Goal: Task Accomplishment & Management: Use online tool/utility

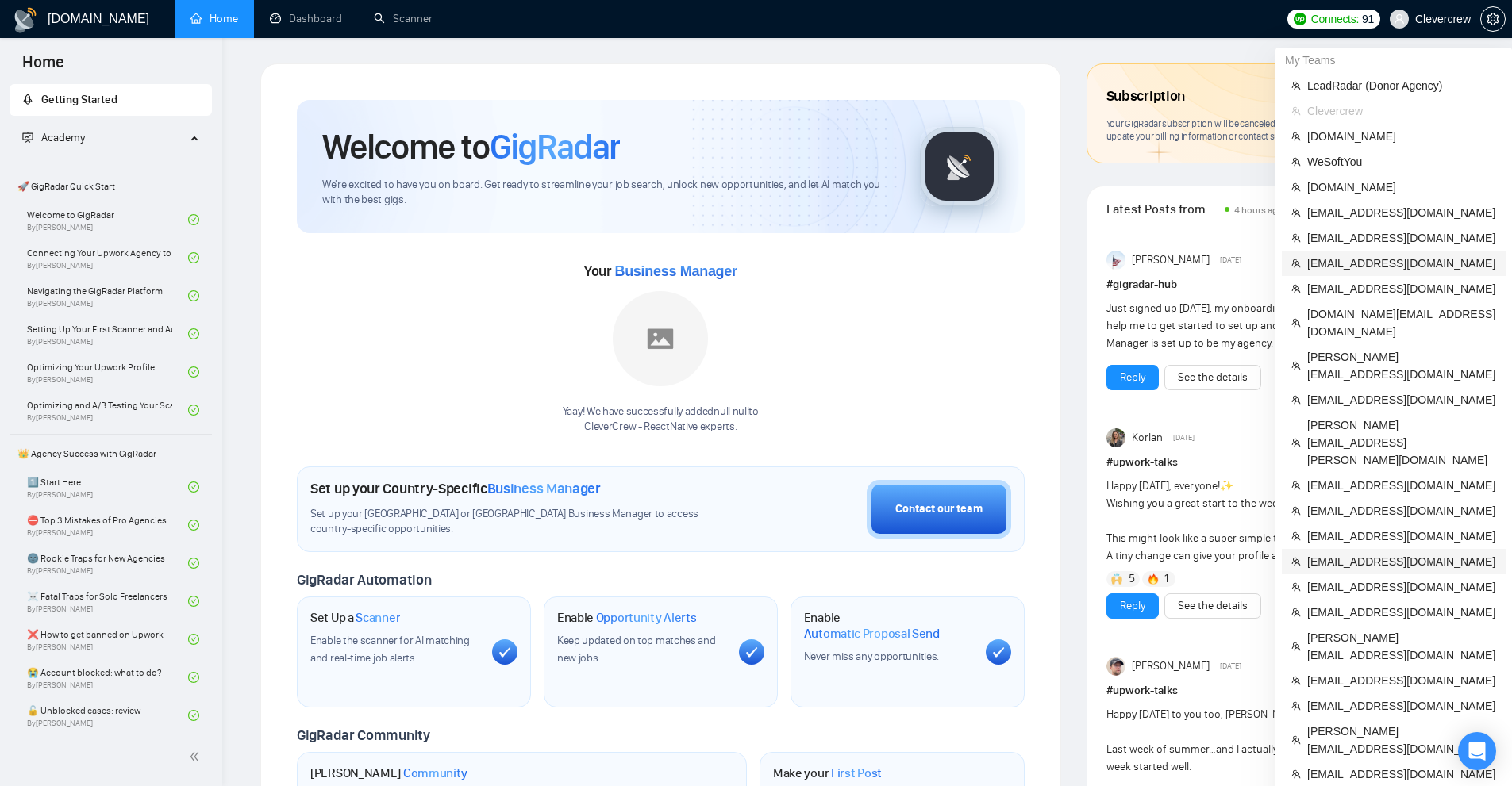
scroll to position [238, 0]
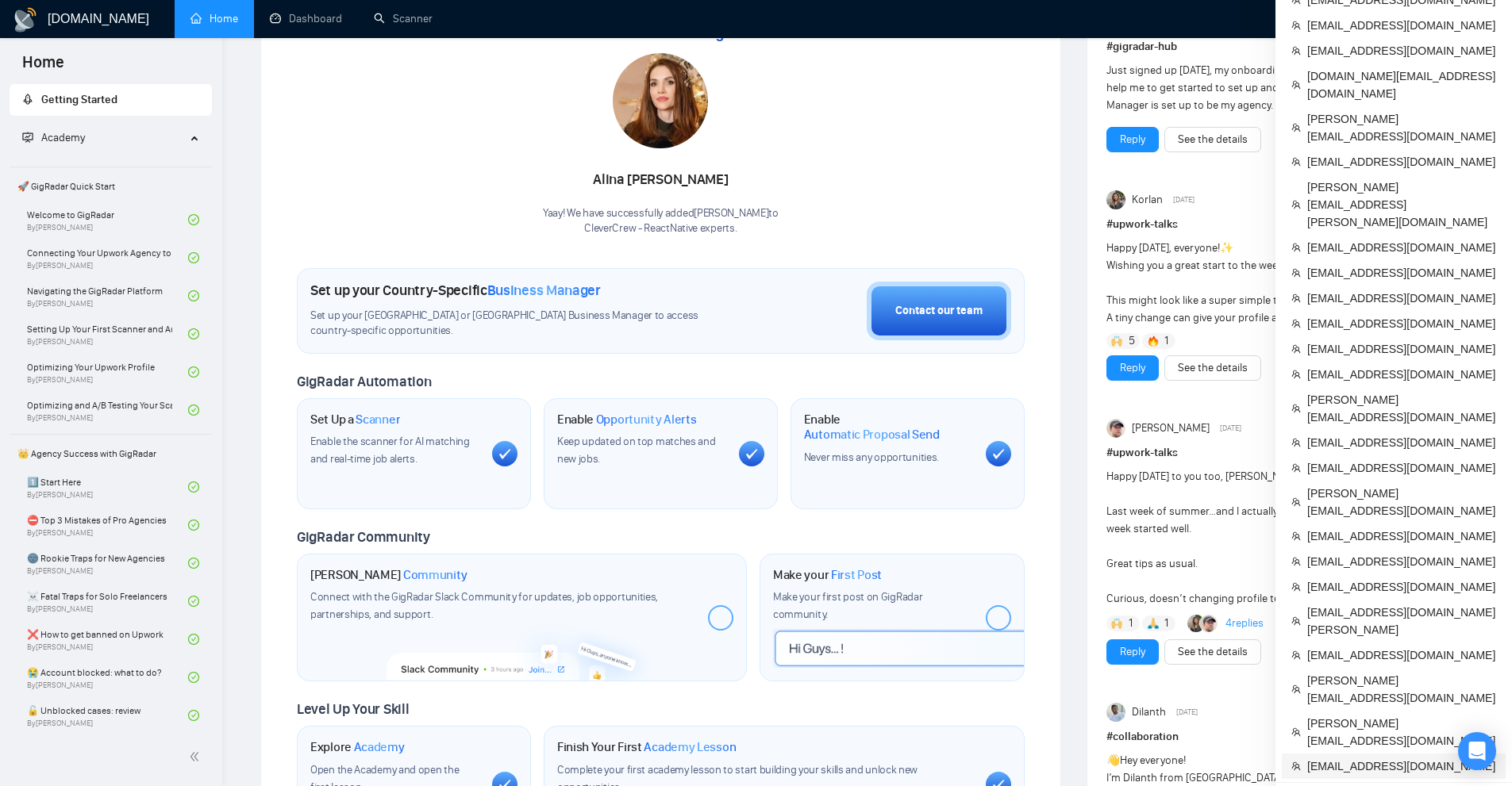
click at [1390, 758] on span "[EMAIL_ADDRESS][DOMAIN_NAME]" at bounding box center [1401, 767] width 189 height 17
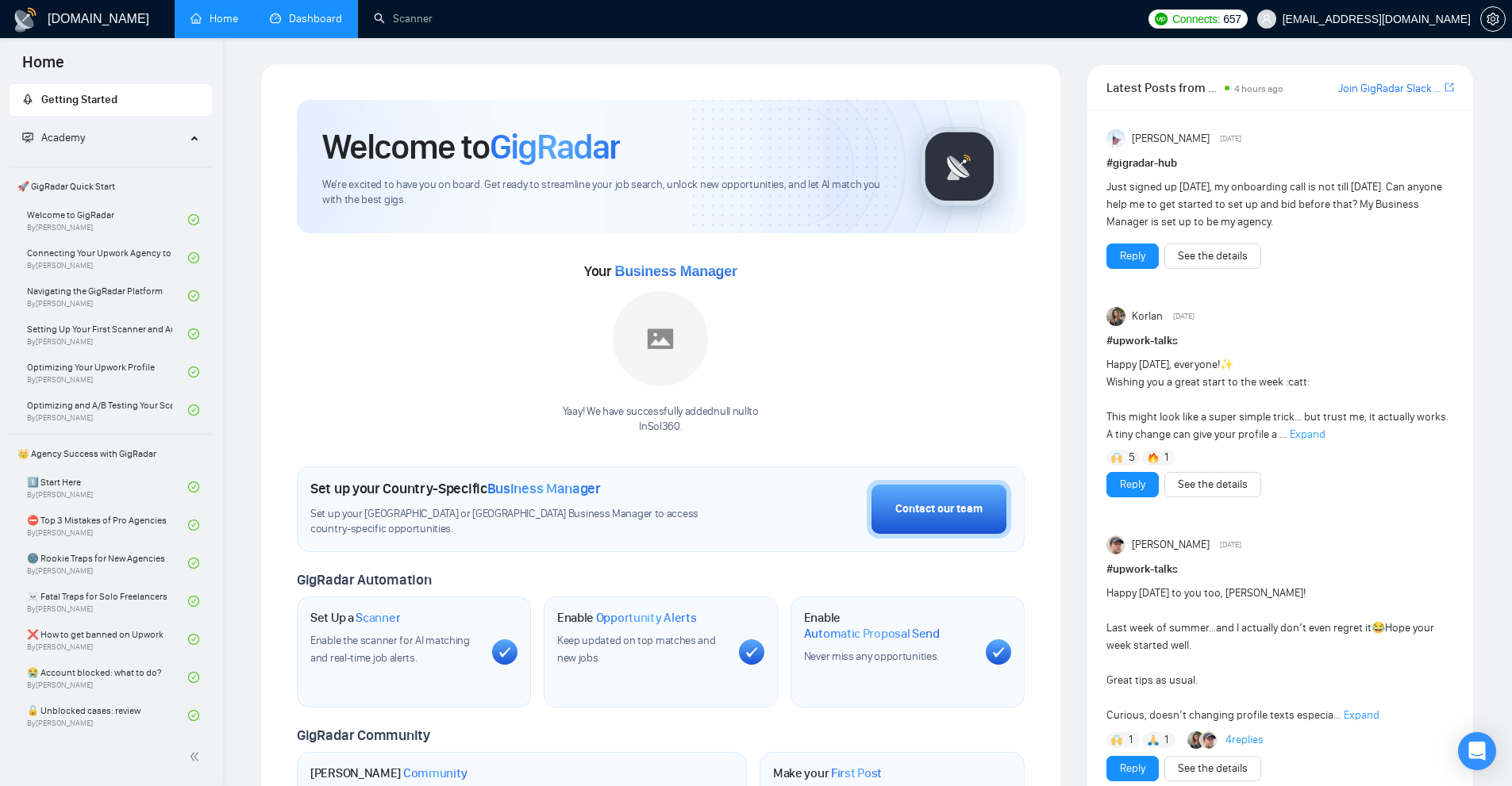
click at [315, 12] on link "Dashboard" at bounding box center [306, 18] width 72 height 13
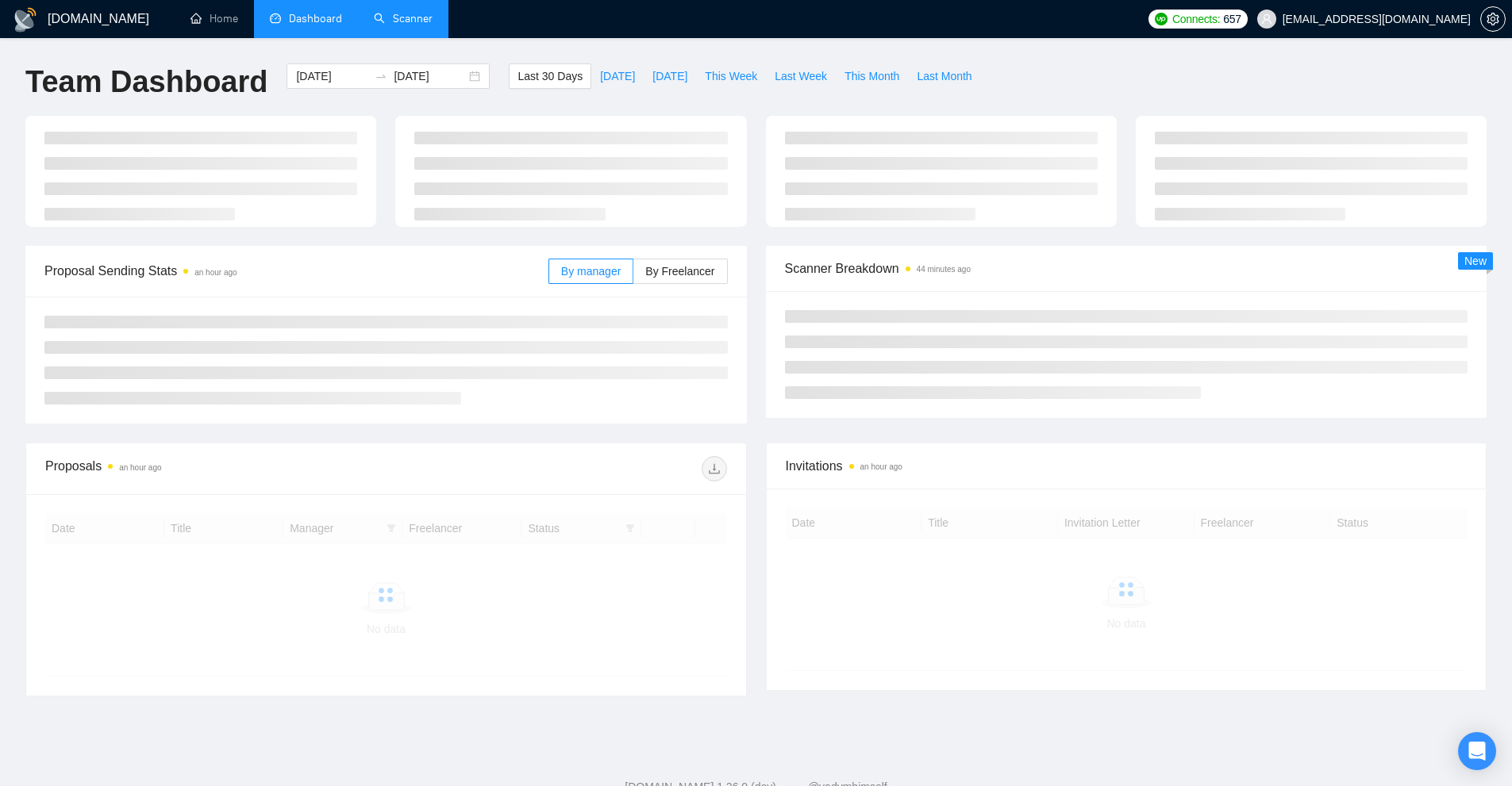
click at [402, 13] on link "Scanner" at bounding box center [403, 18] width 59 height 13
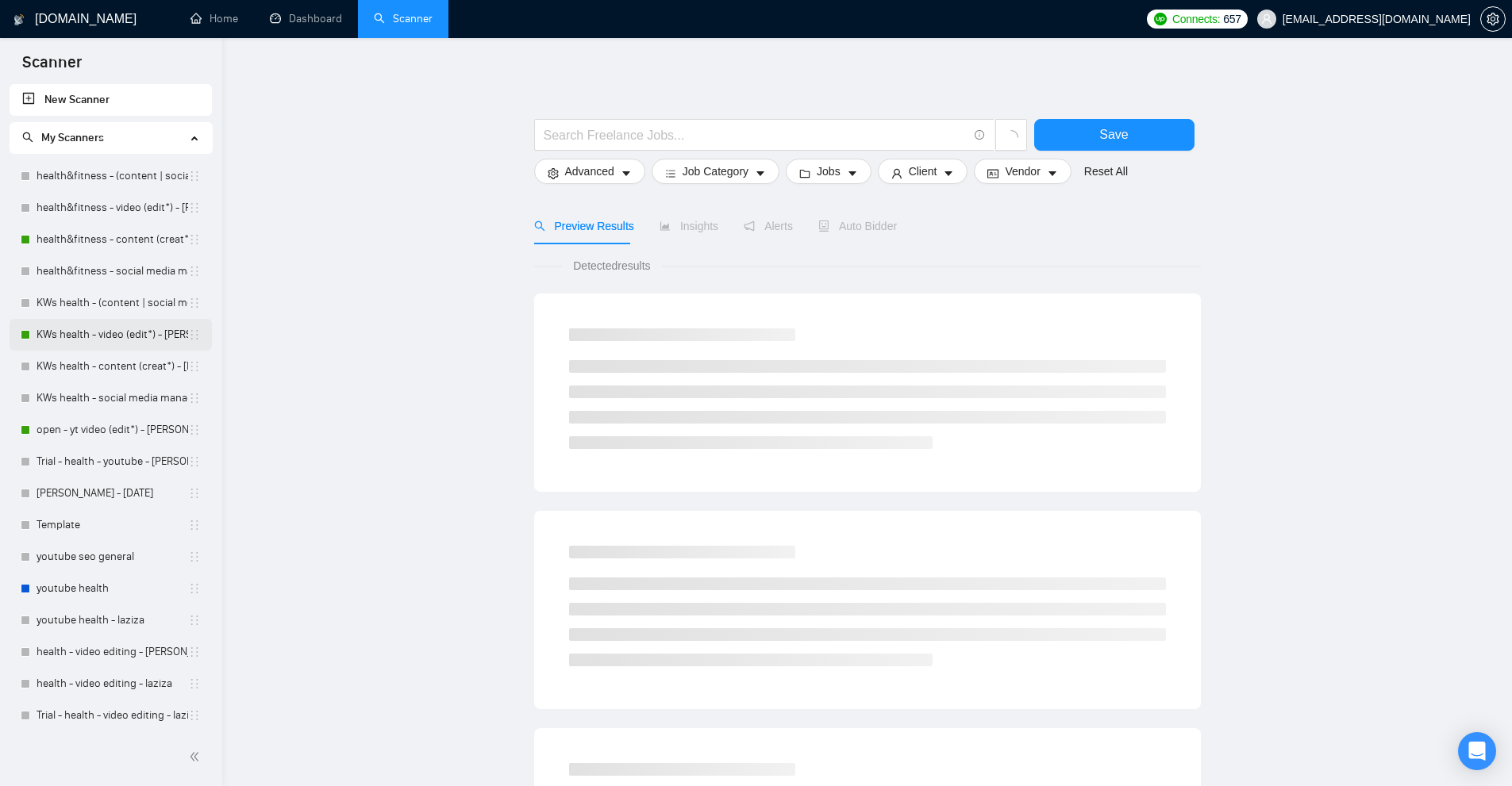
scroll to position [3, 0]
click at [124, 578] on link "youtube health" at bounding box center [112, 585] width 152 height 32
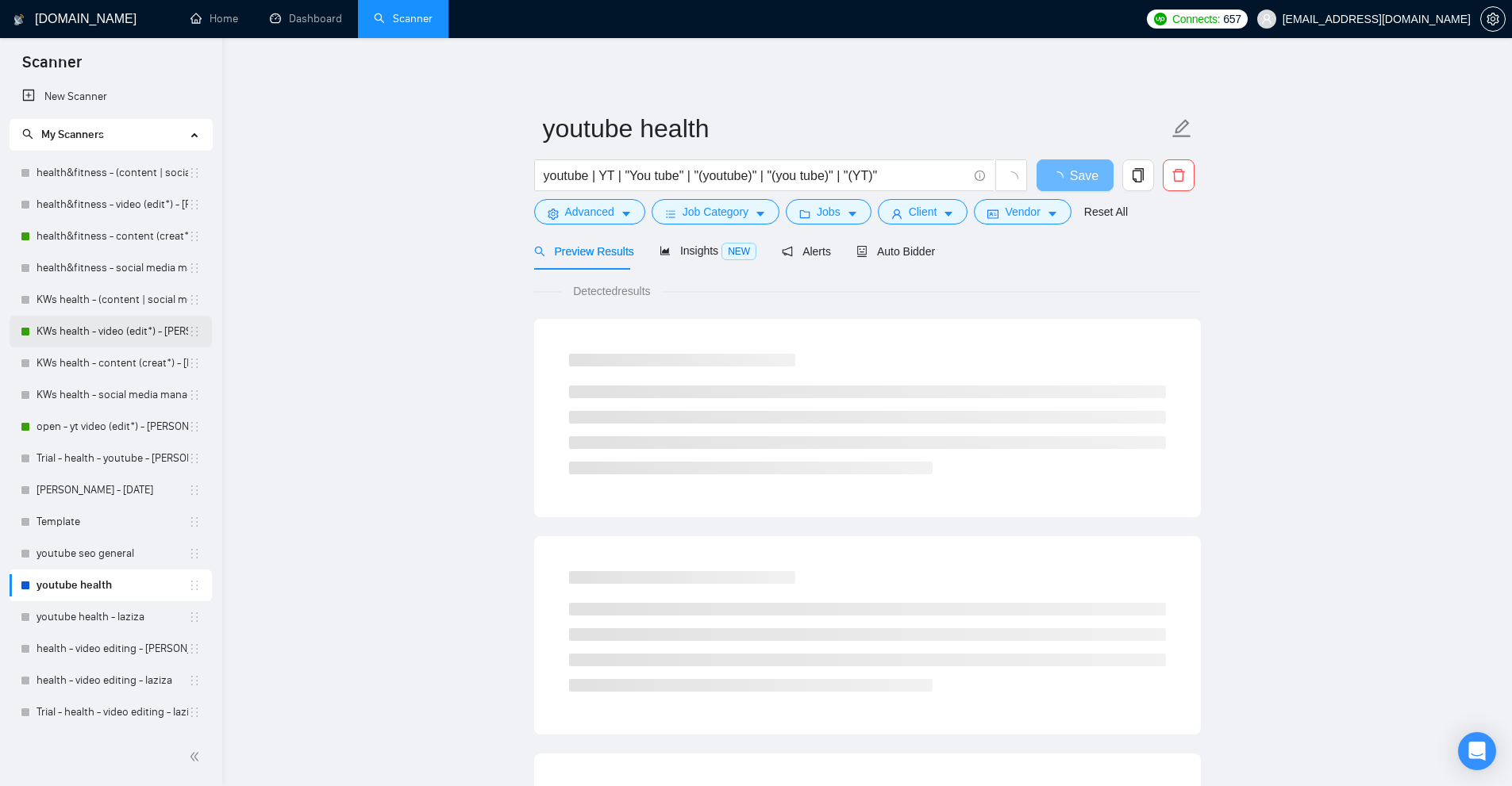
click at [79, 327] on link "KWs health - video (edit*) - [PERSON_NAME]" at bounding box center [112, 332] width 152 height 32
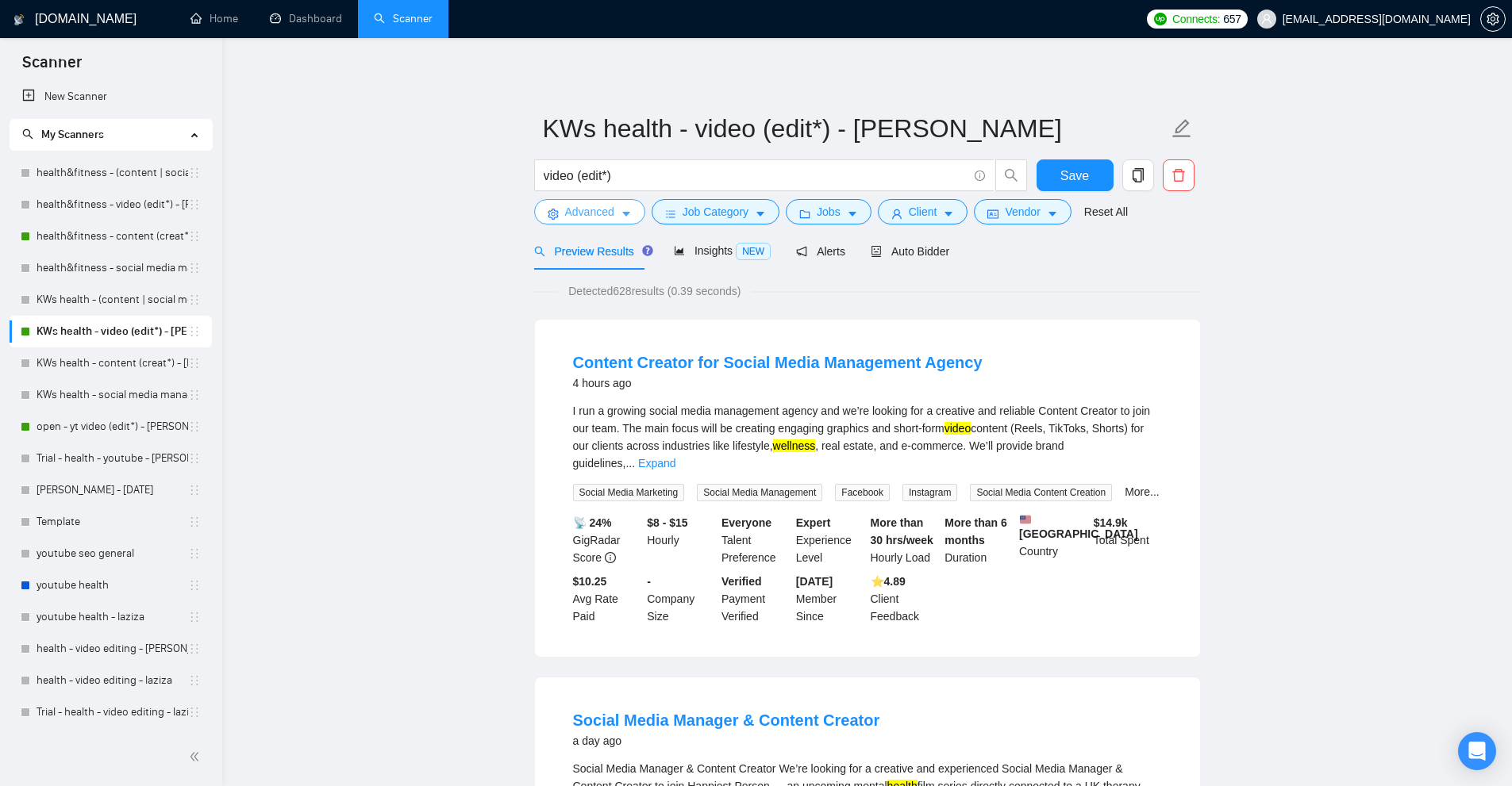
click at [570, 211] on span "Advanced" at bounding box center [589, 211] width 49 height 17
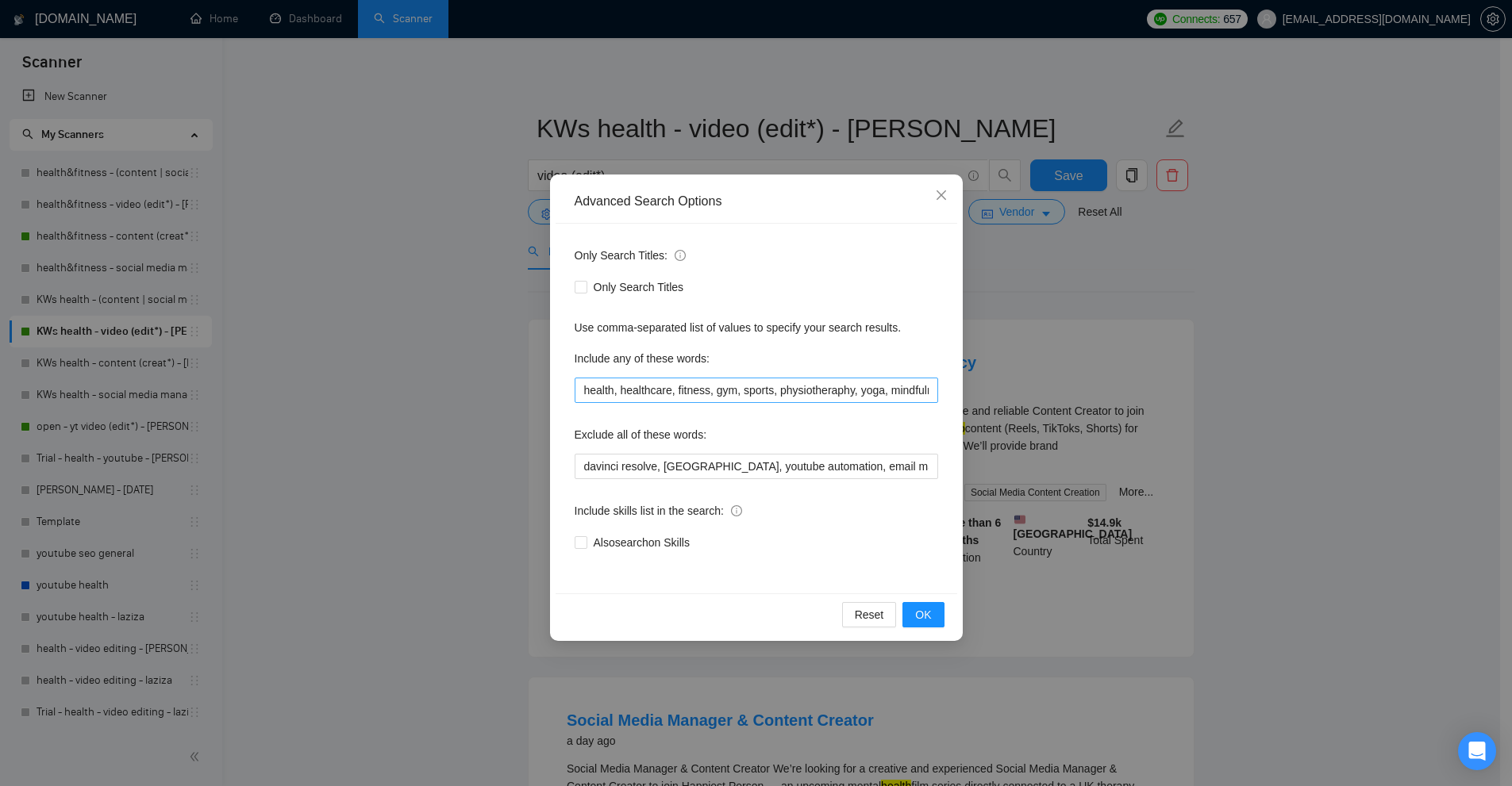
scroll to position [0, 257]
drag, startPoint x: 373, startPoint y: 393, endPoint x: 241, endPoint y: 626, distance: 267.8
click at [302, 495] on div "Advanced Search Options Only Search Titles: Only Search Titles Use comma-separa…" at bounding box center [756, 393] width 1512 height 786
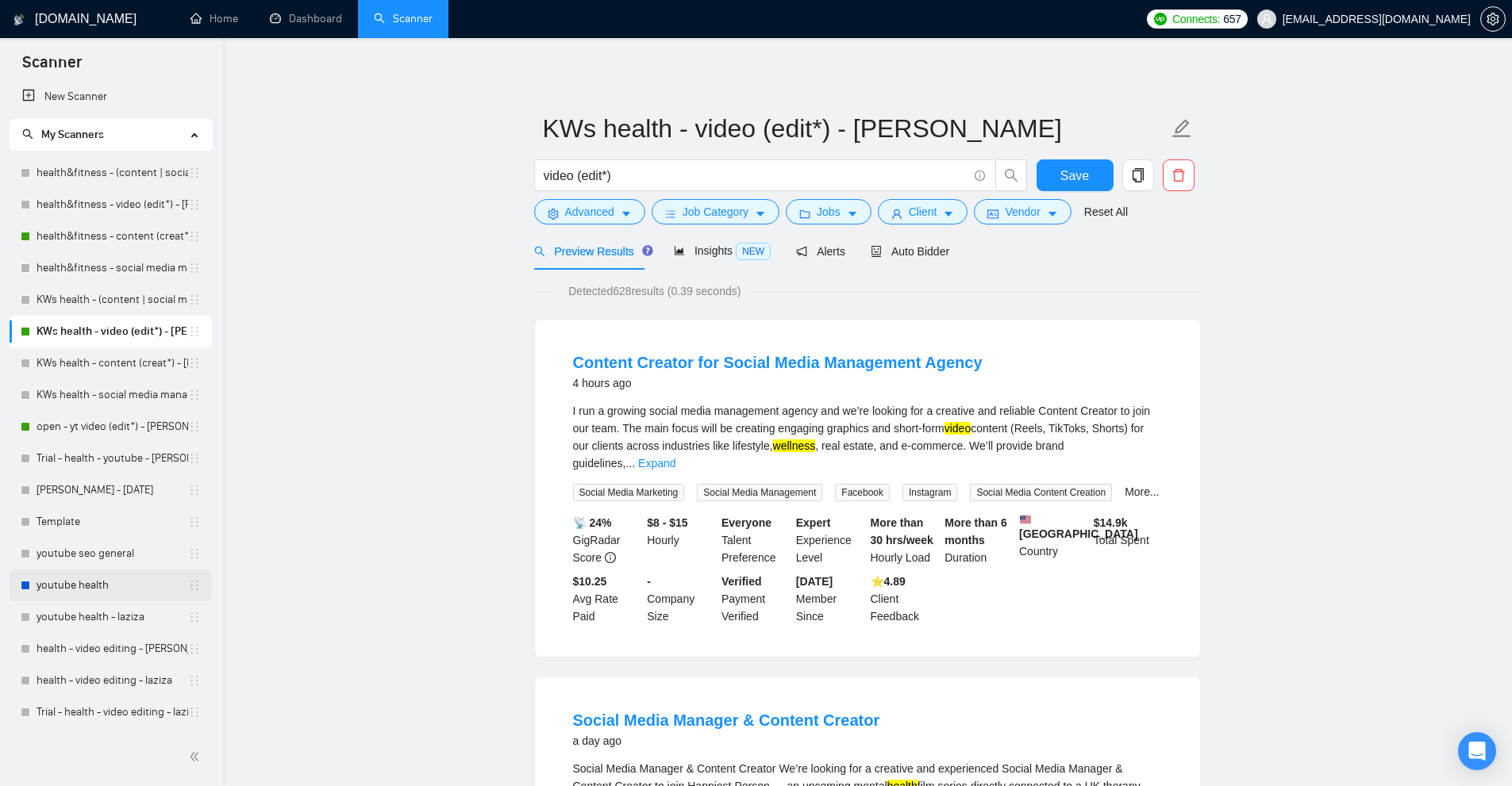
click at [103, 585] on link "youtube health" at bounding box center [112, 585] width 152 height 32
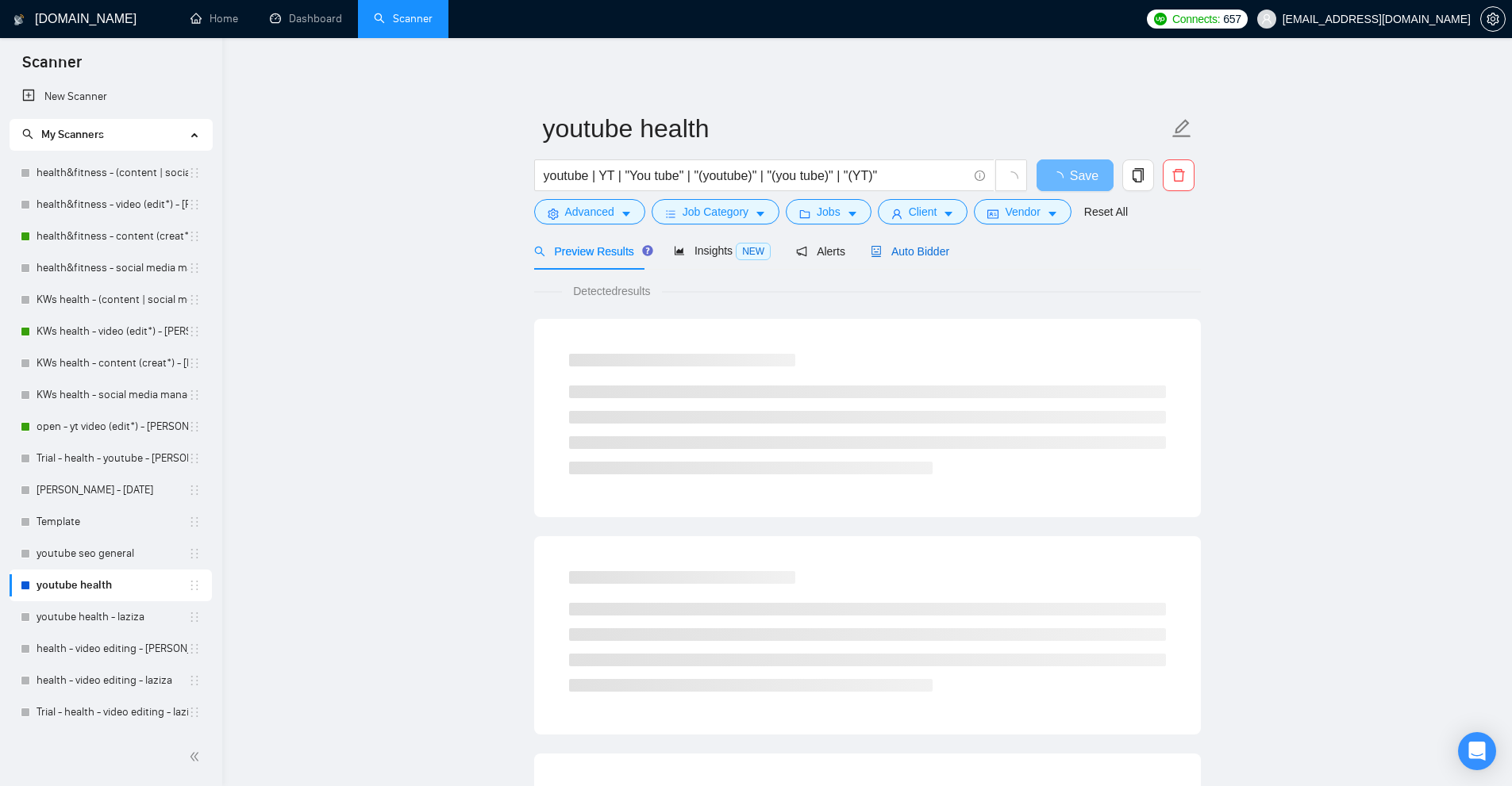
click at [902, 245] on span "Auto Bidder" at bounding box center [910, 251] width 79 height 12
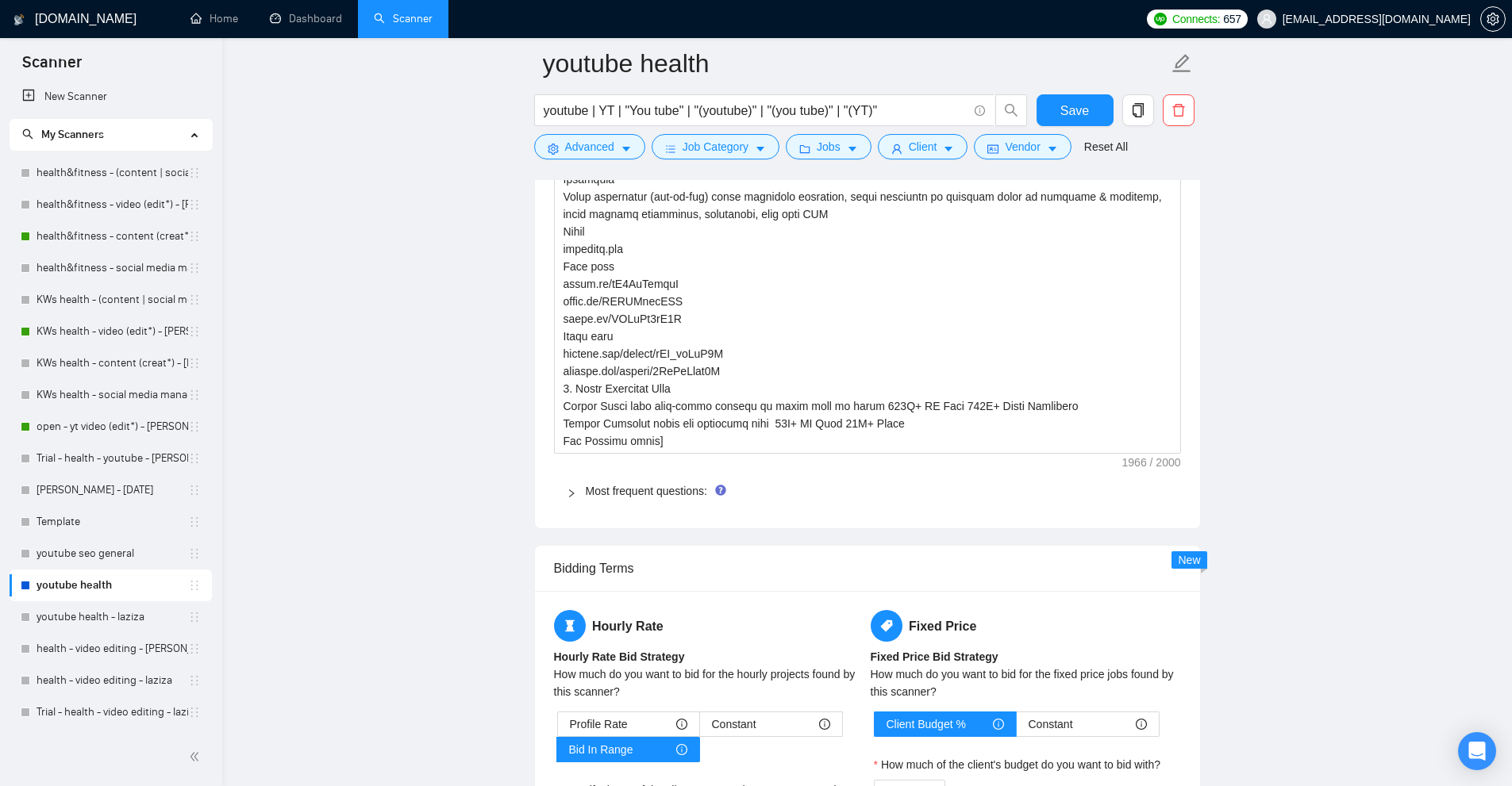
scroll to position [2539, 0]
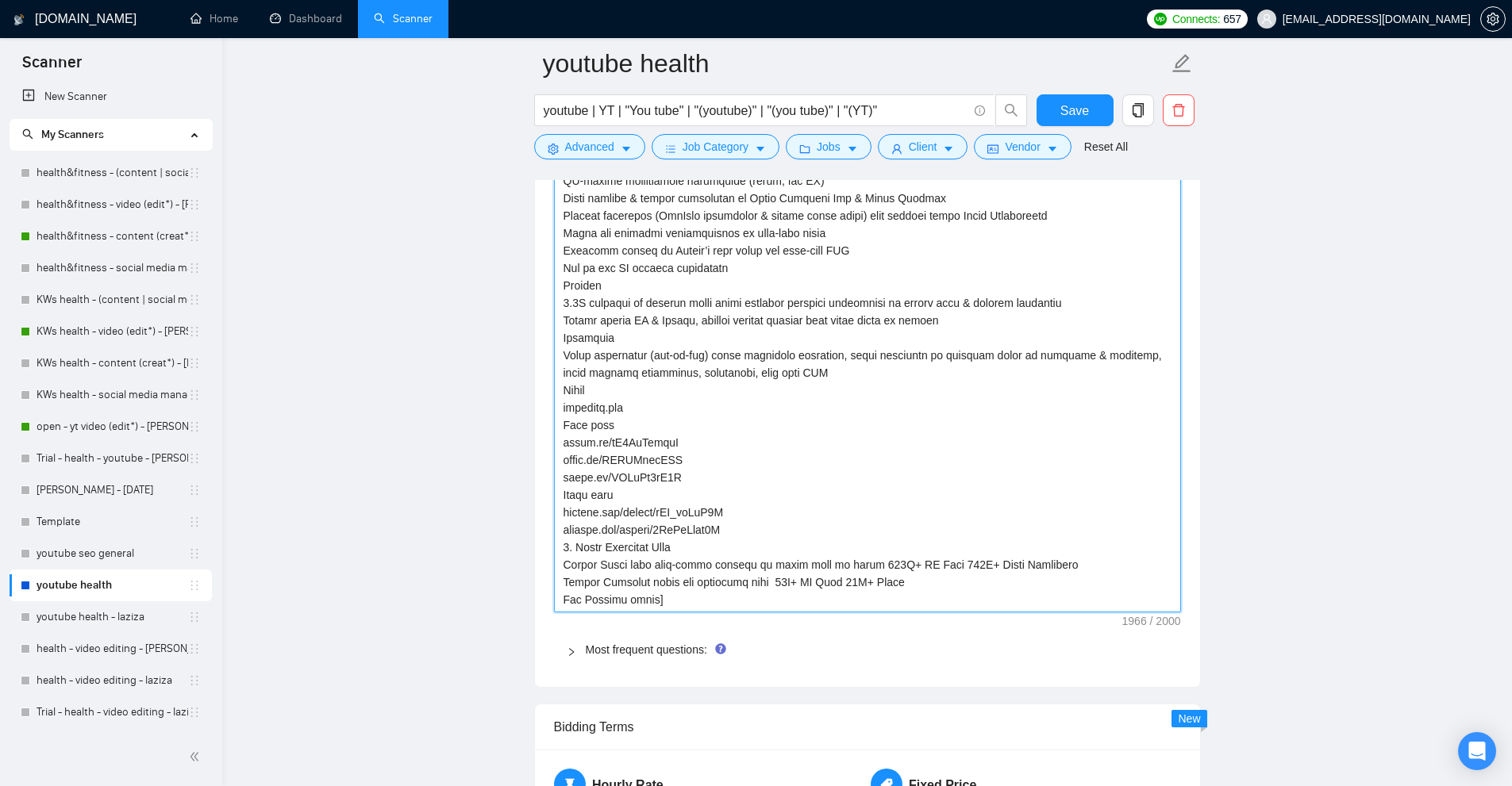
click at [1041, 490] on textarea "Default answer template:" at bounding box center [867, 285] width 627 height 653
click at [1154, 582] on textarea "Default answer template:" at bounding box center [867, 285] width 627 height 653
click at [1139, 603] on textarea "Default answer template:" at bounding box center [867, 285] width 627 height 653
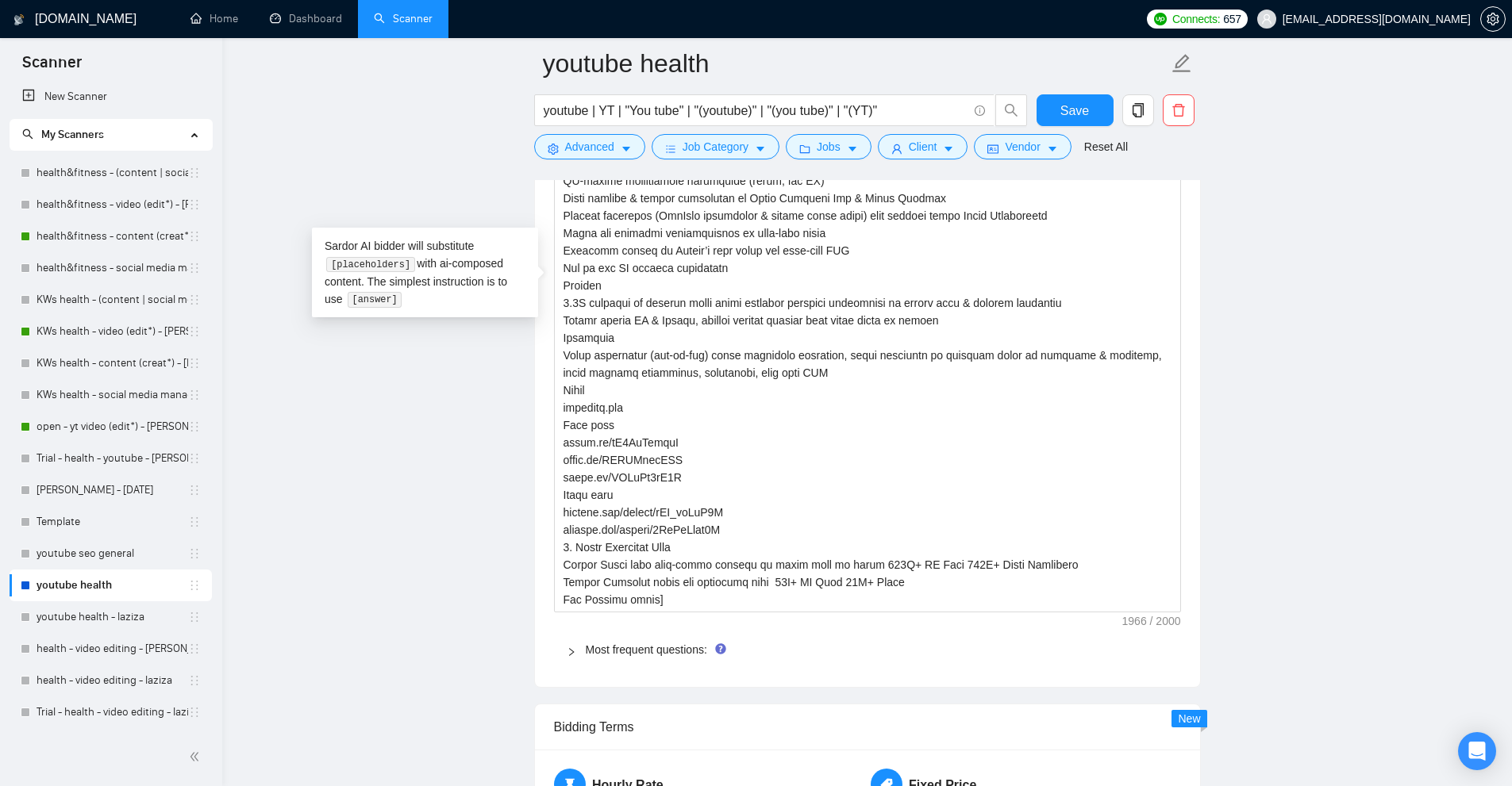
click at [1186, 585] on div "Default answer template: Most frequent questions: Describe your recent experien…" at bounding box center [868, 301] width 665 height 772
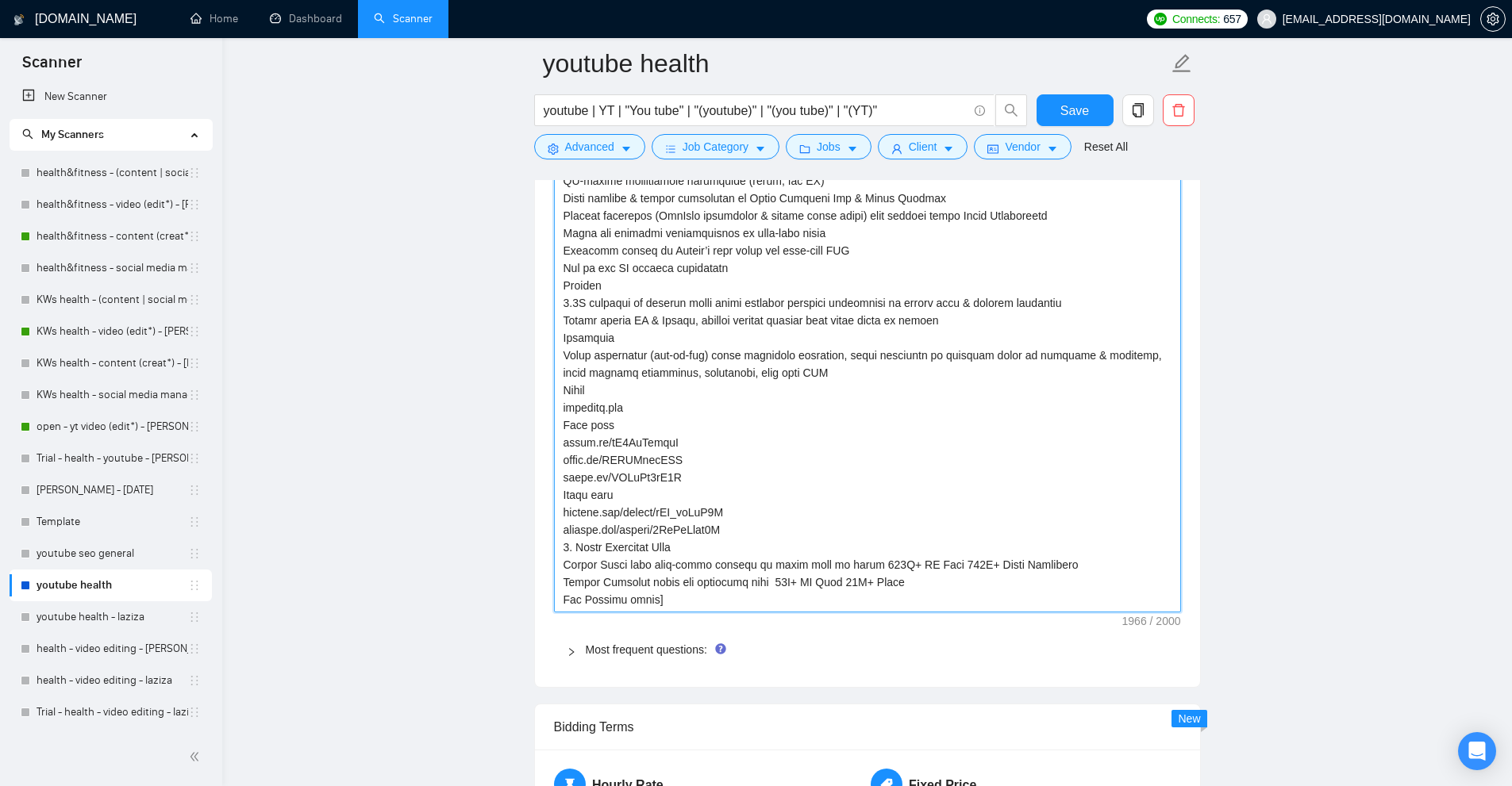
click at [1154, 594] on textarea "Default answer template:" at bounding box center [867, 285] width 627 height 653
drag, startPoint x: 1059, startPoint y: 586, endPoint x: 876, endPoint y: 506, distance: 199.7
click at [876, 506] on textarea "Default answer template:" at bounding box center [867, 285] width 627 height 653
click at [883, 504] on textarea "Default answer template:" at bounding box center [867, 285] width 627 height 653
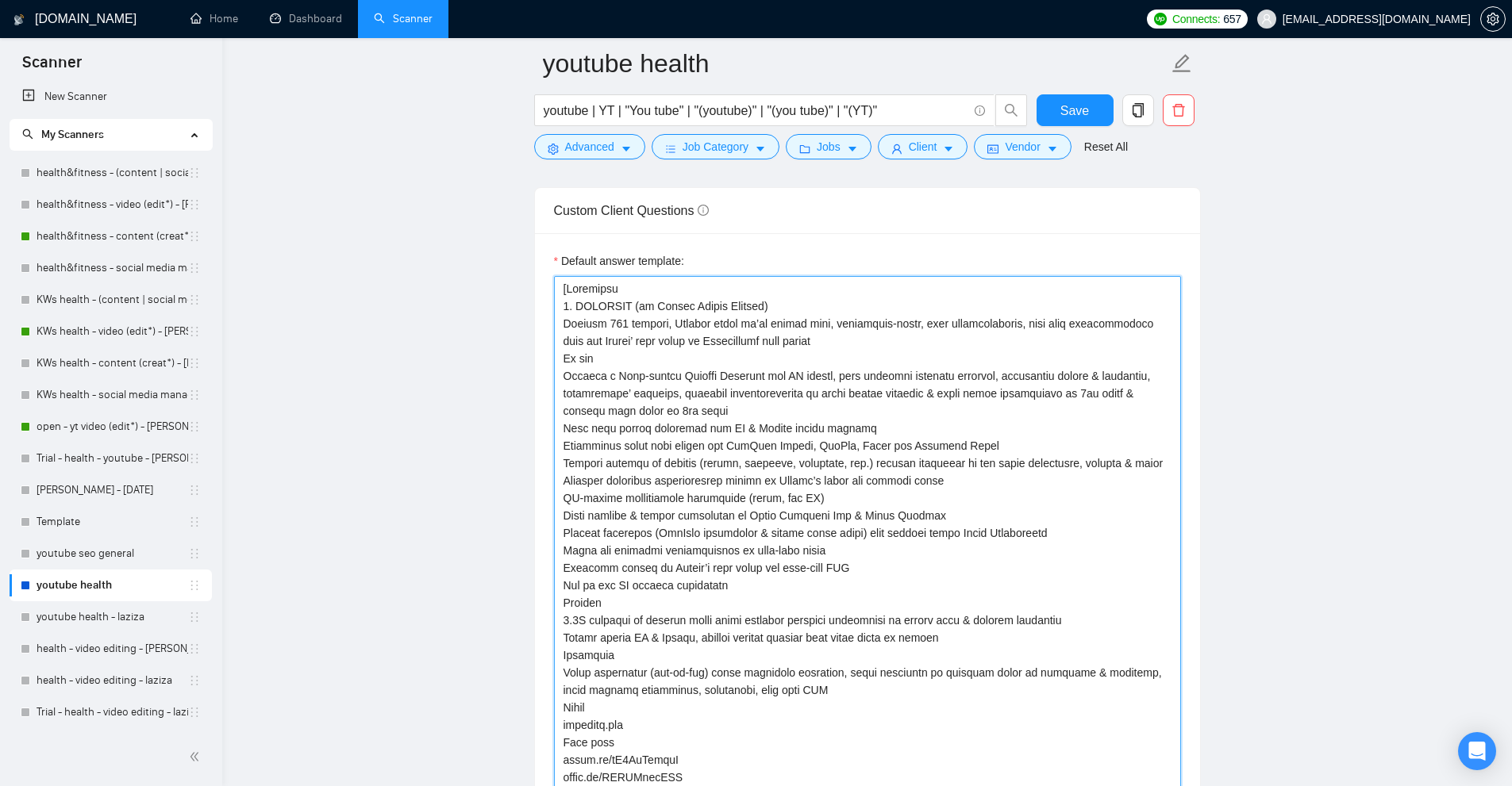
scroll to position [1983, 0]
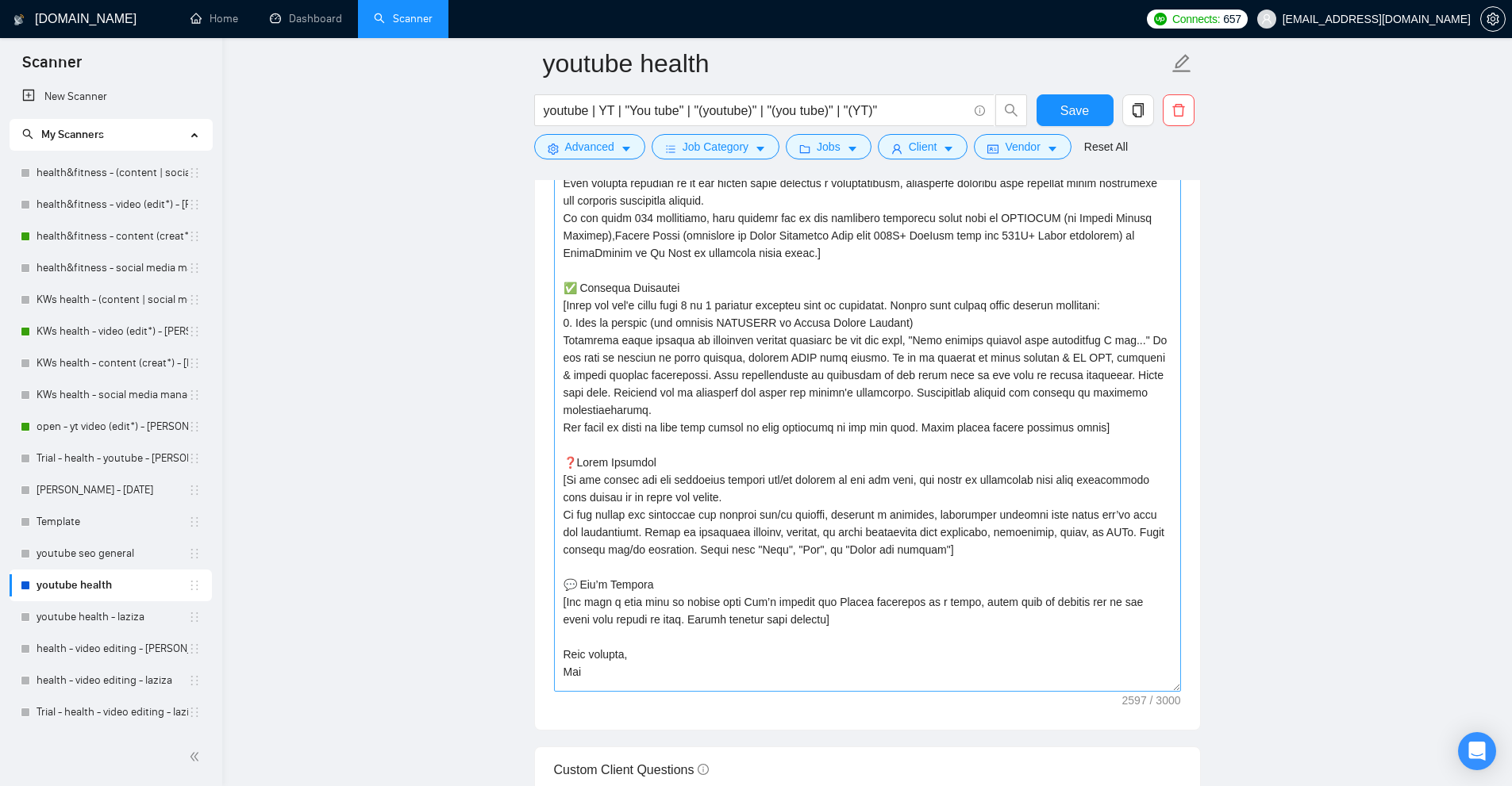
drag, startPoint x: 1176, startPoint y: 361, endPoint x: 1150, endPoint y: 682, distance: 322.1
click at [1150, 682] on textarea "Cover letter template:" at bounding box center [867, 353] width 627 height 678
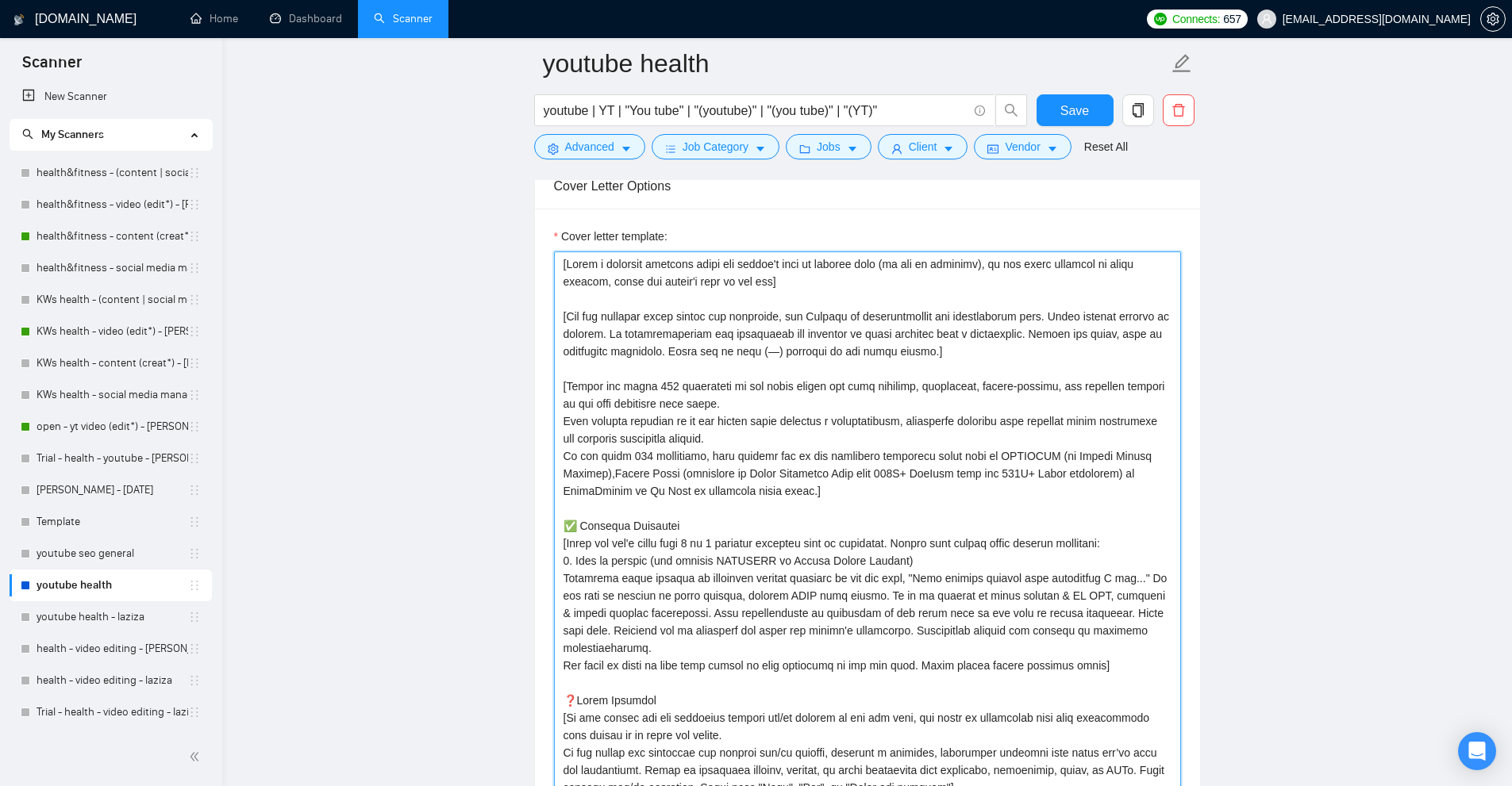
click at [592, 544] on textarea "Cover letter template:" at bounding box center [867, 591] width 627 height 678
drag, startPoint x: 592, startPoint y: 544, endPoint x: 1101, endPoint y: 644, distance: 518.7
click at [1101, 644] on textarea "Cover letter template:" at bounding box center [867, 591] width 627 height 678
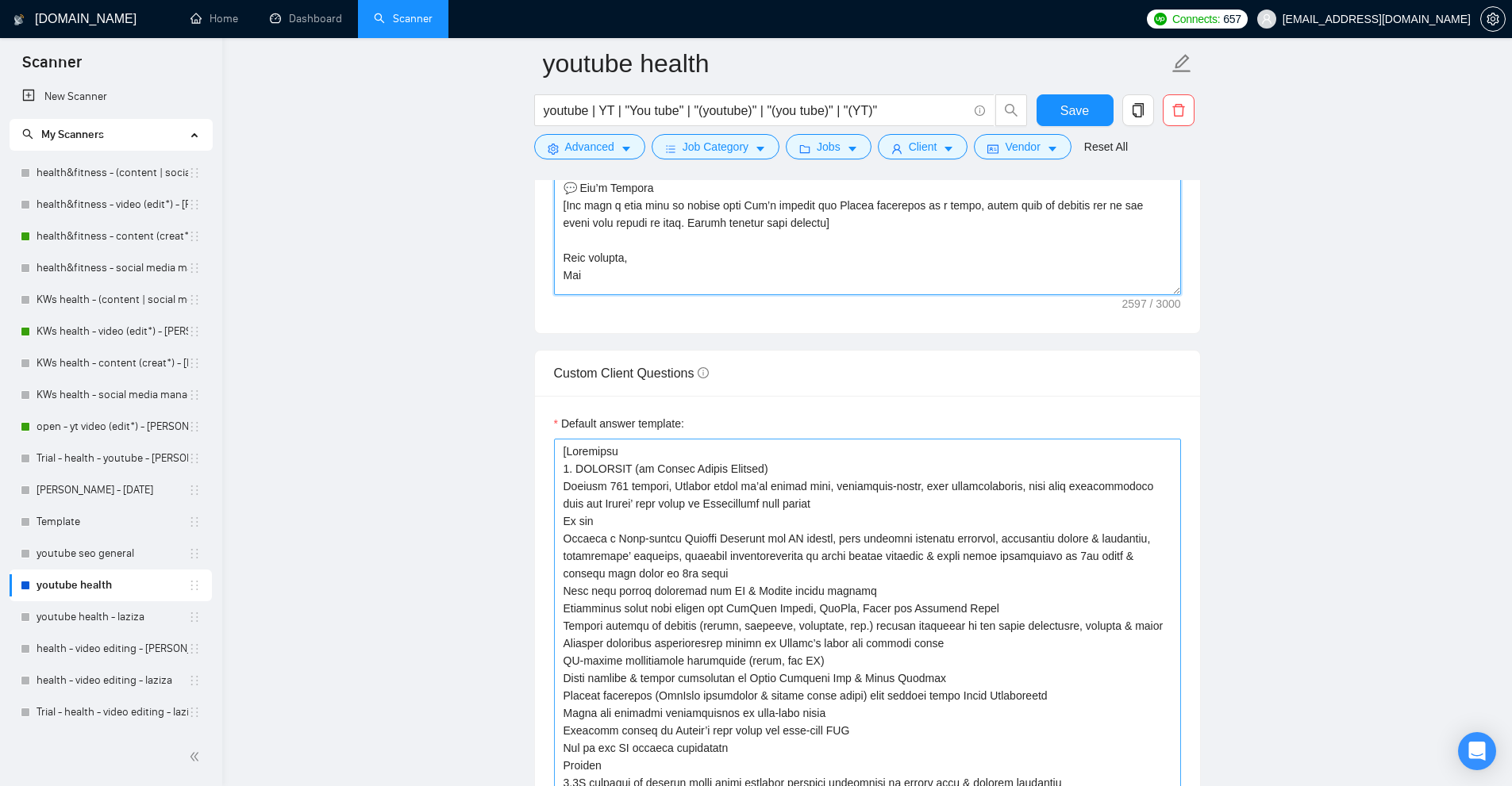
scroll to position [2618, 0]
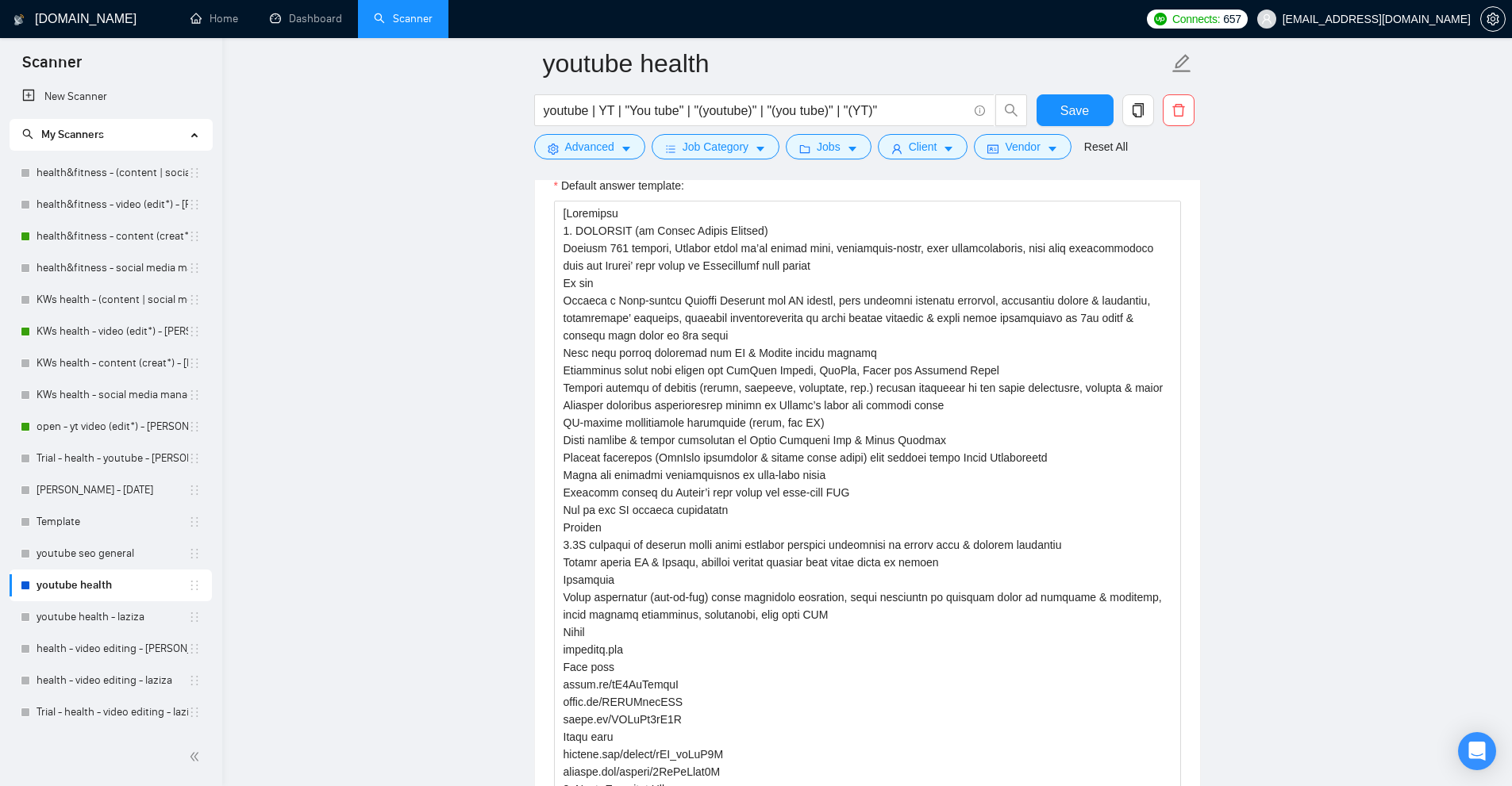
click at [1294, 445] on main "youtube health youtube | YT | "You tube" | "(youtube)" | "(you tube)" | "(YT)" …" at bounding box center [867, 150] width 1239 height 5411
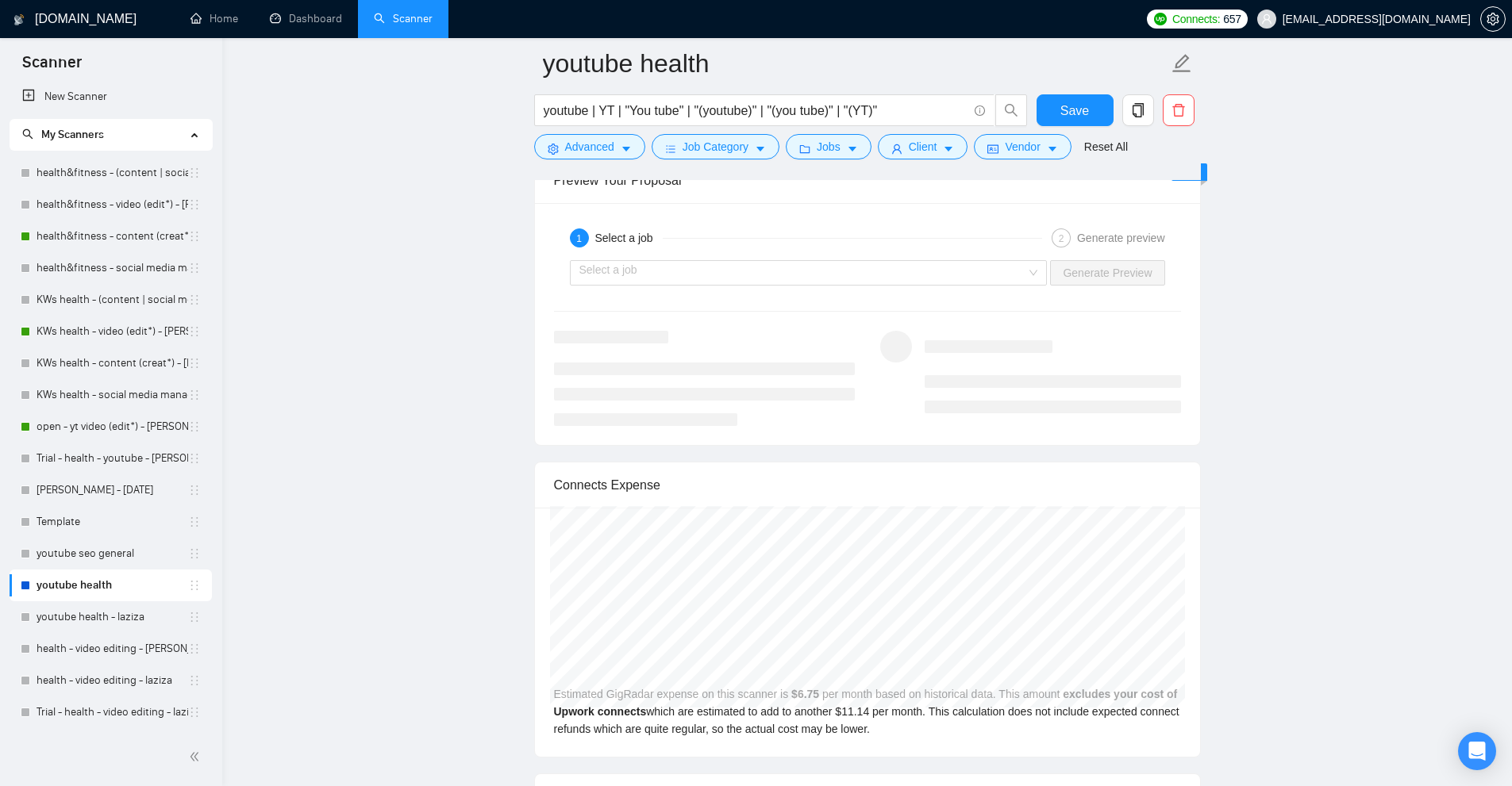
scroll to position [4844, 0]
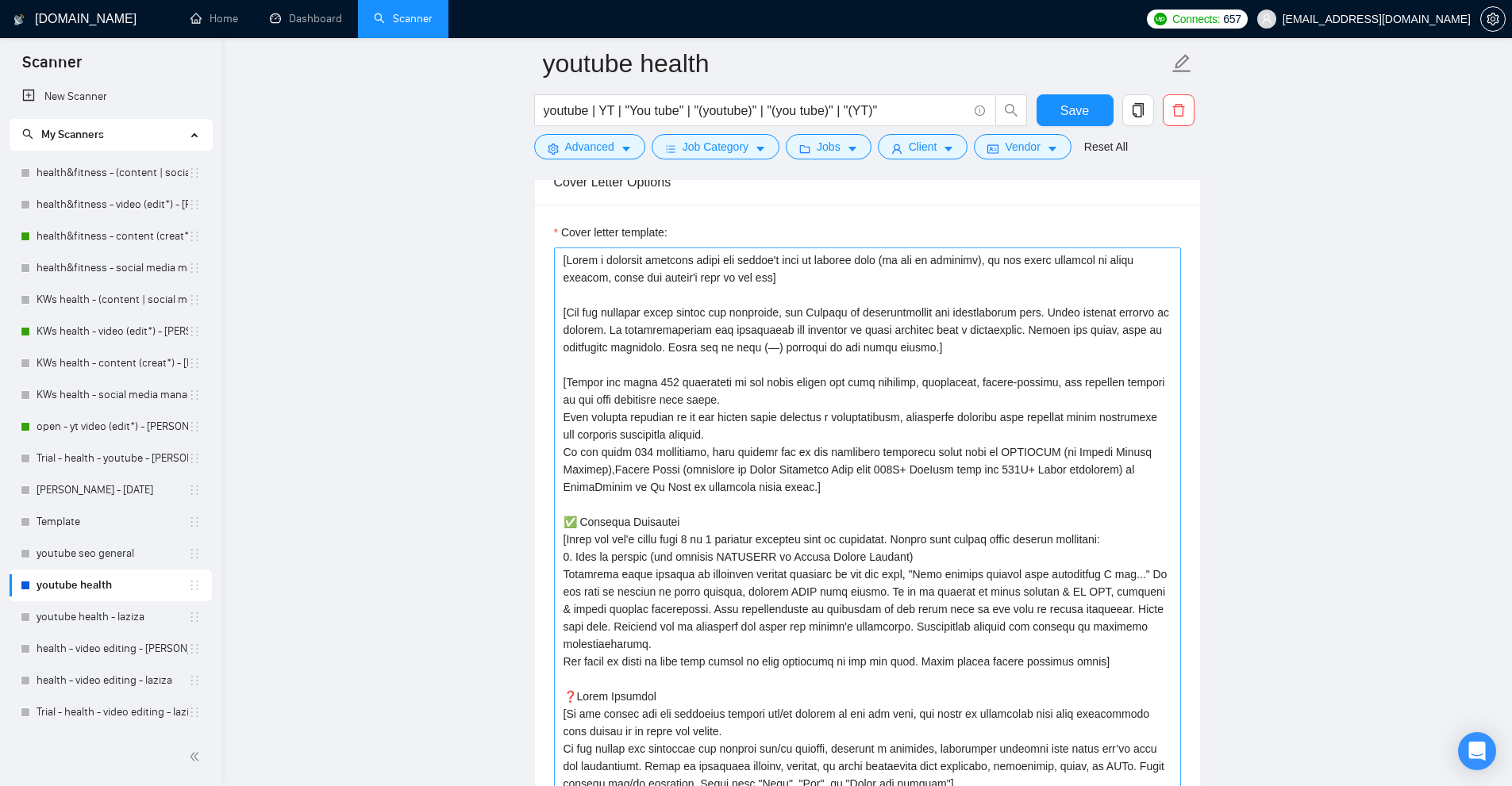
scroll to position [1987, 0]
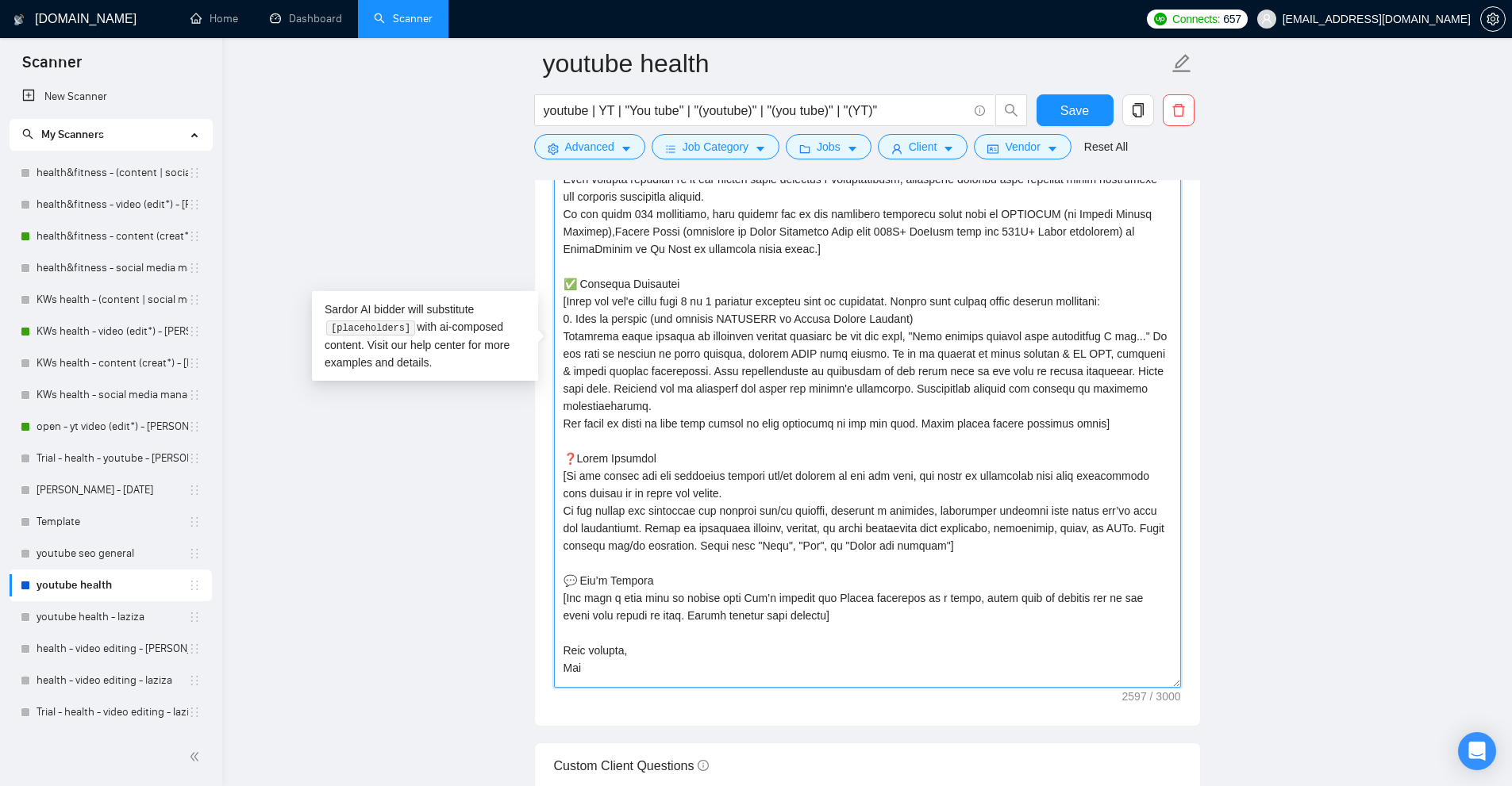
drag, startPoint x: 562, startPoint y: 282, endPoint x: 1115, endPoint y: 409, distance: 567.4
click at [1115, 409] on textarea "Cover letter template:" at bounding box center [867, 349] width 627 height 678
click at [647, 337] on textarea "Cover letter template:" at bounding box center [867, 349] width 627 height 678
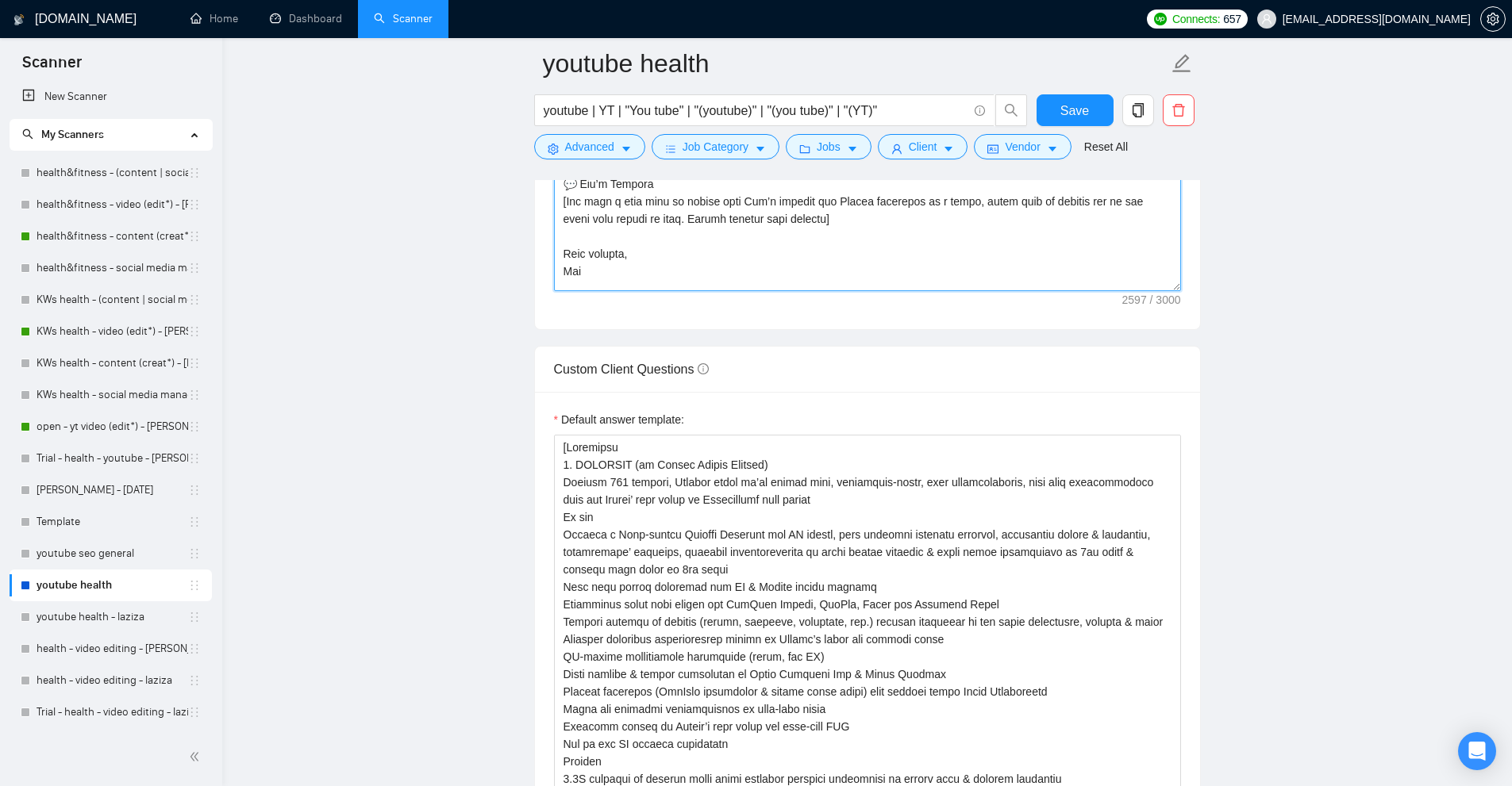
scroll to position [2622, 0]
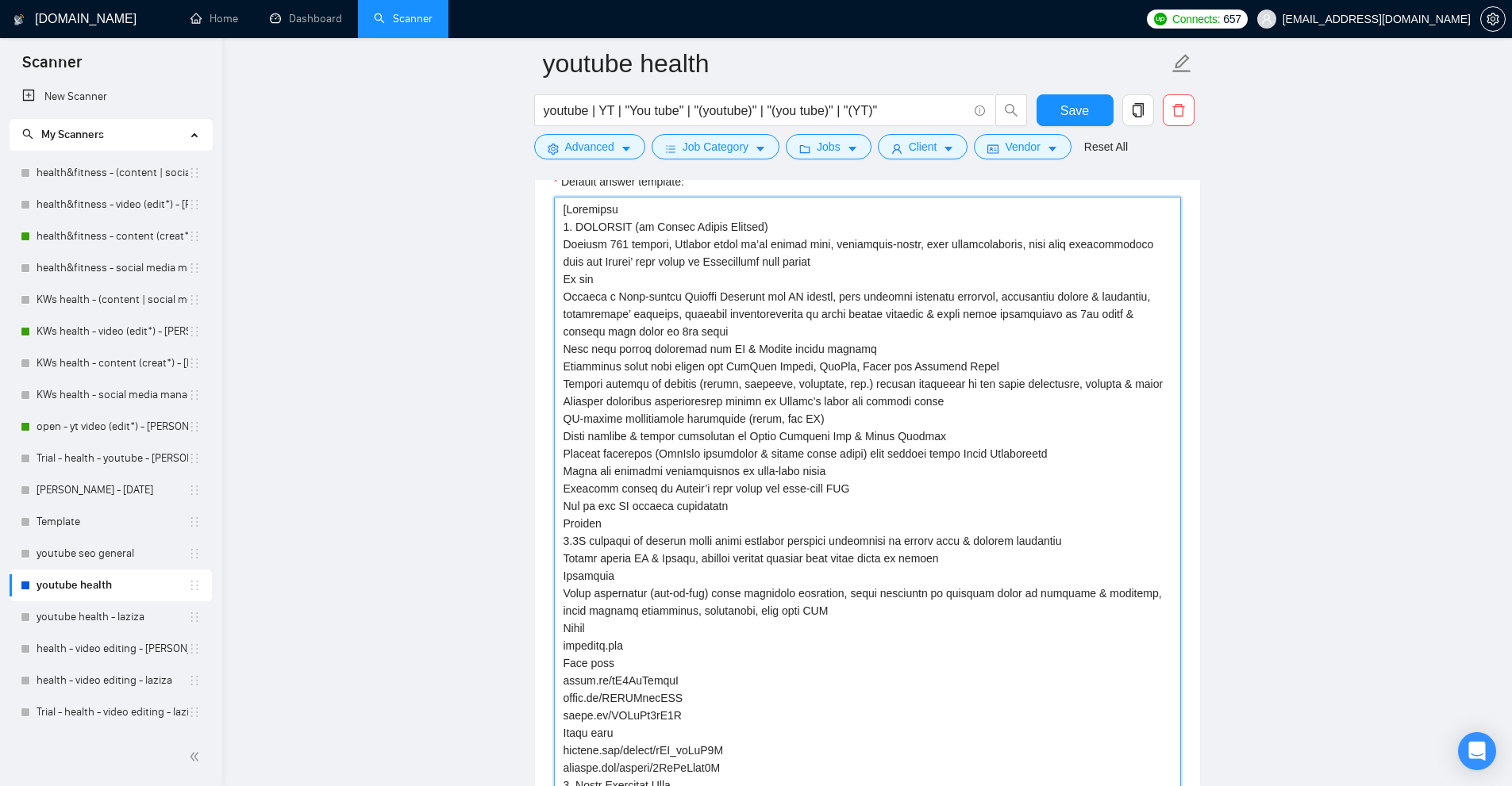
click at [688, 407] on textarea "Default answer template:" at bounding box center [867, 524] width 627 height 653
paste textarea "use the following context for relevant experience/portfolio Portfolio structure…"
type textarea "[use the following context for relevant experience/portfolio Portfolio structur…"
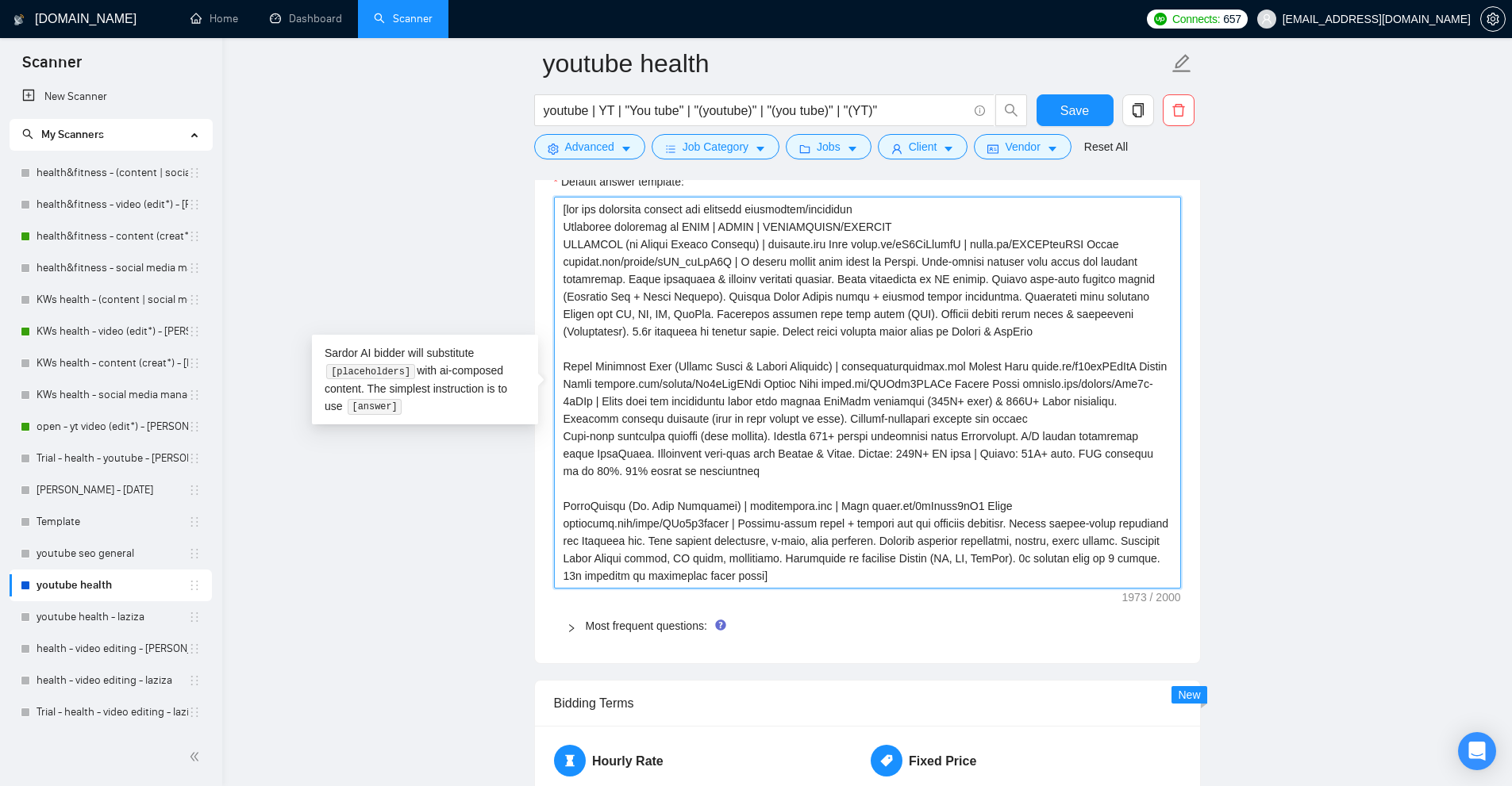
type textarea "[use the following context for relevant experience/portfolio Portfolio structur…"
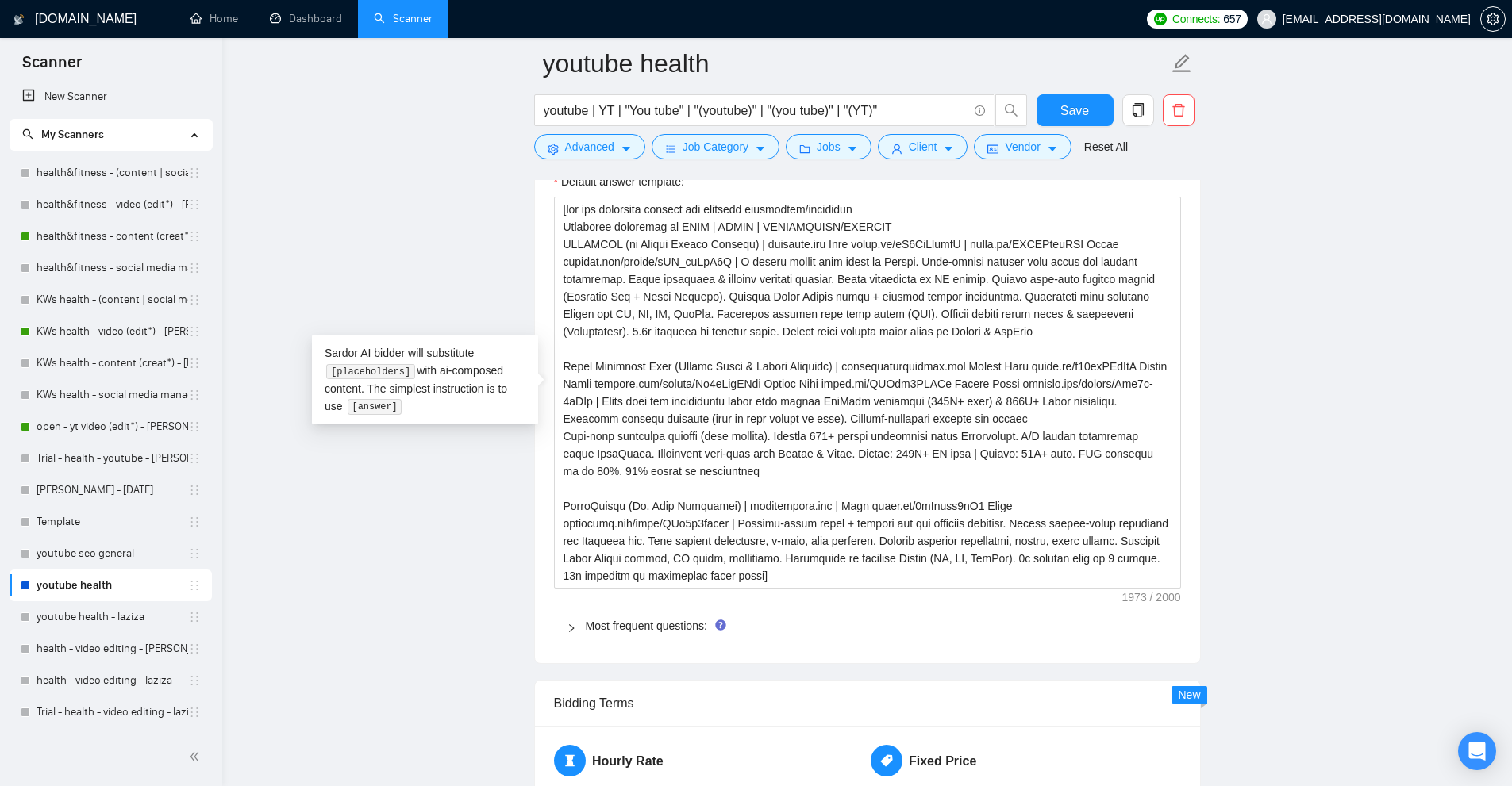
click at [572, 626] on icon "right" at bounding box center [571, 628] width 5 height 8
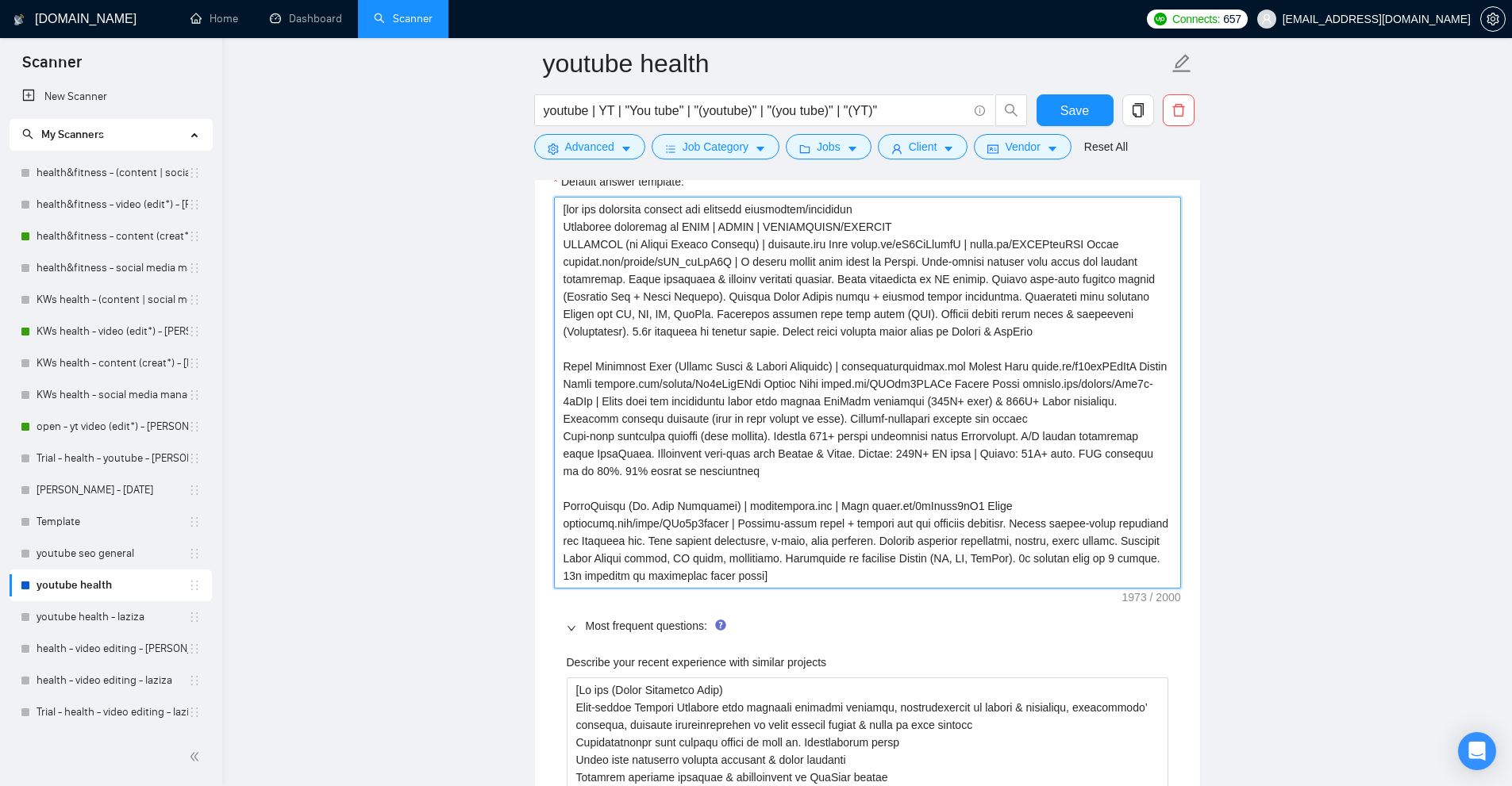
click at [685, 490] on textarea "Default answer template:" at bounding box center [867, 393] width 627 height 392
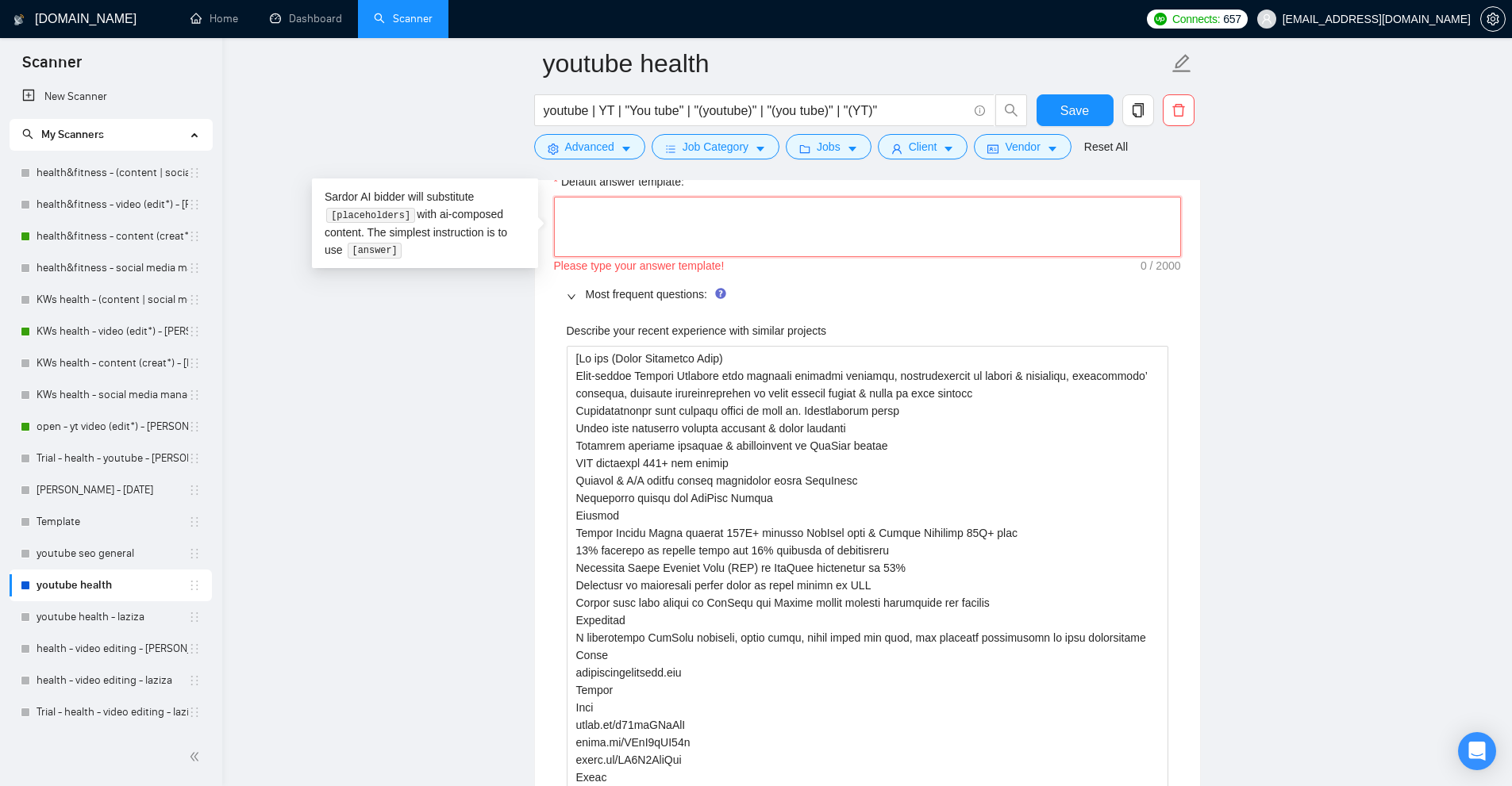
scroll to position [2781, 0]
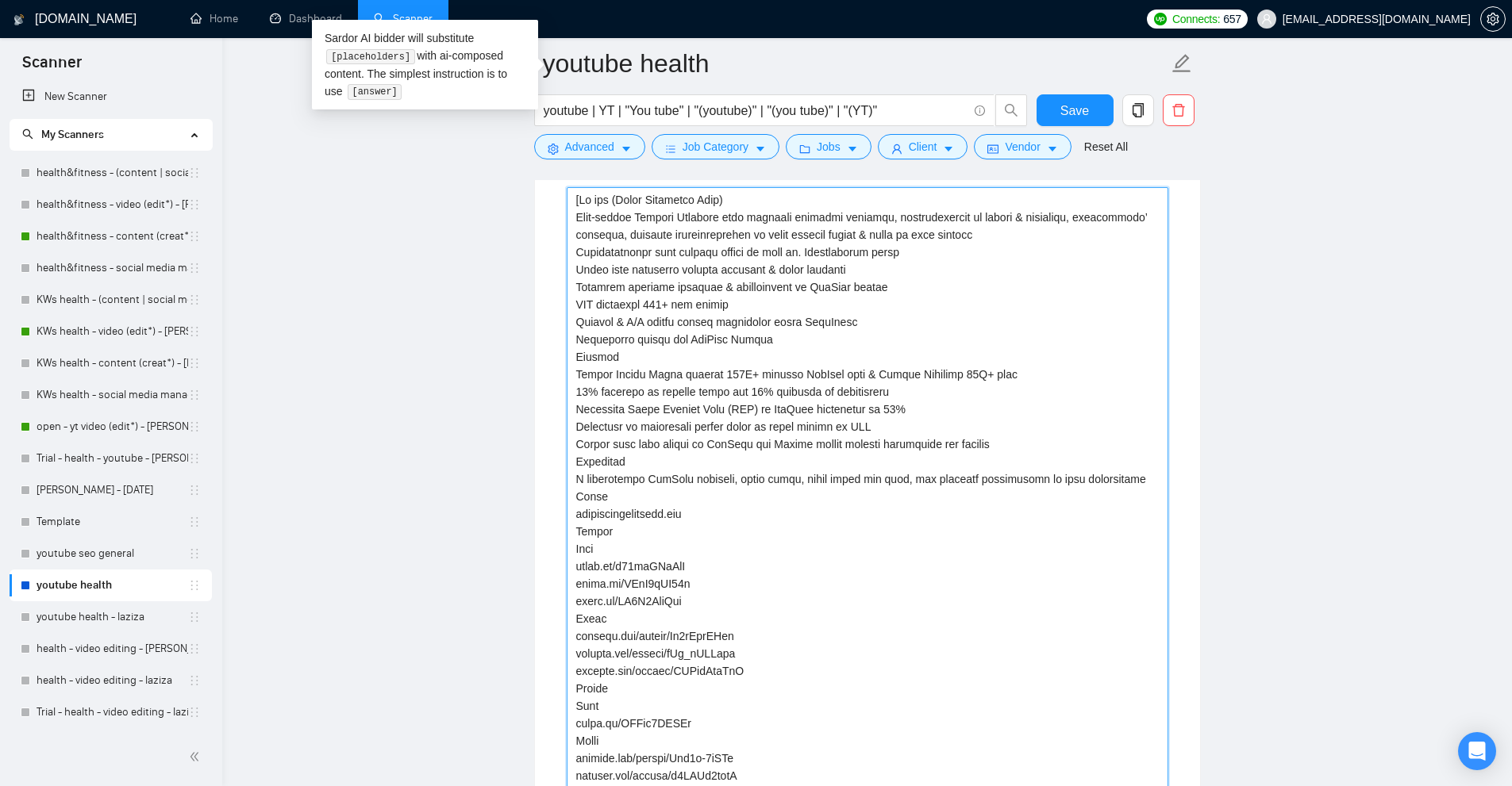
click at [685, 490] on projects "Describe your recent experience with similar projects" at bounding box center [868, 680] width 602 height 986
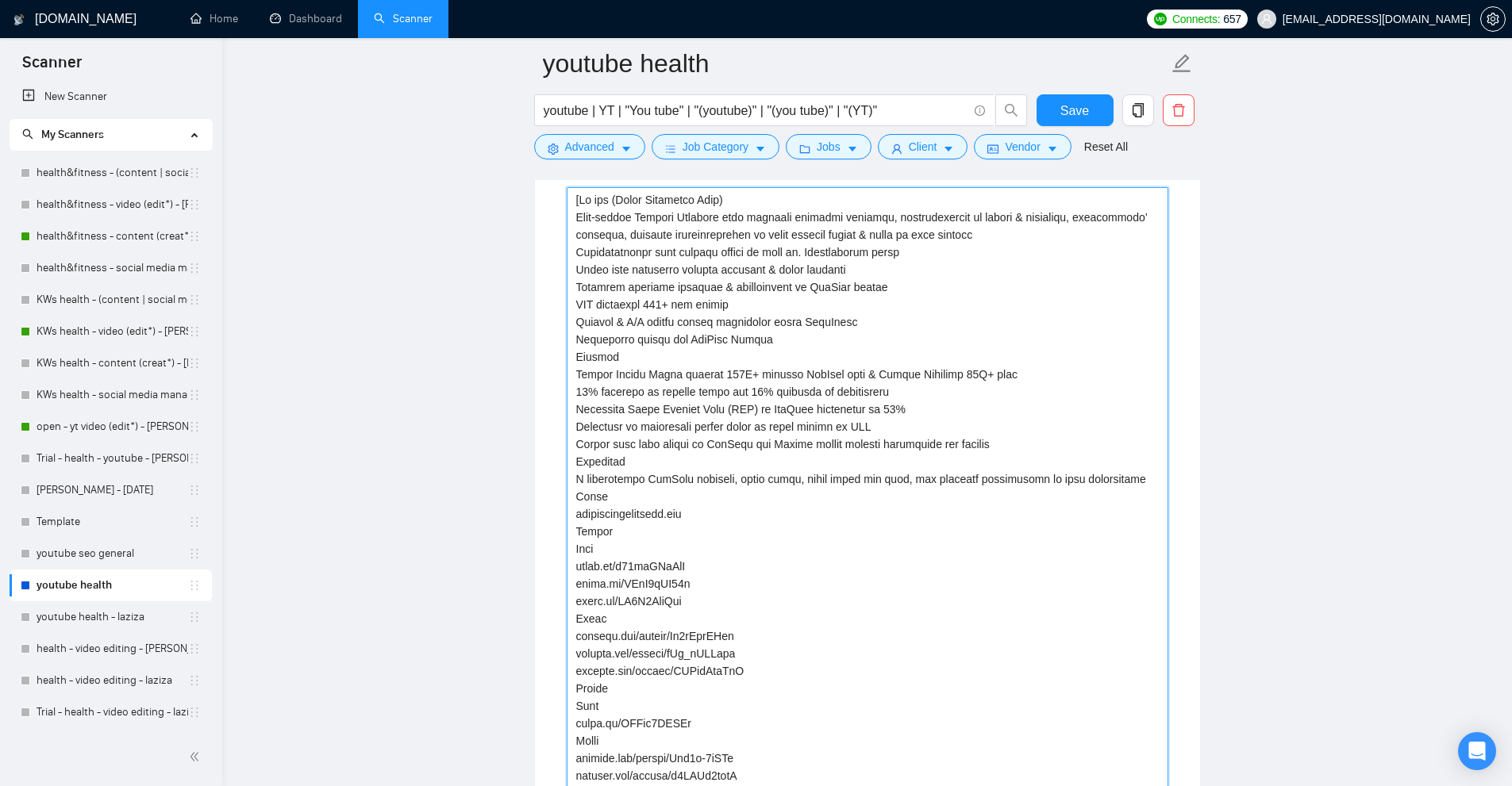
paste projects "use the following context for relevant experience/portfolio Portfolio structure…"
type projects "[use the following context for relevant experience/portfolio Portfolio structur…"
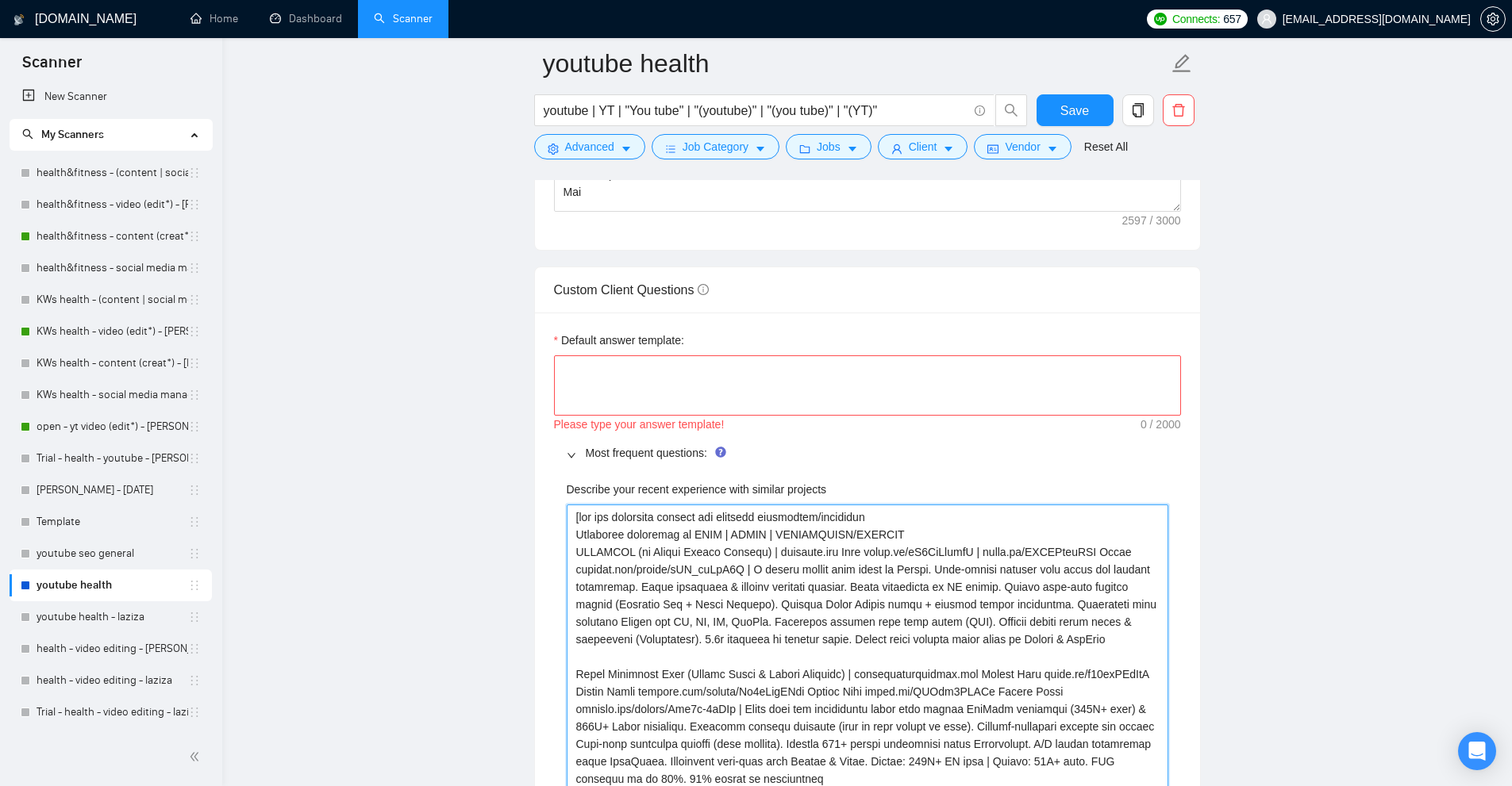
scroll to position [2225, 0]
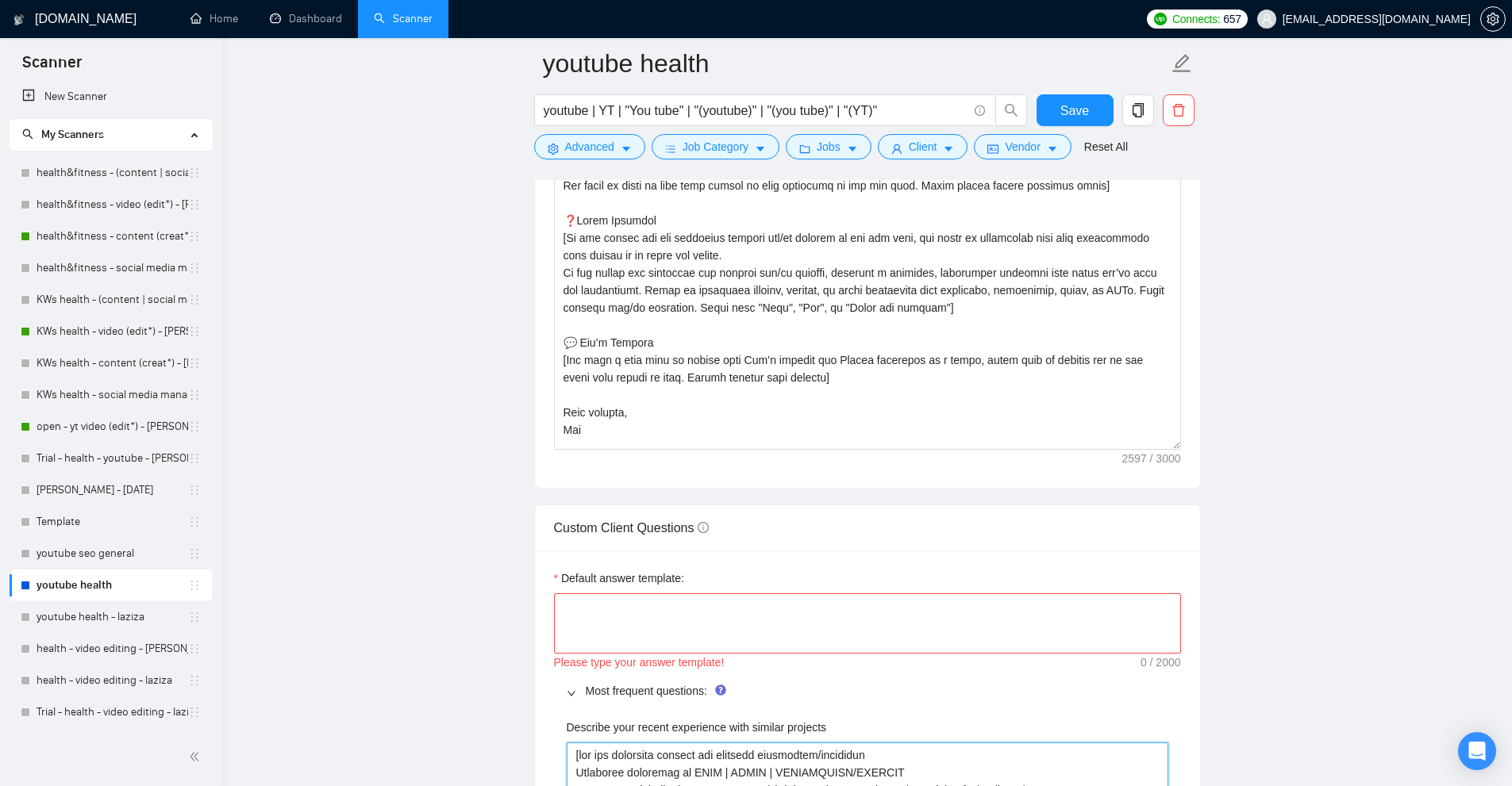
type projects "[use the following context for relevant experience/portfolio Portfolio structur…"
click at [652, 612] on textarea "Default answer template:" at bounding box center [867, 624] width 627 height 61
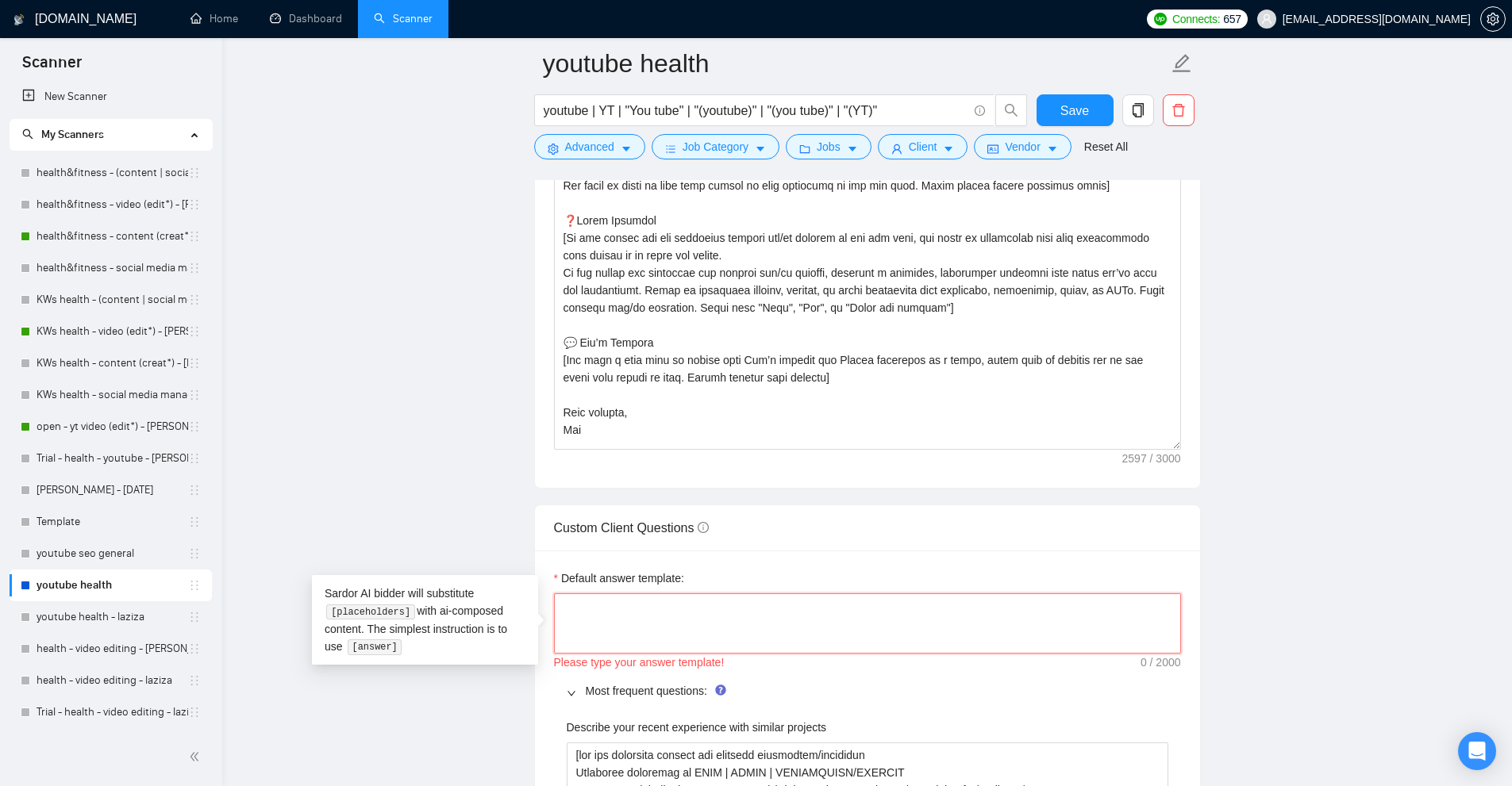
type textarea "х"
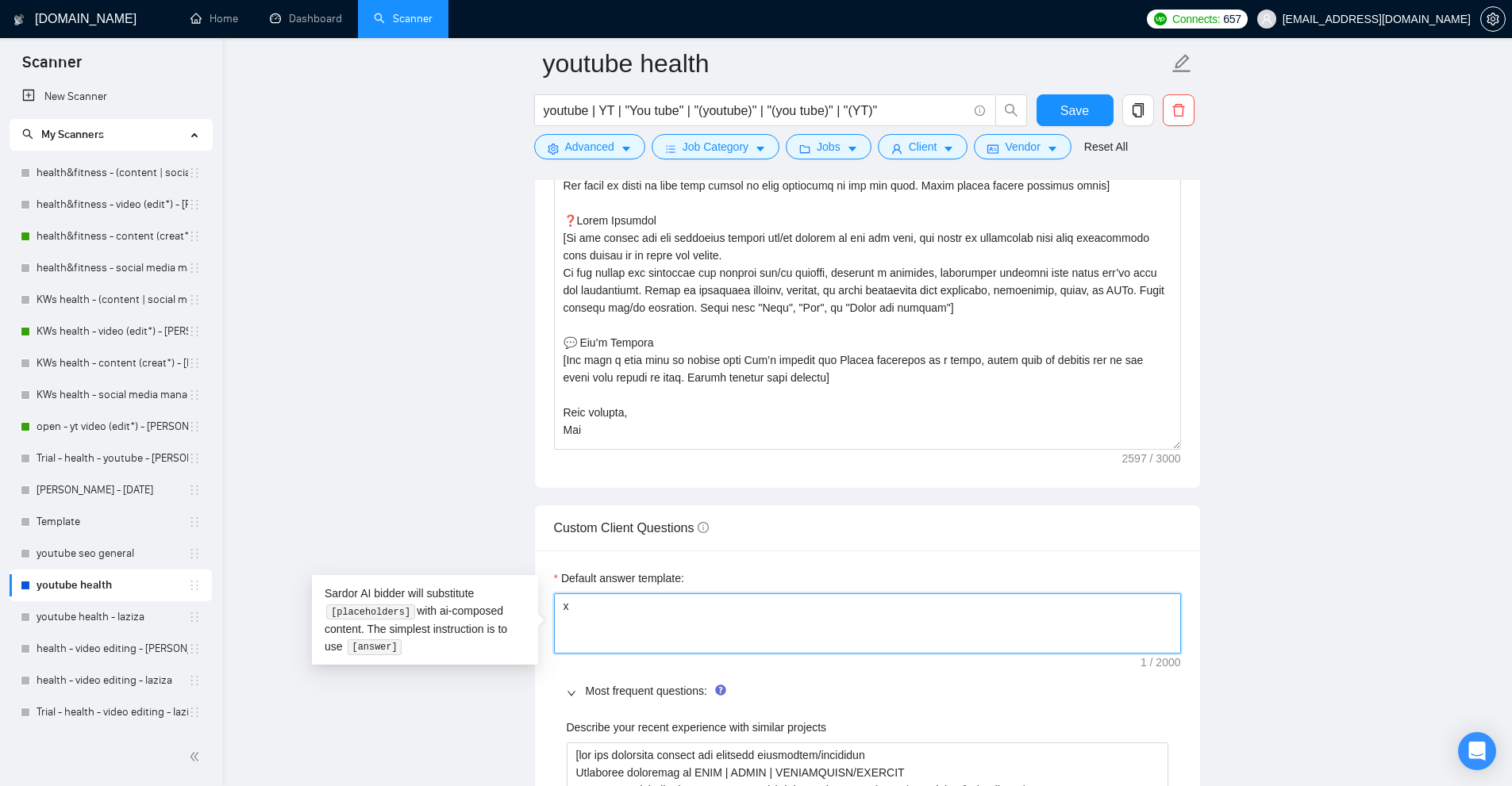
type textarea "хф"
type textarea "хфті"
type textarea "хфтіц"
type textarea "хфтіцу"
type textarea "хфтіцук"
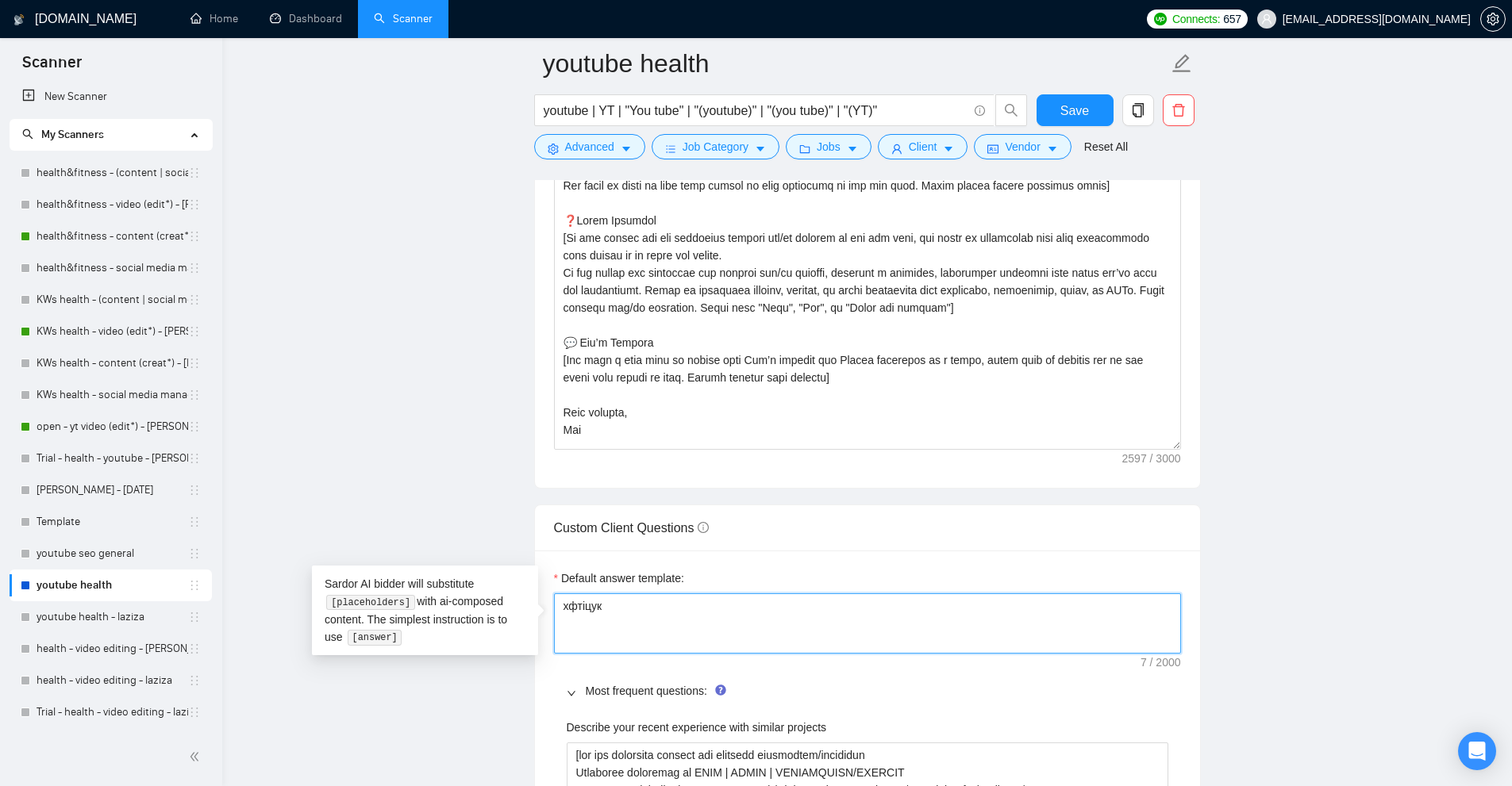
type textarea "["
type textarea "[]"
type textarea "[a]"
type textarea "[an]"
type textarea "[ans]"
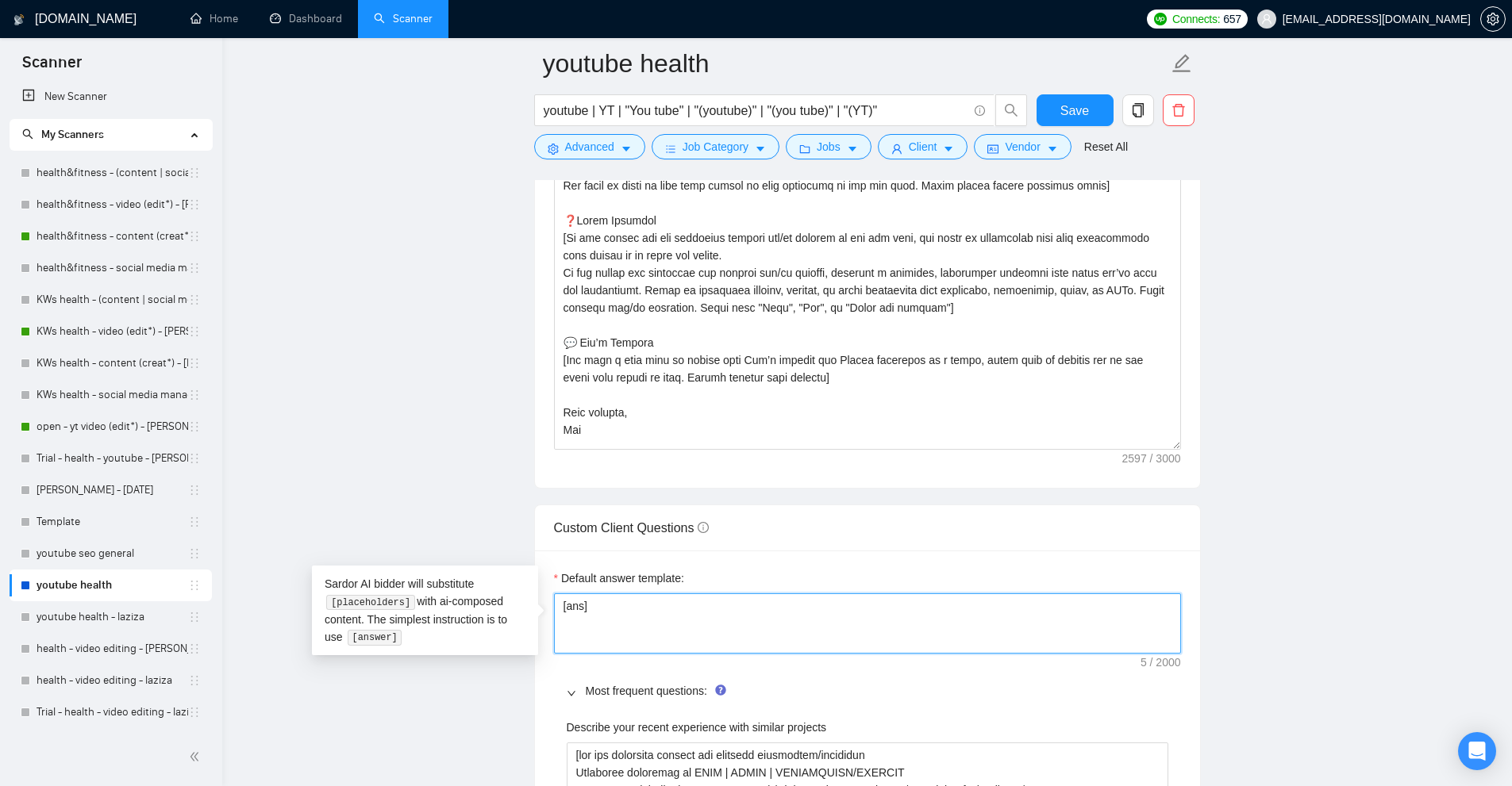
type textarea "[answ]"
type textarea "[answe]"
type textarea "[answer]"
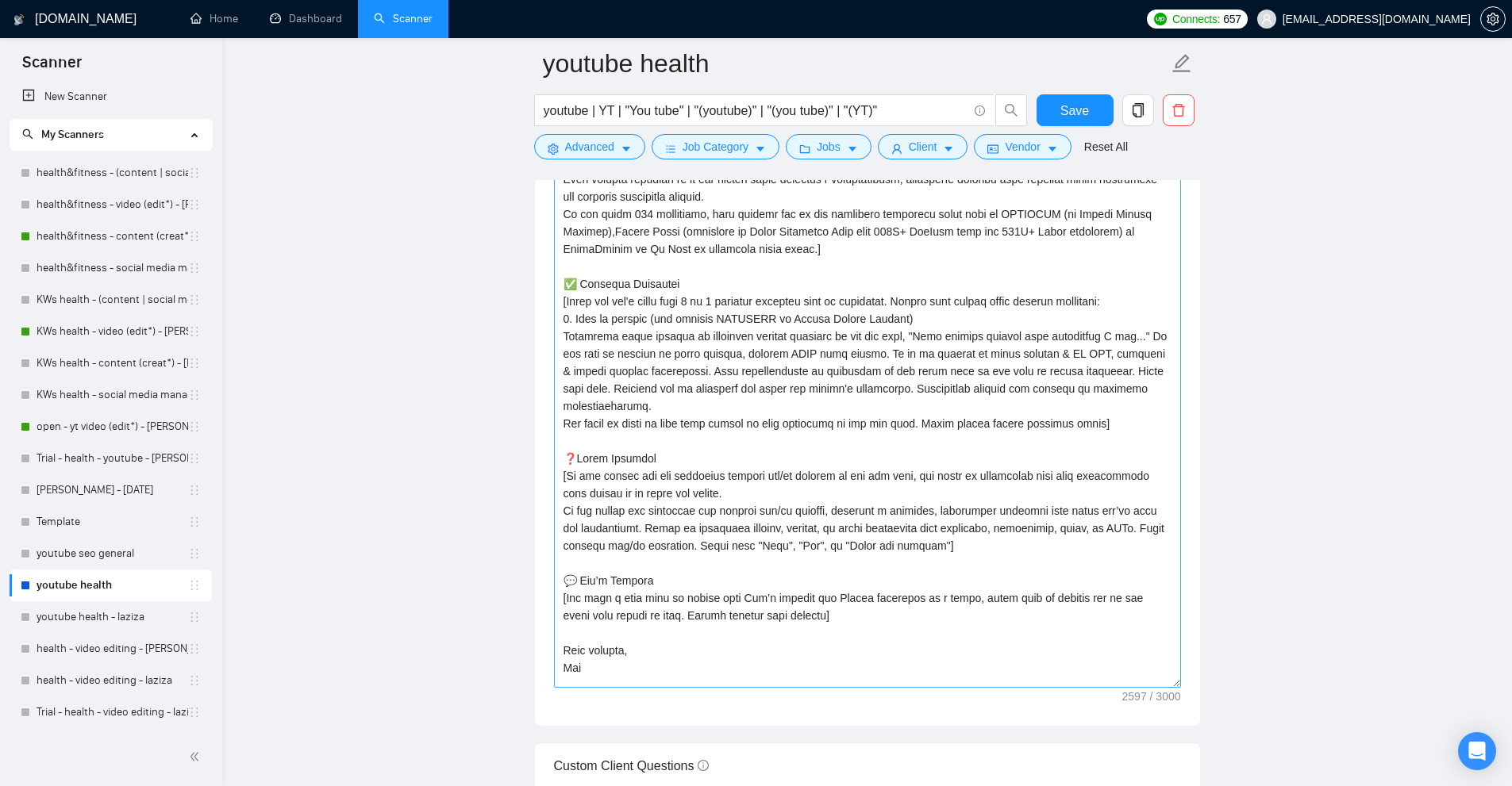
scroll to position [1908, 0]
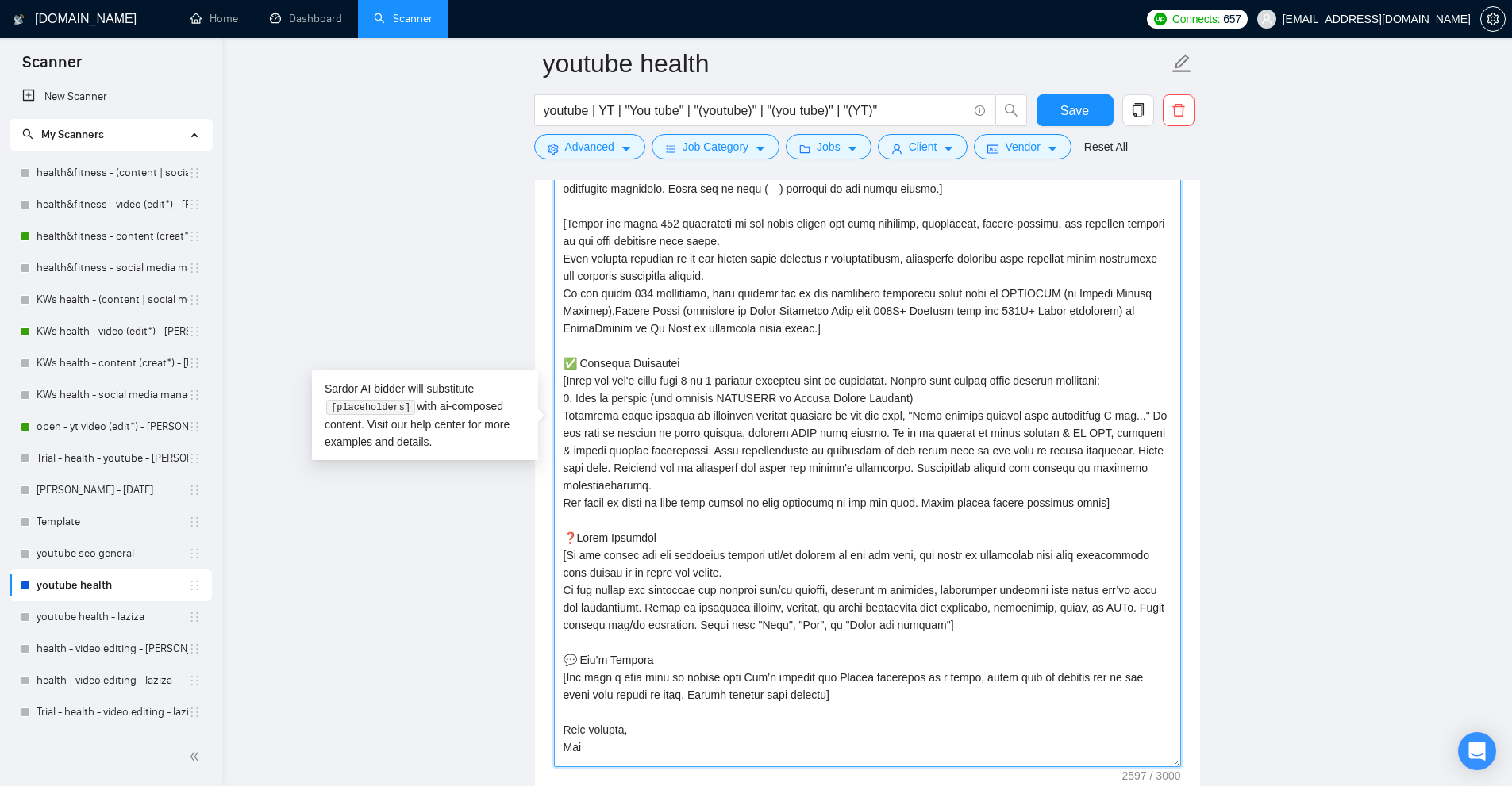
drag, startPoint x: 573, startPoint y: 381, endPoint x: 695, endPoint y: 384, distance: 122.0
click at [695, 384] on textarea "Cover letter template:" at bounding box center [867, 428] width 627 height 678
click at [567, 378] on textarea "Cover letter template:" at bounding box center [867, 428] width 627 height 678
drag, startPoint x: 567, startPoint y: 378, endPoint x: 642, endPoint y: 381, distance: 75.1
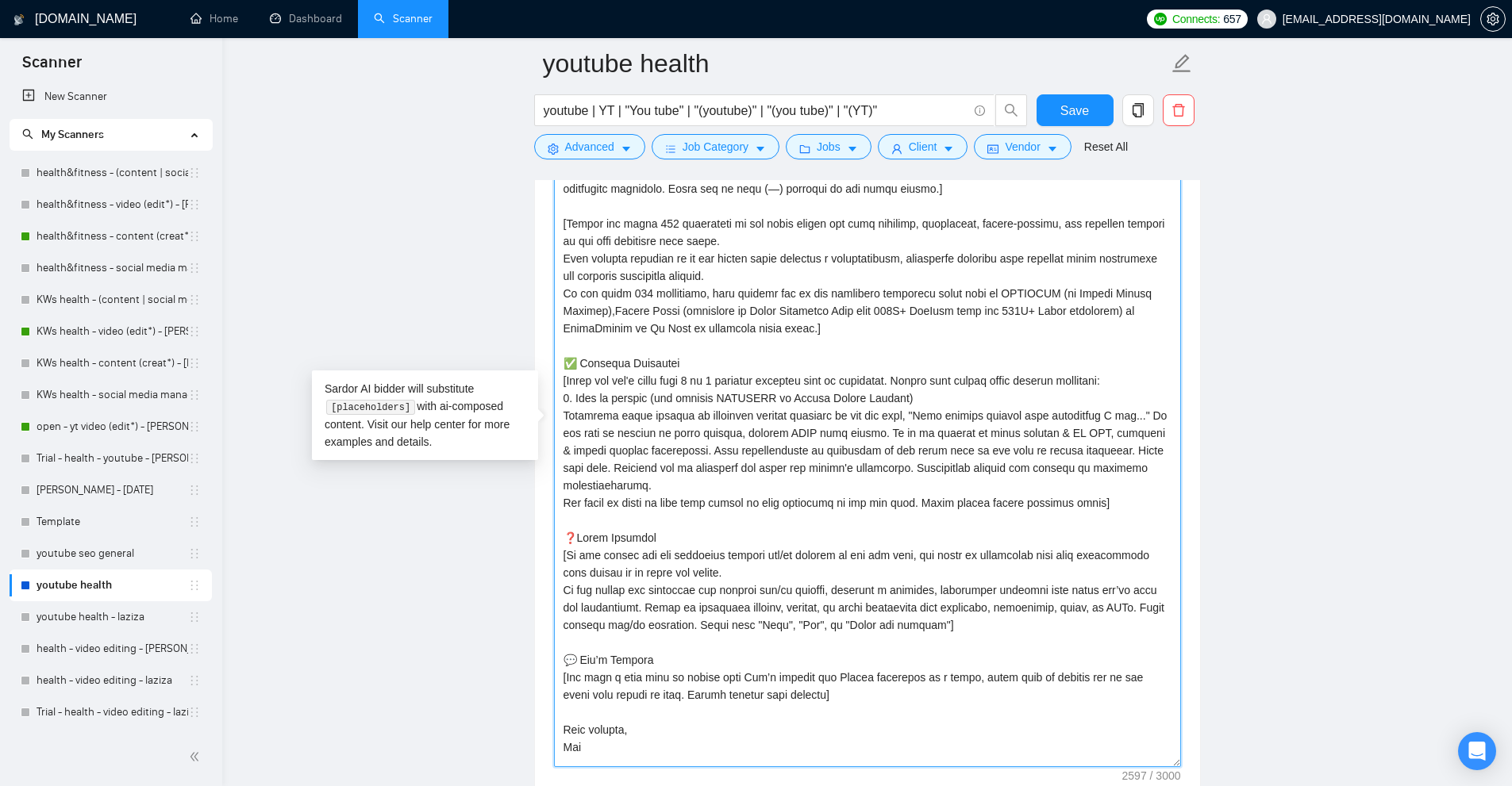
click at [642, 381] on textarea "Cover letter template:" at bounding box center [867, 428] width 627 height 678
click at [672, 381] on textarea "Cover letter template:" at bounding box center [867, 428] width 627 height 678
click at [662, 381] on textarea "Cover letter template:" at bounding box center [867, 428] width 627 height 678
drag, startPoint x: 662, startPoint y: 381, endPoint x: 613, endPoint y: 377, distance: 49.2
click at [613, 377] on textarea "Cover letter template:" at bounding box center [867, 428] width 627 height 678
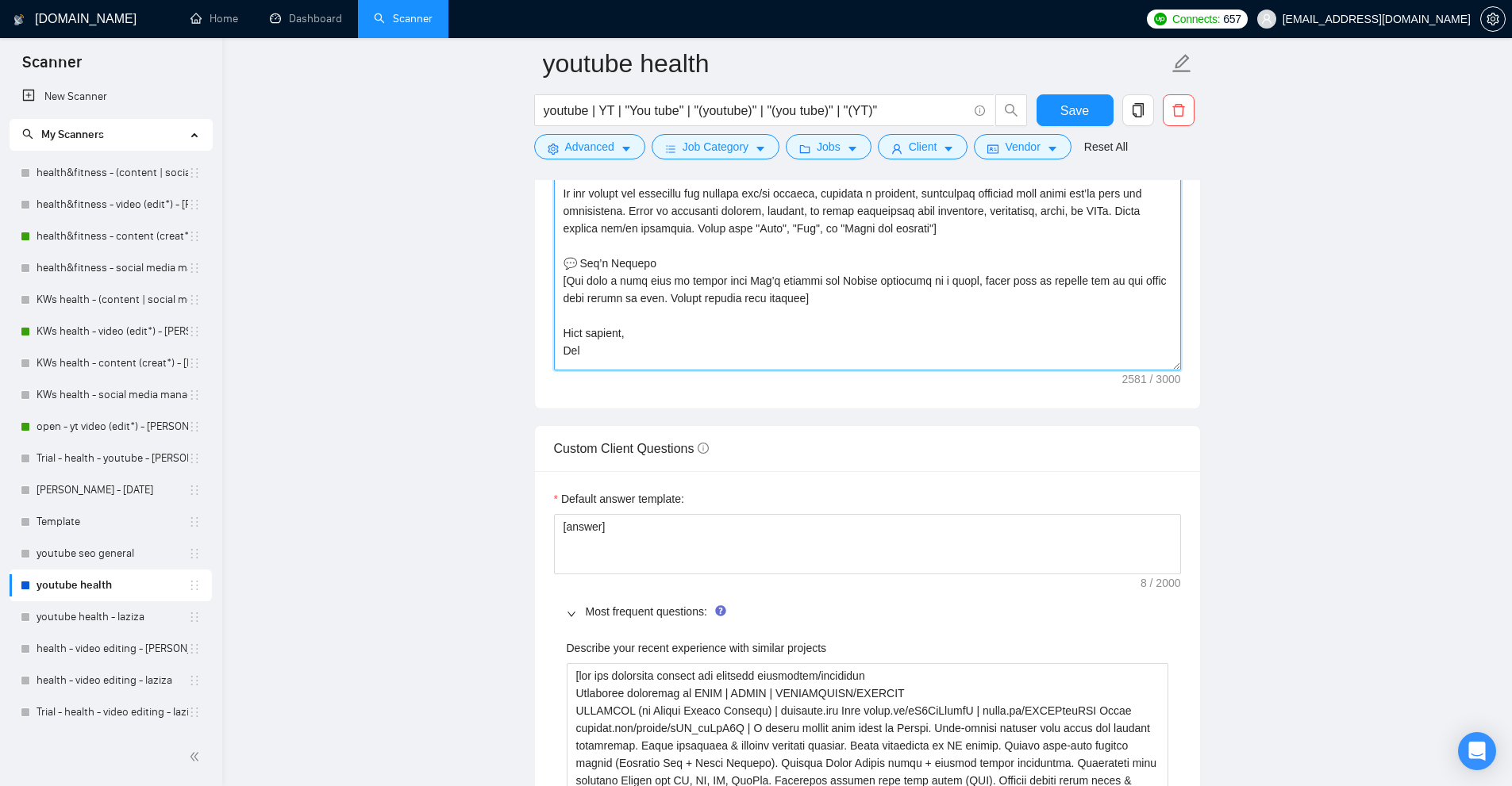
scroll to position [1750, 0]
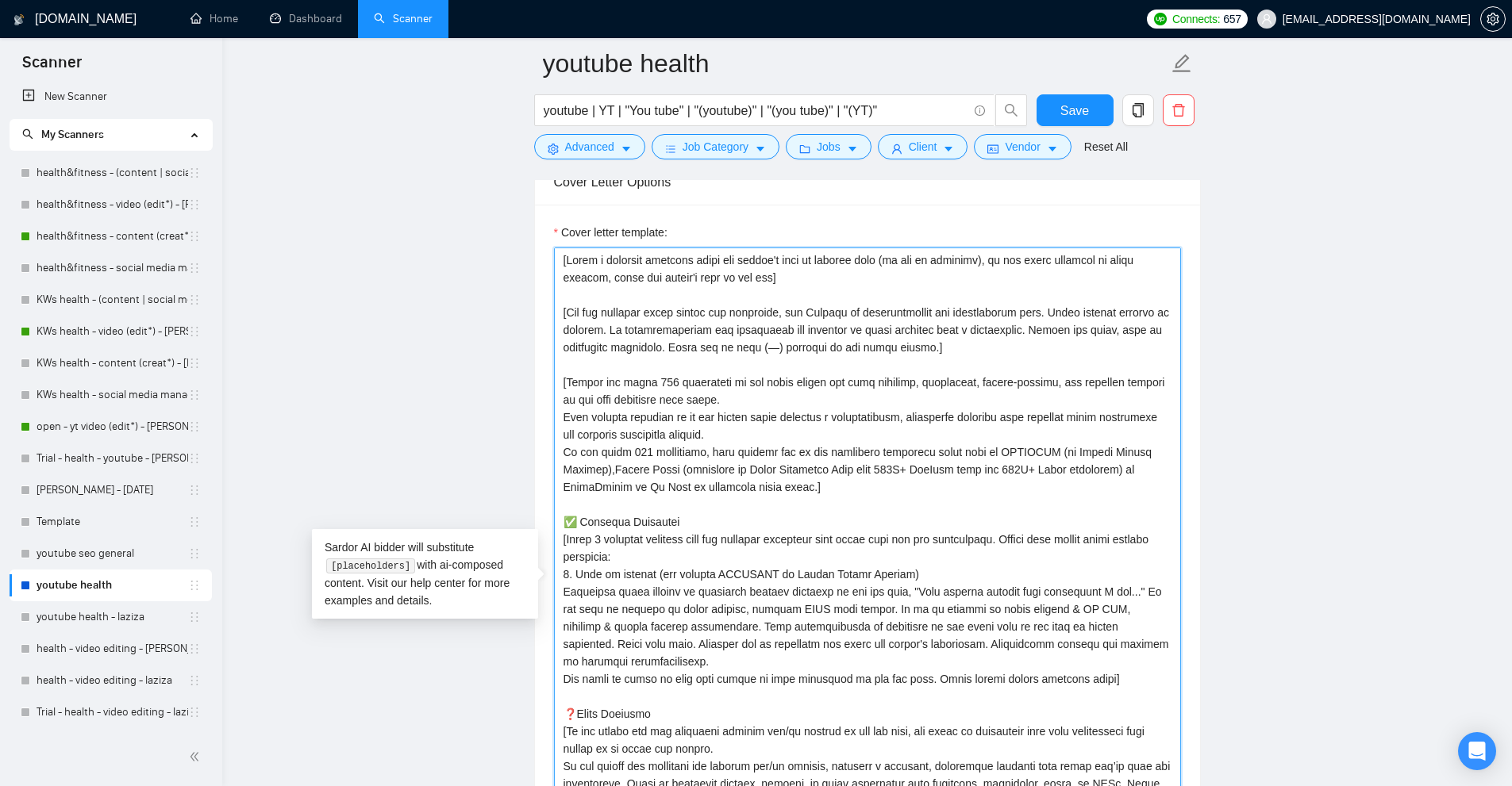
click at [1027, 537] on textarea "Cover letter template:" at bounding box center [867, 587] width 627 height 678
drag, startPoint x: 1027, startPoint y: 537, endPoint x: 1137, endPoint y: 552, distance: 111.0
click at [1137, 552] on textarea "Cover letter template:" at bounding box center [867, 587] width 627 height 678
click at [700, 554] on textarea "Cover letter template:" at bounding box center [867, 587] width 627 height 678
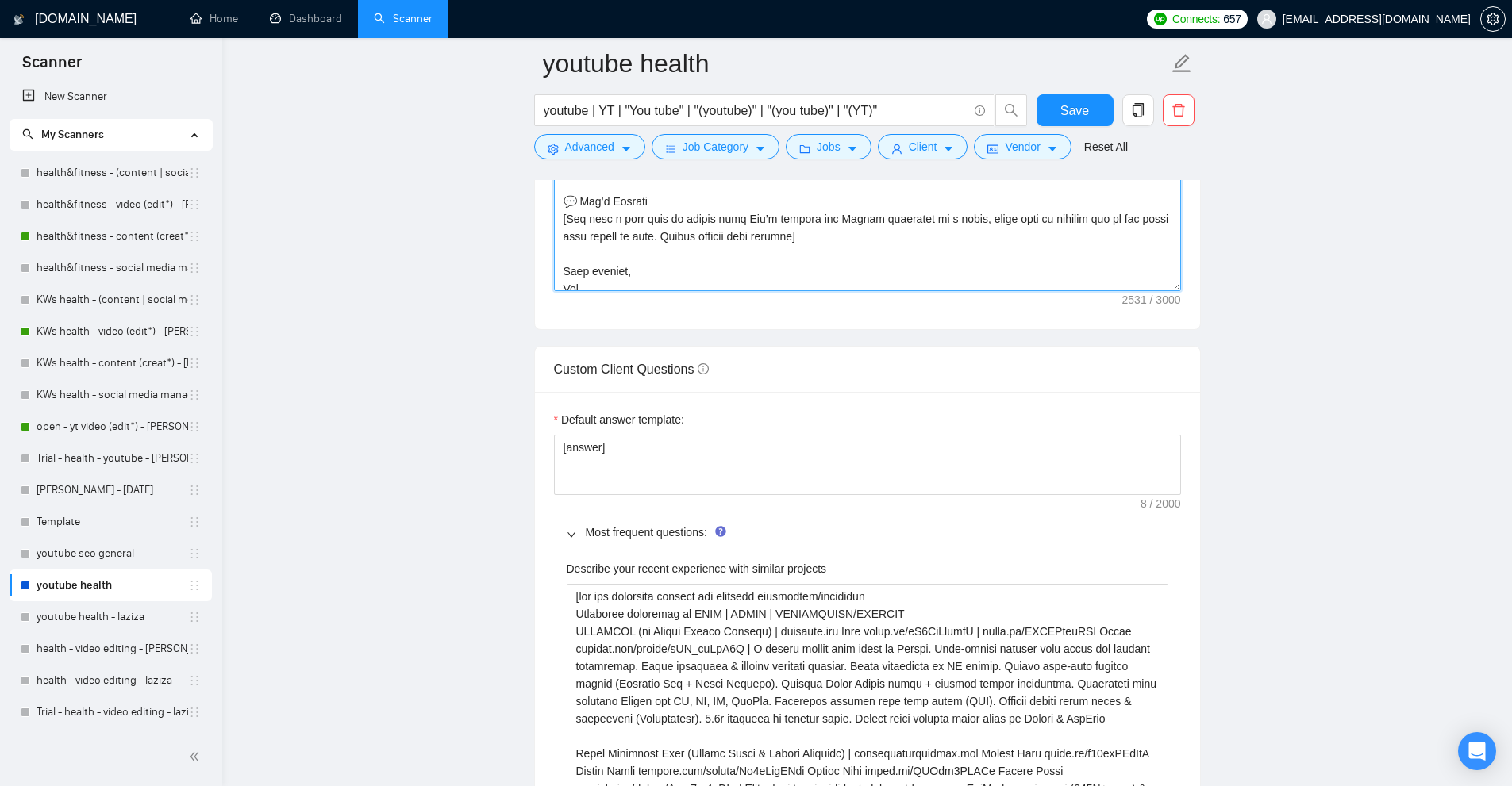
scroll to position [1908, 0]
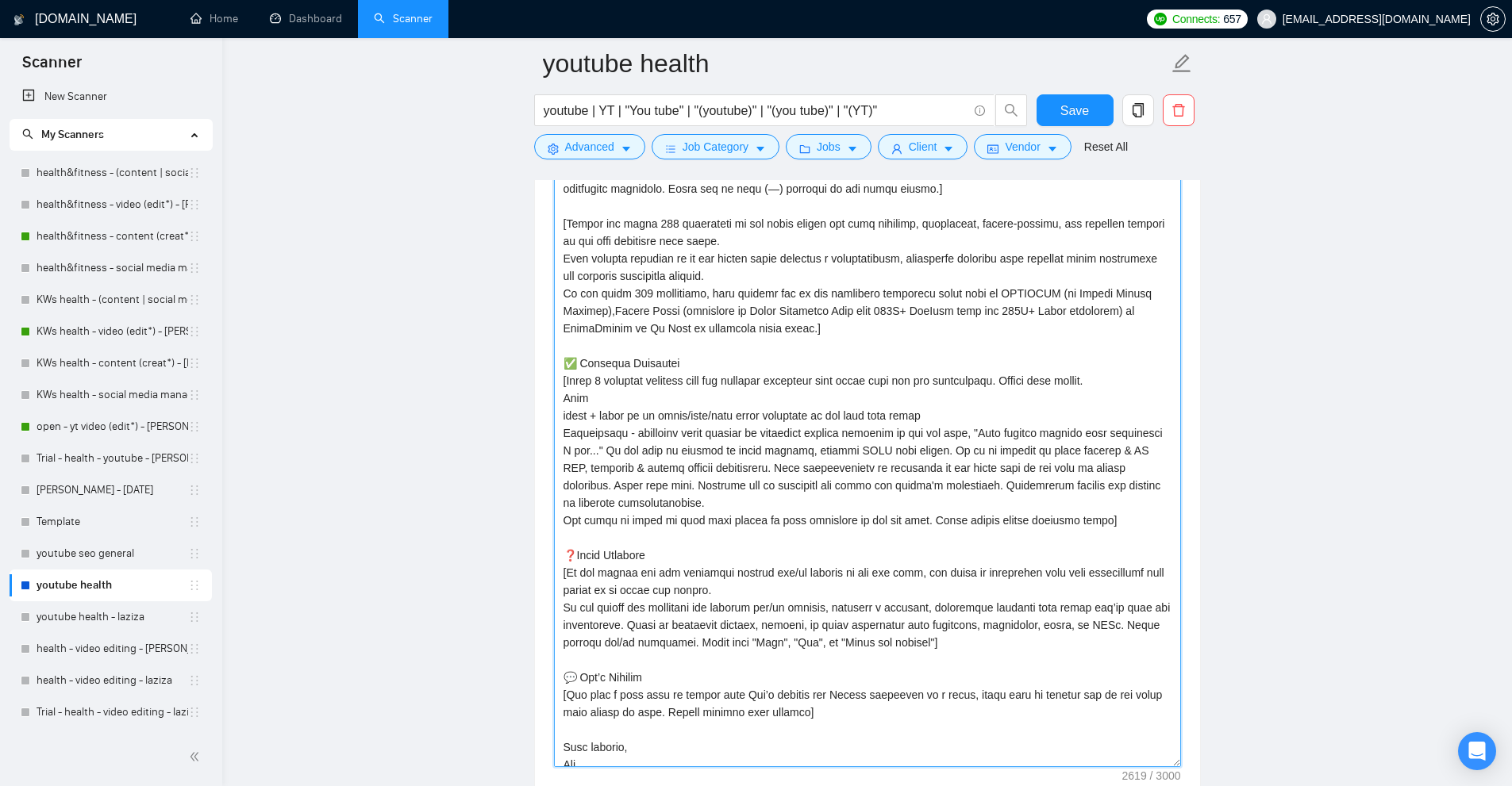
click at [655, 429] on textarea "Cover letter template:" at bounding box center [867, 428] width 627 height 678
drag, startPoint x: 655, startPoint y: 429, endPoint x: 696, endPoint y: 425, distance: 41.2
click at [696, 425] on textarea "Cover letter template:" at bounding box center [867, 428] width 627 height 678
drag, startPoint x: 591, startPoint y: 447, endPoint x: 912, endPoint y: 449, distance: 321.0
click at [912, 449] on textarea "Cover letter template:" at bounding box center [867, 428] width 627 height 678
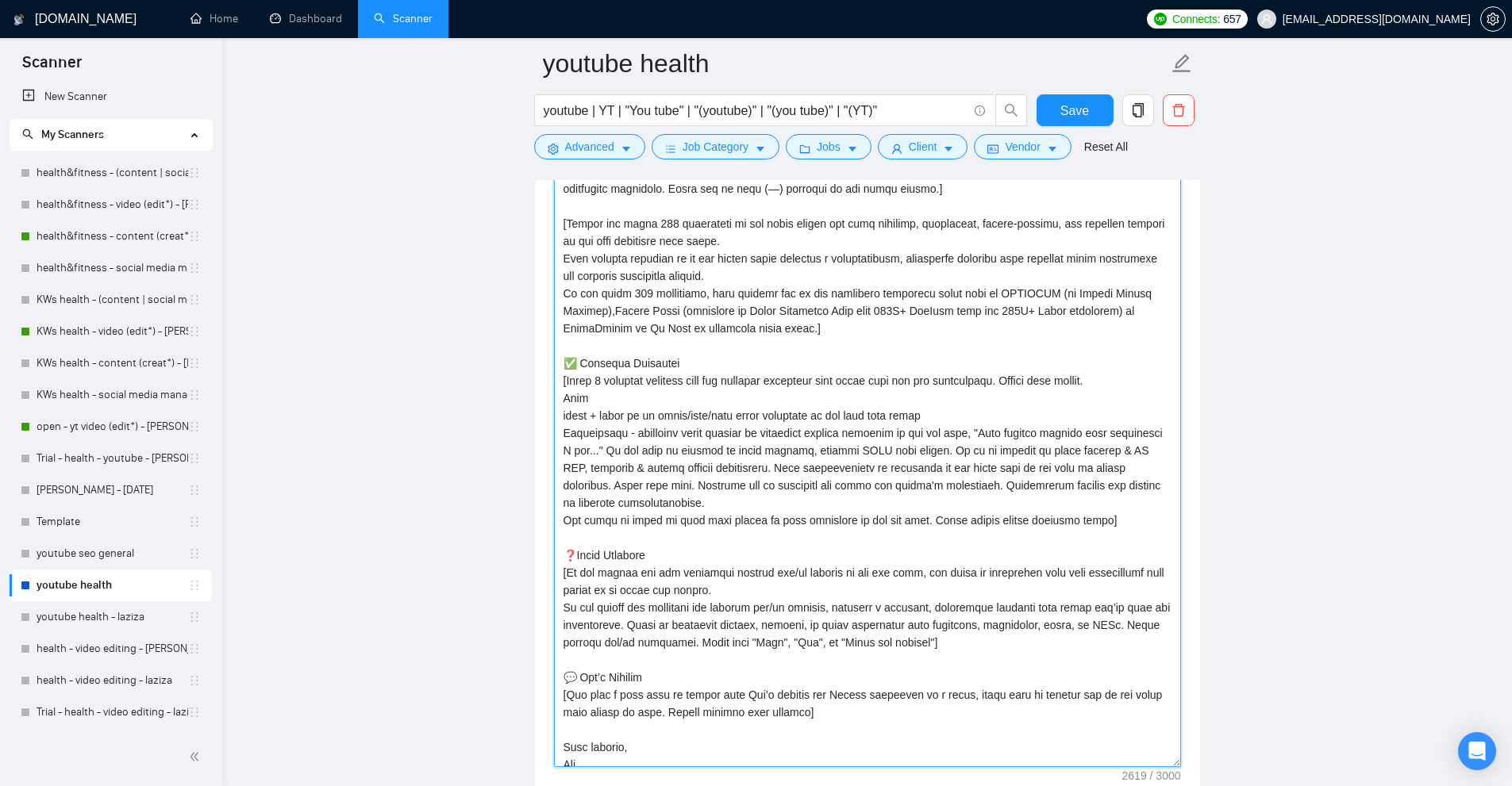
click at [705, 433] on textarea "Cover letter template:" at bounding box center [867, 428] width 627 height 678
drag, startPoint x: 638, startPoint y: 448, endPoint x: 647, endPoint y: 480, distance: 33.2
click at [647, 480] on textarea "Cover letter template:" at bounding box center [867, 428] width 627 height 678
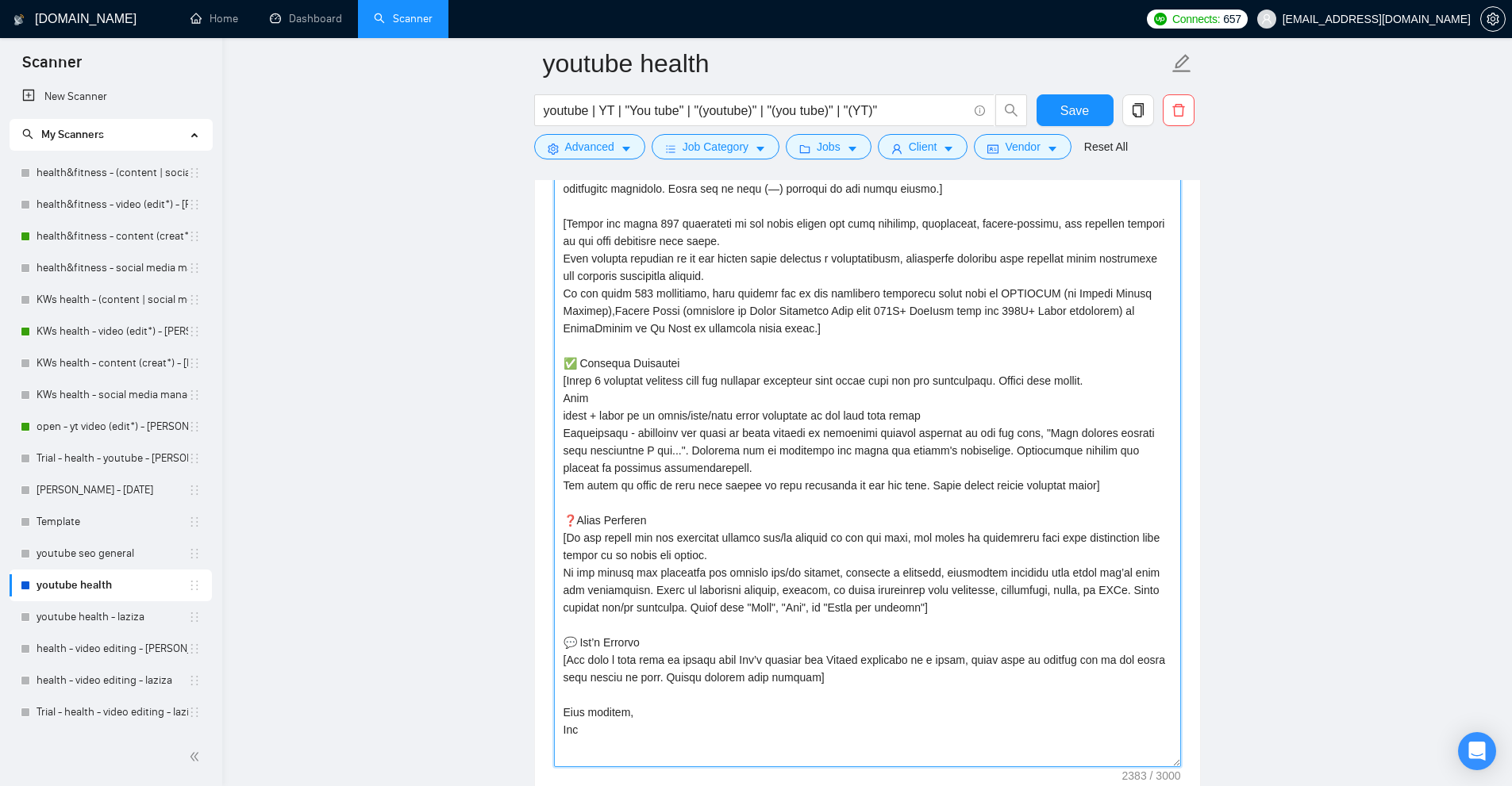
click at [806, 466] on textarea "Cover letter template:" at bounding box center [867, 428] width 627 height 678
drag, startPoint x: 555, startPoint y: 484, endPoint x: 1096, endPoint y: 485, distance: 541.0
click at [1096, 485] on textarea "Cover letter template:" at bounding box center [867, 428] width 627 height 678
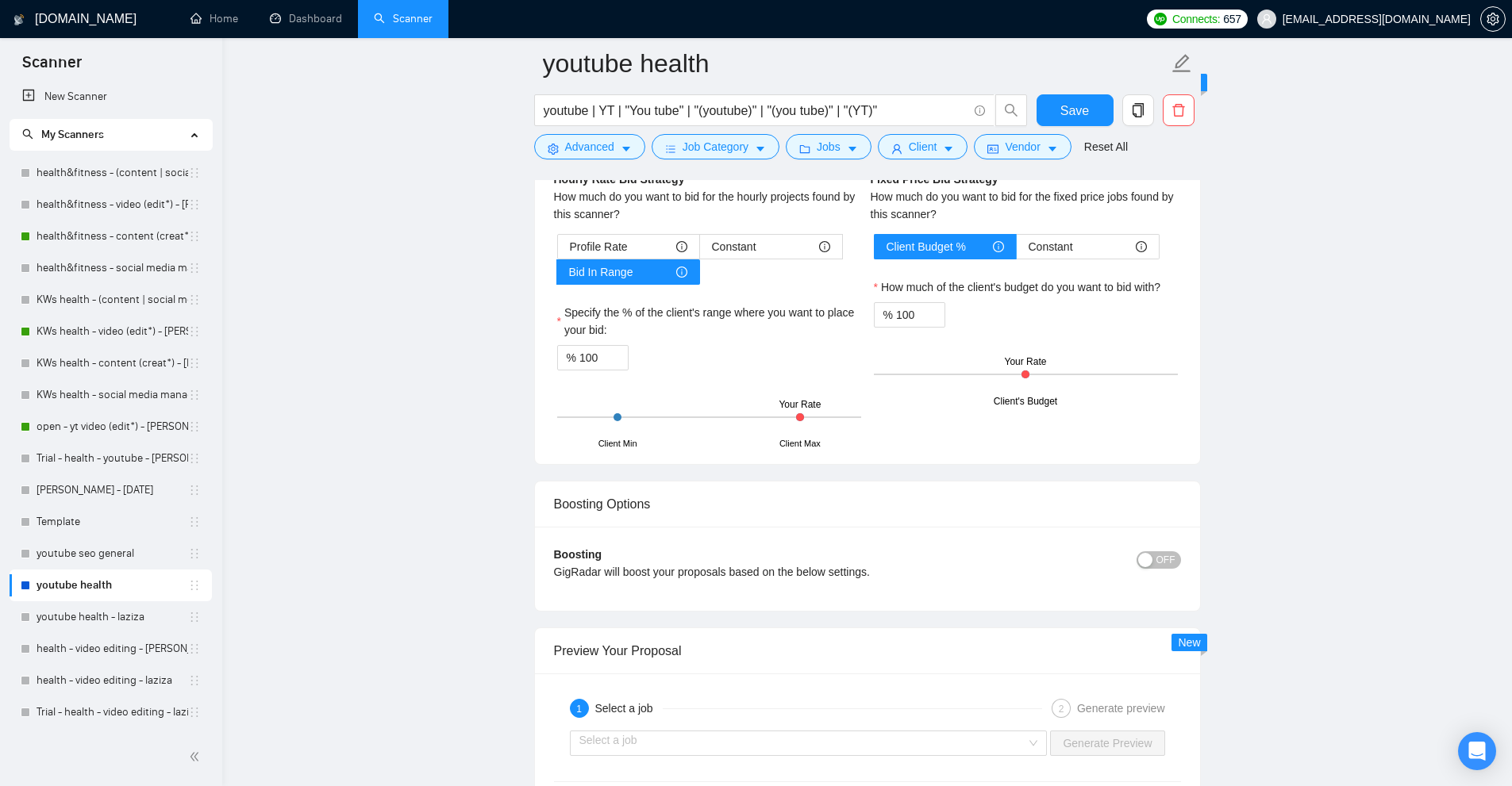
scroll to position [4288, 0]
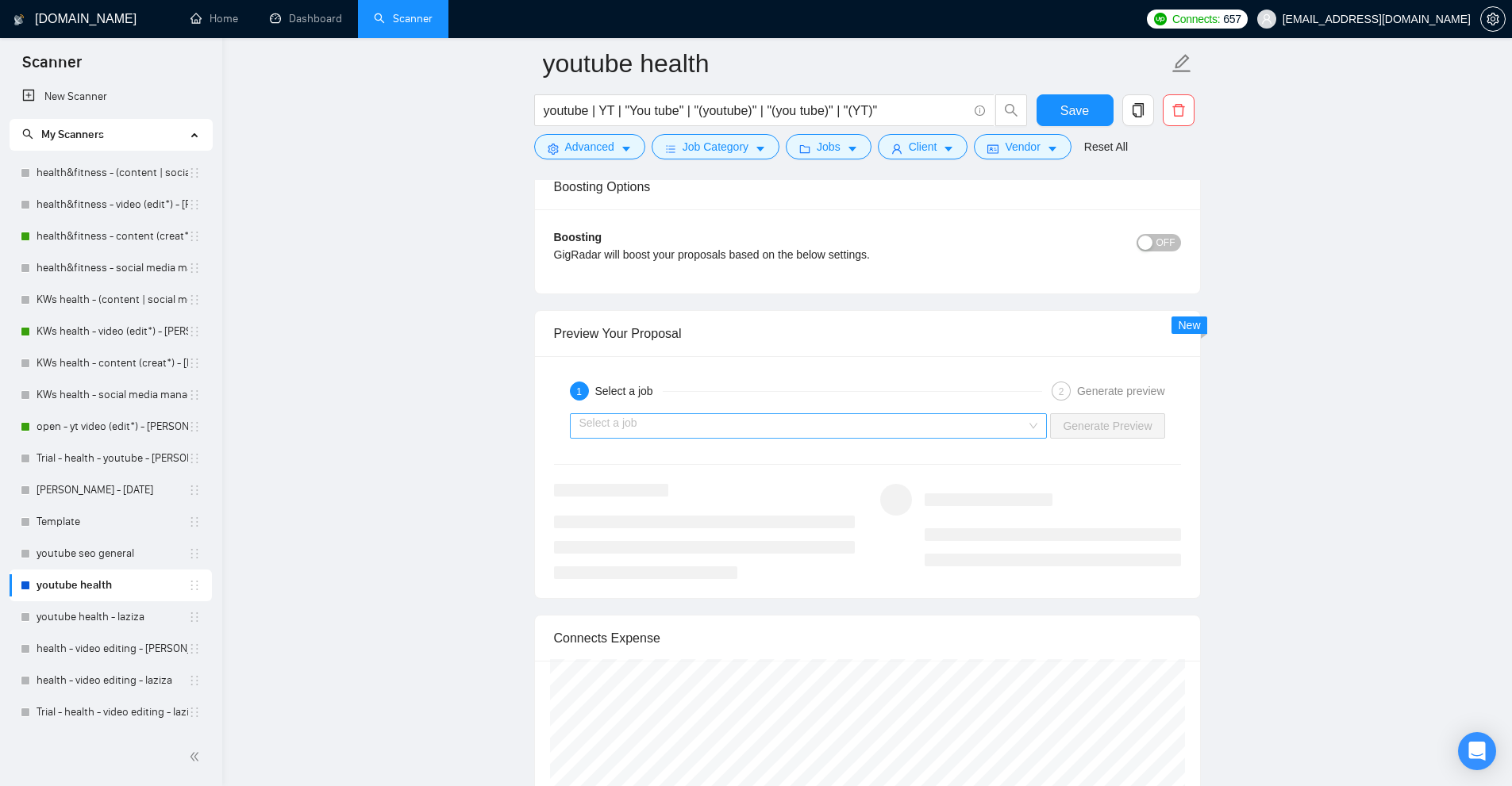
click at [798, 422] on input "search" at bounding box center [804, 426] width 448 height 24
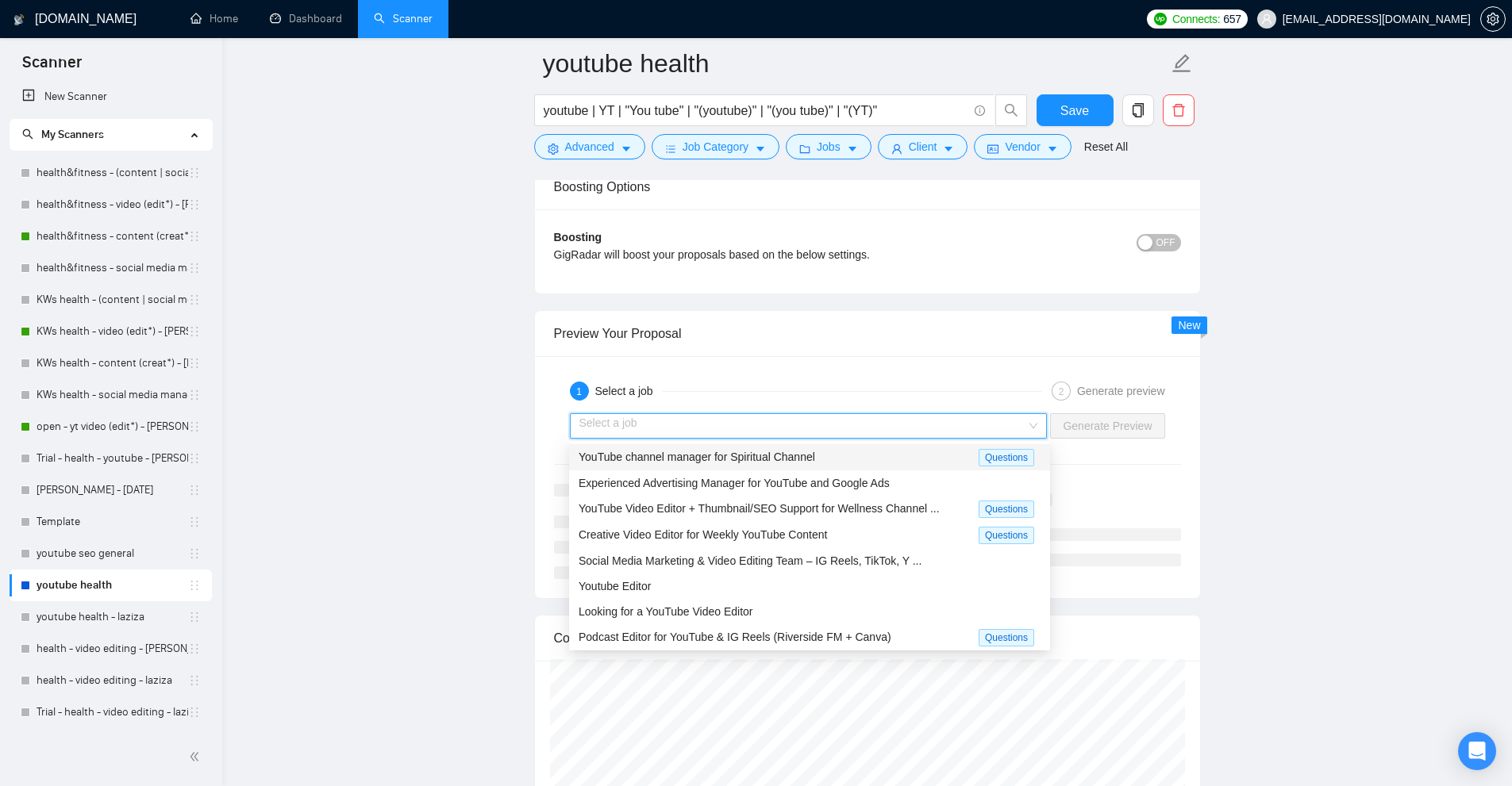
click at [709, 460] on span "YouTube channel manager for Spiritual Channel" at bounding box center [697, 456] width 236 height 12
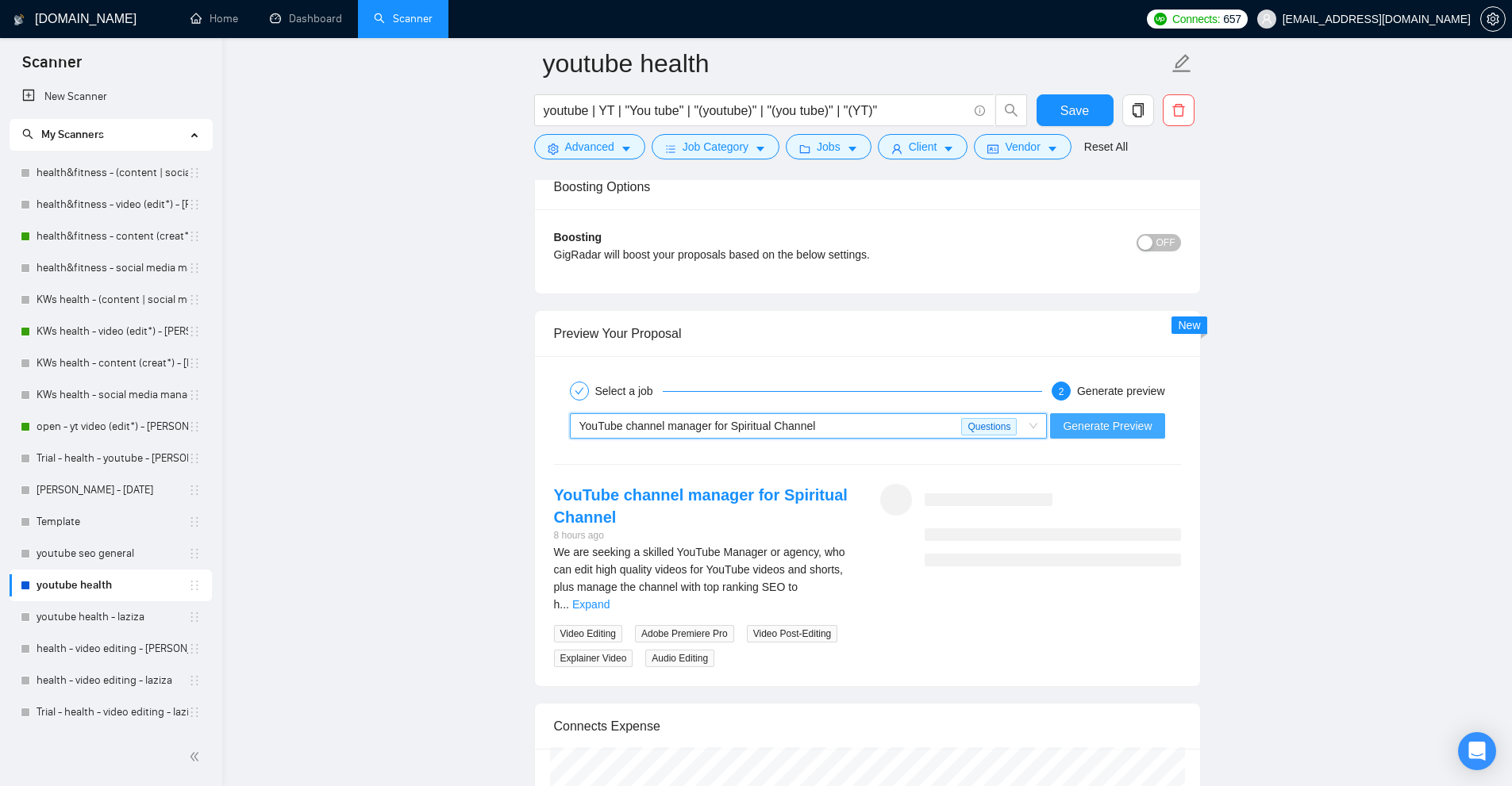
click at [1078, 431] on span "Generate Preview" at bounding box center [1107, 426] width 88 height 17
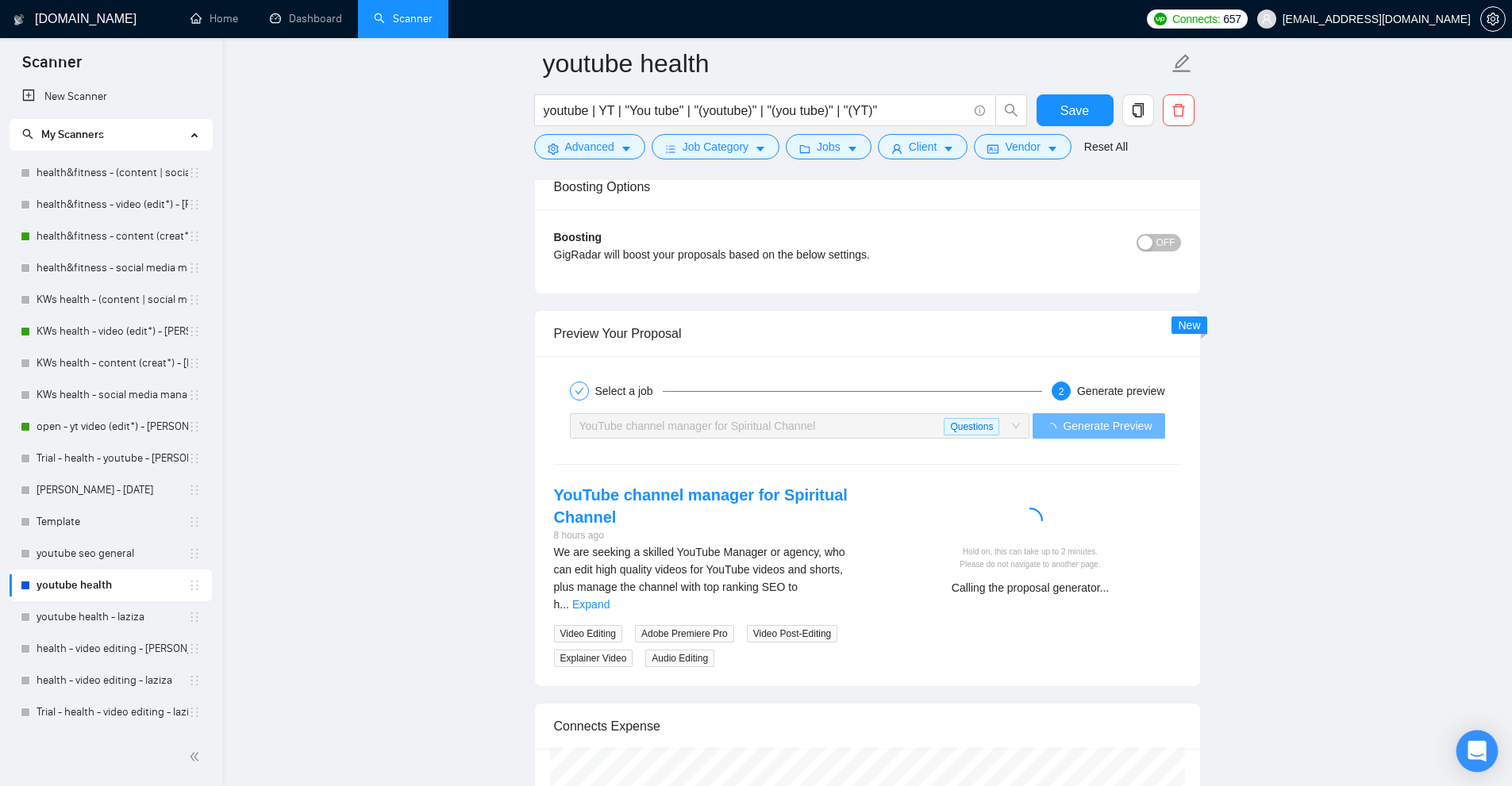
click at [1480, 744] on icon "Open Intercom Messenger" at bounding box center [1476, 750] width 18 height 20
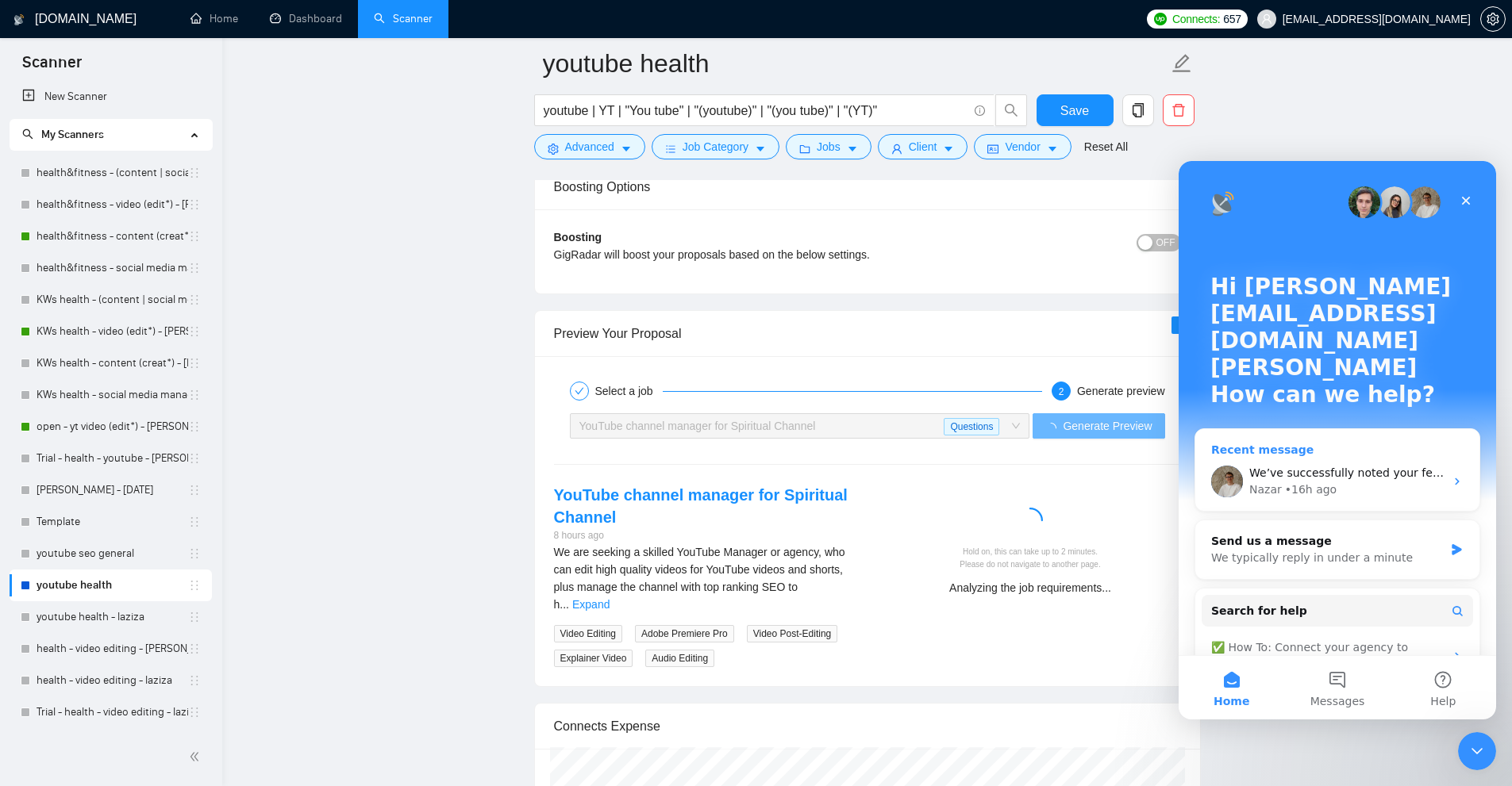
scroll to position [116, 0]
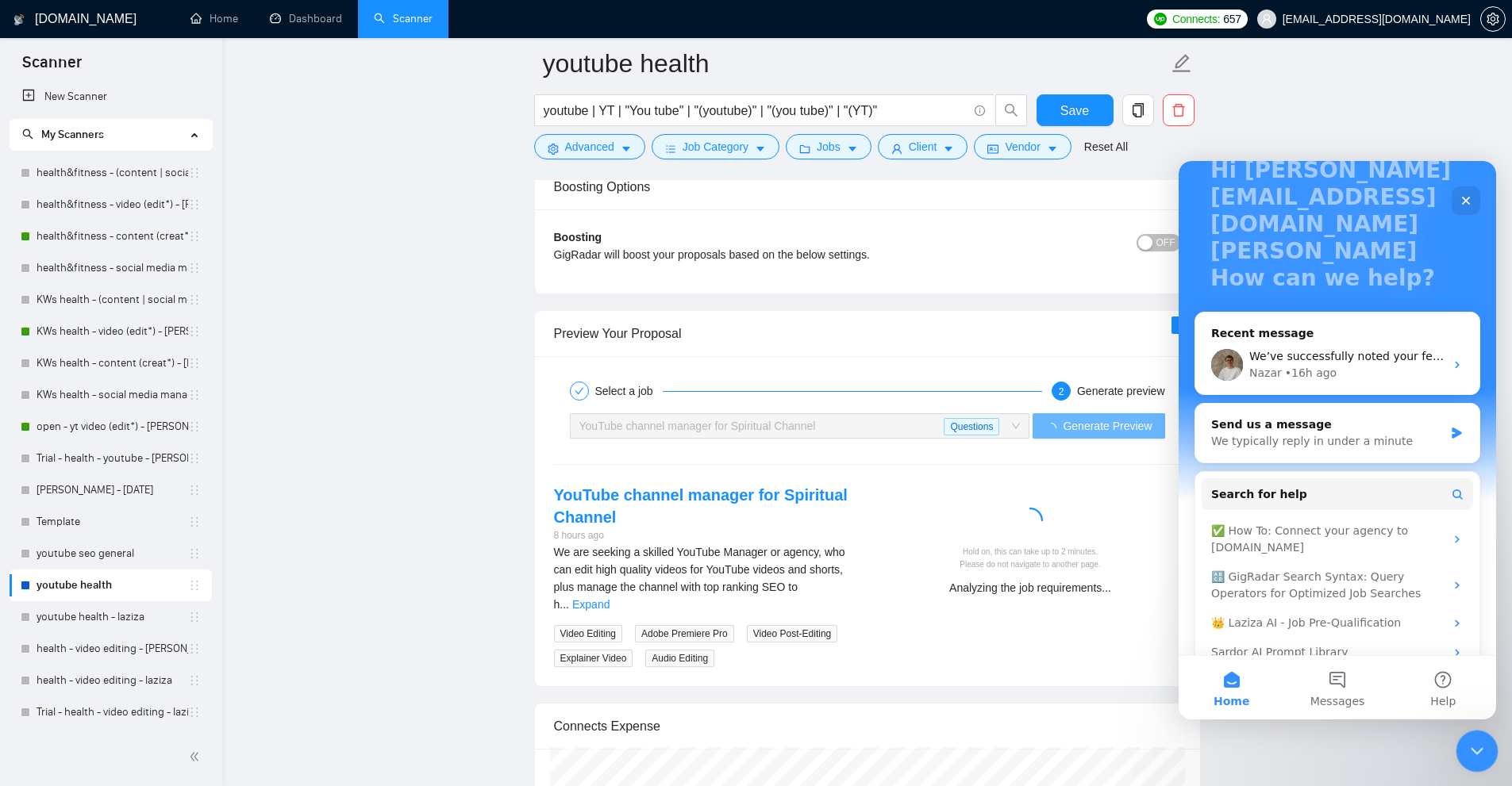
click at [1471, 745] on icon "Close Intercom Messenger" at bounding box center [1475, 749] width 19 height 19
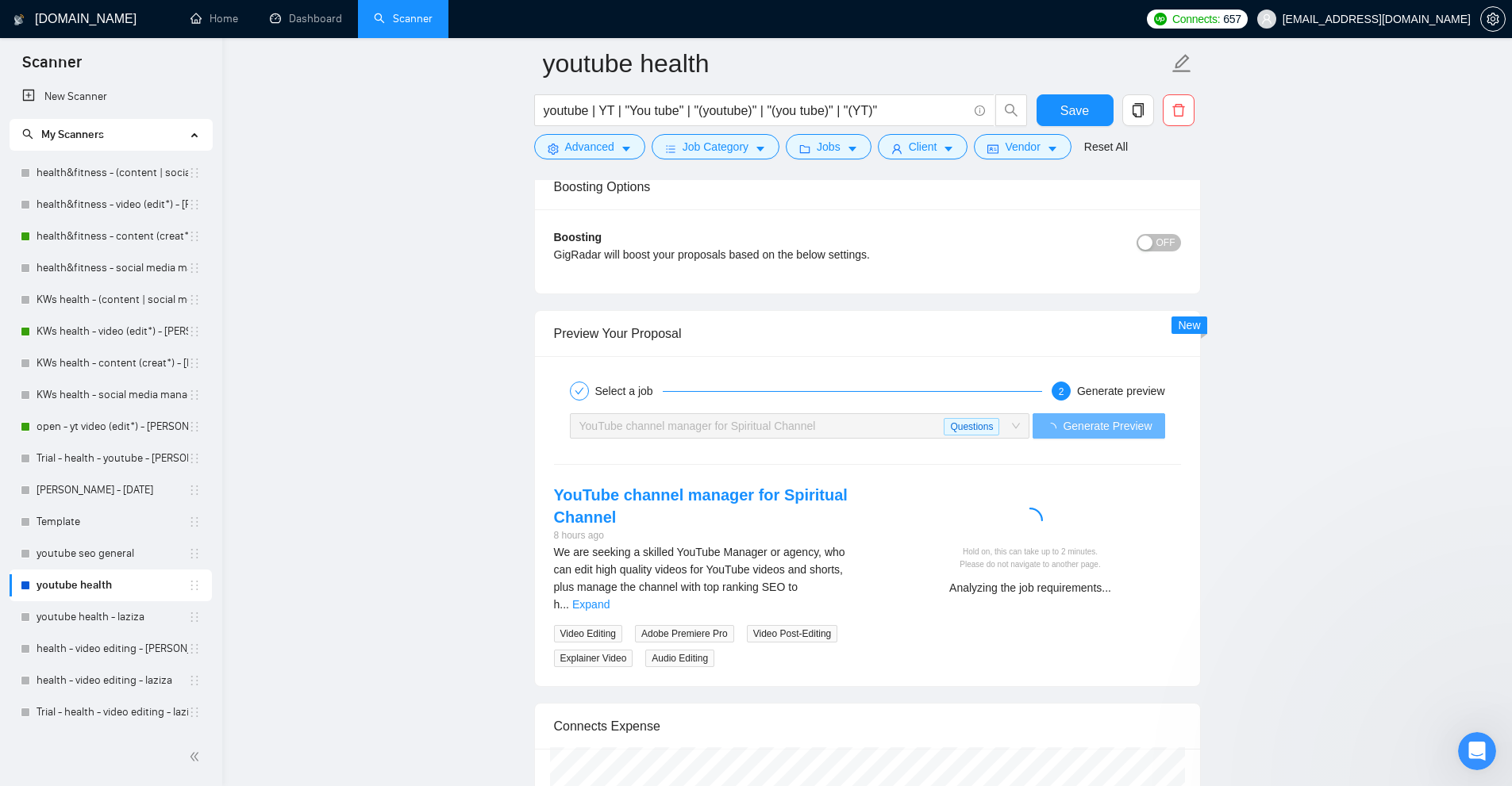
scroll to position [0, 0]
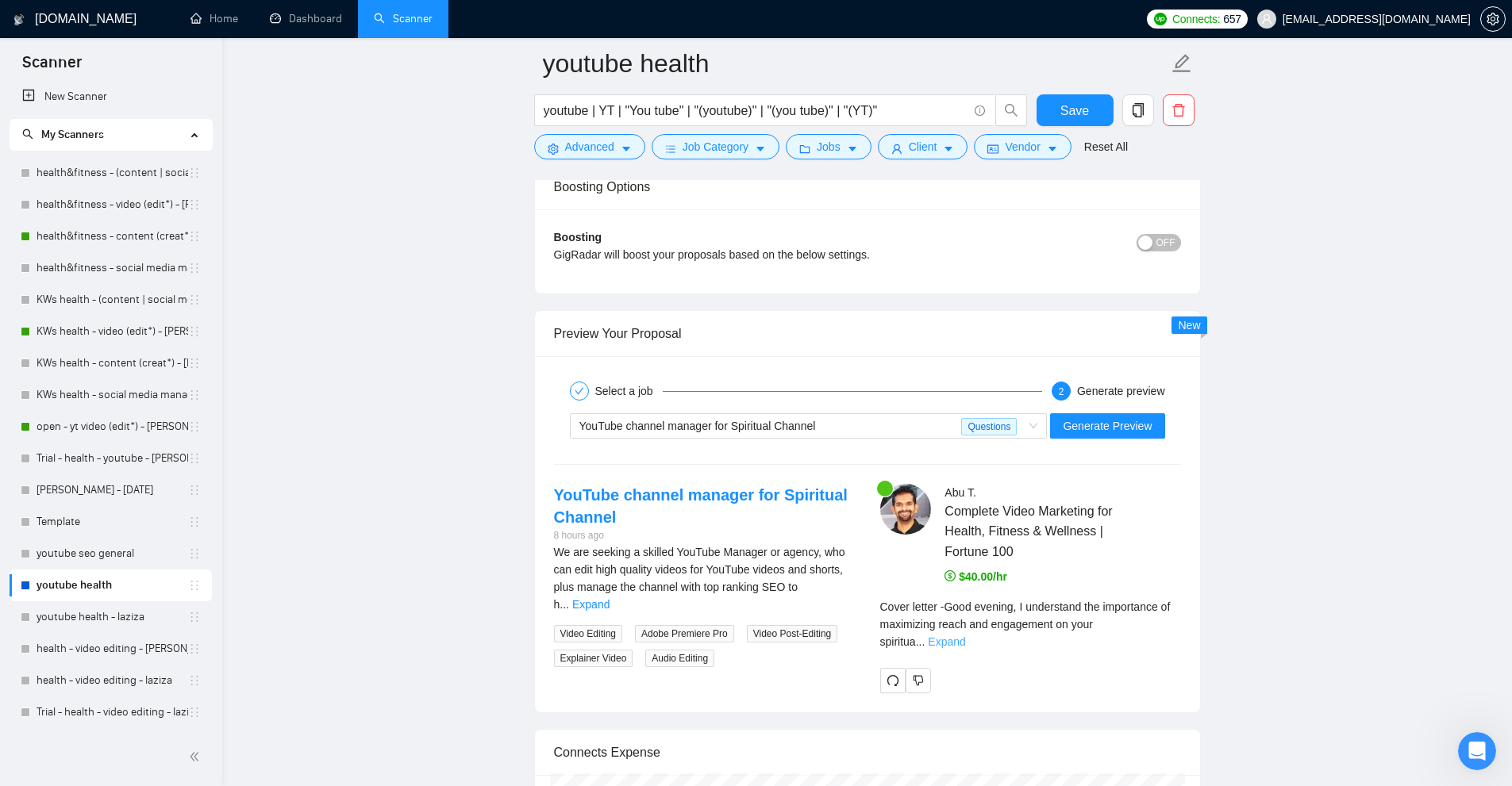
click at [965, 635] on link "Expand" at bounding box center [946, 641] width 37 height 12
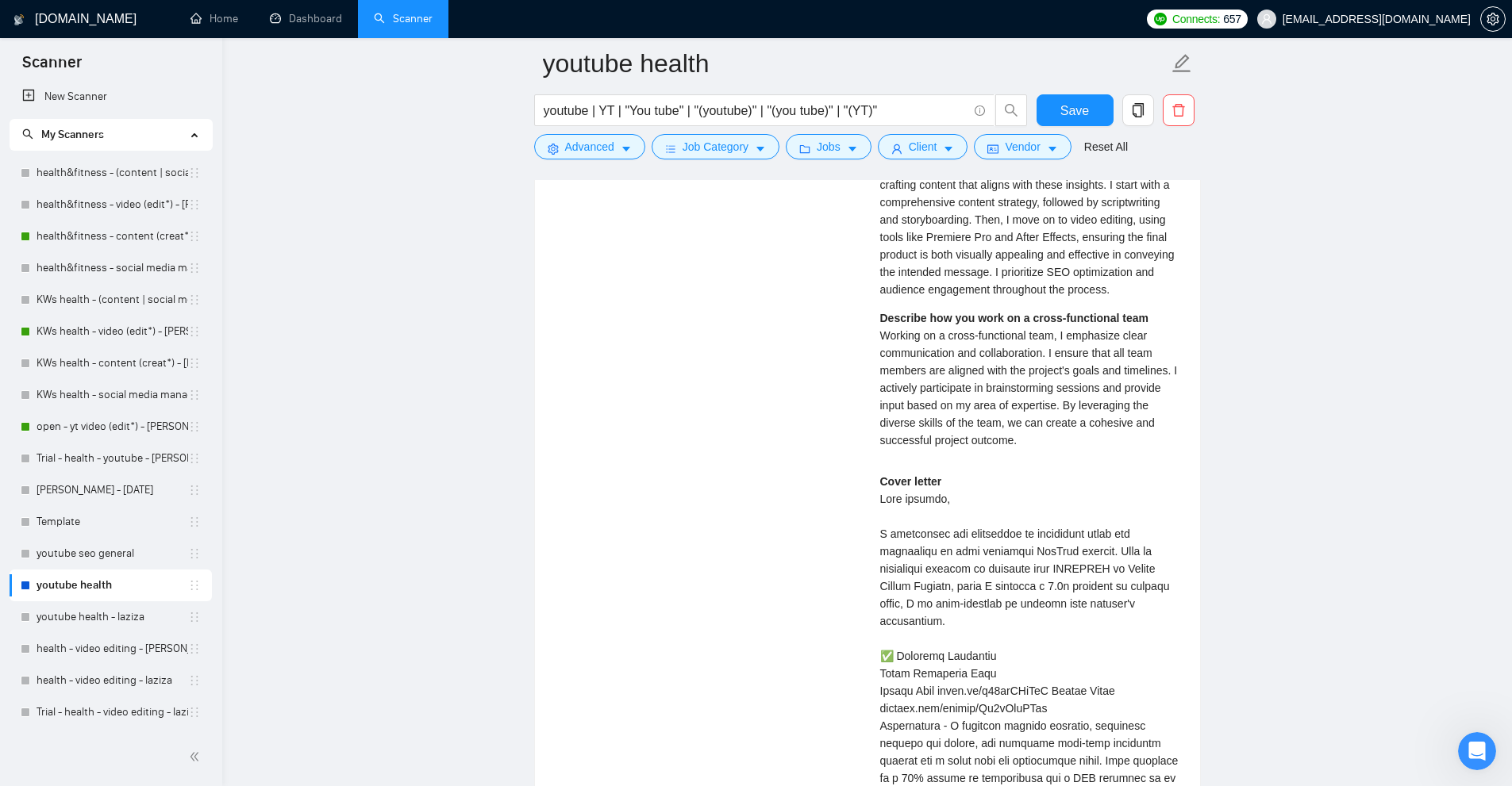
scroll to position [5002, 0]
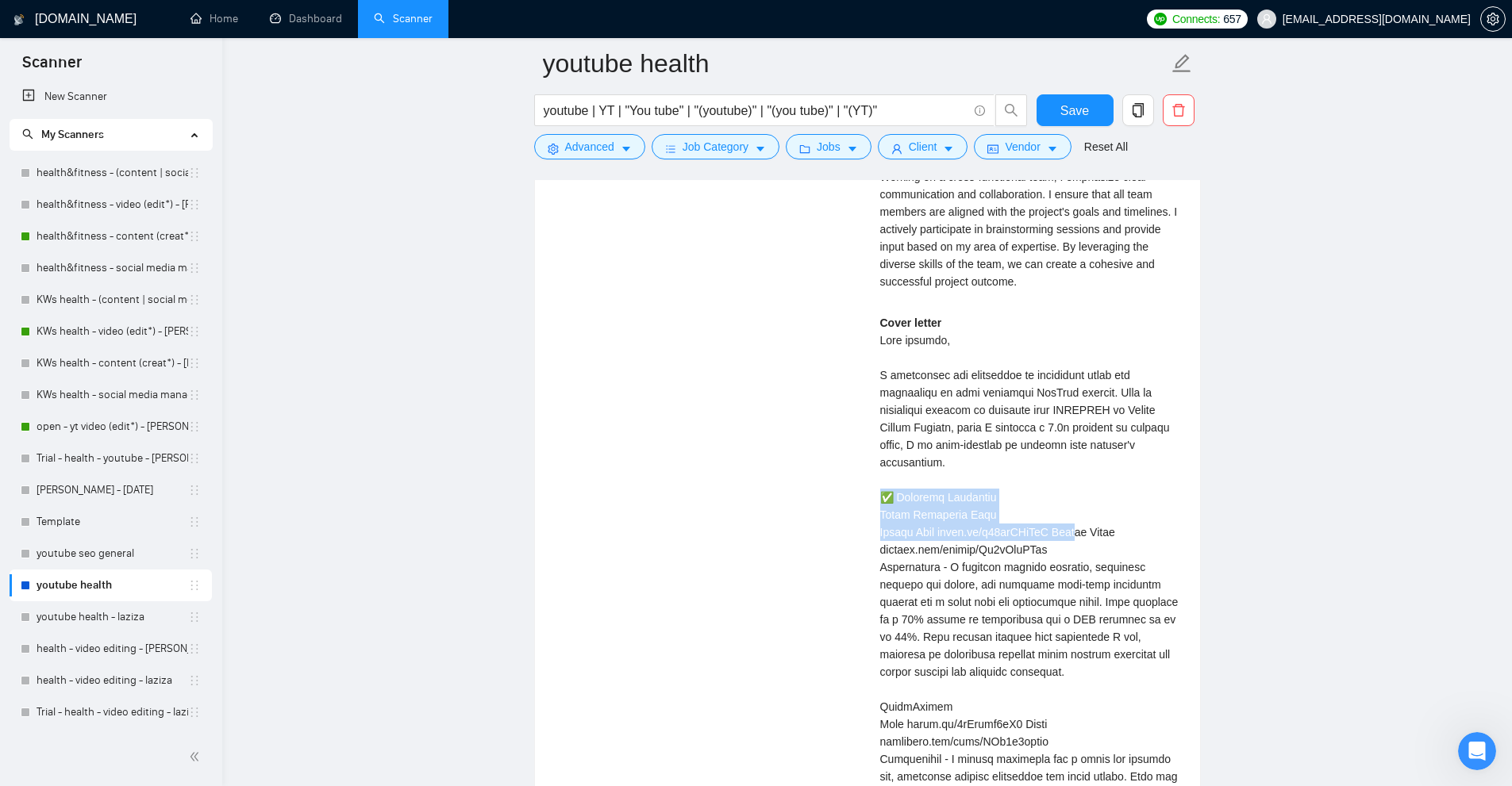
drag, startPoint x: 869, startPoint y: 494, endPoint x: 1080, endPoint y: 535, distance: 214.9
click at [1080, 535] on div "Abu T . Complete Video Marketing for Health, Fitness & Wellness | Fortune 100 $…" at bounding box center [1030, 430] width 326 height 1319
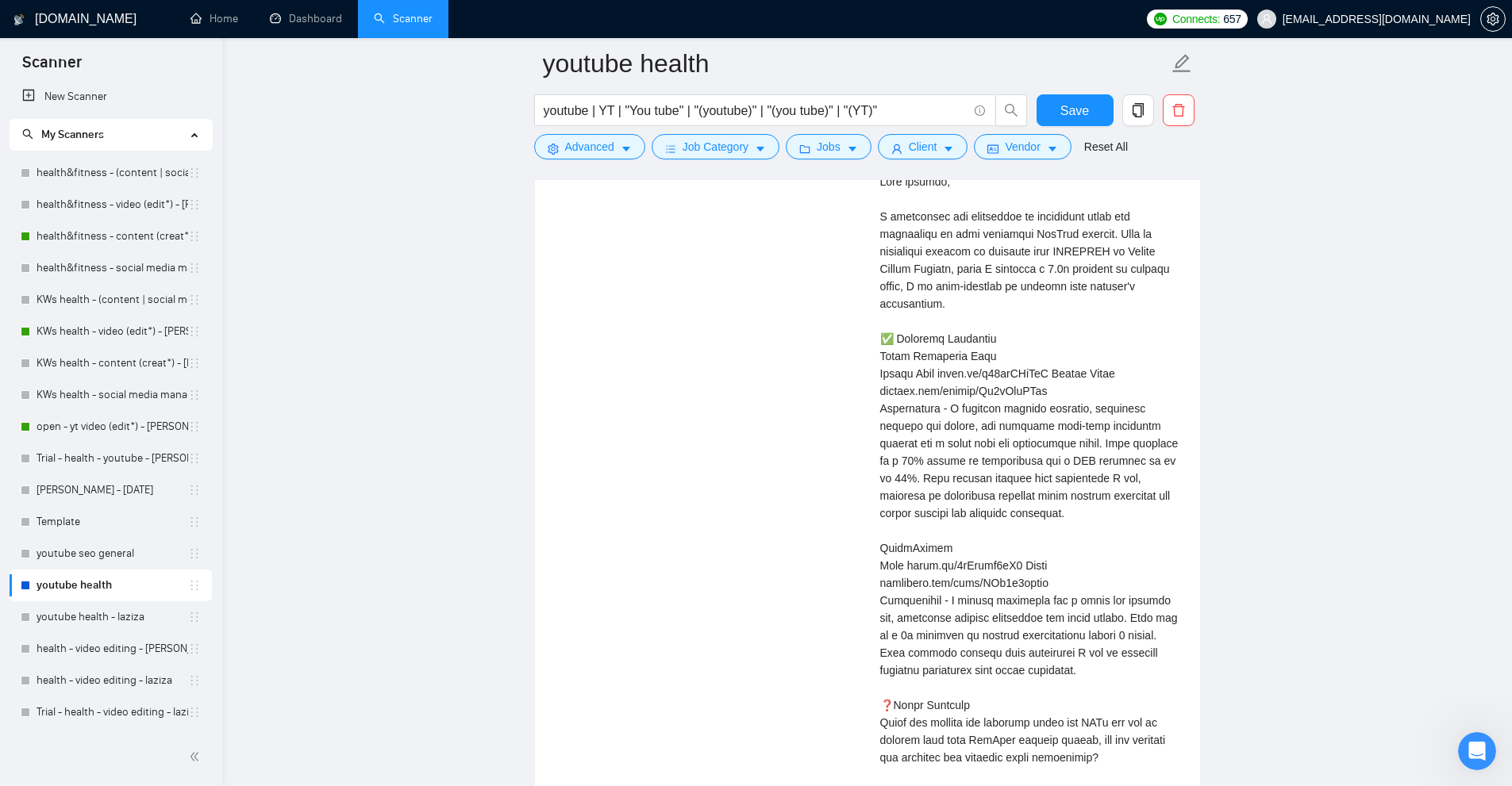
click at [916, 581] on div "Cover letter" at bounding box center [1030, 522] width 301 height 733
click at [947, 393] on div "Cover letter" at bounding box center [1030, 522] width 301 height 733
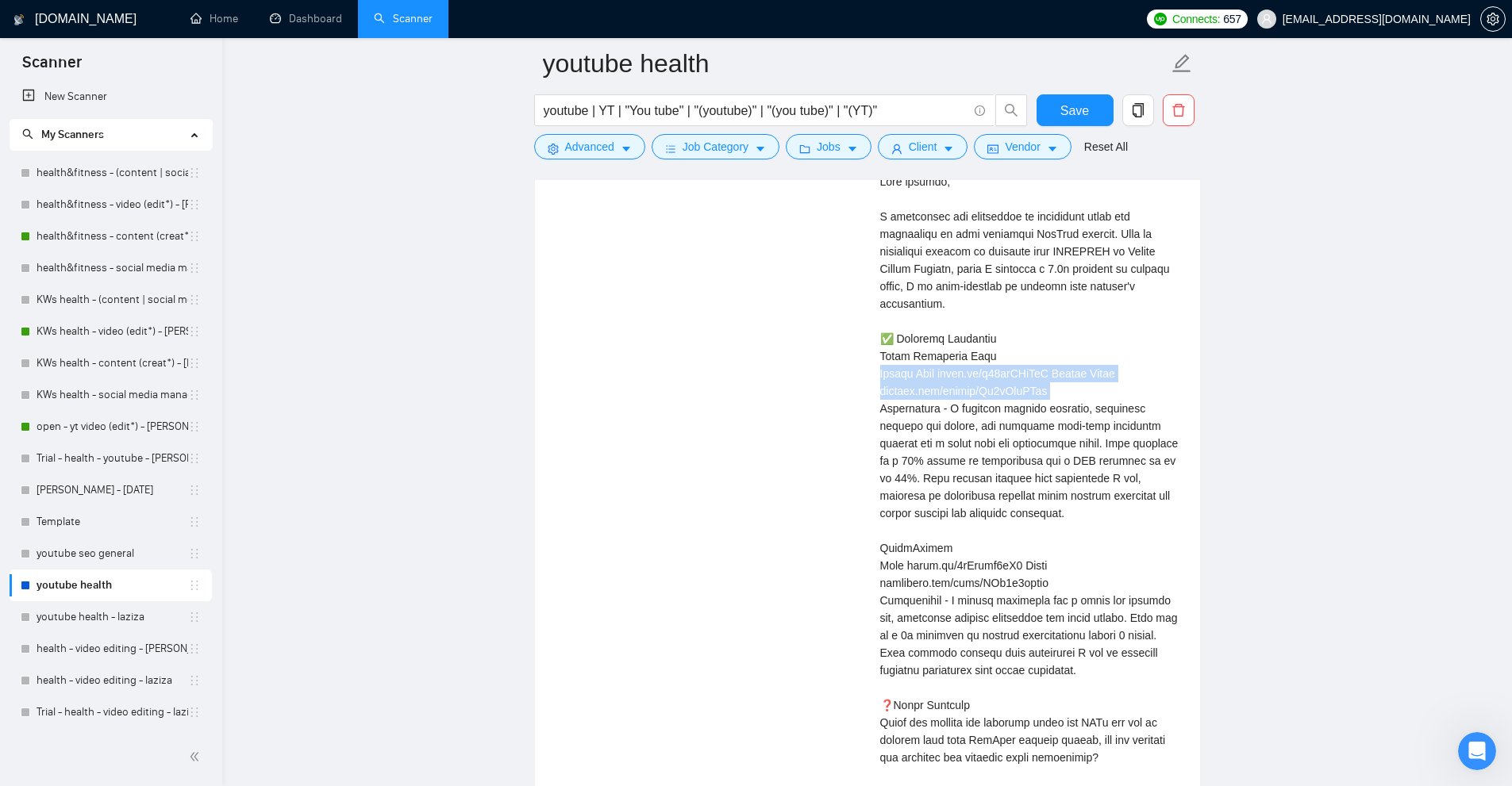
drag, startPoint x: 947, startPoint y: 393, endPoint x: 963, endPoint y: 376, distance: 23.3
click at [963, 376] on div "Cover letter" at bounding box center [1030, 522] width 301 height 733
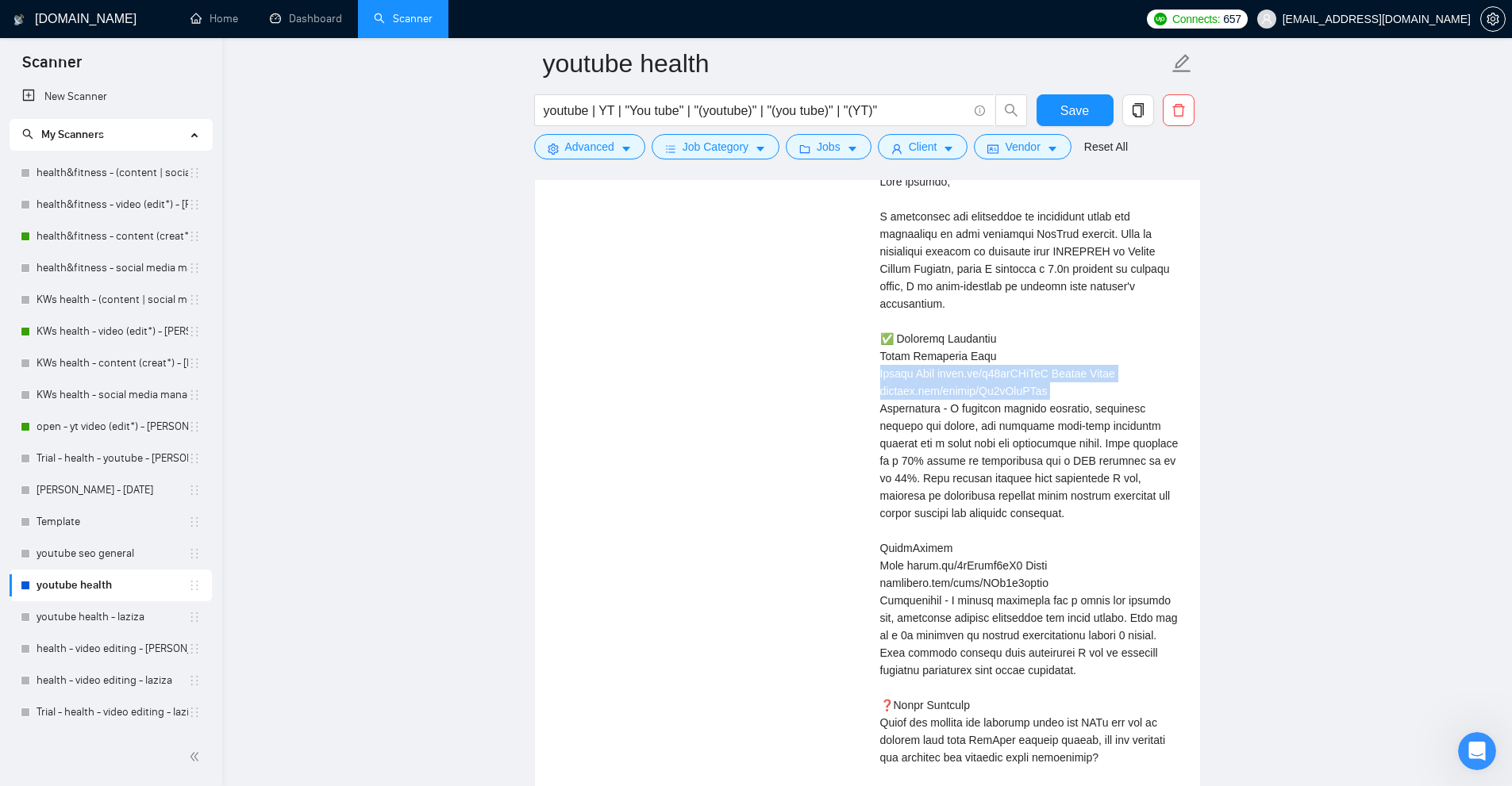
click at [1054, 395] on div "Cover letter" at bounding box center [1030, 522] width 301 height 733
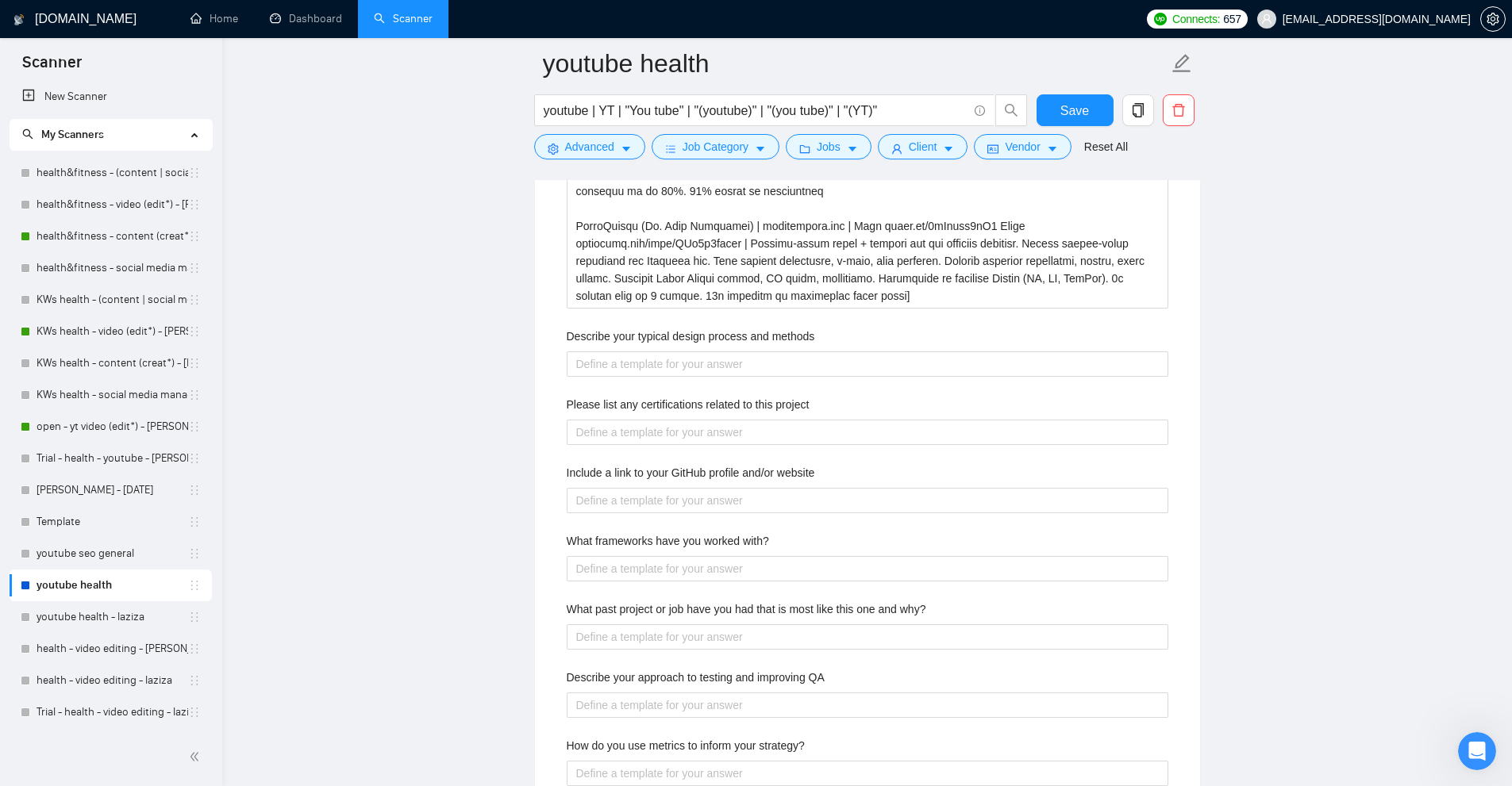
scroll to position [2655, 0]
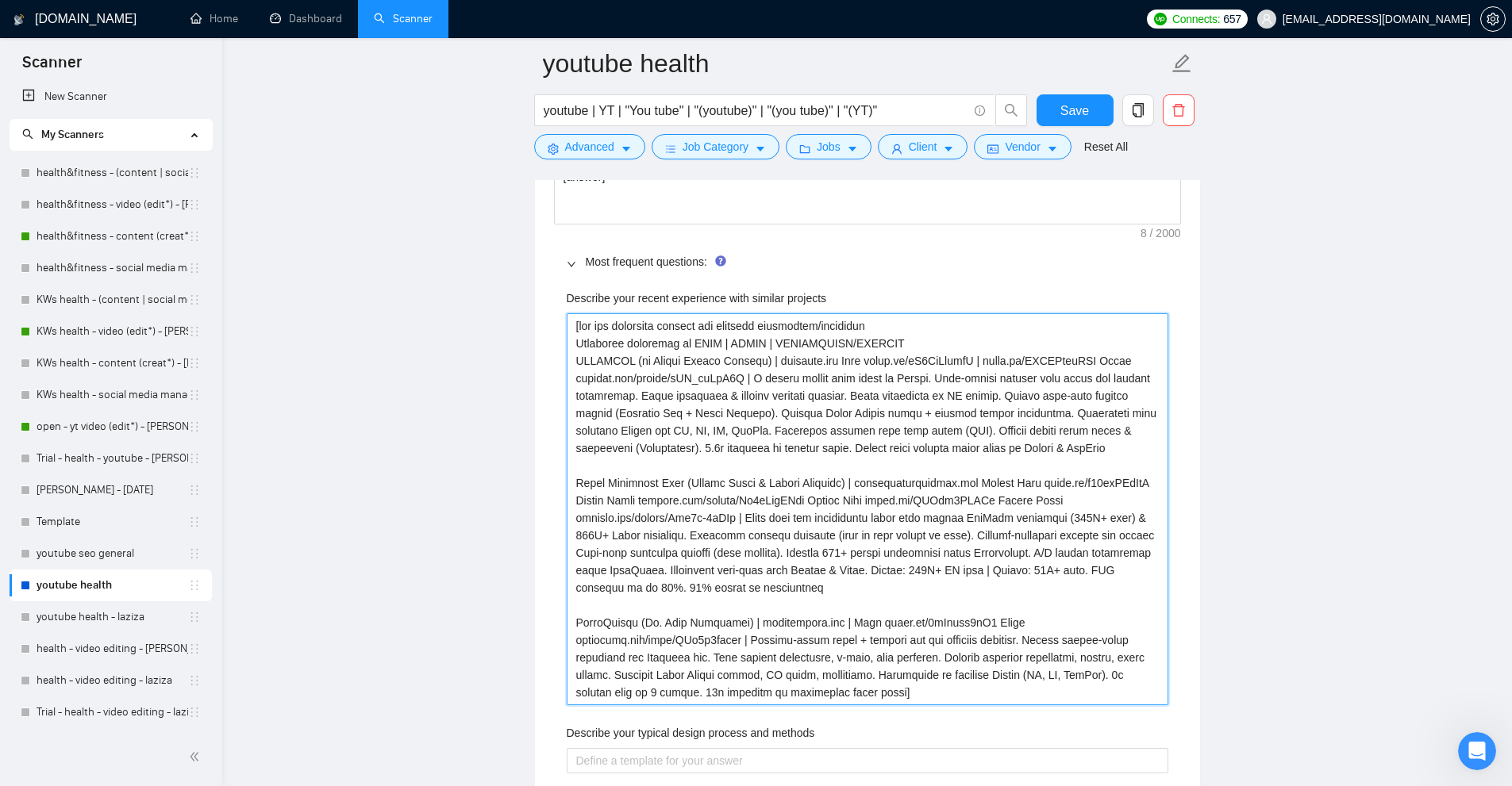
click at [577, 481] on projects "Describe your recent experience with similar projects" at bounding box center [868, 509] width 602 height 392
drag, startPoint x: 577, startPoint y: 481, endPoint x: 761, endPoint y: 477, distance: 184.0
click at [761, 477] on projects "Describe your recent experience with similar projects" at bounding box center [868, 509] width 602 height 392
click at [708, 501] on projects "Describe your recent experience with similar projects" at bounding box center [868, 509] width 602 height 392
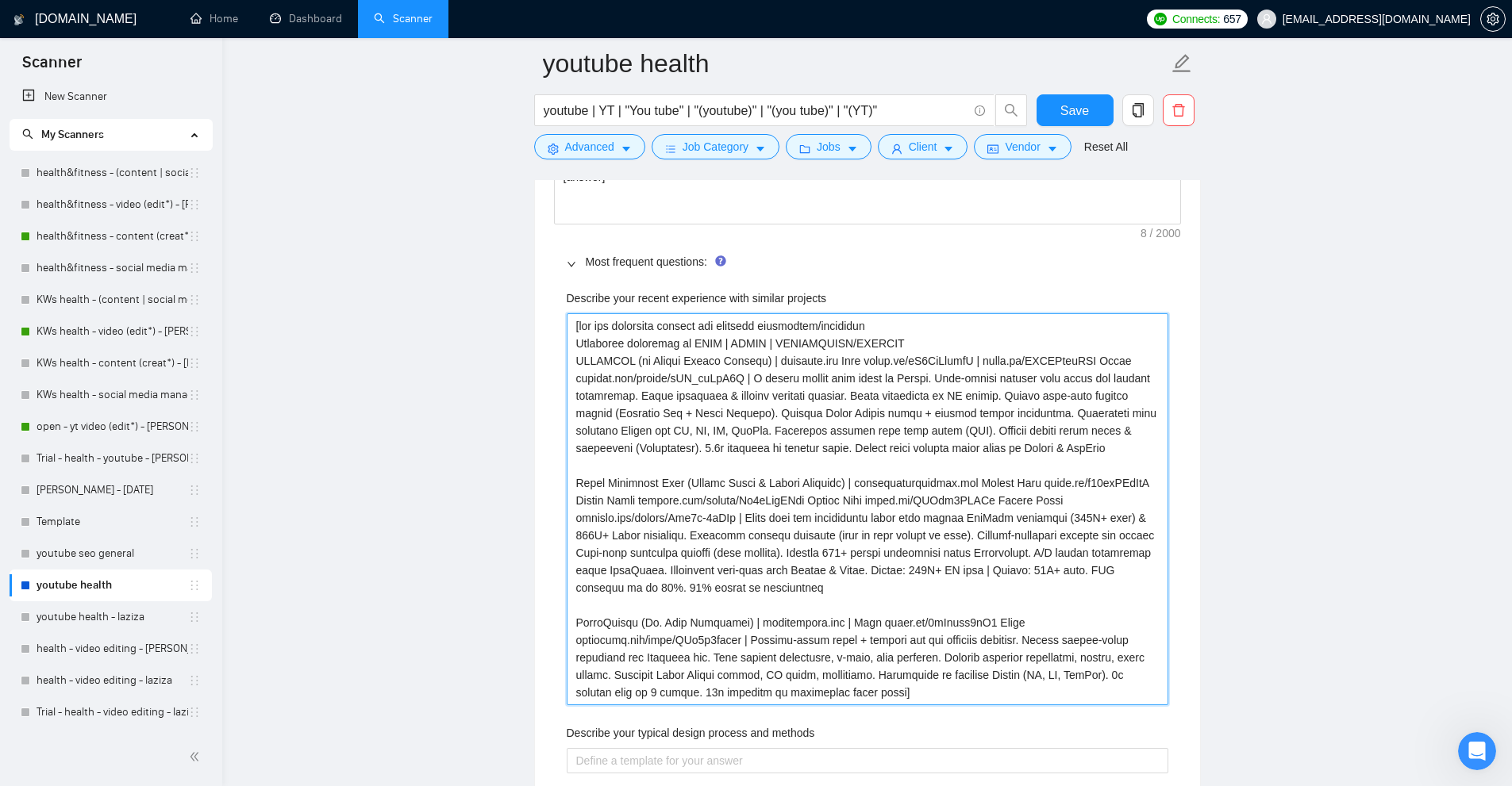
click at [708, 501] on projects "Describe your recent experience with similar projects" at bounding box center [868, 509] width 602 height 392
click at [669, 510] on projects "Describe your recent experience with similar projects" at bounding box center [868, 509] width 602 height 392
click at [694, 496] on projects "Describe your recent experience with similar projects" at bounding box center [868, 509] width 602 height 392
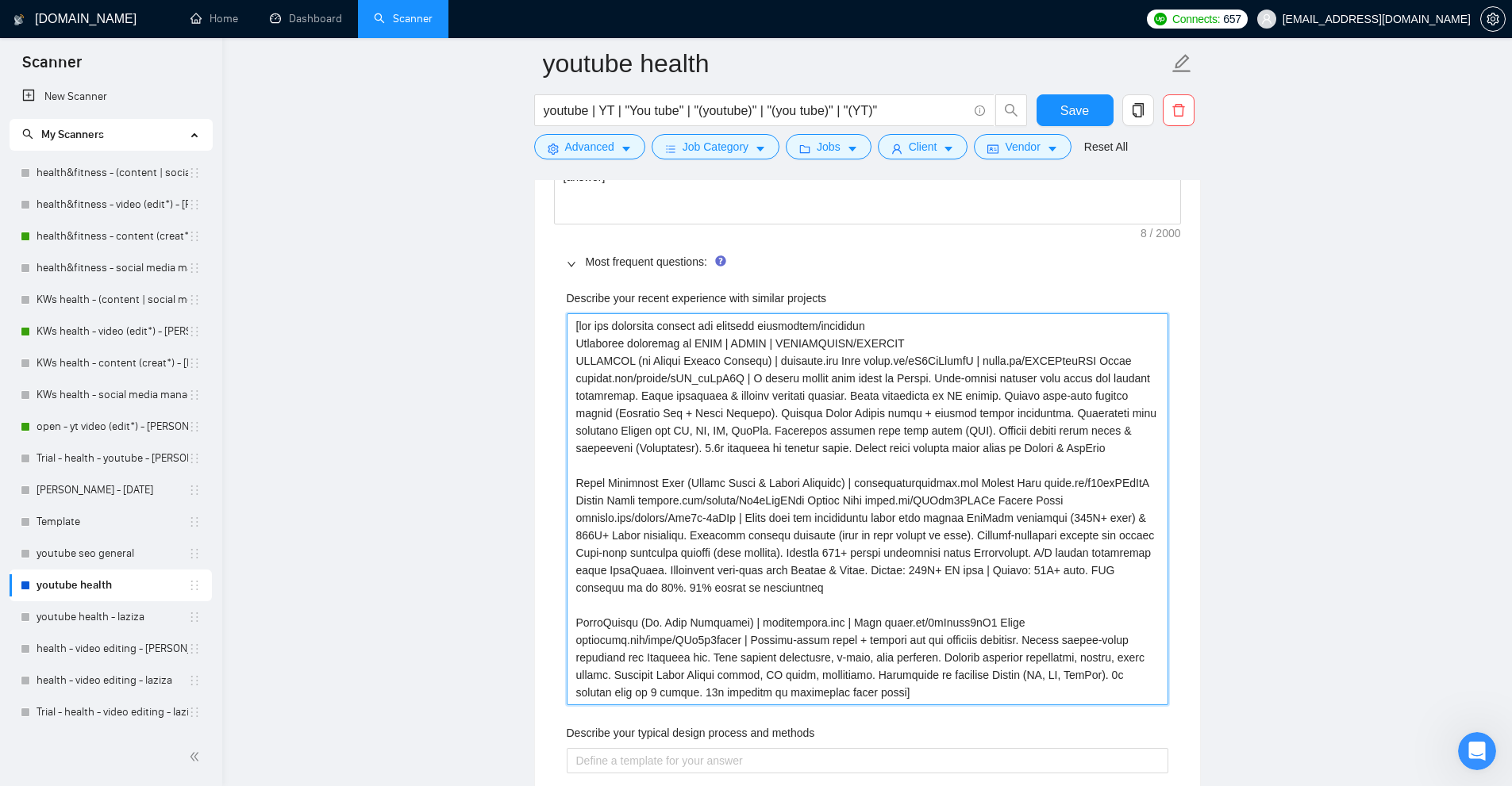
click at [872, 502] on projects "Describe your recent experience with similar projects" at bounding box center [868, 509] width 602 height 392
click at [851, 481] on projects "Describe your recent experience with similar projects" at bounding box center [868, 509] width 602 height 392
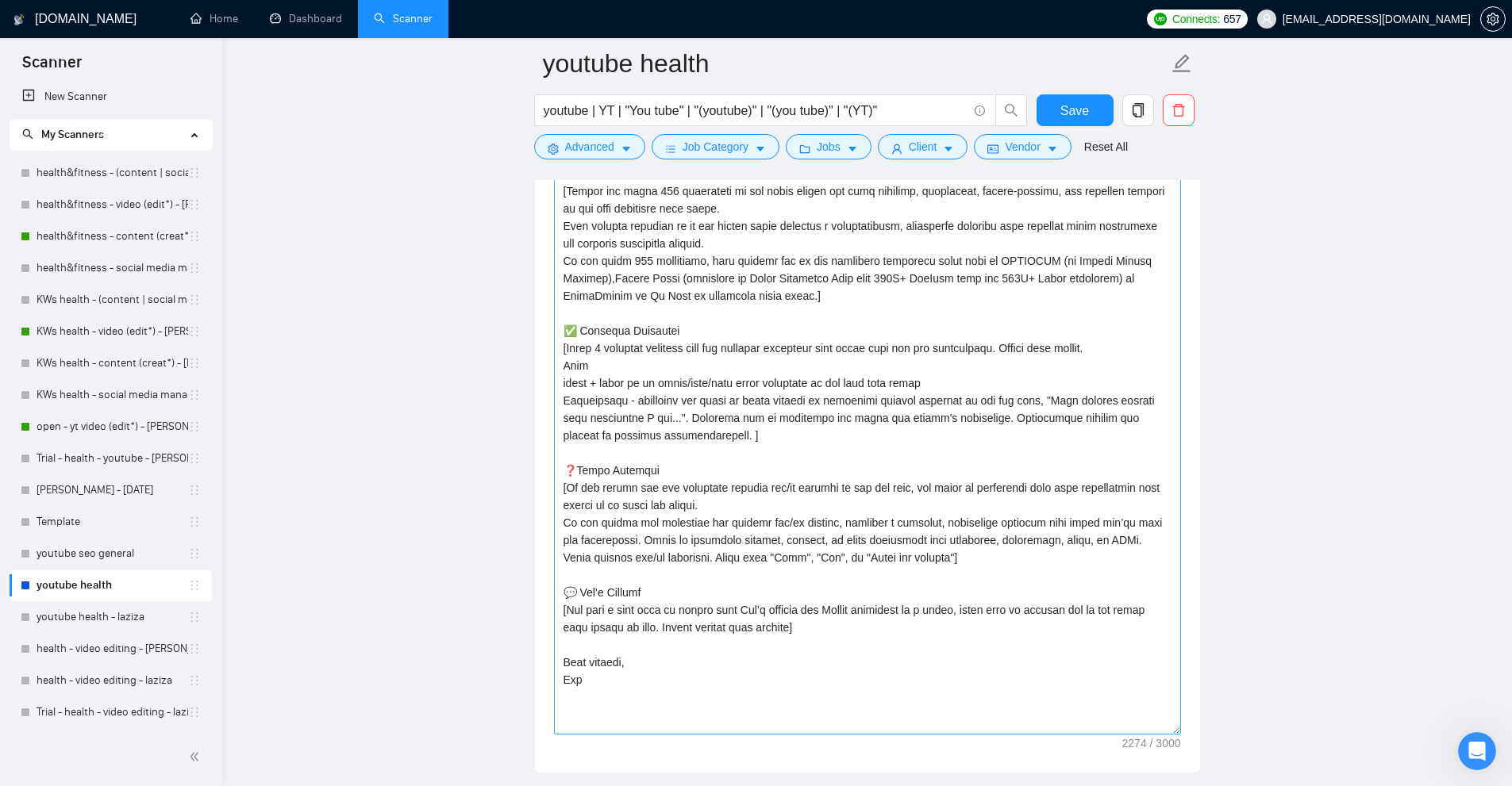
scroll to position [1861, 0]
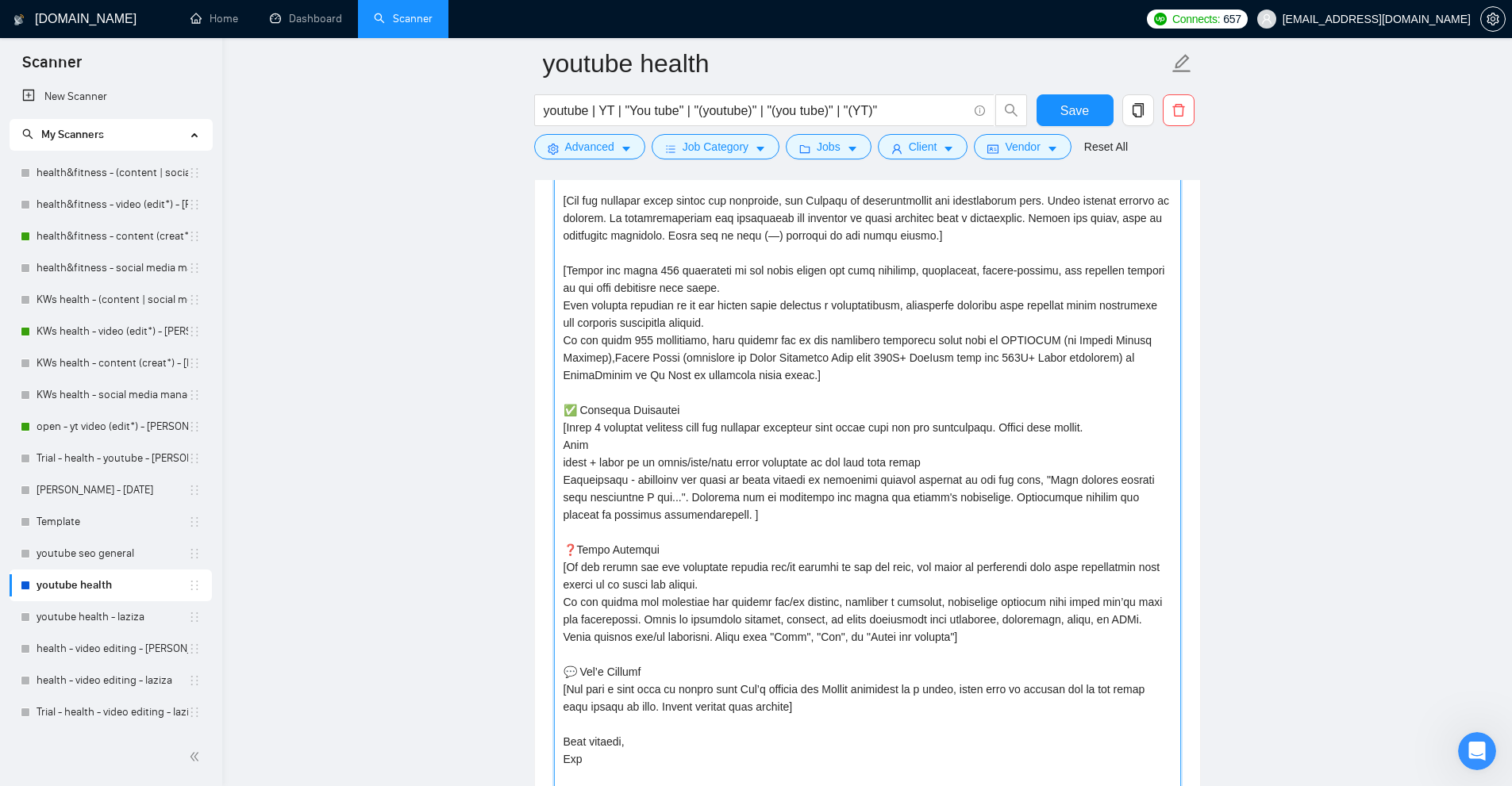
click at [562, 462] on textarea "Cover letter template:" at bounding box center [867, 475] width 627 height 678
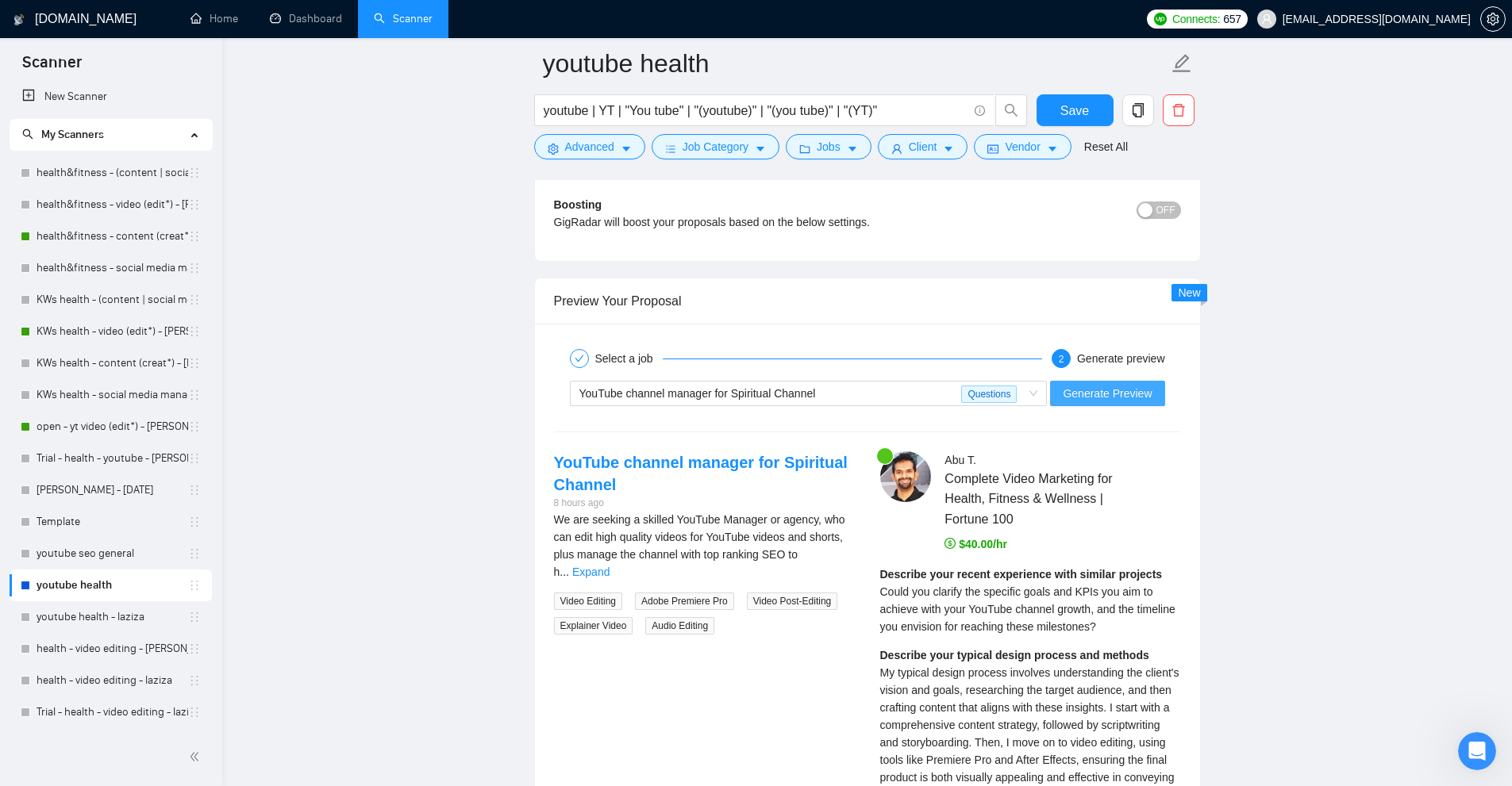
scroll to position [4400, 0]
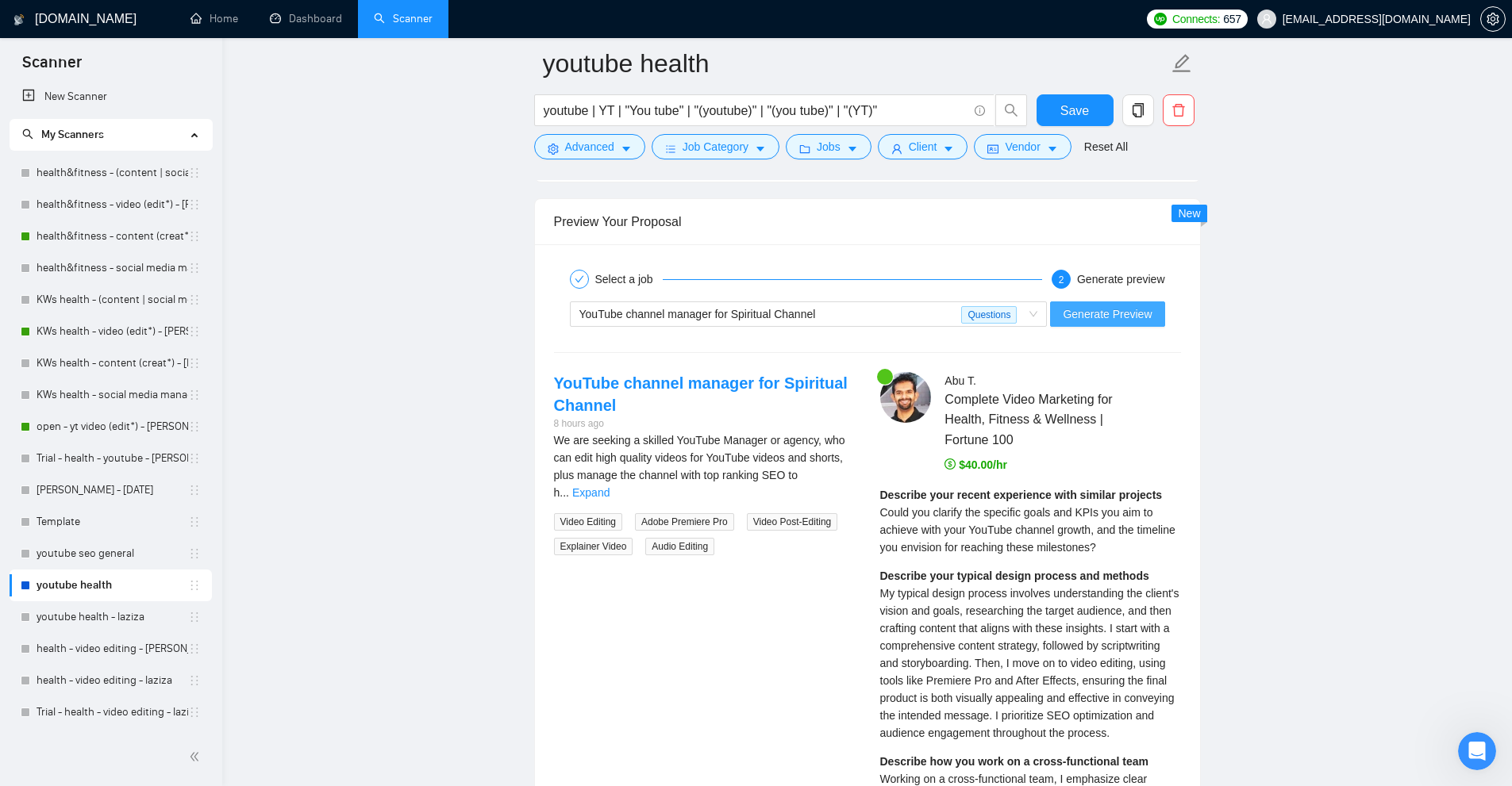
click at [1091, 313] on span "Generate Preview" at bounding box center [1107, 314] width 88 height 17
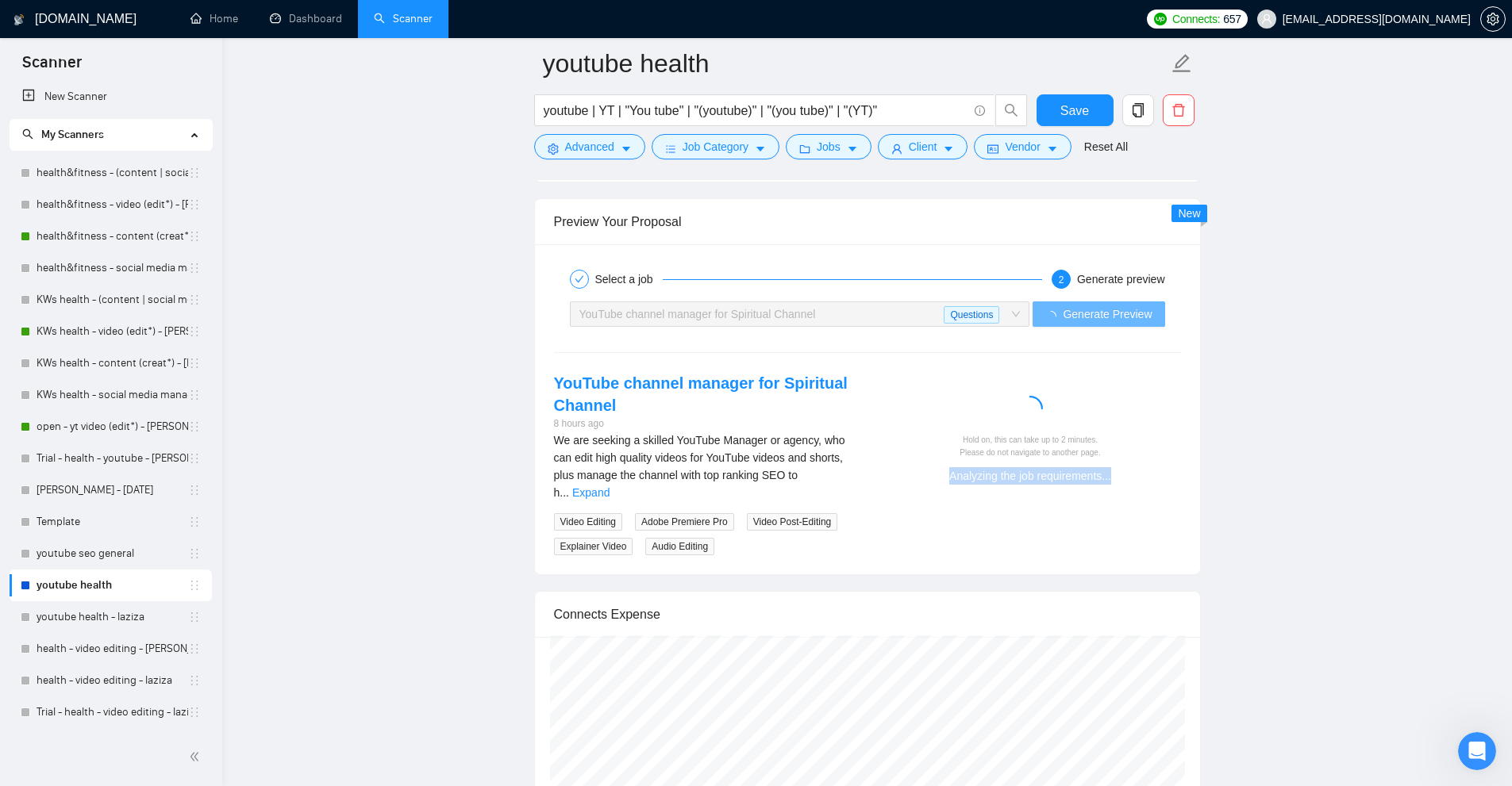
click at [1152, 468] on div "Analyzing the job requirements..." at bounding box center [1030, 476] width 288 height 17
click at [609, 486] on link "Expand" at bounding box center [590, 492] width 37 height 12
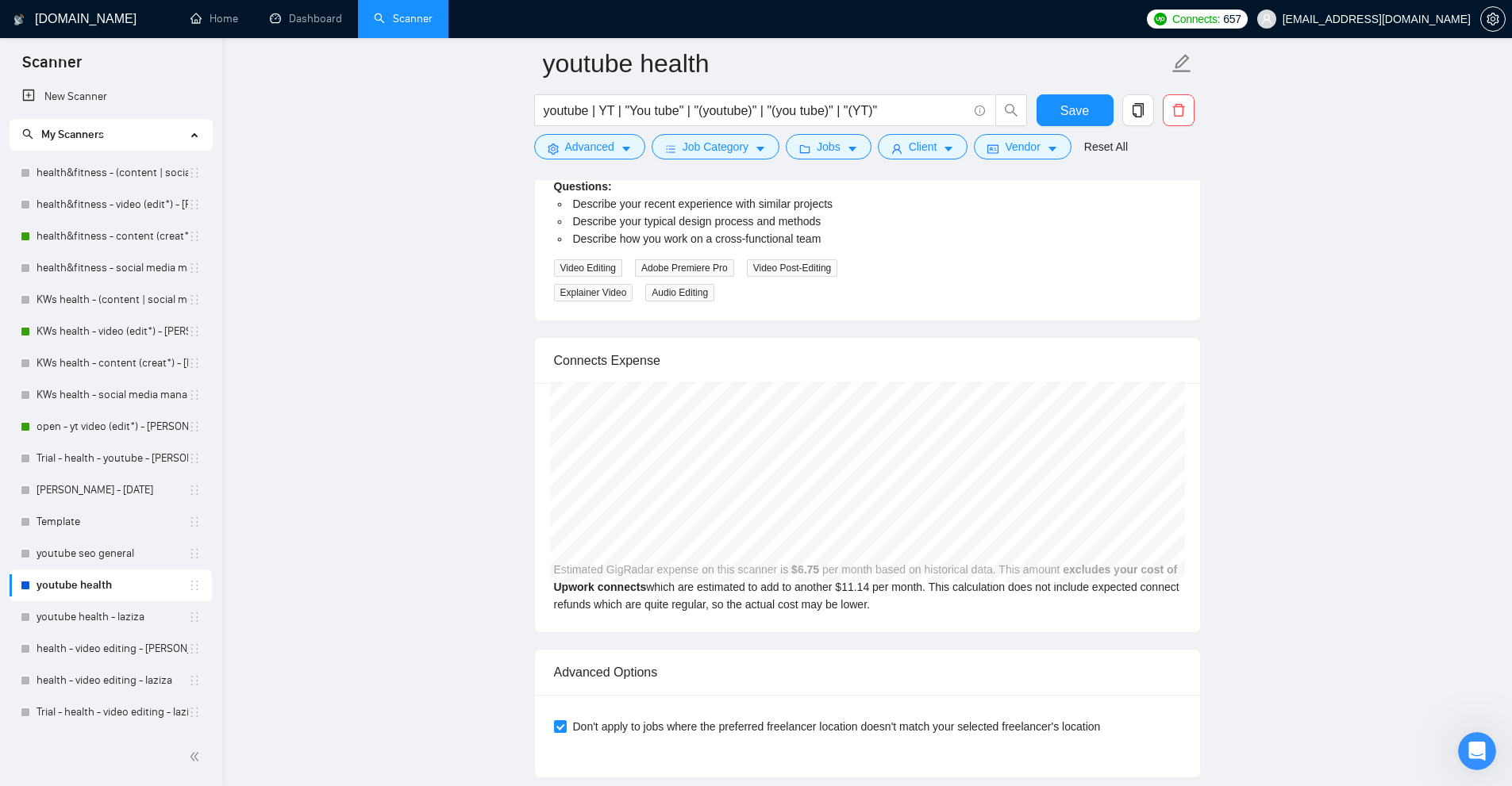
scroll to position [4638, 0]
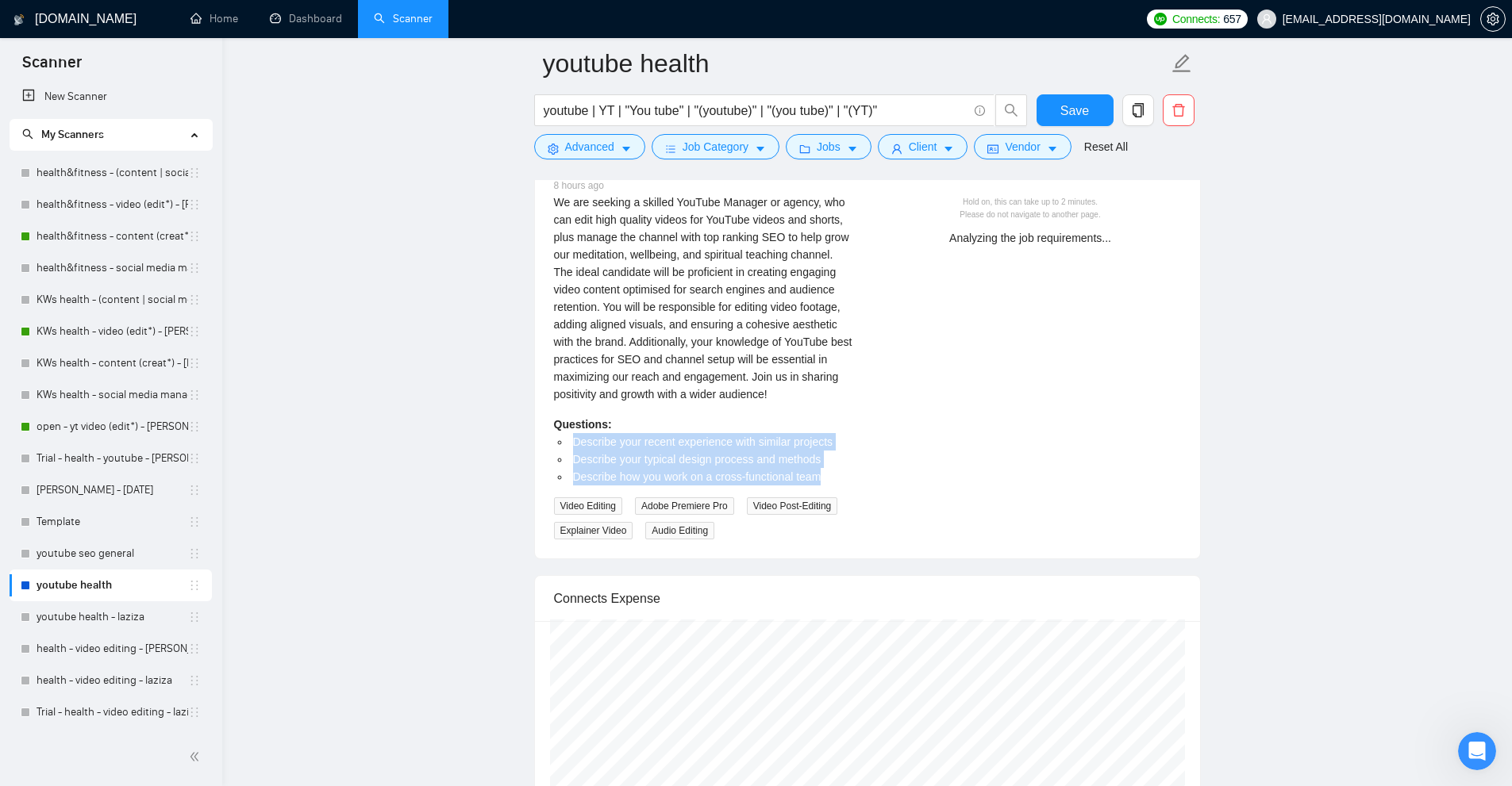
drag, startPoint x: 831, startPoint y: 471, endPoint x: 543, endPoint y: 444, distance: 289.3
click at [543, 444] on div "YouTube channel manager for Spiritual Channel 8 hours ago We are seeking a skil…" at bounding box center [704, 337] width 326 height 405
drag, startPoint x: 543, startPoint y: 444, endPoint x: 602, endPoint y: 480, distance: 69.1
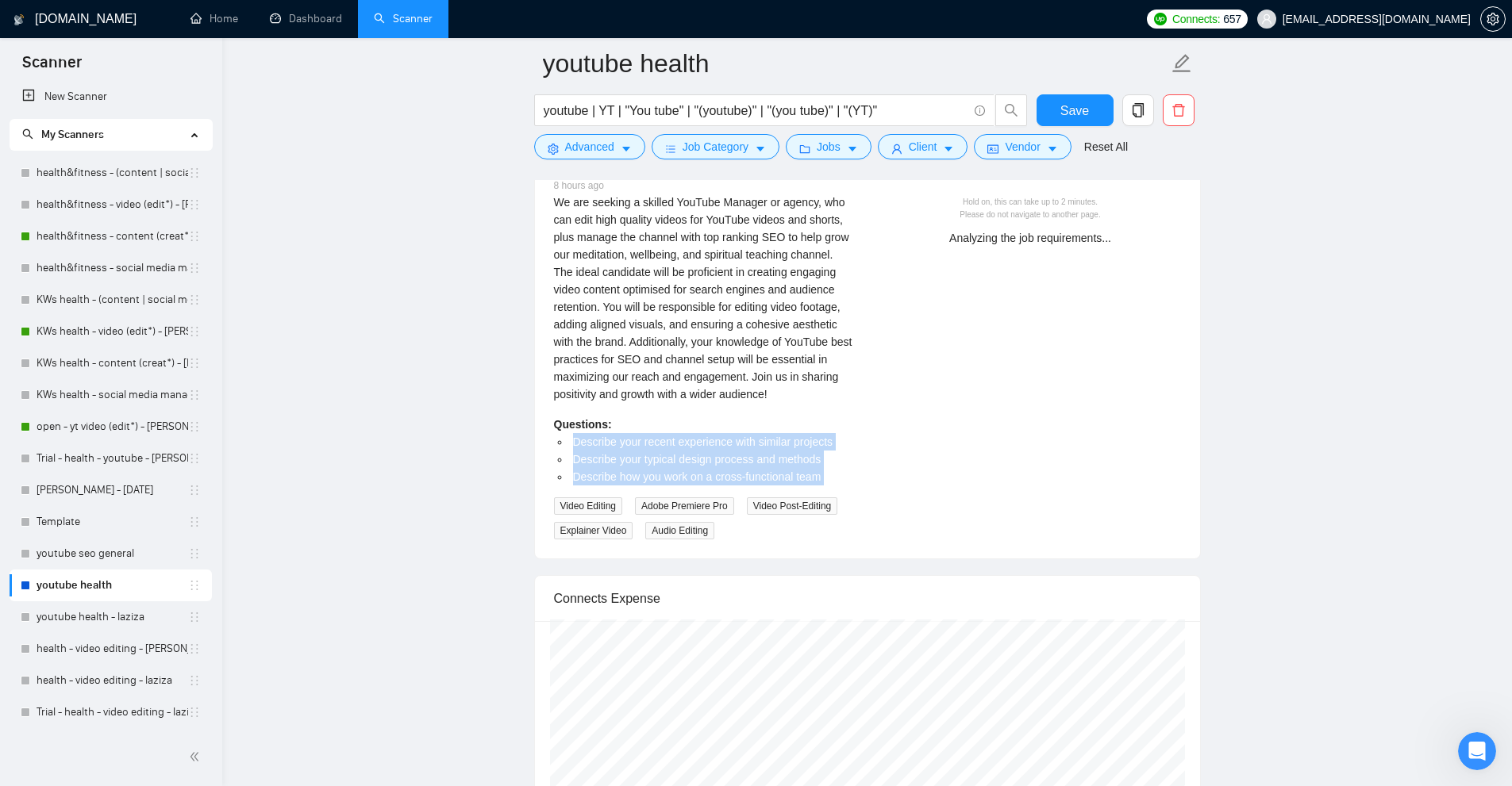
click at [602, 480] on div "YouTube channel manager for Spiritual Channel 8 hours ago We are seeking a skil…" at bounding box center [704, 337] width 326 height 405
click at [602, 480] on span "Describe how you work on a cross-functional team" at bounding box center [697, 477] width 248 height 12
drag, startPoint x: 602, startPoint y: 480, endPoint x: 640, endPoint y: 439, distance: 55.9
click at [640, 439] on ul "Describe your recent experience with similar projects Describe your typical des…" at bounding box center [704, 459] width 301 height 52
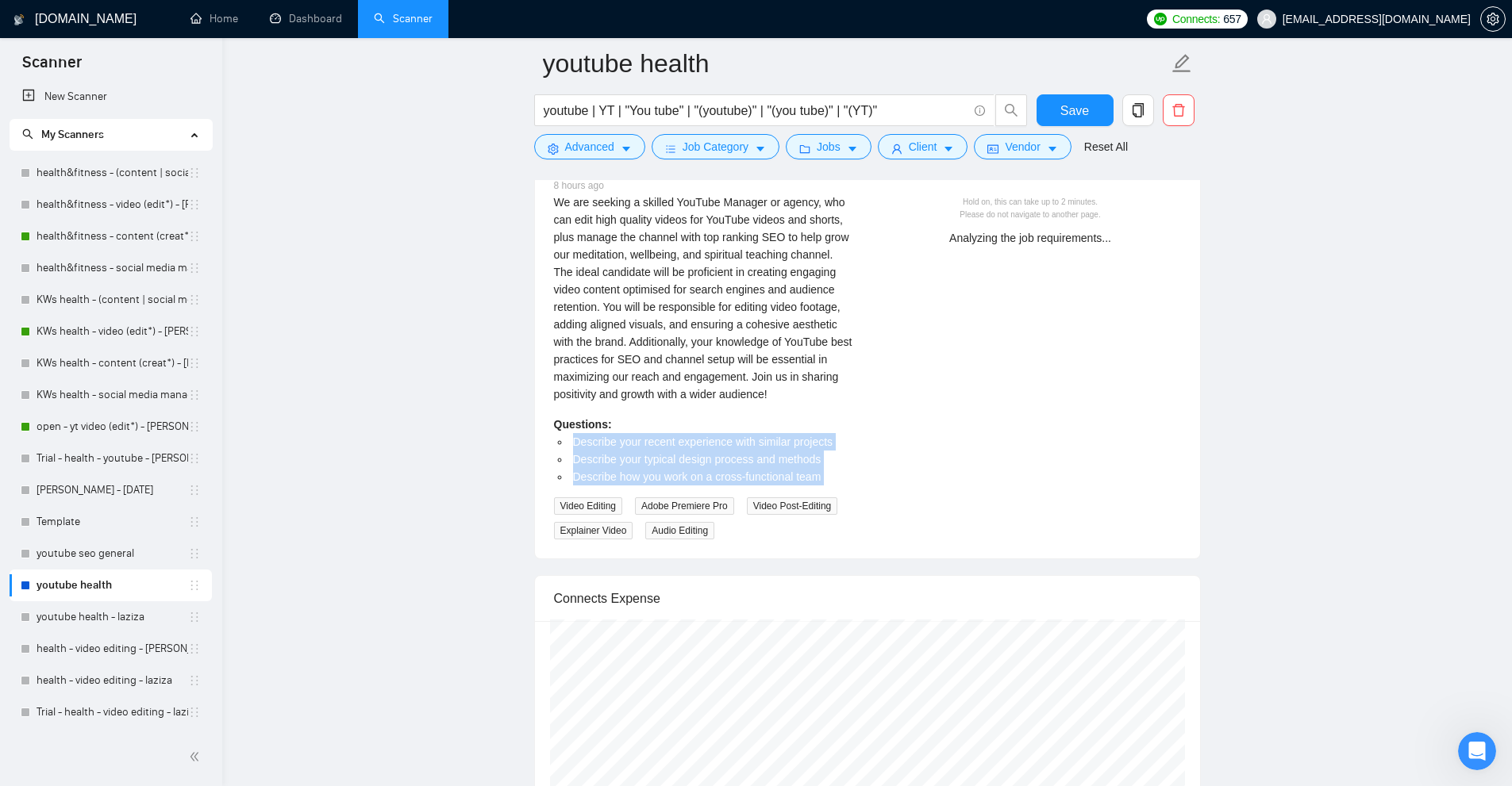
click at [640, 439] on span "Describe your recent experience with similar projects" at bounding box center [703, 441] width 260 height 12
drag, startPoint x: 640, startPoint y: 439, endPoint x: 626, endPoint y: 478, distance: 41.4
click at [626, 478] on ul "Describe your recent experience with similar projects Describe your typical des…" at bounding box center [704, 459] width 301 height 52
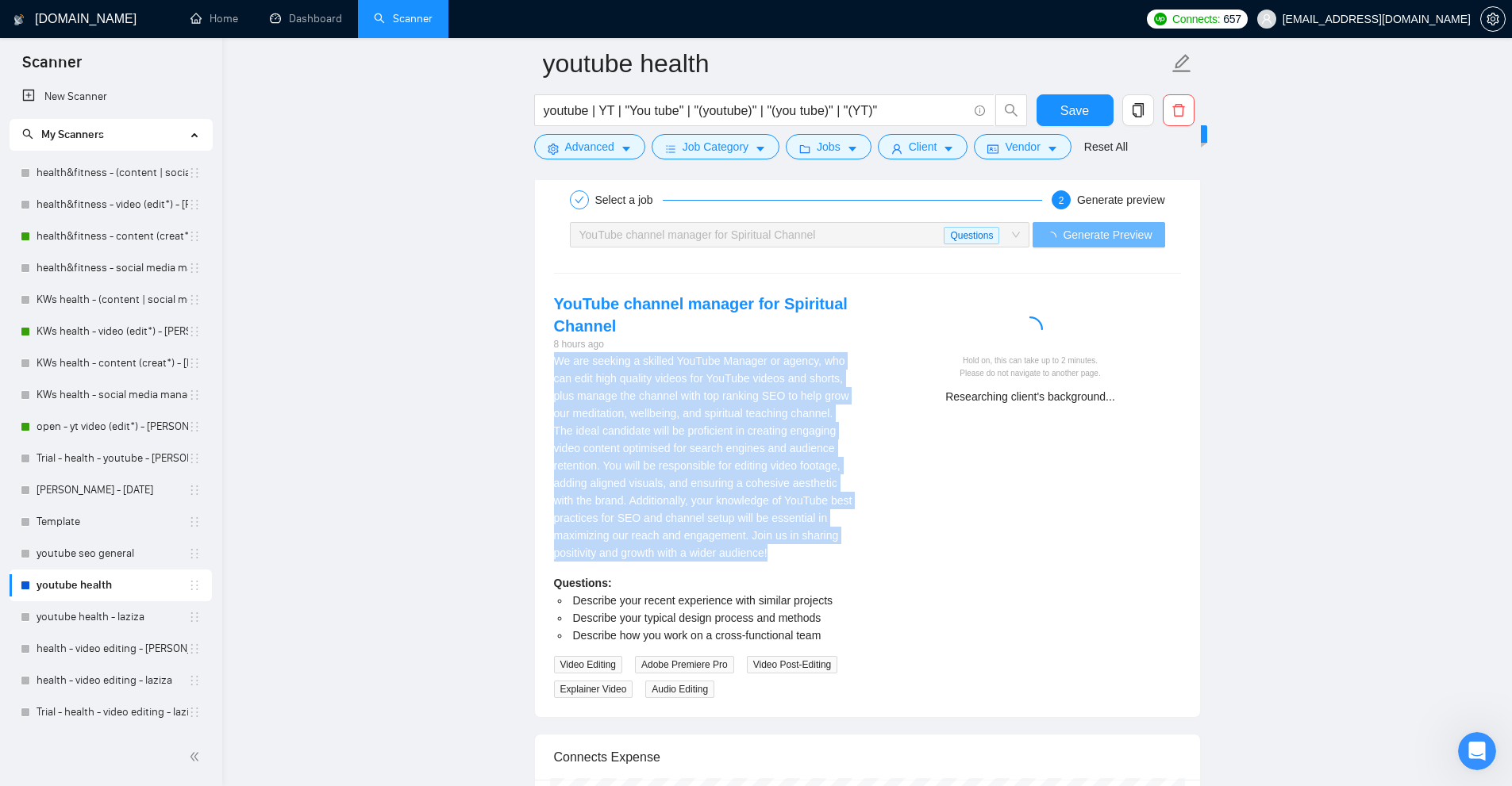
drag, startPoint x: 781, startPoint y: 549, endPoint x: 532, endPoint y: 353, distance: 316.9
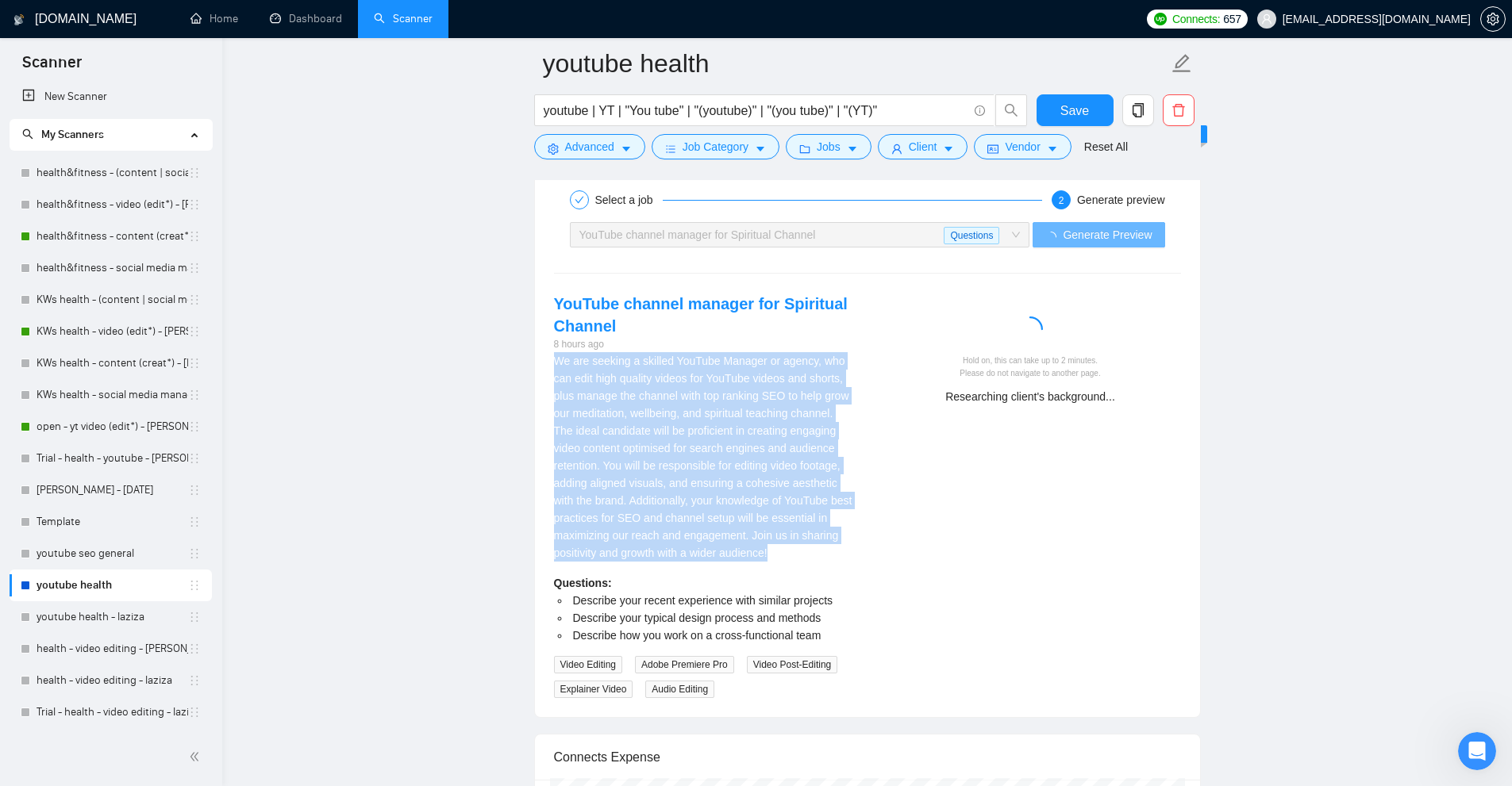
click at [581, 362] on div "We are seeking a skilled YouTube Manager or agency, who can edit high quality v…" at bounding box center [704, 457] width 301 height 209
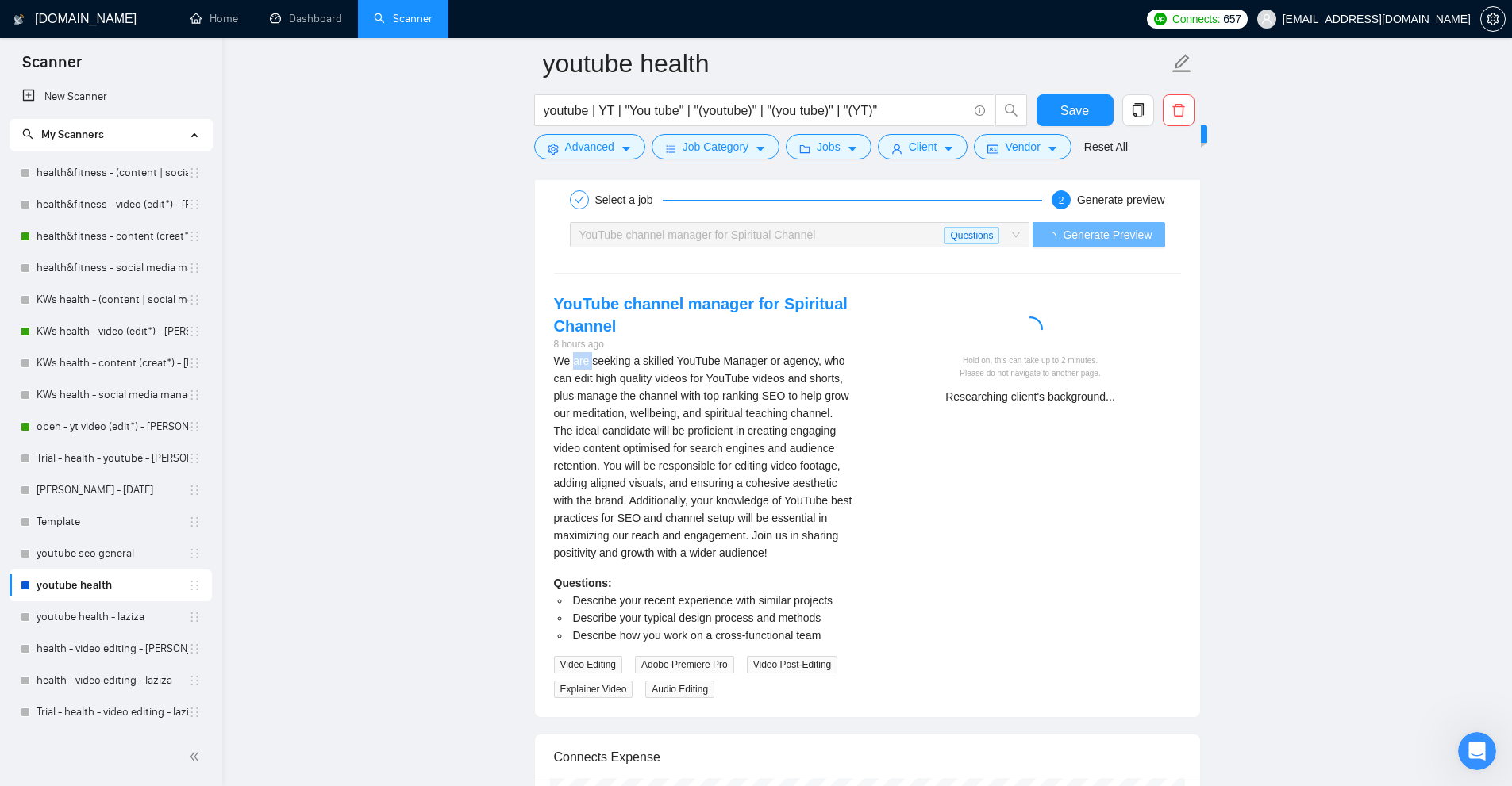
click at [581, 362] on div "We are seeking a skilled YouTube Manager or agency, who can edit high quality v…" at bounding box center [704, 457] width 301 height 209
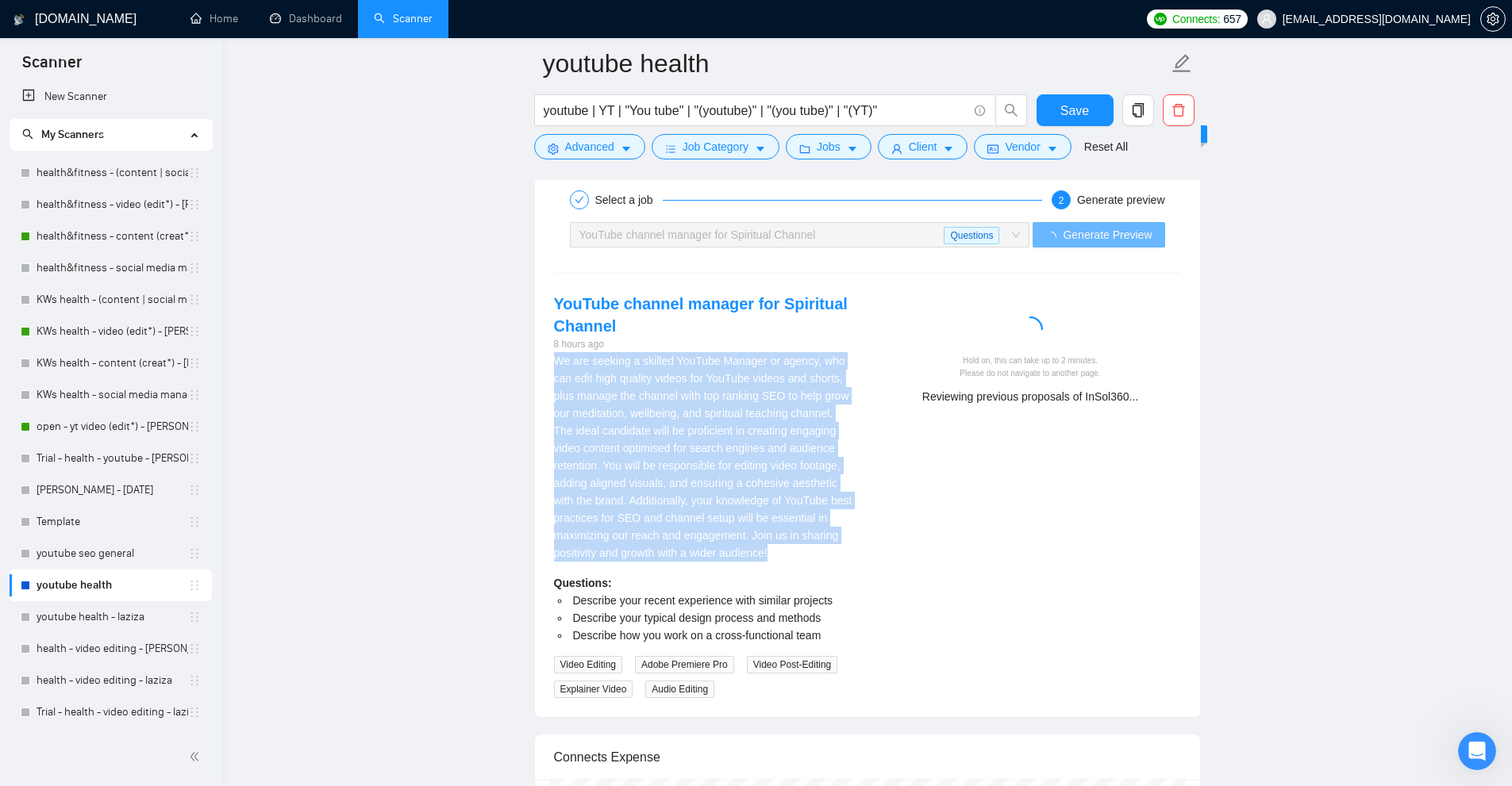
click at [581, 362] on div "We are seeking a skilled YouTube Manager or agency, who can edit high quality v…" at bounding box center [704, 457] width 301 height 209
click at [548, 362] on div "YouTube channel manager for Spiritual Channel 8 hours ago We are seeking a skil…" at bounding box center [704, 496] width 326 height 405
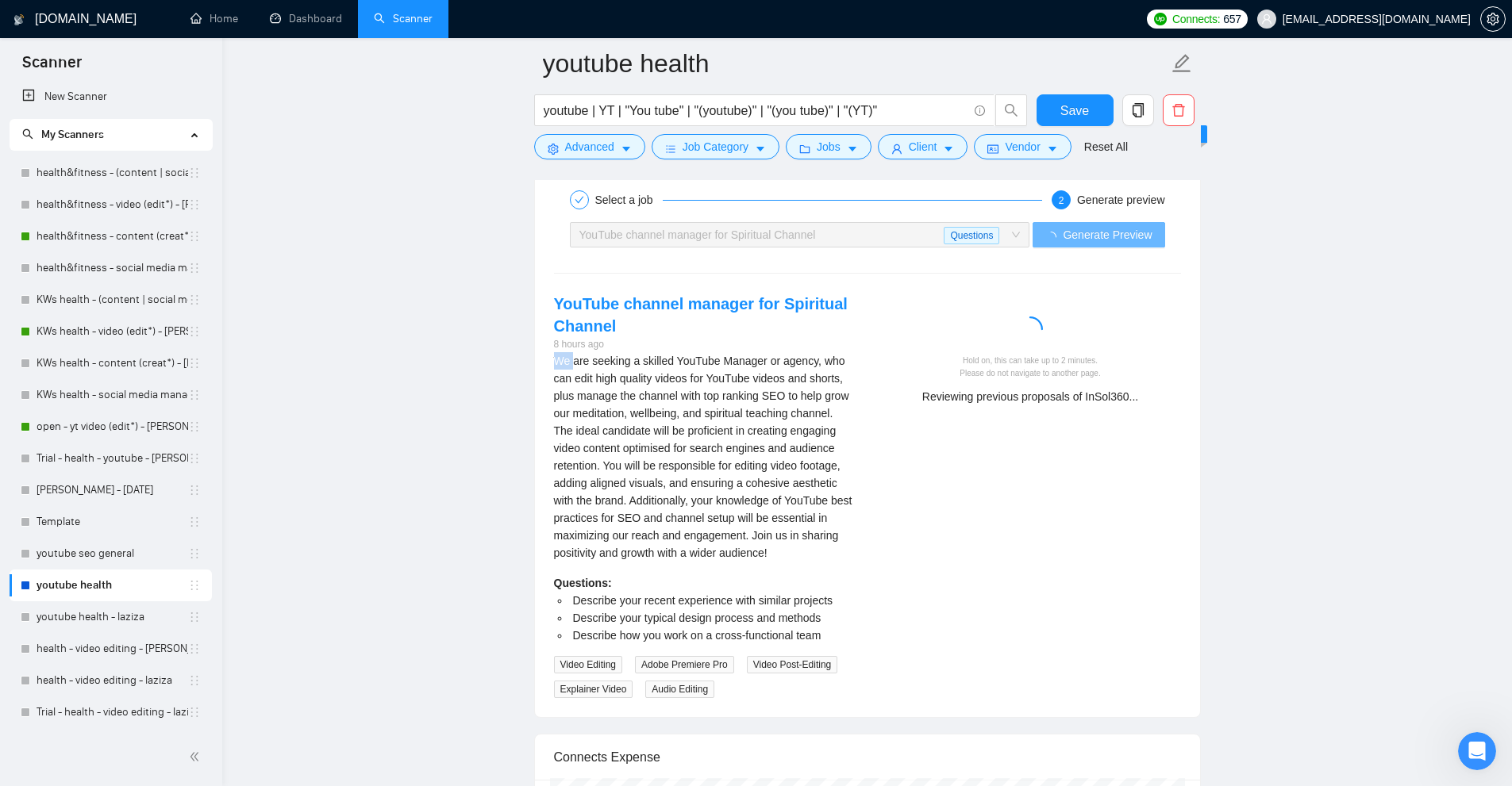
click at [548, 362] on div "YouTube channel manager for Spiritual Channel 8 hours ago We are seeking a skil…" at bounding box center [704, 496] width 326 height 405
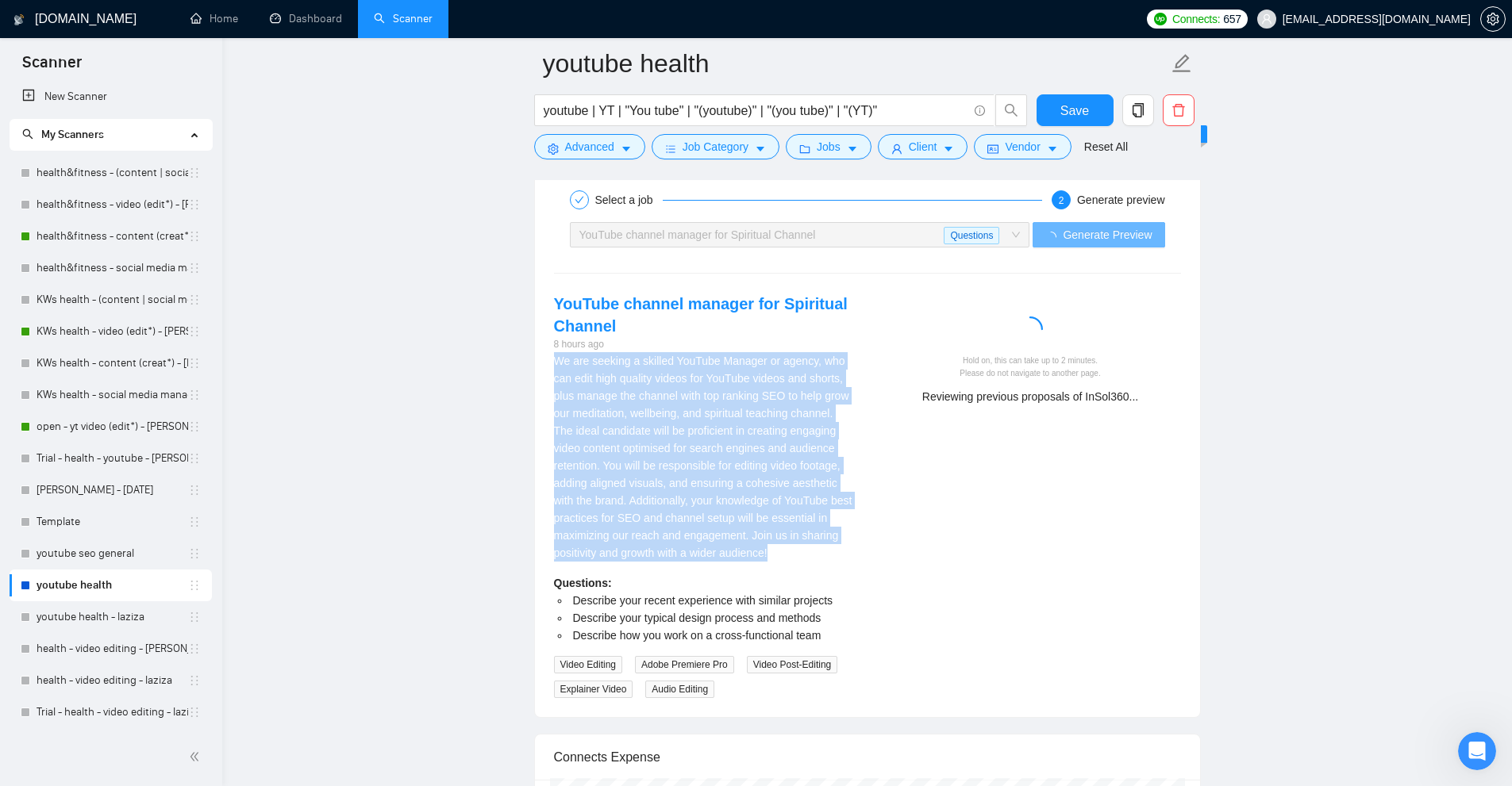
click at [548, 362] on div "YouTube channel manager for Spiritual Channel 8 hours ago We are seeking a skil…" at bounding box center [704, 496] width 326 height 405
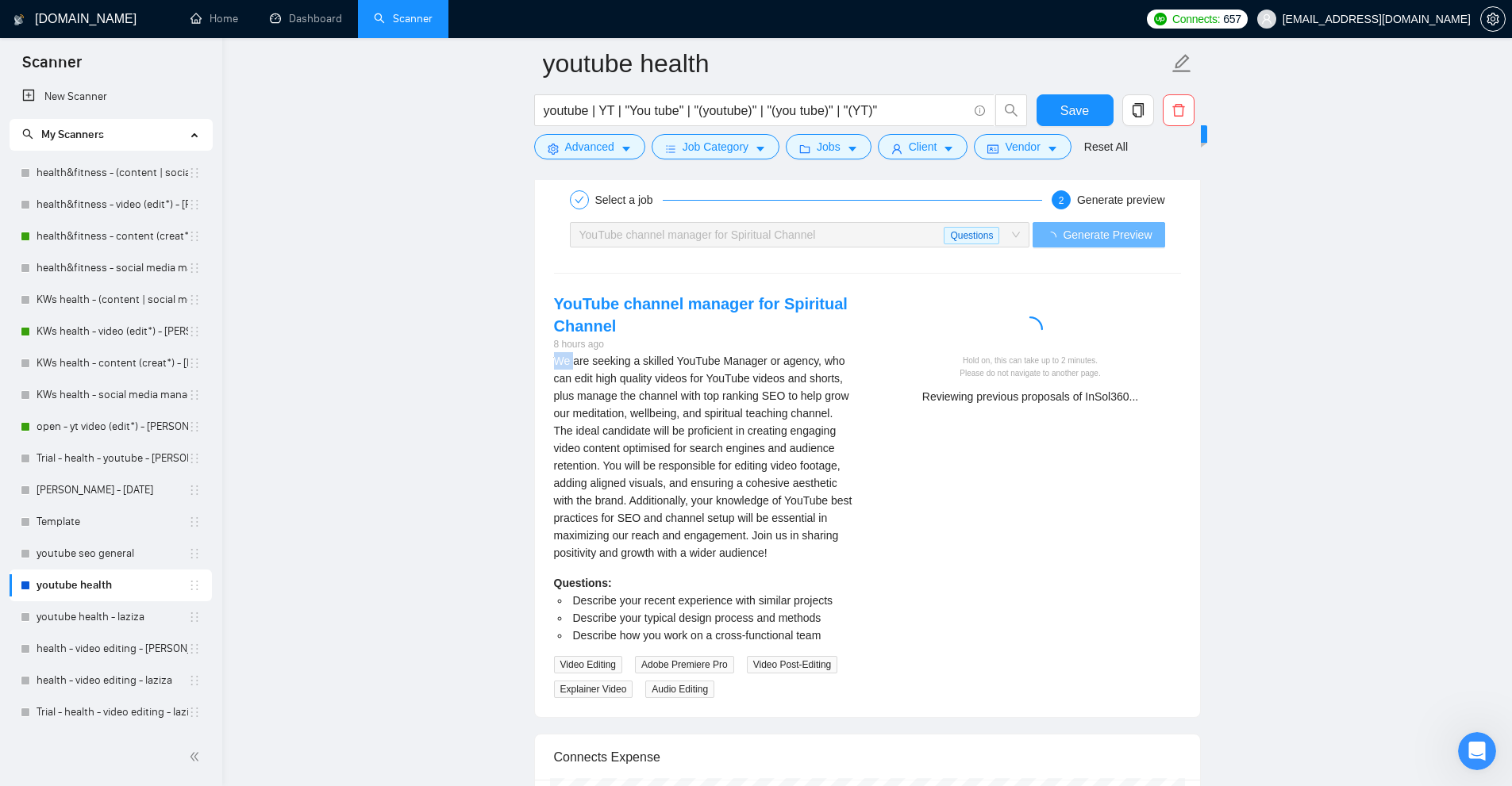
click at [548, 362] on div "YouTube channel manager for Spiritual Channel 8 hours ago We are seeking a skil…" at bounding box center [704, 496] width 326 height 405
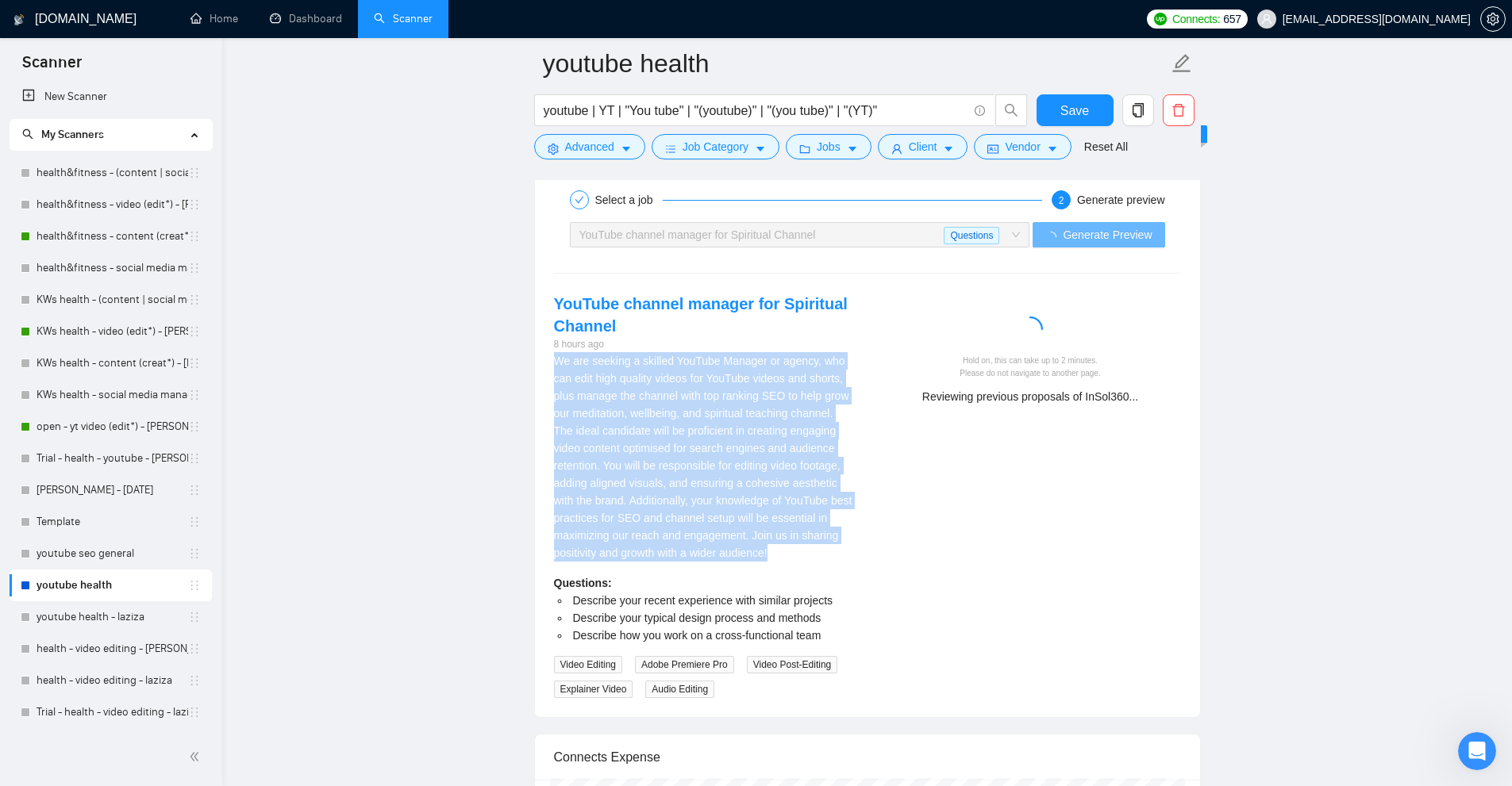
click at [548, 362] on div "YouTube channel manager for Spiritual Channel 8 hours ago We are seeking a skil…" at bounding box center [704, 496] width 326 height 405
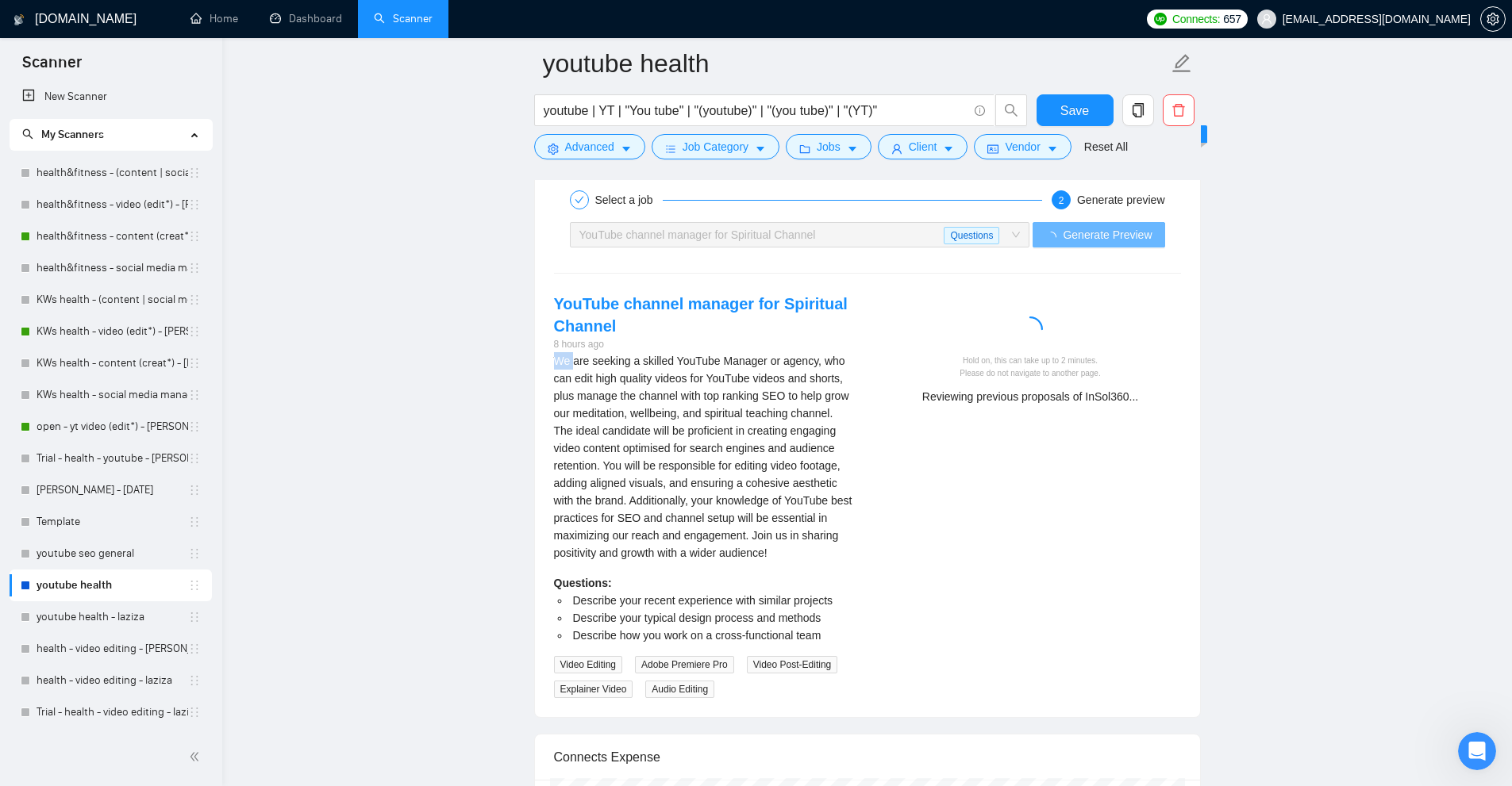
click at [548, 362] on div "YouTube channel manager for Spiritual Channel 8 hours ago We are seeking a skil…" at bounding box center [704, 496] width 326 height 405
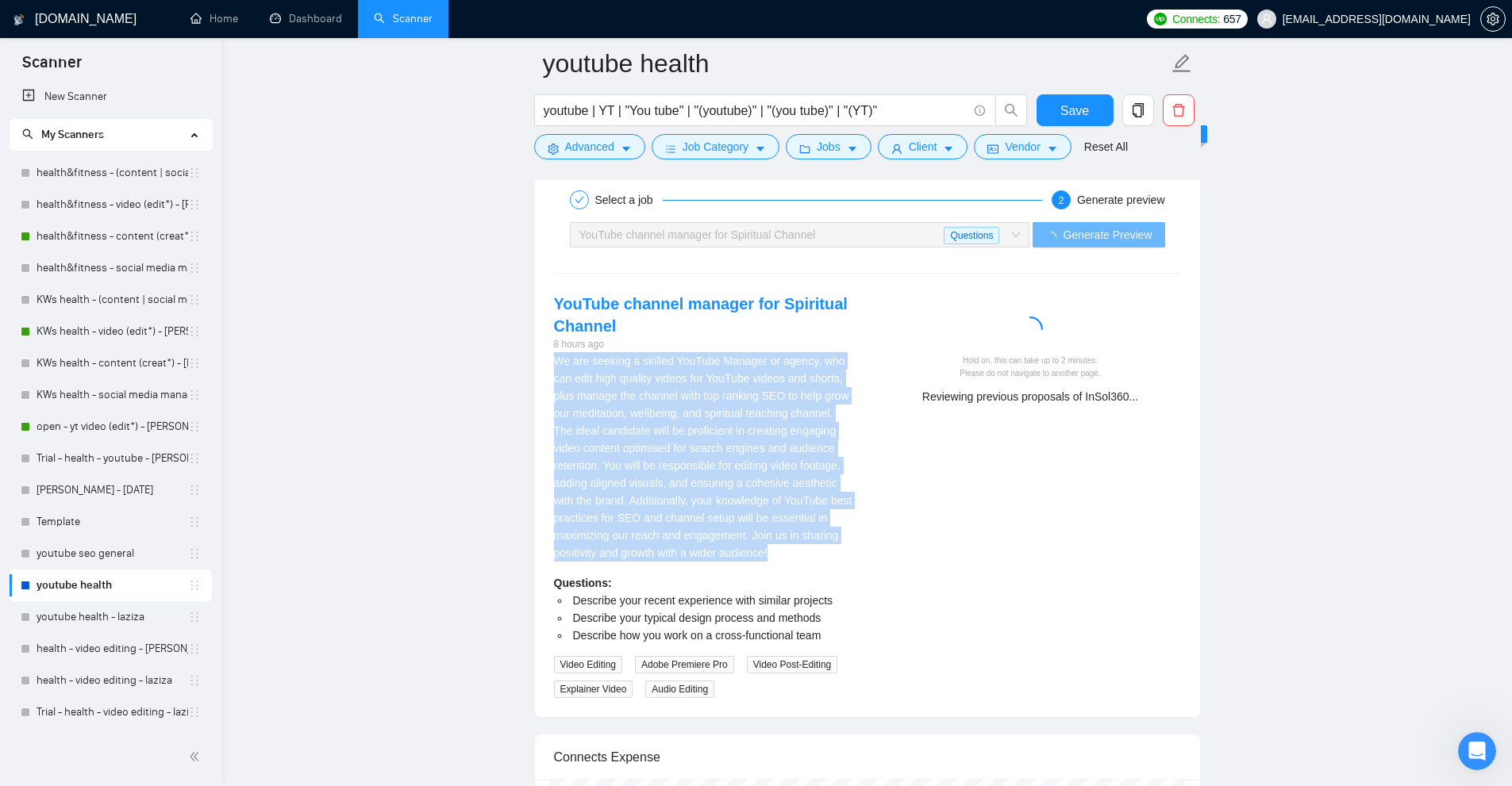
click at [548, 362] on div "YouTube channel manager for Spiritual Channel 8 hours ago We are seeking a skil…" at bounding box center [704, 496] width 326 height 405
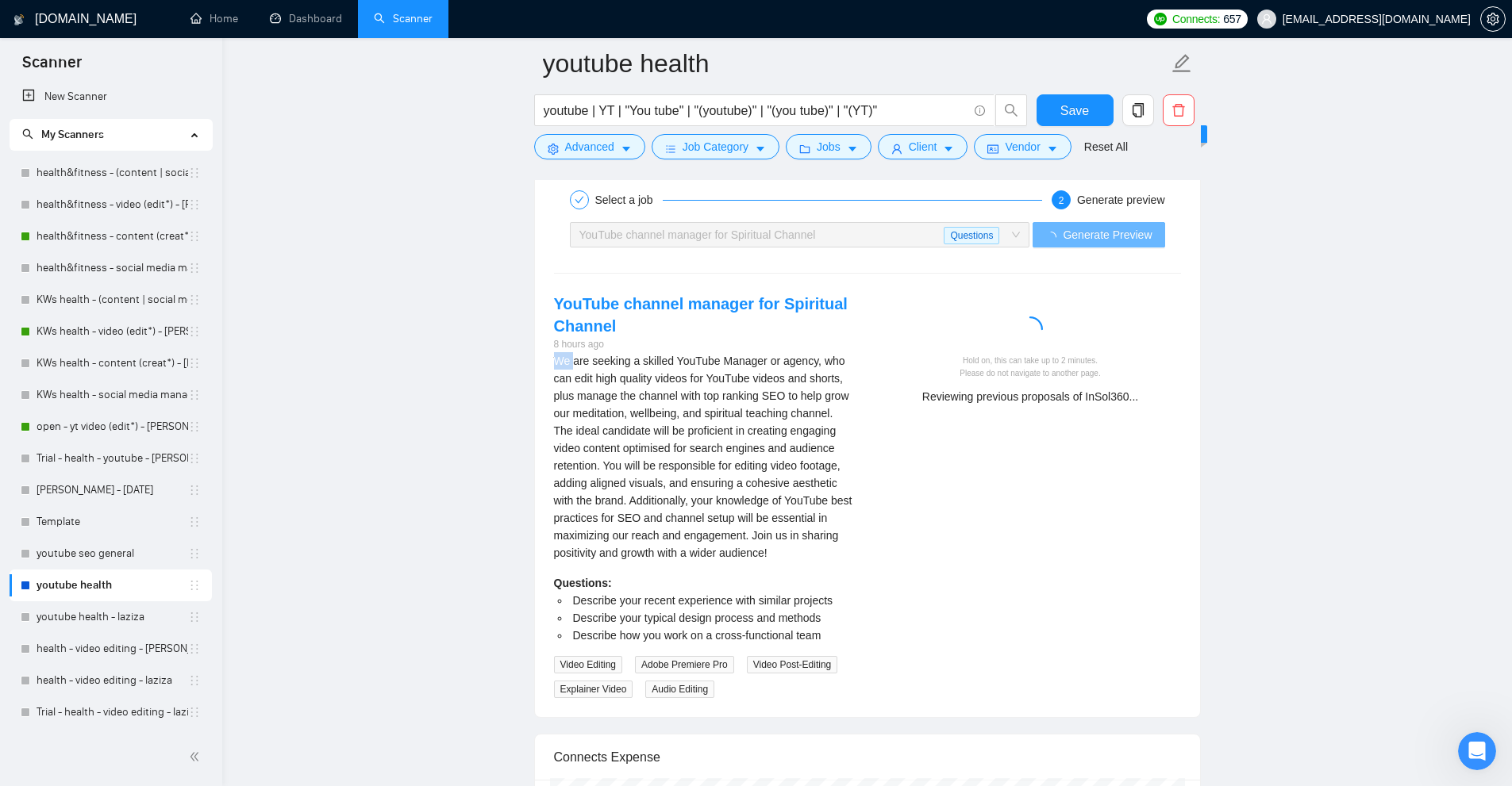
click at [548, 362] on div "YouTube channel manager for Spiritual Channel 8 hours ago We are seeking a skil…" at bounding box center [704, 496] width 326 height 405
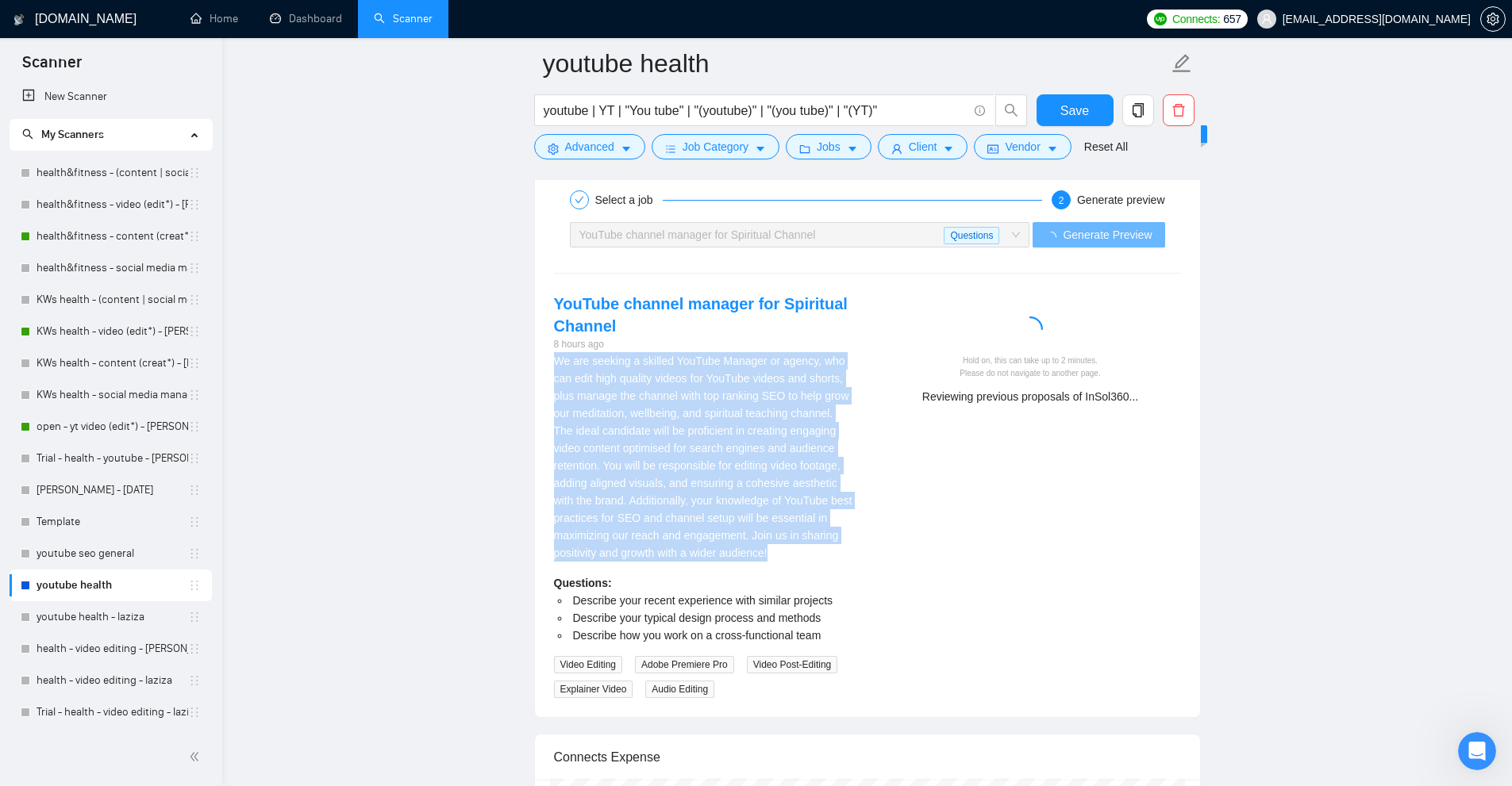
click at [548, 362] on div "YouTube channel manager for Spiritual Channel 8 hours ago We are seeking a skil…" at bounding box center [704, 496] width 326 height 405
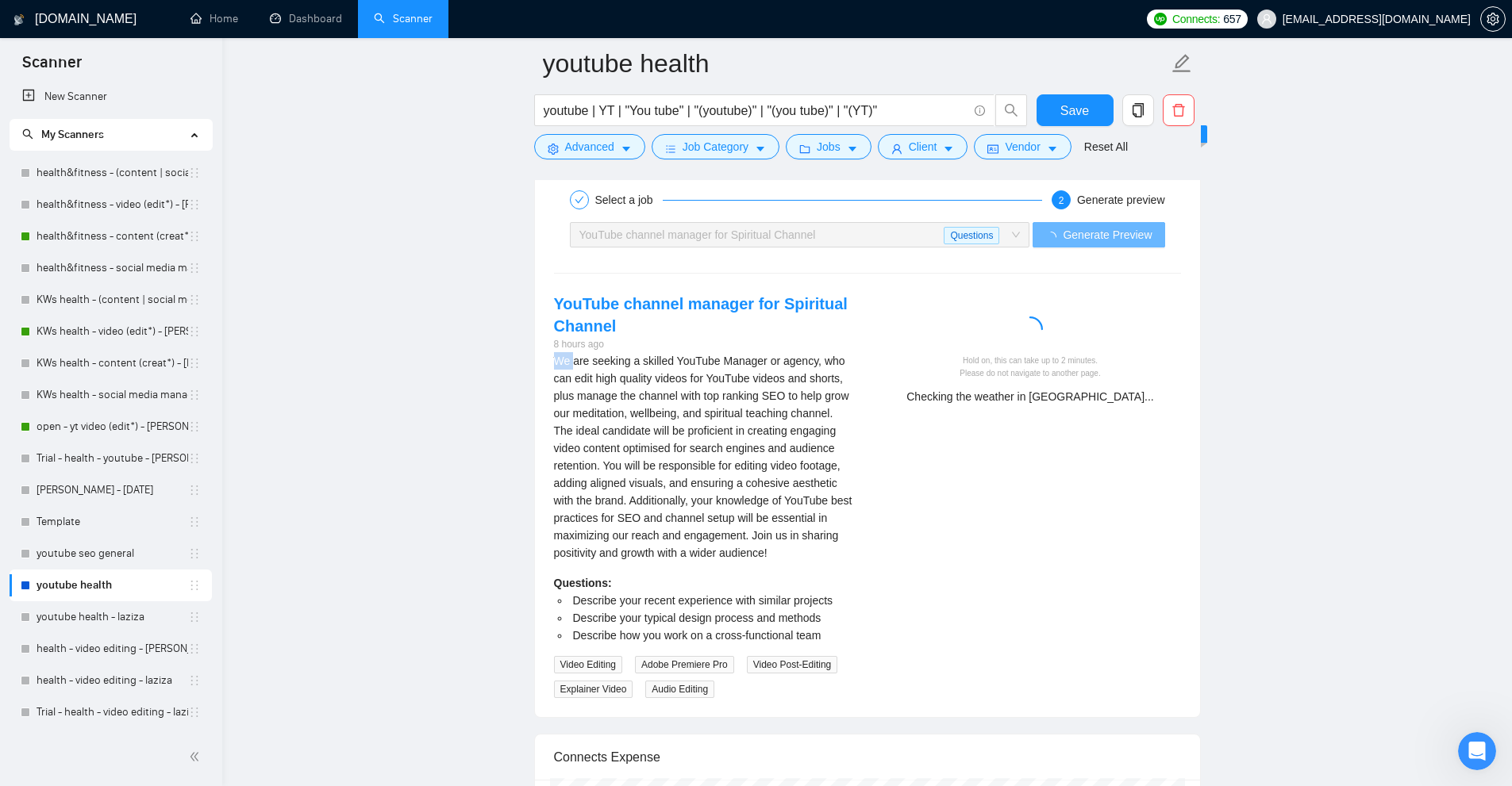
click at [548, 362] on div "YouTube channel manager for Spiritual Channel 8 hours ago We are seeking a skil…" at bounding box center [704, 496] width 326 height 405
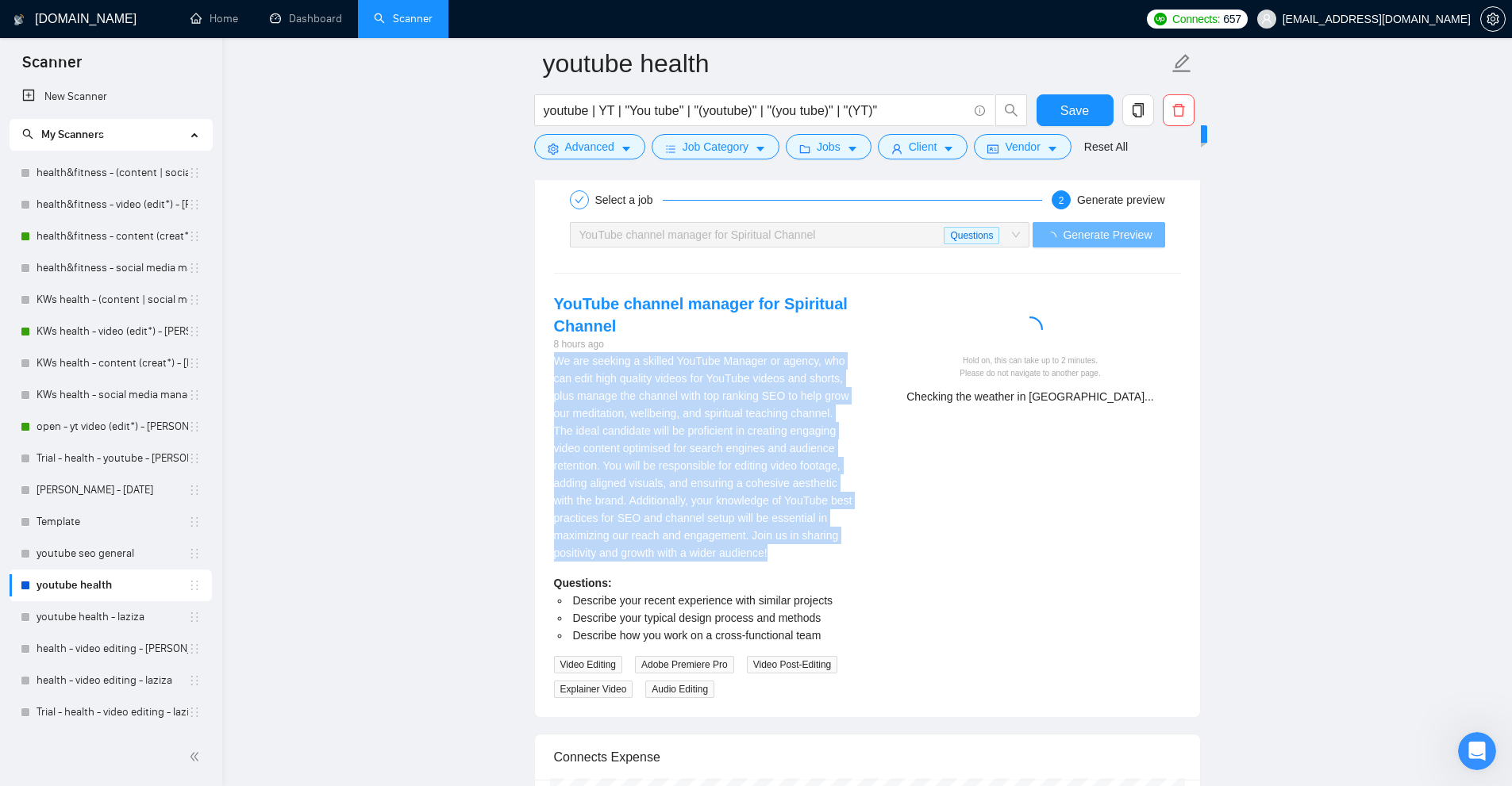
click at [548, 362] on div "YouTube channel manager for Spiritual Channel 8 hours ago We are seeking a skil…" at bounding box center [704, 496] width 326 height 405
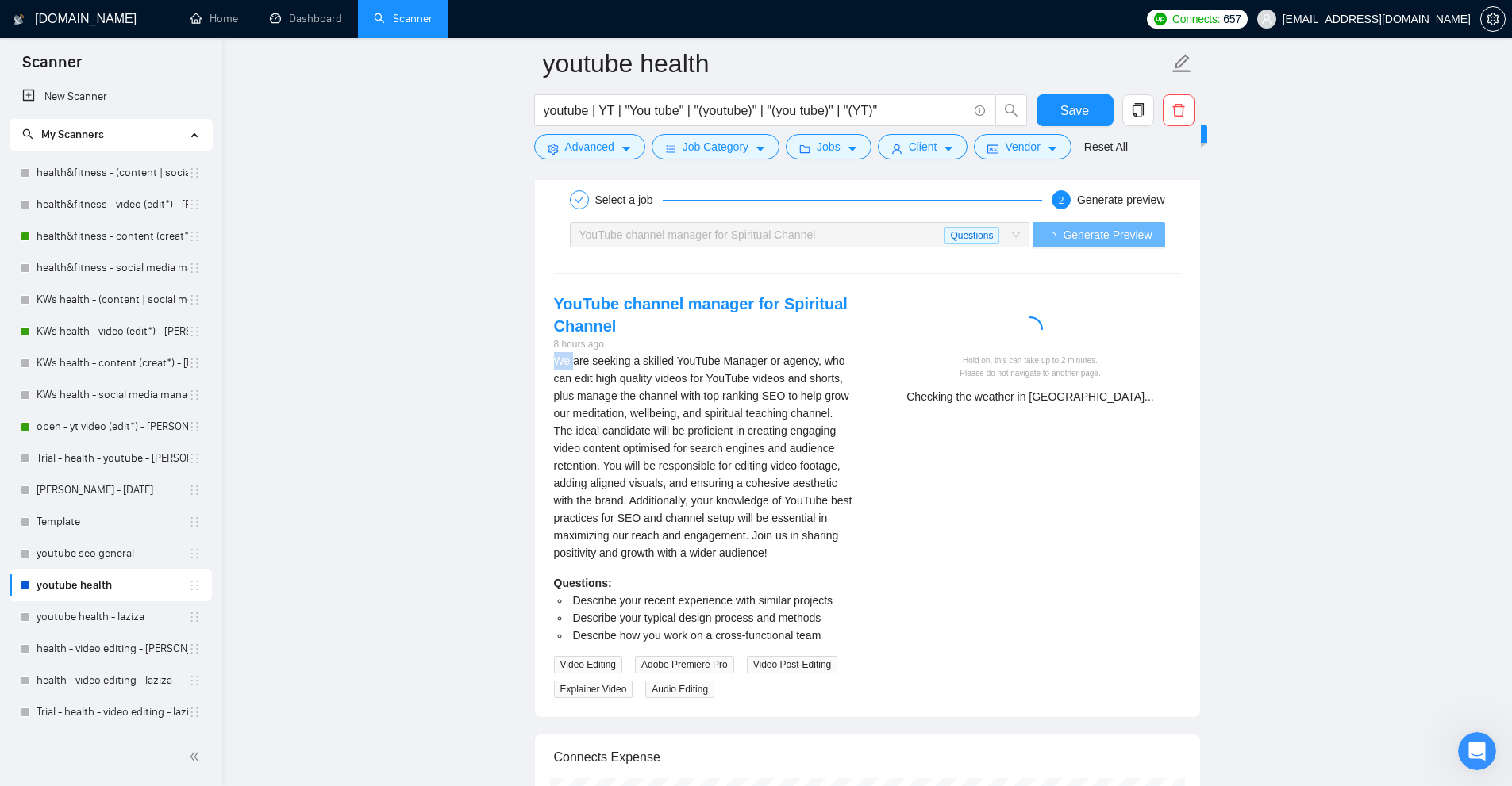
click at [548, 362] on div "YouTube channel manager for Spiritual Channel 8 hours ago We are seeking a skil…" at bounding box center [704, 496] width 326 height 405
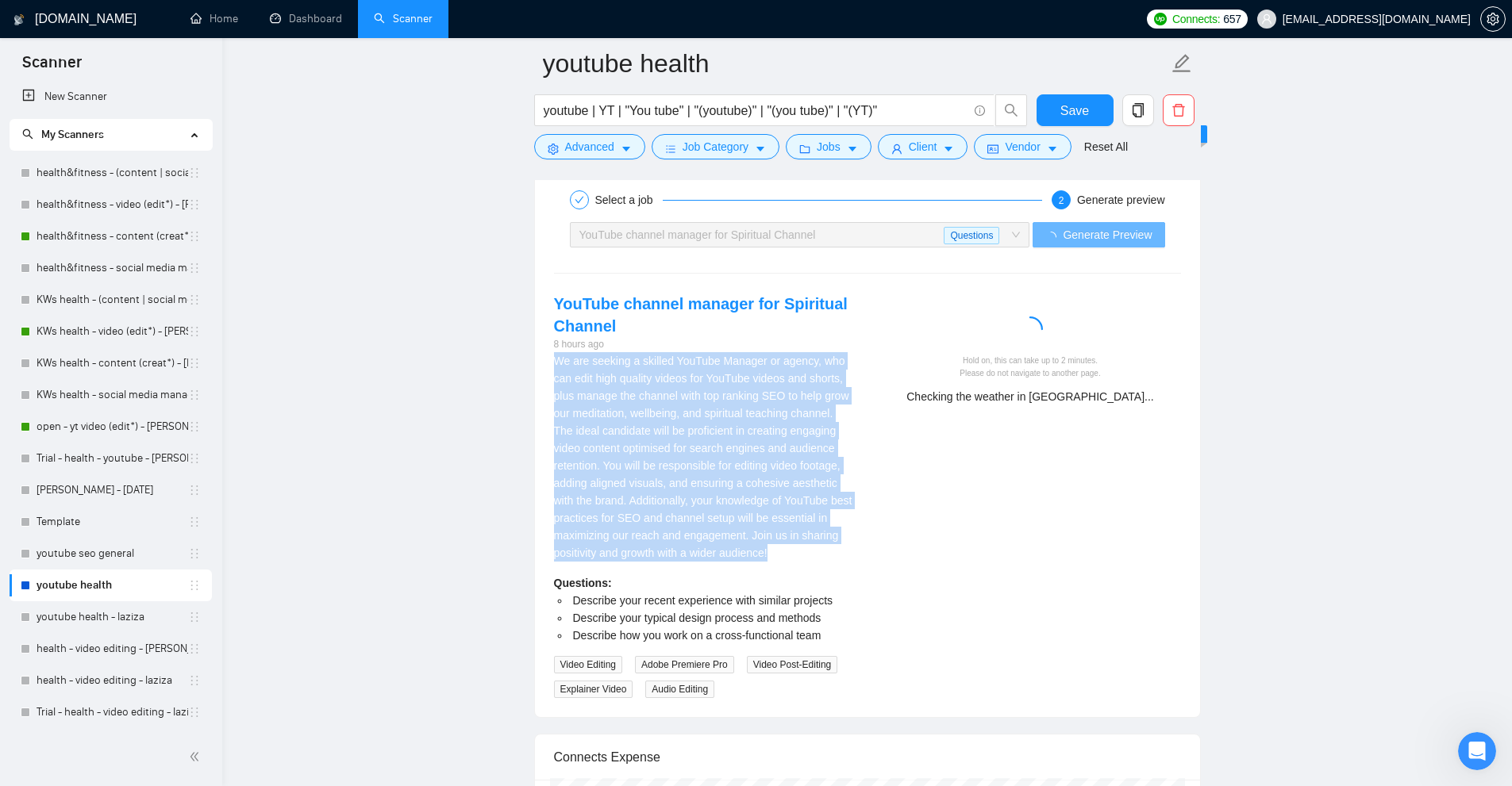
click at [548, 362] on div "YouTube channel manager for Spiritual Channel 8 hours ago We are seeking a skil…" at bounding box center [704, 496] width 326 height 405
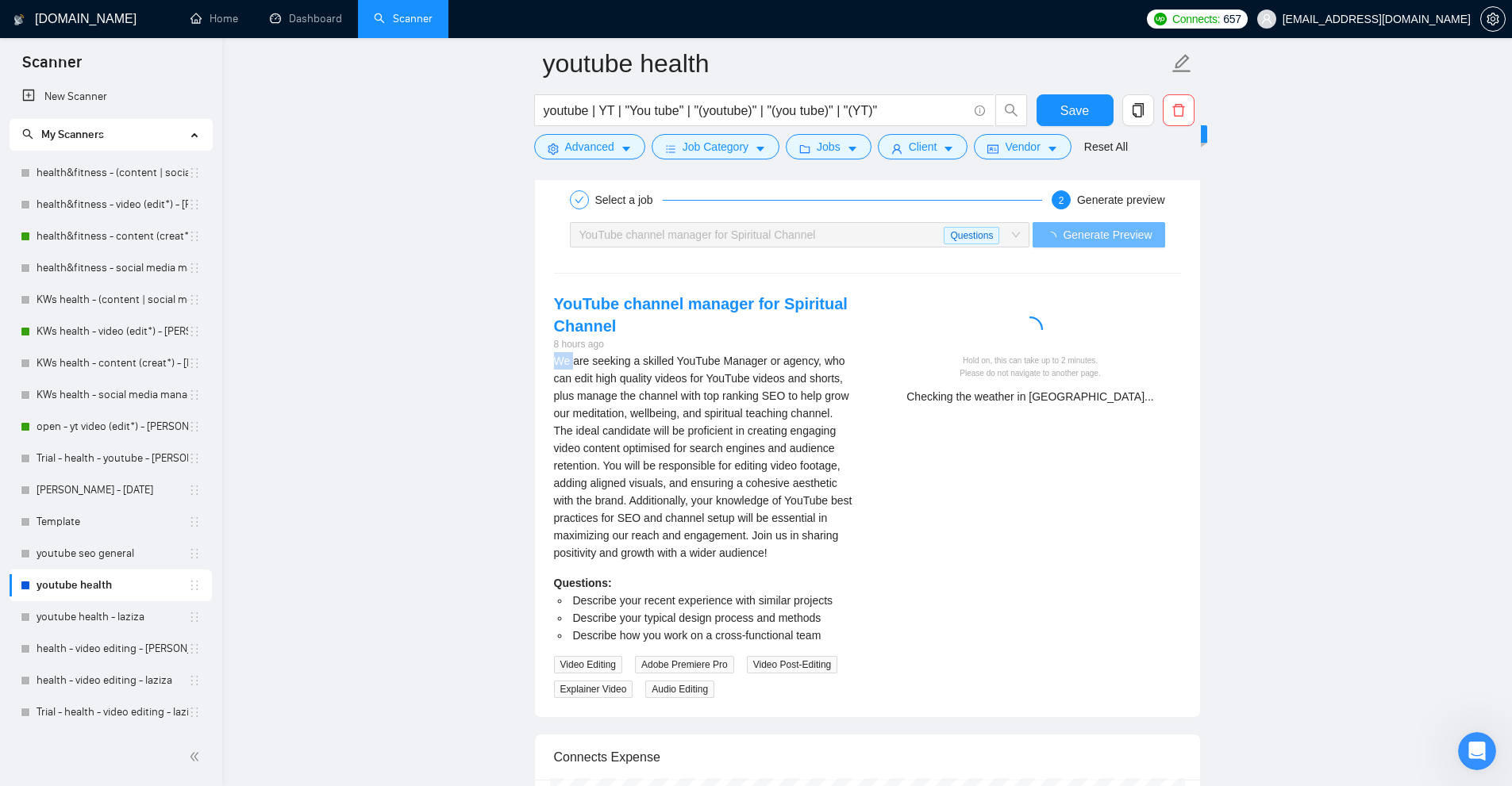
click at [548, 362] on div "YouTube channel manager for Spiritual Channel 8 hours ago We are seeking a skil…" at bounding box center [704, 496] width 326 height 405
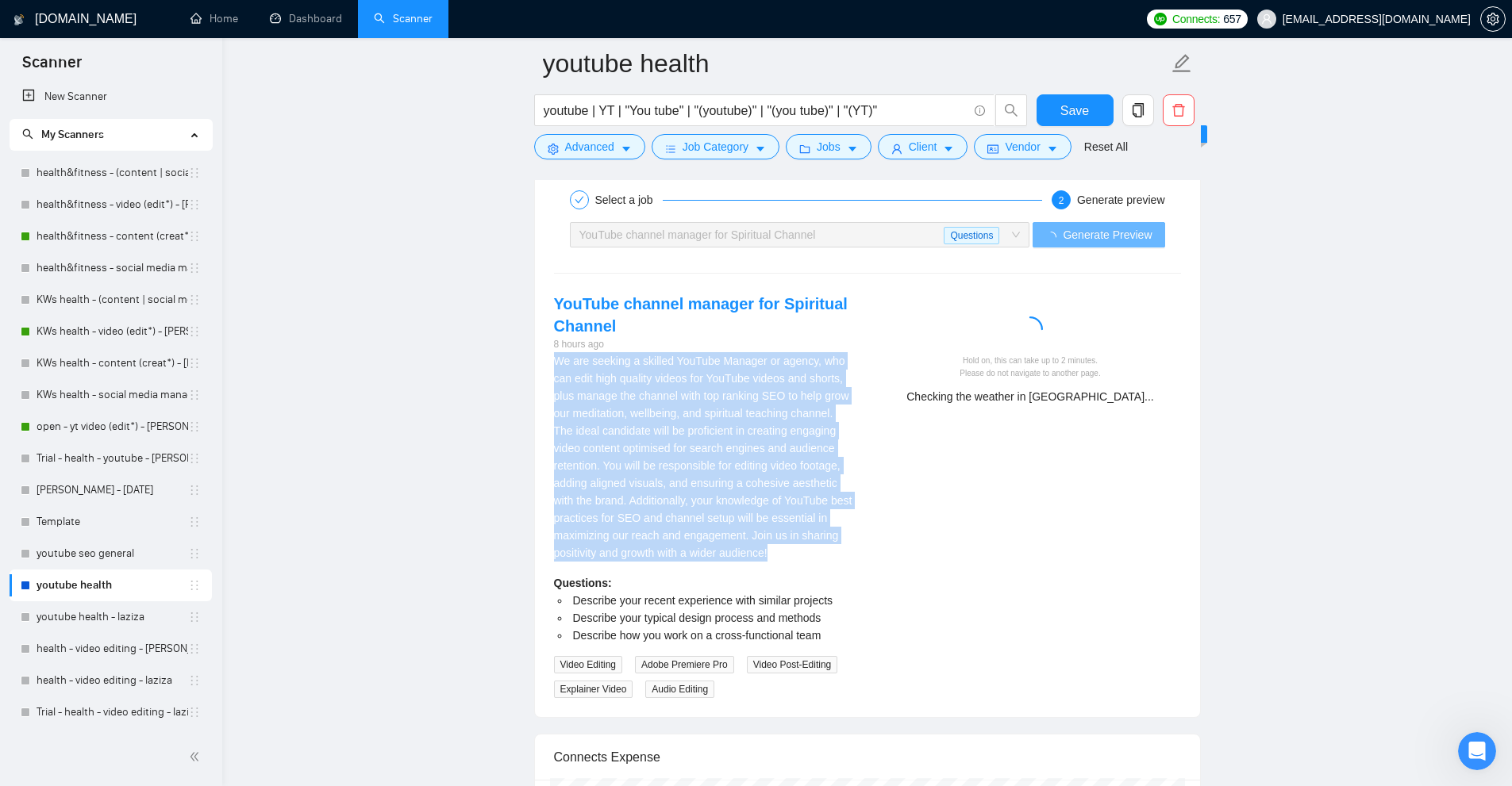
click at [548, 362] on div "YouTube channel manager for Spiritual Channel 8 hours ago We are seeking a skil…" at bounding box center [704, 496] width 326 height 405
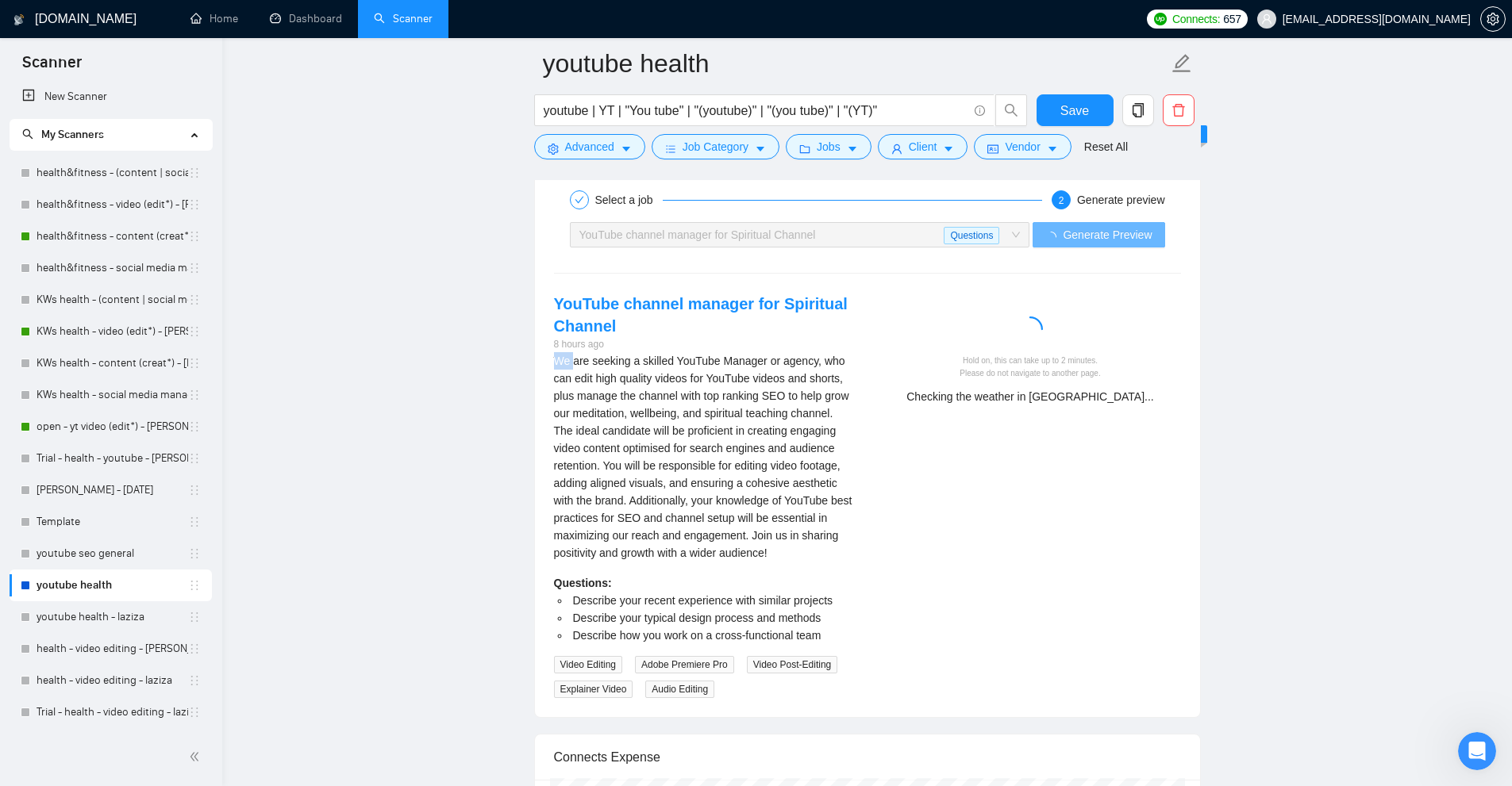
click at [548, 362] on div "YouTube channel manager for Spiritual Channel 8 hours ago We are seeking a skil…" at bounding box center [704, 496] width 326 height 405
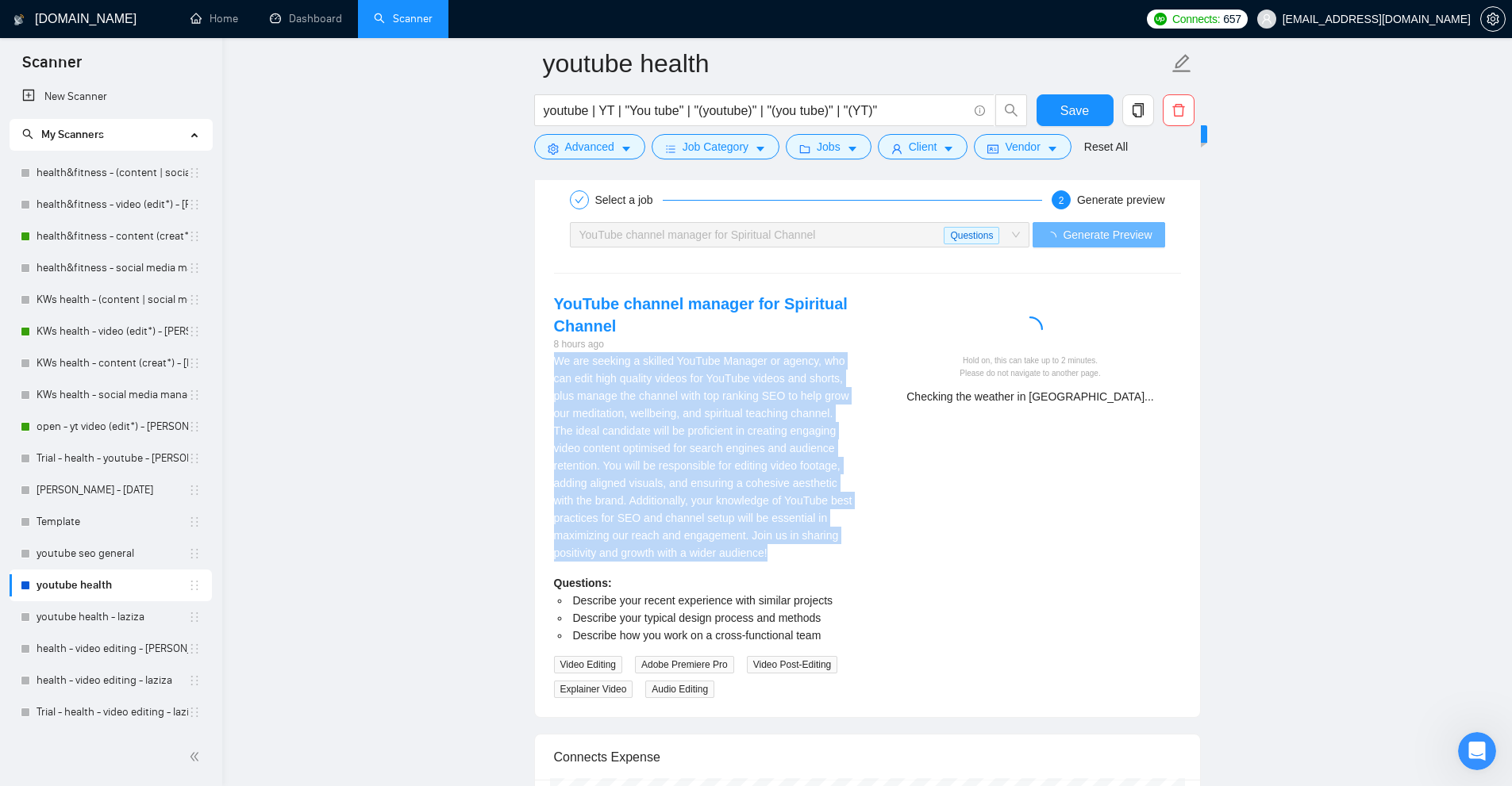
click at [548, 362] on div "YouTube channel manager for Spiritual Channel 8 hours ago We are seeking a skil…" at bounding box center [704, 496] width 326 height 405
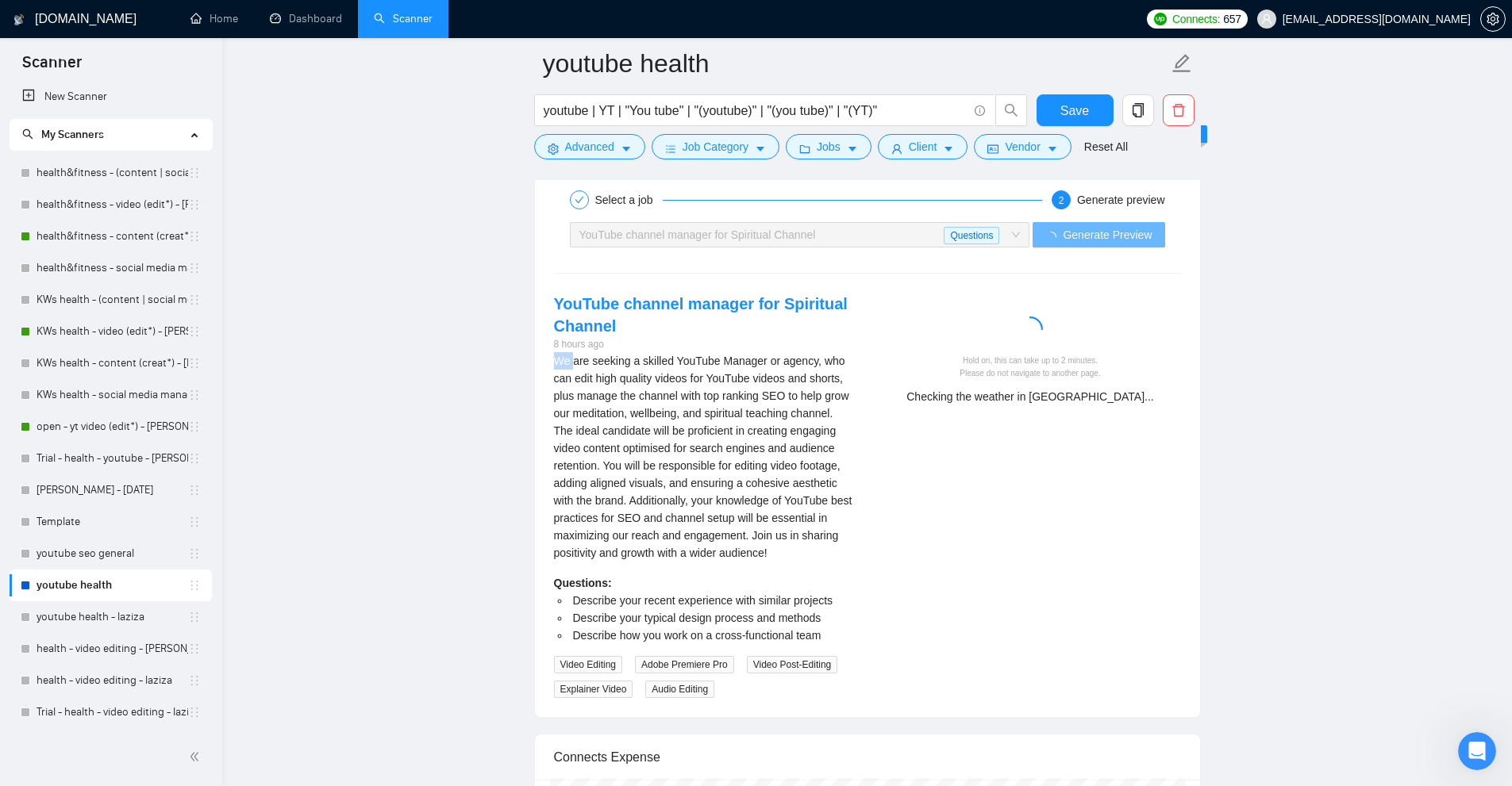
click at [548, 362] on div "YouTube channel manager for Spiritual Channel 8 hours ago We are seeking a skil…" at bounding box center [704, 496] width 326 height 405
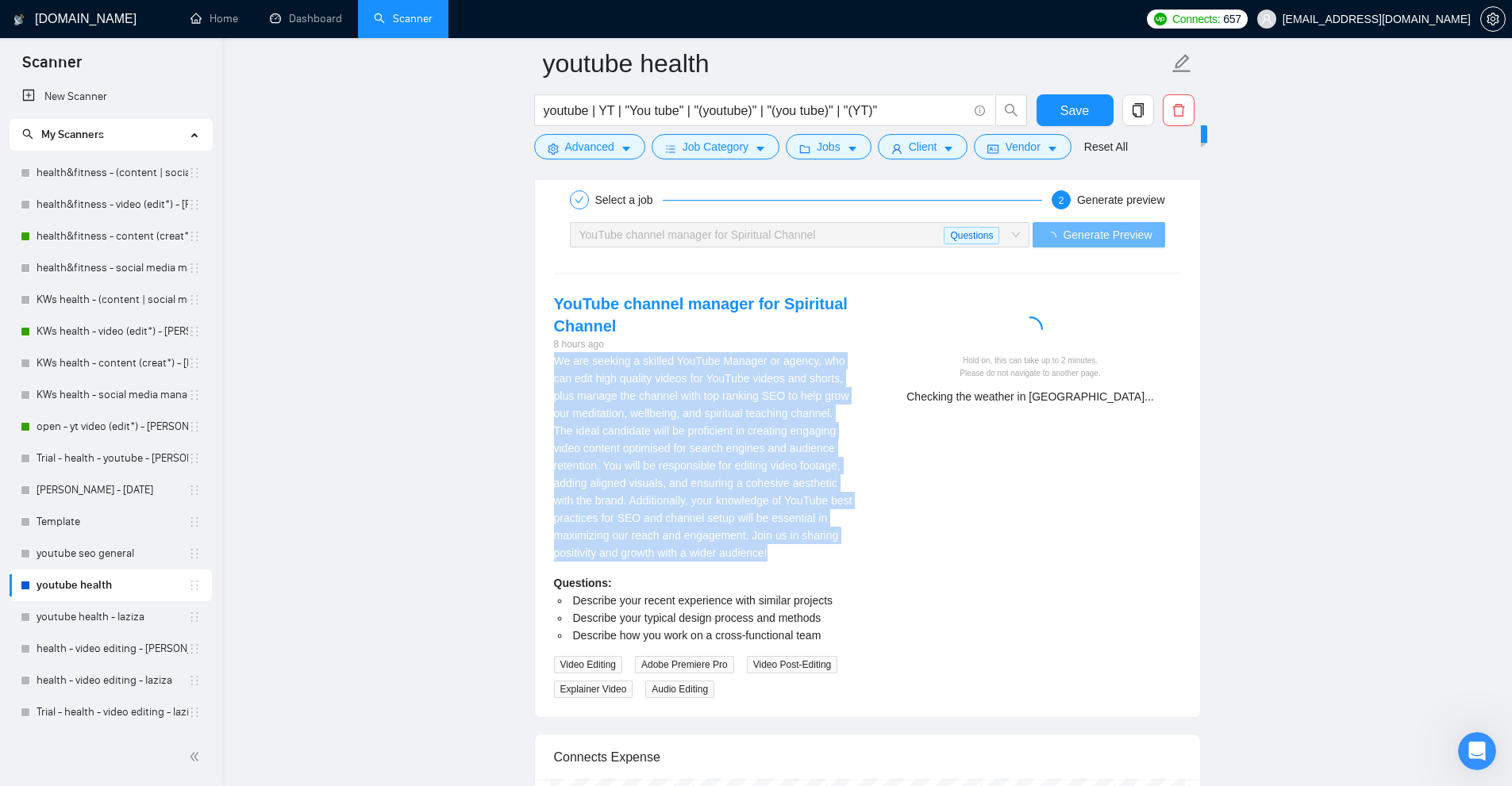
click at [548, 362] on div "YouTube channel manager for Spiritual Channel 8 hours ago We are seeking a skil…" at bounding box center [704, 496] width 326 height 405
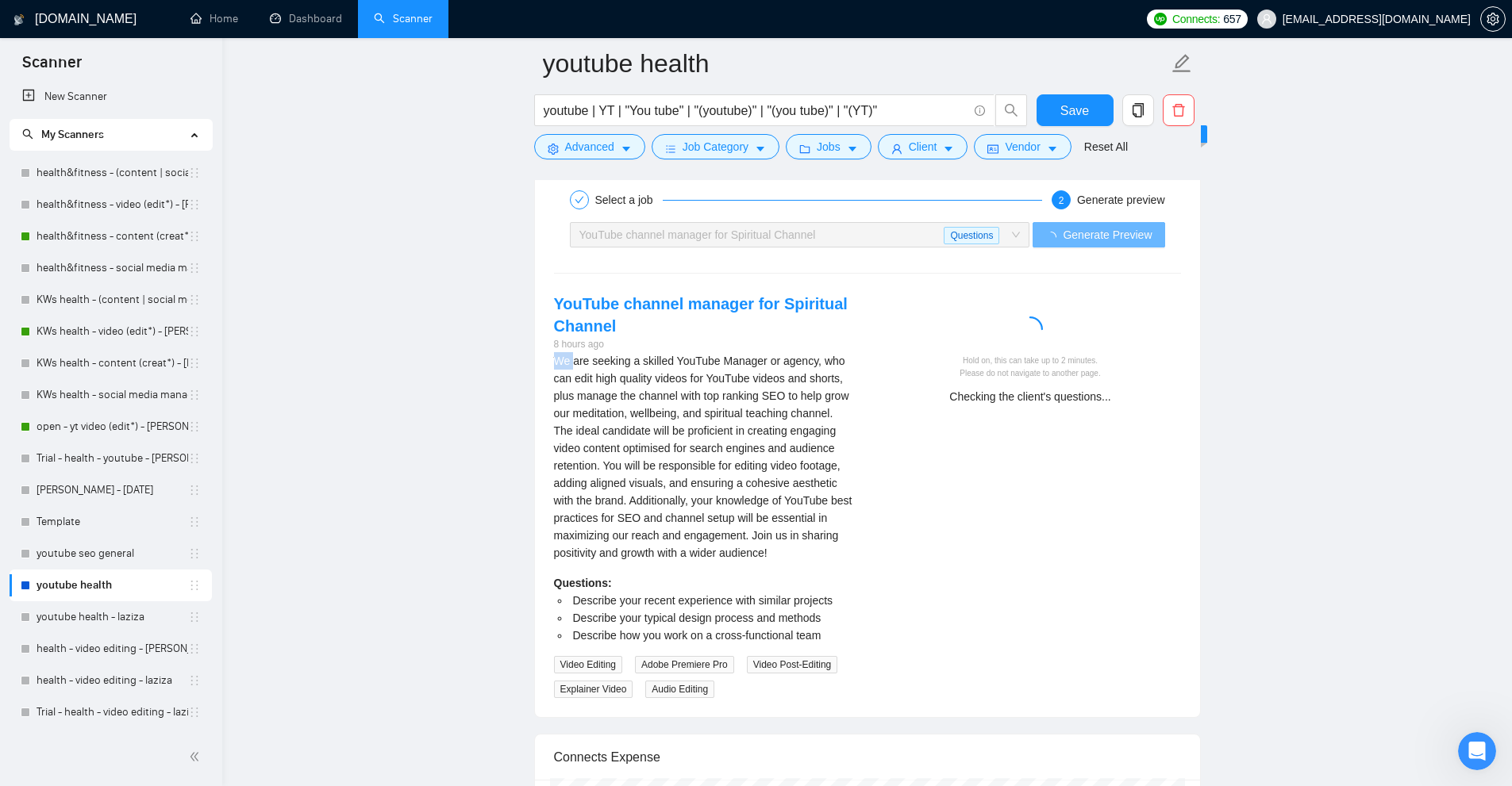
click at [548, 362] on div "YouTube channel manager for Spiritual Channel 8 hours ago We are seeking a skil…" at bounding box center [704, 496] width 326 height 405
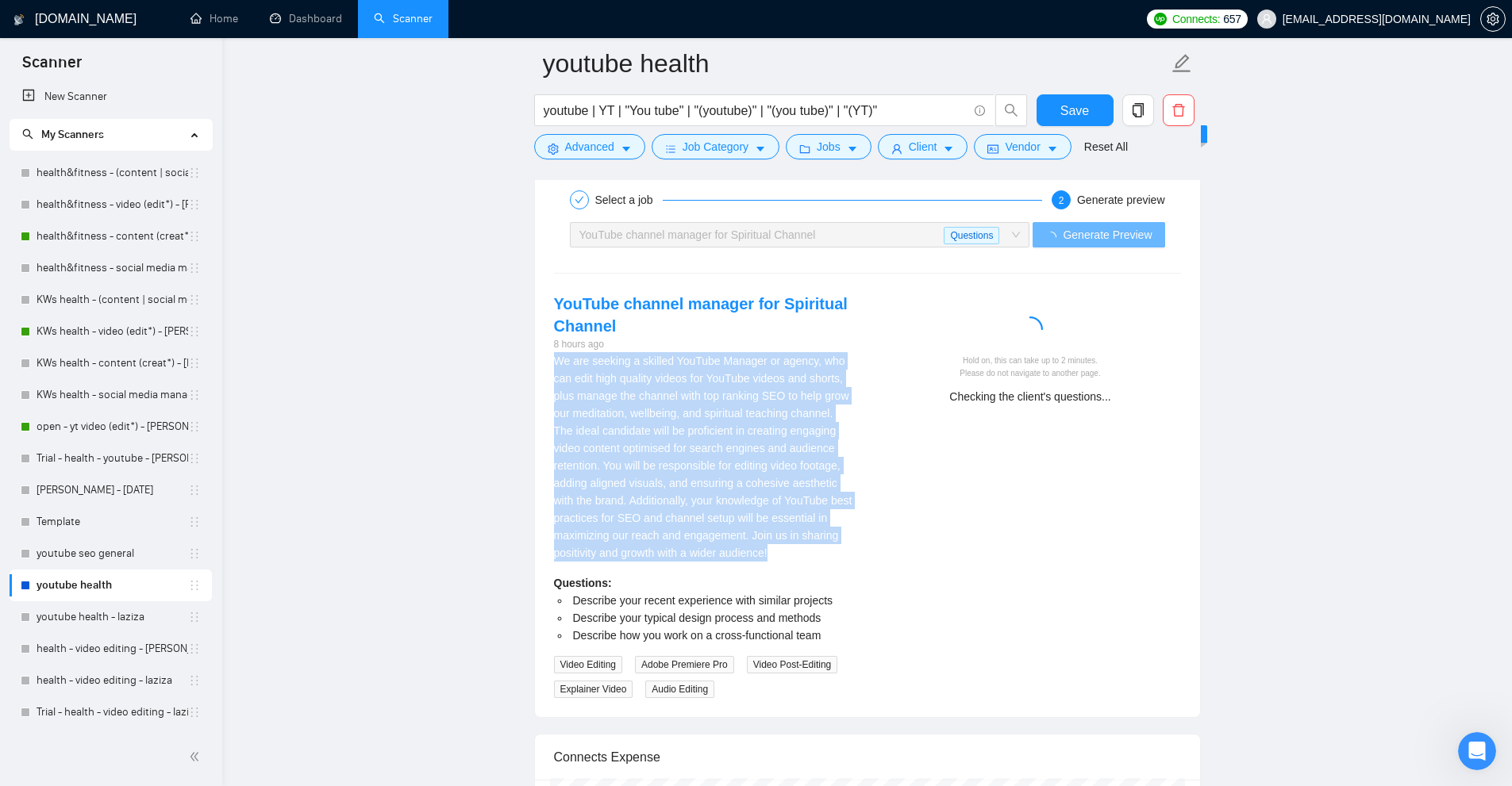
click at [548, 362] on div "YouTube channel manager for Spiritual Channel 8 hours ago We are seeking a skil…" at bounding box center [704, 496] width 326 height 405
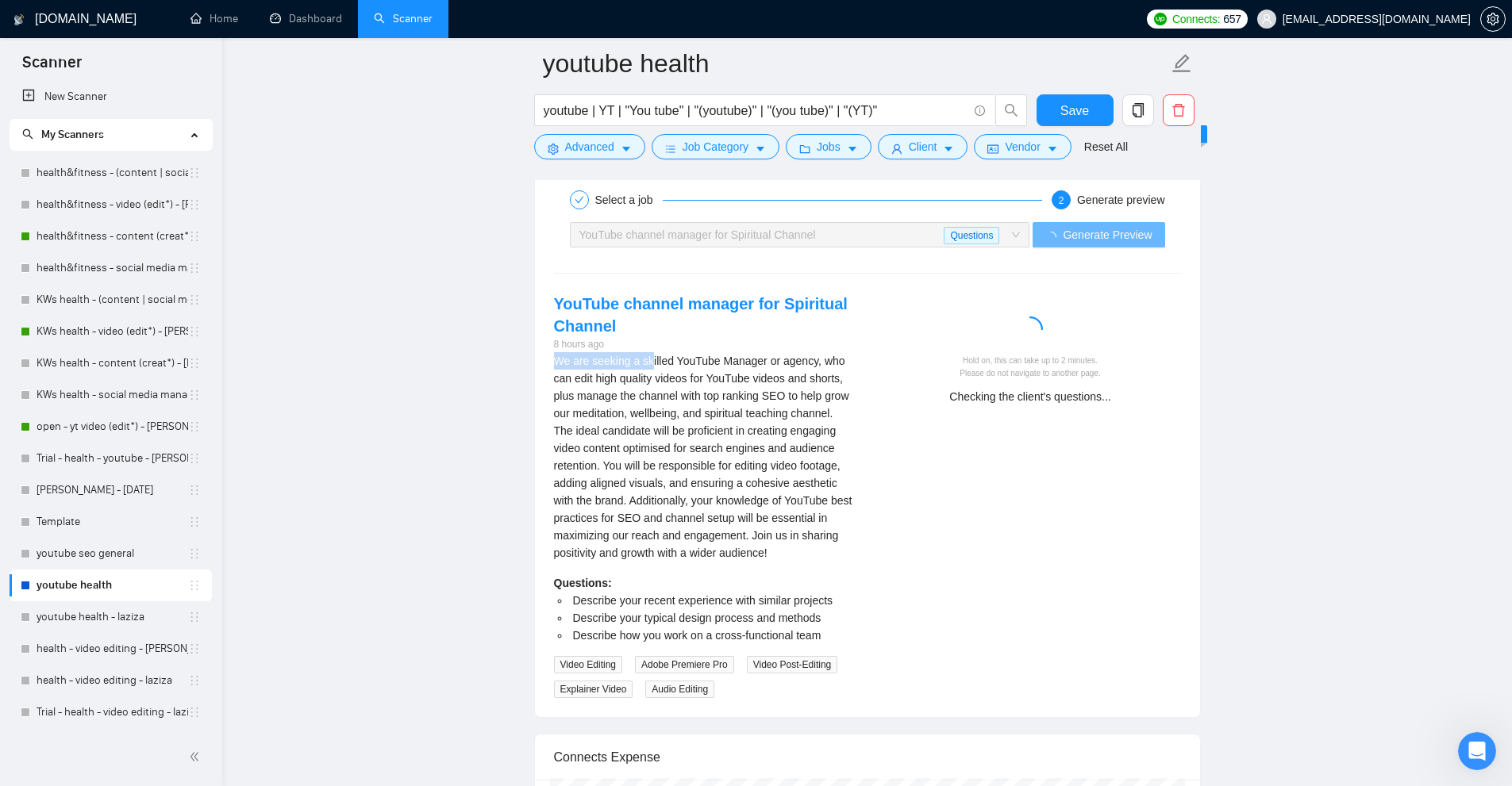
drag, startPoint x: 549, startPoint y: 354, endPoint x: 650, endPoint y: 356, distance: 101.0
click at [650, 356] on div "YouTube channel manager for Spiritual Channel 8 hours ago We are seeking a skil…" at bounding box center [704, 496] width 326 height 405
drag, startPoint x: 633, startPoint y: 348, endPoint x: 545, endPoint y: 350, distance: 88.0
click at [545, 350] on div "YouTube channel manager for Spiritual Channel 8 hours ago We are seeking a skil…" at bounding box center [704, 496] width 326 height 405
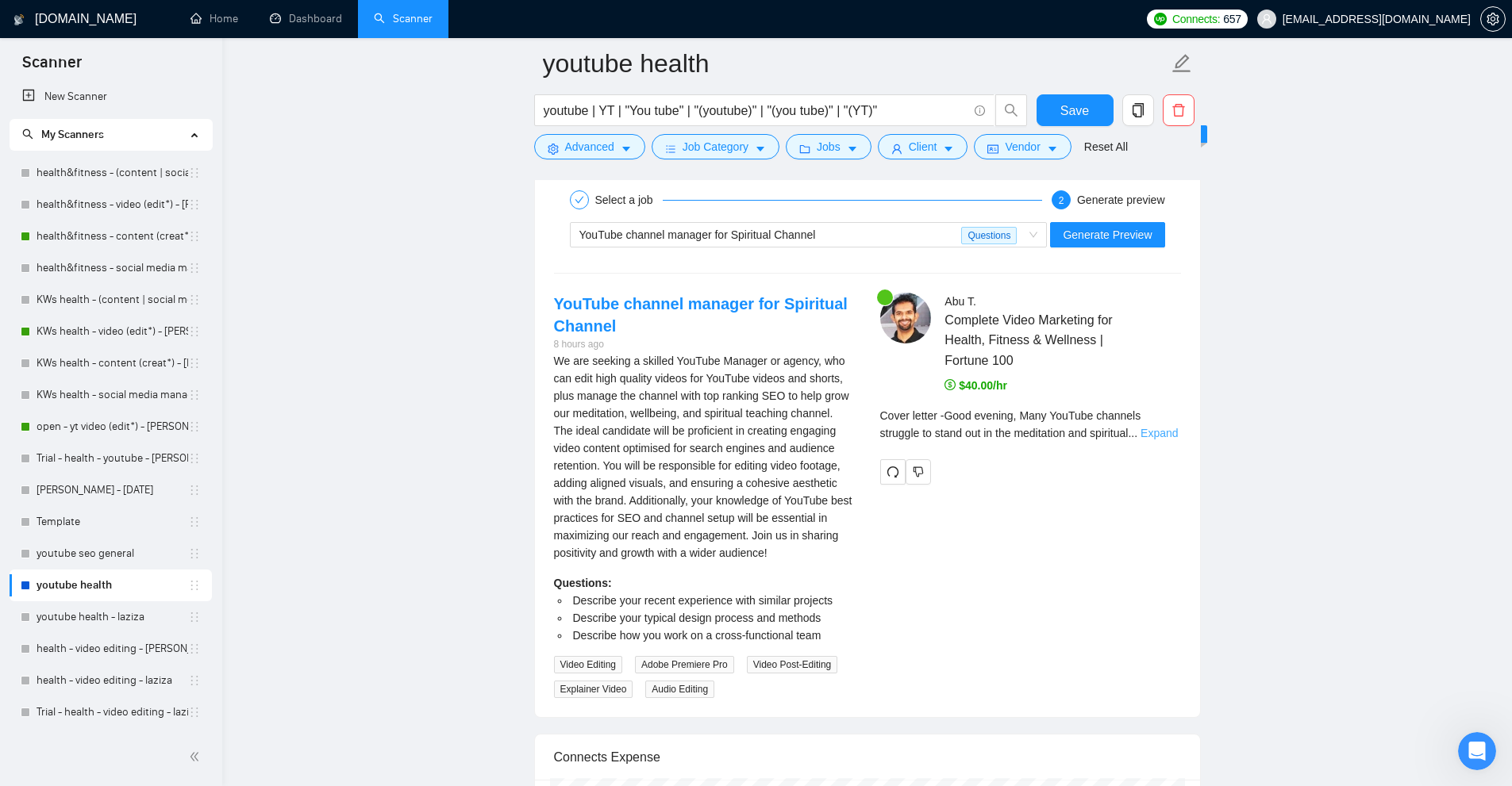
click at [1168, 433] on link "Expand" at bounding box center [1159, 432] width 37 height 12
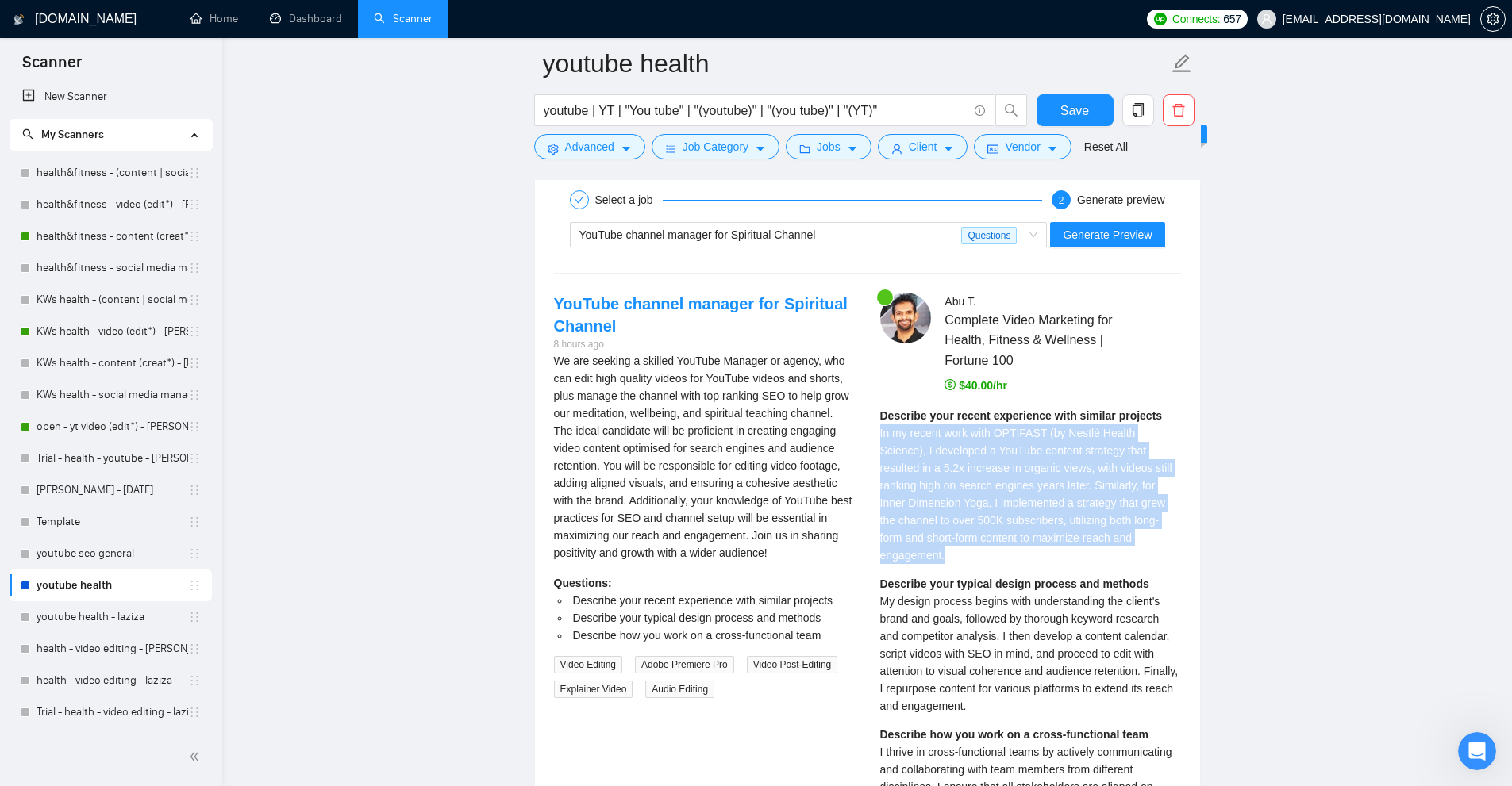
drag, startPoint x: 875, startPoint y: 431, endPoint x: 1132, endPoint y: 535, distance: 277.2
click at [1132, 535] on div "Describe your recent experience with similar projects In my recent work with OP…" at bounding box center [1030, 485] width 301 height 157
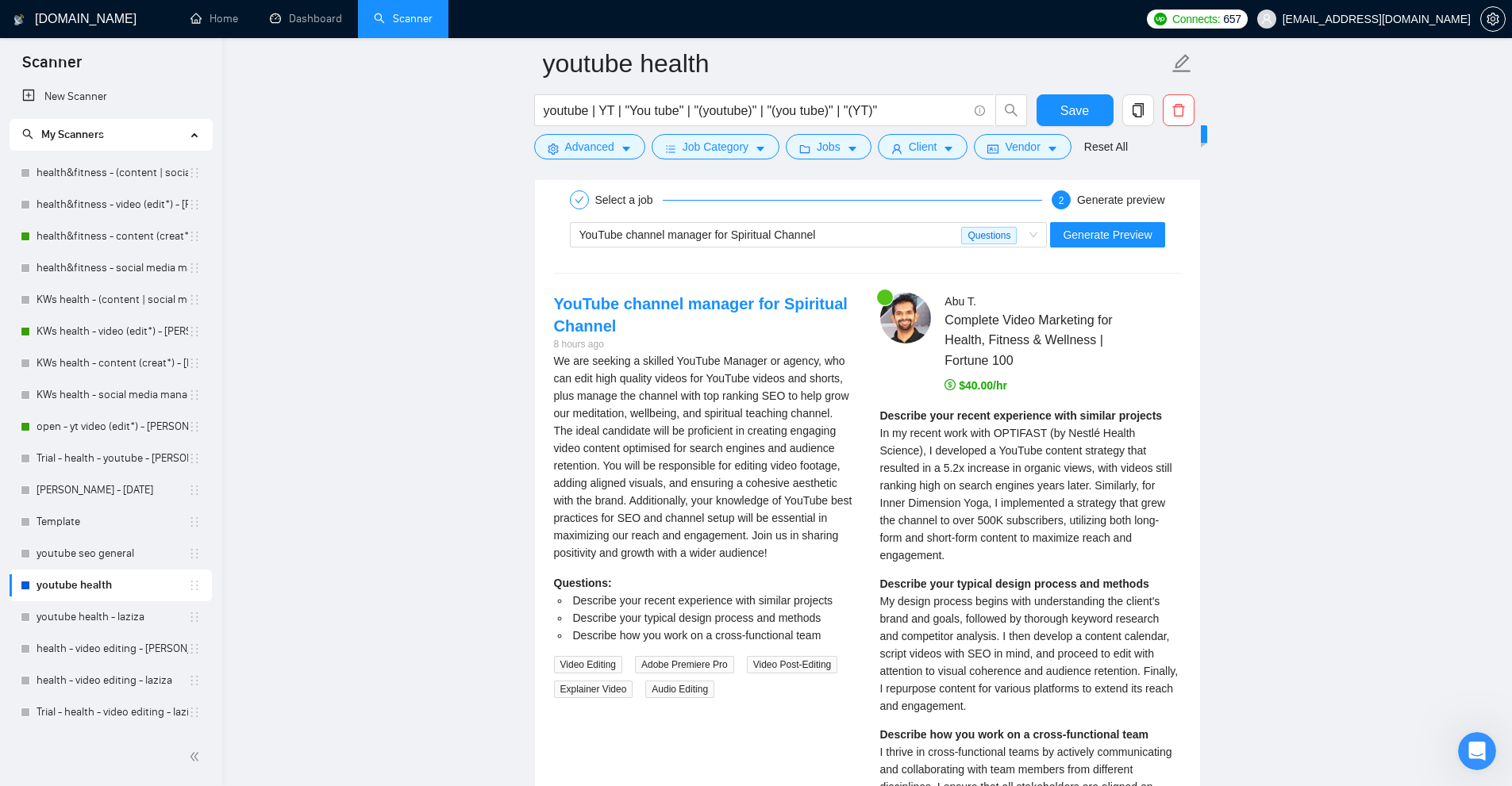
click at [1132, 535] on div "Describe your recent experience with similar projects In my recent work with OP…" at bounding box center [1030, 485] width 301 height 157
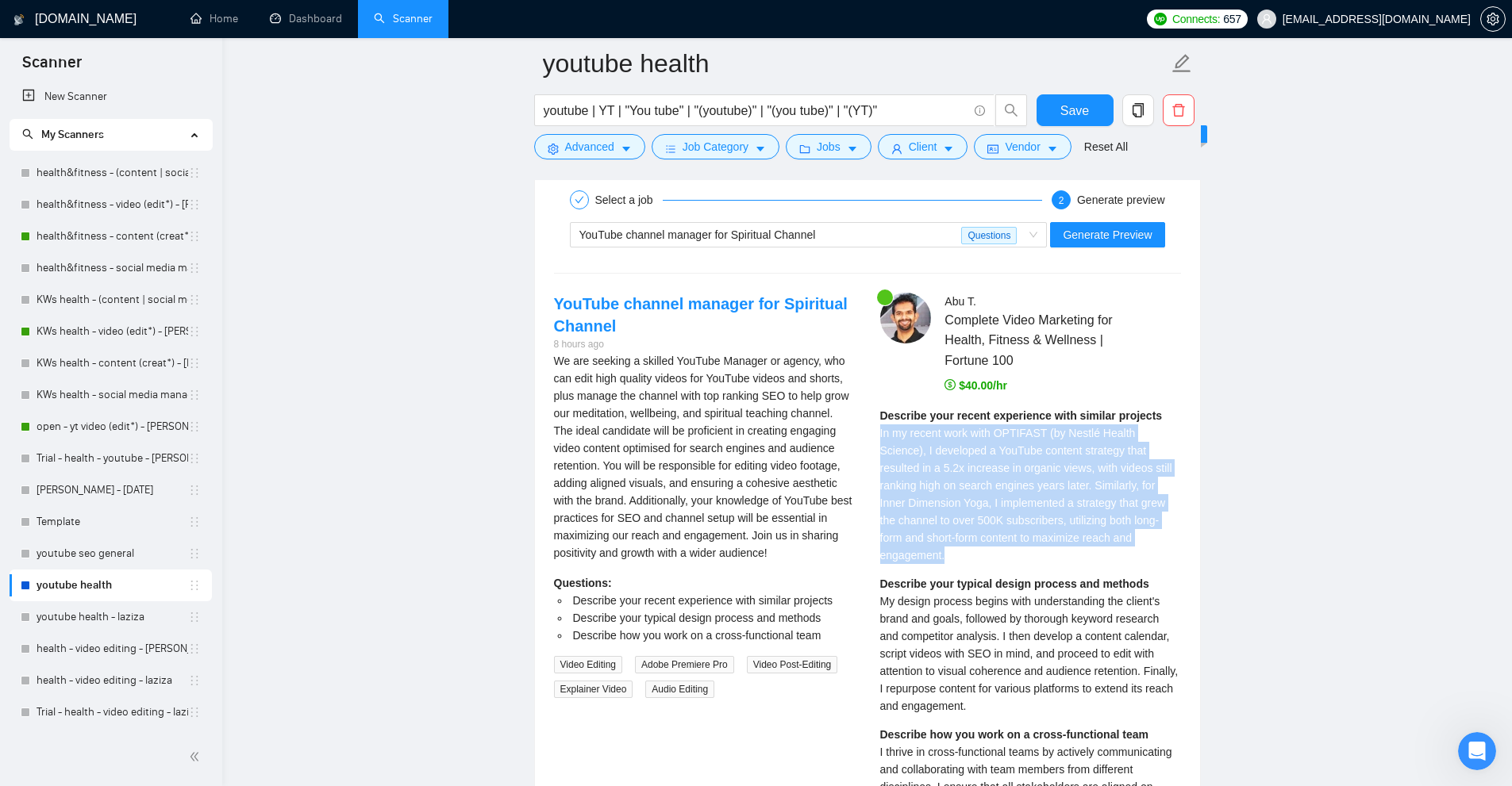
click at [1132, 535] on div "Describe your recent experience with similar projects In my recent work with OP…" at bounding box center [1030, 485] width 301 height 157
click at [1170, 503] on span "In my recent work with OPTIFAST (by Nestlé Health Science), I developed a YouTu…" at bounding box center [1027, 494] width 292 height 135
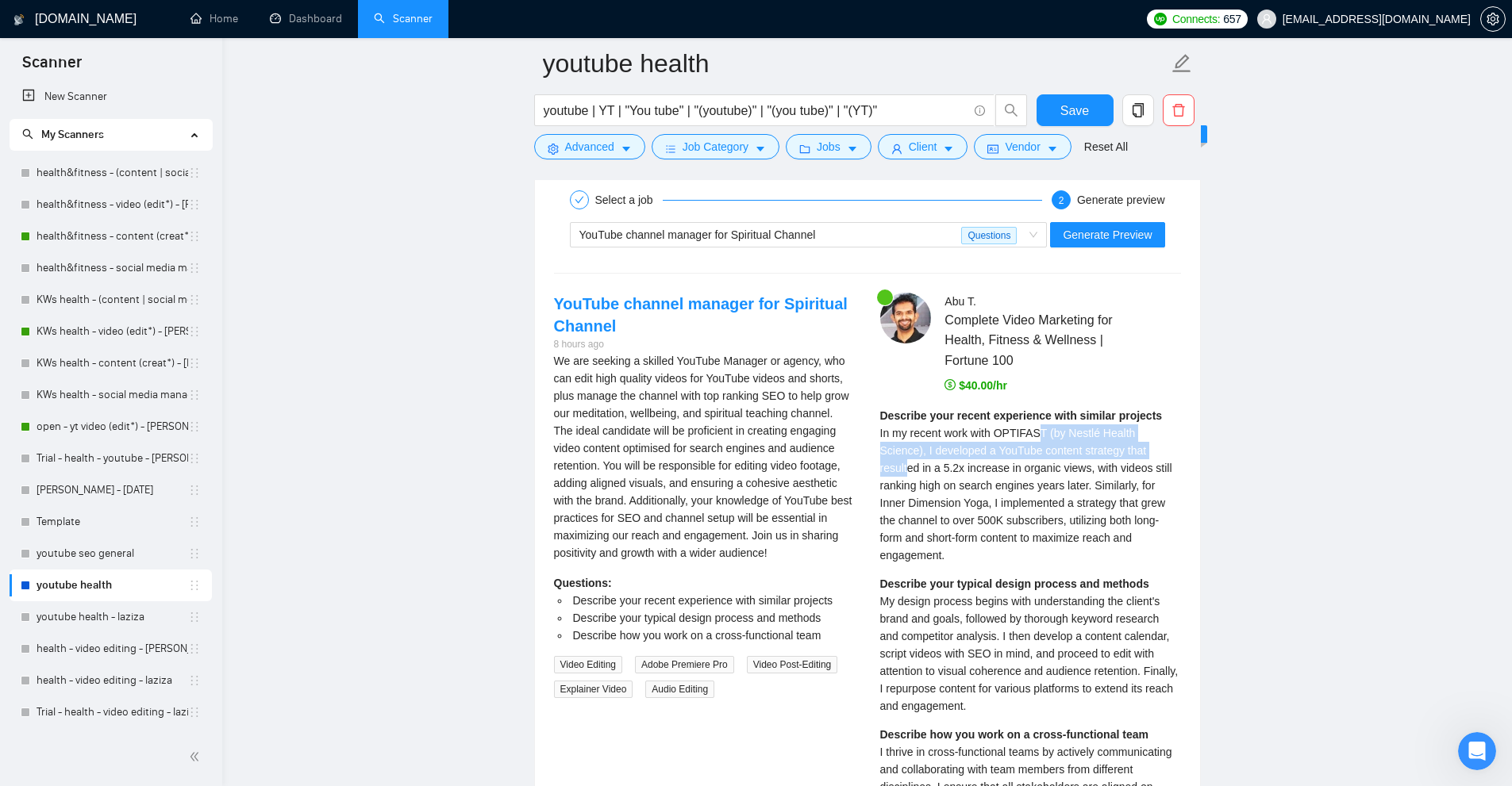
drag, startPoint x: 1055, startPoint y: 435, endPoint x: 1121, endPoint y: 448, distance: 67.3
click at [1123, 447] on span "In my recent work with OPTIFAST (by Nestlé Health Science), I developed a YouTu…" at bounding box center [1027, 494] width 292 height 135
click at [1106, 474] on span "In my recent work with OPTIFAST (by Nestlé Health Science), I developed a YouTu…" at bounding box center [1027, 494] width 292 height 135
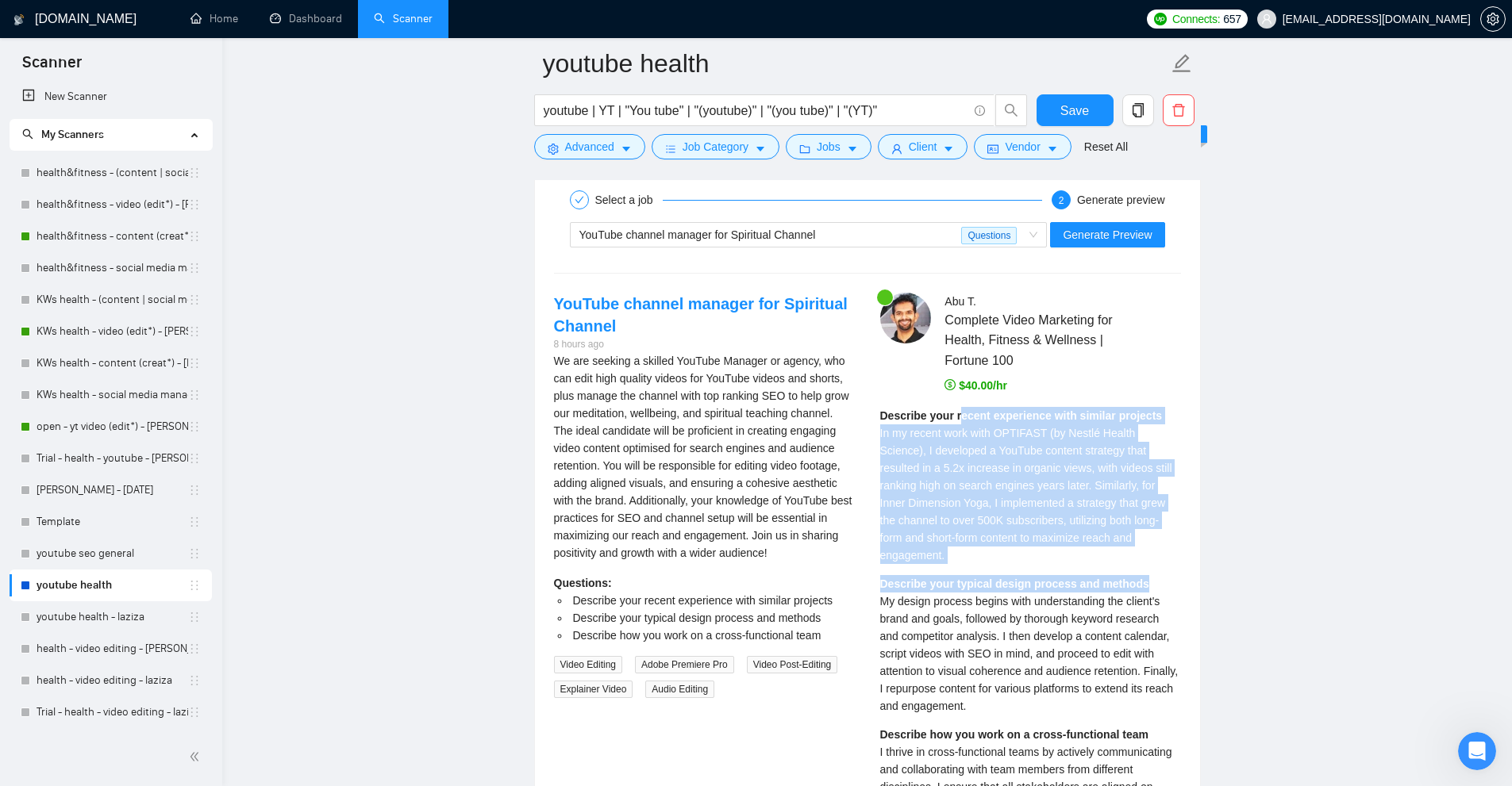
drag, startPoint x: 1128, startPoint y: 544, endPoint x: 958, endPoint y: 399, distance: 223.4
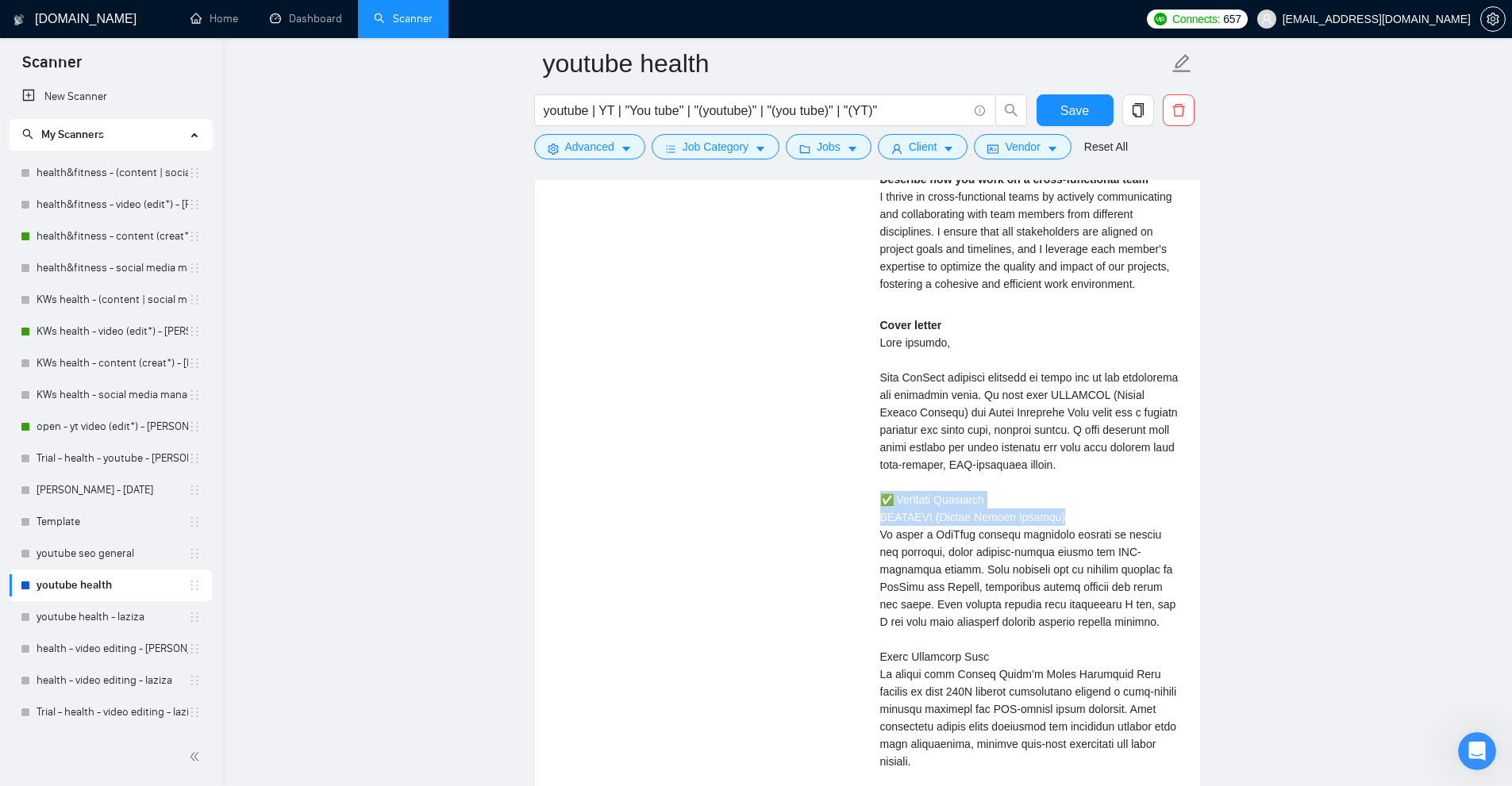
scroll to position [5194, 0]
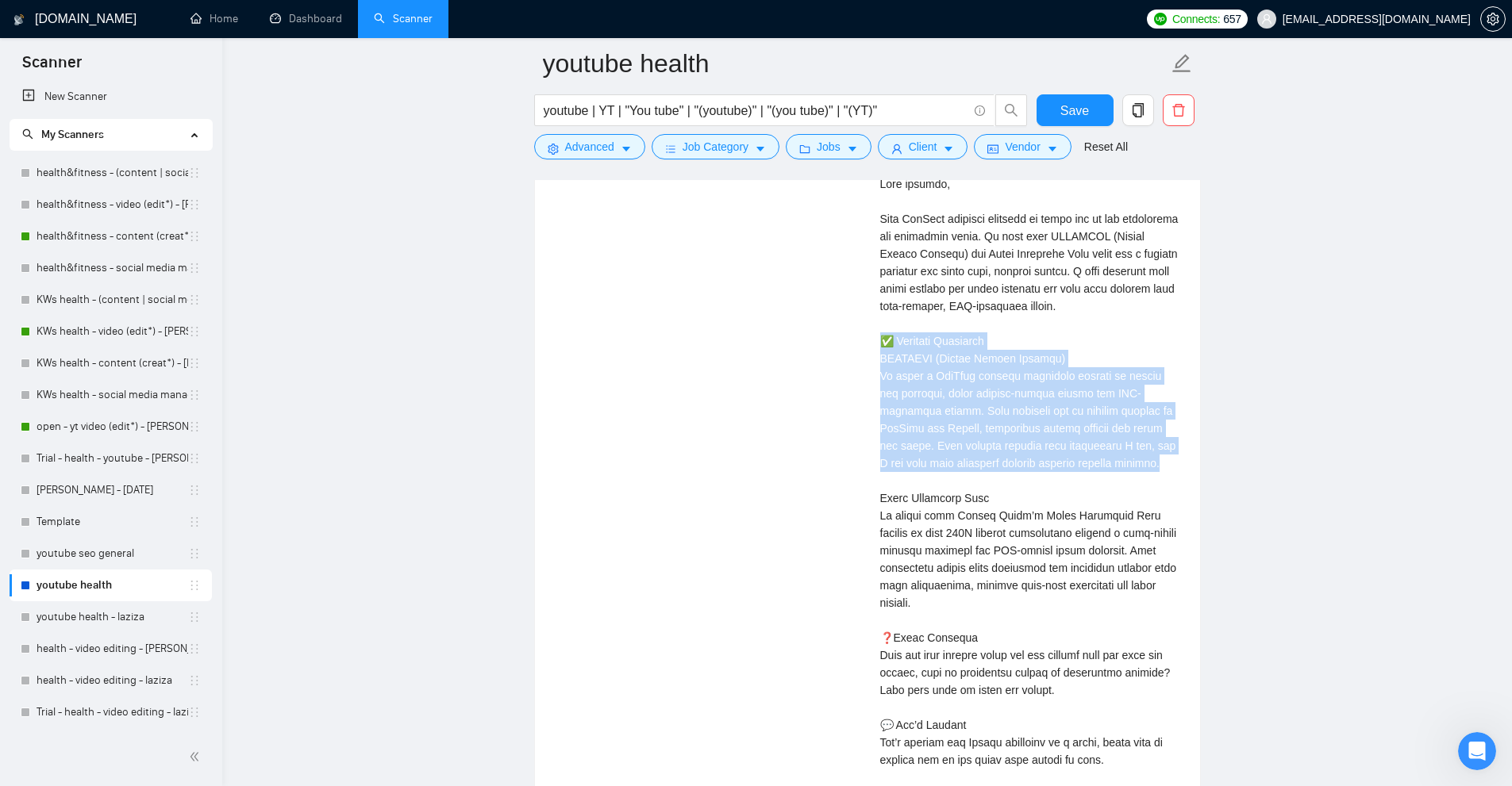
drag, startPoint x: 883, startPoint y: 485, endPoint x: 1167, endPoint y: 449, distance: 286.3
click at [1167, 449] on div "Abu T . Complete Video Marketing for Health, Fitness & Wellness | Fortune 100 $…" at bounding box center [1030, 221] width 326 height 1285
click at [1153, 422] on div "Cover letter" at bounding box center [1030, 489] width 301 height 663
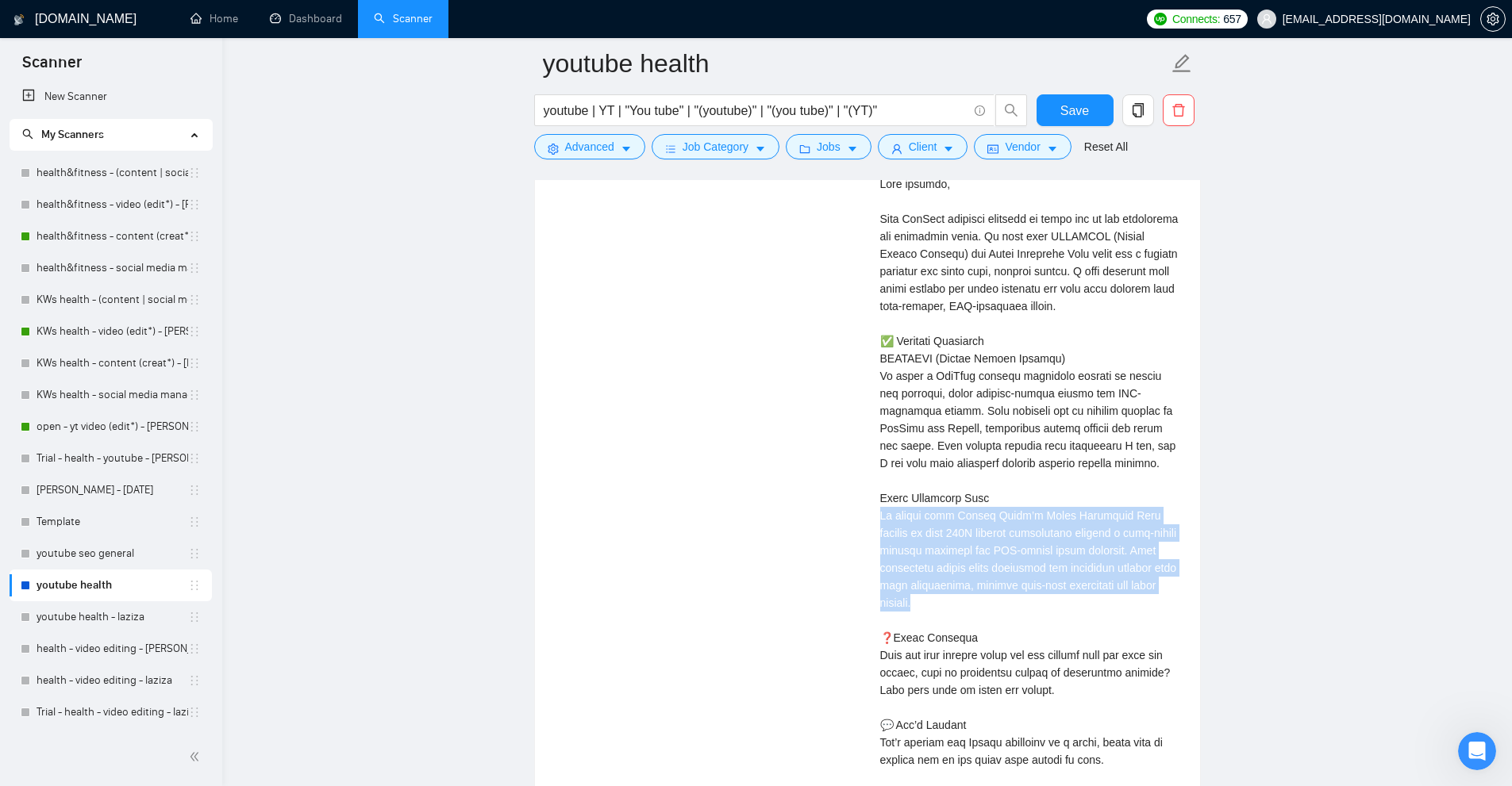
drag, startPoint x: 866, startPoint y: 494, endPoint x: 1152, endPoint y: 579, distance: 298.4
click at [1152, 579] on div "YouTube channel manager for Spiritual Channel 8 hours ago We are seeking a skil…" at bounding box center [867, 221] width 653 height 1285
click at [1152, 579] on div "Cover letter" at bounding box center [1030, 489] width 301 height 663
drag, startPoint x: 1081, startPoint y: 581, endPoint x: 926, endPoint y: 489, distance: 180.2
click at [928, 499] on div "Cover letter" at bounding box center [1030, 489] width 301 height 663
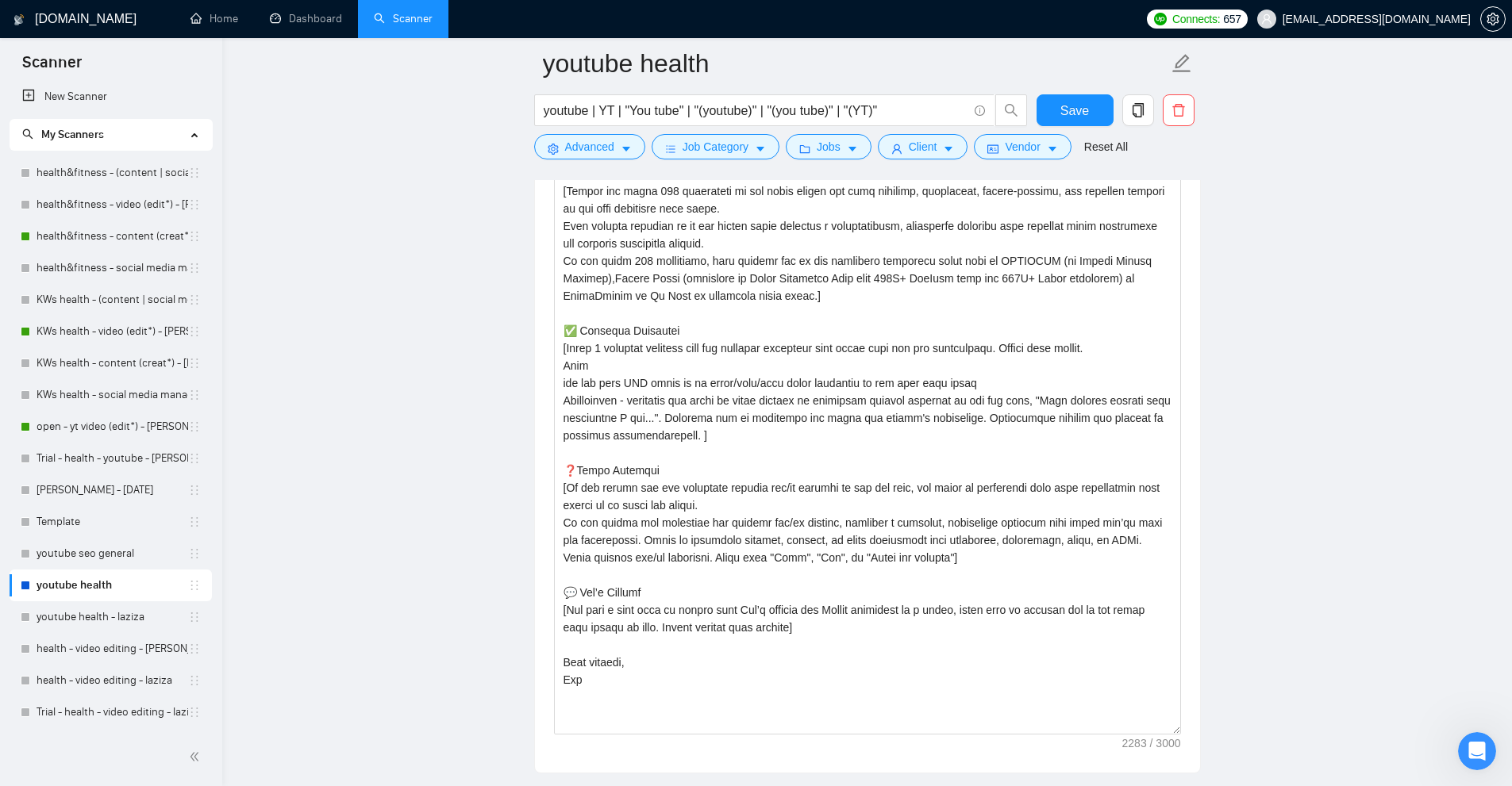
scroll to position [1861, 0]
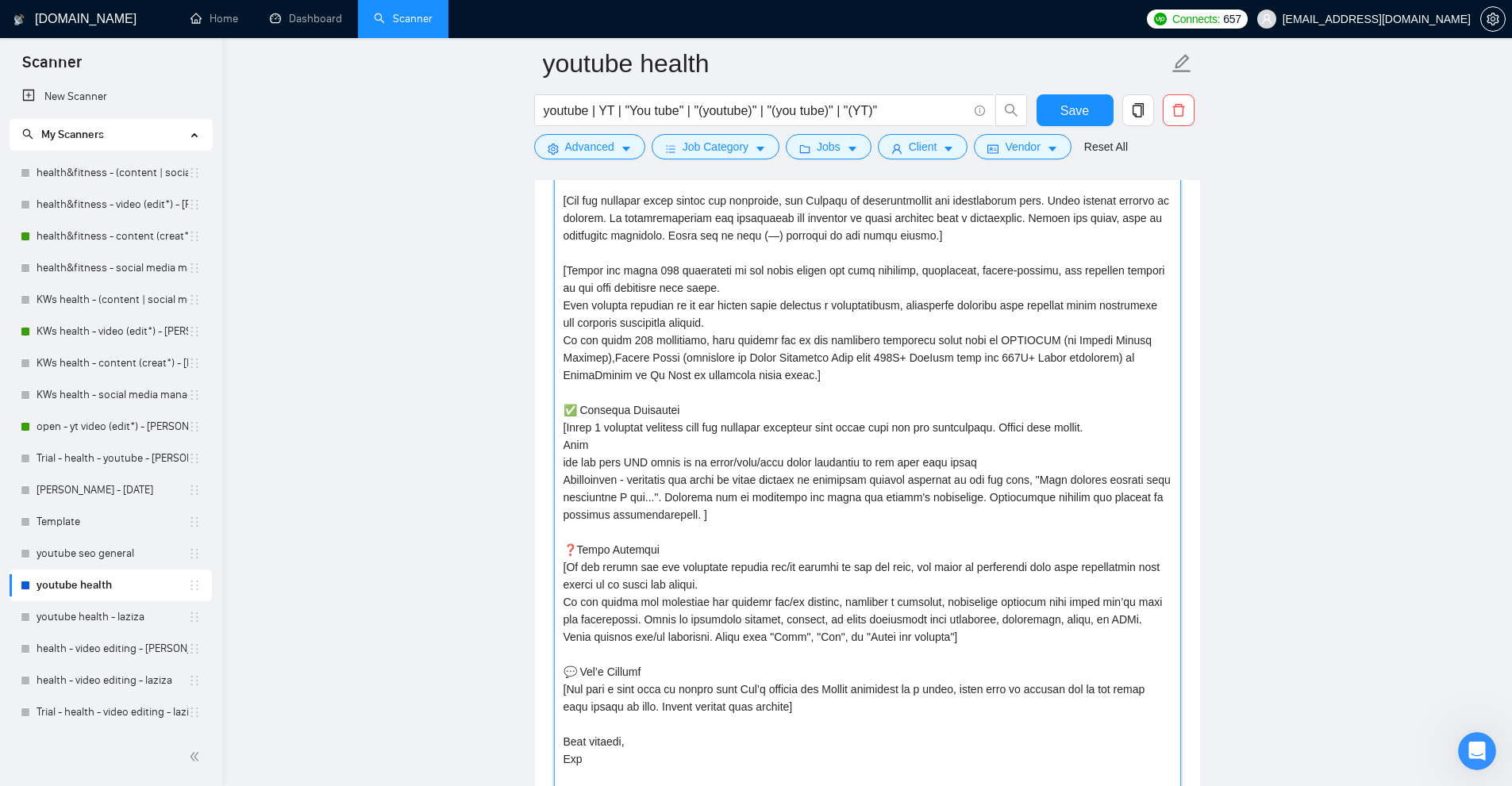
click at [626, 344] on textarea "Cover letter template:" at bounding box center [867, 475] width 627 height 678
click at [880, 367] on textarea "Cover letter template:" at bounding box center [867, 475] width 627 height 678
drag, startPoint x: 854, startPoint y: 374, endPoint x: 478, endPoint y: 334, distance: 378.1
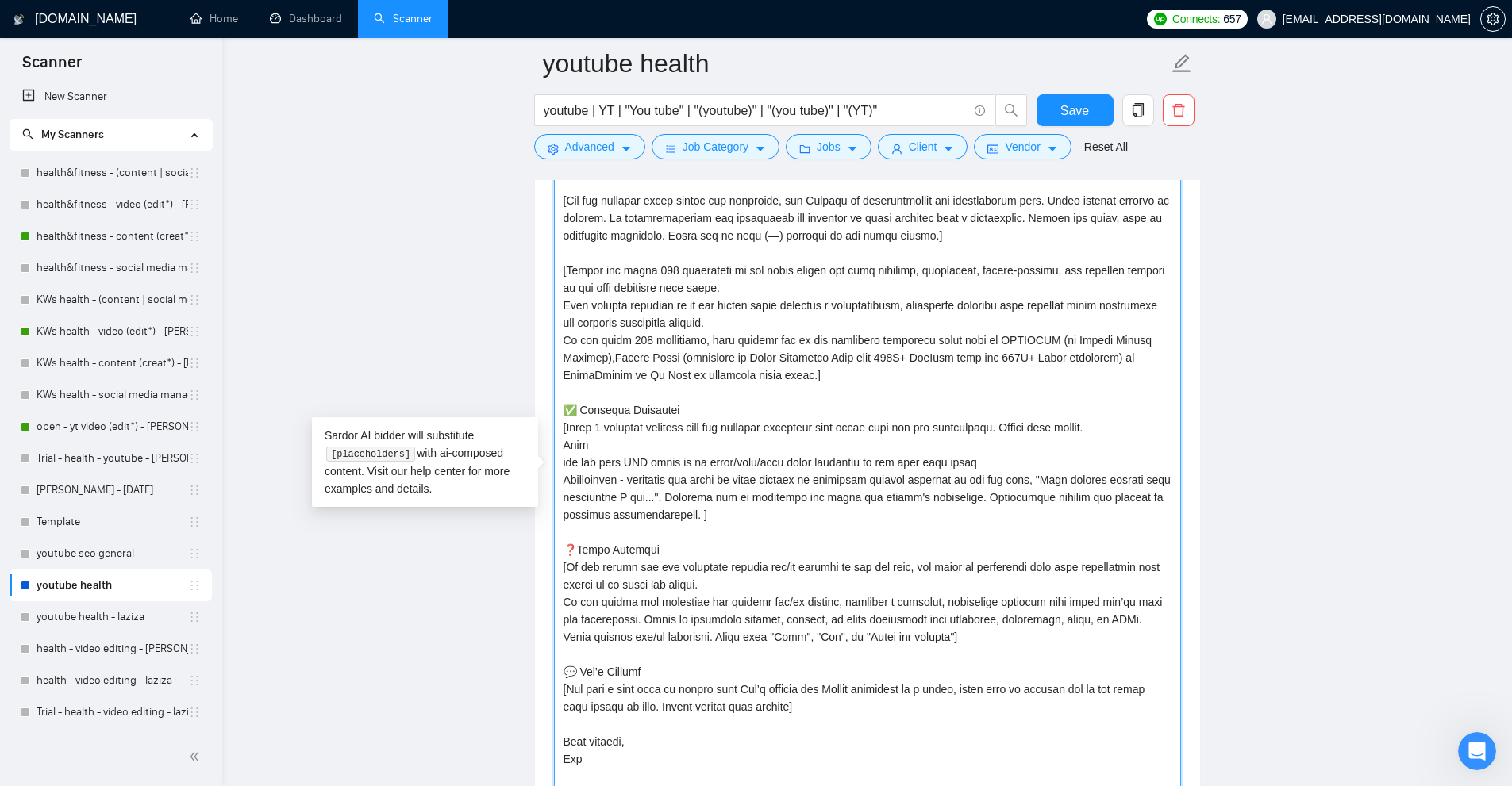
click at [655, 434] on textarea "Cover letter template:" at bounding box center [867, 475] width 627 height 678
click at [602, 430] on textarea "Cover letter template:" at bounding box center [867, 475] width 627 height 678
drag, startPoint x: 602, startPoint y: 430, endPoint x: 700, endPoint y: 485, distance: 112.4
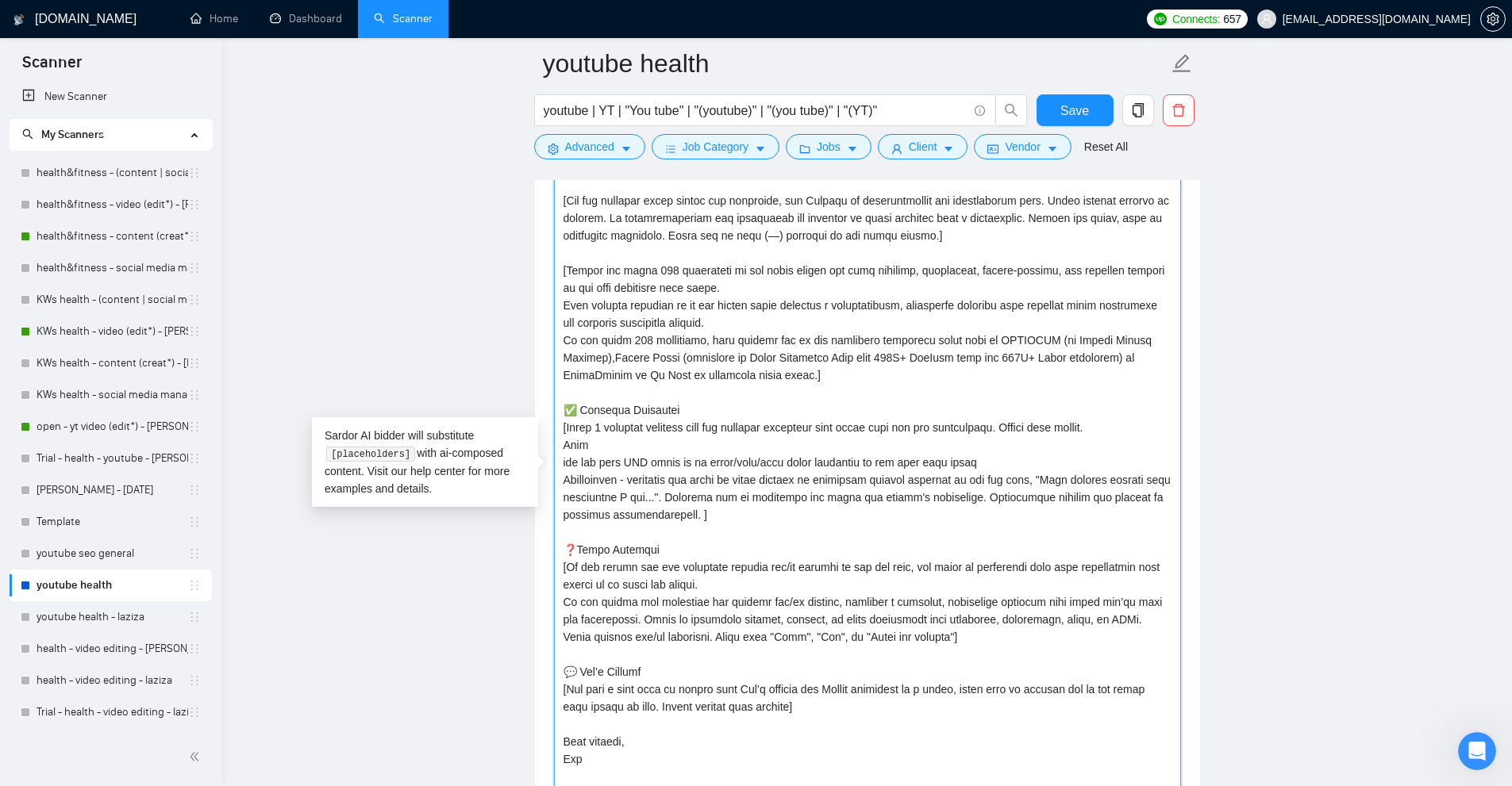
click at [700, 485] on textarea "Cover letter template:" at bounding box center [867, 475] width 627 height 678
click at [704, 489] on textarea "Cover letter template:" at bounding box center [867, 475] width 627 height 678
click at [597, 444] on textarea "Cover letter template:" at bounding box center [867, 475] width 627 height 678
drag, startPoint x: 567, startPoint y: 424, endPoint x: 1128, endPoint y: 423, distance: 561.0
click at [1124, 423] on textarea "Cover letter template:" at bounding box center [867, 475] width 627 height 678
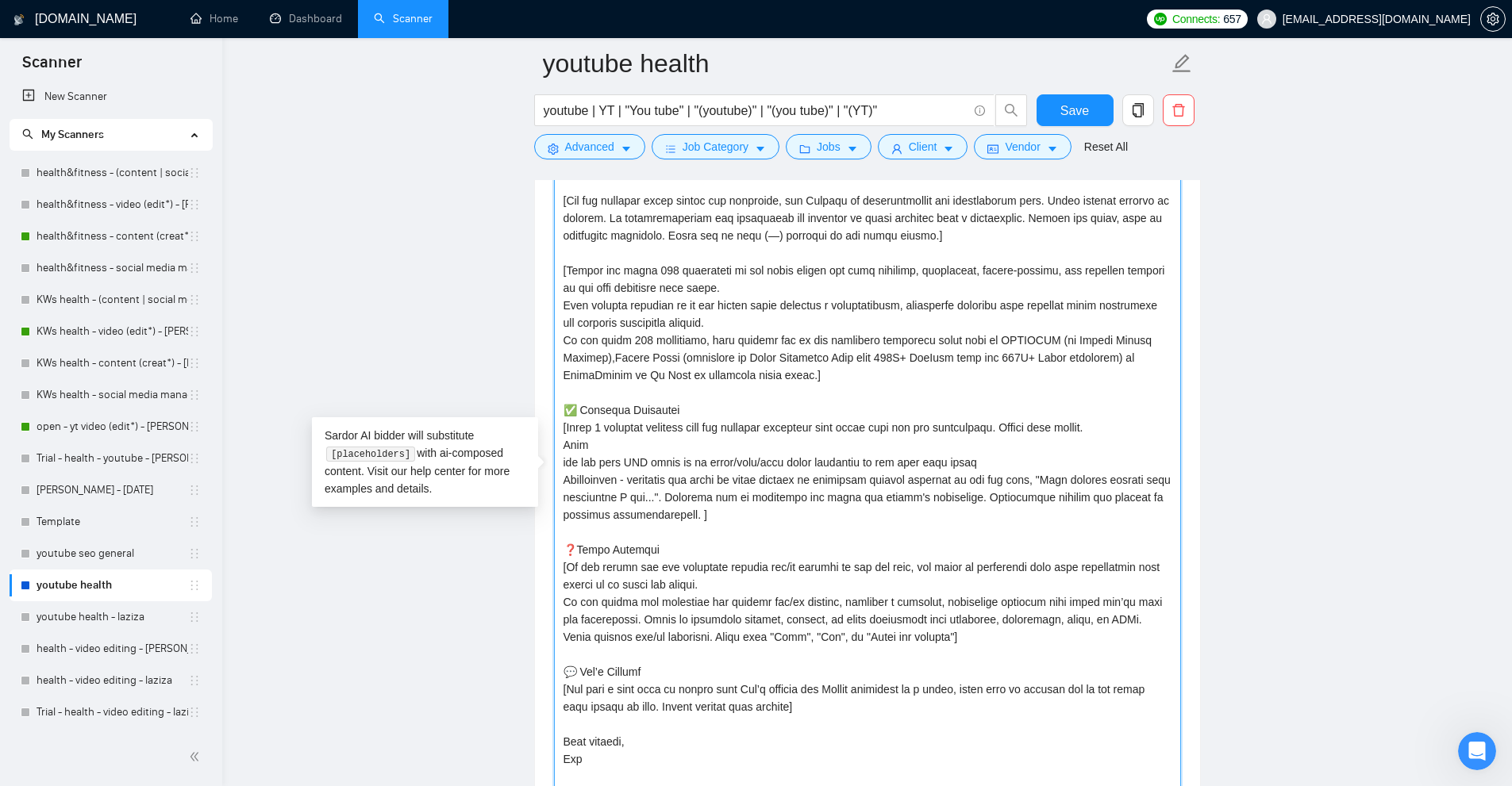
click at [1128, 423] on textarea "Cover letter template:" at bounding box center [867, 475] width 627 height 678
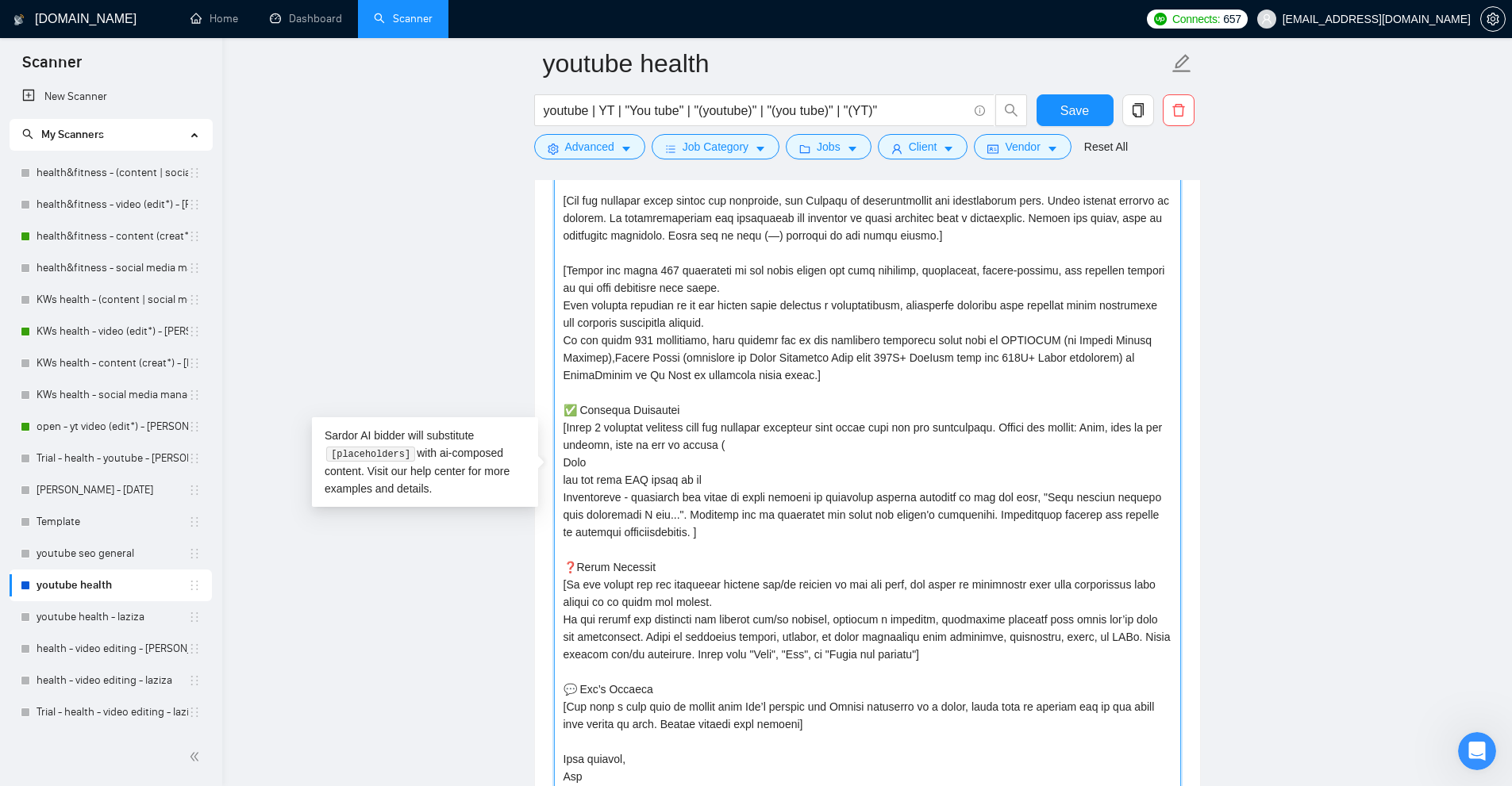
paste textarea "short/long/both forms depending on how well they match"
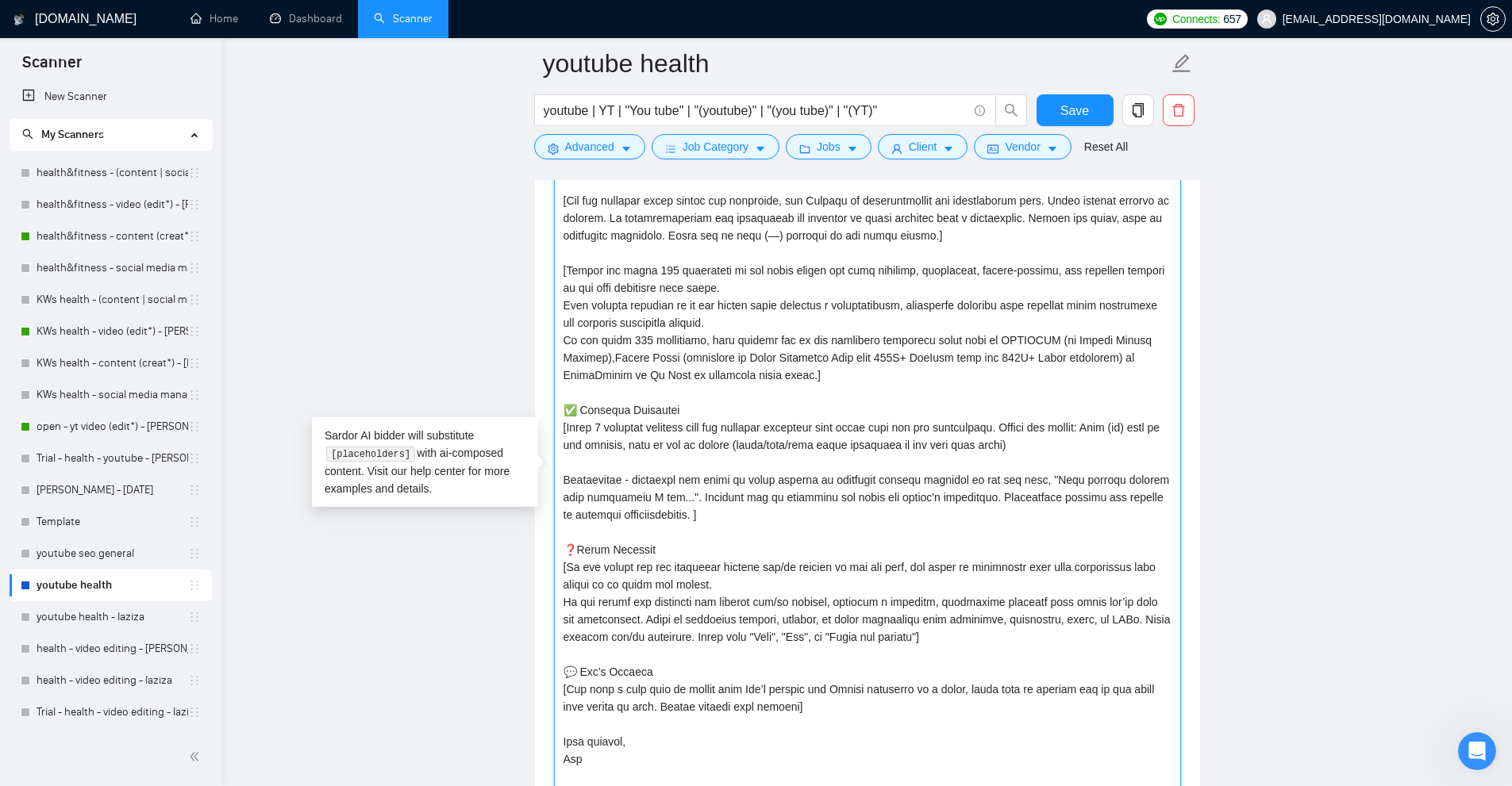
paste textarea "(br)"
drag, startPoint x: 585, startPoint y: 481, endPoint x: 632, endPoint y: 493, distance: 48.5
click at [632, 493] on textarea "Cover letter template:" at bounding box center [867, 475] width 627 height 678
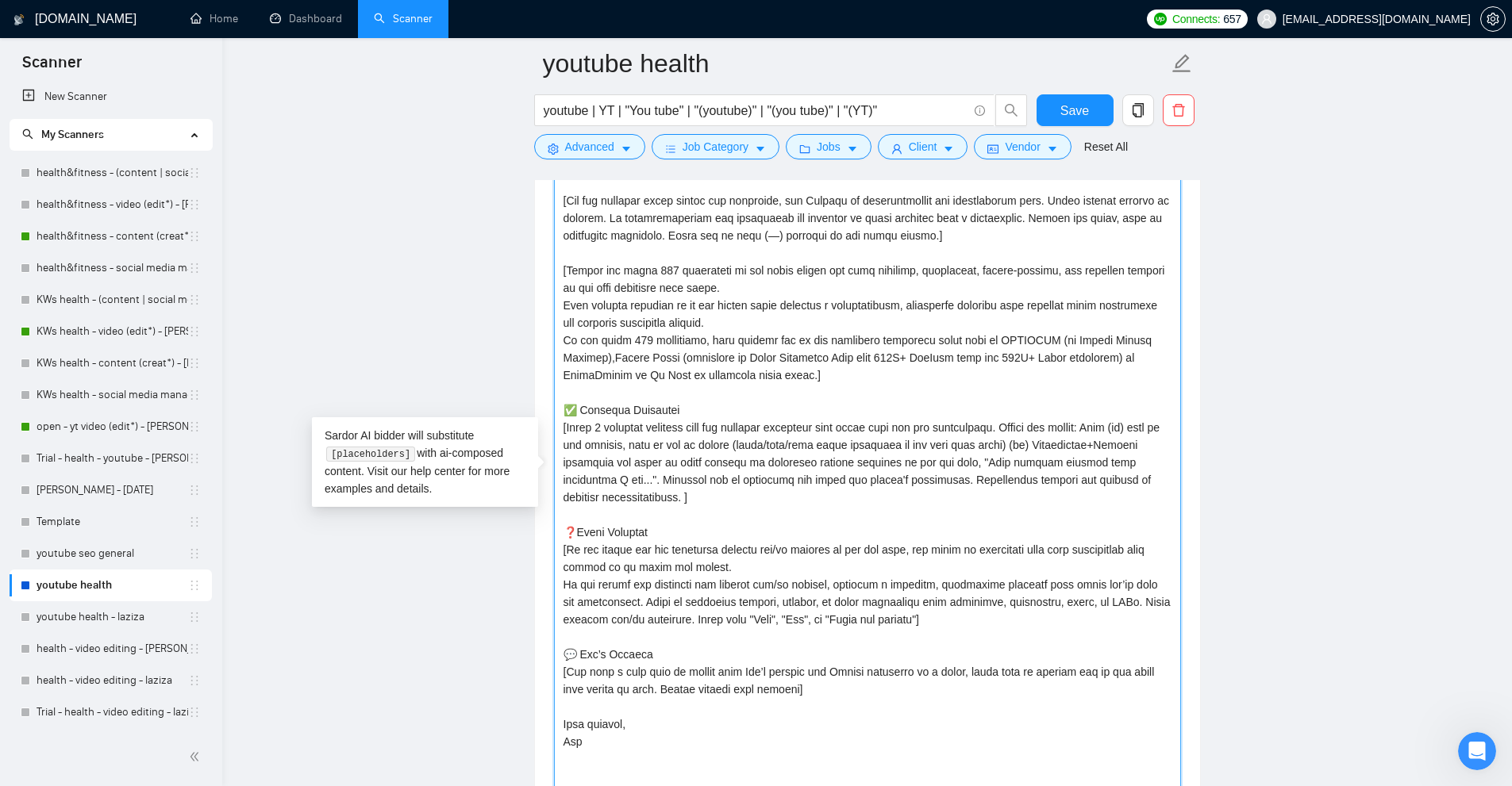
click at [667, 458] on textarea "Cover letter template:" at bounding box center [867, 475] width 627 height 678
click at [684, 462] on textarea "Cover letter template:" at bounding box center [867, 475] width 627 height 678
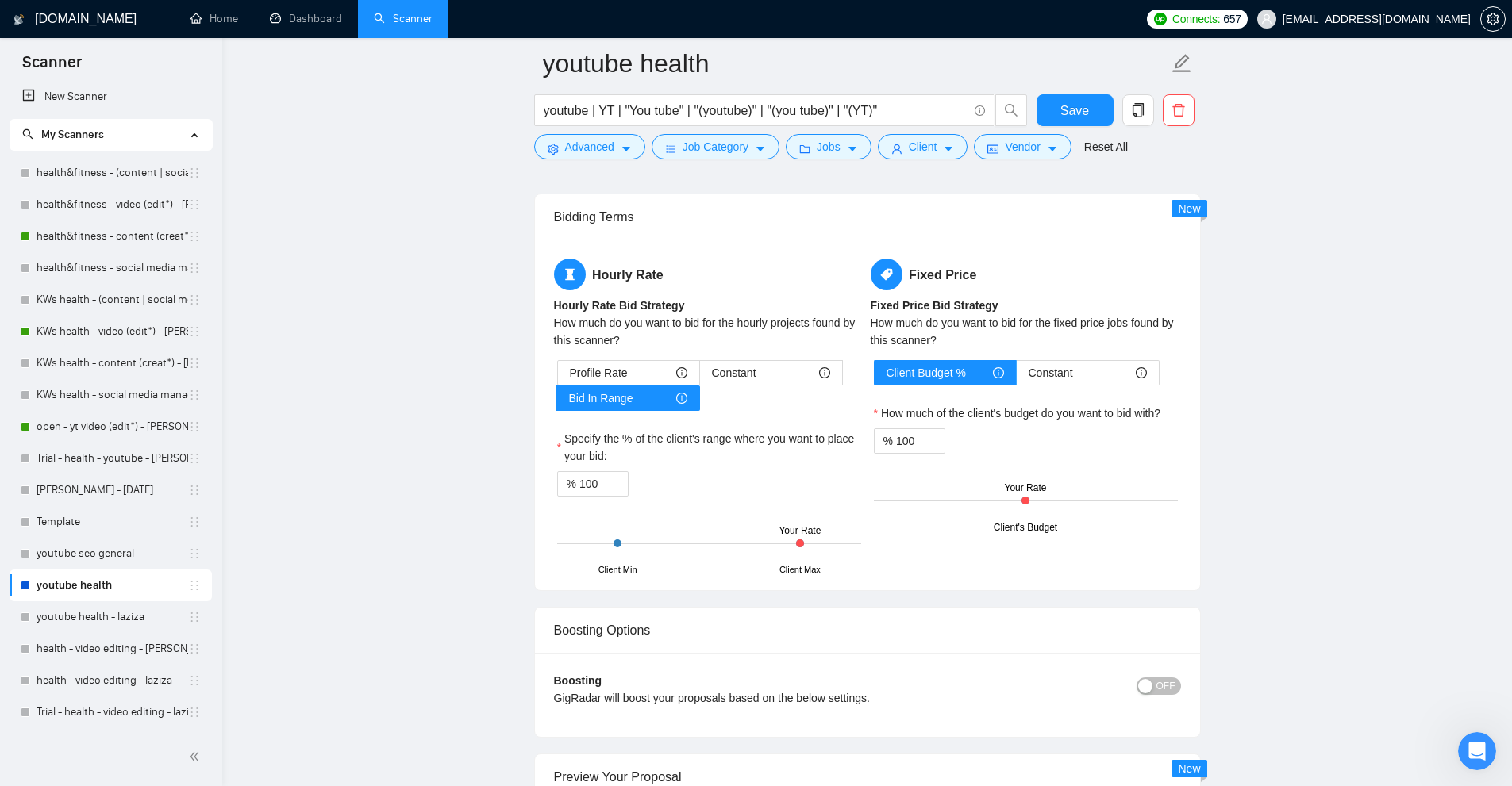
scroll to position [4241, 0]
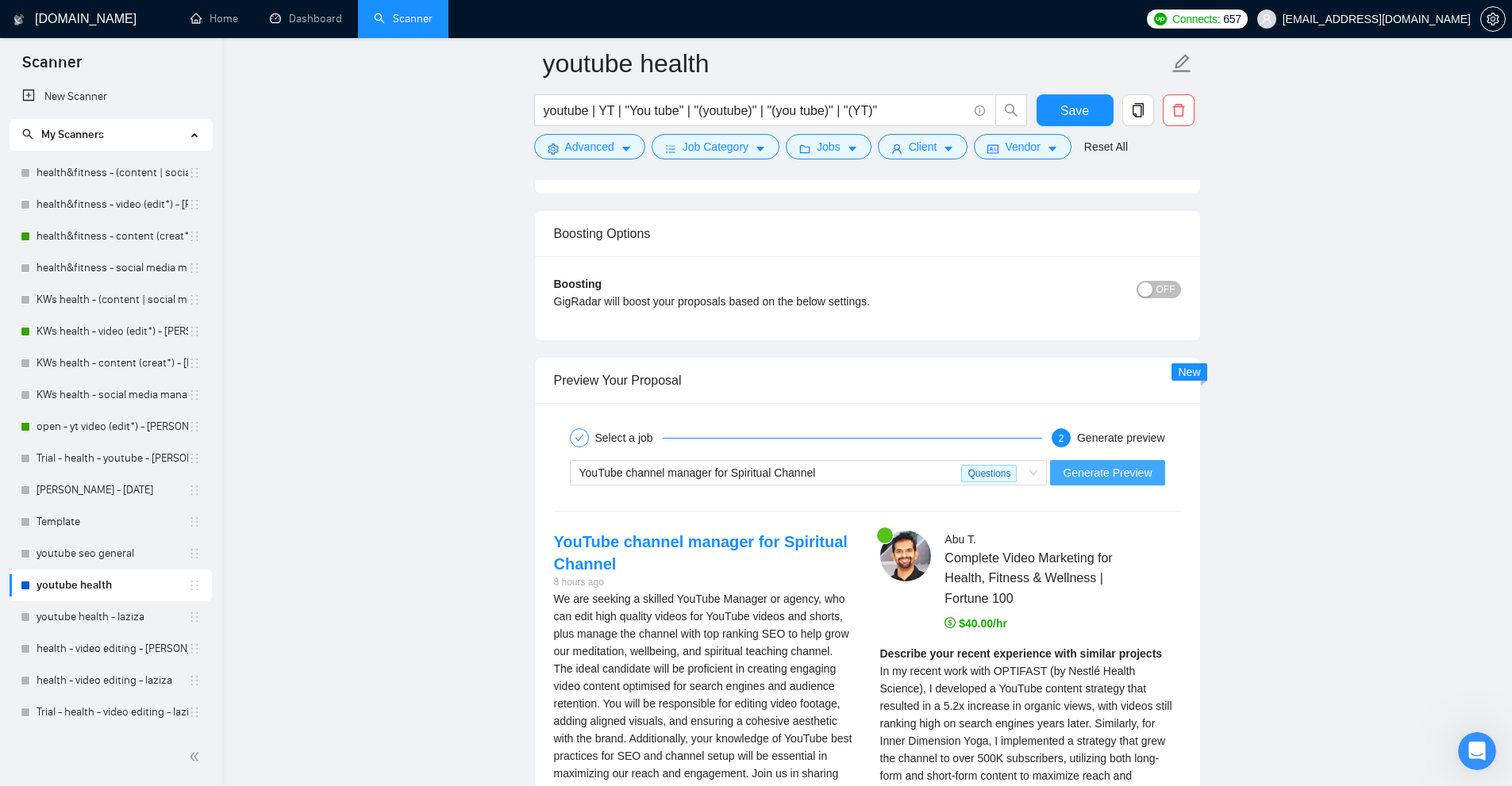
type textarea "[Write a personal greeting using the client's name or company name (if any is p…"
click at [1105, 460] on button "Generate Preview" at bounding box center [1106, 473] width 114 height 25
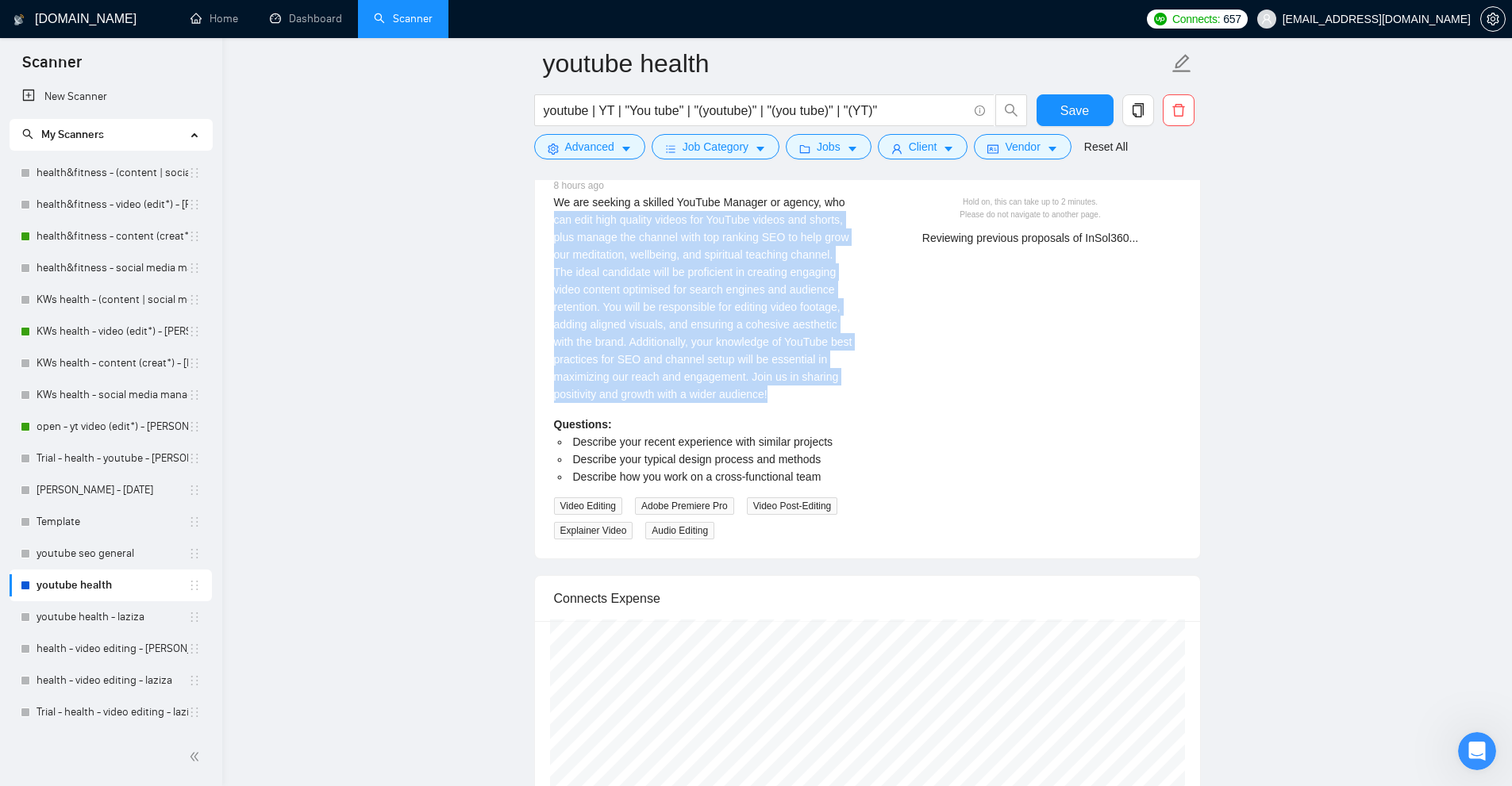
scroll to position [4480, 0]
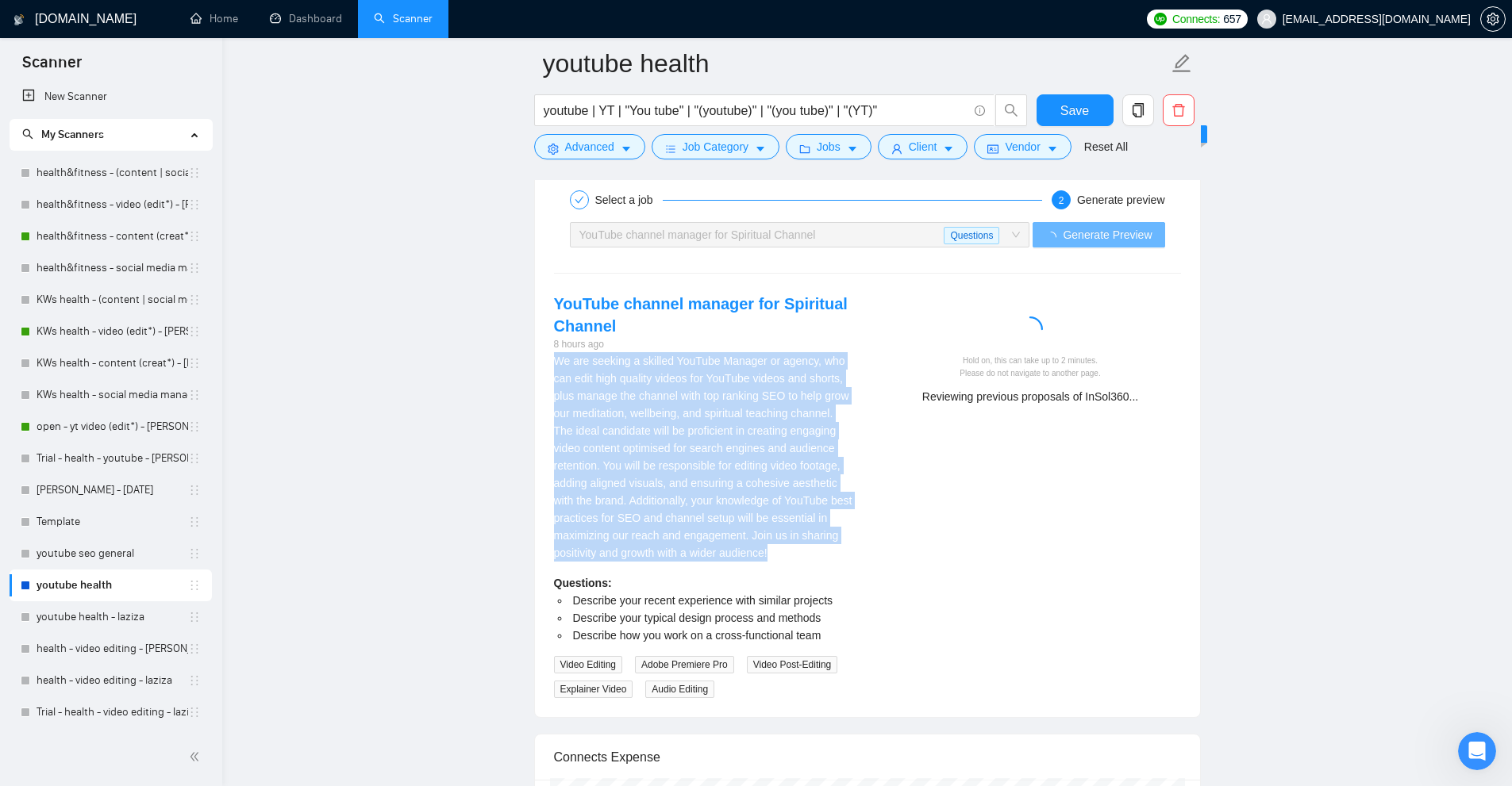
drag, startPoint x: 785, startPoint y: 389, endPoint x: 519, endPoint y: 359, distance: 267.7
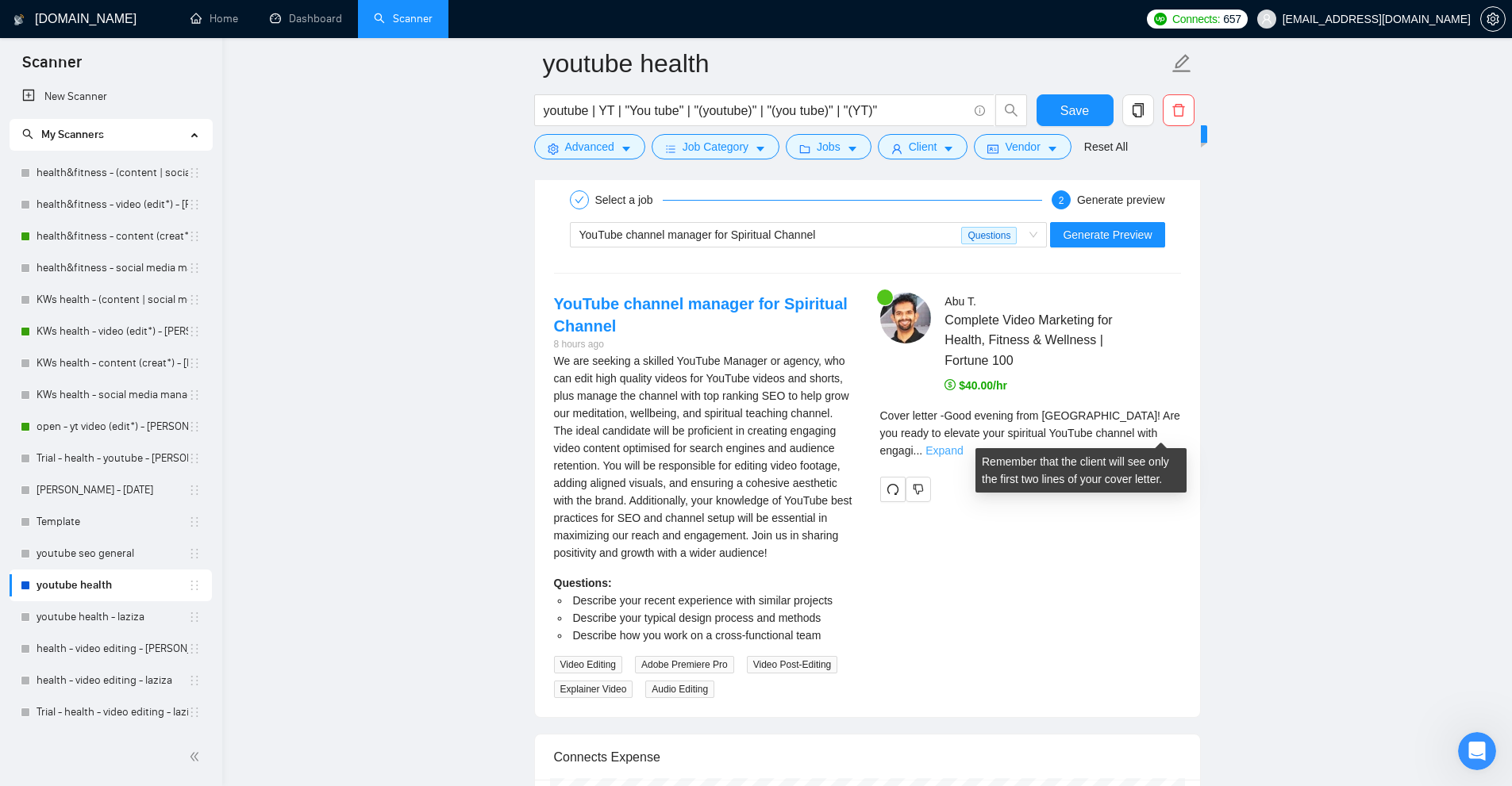
click at [963, 444] on link "Expand" at bounding box center [944, 450] width 37 height 12
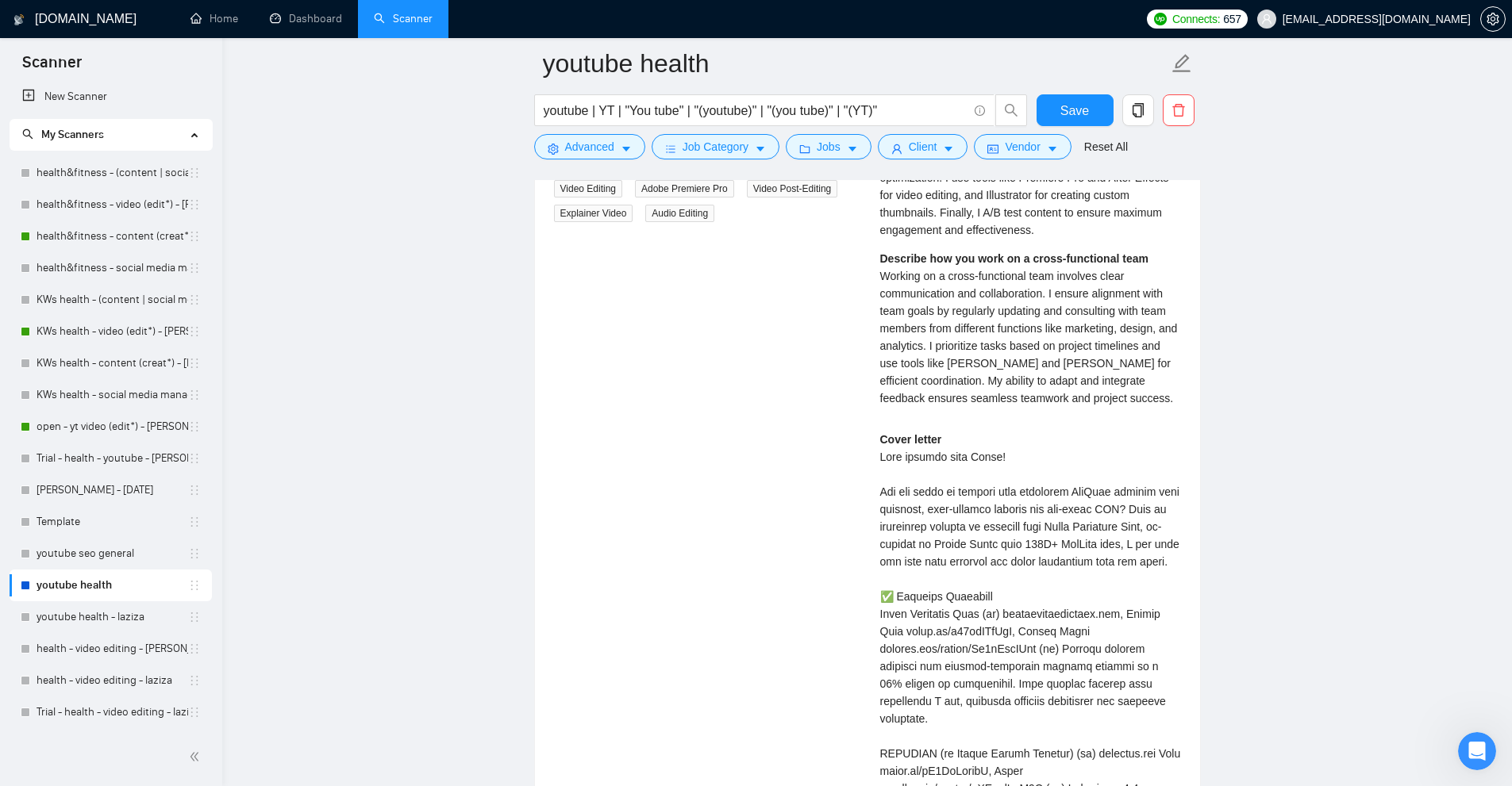
scroll to position [5035, 0]
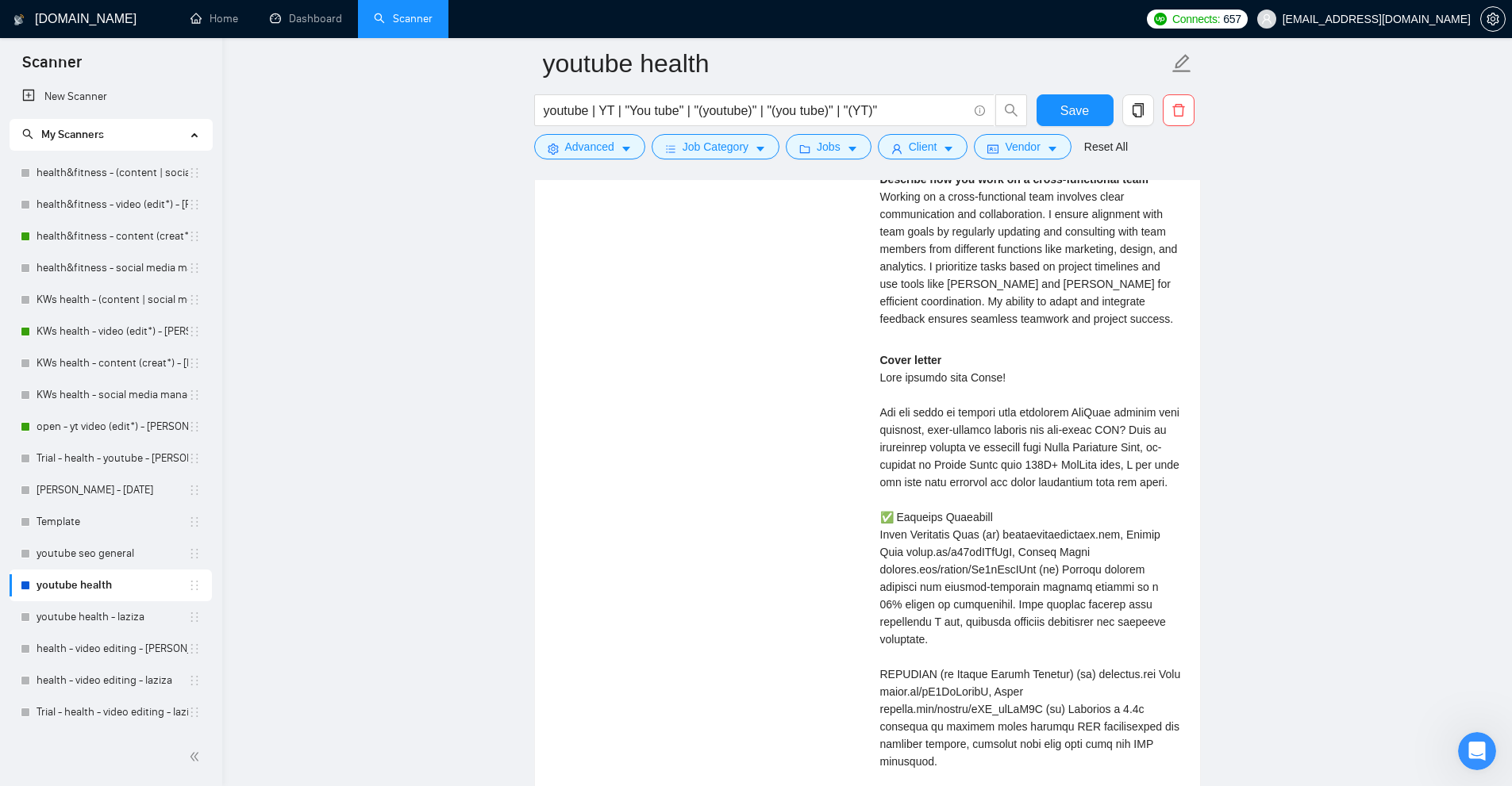
click at [879, 564] on div "Abu T . Complete Video Marketing for Health, Fitness & Wellness | Fortune 100 $…" at bounding box center [1030, 380] width 326 height 1285
drag, startPoint x: 879, startPoint y: 564, endPoint x: 1079, endPoint y: 568, distance: 200.0
click at [1073, 571] on div "Abu T . Complete Video Marketing for Health, Fitness & Wellness | Fortune 100 $…" at bounding box center [1030, 380] width 326 height 1285
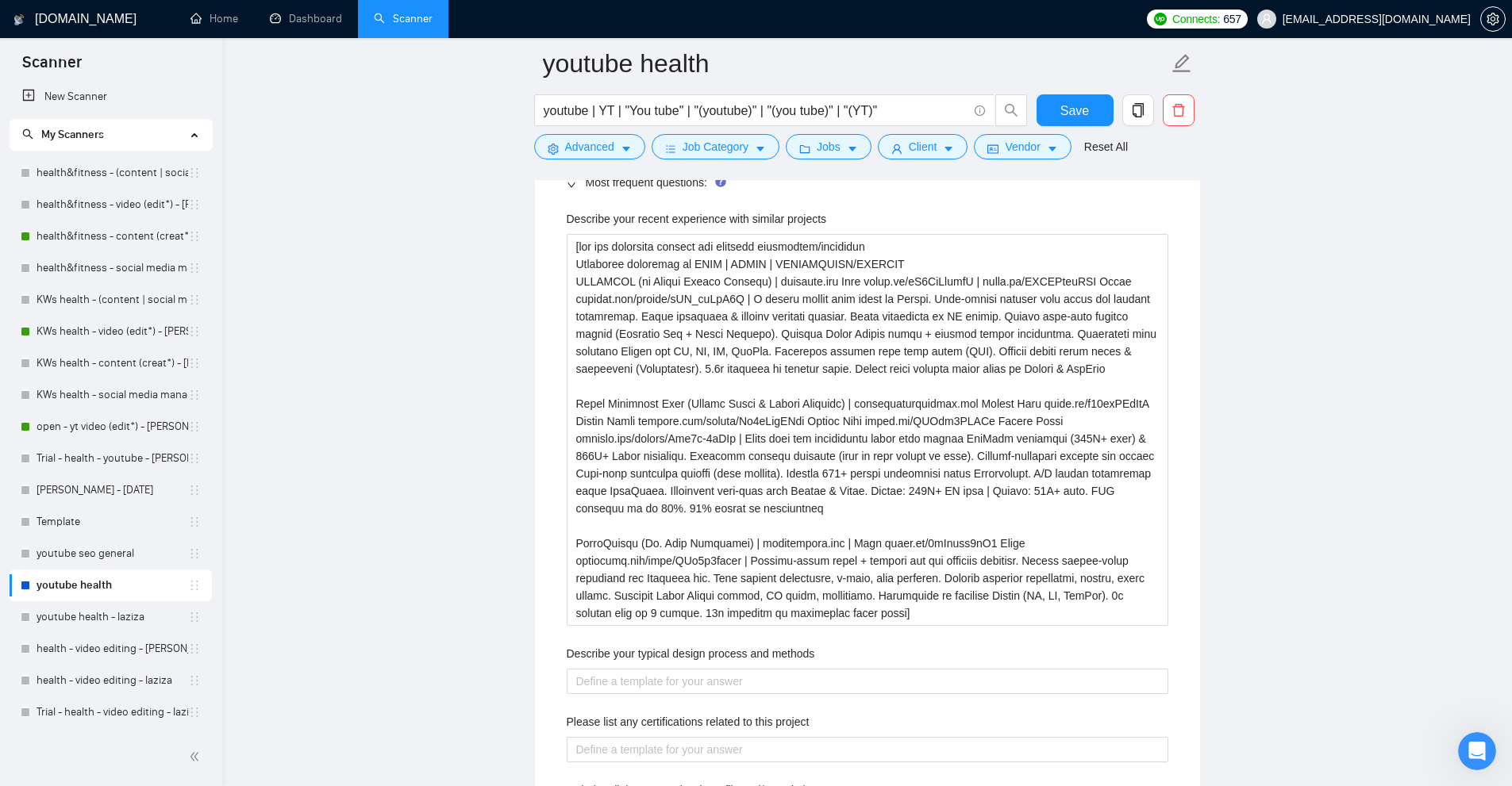
scroll to position [2655, 0]
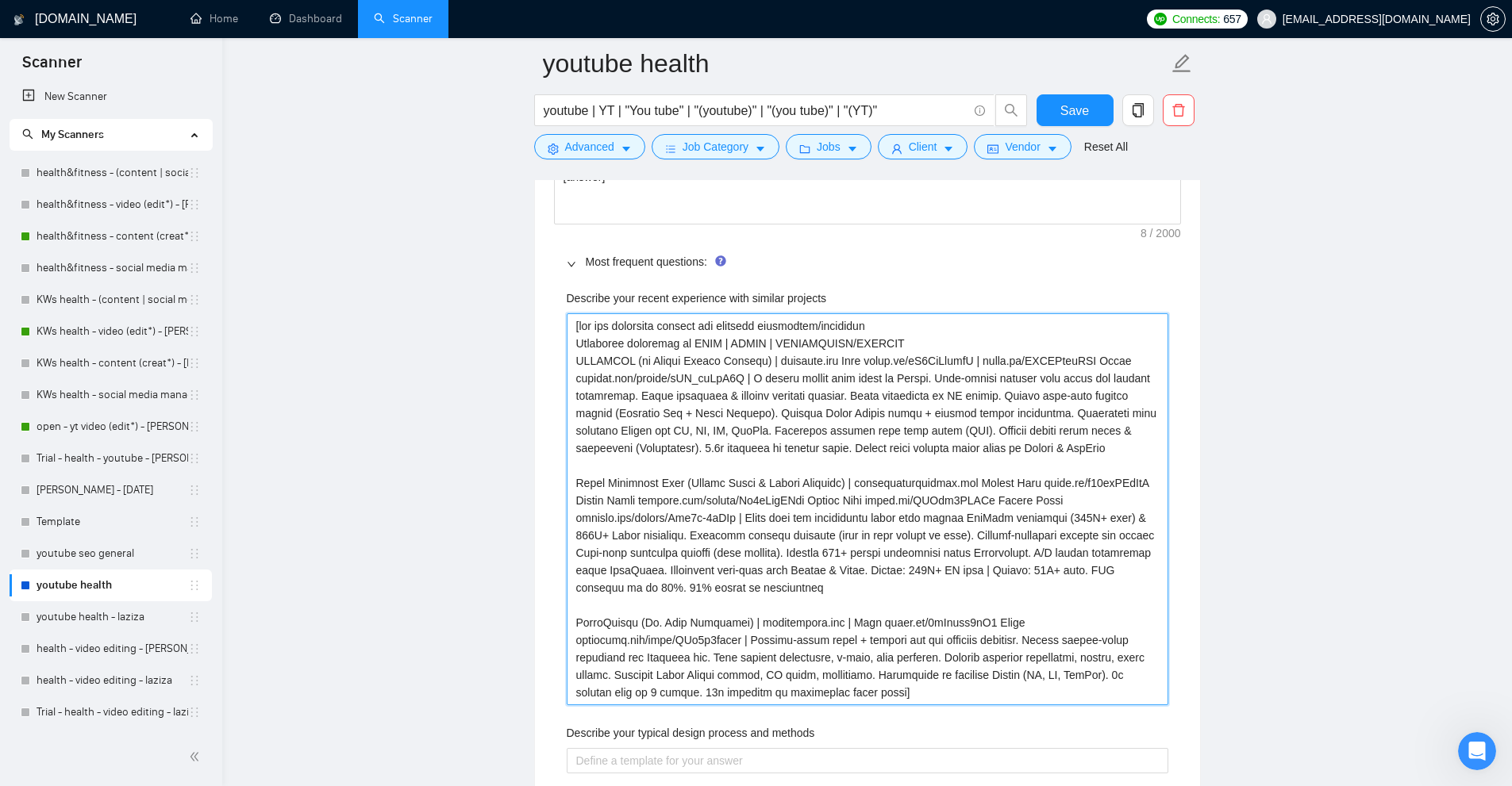
click at [850, 464] on projects "Describe your recent experience with similar projects" at bounding box center [868, 509] width 602 height 392
type projects "[use the following context for relevant experience/portfolio Portfolio structur…"
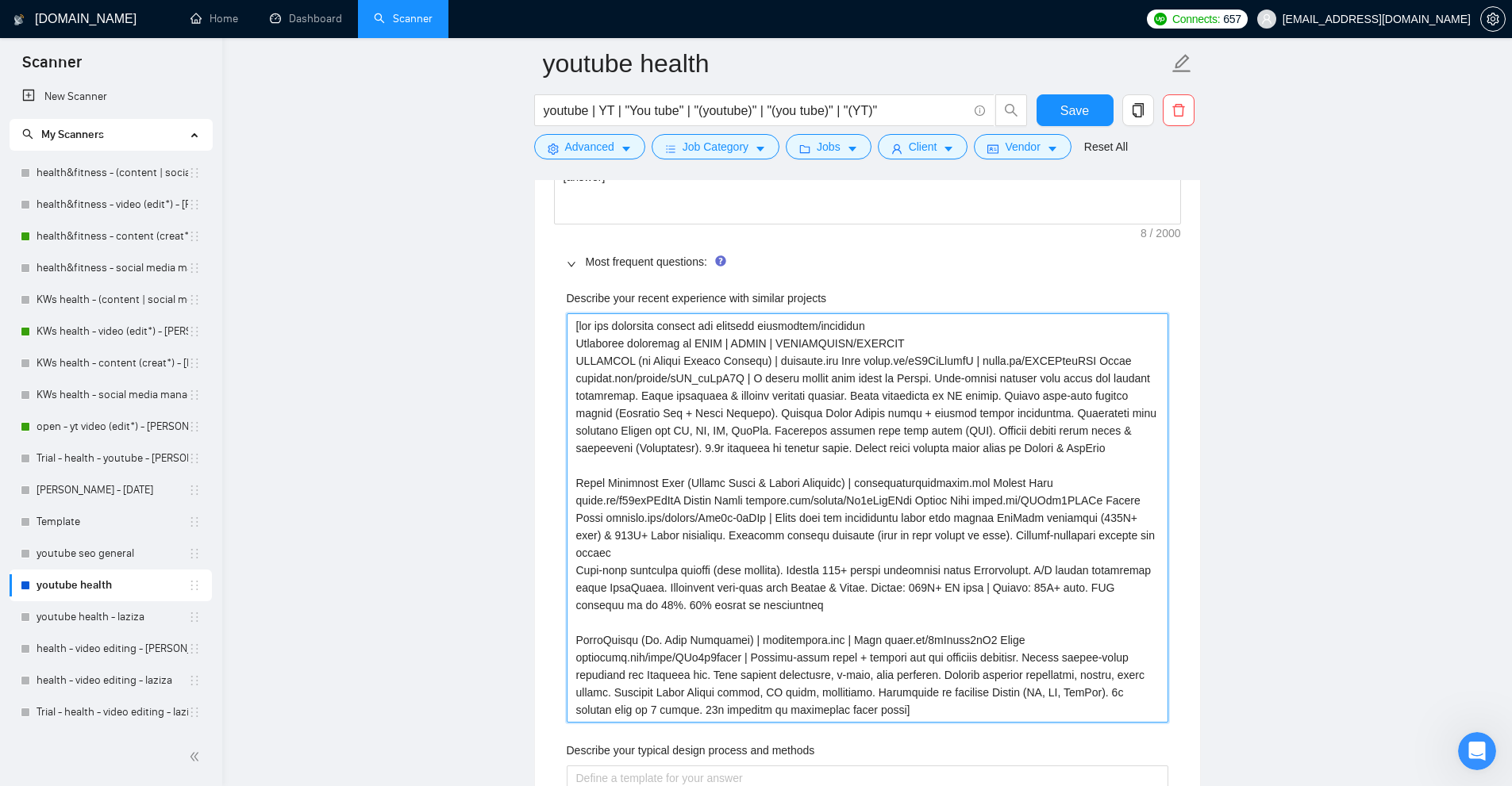
type projects "[use the following context for relevant experience/portfolio Portfolio structur…"
click at [982, 641] on projects "Describe your recent experience with similar projects" at bounding box center [868, 518] width 602 height 409
type projects "[use the following context for relevant experience/portfolio Portfolio structur…"
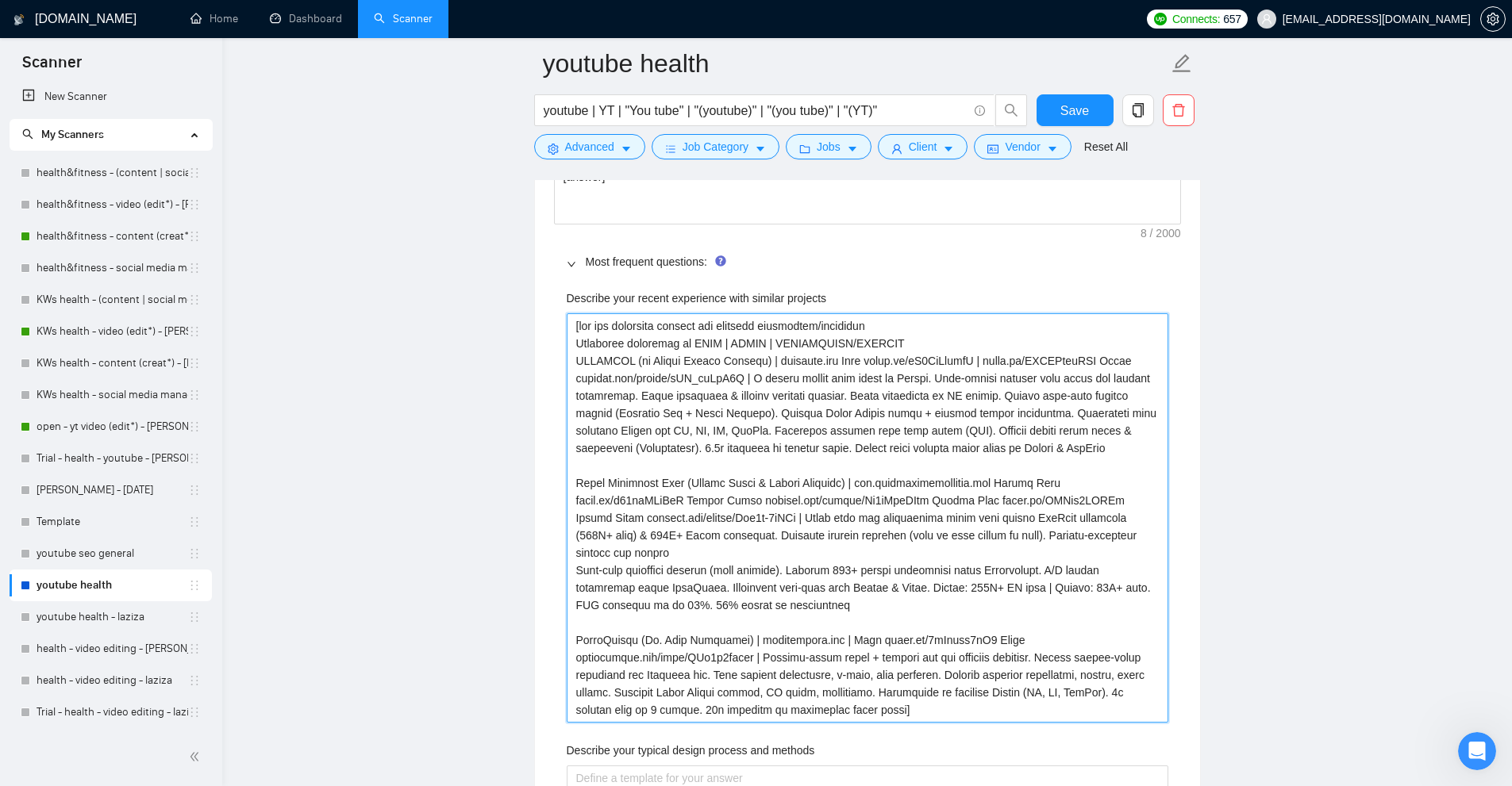
type projects "[use the following context for relevant experience/portfolio Portfolio structur…"
click at [630, 583] on projects "Describe your recent experience with similar projects" at bounding box center [868, 518] width 602 height 409
click at [730, 603] on projects "Describe your recent experience with similar projects" at bounding box center [868, 518] width 602 height 409
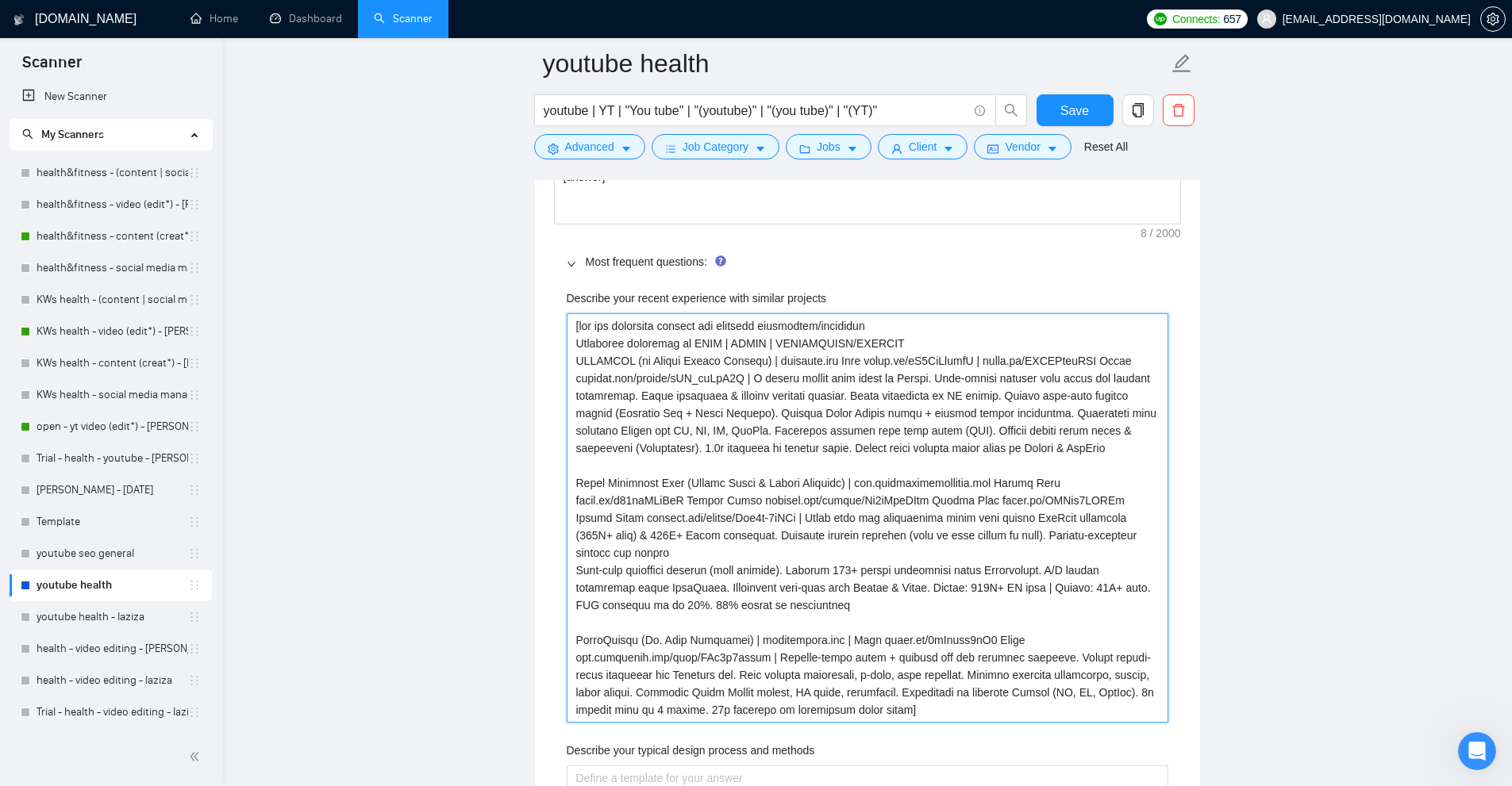
click at [730, 603] on projects "Describe your recent experience with similar projects" at bounding box center [868, 518] width 602 height 409
drag, startPoint x: 730, startPoint y: 603, endPoint x: 785, endPoint y: 553, distance: 74.3
click at [785, 553] on projects "Describe your recent experience with similar projects" at bounding box center [868, 518] width 602 height 409
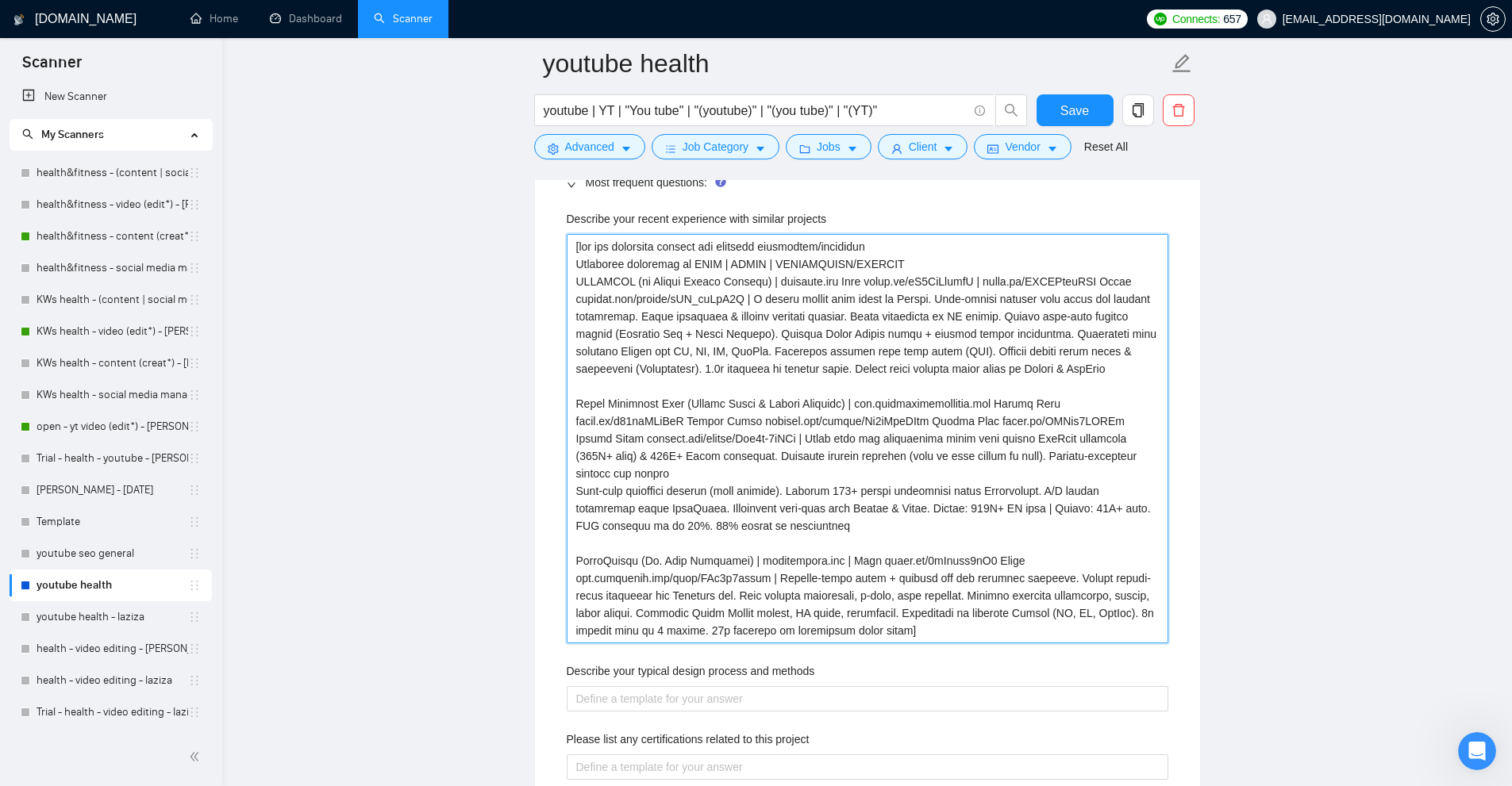
click at [686, 557] on projects "Describe your recent experience with similar projects" at bounding box center [868, 439] width 602 height 409
click at [913, 583] on projects "Describe your recent experience with similar projects" at bounding box center [868, 439] width 602 height 409
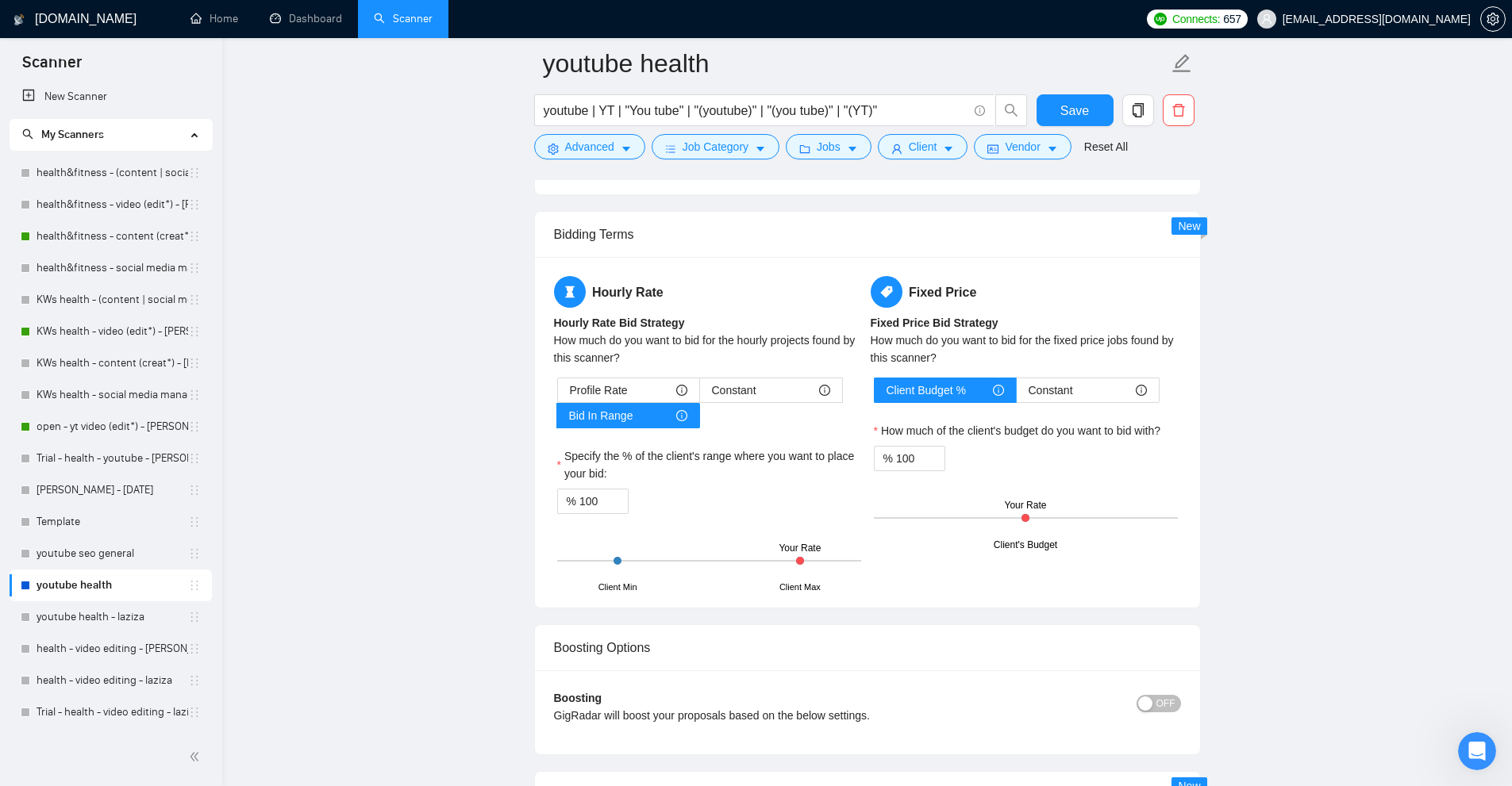
scroll to position [4321, 0]
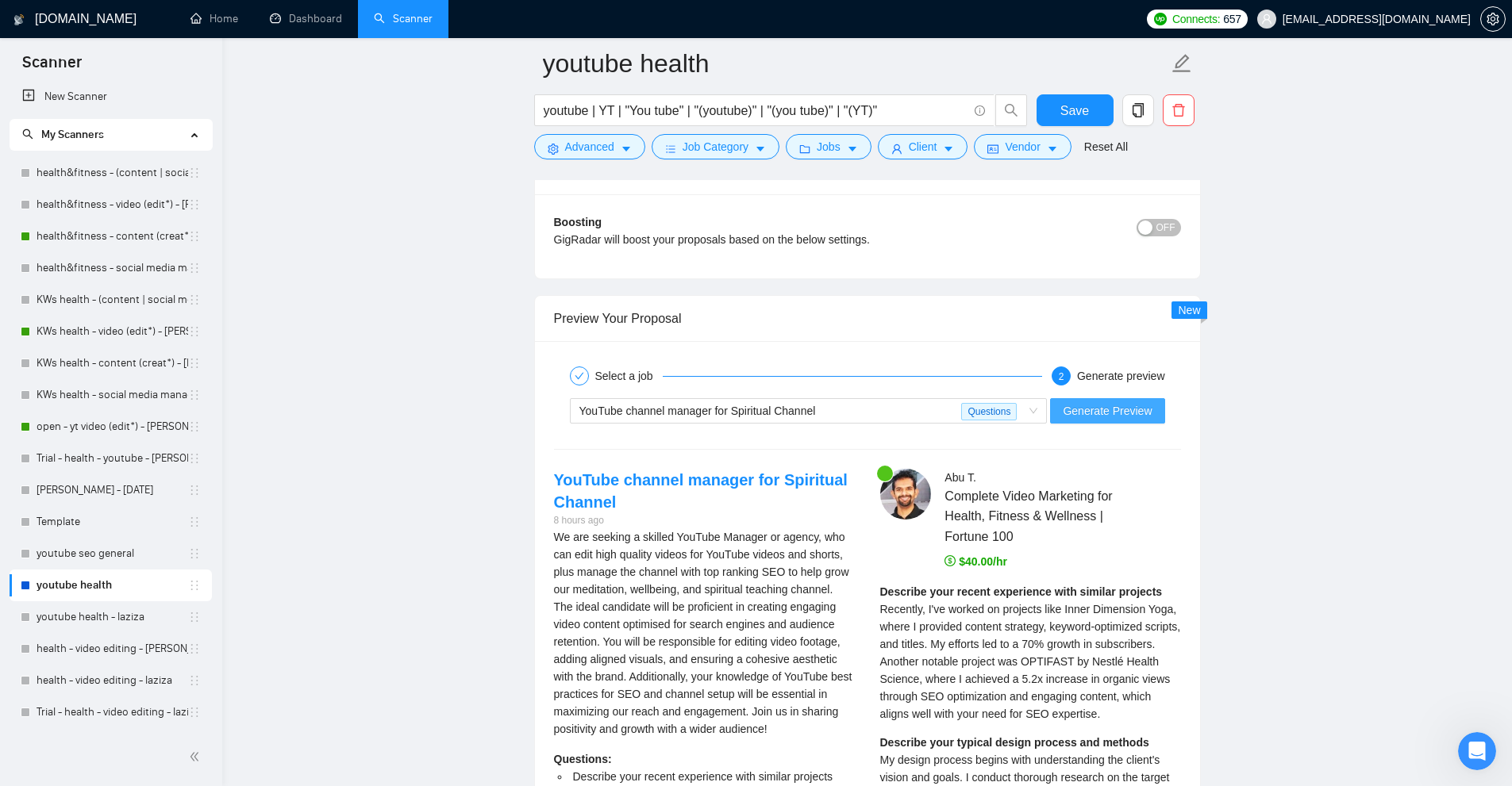
type projects "[use the following context for relevant experience/portfolio Portfolio structur…"
click at [1113, 405] on span "Generate Preview" at bounding box center [1107, 411] width 88 height 17
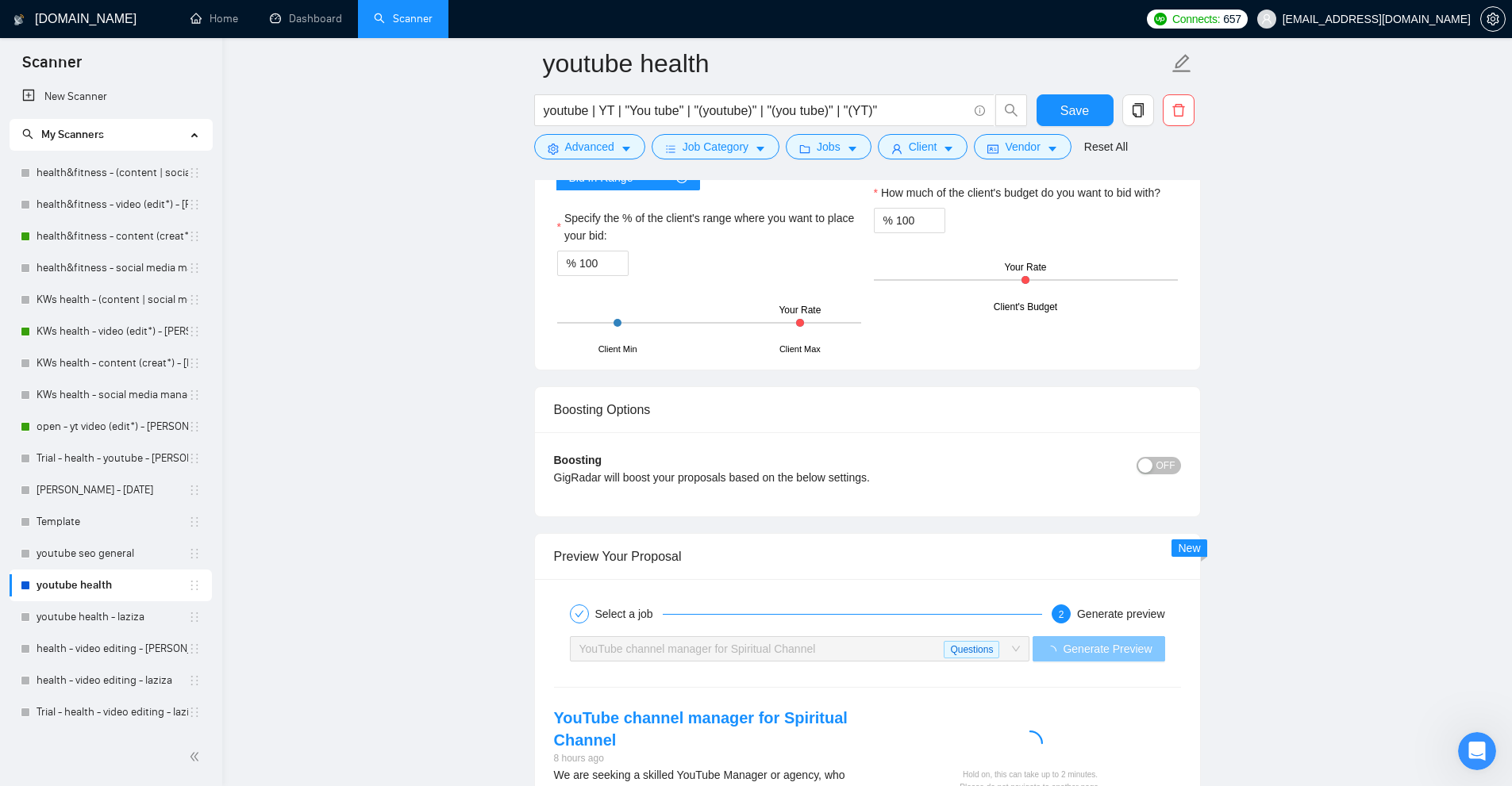
scroll to position [4400, 0]
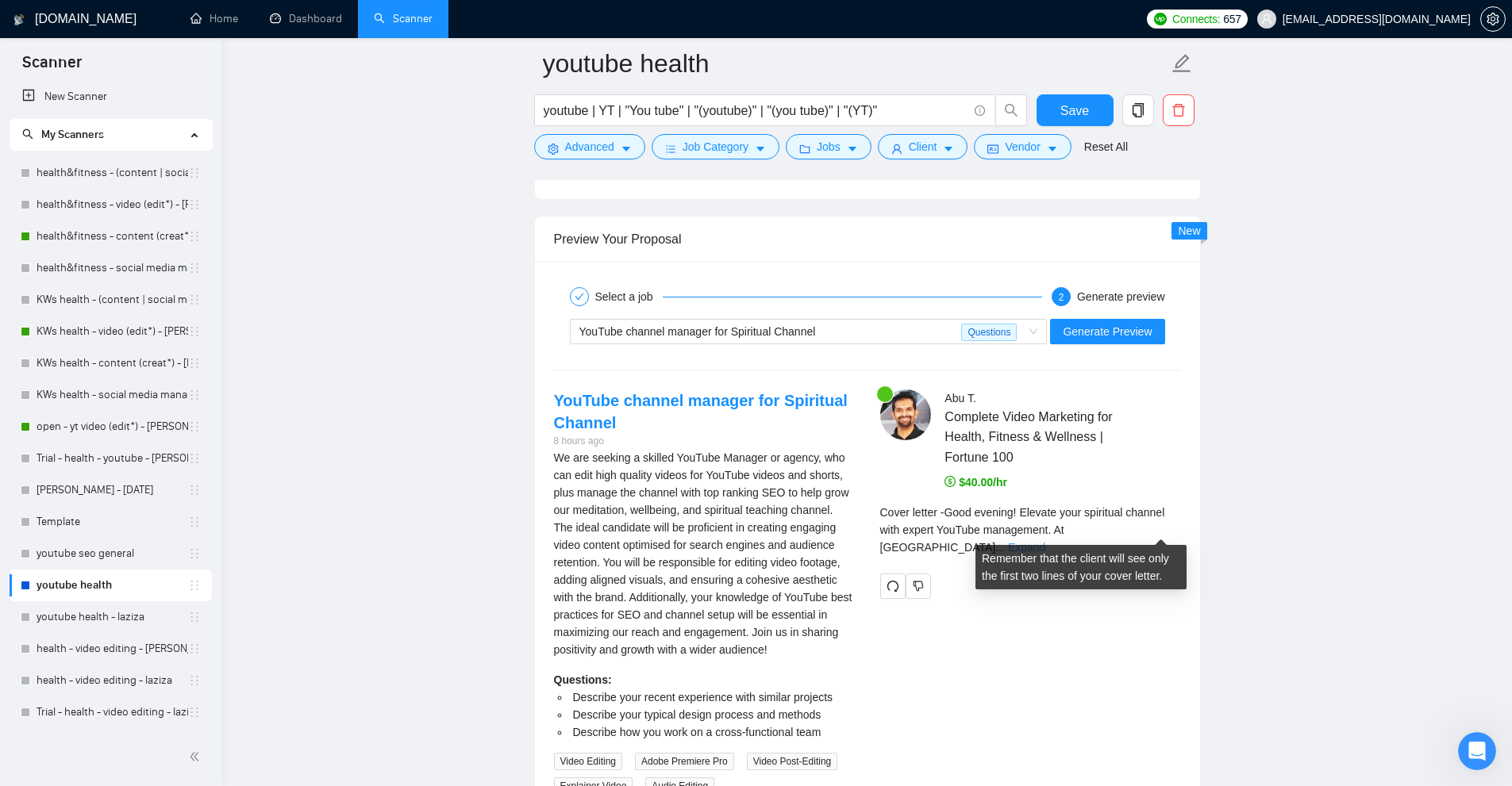
click at [1045, 541] on link "Expand" at bounding box center [1027, 547] width 37 height 12
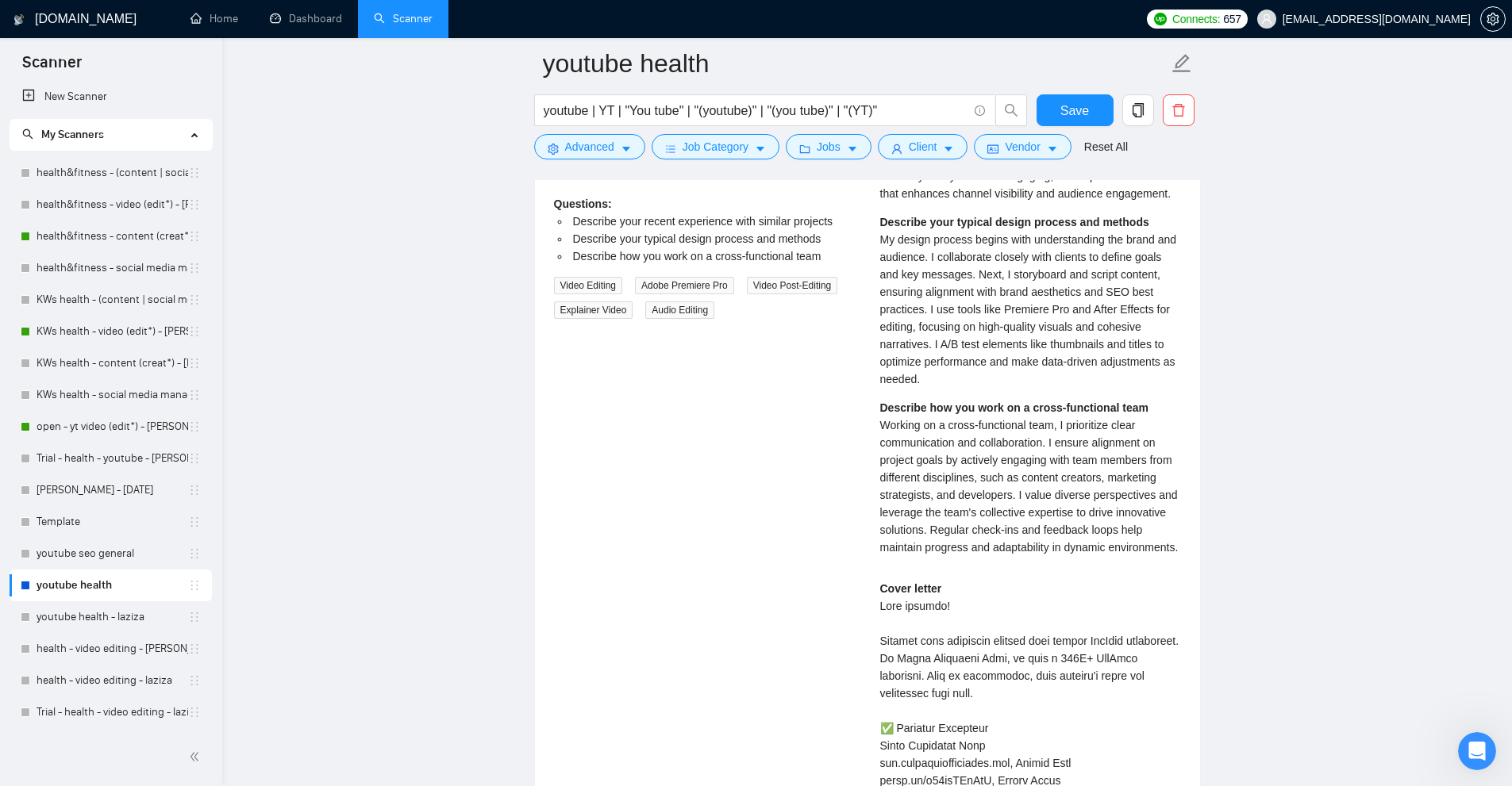
scroll to position [5194, 0]
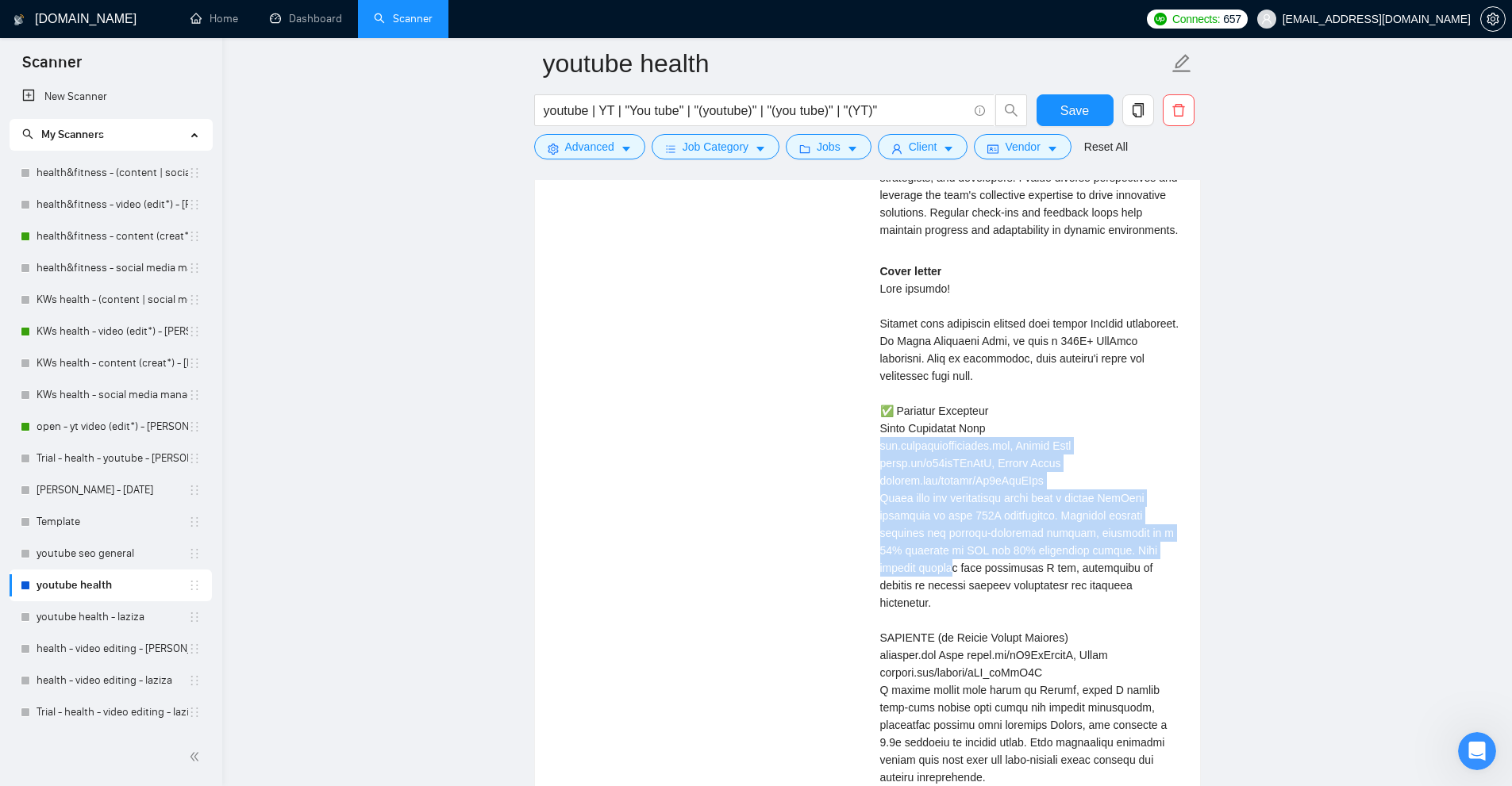
drag, startPoint x: 878, startPoint y: 443, endPoint x: 1132, endPoint y: 548, distance: 274.8
click at [1132, 548] on div "Abu T . Complete Video Marketing for Health, Fitness & Wellness | Fortune 100 $…" at bounding box center [1030, 326] width 326 height 1460
click at [1132, 548] on div "Cover letter" at bounding box center [1030, 637] width 301 height 750
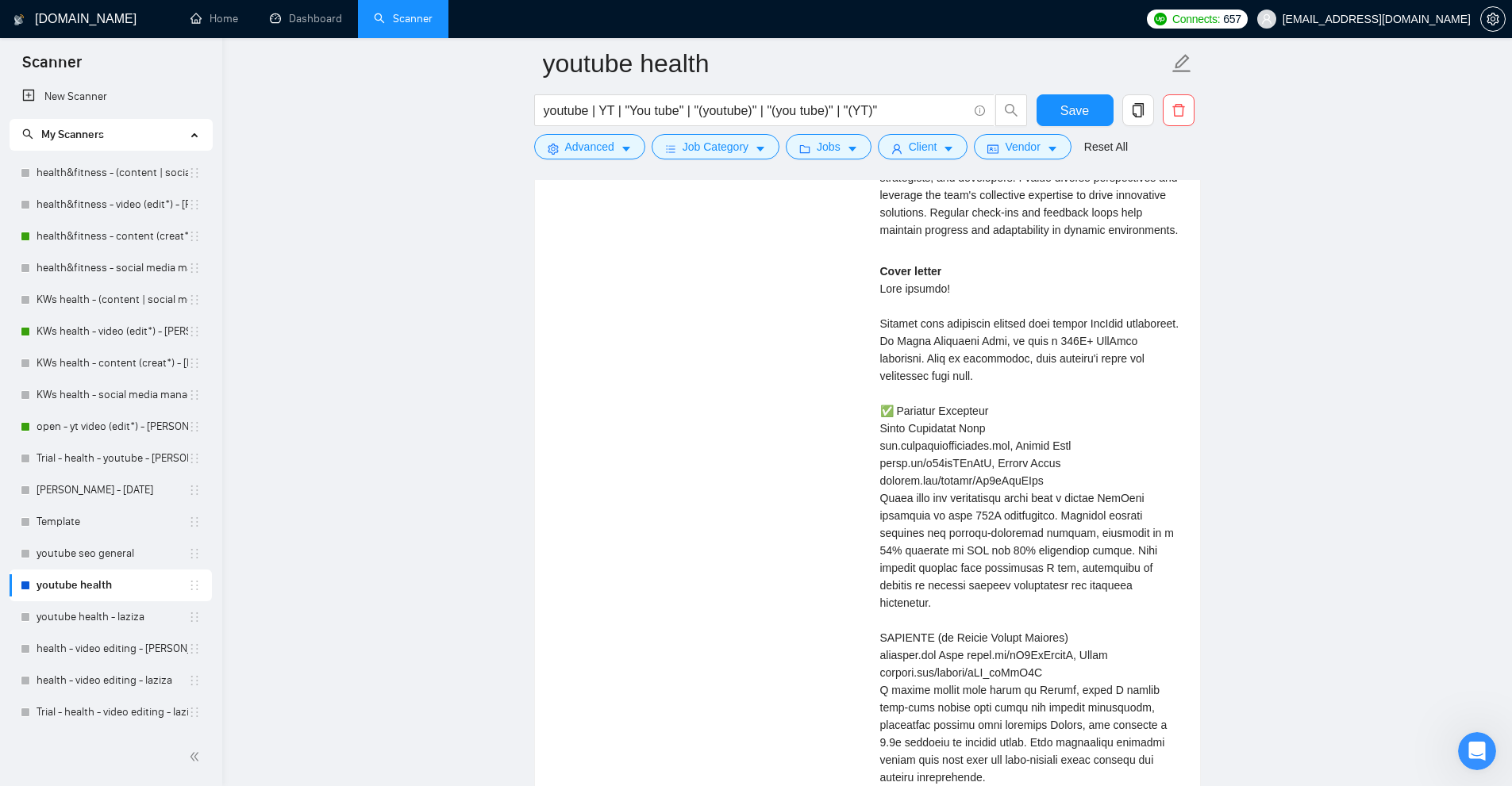
click at [1004, 639] on div "Cover letter" at bounding box center [1030, 637] width 301 height 750
drag, startPoint x: 1004, startPoint y: 639, endPoint x: 1048, endPoint y: 651, distance: 45.6
click at [1048, 651] on div "Cover letter" at bounding box center [1030, 637] width 301 height 750
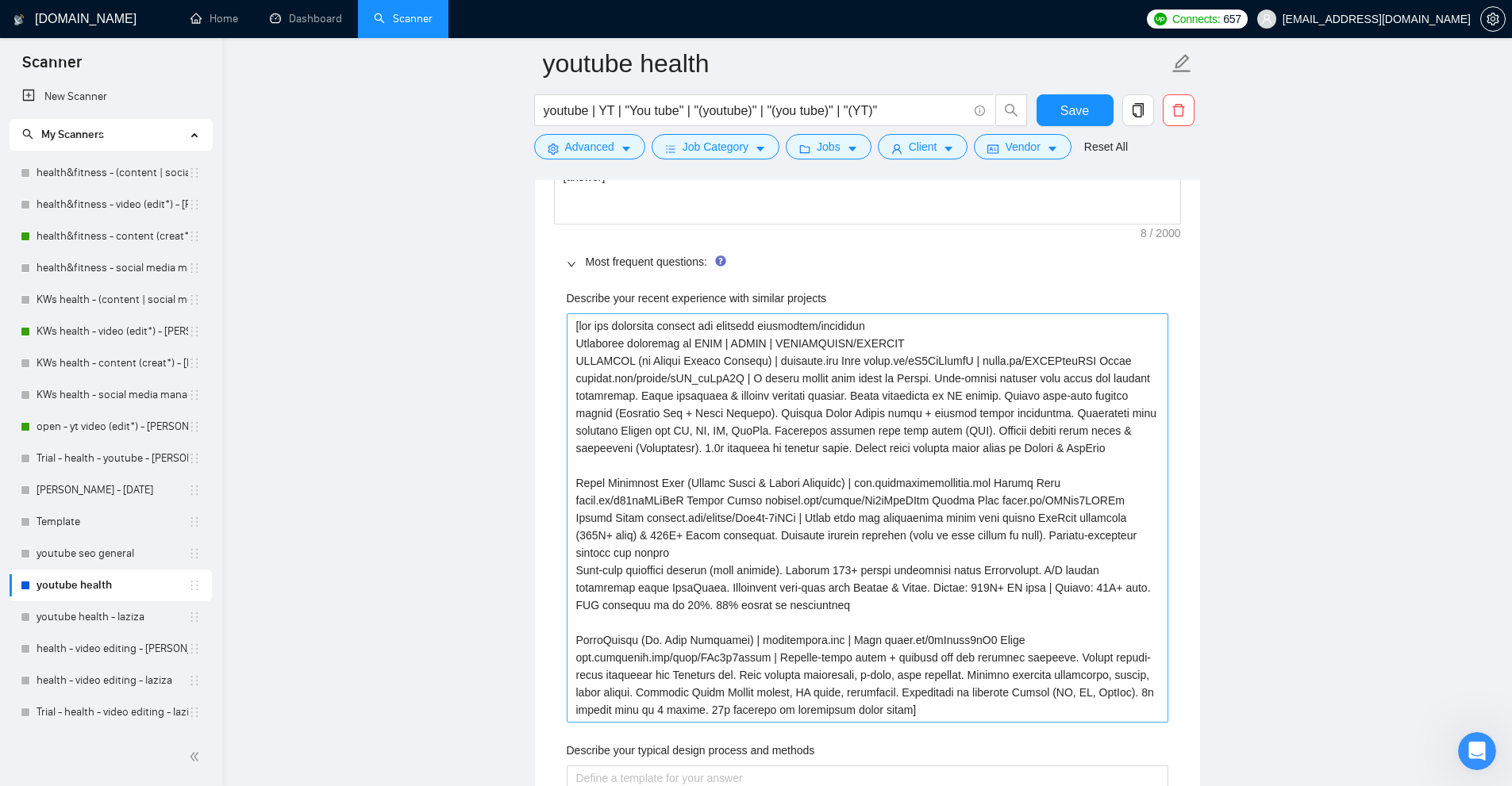
scroll to position [2734, 0]
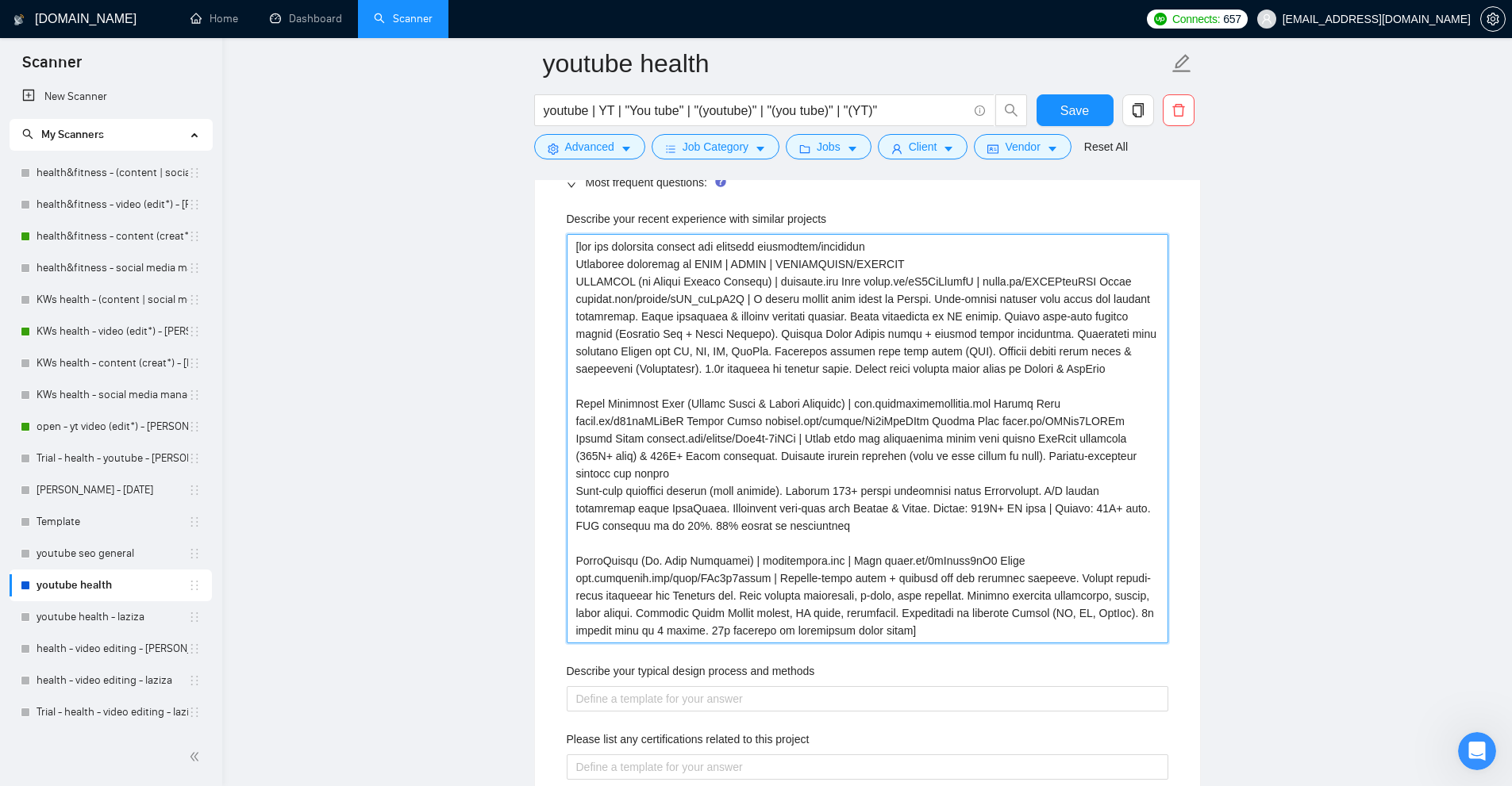
click at [635, 432] on projects "Describe your recent experience with similar projects" at bounding box center [868, 439] width 602 height 409
drag, startPoint x: 635, startPoint y: 432, endPoint x: 649, endPoint y: 502, distance: 71.4
click at [649, 502] on projects "Describe your recent experience with similar projects" at bounding box center [868, 439] width 602 height 409
click at [700, 528] on projects "Describe your recent experience with similar projects" at bounding box center [868, 439] width 602 height 409
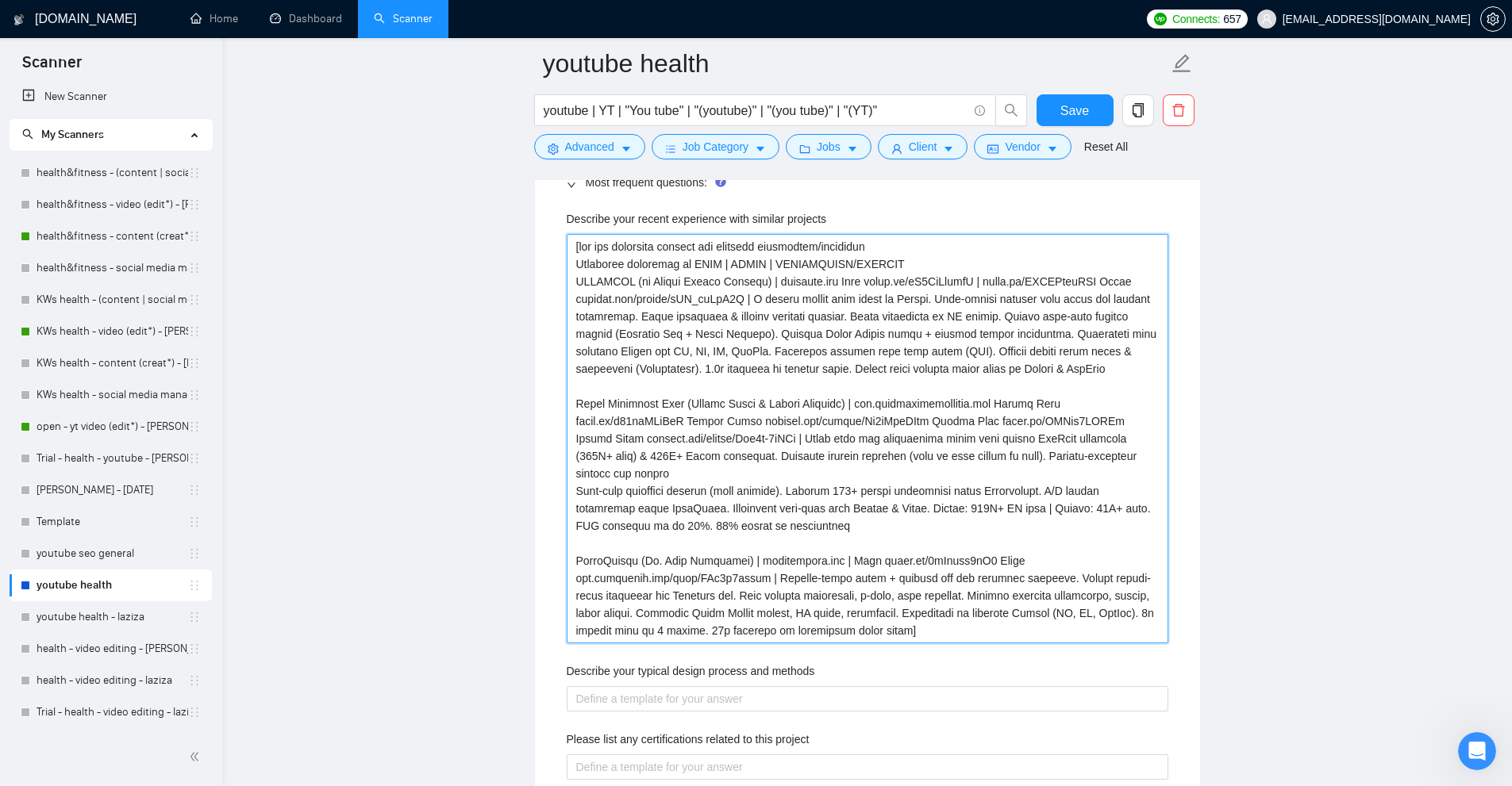
drag, startPoint x: 890, startPoint y: 527, endPoint x: 452, endPoint y: 391, distance: 458.6
click at [655, 256] on projects "Describe your recent experience with similar projects" at bounding box center [868, 439] width 602 height 409
click at [761, 278] on projects "Describe your recent experience with similar projects" at bounding box center [868, 439] width 602 height 409
type projects "[use the following context for relevant experience/portfolio Portfolio structur…"
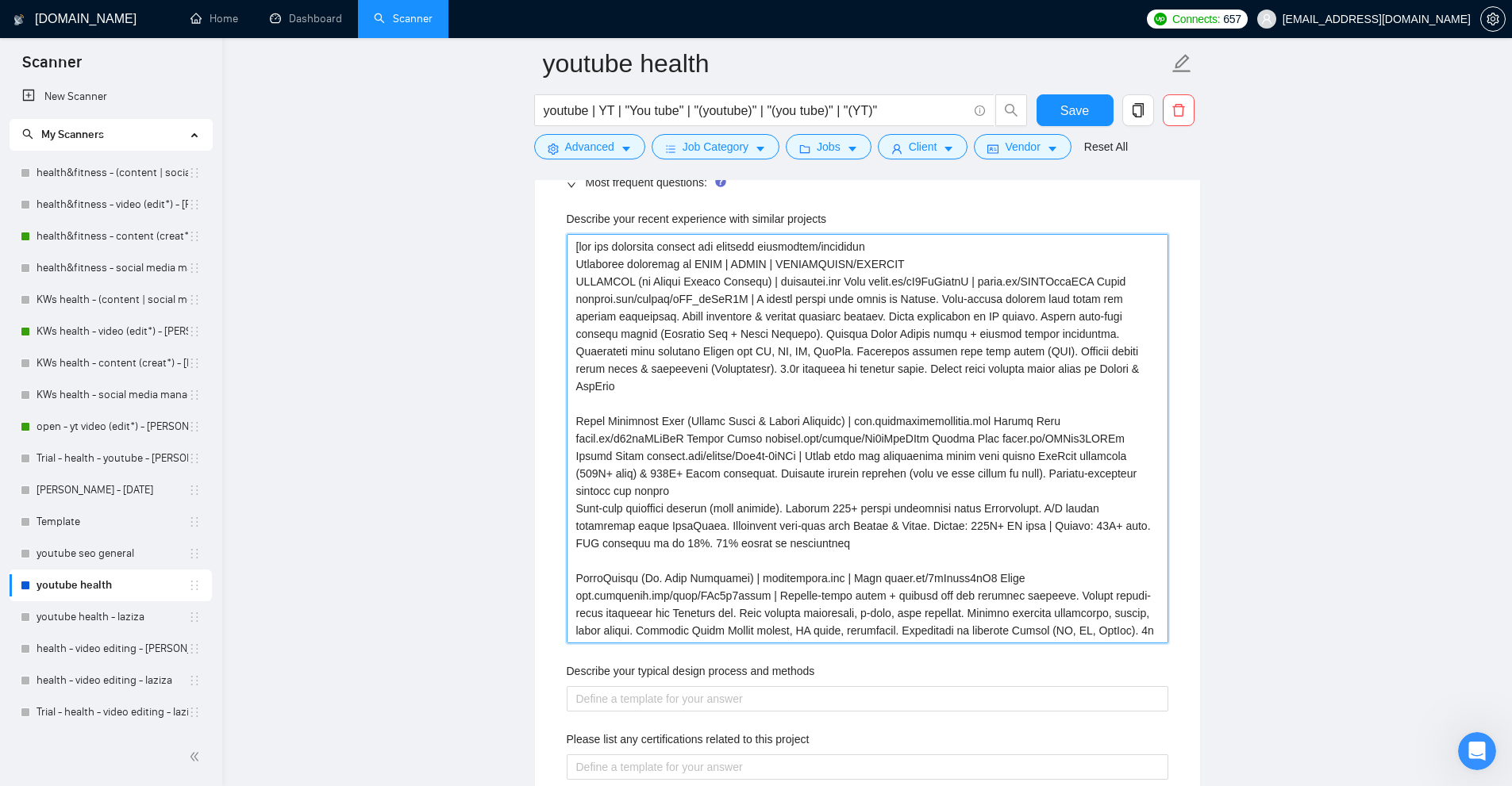
type projects "[use the following context for relevant experience/portfolio Portfolio structur…"
click at [971, 337] on projects "Describe your recent experience with similar projects" at bounding box center [868, 439] width 602 height 409
click at [581, 248] on projects "Describe your recent experience with similar projects" at bounding box center [868, 439] width 602 height 409
type projects "[use the following context for relevant experience/portfolio Portfolio structur…"
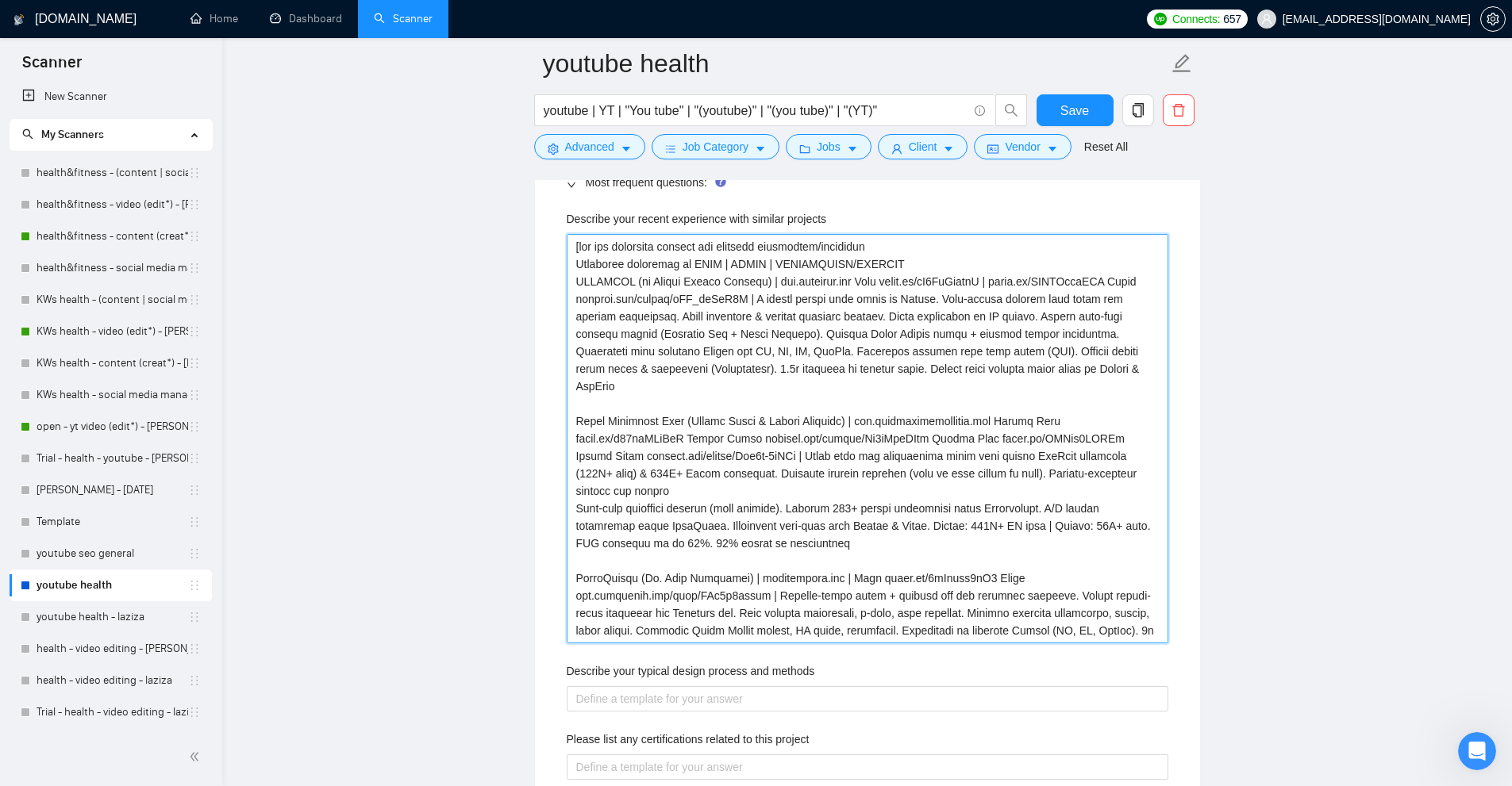
click at [724, 399] on projects "Describe your recent experience with similar projects" at bounding box center [868, 439] width 602 height 409
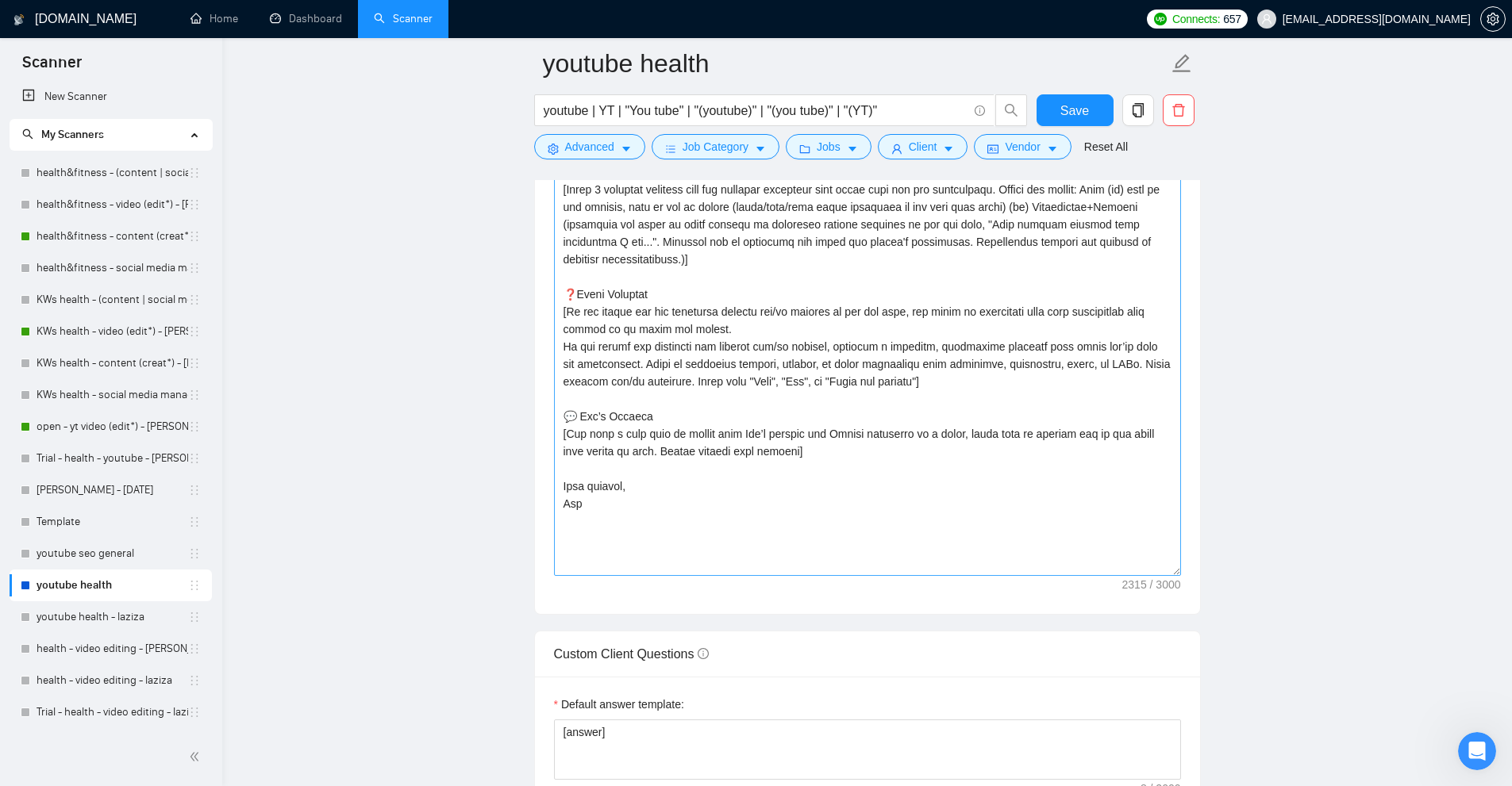
scroll to position [1782, 0]
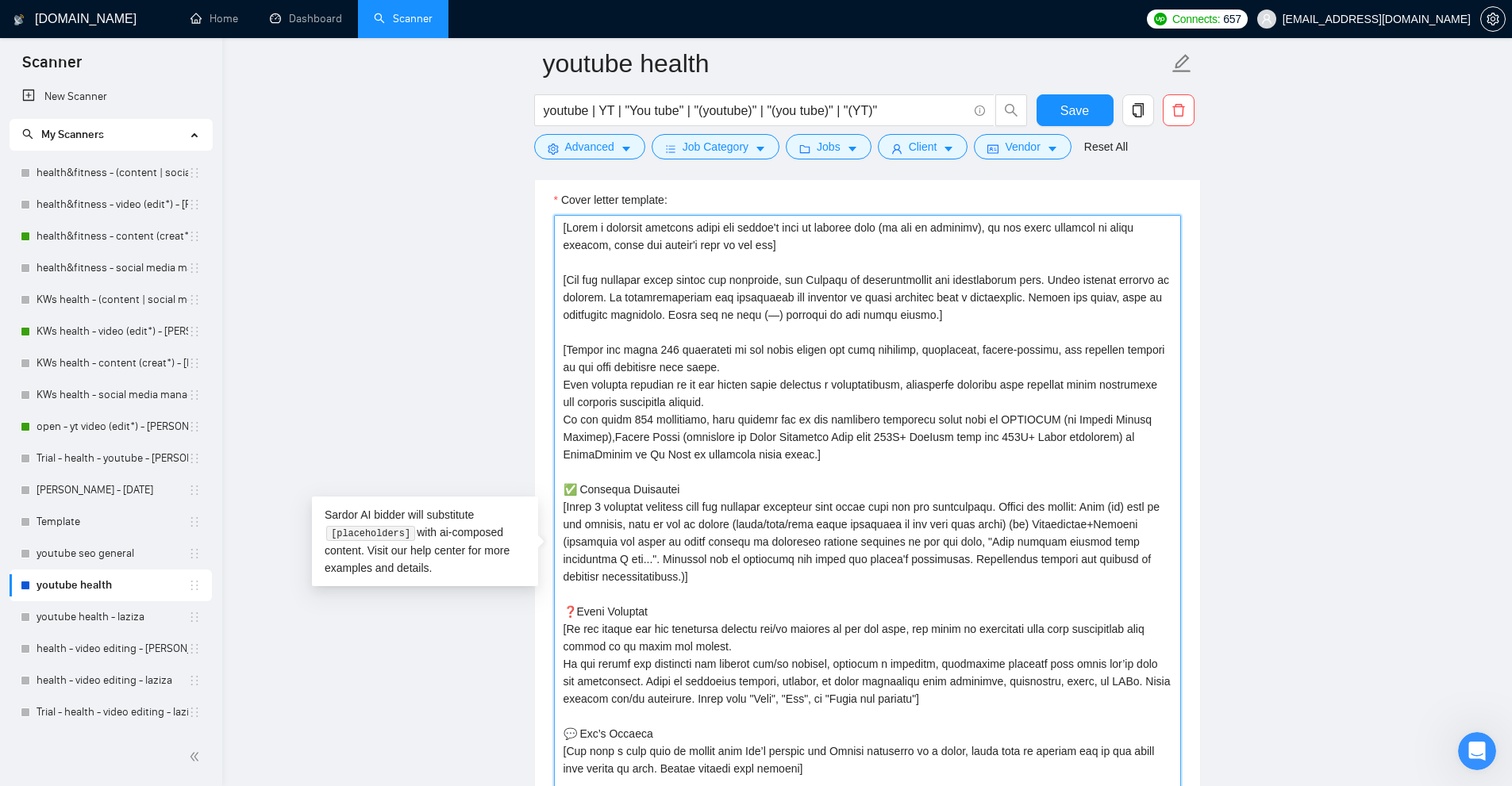
drag, startPoint x: 936, startPoint y: 317, endPoint x: 421, endPoint y: 141, distance: 544.2
click at [676, 266] on textarea "Cover letter template:" at bounding box center [867, 554] width 627 height 678
drag, startPoint x: 564, startPoint y: 488, endPoint x: 714, endPoint y: 577, distance: 174.4
click at [714, 577] on textarea "Cover letter template:" at bounding box center [867, 554] width 627 height 678
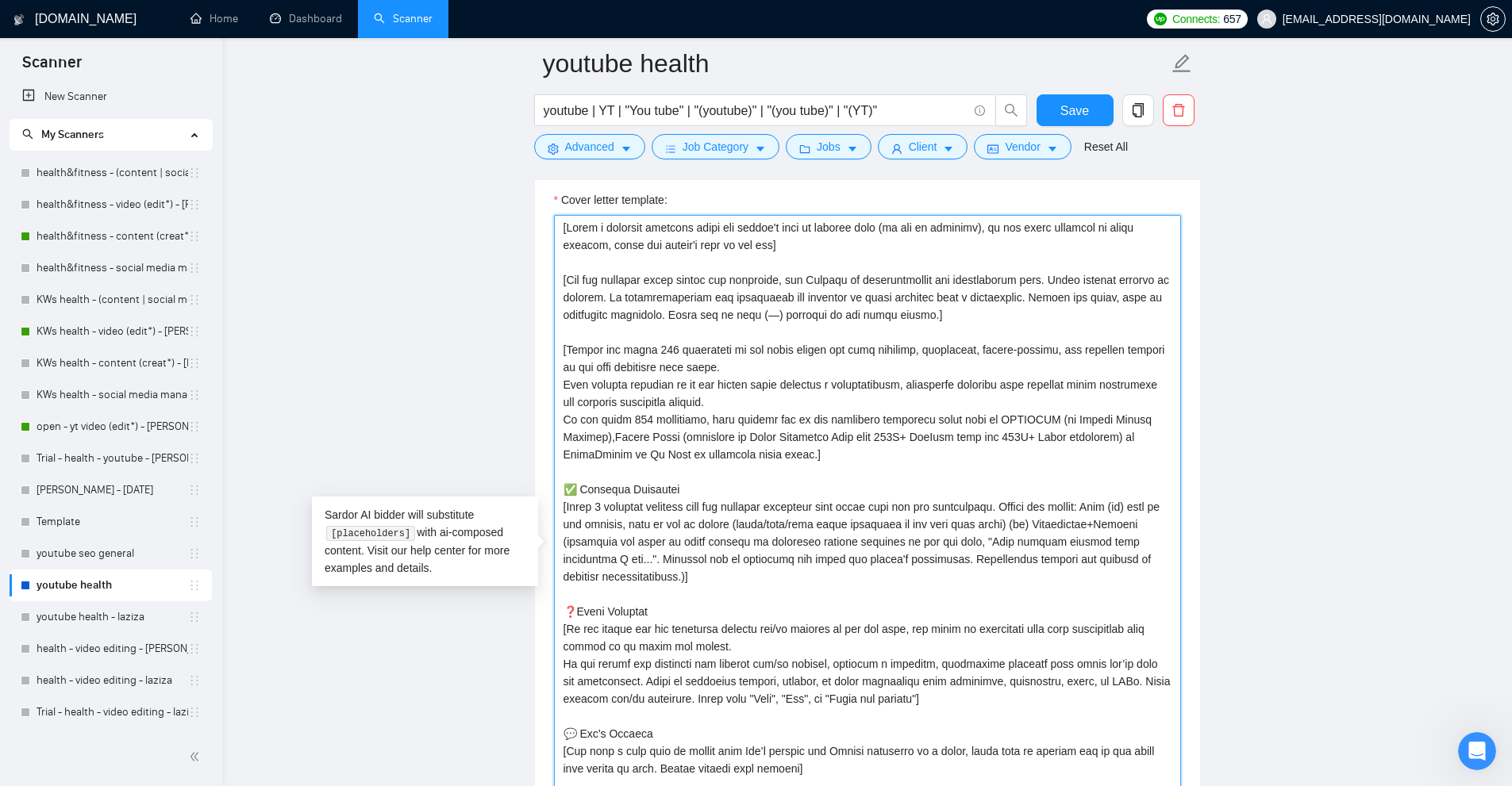
click at [646, 407] on textarea "Cover letter template:" at bounding box center [867, 554] width 627 height 678
click at [568, 488] on textarea "Cover letter template:" at bounding box center [867, 554] width 627 height 678
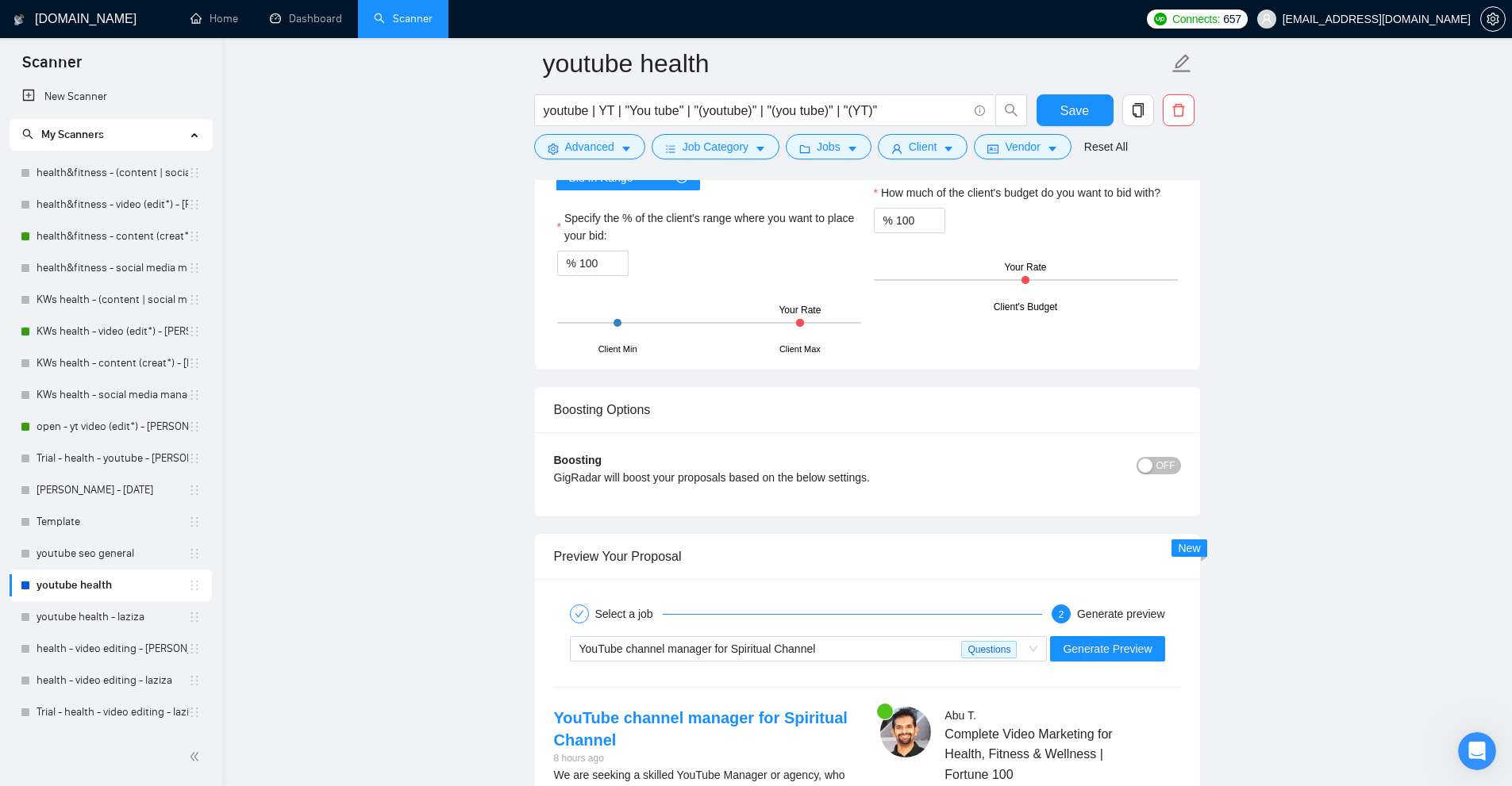
scroll to position [4321, 0]
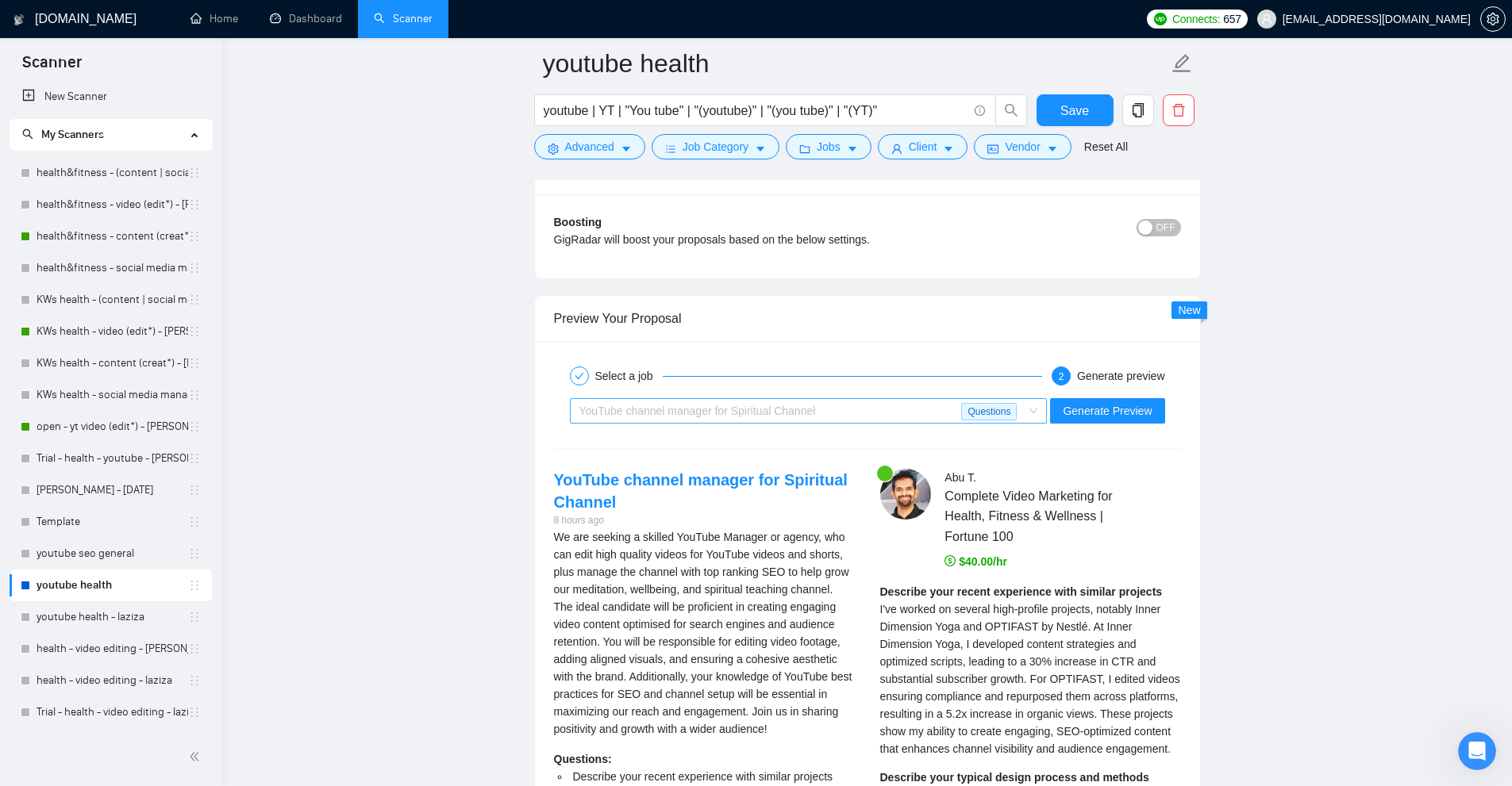
click at [876, 407] on div "YouTube channel manager for Spiritual Channel" at bounding box center [771, 410] width 383 height 24
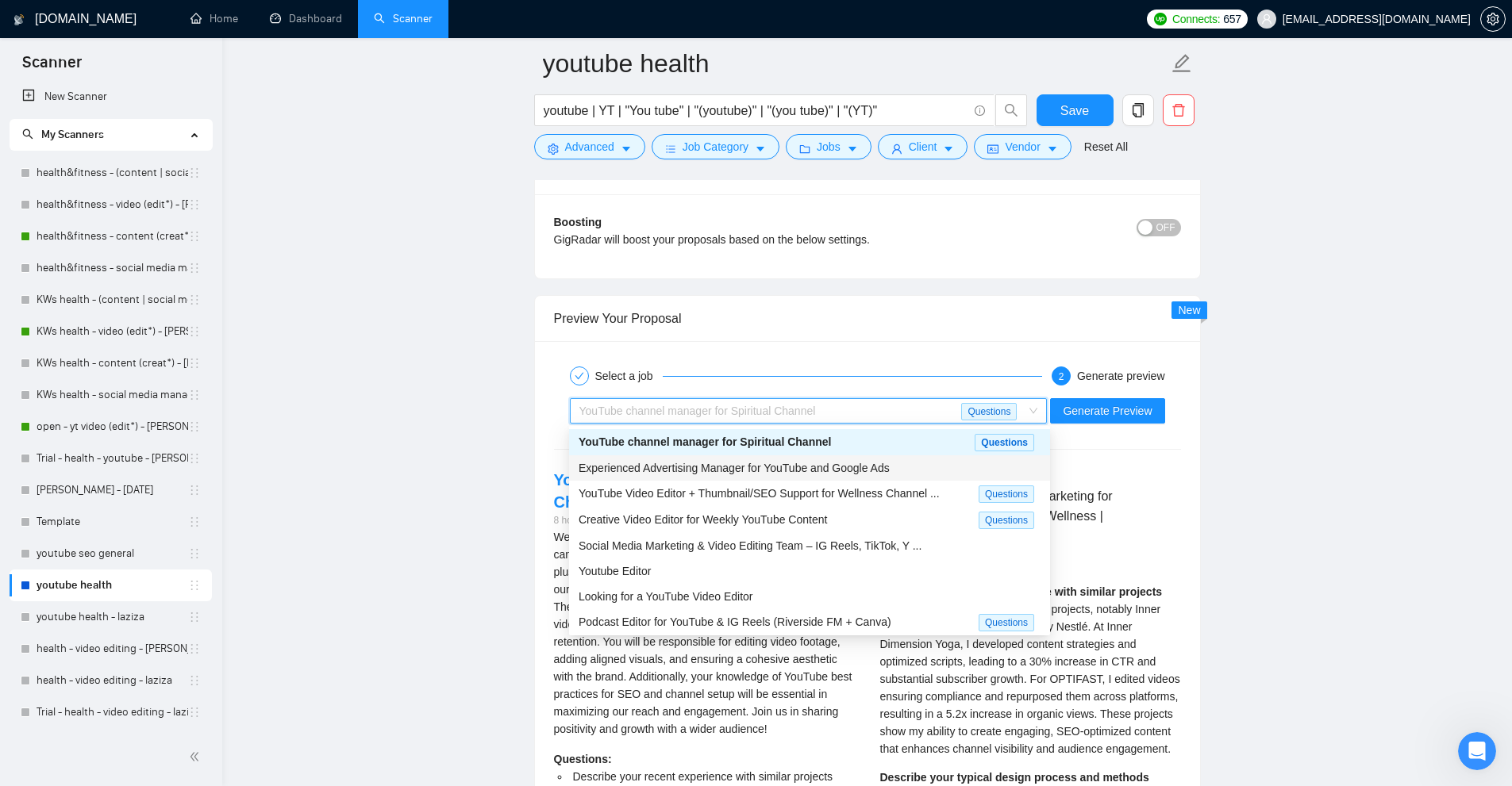
click at [787, 465] on span "Experienced Advertising Manager for YouTube and Google Ads" at bounding box center [734, 468] width 311 height 12
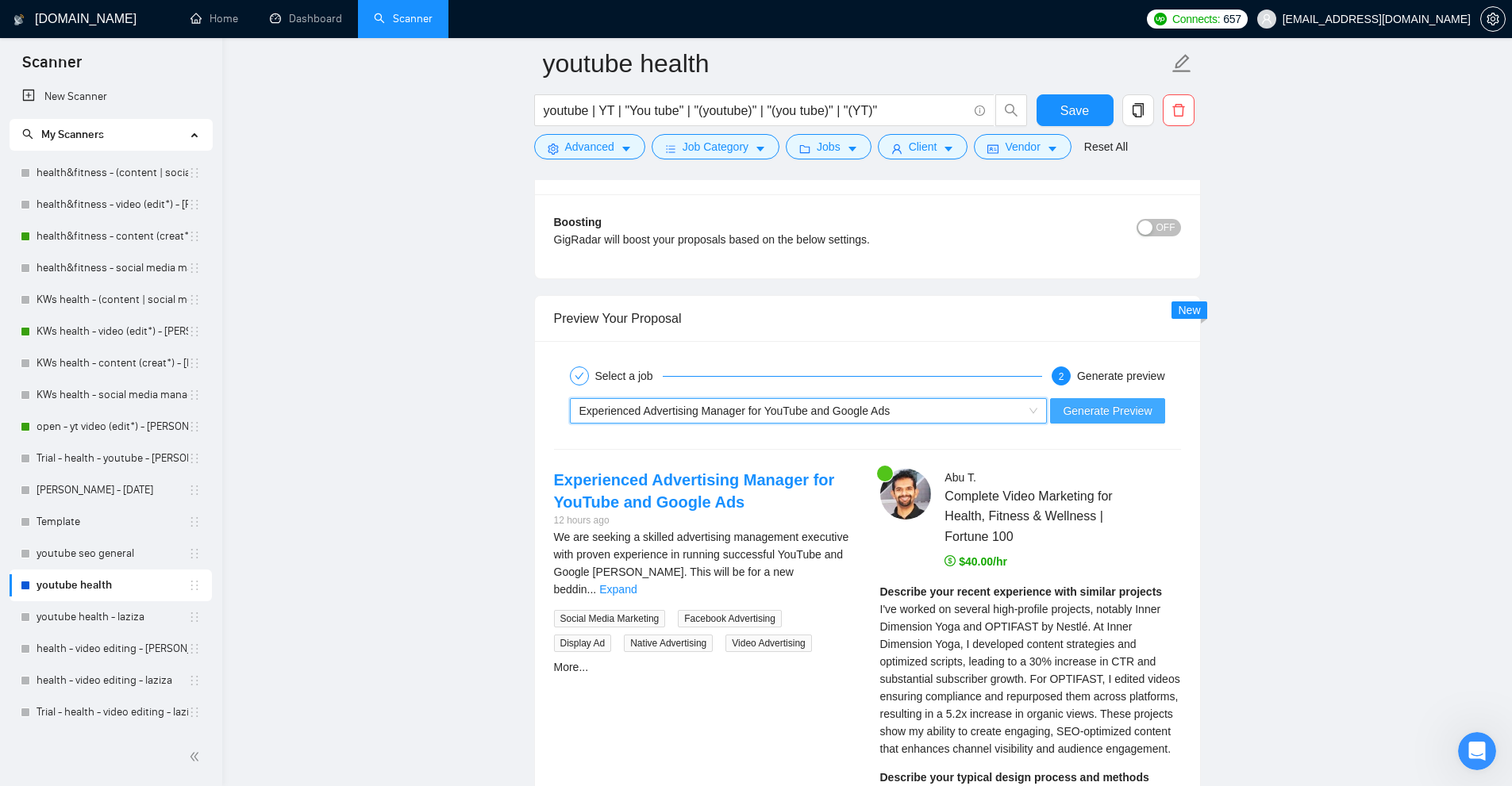
click at [1096, 413] on span "Generate Preview" at bounding box center [1107, 411] width 88 height 17
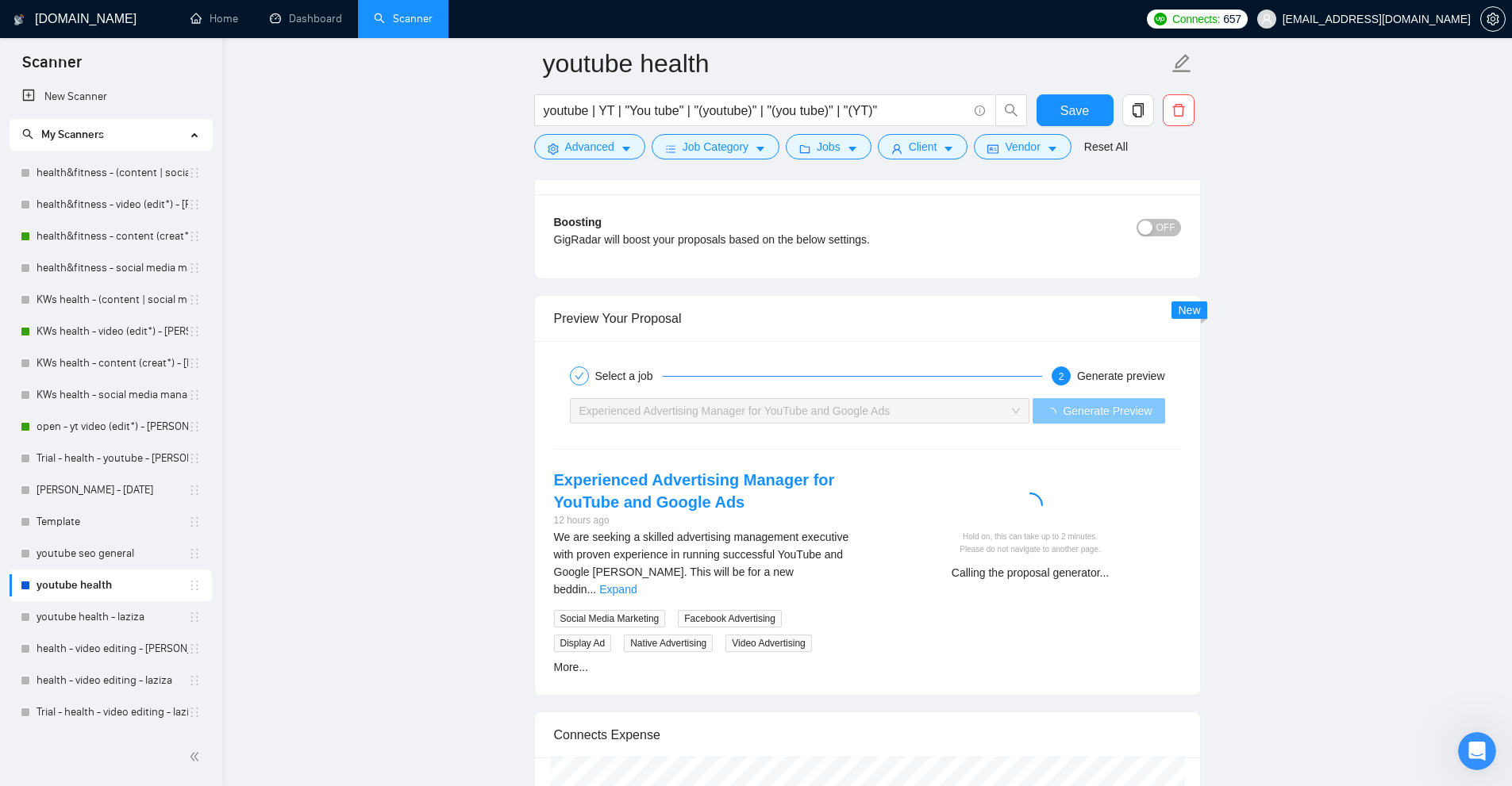
scroll to position [4559, 0]
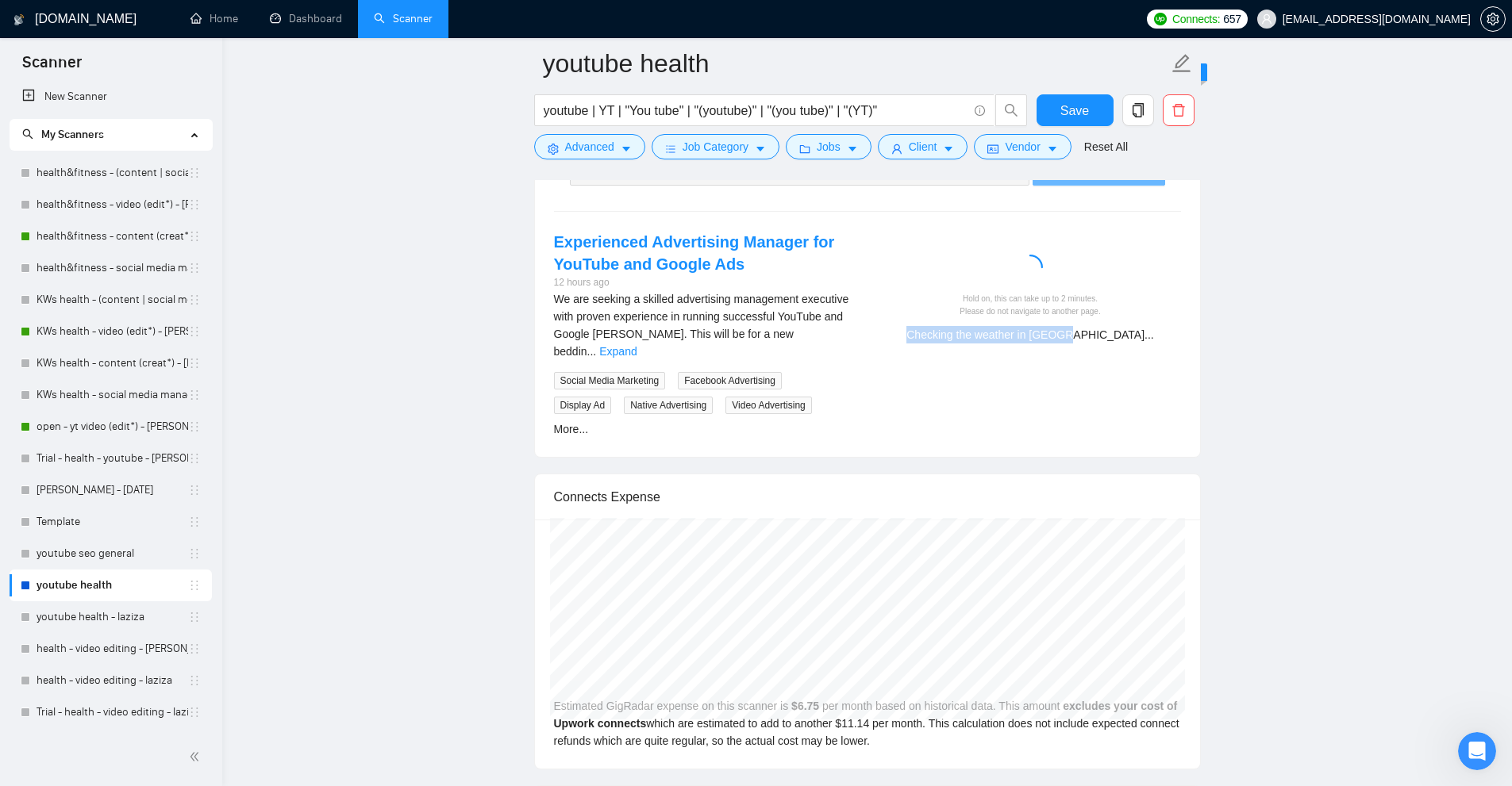
drag, startPoint x: 958, startPoint y: 335, endPoint x: 1161, endPoint y: 348, distance: 203.4
click at [1148, 347] on div "Hold on, this can take up to 2 minutes. Please do not navigate to another page.…" at bounding box center [1030, 292] width 326 height 123
click at [1169, 355] on div "Experienced Advertising Manager for YouTube and Google Ads 12 hours ago We are …" at bounding box center [867, 334] width 653 height 208
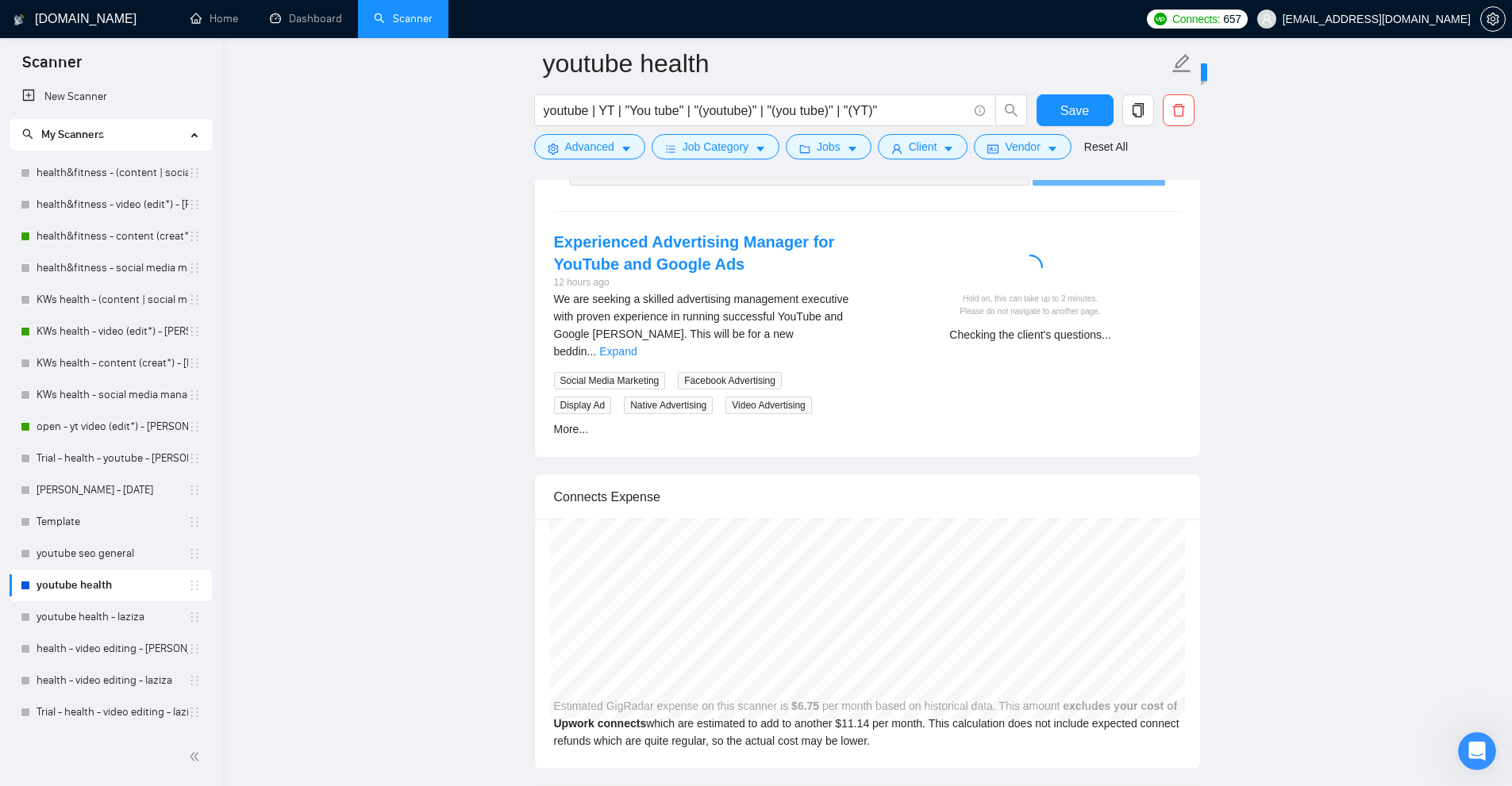
scroll to position [4400, 0]
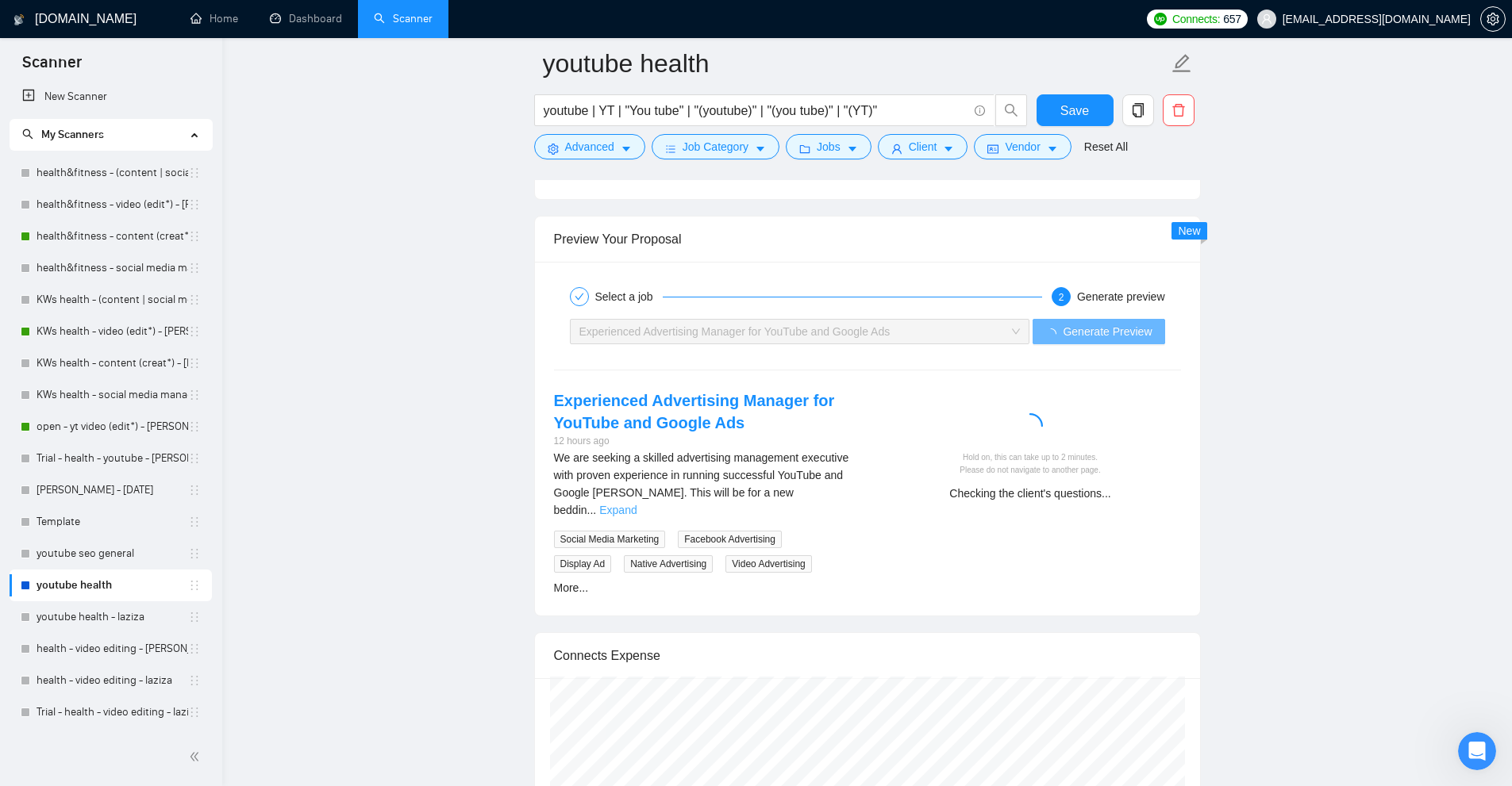
click at [636, 504] on link "Expand" at bounding box center [617, 509] width 37 height 12
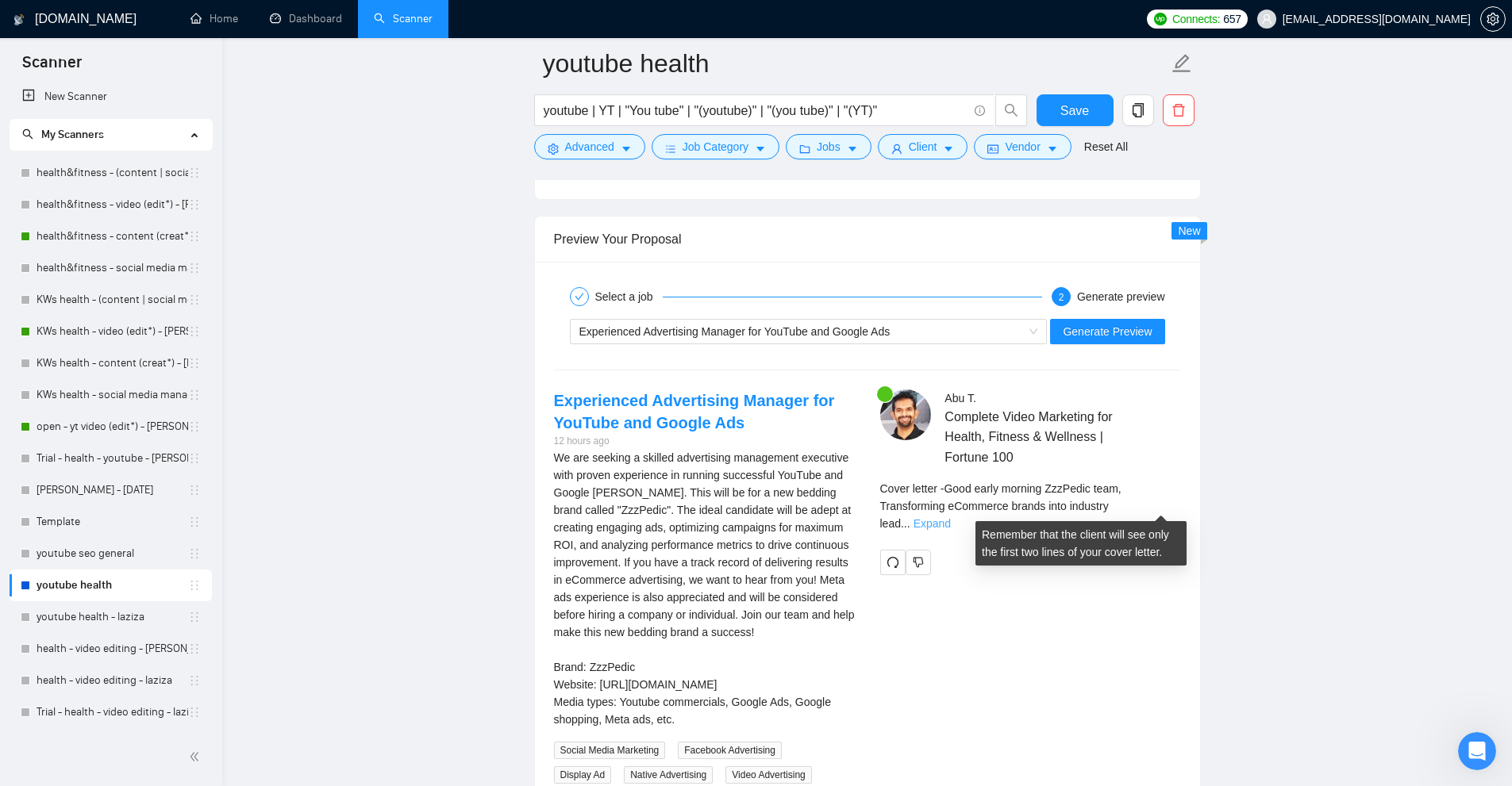
click at [951, 517] on link "Expand" at bounding box center [931, 523] width 37 height 12
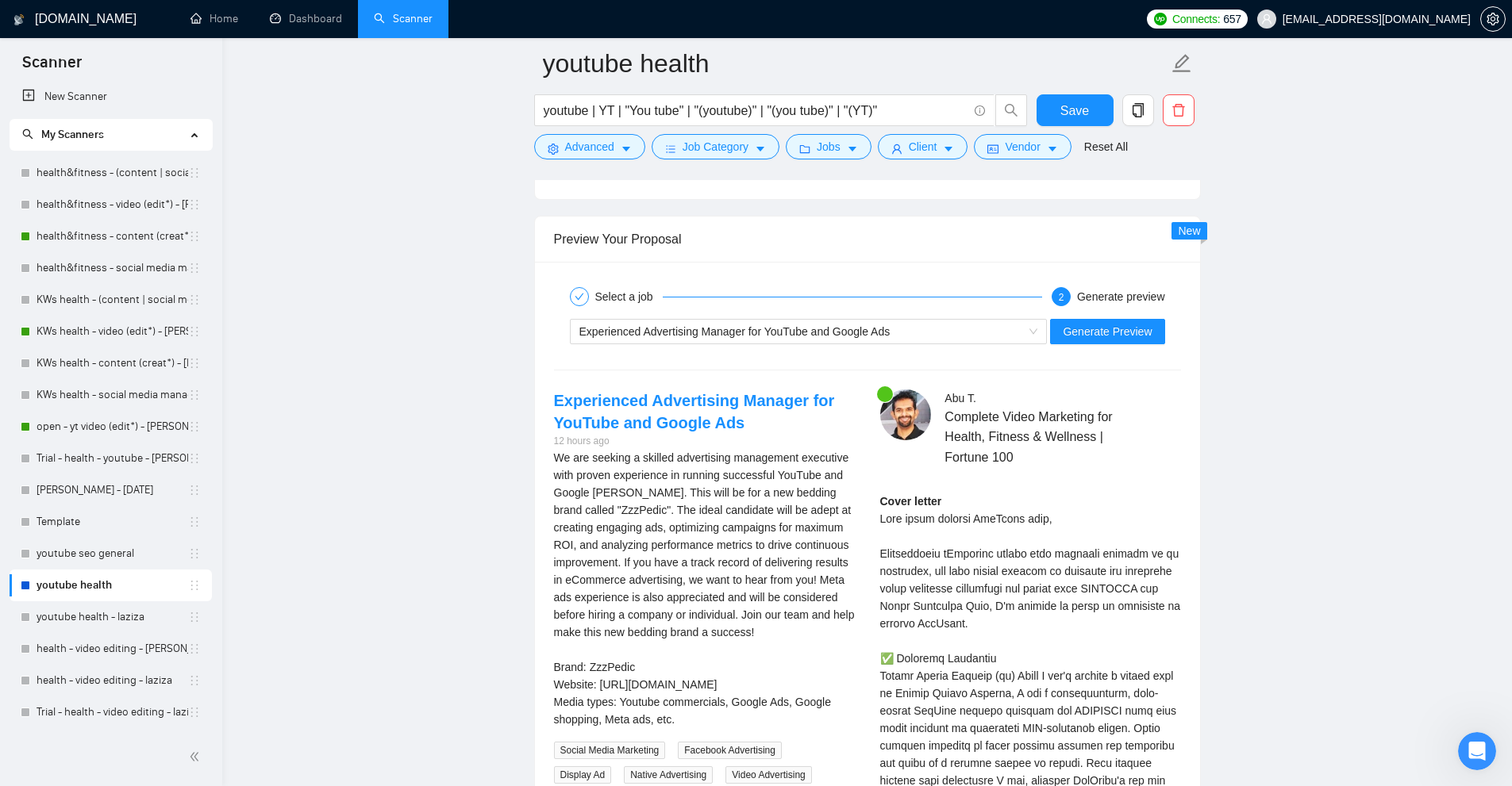
scroll to position [4638, 0]
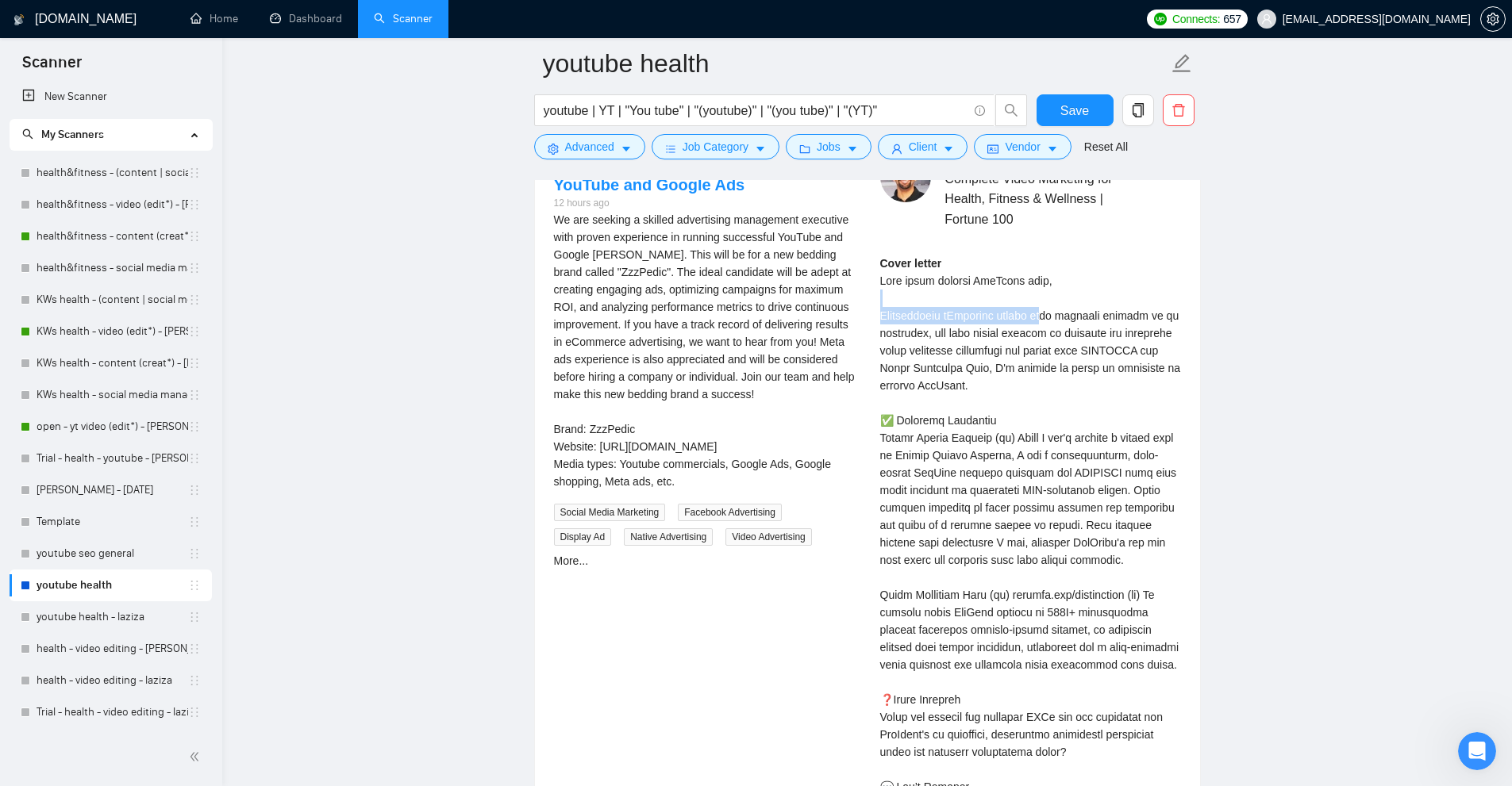
drag, startPoint x: 906, startPoint y: 297, endPoint x: 1055, endPoint y: 338, distance: 154.5
click at [1053, 321] on div "Cover letter" at bounding box center [1030, 569] width 301 height 628
click at [1048, 378] on div "Cover letter" at bounding box center [1030, 569] width 301 height 628
drag, startPoint x: 870, startPoint y: 433, endPoint x: 1148, endPoint y: 436, distance: 278.0
click at [1146, 435] on div "Abu T . Complete Video Marketing for Health, Fitness & Wellness | Fortune 100 C…" at bounding box center [1030, 538] width 326 height 774
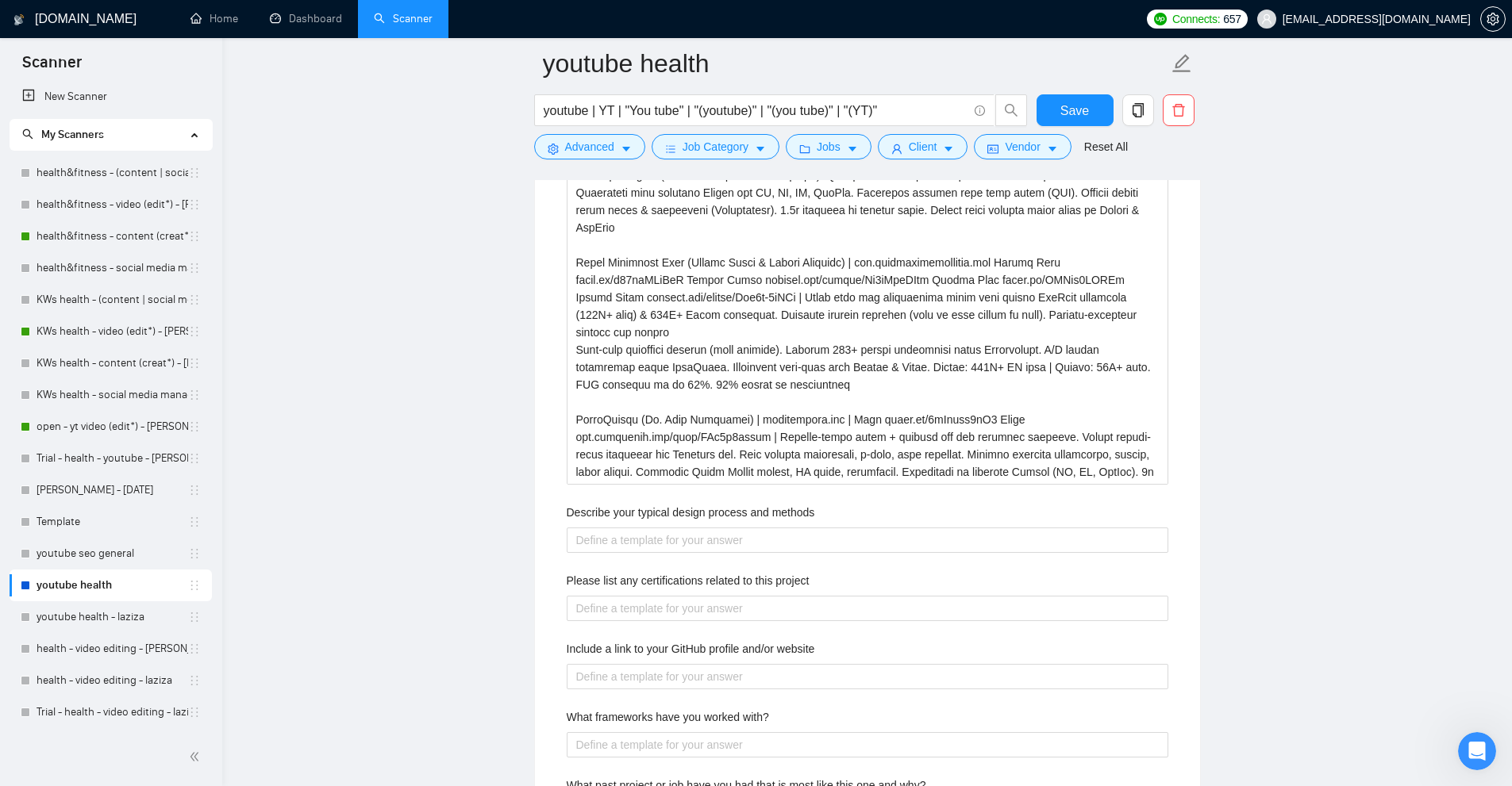
scroll to position [2734, 0]
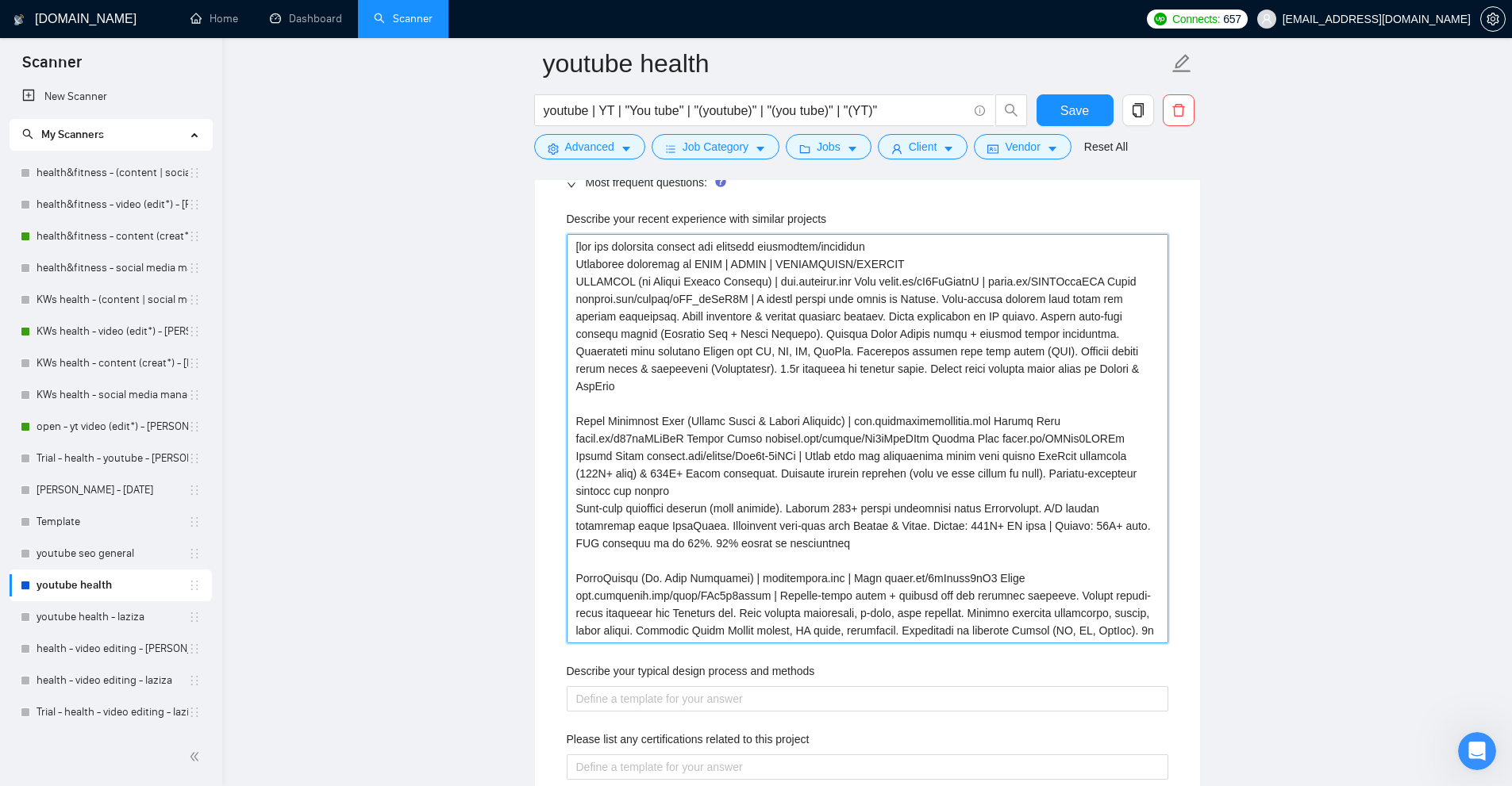
drag, startPoint x: 682, startPoint y: 261, endPoint x: 907, endPoint y: 268, distance: 225.1
click at [907, 268] on projects "Describe your recent experience with similar projects" at bounding box center [868, 439] width 602 height 409
click at [908, 268] on projects "Describe your recent experience with similar projects" at bounding box center [868, 439] width 602 height 409
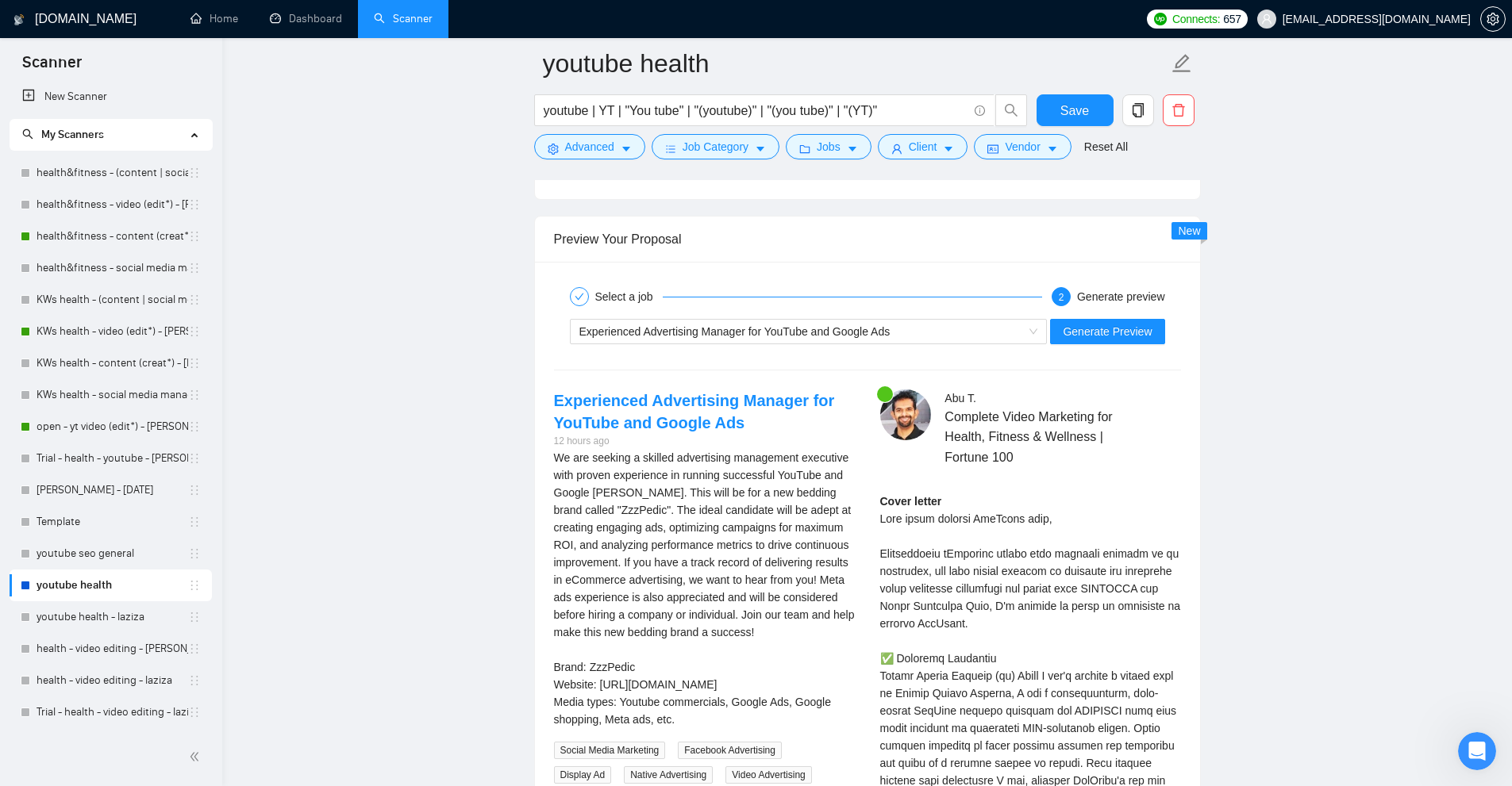
scroll to position [4480, 0]
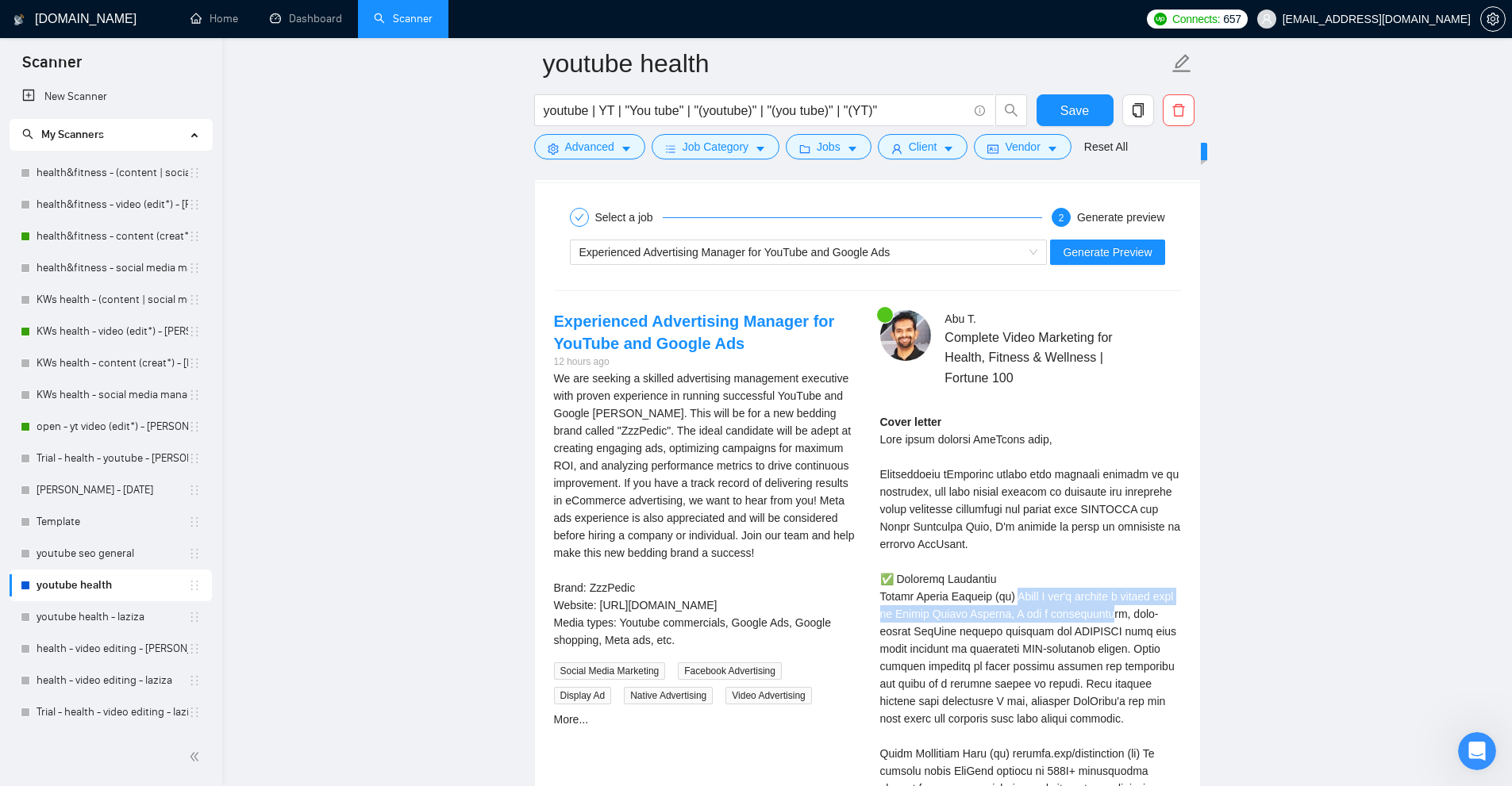
drag, startPoint x: 1083, startPoint y: 588, endPoint x: 1101, endPoint y: 605, distance: 24.8
click at [1101, 605] on div "Cover letter" at bounding box center [1030, 727] width 301 height 628
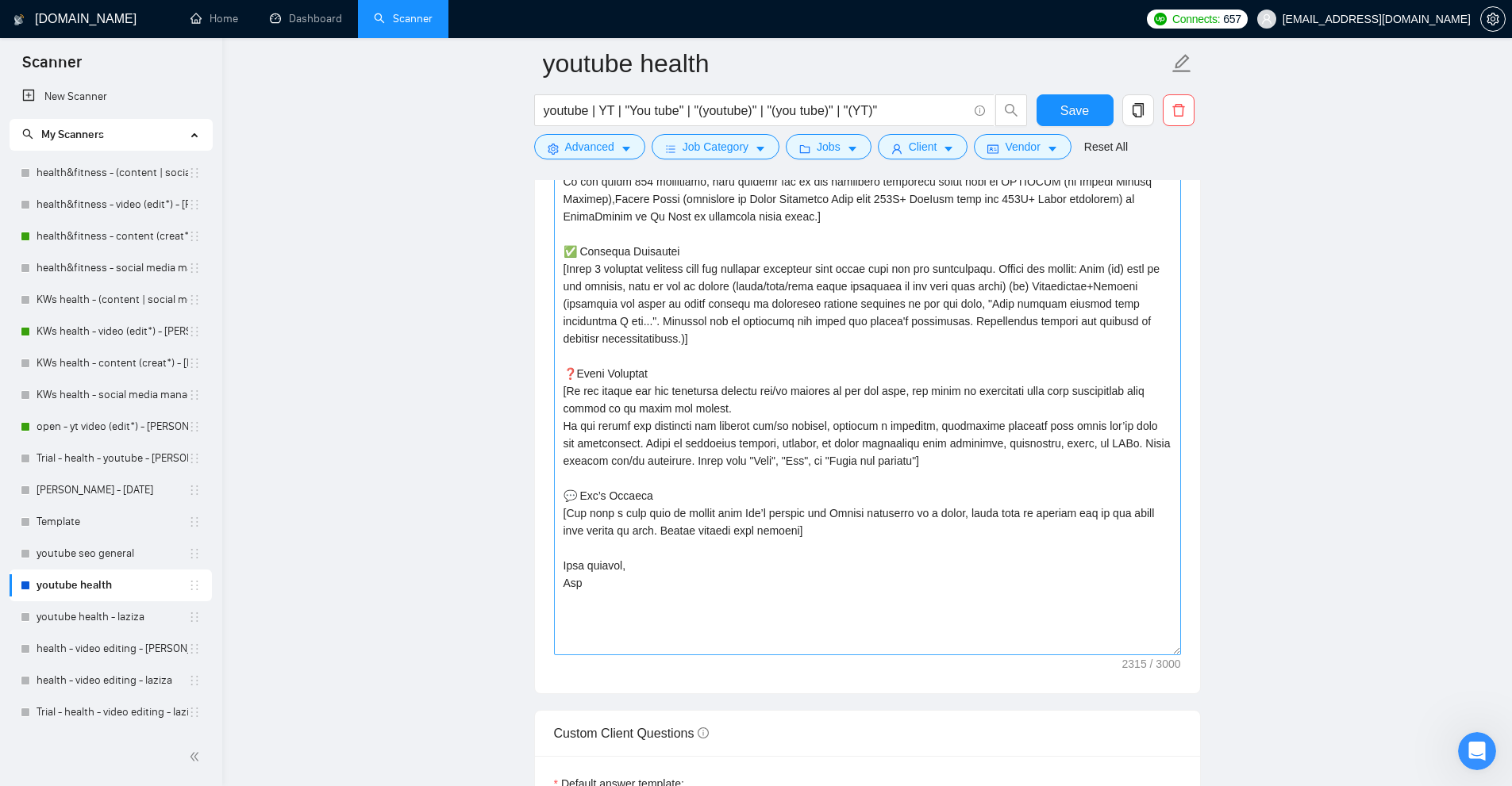
scroll to position [1861, 0]
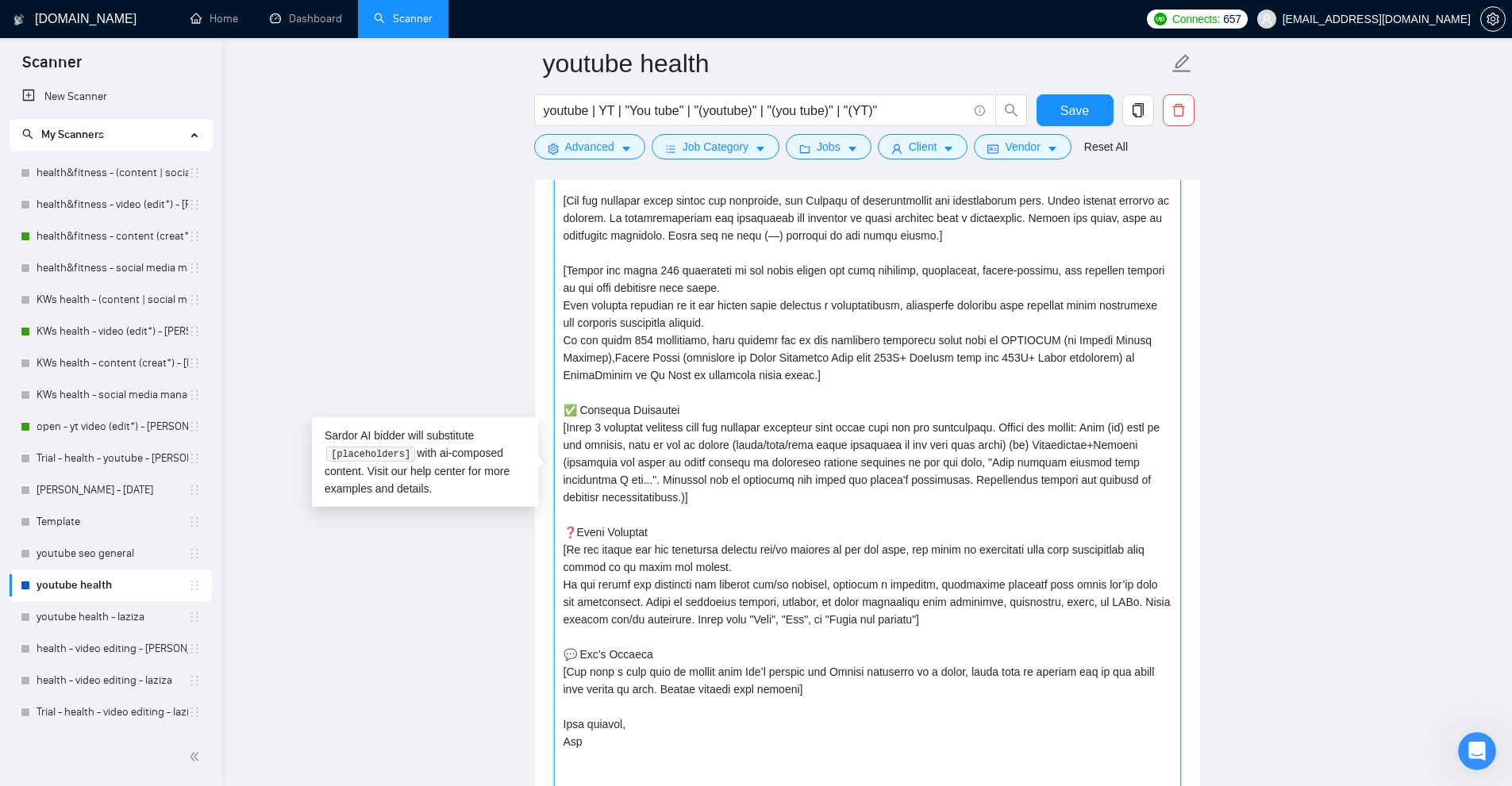
drag, startPoint x: 1135, startPoint y: 426, endPoint x: 1160, endPoint y: 429, distance: 25.2
click at [1160, 429] on textarea "Cover letter template:" at bounding box center [867, 475] width 627 height 678
drag, startPoint x: 1018, startPoint y: 443, endPoint x: 1037, endPoint y: 442, distance: 19.0
click at [1037, 442] on textarea "Cover letter template:" at bounding box center [867, 475] width 627 height 678
click at [1081, 439] on textarea "Cover letter template:" at bounding box center [867, 475] width 627 height 678
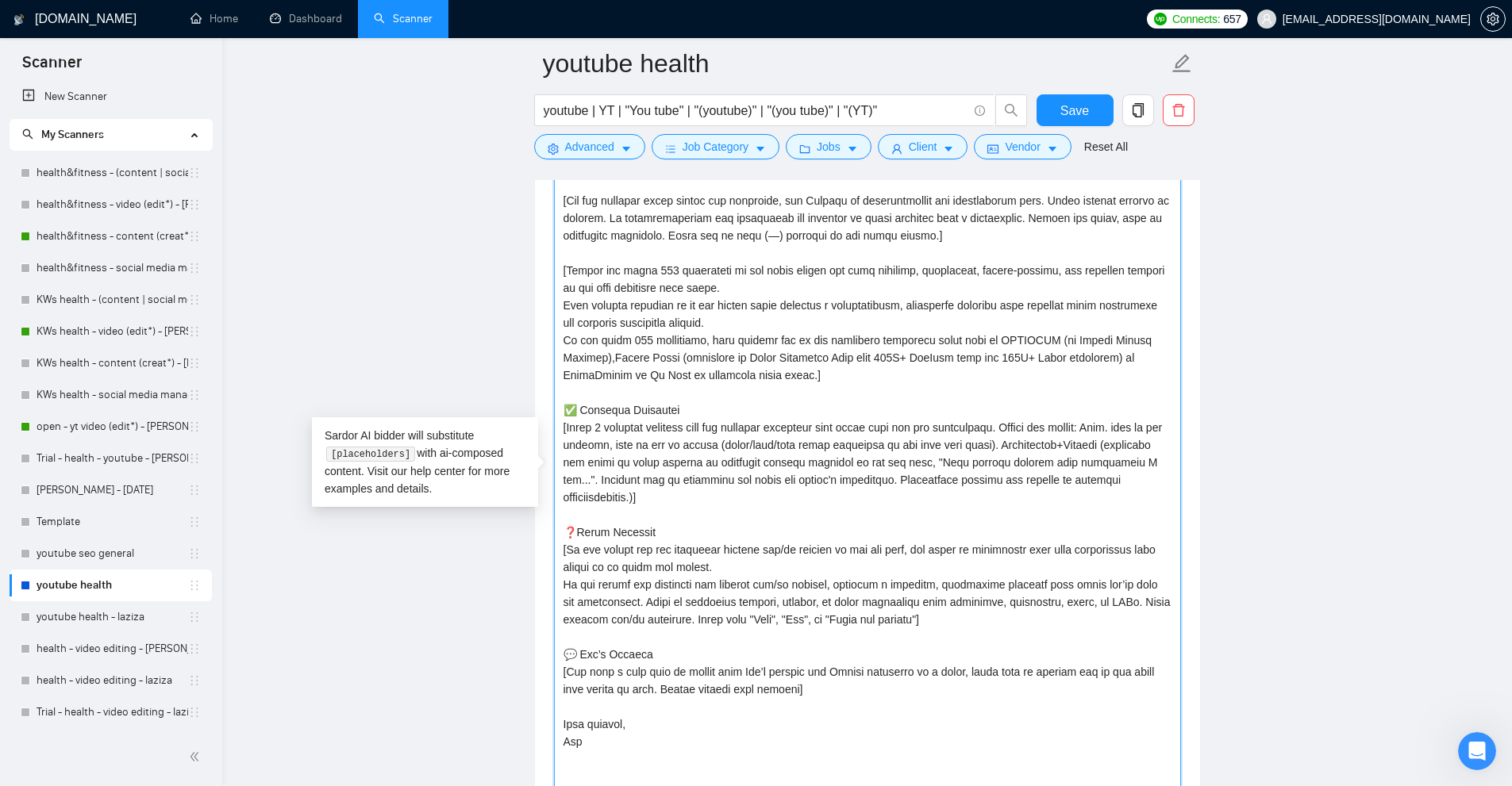
click at [1062, 448] on textarea "Cover letter template:" at bounding box center [867, 475] width 627 height 678
click at [1038, 447] on textarea "Cover letter template:" at bounding box center [867, 475] width 627 height 678
drag, startPoint x: 1038, startPoint y: 447, endPoint x: 1055, endPoint y: 446, distance: 17.0
click at [1055, 446] on textarea "Cover letter template:" at bounding box center [867, 475] width 627 height 678
click at [1104, 426] on textarea "Cover letter template:" at bounding box center [867, 475] width 627 height 678
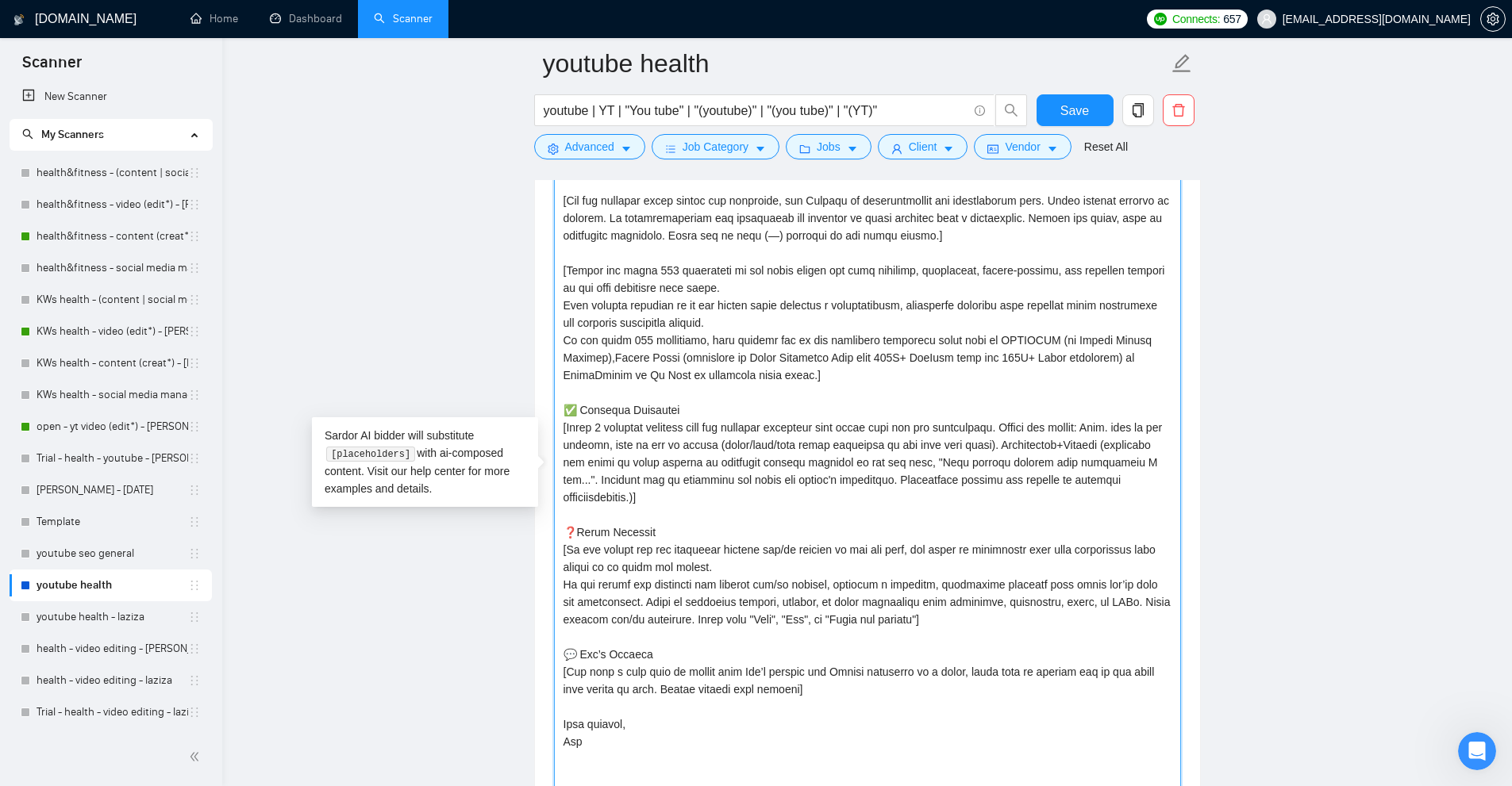
click at [1104, 426] on textarea "Cover letter template:" at bounding box center [867, 475] width 627 height 678
click at [1150, 426] on textarea "Cover letter template:" at bounding box center [867, 475] width 627 height 678
drag, startPoint x: 1150, startPoint y: 426, endPoint x: 608, endPoint y: 444, distance: 542.3
click at [608, 444] on textarea "Cover letter template:" at bounding box center [867, 475] width 627 height 678
click at [572, 424] on textarea "Cover letter template:" at bounding box center [867, 475] width 627 height 678
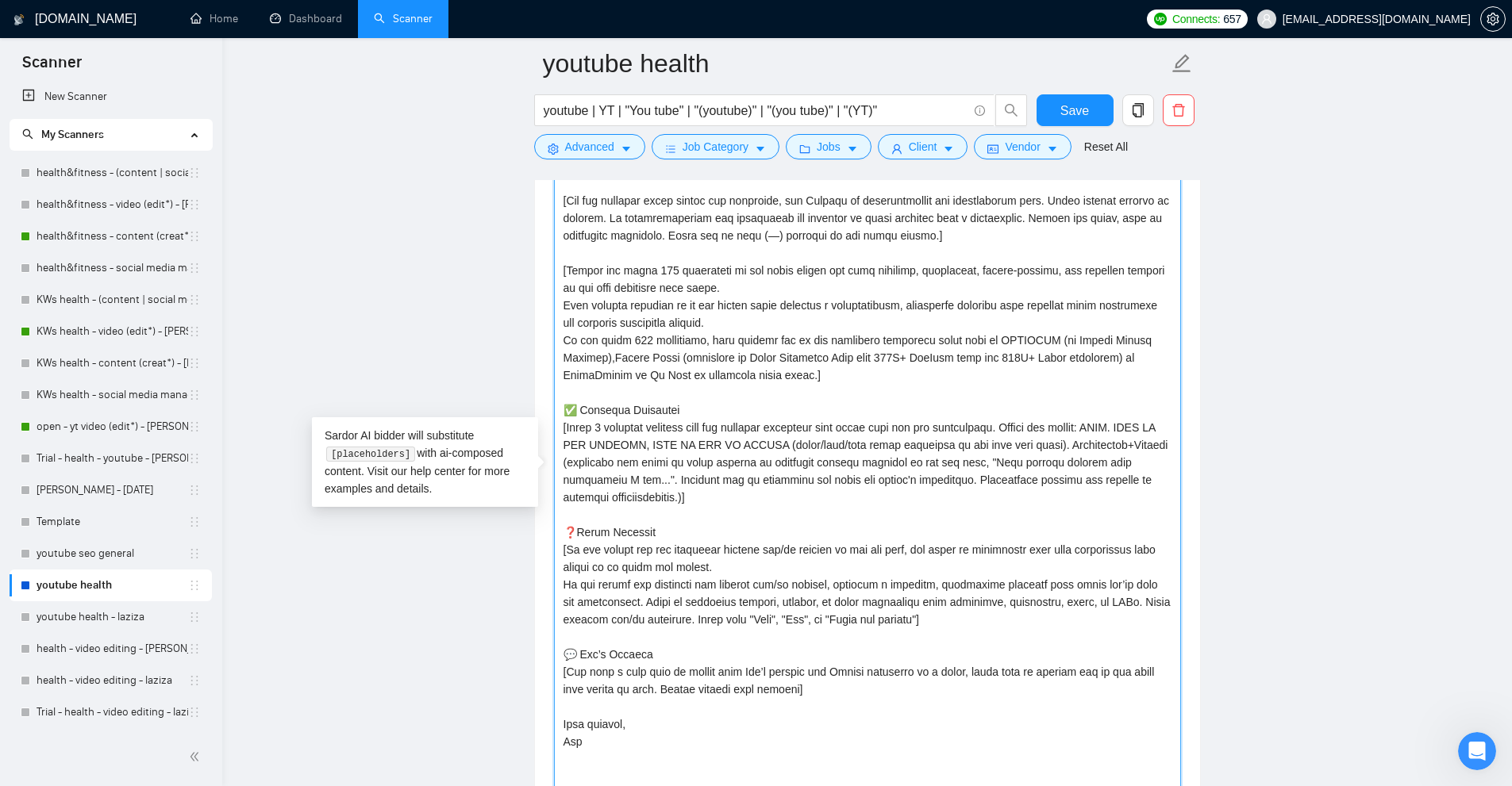
drag, startPoint x: 572, startPoint y: 424, endPoint x: 983, endPoint y: 430, distance: 411.0
click at [983, 430] on textarea "Cover letter template:" at bounding box center [867, 475] width 627 height 678
click at [1014, 430] on textarea "Cover letter template:" at bounding box center [867, 475] width 627 height 678
click at [1008, 427] on textarea "Cover letter template:" at bounding box center [867, 475] width 627 height 678
click at [834, 430] on textarea "Cover letter template:" at bounding box center [867, 475] width 627 height 678
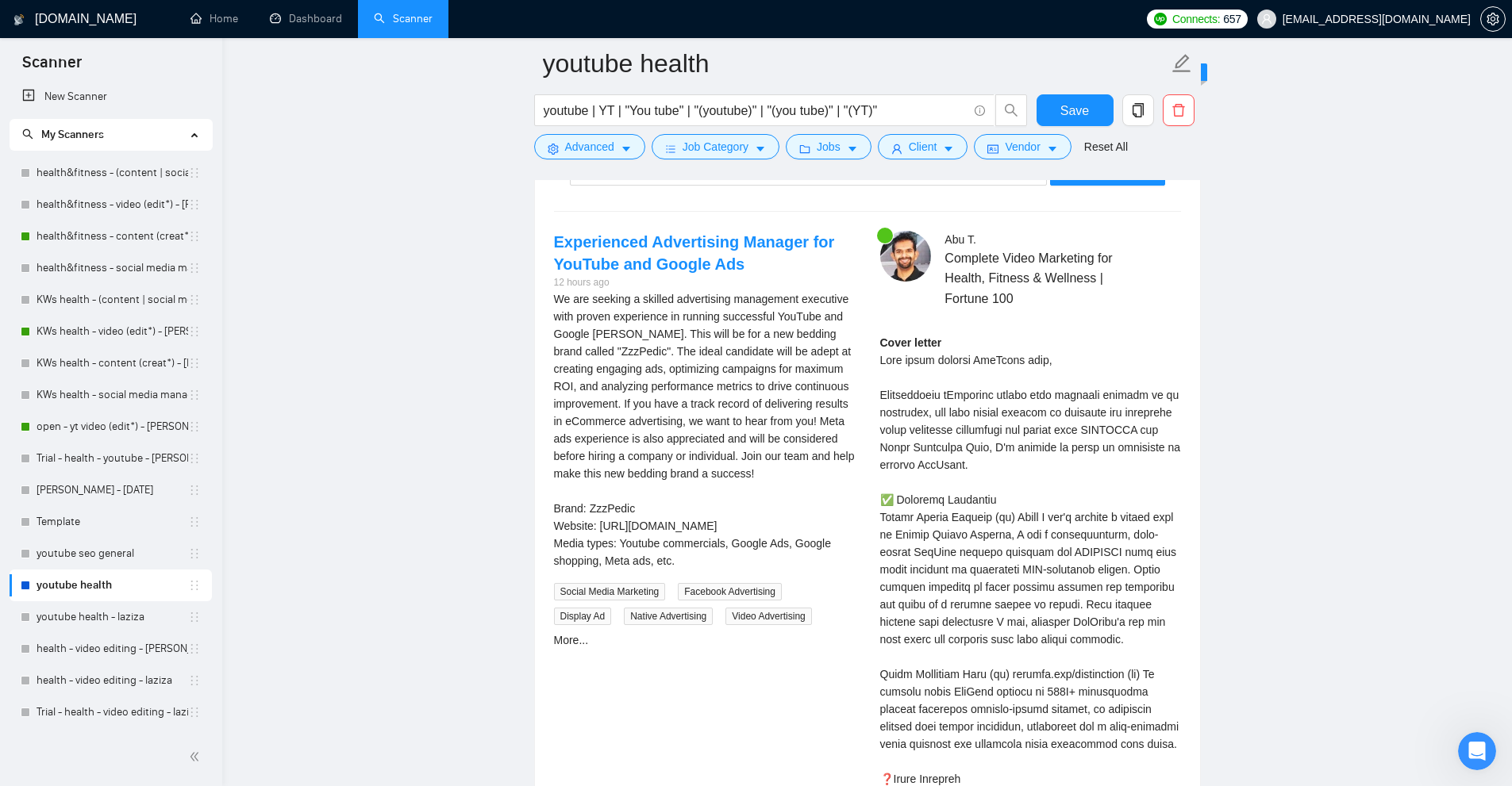
scroll to position [4400, 0]
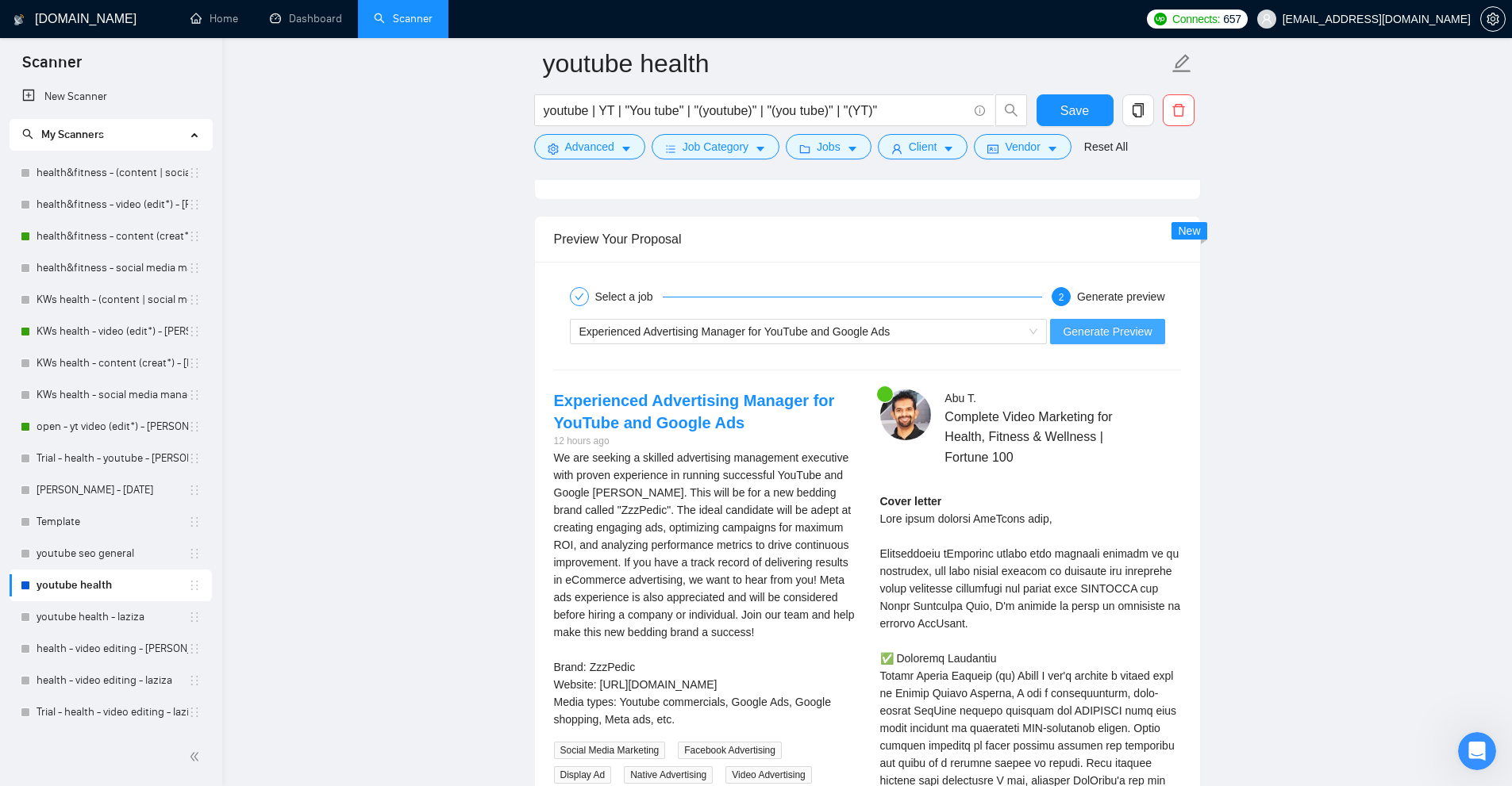
click at [1101, 319] on button "Generate Preview" at bounding box center [1106, 332] width 114 height 25
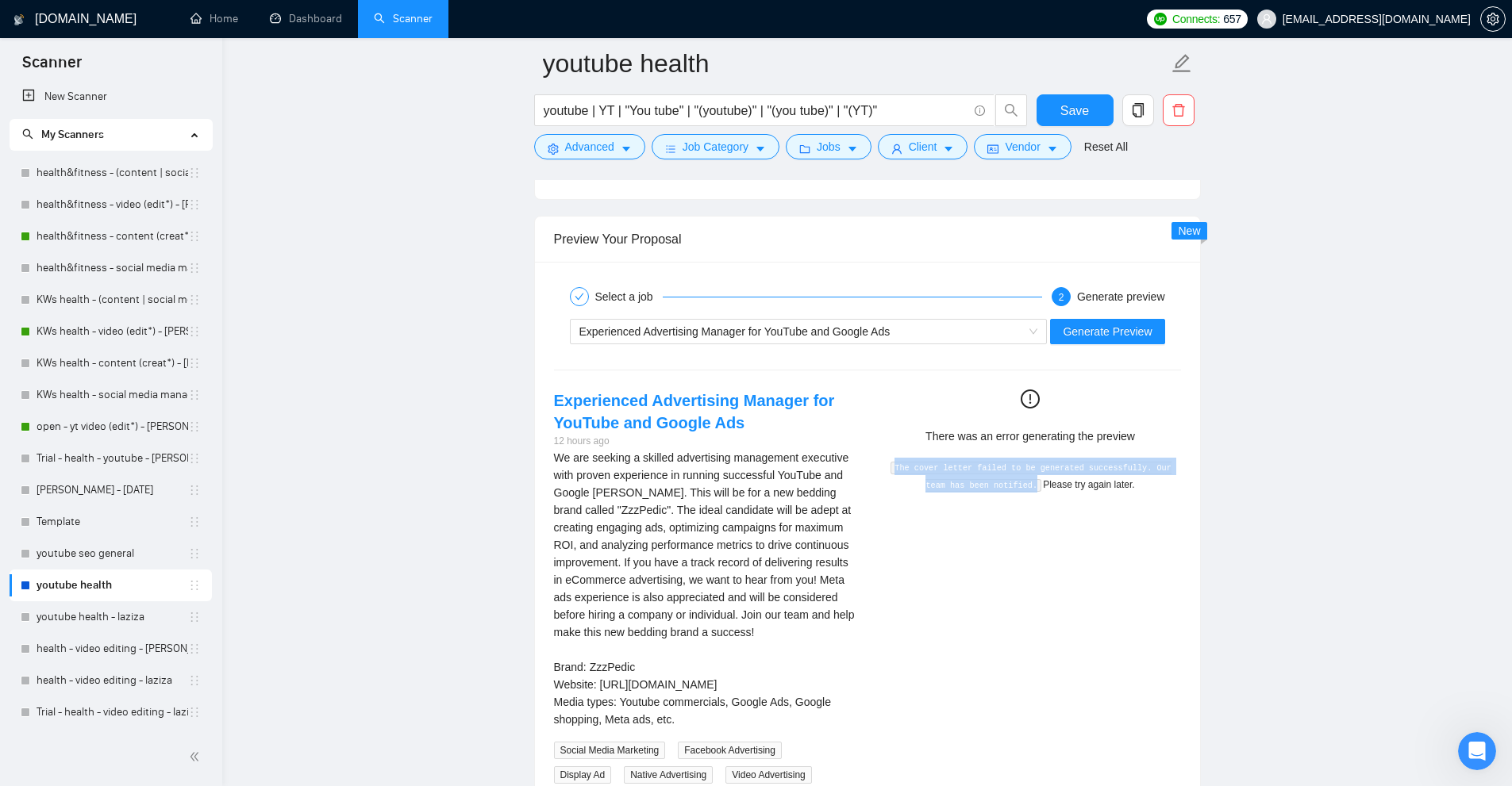
drag, startPoint x: 894, startPoint y: 463, endPoint x: 1023, endPoint y: 480, distance: 130.1
click at [1023, 480] on code "The cover letter failed to be generated successfully. Our team has been notifie…" at bounding box center [1030, 477] width 281 height 30
click at [1047, 507] on div "Experienced Advertising Manager for YouTube and Google Ads 12 hours ago We are …" at bounding box center [867, 598] width 653 height 418
drag, startPoint x: 1023, startPoint y: 482, endPoint x: 891, endPoint y: 471, distance: 132.5
click at [891, 471] on code "The cover letter failed to be generated successfully. Our team has been notifie…" at bounding box center [1030, 477] width 281 height 30
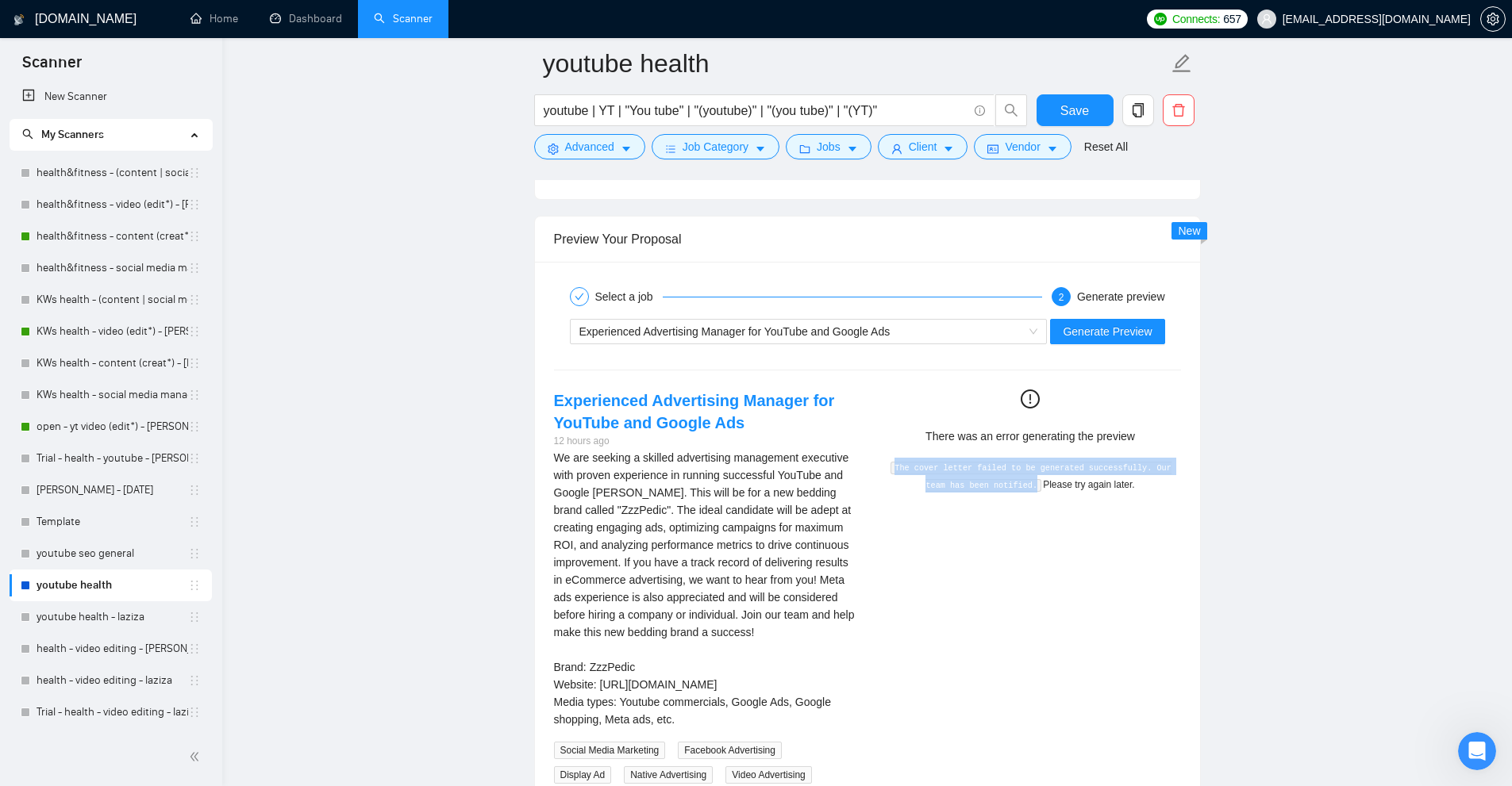
click at [915, 467] on code "The cover letter failed to be generated successfully. Our team has been notifie…" at bounding box center [1030, 477] width 281 height 30
click at [1111, 324] on span "Generate Preview" at bounding box center [1107, 332] width 88 height 17
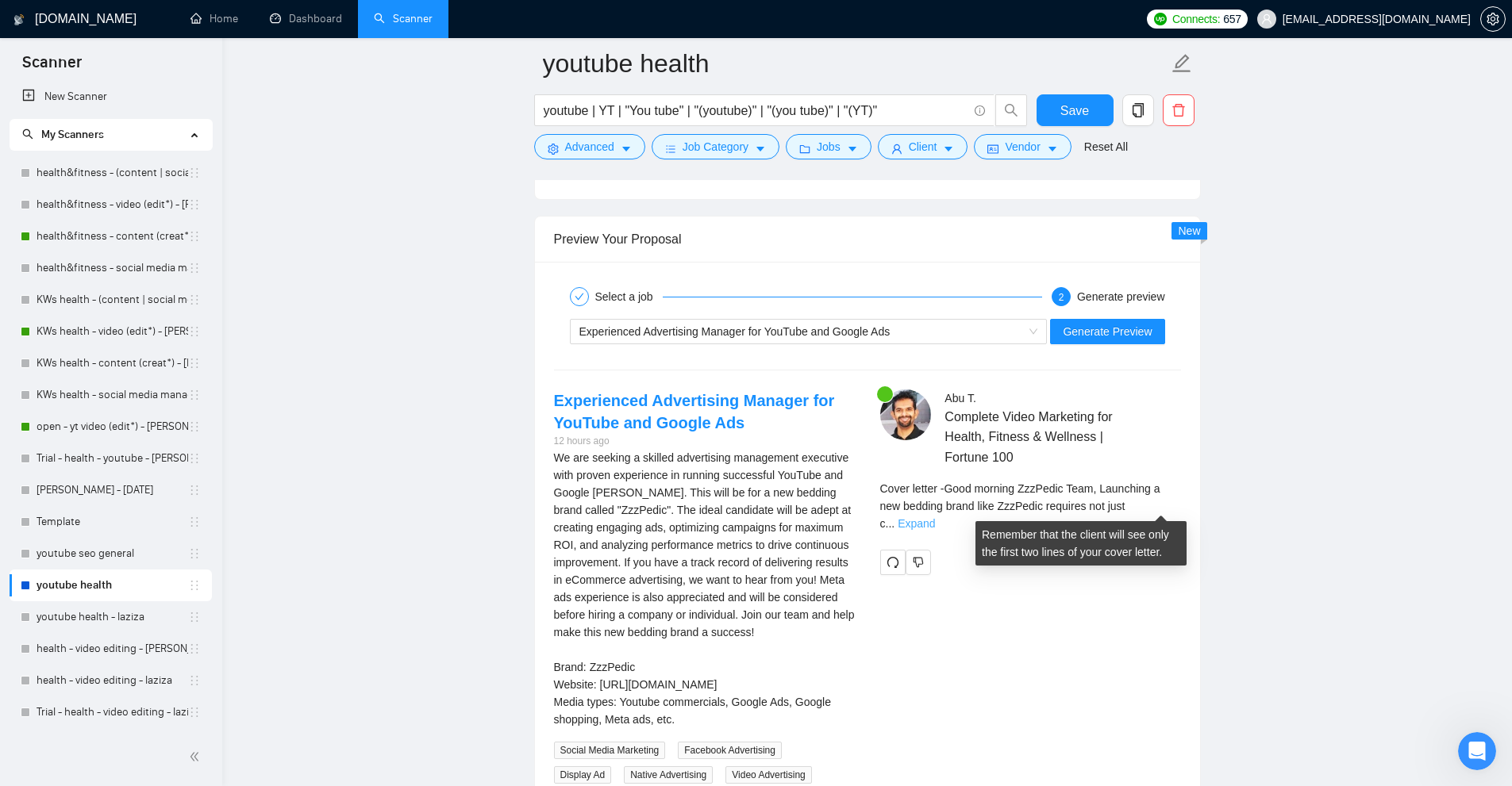
click at [935, 517] on link "Expand" at bounding box center [916, 523] width 37 height 12
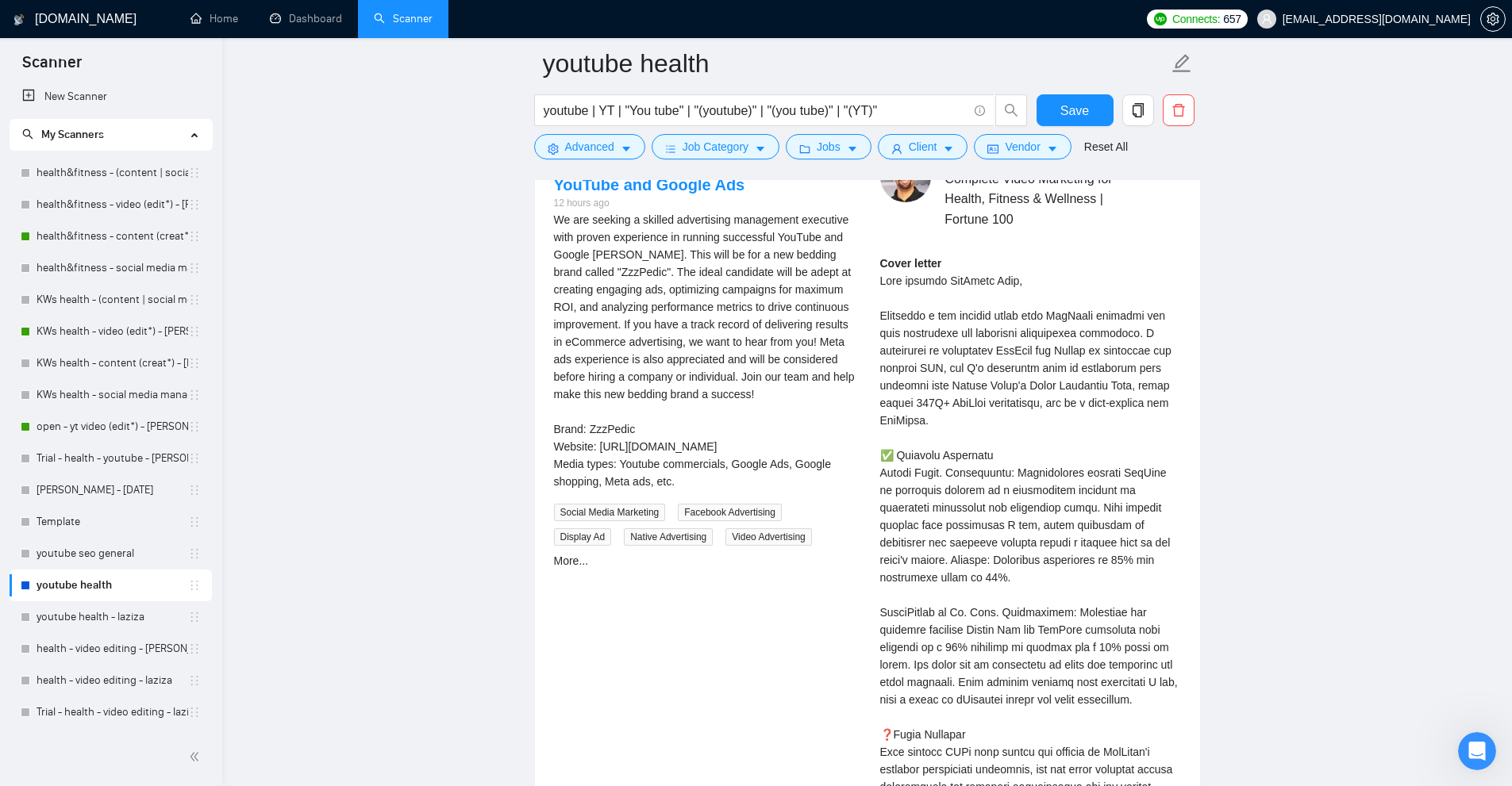
scroll to position [4797, 0]
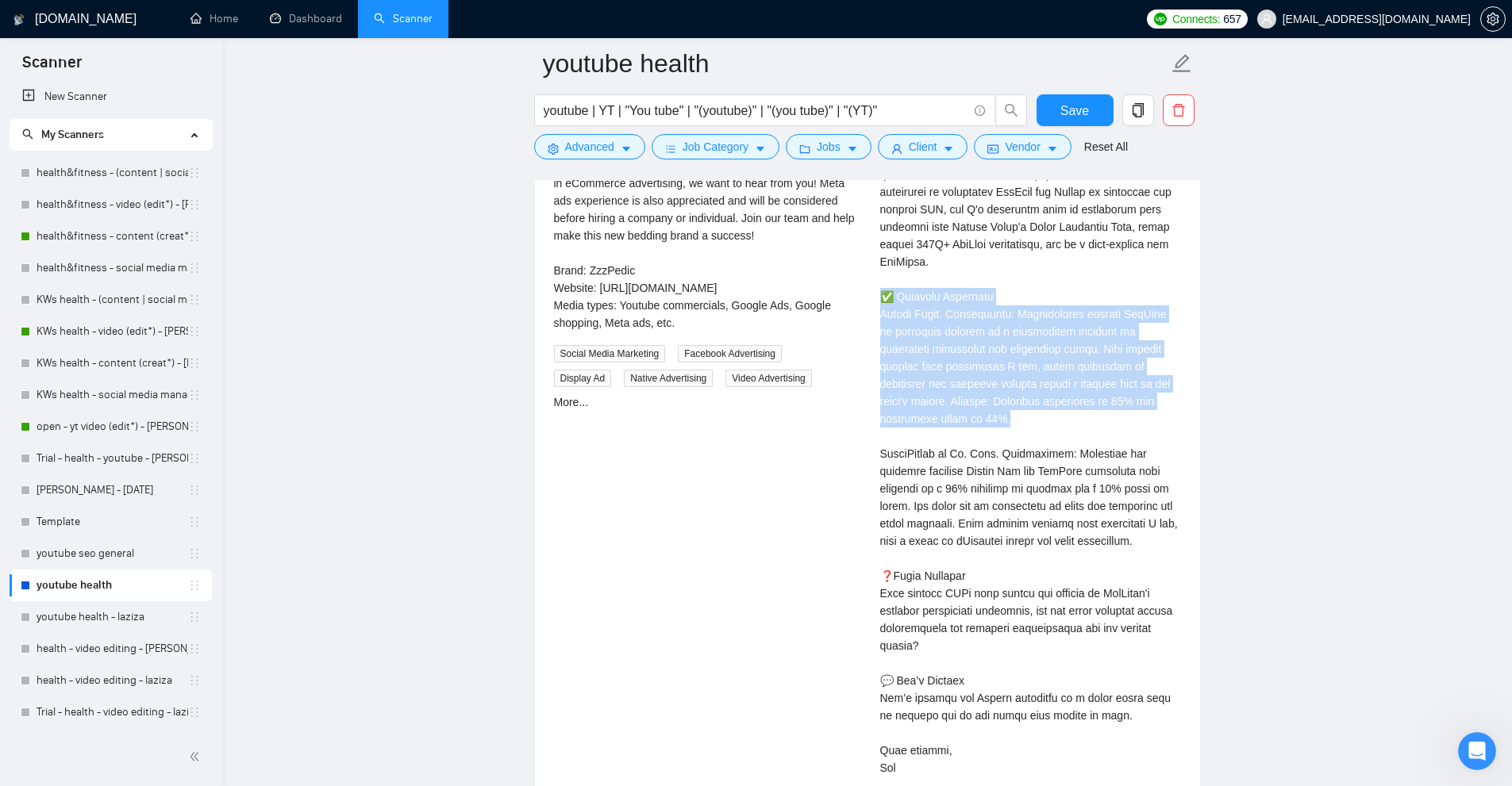
drag, startPoint x: 869, startPoint y: 293, endPoint x: 1177, endPoint y: 405, distance: 327.7
click at [1177, 405] on div "Abu T . Complete Video Marketing for Health, Fitness & Wellness | Fortune 100 C…" at bounding box center [1030, 406] width 326 height 826
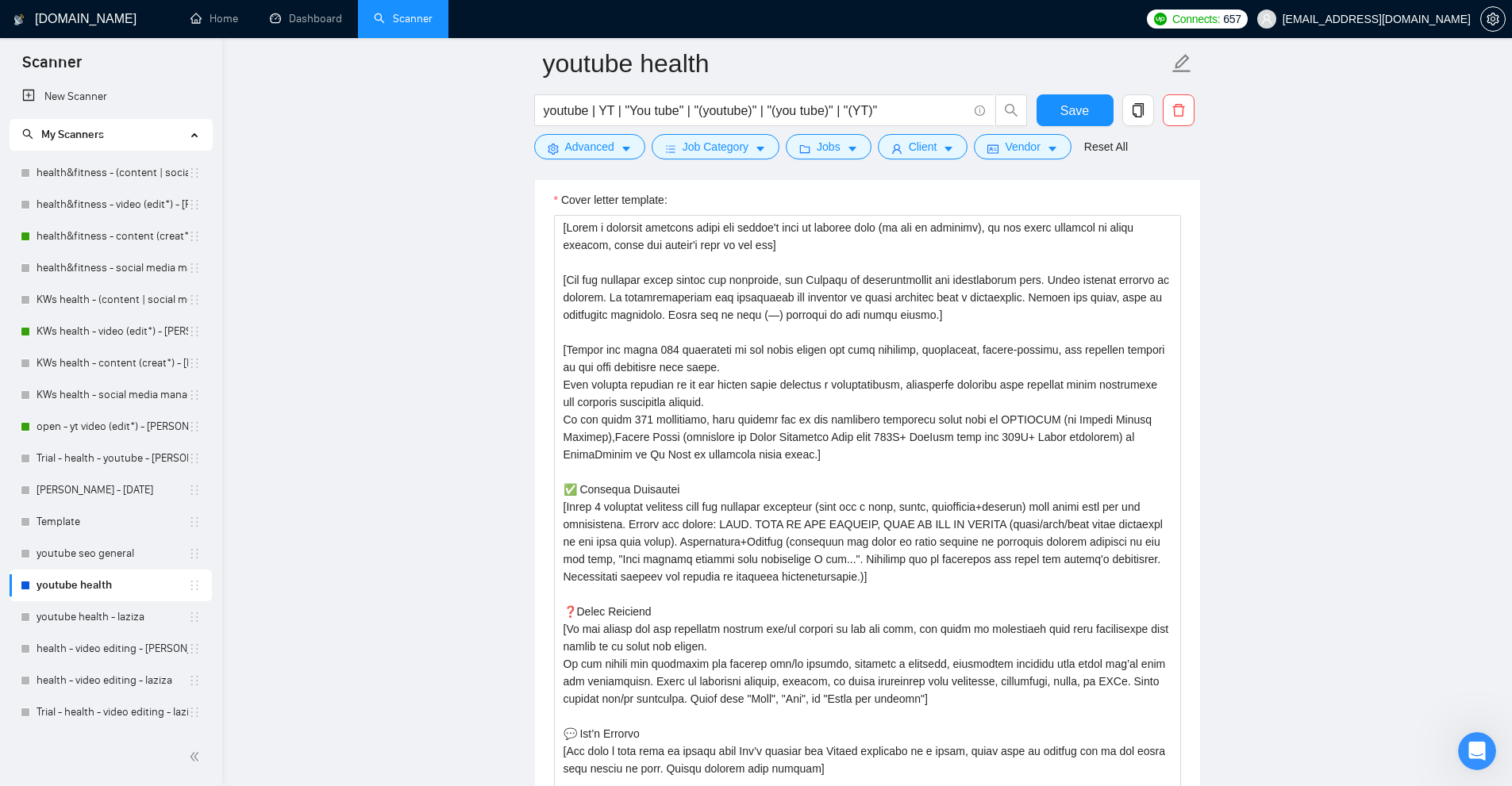
scroll to position [1941, 0]
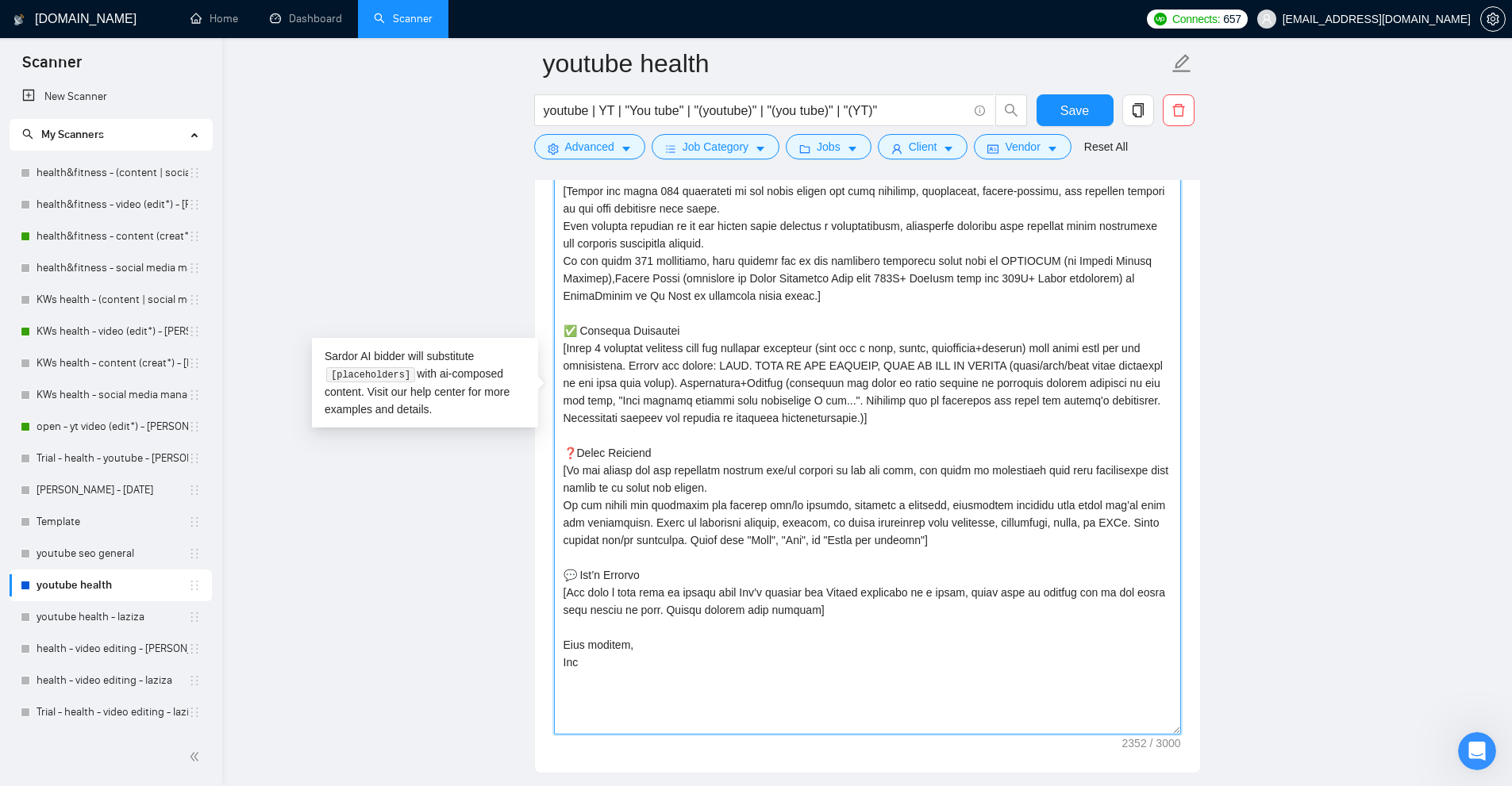
drag, startPoint x: 566, startPoint y: 349, endPoint x: 824, endPoint y: 353, distance: 258.0
click at [824, 353] on textarea "Cover letter template:" at bounding box center [867, 396] width 627 height 678
click at [835, 353] on textarea "Cover letter template:" at bounding box center [867, 396] width 627 height 678
click at [854, 348] on textarea "Cover letter template:" at bounding box center [867, 396] width 627 height 678
click at [754, 362] on textarea "Cover letter template:" at bounding box center [867, 396] width 627 height 678
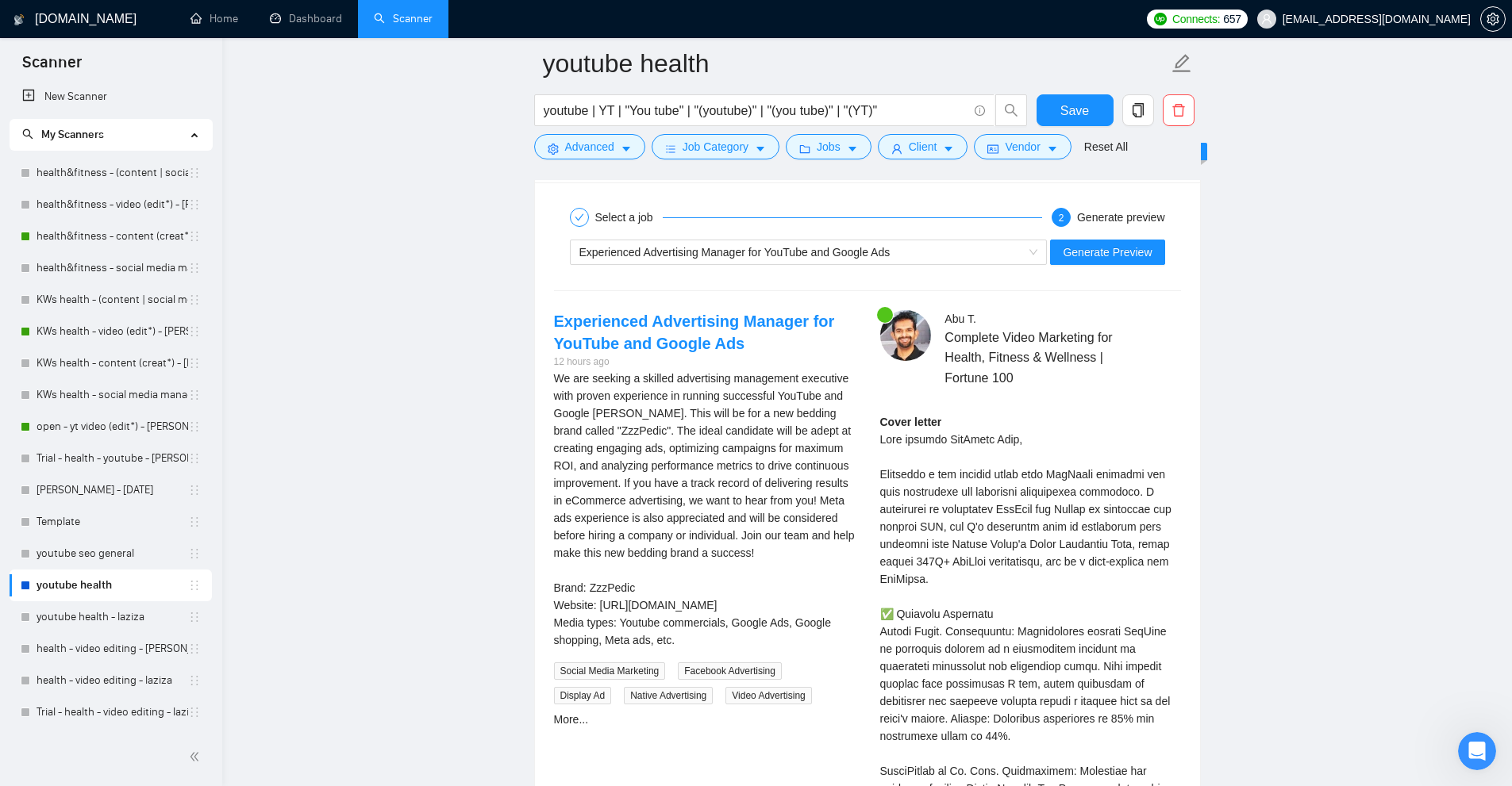
scroll to position [4400, 0]
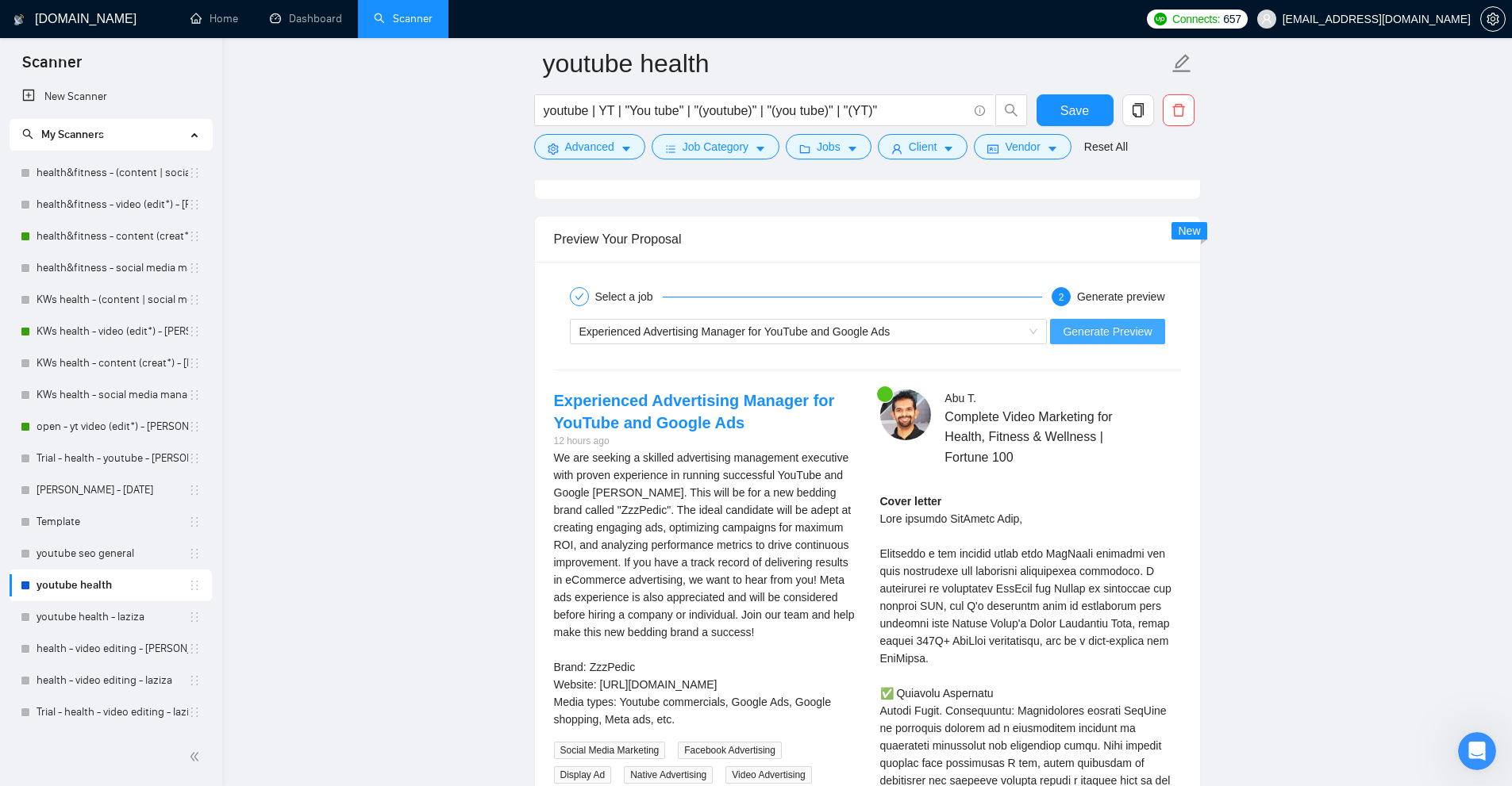
type textarea "[Write a personal greeting using the client's name or company name (if any is p…"
click at [1123, 324] on span "Generate Preview" at bounding box center [1107, 332] width 88 height 17
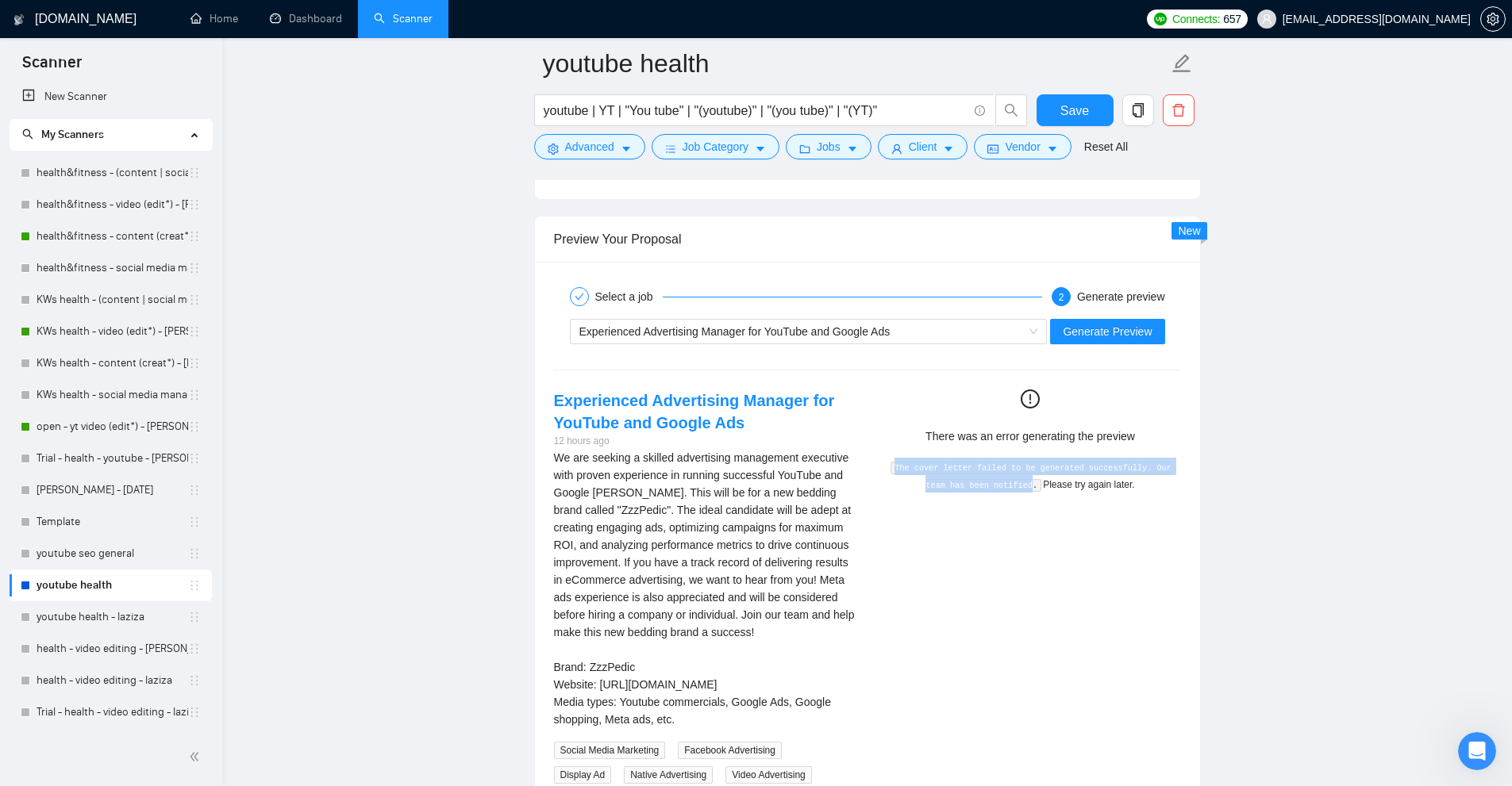
drag, startPoint x: 890, startPoint y: 467, endPoint x: 1020, endPoint y: 476, distance: 130.3
click at [1020, 480] on span "The cover letter failed to be generated successfully. Our team has been notifie…" at bounding box center [1030, 477] width 283 height 29
click at [1078, 325] on span "Generate Preview" at bounding box center [1107, 332] width 88 height 17
click at [1078, 335] on span "Generate Preview" at bounding box center [1107, 332] width 88 height 17
click at [1123, 329] on span "Generate Preview" at bounding box center [1107, 332] width 88 height 17
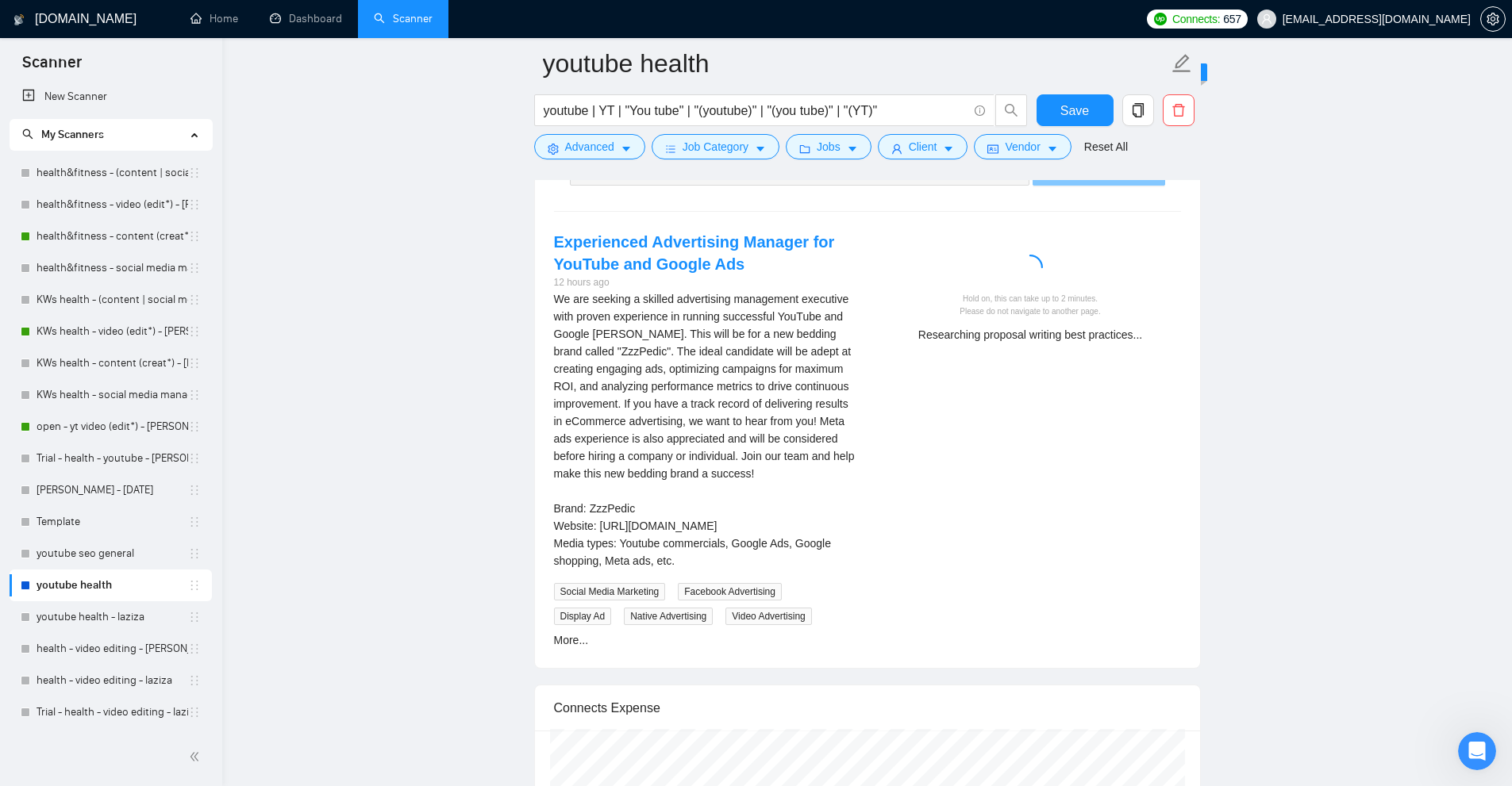
scroll to position [4480, 0]
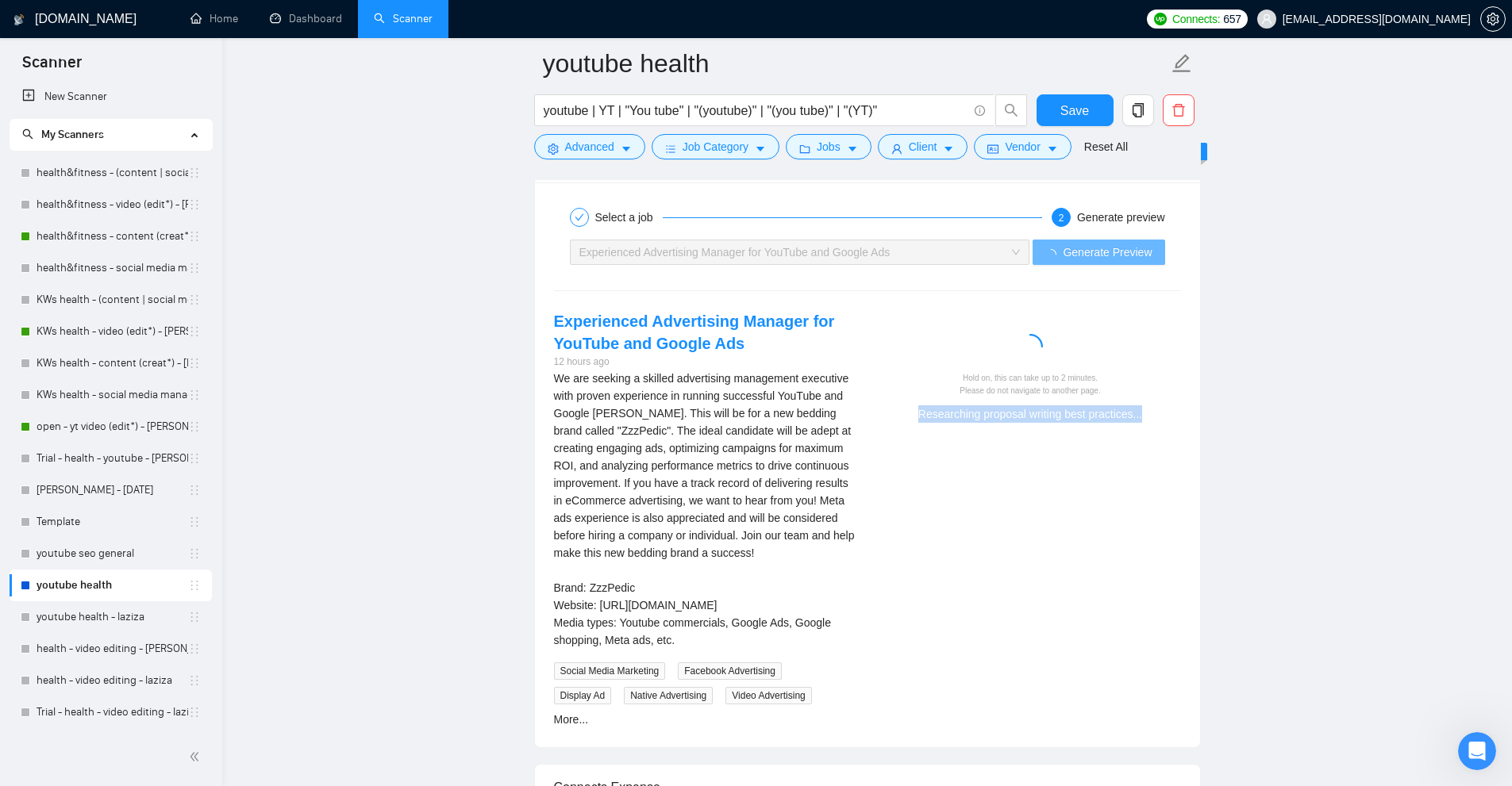
drag, startPoint x: 940, startPoint y: 417, endPoint x: 1185, endPoint y: 422, distance: 245.1
click at [1185, 422] on div "Hold on, this can take up to 2 minutes. Please do not navigate to another page.…" at bounding box center [1030, 372] width 326 height 123
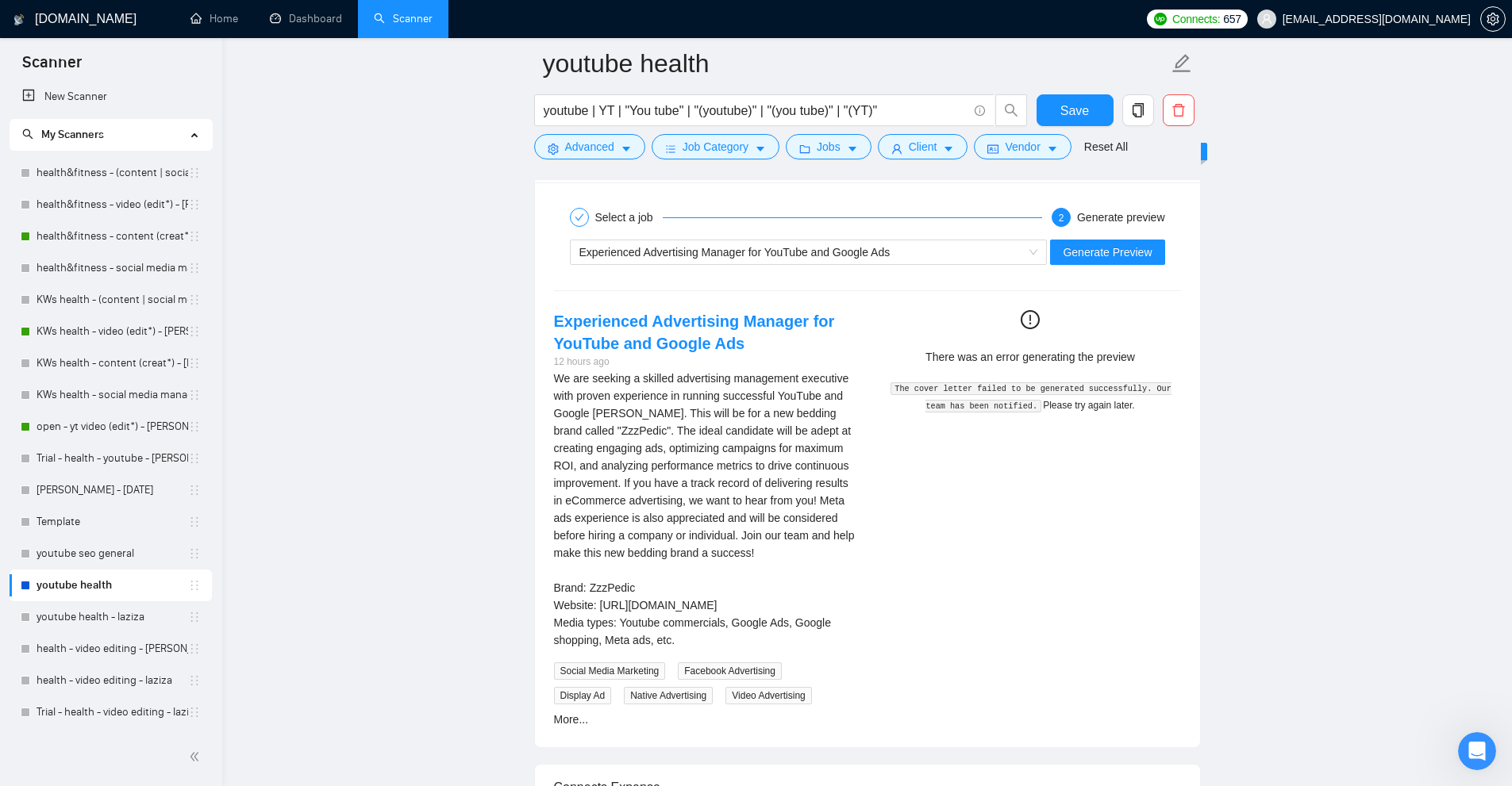
click at [1062, 388] on code "The cover letter failed to be generated successfully. Our team has been notifie…" at bounding box center [1030, 397] width 281 height 30
drag, startPoint x: 1062, startPoint y: 388, endPoint x: 1088, endPoint y: 409, distance: 33.4
click at [1088, 409] on div "The cover letter failed to be generated successfully. Our team has been notifie…" at bounding box center [1030, 396] width 288 height 35
click at [1063, 446] on div "Experienced Advertising Manager for YouTube and Google Ads 12 hours ago We are …" at bounding box center [867, 519] width 653 height 418
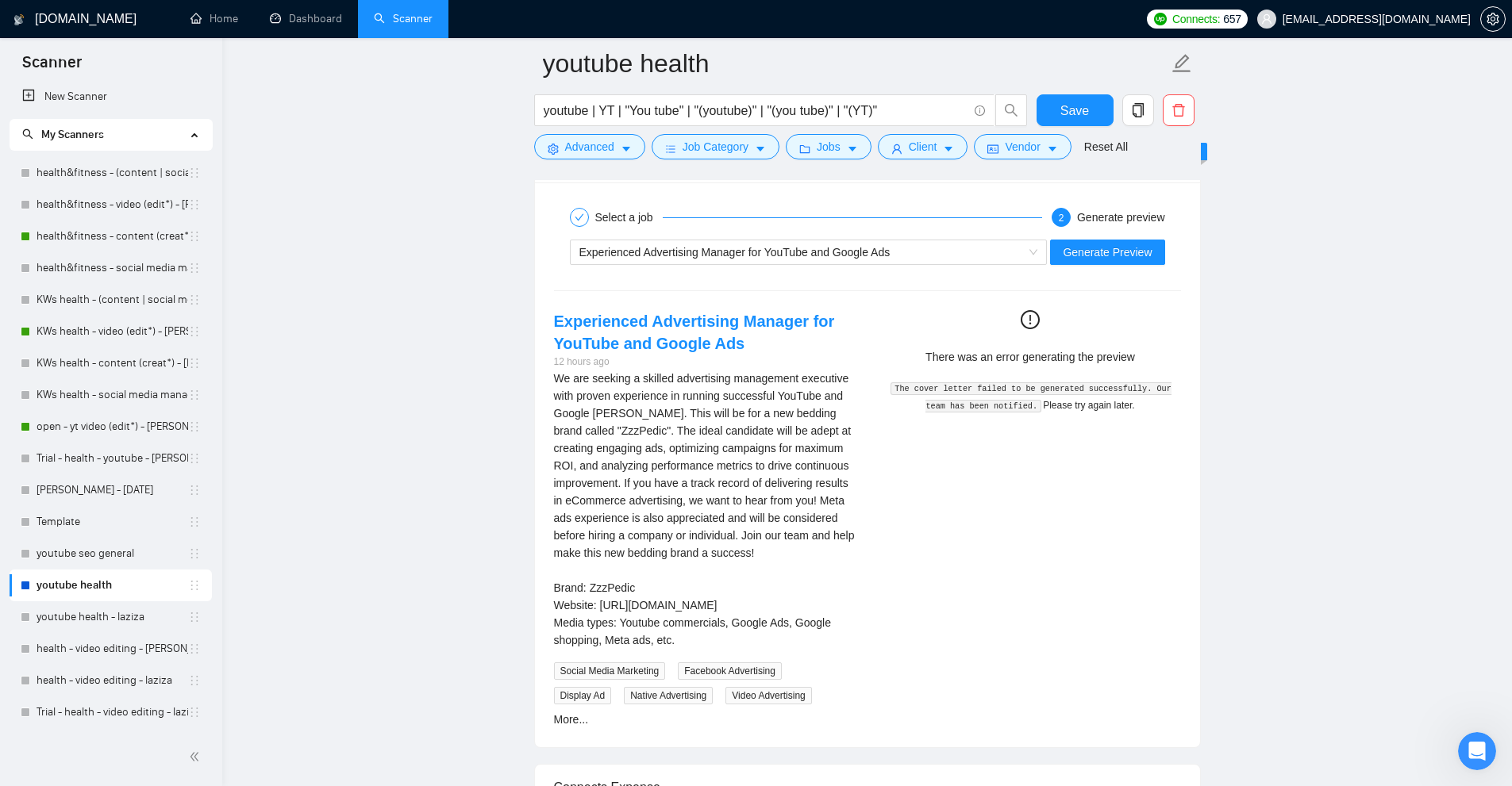
click at [1043, 403] on span "Please try again later." at bounding box center [1088, 405] width 91 height 12
drag, startPoint x: 1037, startPoint y: 403, endPoint x: 1129, endPoint y: 408, distance: 92.1
click at [1129, 408] on div "The cover letter failed to be generated successfully. Our team has been notifie…" at bounding box center [1030, 396] width 288 height 35
click at [1086, 444] on div "Experienced Advertising Manager for YouTube and Google Ads 12 hours ago We are …" at bounding box center [867, 519] width 653 height 418
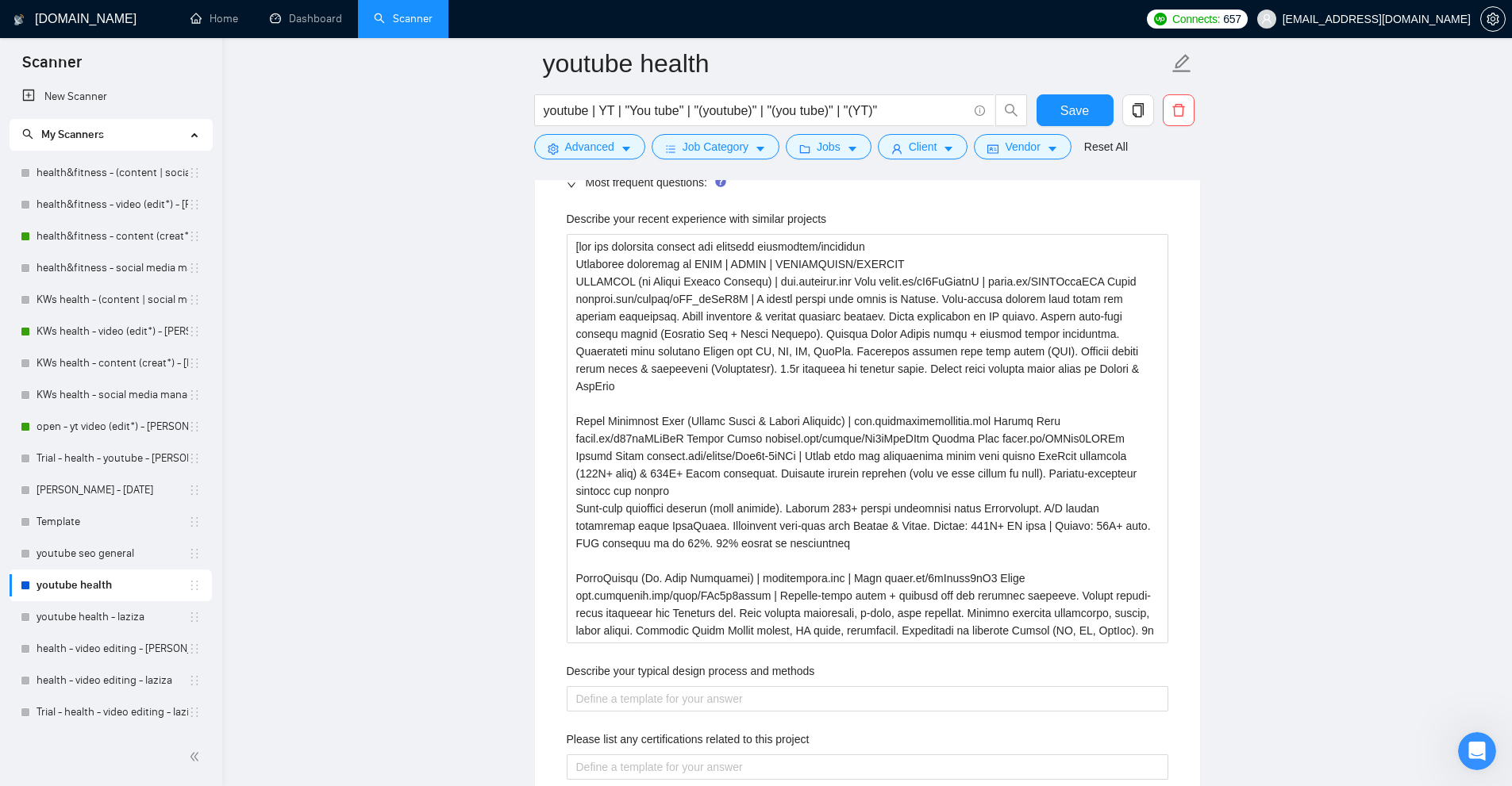
scroll to position [2496, 0]
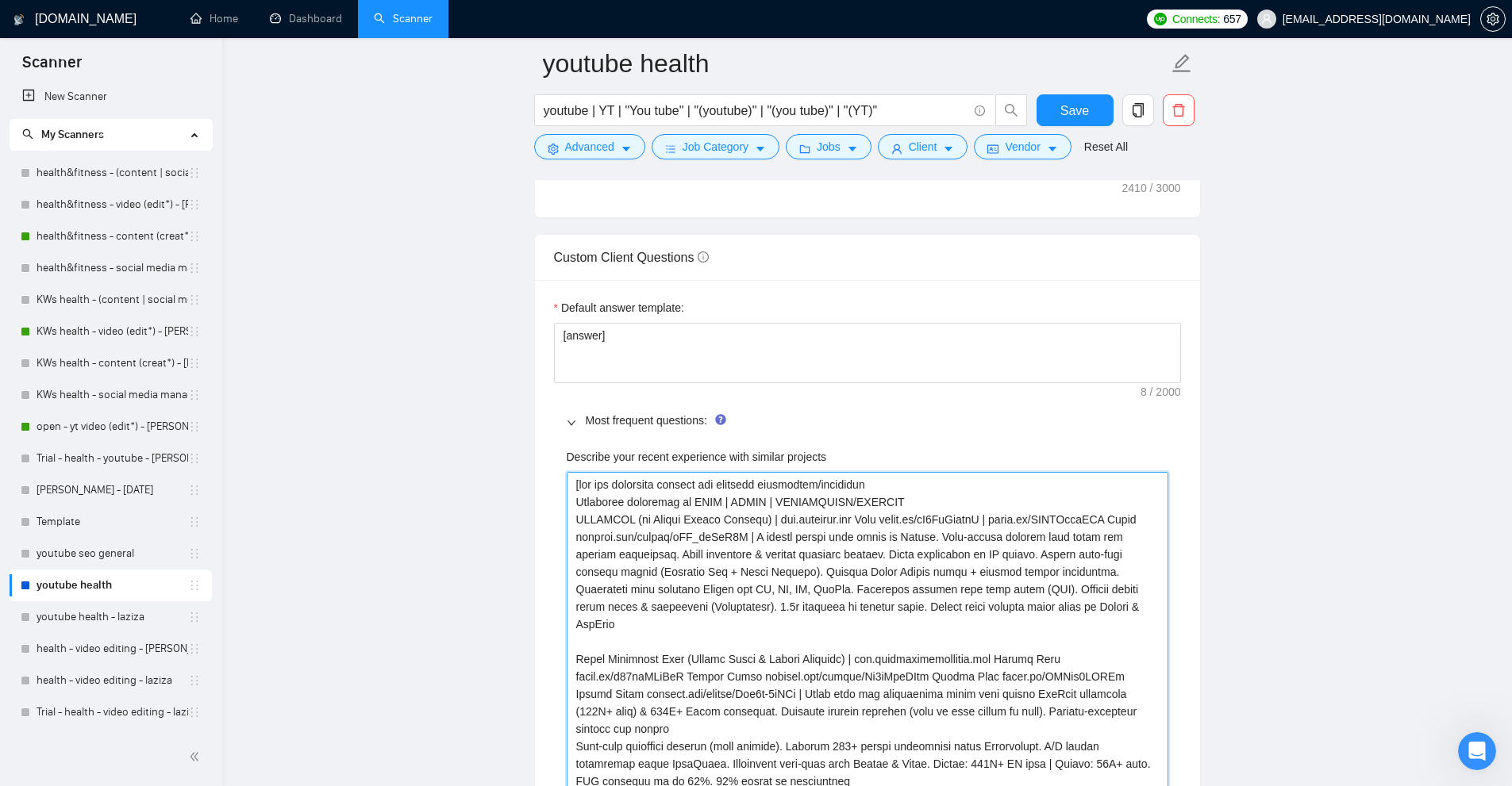
click at [846, 642] on projects "Describe your recent experience with similar projects" at bounding box center [868, 676] width 602 height 409
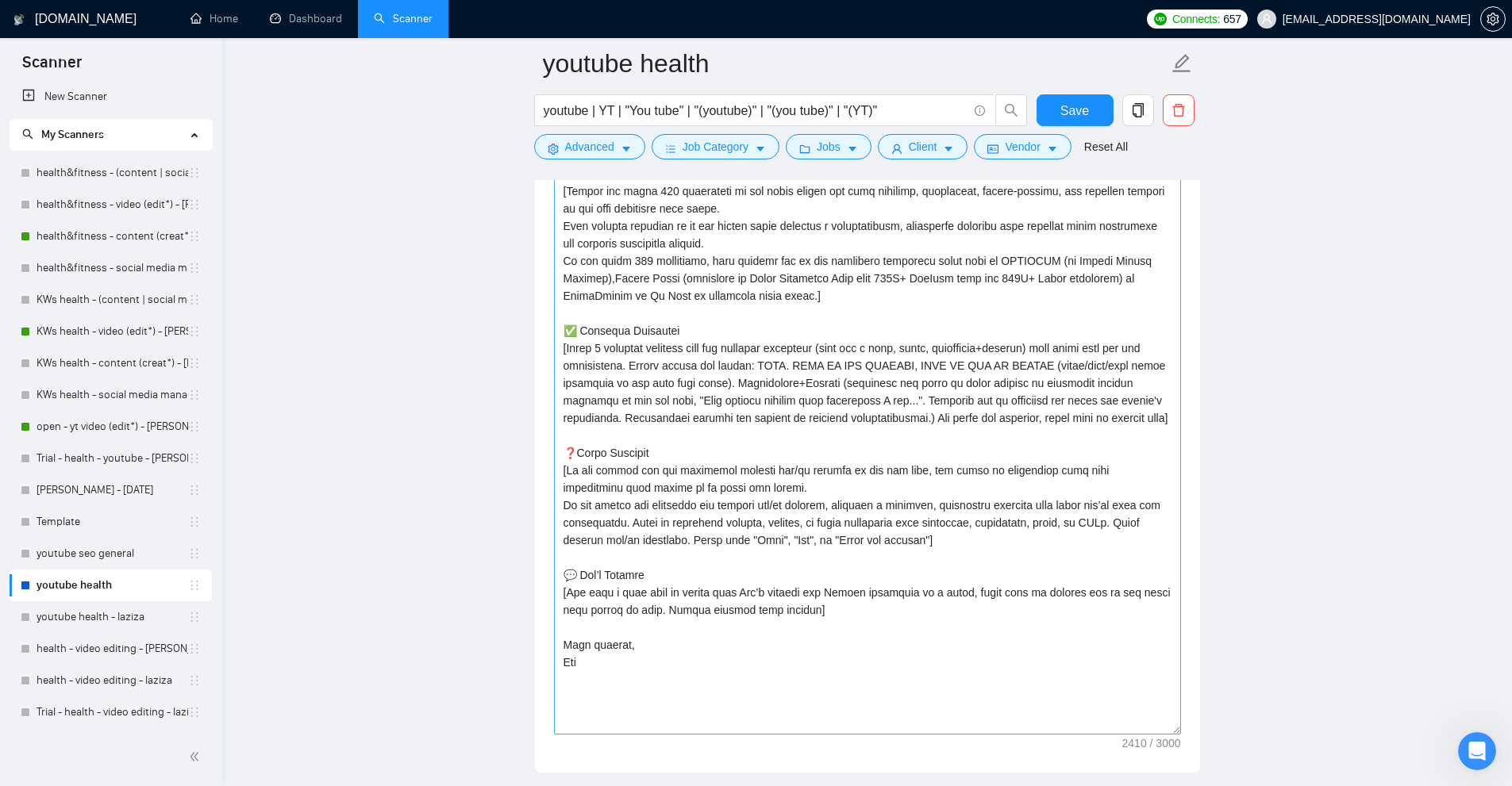
scroll to position [1703, 0]
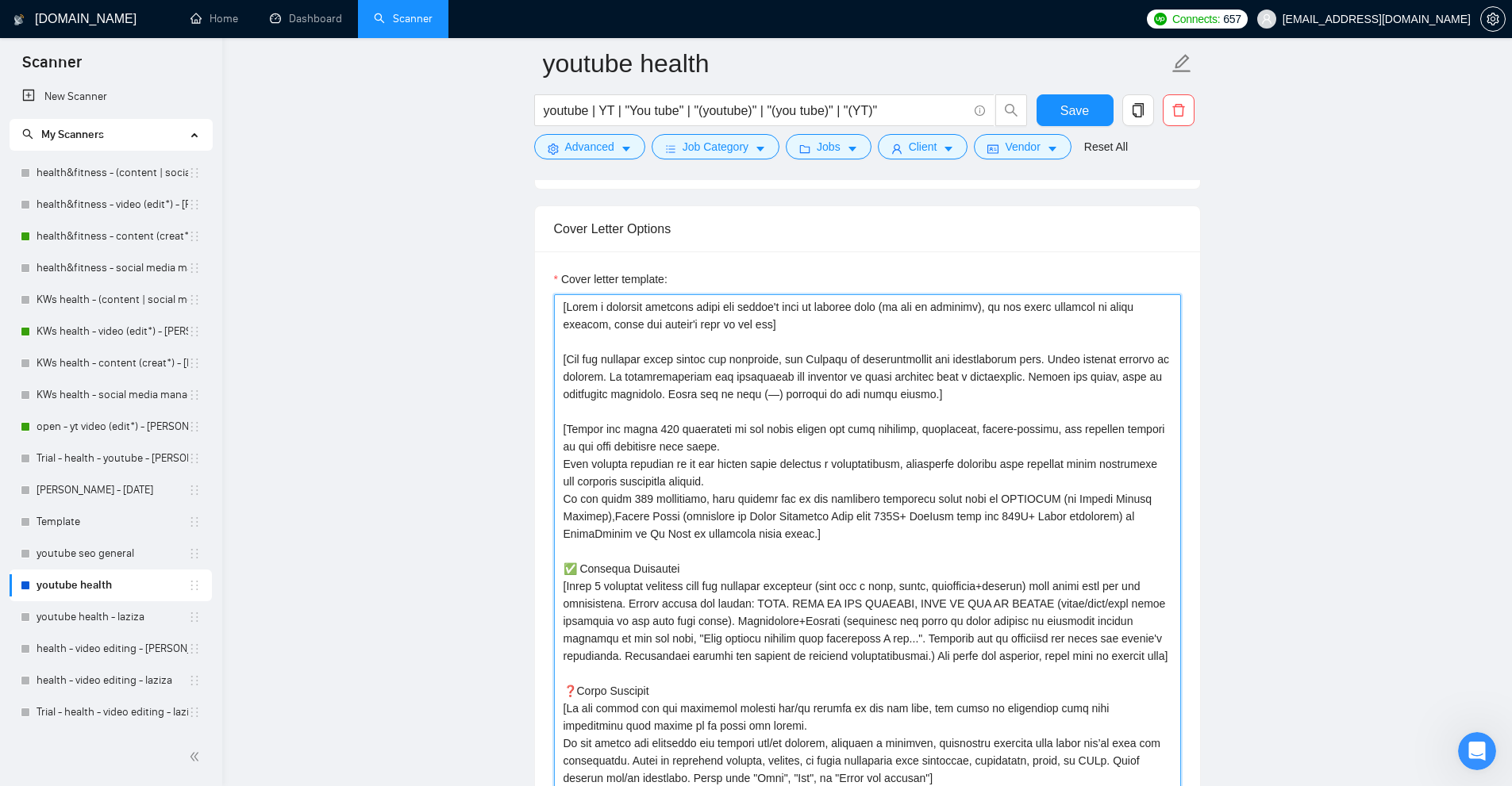
click at [632, 551] on textarea "Cover letter template:" at bounding box center [867, 633] width 627 height 678
click at [624, 562] on textarea "Cover letter template:" at bounding box center [867, 633] width 627 height 678
drag, startPoint x: 624, startPoint y: 562, endPoint x: 636, endPoint y: 637, distance: 76.0
click at [636, 637] on textarea "Cover letter template:" at bounding box center [867, 633] width 627 height 678
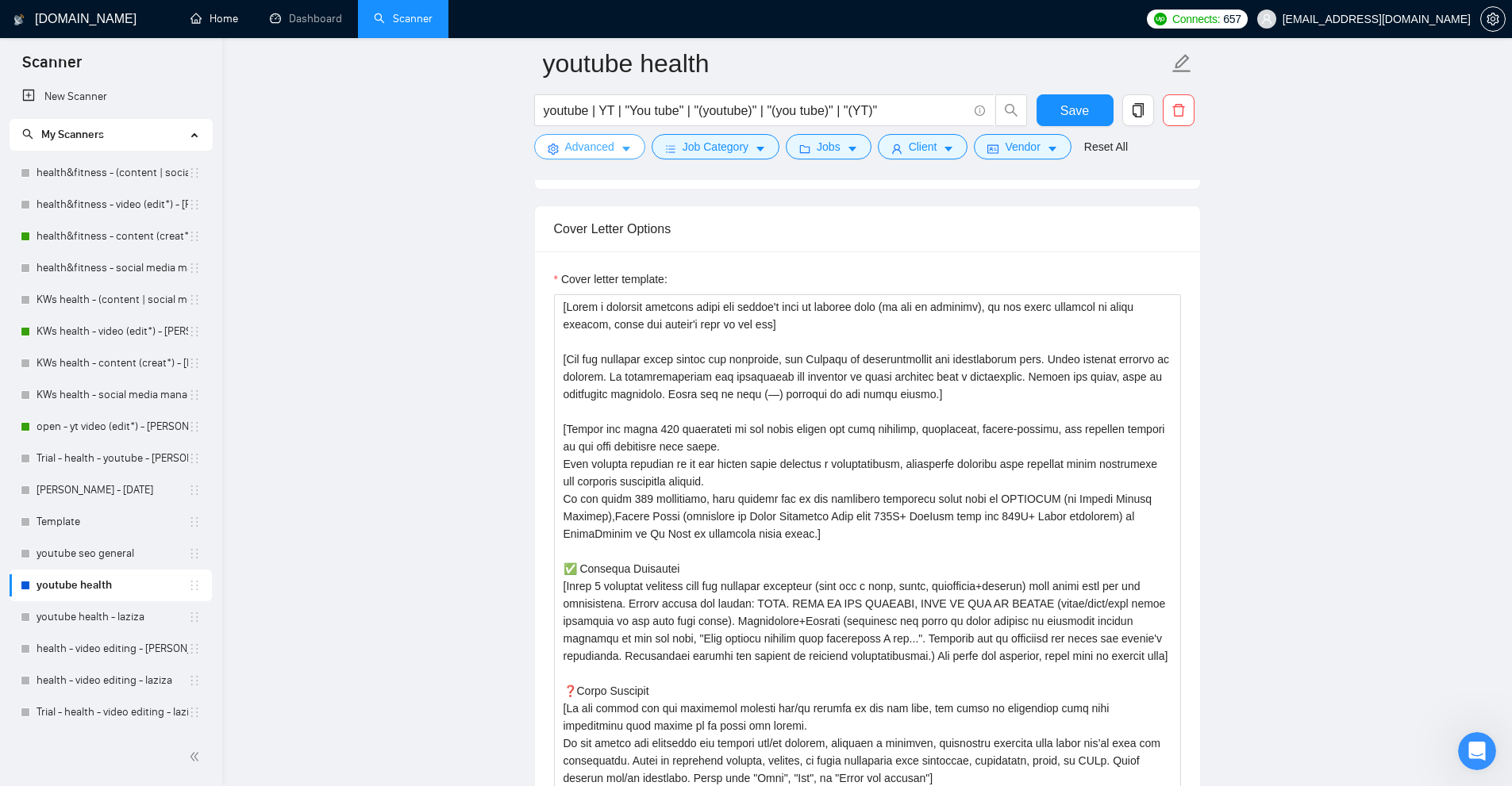
click at [579, 154] on span "Advanced" at bounding box center [589, 147] width 49 height 17
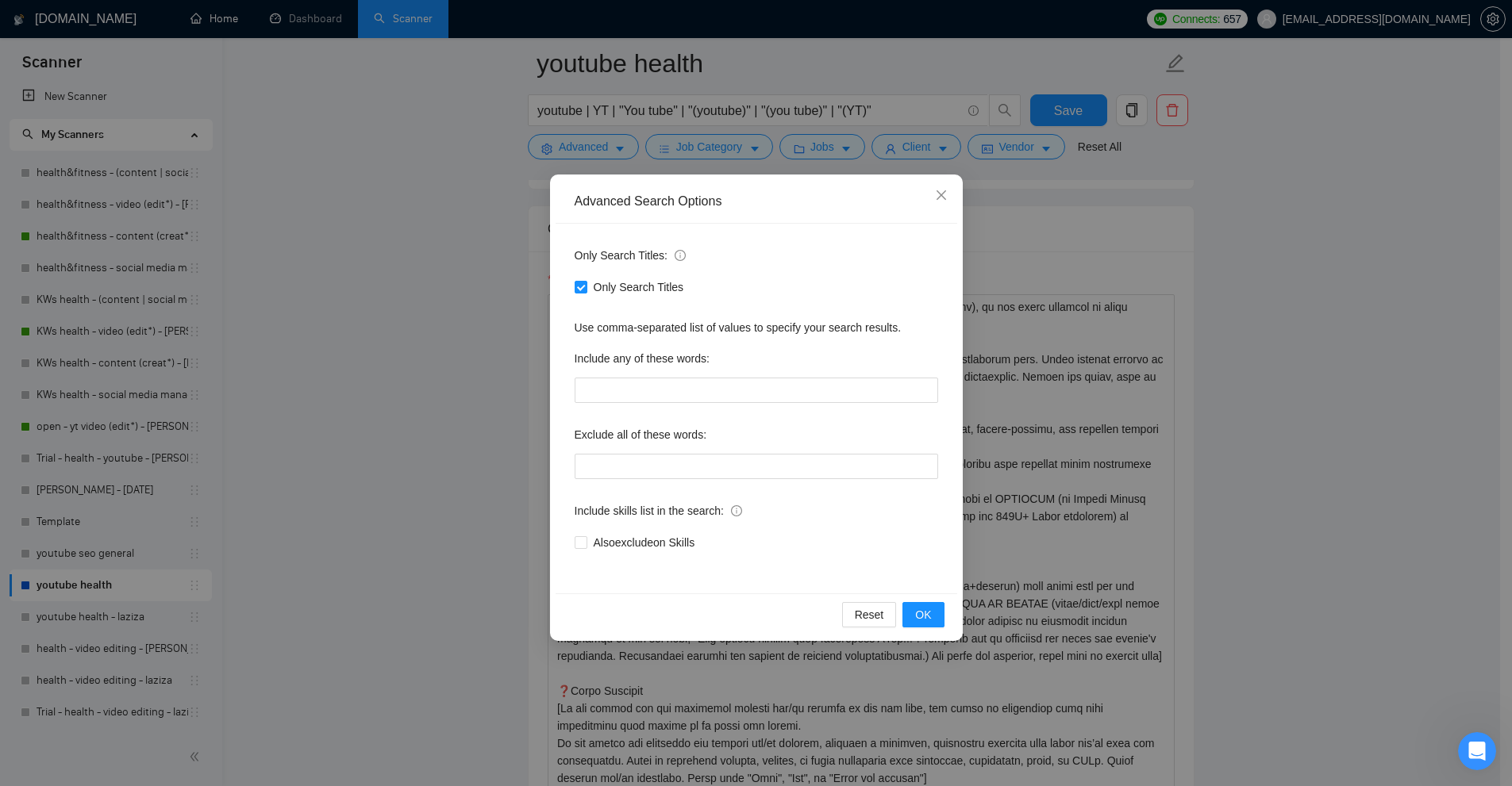
click at [358, 330] on div "Advanced Search Options Only Search Titles: Only Search Titles Use comma-separa…" at bounding box center [756, 393] width 1512 height 786
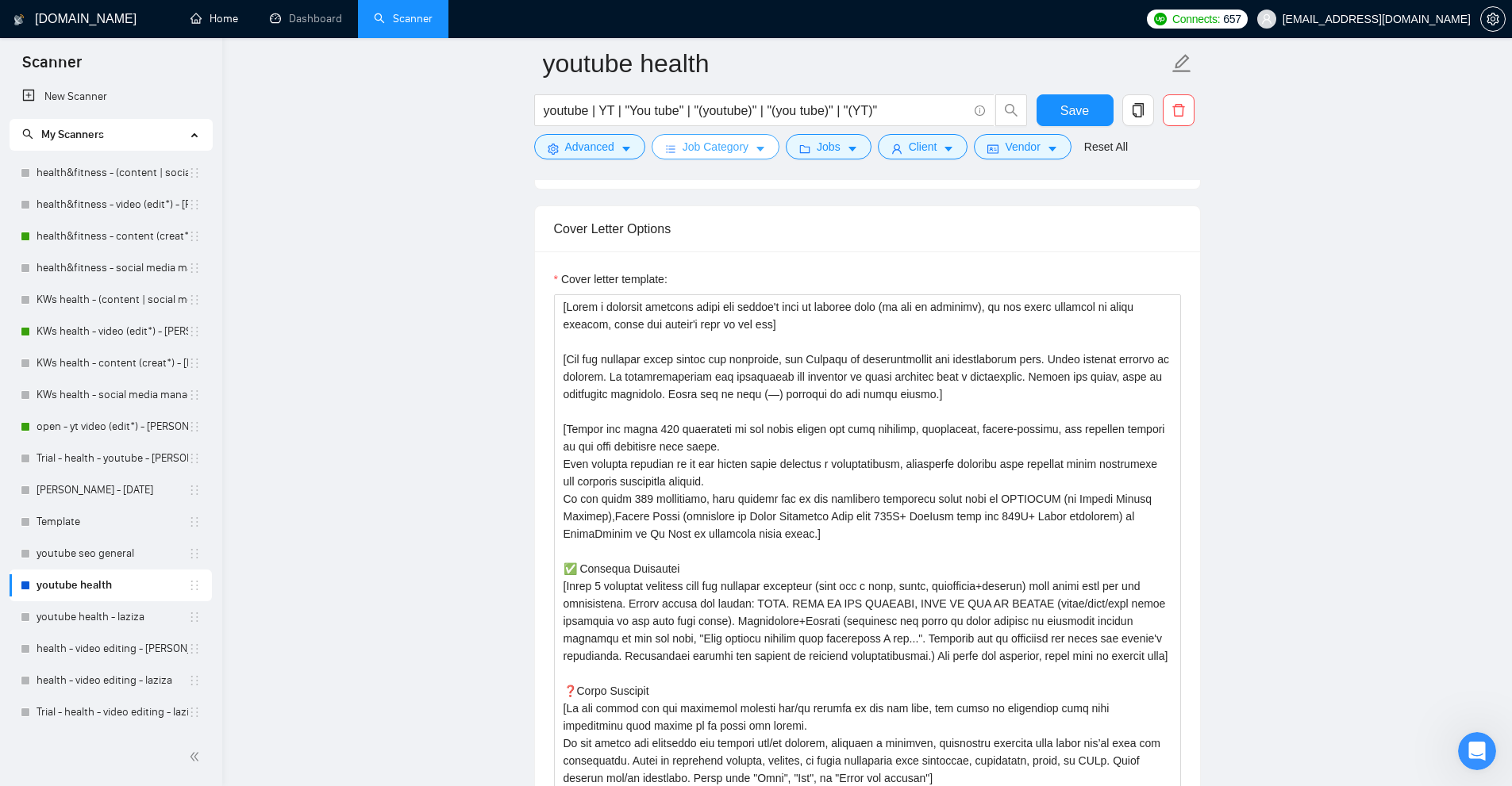
click at [744, 158] on button "Job Category" at bounding box center [715, 147] width 128 height 25
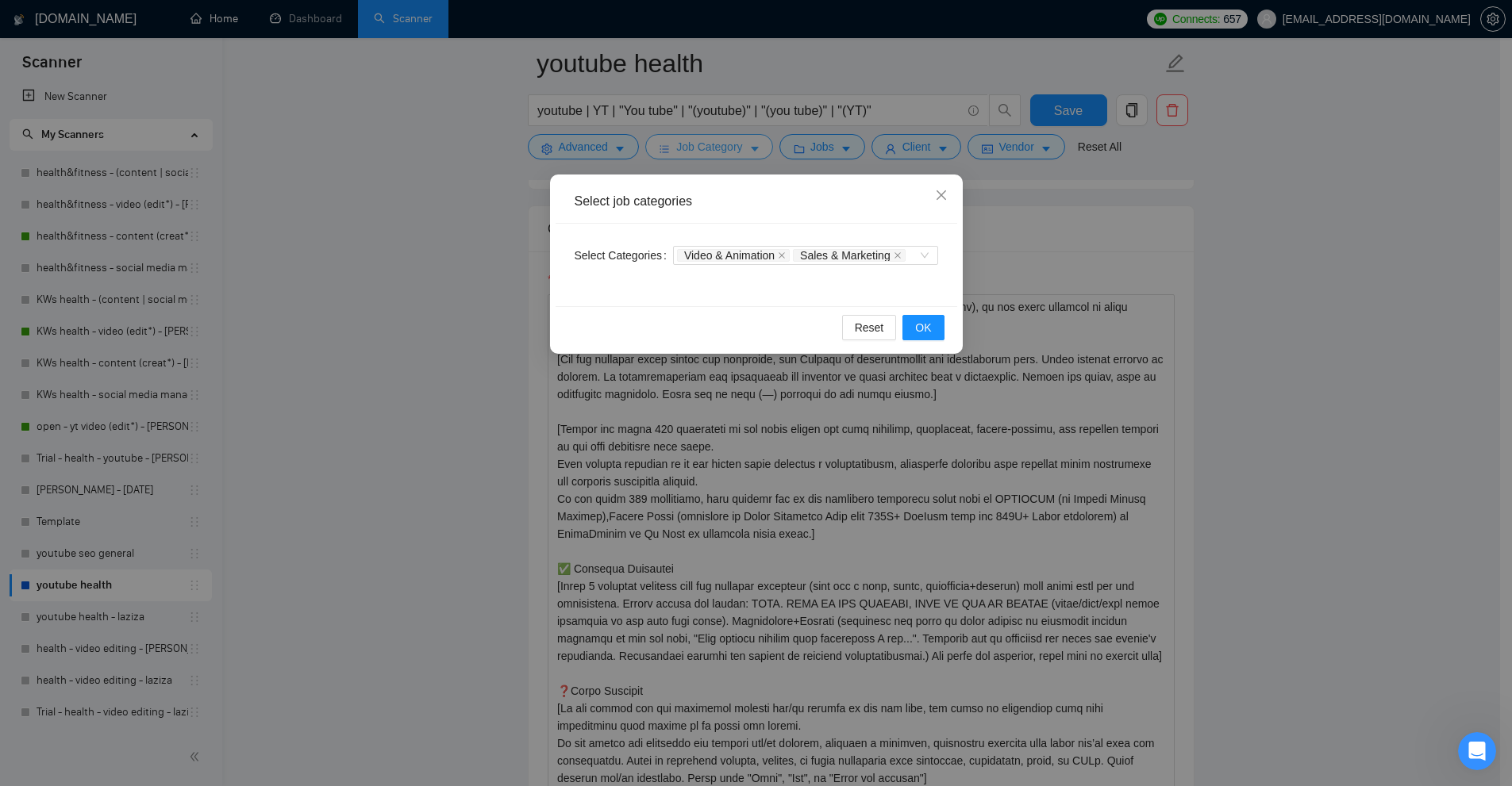
click at [744, 158] on div "Select job categories Select Categories Video & Animation Sales & Marketing Res…" at bounding box center [756, 393] width 1512 height 786
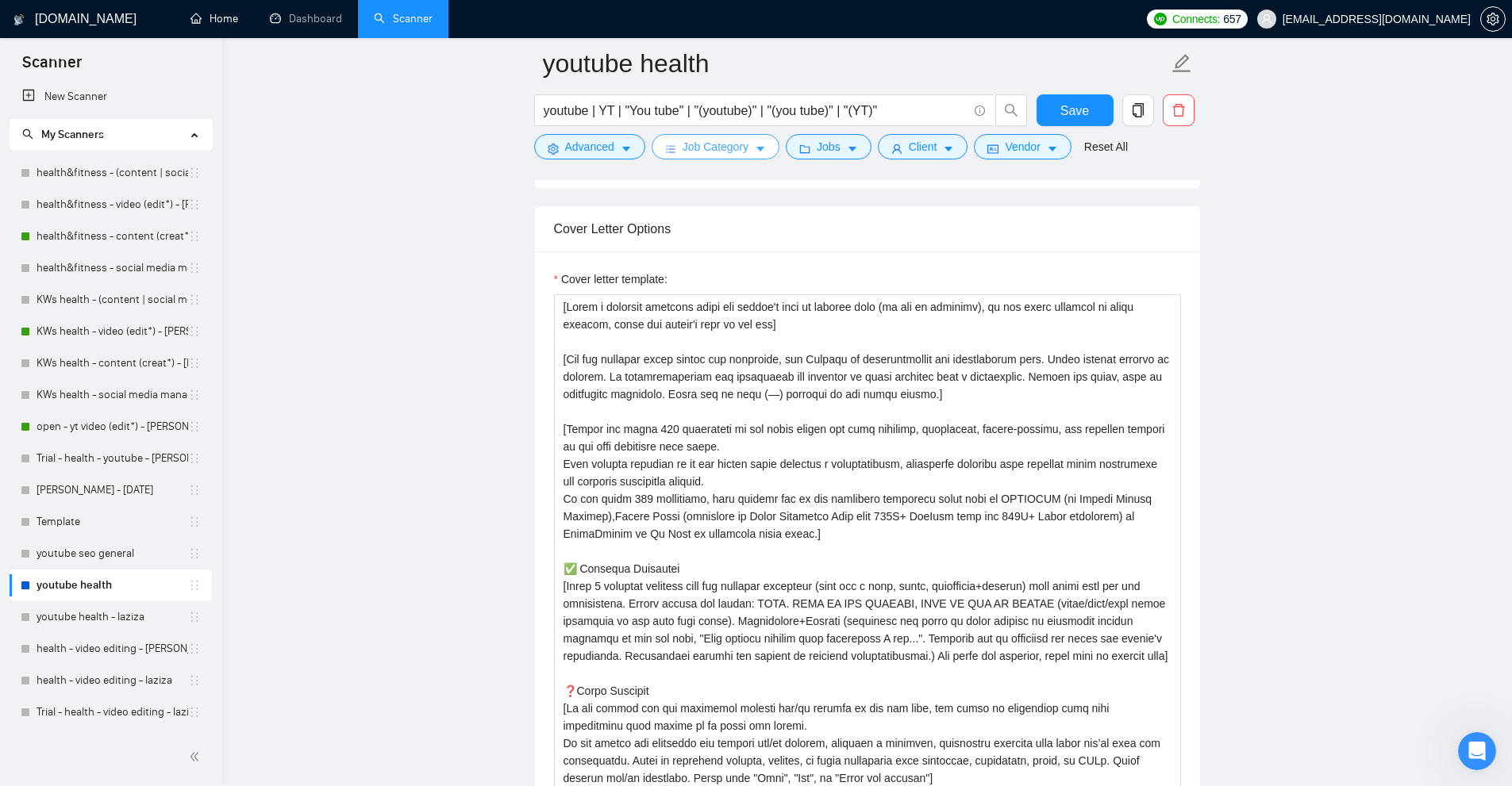
click at [749, 151] on button "Job Category" at bounding box center [715, 147] width 128 height 25
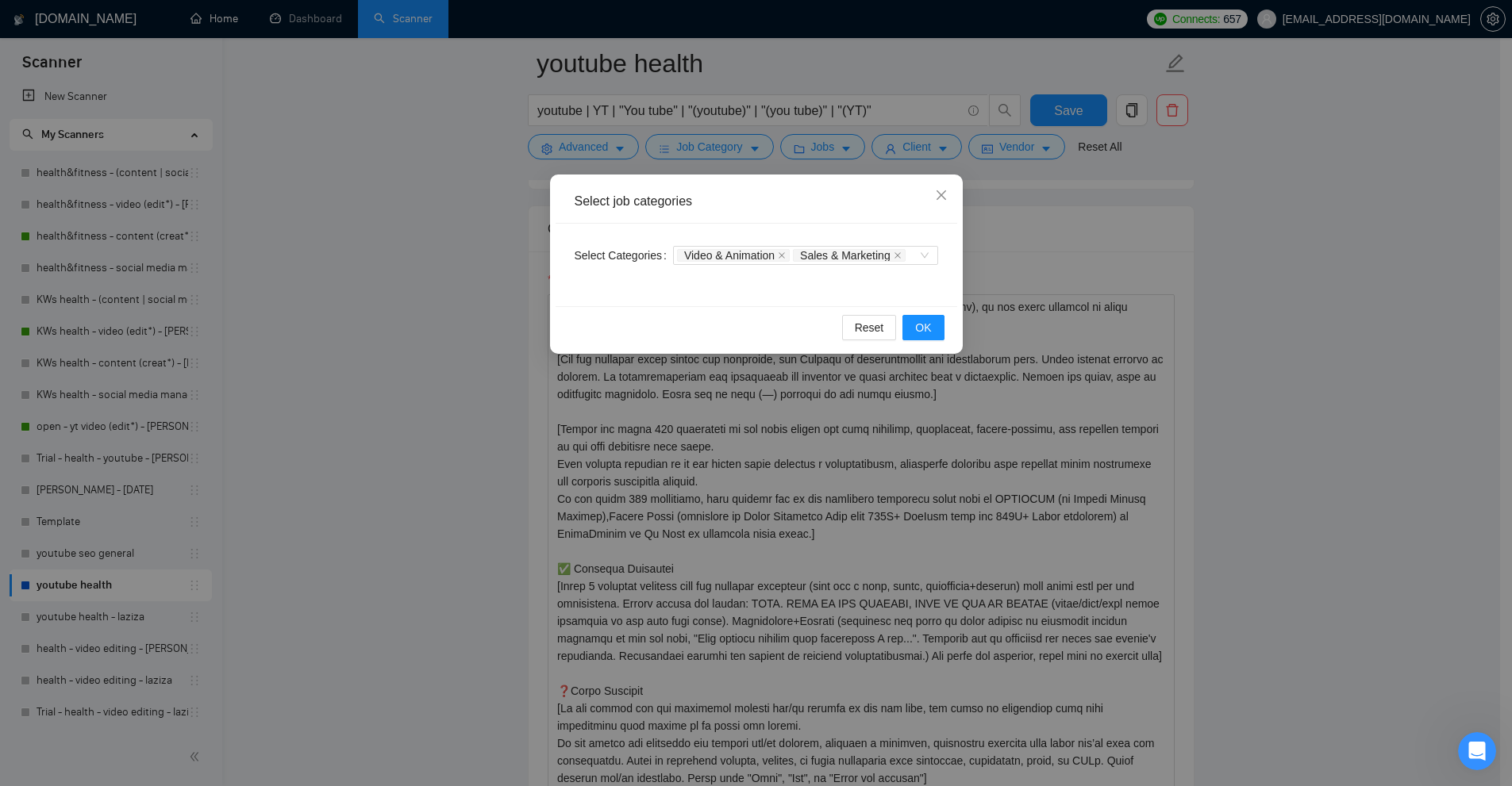
click at [858, 155] on div "Select job categories Select Categories Video & Animation Sales & Marketing Res…" at bounding box center [756, 393] width 1512 height 786
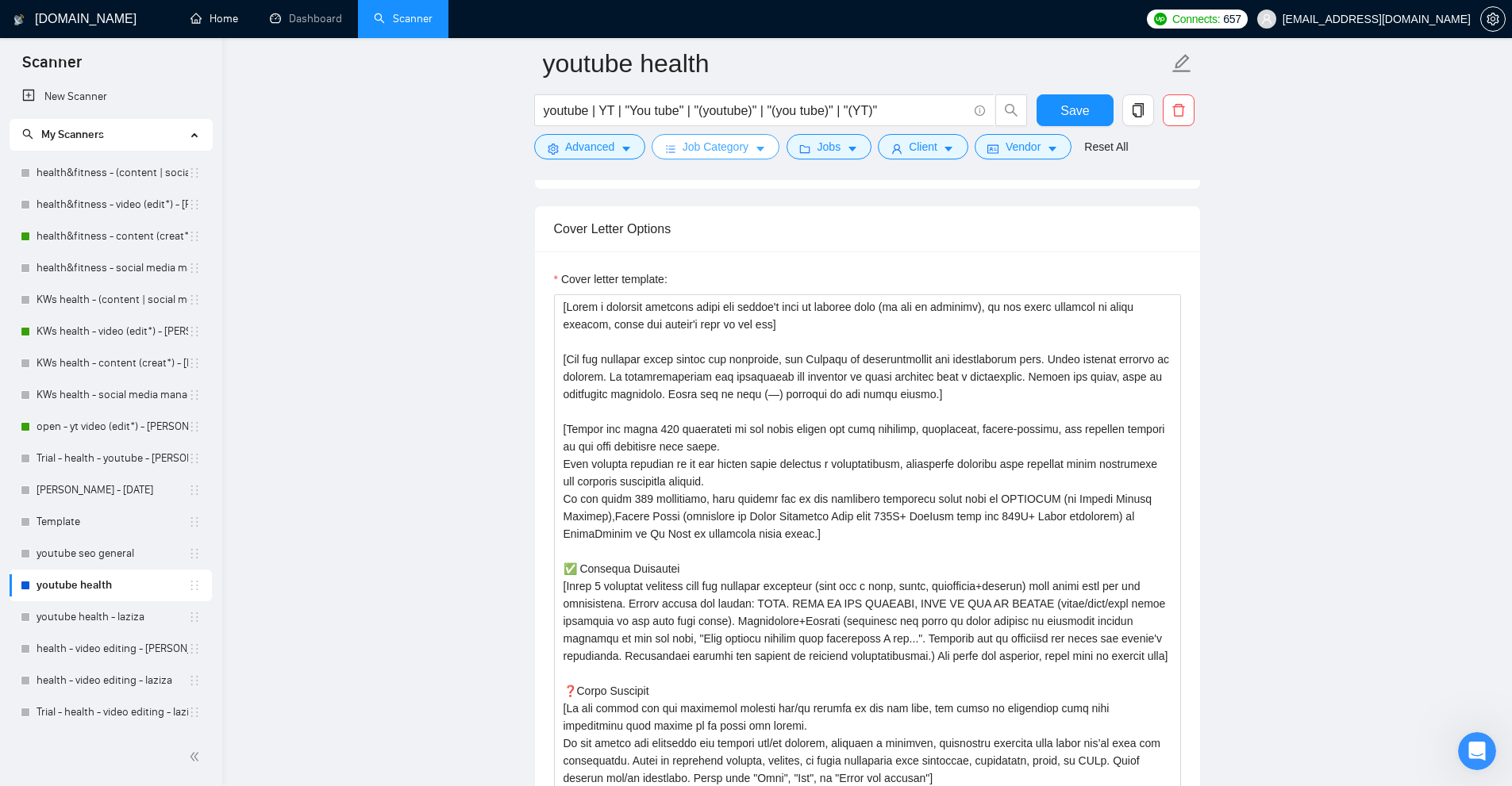
click at [831, 141] on span "Jobs" at bounding box center [829, 147] width 24 height 17
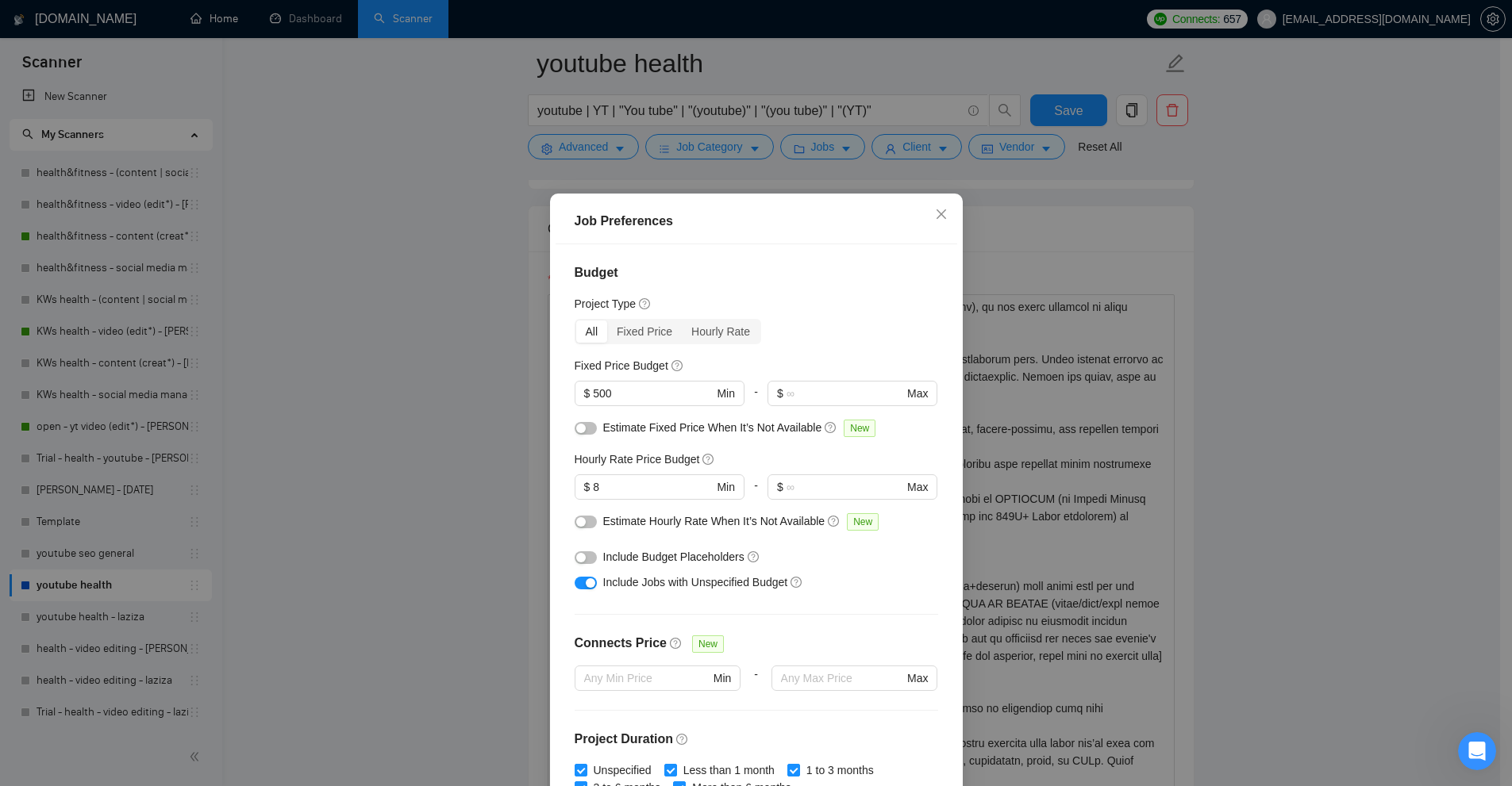
click at [1025, 153] on div "Job Preferences Budget Project Type All Fixed Price Hourly Rate Fixed Price Bud…" at bounding box center [756, 393] width 1512 height 786
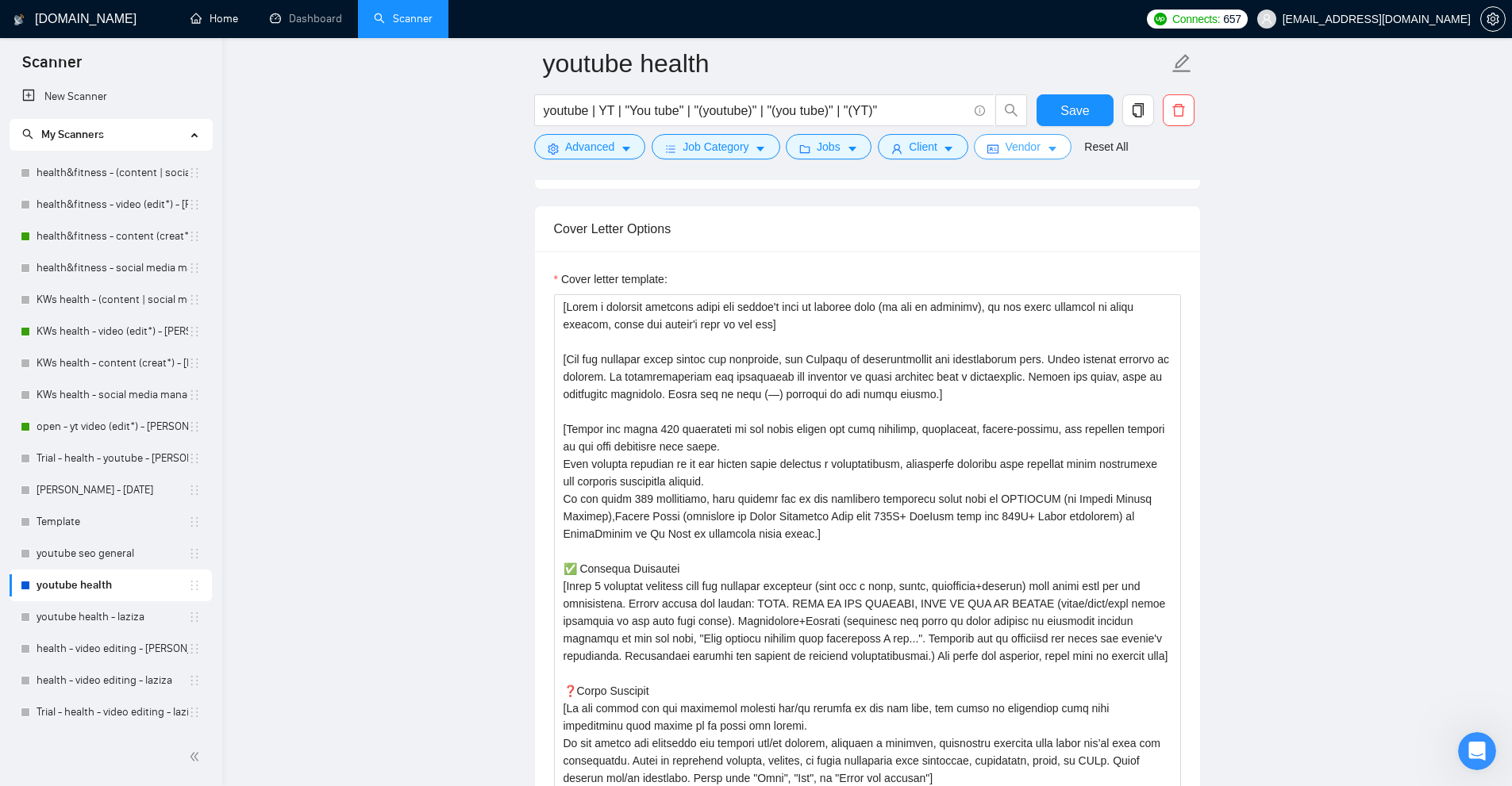
click at [991, 148] on icon "idcard" at bounding box center [993, 149] width 12 height 12
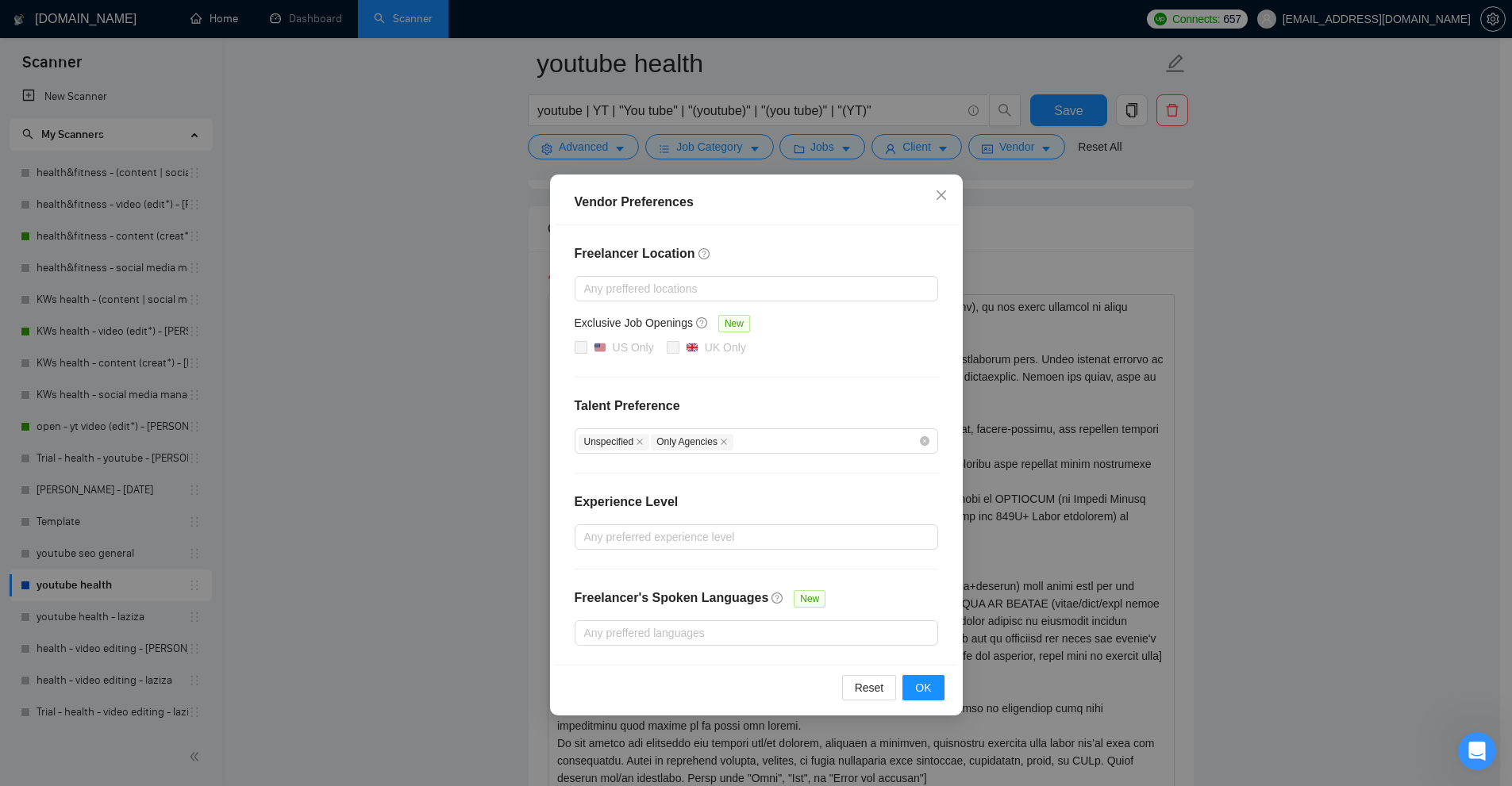
click at [1107, 238] on div "Vendor Preferences Freelancer Location Any preffered locations Exclusive Job Op…" at bounding box center [756, 393] width 1512 height 786
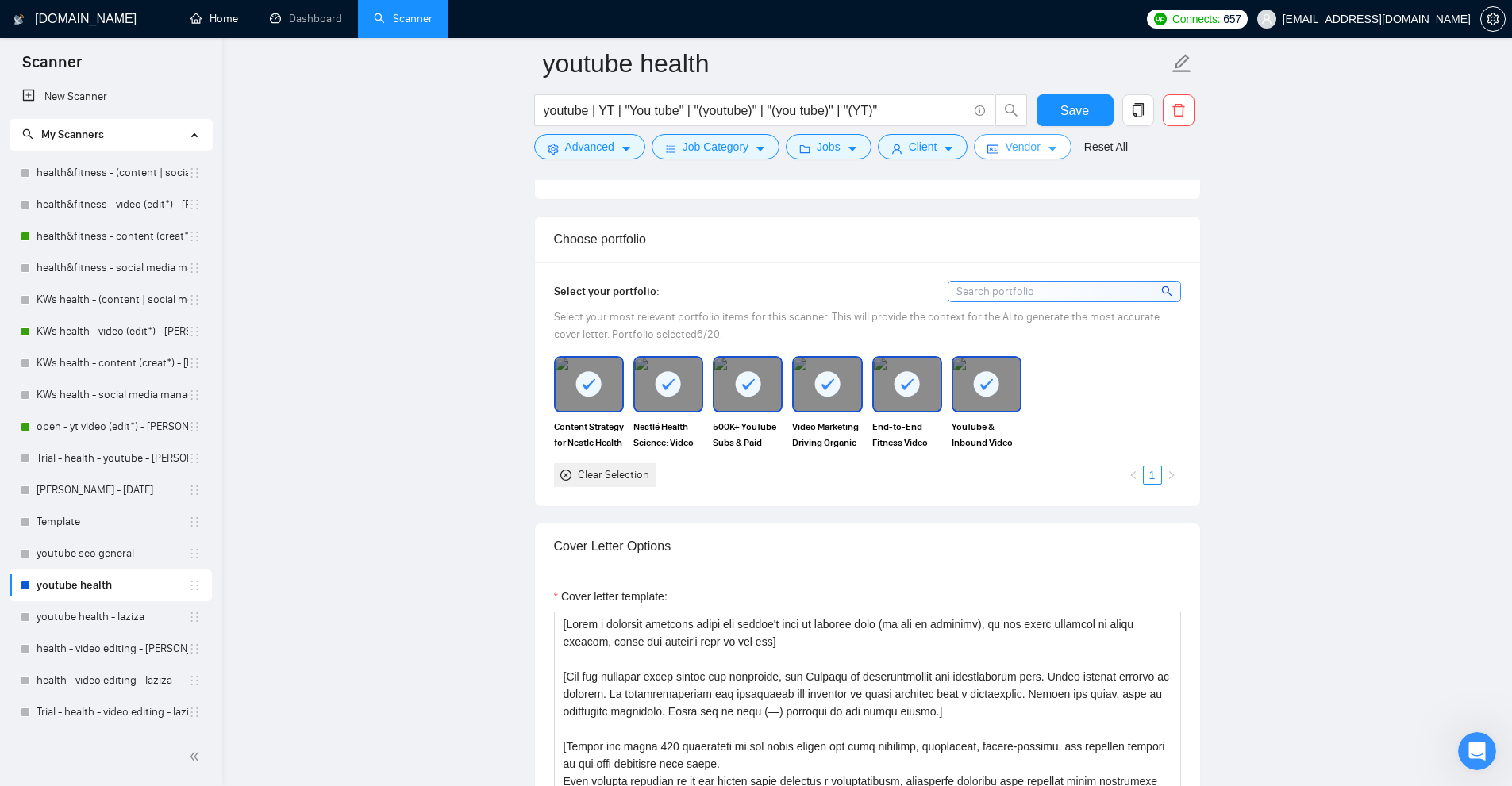
scroll to position [1623, 0]
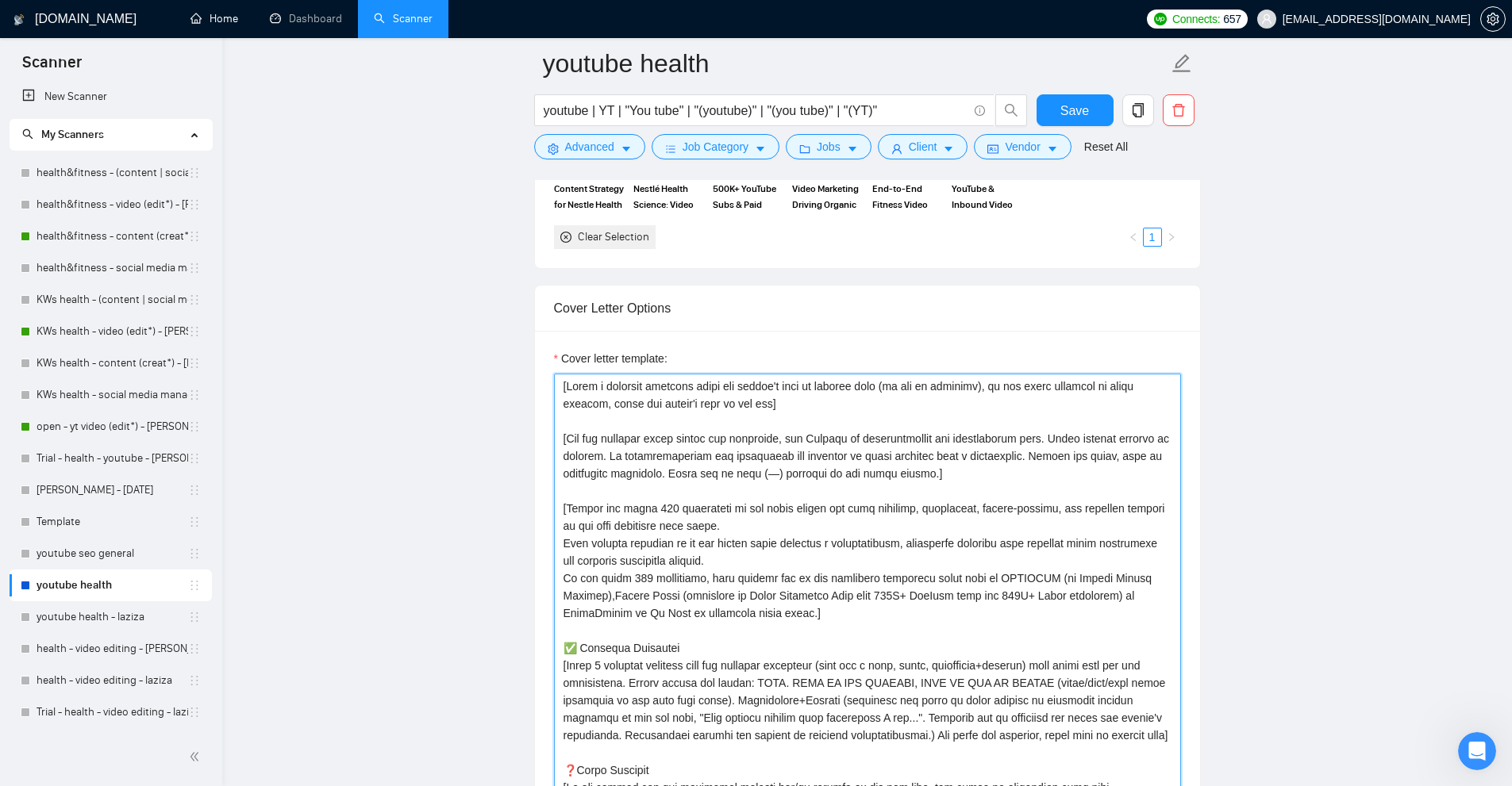
click at [1029, 450] on textarea "Cover letter template:" at bounding box center [867, 713] width 627 height 678
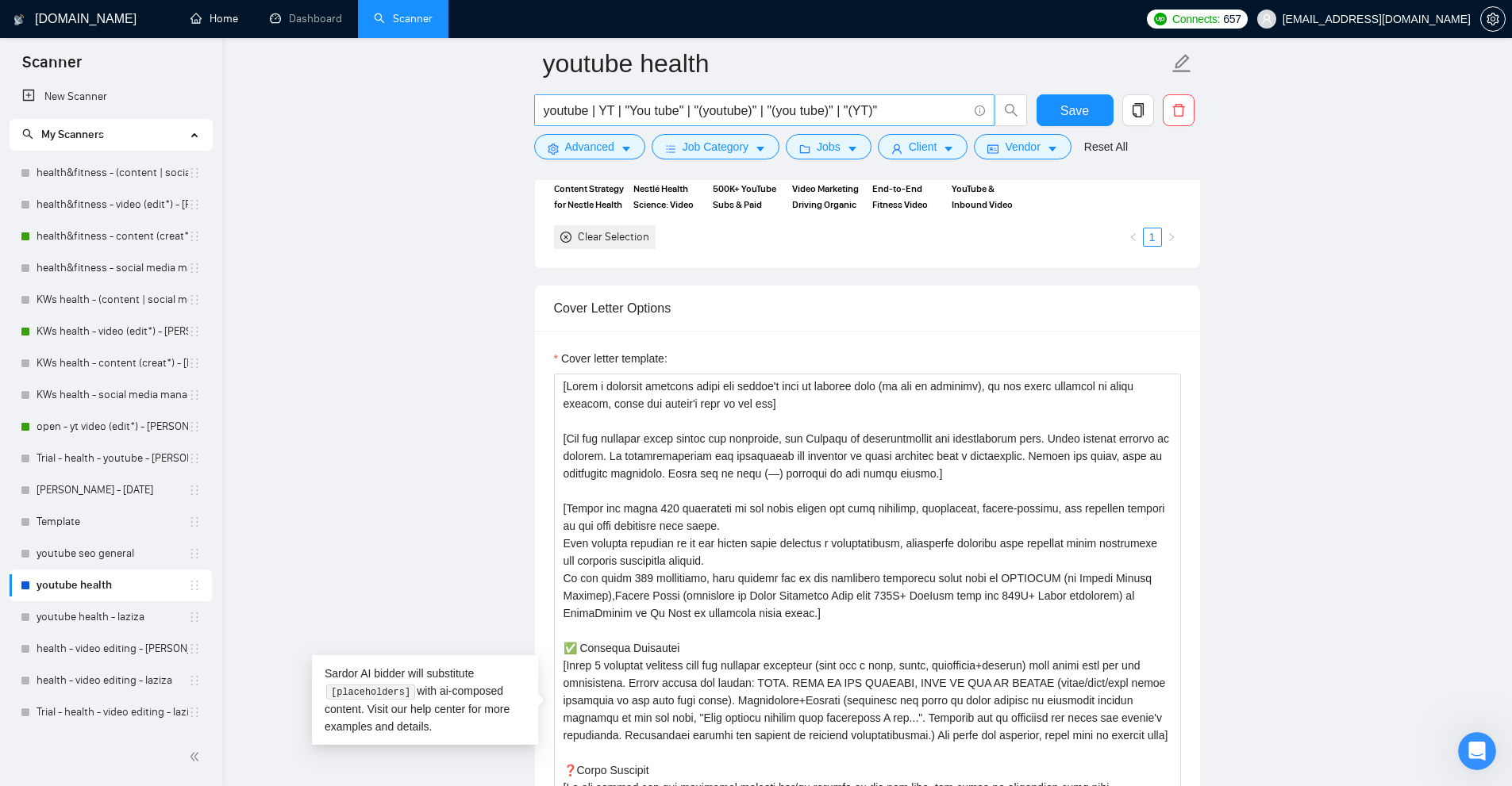
click at [840, 110] on input "youtube | YT | "You tube" | "(youtube)" | "(you tube)" | "(YT)"" at bounding box center [756, 111] width 424 height 20
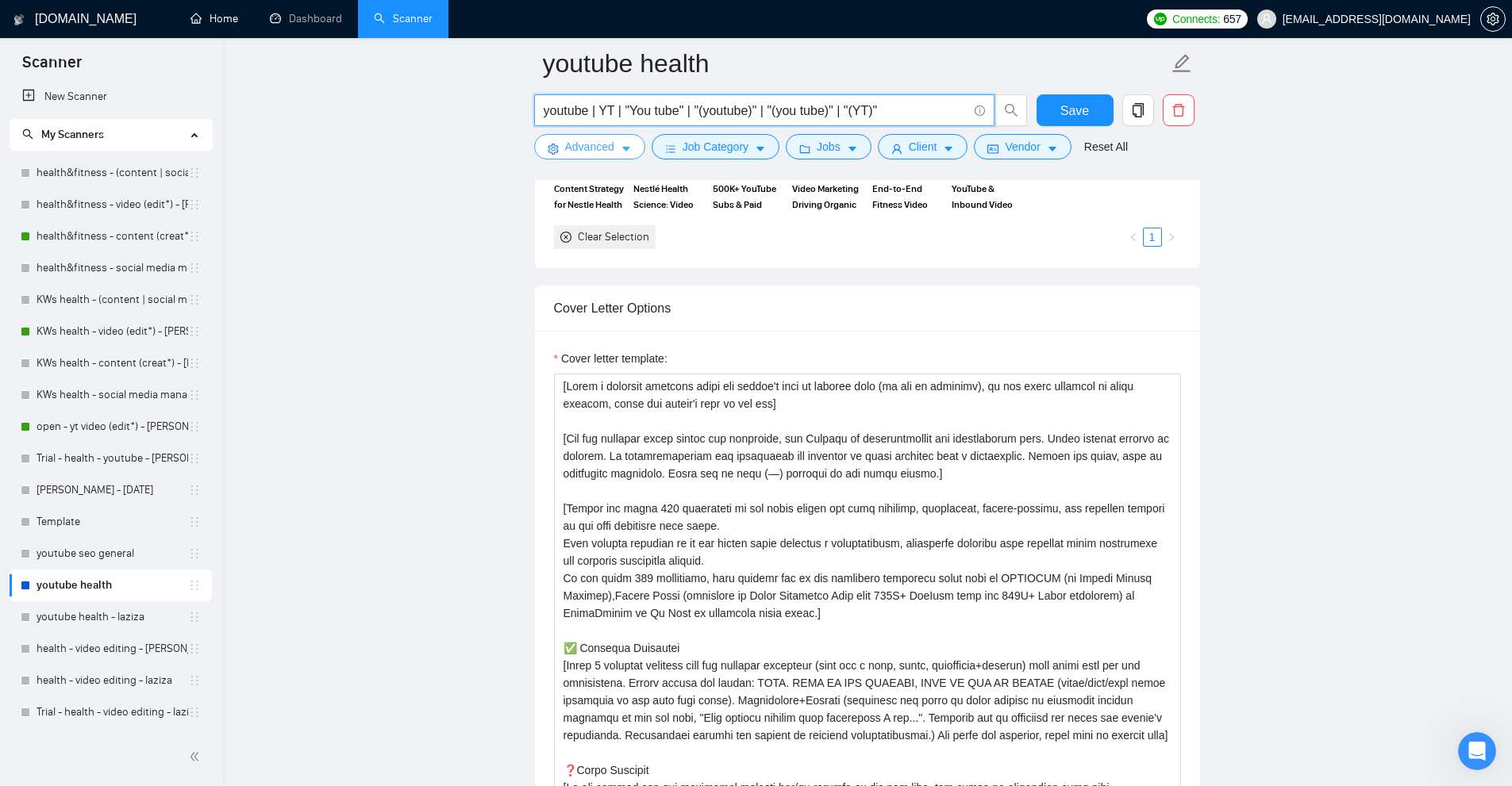
click at [622, 151] on icon "caret-down" at bounding box center [627, 149] width 12 height 12
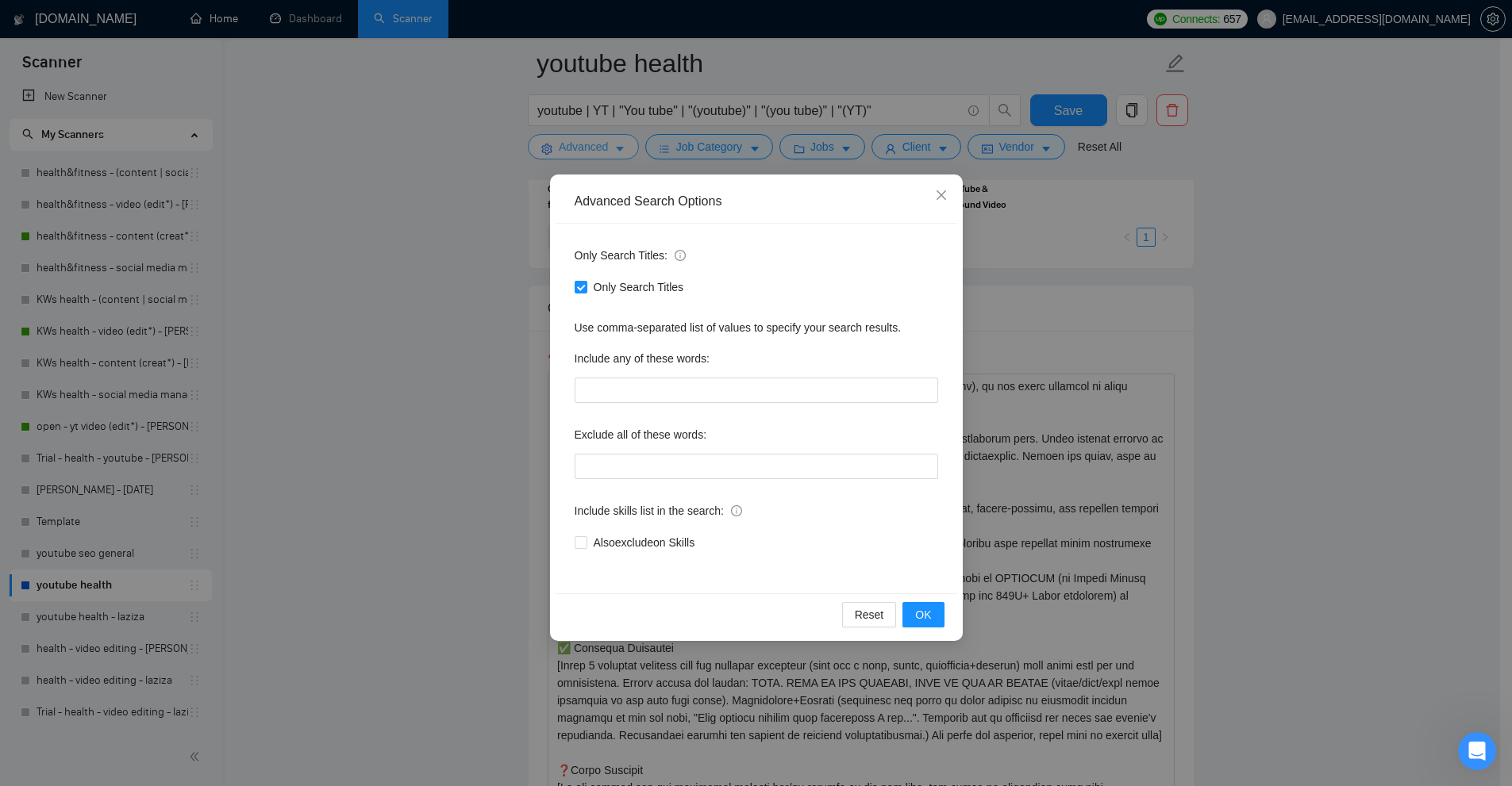
click at [622, 151] on div "Advanced Search Options Only Search Titles: Only Search Titles Use comma-separa…" at bounding box center [756, 393] width 1512 height 786
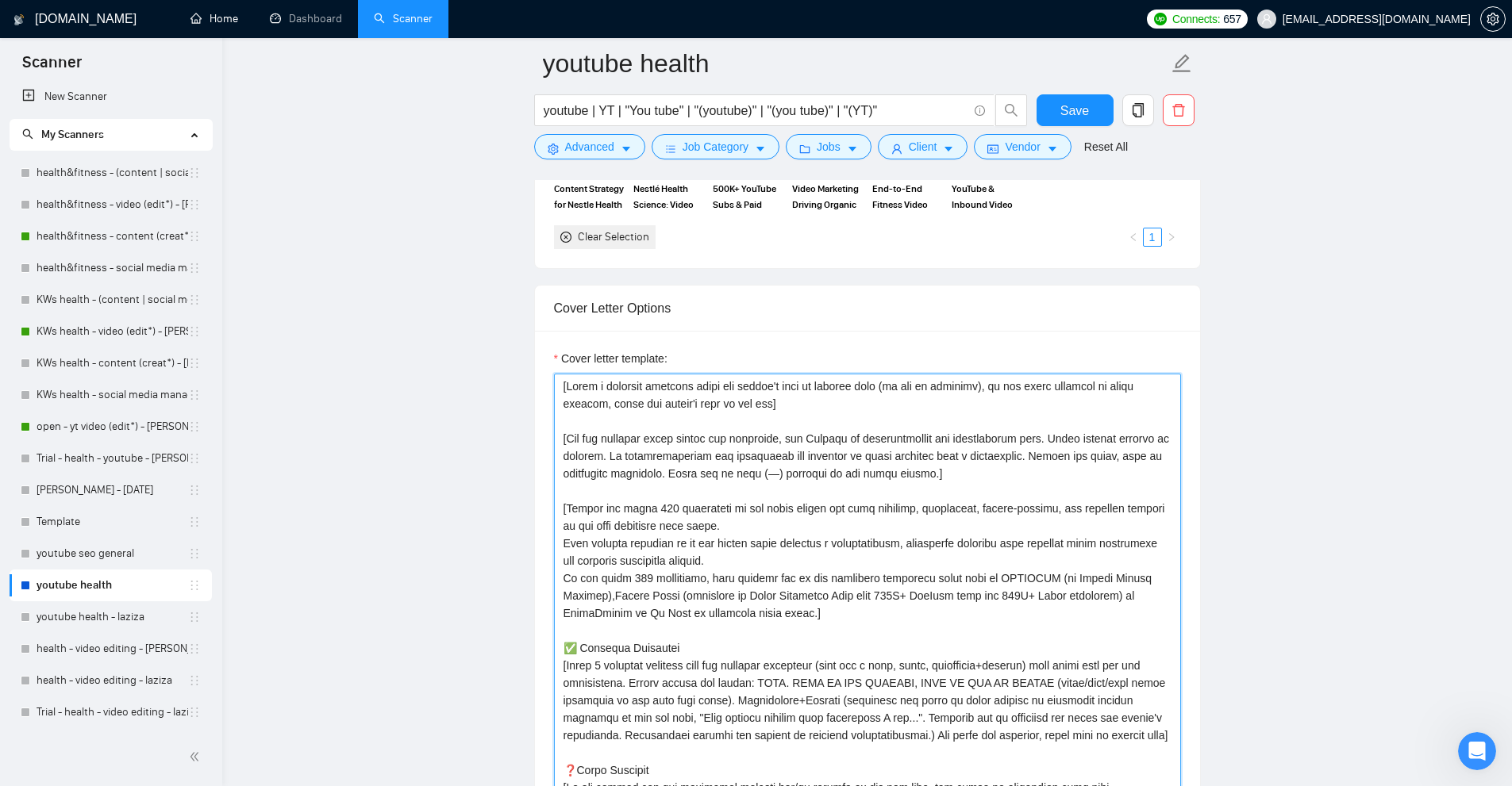
click at [897, 429] on textarea "Cover letter template:" at bounding box center [867, 713] width 627 height 678
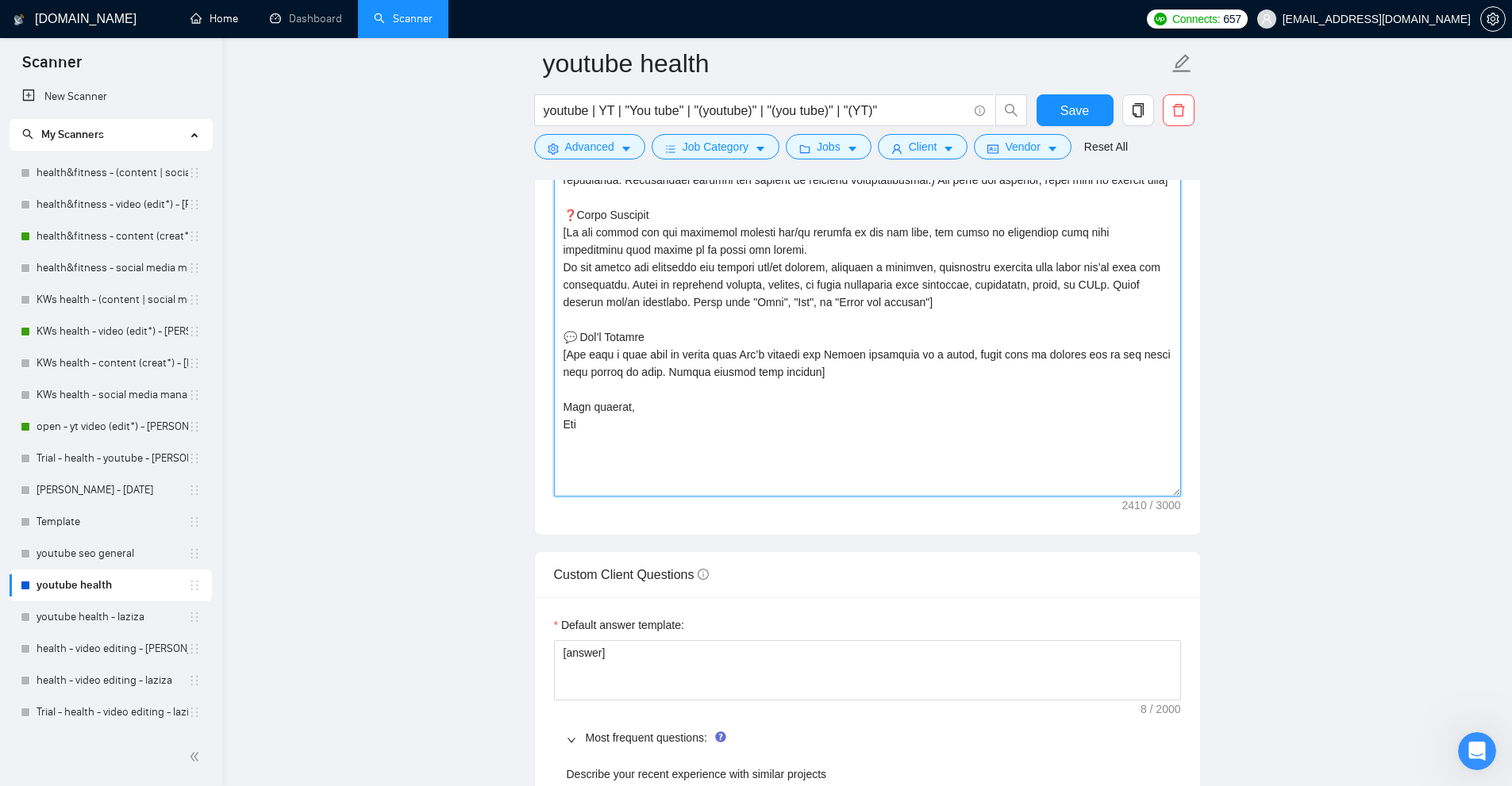
scroll to position [2417, 0]
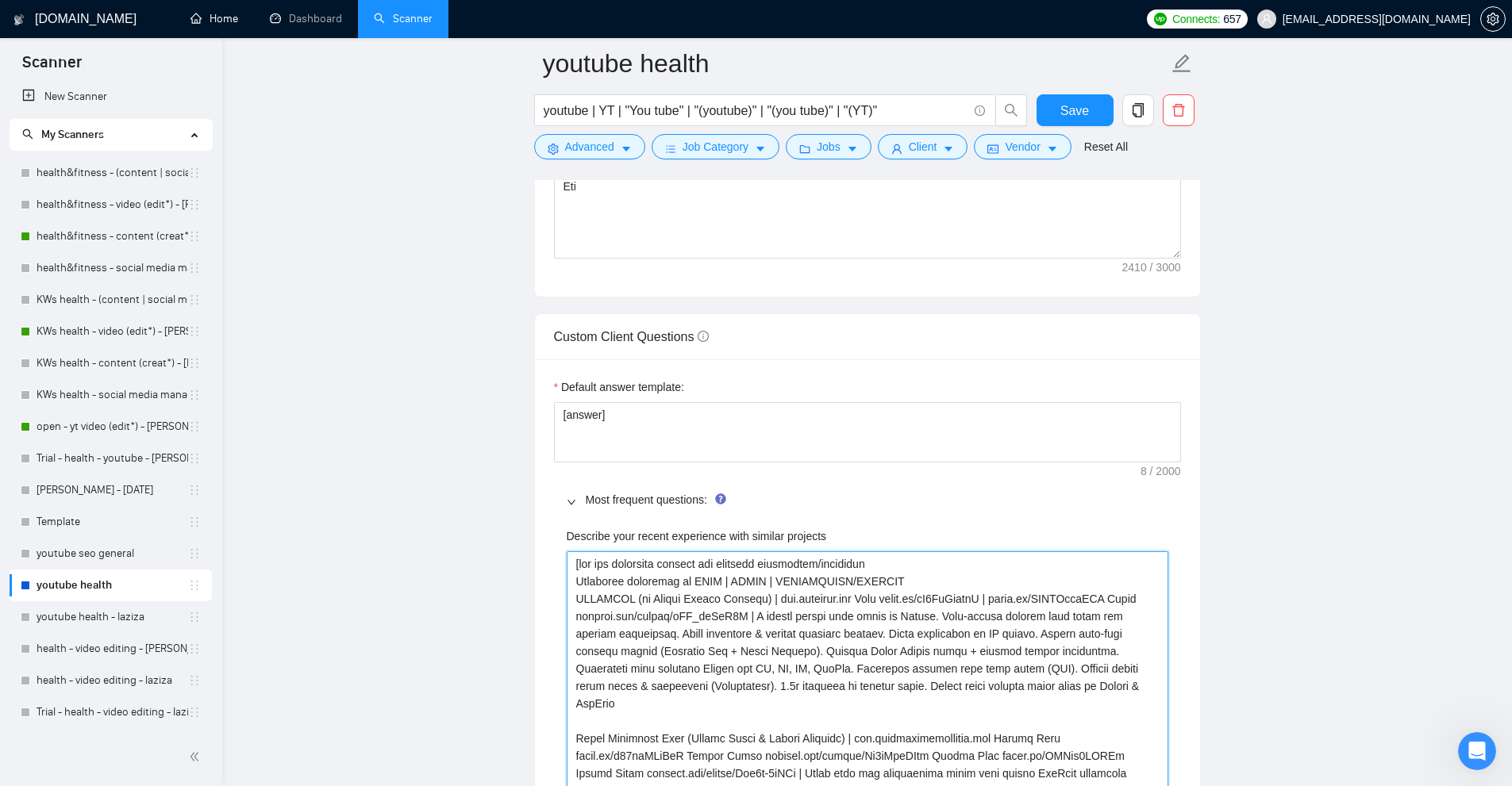
click at [732, 579] on projects "Describe your recent experience with similar projects" at bounding box center [868, 756] width 602 height 409
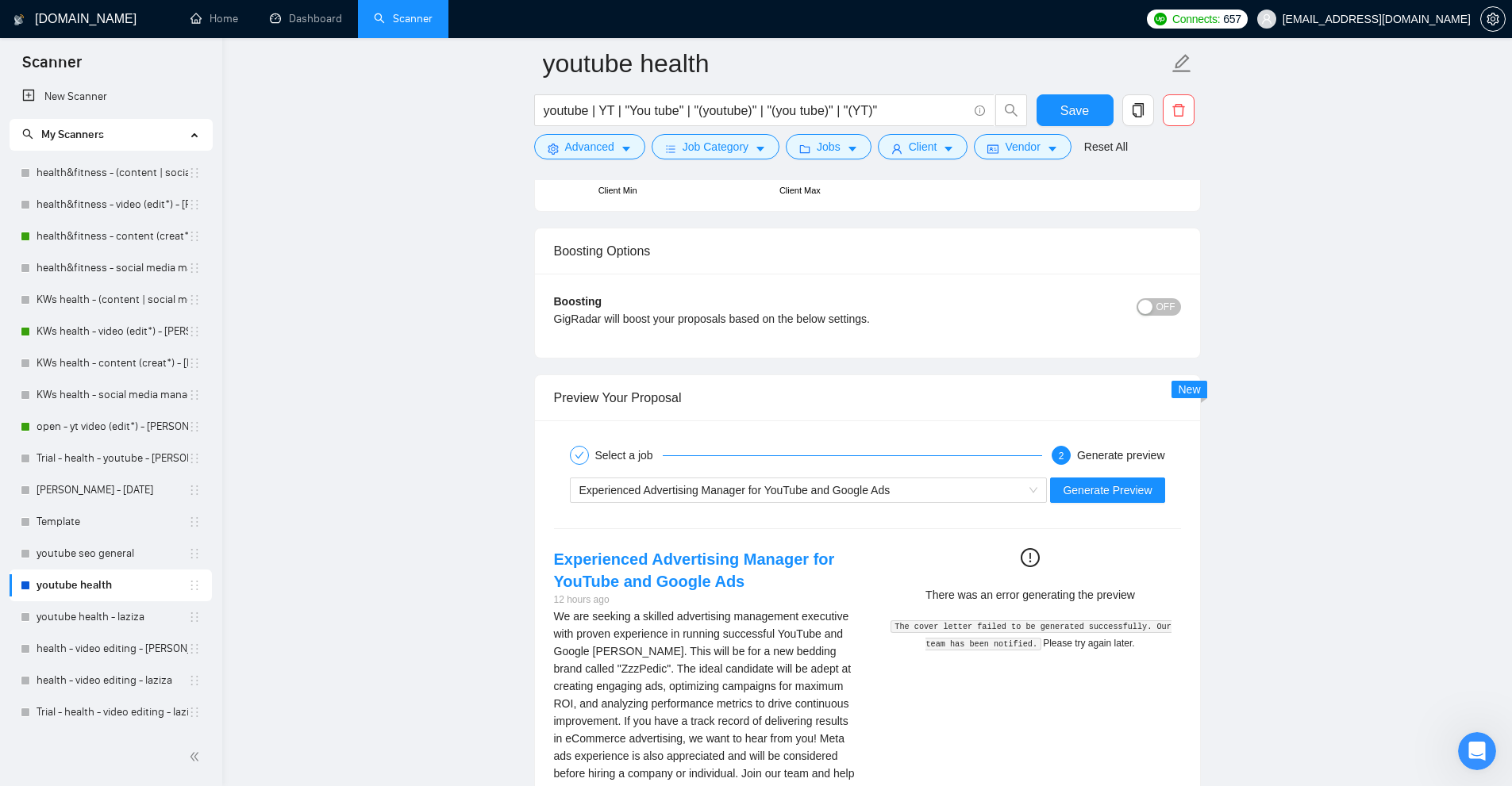
scroll to position [4400, 0]
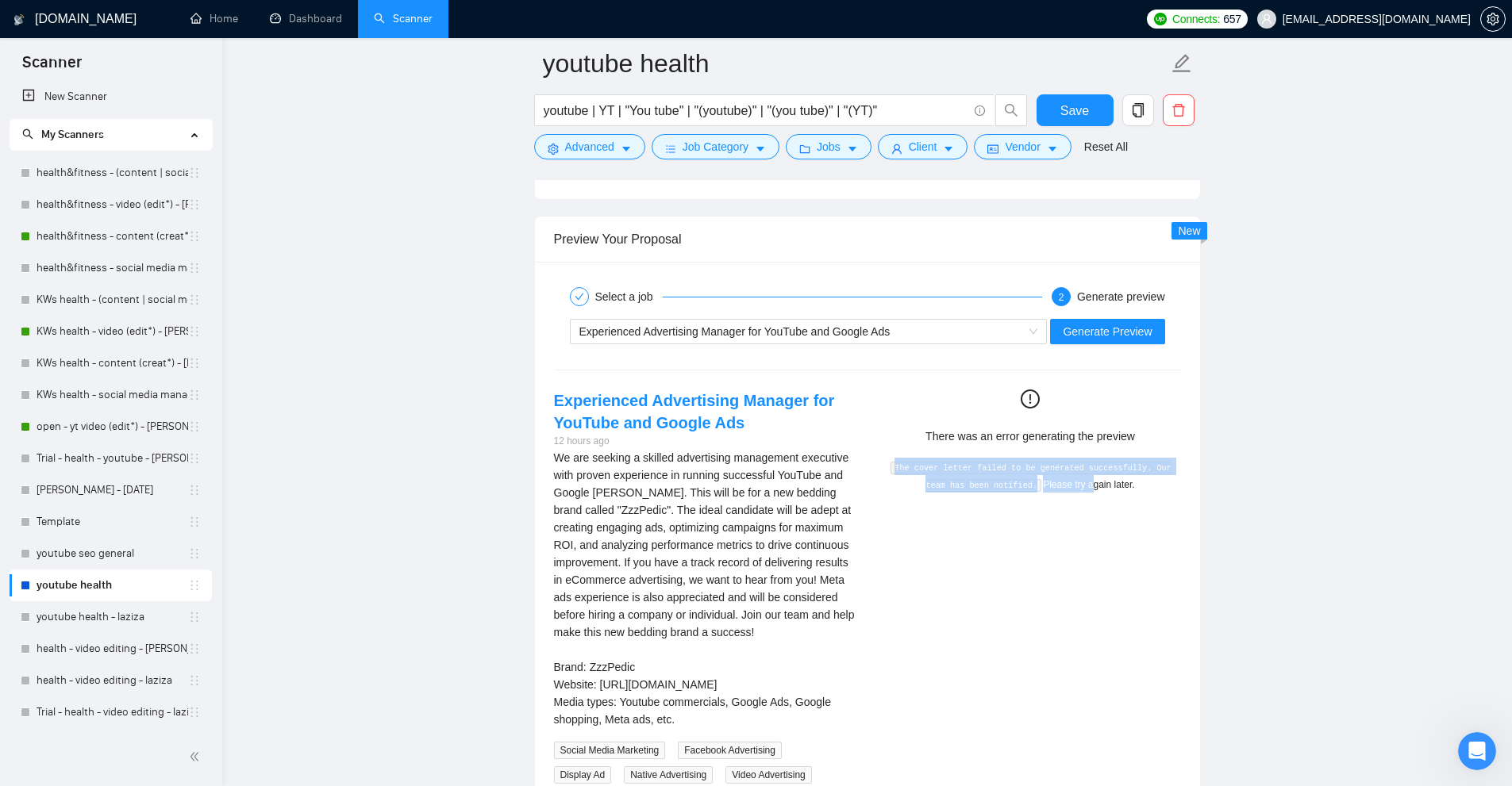
drag, startPoint x: 900, startPoint y: 472, endPoint x: 1078, endPoint y: 504, distance: 180.9
click at [1078, 504] on div "Experienced Advertising Manager for YouTube and Google Ads 12 hours ago We are …" at bounding box center [867, 598] width 653 height 418
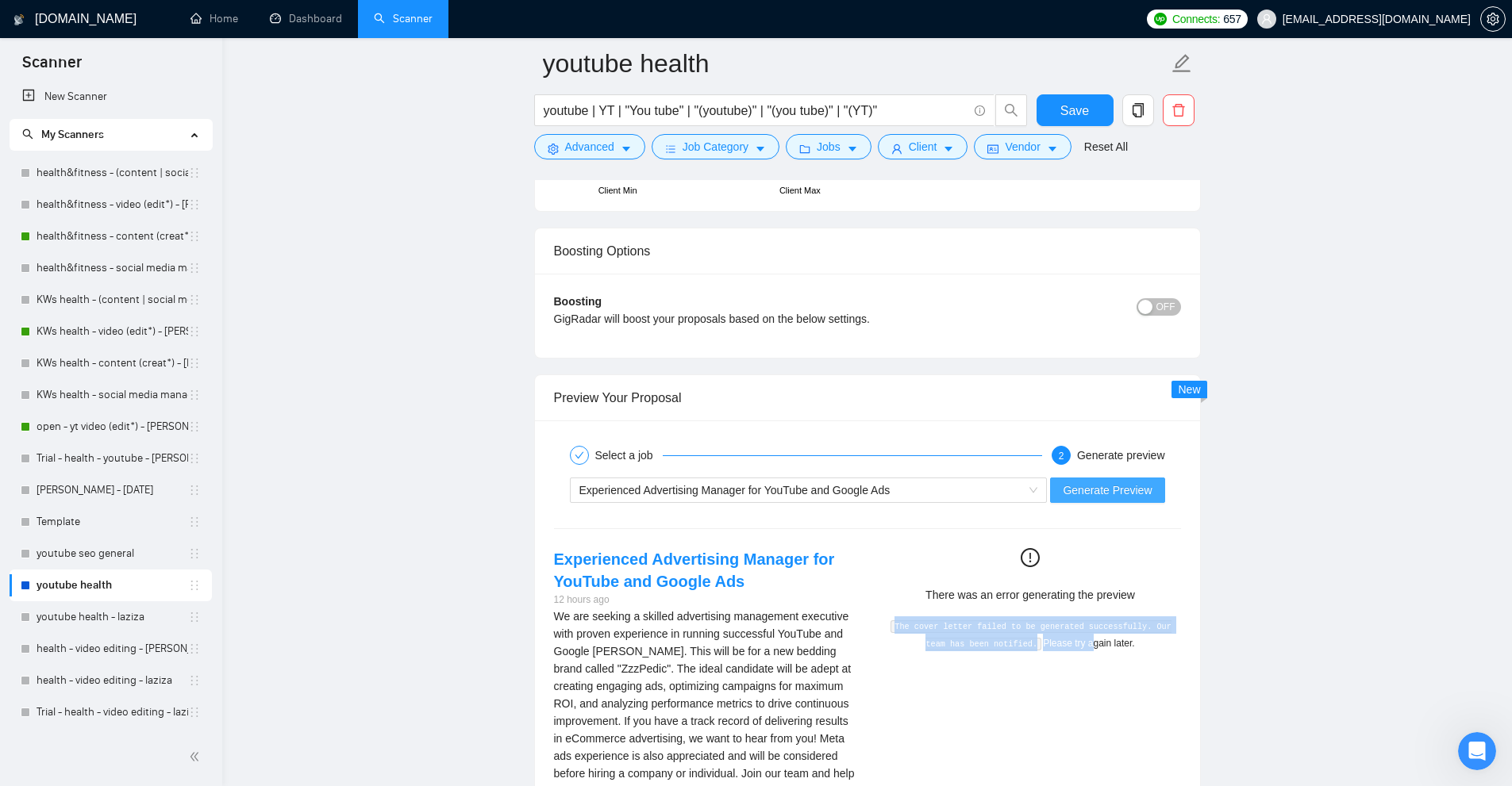
click at [1114, 487] on span "Generate Preview" at bounding box center [1107, 490] width 88 height 17
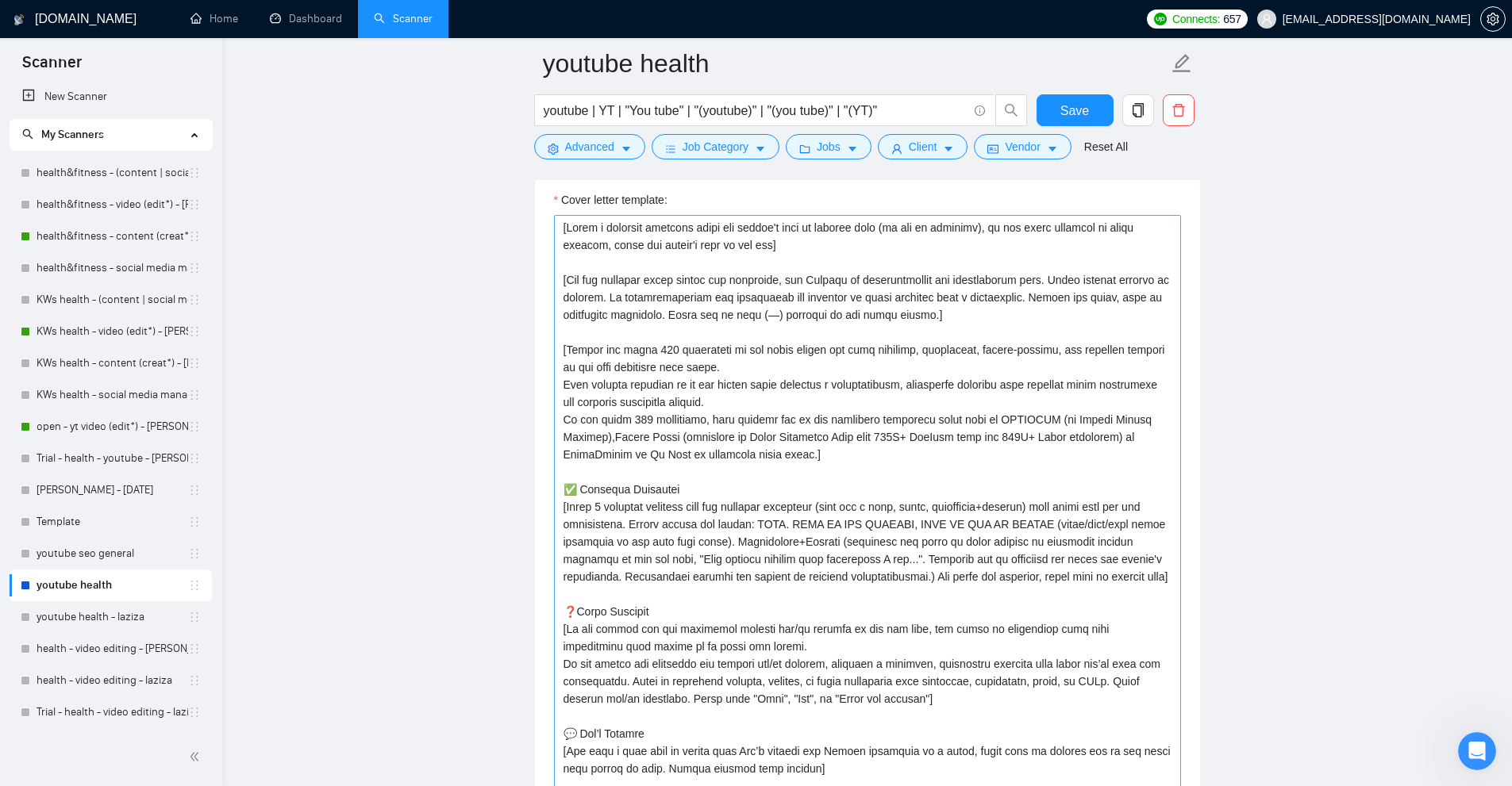
scroll to position [1703, 0]
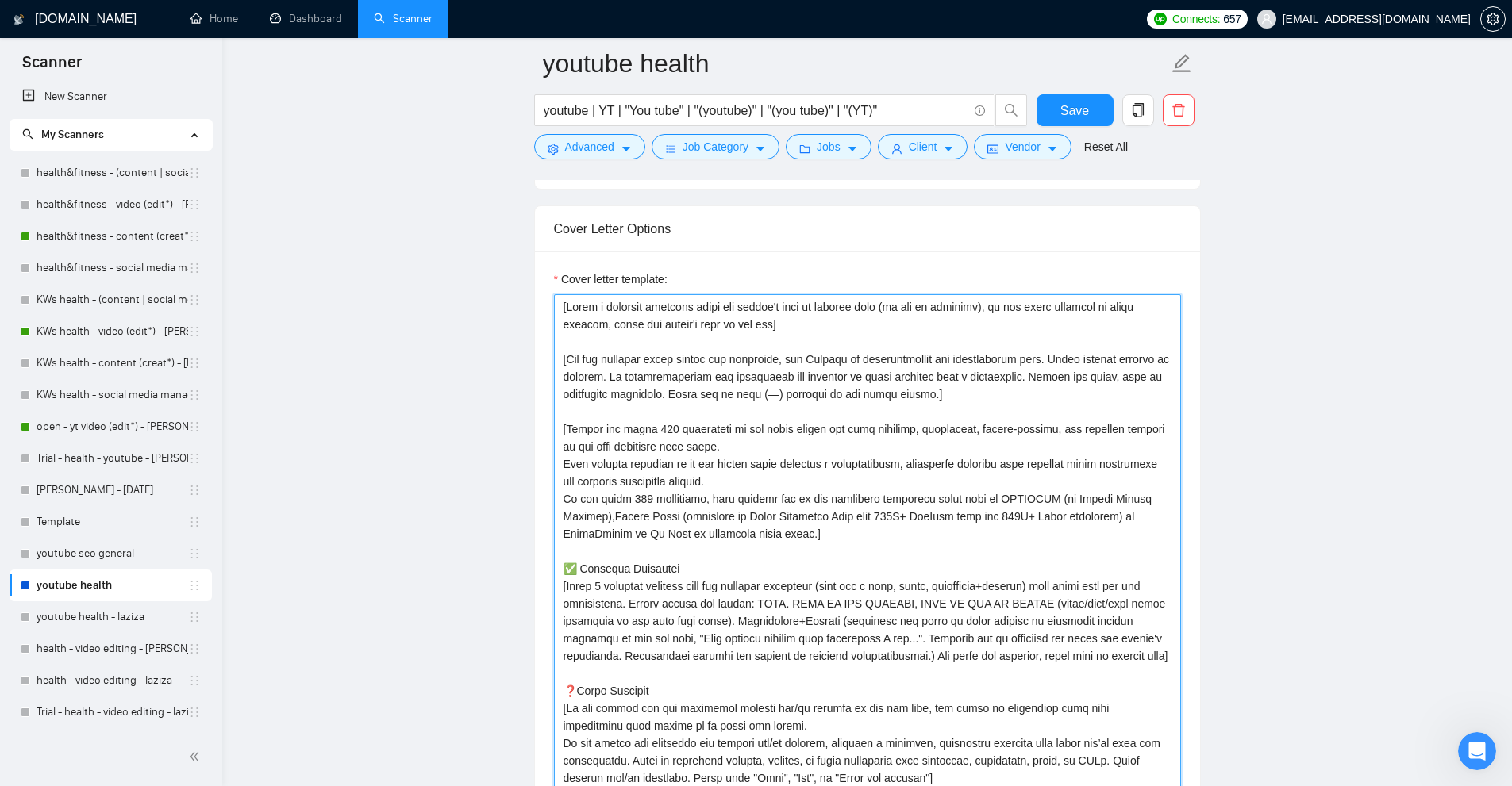
click at [820, 403] on textarea "Cover letter template:" at bounding box center [867, 633] width 627 height 678
paste textarea ": [add 2-3 the best match of my portfolio cases to the job post, not skipping l…"
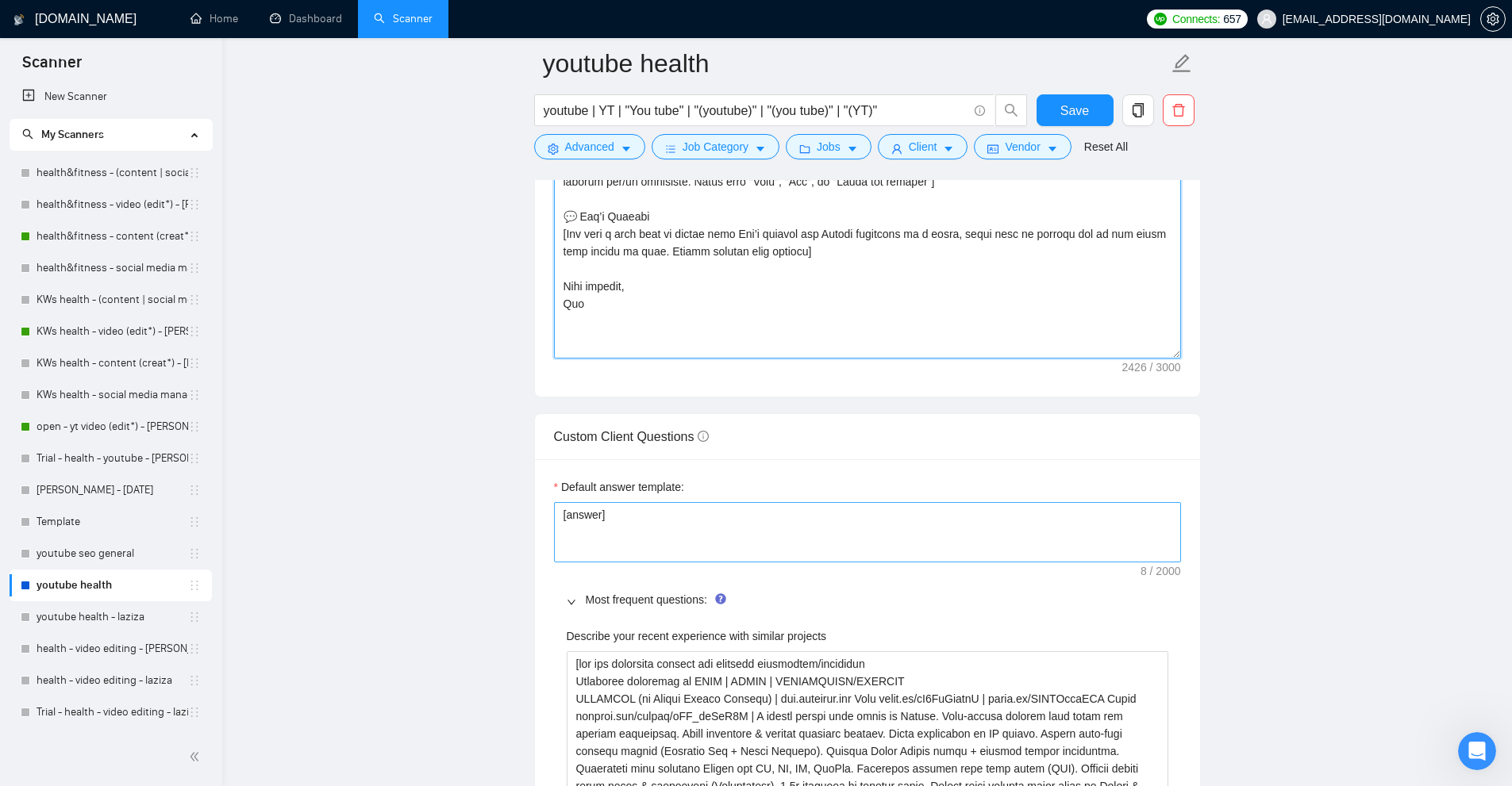
scroll to position [2475, 0]
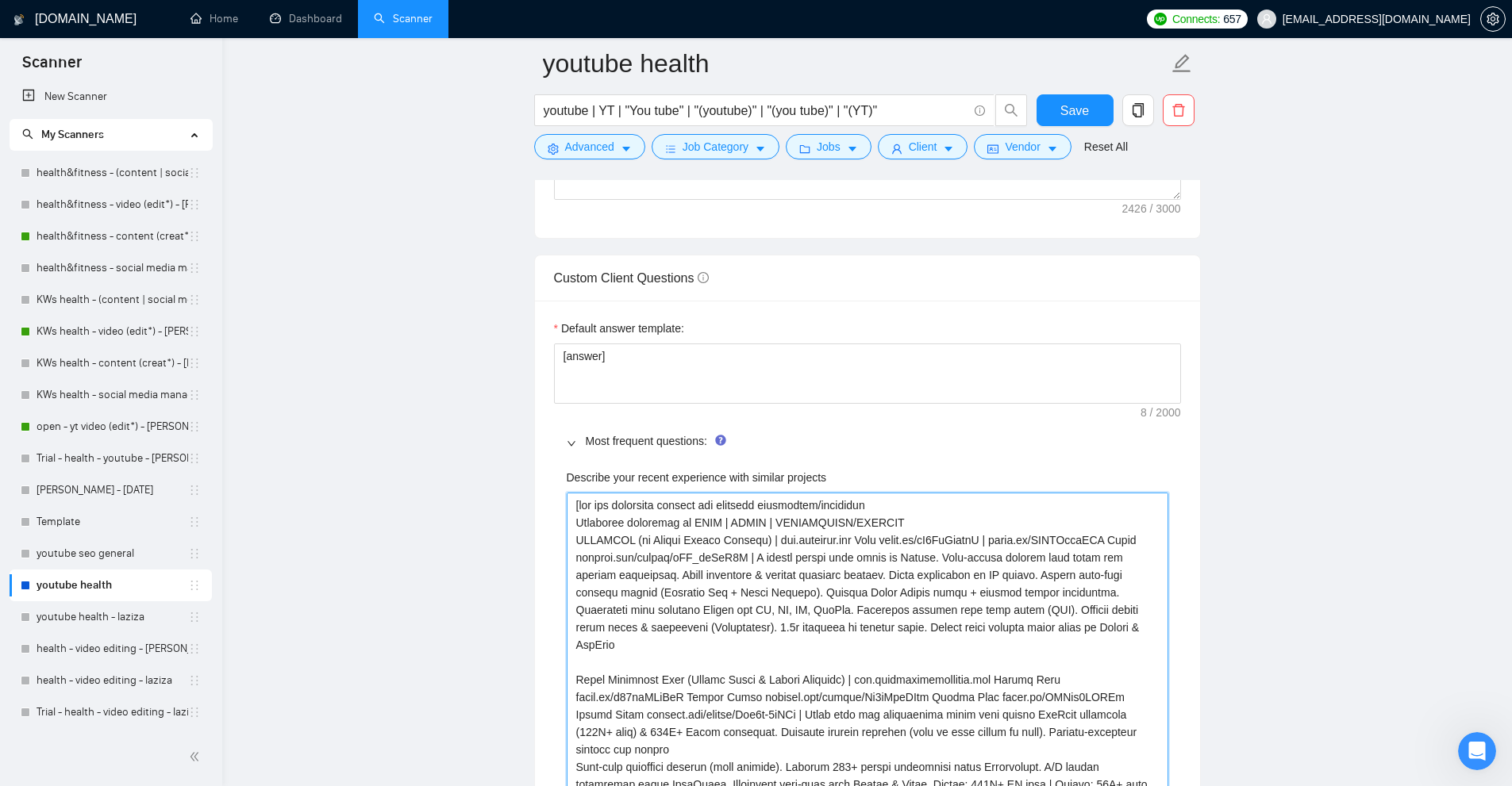
click at [654, 563] on projects "Describe your recent experience with similar projects" at bounding box center [868, 698] width 602 height 409
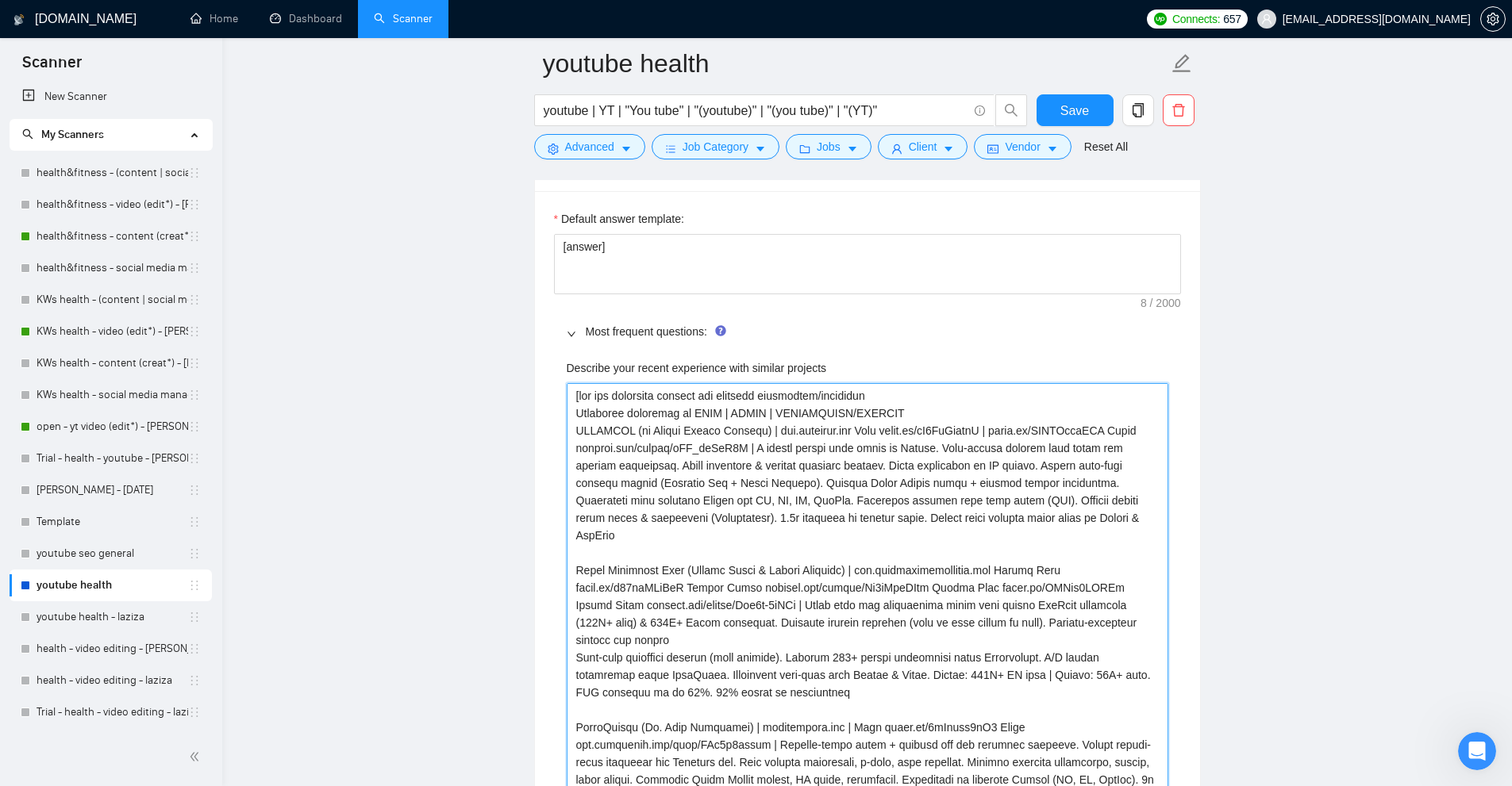
drag, startPoint x: 573, startPoint y: 399, endPoint x: 915, endPoint y: 403, distance: 342.0
click at [915, 403] on projects "Describe your recent experience with similar projects" at bounding box center [868, 588] width 602 height 409
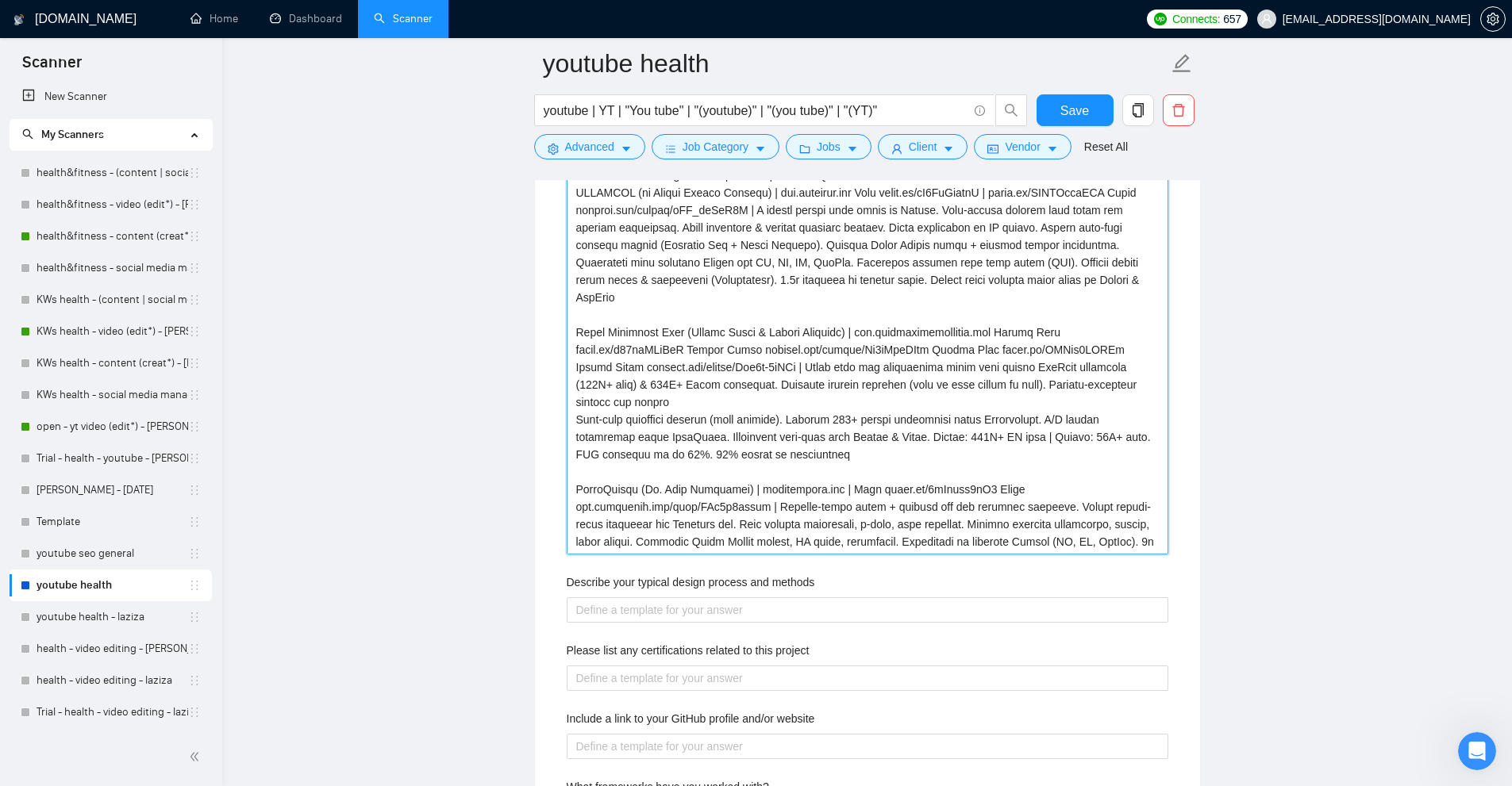
scroll to position [2426, 0]
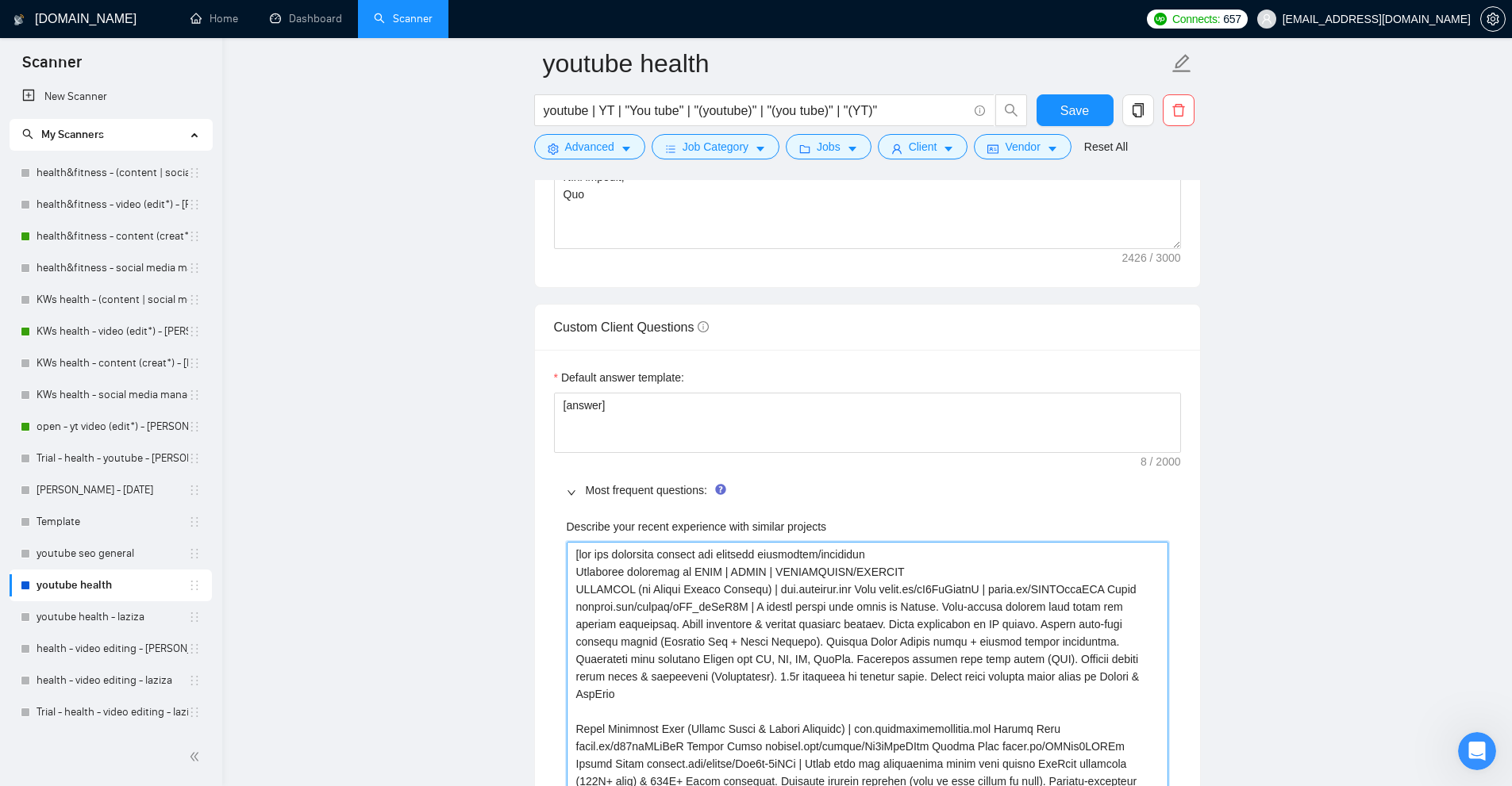
drag, startPoint x: 573, startPoint y: 569, endPoint x: 913, endPoint y: 570, distance: 340.0
click at [913, 570] on projects "Describe your recent experience with similar projects" at bounding box center [868, 747] width 602 height 409
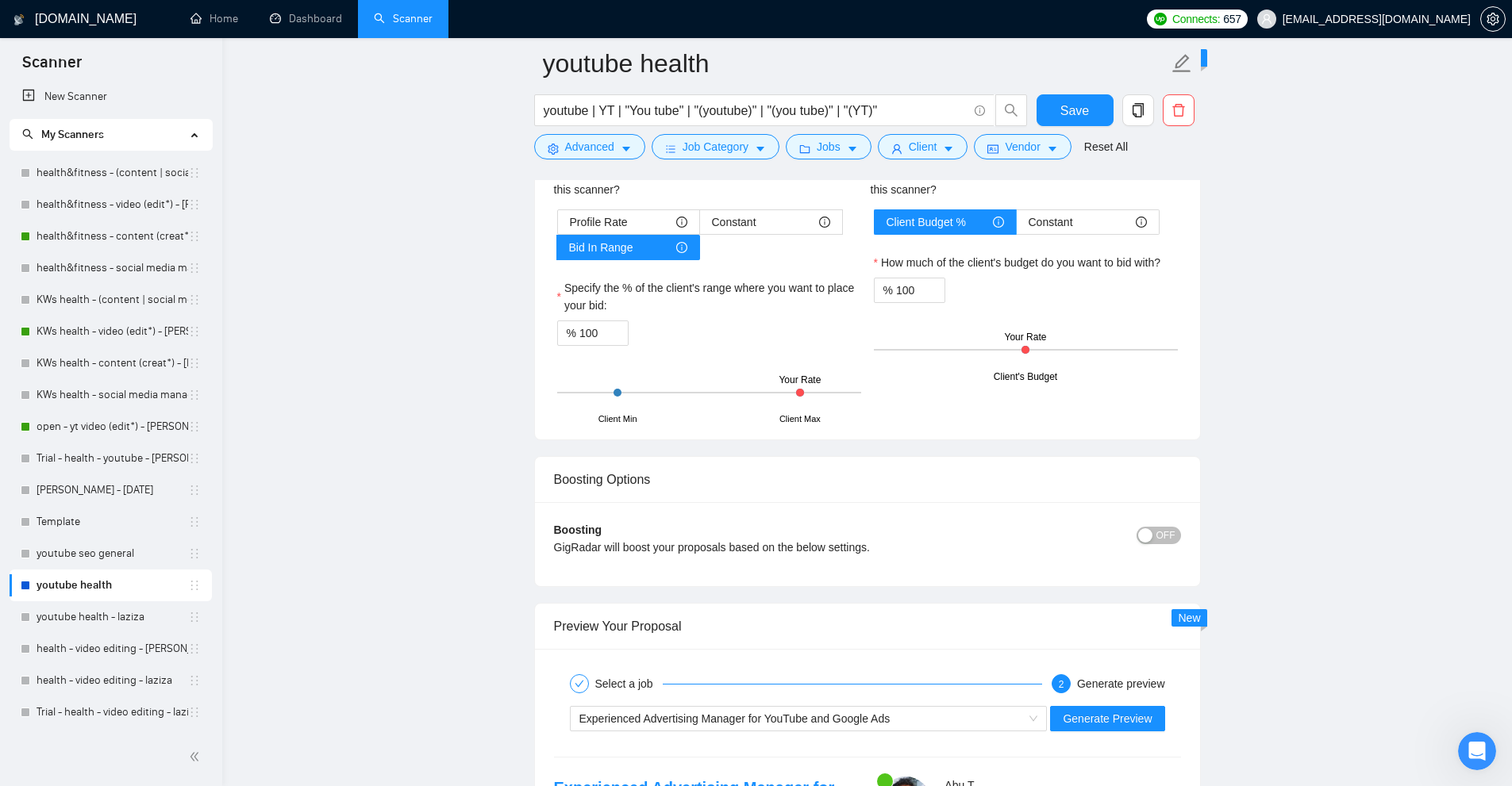
scroll to position [4489, 0]
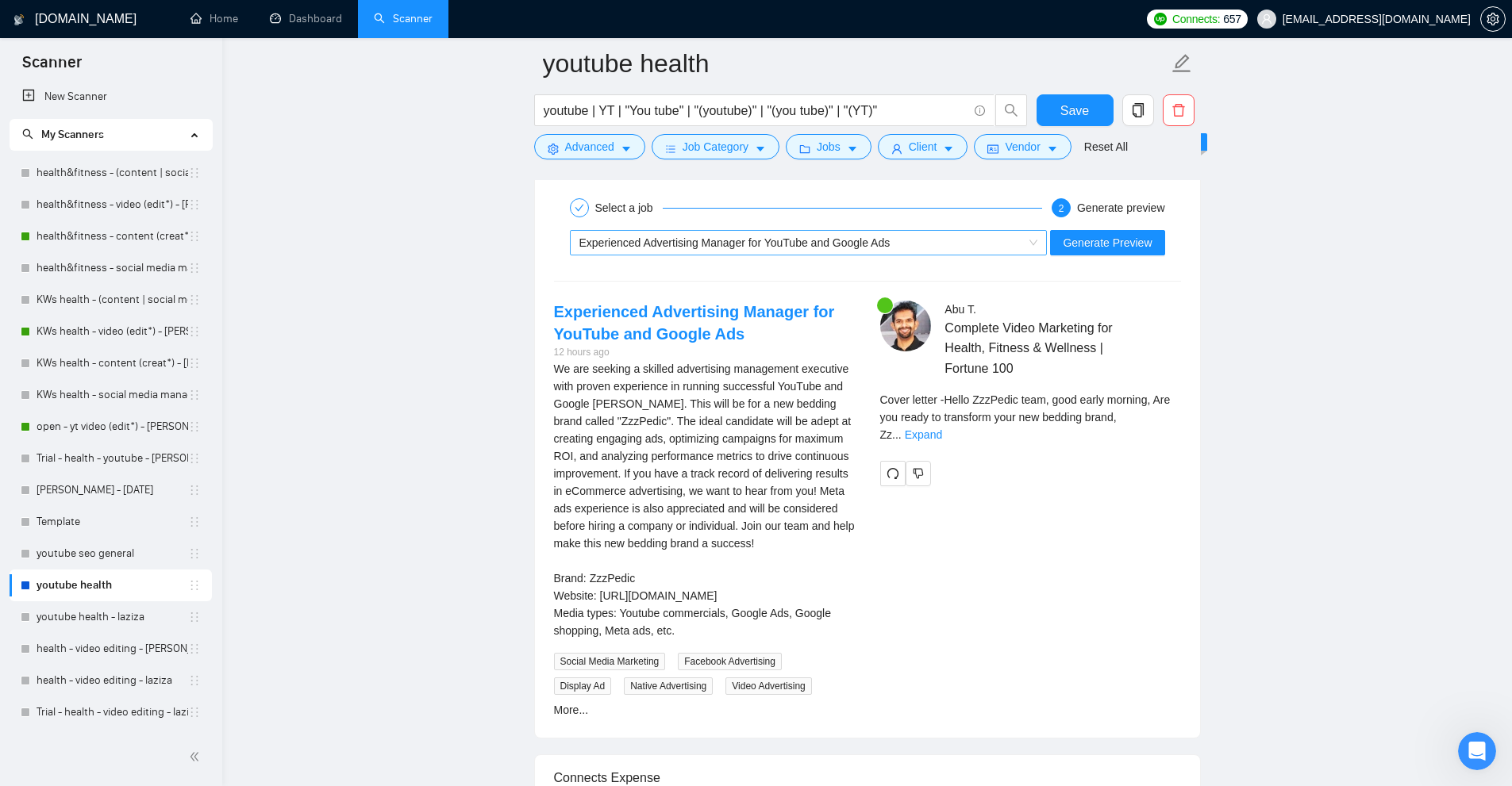
click at [856, 245] on span "Experienced Advertising Manager for YouTube and Google Ads" at bounding box center [735, 242] width 311 height 12
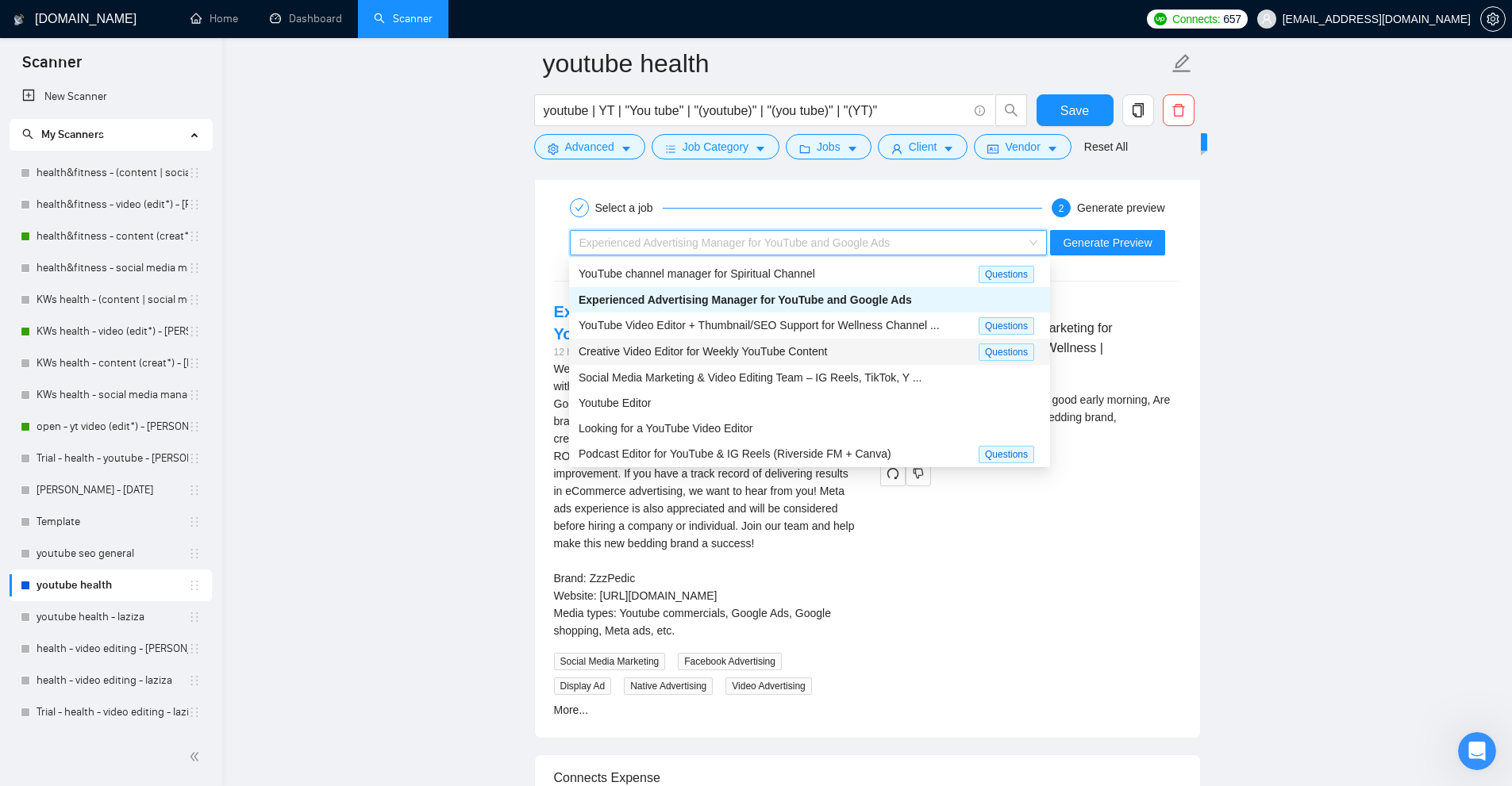
click at [777, 347] on span "Creative Video Editor for Weekly YouTube Content" at bounding box center [703, 351] width 248 height 12
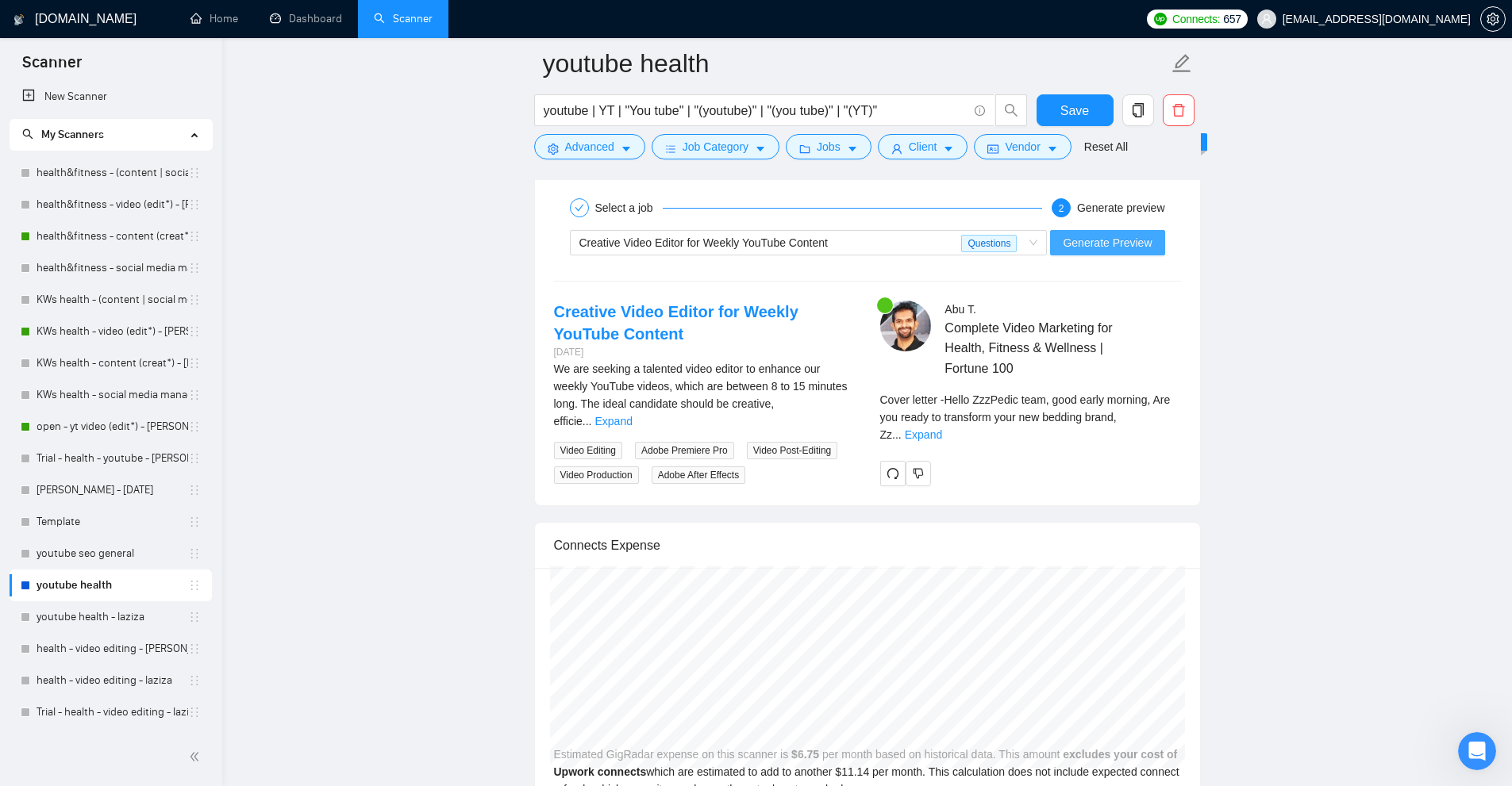
click at [1103, 234] on span "Generate Preview" at bounding box center [1107, 243] width 88 height 17
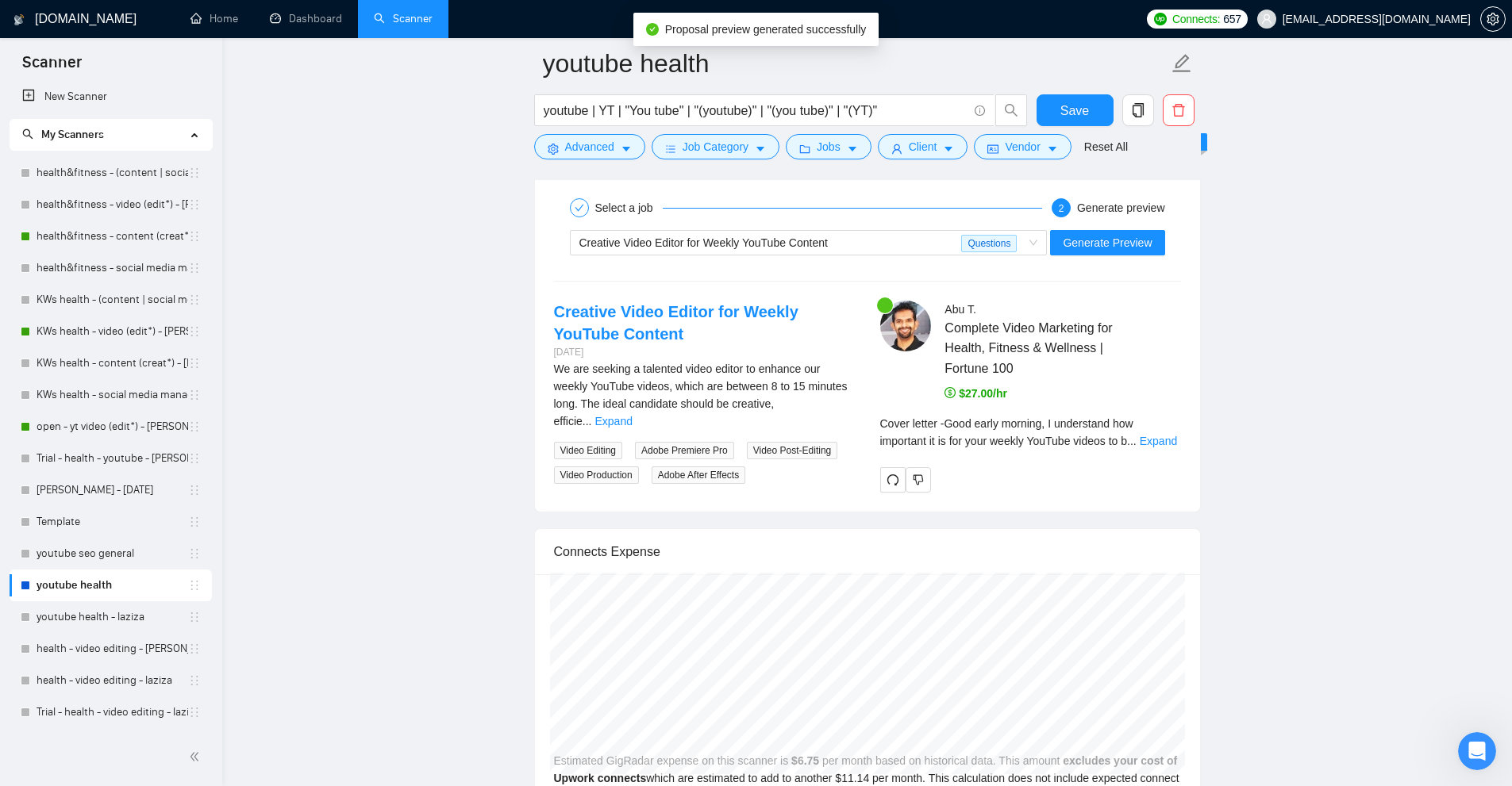
click at [1164, 430] on div "Cover letter - Good early morning, I understand how important it is for your we…" at bounding box center [1030, 432] width 301 height 35
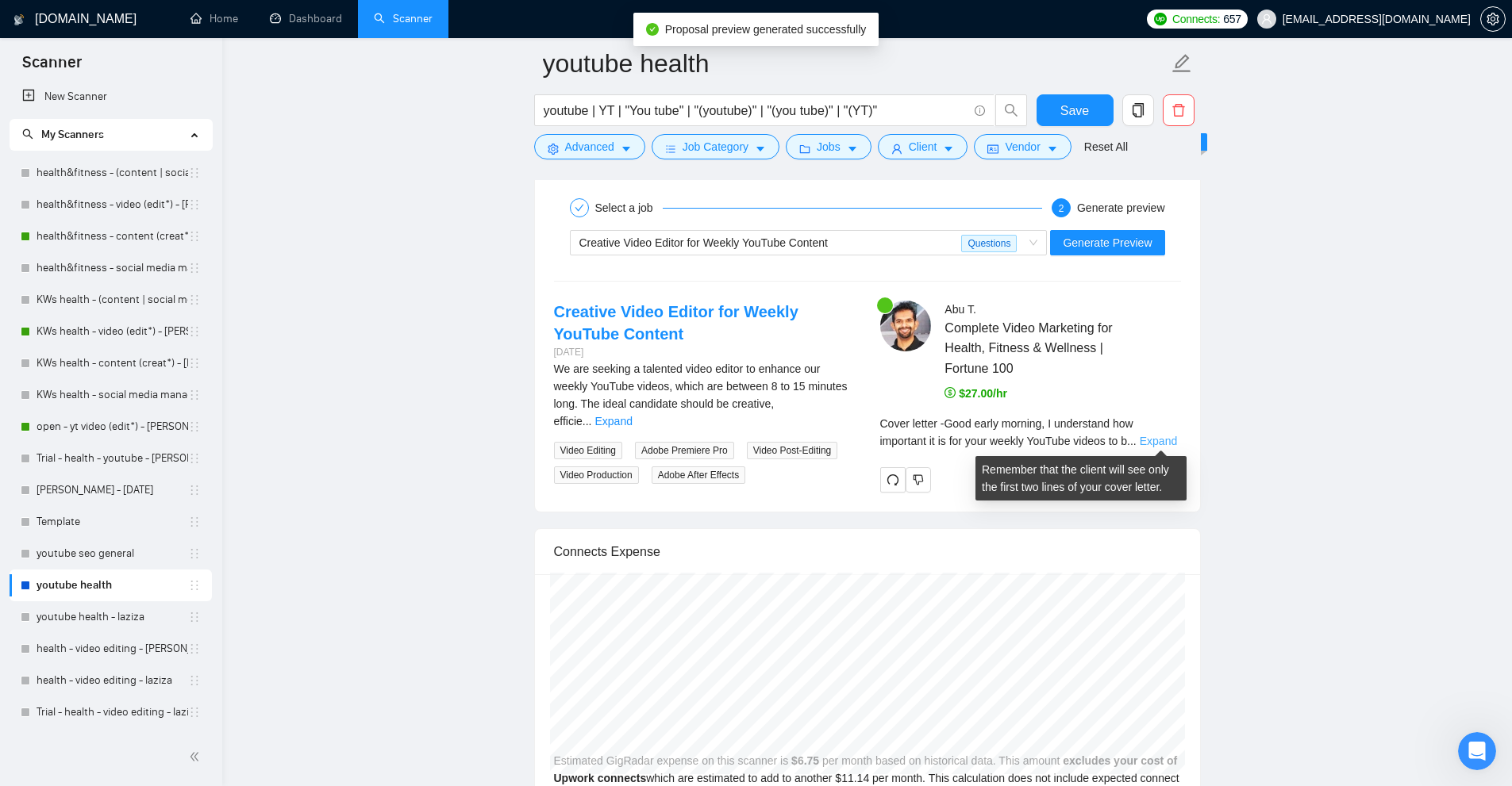
click at [1159, 439] on link "Expand" at bounding box center [1158, 440] width 37 height 12
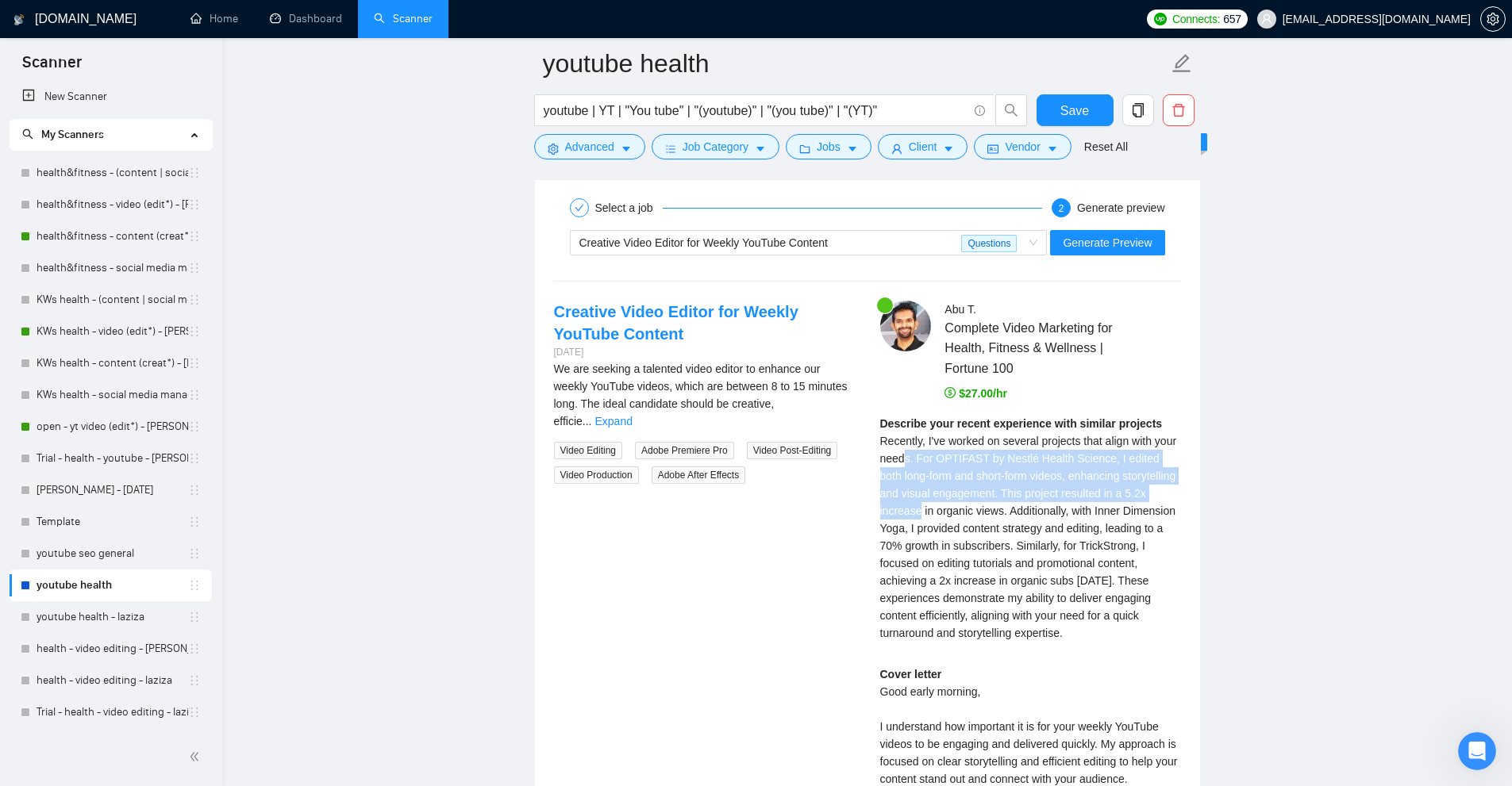
drag, startPoint x: 917, startPoint y: 449, endPoint x: 1159, endPoint y: 489, distance: 245.3
click at [1161, 489] on span "Recently, I've worked on several projects that align with your needs. For OPTIF…" at bounding box center [1029, 536] width 297 height 205
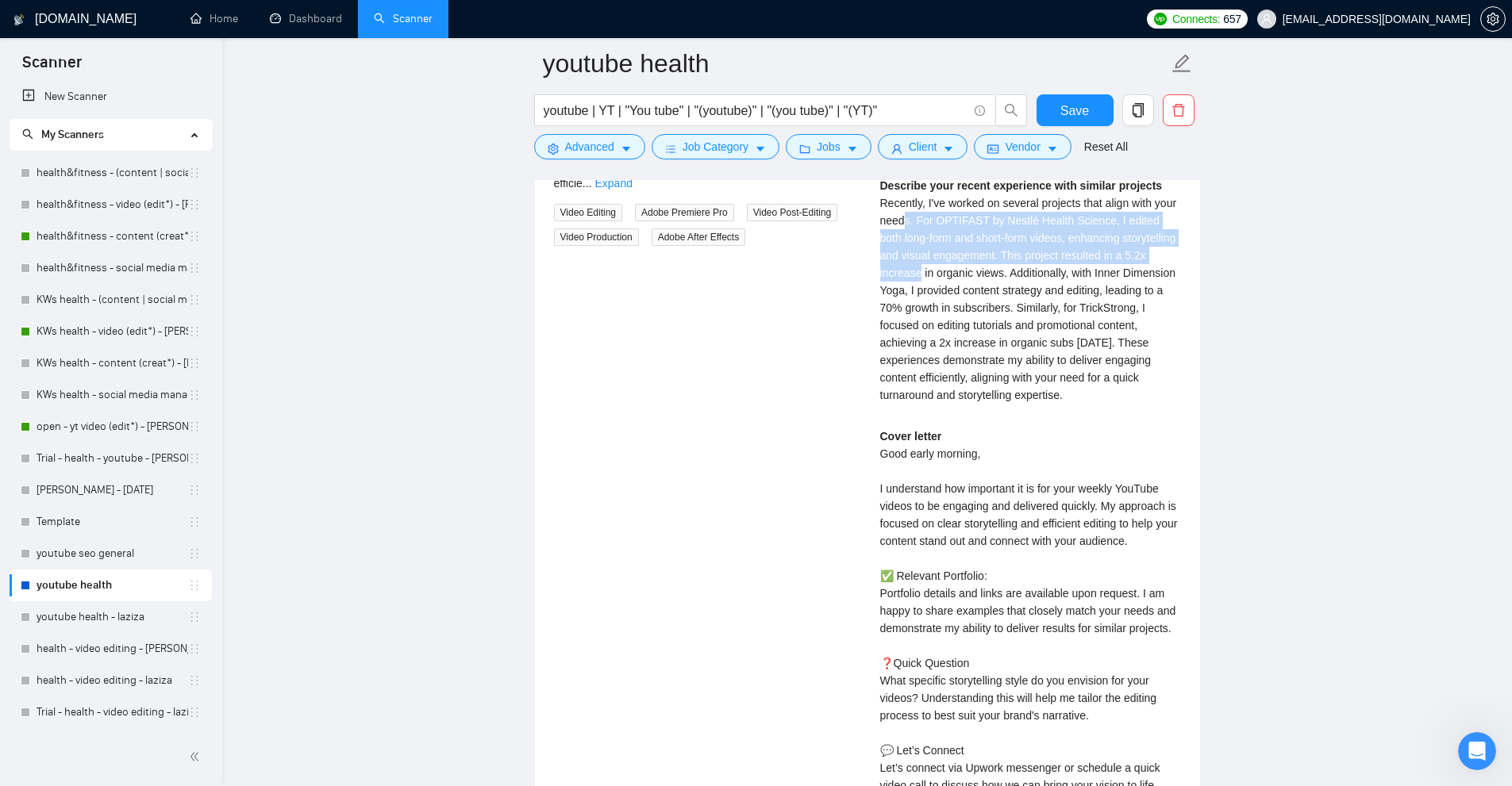
scroll to position [4806, 0]
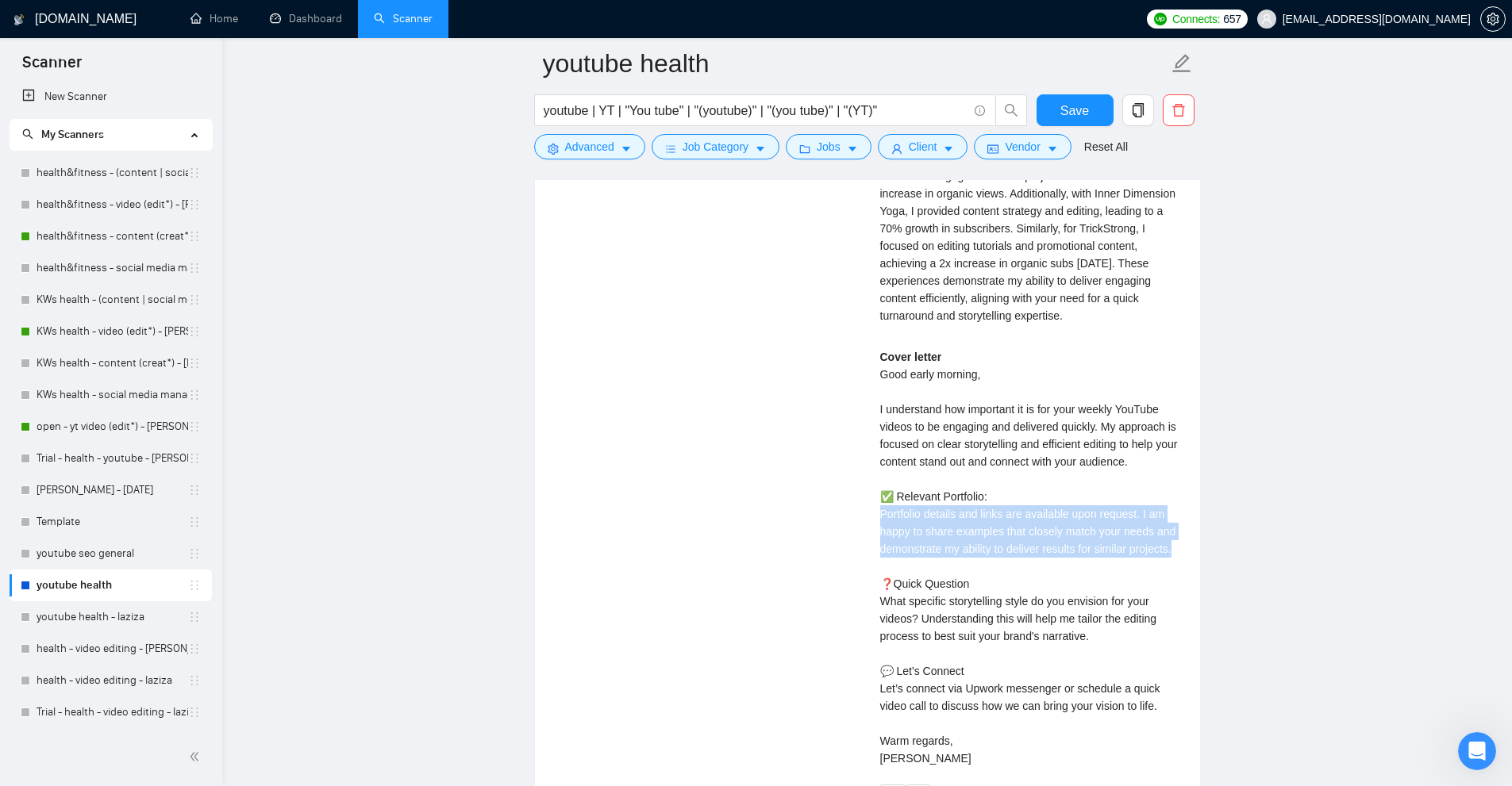
drag, startPoint x: 876, startPoint y: 518, endPoint x: 1183, endPoint y: 551, distance: 308.8
click at [1183, 551] on div "Abu T . Complete Video Marketing for Health, Fitness & Wellness | Fortune 100 $…" at bounding box center [1030, 397] width 326 height 826
drag, startPoint x: 1174, startPoint y: 550, endPoint x: 874, endPoint y: 513, distance: 302.3
click at [874, 513] on div "Abu T . Complete Video Marketing for Health, Fitness & Wellness | Fortune 100 $…" at bounding box center [1030, 397] width 326 height 826
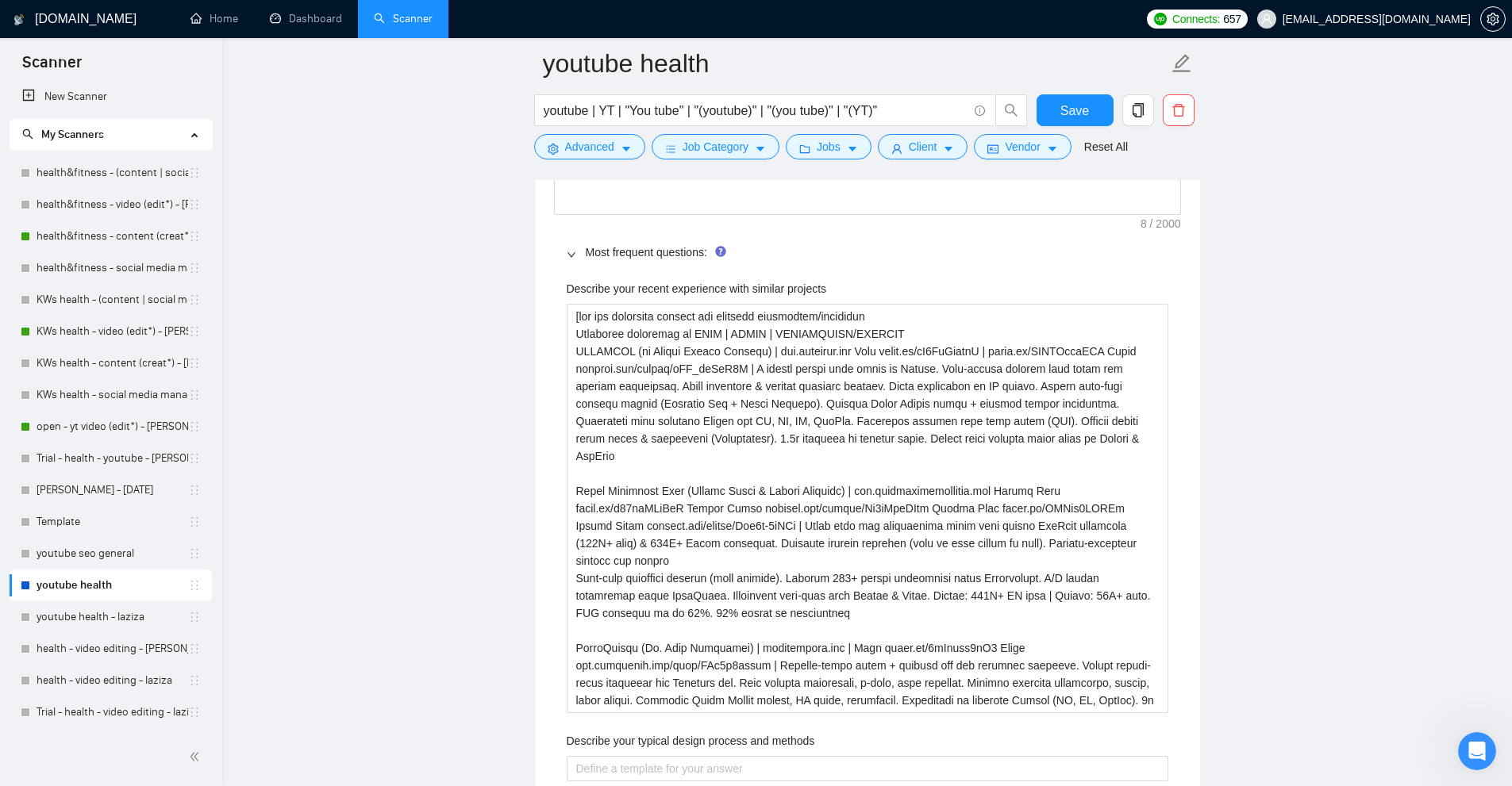
scroll to position [2585, 0]
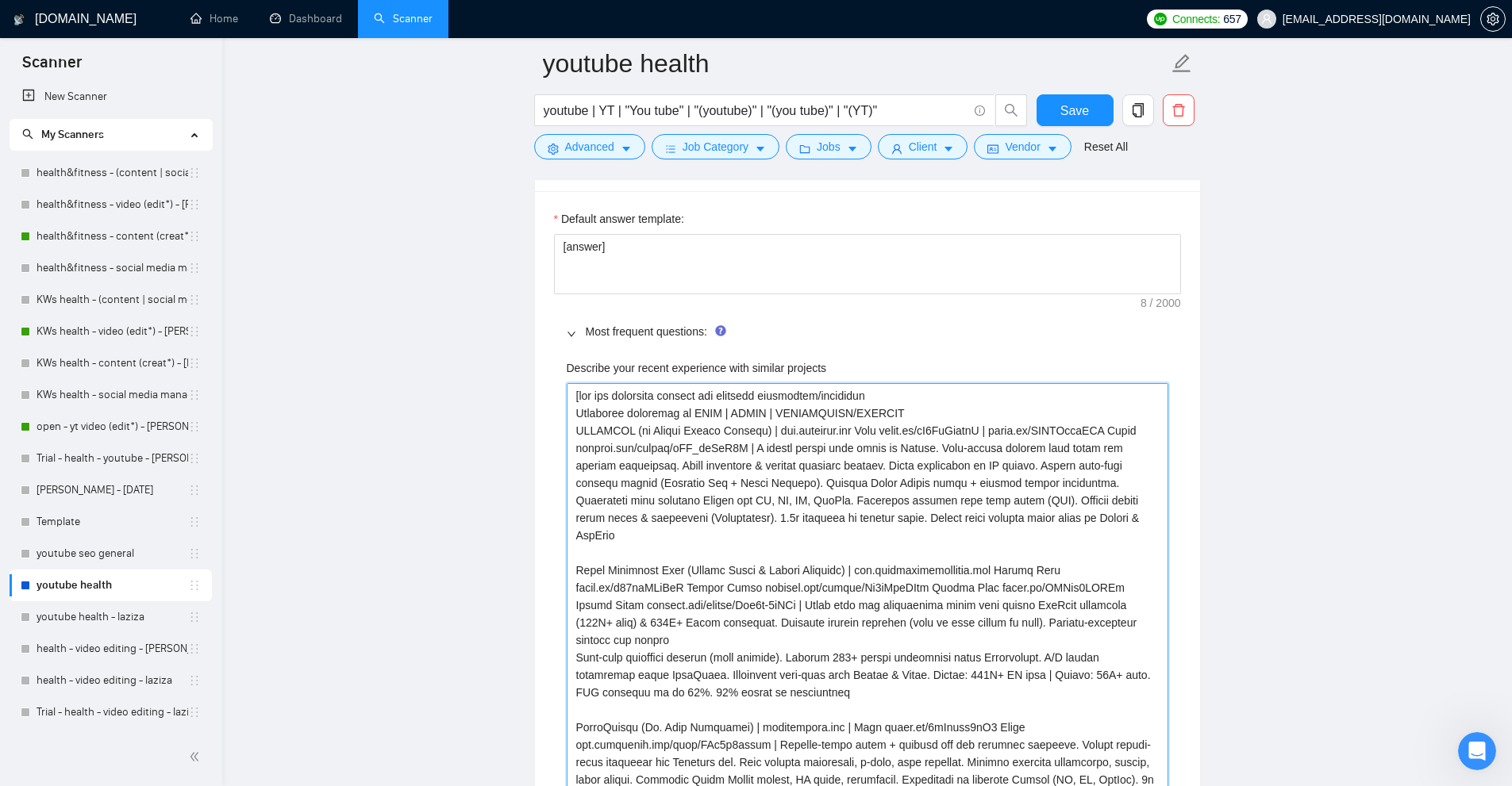
drag, startPoint x: 580, startPoint y: 395, endPoint x: 1004, endPoint y: 409, distance: 424.2
click at [984, 412] on projects "Describe your recent experience with similar projects" at bounding box center [868, 588] width 602 height 409
click at [1004, 405] on projects "Describe your recent experience with similar projects" at bounding box center [868, 588] width 602 height 409
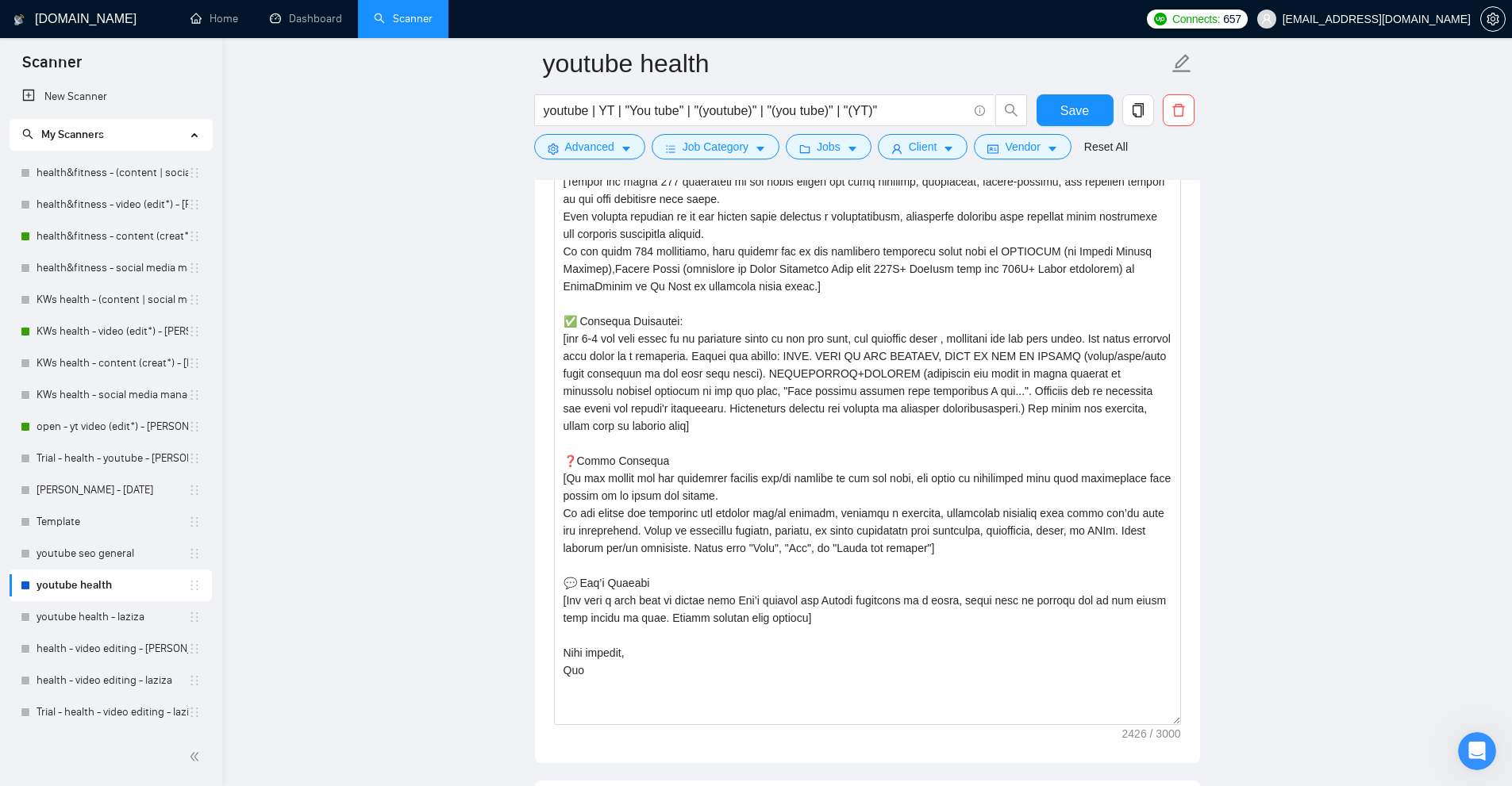
scroll to position [1871, 0]
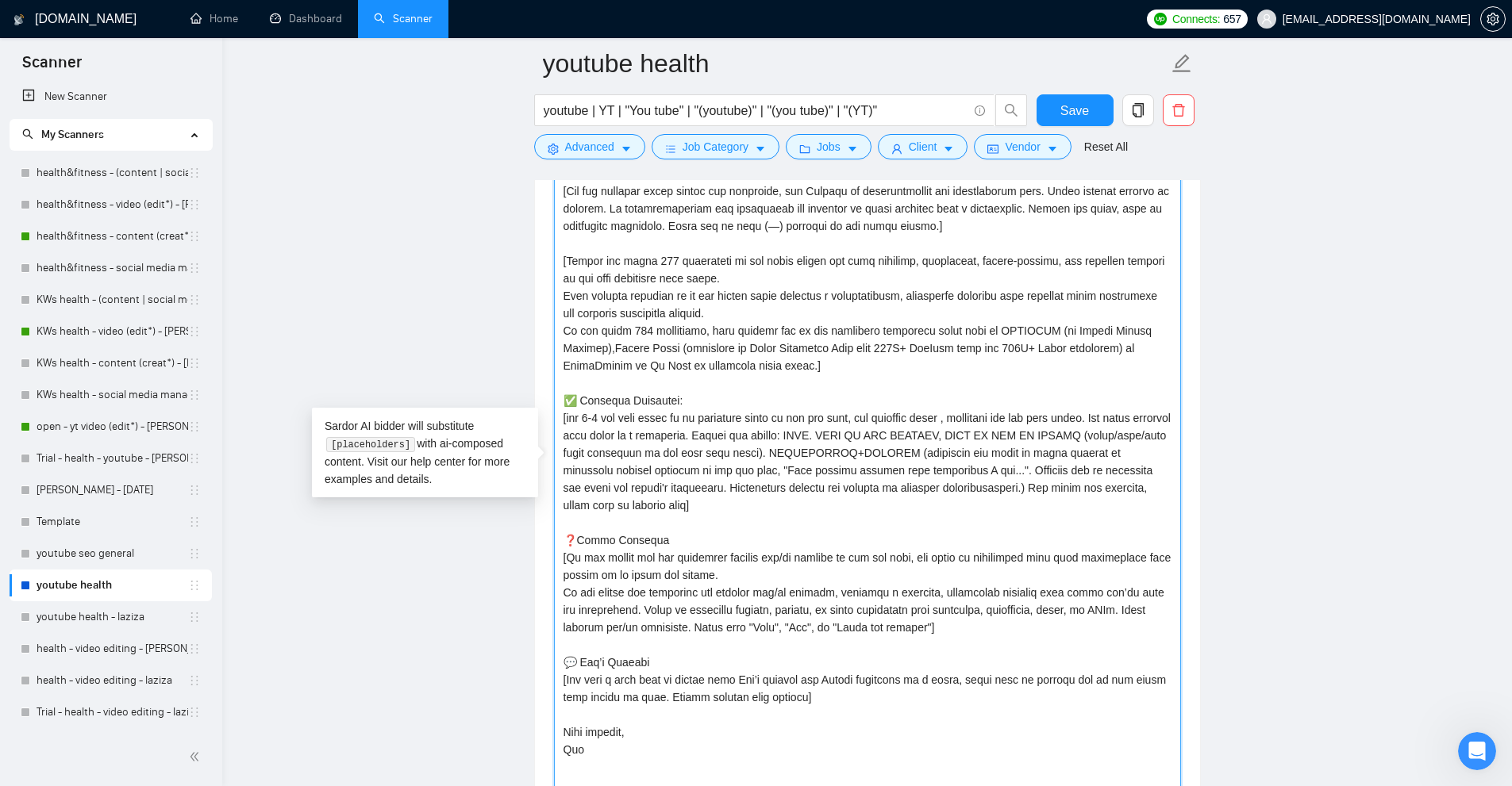
drag, startPoint x: 732, startPoint y: 433, endPoint x: 1105, endPoint y: 430, distance: 373.0
click at [1105, 430] on textarea "Cover letter template:" at bounding box center [867, 465] width 627 height 678
click at [858, 454] on textarea "Cover letter template:" at bounding box center [867, 465] width 627 height 678
click at [852, 434] on textarea "Cover letter template:" at bounding box center [867, 465] width 627 height 678
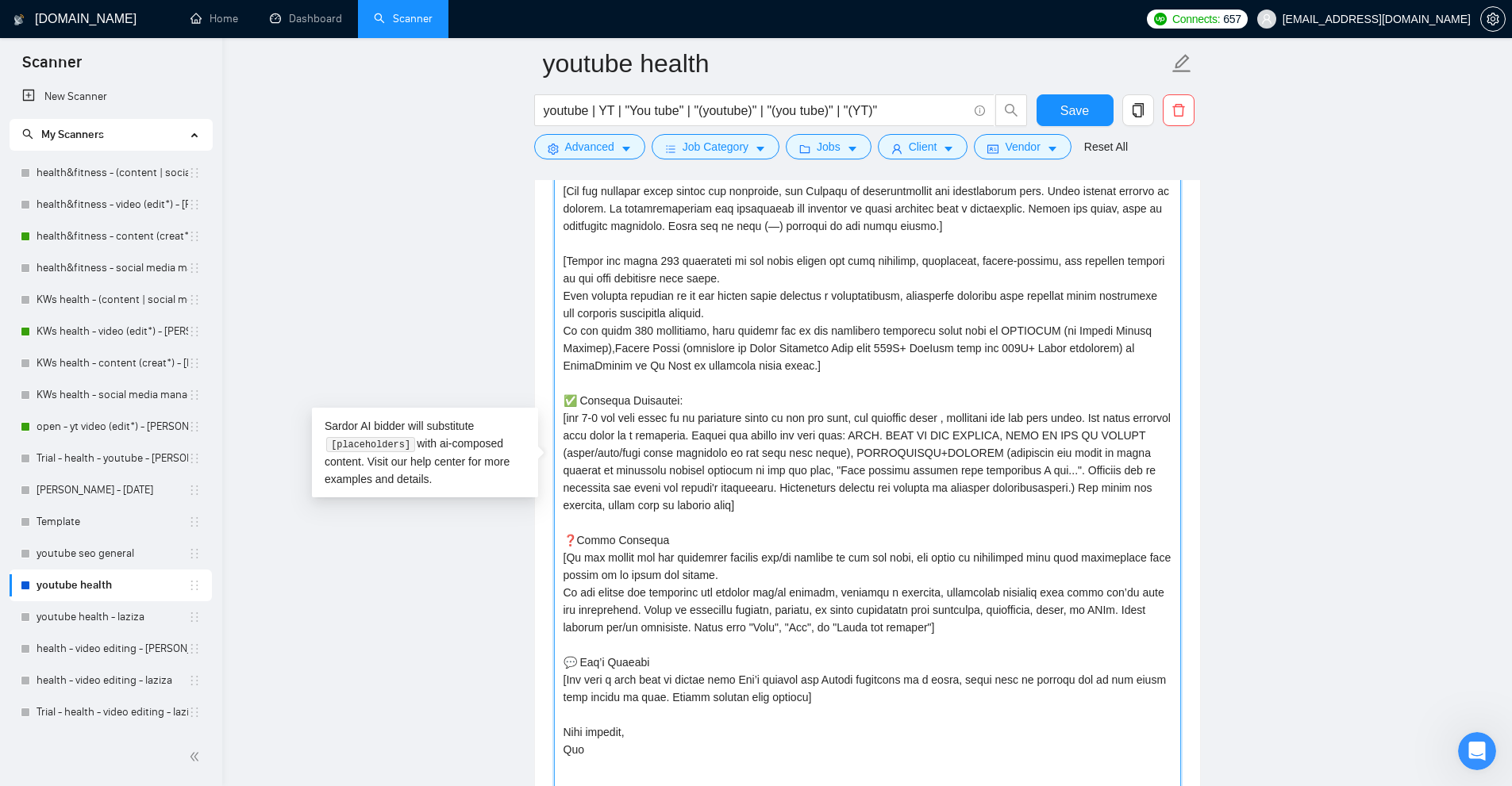
drag, startPoint x: 770, startPoint y: 439, endPoint x: 1029, endPoint y: 499, distance: 265.9
click at [1029, 499] on textarea "Cover letter template:" at bounding box center [867, 465] width 627 height 678
click at [1018, 506] on textarea "Cover letter template:" at bounding box center [867, 465] width 627 height 678
click at [1018, 486] on textarea "Cover letter template:" at bounding box center [867, 465] width 627 height 678
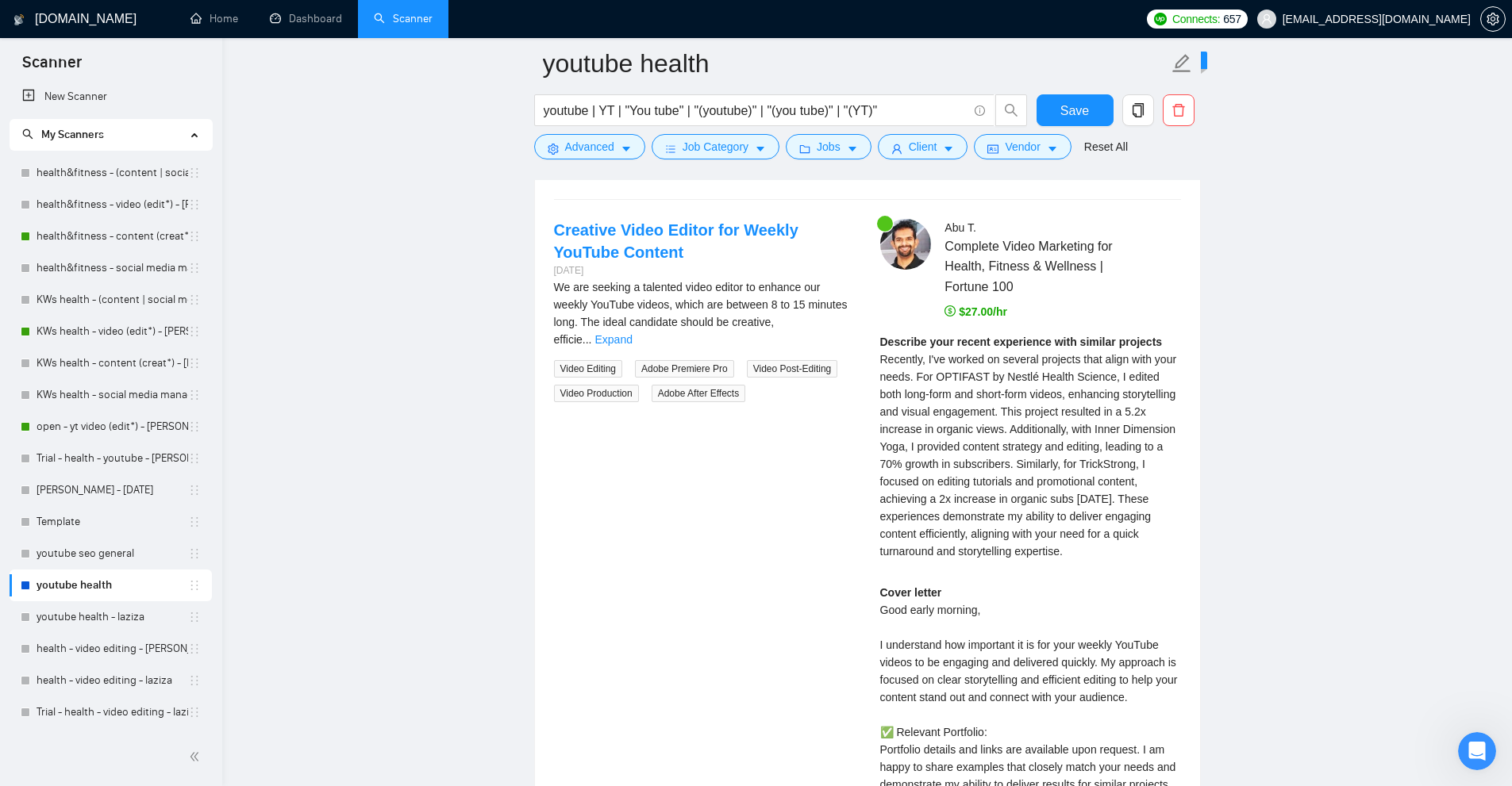
scroll to position [4333, 0]
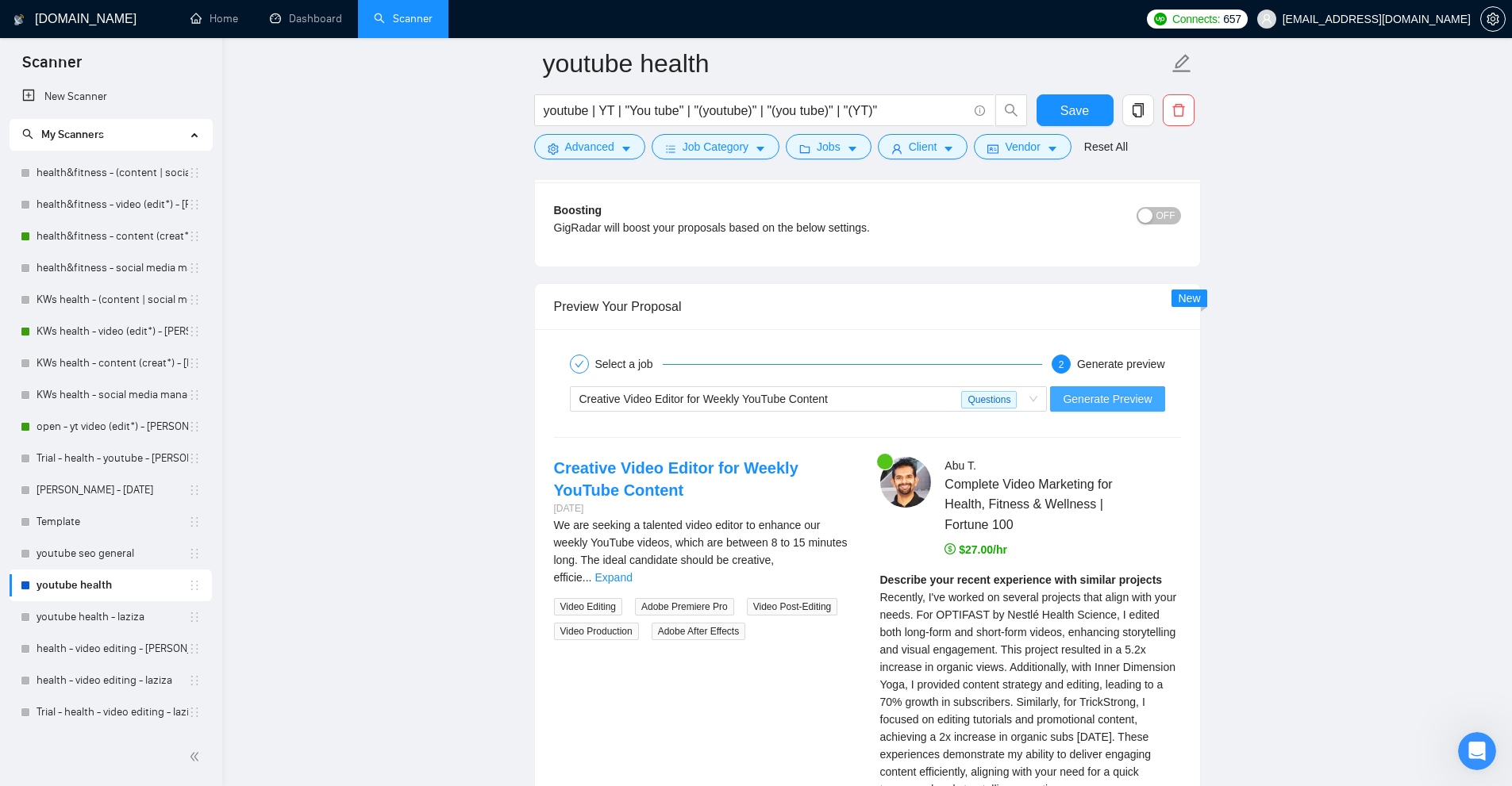
type textarea "[Write a personal greeting using the client's name or company name (if any is p…"
click at [1110, 398] on span "Generate Preview" at bounding box center [1107, 399] width 88 height 17
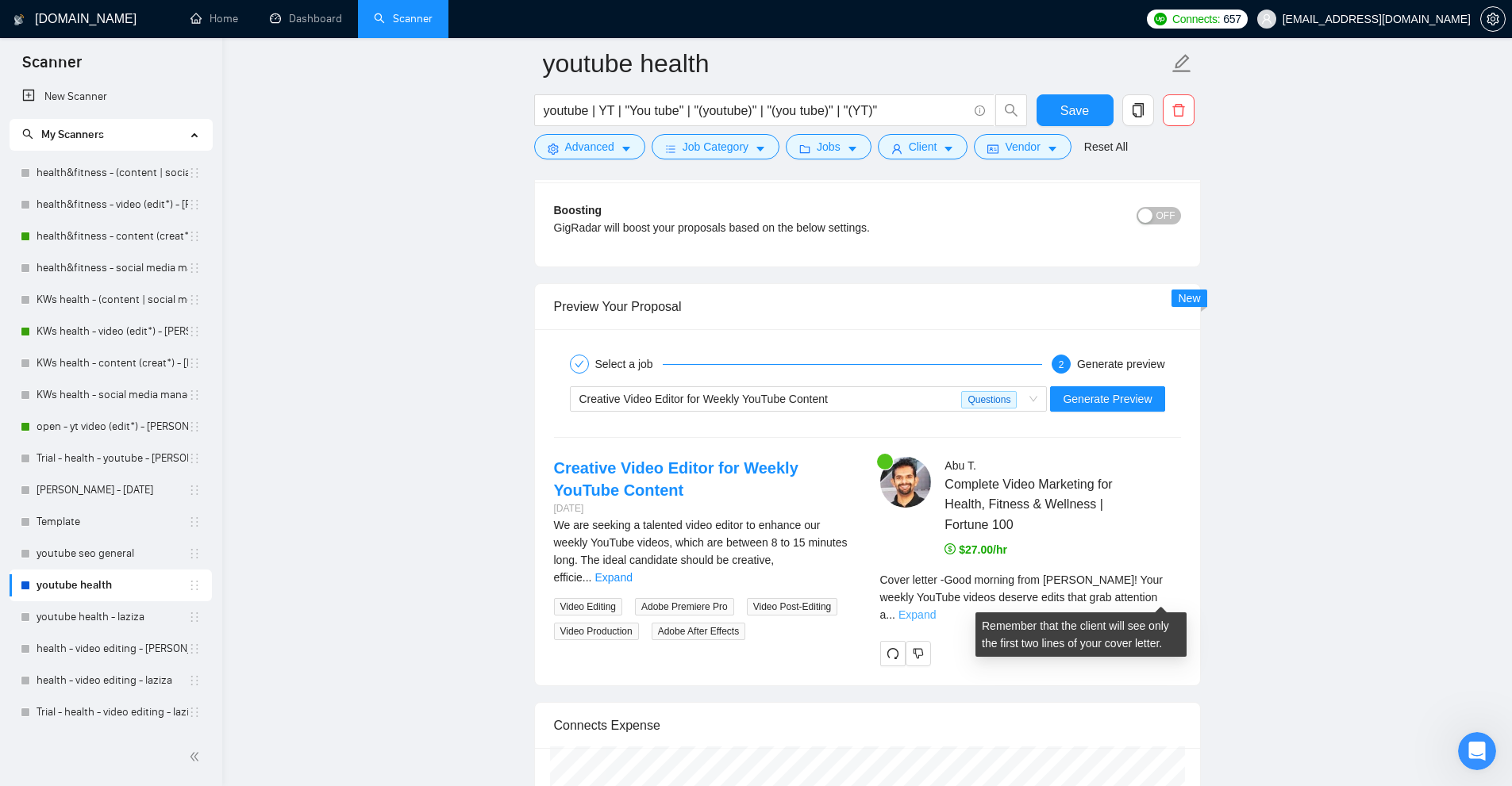
click at [936, 608] on link "Expand" at bounding box center [917, 614] width 37 height 12
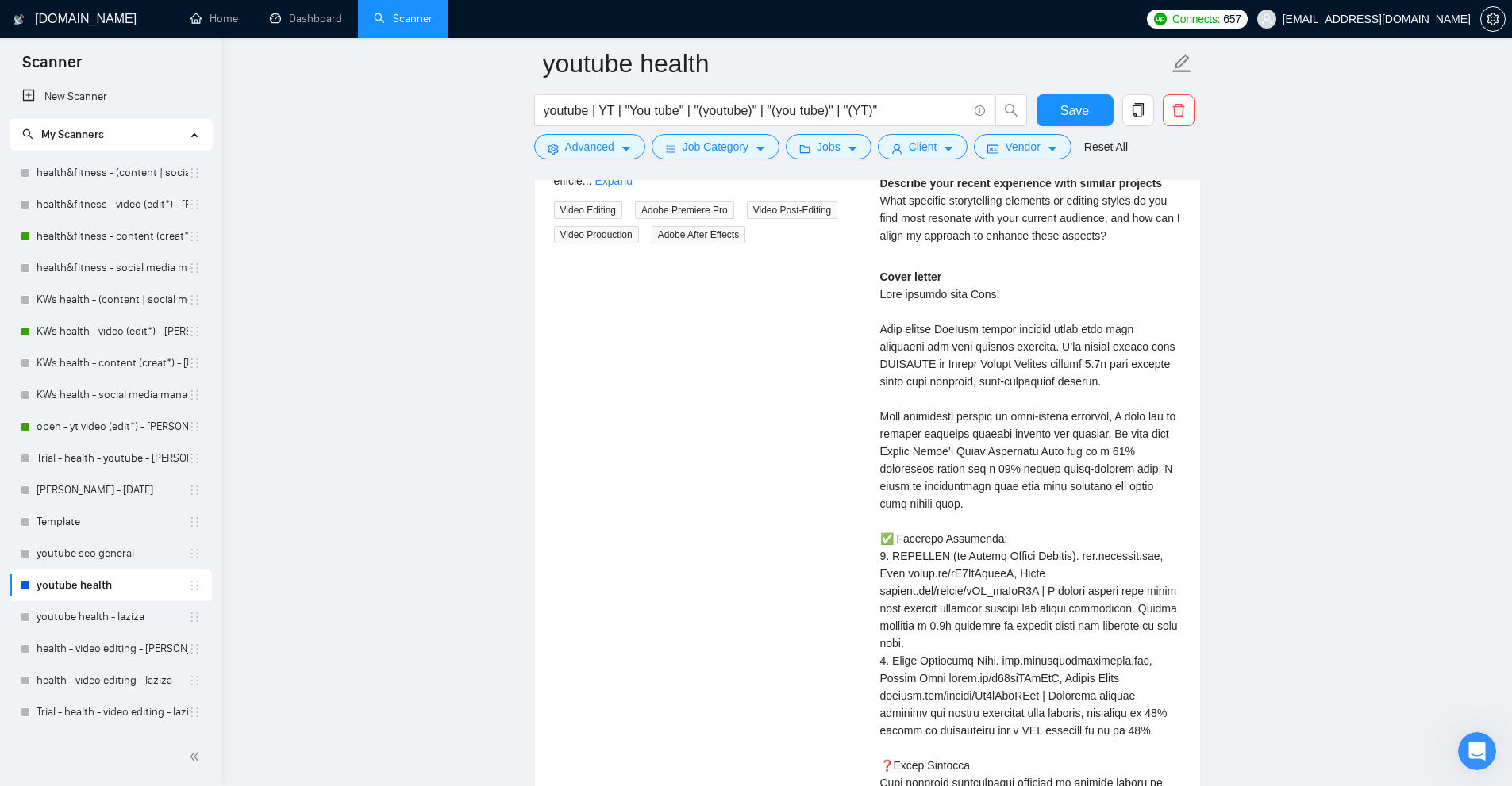
scroll to position [4809, 0]
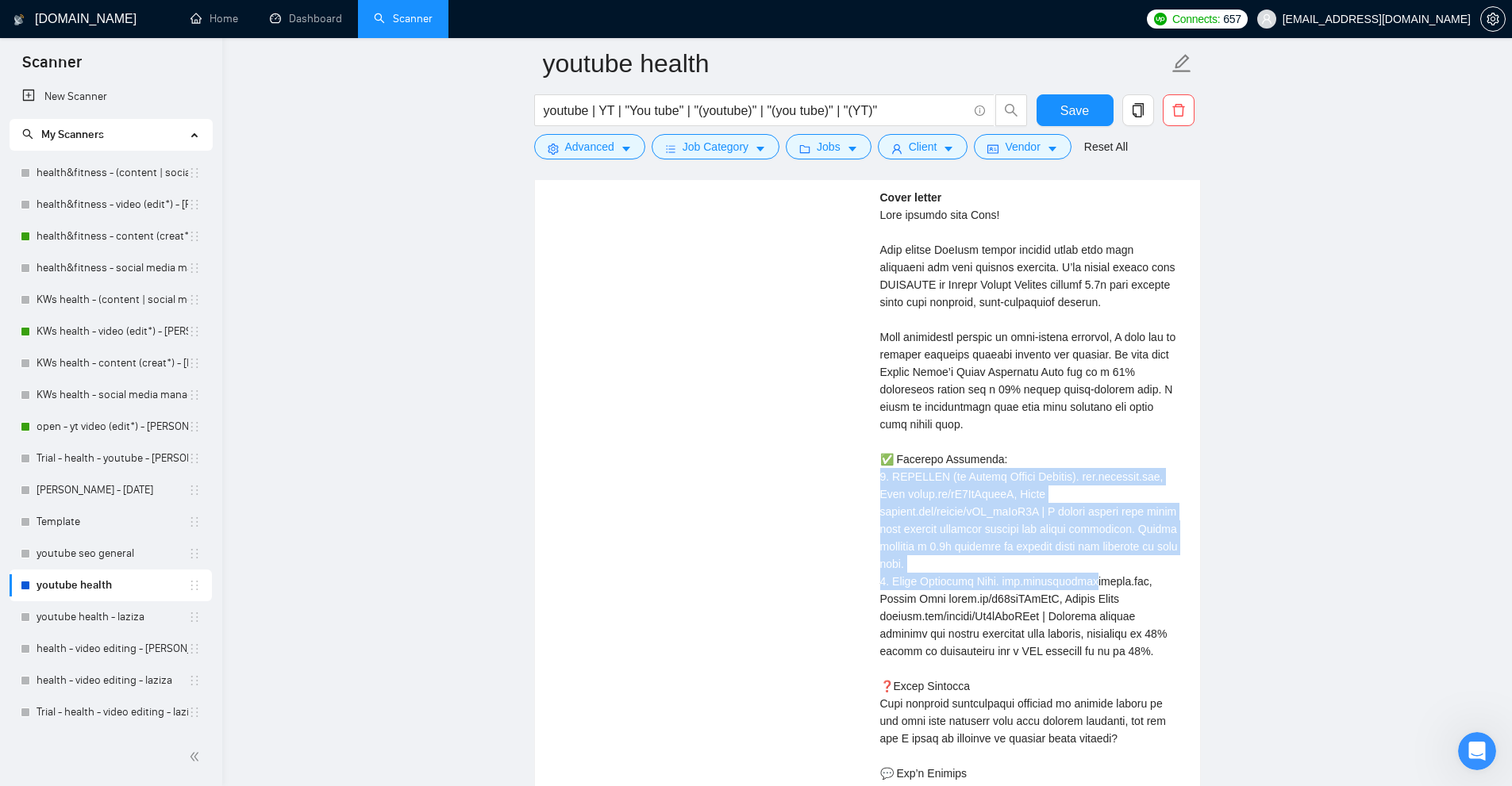
drag, startPoint x: 858, startPoint y: 470, endPoint x: 1093, endPoint y: 573, distance: 256.6
click at [1093, 573] on div "Creative Video Editor for Weekly YouTube Content 8 days ago We are seeking a ta…" at bounding box center [867, 446] width 653 height 931
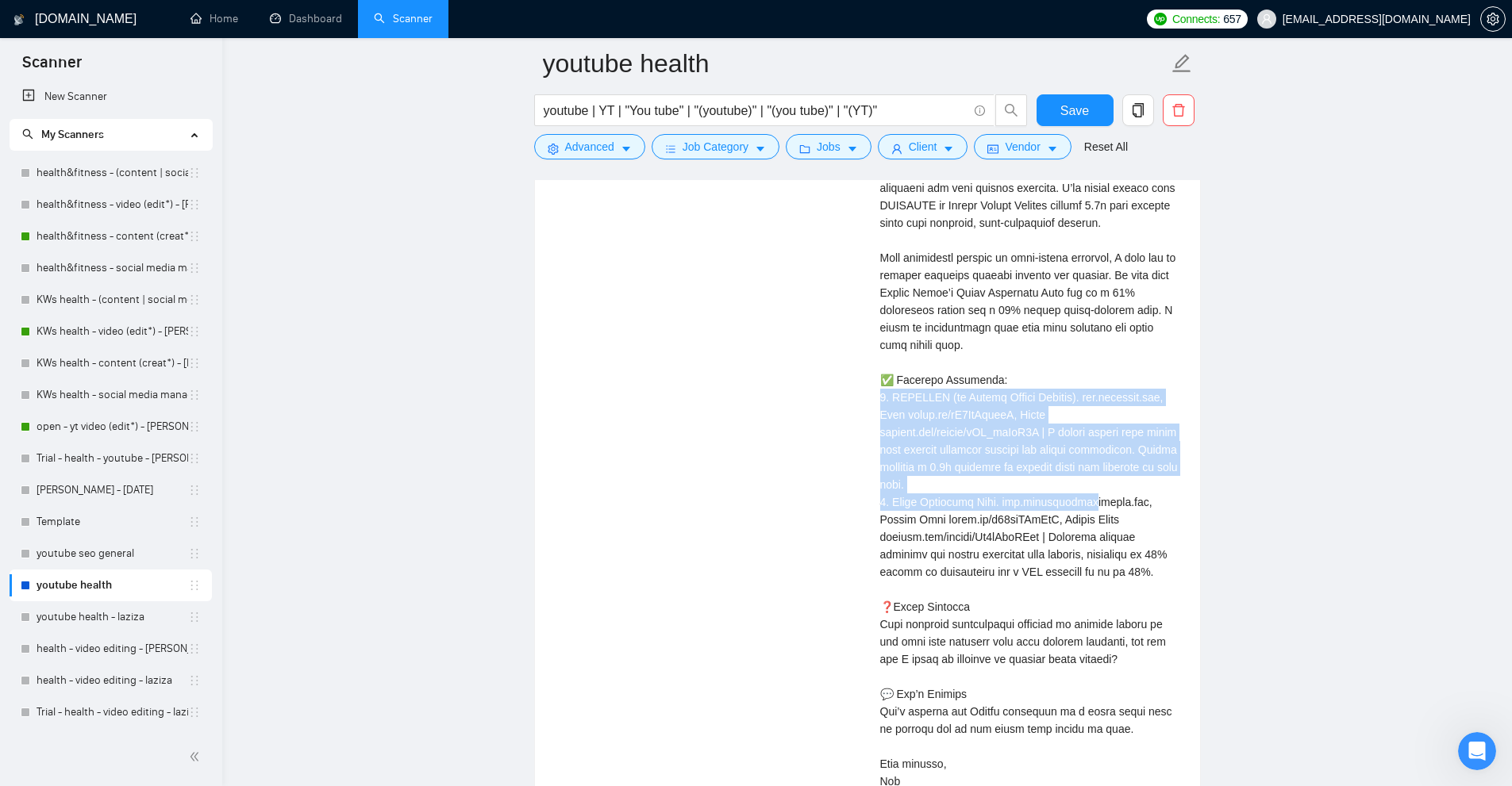
scroll to position [5206, 0]
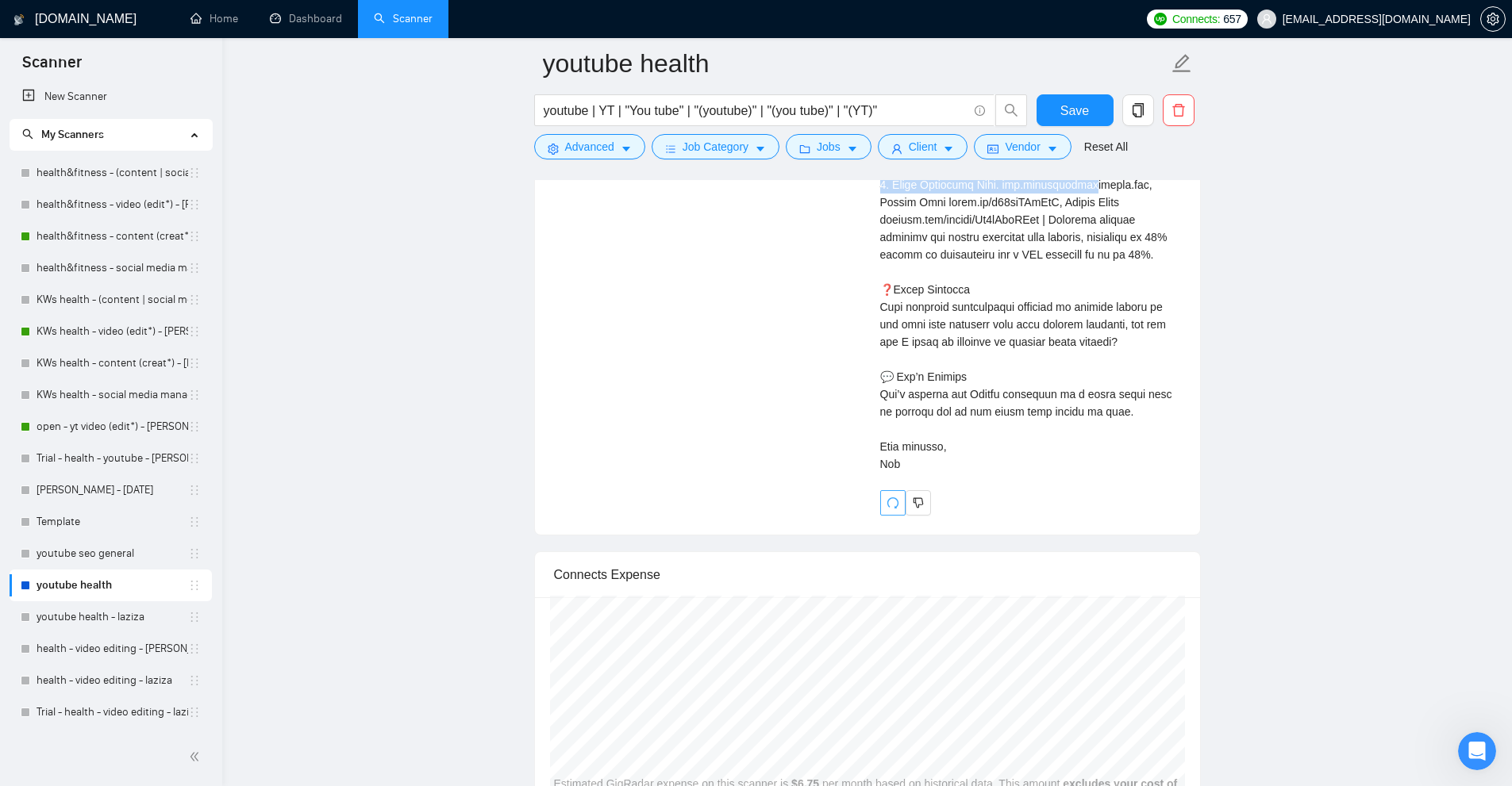
click at [886, 507] on icon "redo" at bounding box center [892, 503] width 12 height 12
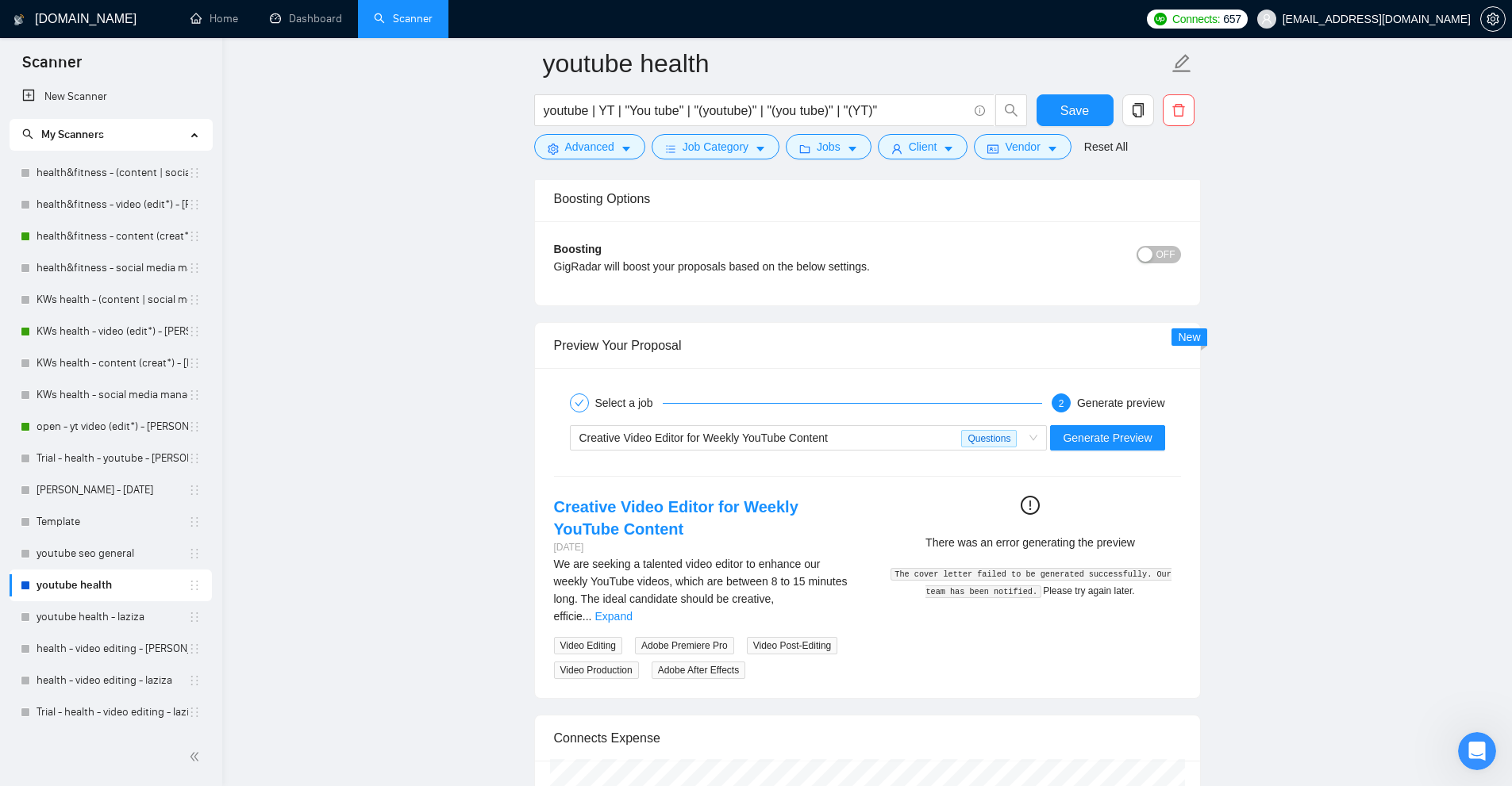
scroll to position [4214, 0]
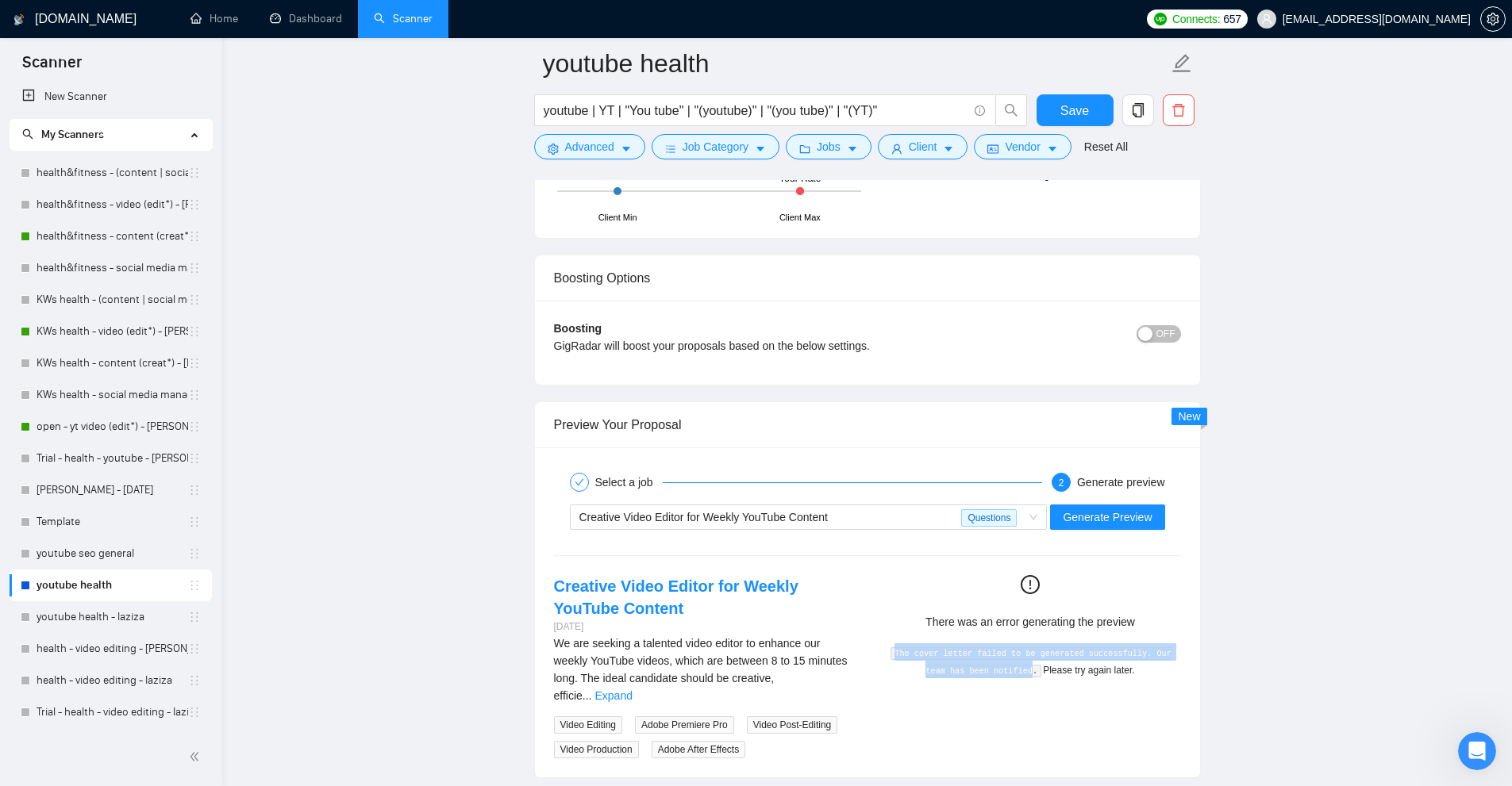
drag, startPoint x: 880, startPoint y: 651, endPoint x: 1018, endPoint y: 665, distance: 138.7
click at [1018, 665] on div "There was an error generating the preview The cover letter failed to be generat…" at bounding box center [1030, 626] width 326 height 103
click at [1018, 665] on code "The cover letter failed to be generated successfully. Our team has been notifie…" at bounding box center [1030, 662] width 281 height 30
drag, startPoint x: 1026, startPoint y: 674, endPoint x: 889, endPoint y: 651, distance: 138.9
click at [889, 651] on div "The cover letter failed to be generated successfully. Our team has been notifie…" at bounding box center [1030, 661] width 288 height 35
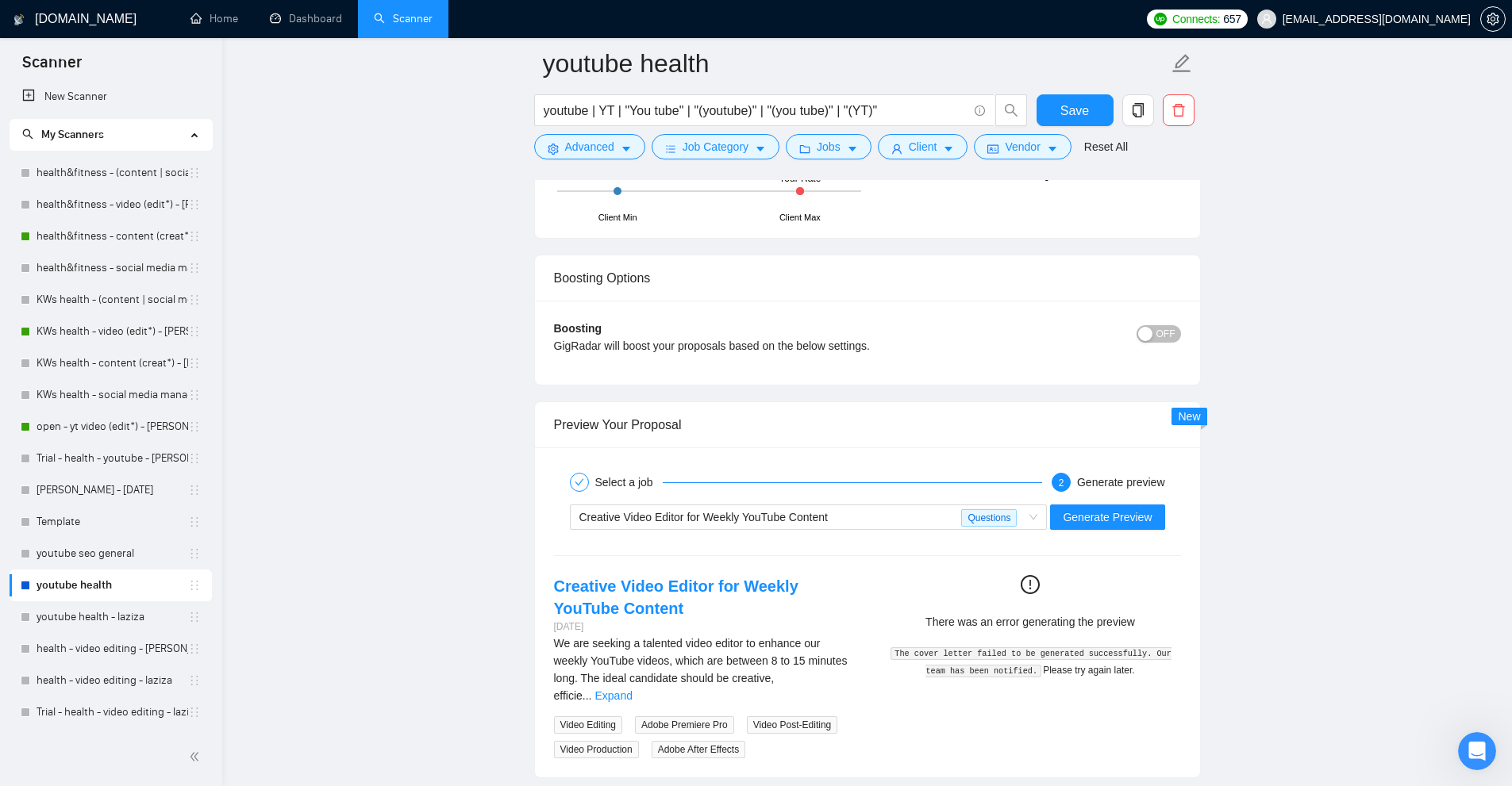
click at [1170, 690] on div "Creative Video Editor for Weekly YouTube Content 8 days ago We are seeking a ta…" at bounding box center [867, 667] width 653 height 184
click at [1109, 525] on span "Generate Preview" at bounding box center [1107, 517] width 88 height 17
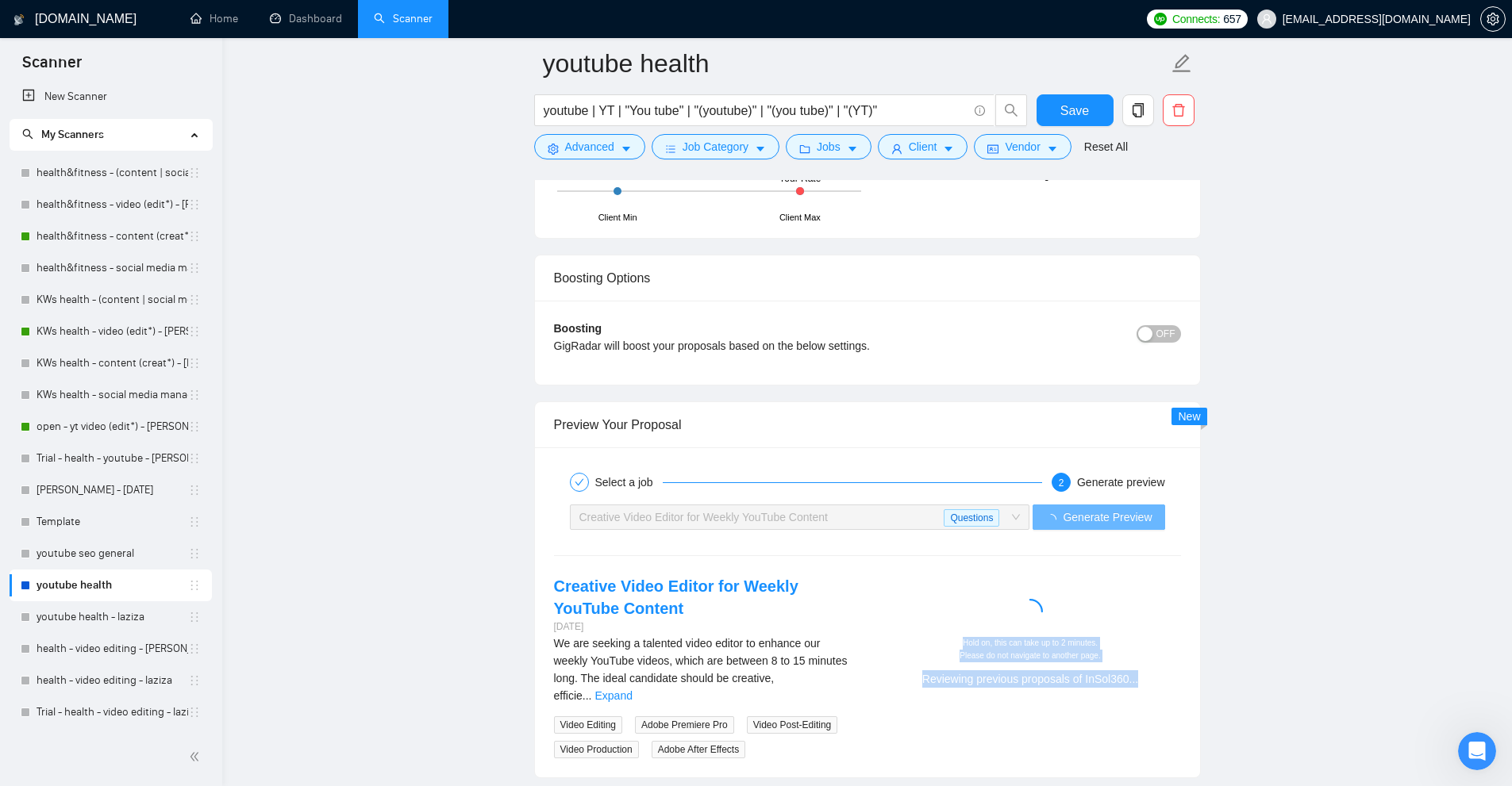
drag, startPoint x: 981, startPoint y: 649, endPoint x: 1202, endPoint y: 740, distance: 239.0
click at [1200, 740] on div "Select a job 2 Generate preview Creative Video Editor for Weekly YouTube Conten…" at bounding box center [868, 613] width 665 height 331
click at [1160, 703] on div "Creative Video Editor for Weekly YouTube Content 8 days ago We are seeking a ta…" at bounding box center [867, 667] width 653 height 184
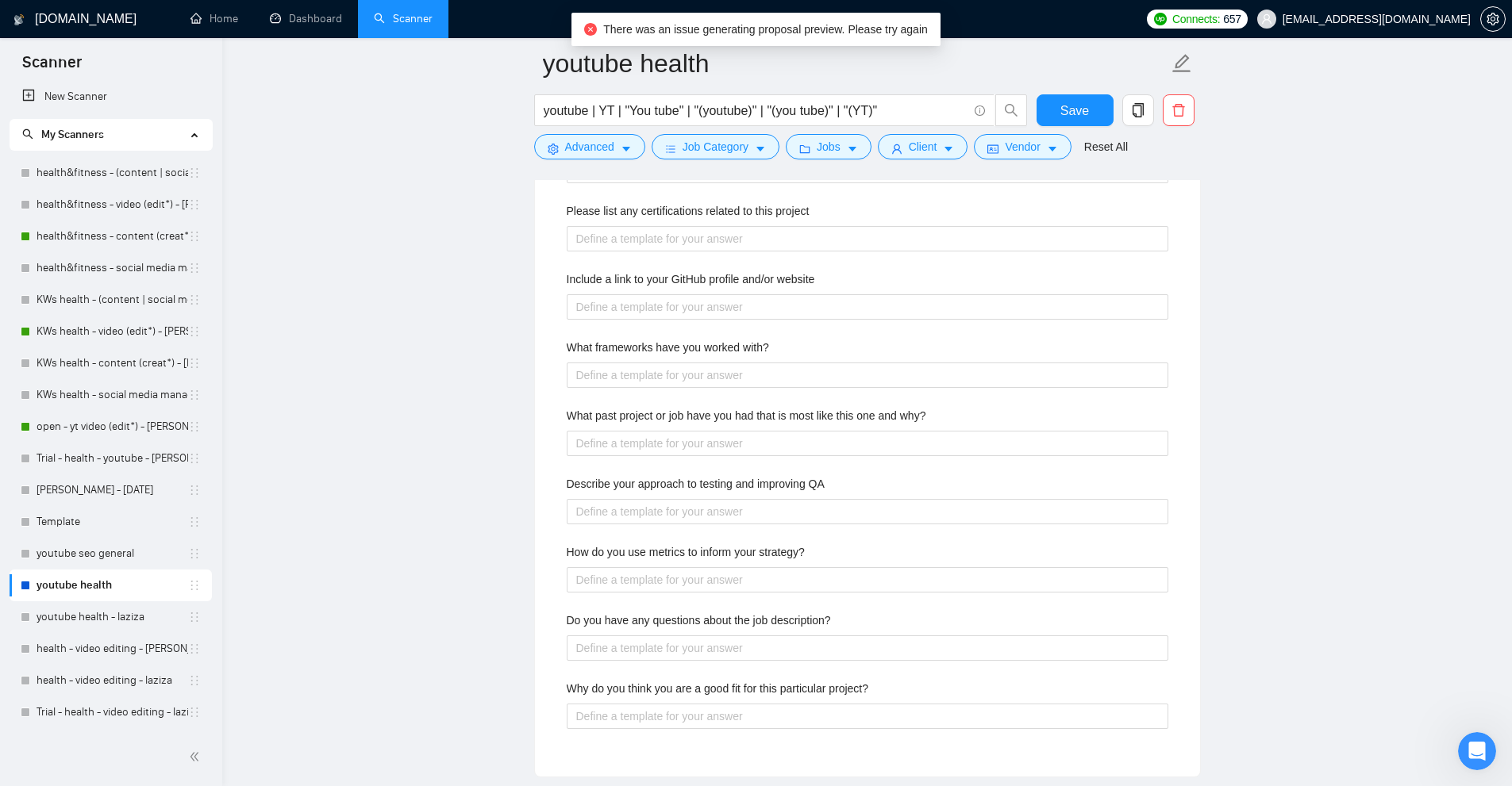
scroll to position [2707, 0]
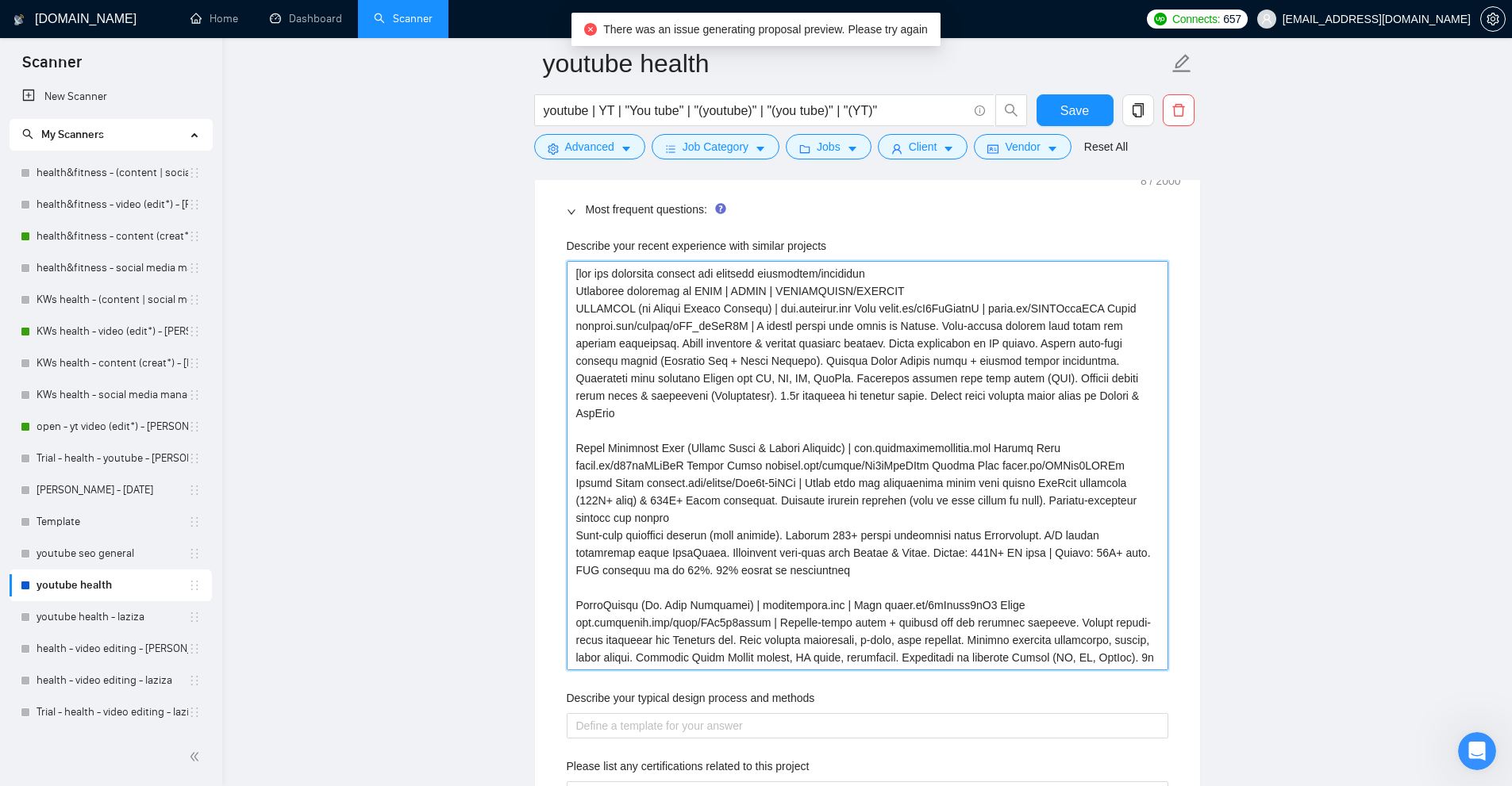
click at [1021, 386] on projects "Describe your recent experience with similar projects" at bounding box center [868, 466] width 602 height 409
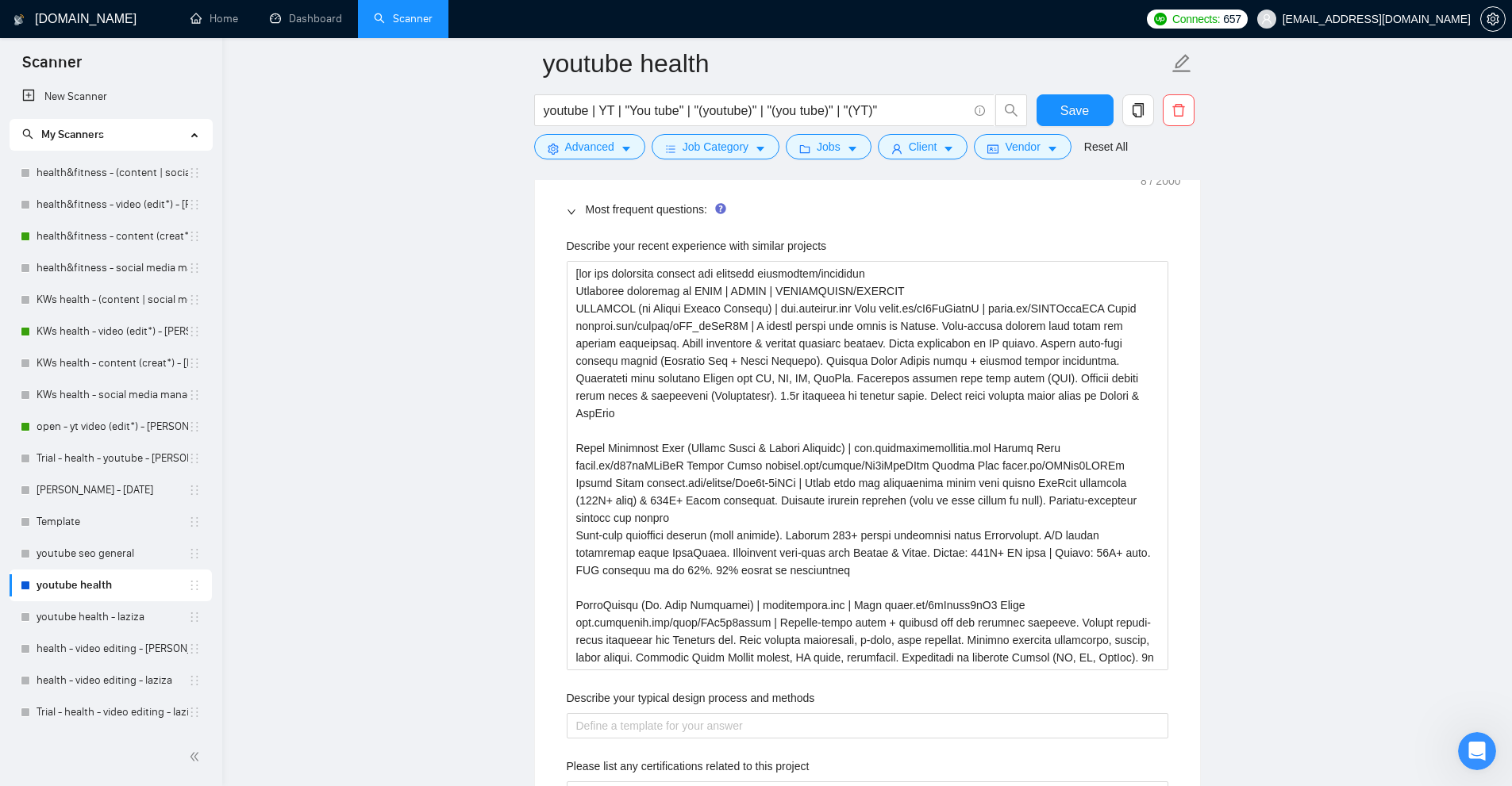
drag, startPoint x: 912, startPoint y: 107, endPoint x: 1013, endPoint y: 134, distance: 104.5
click at [912, 107] on input "youtube | YT | "You tube" | "(youtube)" | "(you tube)" | "(YT)"" at bounding box center [756, 111] width 424 height 20
click at [551, 155] on icon "setting" at bounding box center [554, 149] width 12 height 12
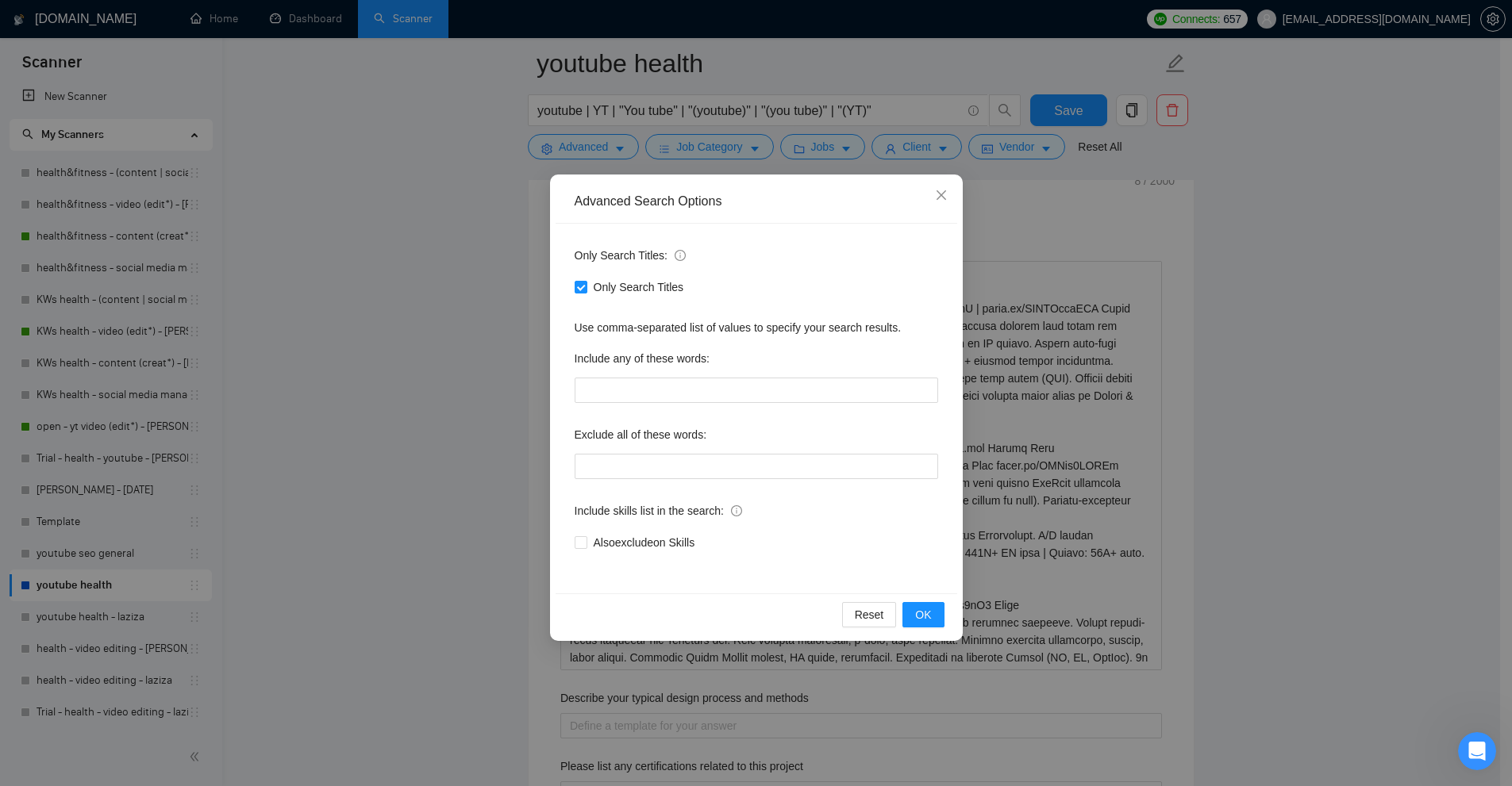
drag, startPoint x: 781, startPoint y: 155, endPoint x: 765, endPoint y: 160, distance: 16.8
click at [781, 155] on div "Advanced Search Options Only Search Titles: Only Search Titles Use comma-separa…" at bounding box center [756, 393] width 1512 height 786
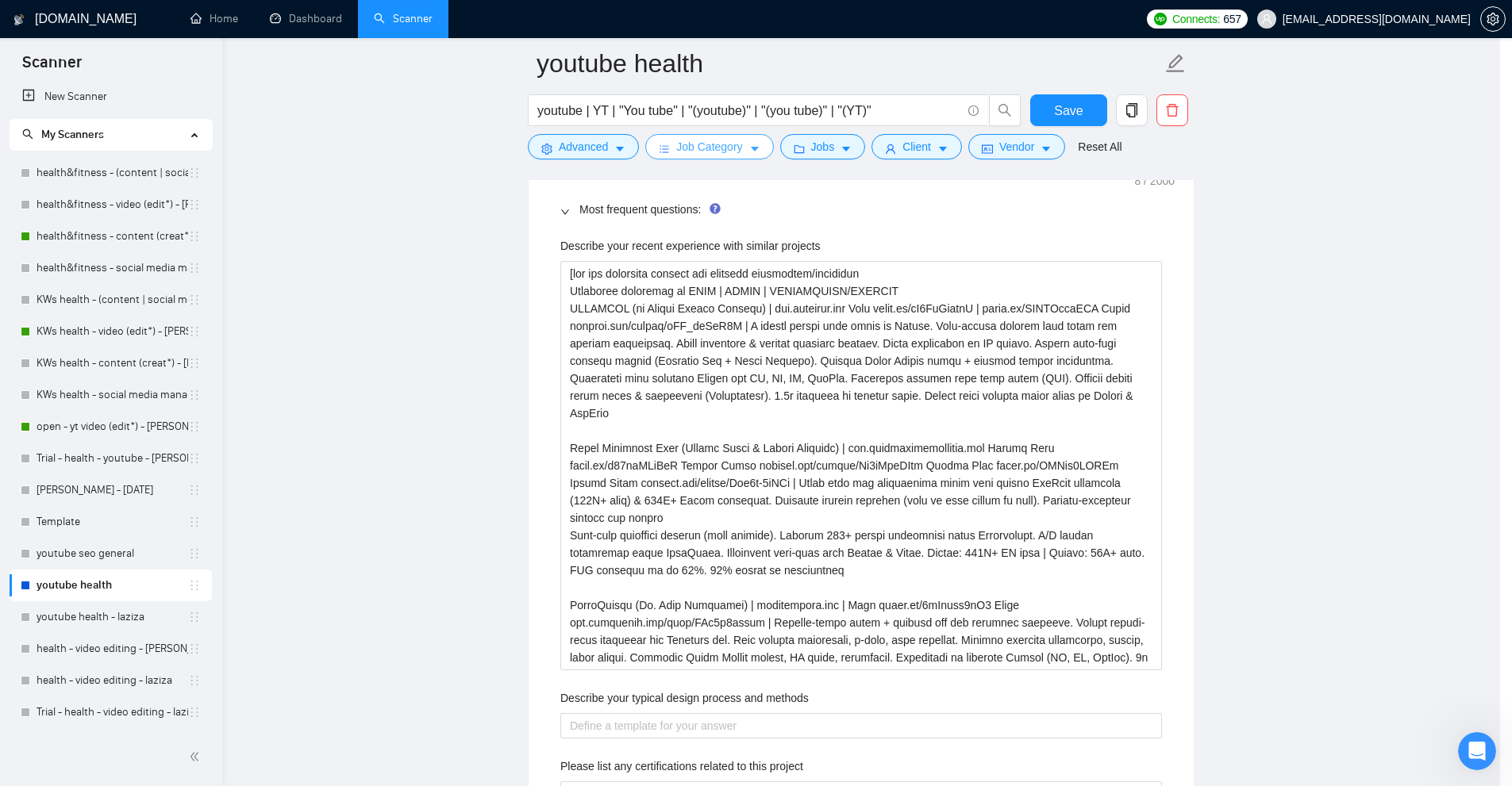
click at [753, 153] on icon "caret-down" at bounding box center [755, 149] width 12 height 12
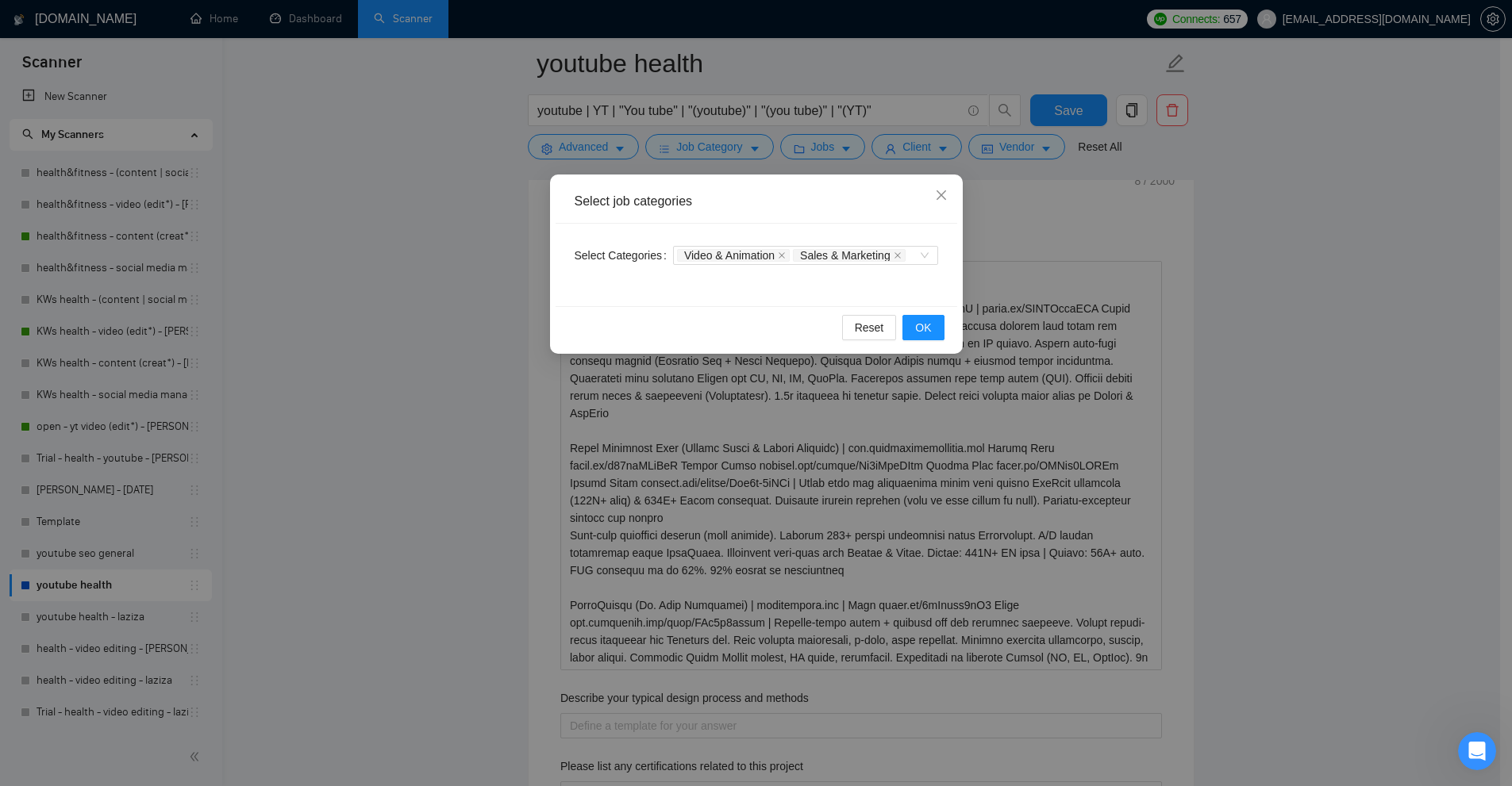
click at [774, 135] on div "Select job categories Select Categories Video & Animation Sales & Marketing Res…" at bounding box center [756, 393] width 1512 height 786
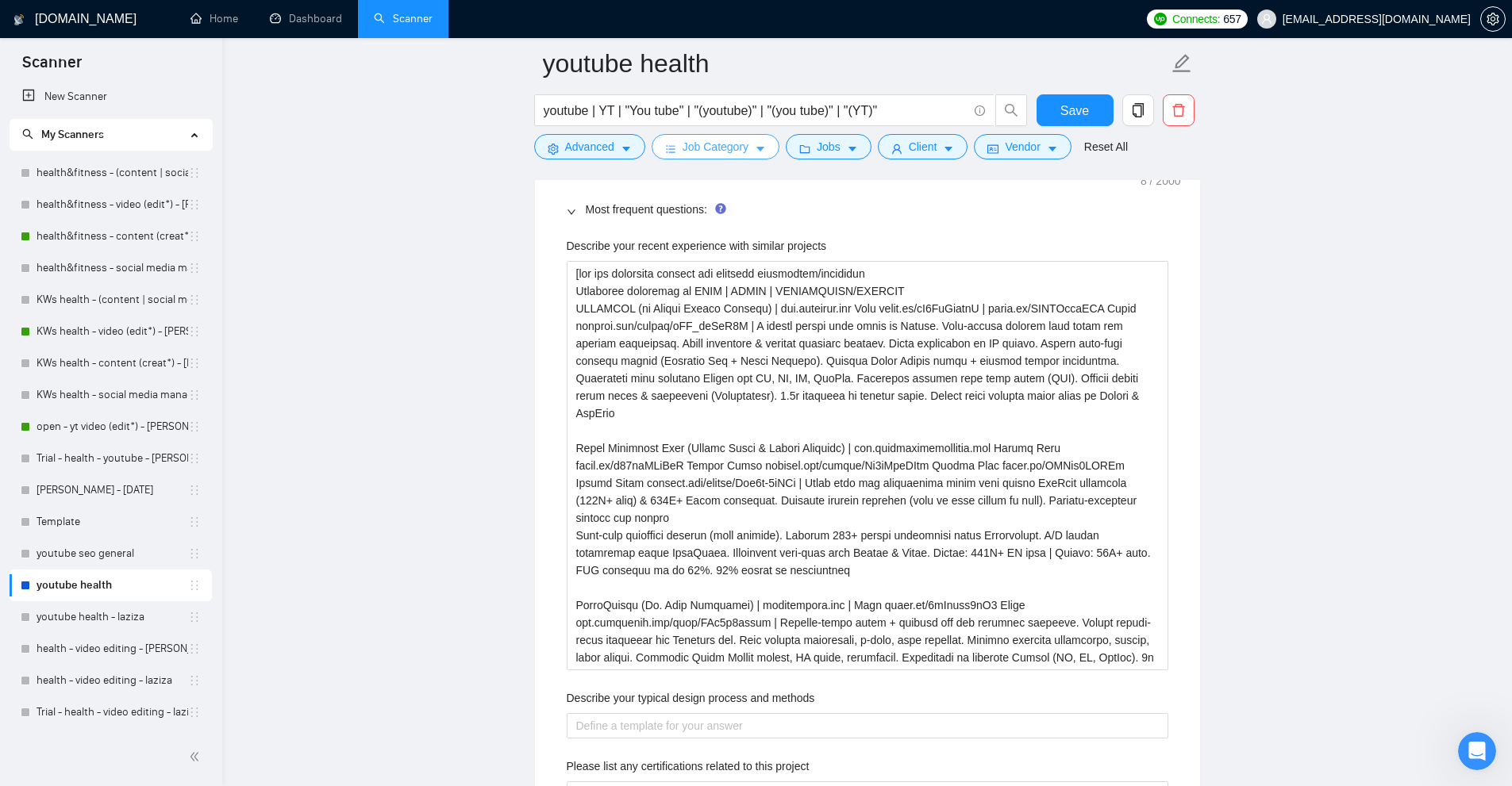
click at [716, 155] on span "Job Category" at bounding box center [715, 147] width 66 height 17
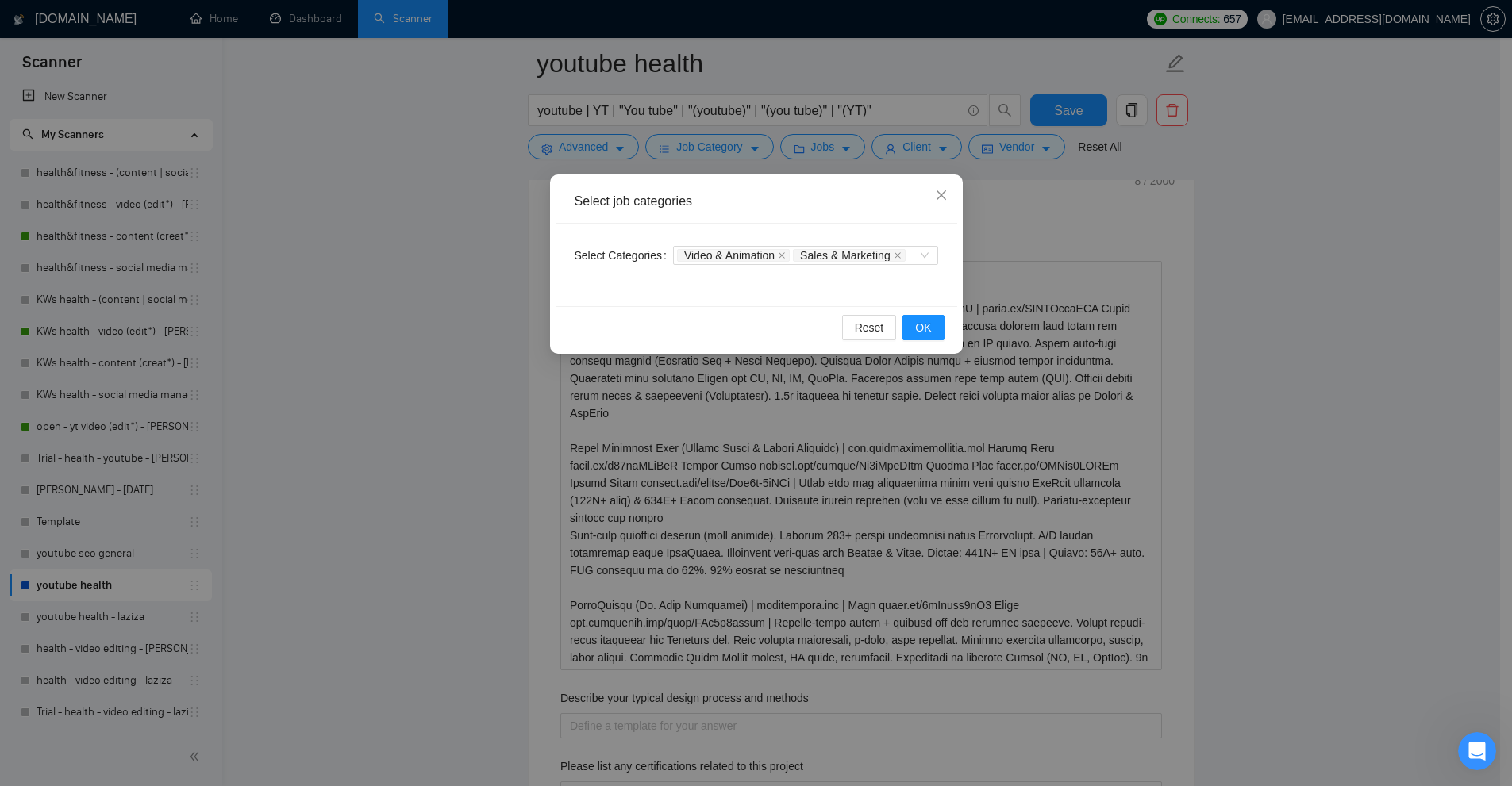
click at [869, 145] on div "Select job categories Select Categories Video & Animation Sales & Marketing Res…" at bounding box center [756, 393] width 1512 height 786
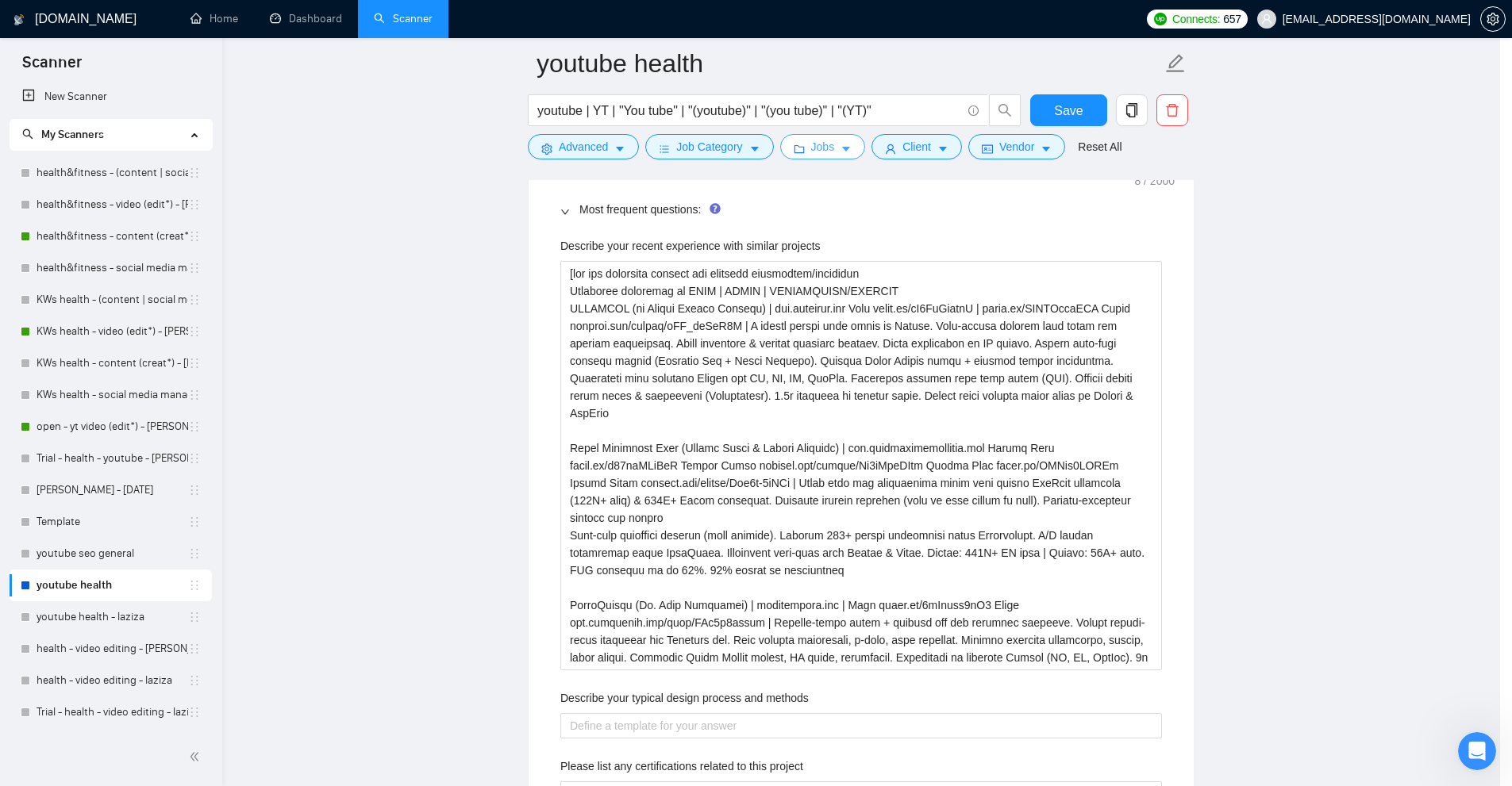
click at [840, 150] on button "Jobs" at bounding box center [823, 147] width 86 height 25
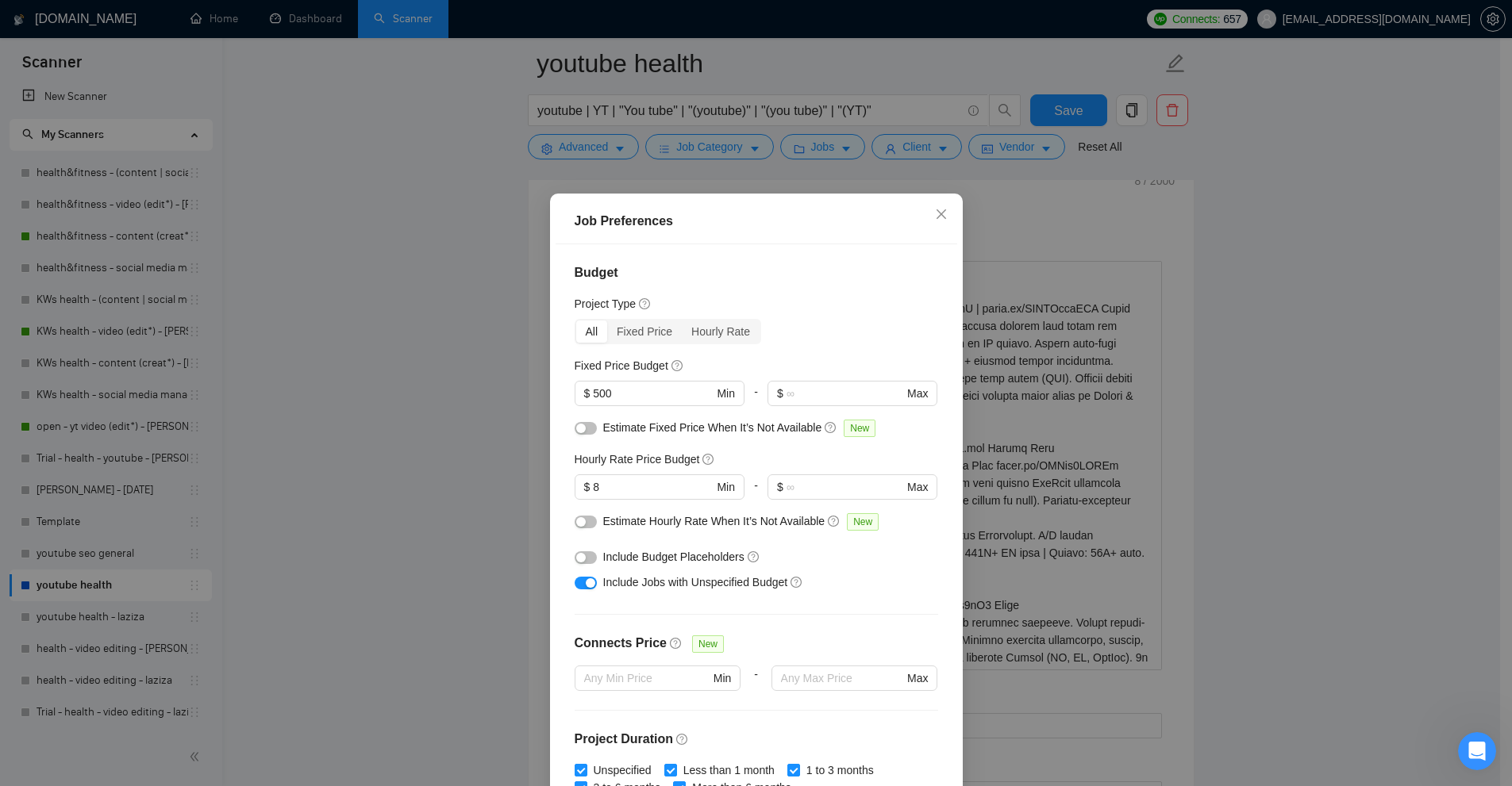
click at [840, 150] on div "Job Preferences Budget Project Type All Fixed Price Hourly Rate Fixed Price Bud…" at bounding box center [756, 393] width 1512 height 786
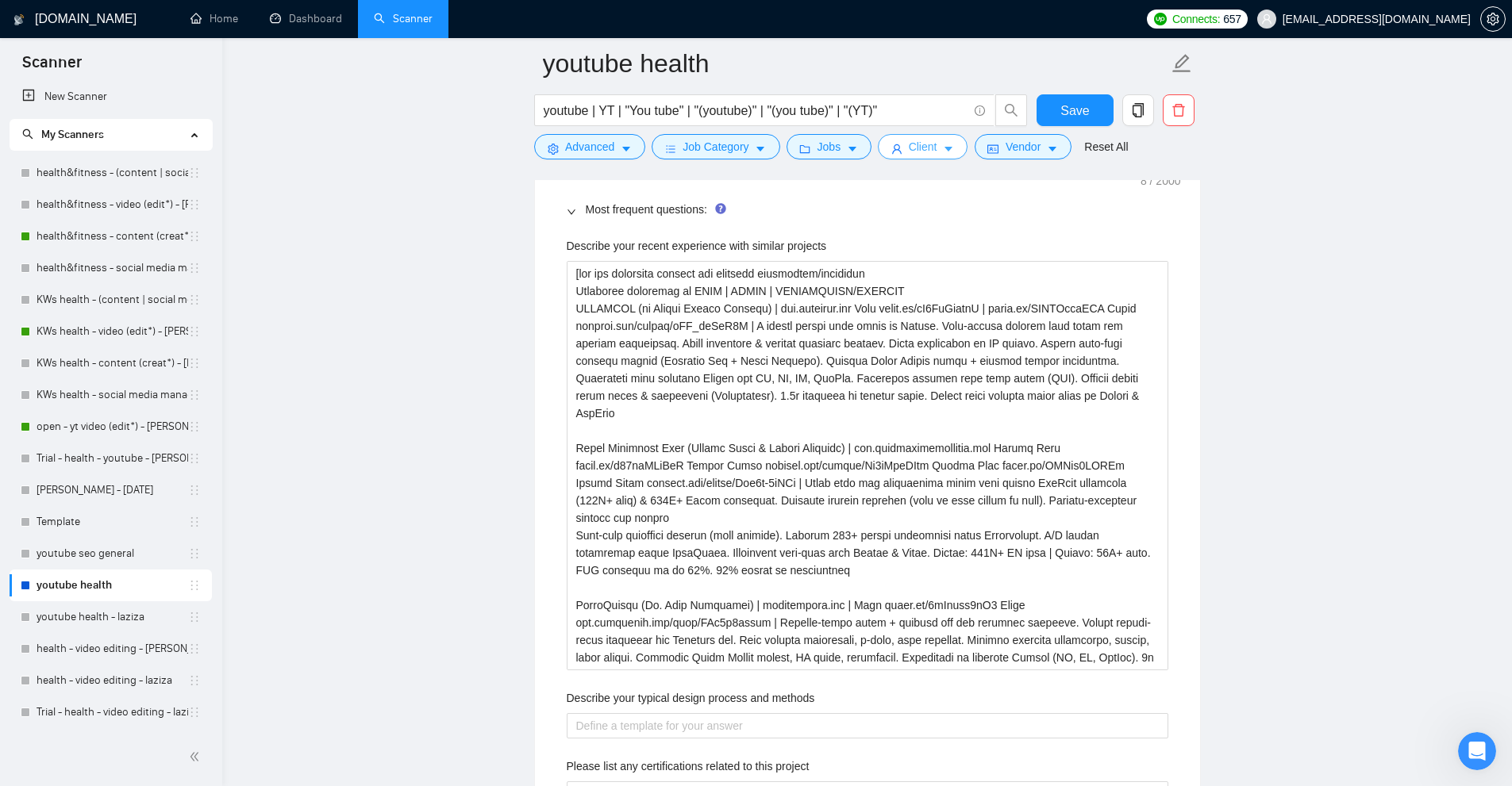
click at [893, 138] on button "Client" at bounding box center [923, 147] width 90 height 25
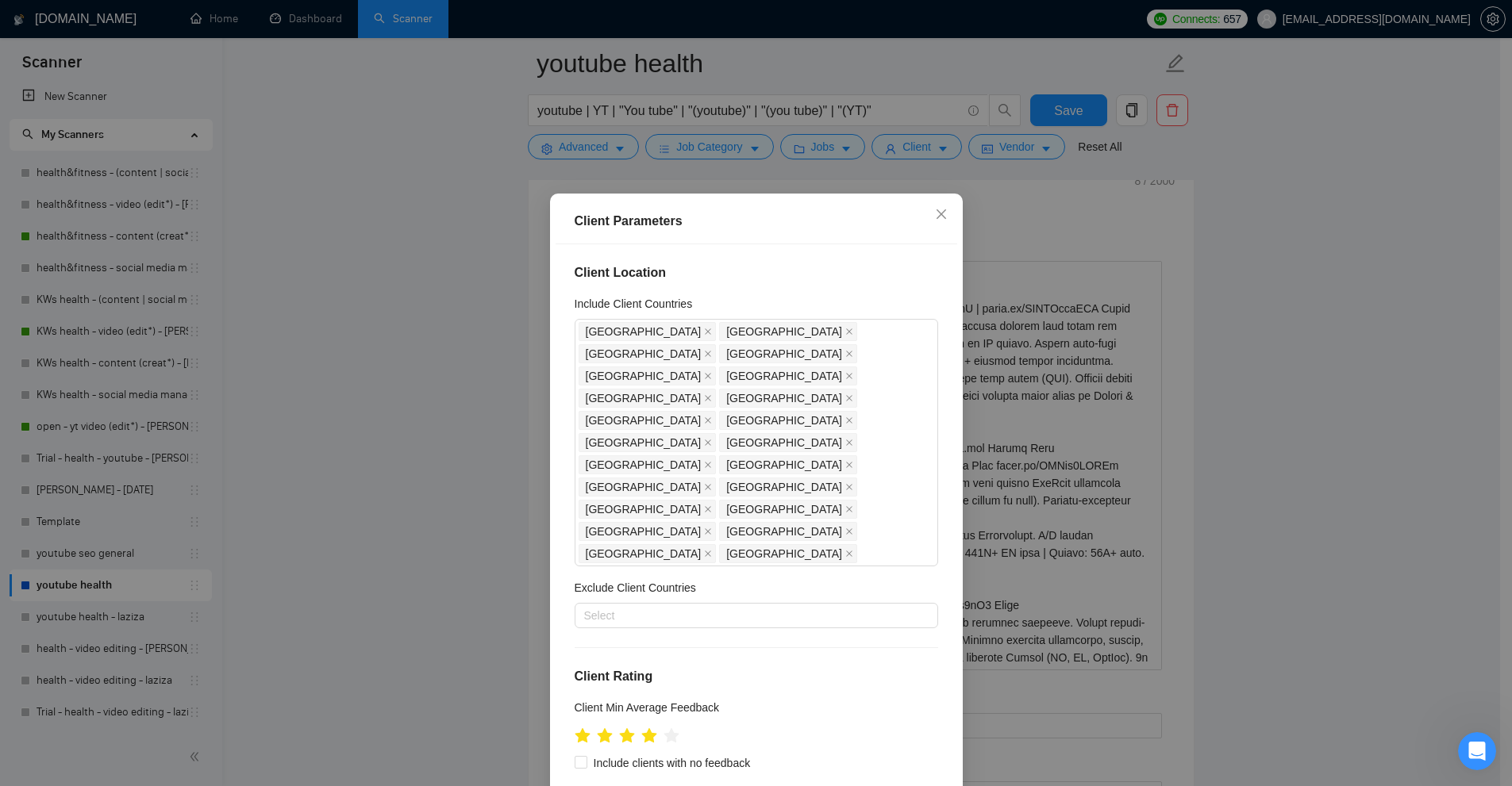
click at [893, 138] on div "Client Parameters Client Location Include Client Countries United States United…" at bounding box center [756, 393] width 1512 height 786
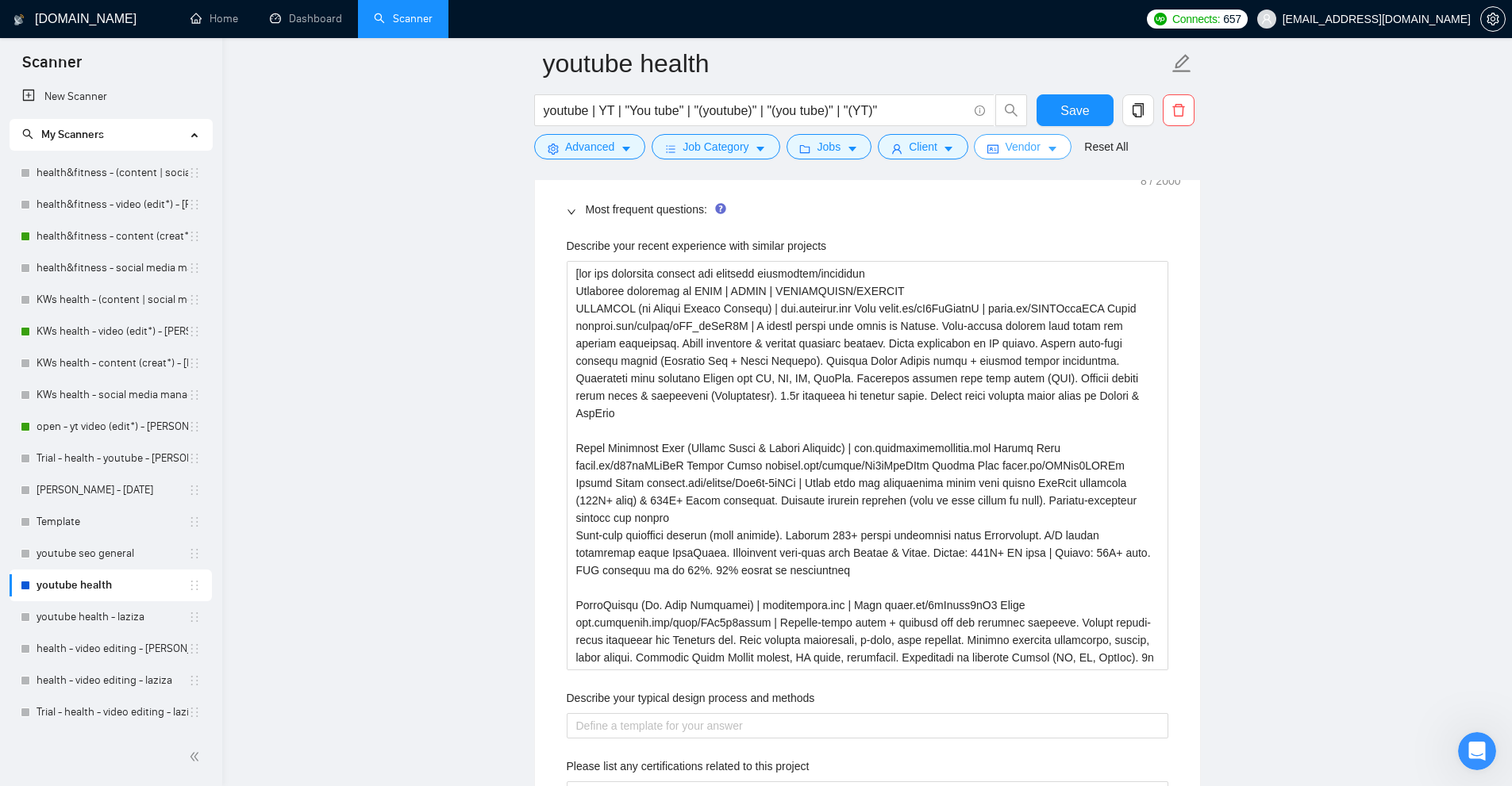
click at [1004, 142] on span "Vendor" at bounding box center [1022, 147] width 35 height 17
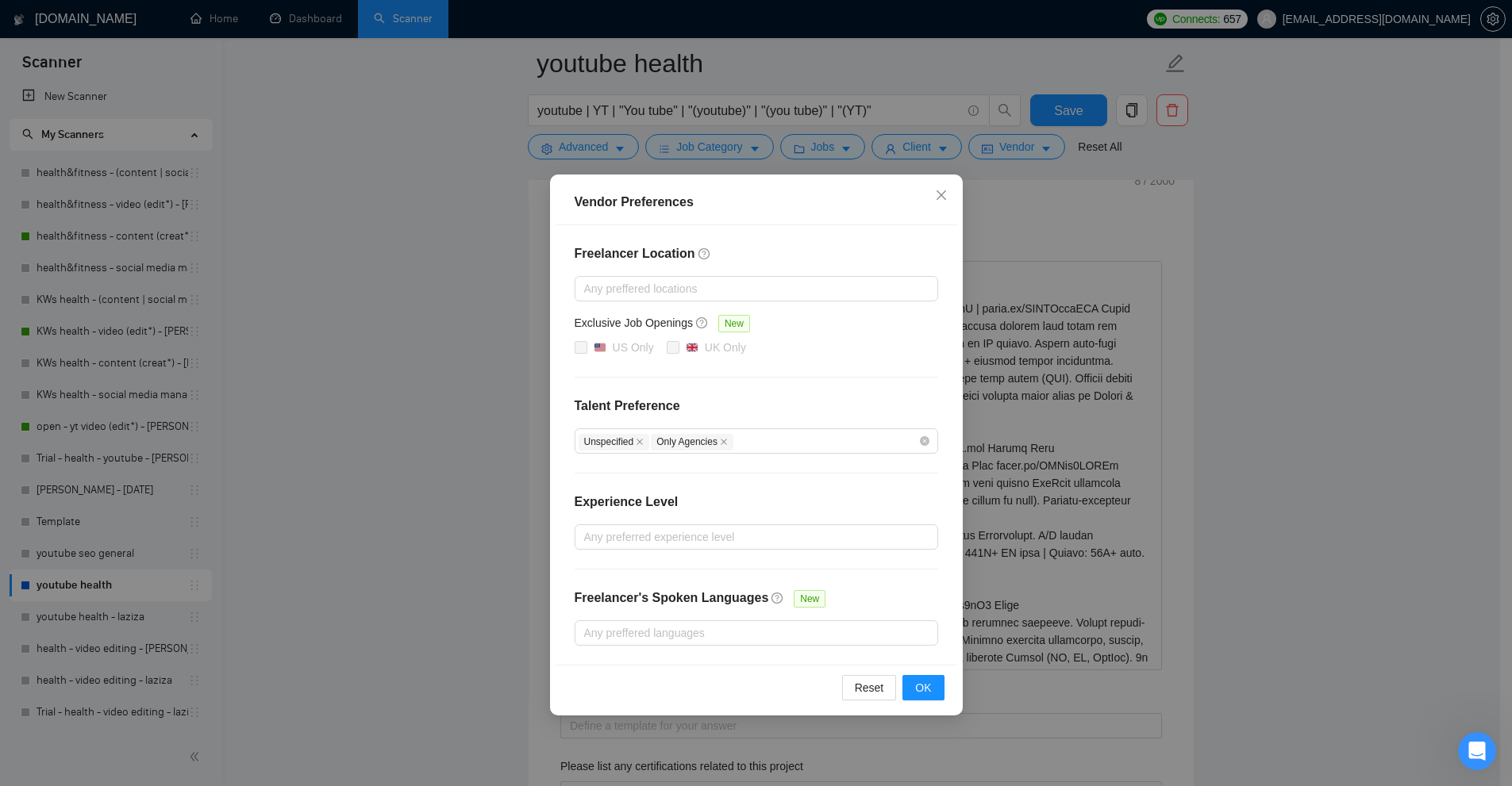
click at [979, 142] on div "Vendor Preferences Freelancer Location Any preffered locations Exclusive Job Op…" at bounding box center [756, 393] width 1512 height 786
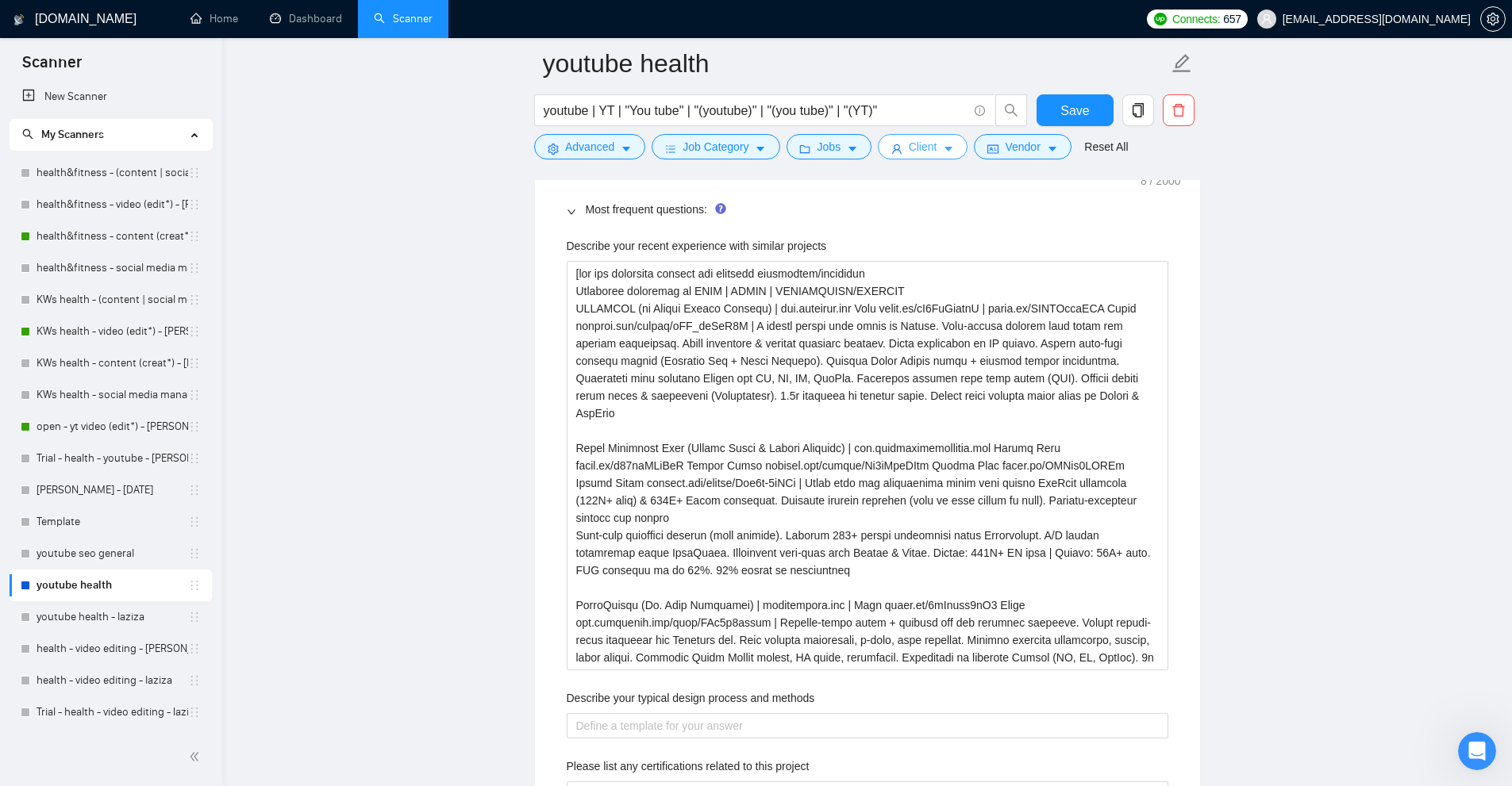
click at [914, 147] on span "Client" at bounding box center [923, 147] width 29 height 17
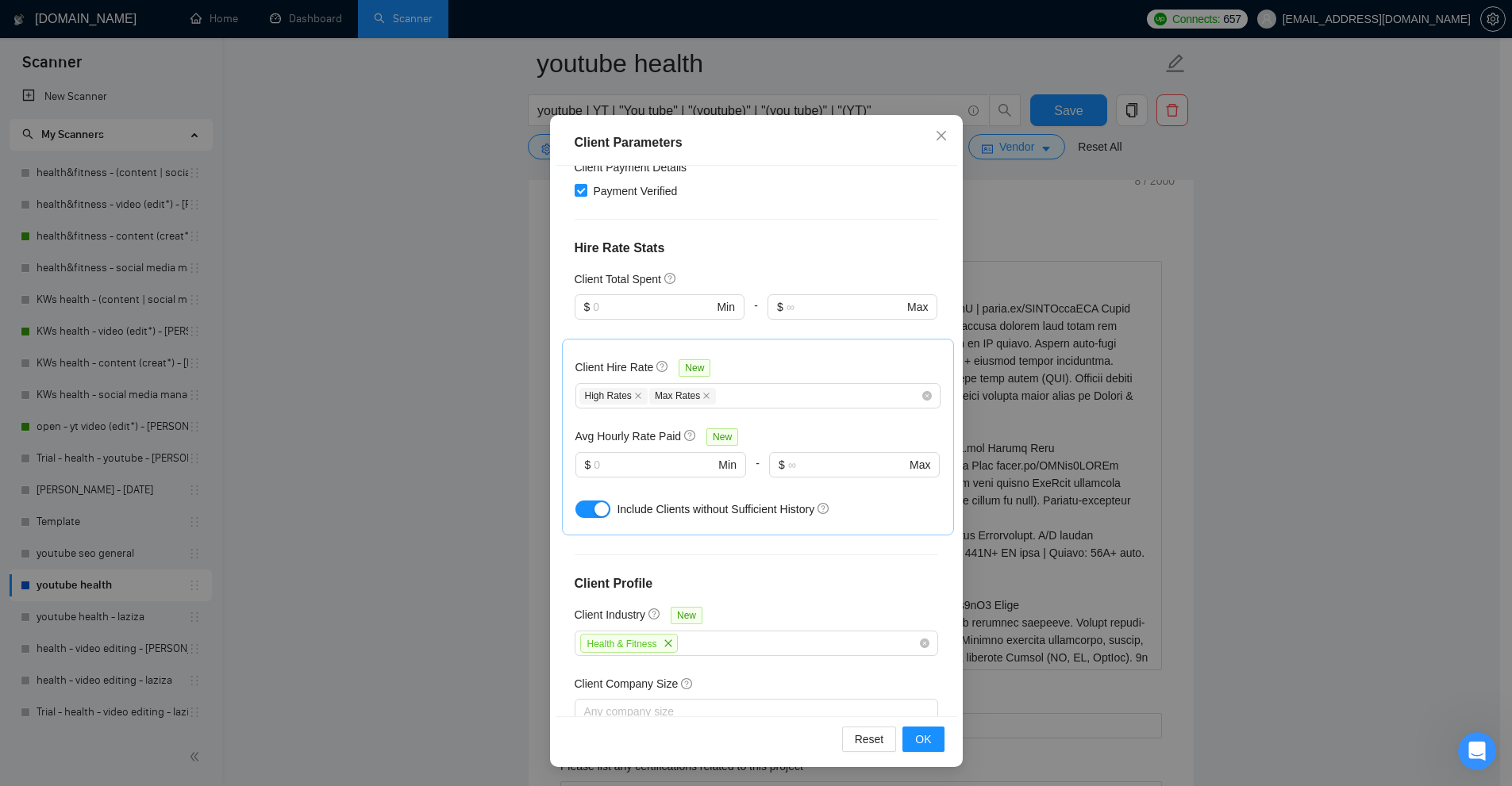
scroll to position [0, 0]
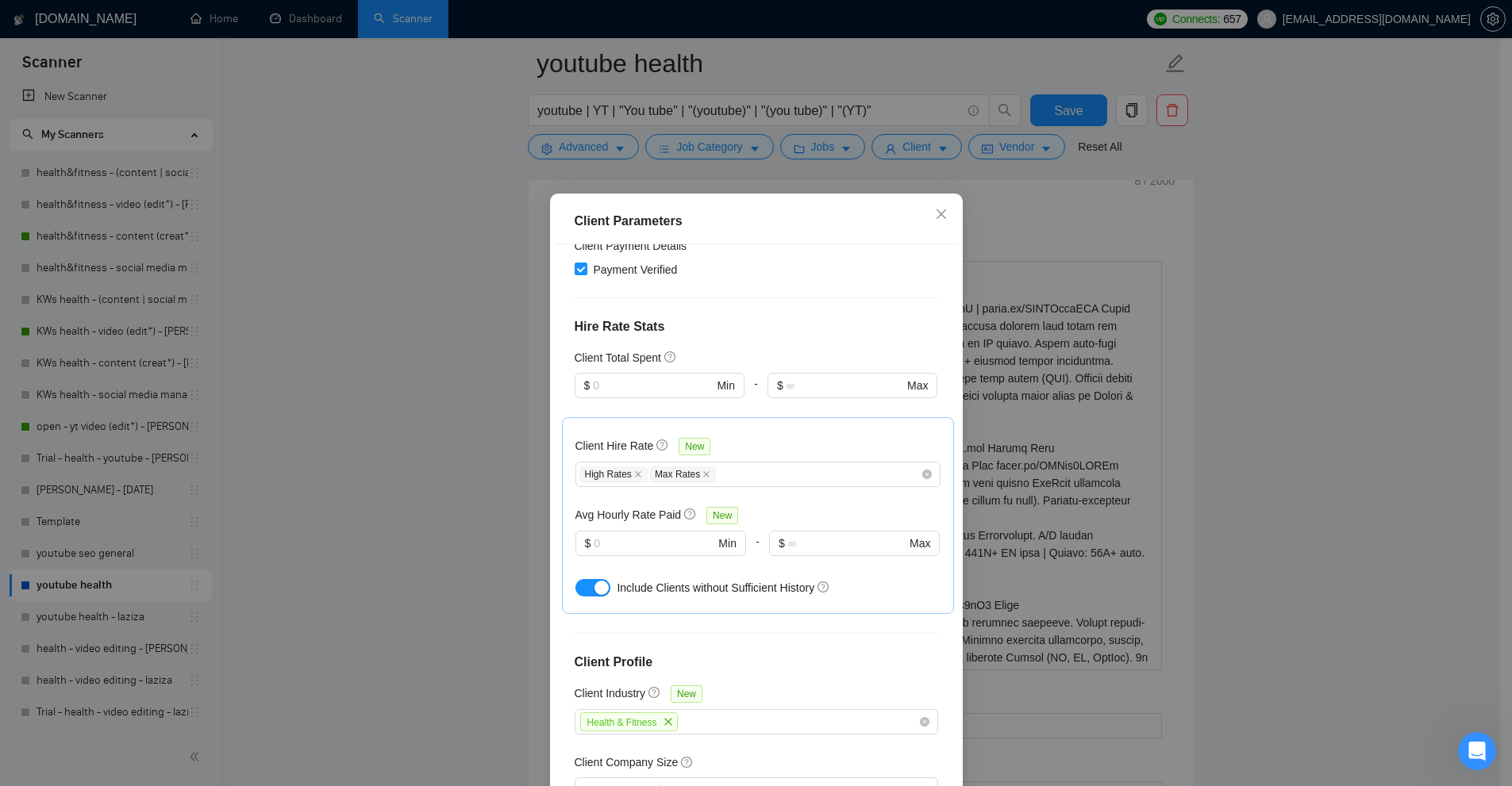
click at [1074, 327] on div "Client Parameters Client Location Include Client Countries United States United…" at bounding box center [756, 393] width 1512 height 786
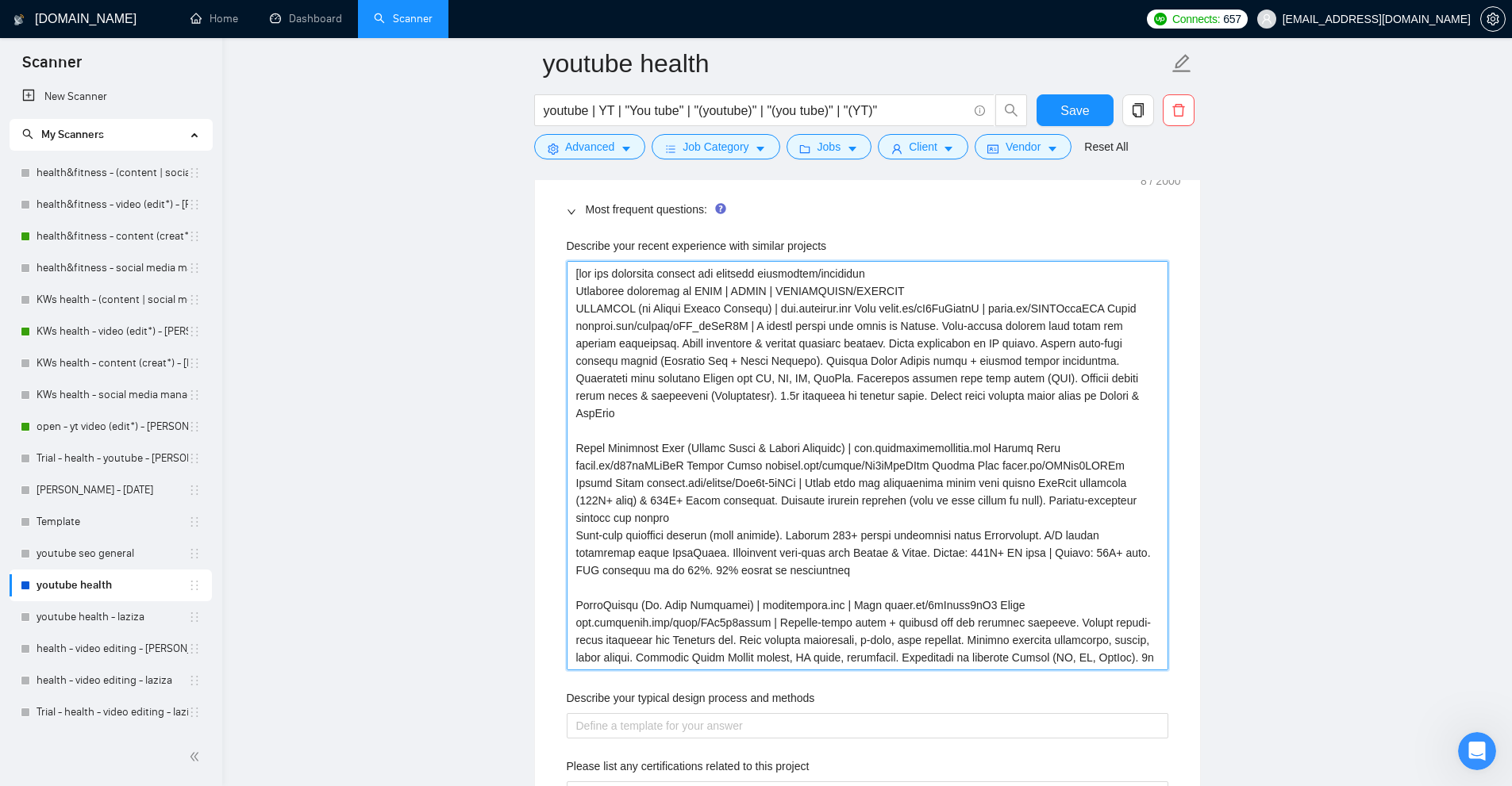
click at [1025, 398] on projects "Describe your recent experience with similar projects" at bounding box center [868, 466] width 602 height 409
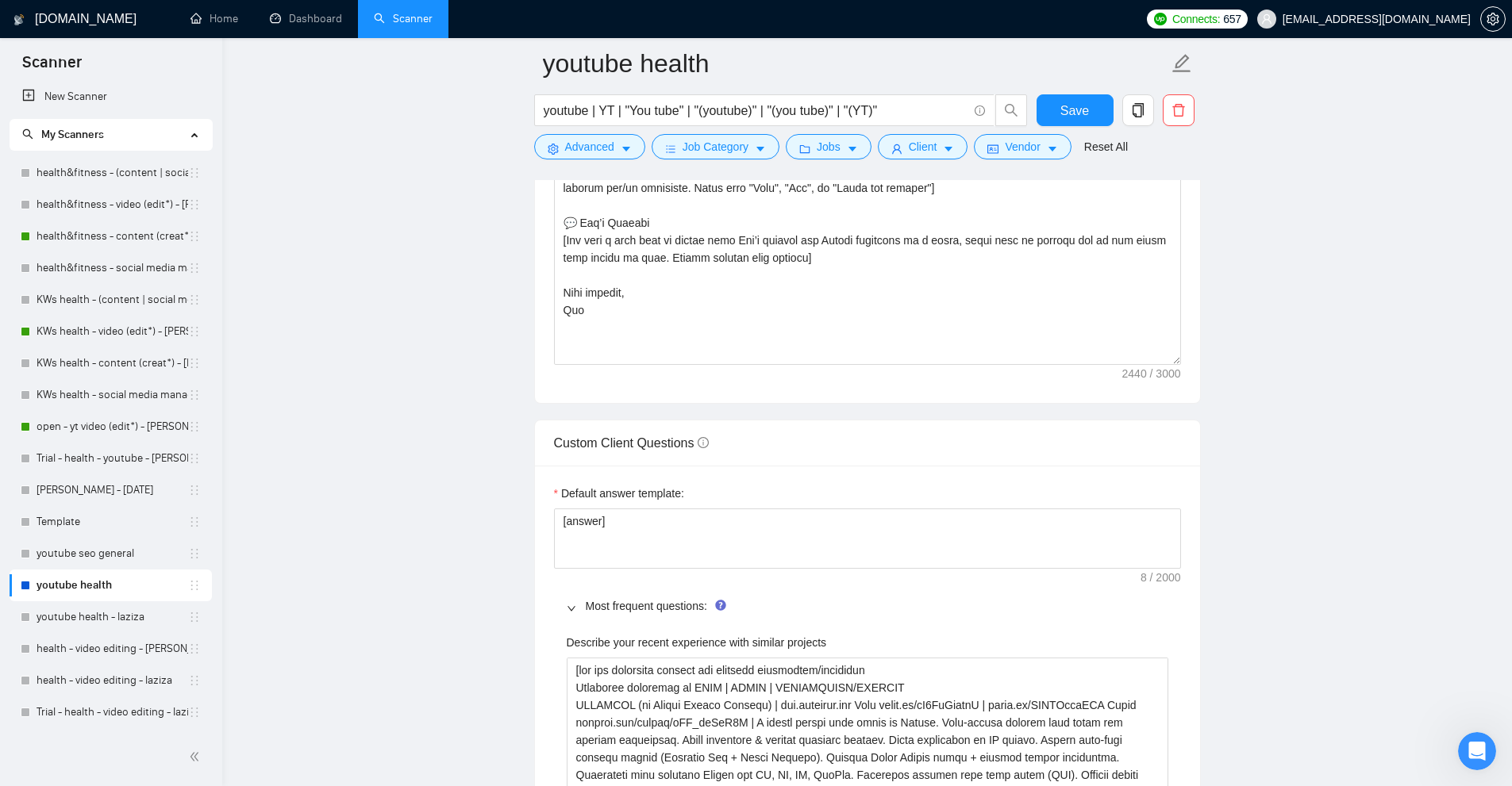
scroll to position [2073, 0]
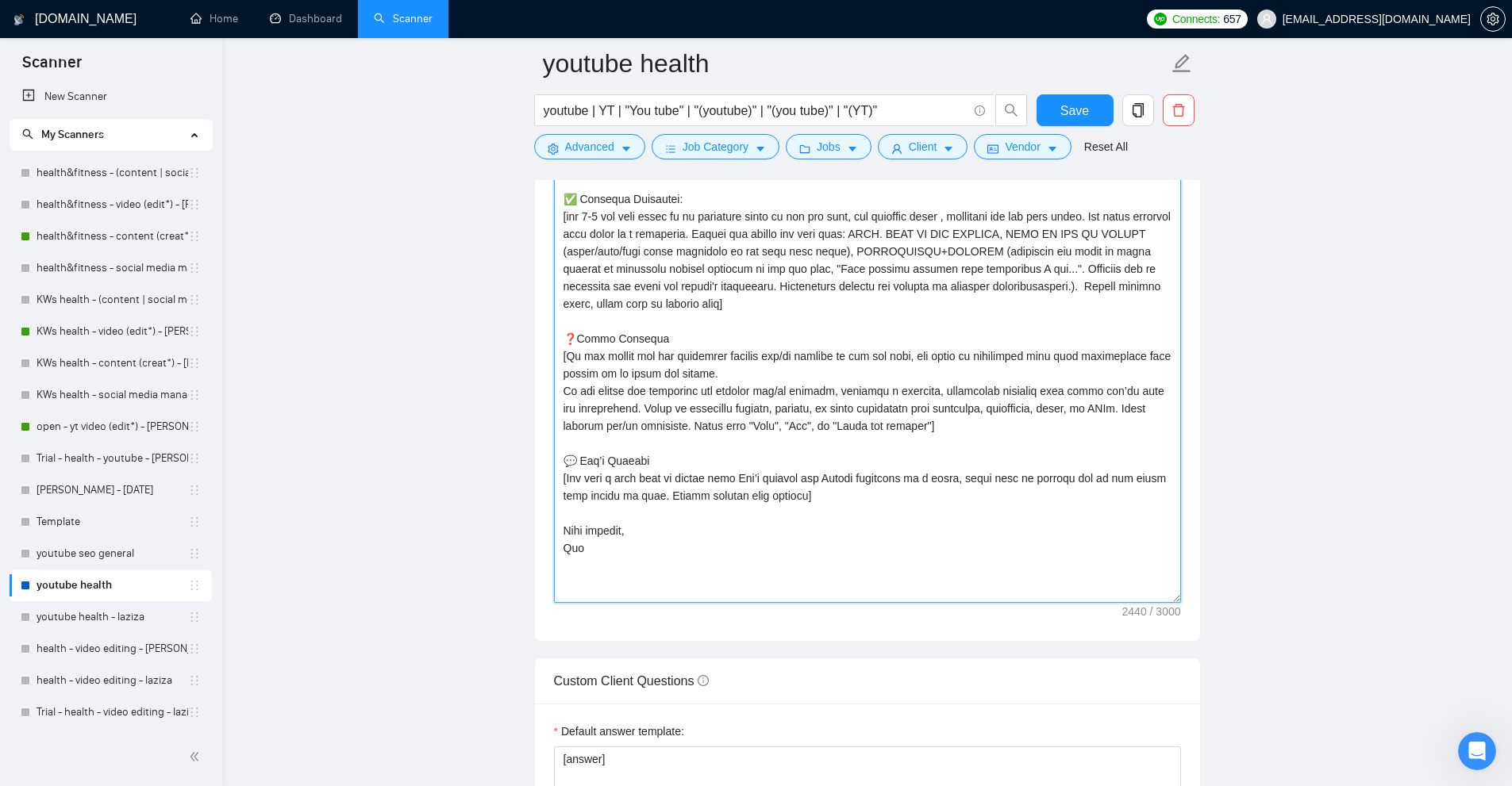
click at [1097, 470] on textarea "Cover letter template:" at bounding box center [867, 264] width 627 height 678
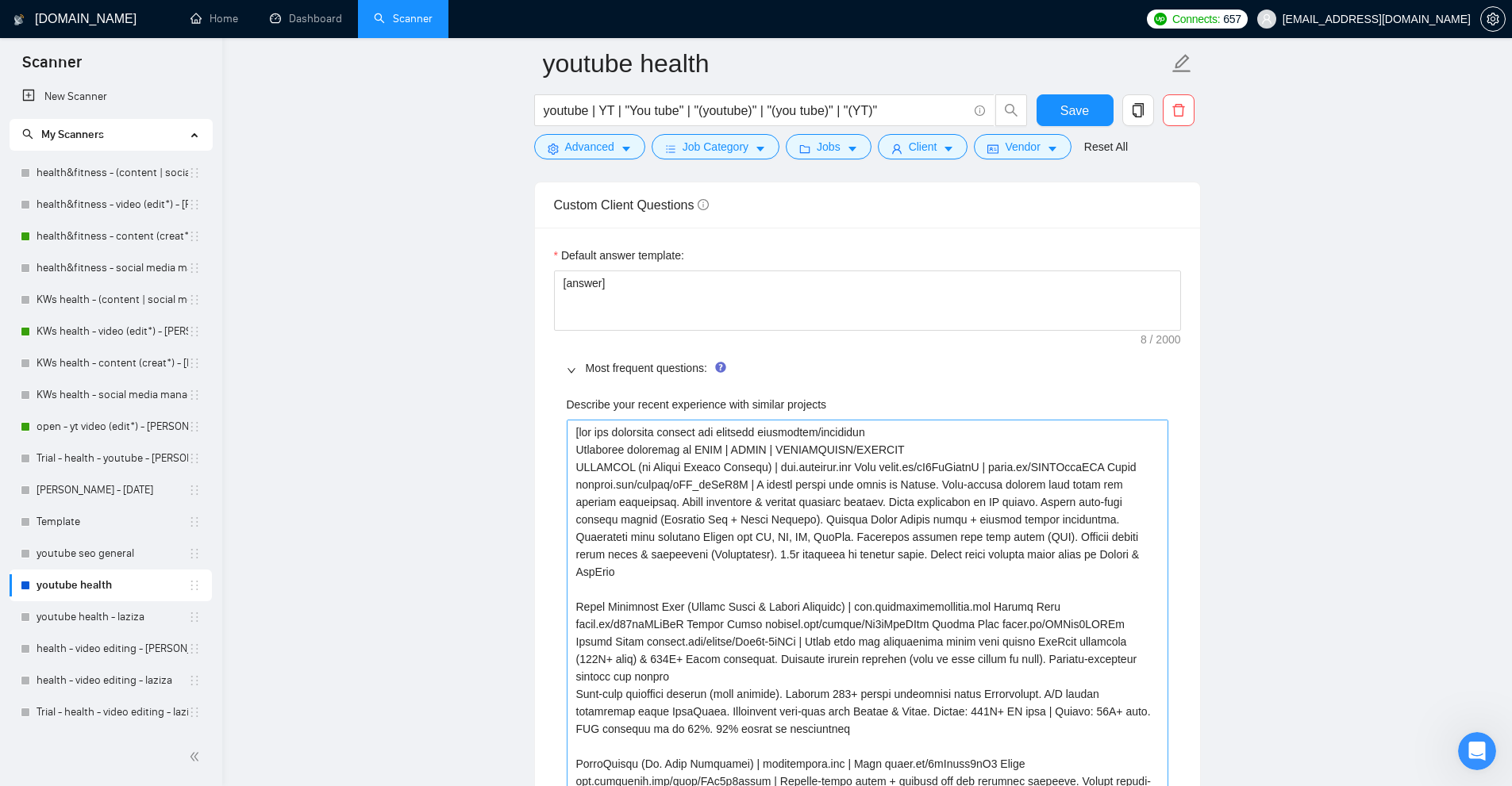
scroll to position [3104, 0]
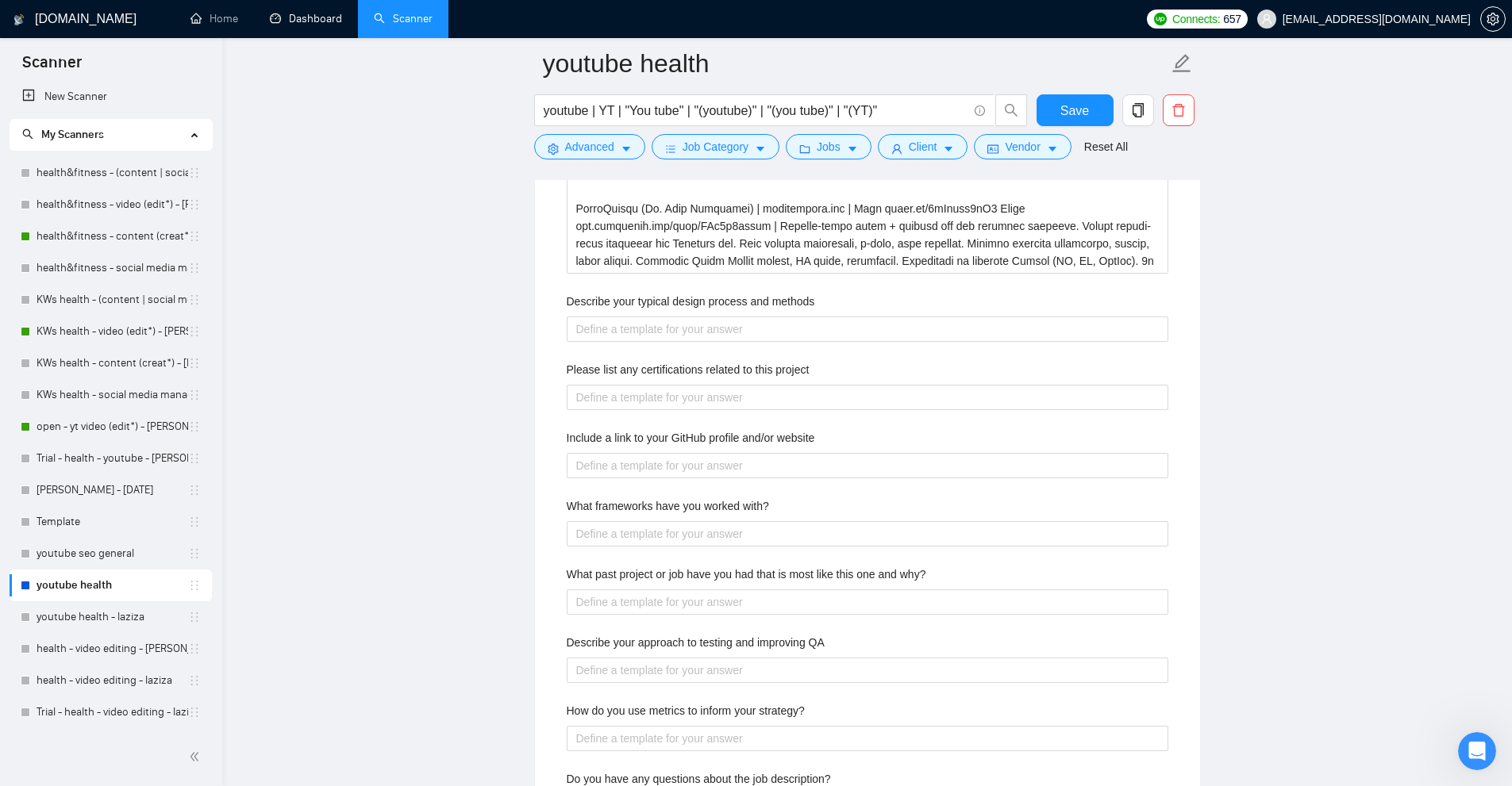
click at [327, 12] on link "Dashboard" at bounding box center [306, 18] width 72 height 13
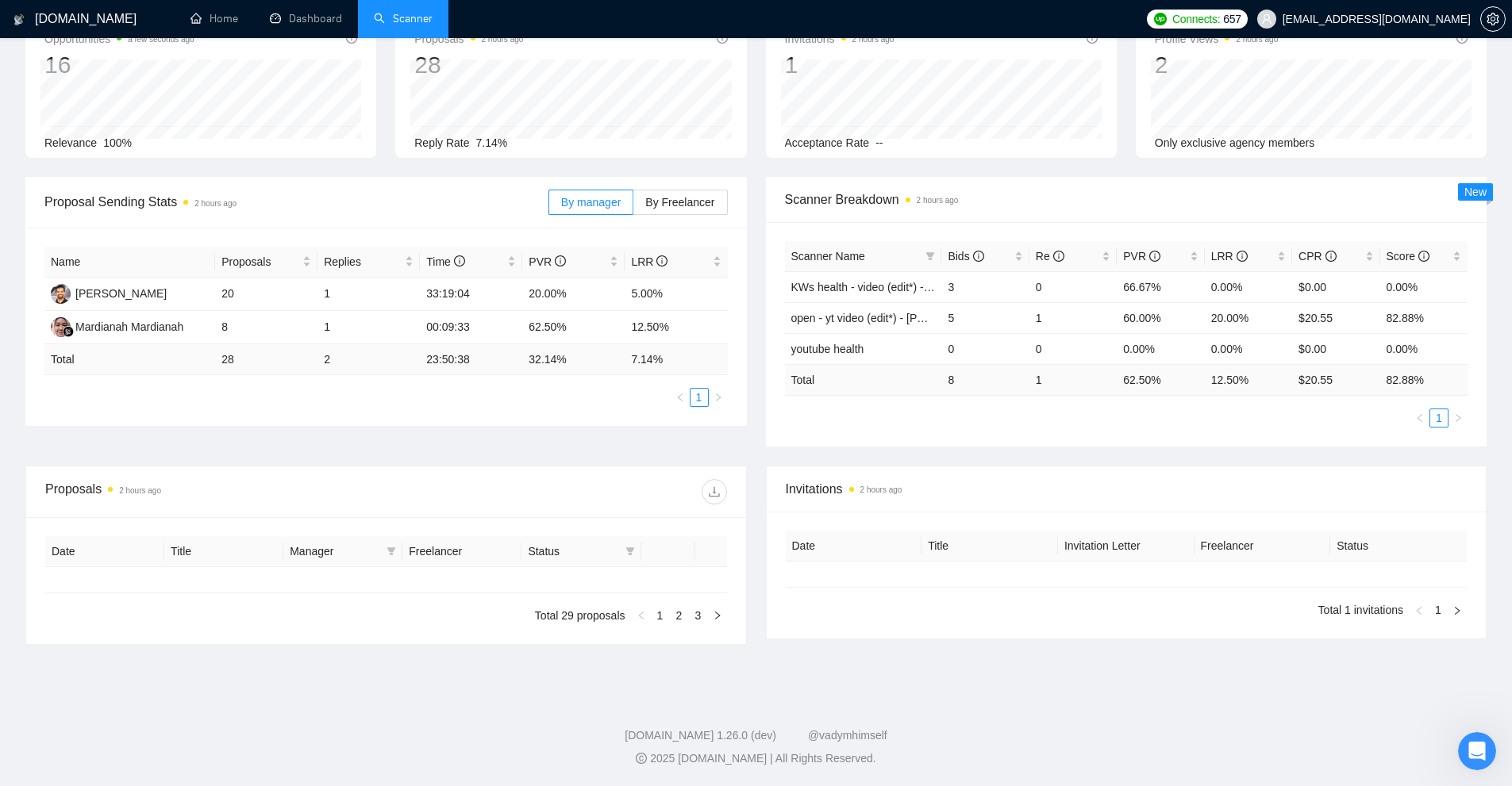
type input "[DATE]"
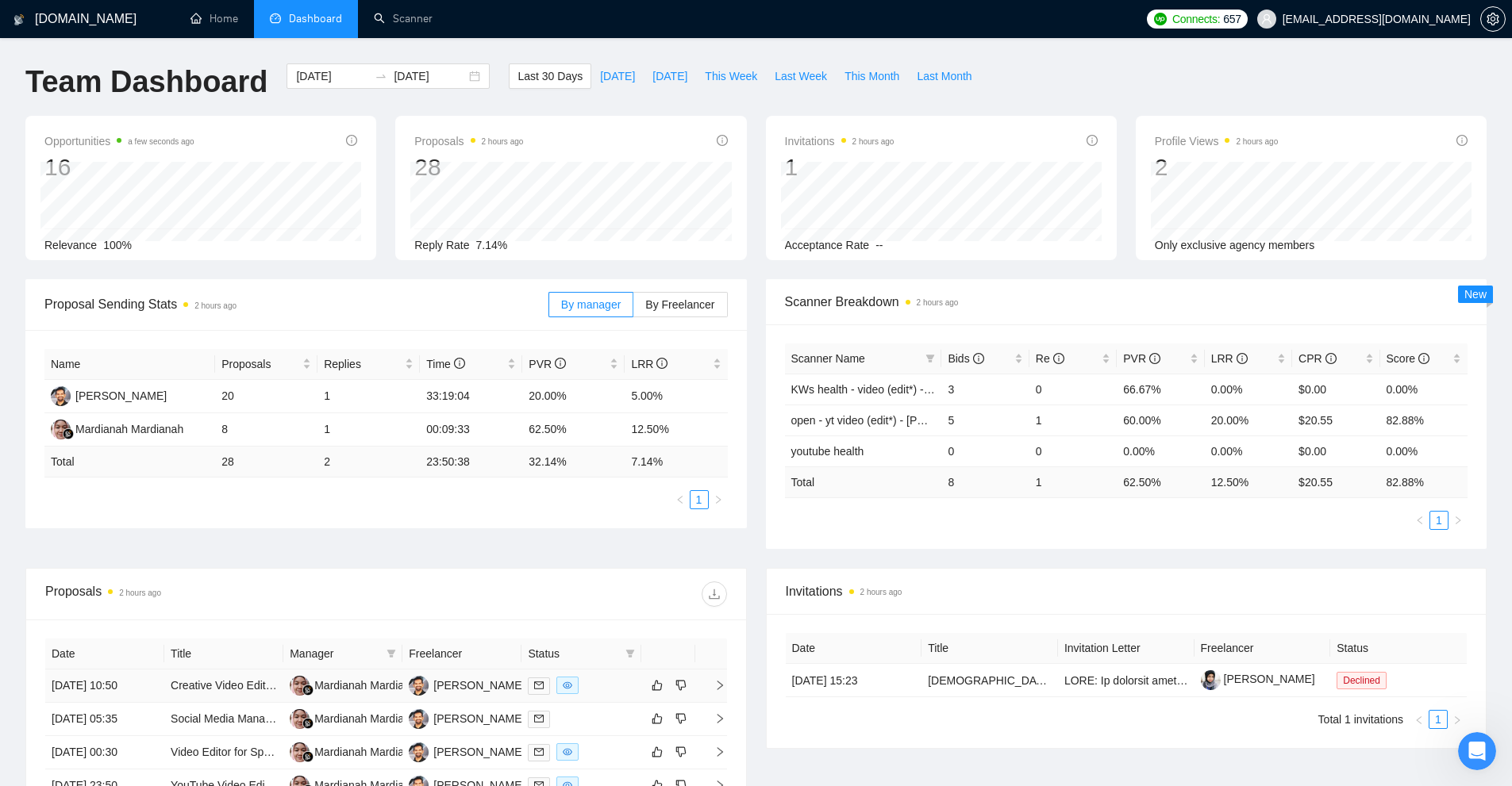
scroll to position [159, 0]
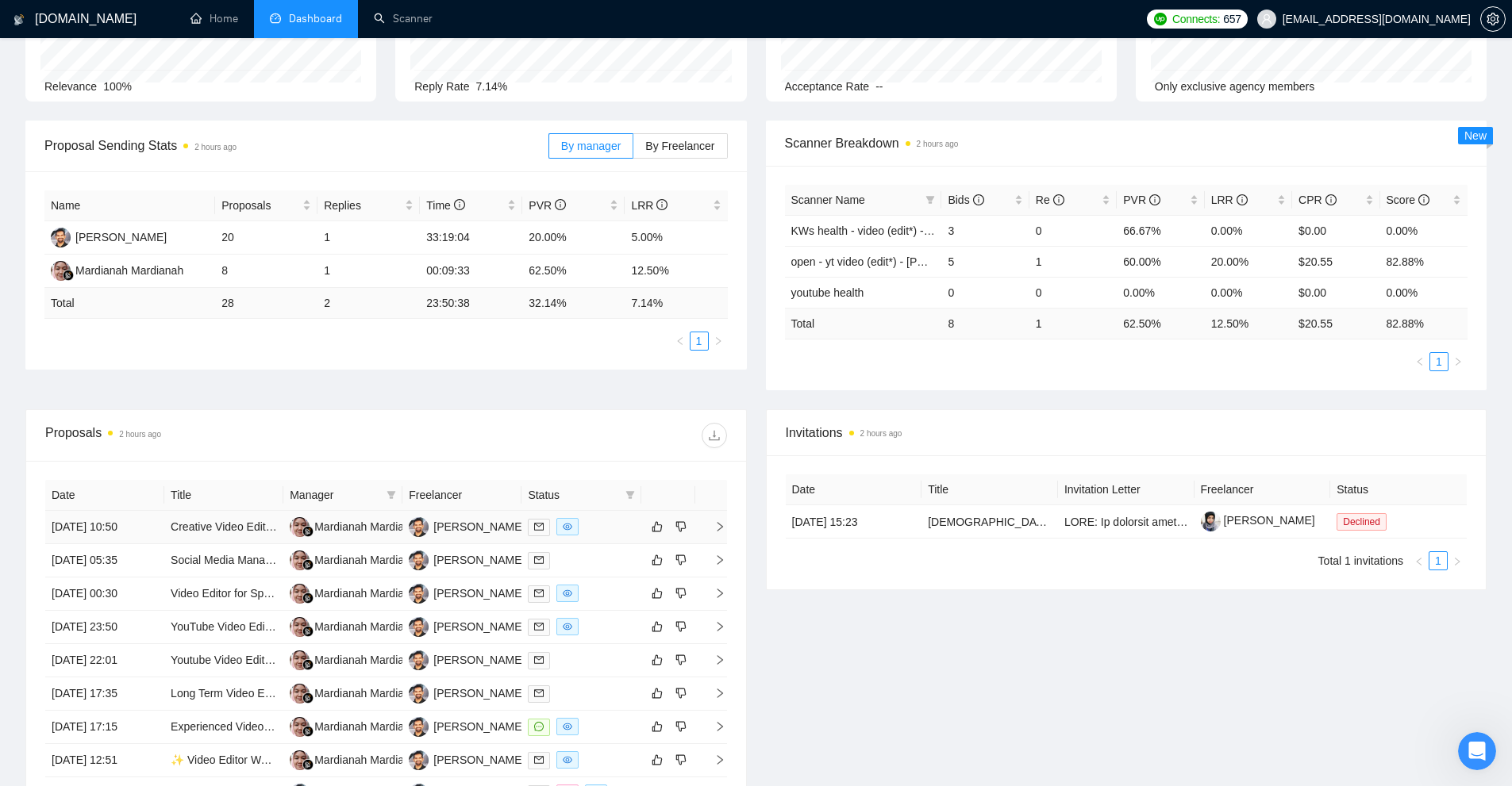
click at [607, 528] on div at bounding box center [581, 527] width 107 height 18
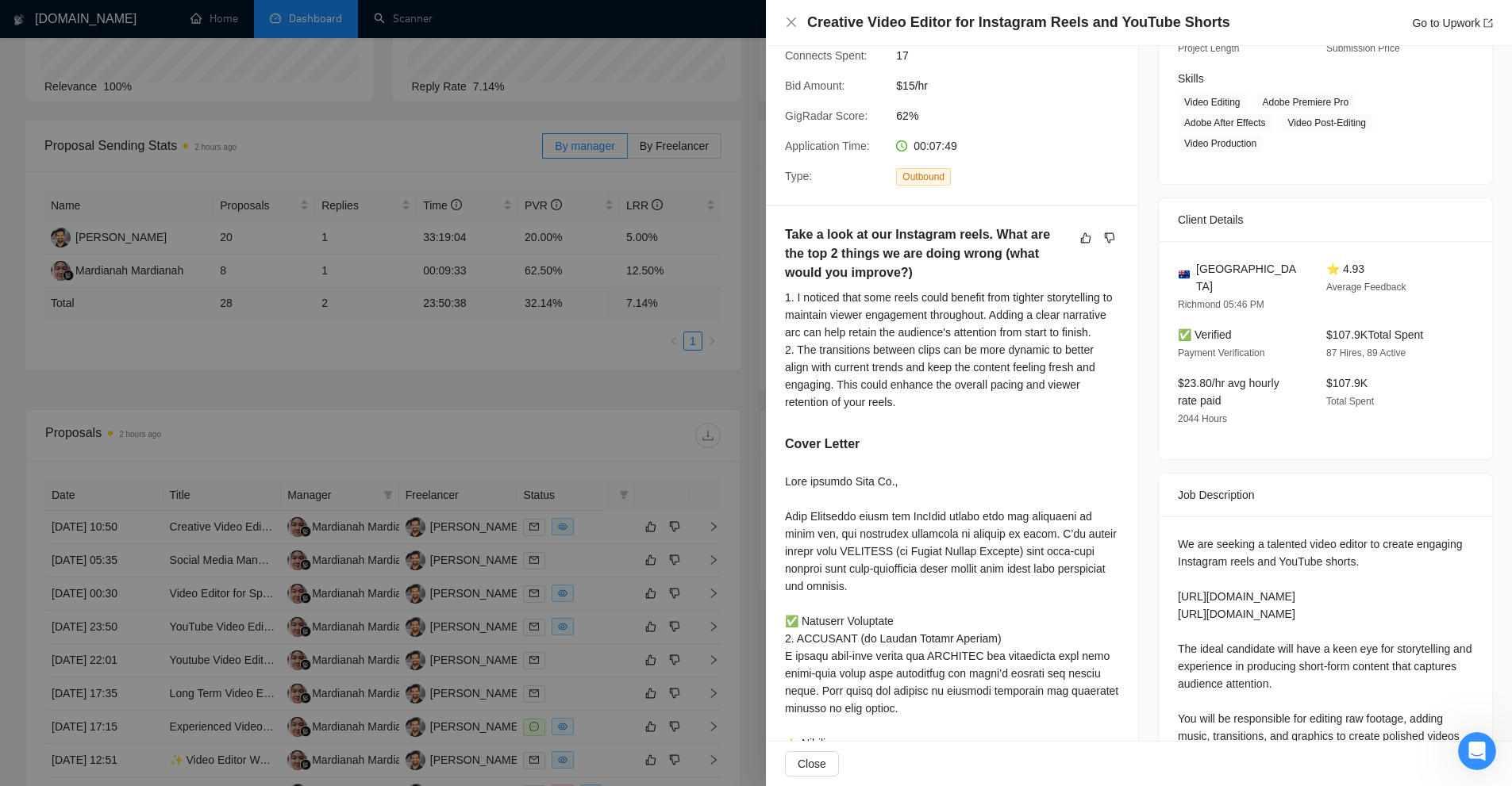
scroll to position [555, 0]
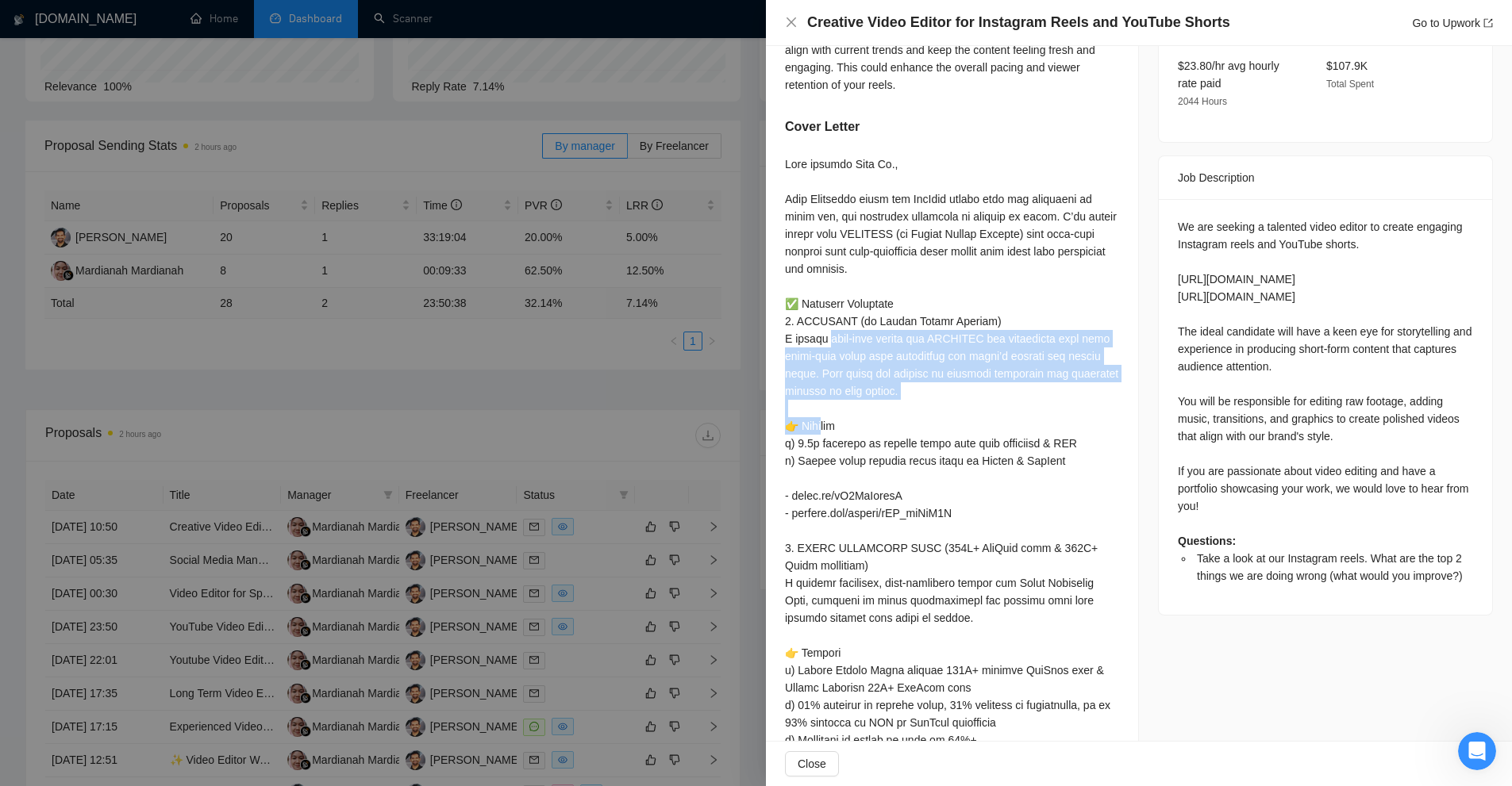
drag, startPoint x: 793, startPoint y: 369, endPoint x: 922, endPoint y: 430, distance: 142.7
click at [922, 430] on div "Take a look at our Instagram reels. What are the top 2 things we are doing wron…" at bounding box center [952, 584] width 372 height 1391
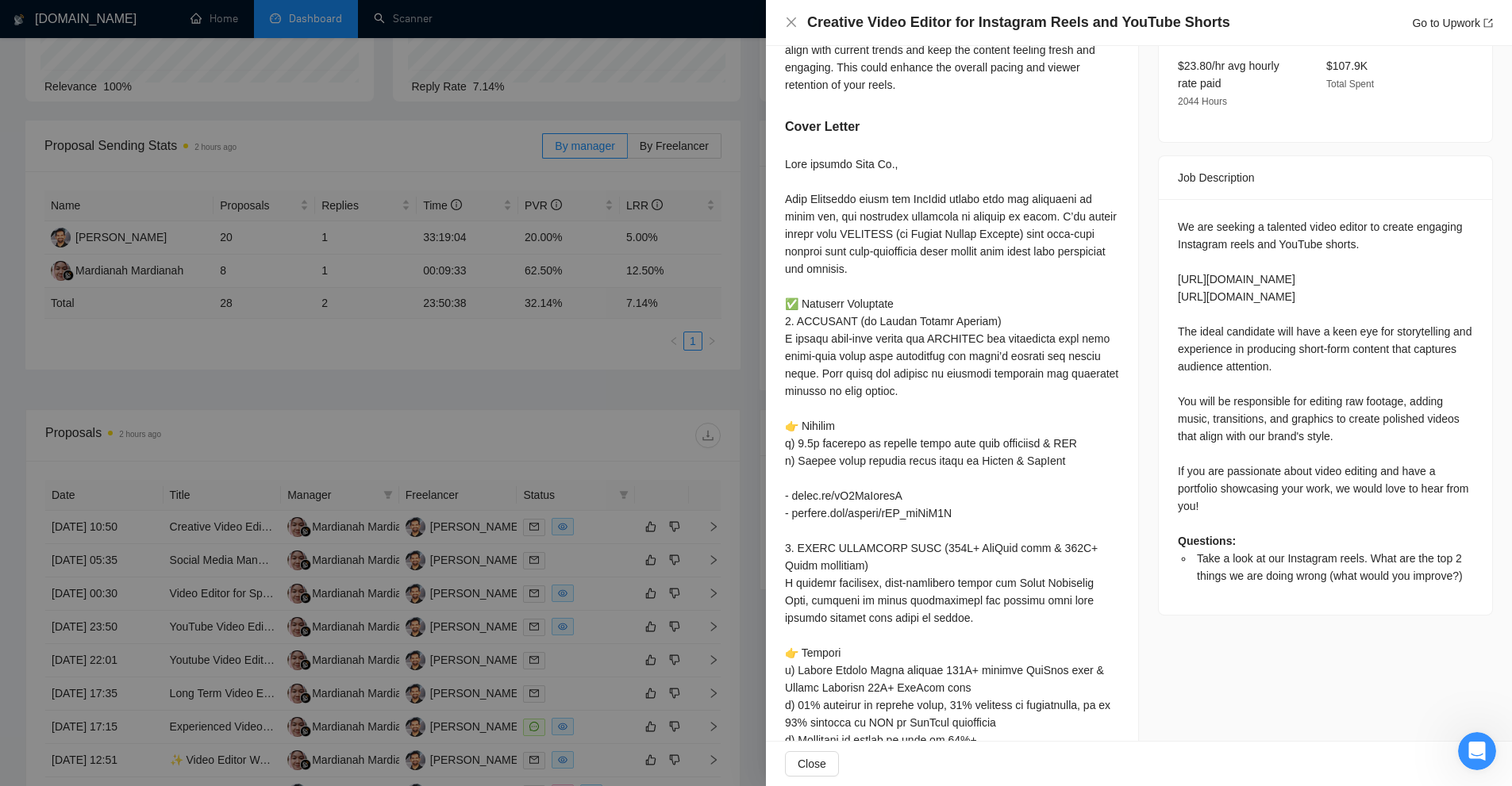
click at [891, 464] on div at bounding box center [953, 705] width 335 height 1099
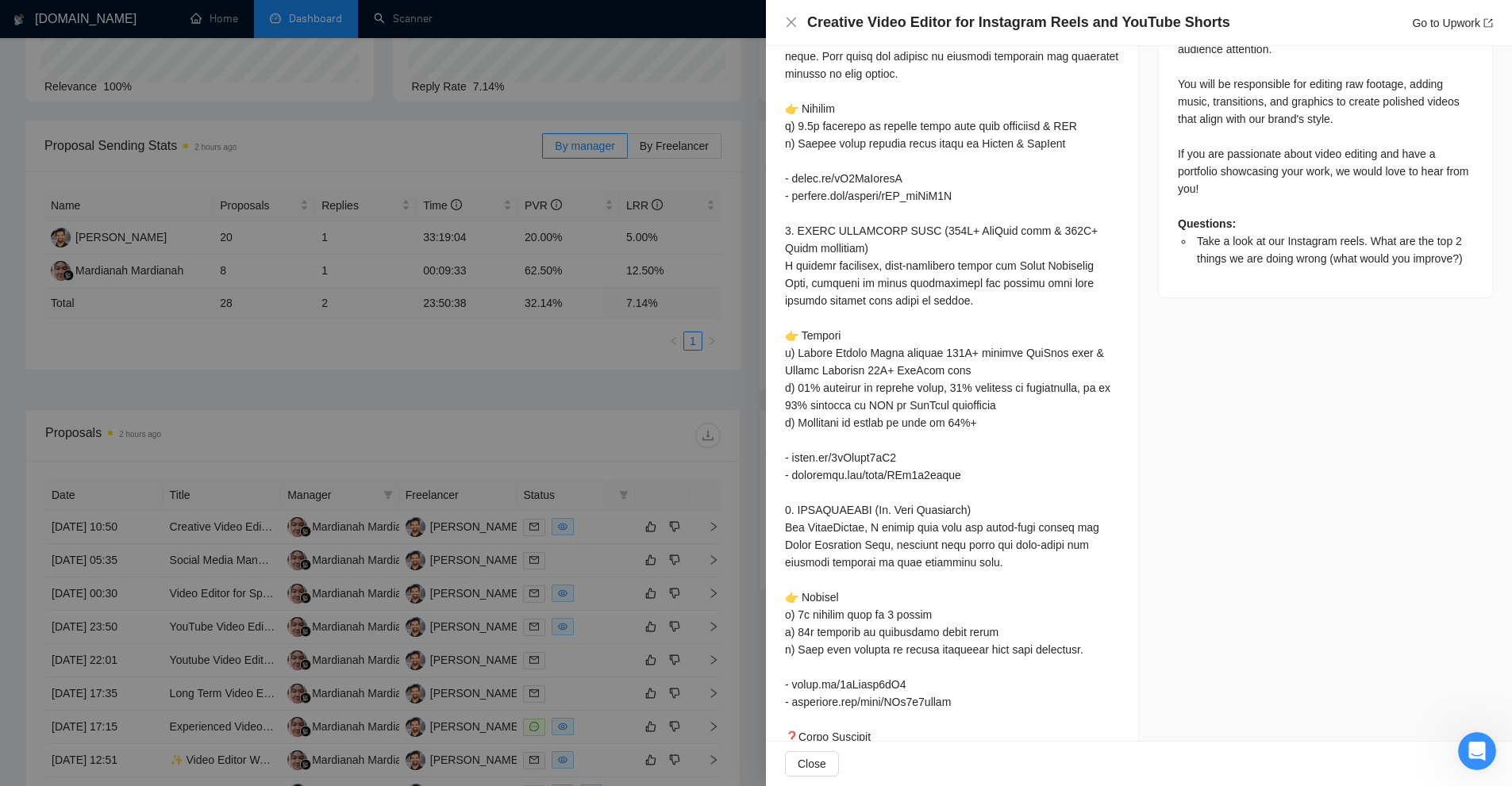
scroll to position [397, 0]
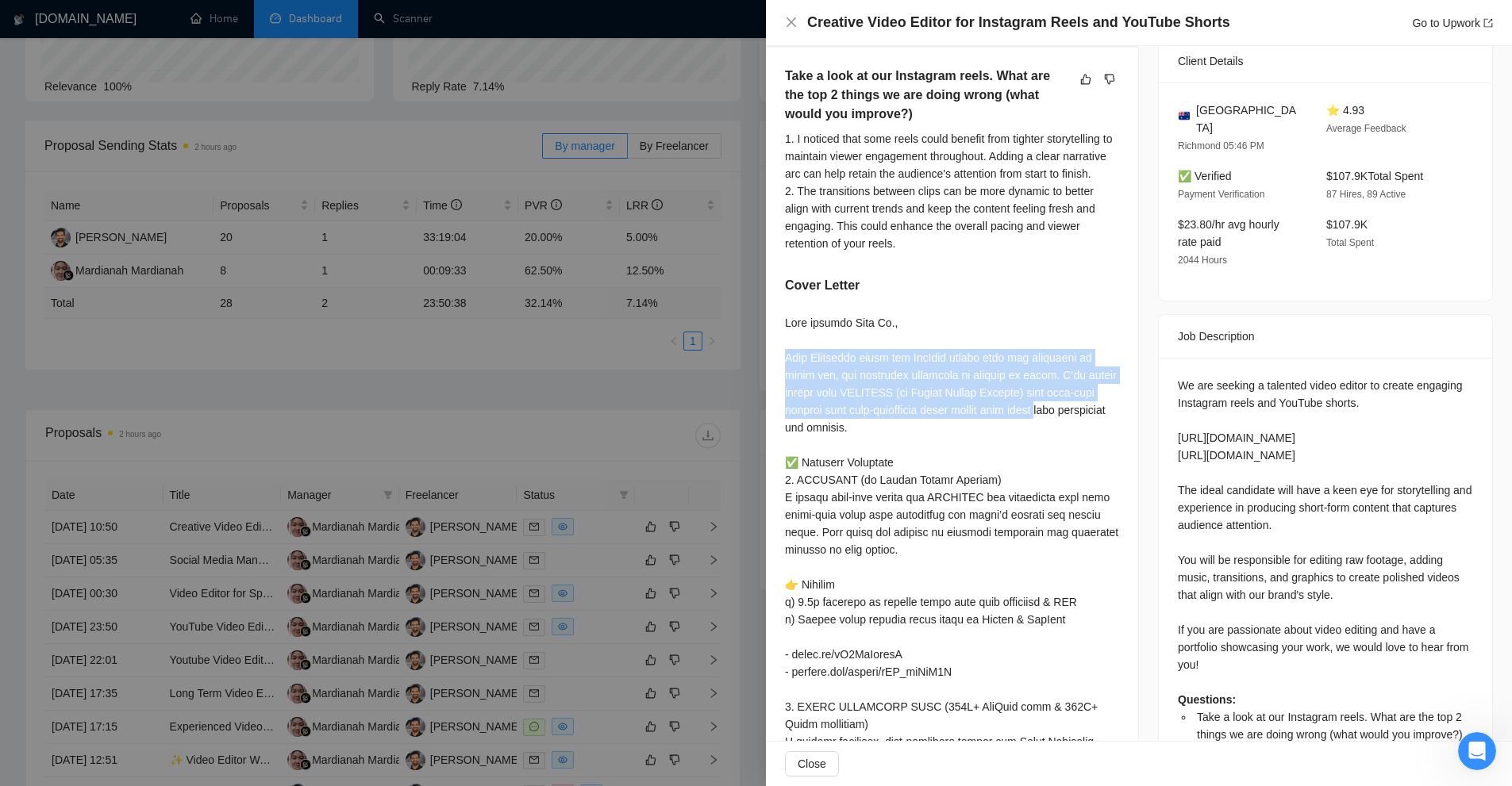
drag, startPoint x: 780, startPoint y: 389, endPoint x: 1041, endPoint y: 462, distance: 271.0
click at [1044, 458] on div "Take a look at our Instagram reels. What are the top 2 things we are doing wron…" at bounding box center [952, 744] width 372 height 1391
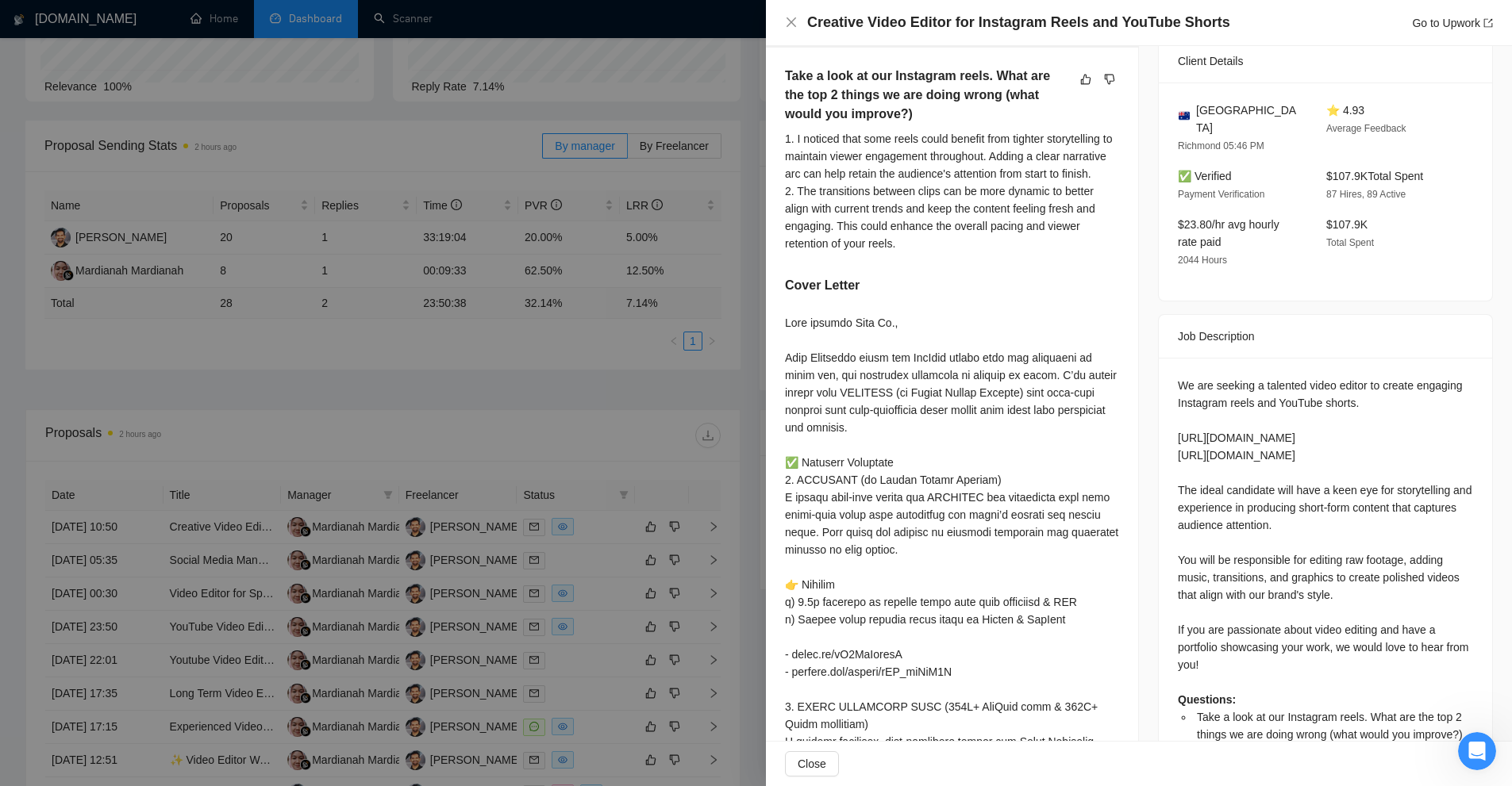
scroll to position [872, 0]
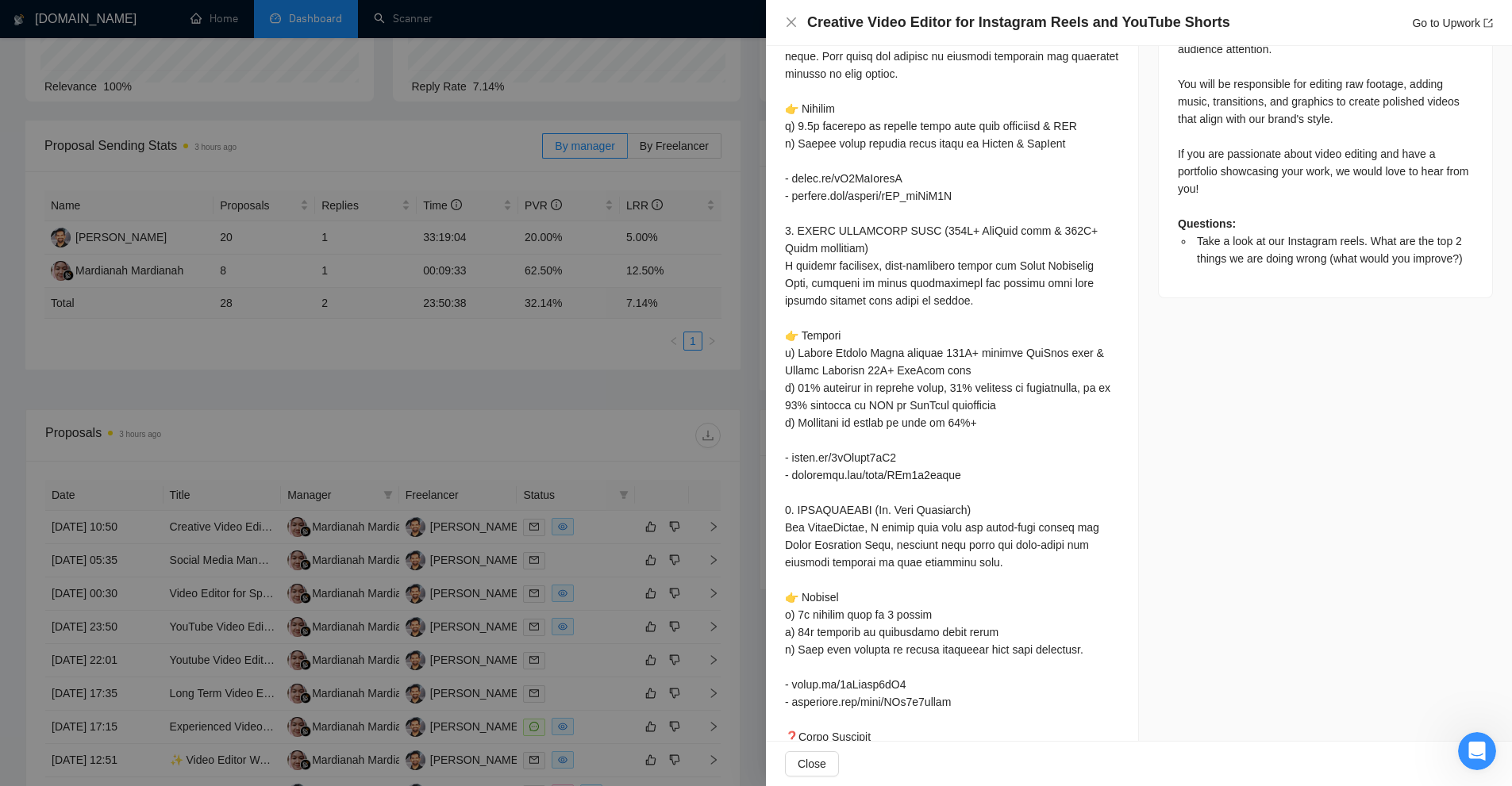
click at [612, 136] on div at bounding box center [756, 393] width 1512 height 786
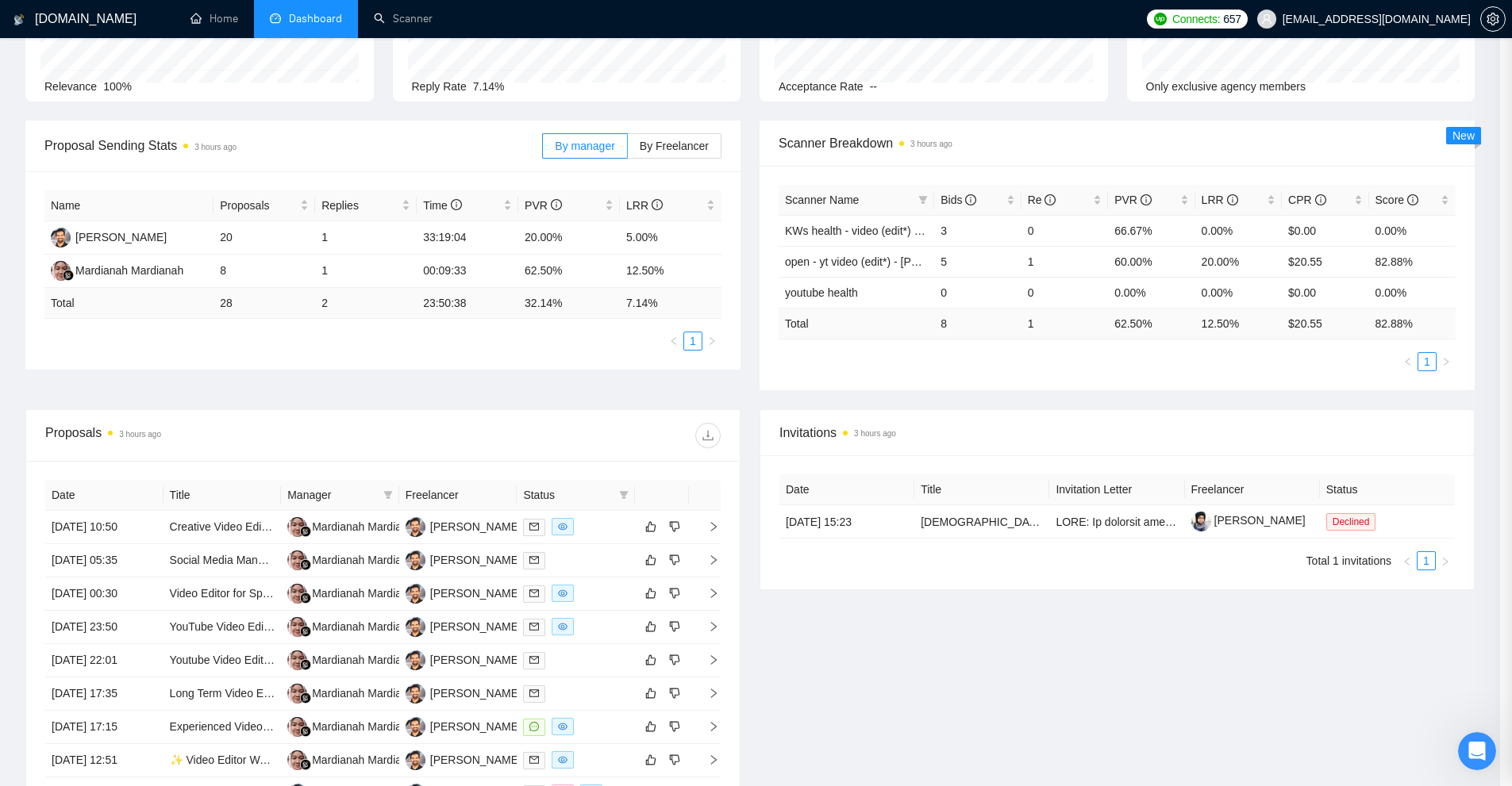
scroll to position [0, 0]
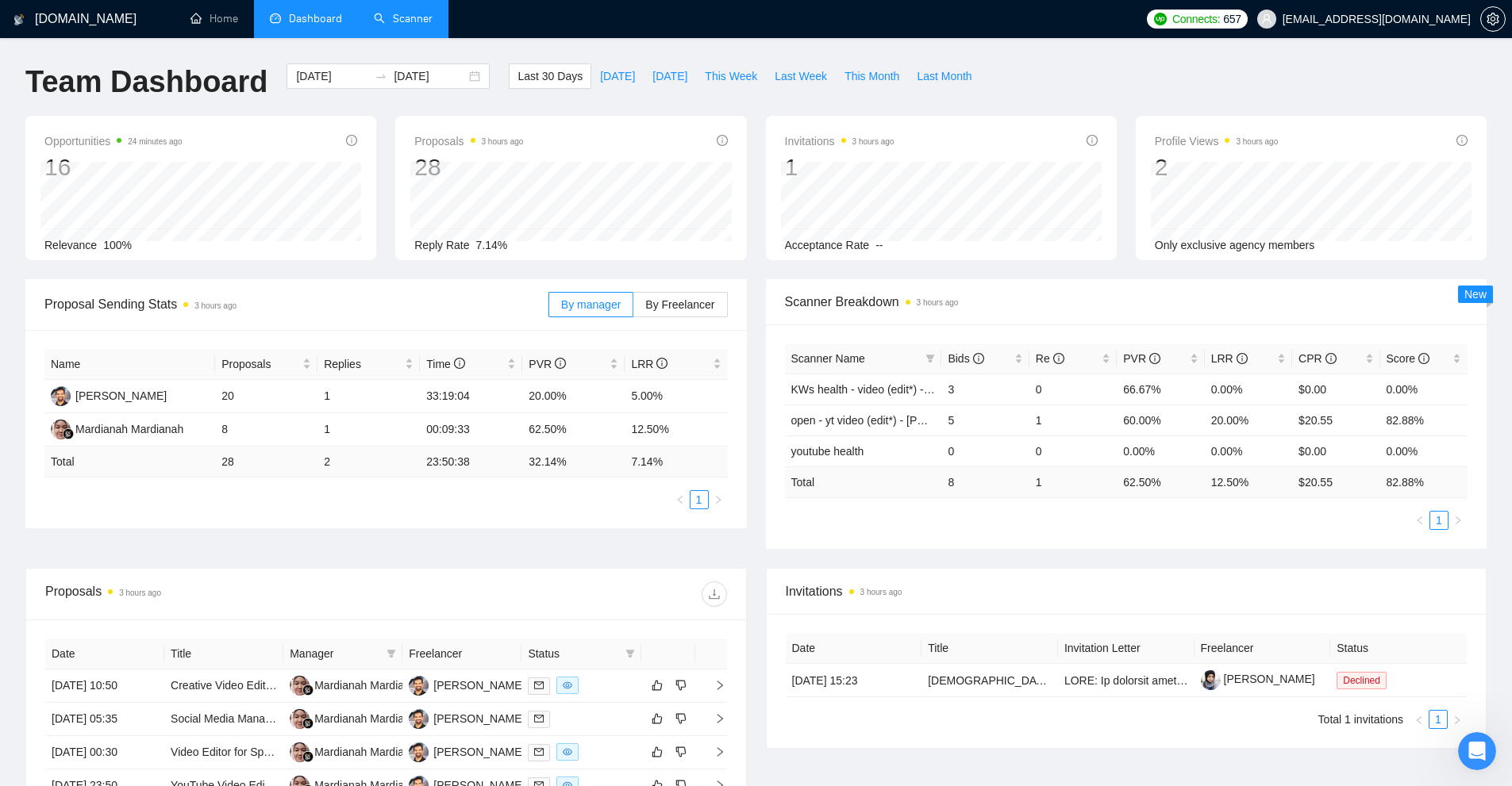
click at [419, 25] on link "Scanner" at bounding box center [403, 18] width 59 height 13
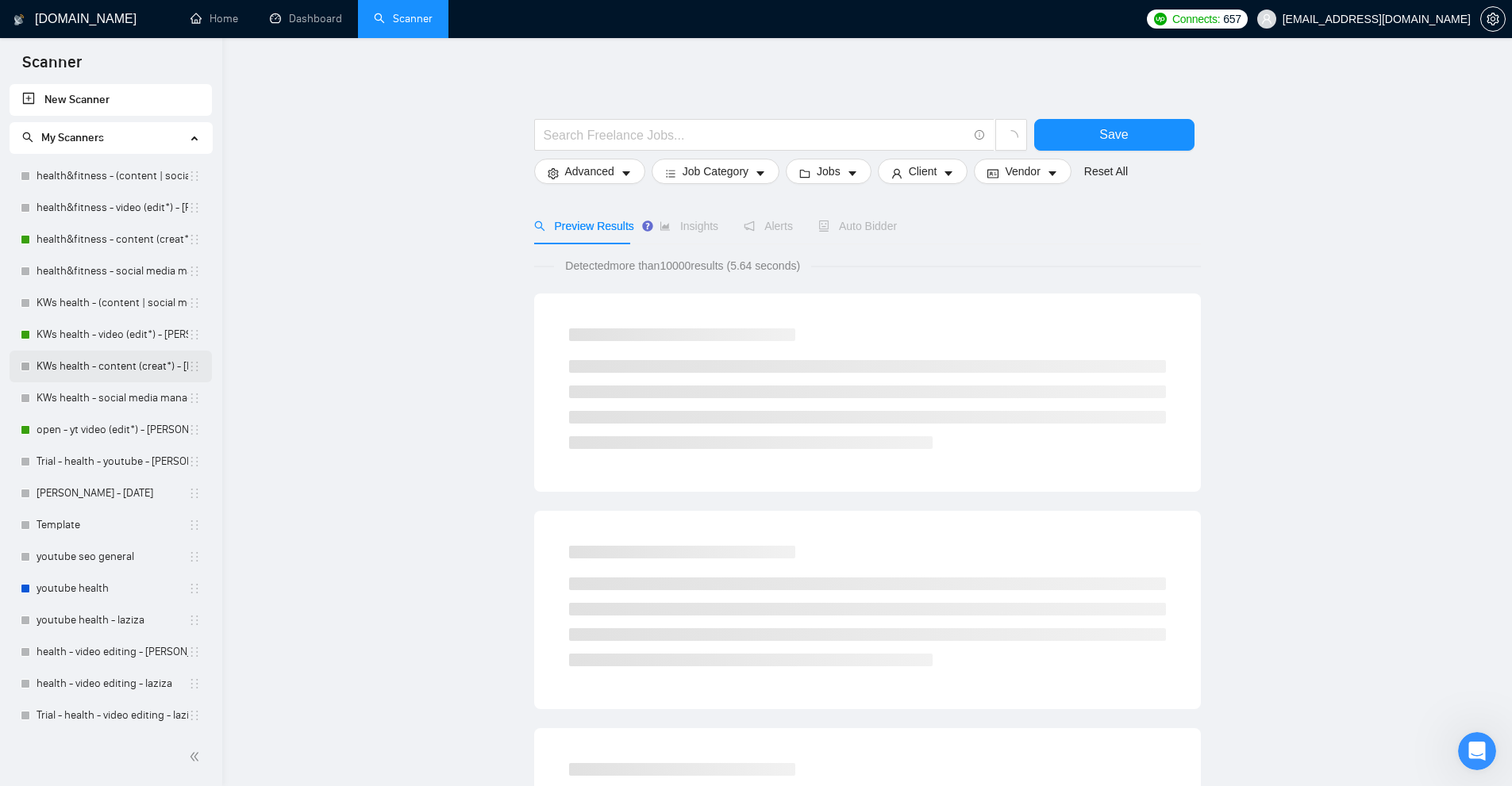
scroll to position [3, 0]
click at [93, 599] on link "youtube health" at bounding box center [112, 585] width 152 height 32
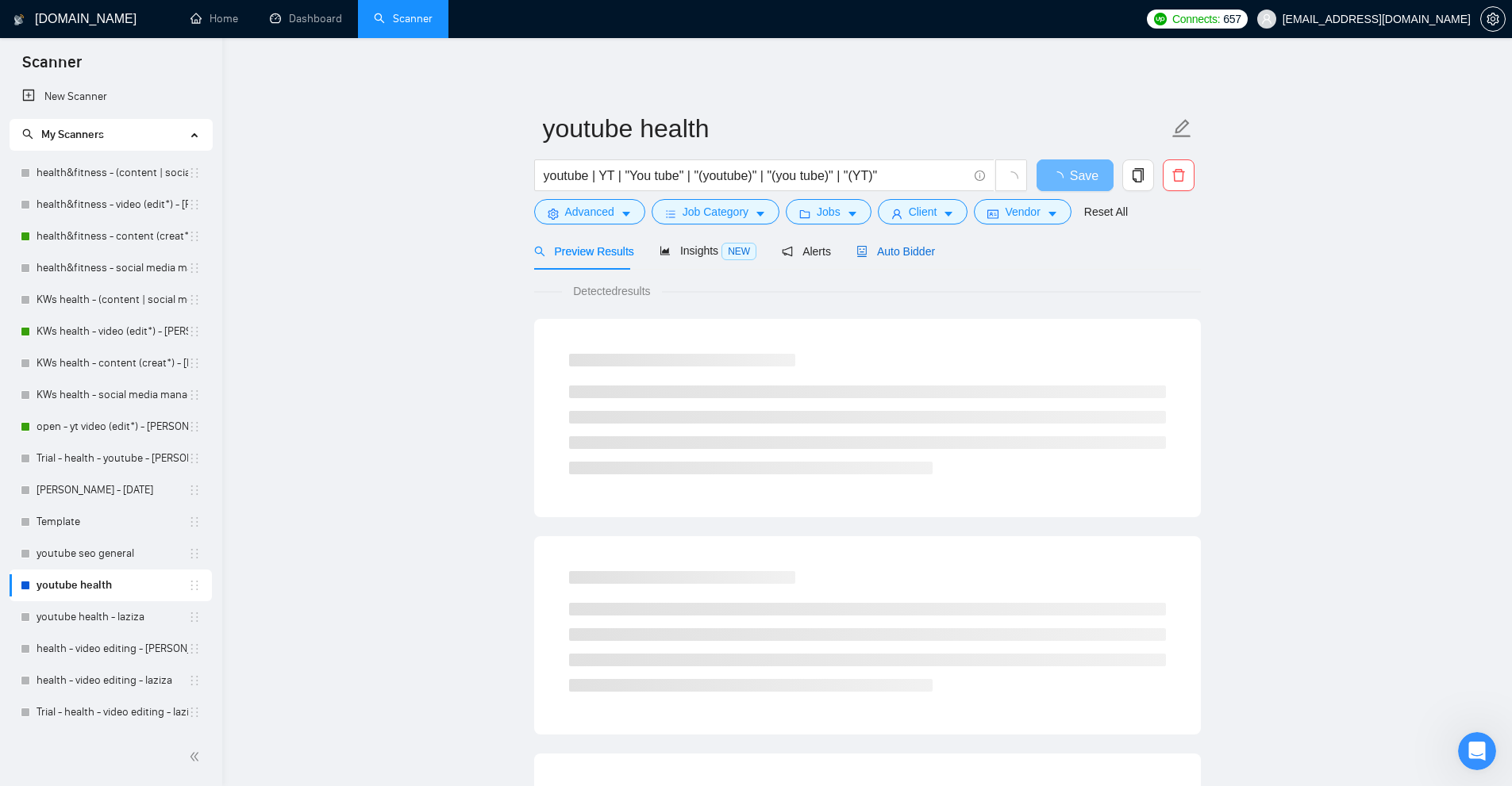
click at [863, 249] on span "Auto Bidder" at bounding box center [896, 251] width 79 height 12
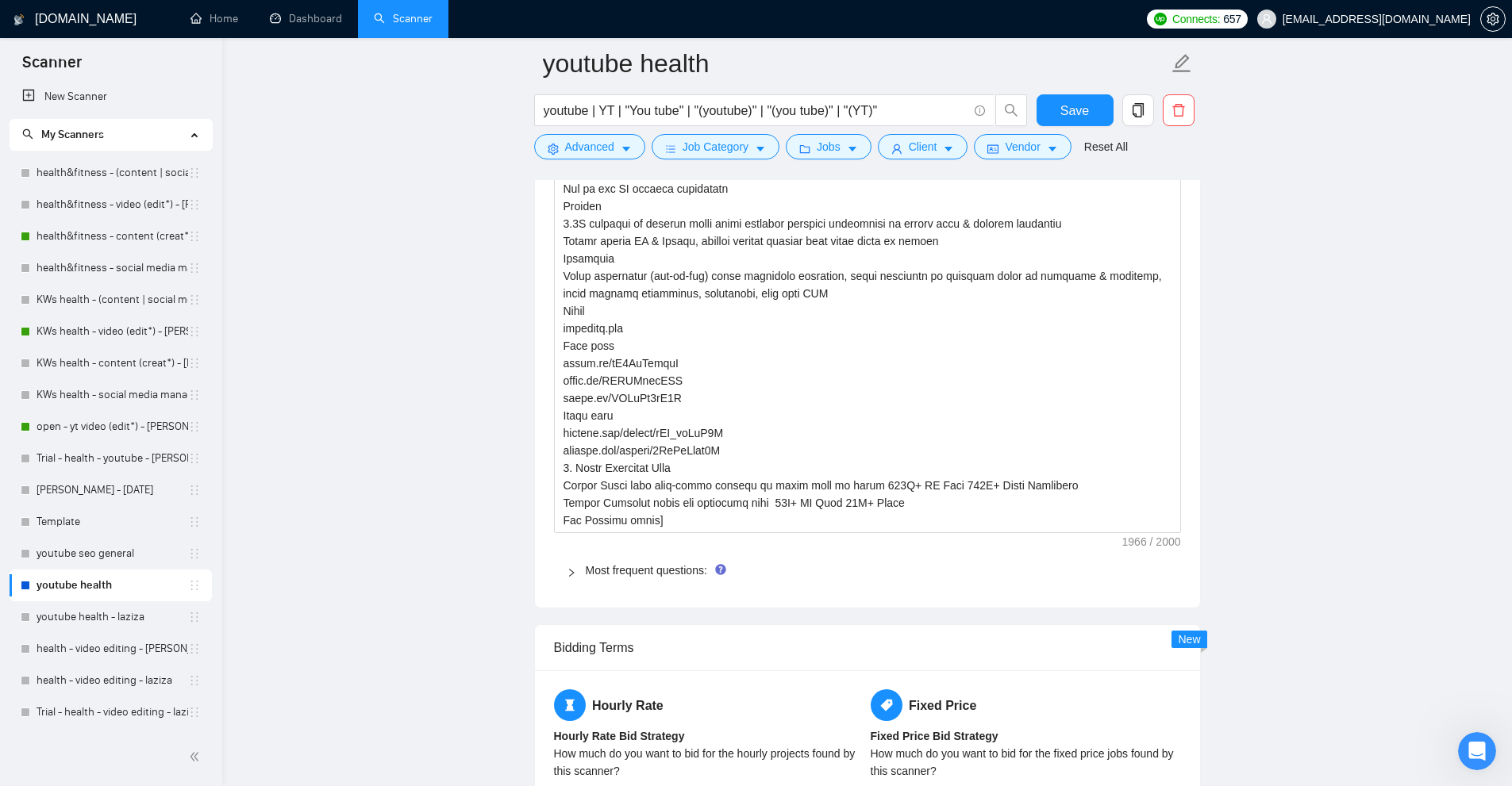
scroll to position [2777, 0]
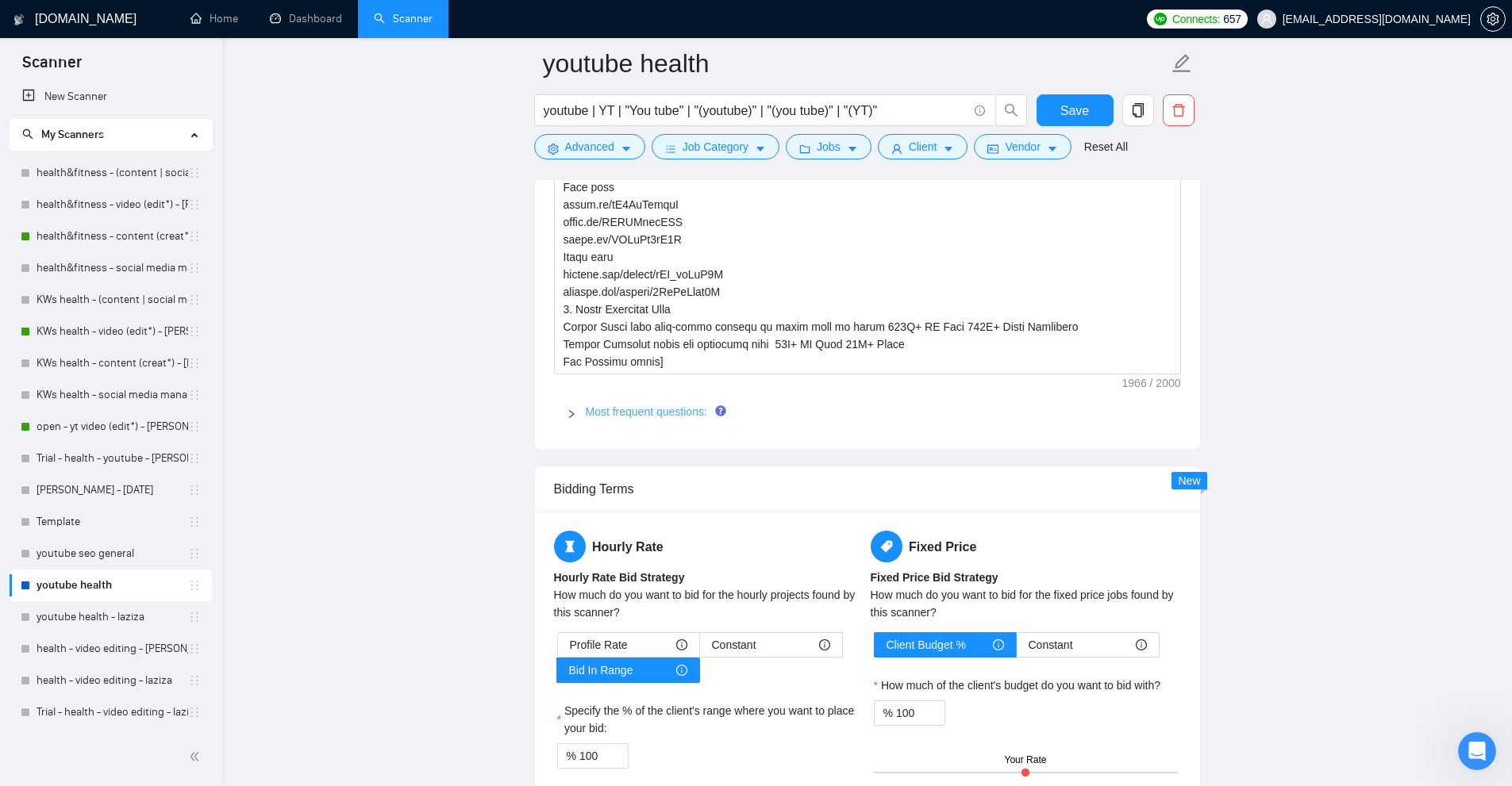
click at [650, 417] on link "Most frequent questions:" at bounding box center [646, 411] width 121 height 12
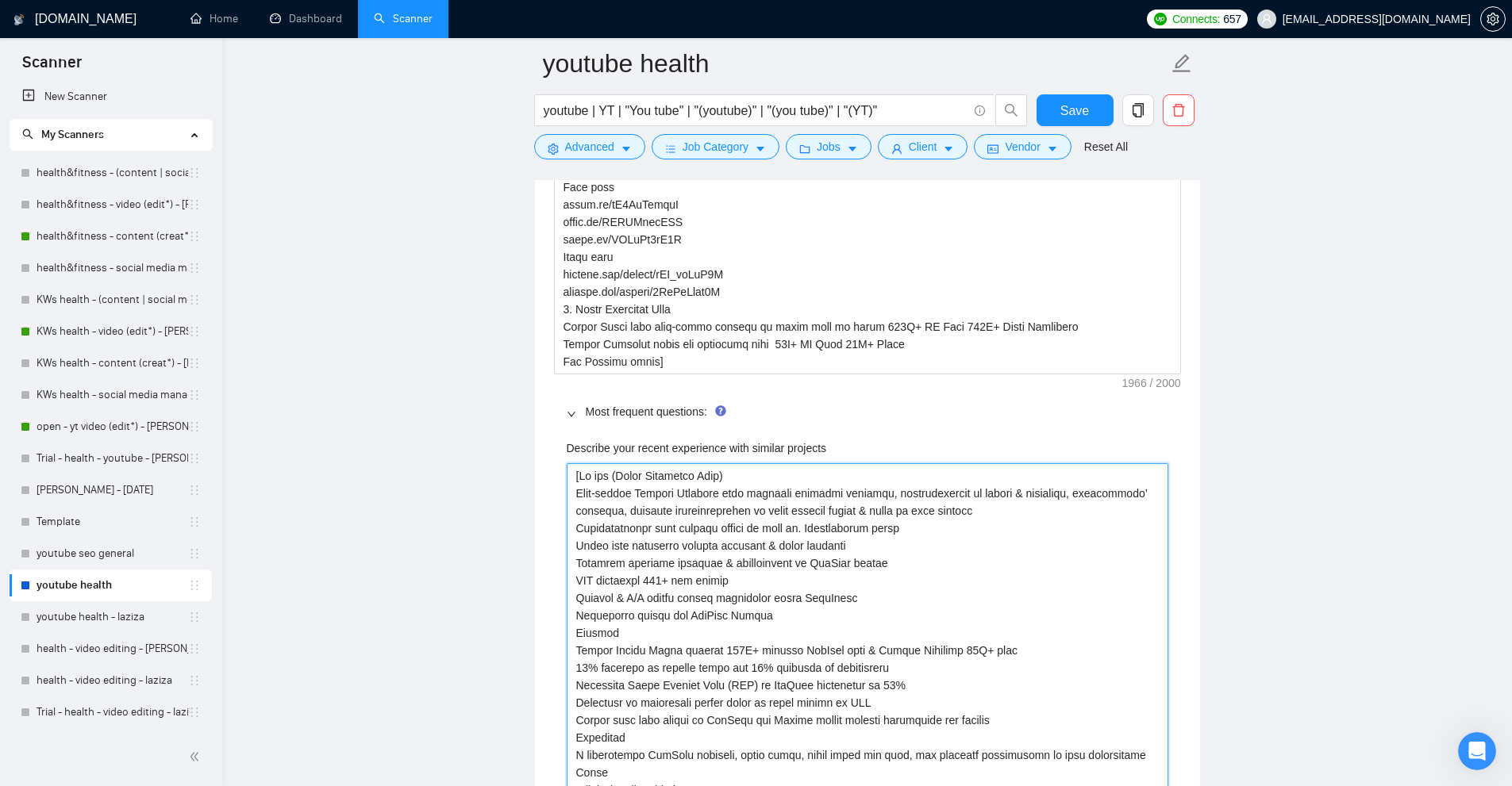
paste projects "use the following context as portfolio info and choose the most relevant one Po…"
type projects "[use the following context as portfolio info and choose the most relevant one P…"
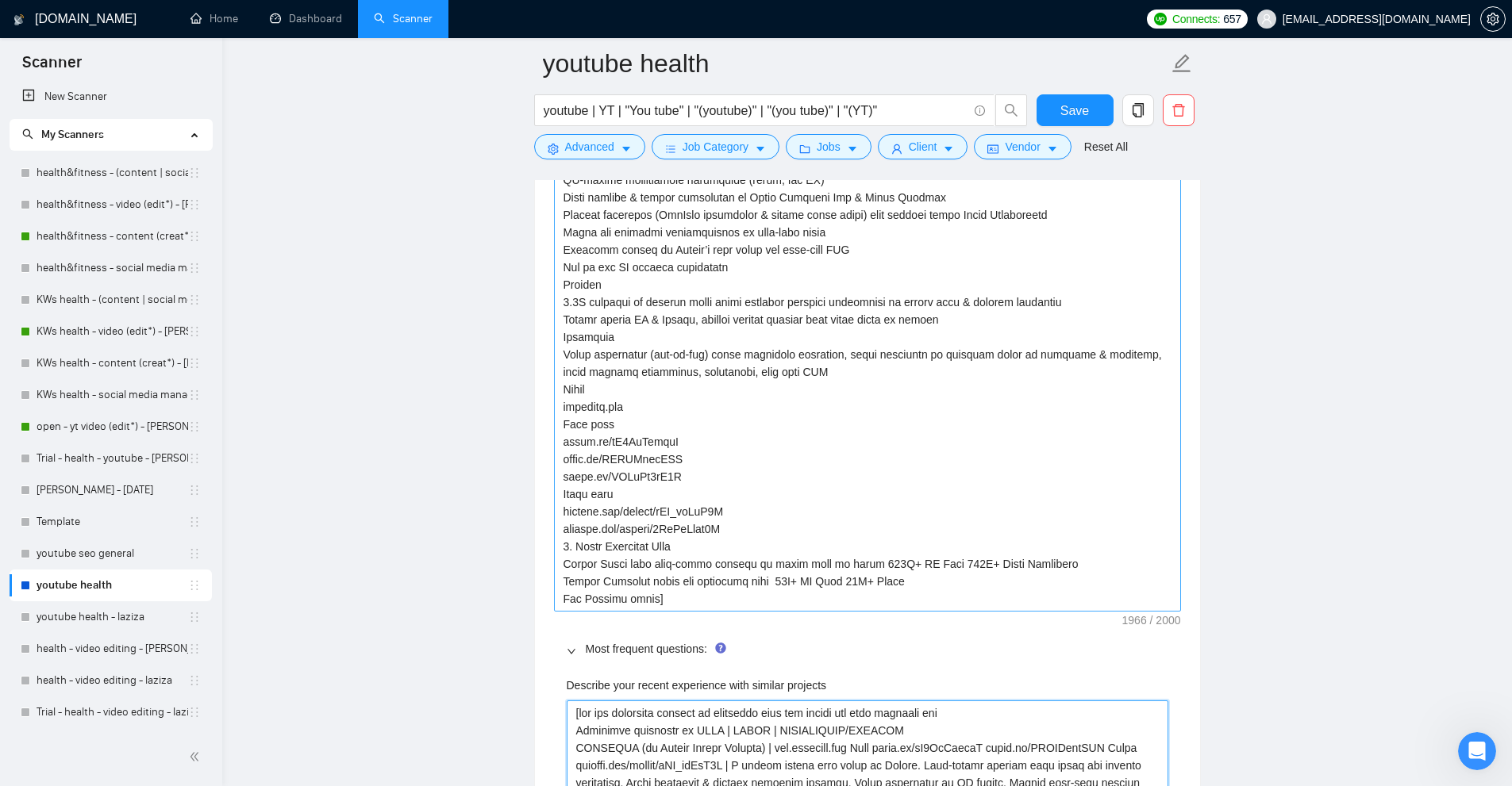
scroll to position [2461, 0]
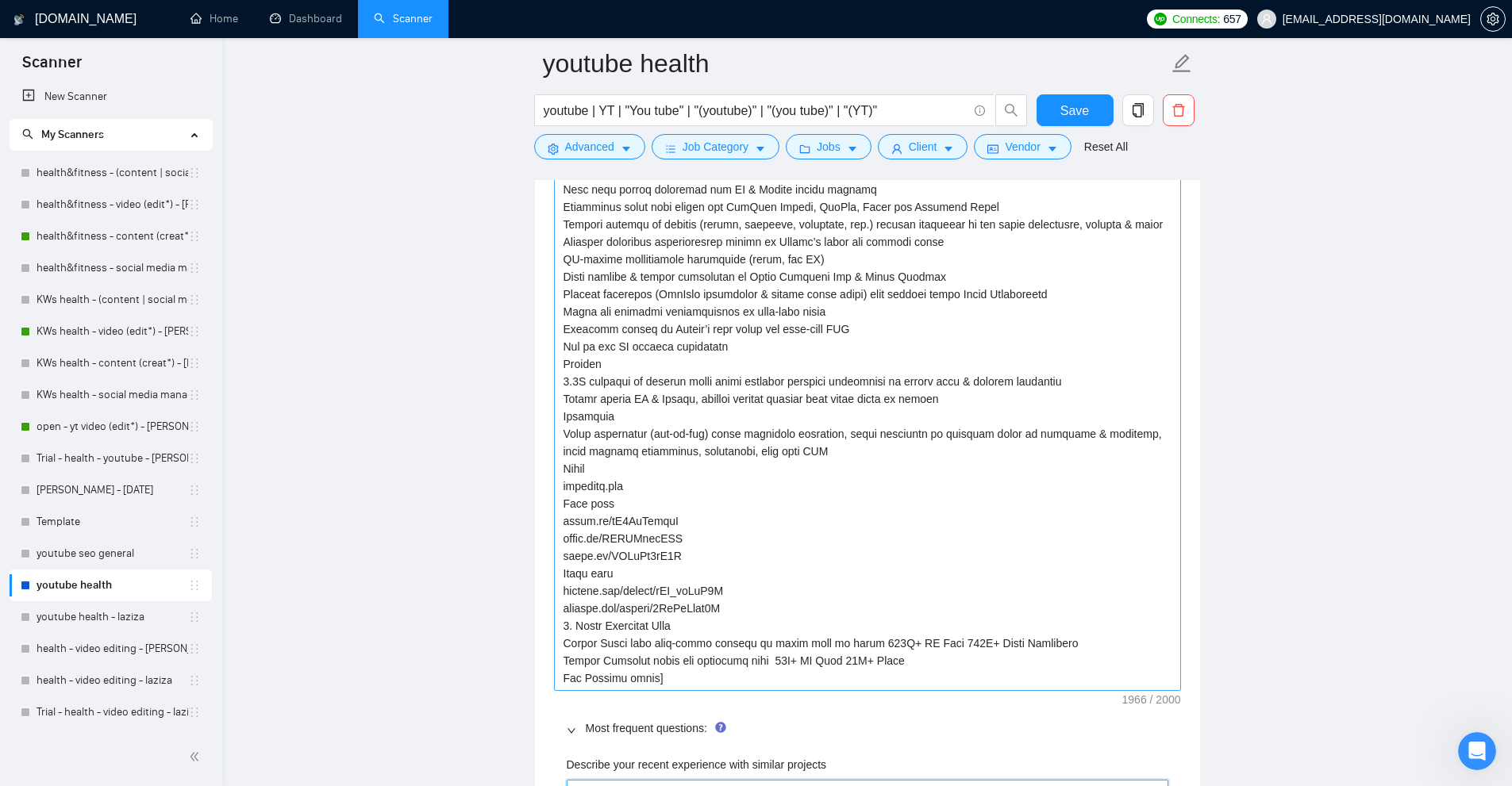
type projects "[use the following context as portfolio info and choose the most relevant one P…"
click at [911, 433] on textarea "Default answer template:" at bounding box center [867, 364] width 627 height 653
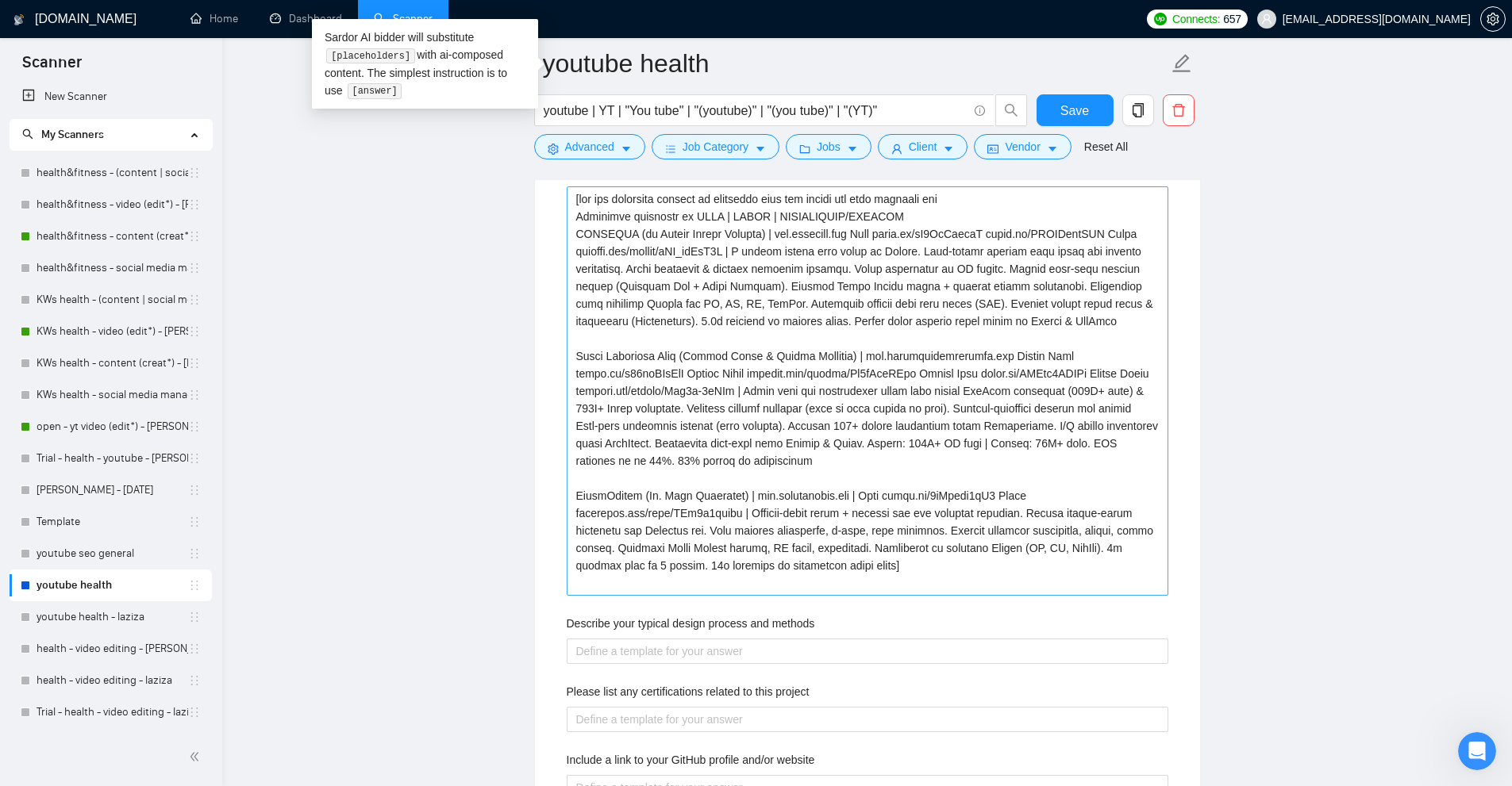
scroll to position [2064, 0]
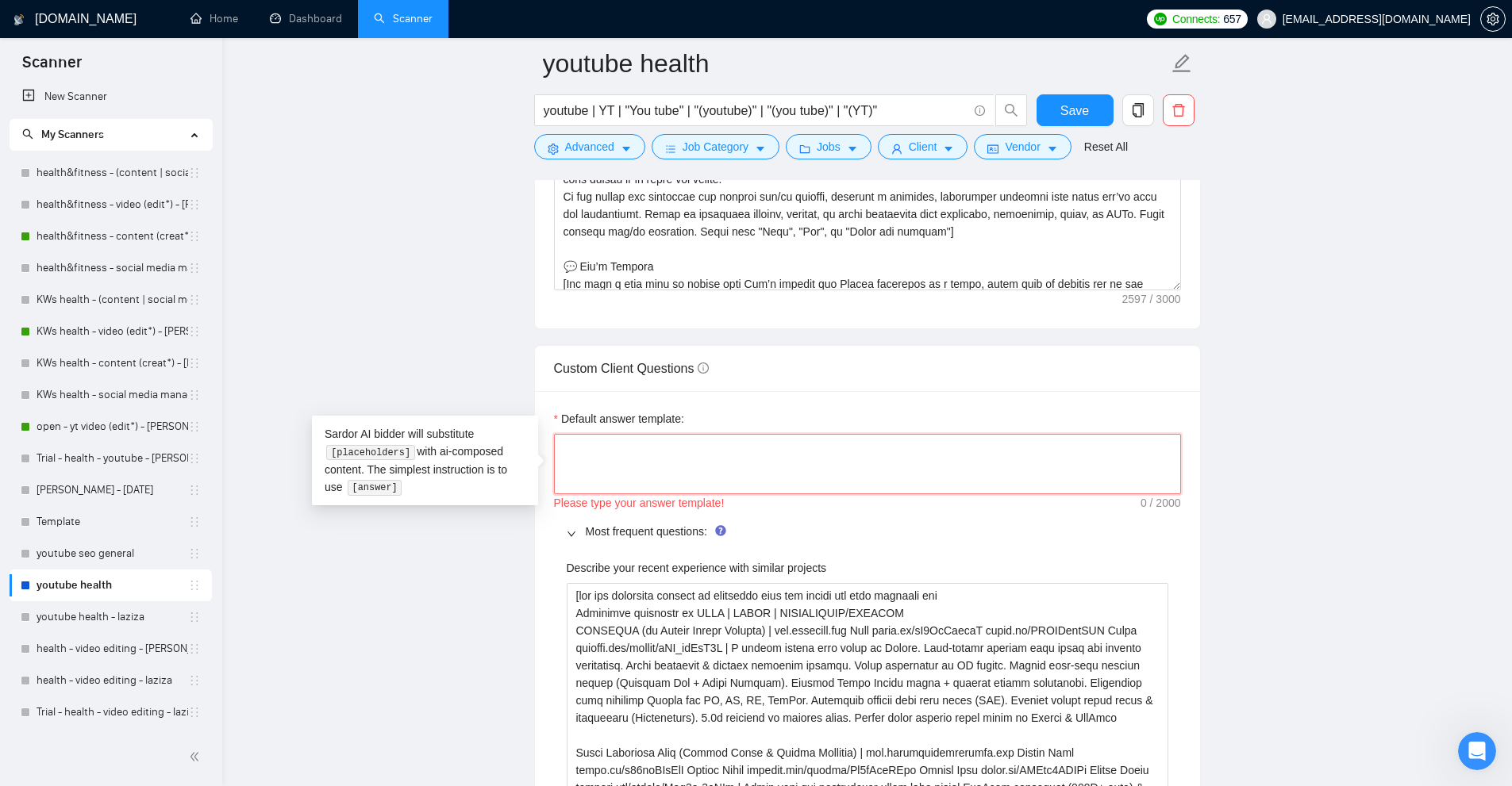
click at [671, 454] on textarea "Default answer template:" at bounding box center [867, 464] width 627 height 61
paste textarea "[answer the question if certain, otherwise ask to discuss in DMs]"
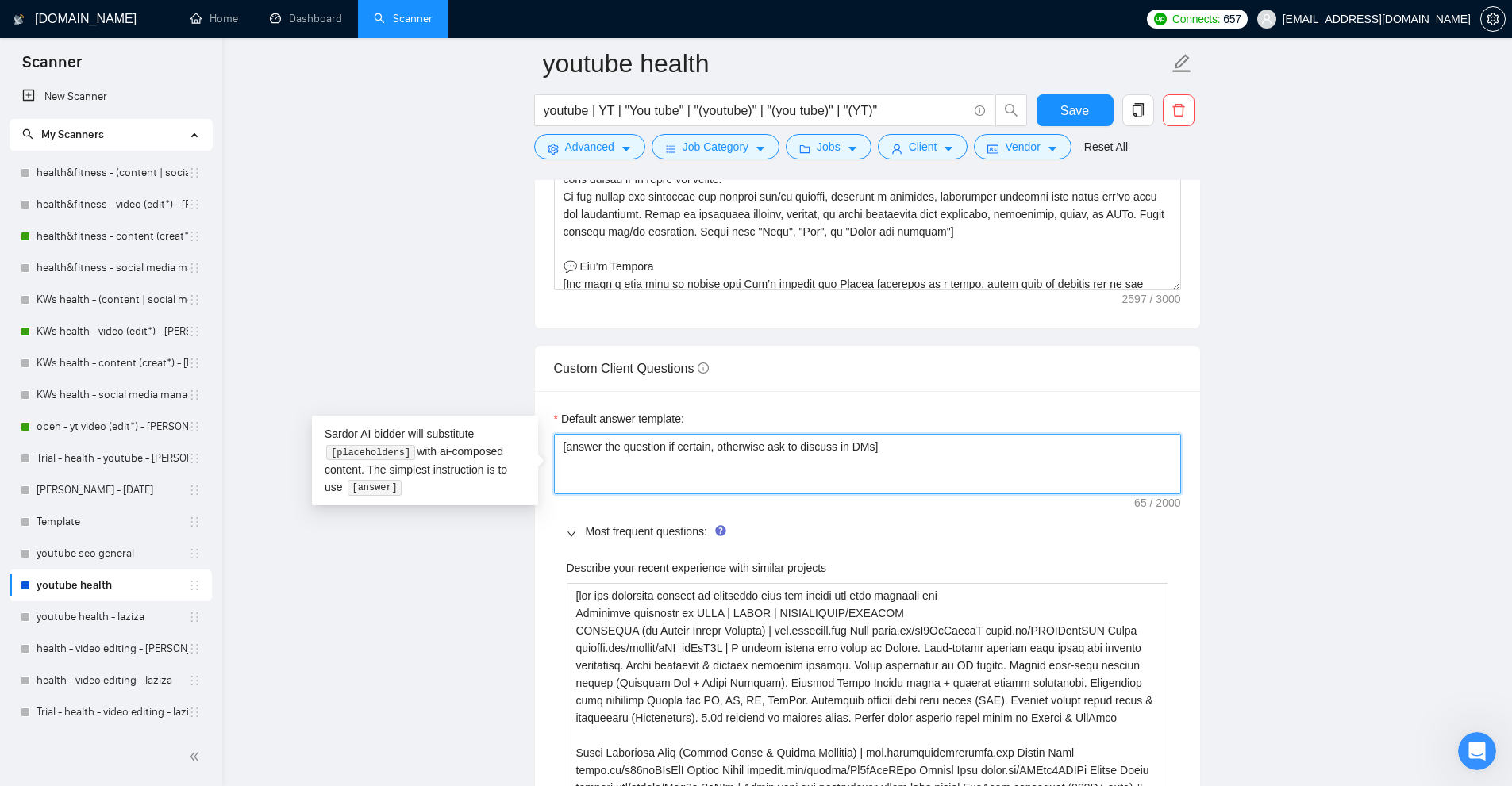
scroll to position [1746, 0]
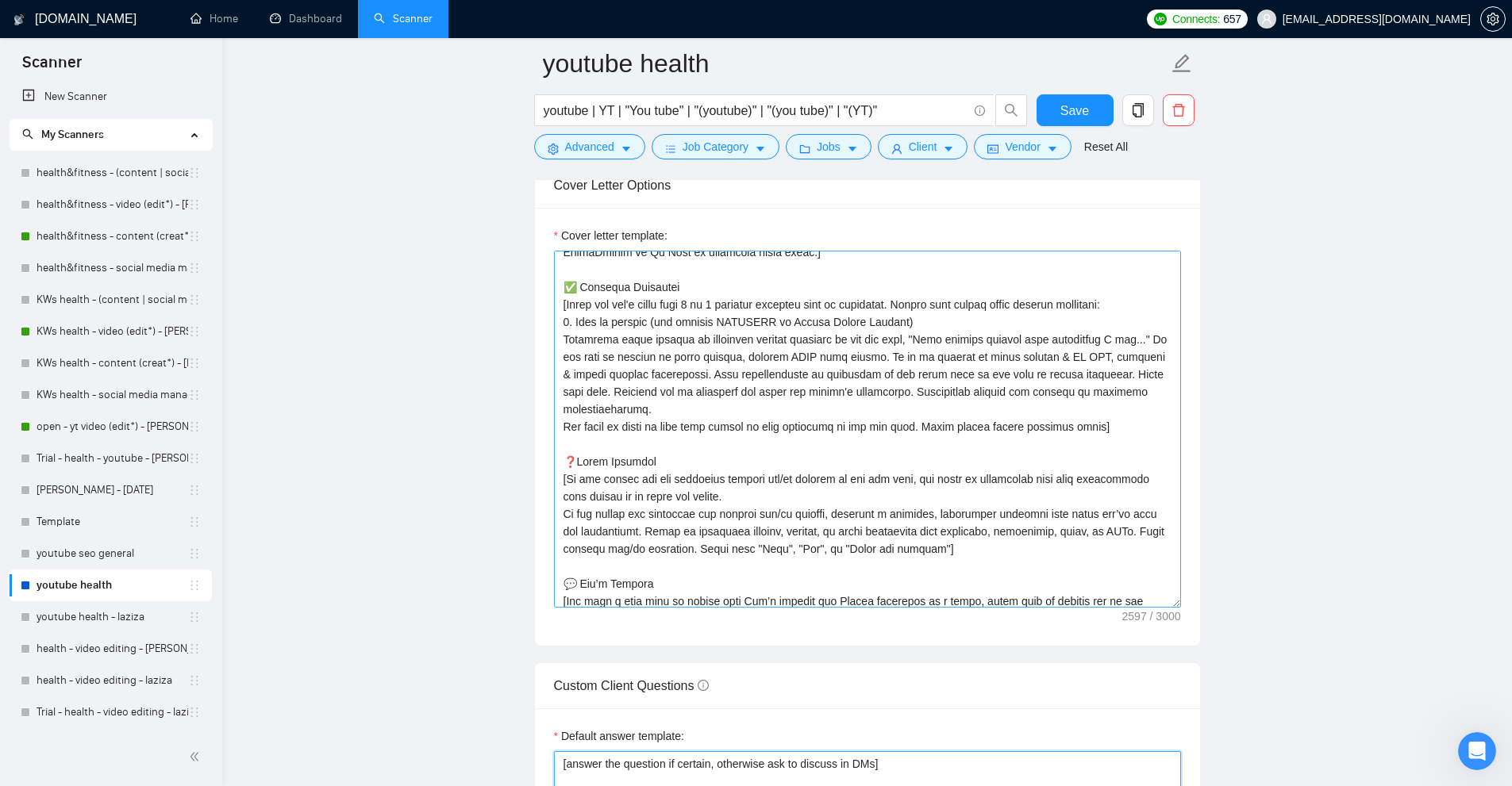
type textarea "[answer the question if certain, otherwise ask to discuss in DMs]"
click at [966, 373] on textarea "Cover letter template:" at bounding box center [867, 430] width 627 height 357
drag, startPoint x: 564, startPoint y: 284, endPoint x: 1174, endPoint y: 403, distance: 621.5
click at [1174, 403] on textarea "Cover letter template:" at bounding box center [867, 430] width 627 height 357
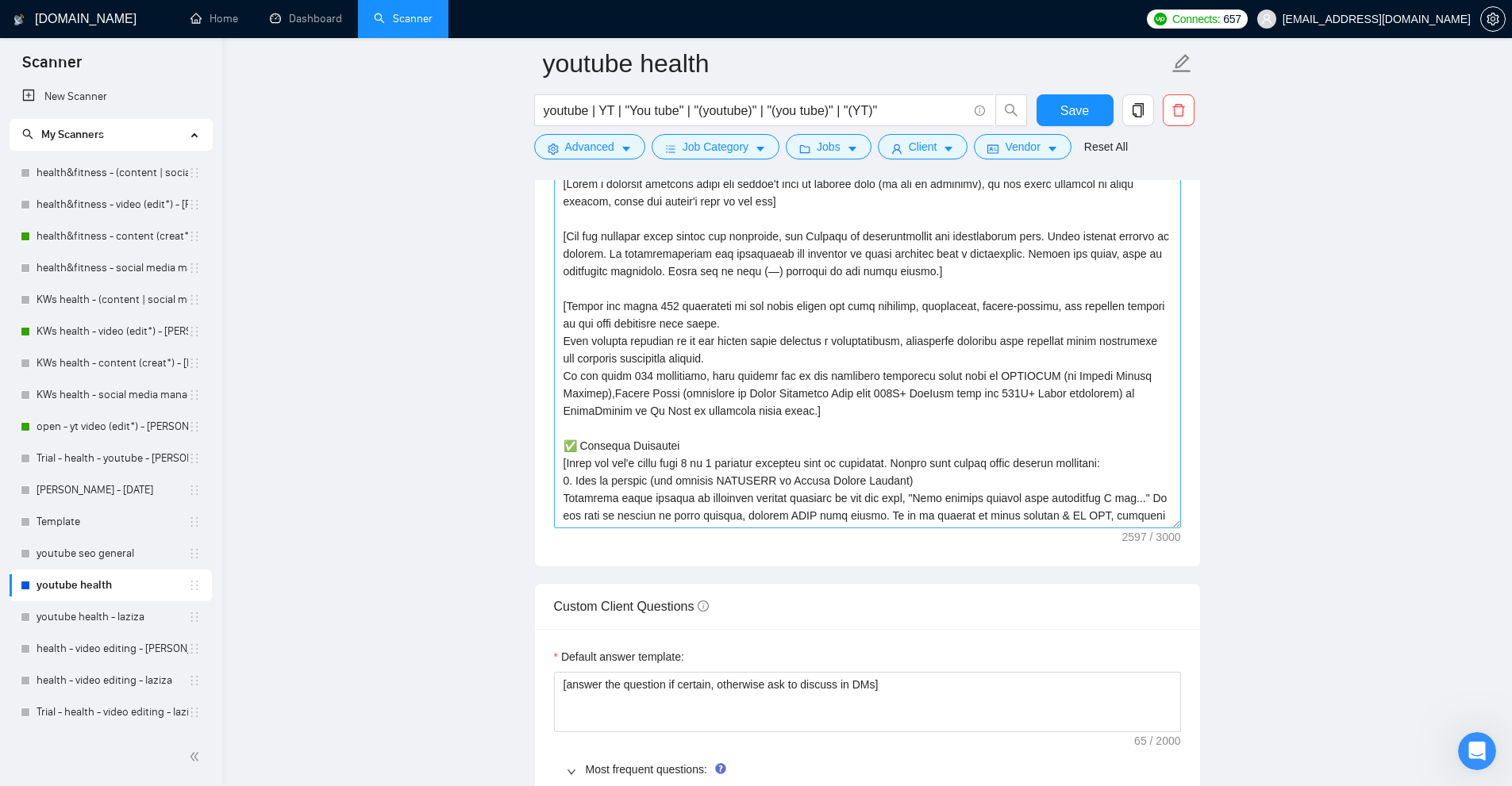
scroll to position [159, 0]
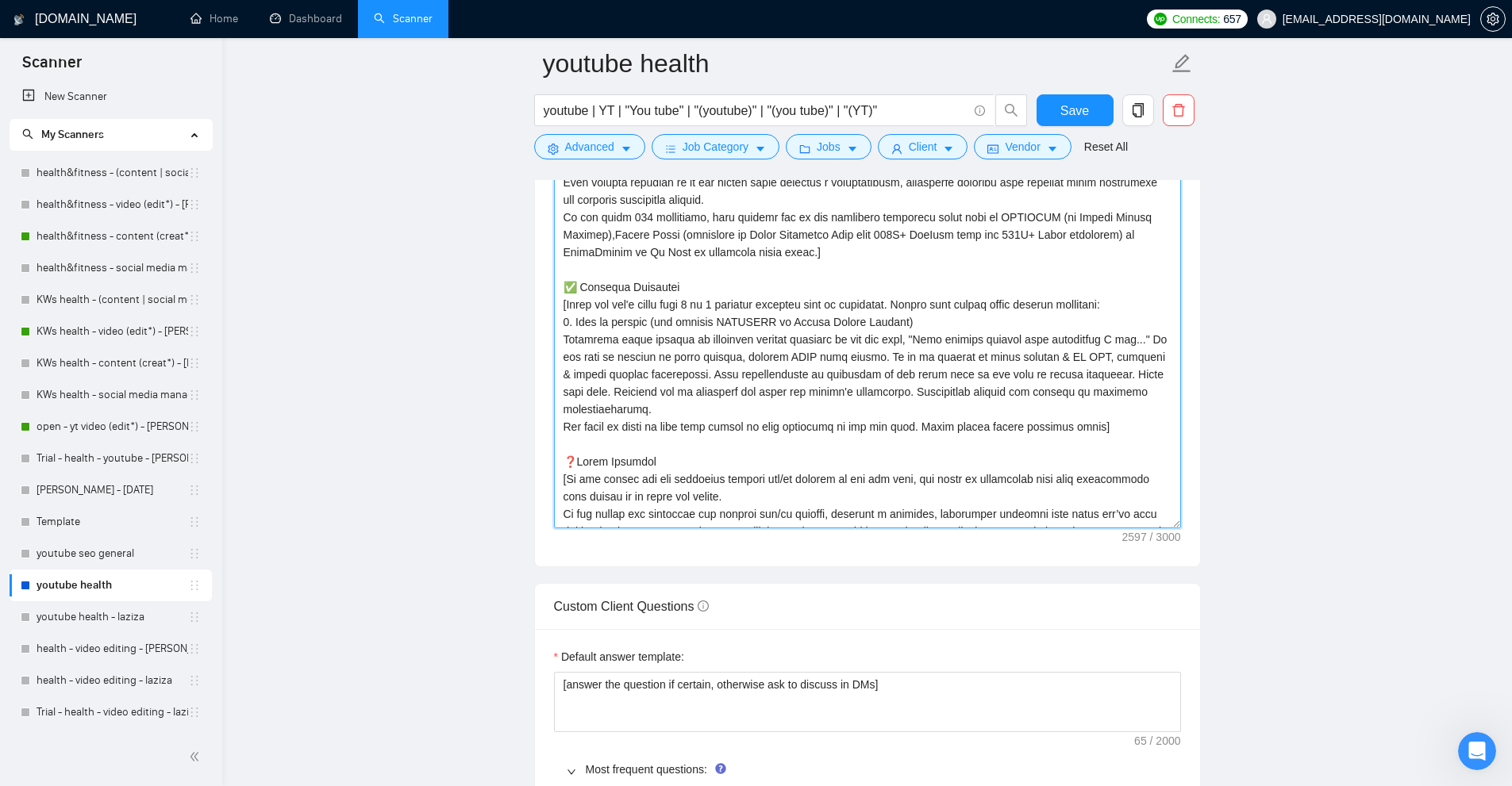
click at [880, 434] on textarea "Cover letter template:" at bounding box center [867, 350] width 627 height 357
drag, startPoint x: 1111, startPoint y: 408, endPoint x: 508, endPoint y: 287, distance: 615.0
paste textarea ": [add 2-3 the best match from "recent experience with similar projects" to the…"
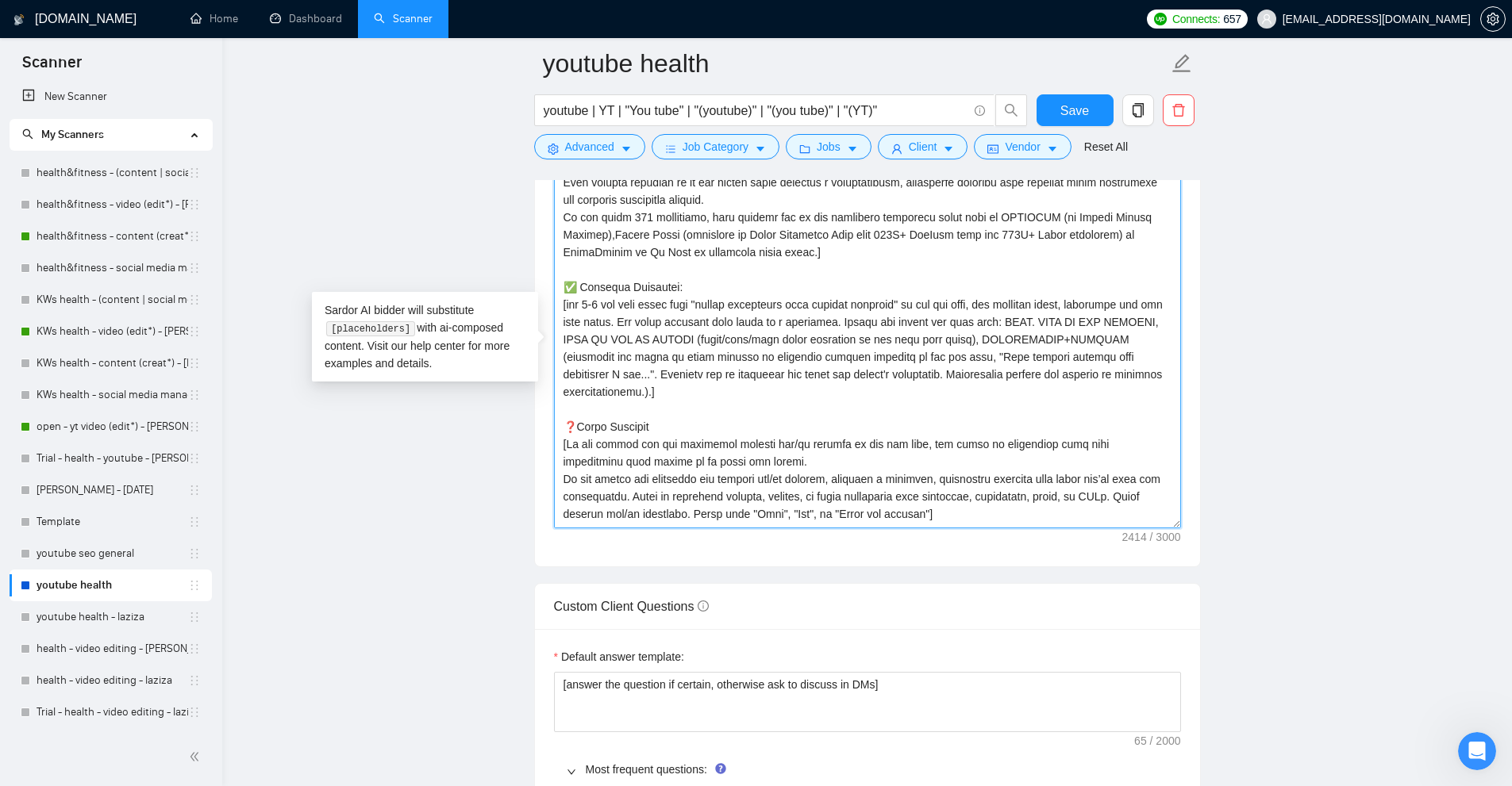
type textarea "[Write a personal greeting using the client's name or company name (if any is p…"
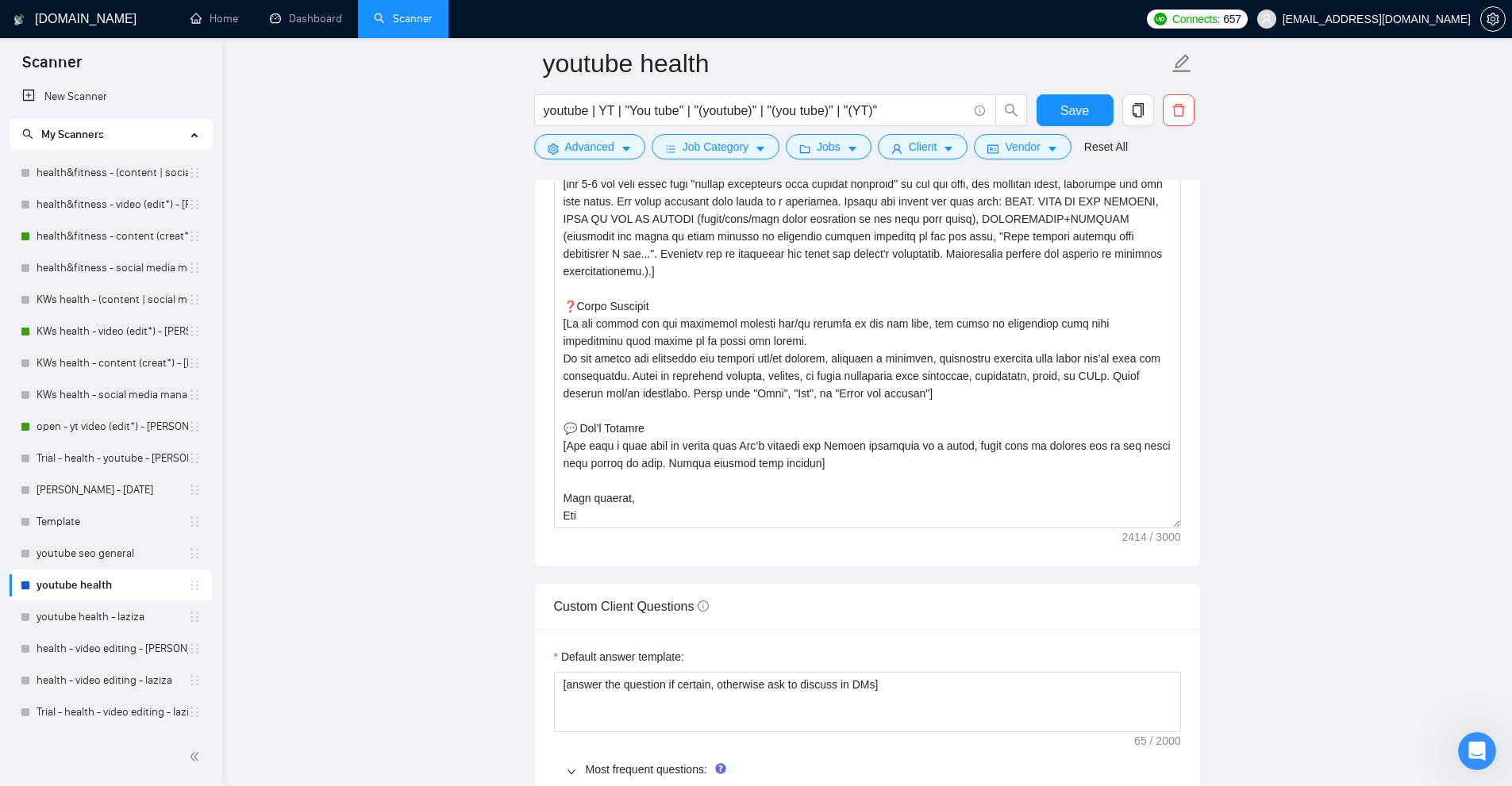
scroll to position [2064, 0]
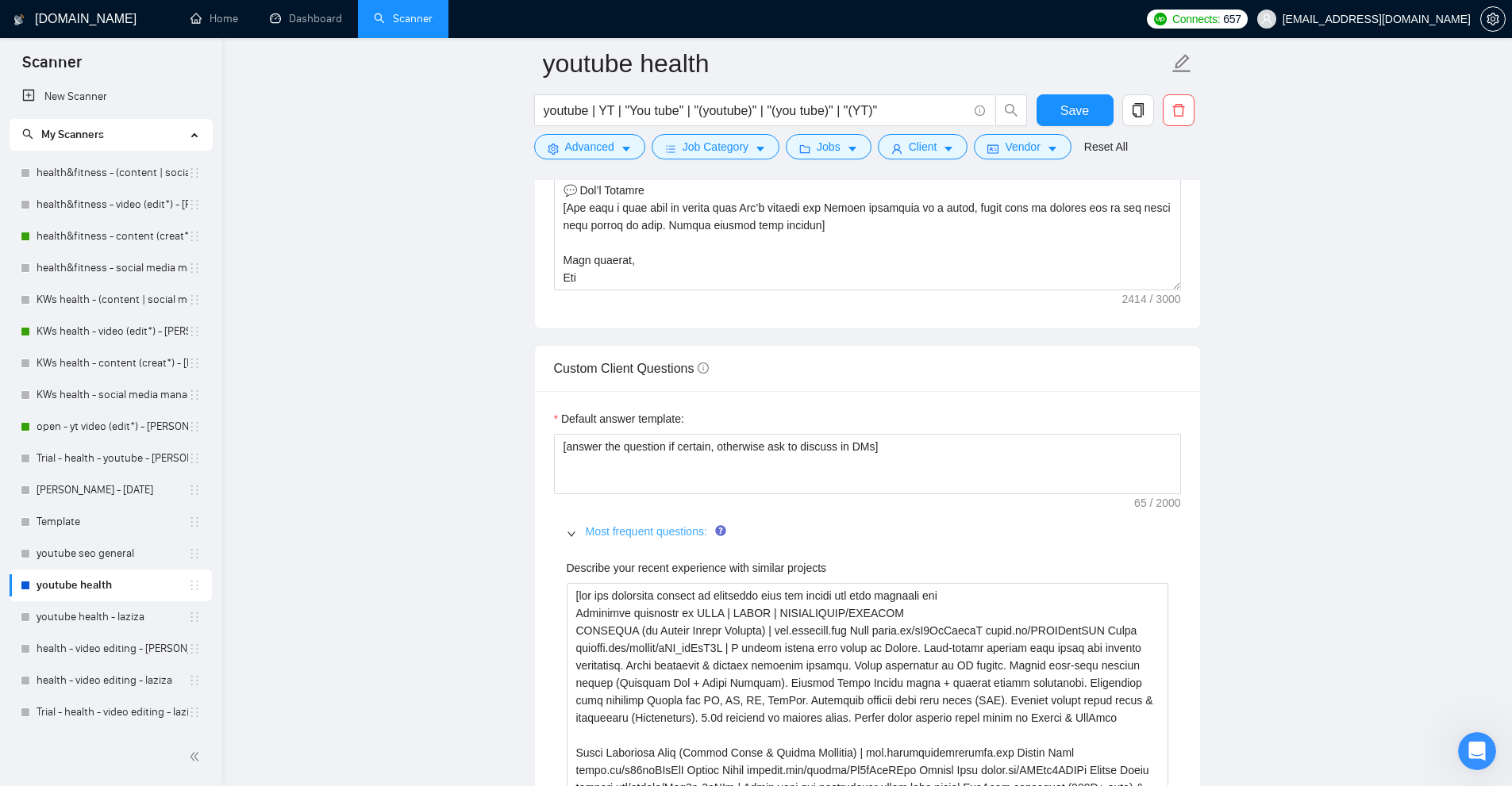
click at [663, 526] on link "Most frequent questions:" at bounding box center [646, 531] width 121 height 12
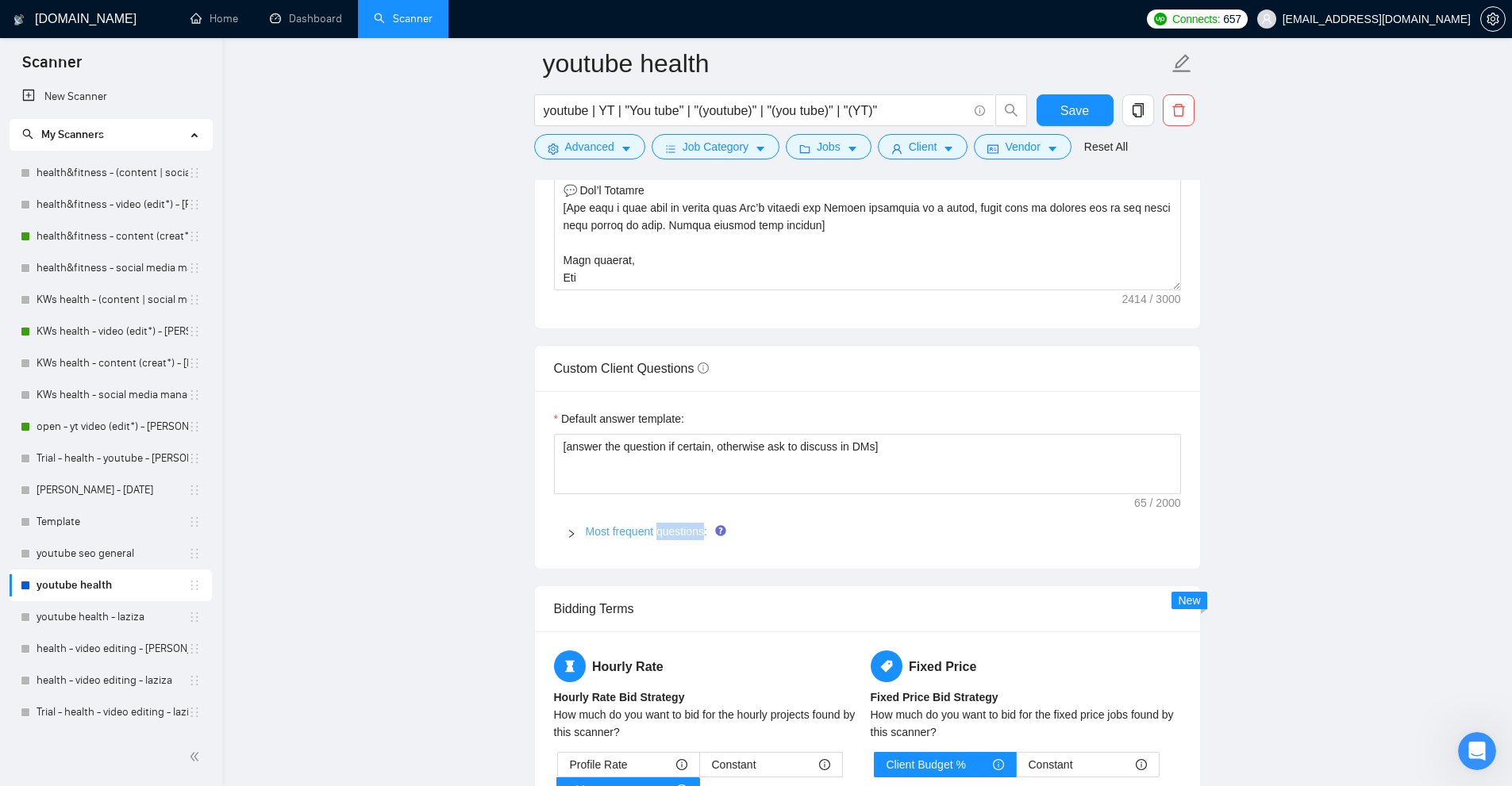
click at [663, 526] on link "Most frequent questions:" at bounding box center [646, 531] width 121 height 12
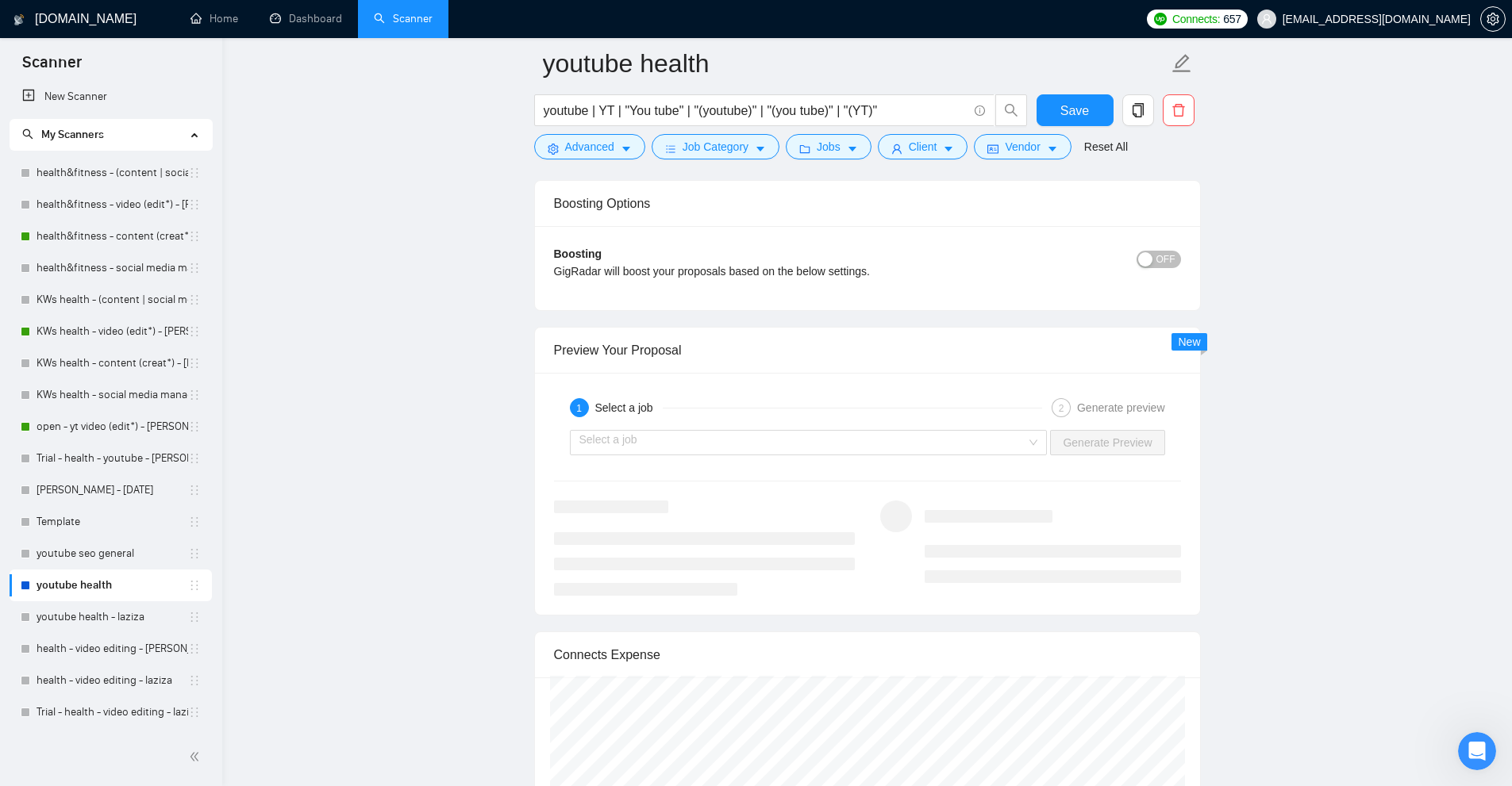
scroll to position [4047, 0]
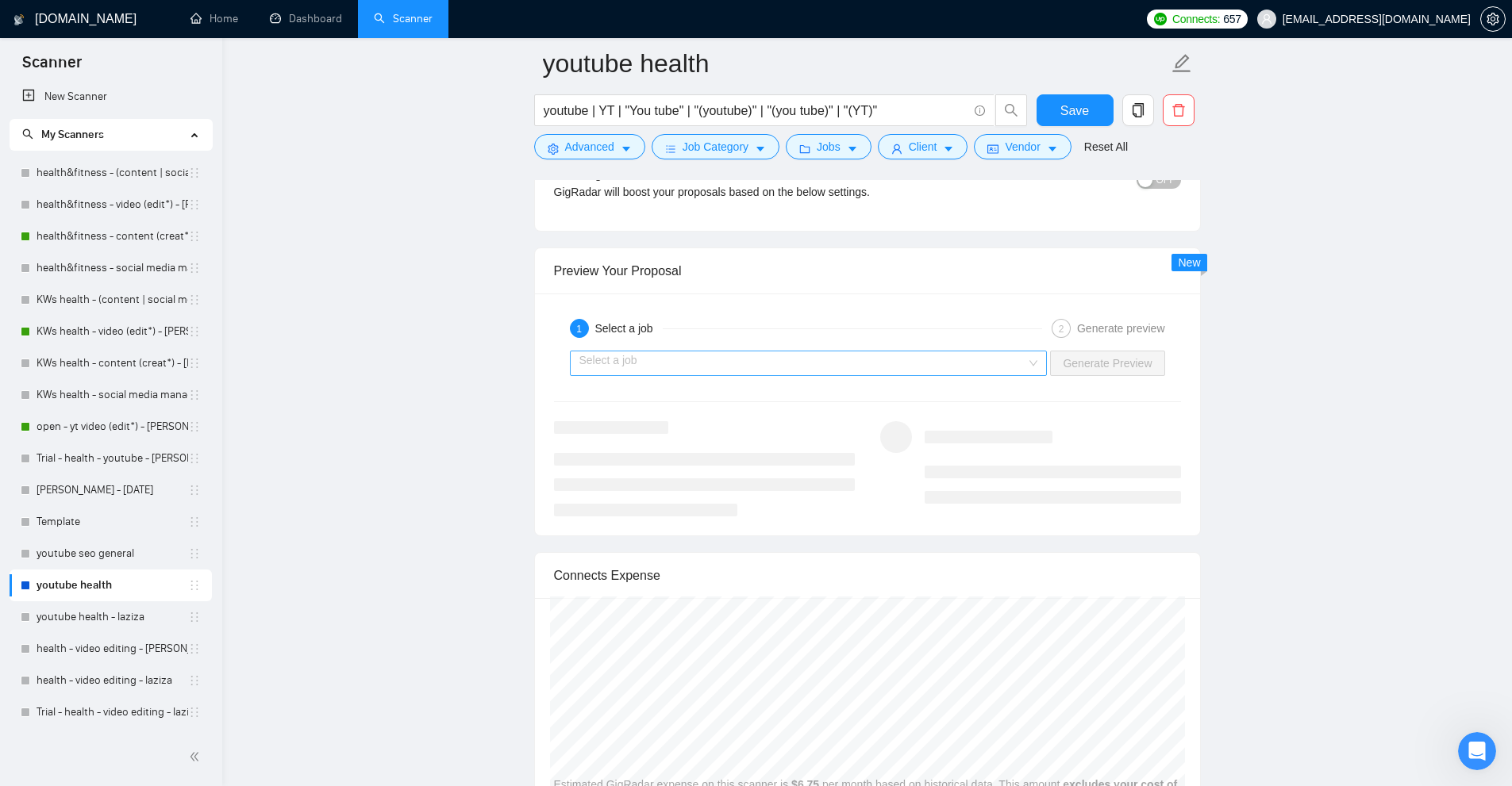
click at [897, 361] on input "search" at bounding box center [804, 363] width 448 height 24
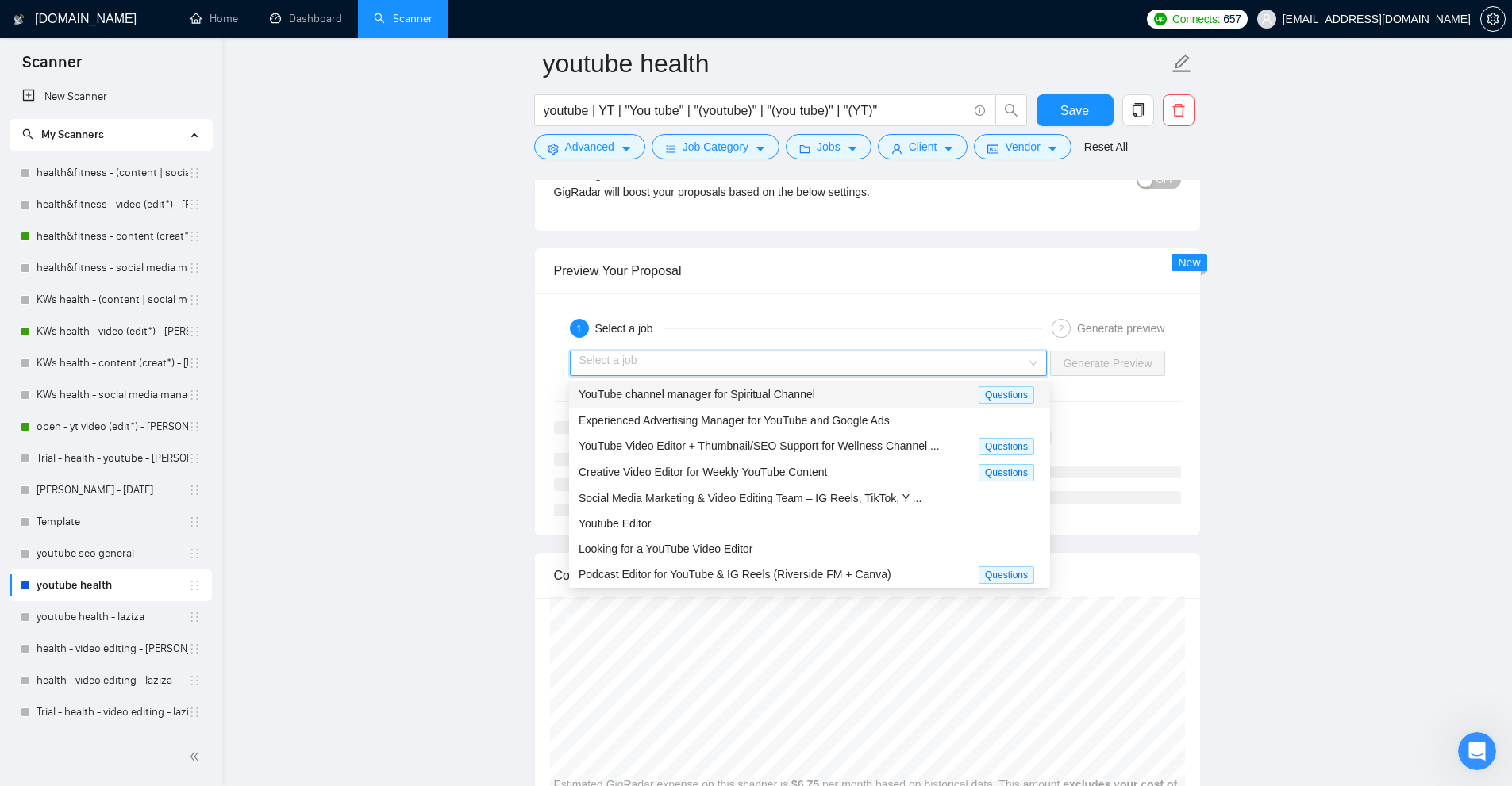
click at [841, 402] on div "YouTube channel manager for Spiritual Channel" at bounding box center [779, 394] width 400 height 18
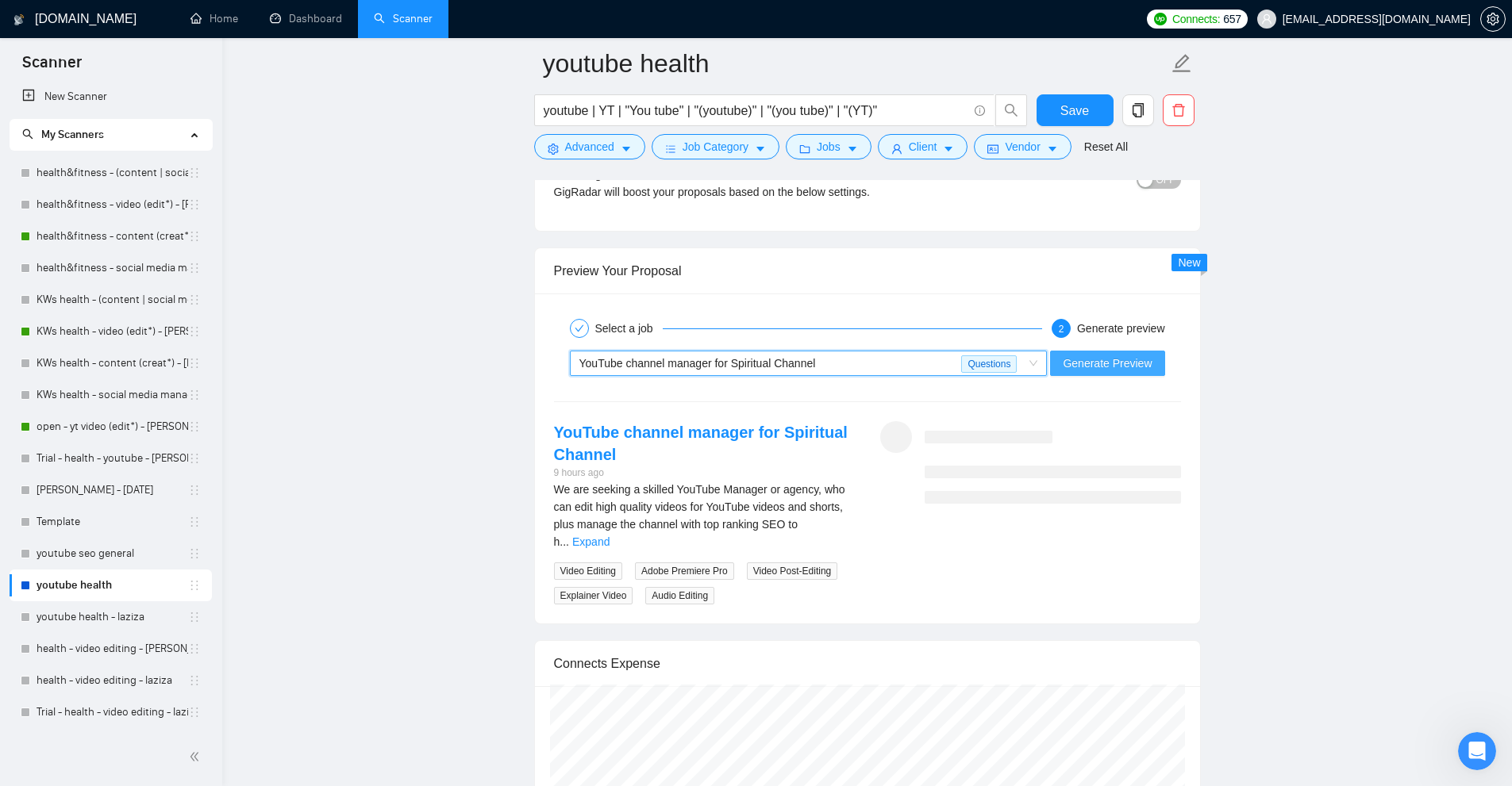
click at [1086, 371] on span "Generate Preview" at bounding box center [1107, 363] width 88 height 17
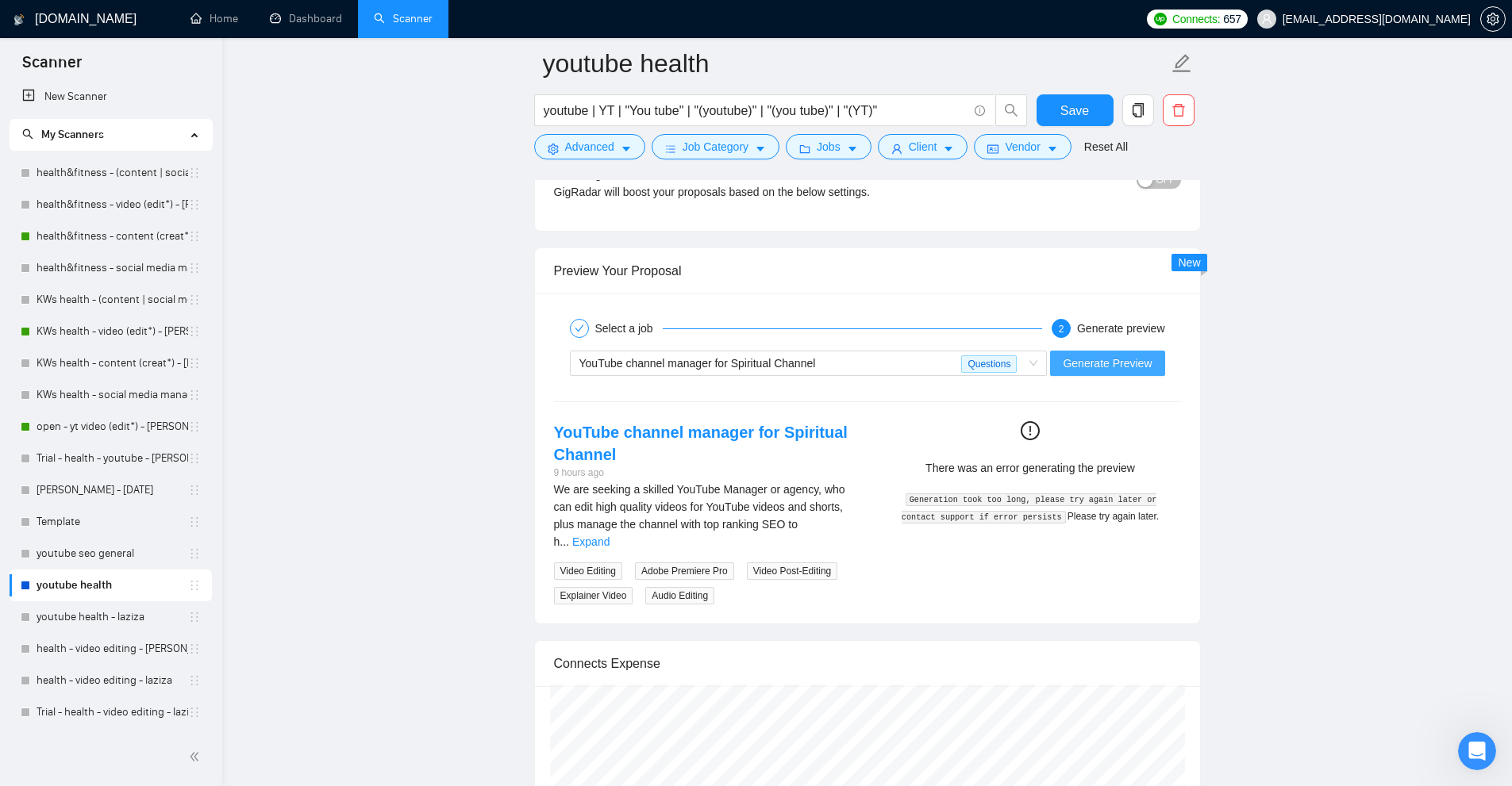
click at [1092, 362] on span "Generate Preview" at bounding box center [1107, 363] width 88 height 17
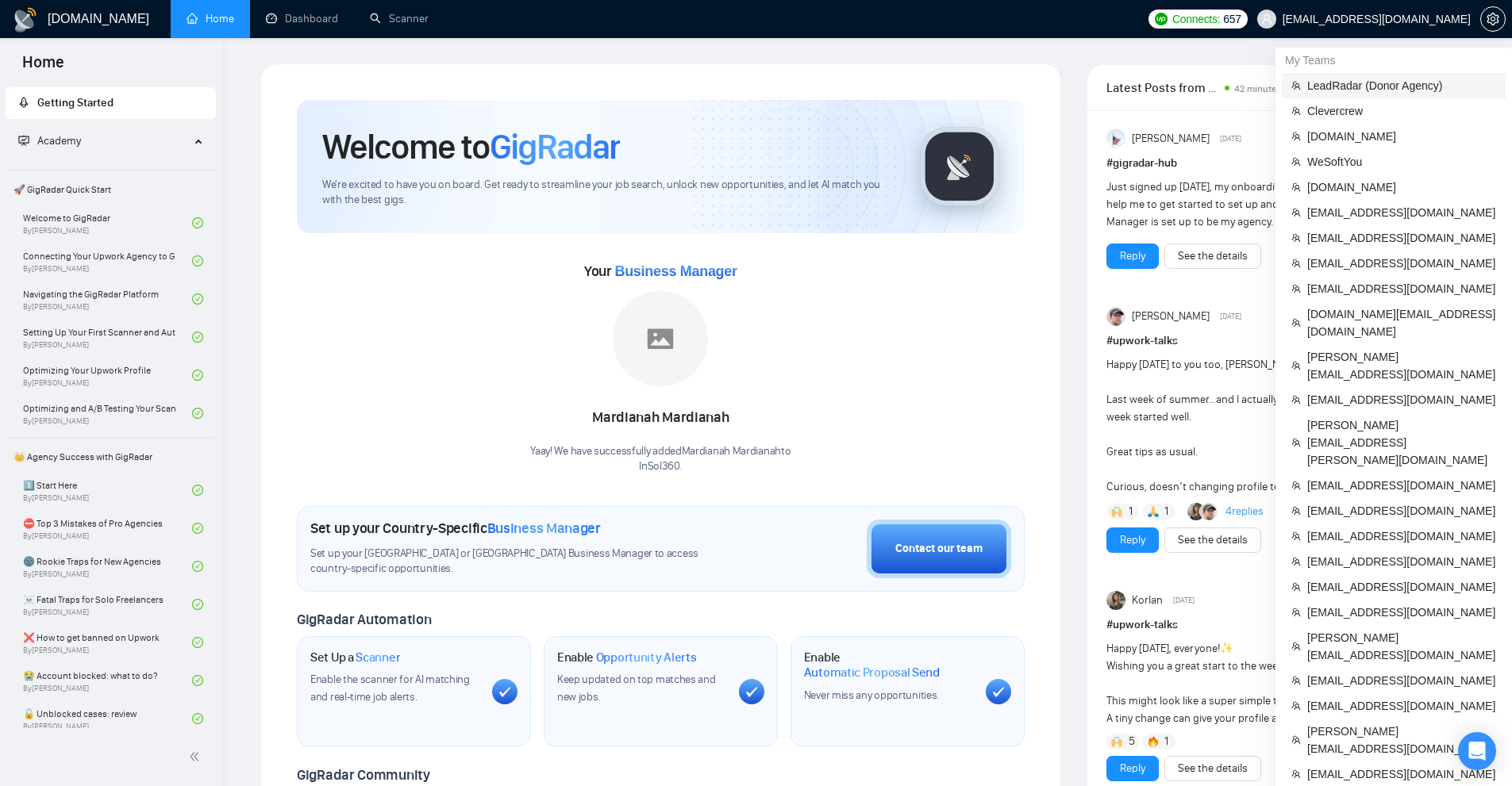
click at [1371, 88] on span "LeadRadar (Donor Agency)" at bounding box center [1401, 86] width 189 height 17
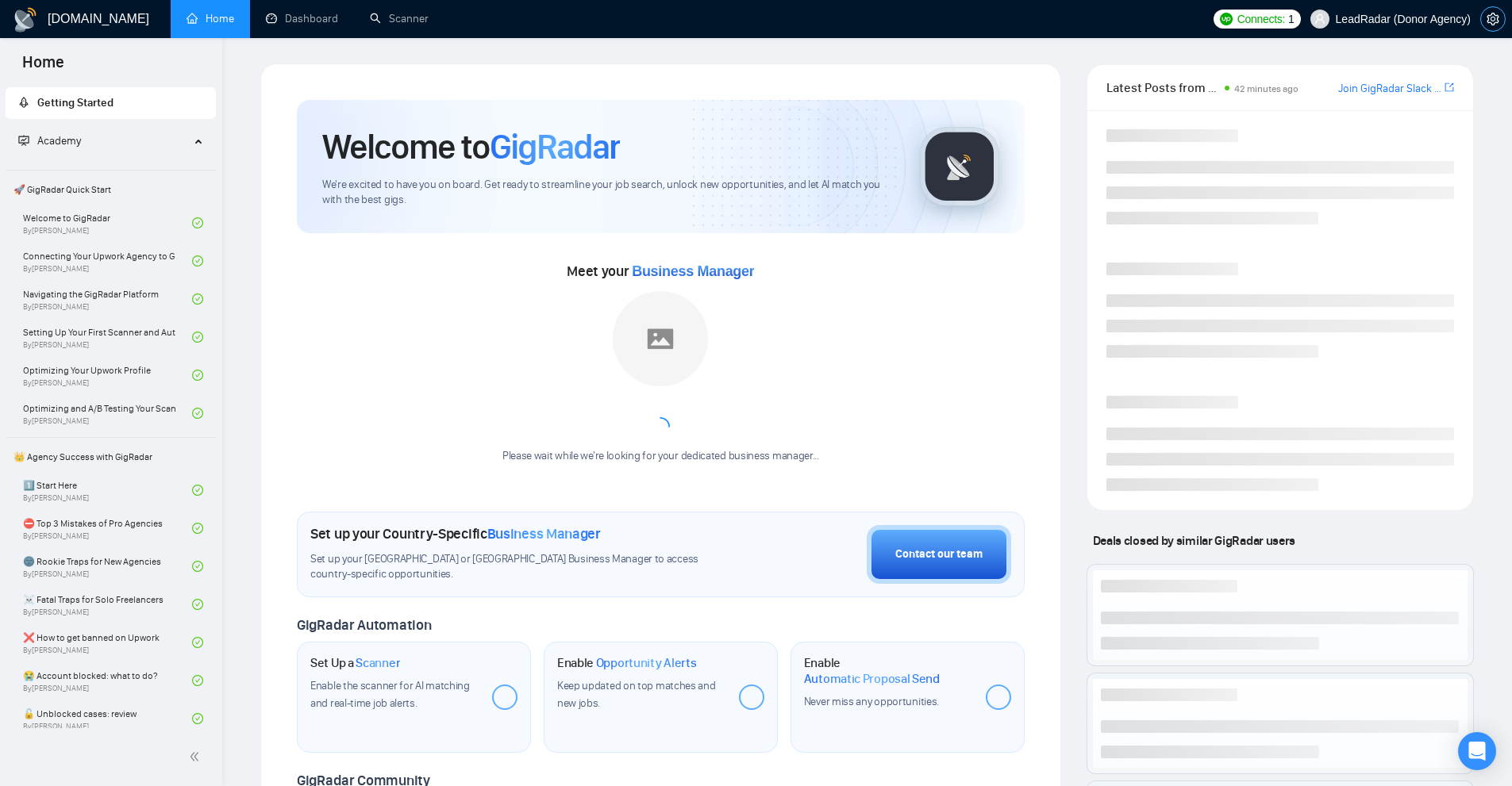
click at [1495, 11] on button "button" at bounding box center [1493, 19] width 25 height 25
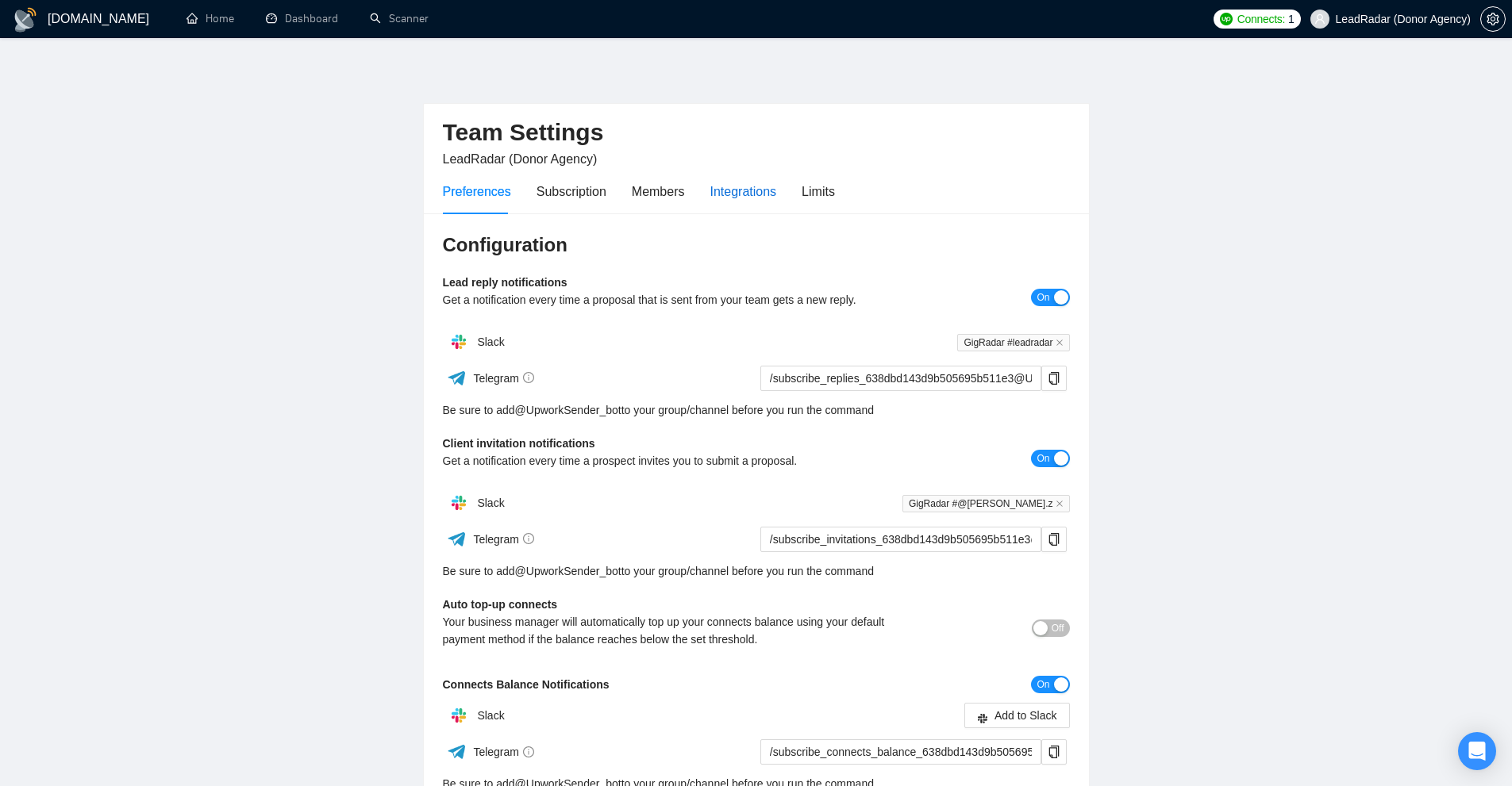
click at [727, 195] on div "Integrations" at bounding box center [743, 191] width 66 height 20
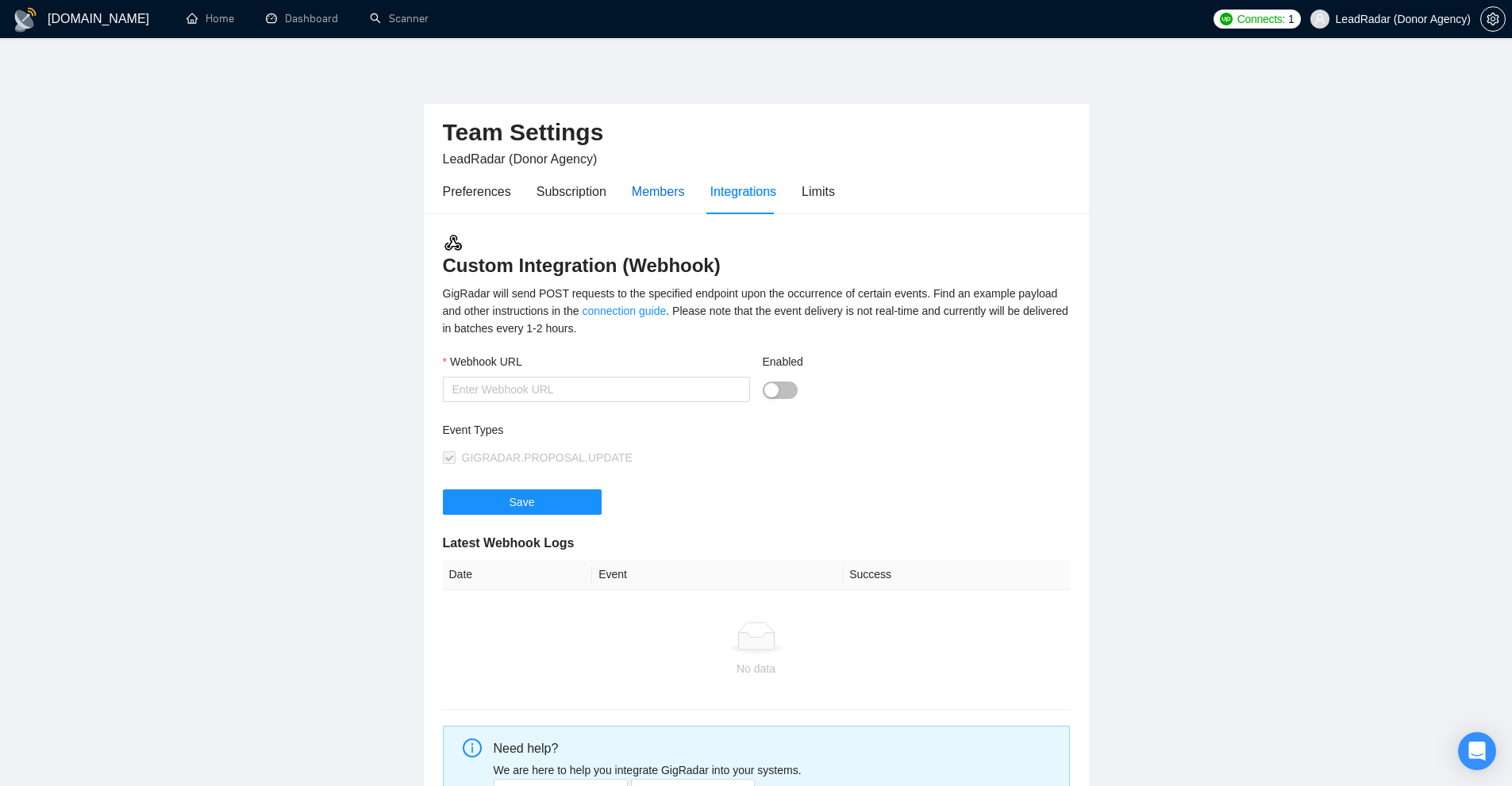
click at [666, 192] on div "Members" at bounding box center [657, 191] width 53 height 20
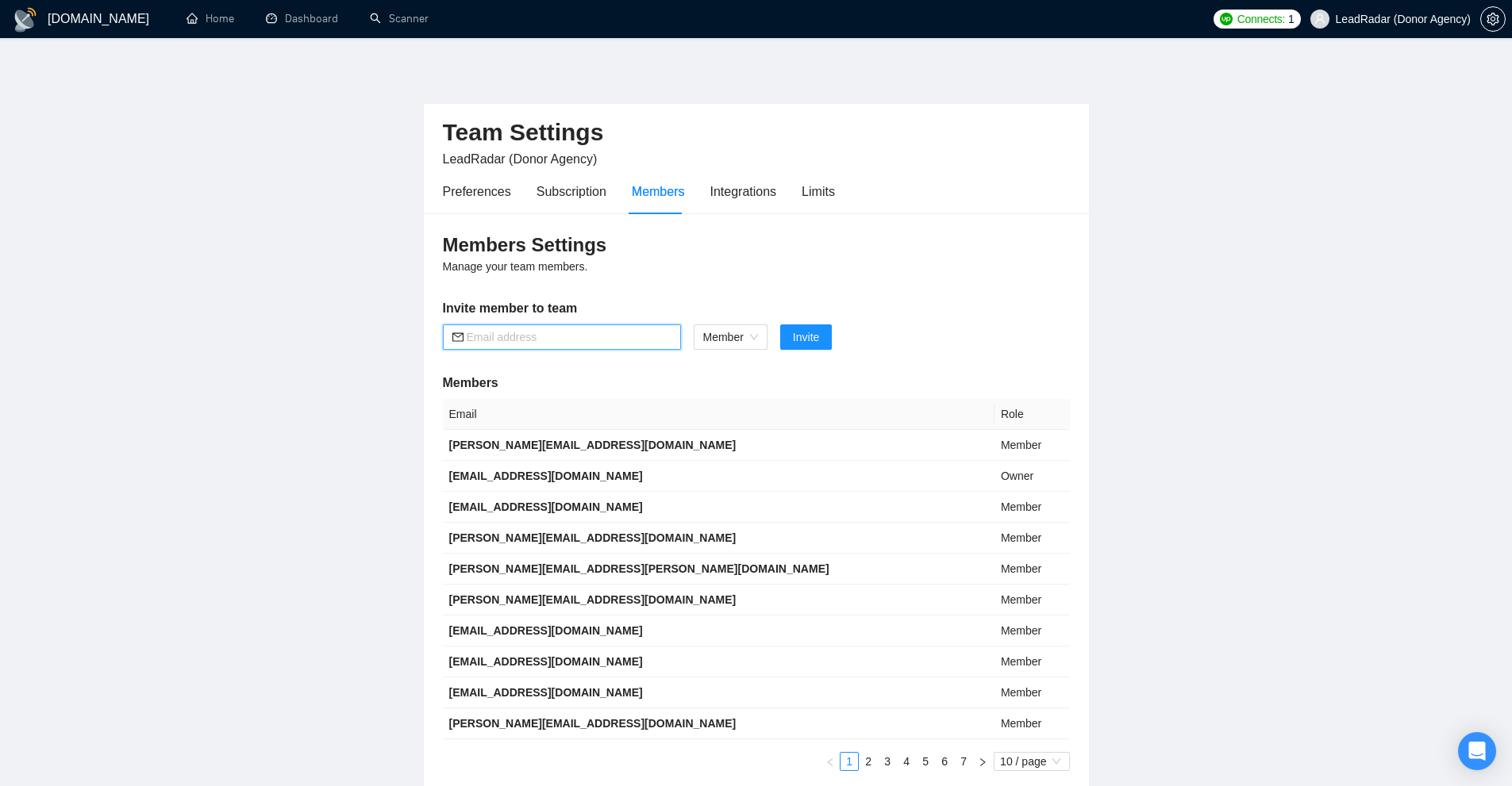
click at [613, 332] on input "text" at bounding box center [569, 337] width 205 height 17
drag, startPoint x: 620, startPoint y: 337, endPoint x: 596, endPoint y: 345, distance: 25.3
click at [620, 337] on input "text" at bounding box center [569, 337] width 205 height 17
paste input "[PERSON_NAME][EMAIL_ADDRESS][DOMAIN_NAME]"
click at [525, 333] on input "[PERSON_NAME][EMAIL_ADDRESS][DOMAIN_NAME]" at bounding box center [569, 337] width 205 height 17
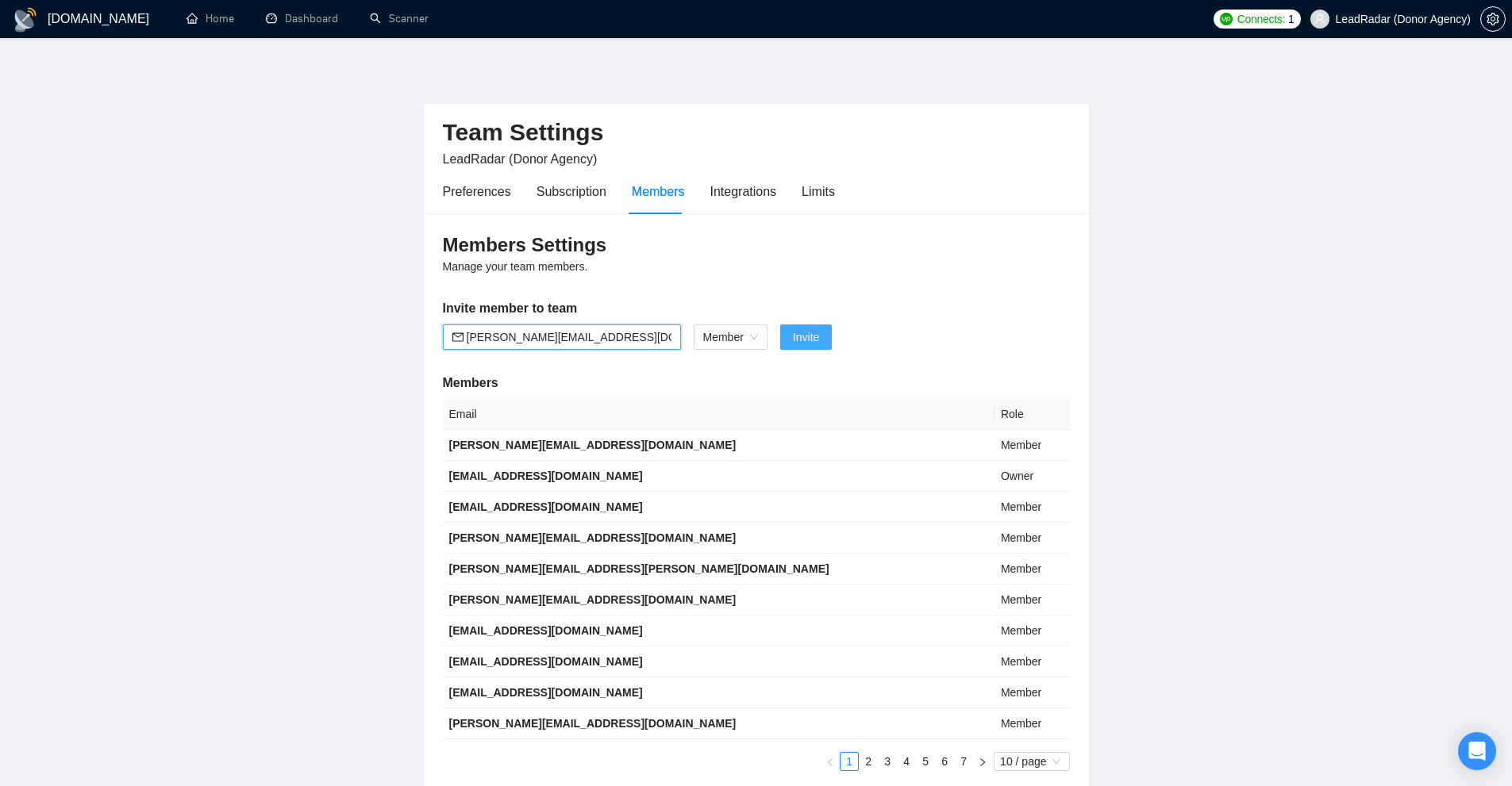
type input "oleksandr.b+1@gigradar.io"
click at [815, 332] on span "Invite" at bounding box center [806, 337] width 26 height 17
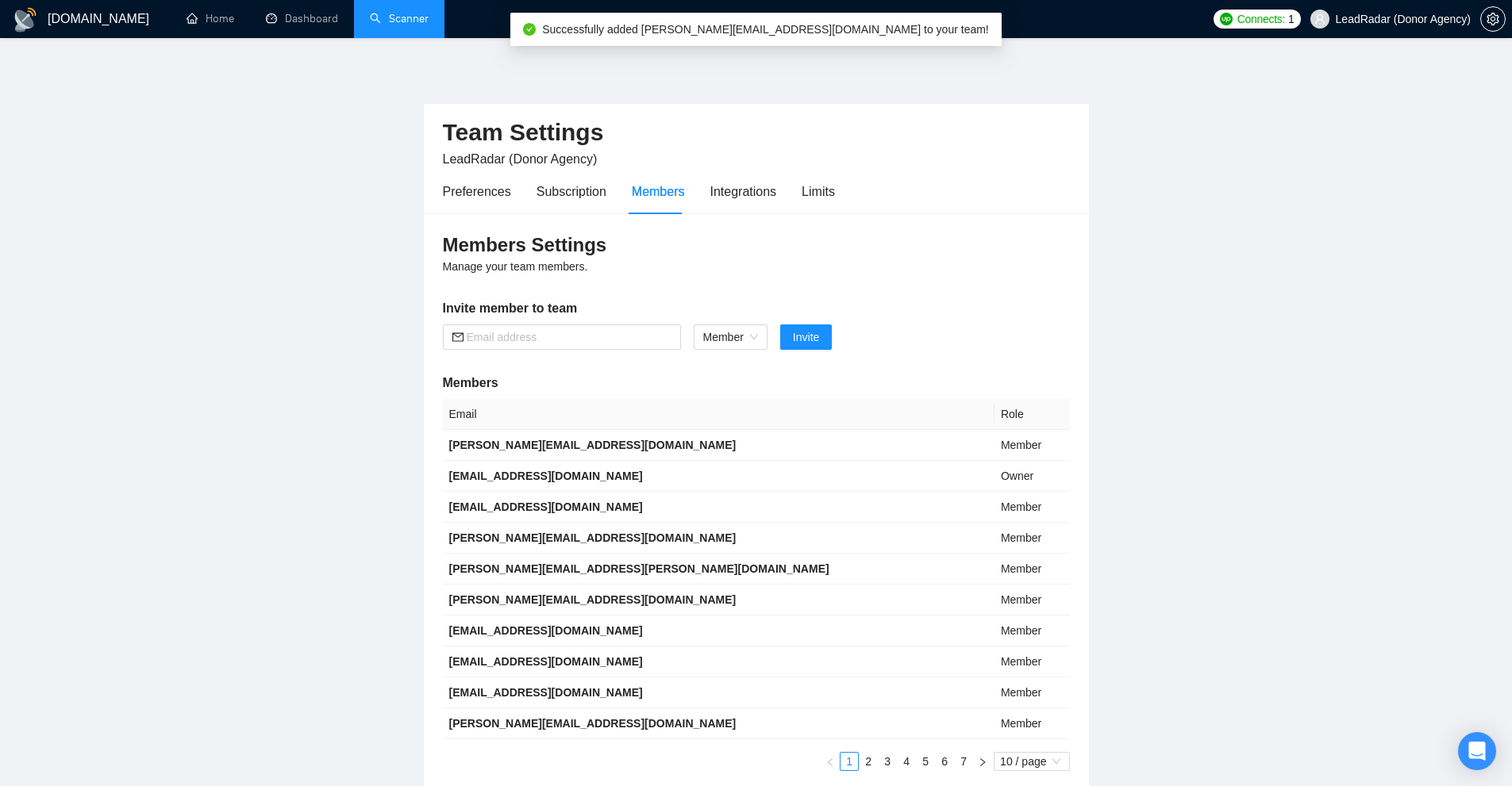
click at [429, 20] on link "Scanner" at bounding box center [399, 18] width 59 height 13
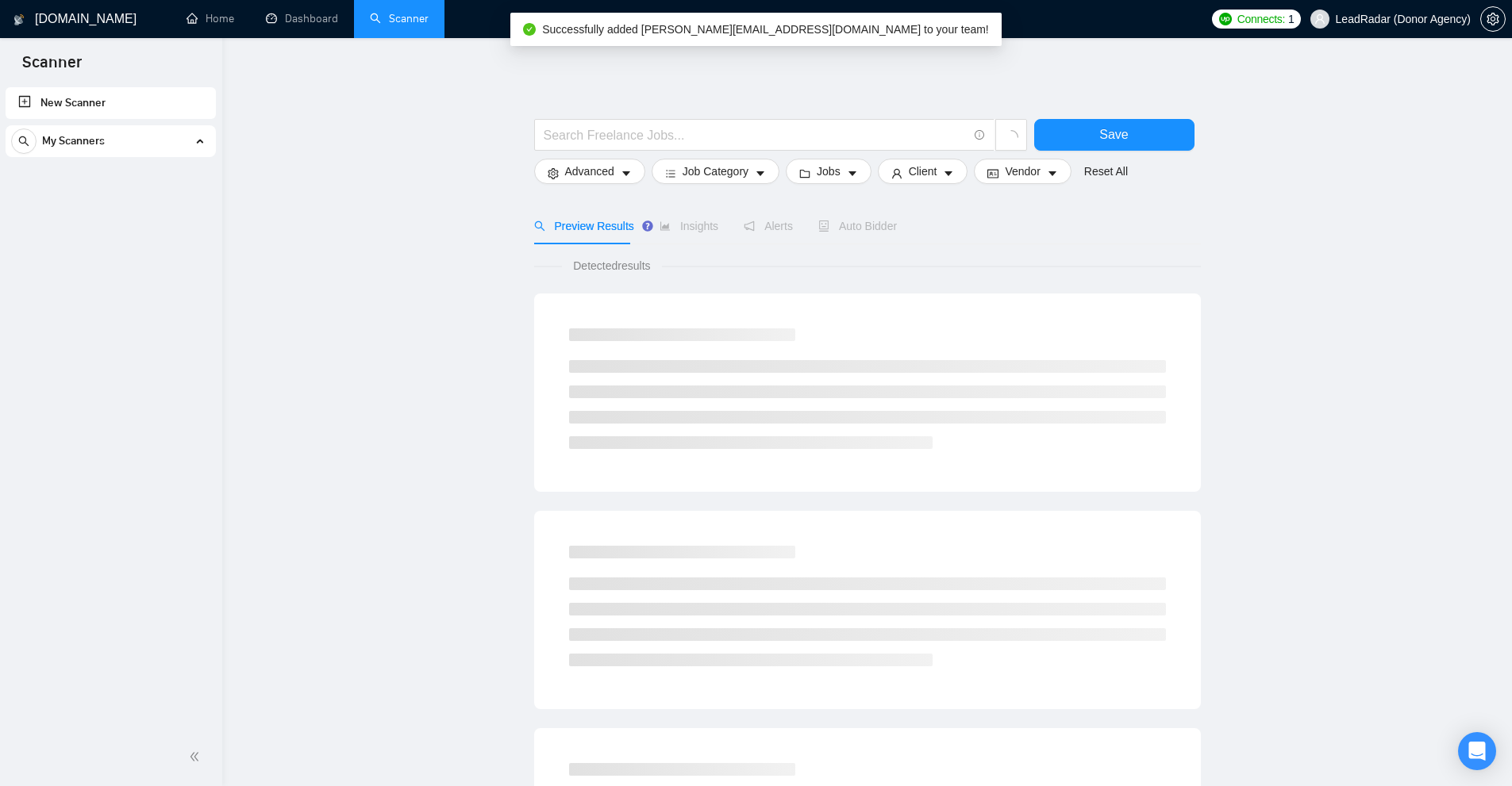
click at [194, 144] on div "My Scanners" at bounding box center [111, 140] width 199 height 32
click at [200, 143] on div "My Scanners" at bounding box center [111, 140] width 199 height 32
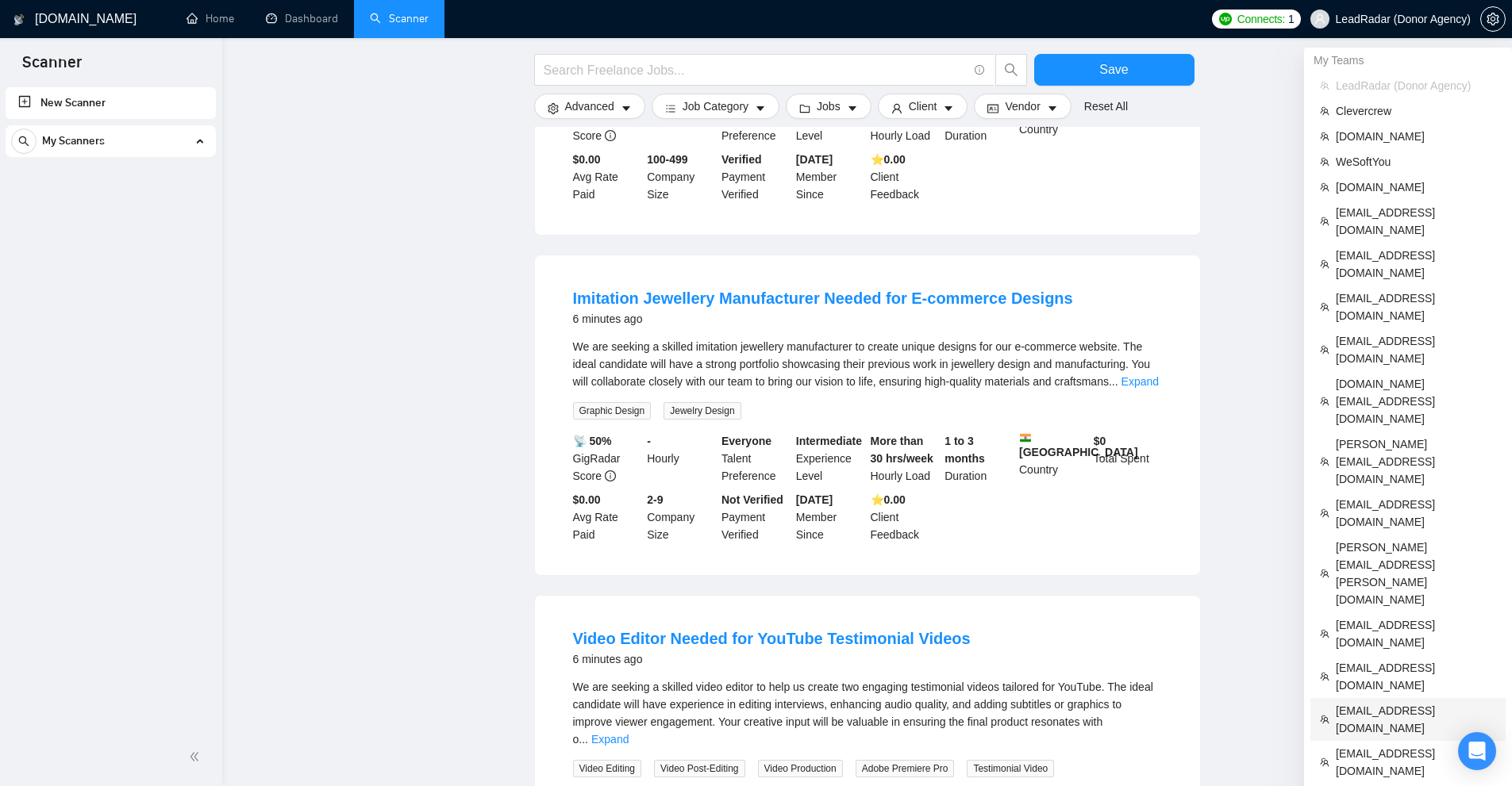
scroll to position [555, 0]
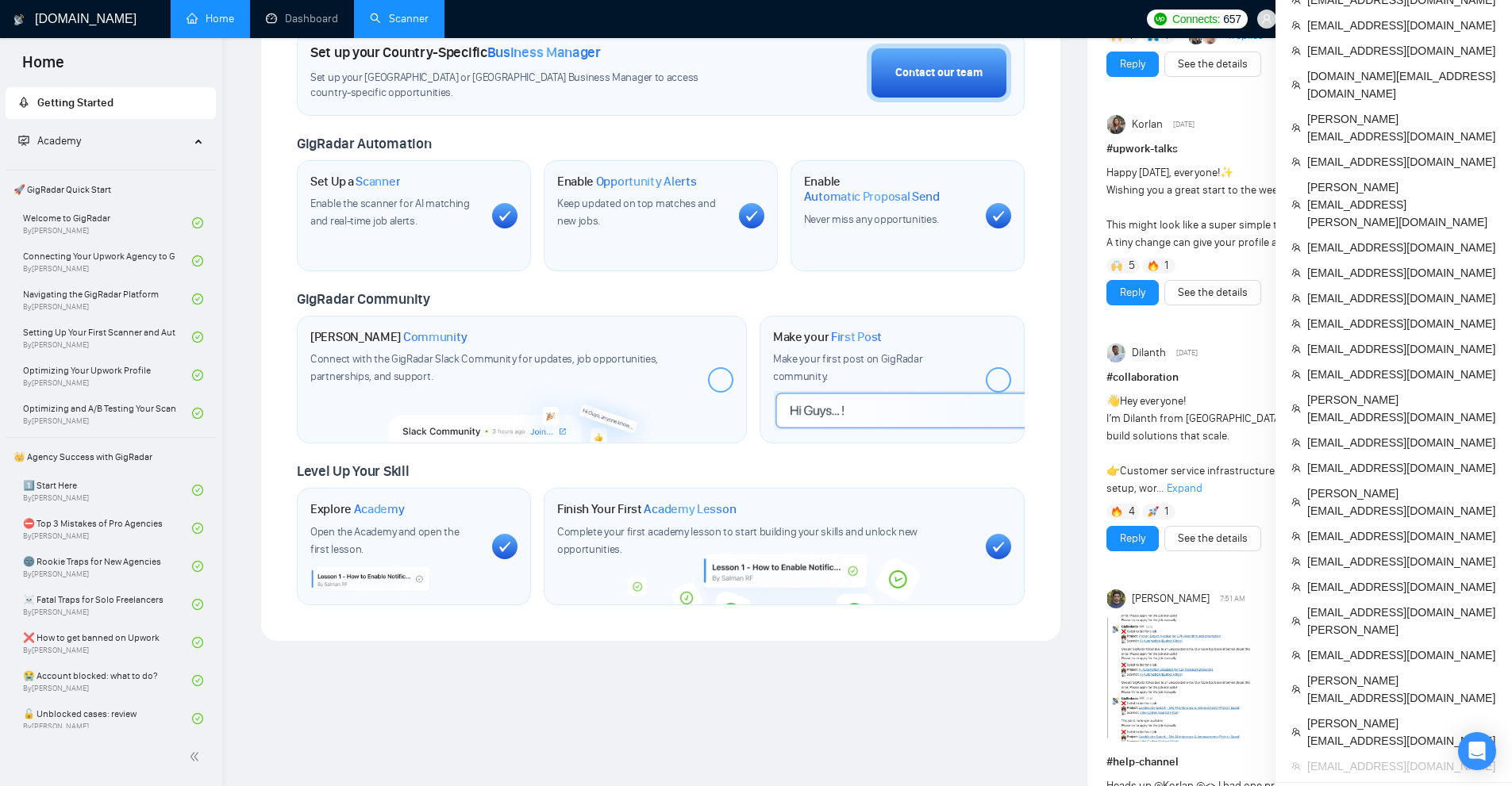
scroll to position [159, 0]
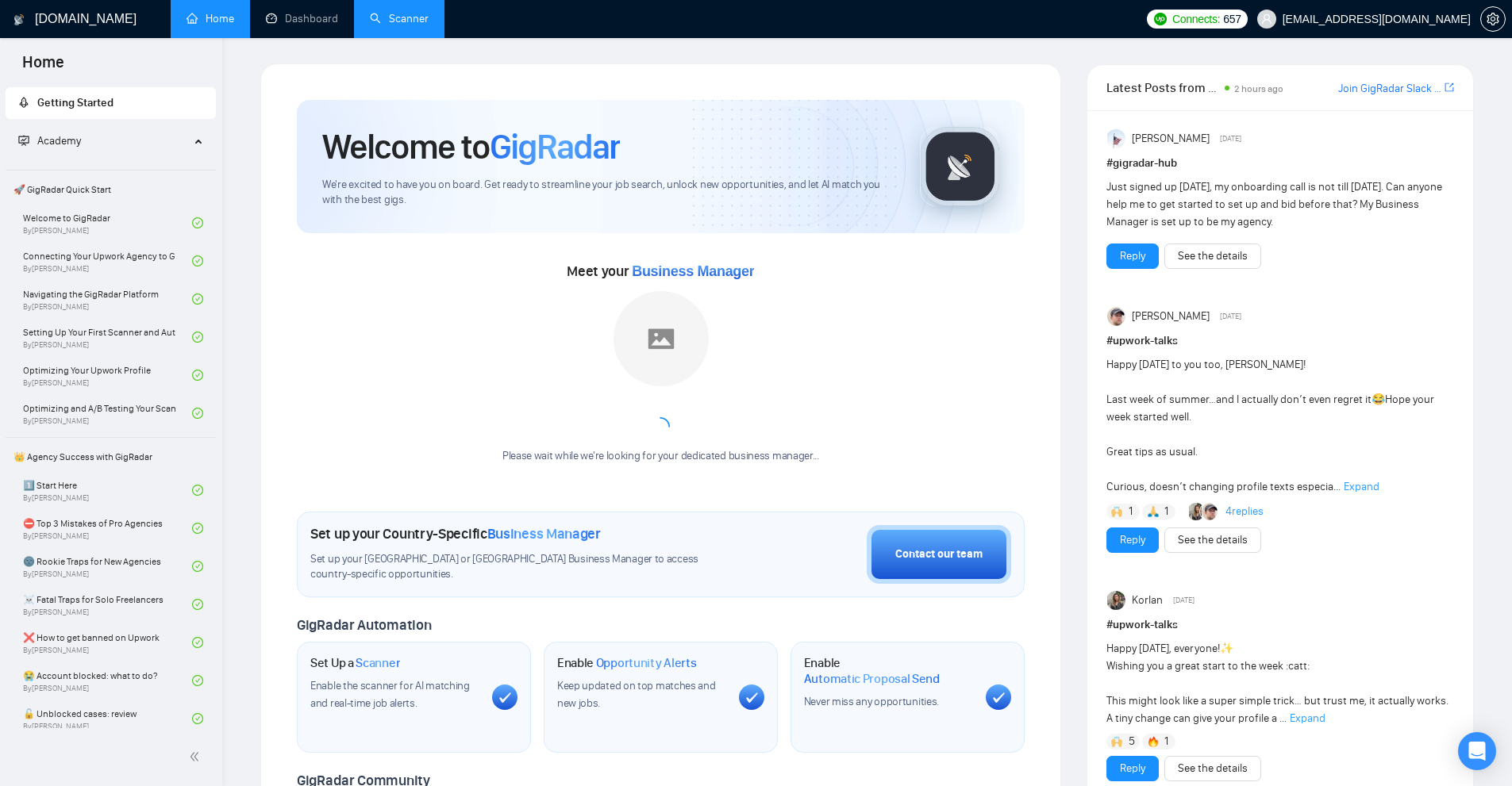
click at [418, 15] on link "Scanner" at bounding box center [399, 18] width 59 height 13
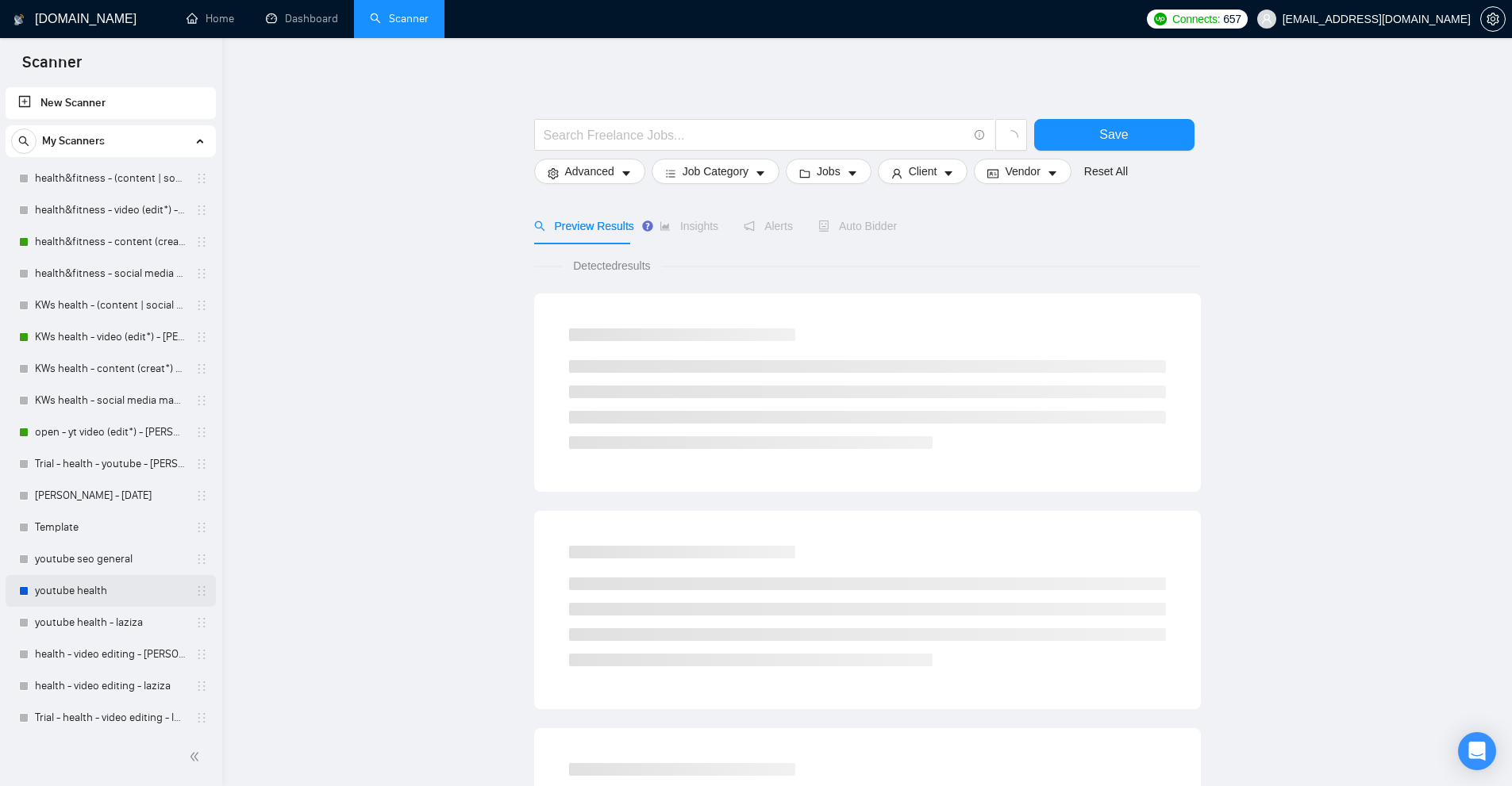
click at [106, 599] on link "youtube health" at bounding box center [110, 591] width 151 height 32
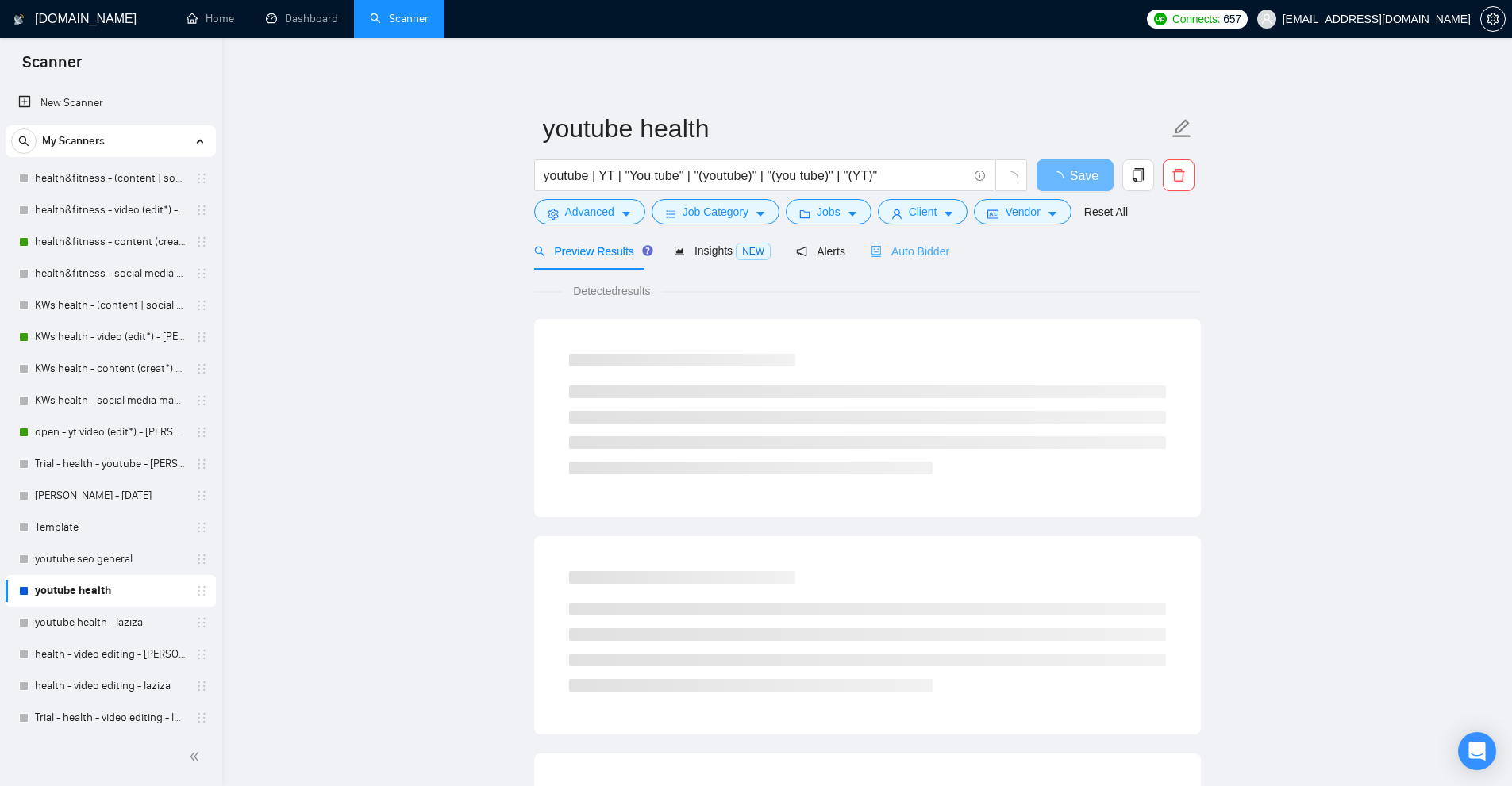
click at [880, 260] on div "Auto Bidder" at bounding box center [910, 251] width 79 height 37
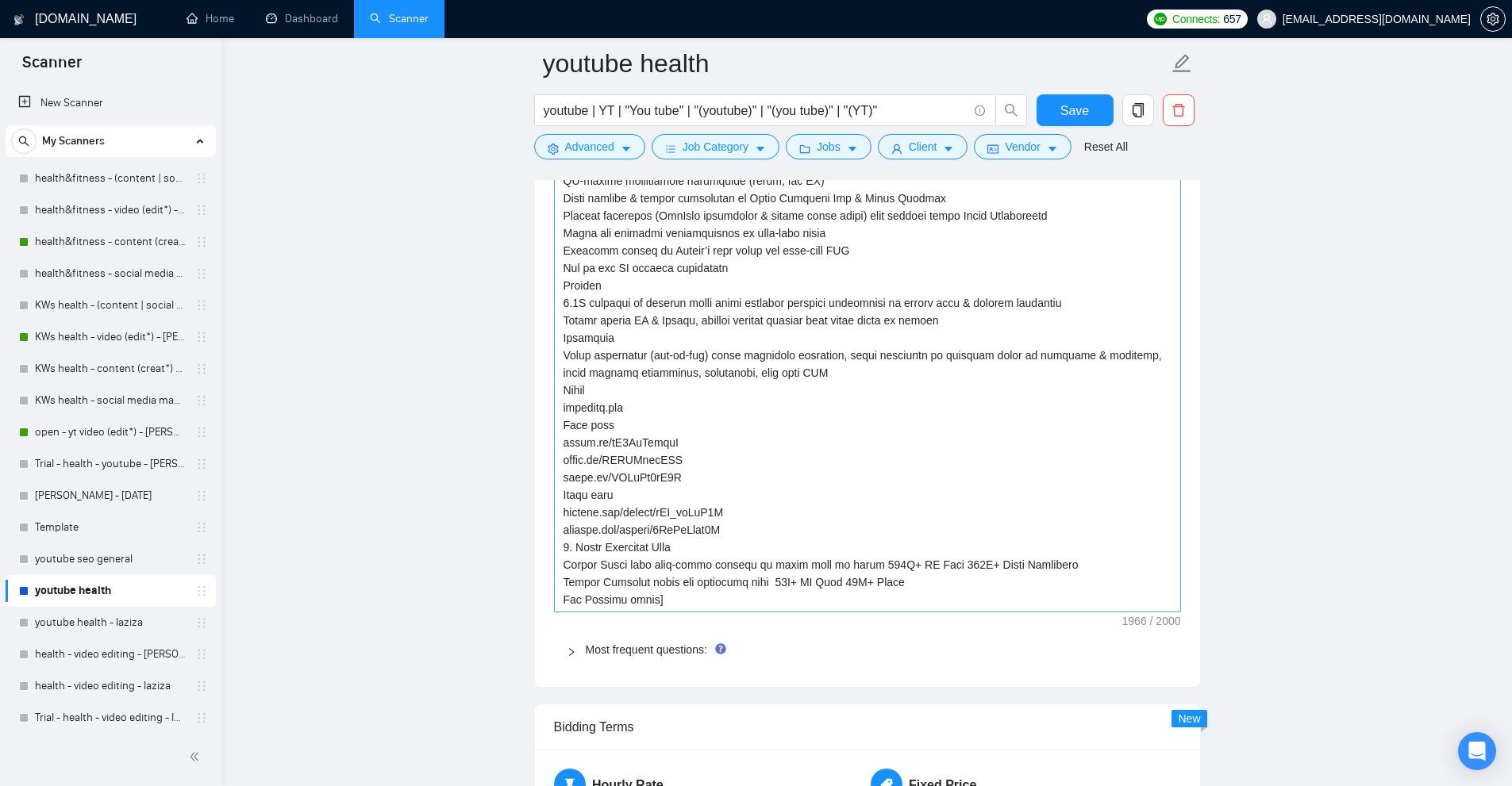
scroll to position [2857, 0]
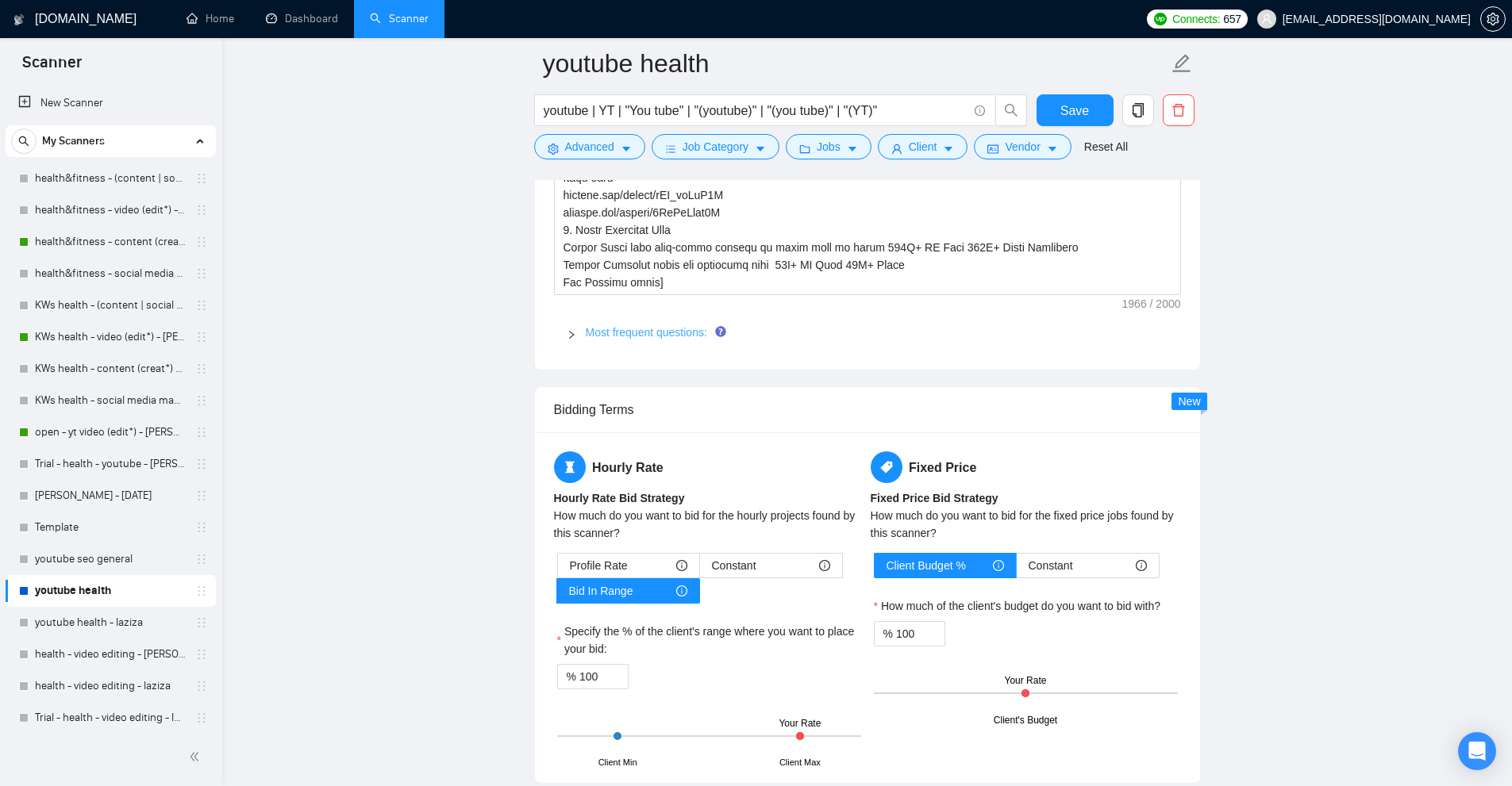
click at [656, 337] on link "Most frequent questions:" at bounding box center [646, 332] width 121 height 12
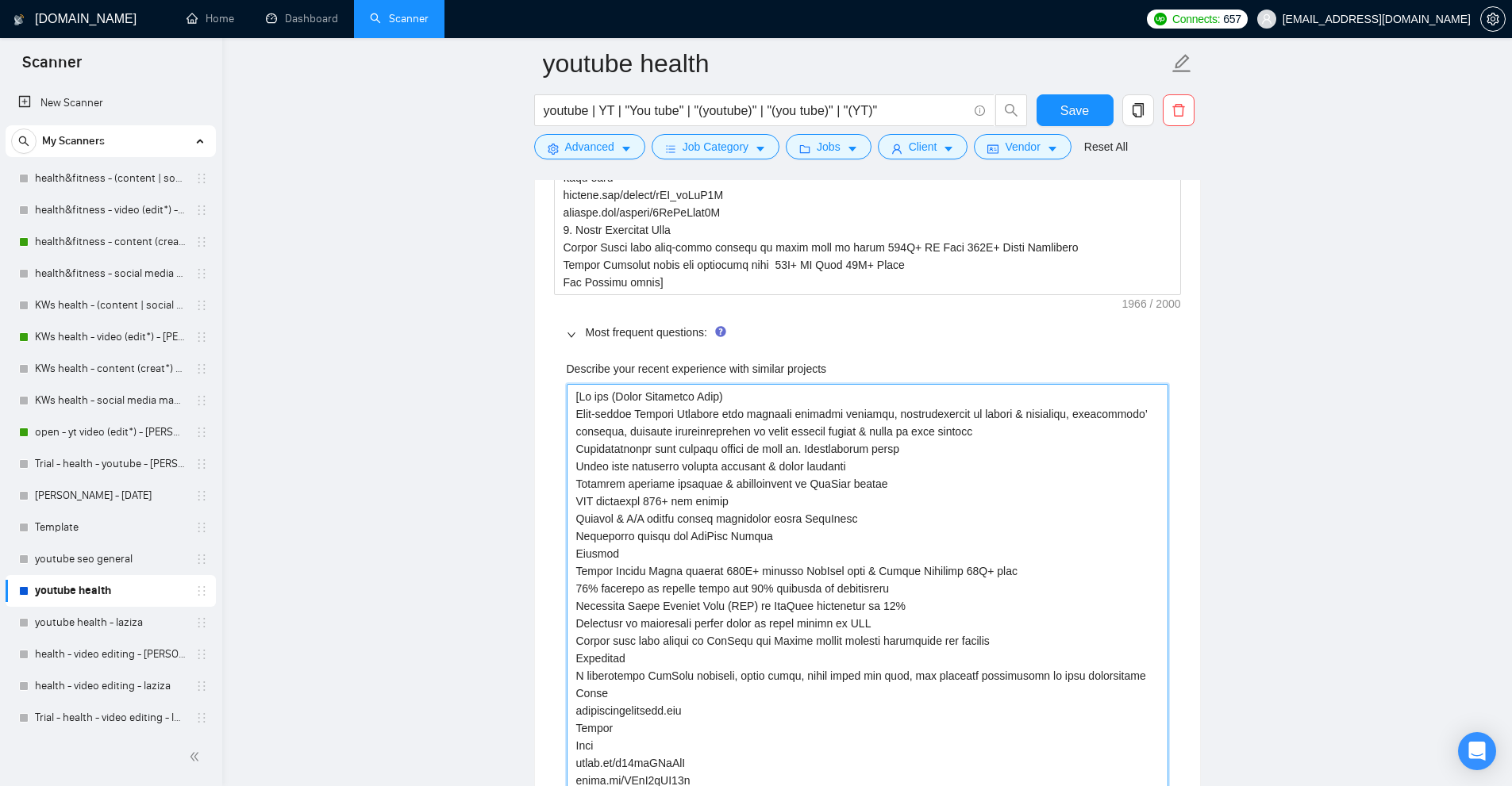
paste projects "use the following context as portfolio info and choose the most relevant one Po…"
type projects "[use the following context as portfolio info and choose the most relevant one P…"
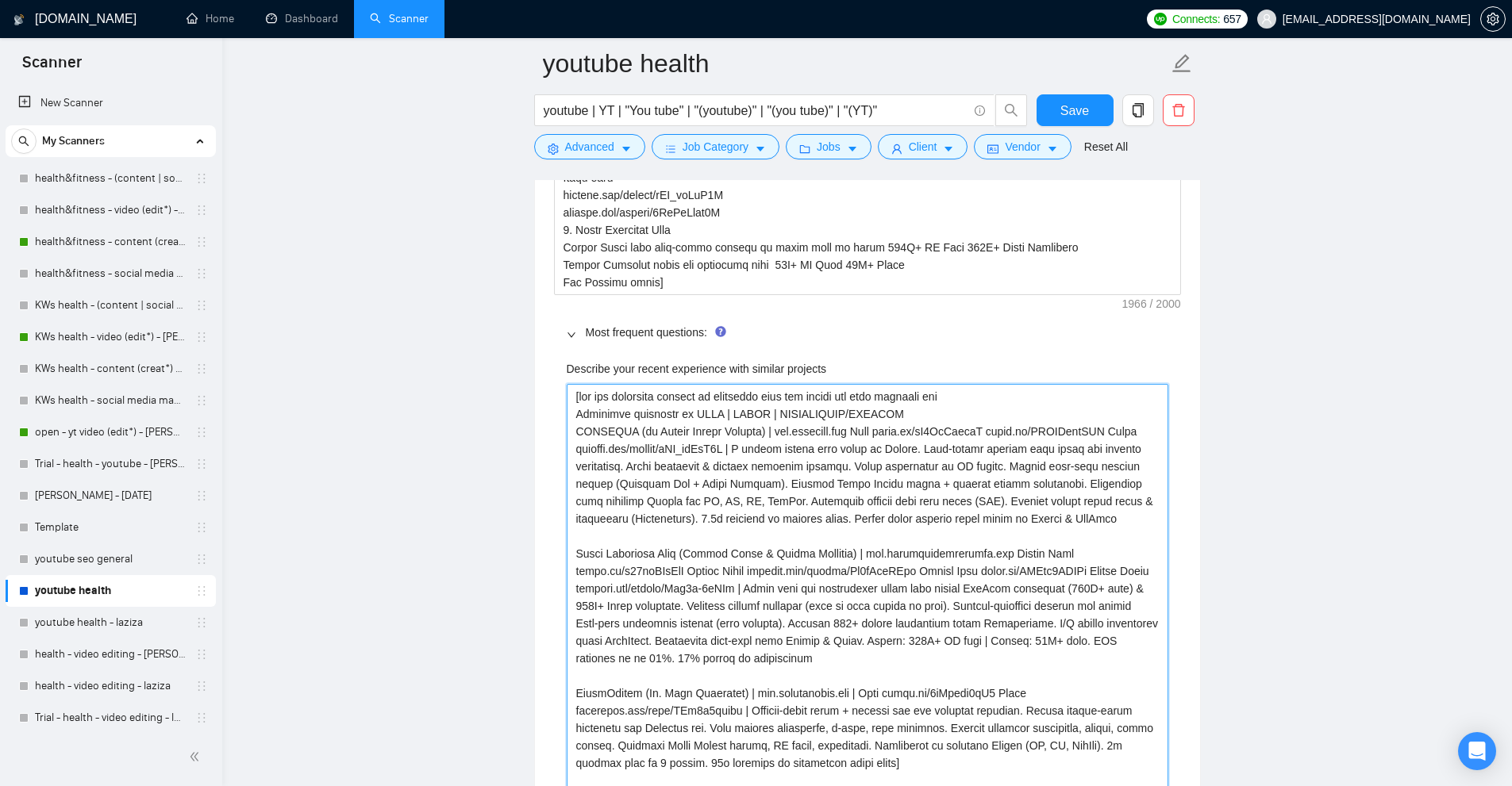
scroll to position [2857, 0]
type projects "[use the following context as portfolio info and choose the most relevant one P…"
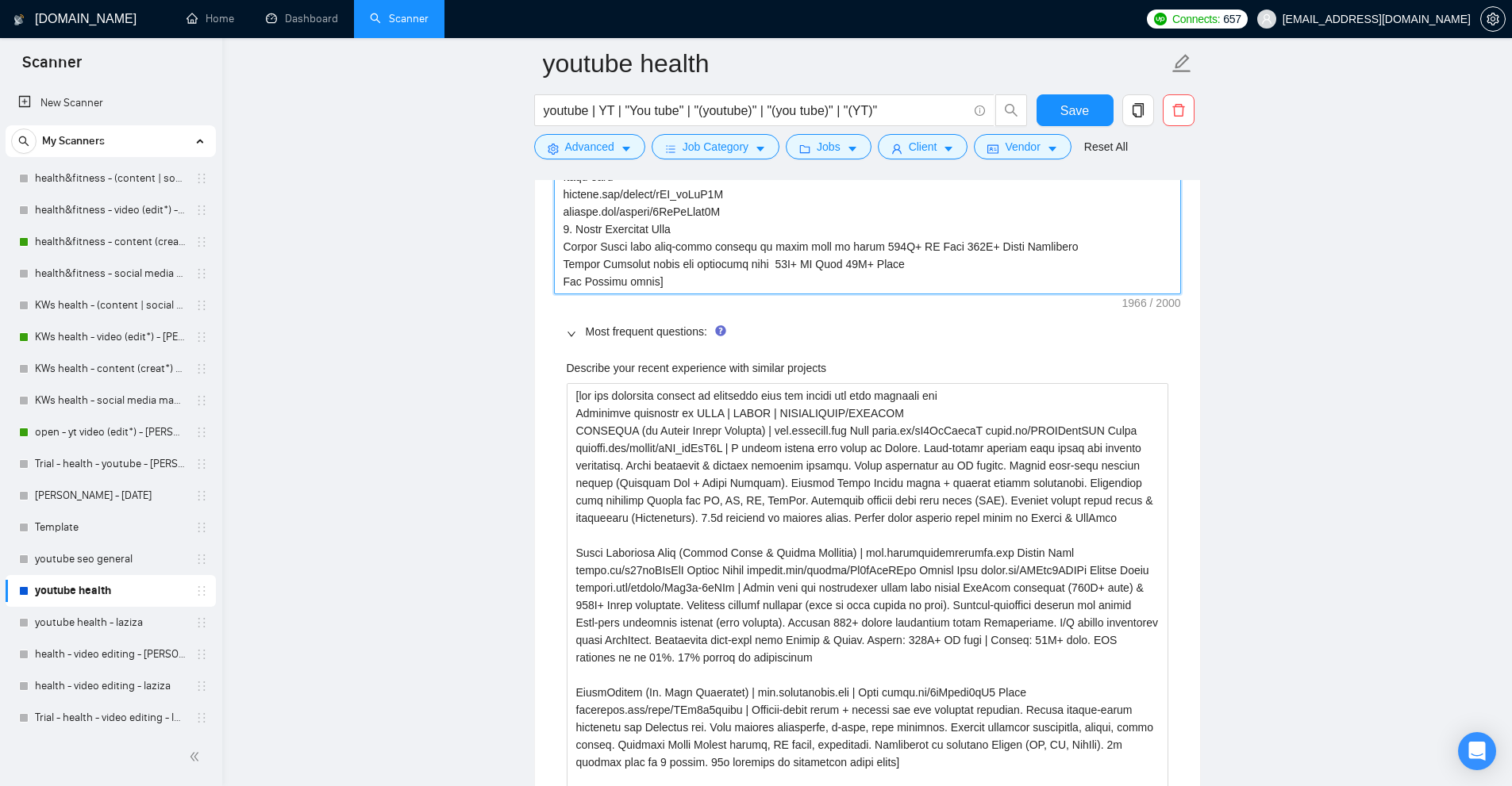
drag, startPoint x: 773, startPoint y: 278, endPoint x: 787, endPoint y: 260, distance: 22.8
paste textarea "answer the question if certain, otherwise ask to discuss in DMs"
type textarea "[answer the question if certain, otherwise ask to discuss in DMs]"
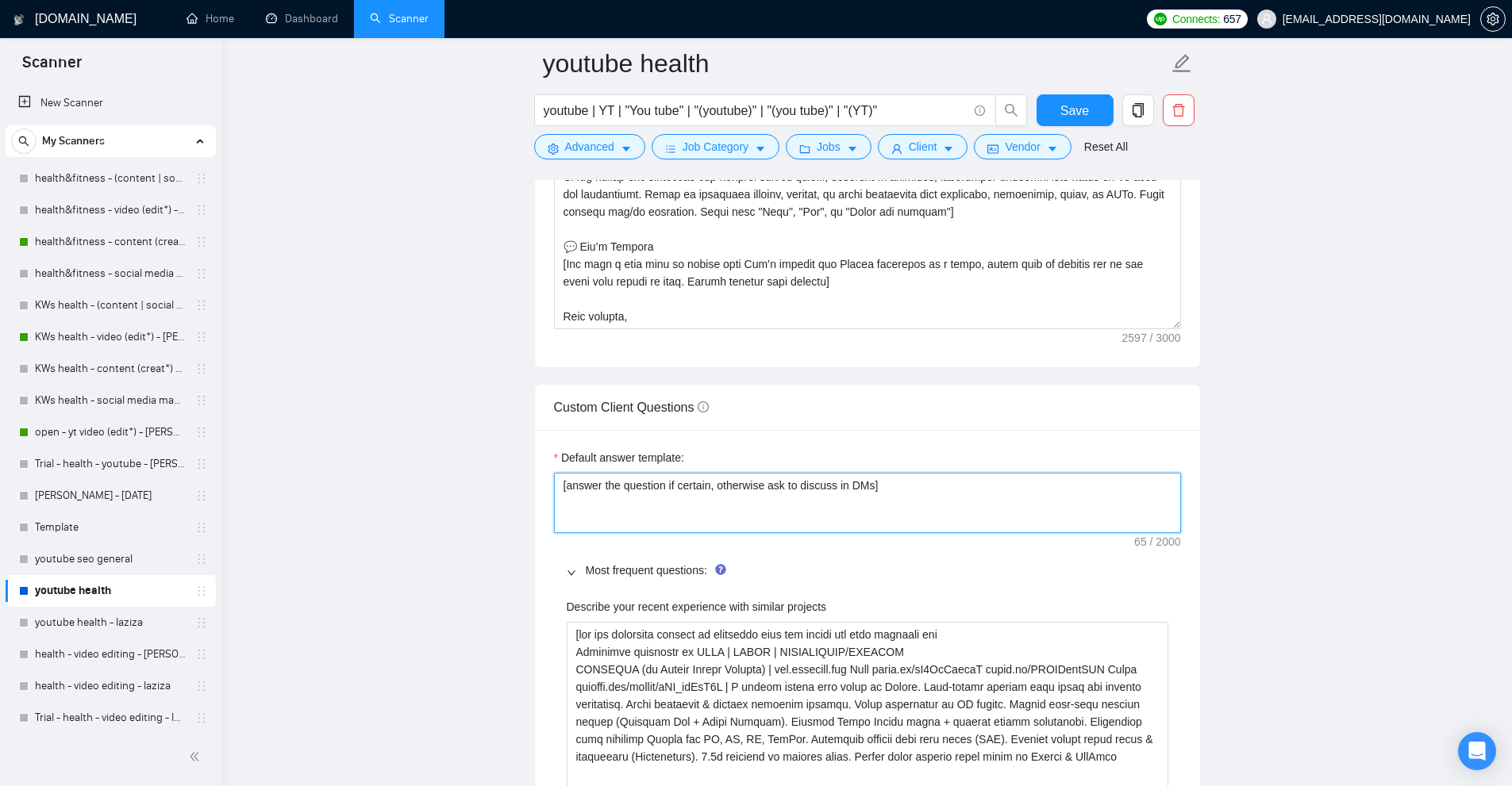
scroll to position [1707, 0]
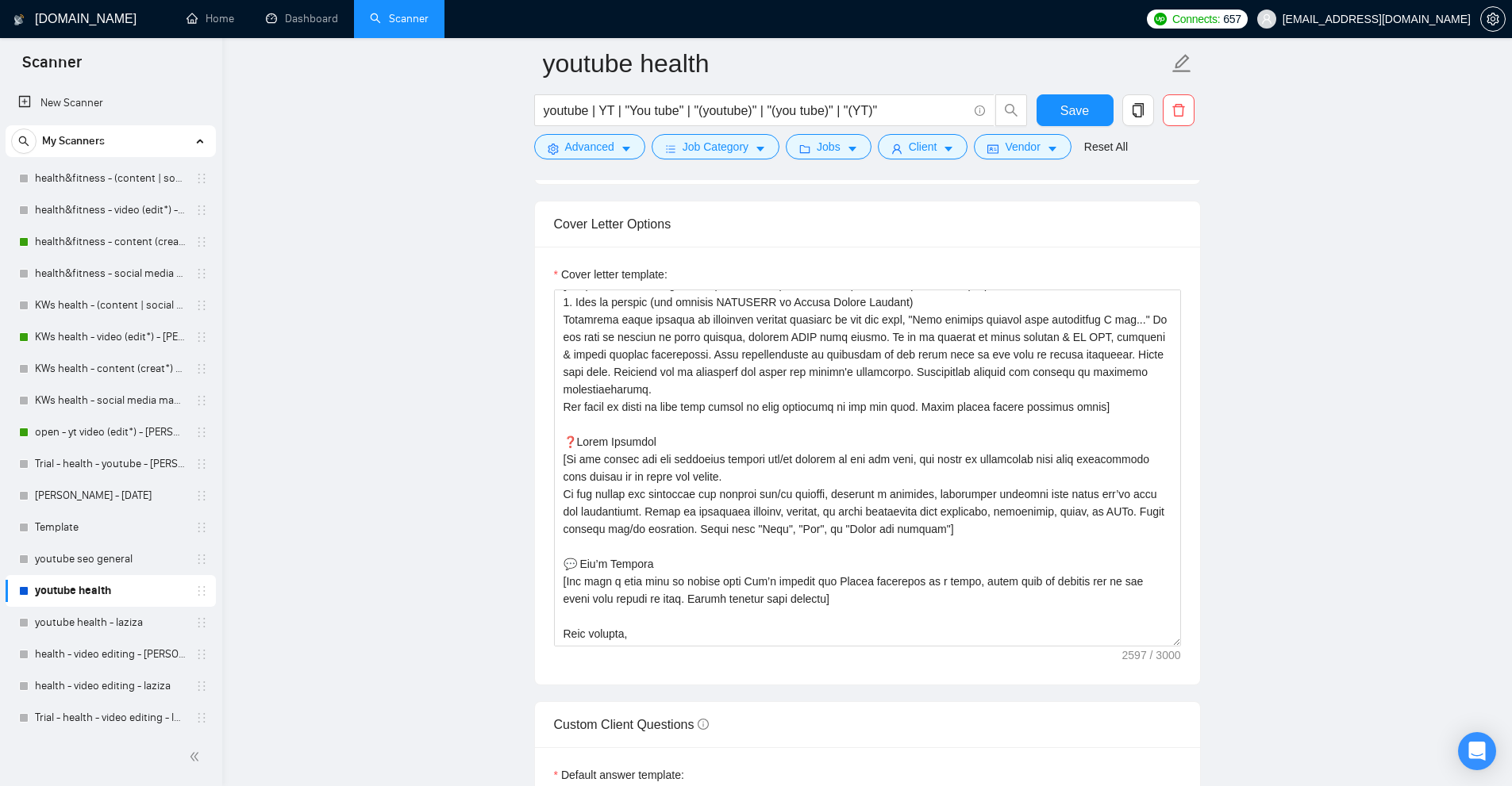
type textarea "[answer the question if certain, otherwise ask to discuss in DMs]"
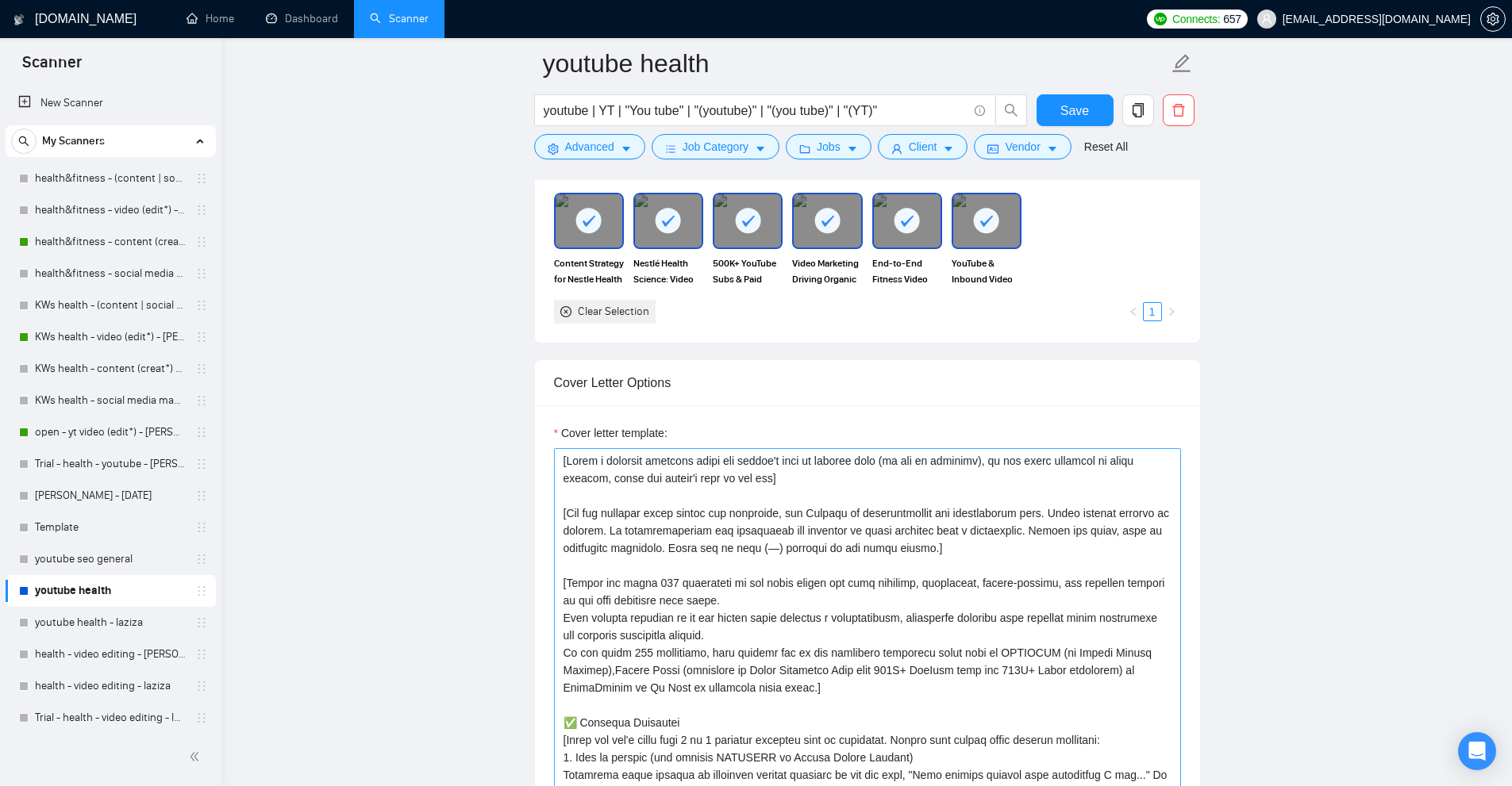
scroll to position [1866, 0]
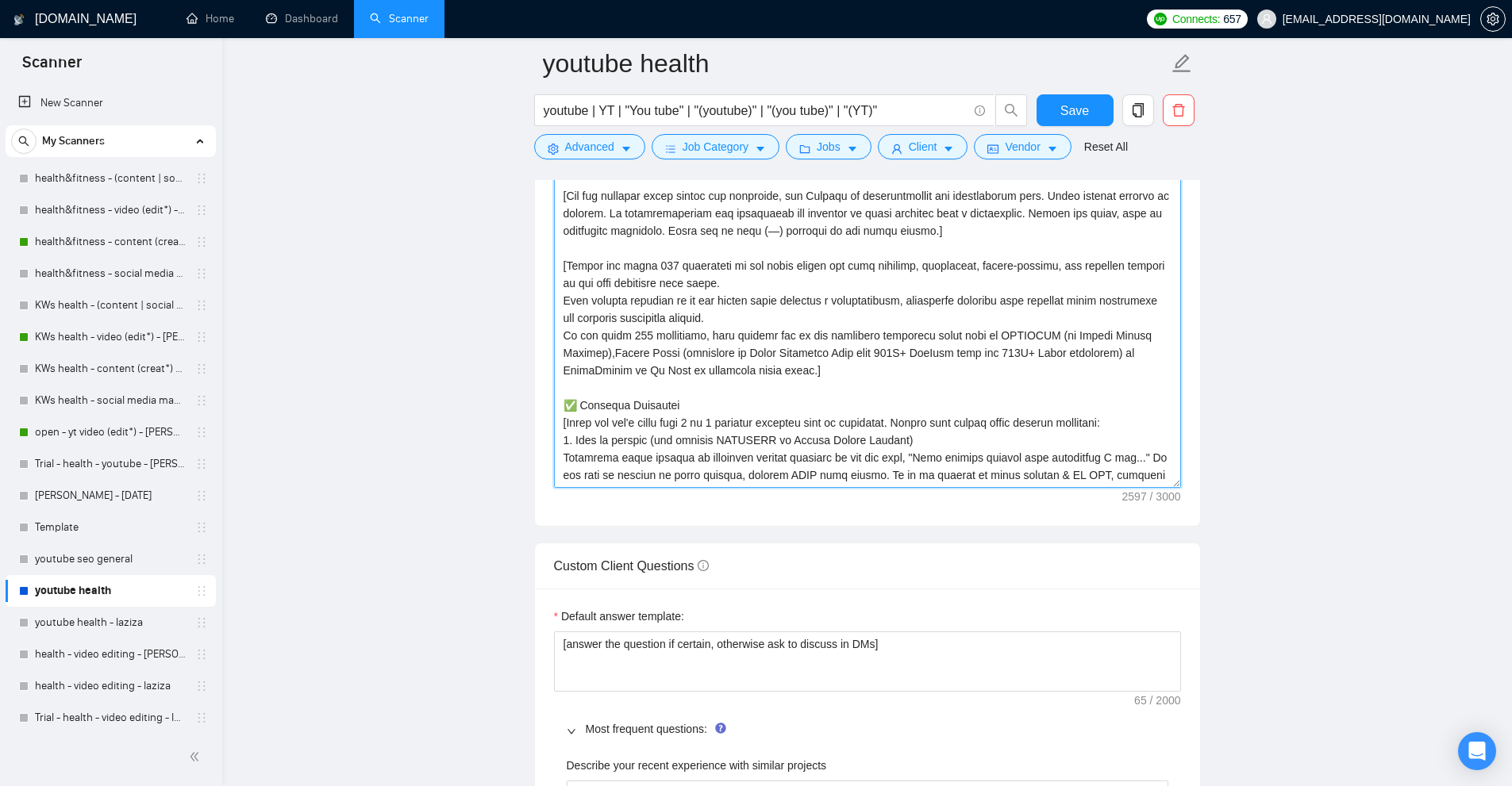
click at [905, 303] on textarea "Cover letter template:" at bounding box center [867, 309] width 627 height 357
paste textarea ": [add 2-3 the best match from "recent experience with similar projects" to the…"
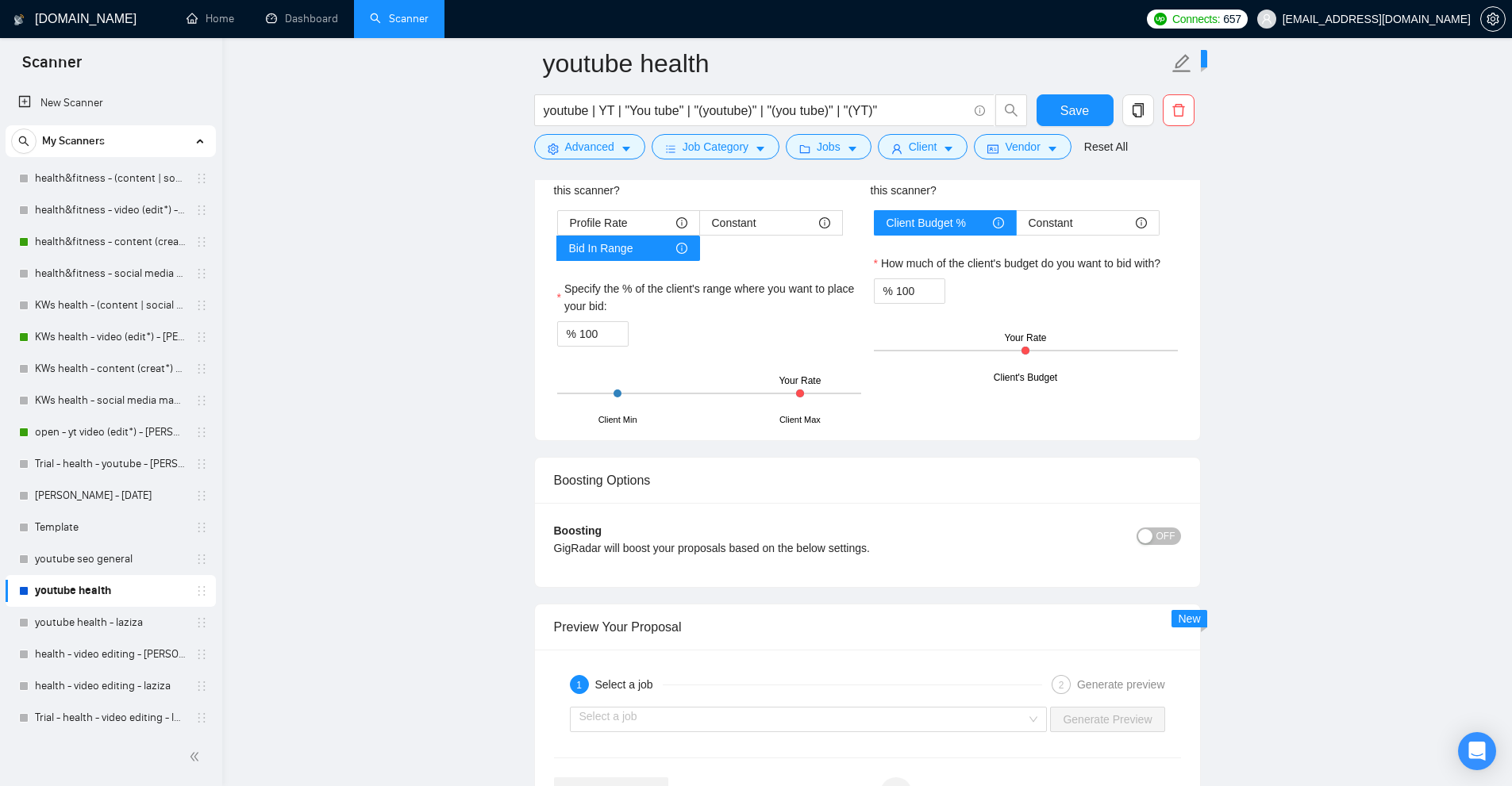
scroll to position [4009, 0]
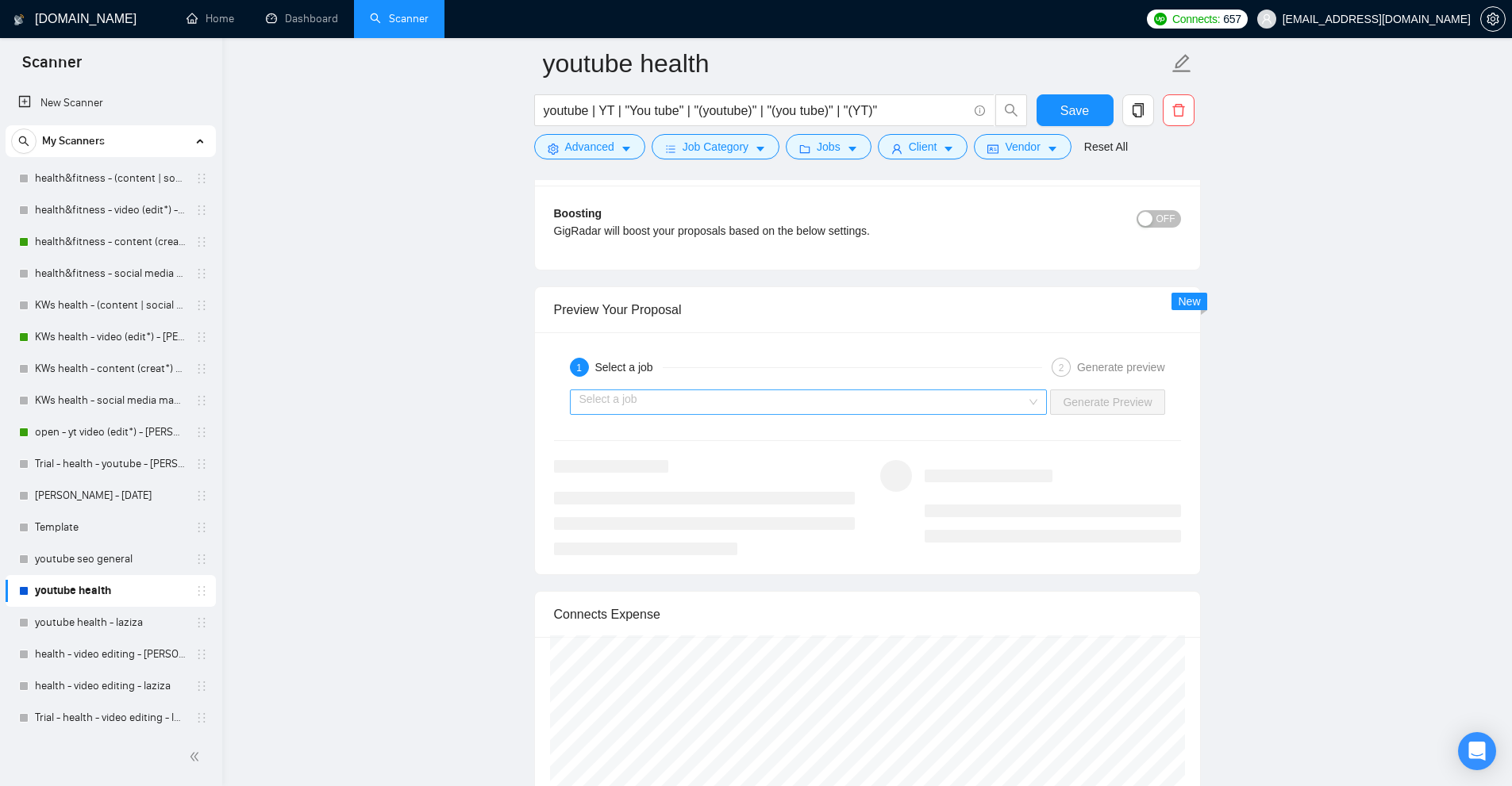
type textarea "[Write a personal greeting using the client's name or company name (if any is p…"
click at [979, 402] on input "search" at bounding box center [804, 402] width 448 height 24
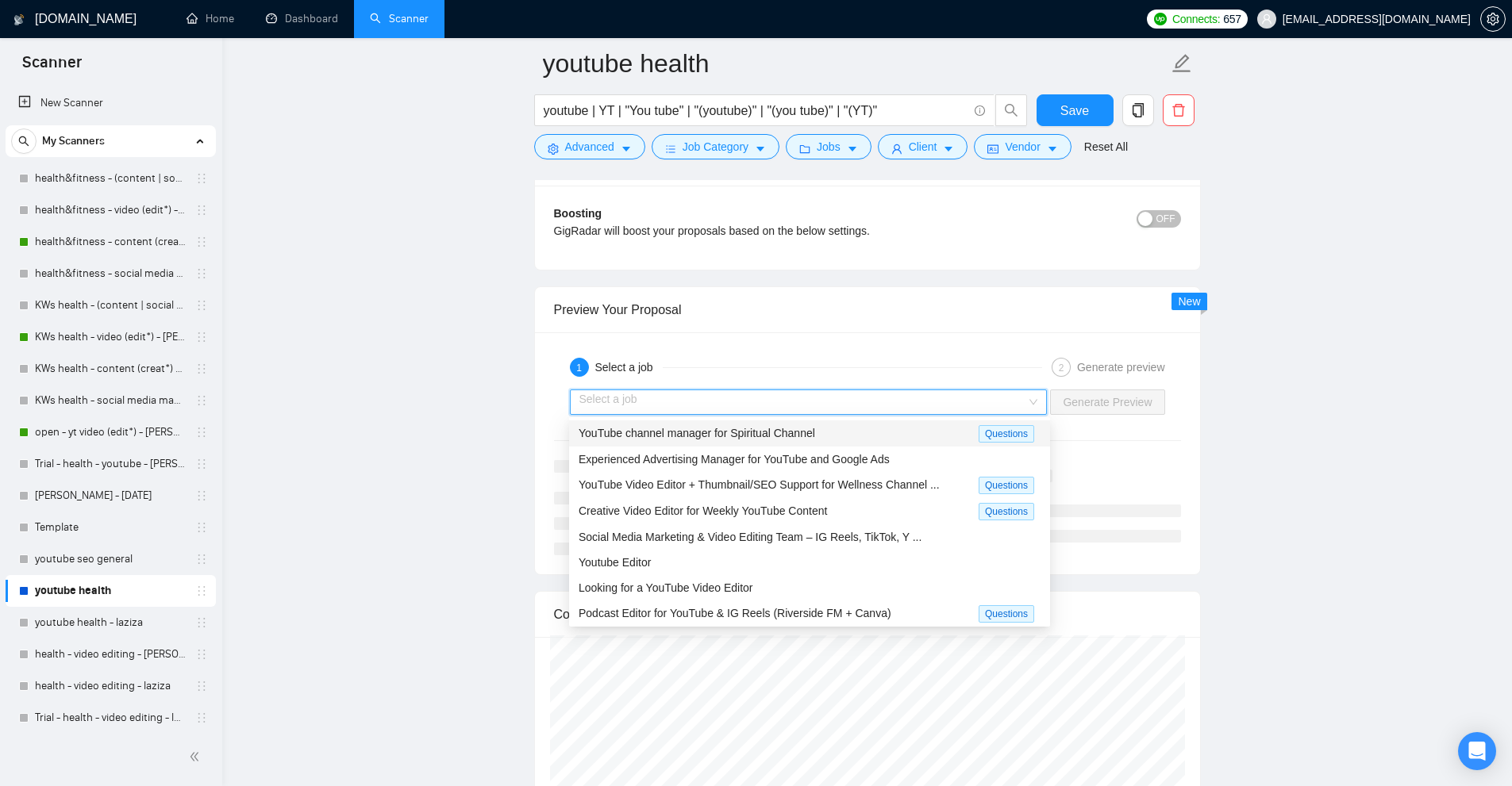
click at [973, 434] on div "YouTube channel manager for Spiritual Channel" at bounding box center [779, 433] width 400 height 18
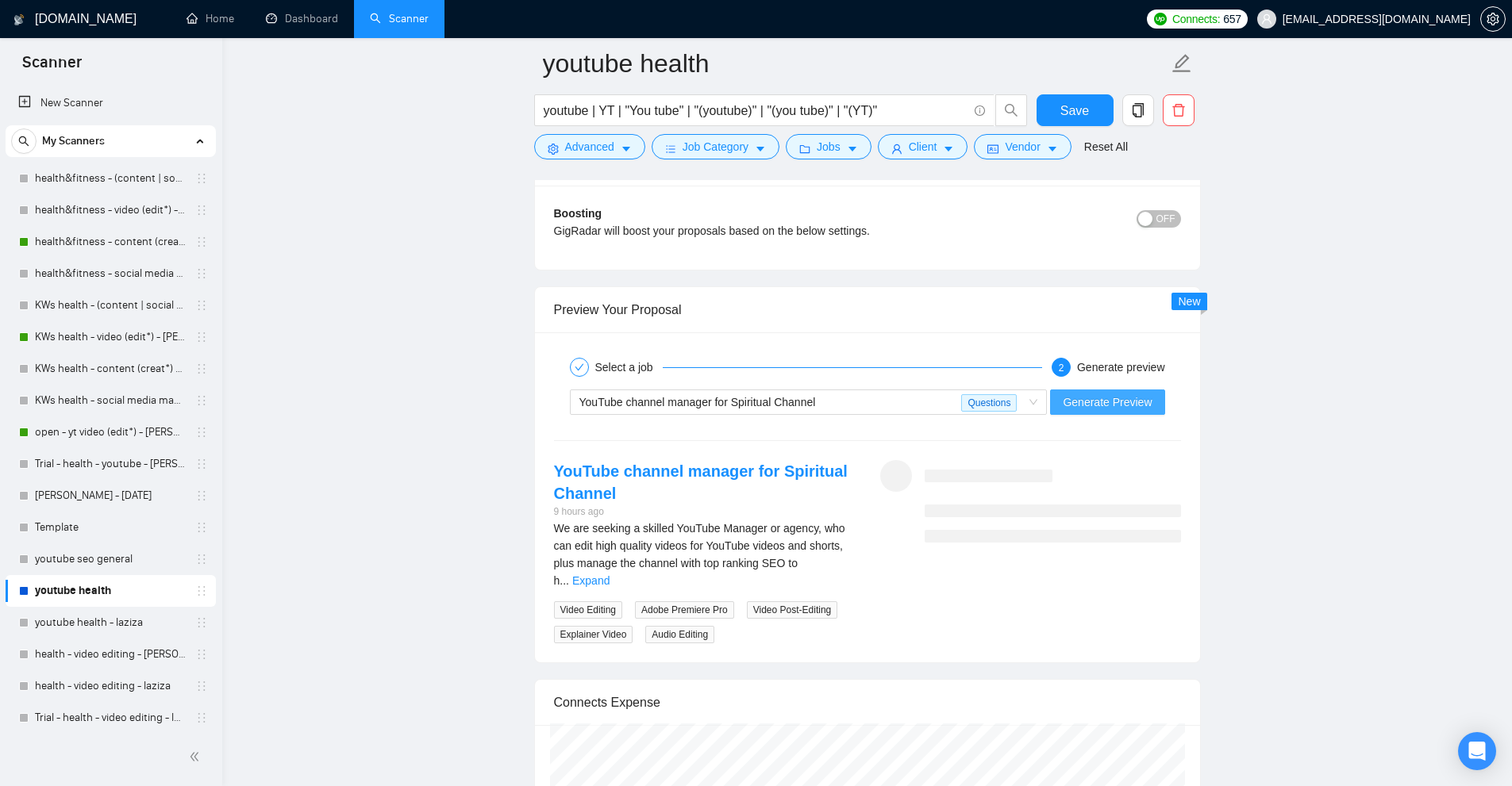
click at [1136, 394] on span "Generate Preview" at bounding box center [1107, 403] width 88 height 17
click at [1086, 405] on span "Generate Preview" at bounding box center [1107, 403] width 88 height 17
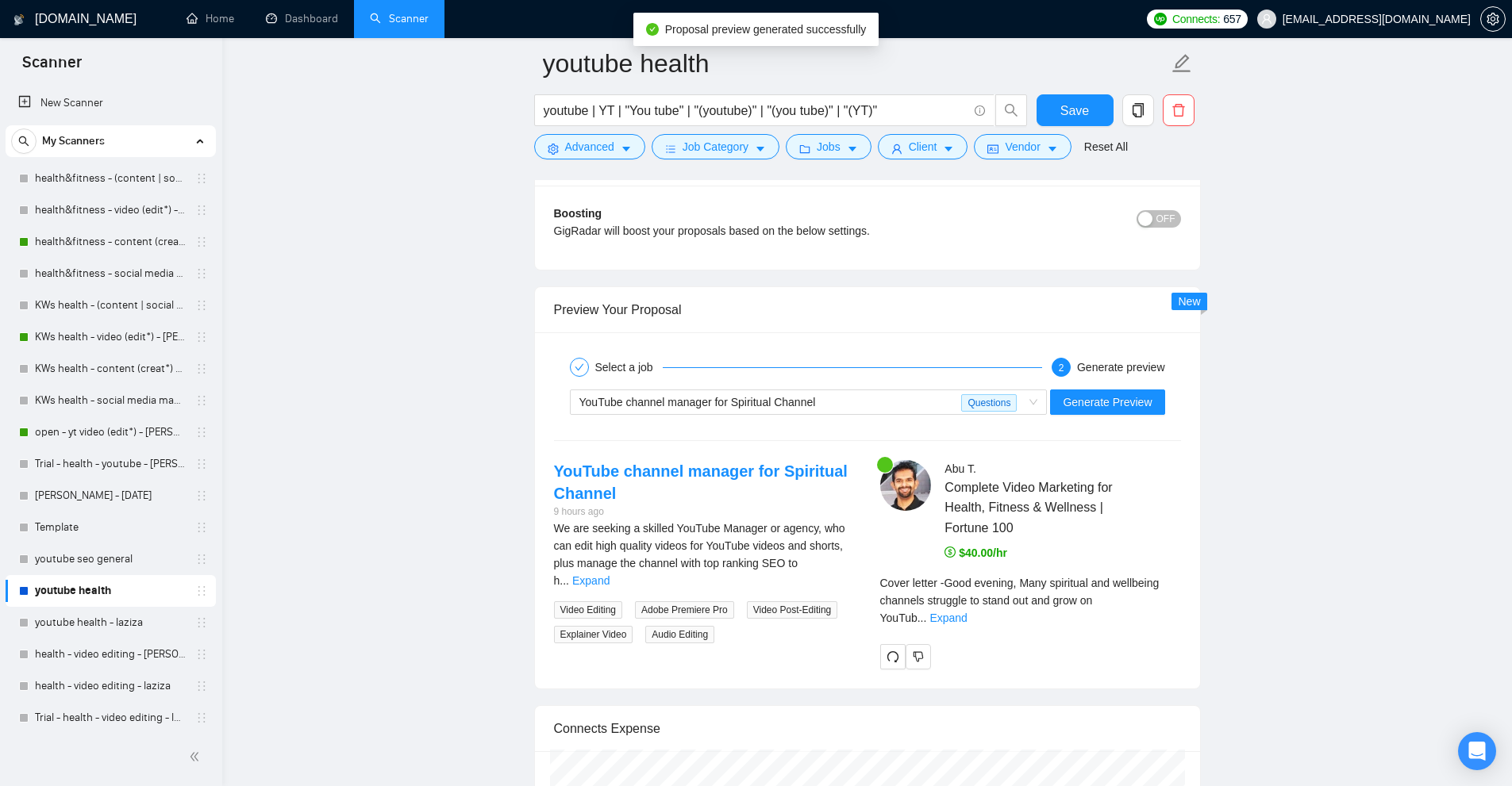
scroll to position [4246, 0]
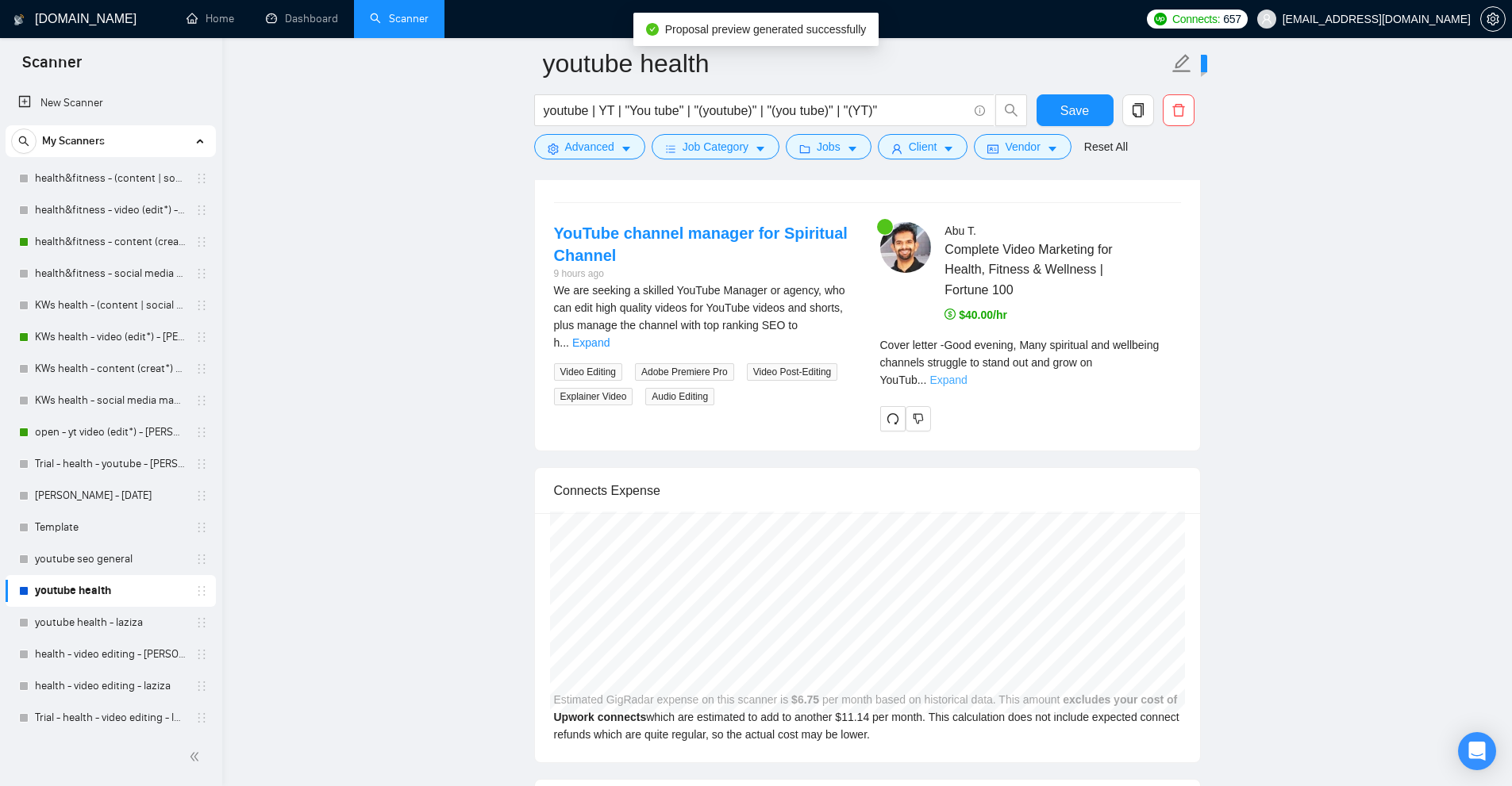
click at [967, 374] on link "Expand" at bounding box center [948, 380] width 37 height 12
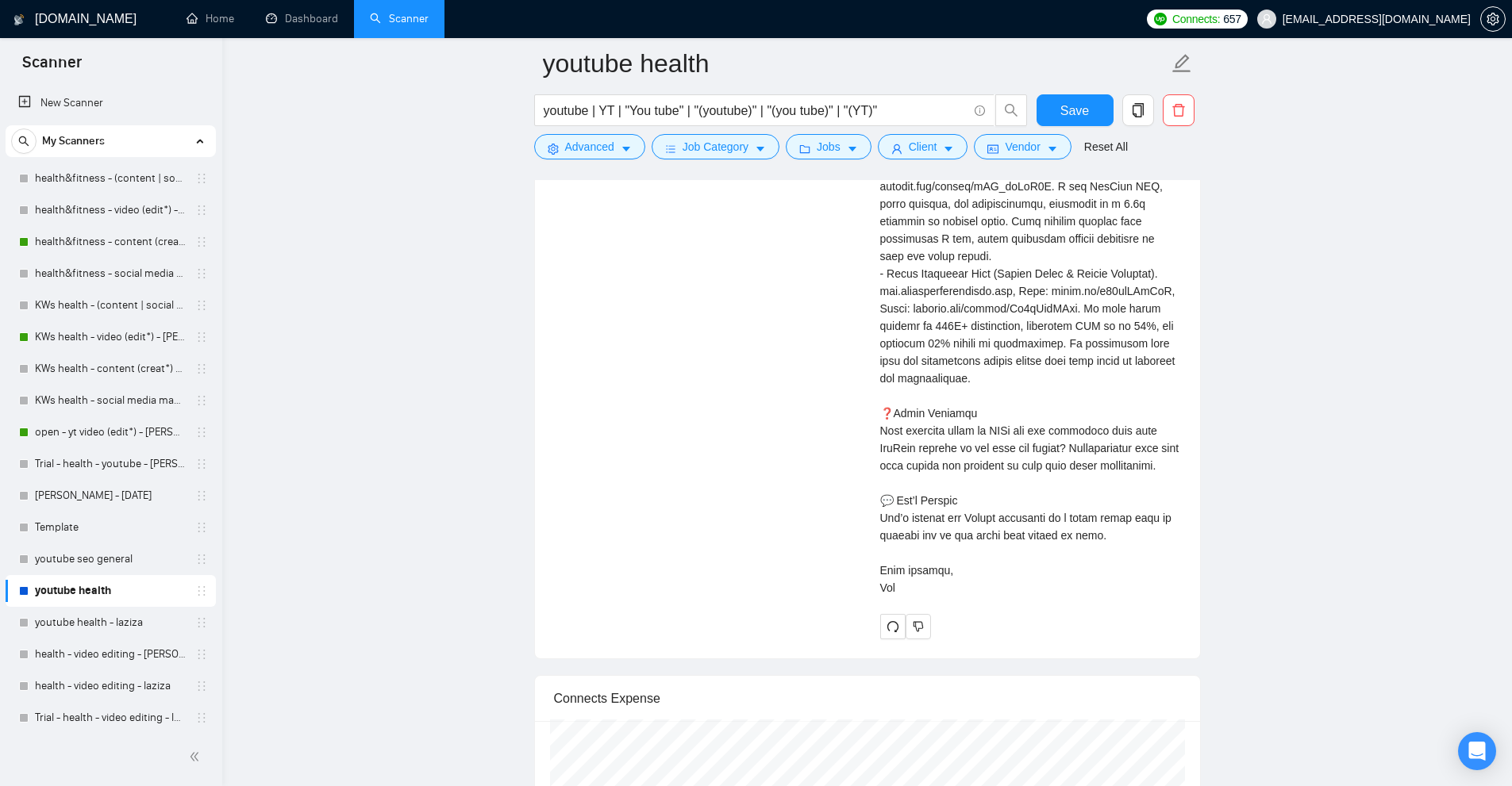
scroll to position [5754, 0]
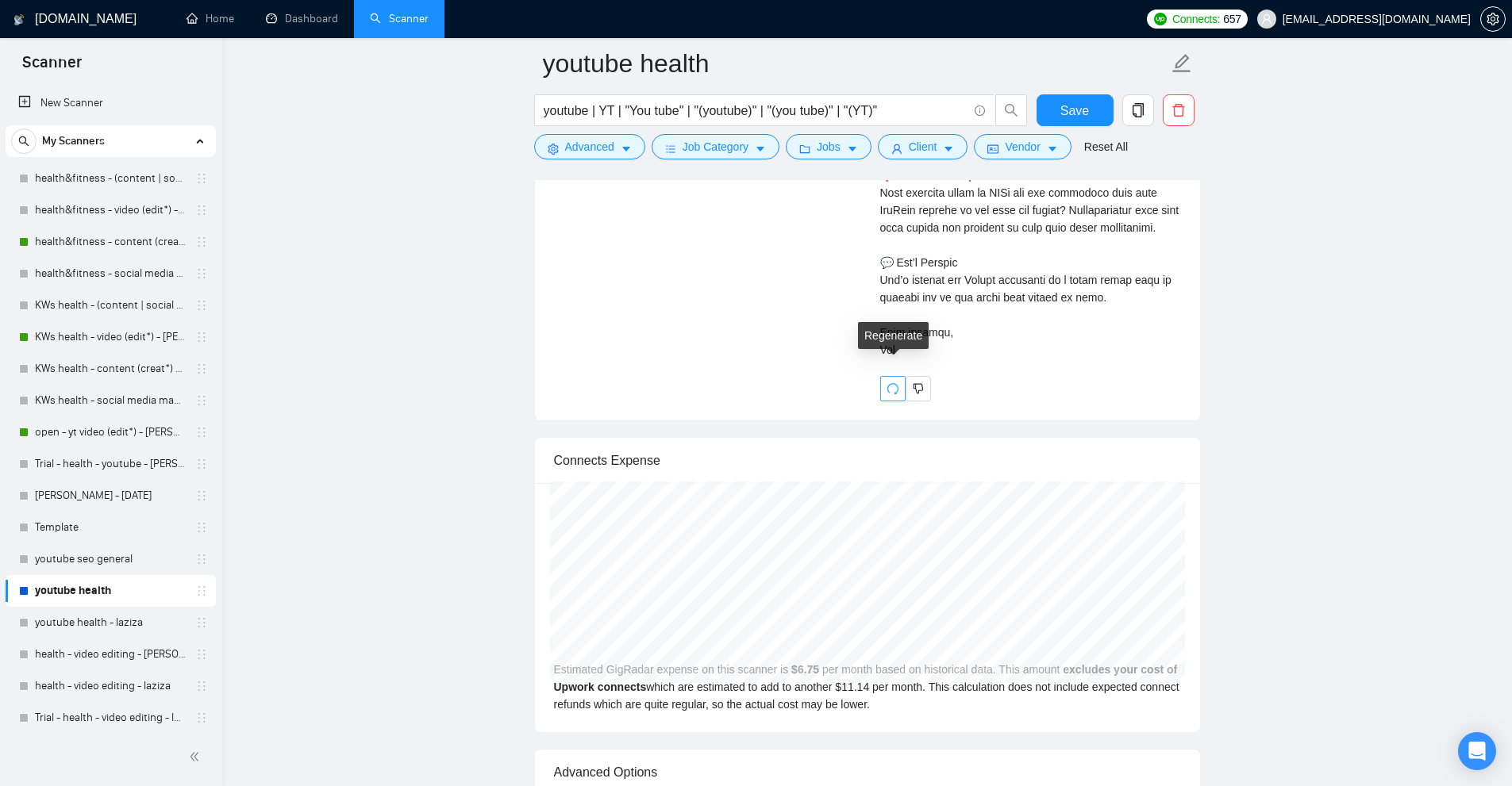
click at [893, 382] on icon "redo" at bounding box center [892, 388] width 12 height 12
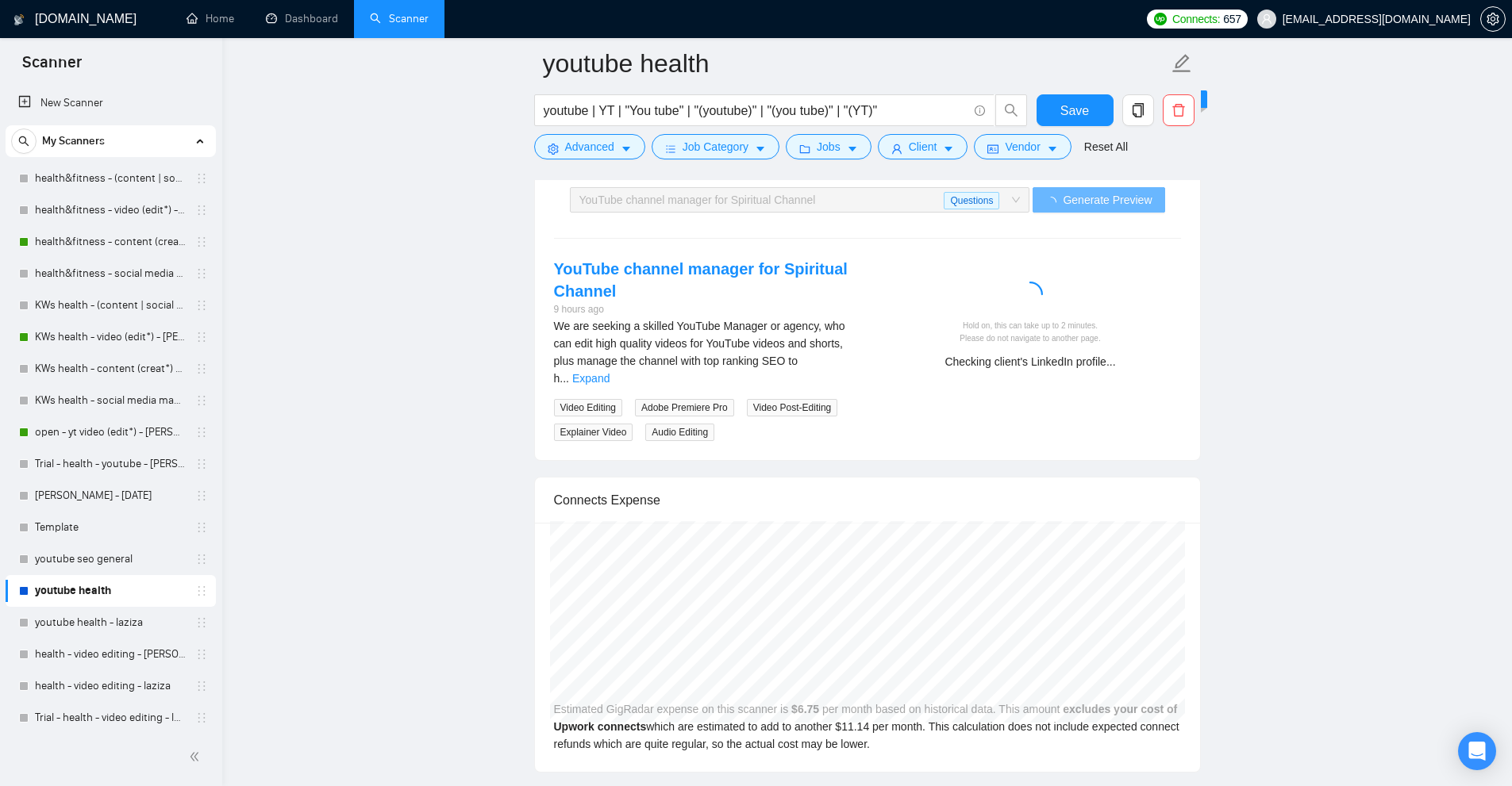
scroll to position [4052, 0]
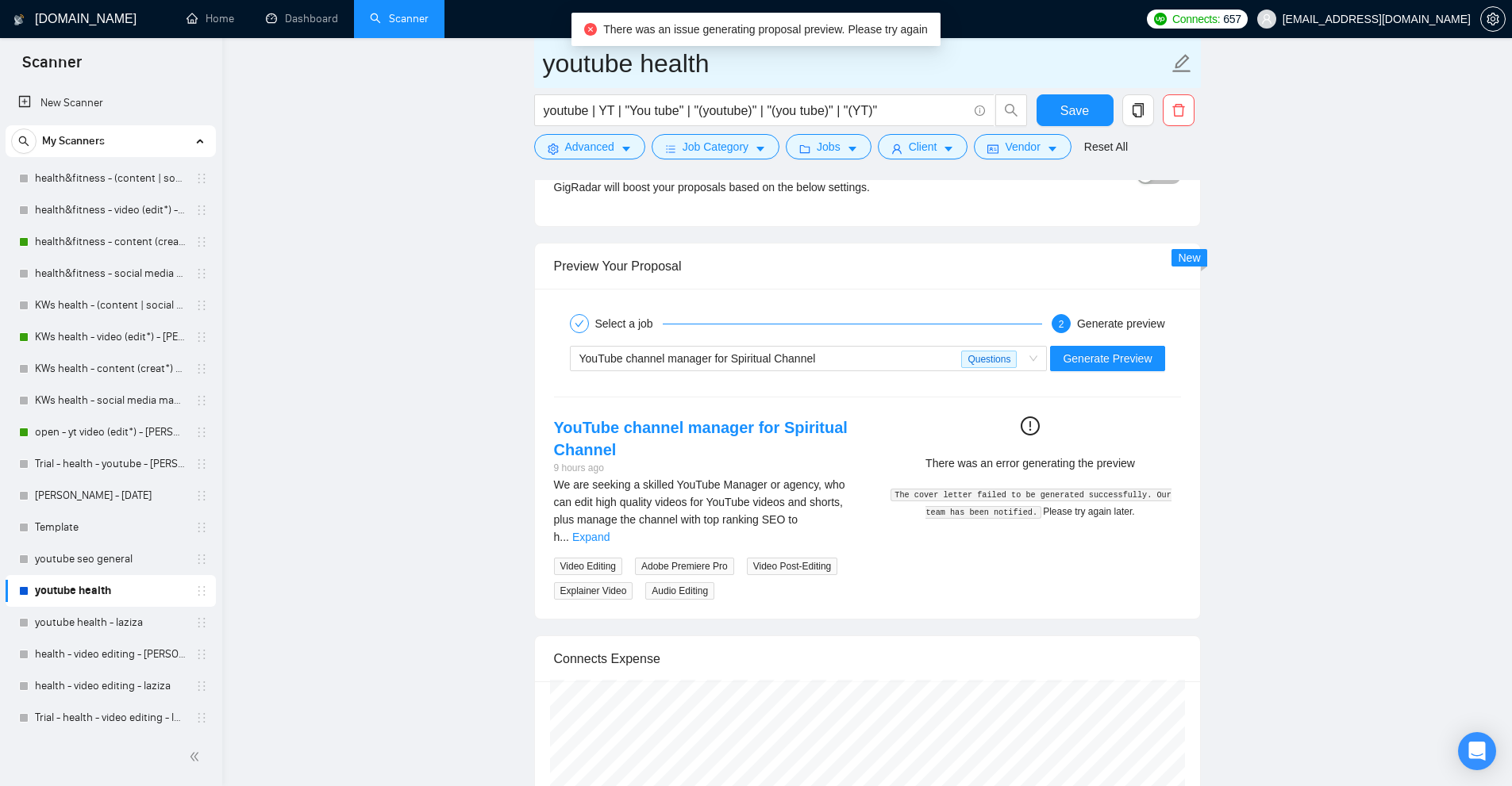
drag, startPoint x: 722, startPoint y: 56, endPoint x: 542, endPoint y: 66, distance: 180.3
click at [543, 66] on input "youtube health" at bounding box center [855, 62] width 626 height 39
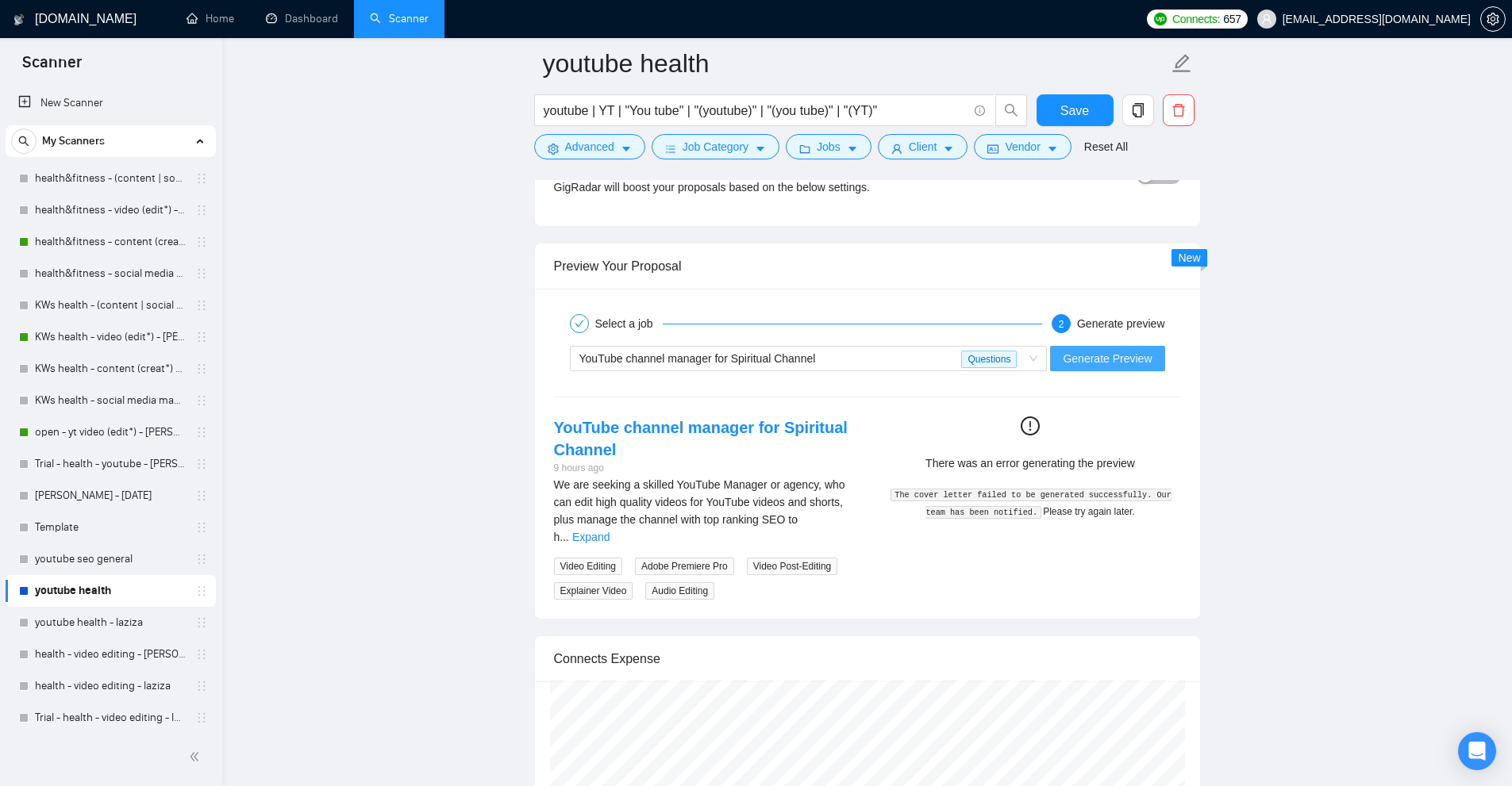
click at [1078, 356] on span "Generate Preview" at bounding box center [1107, 358] width 88 height 17
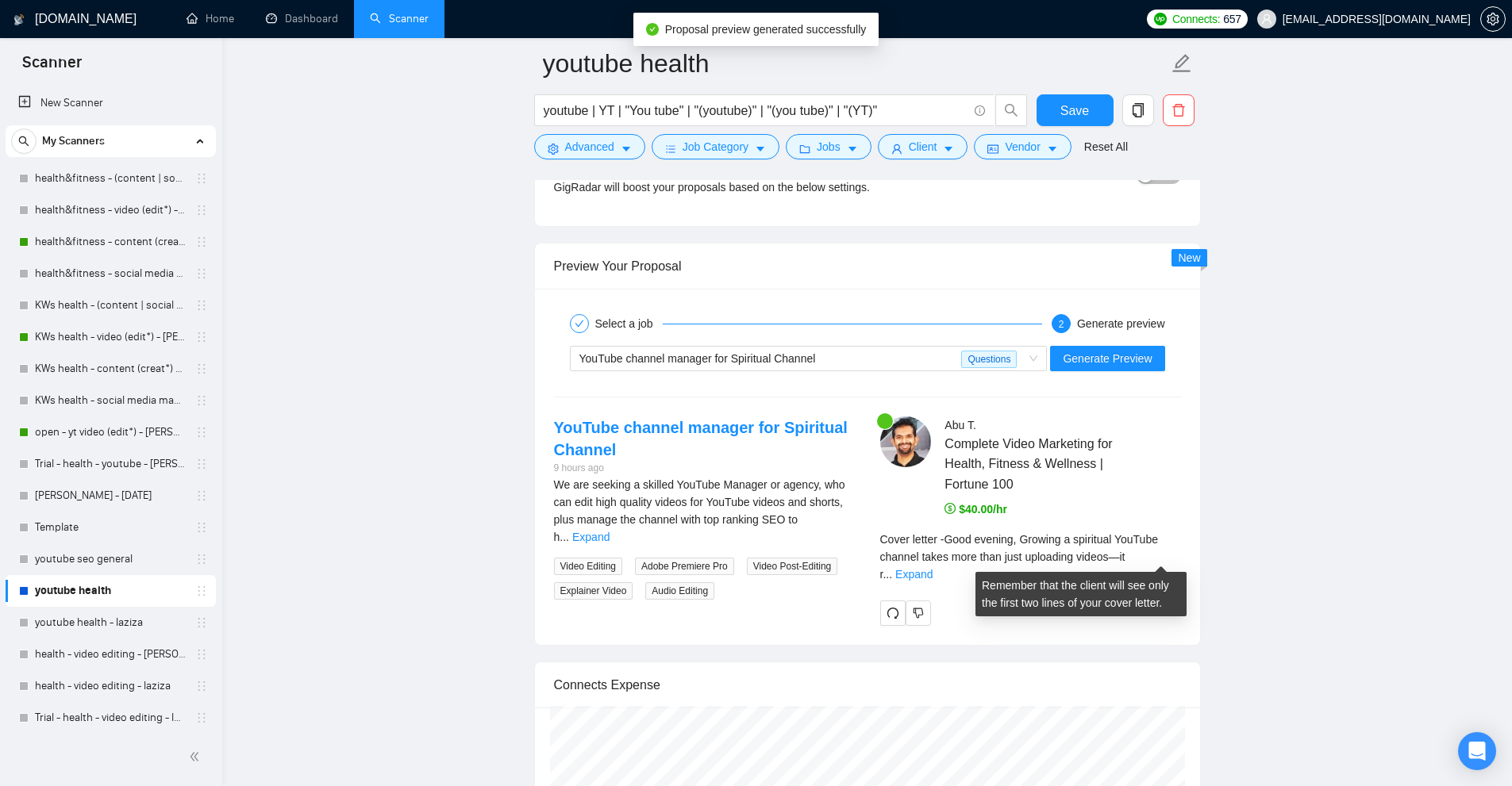
click at [1153, 547] on div "Cover letter - Good evening, Growing a spiritual YouTube channel takes more tha…" at bounding box center [1030, 556] width 301 height 52
click at [932, 568] on link "Expand" at bounding box center [913, 574] width 37 height 12
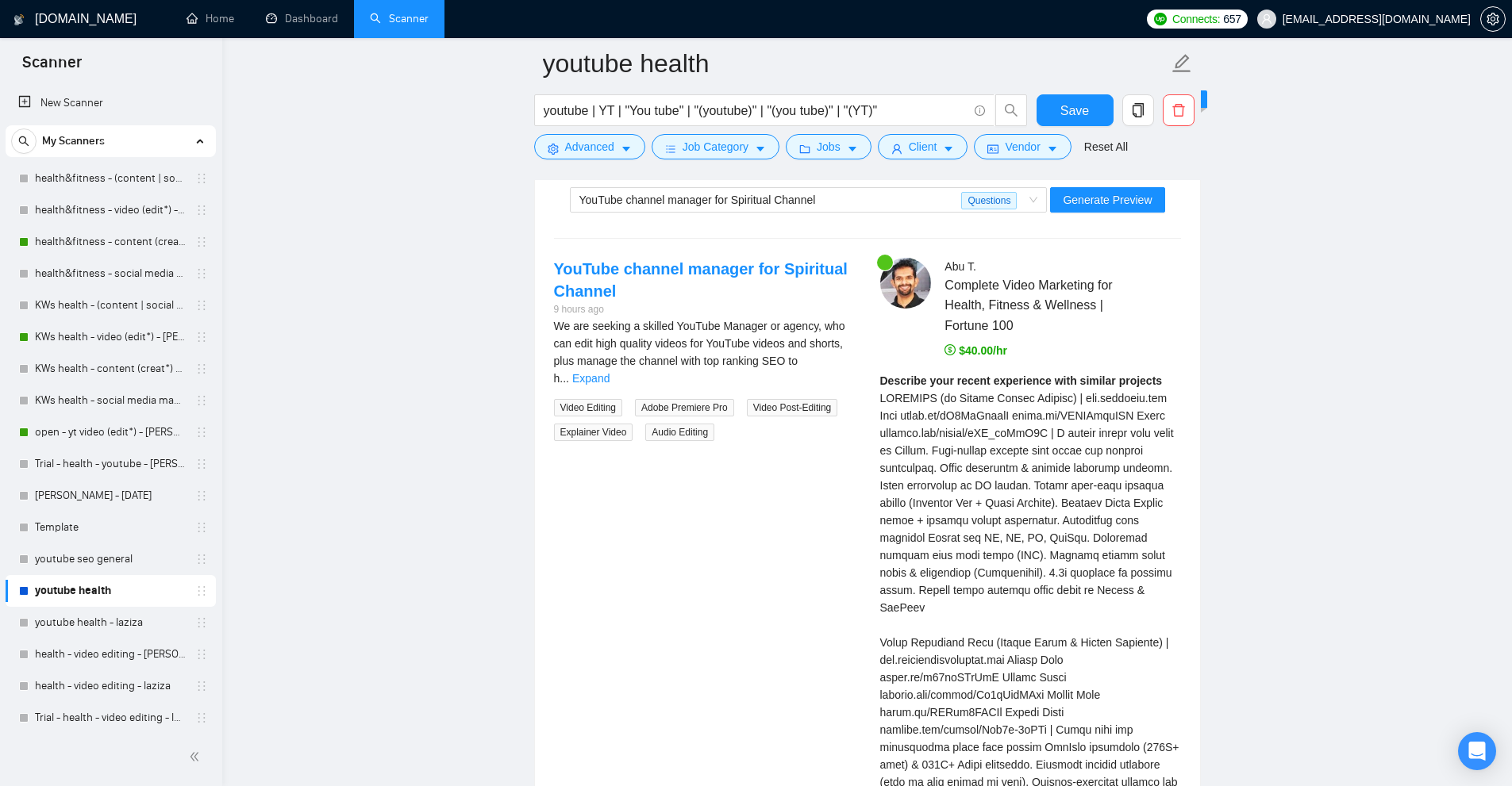
scroll to position [3972, 0]
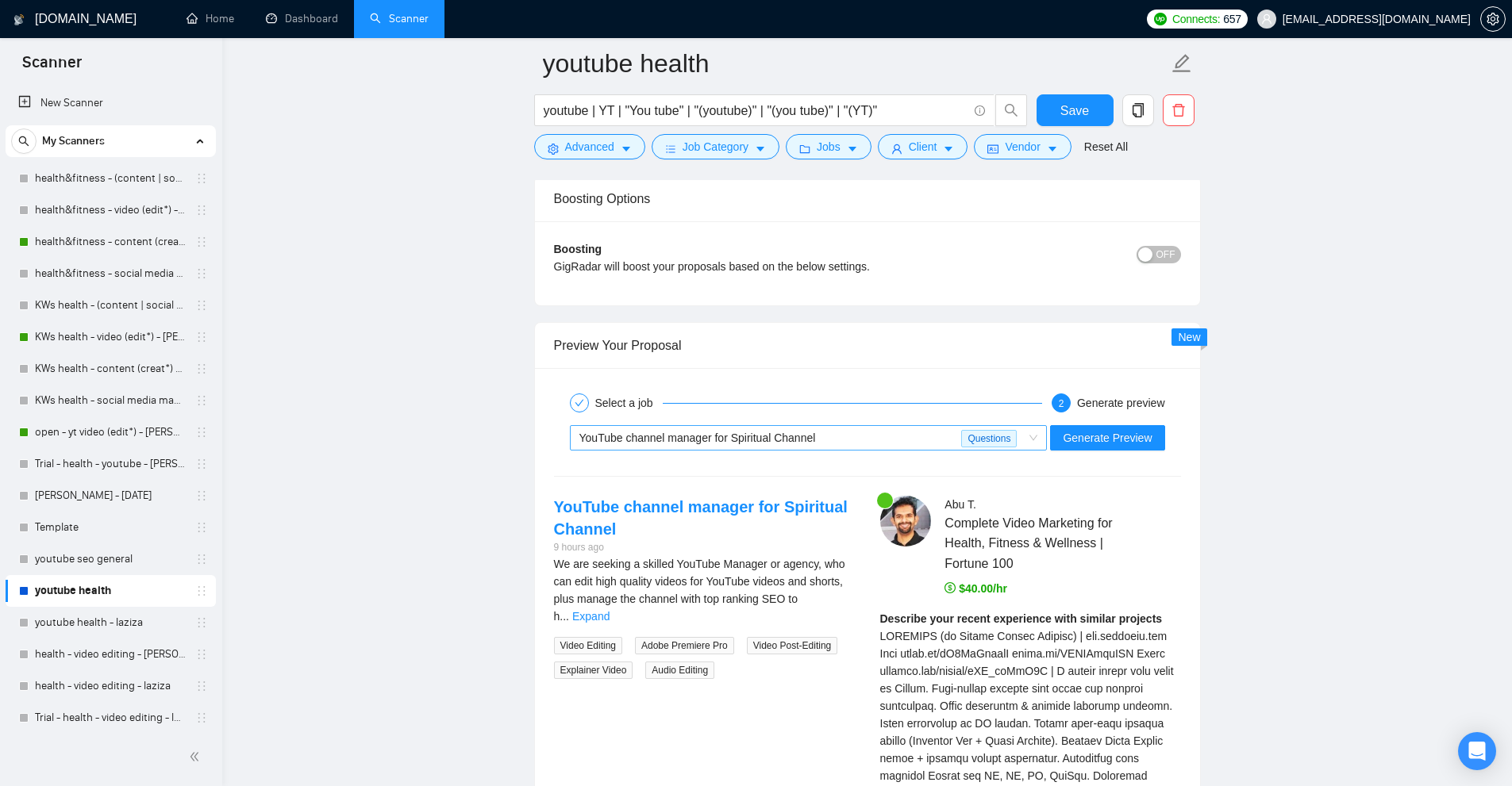
click at [835, 436] on div "YouTube channel manager for Spiritual Channel" at bounding box center [771, 437] width 383 height 24
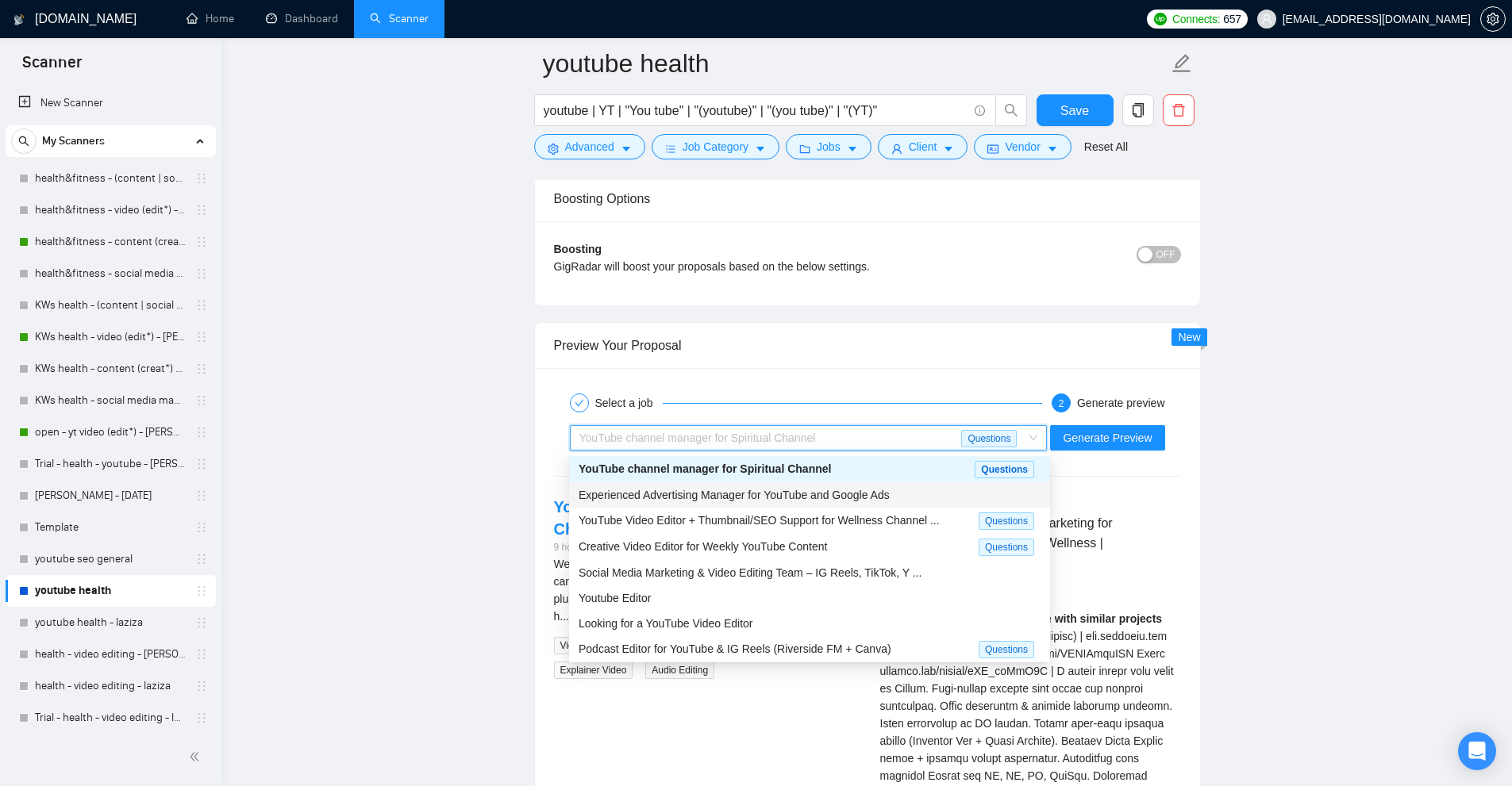
click at [813, 486] on div "Experienced Advertising Manager for YouTube and Google Ads" at bounding box center [809, 495] width 462 height 17
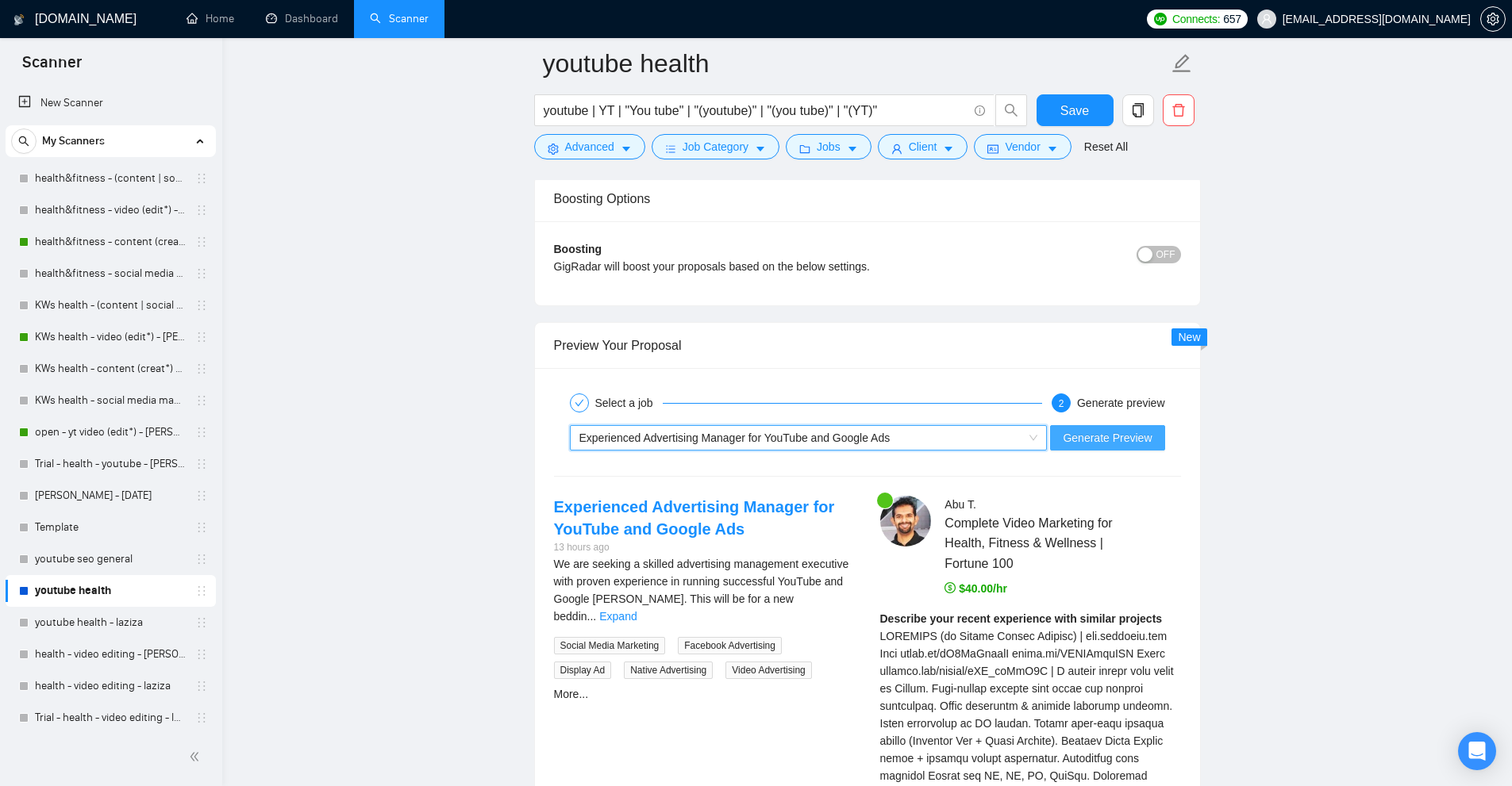
click at [1128, 430] on span "Generate Preview" at bounding box center [1107, 438] width 88 height 17
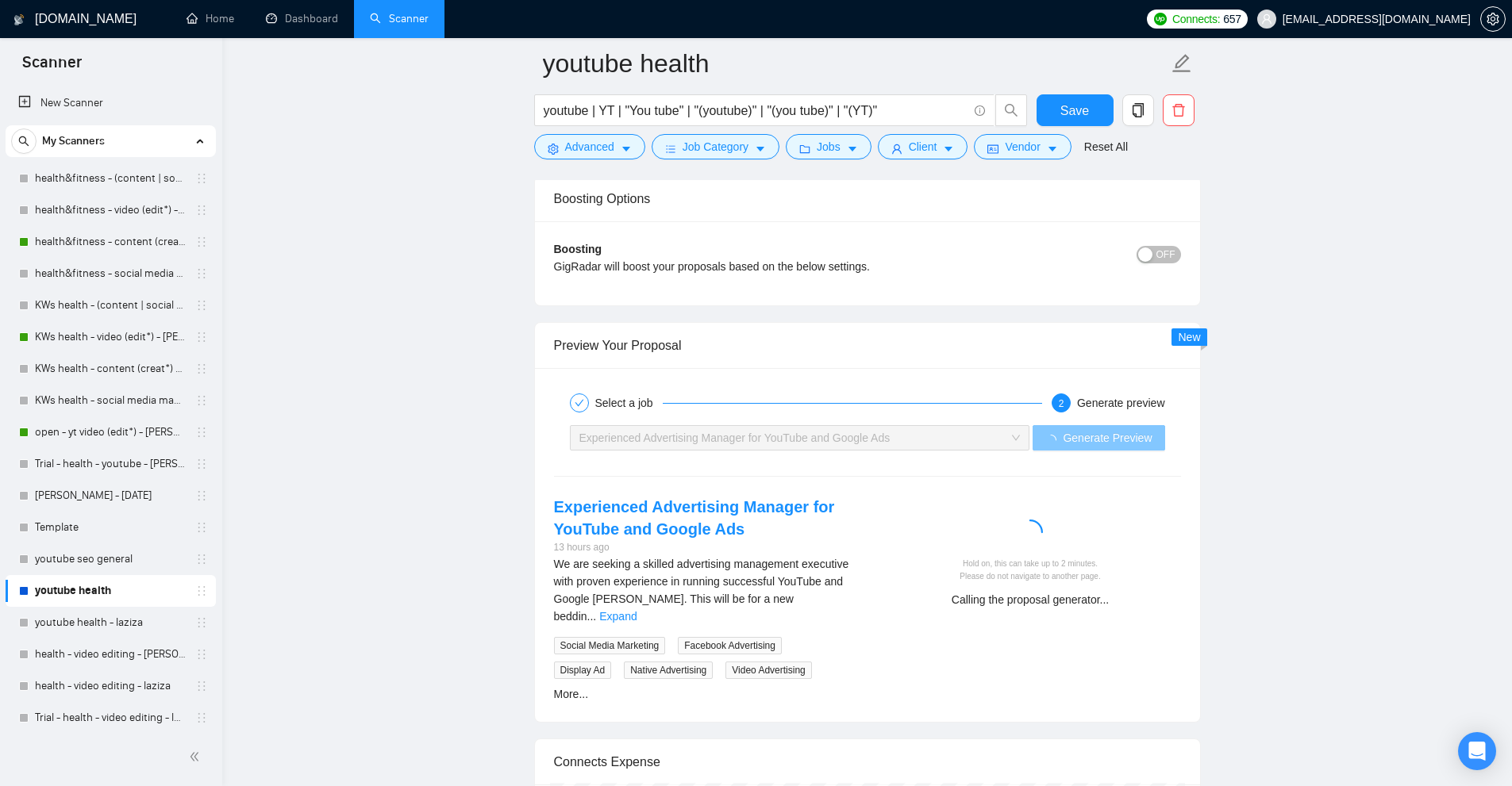
scroll to position [4052, 0]
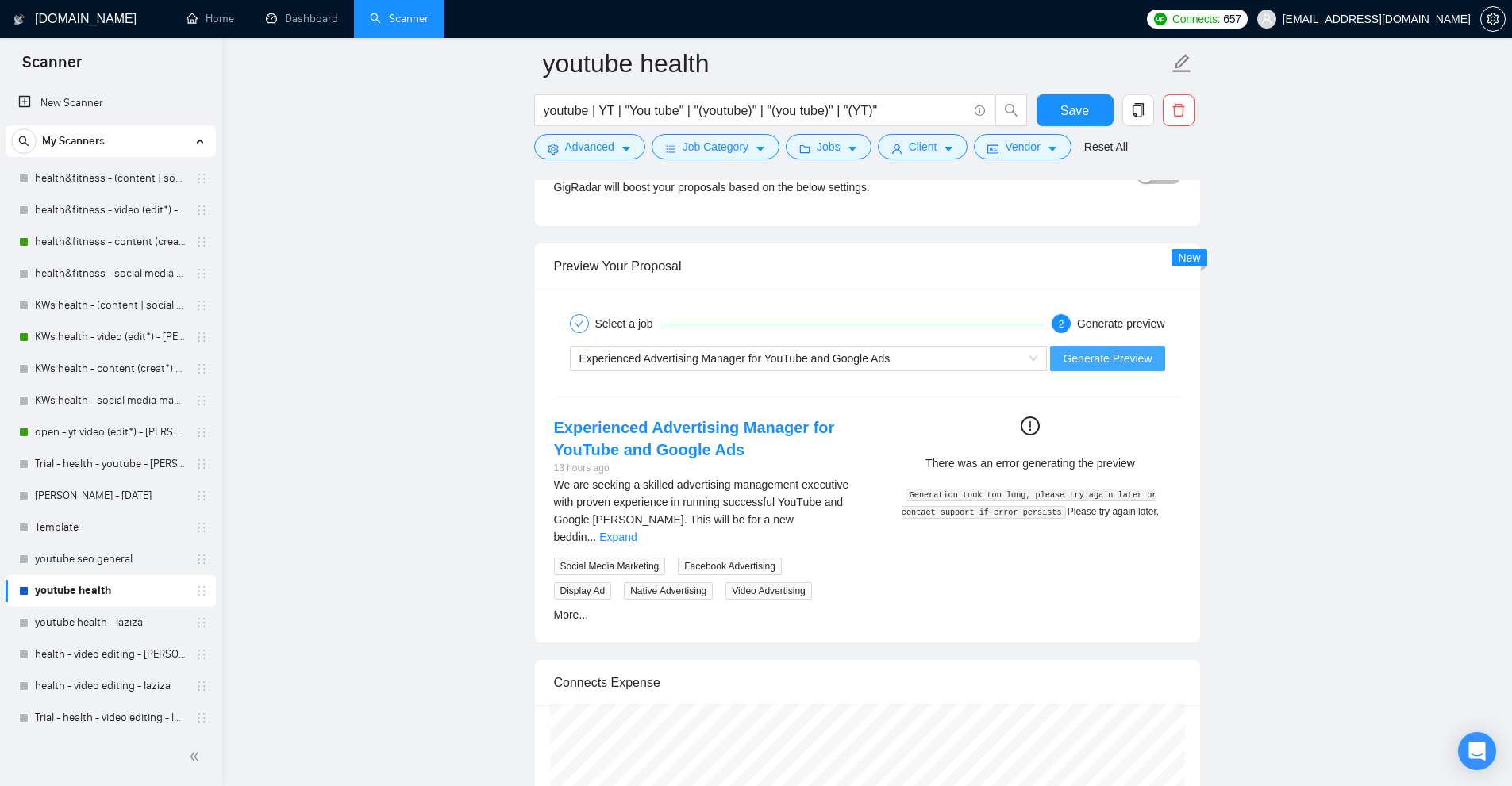
click at [1104, 366] on span "Generate Preview" at bounding box center [1107, 358] width 88 height 17
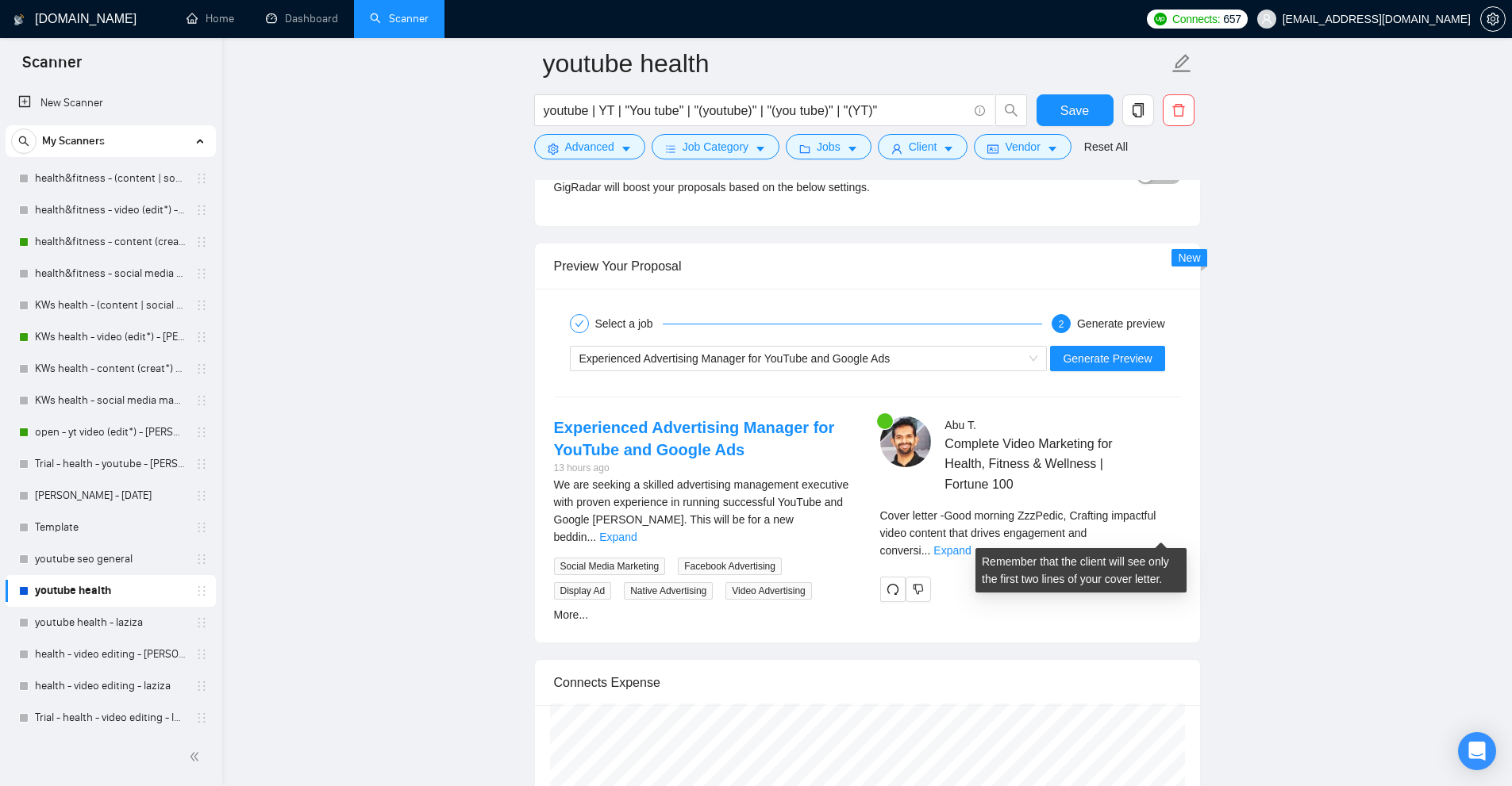
click at [1134, 543] on div "Cover letter - Good morning ZzzPedic, Crafting impactful video content that dri…" at bounding box center [1030, 539] width 301 height 63
click at [1166, 519] on div "Cover letter - Good morning ZzzPedic, Crafting impactful video content that dri…" at bounding box center [1030, 533] width 301 height 52
click at [971, 544] on link "Expand" at bounding box center [952, 550] width 37 height 12
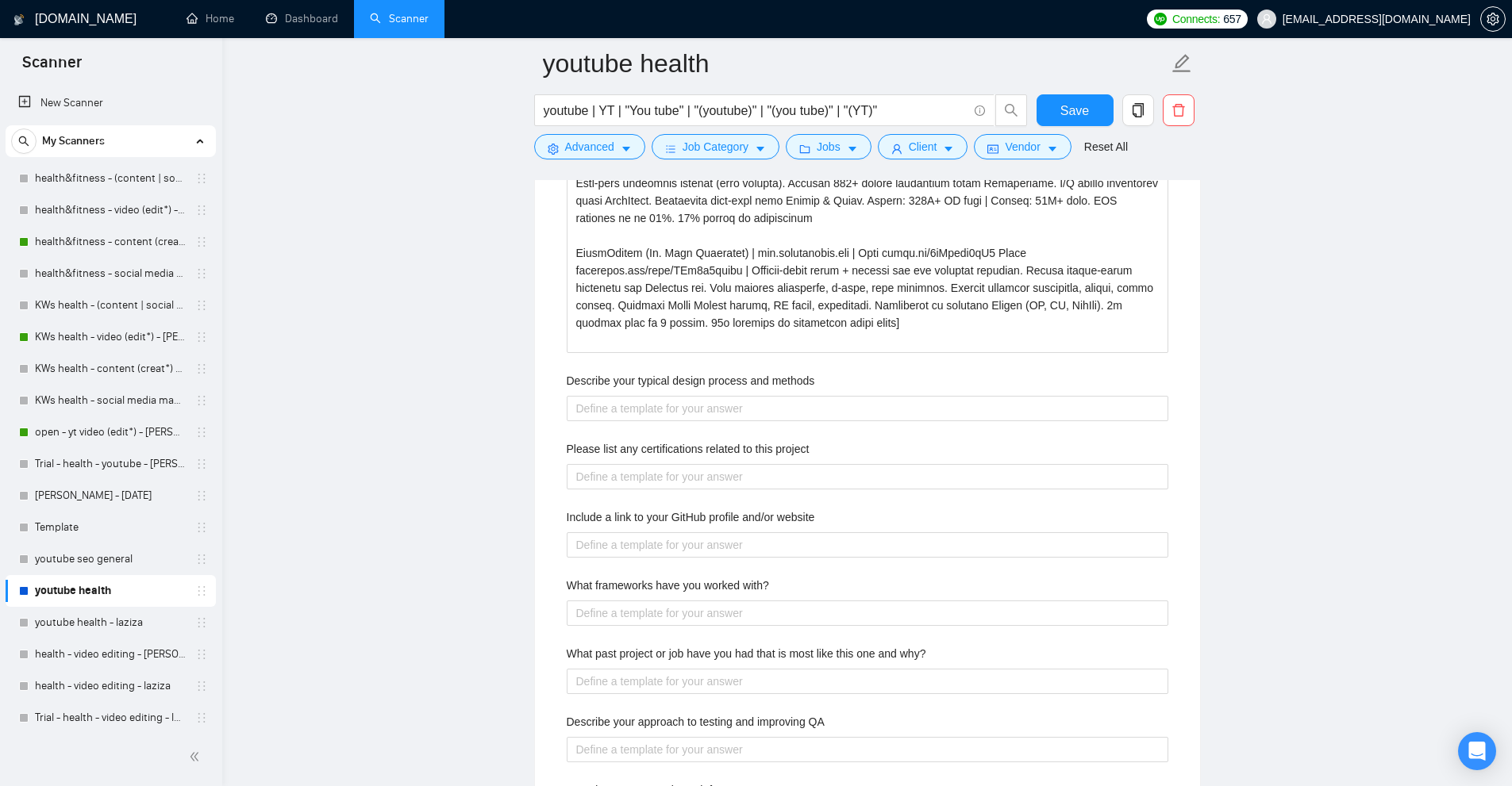
scroll to position [2386, 0]
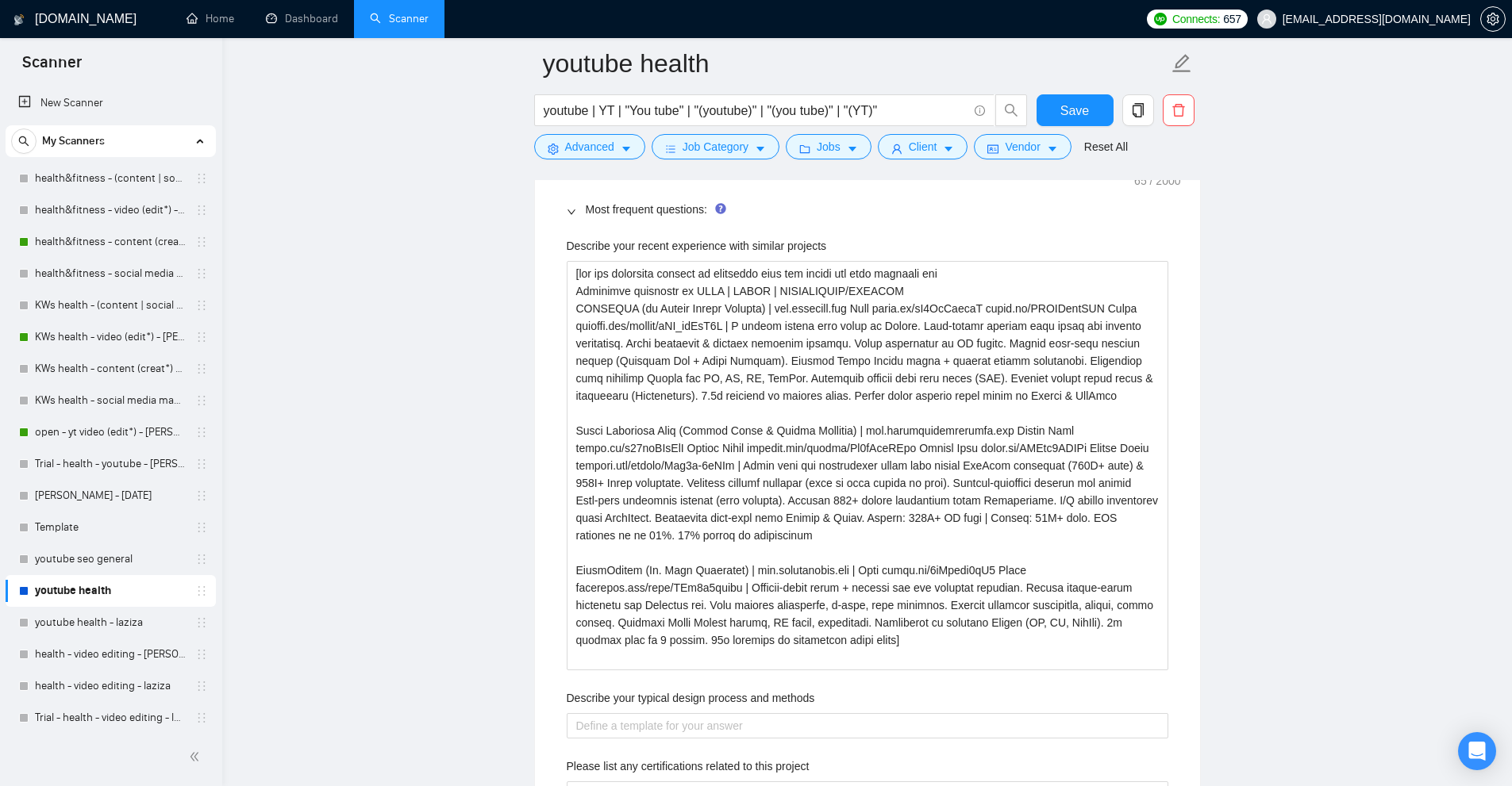
click at [793, 243] on label "Describe your recent experience with similar projects" at bounding box center [697, 246] width 260 height 17
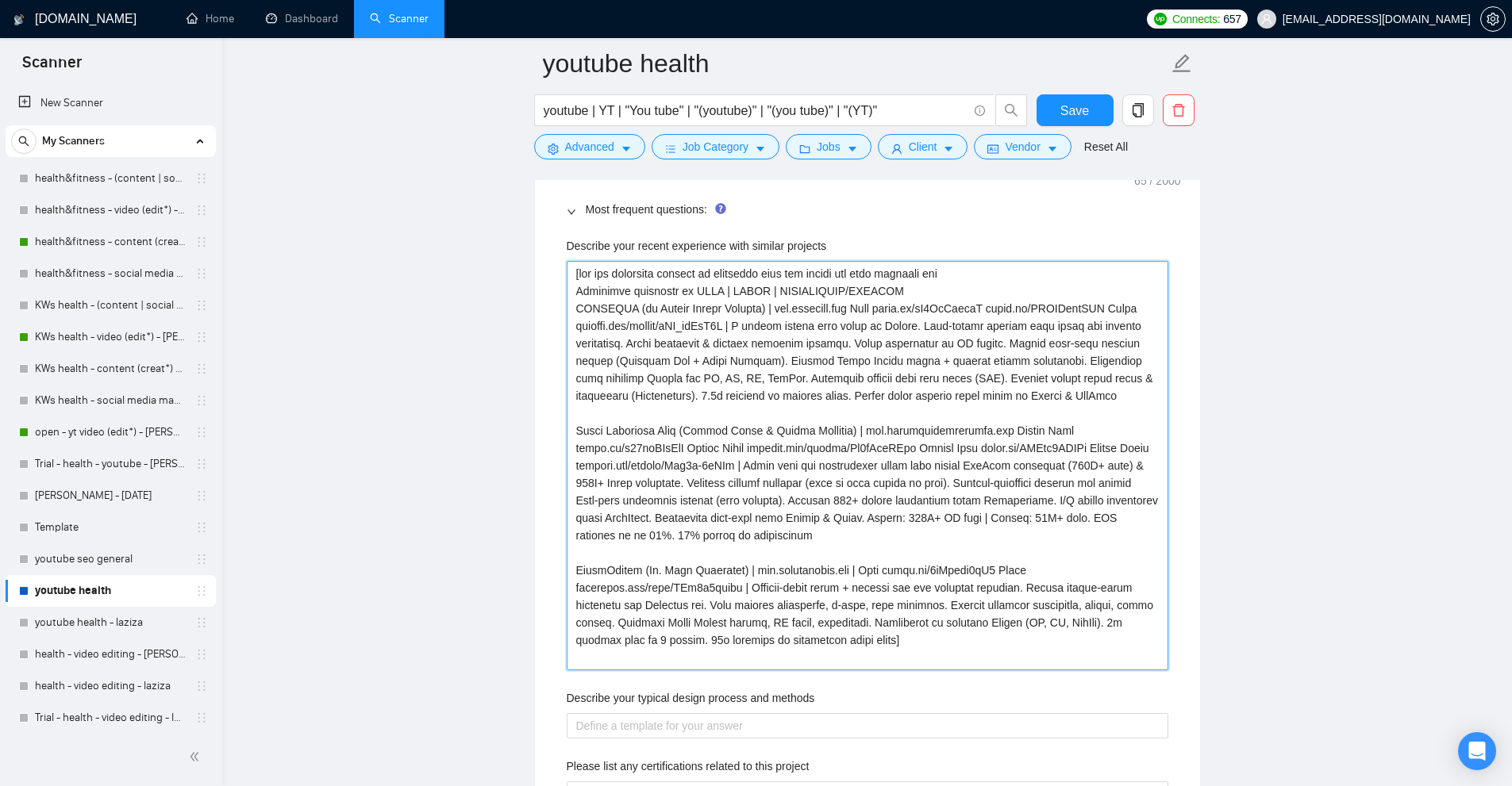
click at [793, 261] on projects "Describe your recent experience with similar projects" at bounding box center [868, 466] width 602 height 409
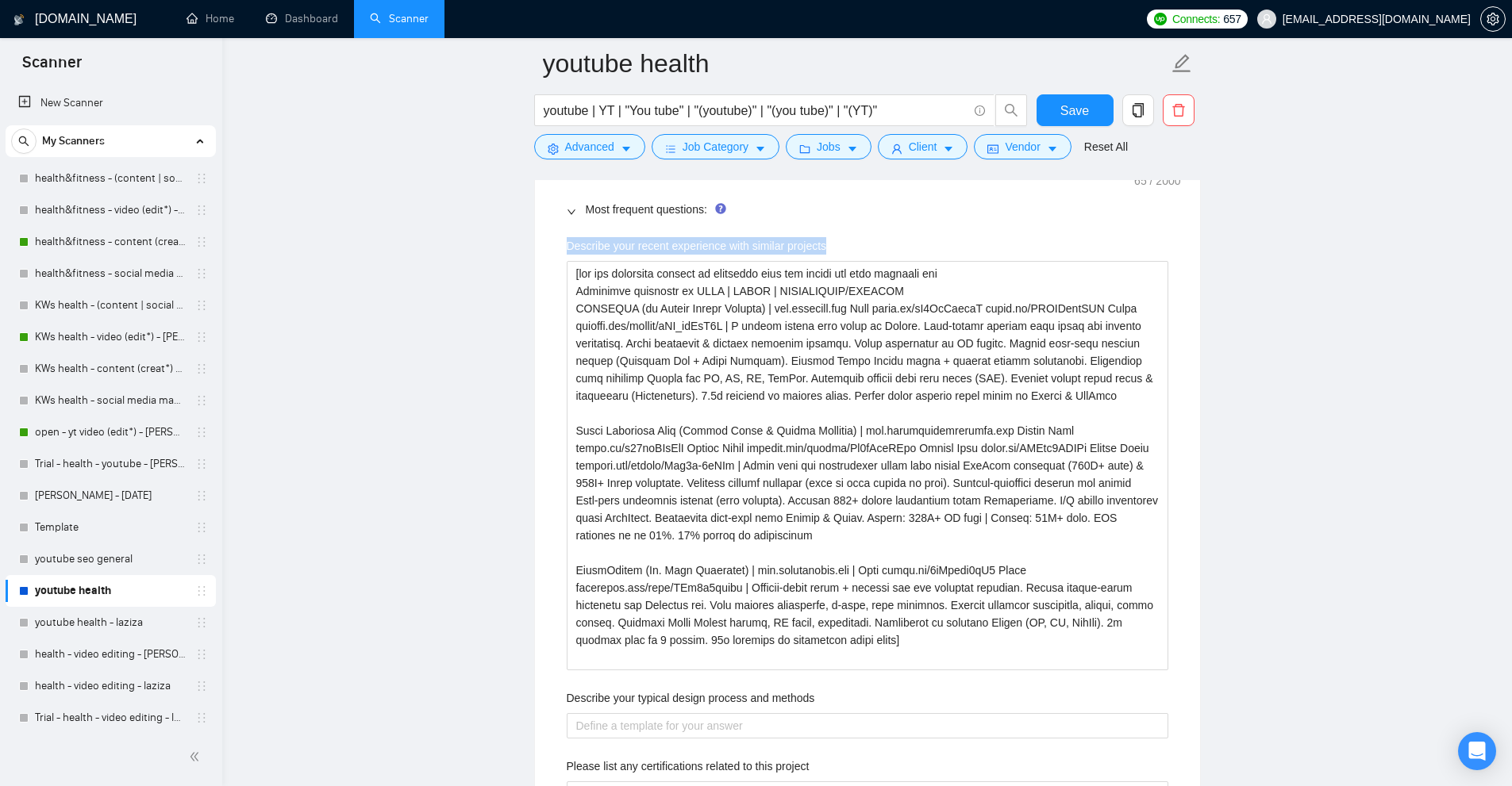
drag, startPoint x: 793, startPoint y: 243, endPoint x: 584, endPoint y: 248, distance: 209.1
click at [584, 248] on label "Describe your recent experience with similar projects" at bounding box center [697, 246] width 260 height 17
click at [584, 261] on projects "Describe your recent experience with similar projects" at bounding box center [868, 466] width 602 height 409
copy label "Describe your recent experience with similar projects"
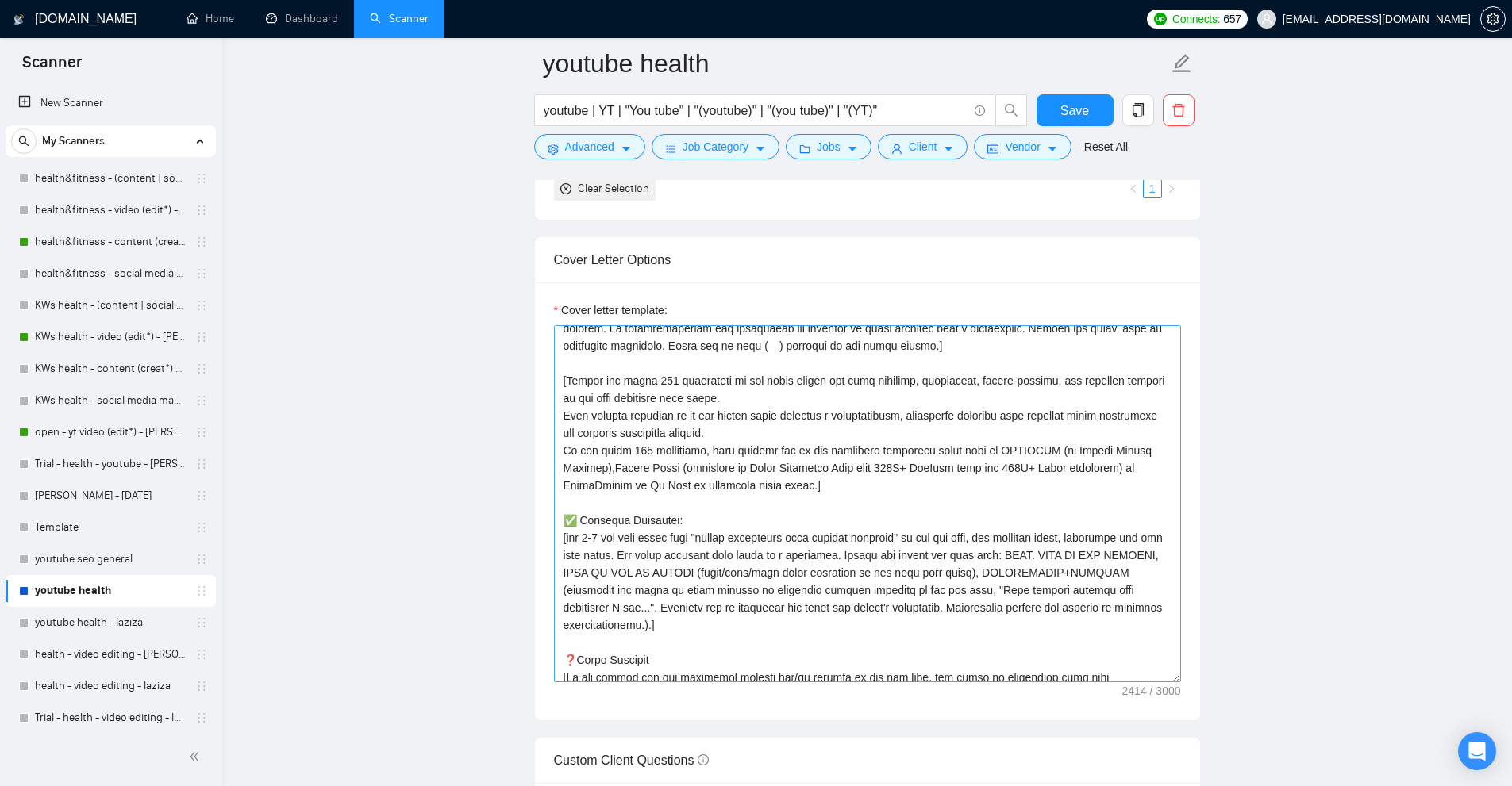
scroll to position [159, 0]
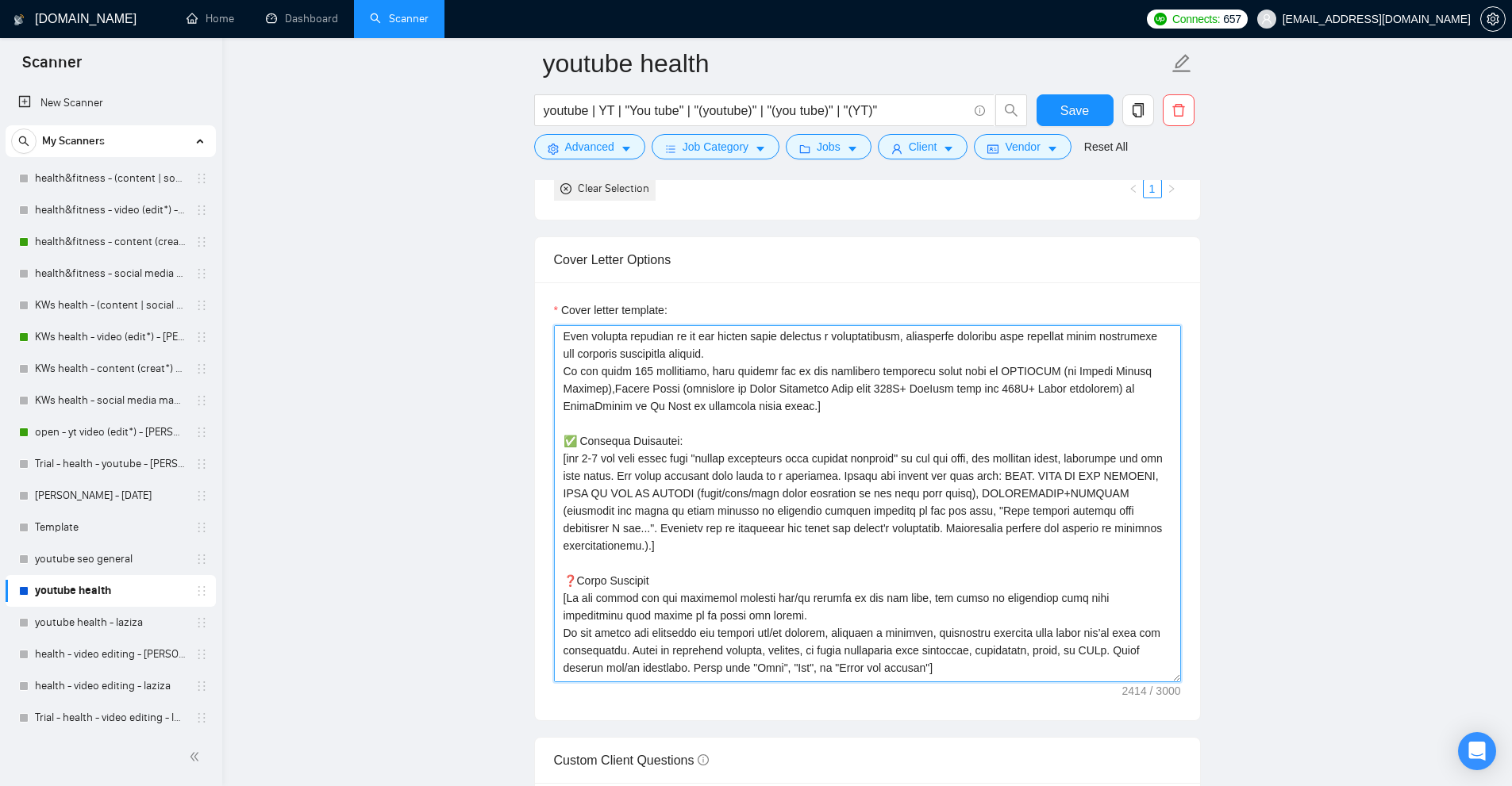
click at [728, 457] on textarea "Cover letter template:" at bounding box center [867, 504] width 627 height 357
drag, startPoint x: 728, startPoint y: 457, endPoint x: 893, endPoint y: 458, distance: 165.0
click at [893, 458] on textarea "Cover letter template:" at bounding box center [867, 504] width 627 height 357
paste textarea "Describe your"
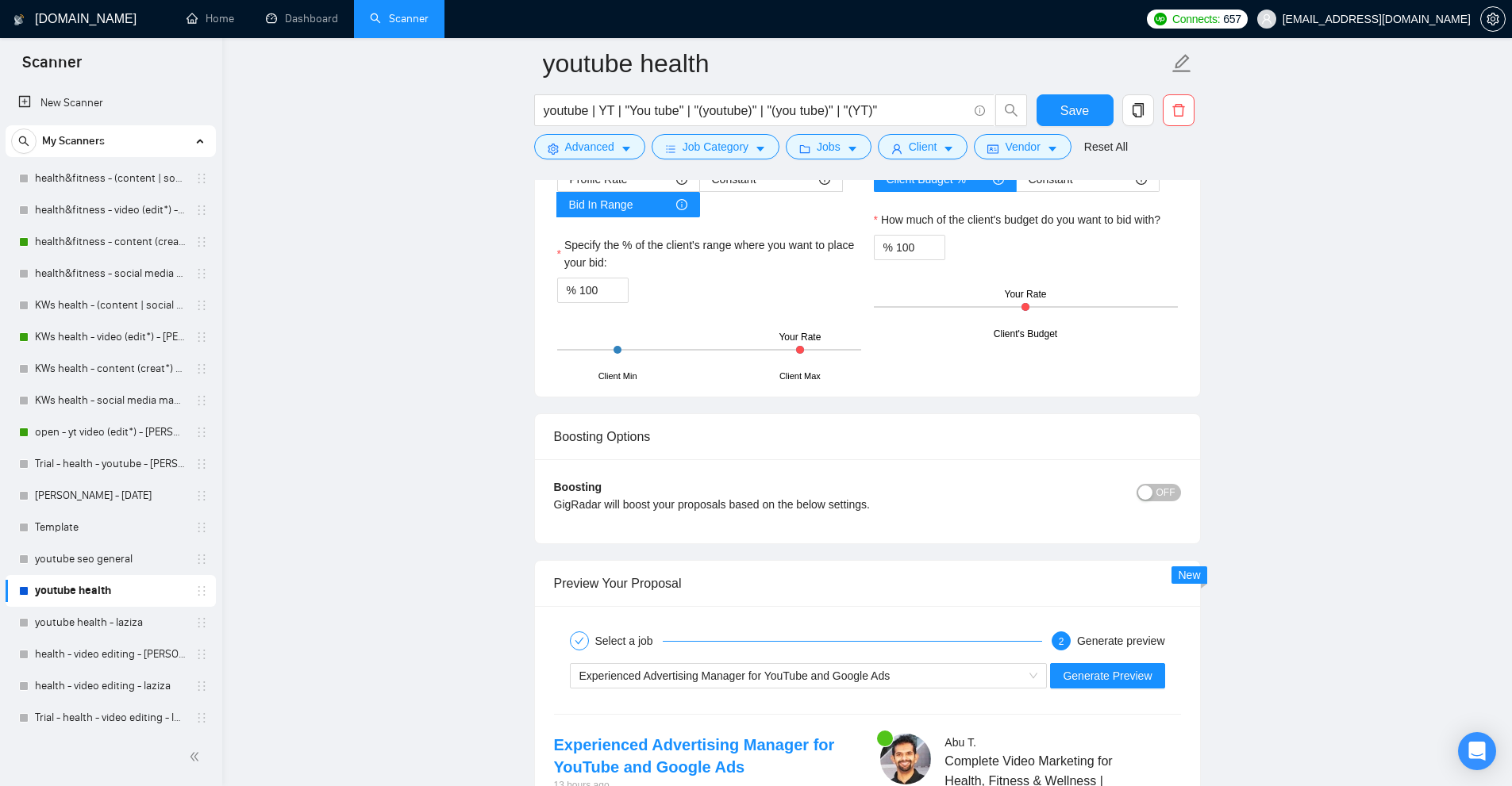
scroll to position [4132, 0]
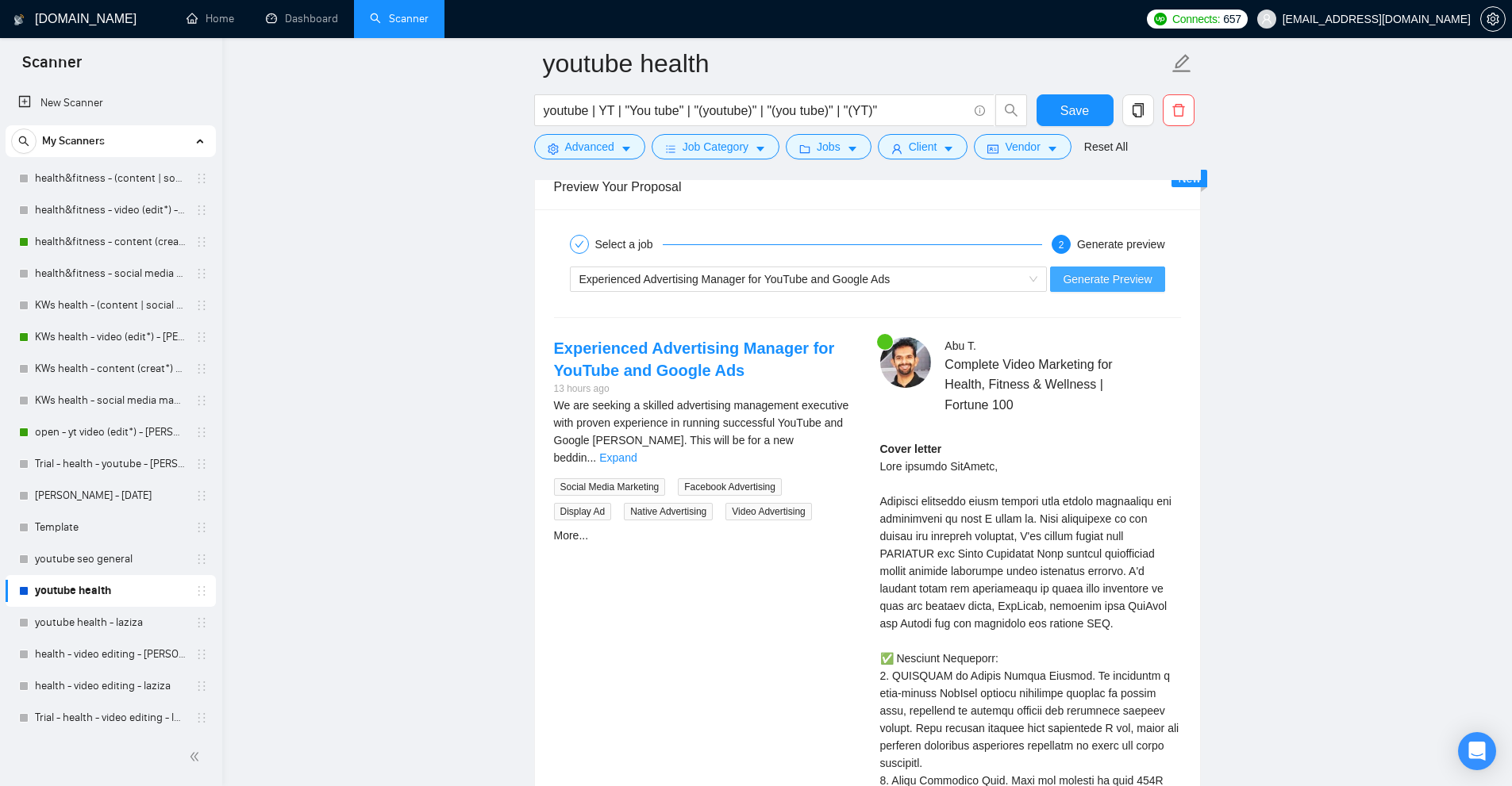
type textarea "[Write a personal greeting using the client's name or company name (if any is p…"
click at [1119, 280] on span "Generate Preview" at bounding box center [1107, 280] width 88 height 17
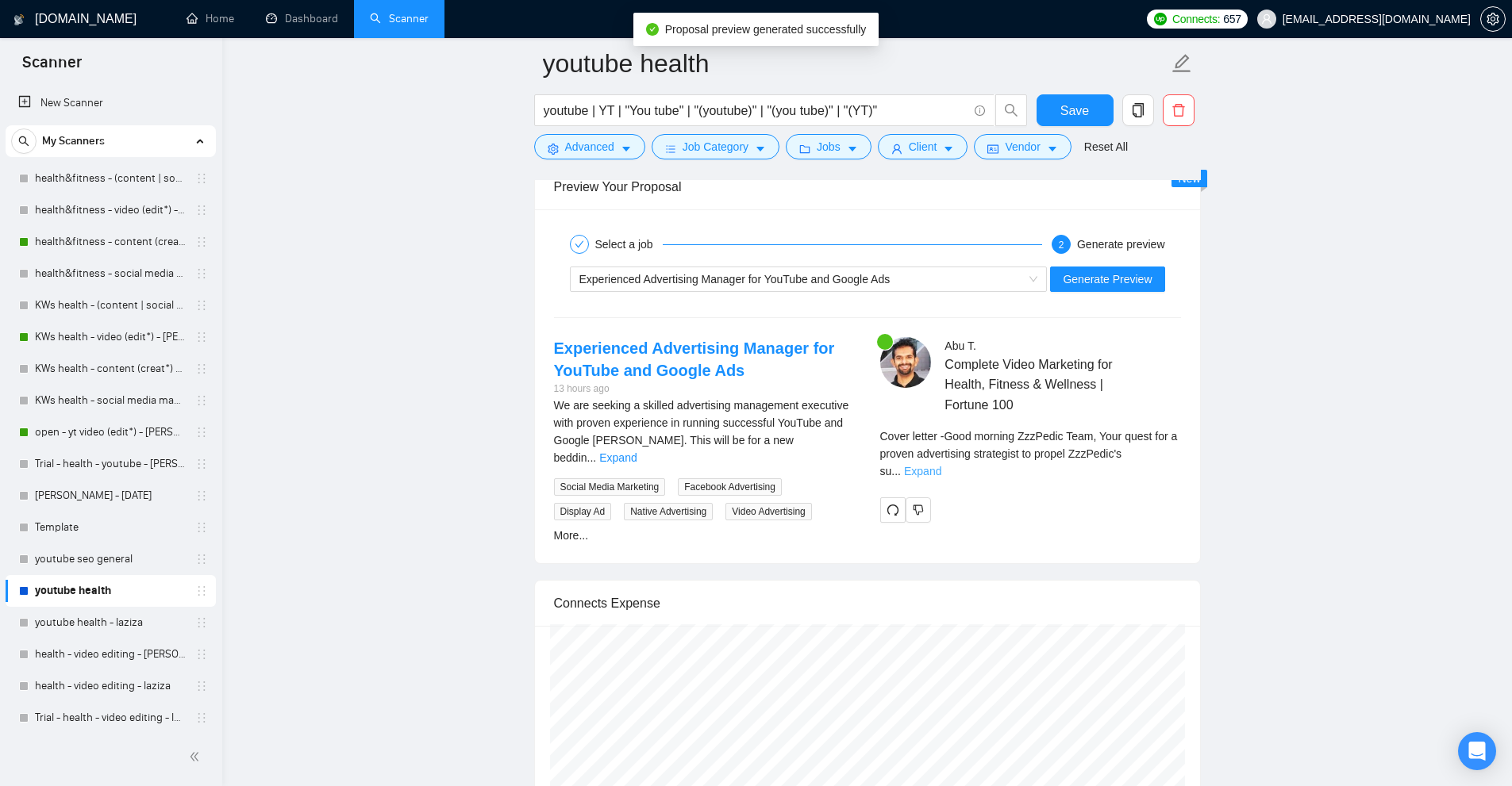
click at [941, 465] on link "Expand" at bounding box center [923, 471] width 37 height 12
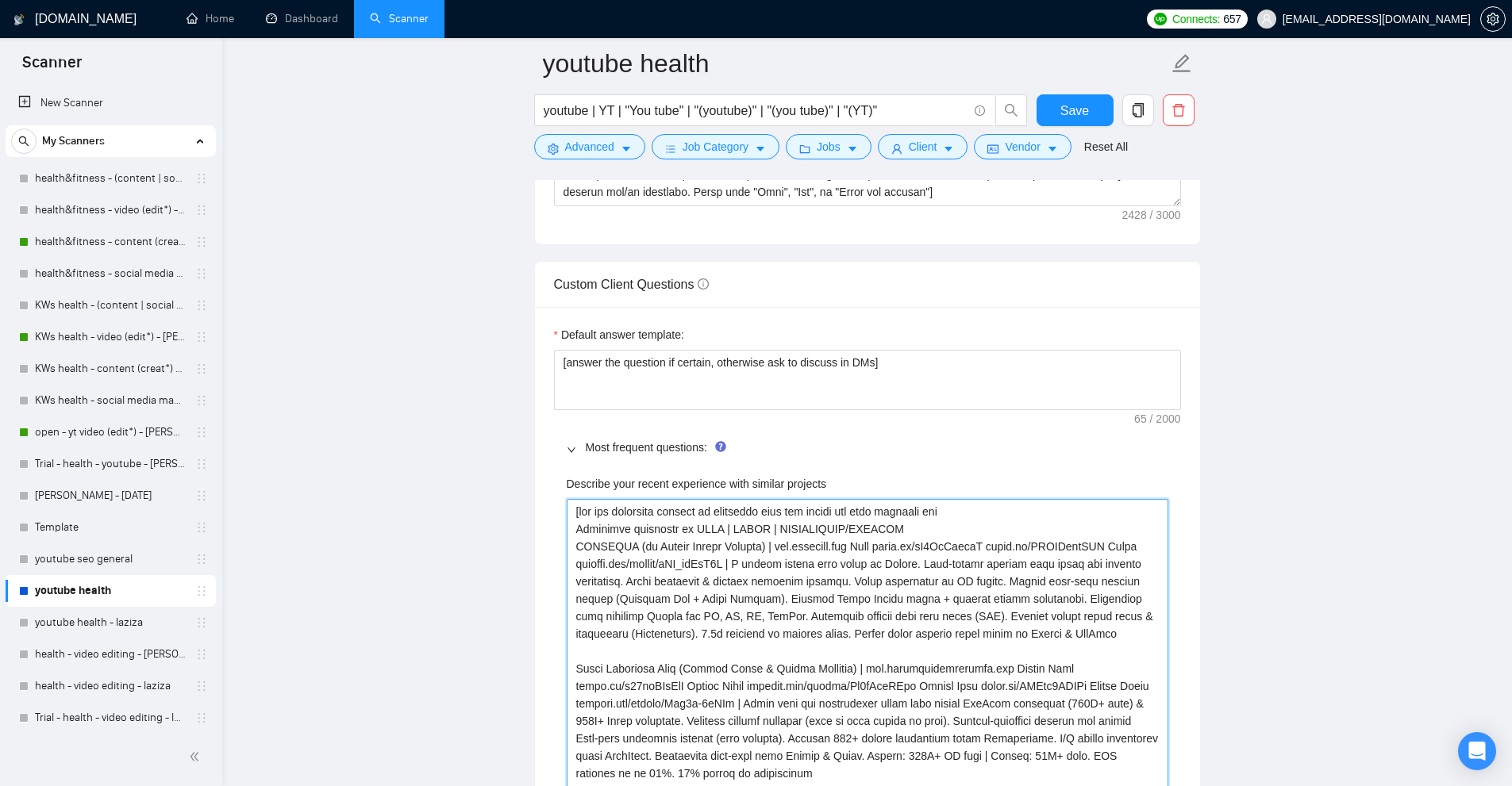
scroll to position [2069, 0]
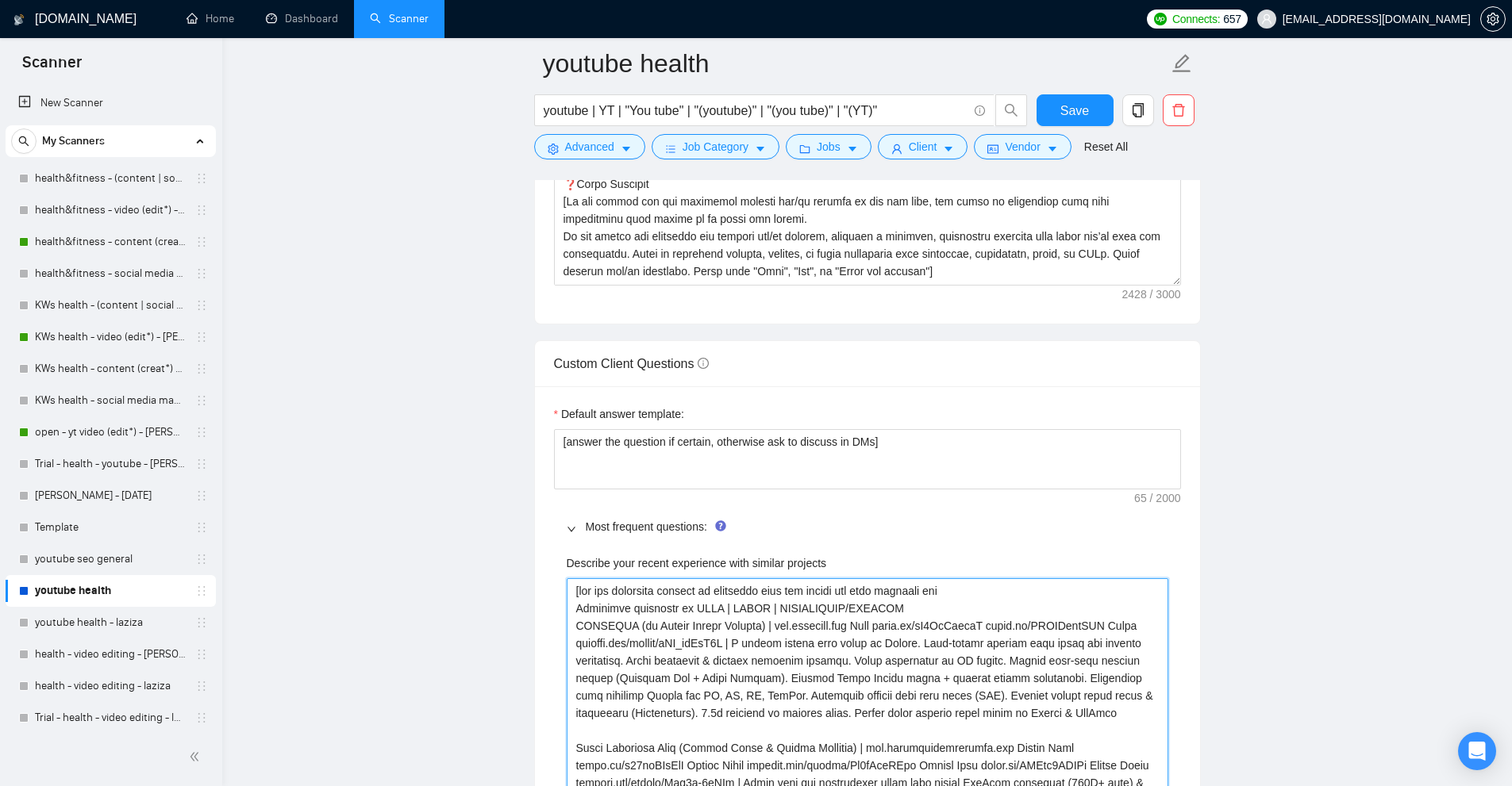
drag, startPoint x: 890, startPoint y: 578, endPoint x: 494, endPoint y: 487, distance: 406.3
drag, startPoint x: 564, startPoint y: 558, endPoint x: 918, endPoint y: 552, distance: 354.1
copy label "Describe your recent experience with similar projects"
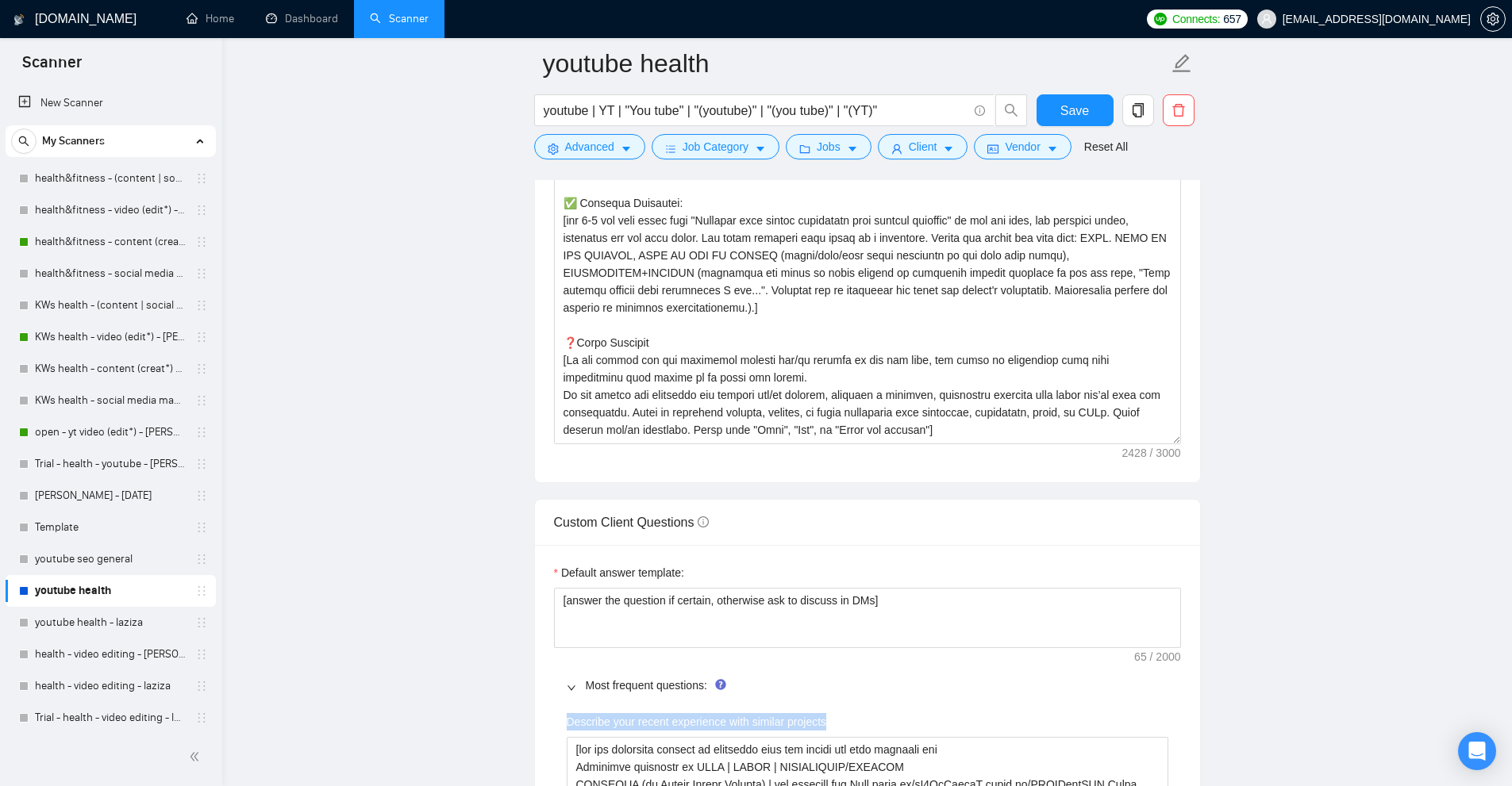
scroll to position [1672, 0]
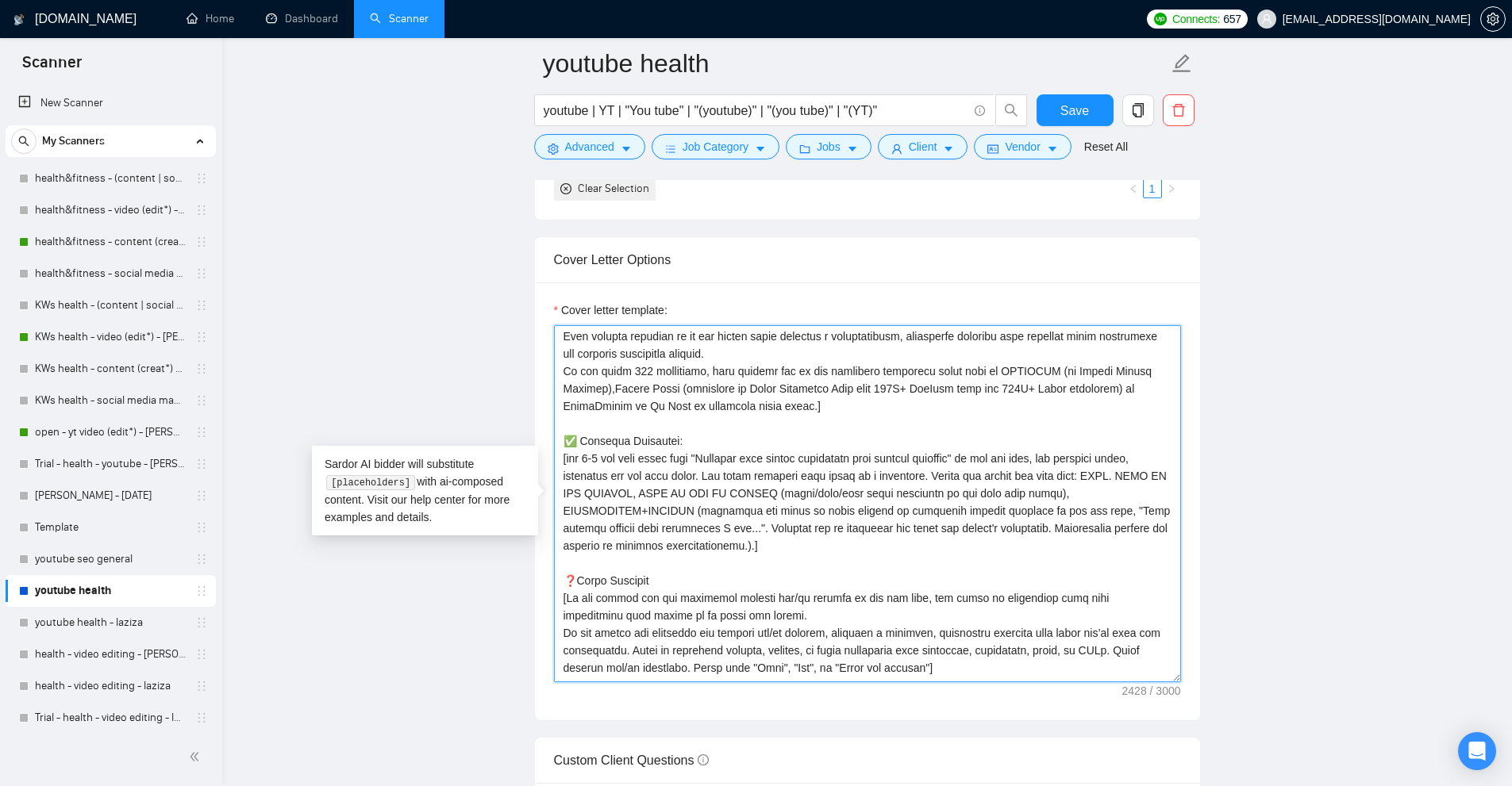
drag, startPoint x: 780, startPoint y: 542, endPoint x: 517, endPoint y: 436, distance: 283.6
click at [693, 431] on textarea "Cover letter template:" at bounding box center [867, 504] width 627 height 357
click at [670, 437] on textarea "Cover letter template:" at bounding box center [867, 504] width 627 height 357
click at [663, 439] on textarea "Cover letter template:" at bounding box center [867, 504] width 627 height 357
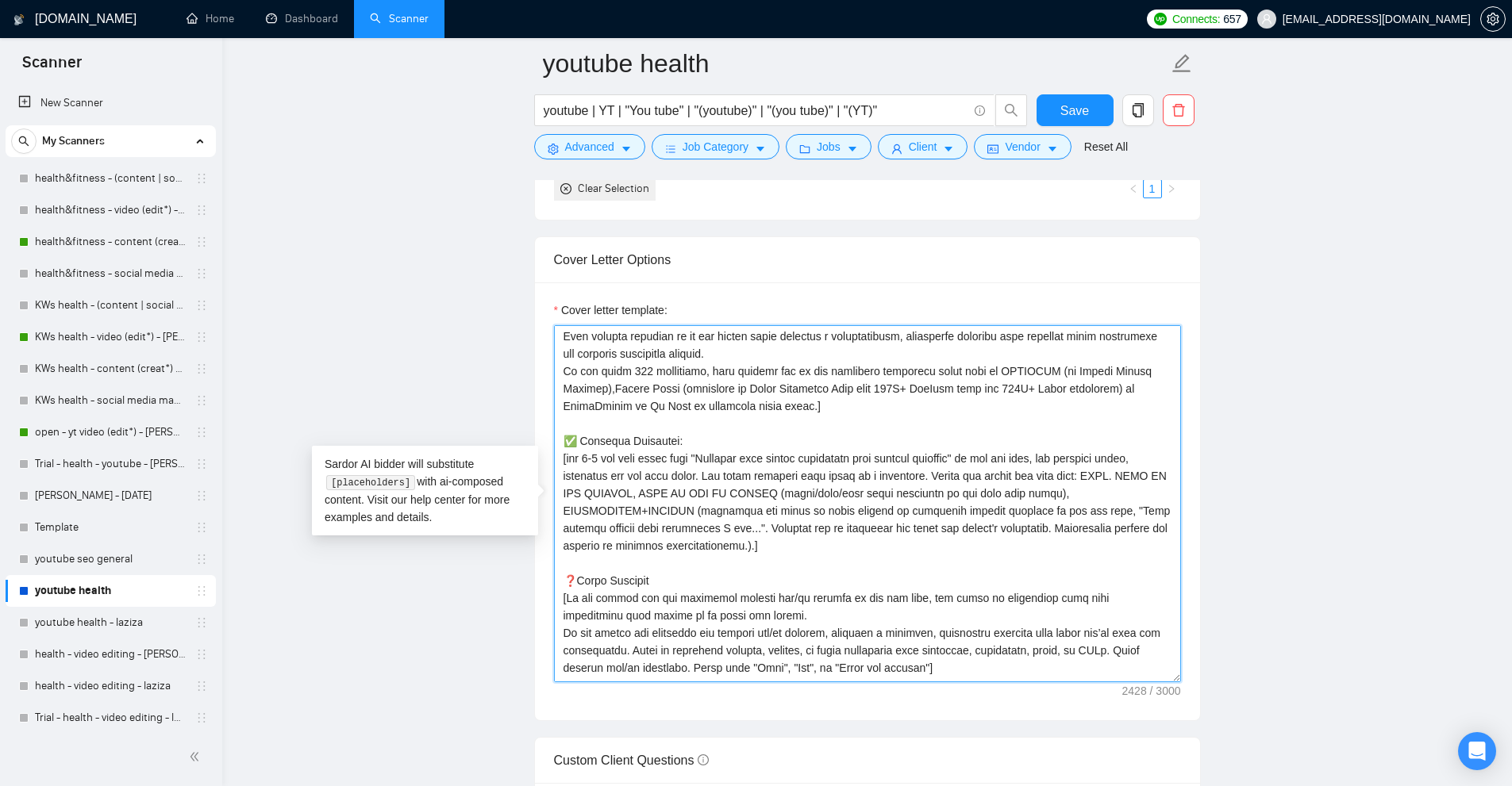
click at [670, 443] on textarea "Cover letter template:" at bounding box center [867, 504] width 627 height 357
click at [668, 443] on textarea "Cover letter template:" at bounding box center [867, 504] width 627 height 357
click at [750, 489] on textarea "Cover letter template:" at bounding box center [867, 504] width 627 height 357
click at [664, 437] on textarea "Cover letter template:" at bounding box center [867, 504] width 627 height 357
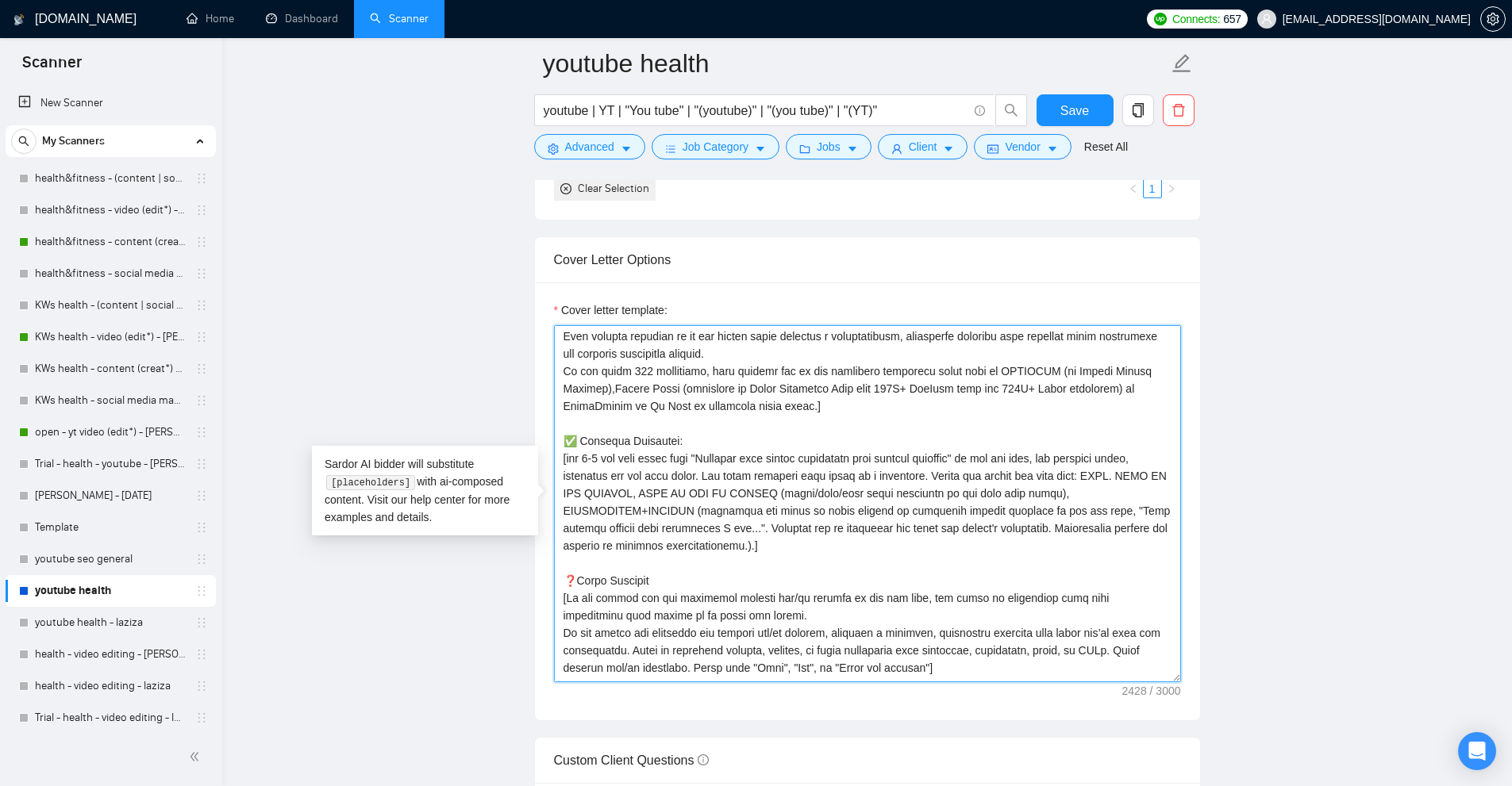
click at [684, 445] on textarea "Cover letter template:" at bounding box center [867, 504] width 627 height 357
click at [642, 442] on textarea "Cover letter template:" at bounding box center [867, 504] width 627 height 357
drag, startPoint x: 642, startPoint y: 442, endPoint x: 632, endPoint y: 442, distance: 10.0
click at [632, 442] on textarea "Cover letter template:" at bounding box center [867, 504] width 627 height 357
click at [699, 445] on textarea "Cover letter template:" at bounding box center [867, 504] width 627 height 357
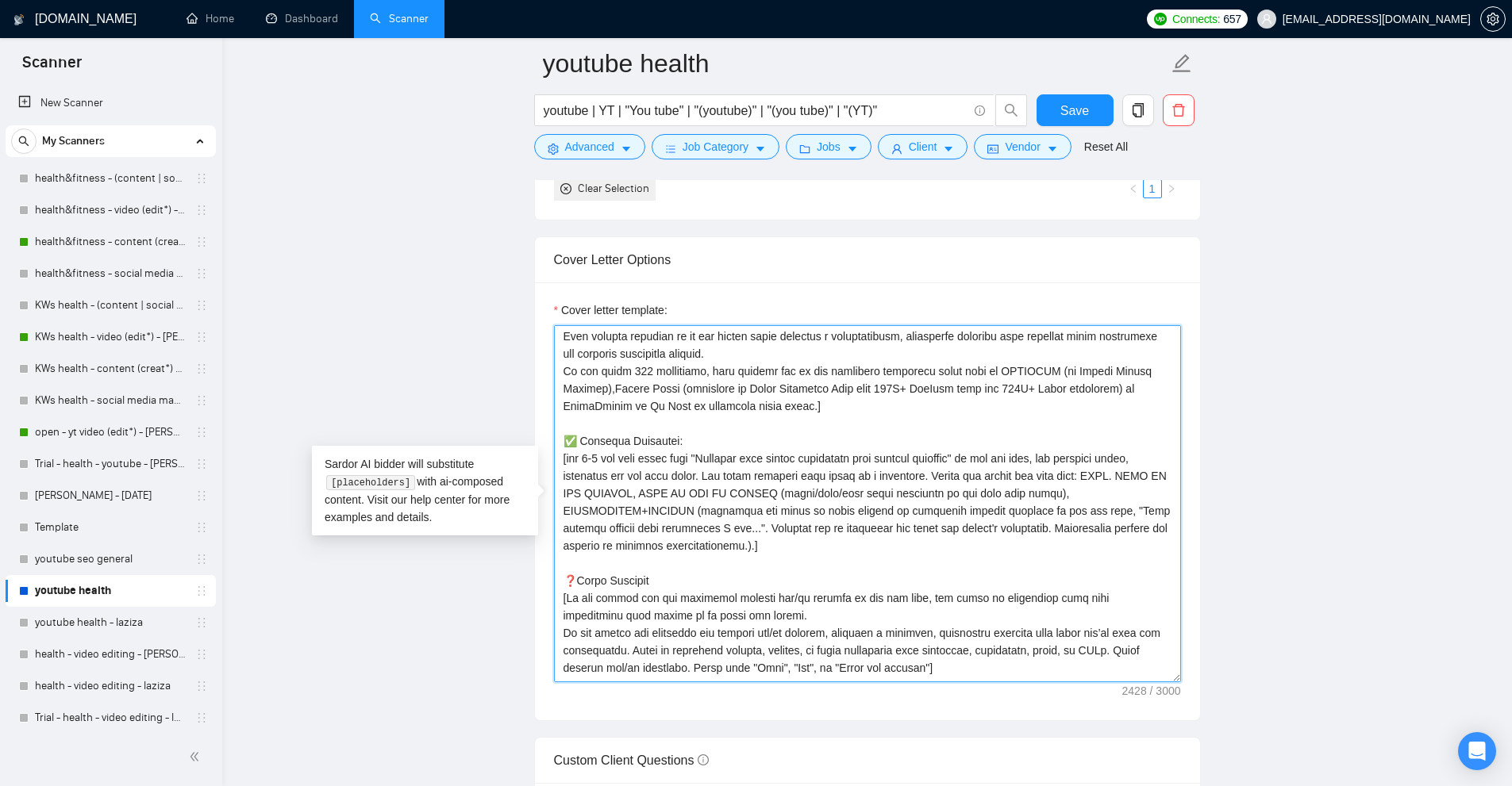
drag, startPoint x: 561, startPoint y: 441, endPoint x: 777, endPoint y: 541, distance: 238.0
click at [777, 541] on textarea "Cover letter template:" at bounding box center [867, 504] width 627 height 357
click at [652, 431] on textarea "Cover letter template:" at bounding box center [867, 504] width 627 height 357
drag, startPoint x: 579, startPoint y: 440, endPoint x: 562, endPoint y: 440, distance: 17.0
click at [562, 440] on textarea "Cover letter template:" at bounding box center [867, 504] width 627 height 357
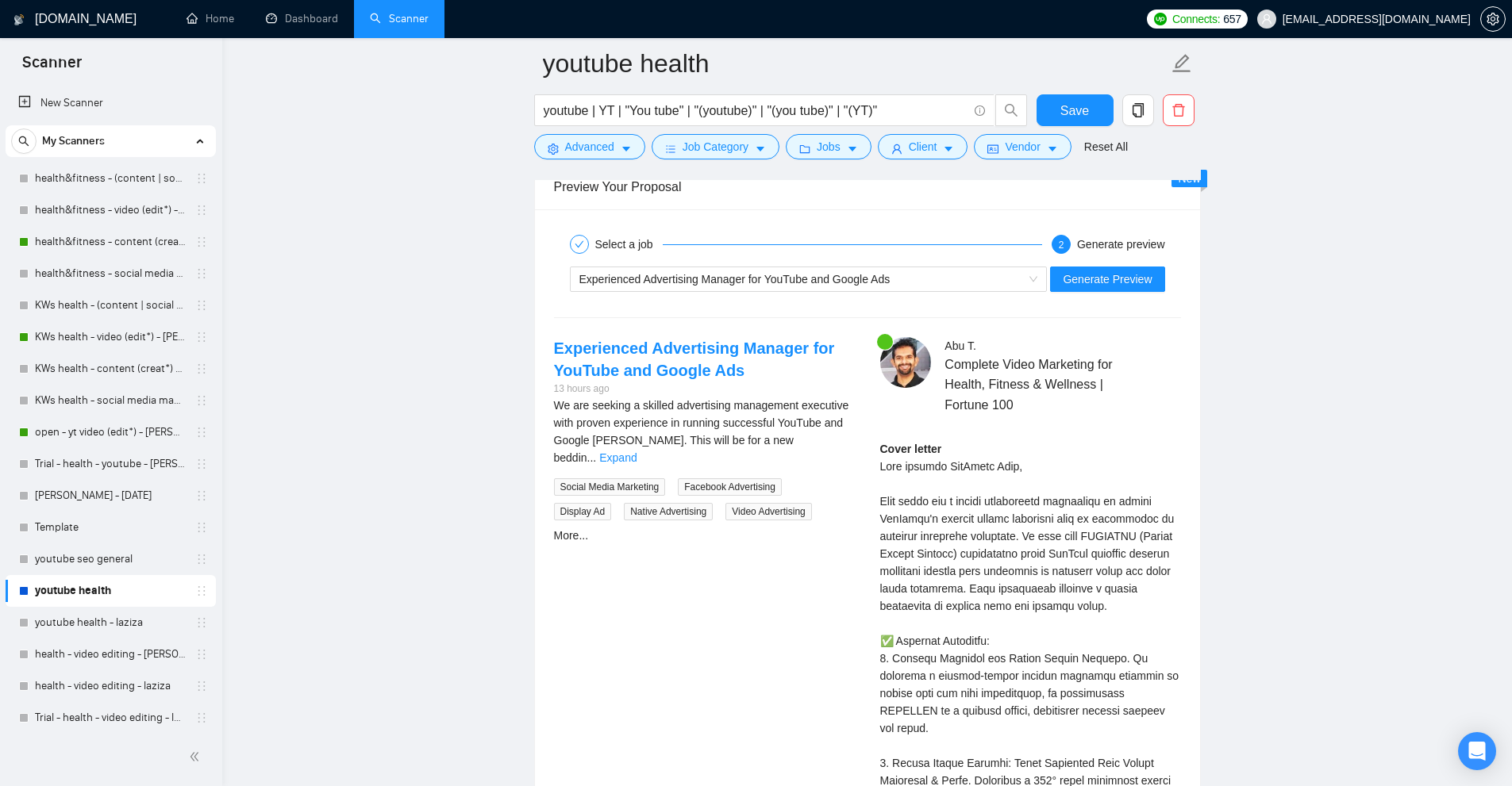
scroll to position [4211, 0]
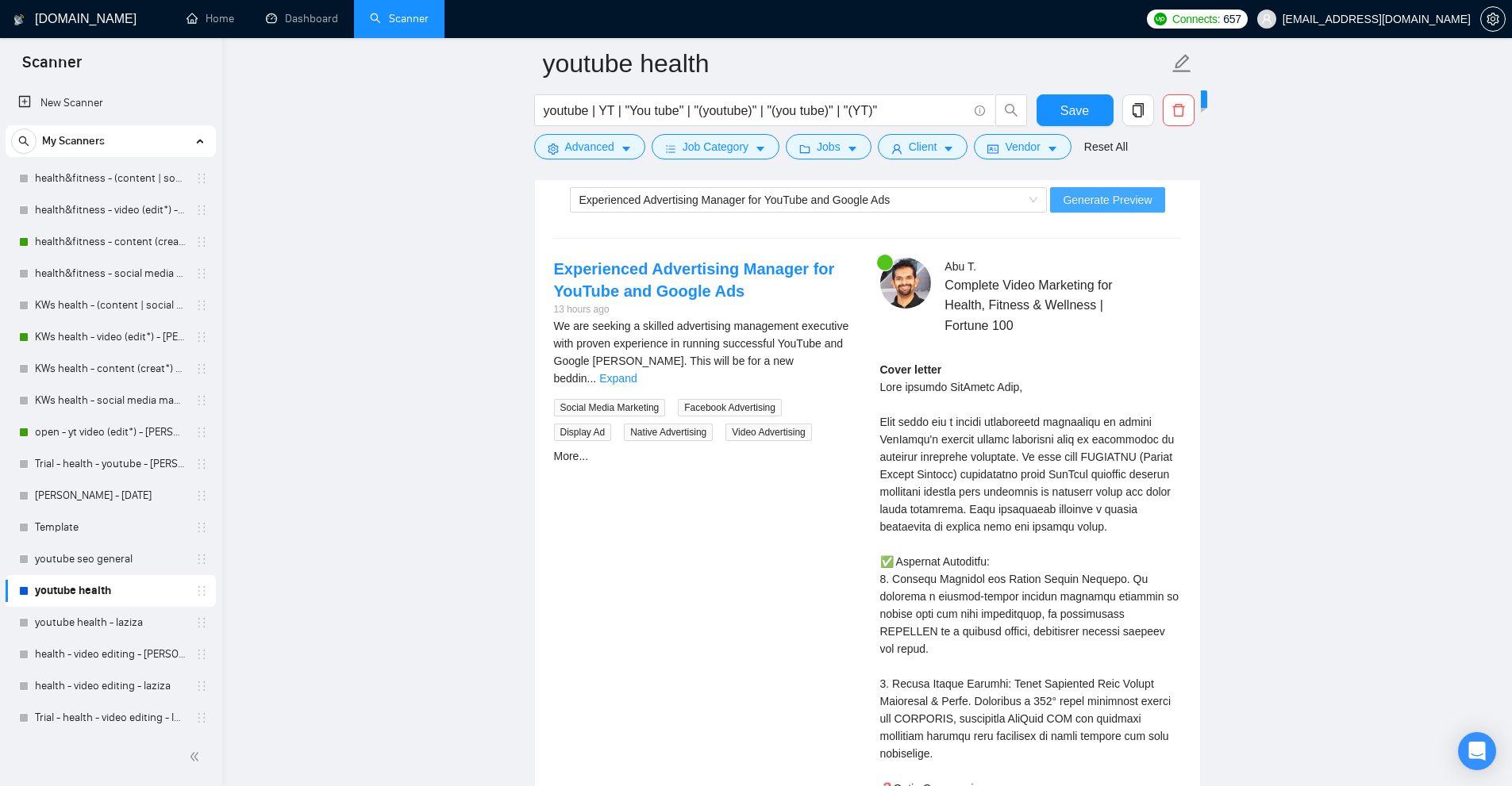
click at [1094, 211] on button "Generate Preview" at bounding box center [1106, 200] width 114 height 25
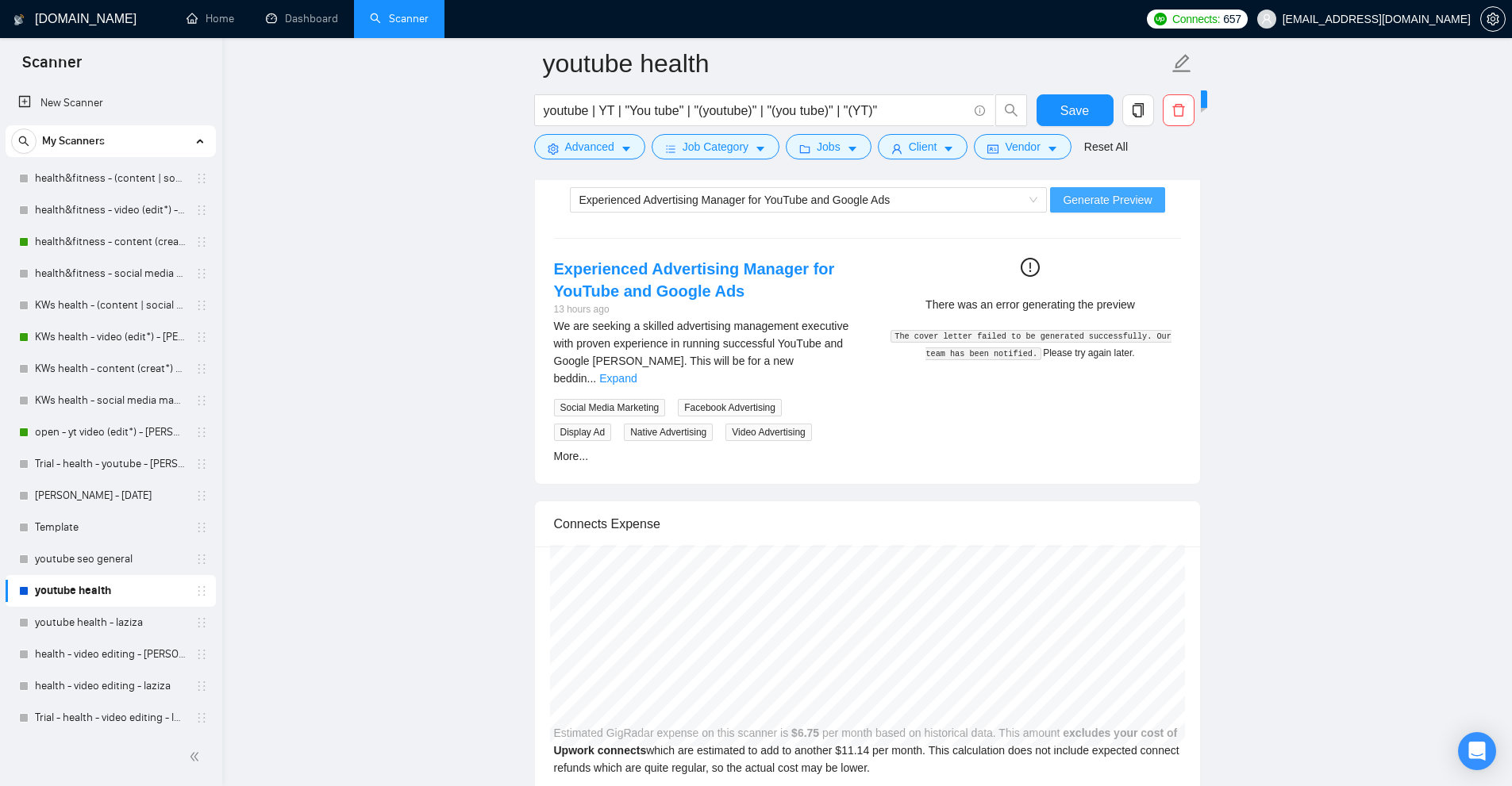
click at [1131, 198] on span "Generate Preview" at bounding box center [1107, 200] width 88 height 17
click at [1109, 202] on span "Generate Preview" at bounding box center [1107, 200] width 88 height 17
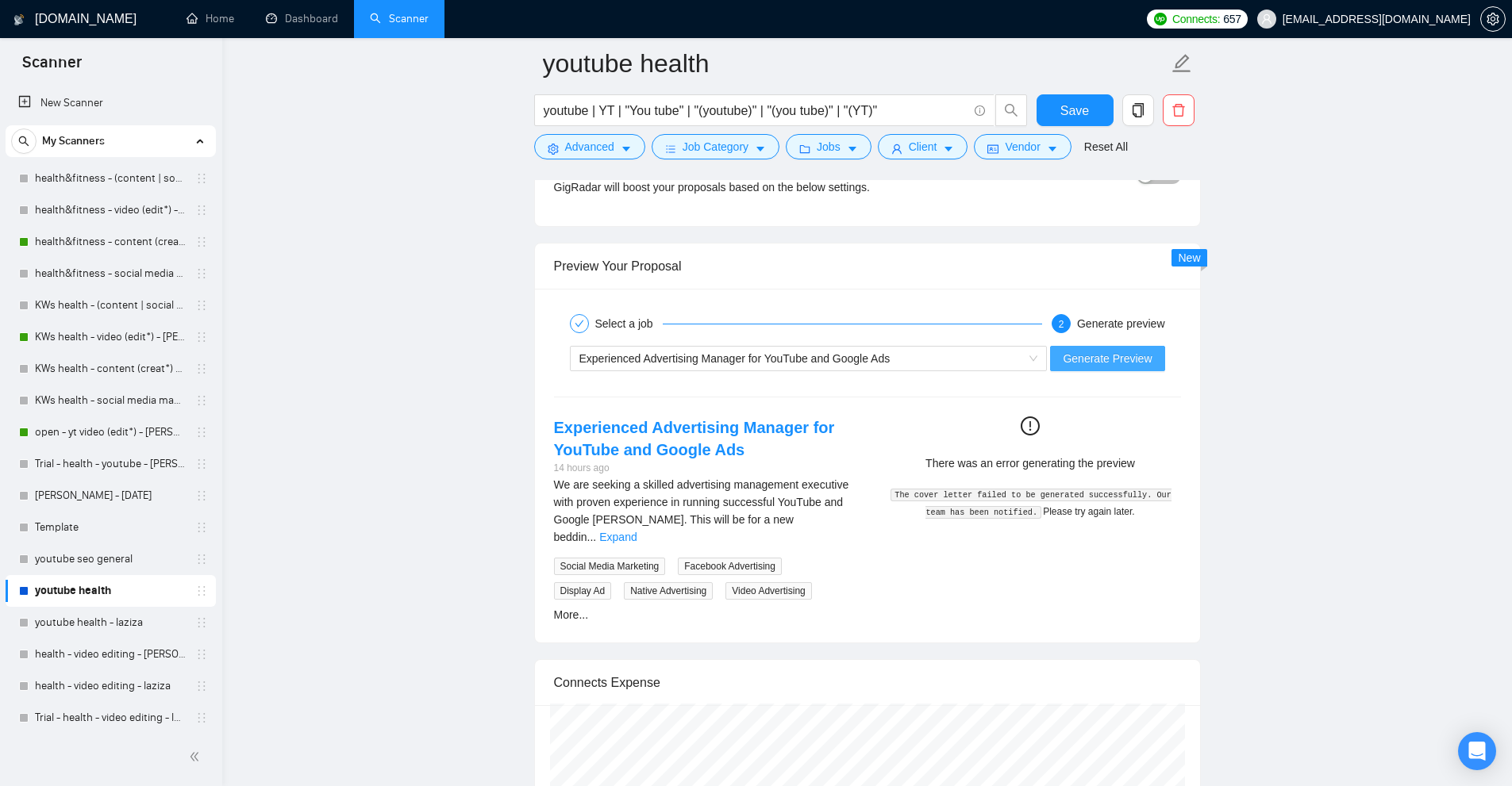
scroll to position [3972, 0]
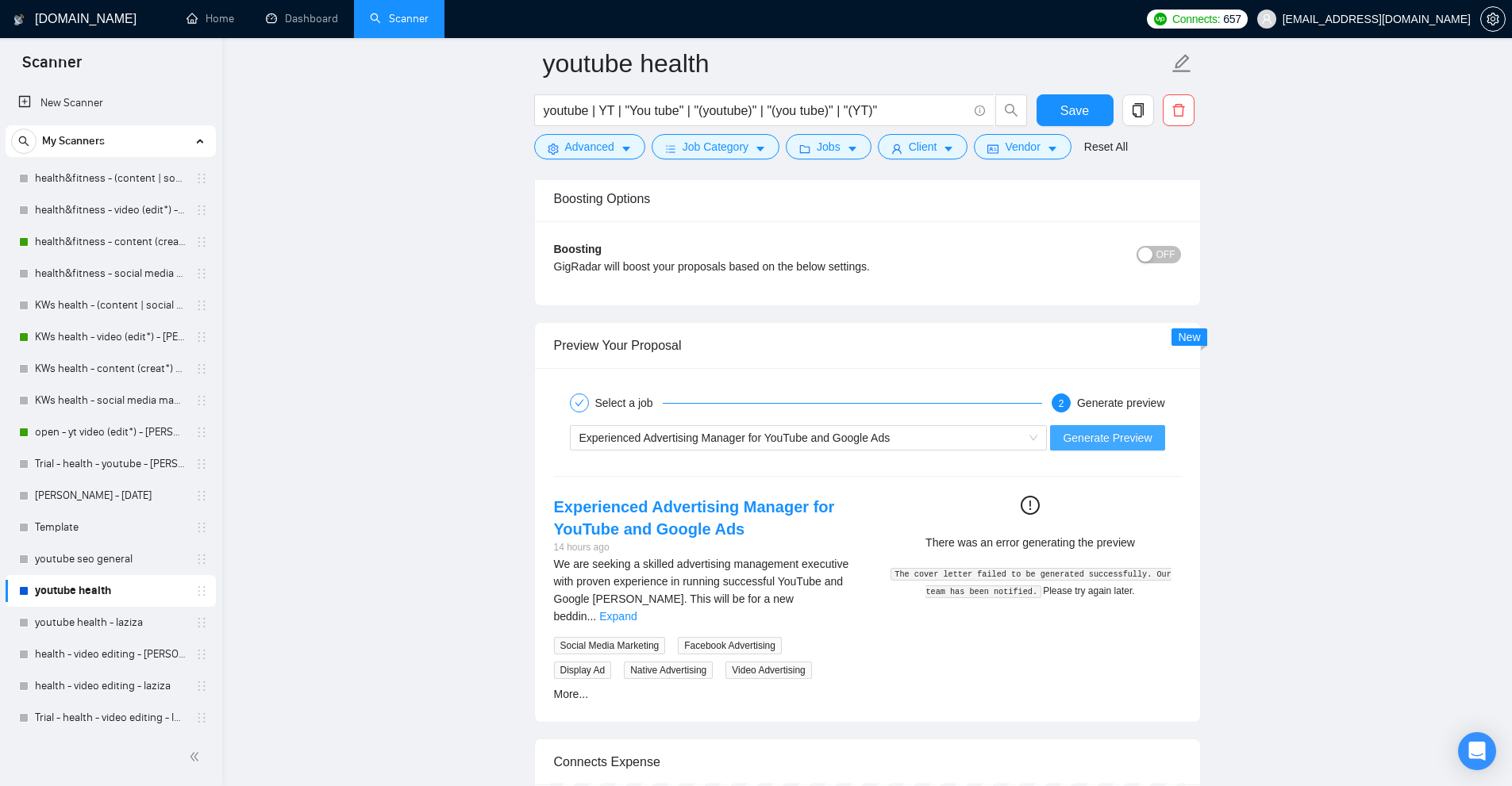
click at [1096, 428] on button "Generate Preview" at bounding box center [1106, 438] width 114 height 25
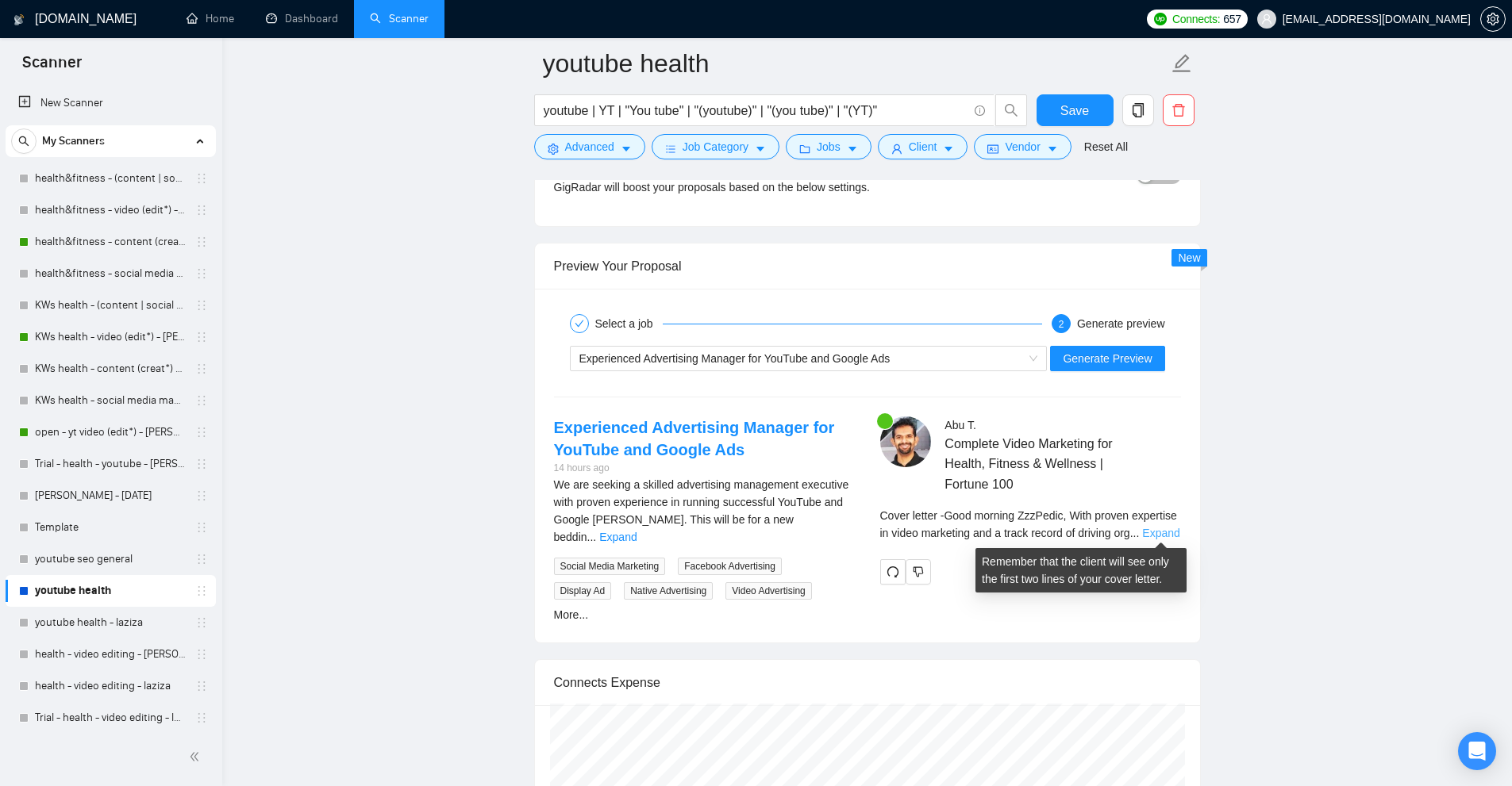
click at [1166, 528] on link "Expand" at bounding box center [1160, 532] width 37 height 12
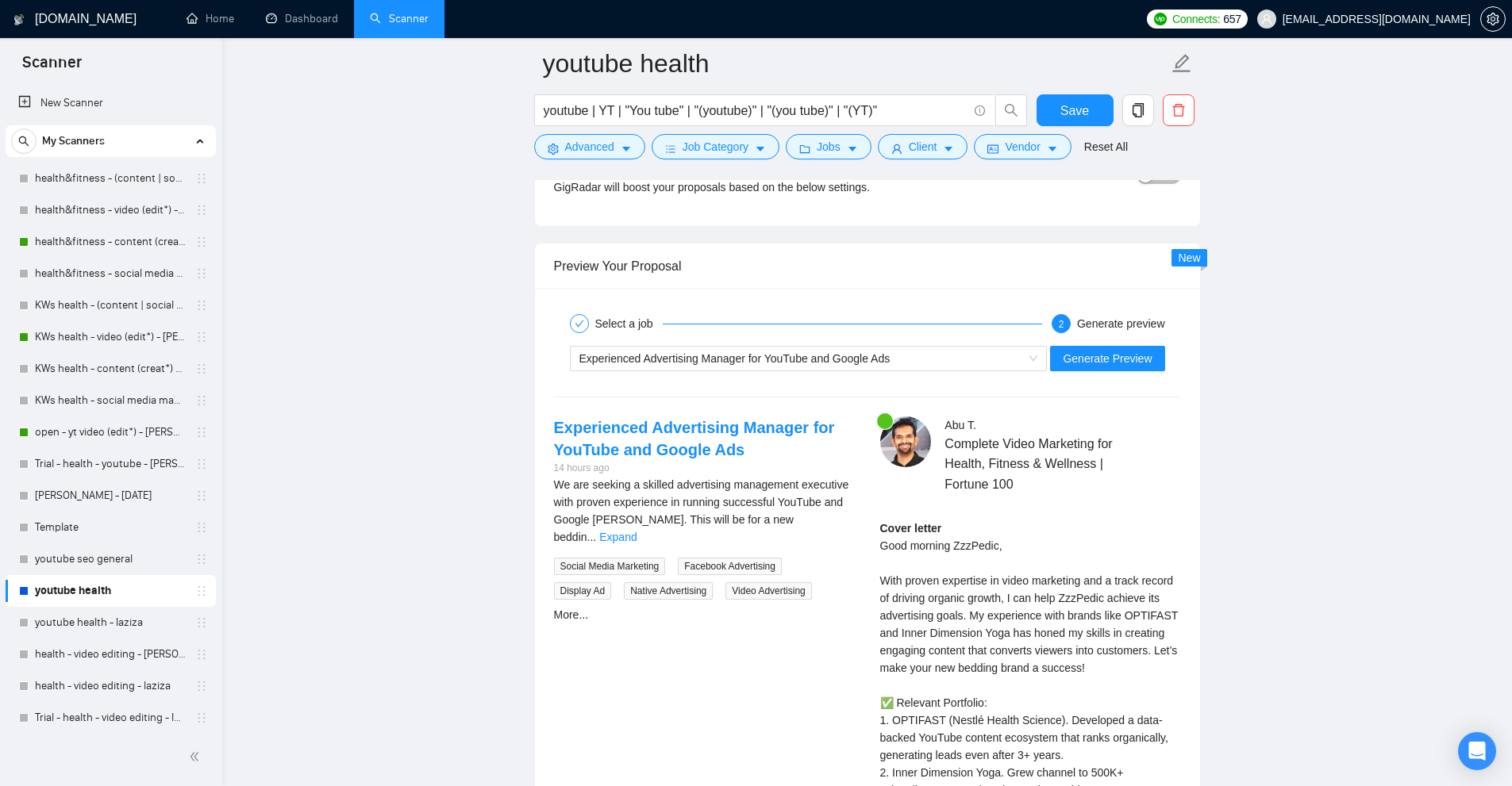
scroll to position [4369, 0]
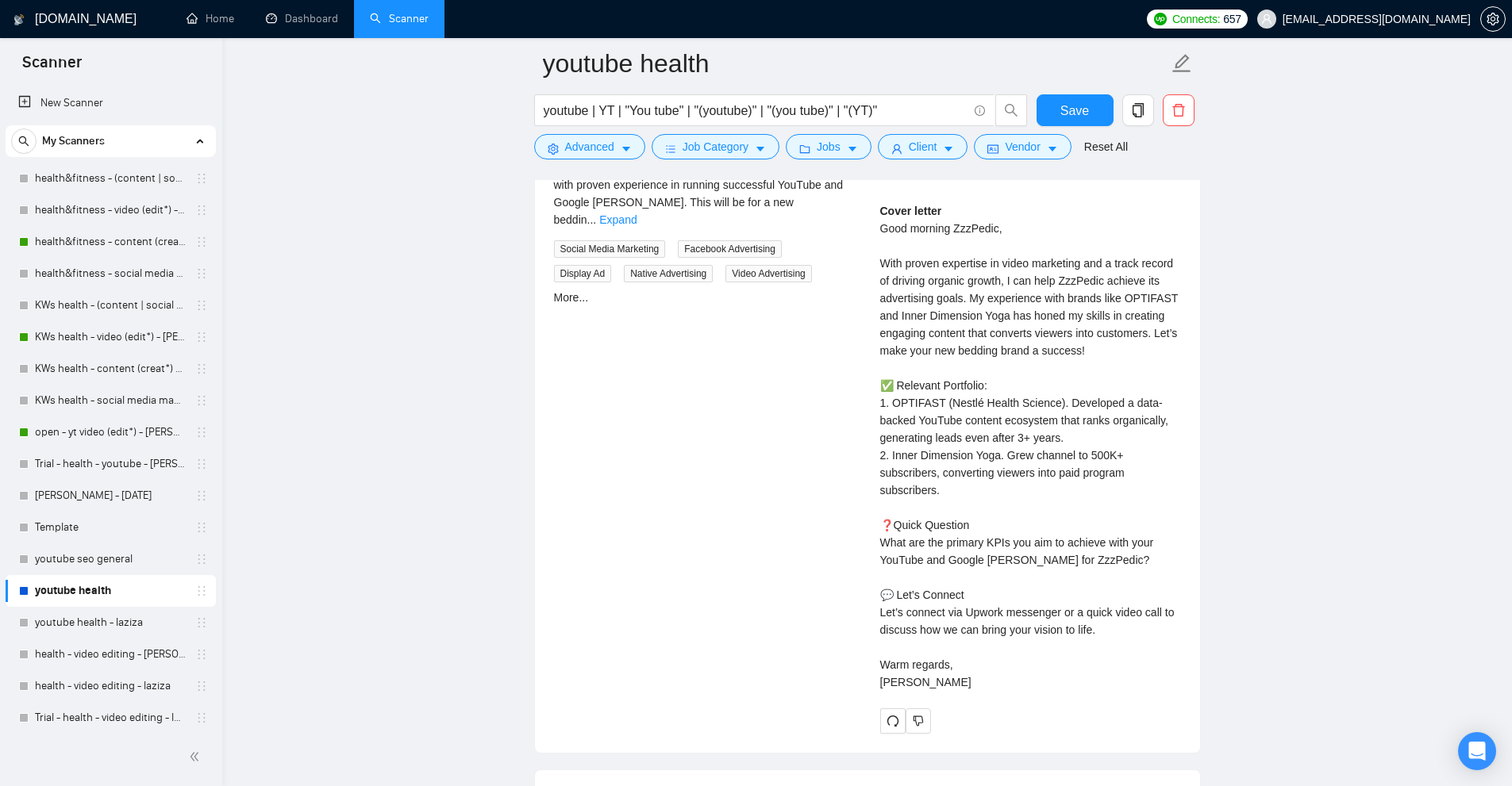
click at [926, 406] on div "Cover letter Good morning ZzzPedic, With proven expertise in video marketing an…" at bounding box center [1030, 447] width 301 height 489
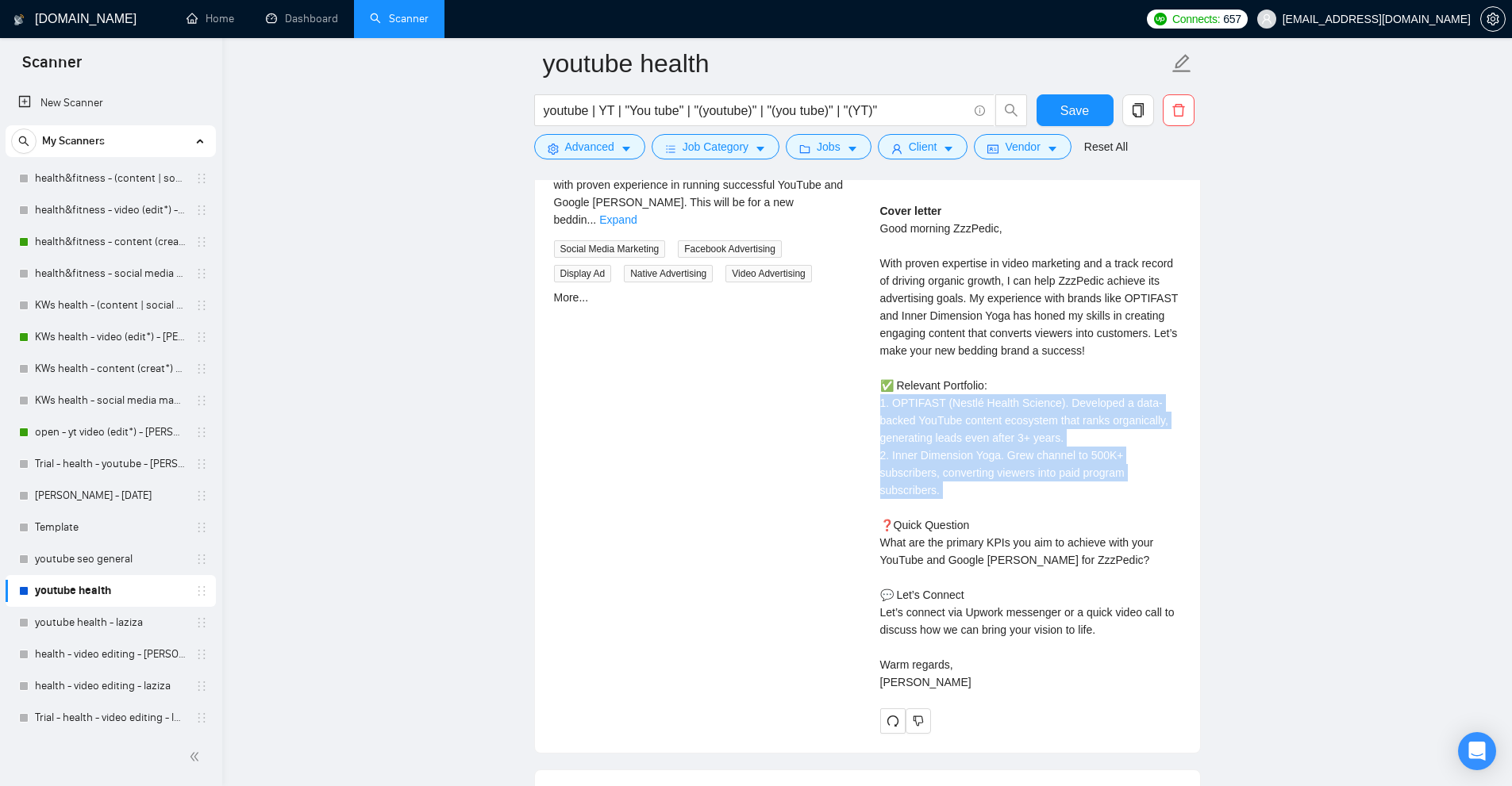
drag, startPoint x: 926, startPoint y: 406, endPoint x: 977, endPoint y: 456, distance: 71.4
click at [968, 453] on div "Cover letter Good morning ZzzPedic, With proven expertise in video marketing an…" at bounding box center [1030, 447] width 301 height 489
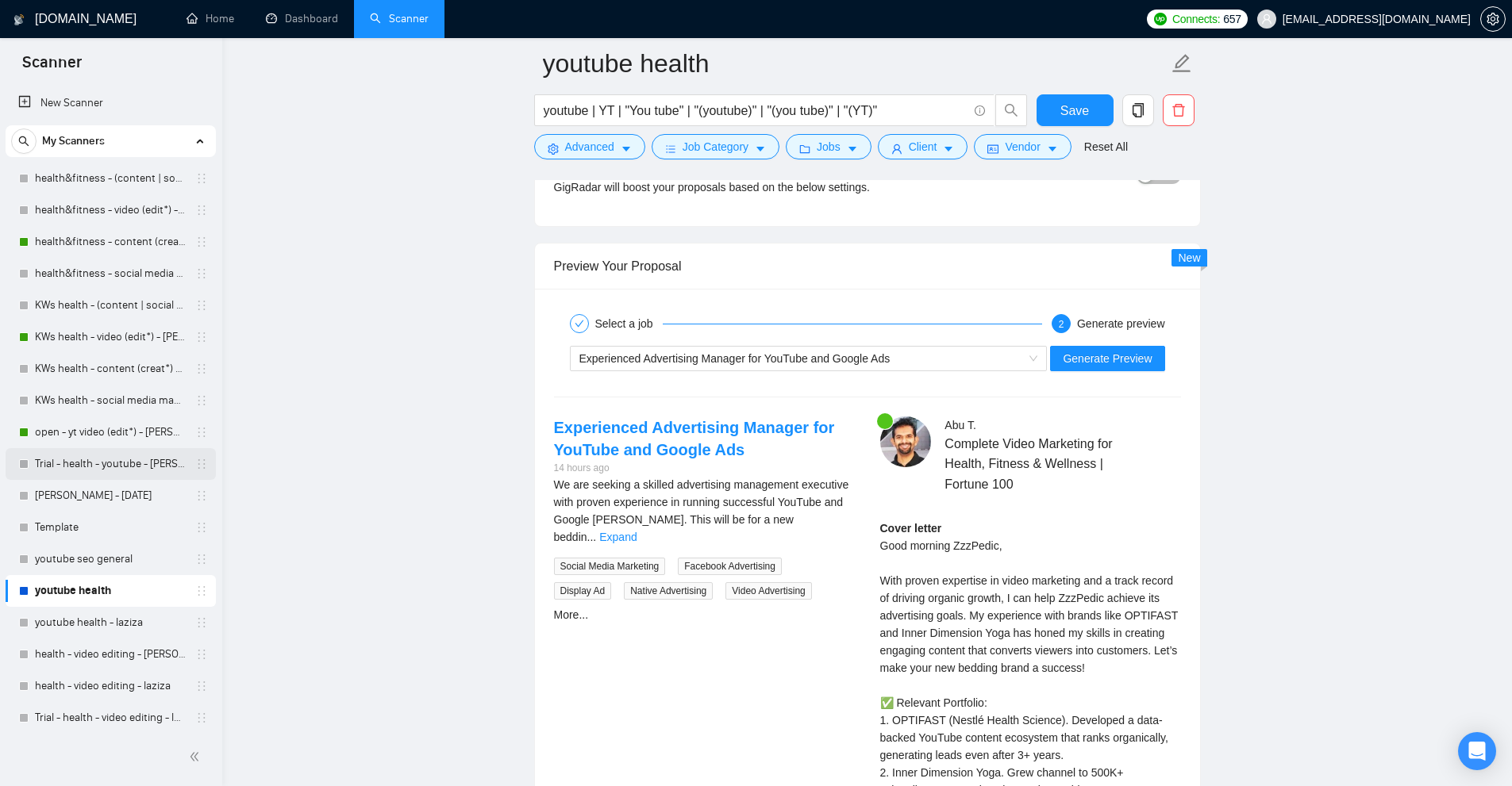
scroll to position [6, 0]
click at [135, 641] on link "health - video editing - sardor" at bounding box center [110, 649] width 151 height 32
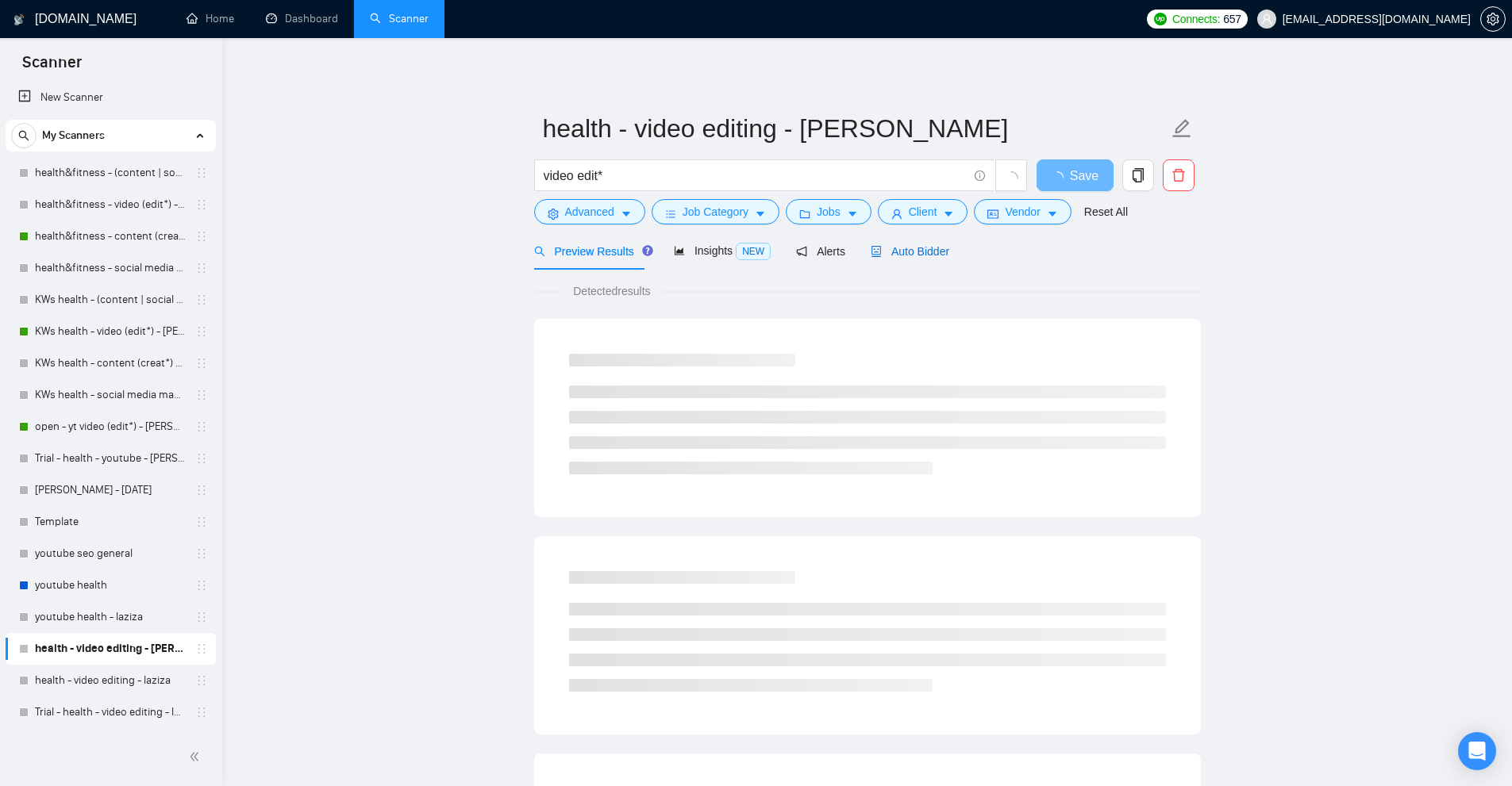
click at [899, 253] on span "Auto Bidder" at bounding box center [910, 251] width 79 height 12
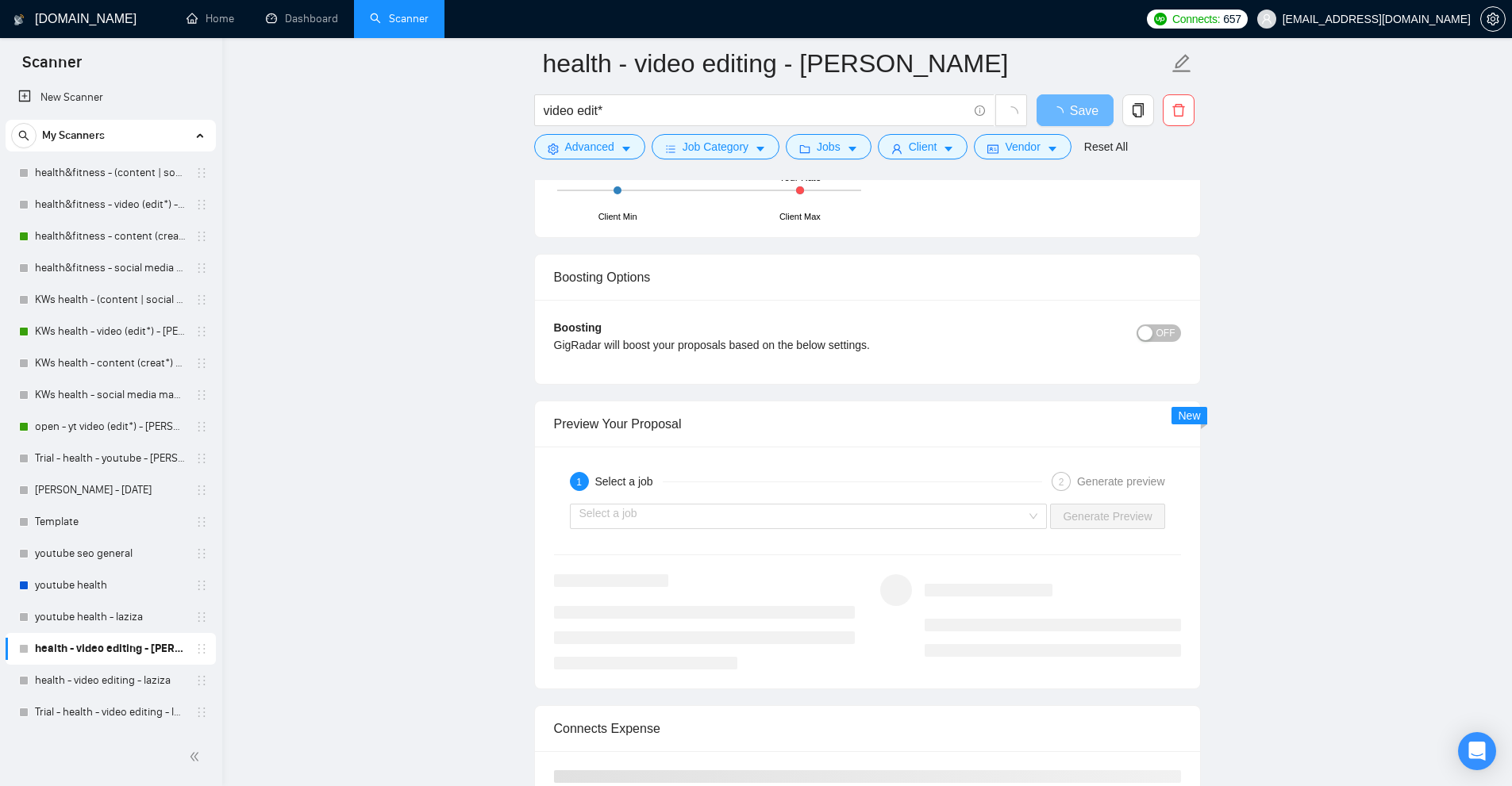
scroll to position [3808, 0]
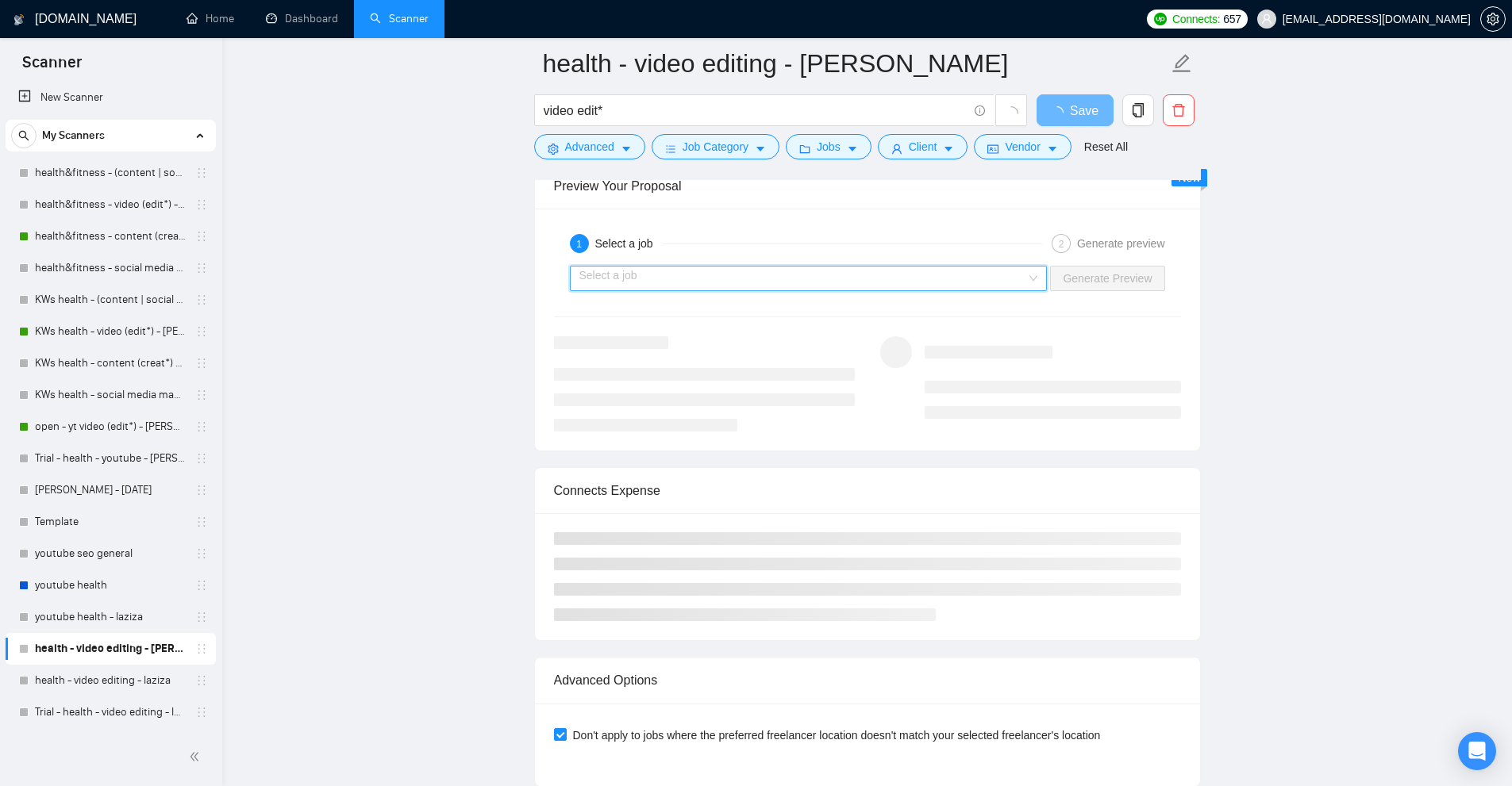
click at [890, 266] on input "search" at bounding box center [804, 278] width 448 height 24
click at [827, 310] on icon at bounding box center [809, 321] width 51 height 28
click at [1013, 261] on div "Select a job Generate Preview" at bounding box center [868, 279] width 631 height 38
click at [1003, 278] on input "search" at bounding box center [804, 278] width 448 height 24
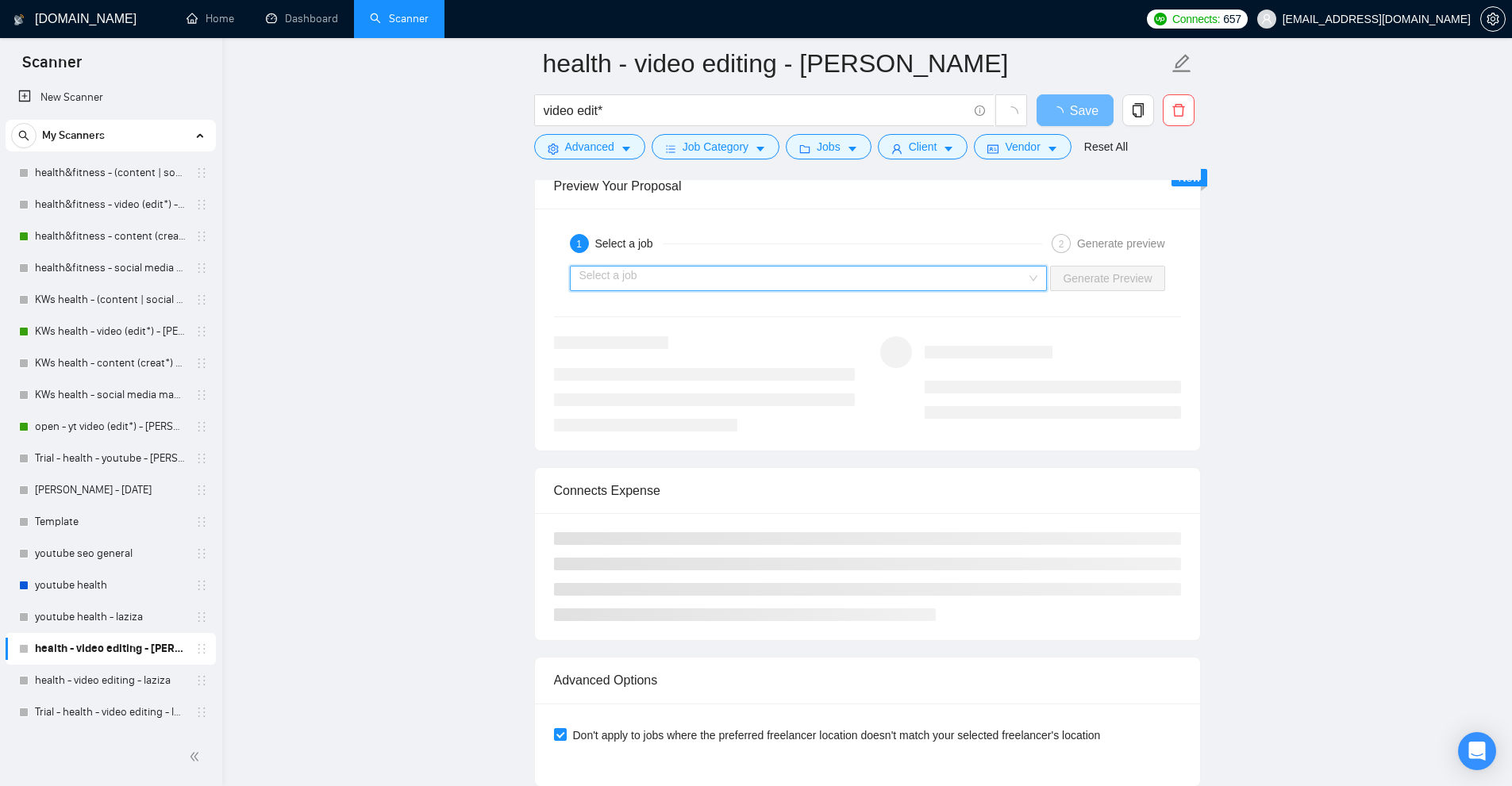
click at [1003, 278] on input "search" at bounding box center [804, 278] width 448 height 24
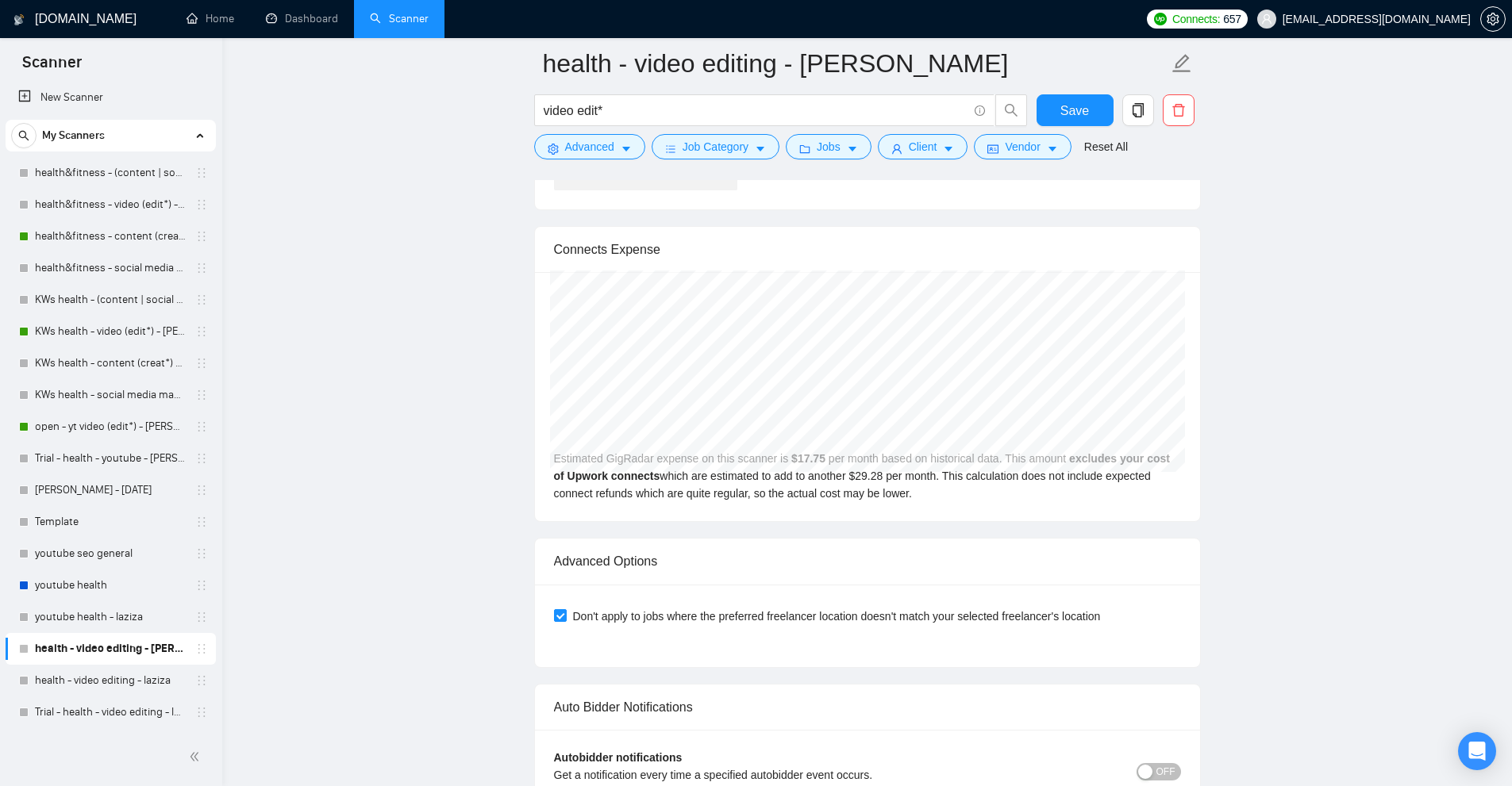
scroll to position [3649, 0]
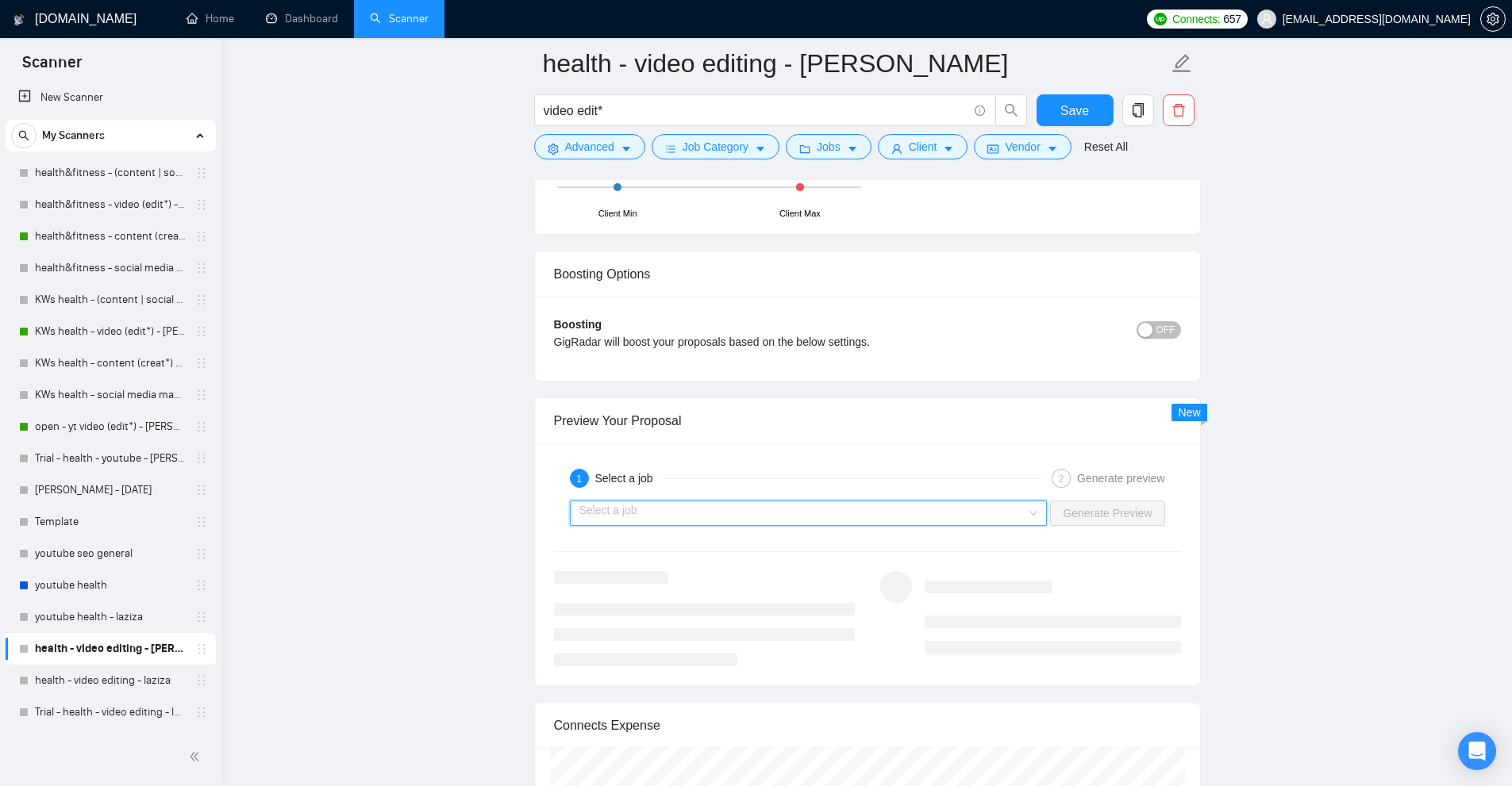
click at [890, 523] on input "search" at bounding box center [804, 513] width 448 height 24
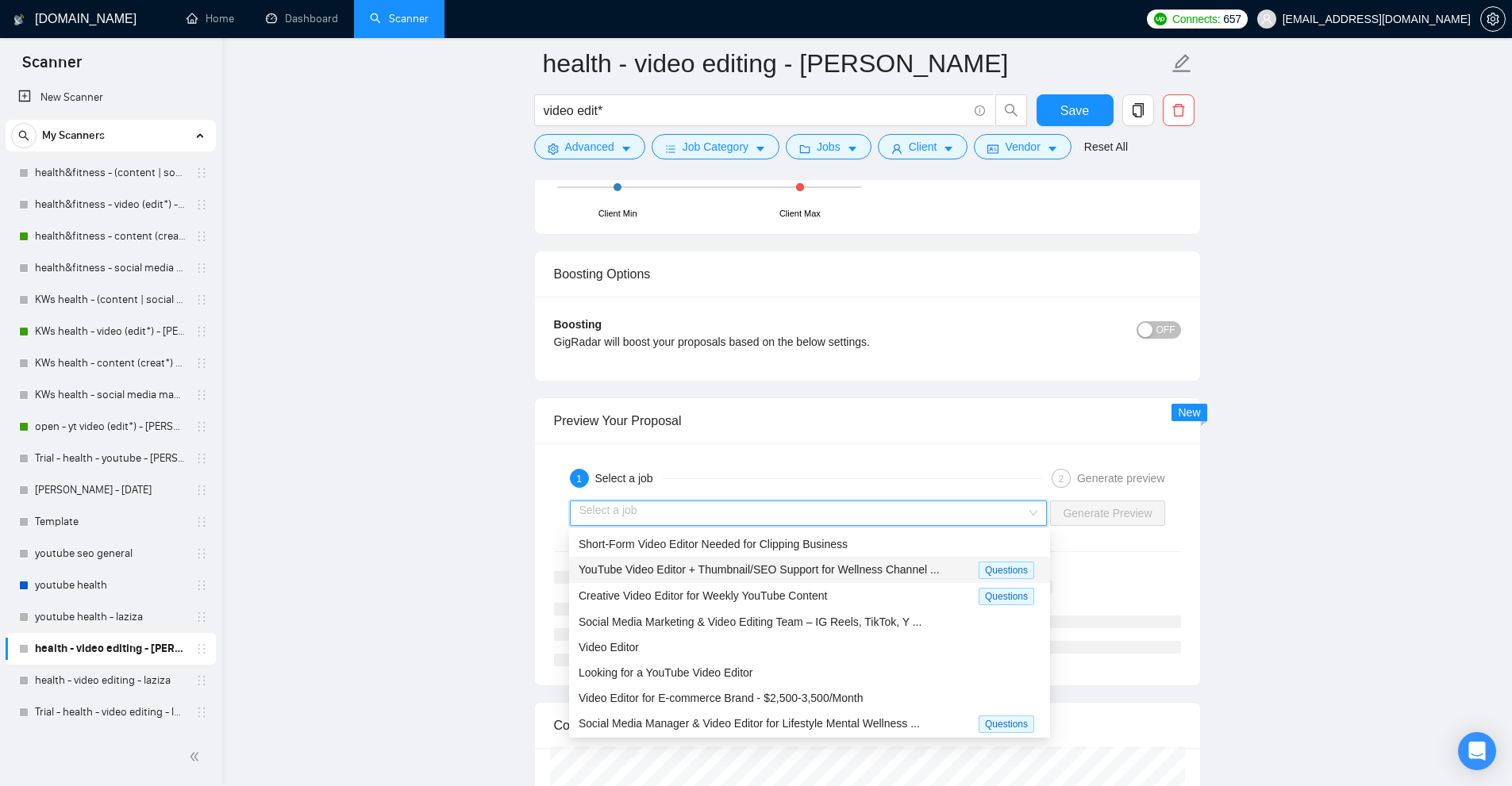
click at [828, 560] on div "YouTube Video Editor + Thumbnail/SEO Support for Wellness Channel ... Questions" at bounding box center [809, 570] width 481 height 26
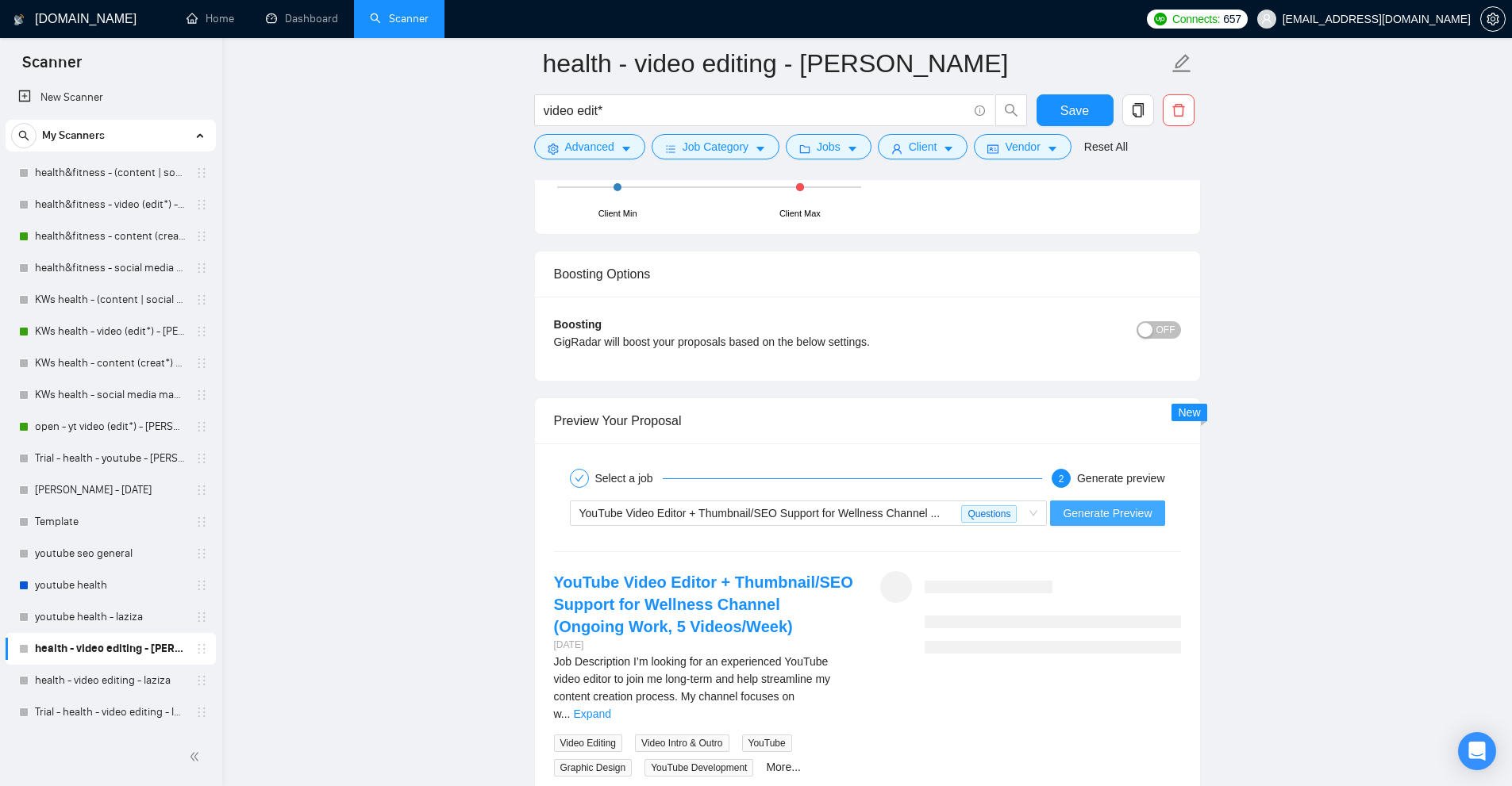
click at [1106, 515] on span "Generate Preview" at bounding box center [1107, 513] width 88 height 17
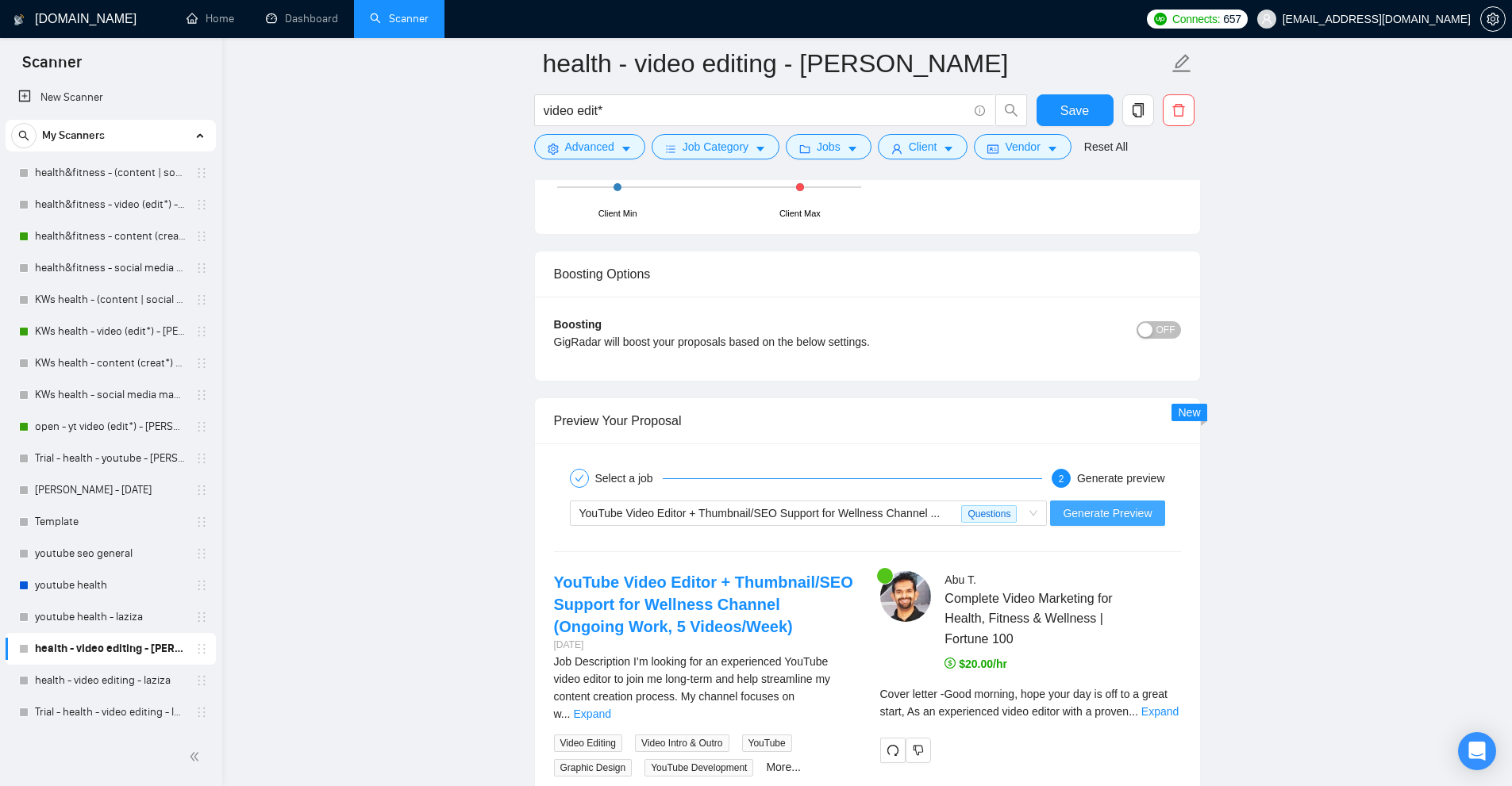
scroll to position [4046, 0]
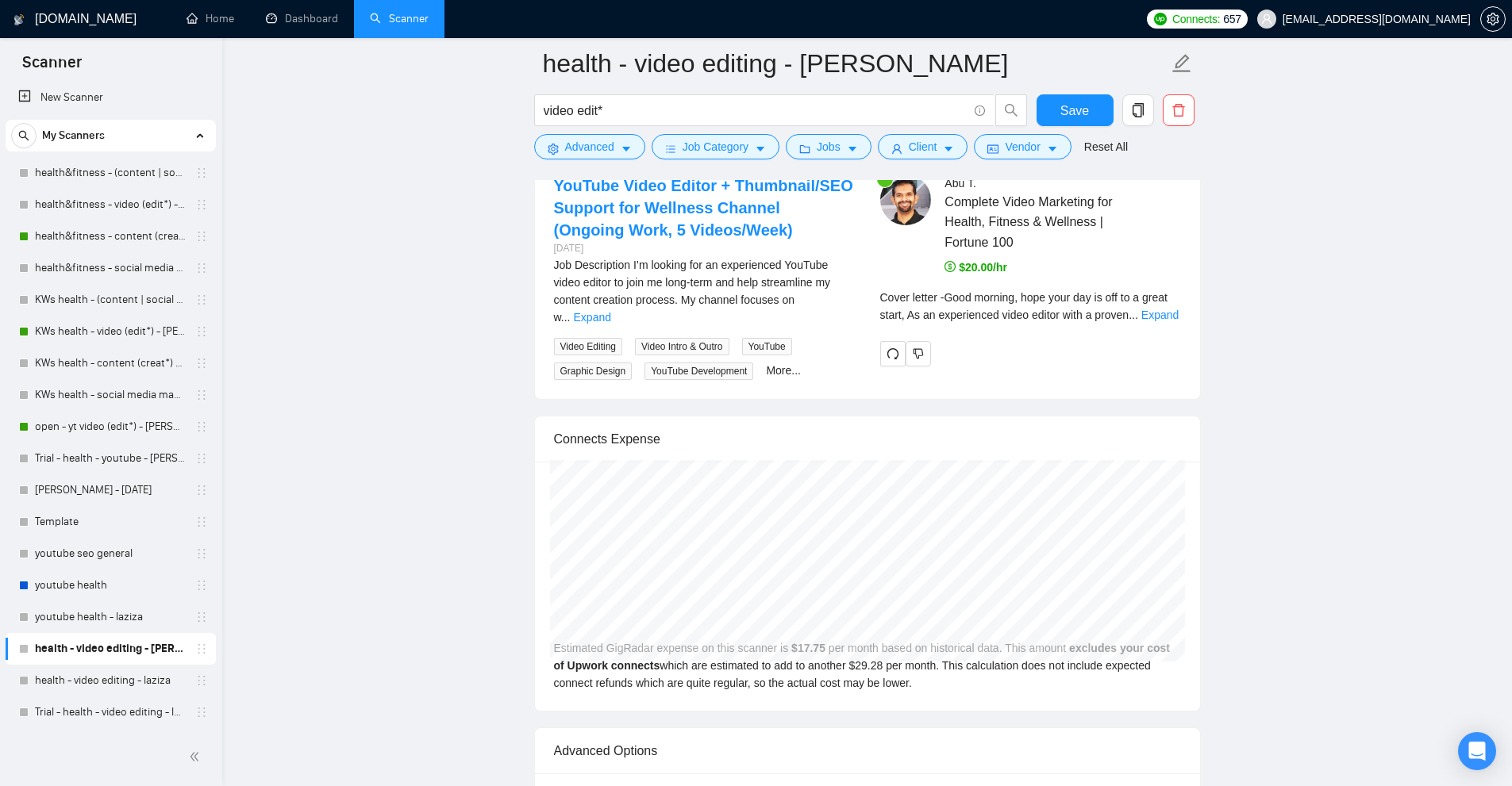
click at [1147, 306] on div "Cover letter - Good morning, hope your day is off to a great start, As an exper…" at bounding box center [1030, 307] width 301 height 35
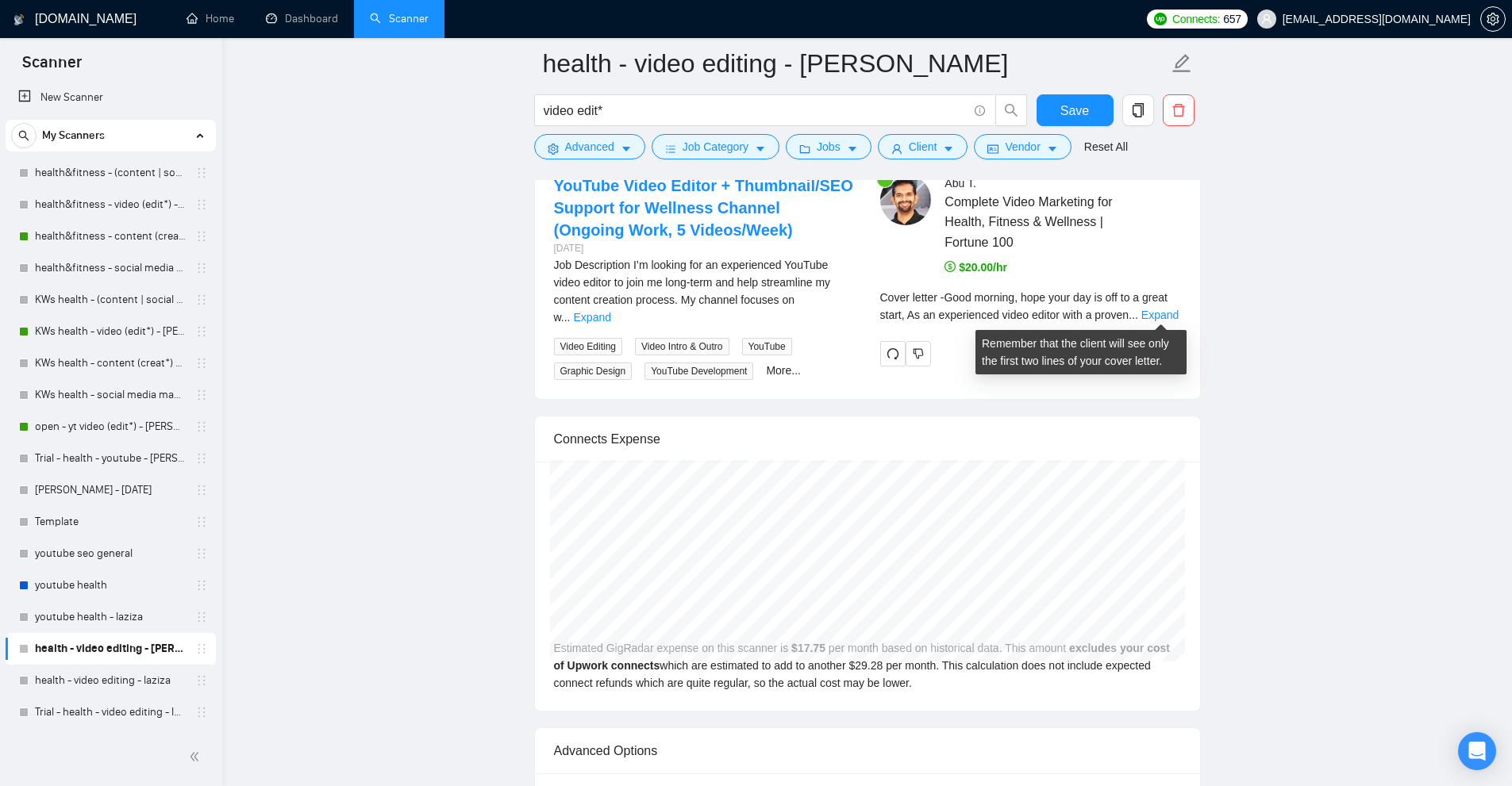
click at [1150, 306] on div "Cover letter - Good morning, hope your day is off to a great start, As an exper…" at bounding box center [1030, 307] width 301 height 35
click at [1150, 313] on link "Expand" at bounding box center [1159, 314] width 37 height 12
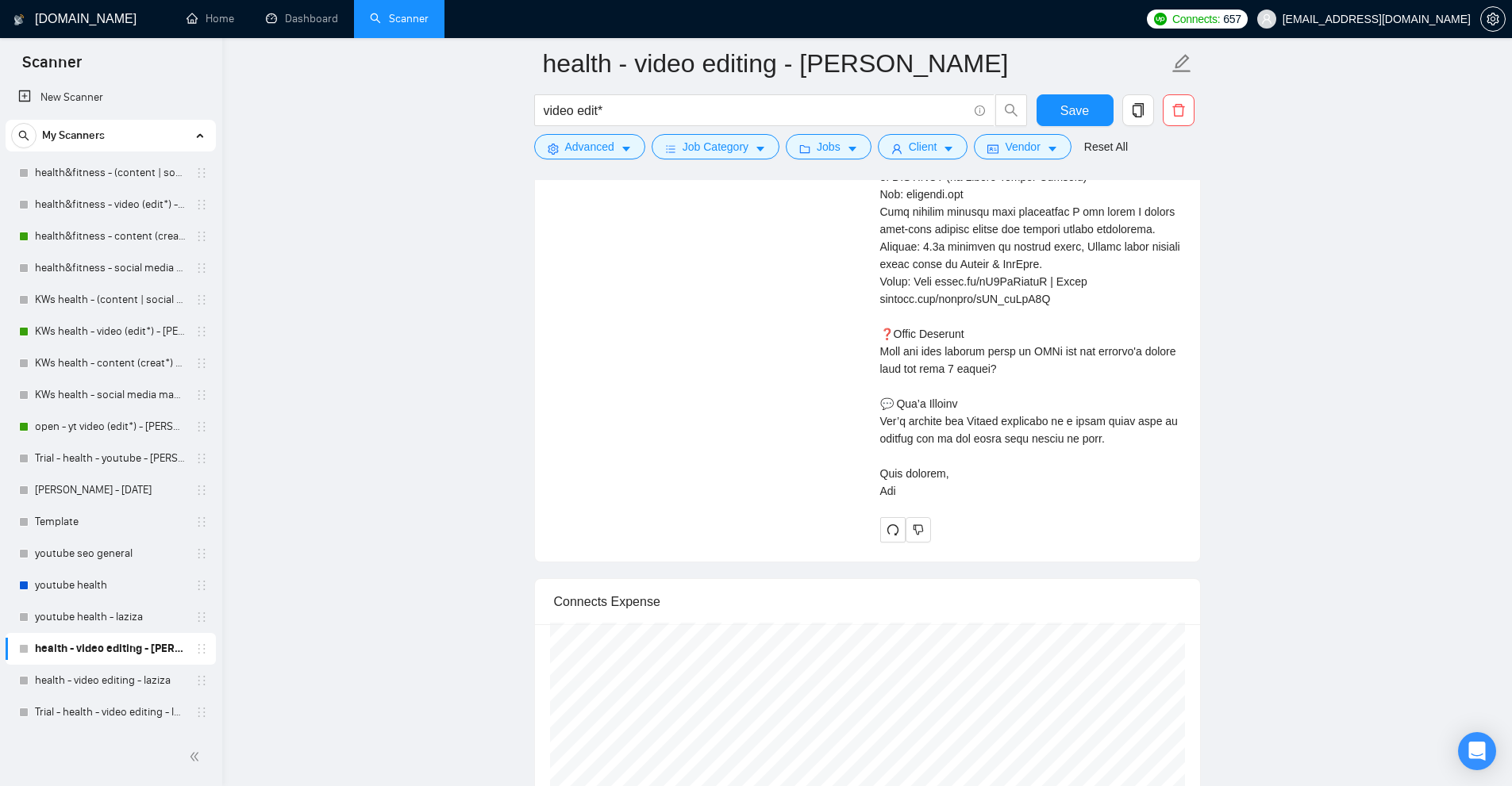
scroll to position [4523, 0]
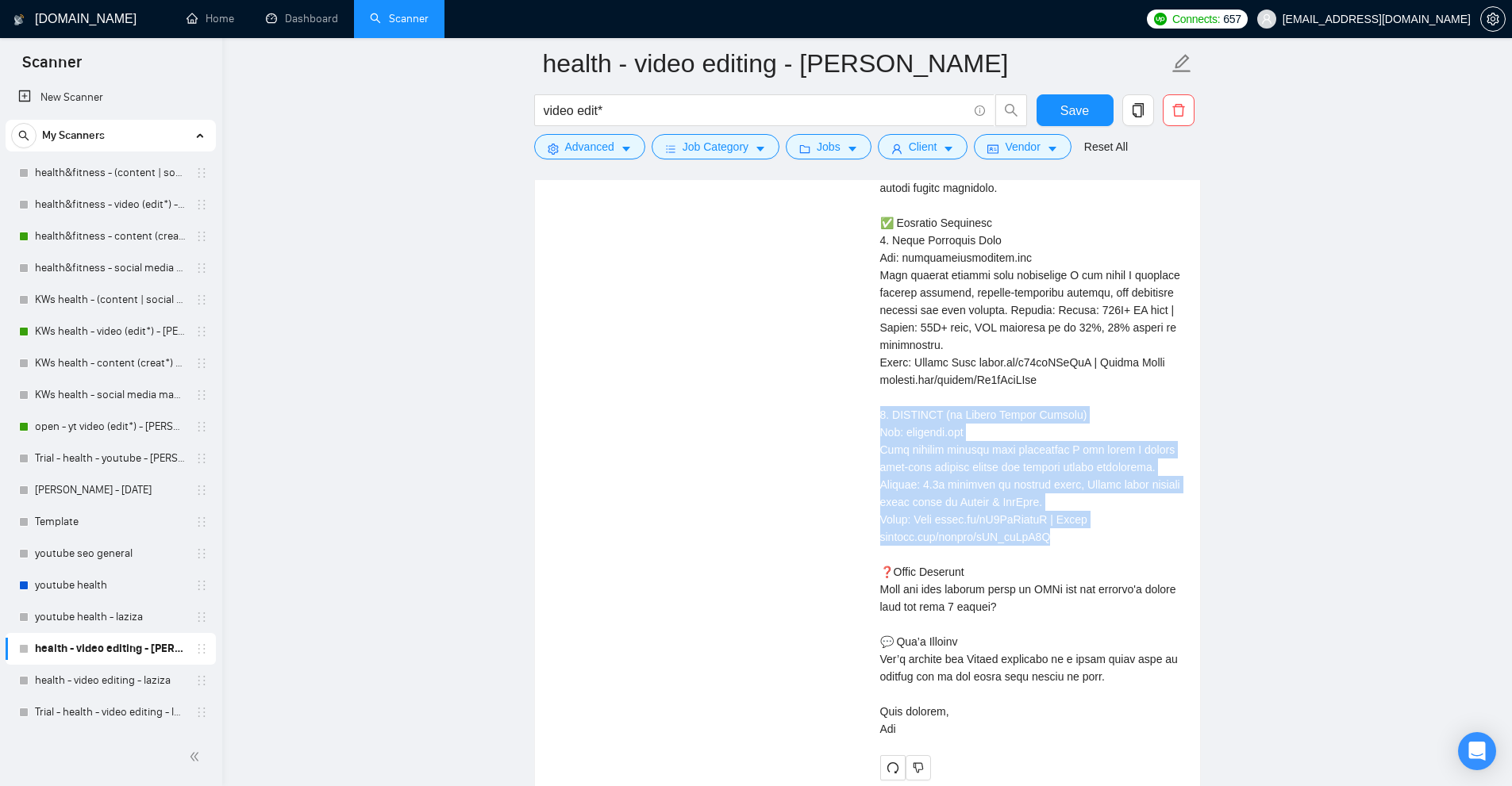
drag, startPoint x: 1059, startPoint y: 535, endPoint x: 863, endPoint y: 421, distance: 226.7
click at [863, 421] on div "YouTube Video Editor + Thumbnail/SEO Support for Wellness Channel (Ongoing Work…" at bounding box center [867, 238] width 653 height 1081
click at [868, 417] on div "Abu T . Complete Video Marketing for Health, Fitness & Wellness | Fortune 100 $…" at bounding box center [1030, 238] width 326 height 1081
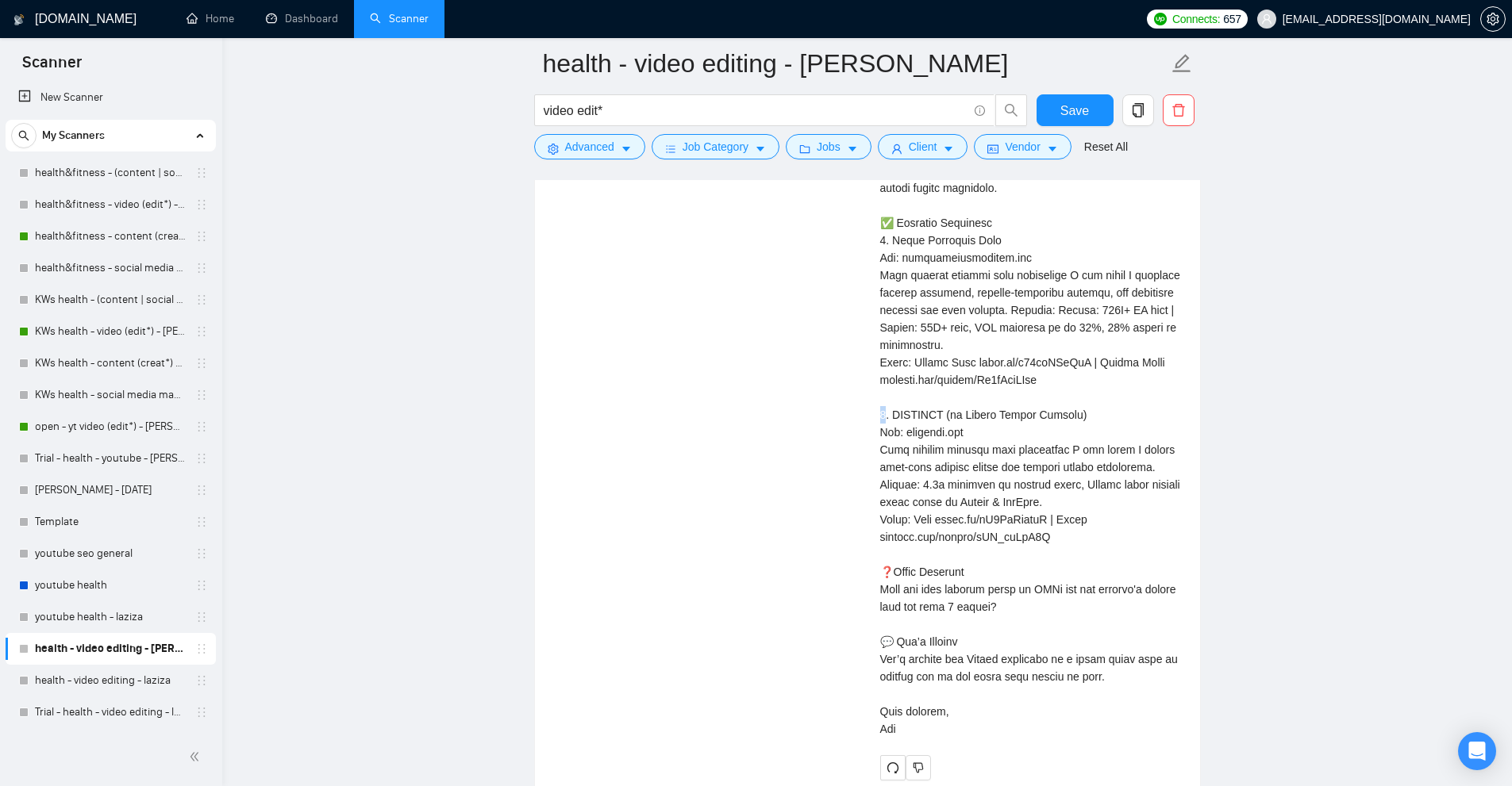
click at [868, 417] on div "Abu T . Complete Video Marketing for Health, Fitness & Wellness | Fortune 100 $…" at bounding box center [1030, 238] width 326 height 1081
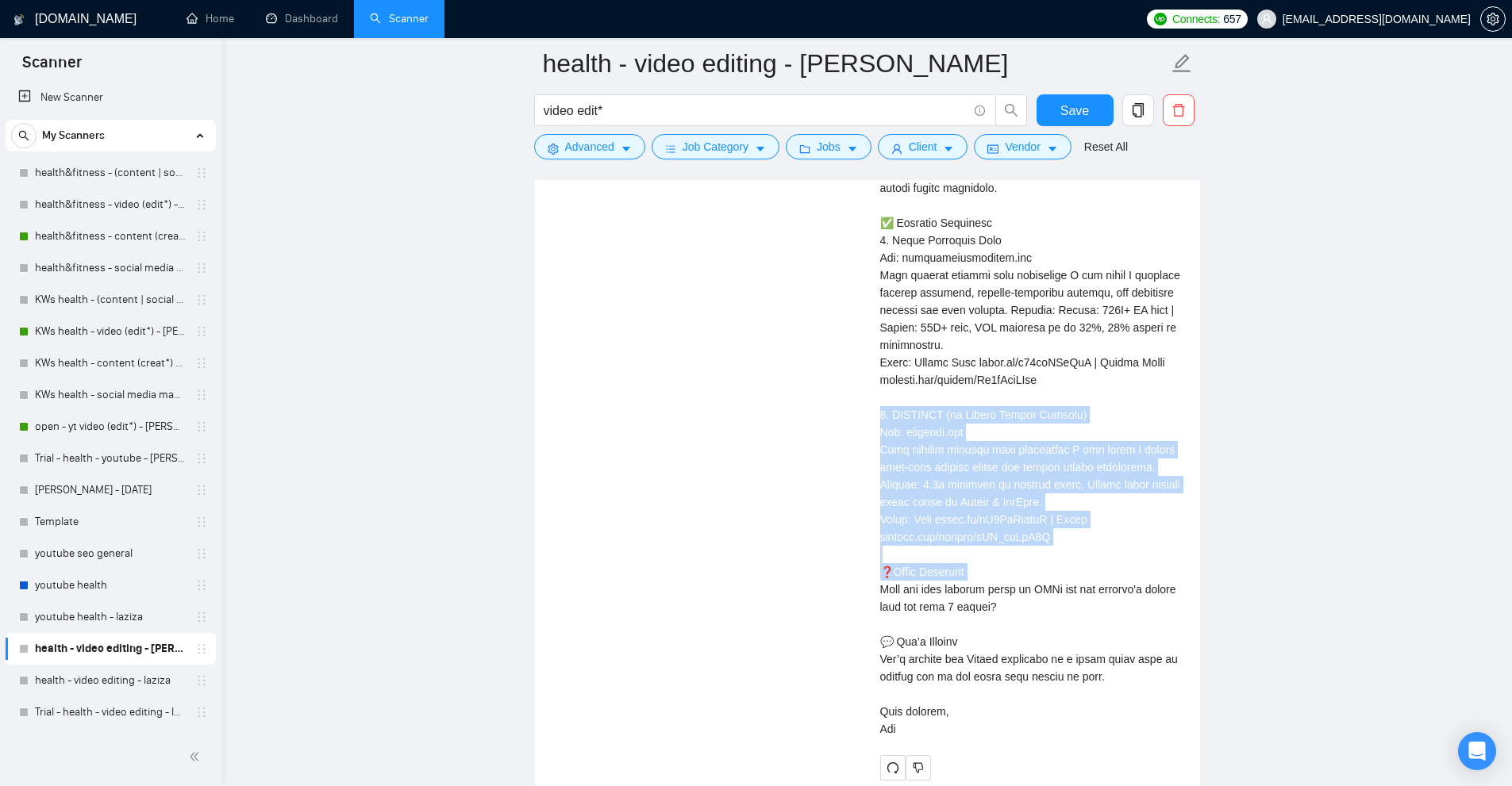
drag, startPoint x: 868, startPoint y: 417, endPoint x: 1061, endPoint y: 567, distance: 244.4
click at [1061, 567] on div "Abu T . Complete Video Marketing for Health, Fitness & Wellness | Fortune 100 $…" at bounding box center [1030, 238] width 326 height 1081
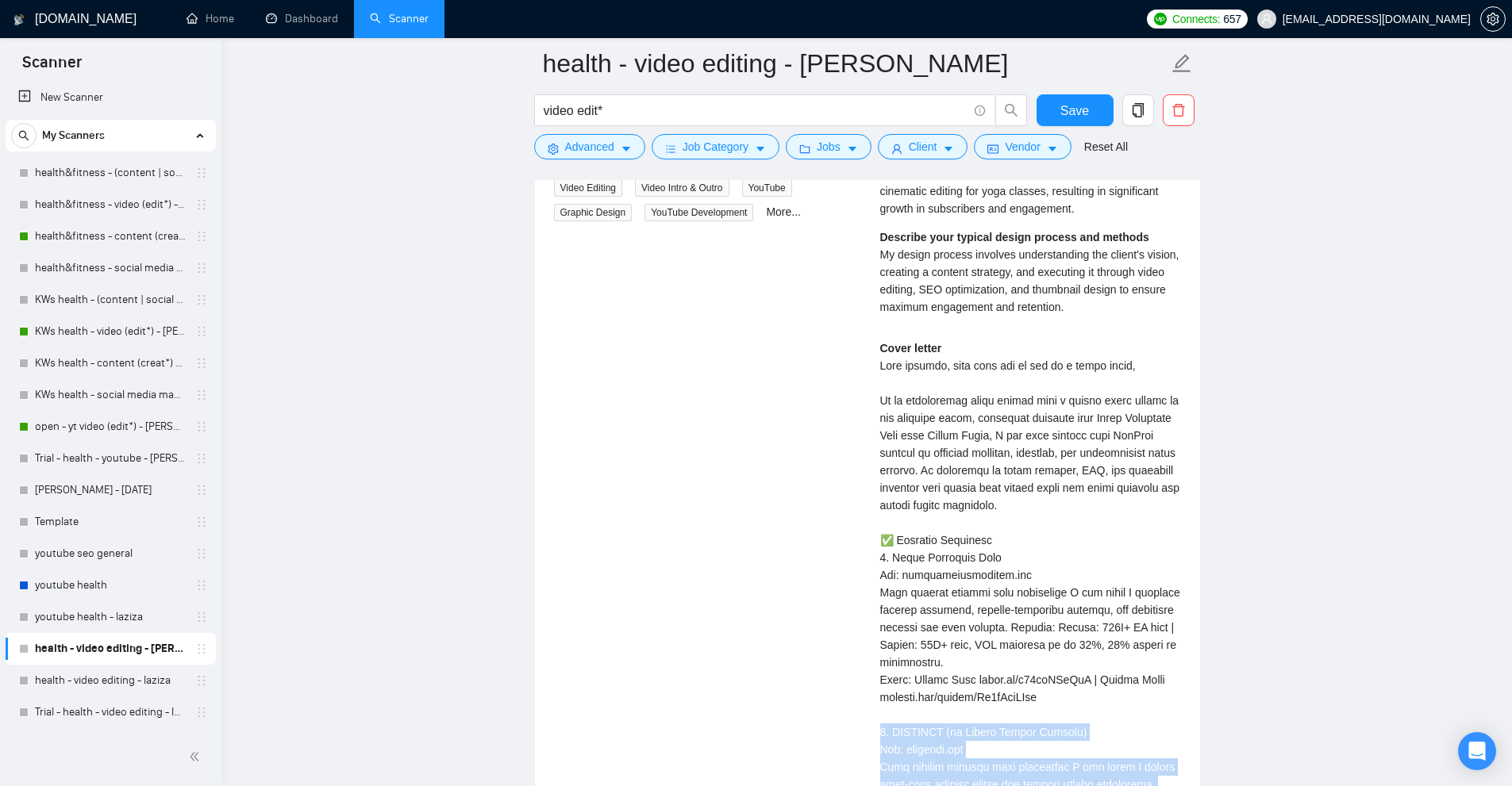
scroll to position [3808, 0]
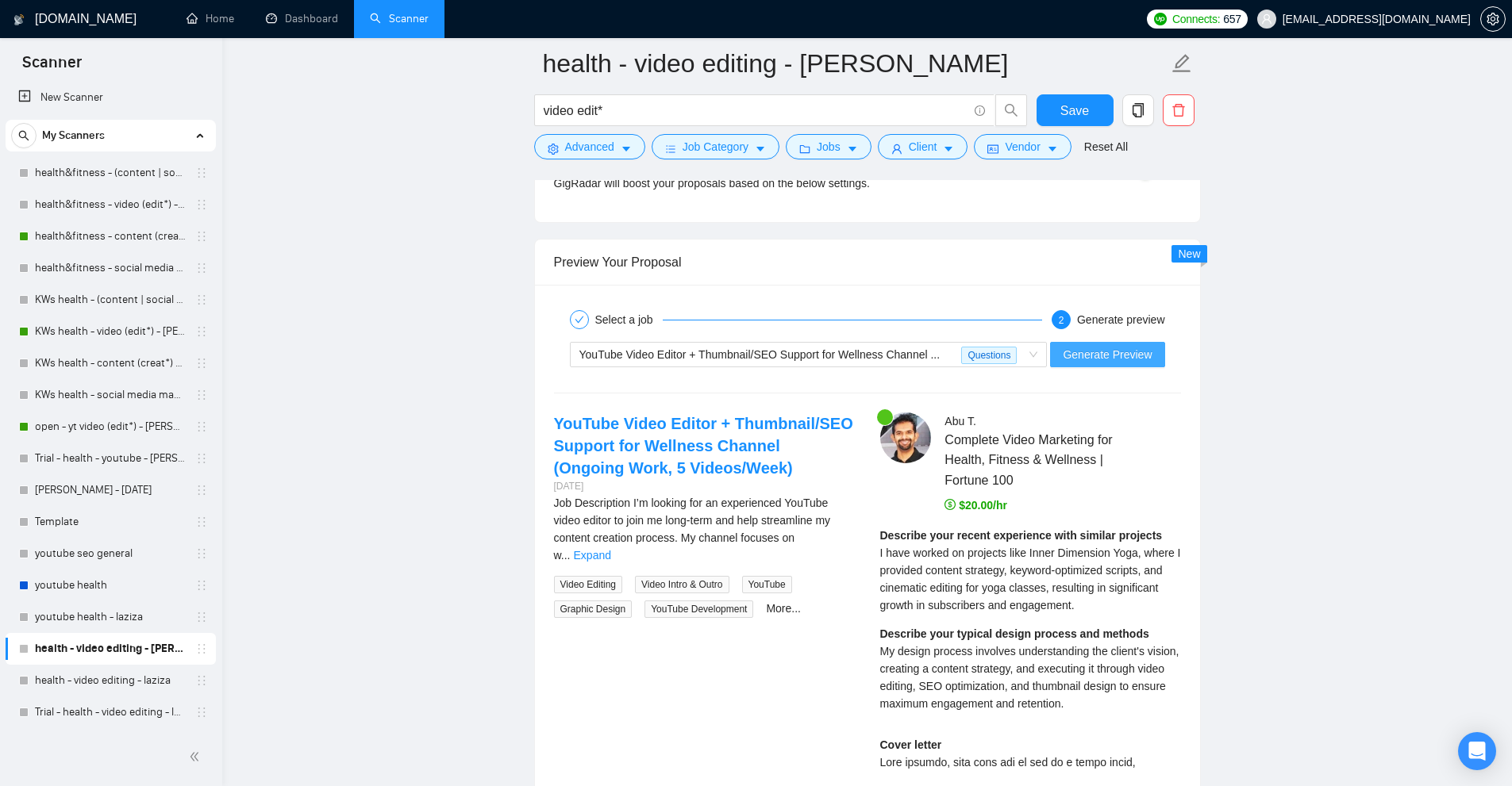
click at [1106, 357] on span "Generate Preview" at bounding box center [1107, 355] width 88 height 17
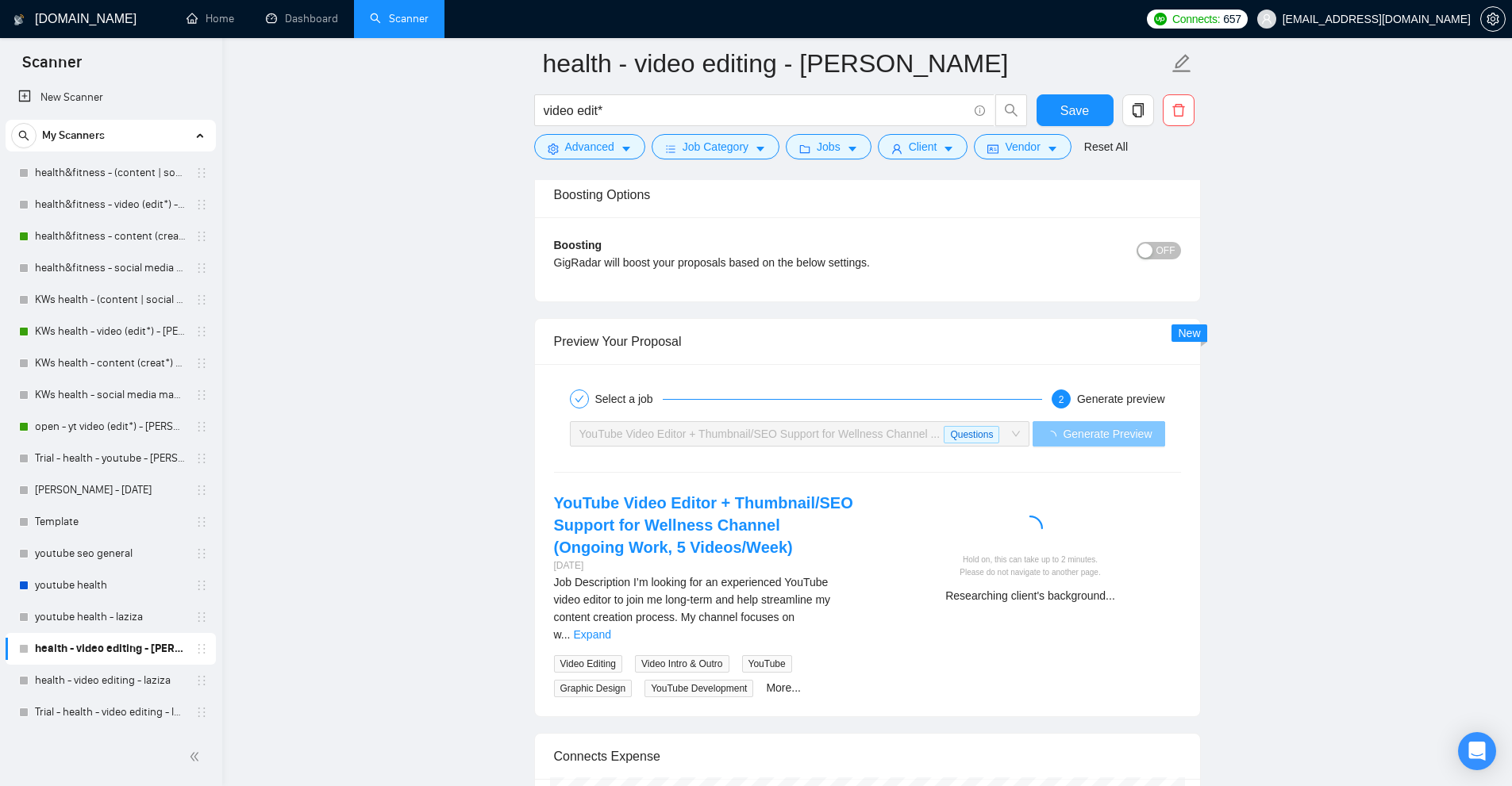
scroll to position [3888, 0]
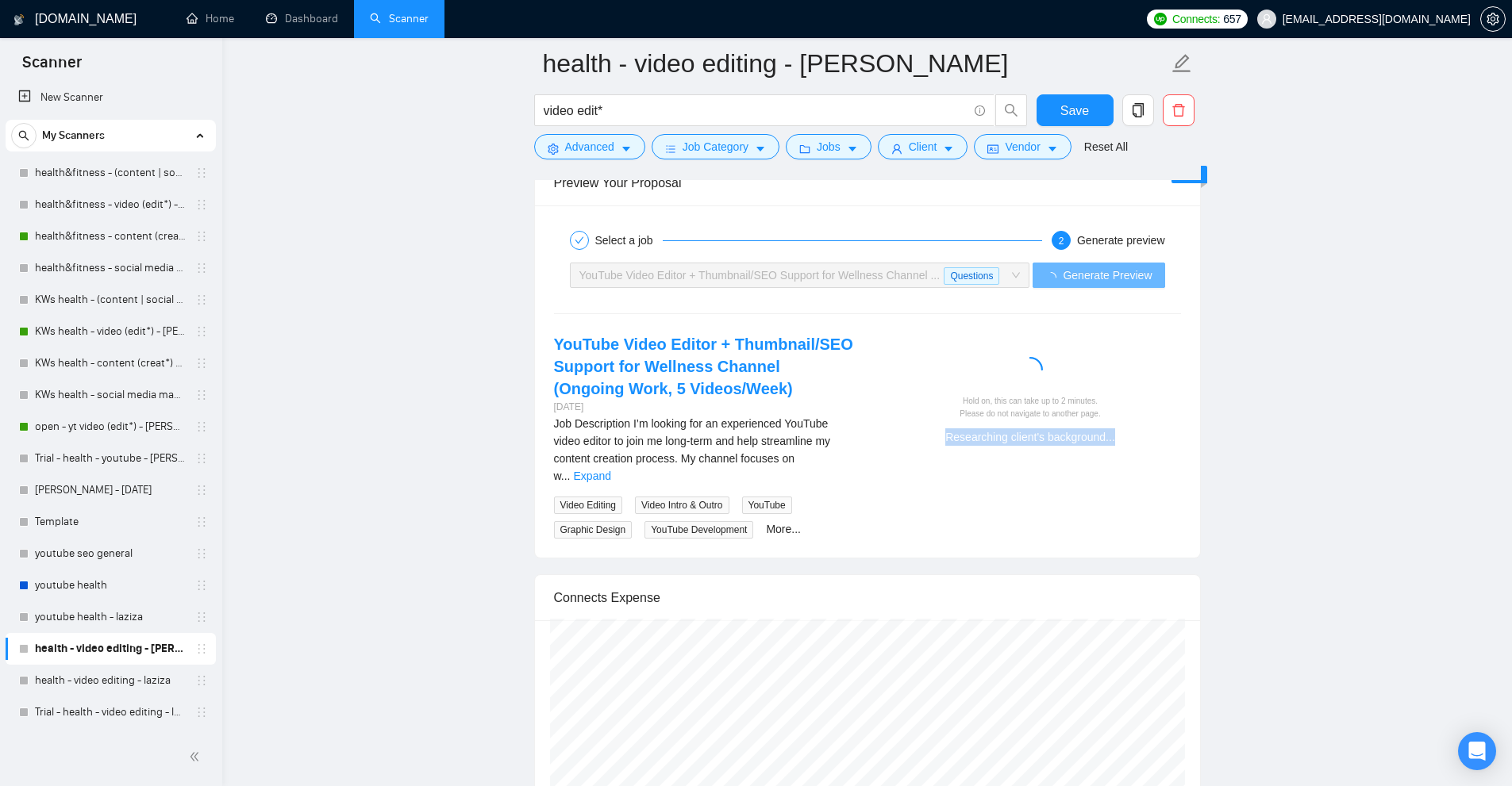
drag, startPoint x: 950, startPoint y: 421, endPoint x: 1189, endPoint y: 467, distance: 243.4
click at [1188, 467] on div "YouTube Video Editor + Thumbnail/SEO Support for Wellness Channel (Ongoing Work…" at bounding box center [867, 436] width 653 height 206
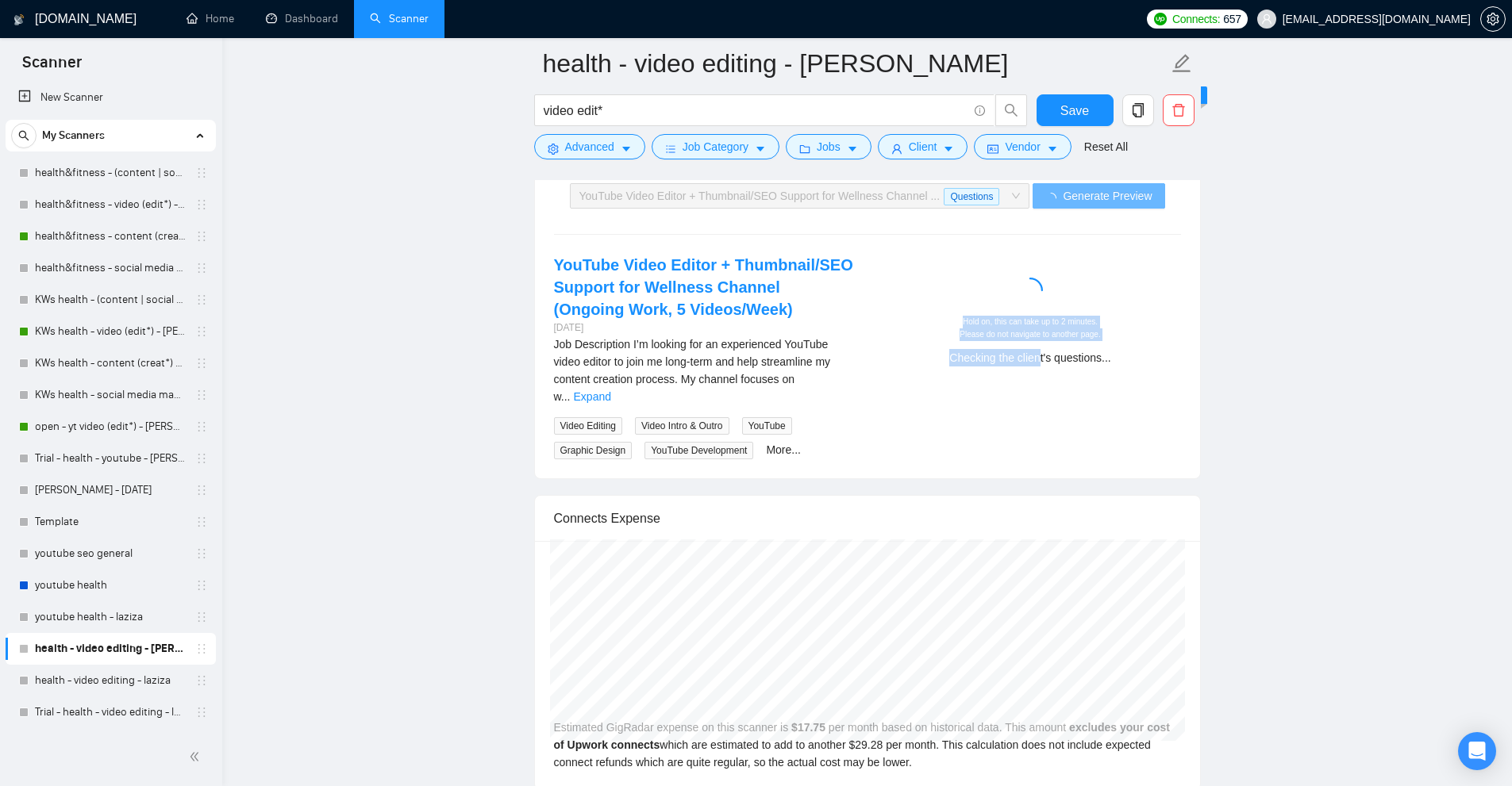
drag, startPoint x: 918, startPoint y: 432, endPoint x: 1029, endPoint y: 413, distance: 112.6
click at [1040, 426] on div "YouTube Video Editor + Thumbnail/SEO Support for Wellness Channel (Ongoing Work…" at bounding box center [867, 356] width 653 height 206
click at [956, 382] on div "YouTube Video Editor + Thumbnail/SEO Support for Wellness Channel (Ongoing Work…" at bounding box center [867, 356] width 653 height 206
drag, startPoint x: 934, startPoint y: 344, endPoint x: 1182, endPoint y: 356, distance: 248.3
click at [1182, 356] on div "Hold on, this can take up to 2 minutes. Please do not navigate to another page.…" at bounding box center [1030, 315] width 326 height 123
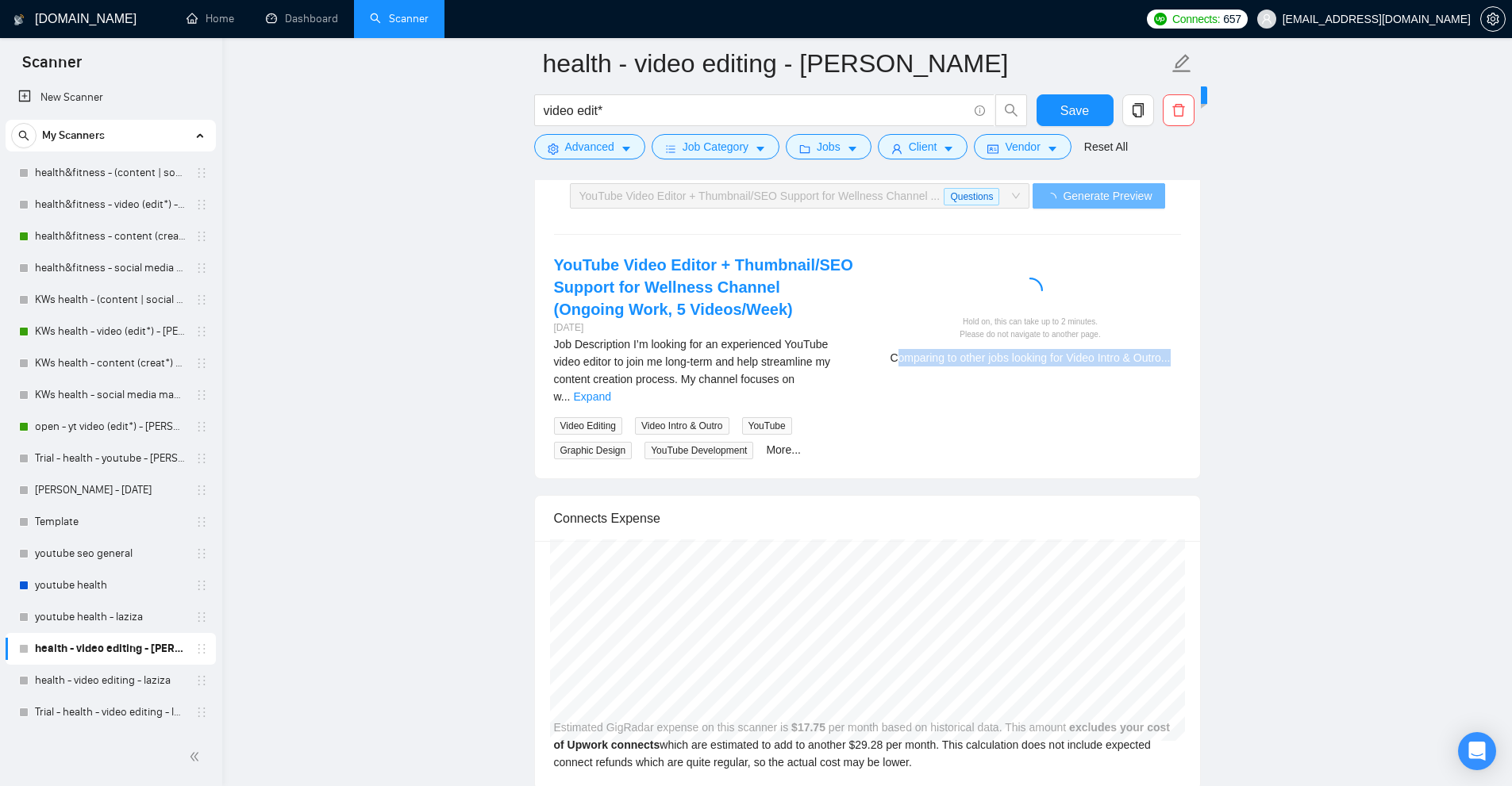
drag, startPoint x: 1204, startPoint y: 365, endPoint x: 891, endPoint y: 368, distance: 313.0
drag, startPoint x: 882, startPoint y: 351, endPoint x: 1224, endPoint y: 349, distance: 342.0
click at [1177, 362] on div "Hold on, this can take up to 2 minutes. Please do not navigate to another page.…" at bounding box center [1030, 315] width 326 height 123
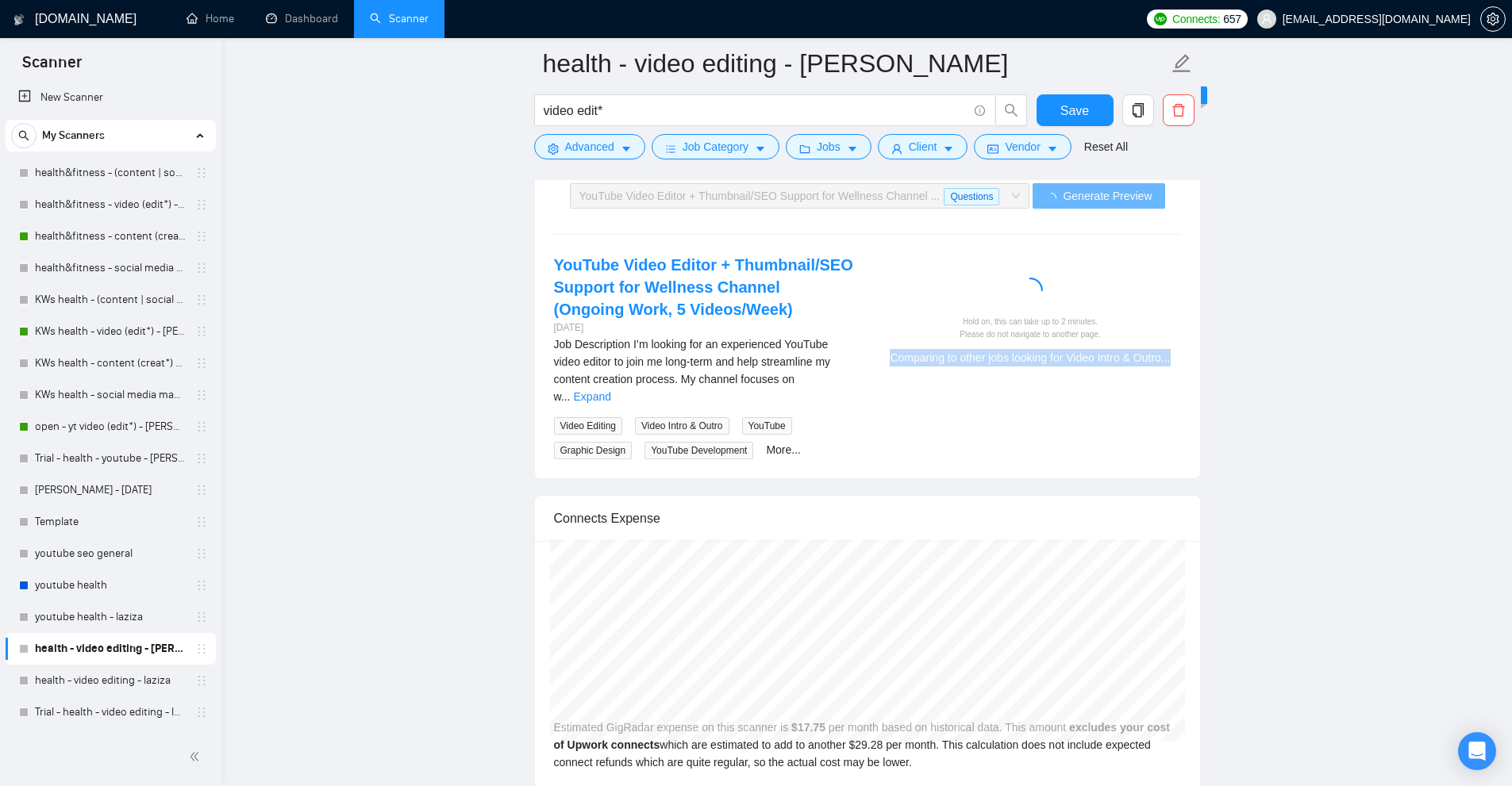
drag, startPoint x: 1182, startPoint y: 356, endPoint x: 869, endPoint y: 366, distance: 313.2
click at [869, 366] on div "Hold on, this can take up to 2 minutes. Please do not navigate to another page.…" at bounding box center [1030, 315] width 326 height 123
click at [571, 390] on span "..." at bounding box center [566, 396] width 10 height 12
click at [611, 390] on link "Expand" at bounding box center [592, 396] width 37 height 12
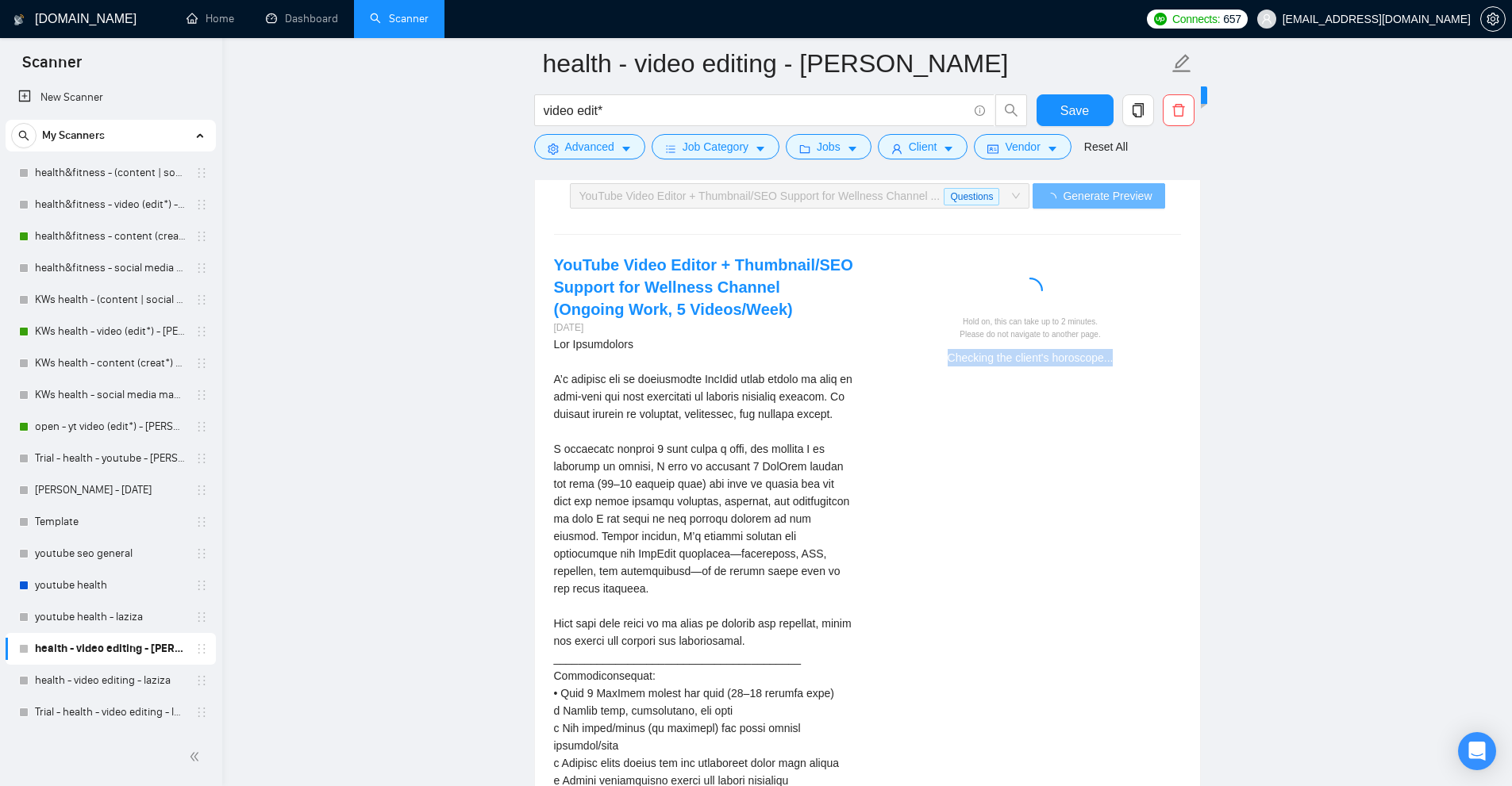
drag, startPoint x: 900, startPoint y: 356, endPoint x: 1147, endPoint y: 362, distance: 247.1
click at [1147, 362] on div "Hold on, this can take up to 2 minutes. Please do not navigate to another page.…" at bounding box center [1030, 315] width 326 height 123
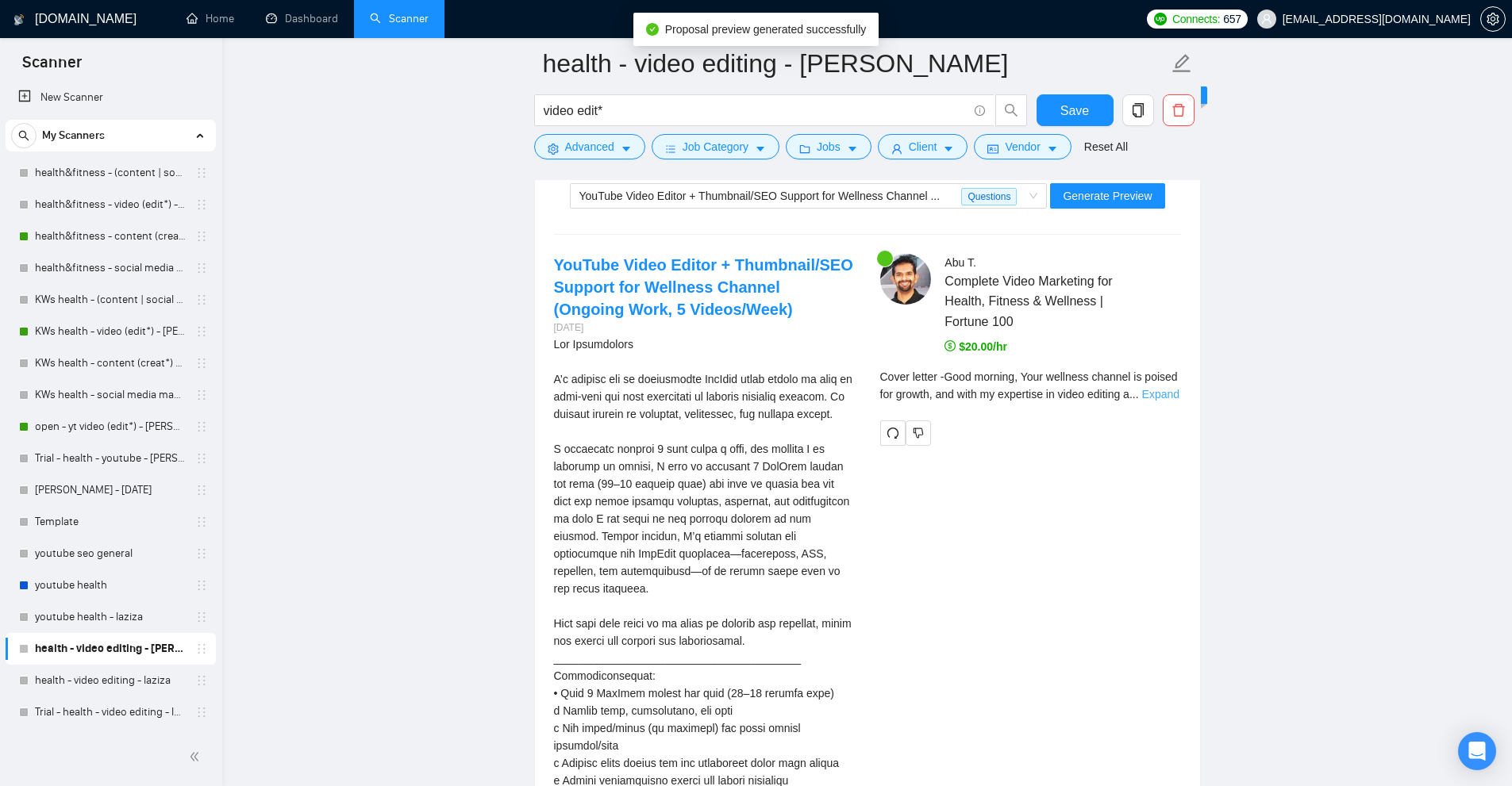
click at [1163, 398] on link "Expand" at bounding box center [1160, 394] width 37 height 12
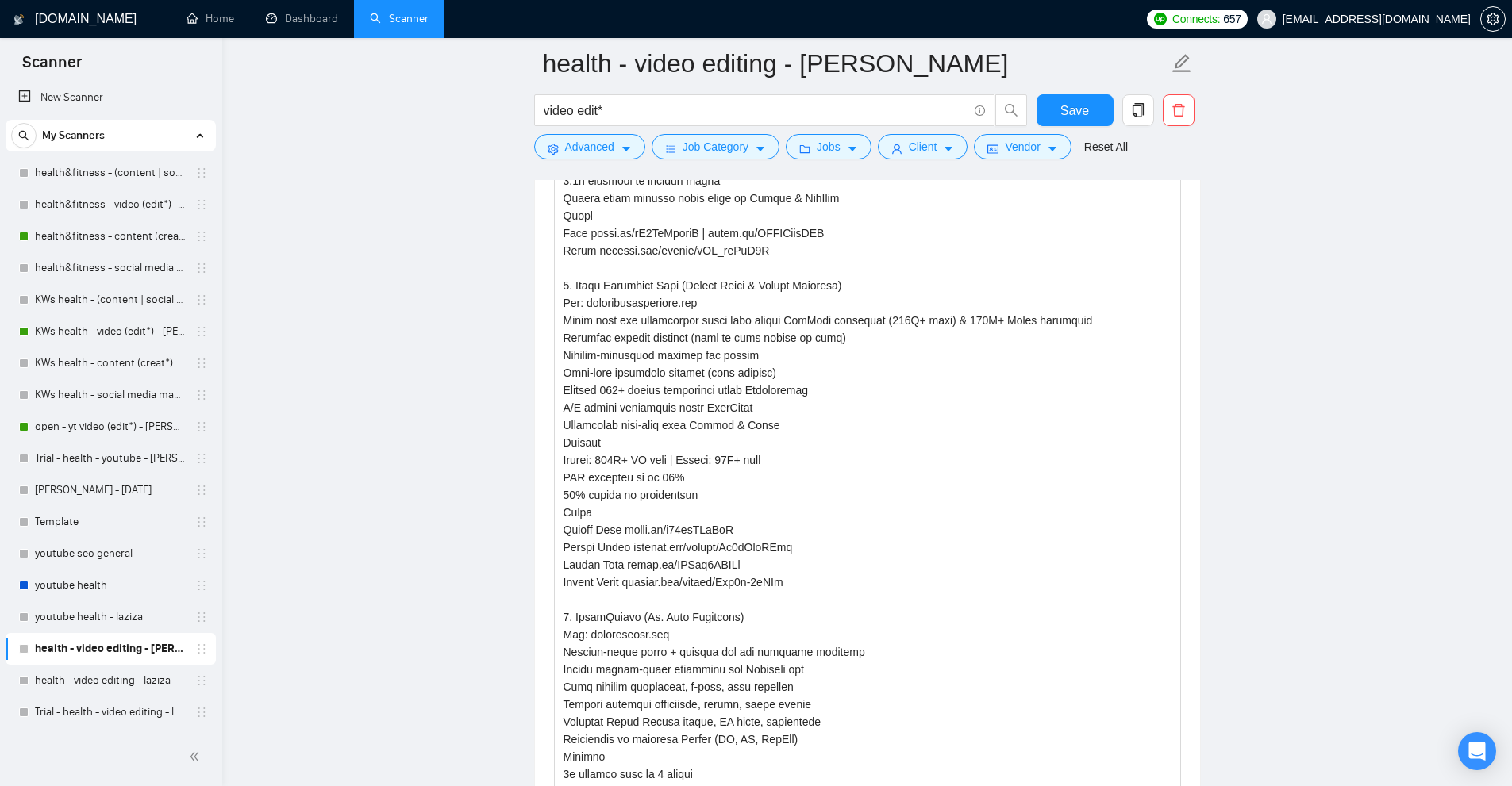
scroll to position [2935, 0]
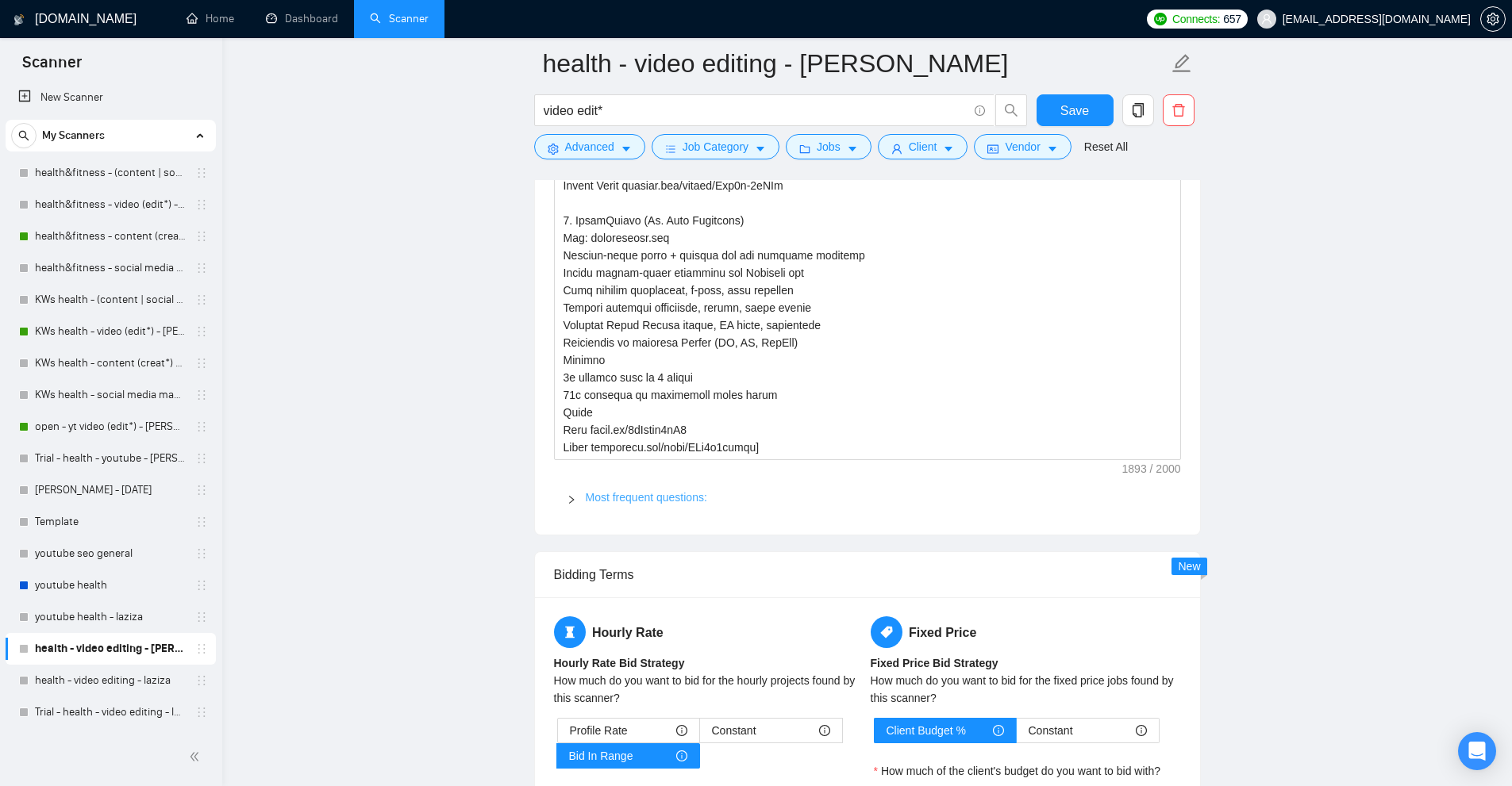
click at [636, 499] on link "Most frequent questions:" at bounding box center [646, 497] width 121 height 12
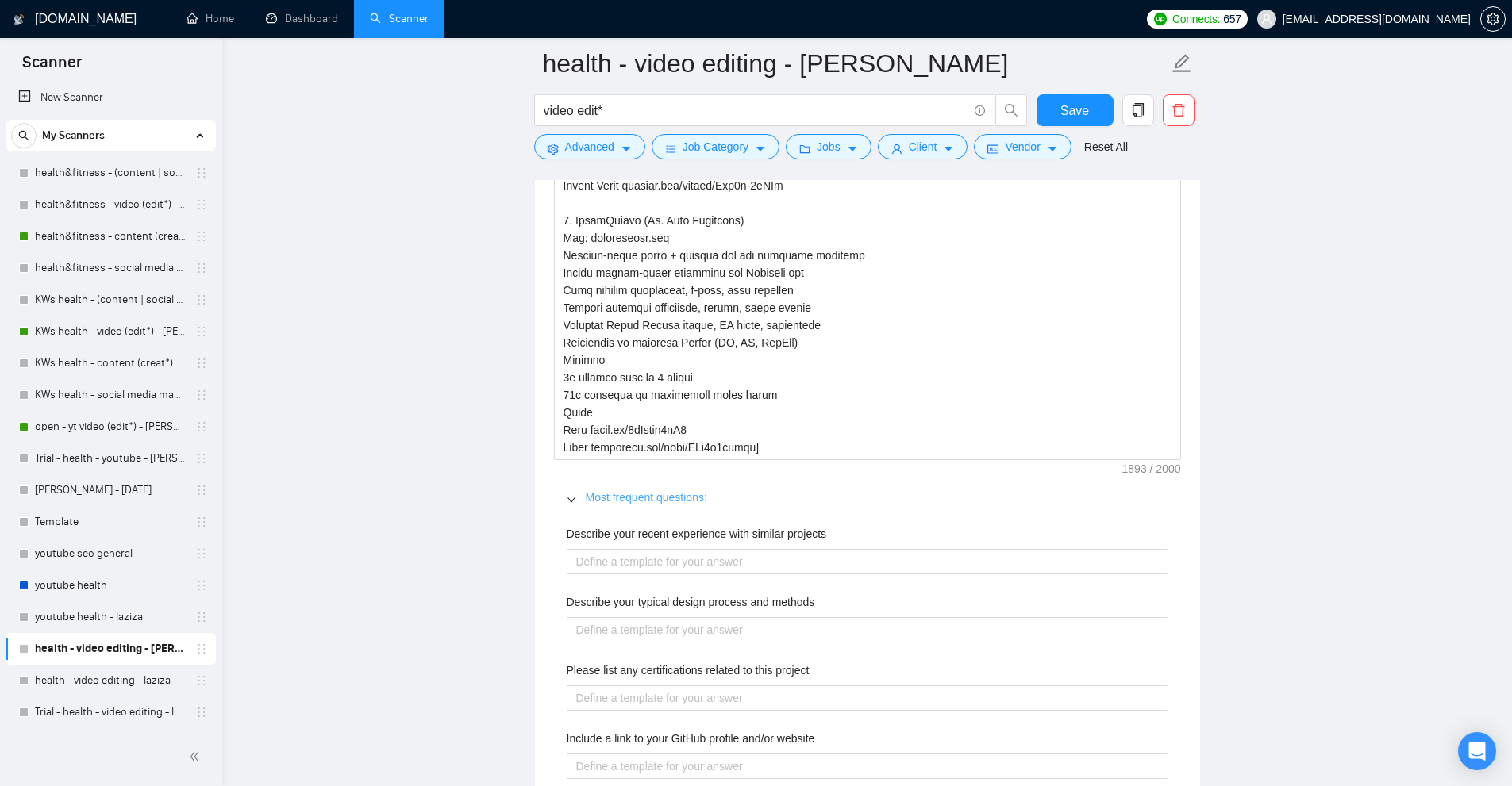
click at [636, 499] on link "Most frequent questions:" at bounding box center [646, 497] width 121 height 12
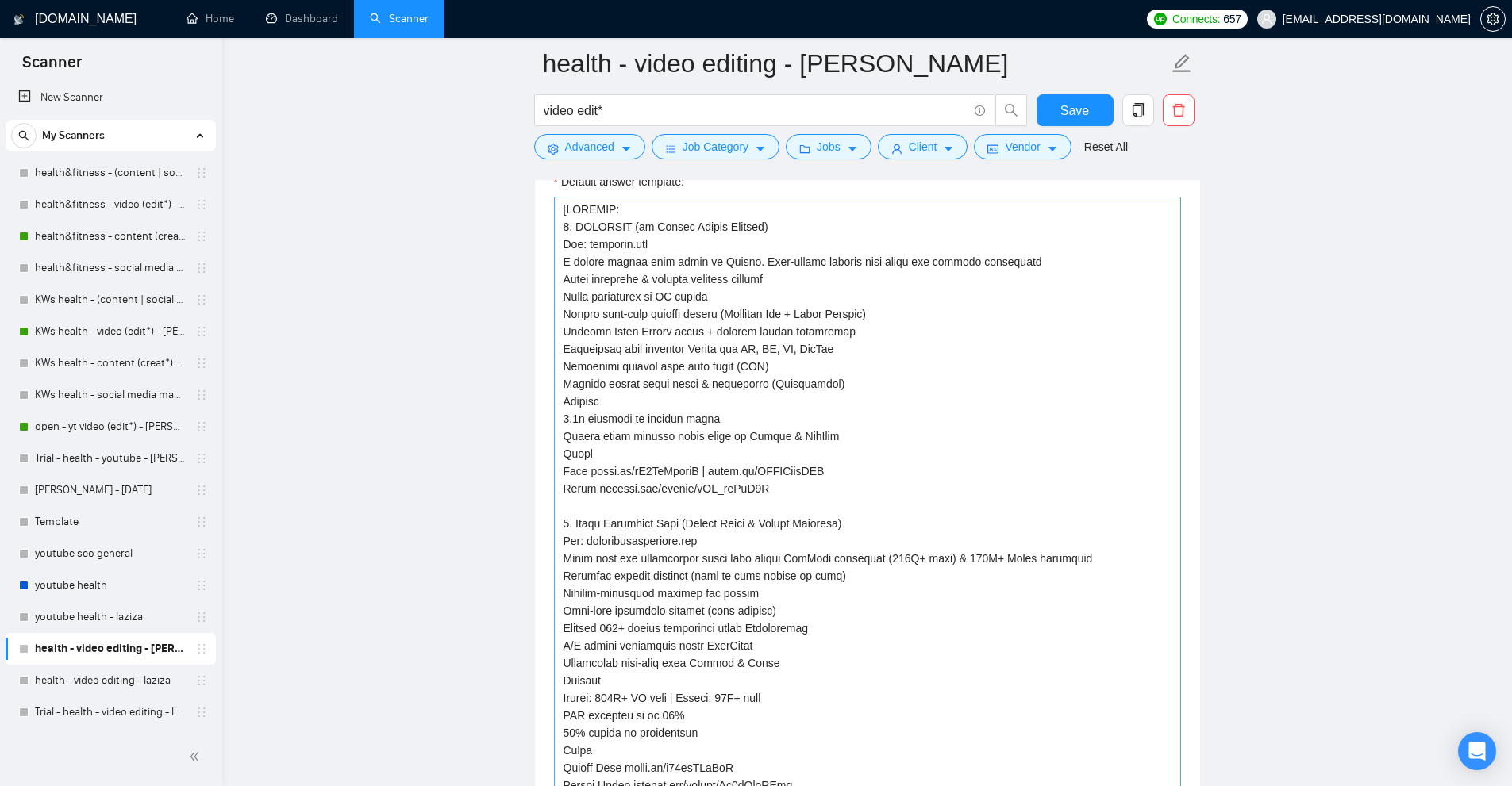
scroll to position [1746, 0]
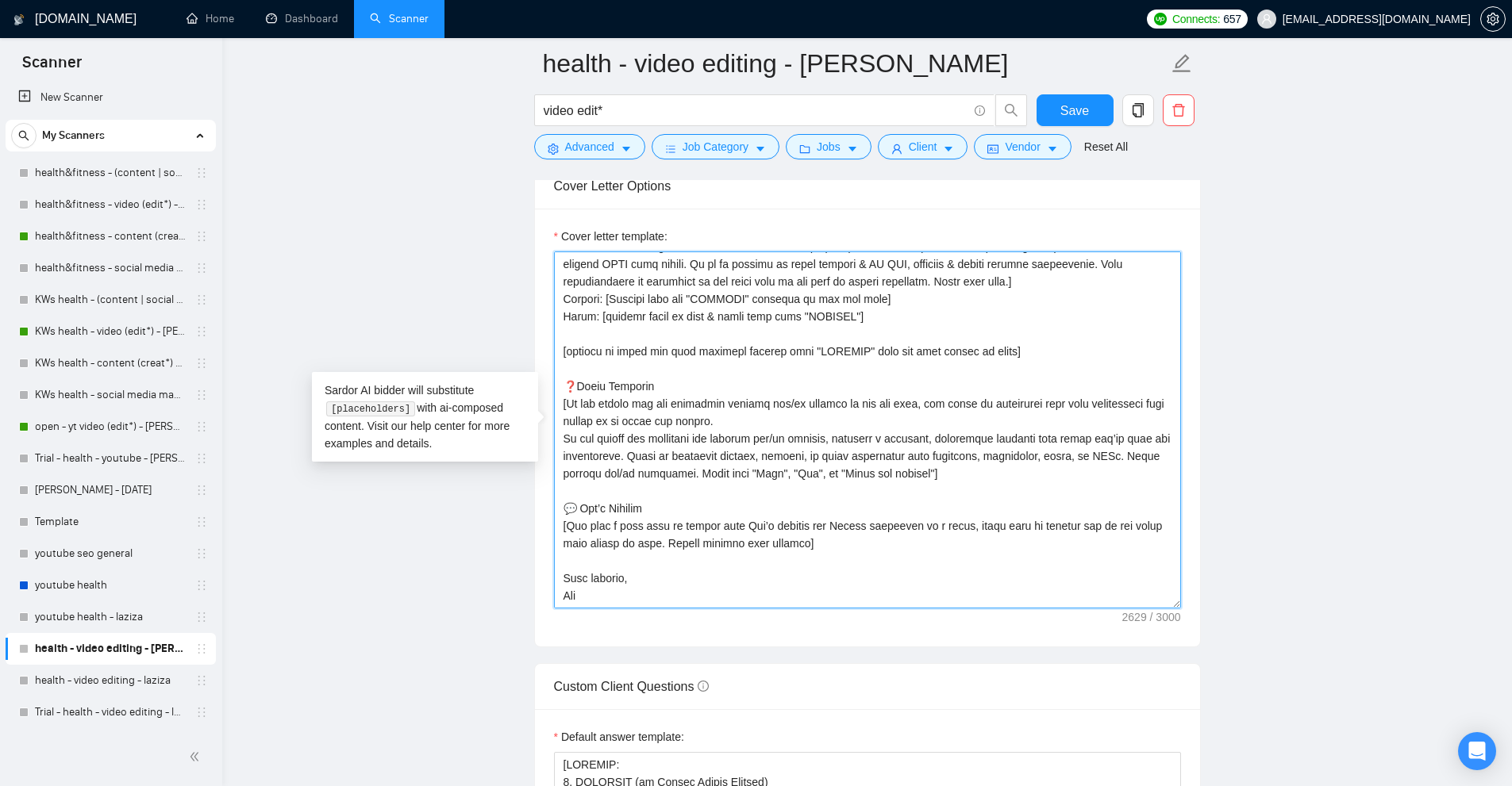
drag, startPoint x: 652, startPoint y: 583, endPoint x: 522, endPoint y: 520, distance: 144.5
click at [759, 541] on textarea "Cover letter template:" at bounding box center [867, 430] width 627 height 357
drag, startPoint x: 826, startPoint y: 548, endPoint x: 560, endPoint y: 526, distance: 266.9
click at [560, 526] on textarea "Cover letter template:" at bounding box center [867, 430] width 627 height 357
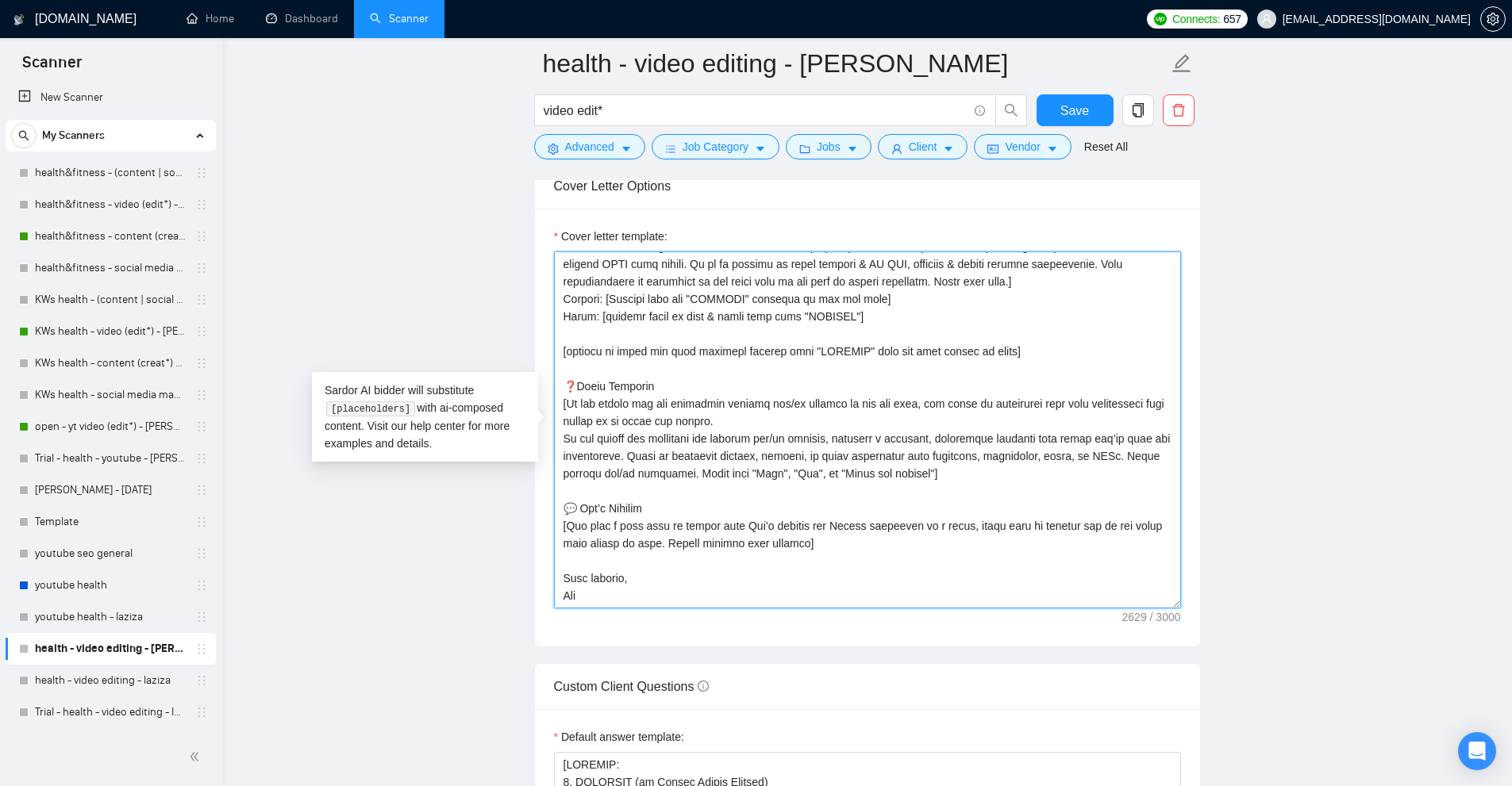
drag, startPoint x: 668, startPoint y: 499, endPoint x: 702, endPoint y: 476, distance: 41.0
click at [668, 499] on textarea "Cover letter template:" at bounding box center [867, 430] width 627 height 357
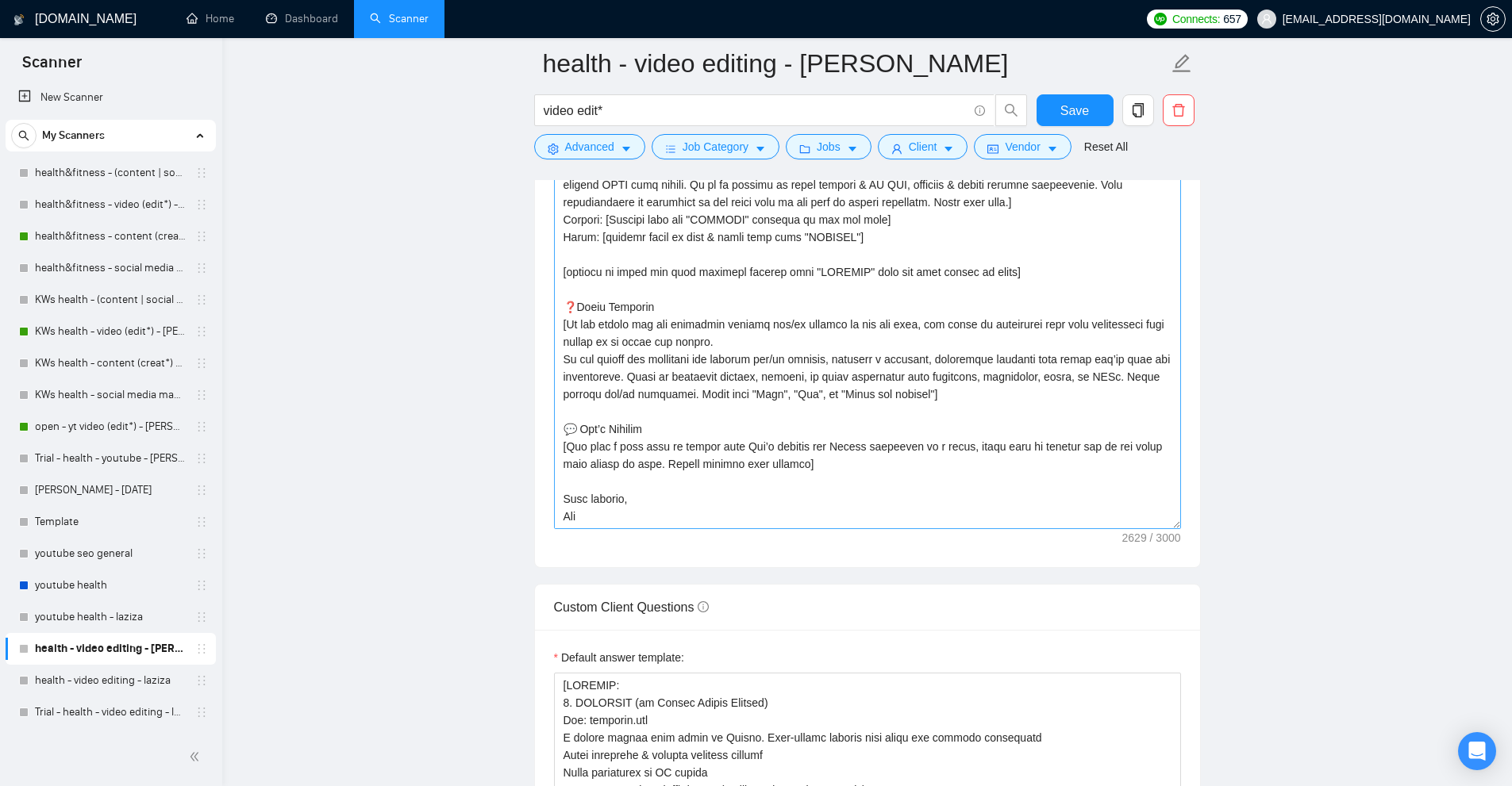
scroll to position [2142, 0]
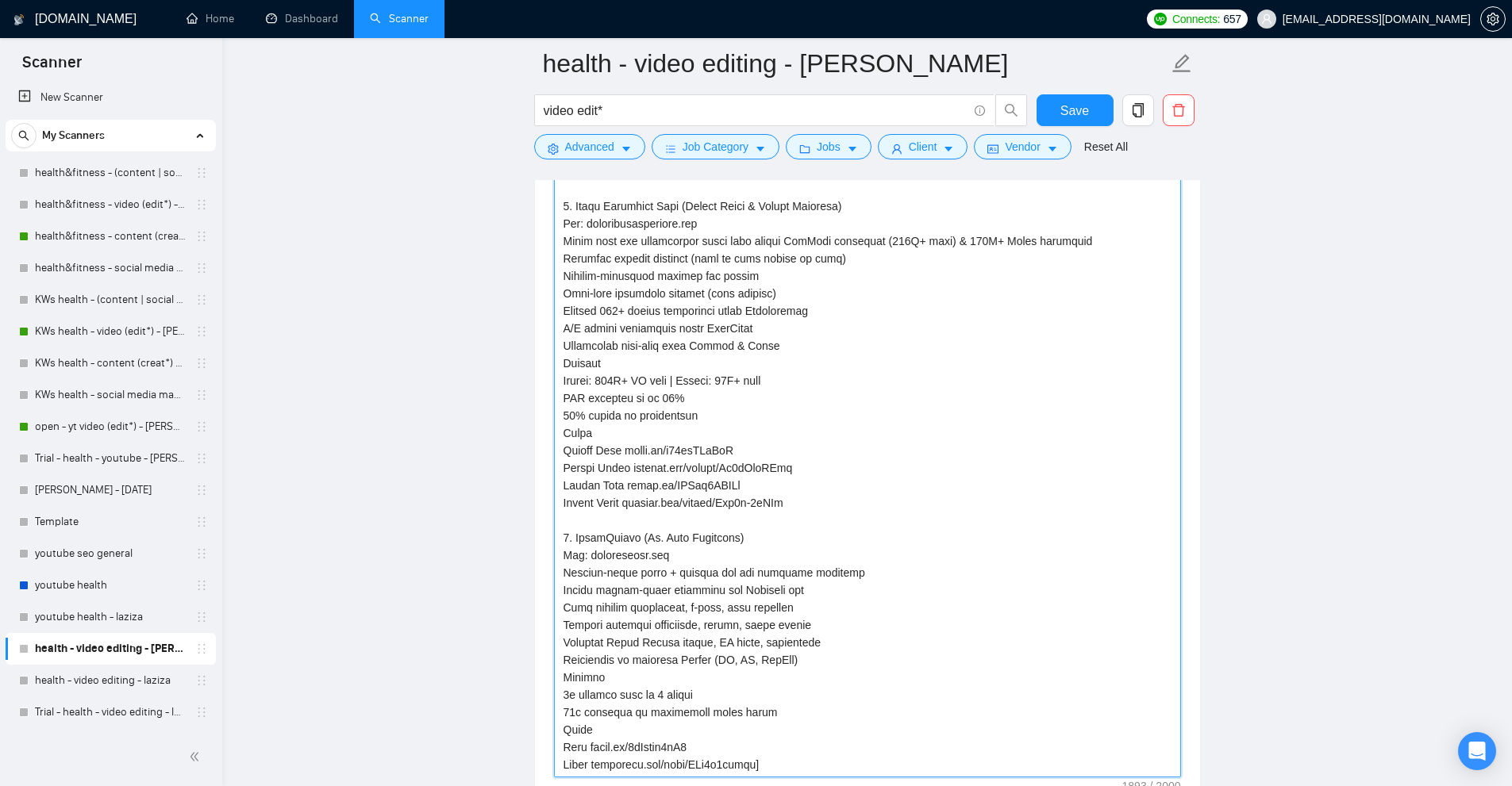
scroll to position [3015, 0]
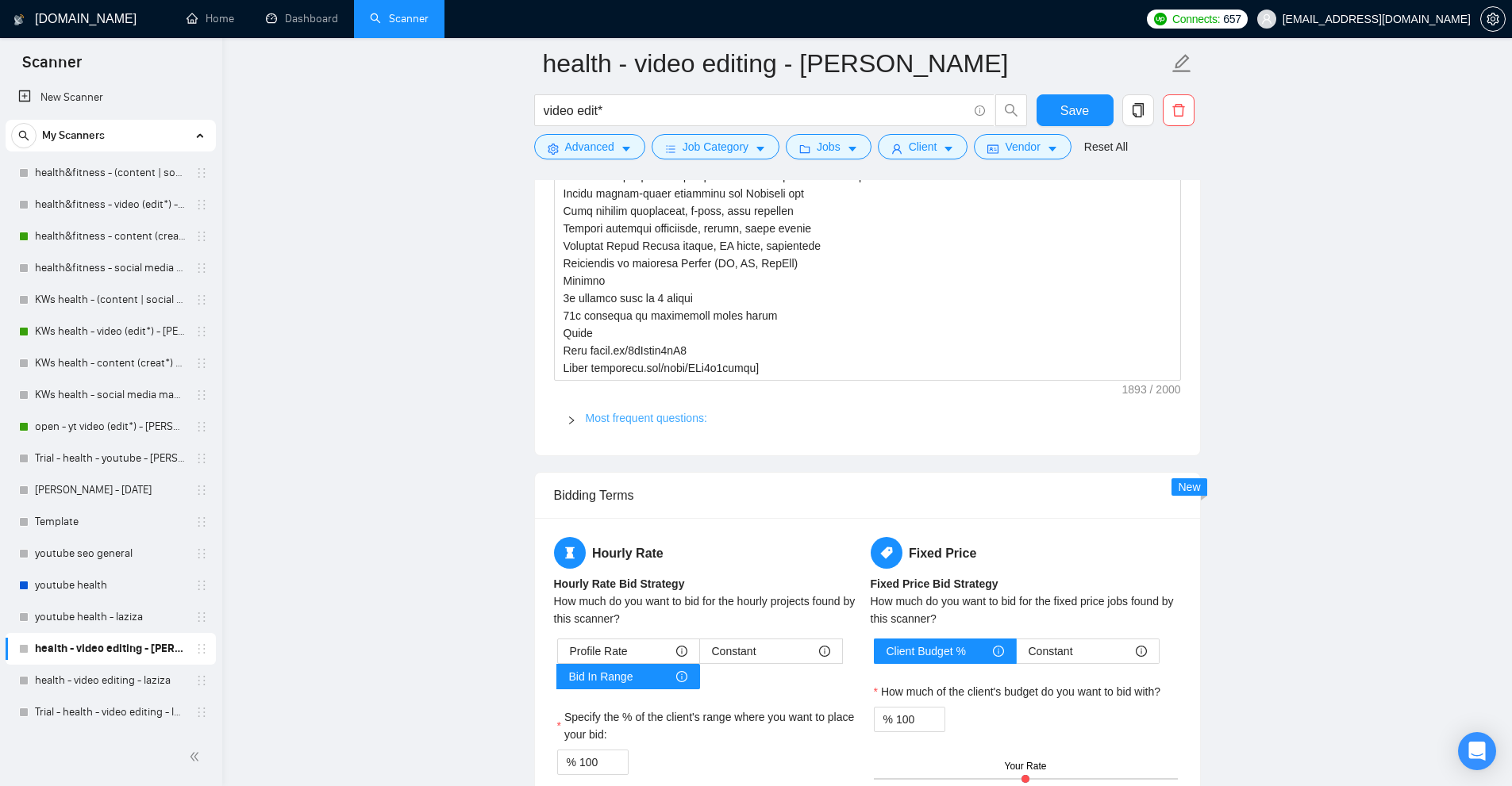
click at [612, 416] on link "Most frequent questions:" at bounding box center [646, 418] width 121 height 12
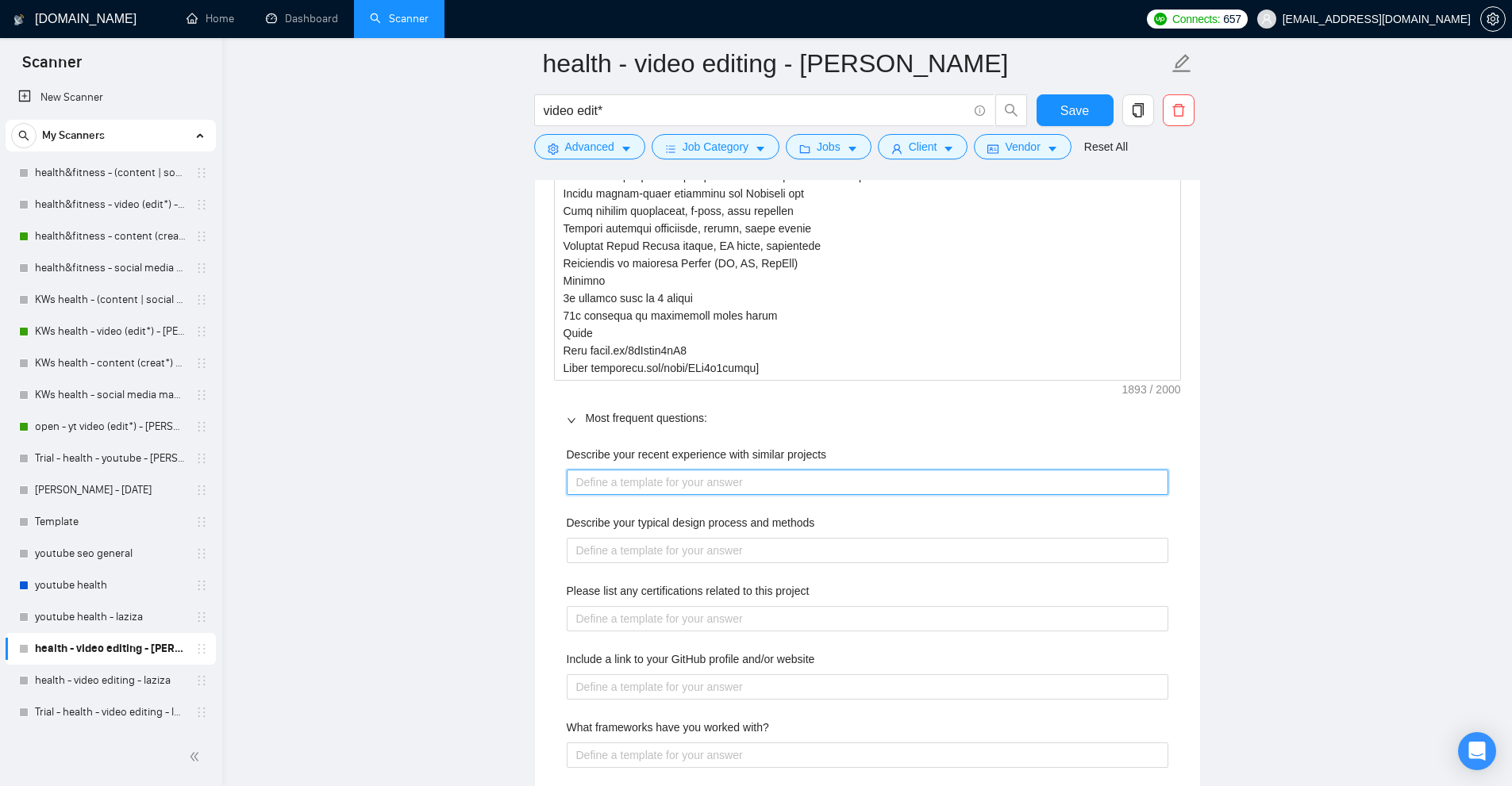
click at [636, 485] on projects "Describe your recent experience with similar projects" at bounding box center [868, 482] width 602 height 25
paste projects "[PRJPOOL: 1. OPTIFAST (by Nestlé Health Science) Web: optifast.com A global wei…"
type projects "[PRJPOOL: 1. OPTIFAST (by Nestlé Health Science) Web: optifast.com A global wei…"
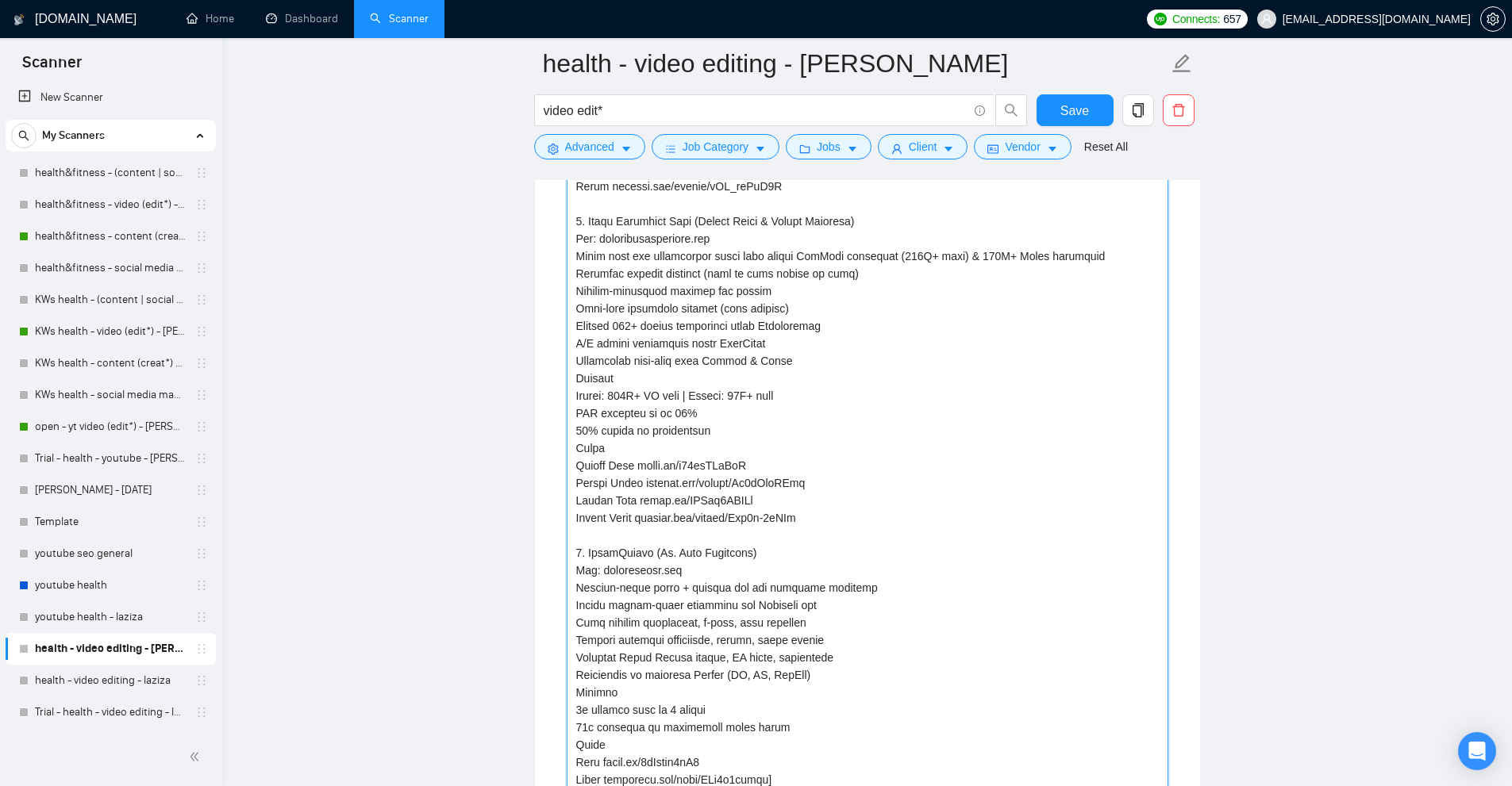
scroll to position [5177, 0]
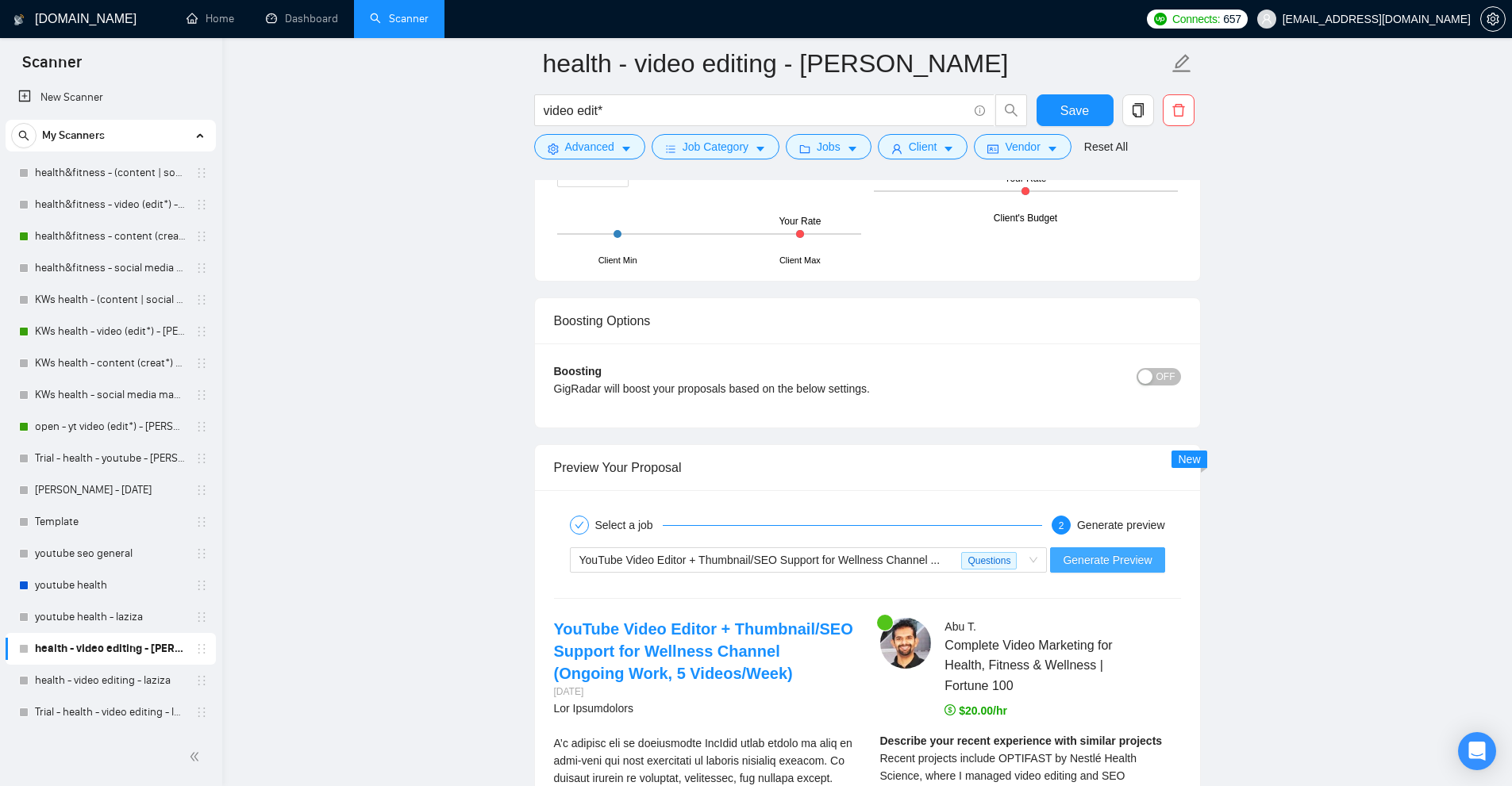
type projects "[PRJPOOL: 1. OPTIFAST (by Nestlé Health Science) Web: optifast.com A global wei…"
click at [1131, 564] on span "Generate Preview" at bounding box center [1107, 560] width 88 height 17
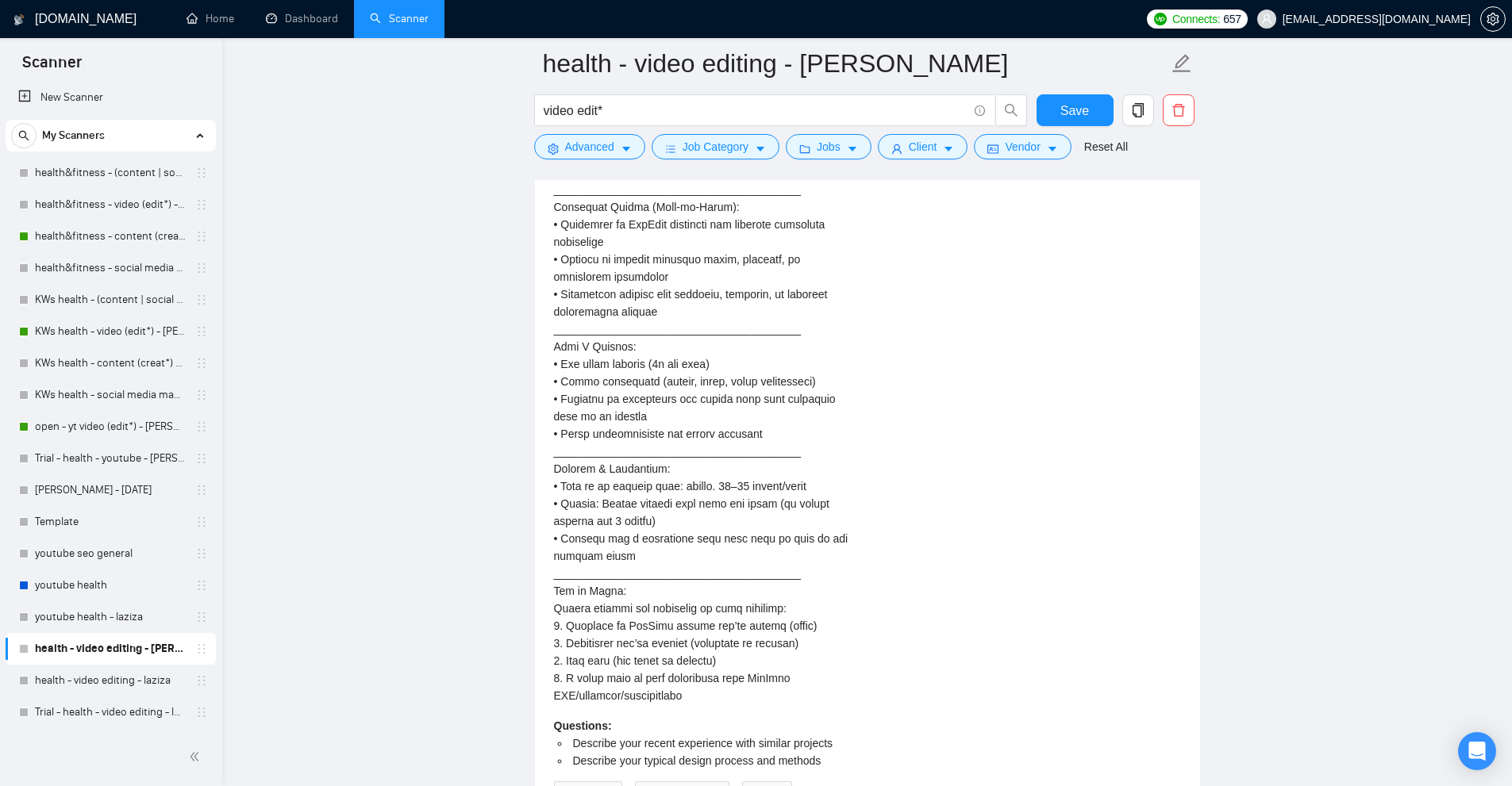
scroll to position [6526, 0]
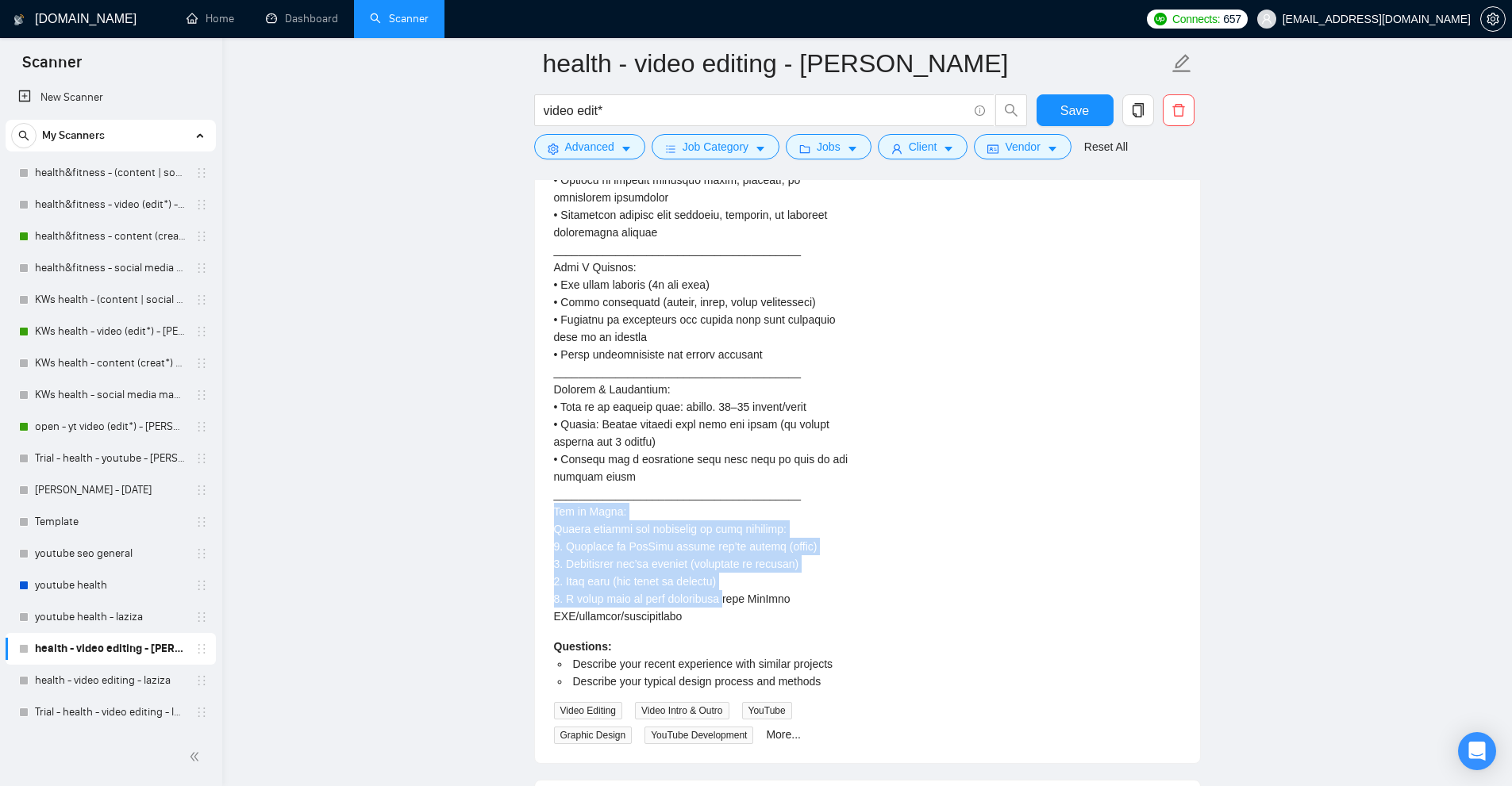
drag, startPoint x: 576, startPoint y: 549, endPoint x: 722, endPoint y: 618, distance: 161.5
click at [722, 618] on div "YouTube Video Editor + Thumbnail/SEO Support for Wellness Channel (Ongoing Work…" at bounding box center [704, 7] width 326 height 1475
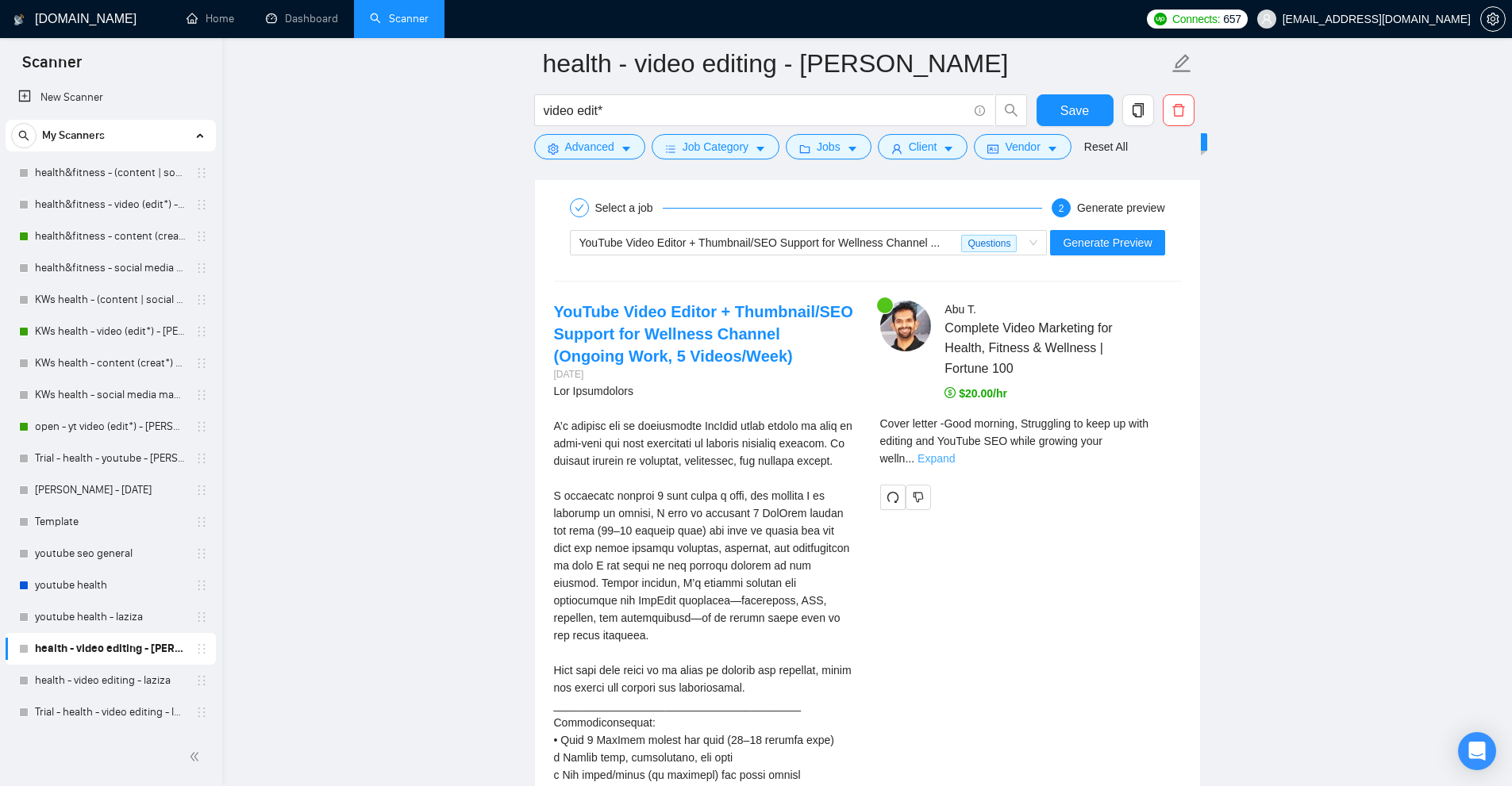
click at [954, 453] on link "Expand" at bounding box center [936, 458] width 37 height 12
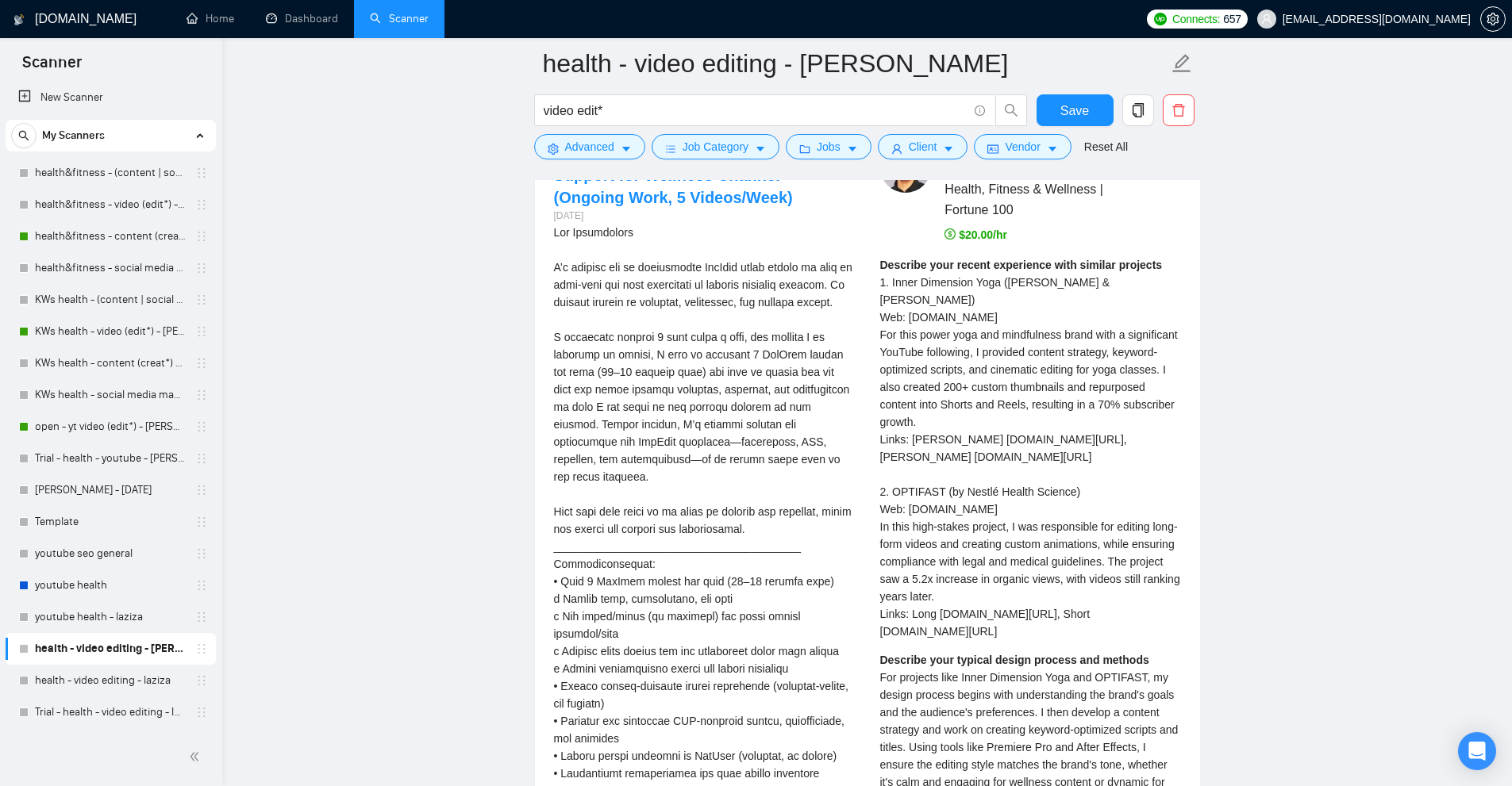
scroll to position [5811, 0]
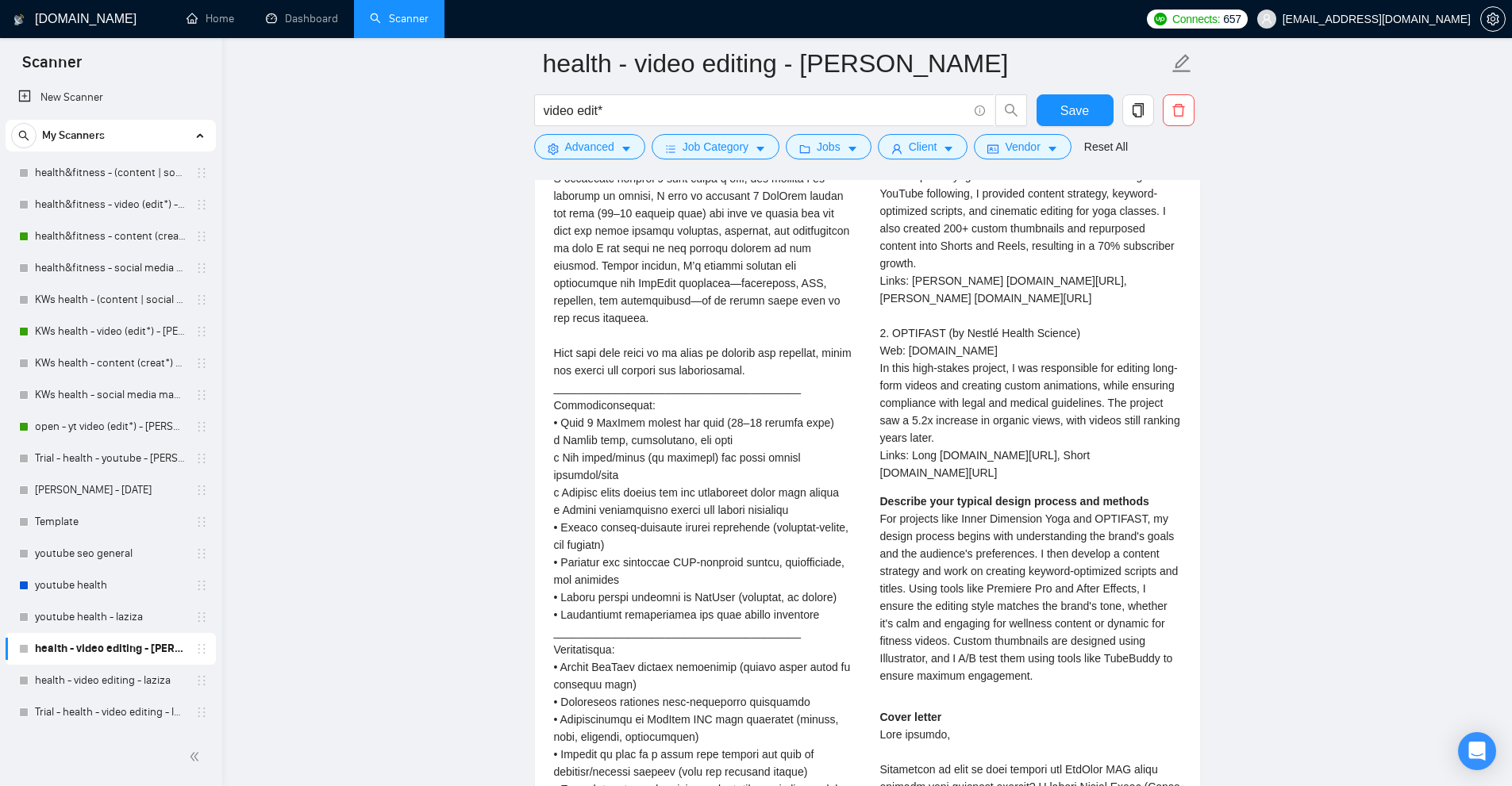
drag, startPoint x: 904, startPoint y: 445, endPoint x: 1093, endPoint y: 459, distance: 189.5
click at [1093, 459] on div "Describe your recent experience with similar projects 1. Inner Dimension Yoga (…" at bounding box center [1030, 290] width 301 height 384
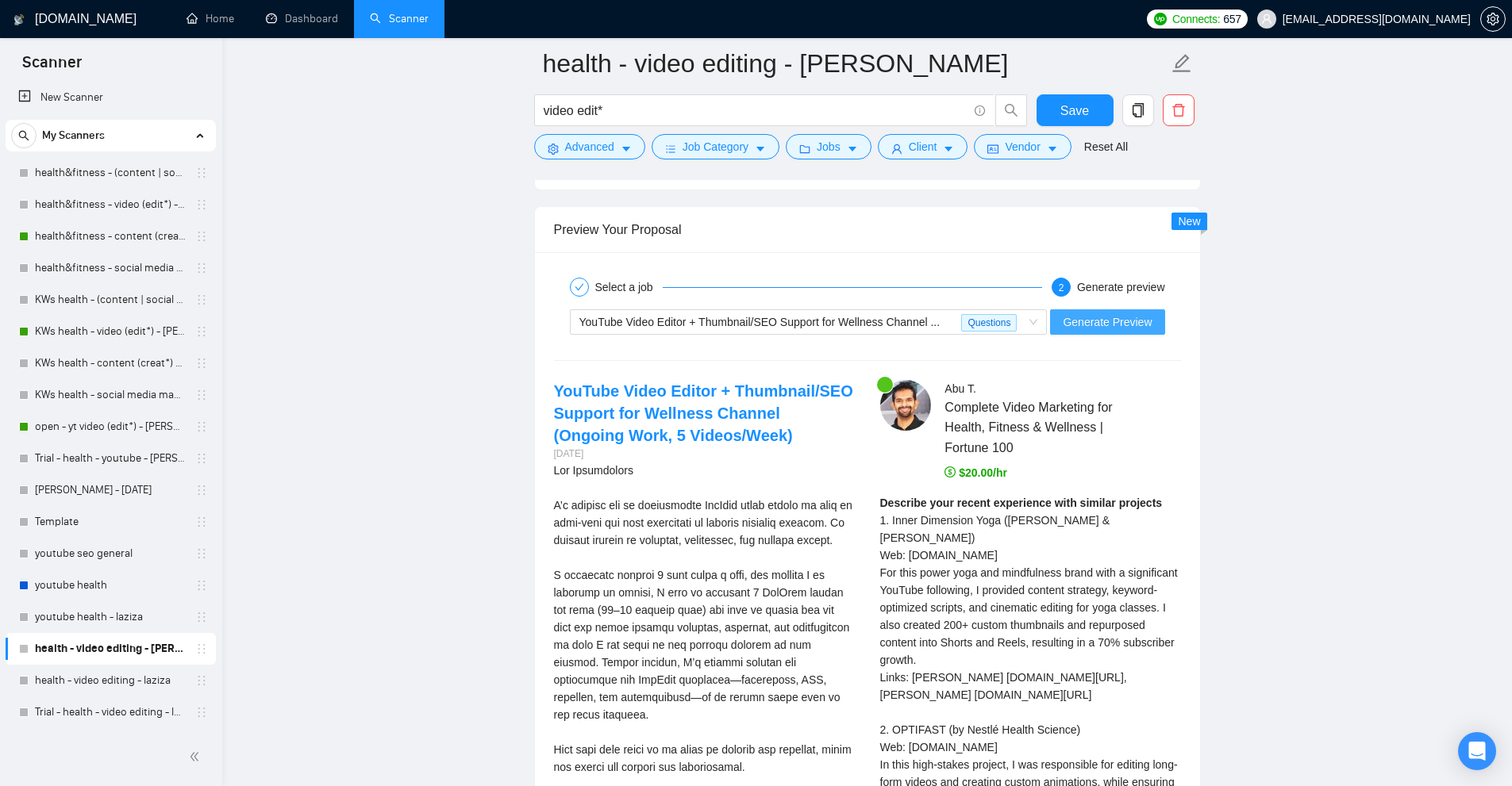
click at [1108, 326] on span "Generate Preview" at bounding box center [1107, 322] width 88 height 17
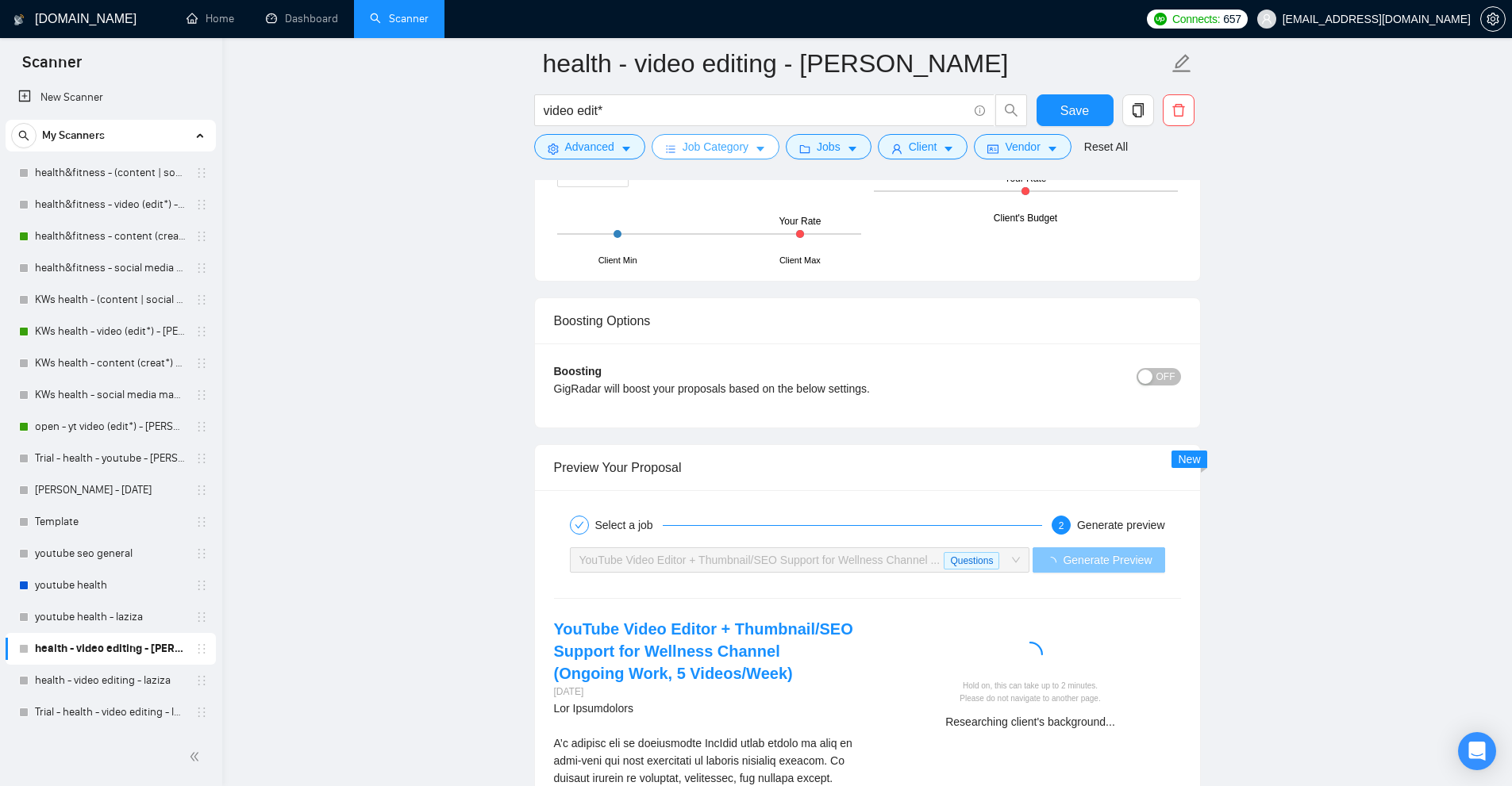
scroll to position [5653, 0]
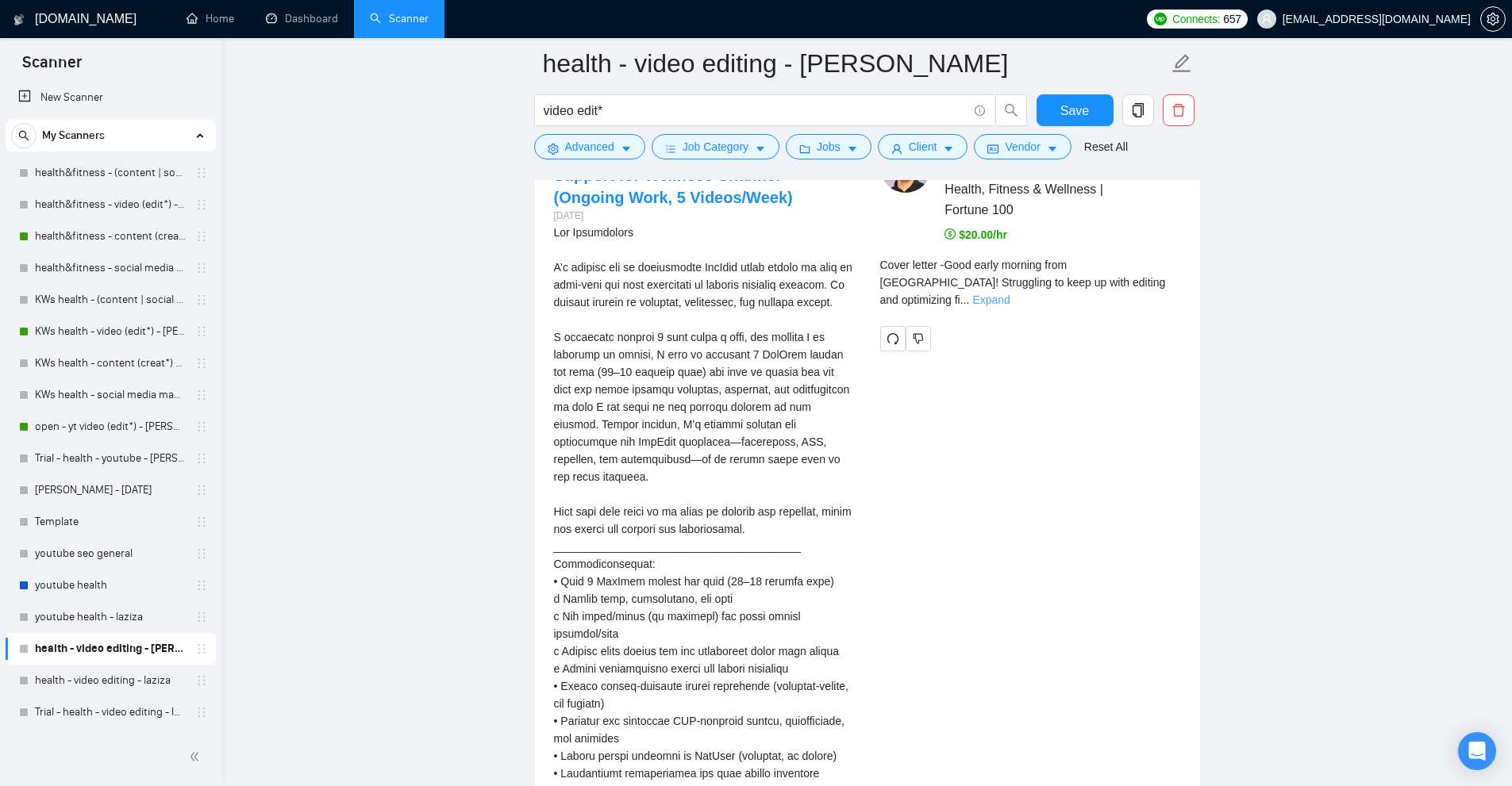
click at [1009, 294] on link "Expand" at bounding box center [991, 300] width 37 height 12
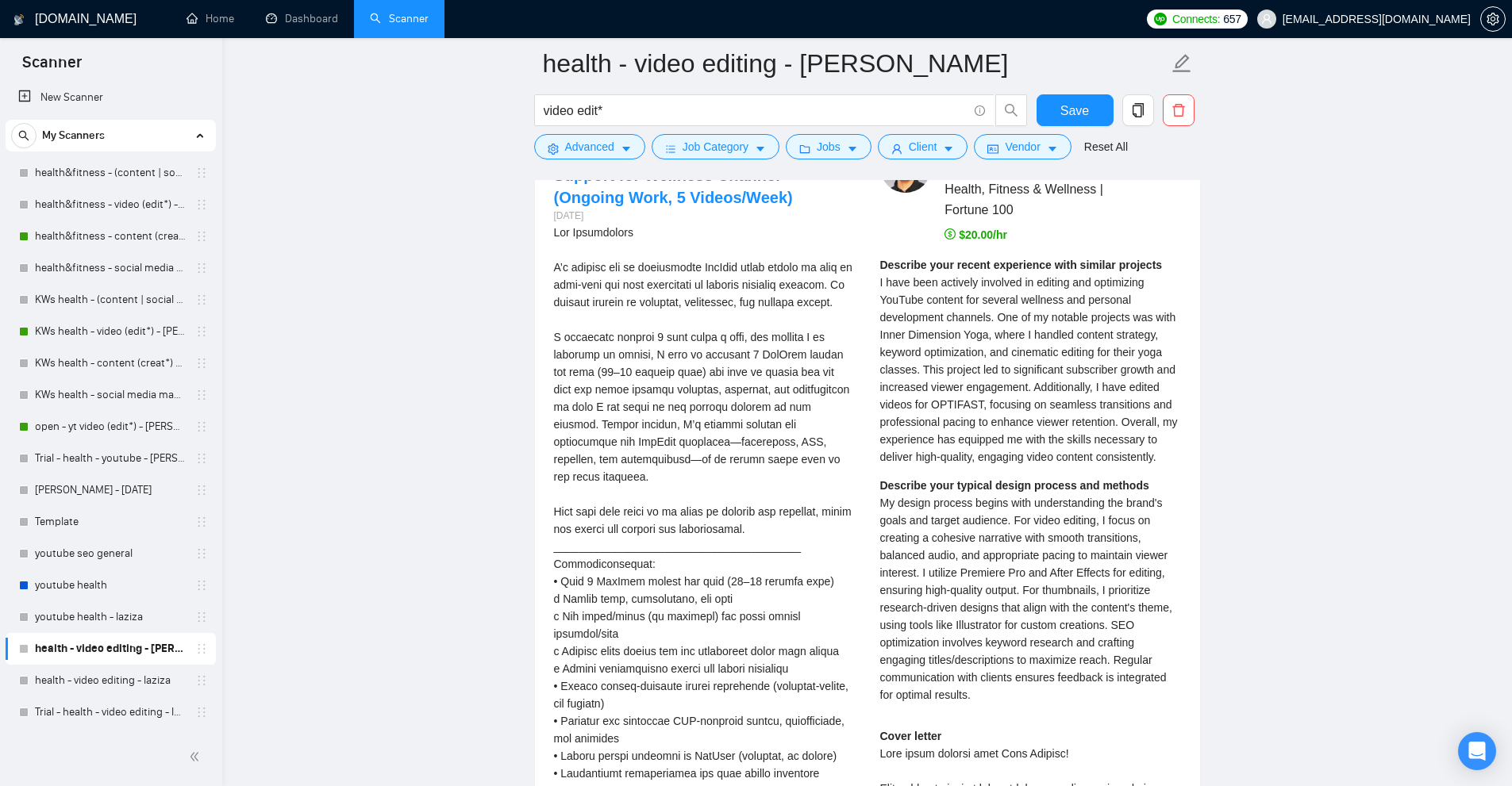
scroll to position [5971, 0]
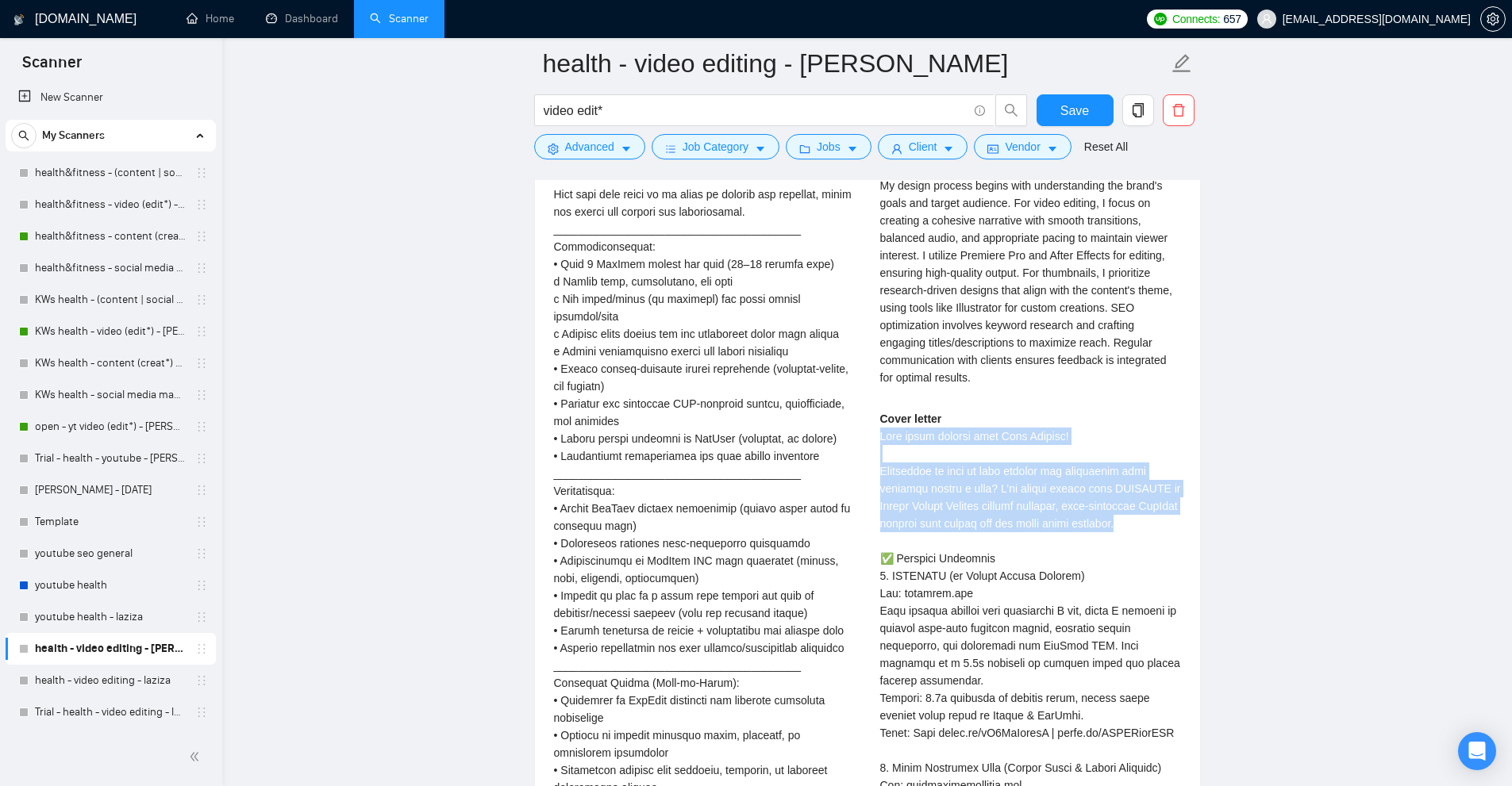
drag, startPoint x: 879, startPoint y: 436, endPoint x: 1180, endPoint y: 521, distance: 312.8
click at [1180, 521] on div "Abu T . Complete Video Marketing for Health, Fitness & Wellness | Fortune 100 $…" at bounding box center [1030, 497] width 326 height 1343
click at [1180, 521] on div "Cover letter" at bounding box center [1030, 768] width 301 height 716
drag, startPoint x: 1158, startPoint y: 522, endPoint x: 909, endPoint y: 464, distance: 255.7
click at [910, 465] on div "Cover letter" at bounding box center [1030, 768] width 301 height 716
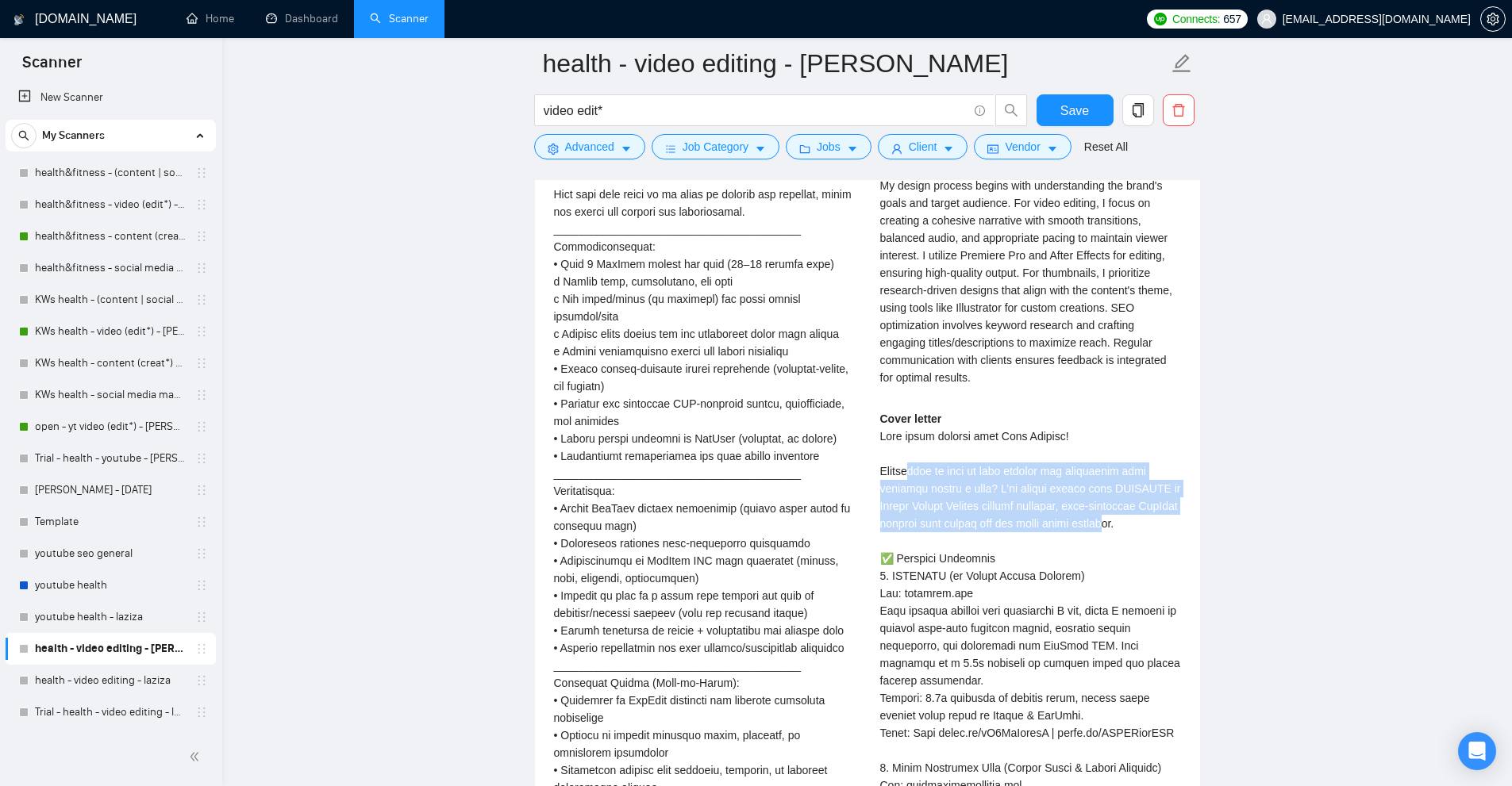
scroll to position [6208, 0]
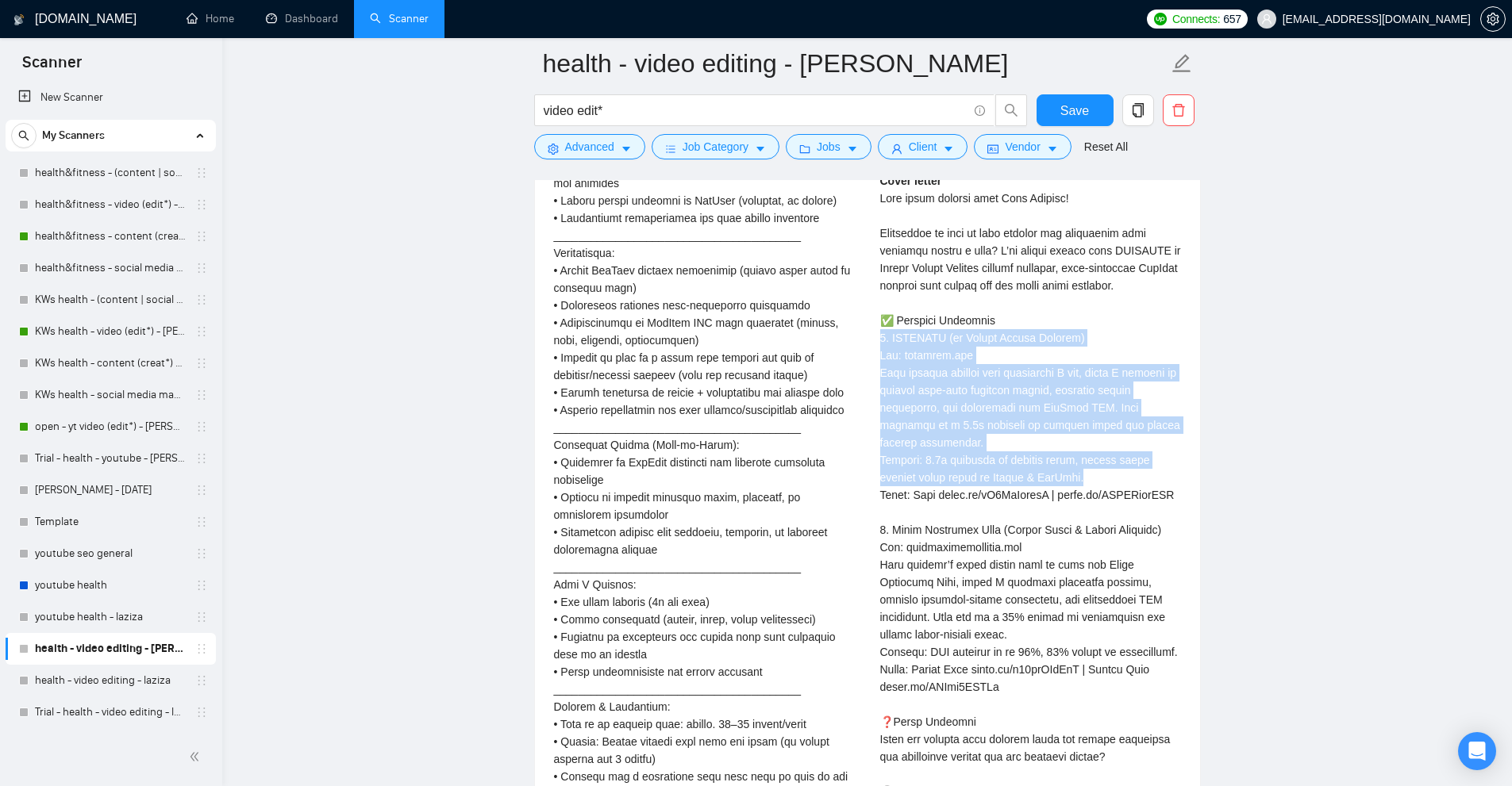
drag, startPoint x: 900, startPoint y: 345, endPoint x: 1169, endPoint y: 489, distance: 305.1
click at [1165, 488] on div "Abu T . Complete Video Marketing for Health, Fitness & Wellness | Fortune 100 $…" at bounding box center [1030, 258] width 326 height 1343
click at [1169, 489] on div "Cover letter" at bounding box center [1030, 529] width 301 height 716
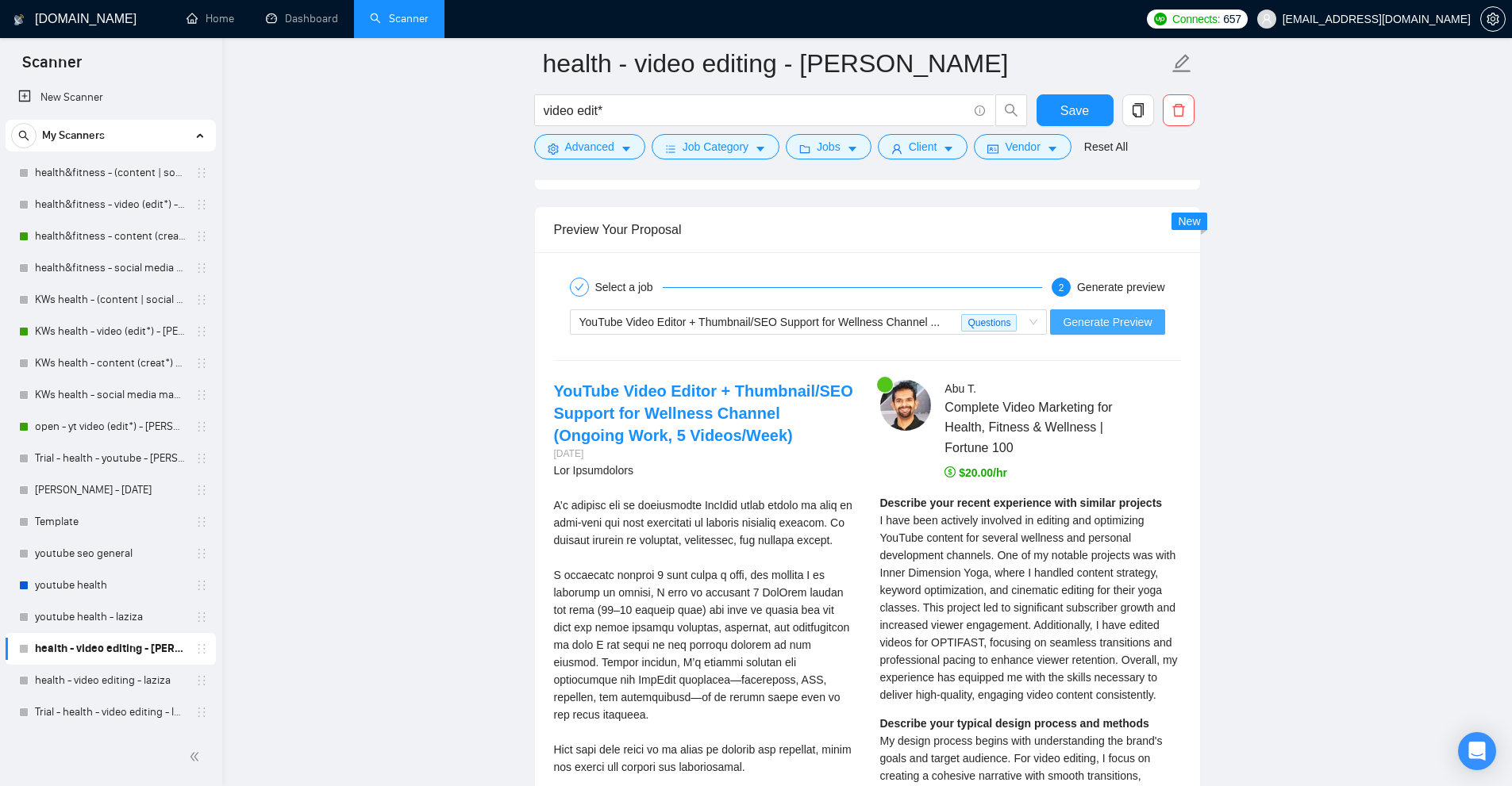
scroll to position [5336, 0]
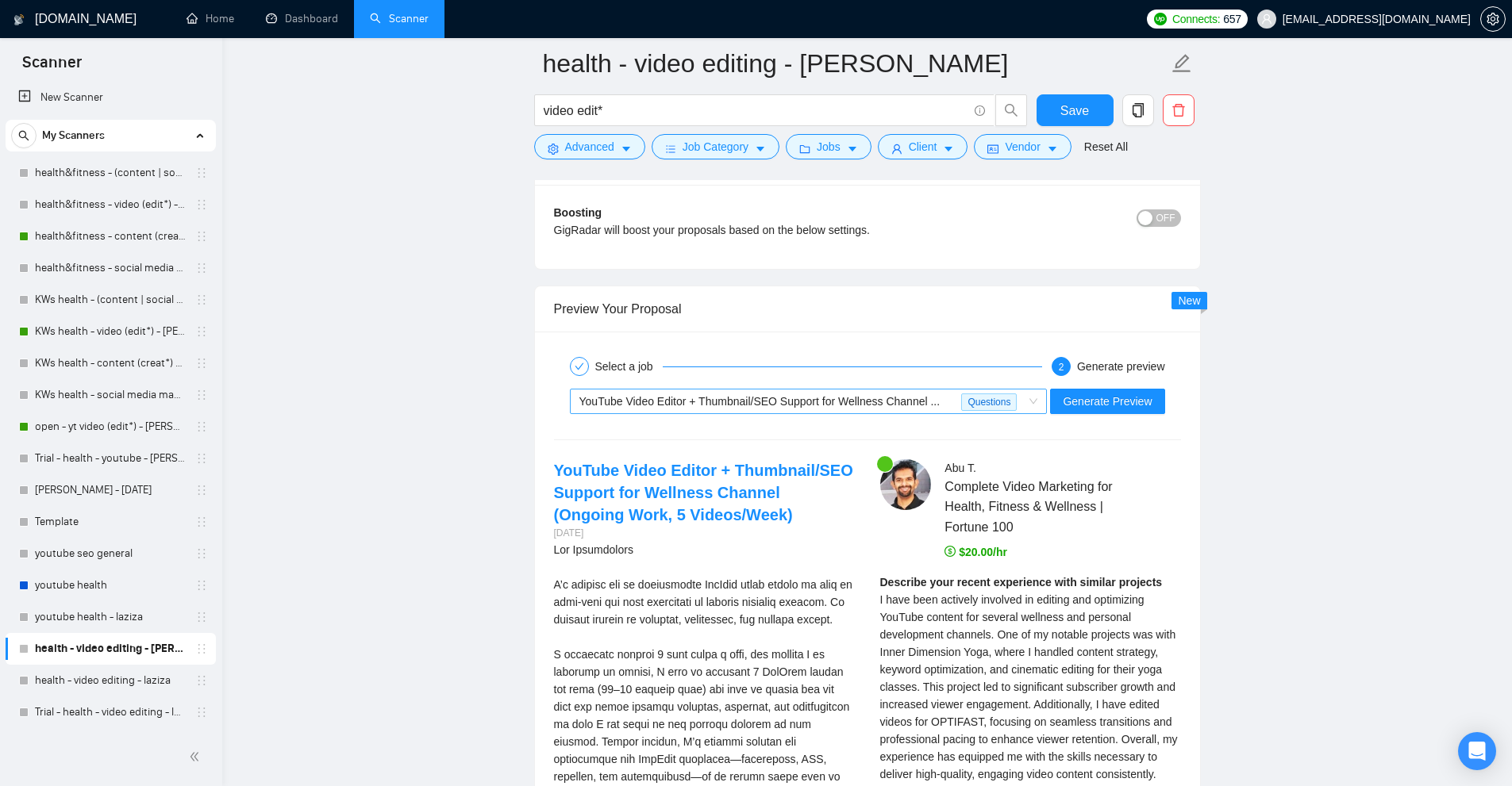
click at [962, 401] on div "YouTube Video Editor + Thumbnail/SEO Support for Wellness Channel ..." at bounding box center [771, 401] width 383 height 24
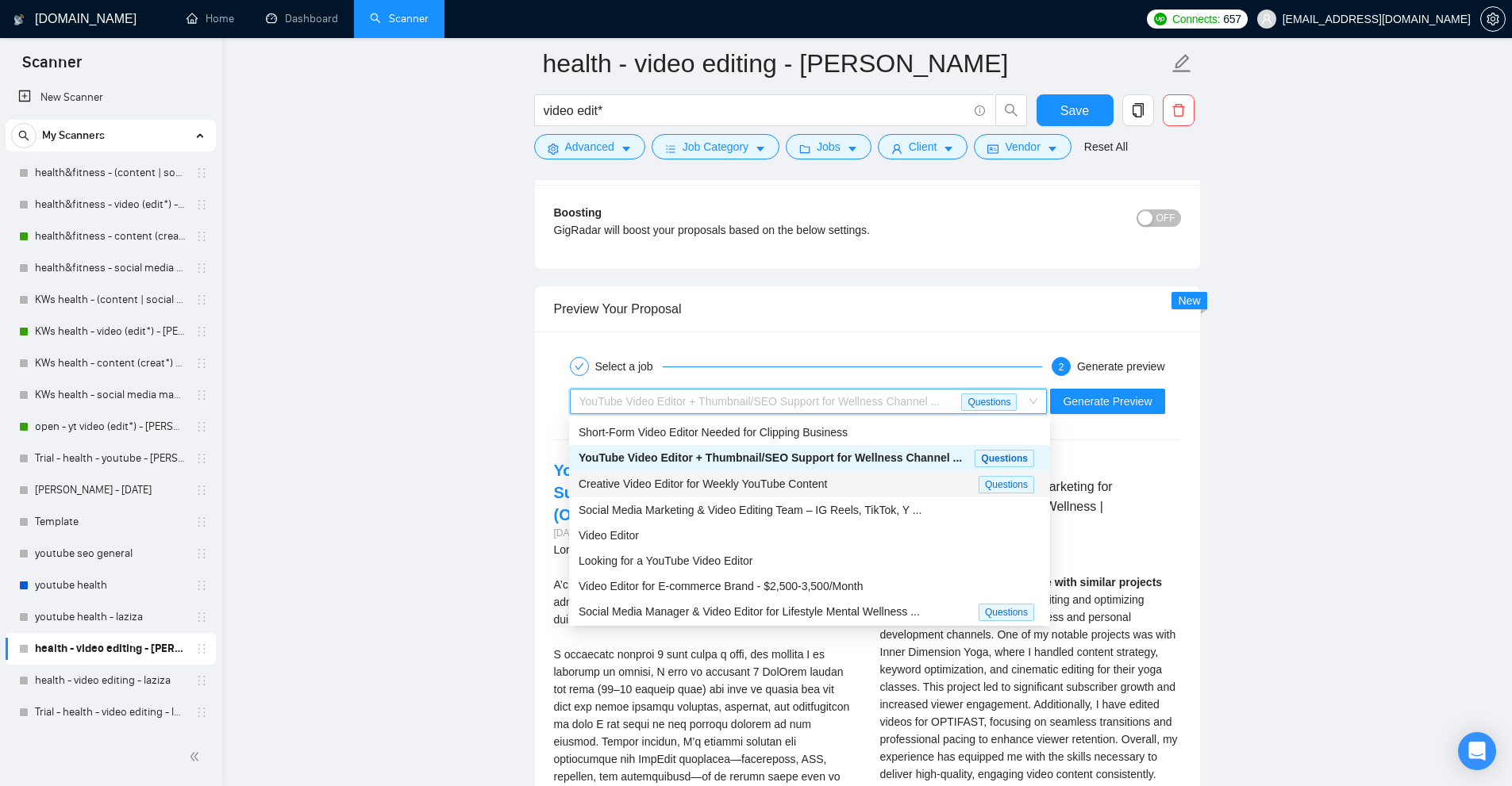
click at [868, 476] on div "Creative Video Editor for Weekly YouTube Content" at bounding box center [779, 484] width 400 height 18
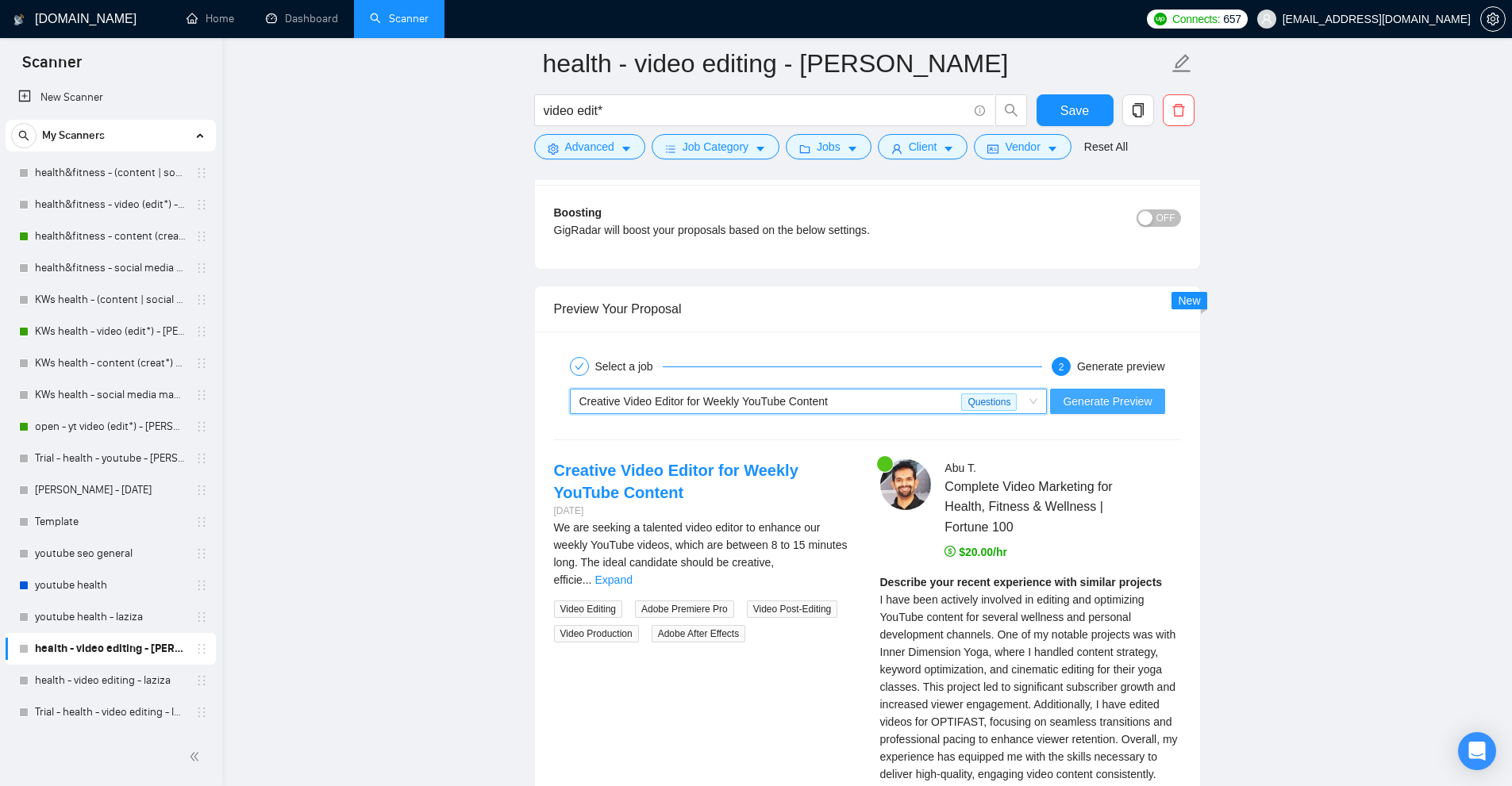
click at [1104, 399] on span "Generate Preview" at bounding box center [1107, 402] width 88 height 17
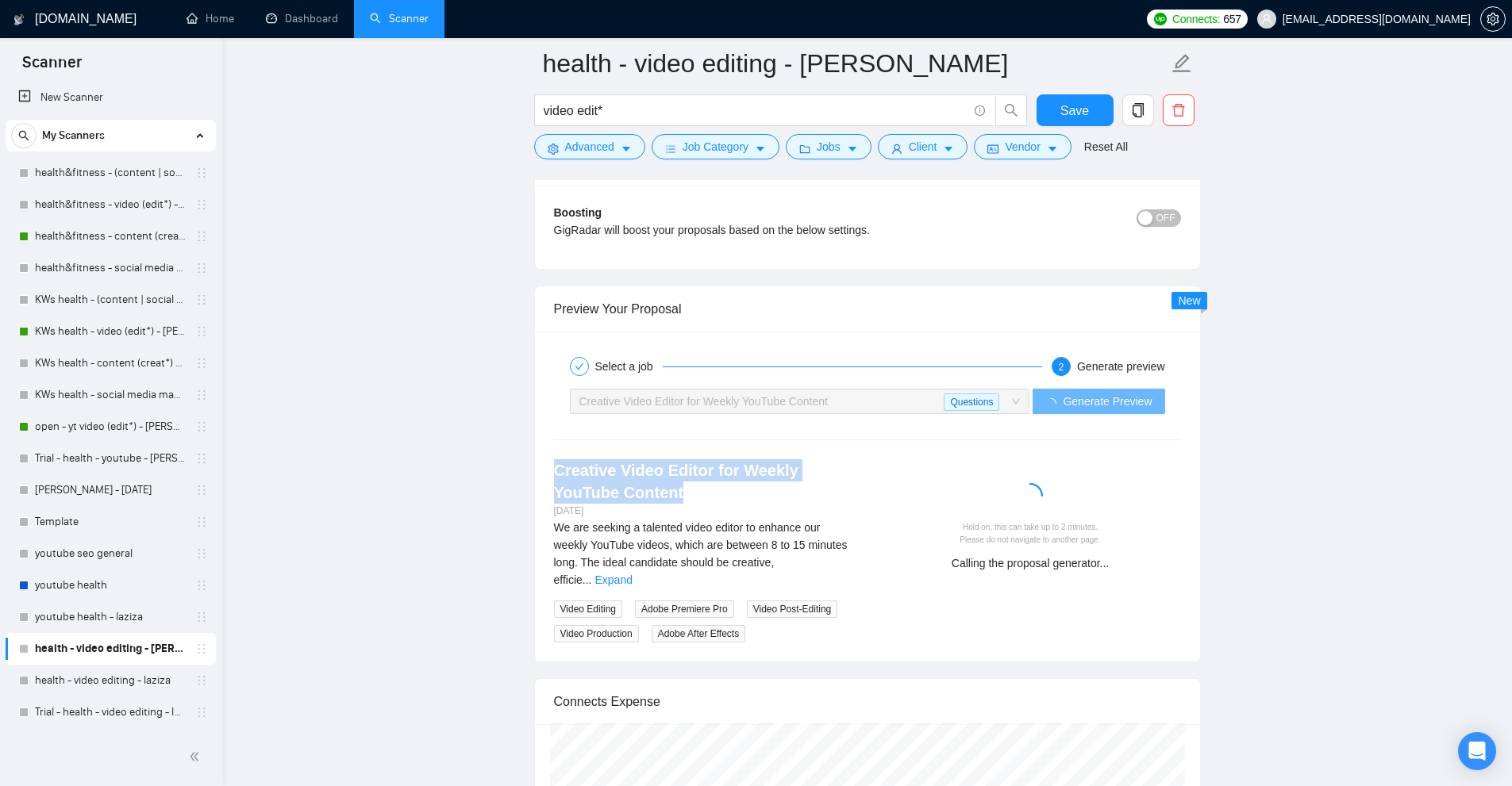
drag, startPoint x: 527, startPoint y: 470, endPoint x: 657, endPoint y: 497, distance: 132.8
click at [657, 497] on h4 "Creative Video Editor for Weekly YouTube Content" at bounding box center [704, 481] width 301 height 44
drag, startPoint x: 675, startPoint y: 495, endPoint x: 516, endPoint y: 471, distance: 160.8
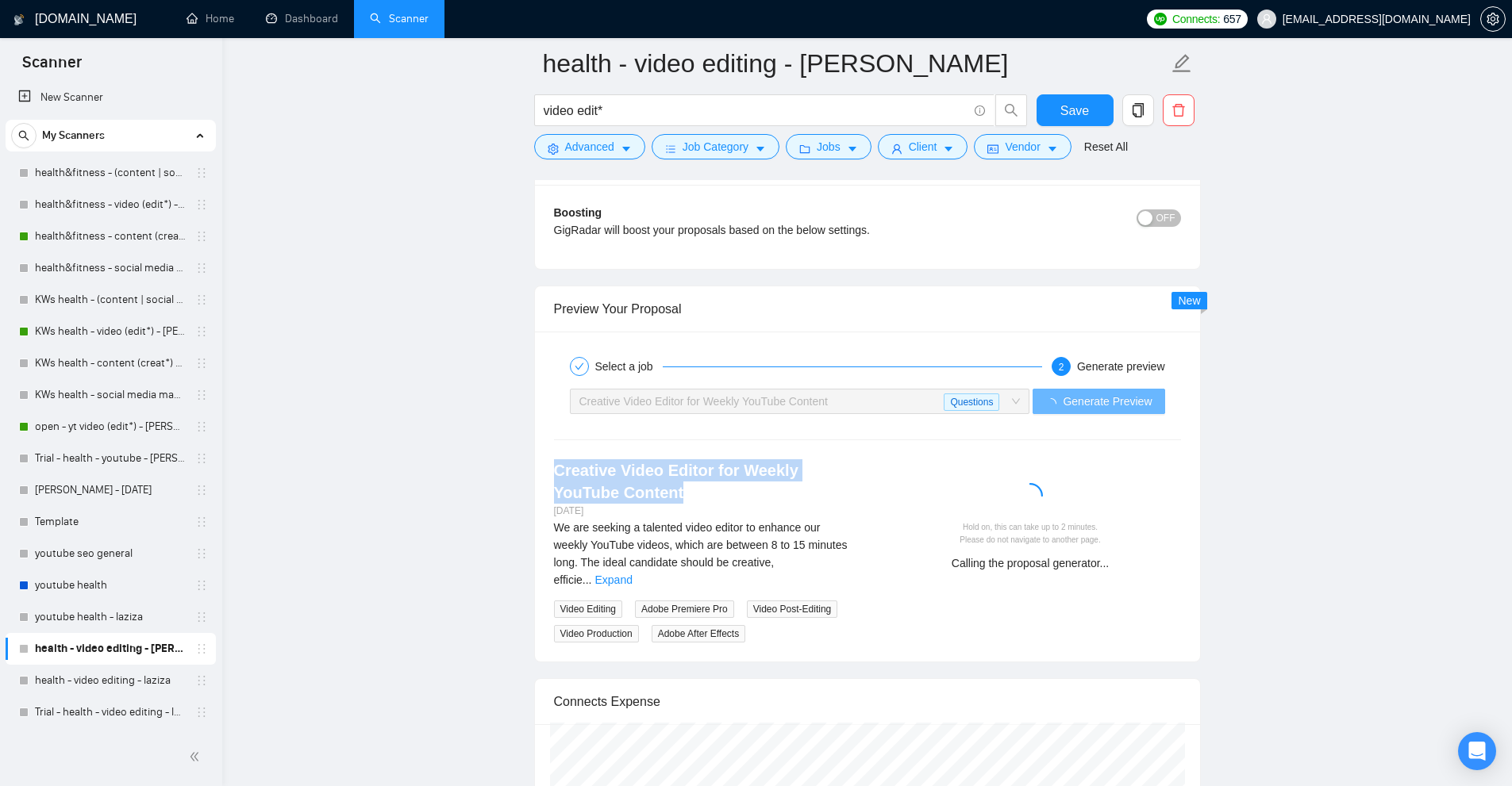
click at [637, 498] on h4 "Creative Video Editor for Weekly YouTube Content" at bounding box center [704, 481] width 301 height 44
drag, startPoint x: 679, startPoint y: 499, endPoint x: 525, endPoint y: 471, distance: 156.5
drag, startPoint x: 526, startPoint y: 460, endPoint x: 626, endPoint y: 497, distance: 106.6
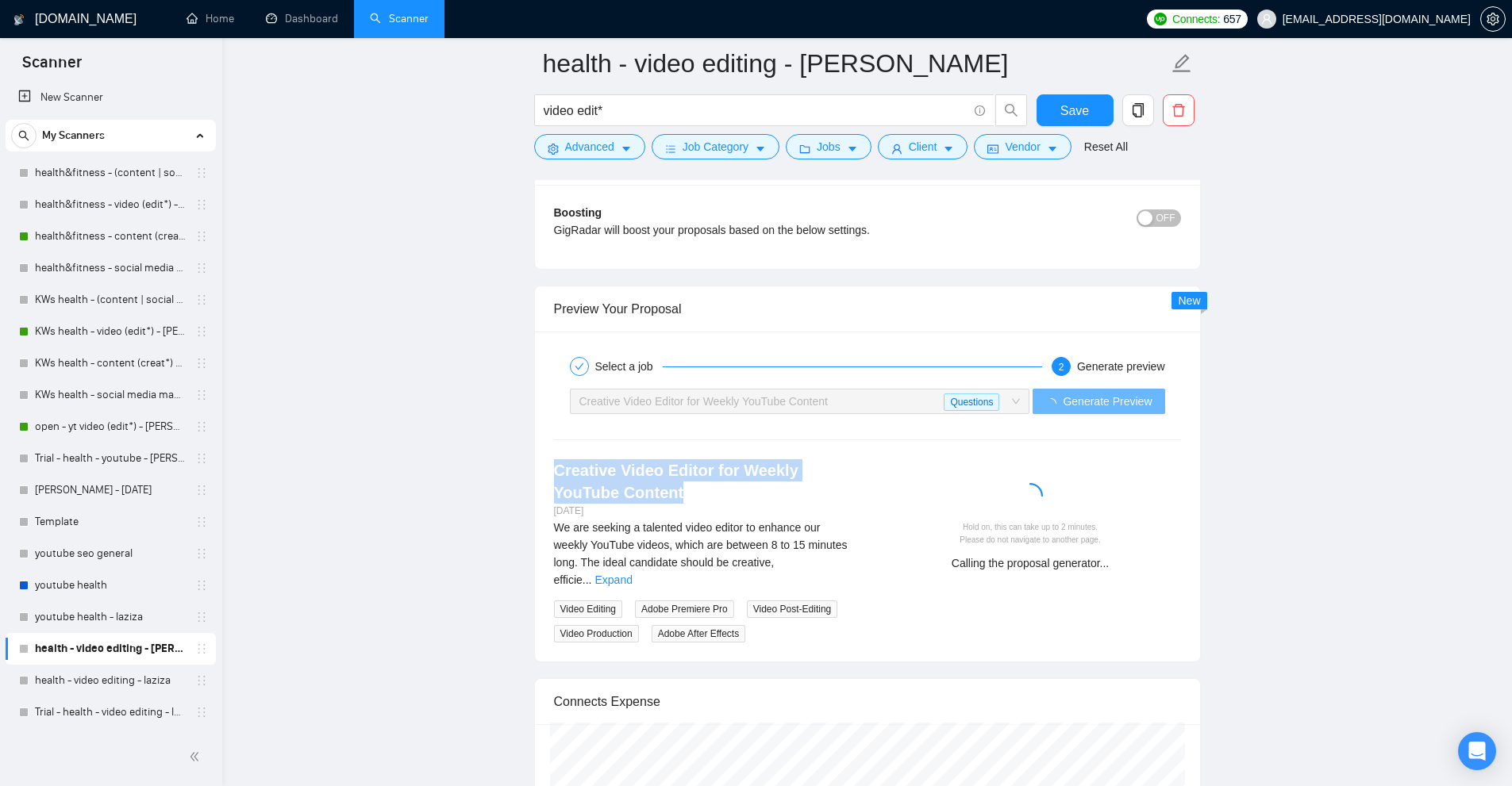
click at [626, 497] on h4 "Creative Video Editor for Weekly YouTube Content" at bounding box center [704, 481] width 301 height 44
drag, startPoint x: 646, startPoint y: 489, endPoint x: 542, endPoint y: 471, distance: 105.5
click at [542, 471] on div "Creative Video Editor for Weekly YouTube Content 8 days ago We are seeking a ta…" at bounding box center [704, 551] width 326 height 184
click at [655, 503] on h4 "Creative Video Editor for Weekly YouTube Content" at bounding box center [704, 481] width 301 height 44
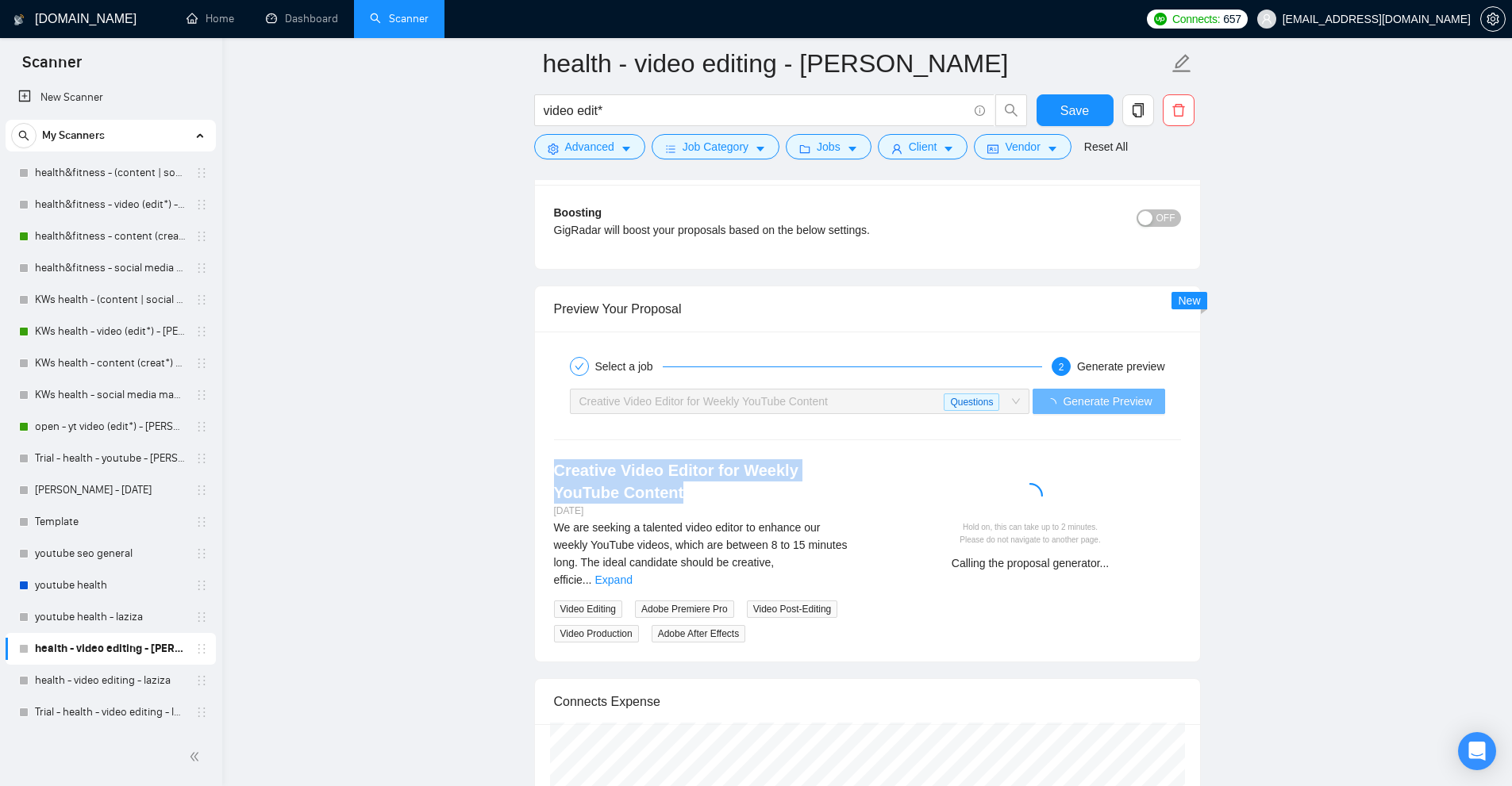
drag, startPoint x: 682, startPoint y: 499, endPoint x: 542, endPoint y: 476, distance: 141.9
click at [542, 476] on div "Creative Video Editor for Weekly YouTube Content 8 days ago We are seeking a ta…" at bounding box center [704, 551] width 326 height 184
drag, startPoint x: 542, startPoint y: 463, endPoint x: 633, endPoint y: 493, distance: 95.8
click at [633, 493] on div "Creative Video Editor for Weekly YouTube Content 8 days ago We are seeking a ta…" at bounding box center [704, 551] width 326 height 184
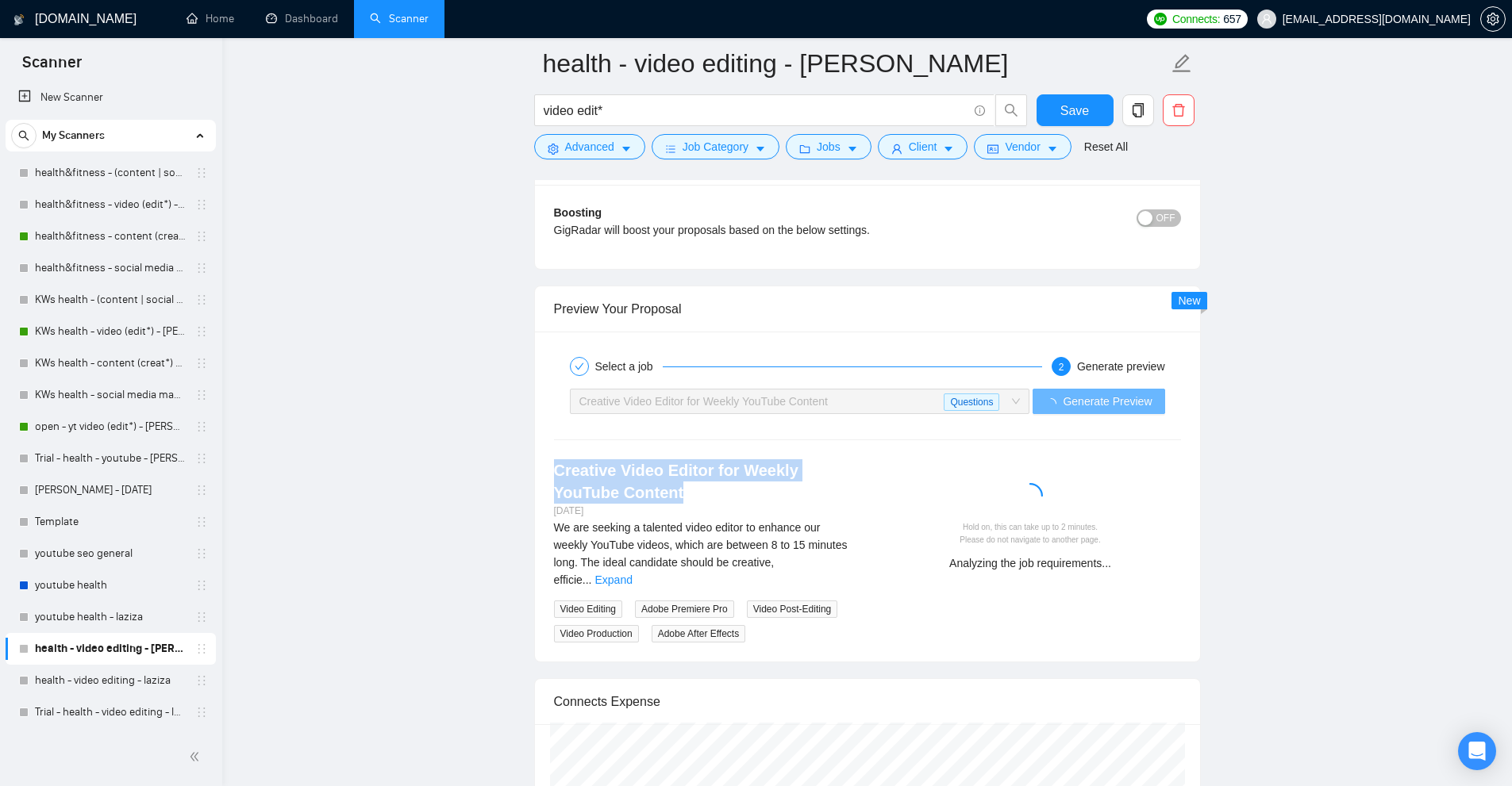
click at [633, 493] on h4 "Creative Video Editor for Weekly YouTube Content" at bounding box center [704, 481] width 301 height 44
drag, startPoint x: 672, startPoint y: 490, endPoint x: 531, endPoint y: 467, distance: 142.9
drag, startPoint x: 533, startPoint y: 459, endPoint x: 640, endPoint y: 496, distance: 113.2
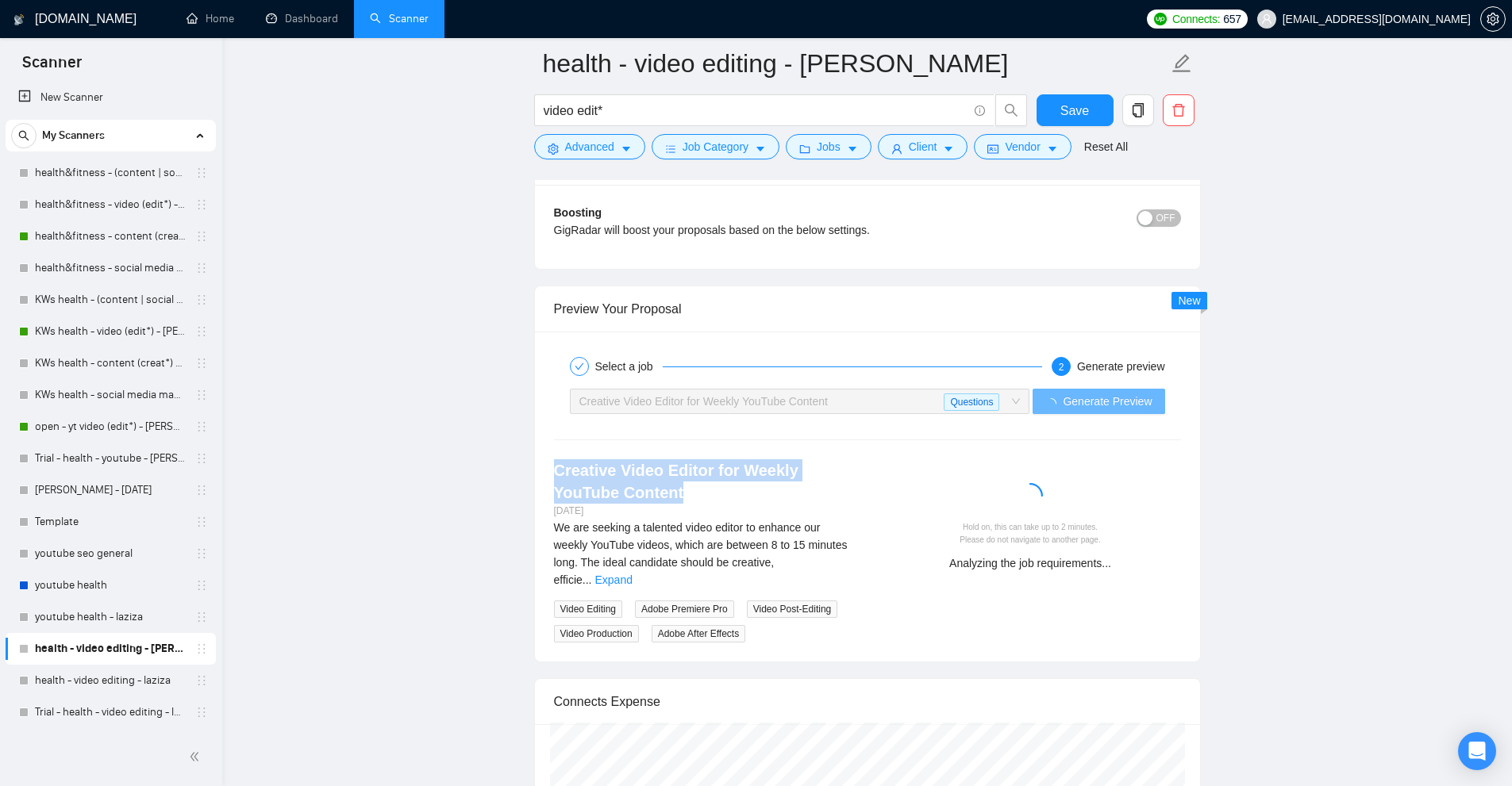
click at [640, 496] on div "Preview Your Proposal Select a job 2 Generate preview Creative Video Editor for…" at bounding box center [868, 474] width 667 height 377
click at [640, 496] on h4 "Creative Video Editor for Weekly YouTube Content" at bounding box center [704, 481] width 301 height 44
drag, startPoint x: 662, startPoint y: 494, endPoint x: 534, endPoint y: 479, distance: 128.9
click at [535, 479] on div "Select a job 2 Generate preview Creative Video Editor for Weekly YouTube Conten…" at bounding box center [868, 497] width 665 height 331
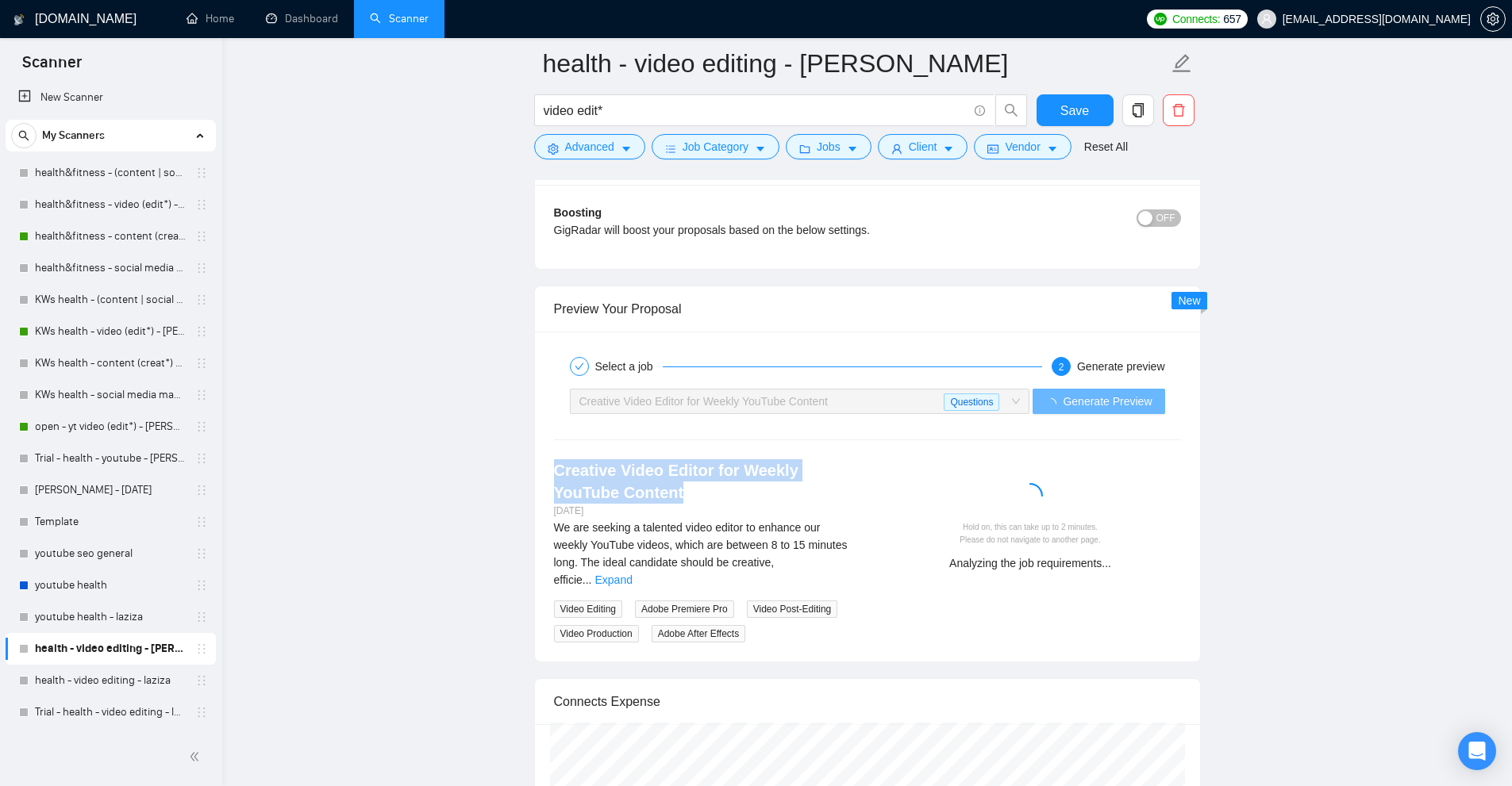
drag, startPoint x: 540, startPoint y: 453, endPoint x: 634, endPoint y: 497, distance: 103.8
click at [634, 497] on div "Select a job 2 Generate preview Creative Video Editor for Weekly YouTube Conten…" at bounding box center [868, 497] width 665 height 331
click at [634, 497] on h4 "Creative Video Editor for Weekly YouTube Content" at bounding box center [704, 481] width 301 height 44
drag, startPoint x: 634, startPoint y: 497, endPoint x: 541, endPoint y: 466, distance: 98.0
click at [541, 466] on div "Creative Video Editor for Weekly YouTube Content 8 days ago We are seeking a ta…" at bounding box center [704, 551] width 326 height 184
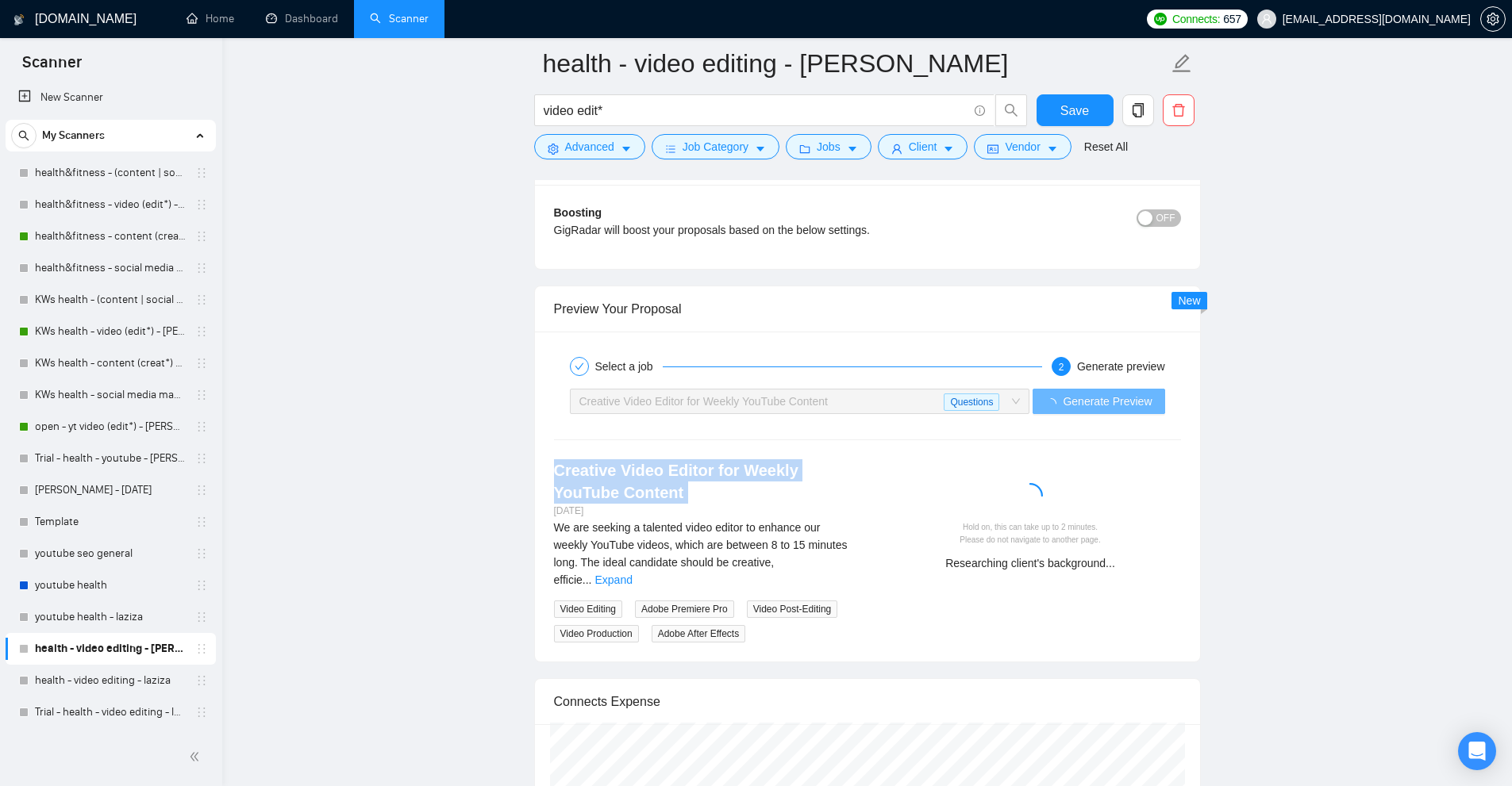
click at [541, 466] on div "Creative Video Editor for Weekly YouTube Content 8 days ago We are seeking a ta…" at bounding box center [704, 551] width 326 height 184
drag, startPoint x: 541, startPoint y: 466, endPoint x: 656, endPoint y: 494, distance: 118.4
click at [656, 494] on div "Creative Video Editor for Weekly YouTube Content 8 days ago We are seeking a ta…" at bounding box center [704, 551] width 326 height 184
click at [656, 494] on h4 "Creative Video Editor for Weekly YouTube Content" at bounding box center [704, 481] width 301 height 44
drag, startPoint x: 656, startPoint y: 494, endPoint x: 529, endPoint y: 471, distance: 129.1
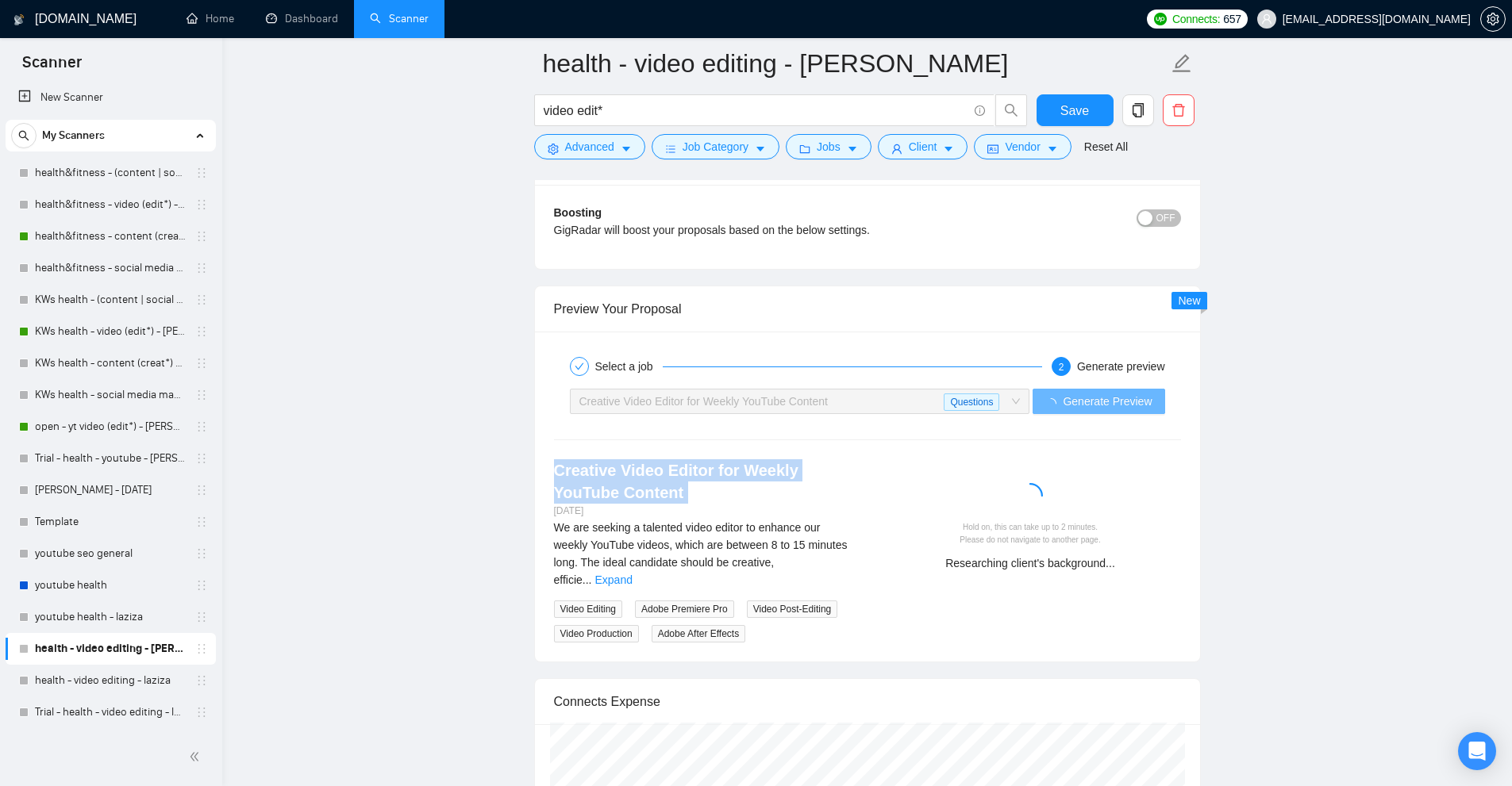
drag, startPoint x: 529, startPoint y: 471, endPoint x: 657, endPoint y: 496, distance: 130.4
click at [657, 496] on h4 "Creative Video Editor for Weekly YouTube Content" at bounding box center [704, 481] width 301 height 44
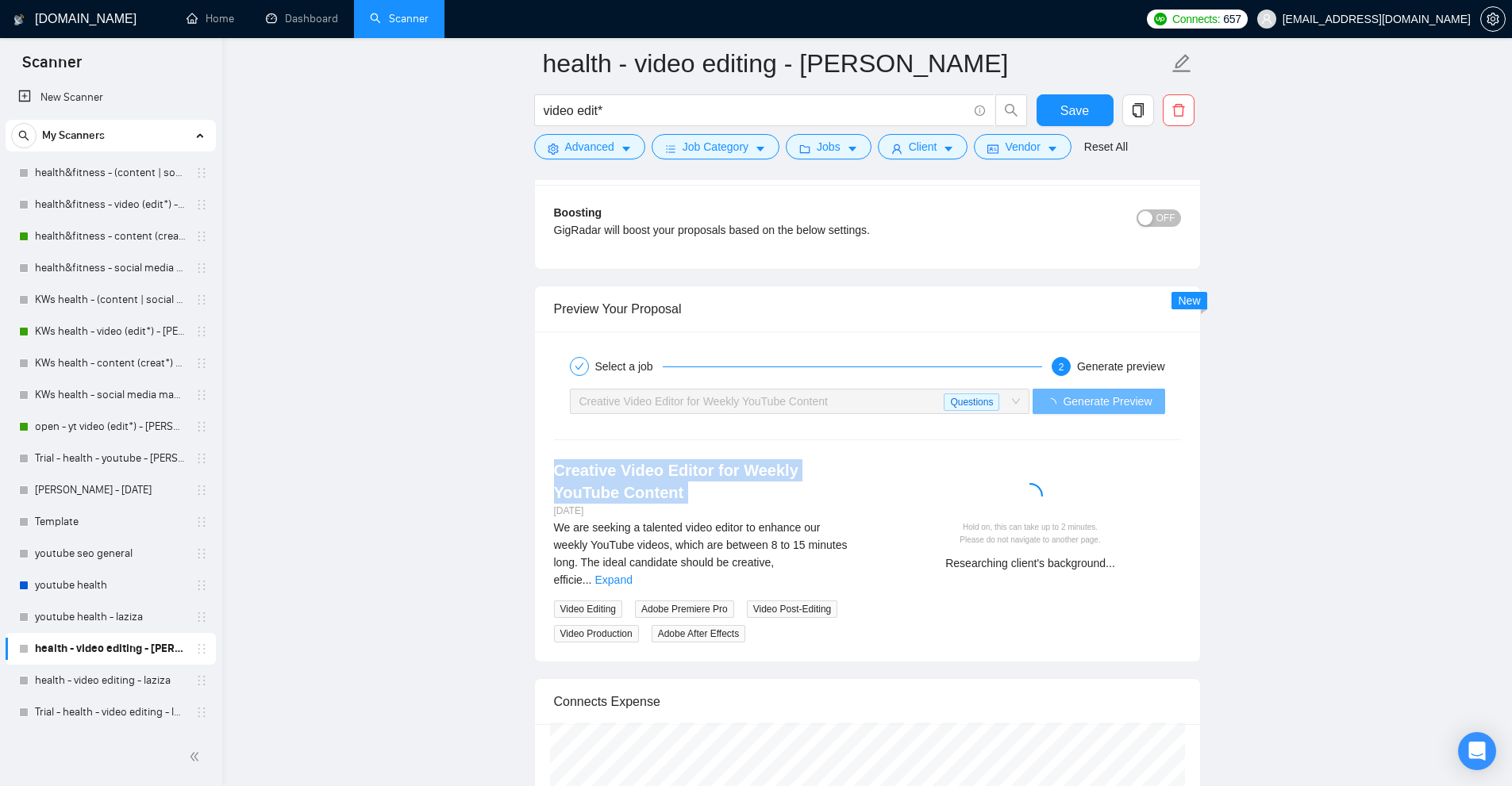
drag, startPoint x: 657, startPoint y: 496, endPoint x: 508, endPoint y: 465, distance: 152.2
drag, startPoint x: 508, startPoint y: 465, endPoint x: 668, endPoint y: 499, distance: 163.6
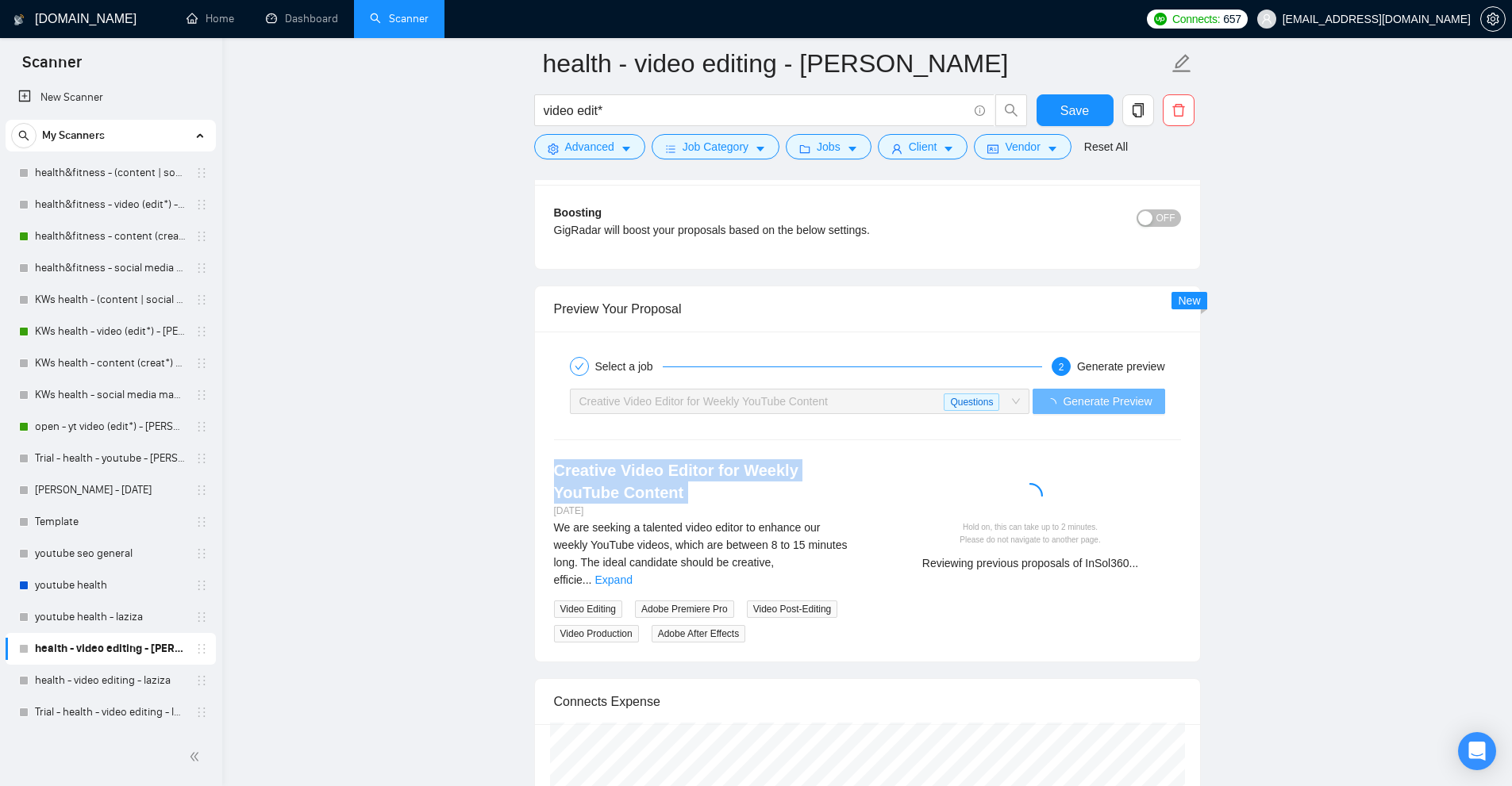
click at [668, 499] on h4 "Creative Video Editor for Weekly YouTube Content" at bounding box center [704, 481] width 301 height 44
drag, startPoint x: 668, startPoint y: 499, endPoint x: 525, endPoint y: 461, distance: 148.0
drag, startPoint x: 525, startPoint y: 461, endPoint x: 664, endPoint y: 493, distance: 142.6
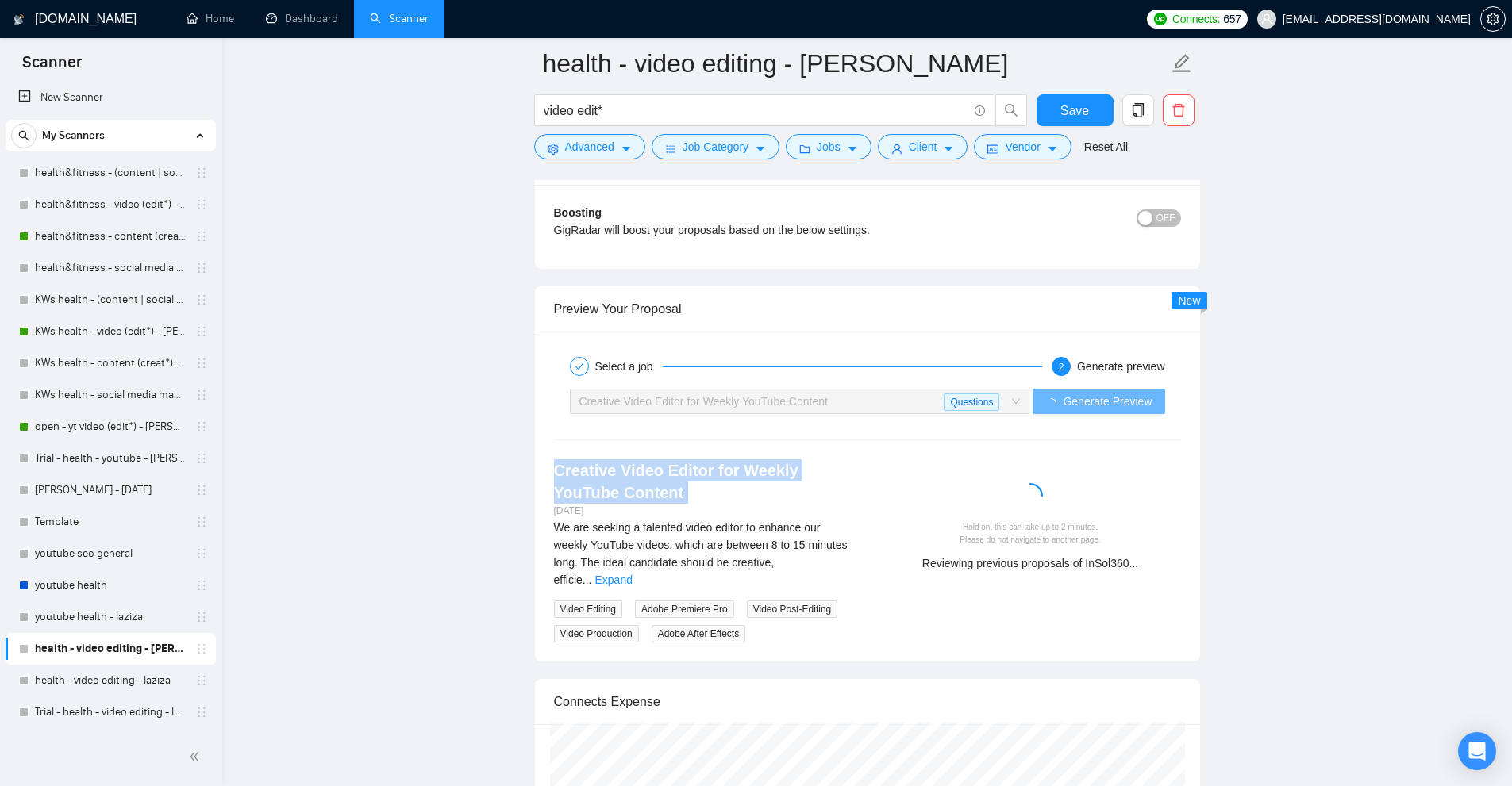
click at [664, 493] on h4 "Creative Video Editor for Weekly YouTube Content" at bounding box center [704, 481] width 301 height 44
drag, startPoint x: 664, startPoint y: 493, endPoint x: 516, endPoint y: 456, distance: 152.6
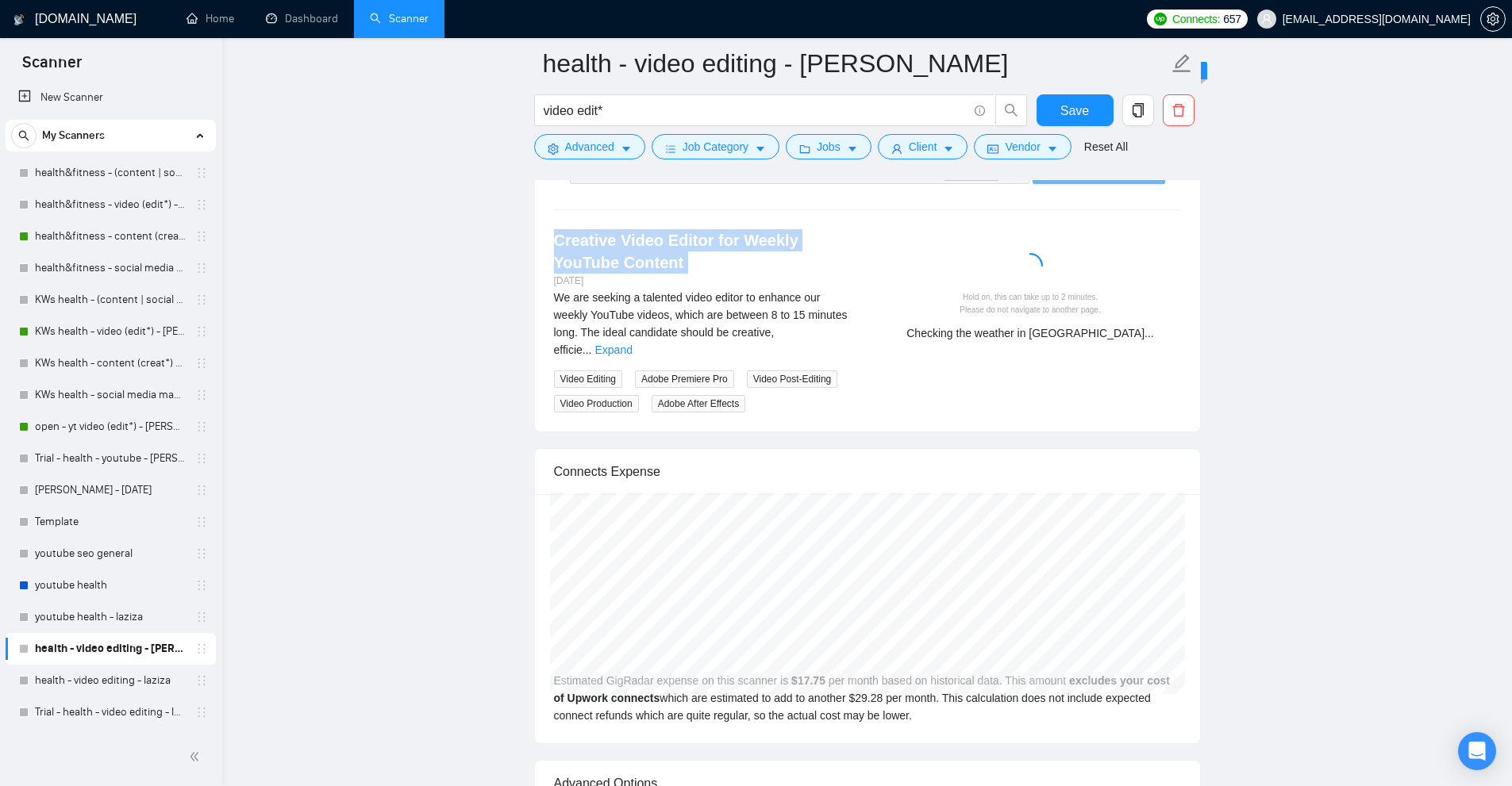
scroll to position [5328, 0]
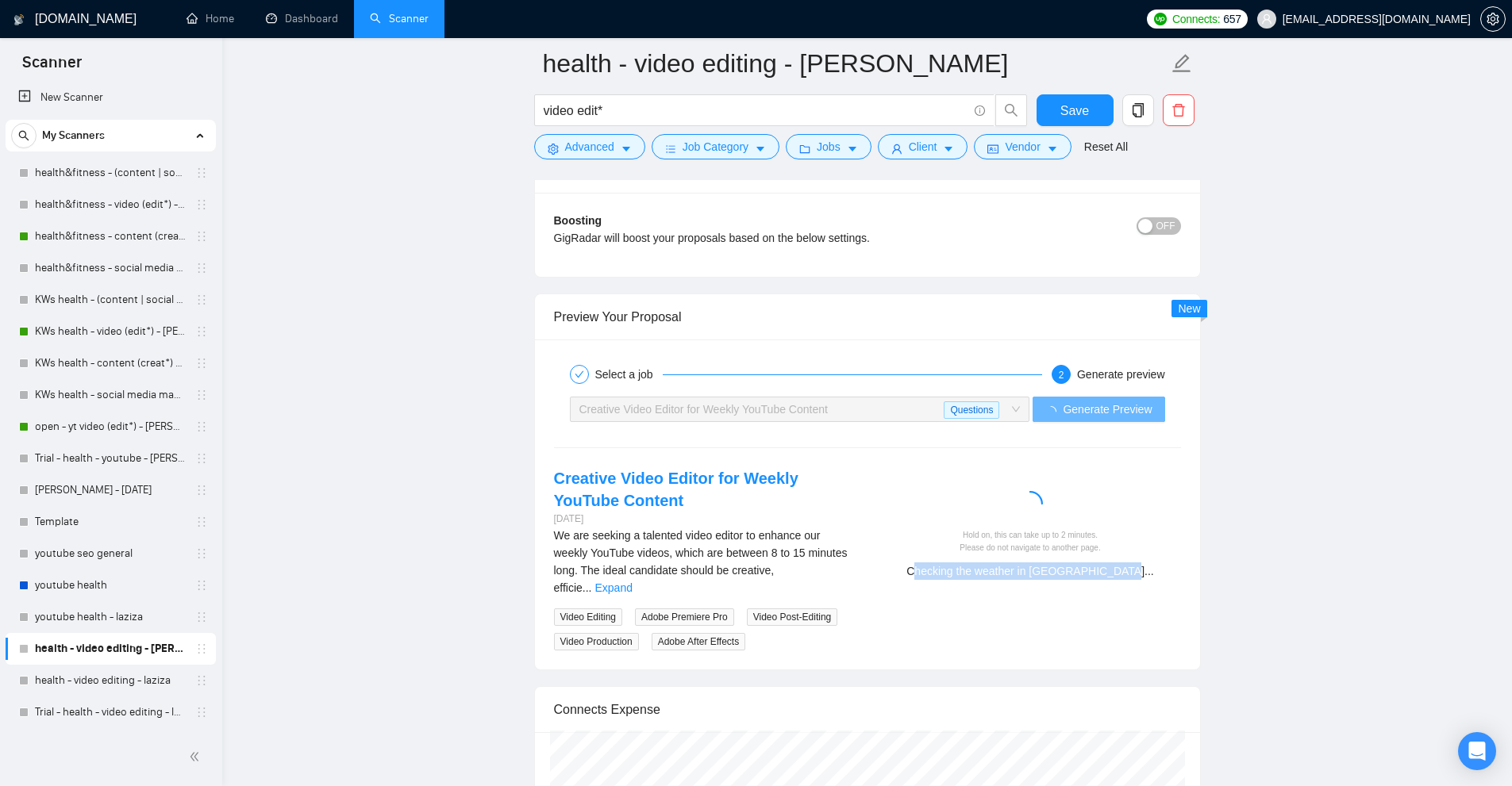
drag, startPoint x: 1097, startPoint y: 594, endPoint x: 1199, endPoint y: 592, distance: 102.0
click at [1198, 592] on div "Select a job 2 Generate preview Creative Video Editor for Weekly YouTube Conten…" at bounding box center [868, 504] width 665 height 331
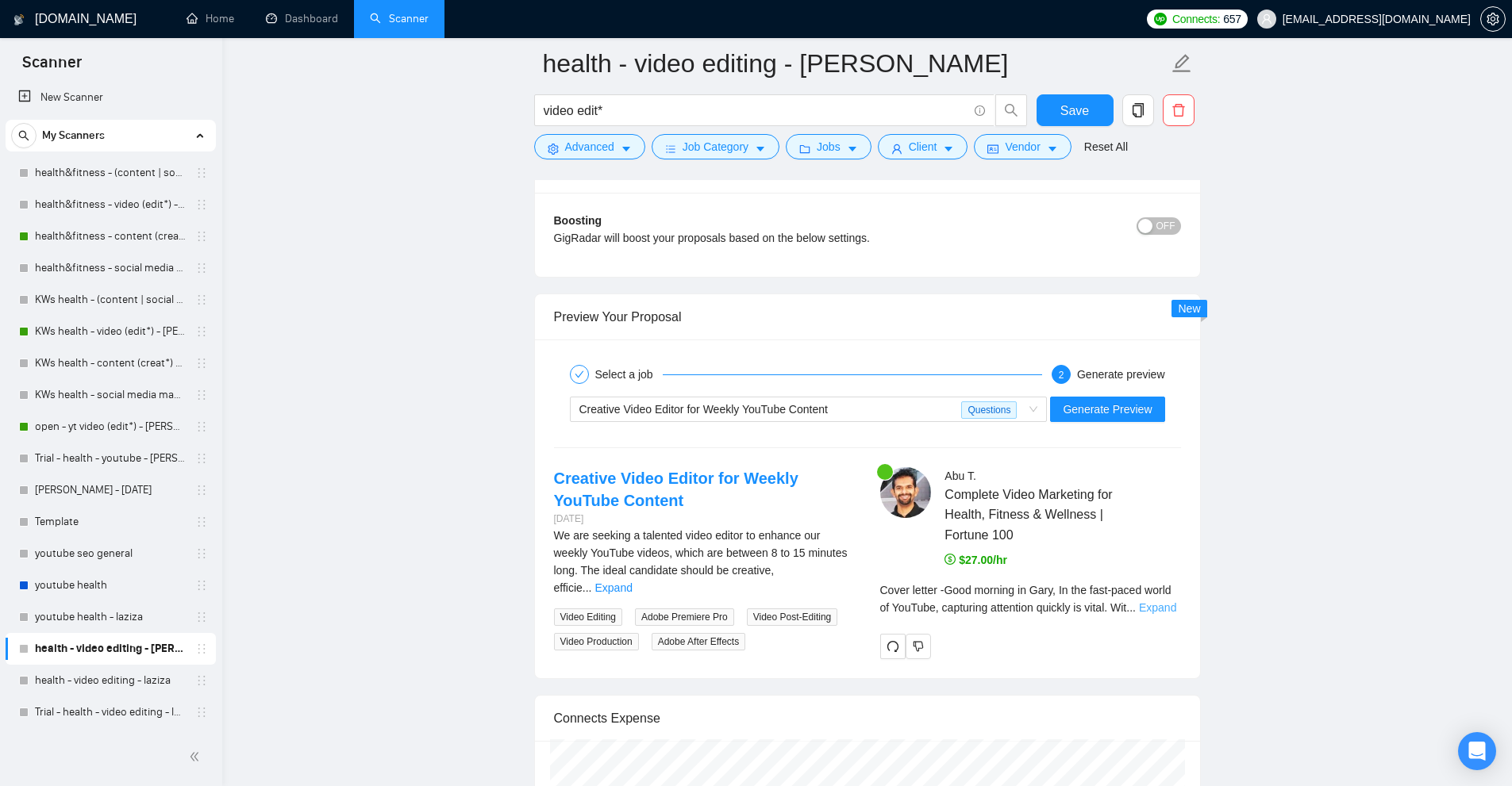
click at [1150, 609] on link "Expand" at bounding box center [1157, 607] width 37 height 12
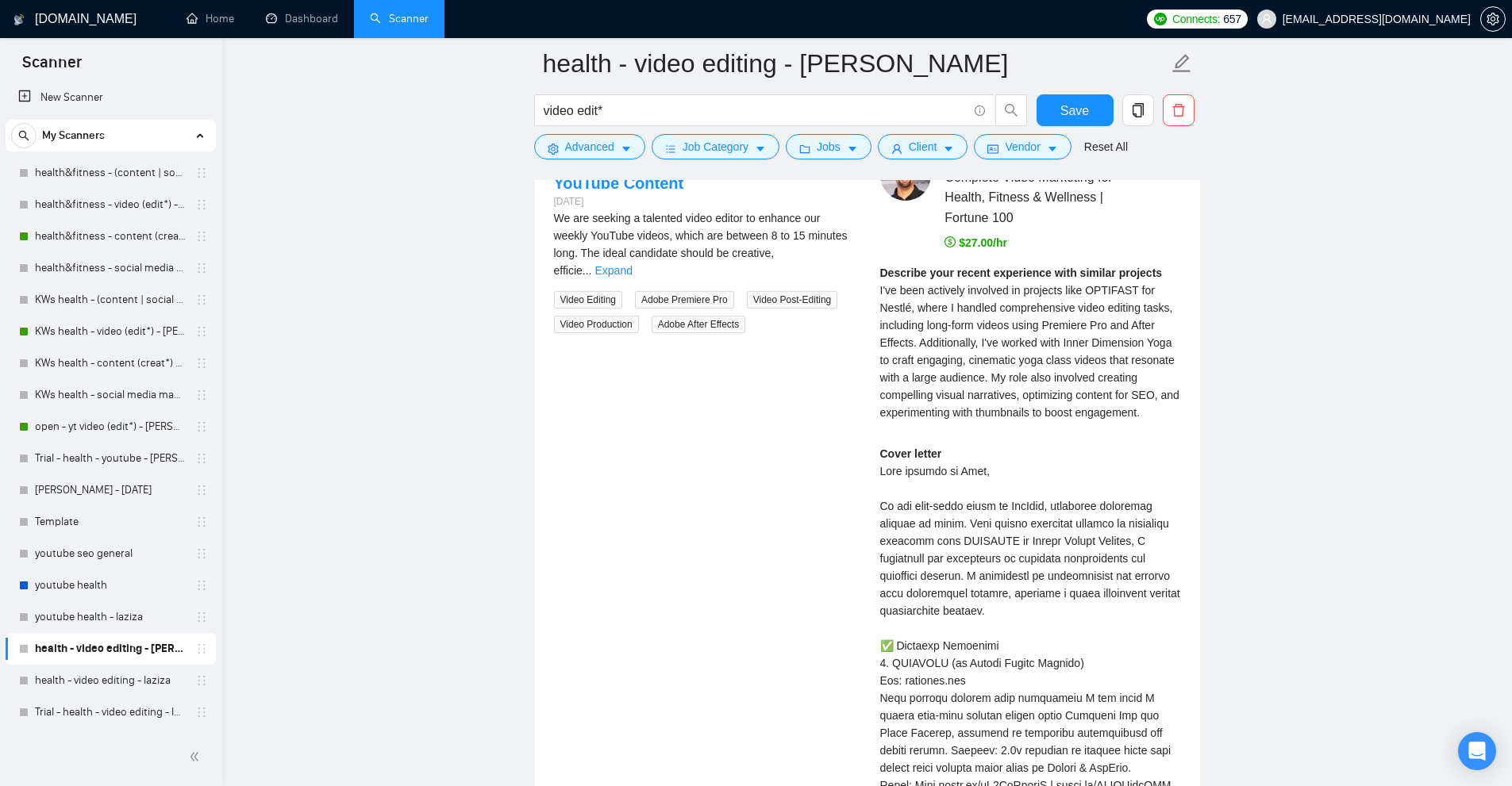
scroll to position [5883, 0]
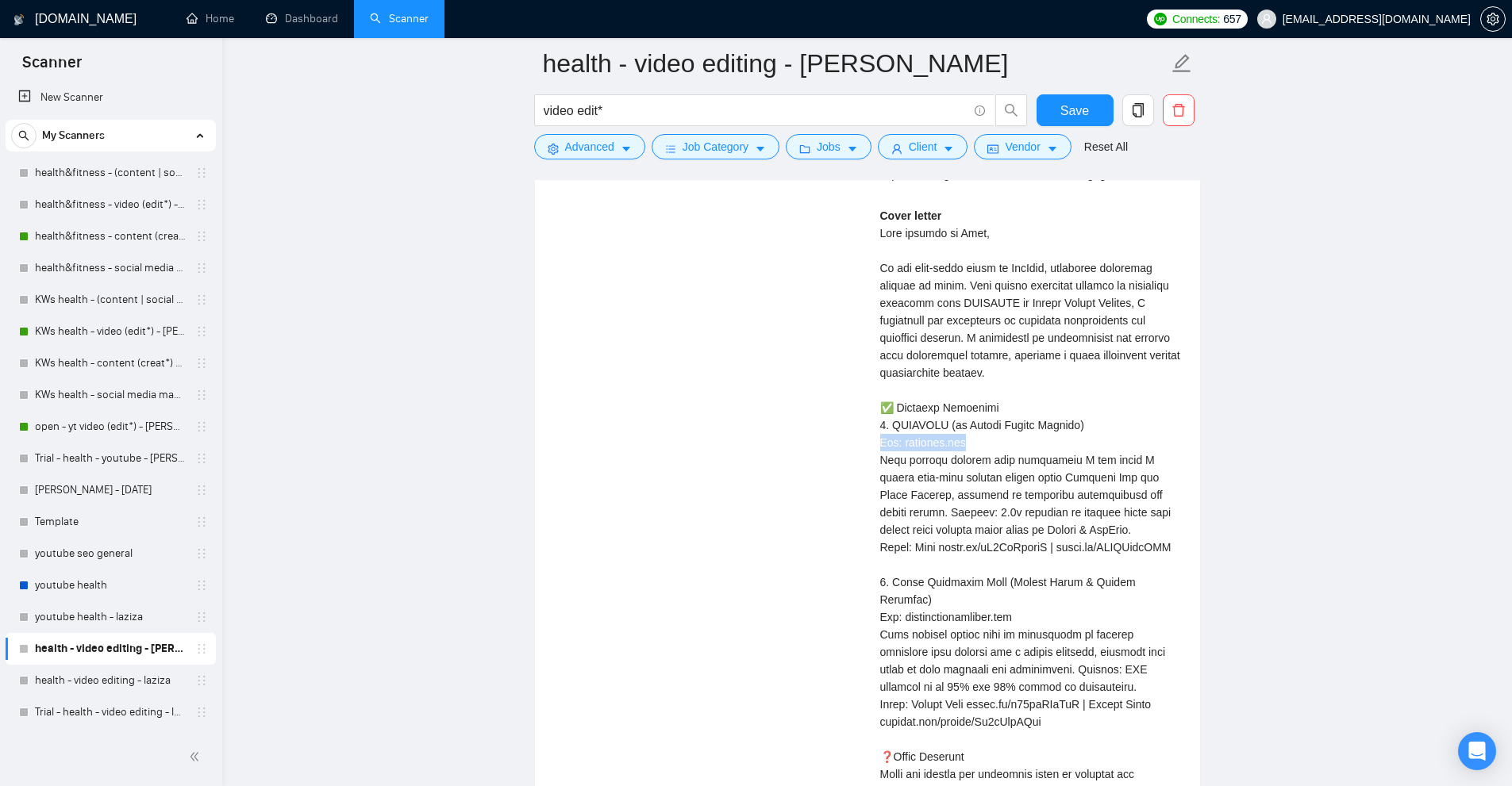
drag, startPoint x: 871, startPoint y: 440, endPoint x: 958, endPoint y: 448, distance: 87.4
click at [975, 442] on div "Abu T . Complete Video Marketing for Health, Fitness & Wellness | Fortune 100 $…" at bounding box center [1030, 447] width 326 height 1070
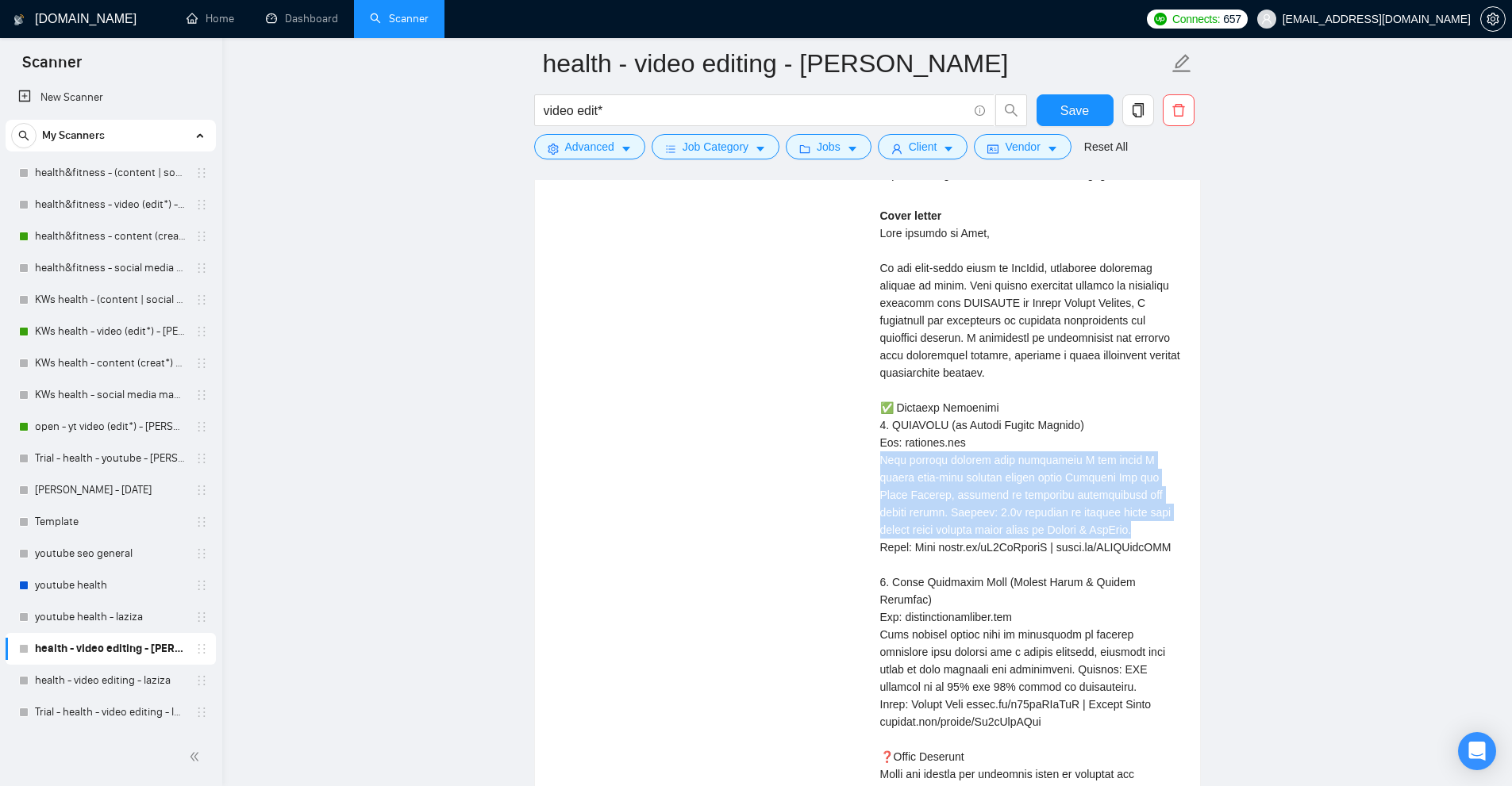
drag, startPoint x: 850, startPoint y: 459, endPoint x: 1096, endPoint y: 540, distance: 259.0
click at [1096, 540] on div "Creative Video Editor for Weekly YouTube Content 8 days ago We are seeking a ta…" at bounding box center [867, 447] width 653 height 1070
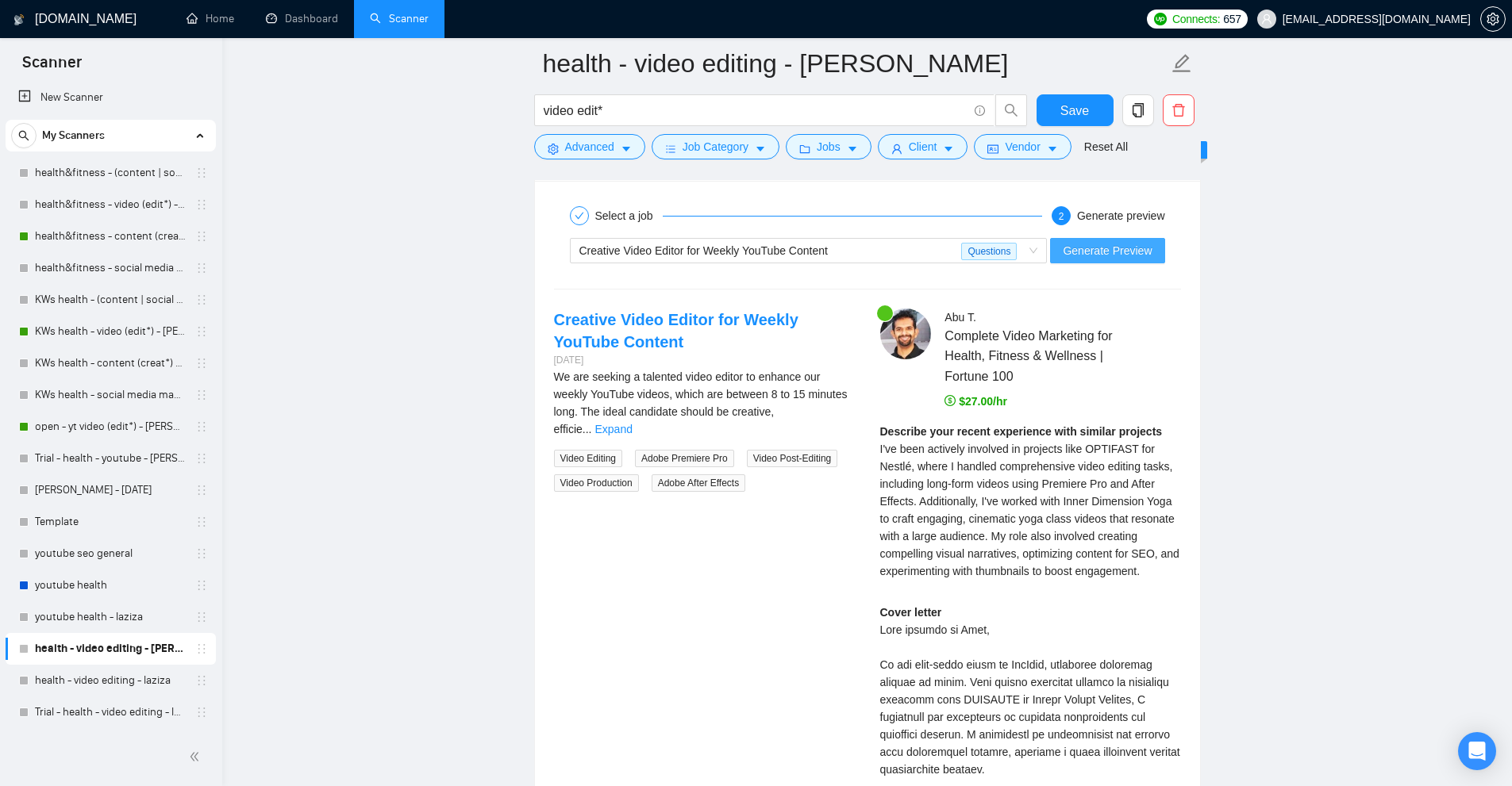
click at [1104, 253] on span "Generate Preview" at bounding box center [1107, 251] width 88 height 17
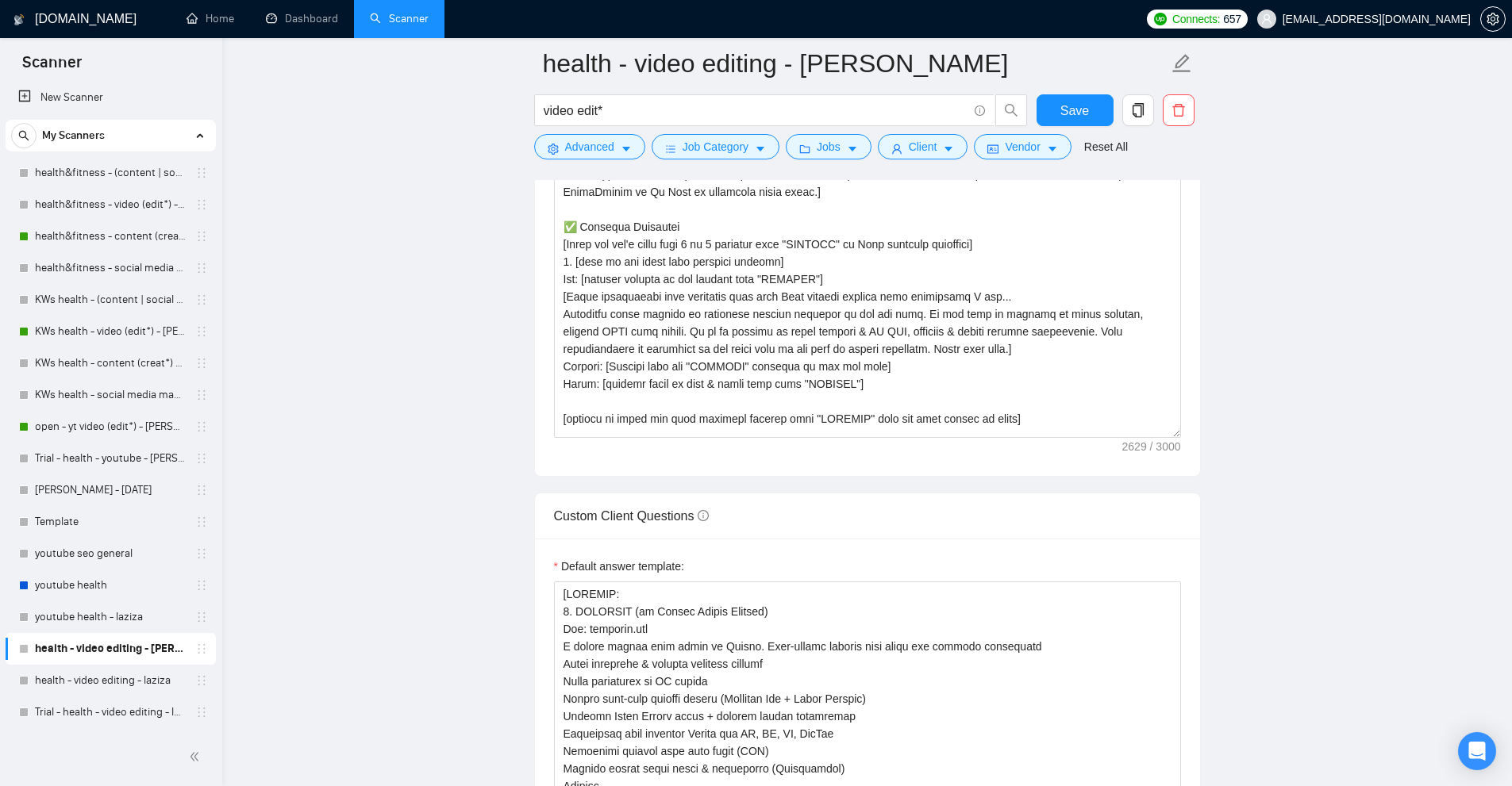
scroll to position [1837, 0]
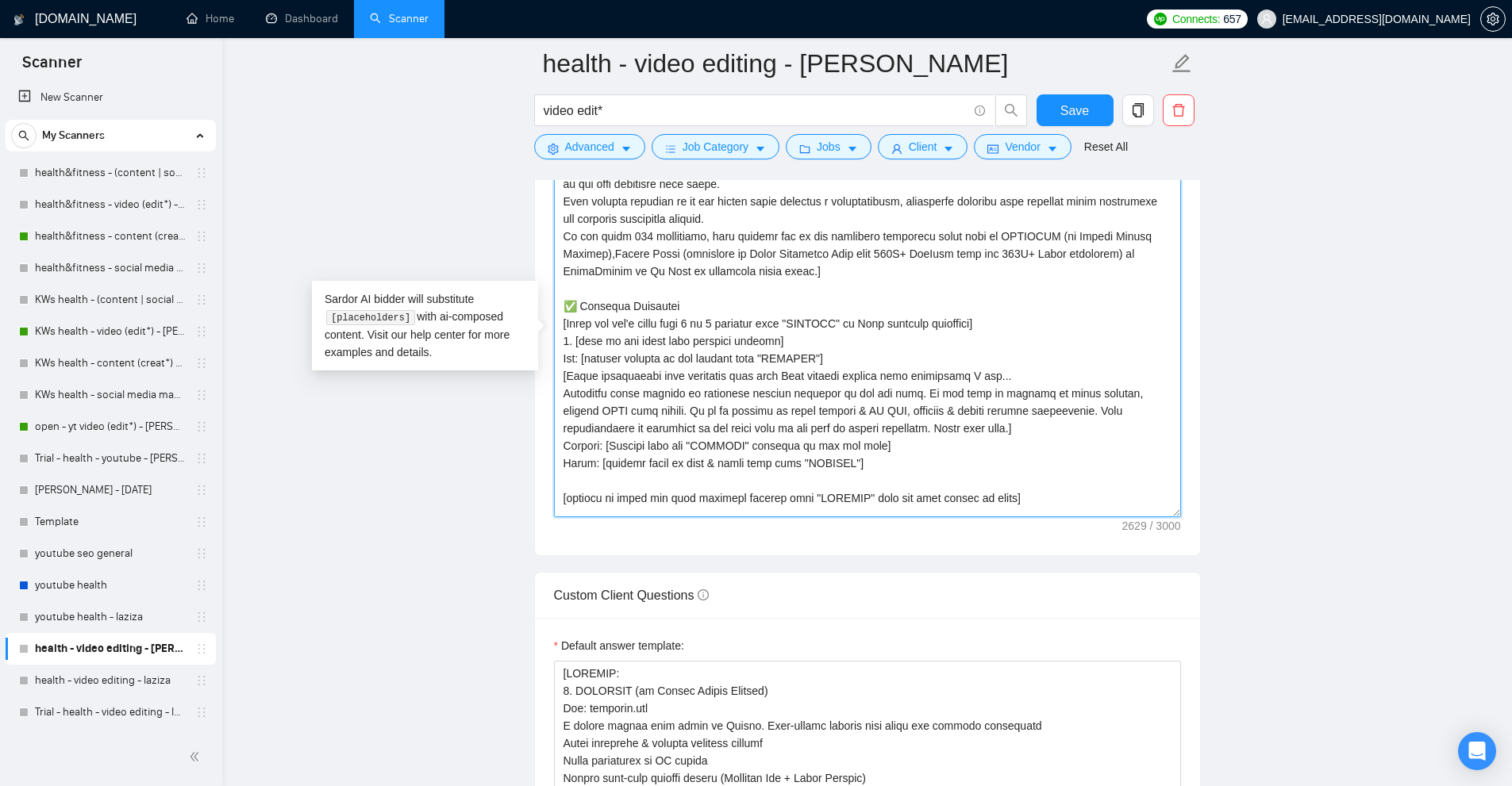
drag, startPoint x: 827, startPoint y: 352, endPoint x: 774, endPoint y: 353, distance: 53.0
click at [774, 353] on textarea "Cover letter template:" at bounding box center [867, 339] width 627 height 357
drag, startPoint x: 774, startPoint y: 353, endPoint x: 821, endPoint y: 353, distance: 47.0
click at [821, 353] on textarea "Cover letter template:" at bounding box center [867, 339] width 627 height 357
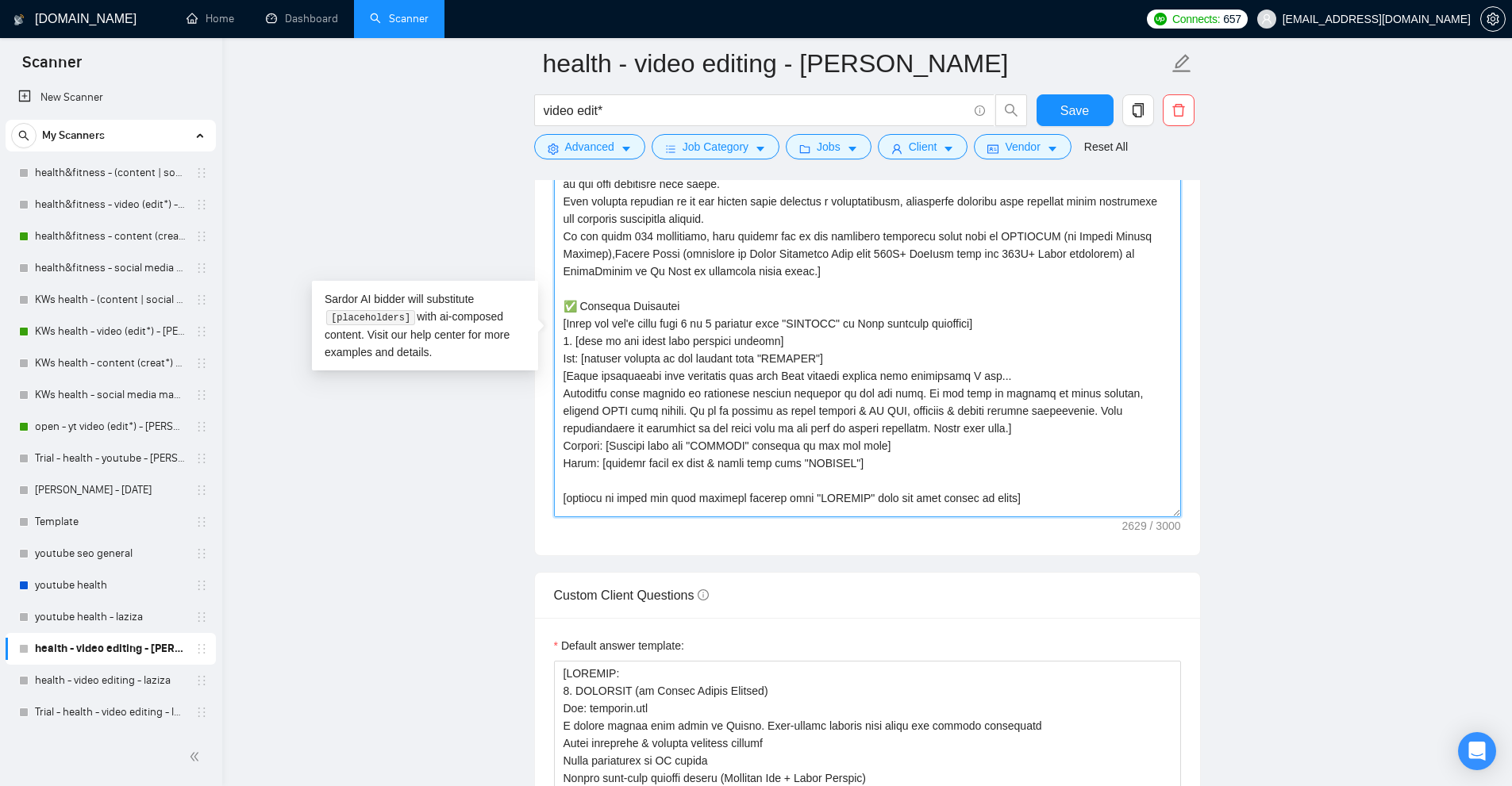
click at [821, 353] on textarea "Cover letter template:" at bounding box center [867, 339] width 627 height 357
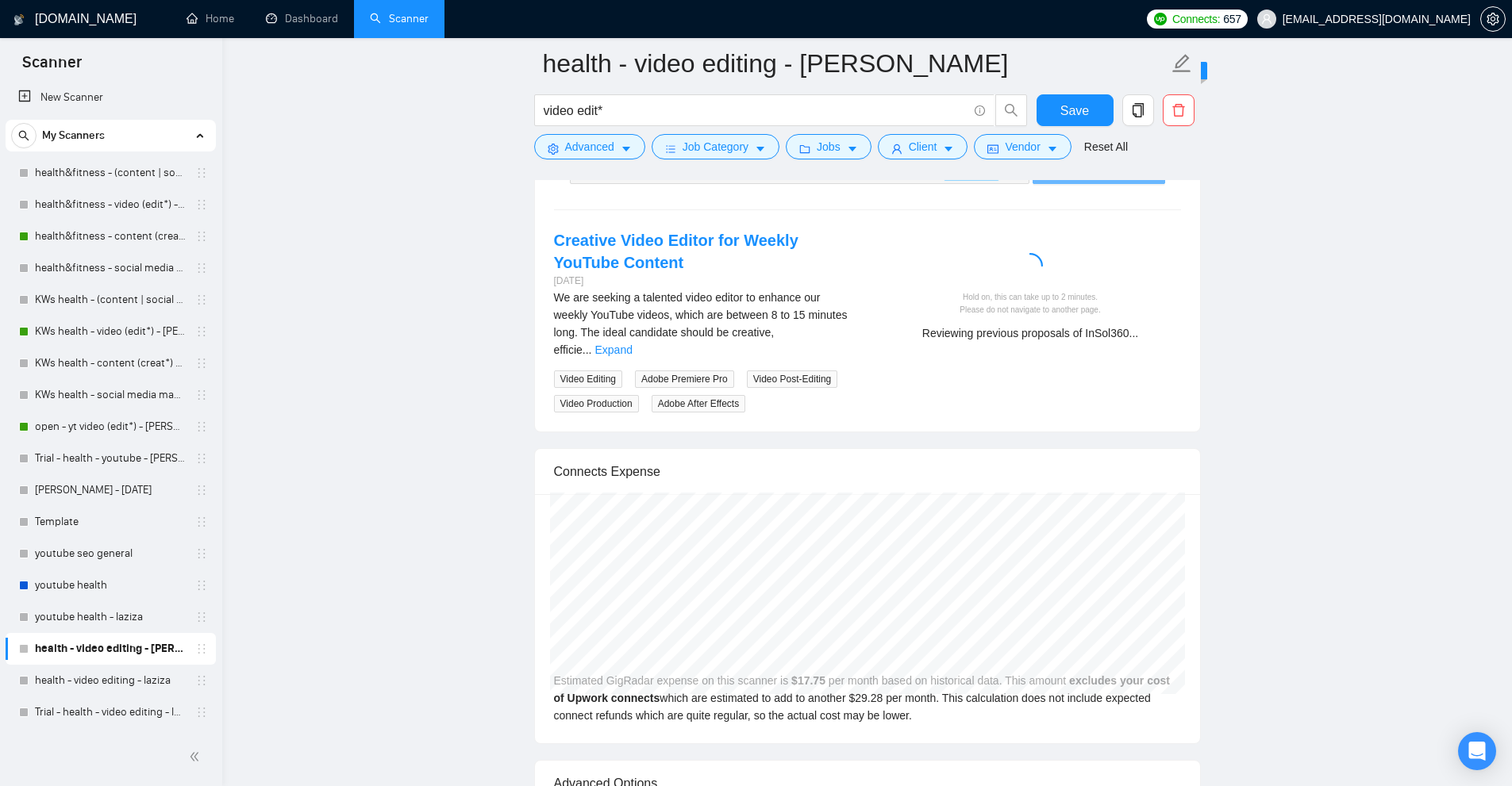
scroll to position [5407, 0]
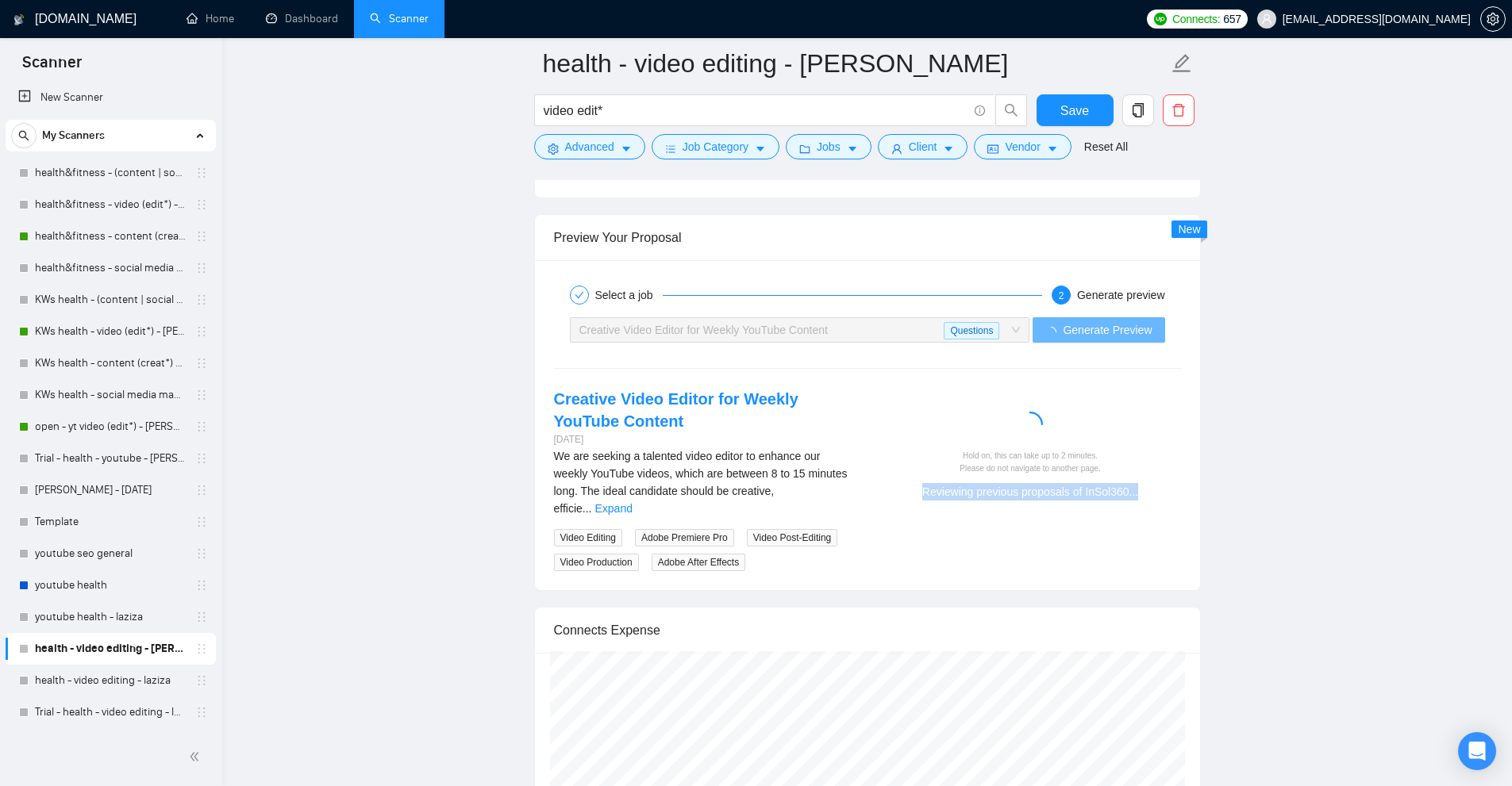
drag, startPoint x: 1026, startPoint y: 499, endPoint x: 886, endPoint y: 502, distance: 140.0
click at [886, 502] on div "Hold on, this can take up to 2 minutes. Please do not navigate to another page.…" at bounding box center [1030, 450] width 326 height 123
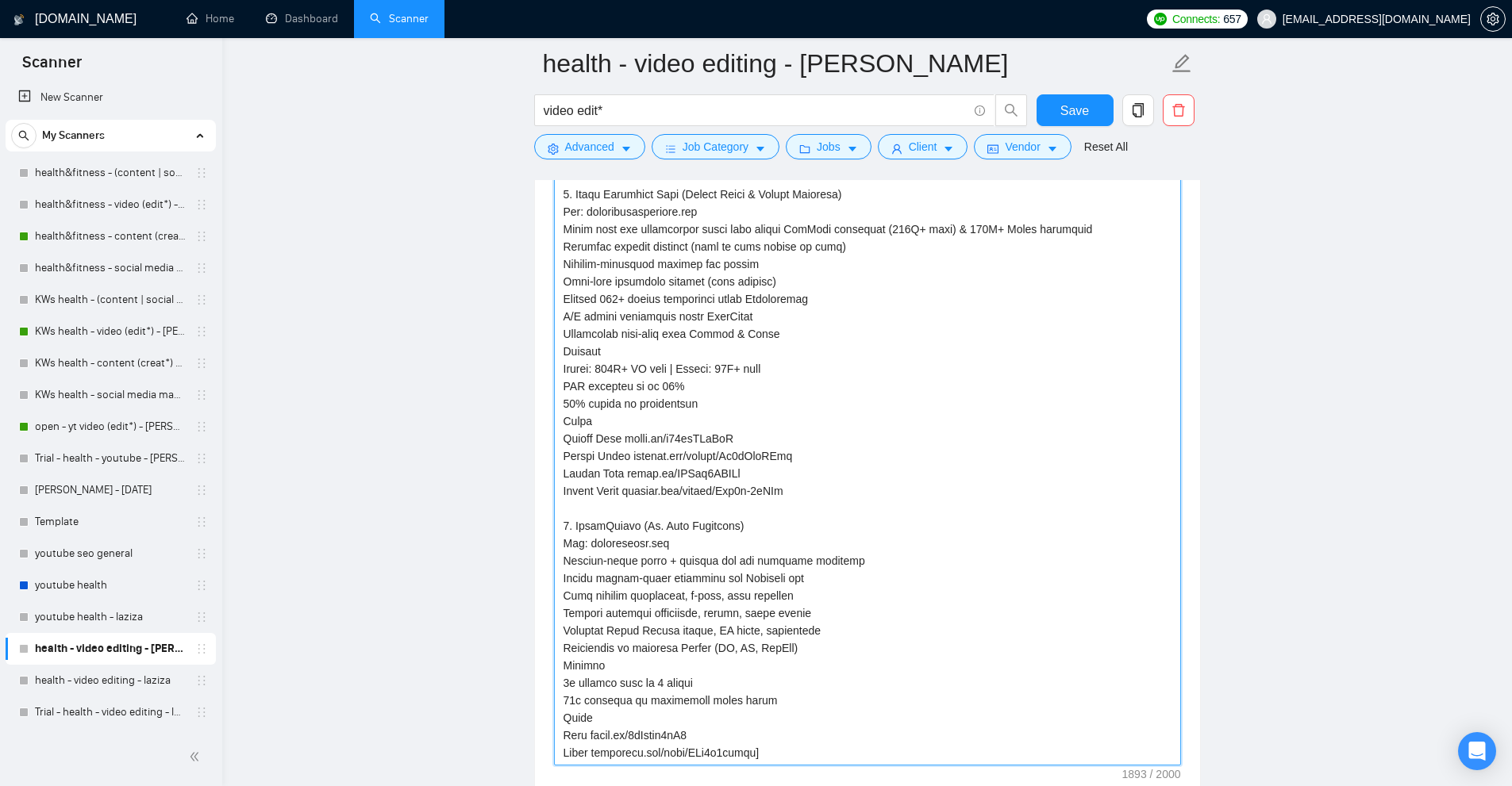
scroll to position [3027, 0]
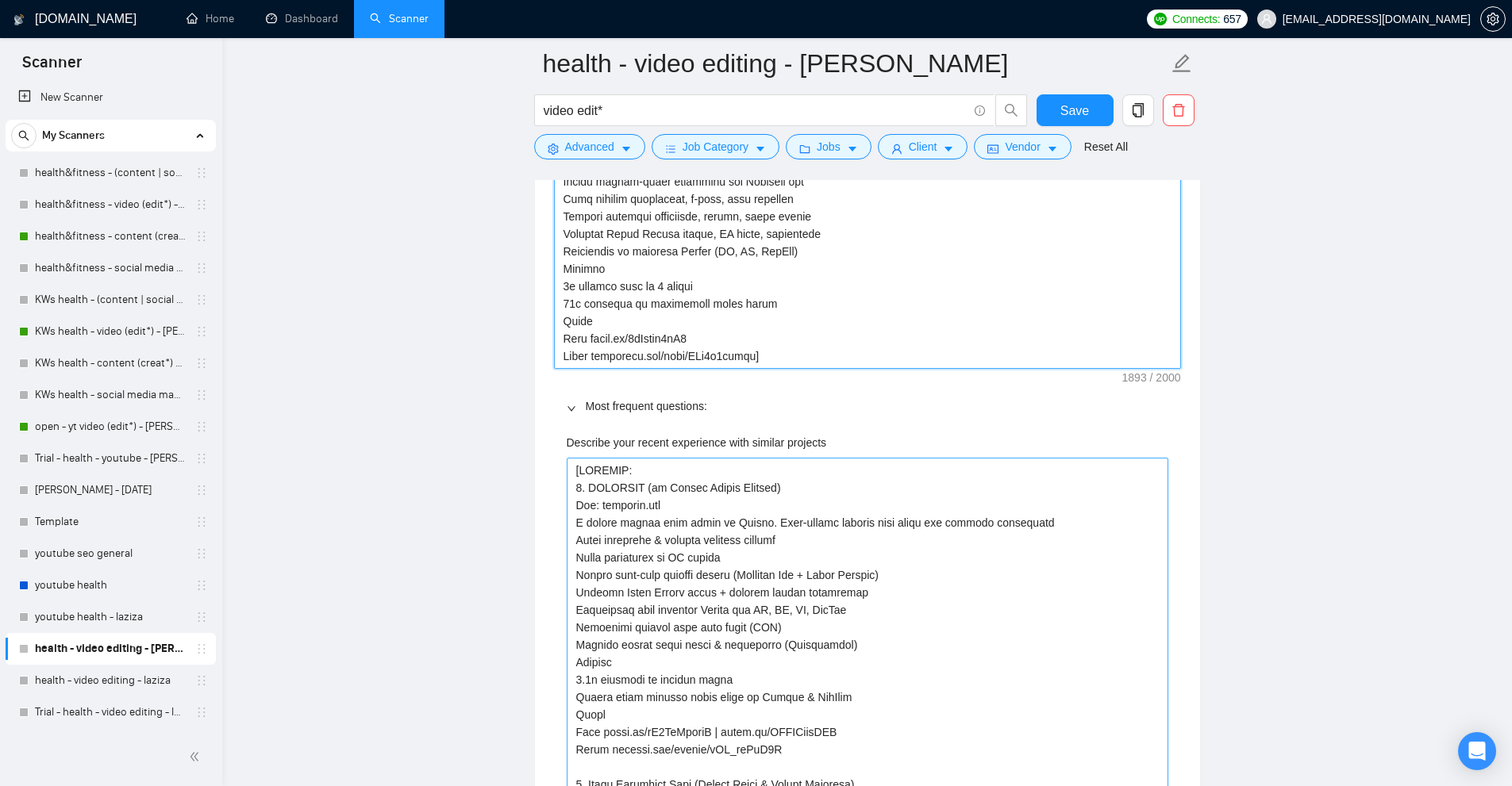
drag, startPoint x: 562, startPoint y: 353, endPoint x: 1028, endPoint y: 586, distance: 521.0
click at [1028, 586] on div "Default answer template: Most frequent questions: Describe your recent experien…" at bounding box center [868, 723] width 665 height 2590
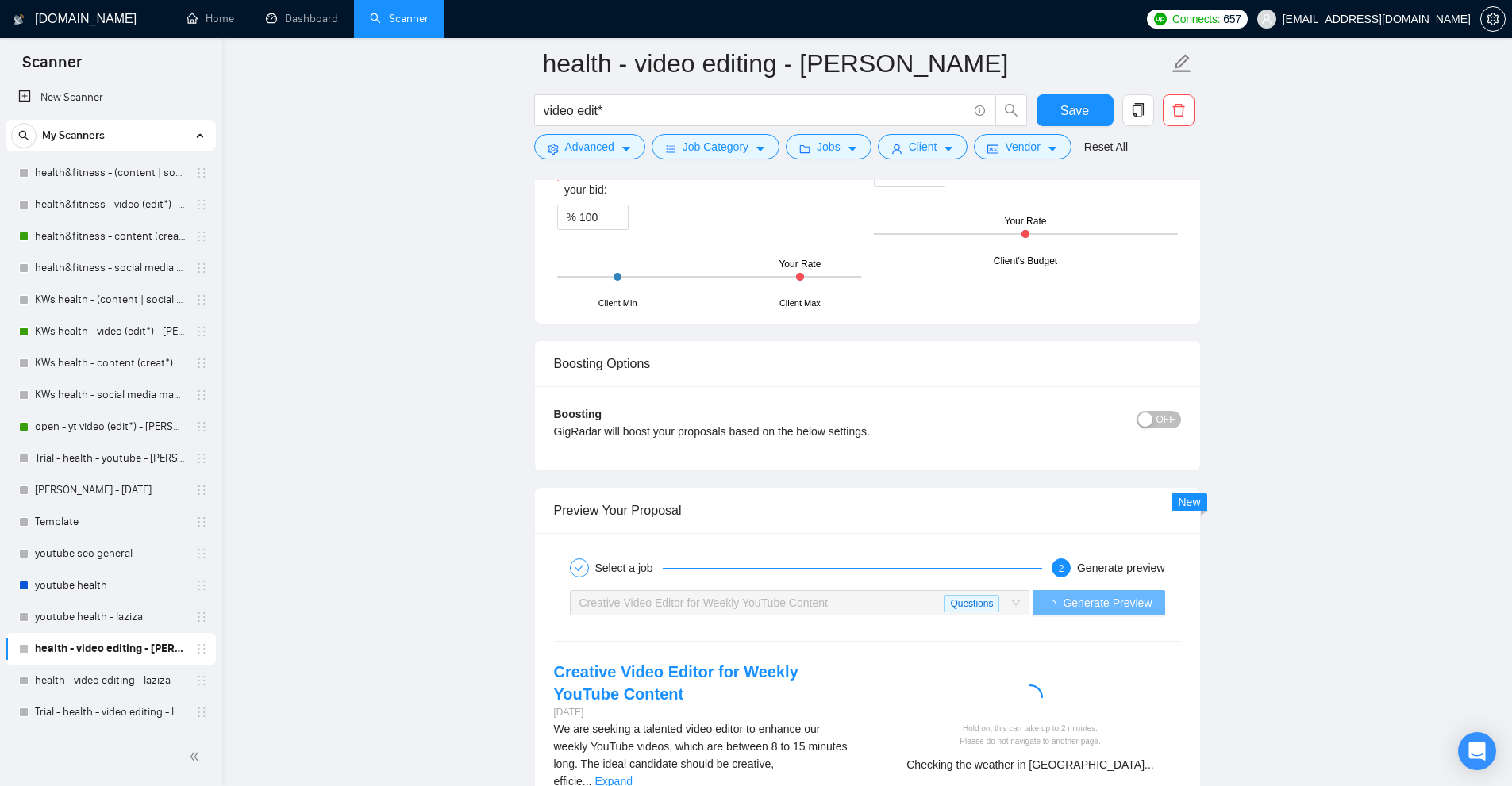
scroll to position [4773, 0]
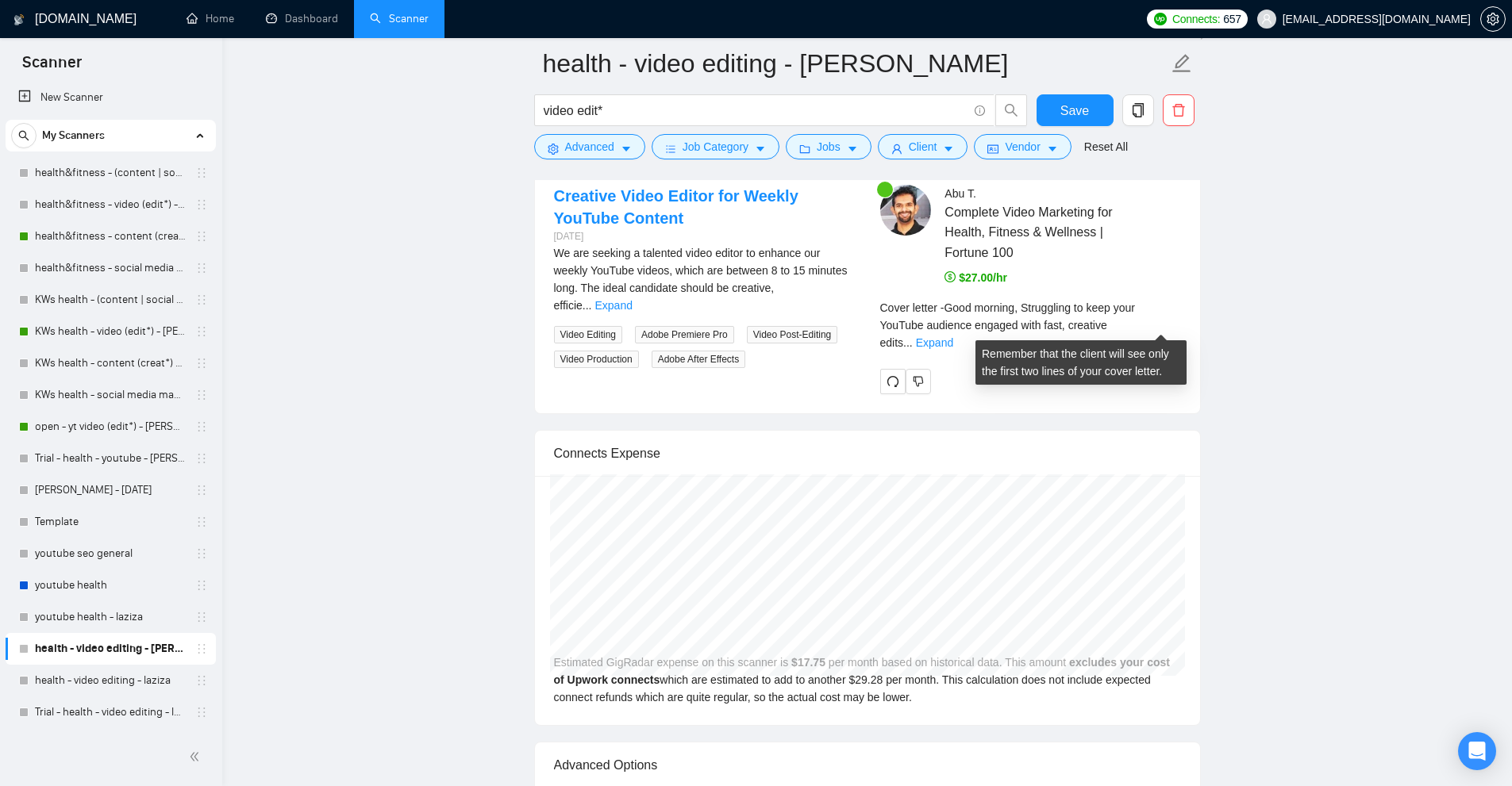
click at [1148, 335] on div "Remember that the client will see only the first two lines of your cover letter." at bounding box center [1080, 356] width 198 height 43
click at [954, 336] on link "Expand" at bounding box center [934, 342] width 37 height 12
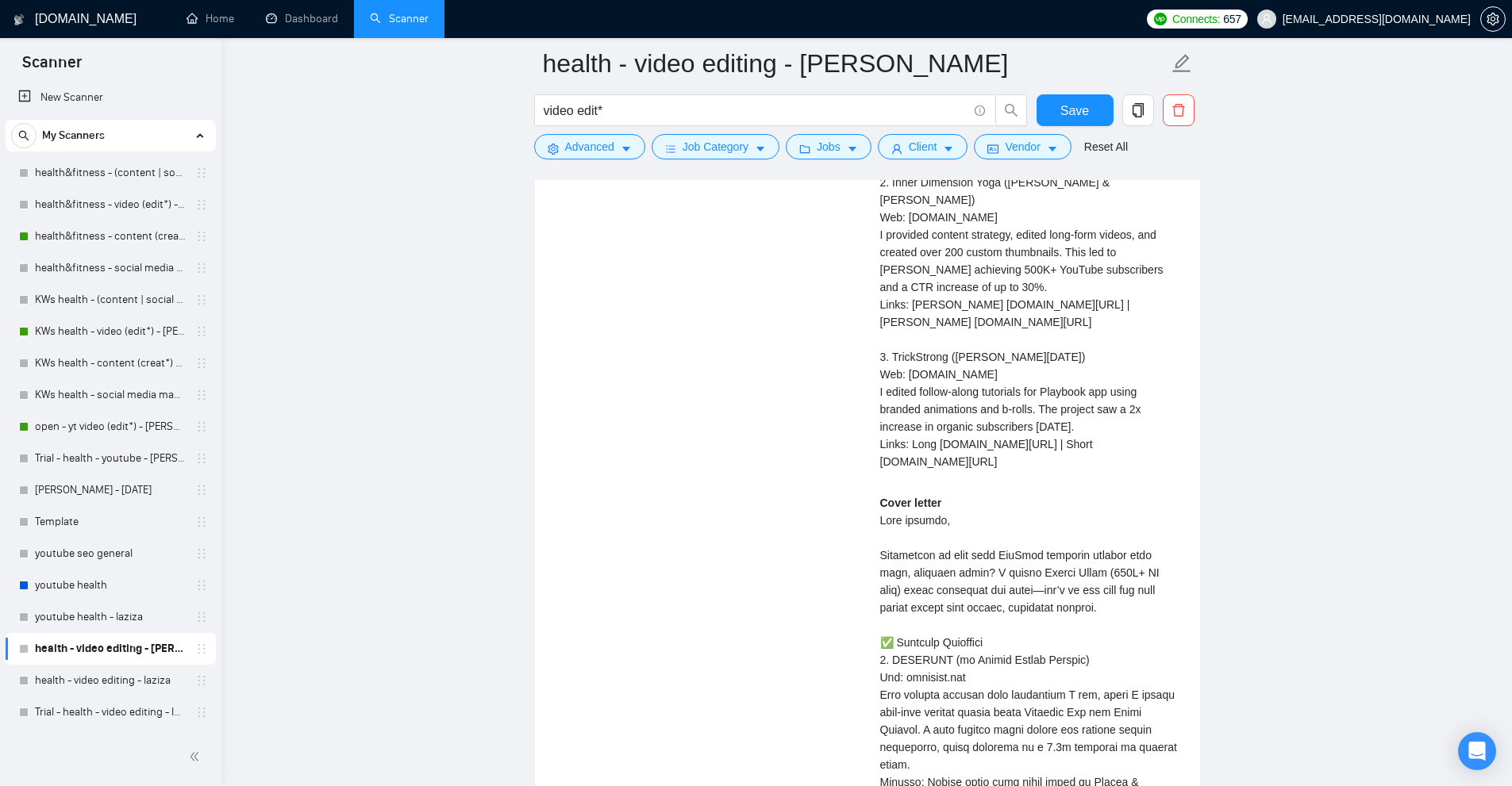
drag, startPoint x: 891, startPoint y: 376, endPoint x: 995, endPoint y: 467, distance: 138.2
click at [970, 463] on div "Abu T . Complete Video Marketing for Health, Fitness & Wellness | Fortune 100 $…" at bounding box center [1030, 568] width 326 height 1402
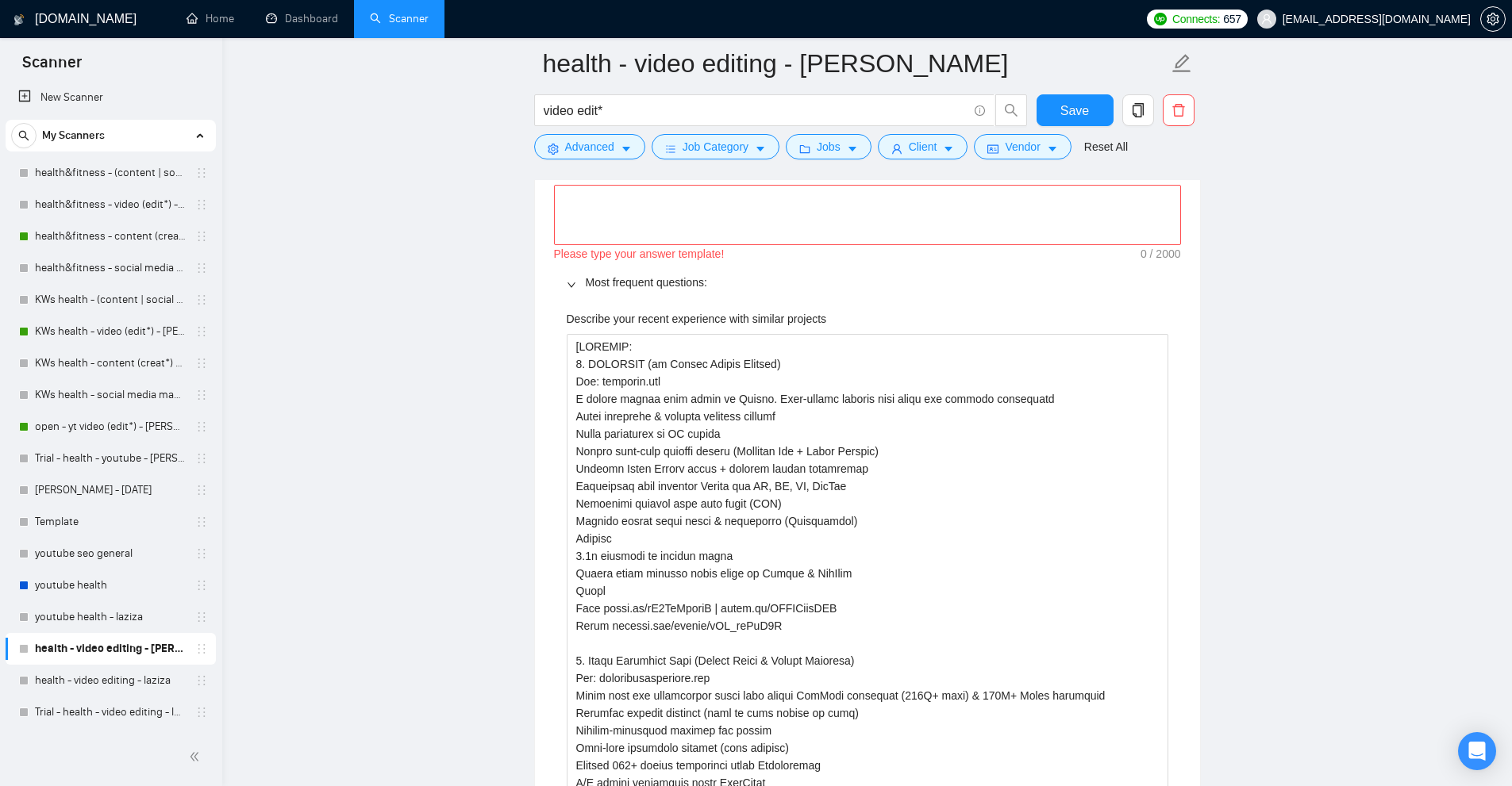
scroll to position [2075, 0]
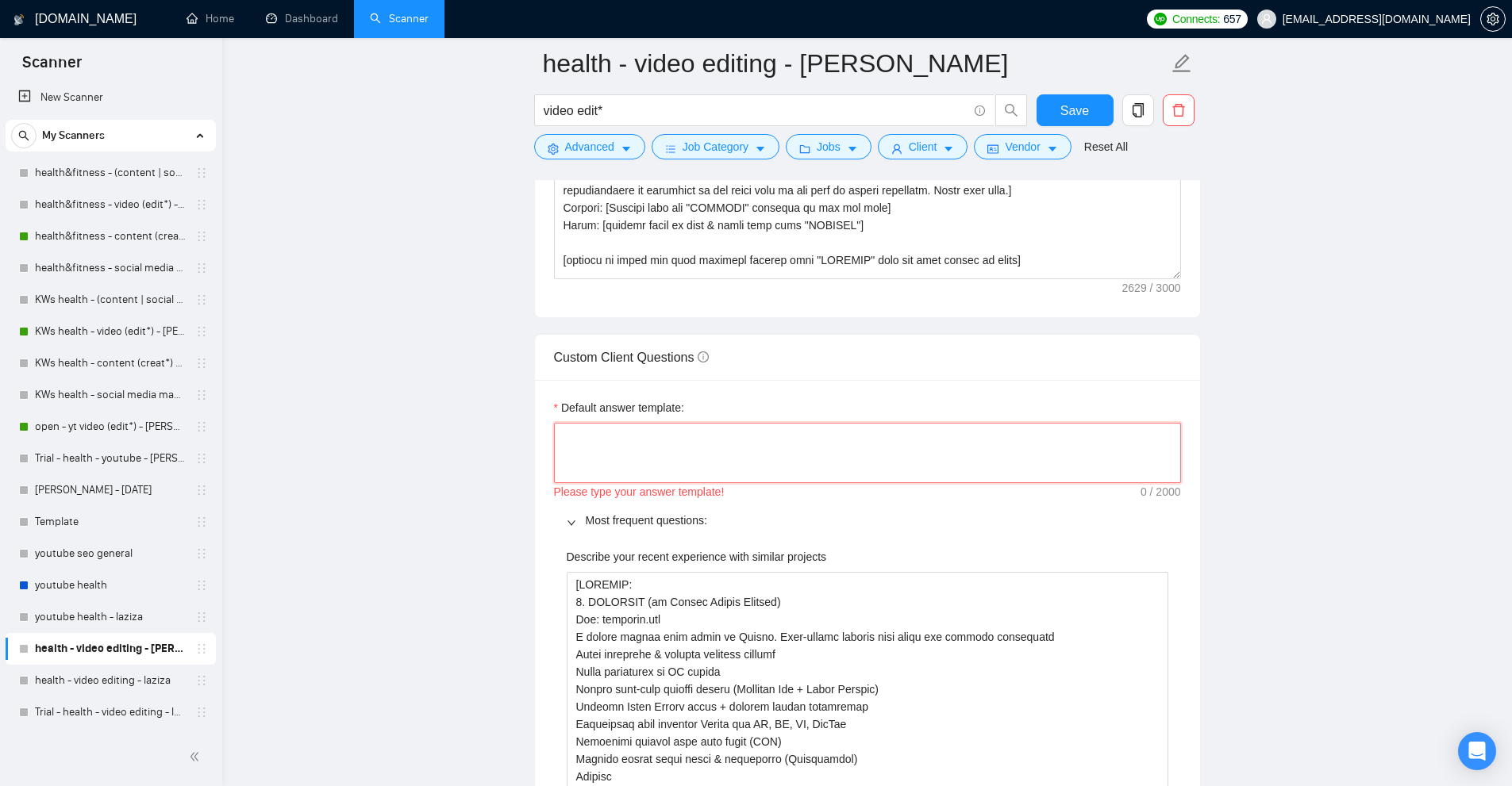
click at [882, 439] on textarea "Default answer template:" at bounding box center [867, 453] width 627 height 61
type textarea "["
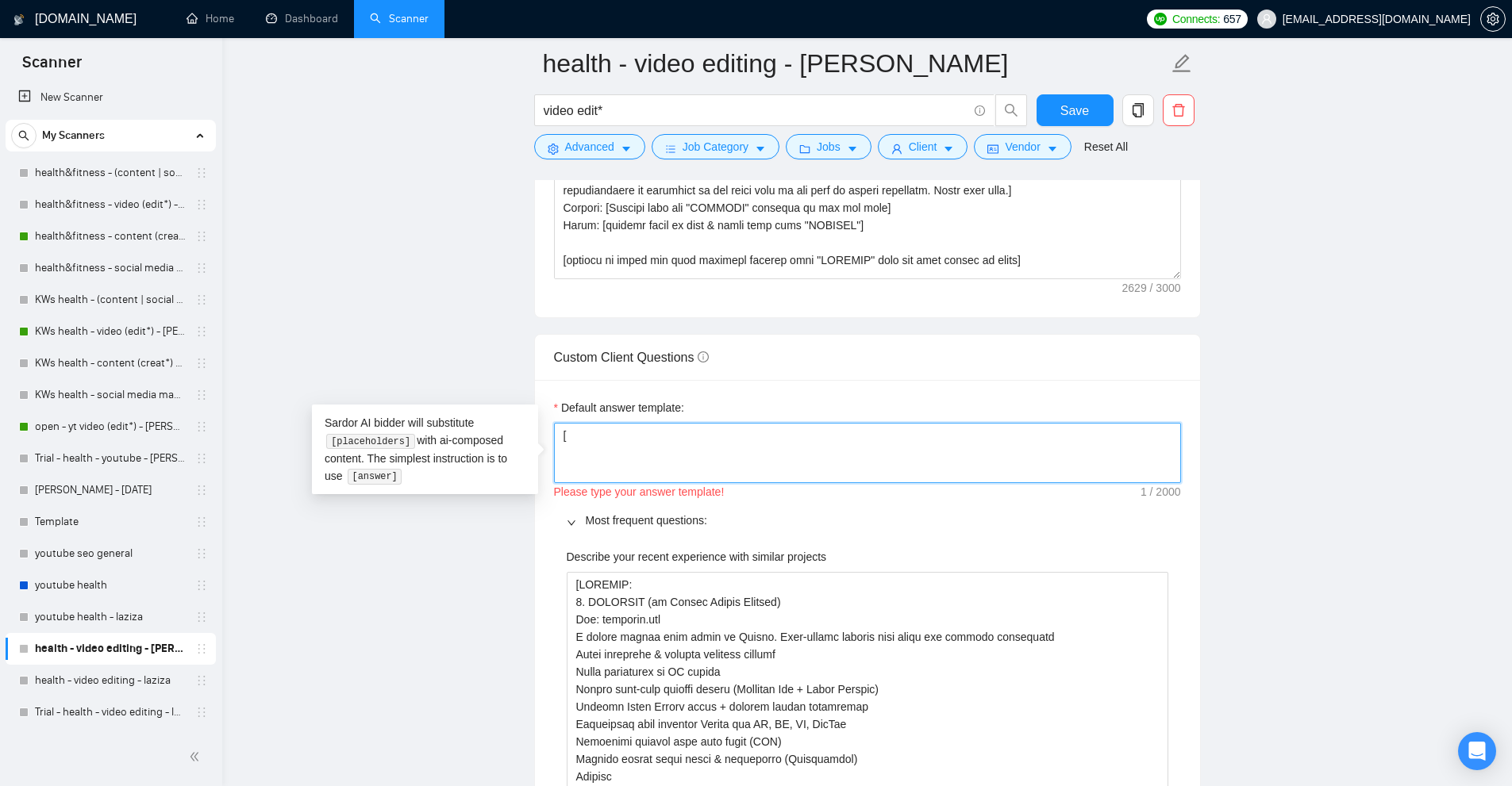
type textarea "[a"
type textarea "[an"
type textarea "[ans"
type textarea "[answ"
type textarea "[answe"
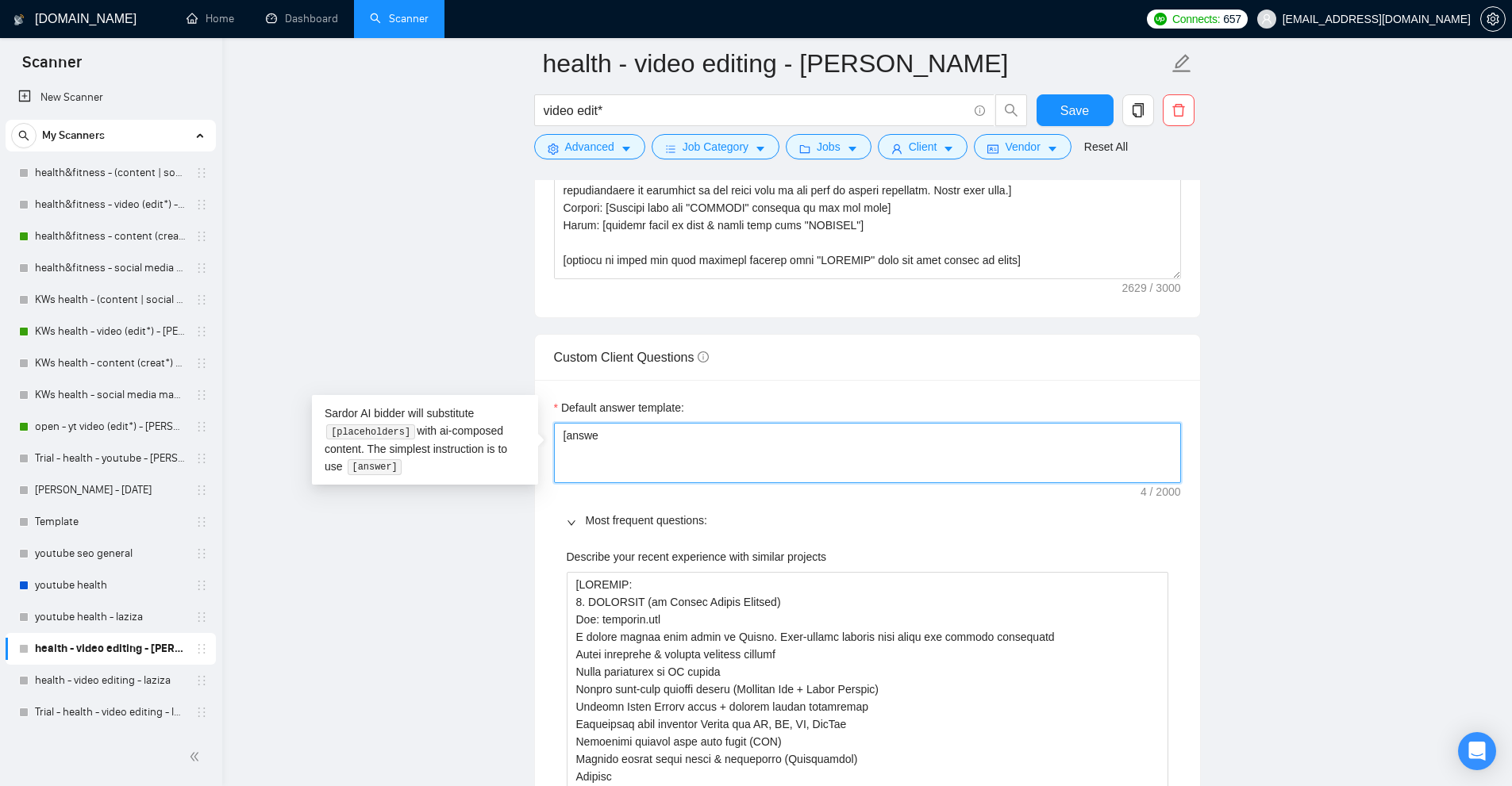
type textarea "[answer"
type textarea "[answer i"
type textarea "[answer if"
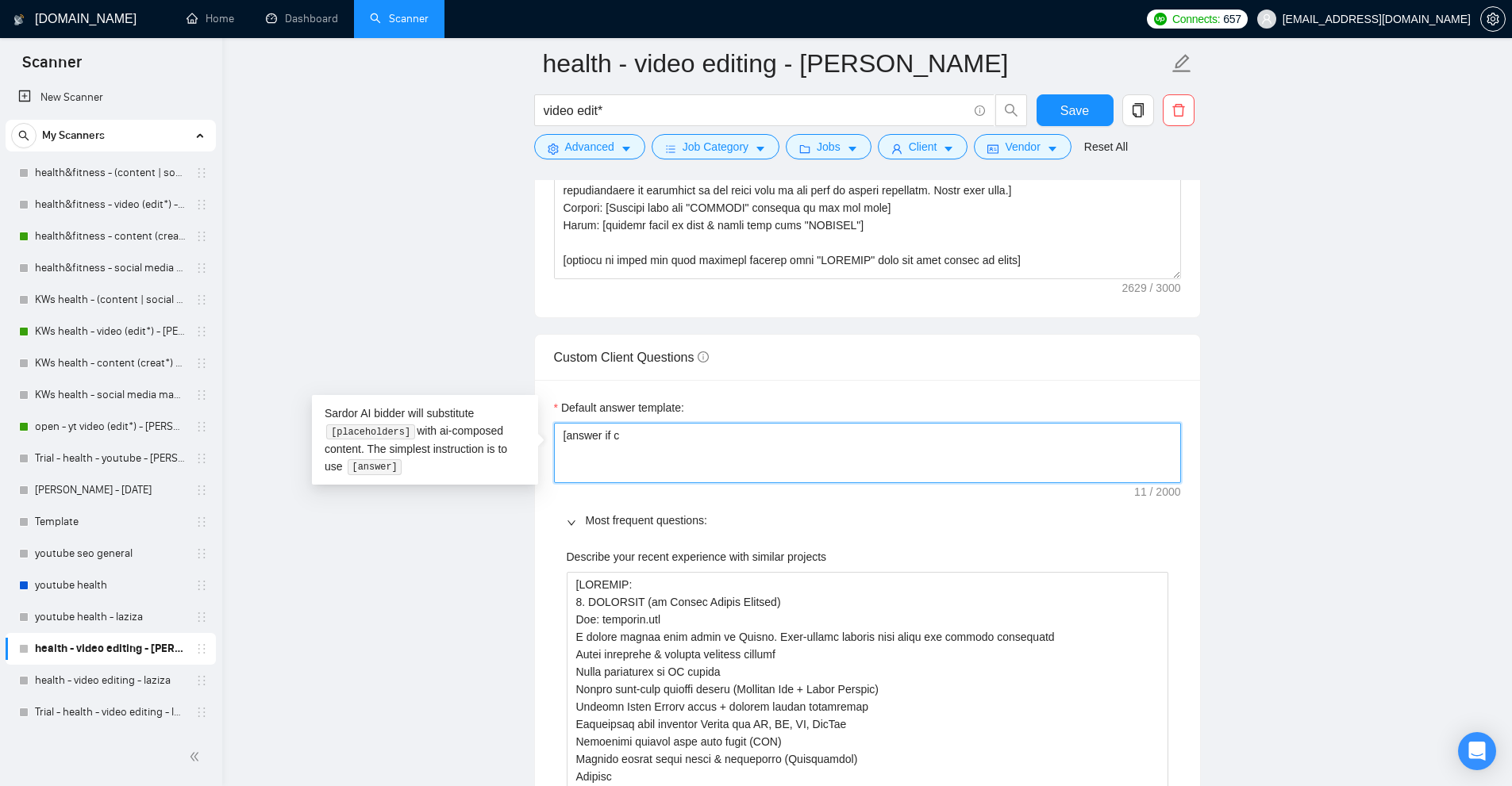
type textarea "[answer if ce"
type textarea "[answer if cer"
type textarea "[answer if cert"
type textarea "[answer if certa"
type textarea "[answer if certai"
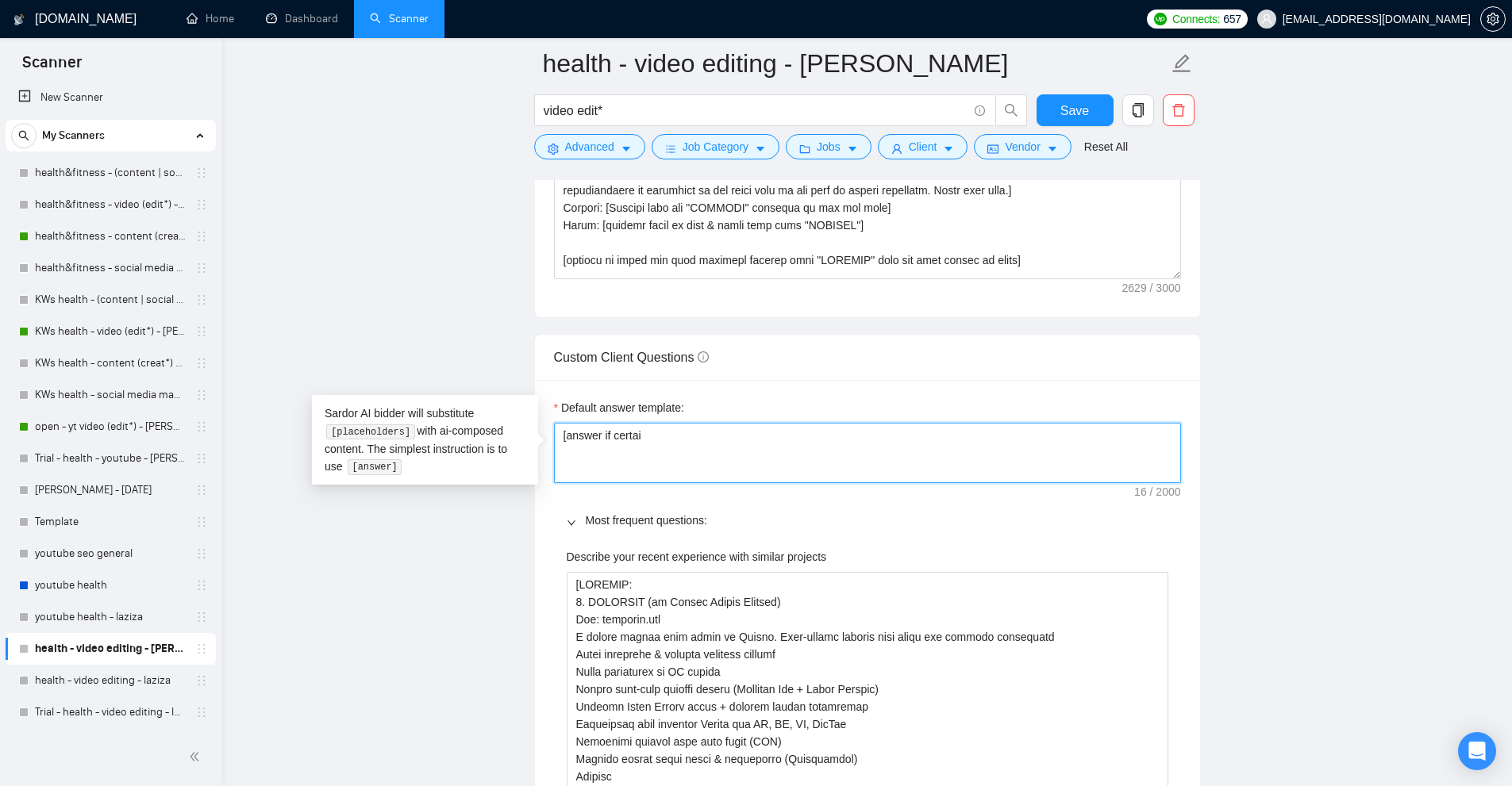
type textarea "[answer if certain"
type textarea "[answer if certain,"
type textarea "[answer if certain, ot"
type textarea "[answer if certain, oth"
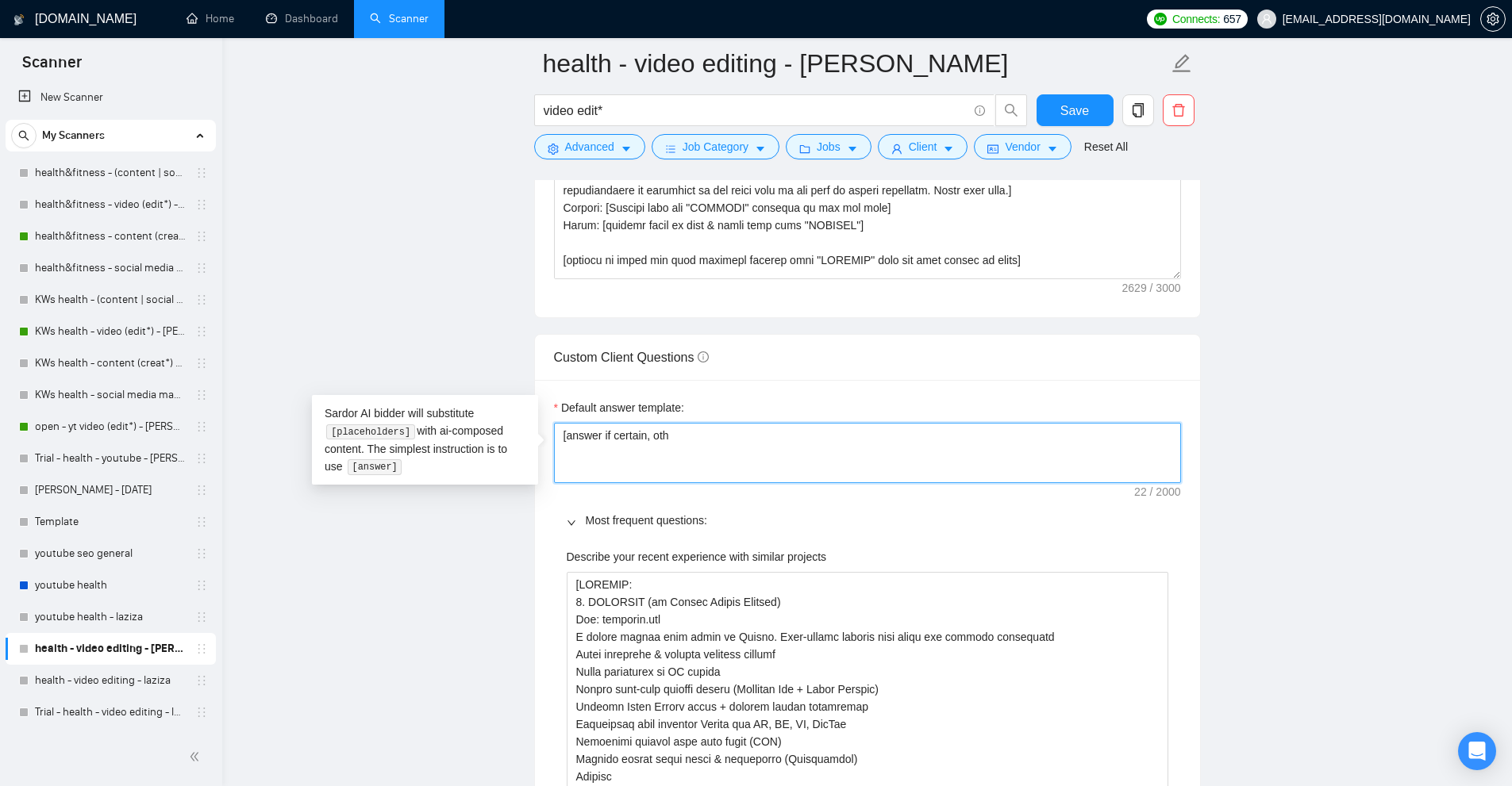
type textarea "[answer if certain, othe"
type textarea "[answer if certain, other"
type textarea "[answer if certain, otherw"
type textarea "[answer if certain, otherwi"
type textarea "[answer if certain, otherwis"
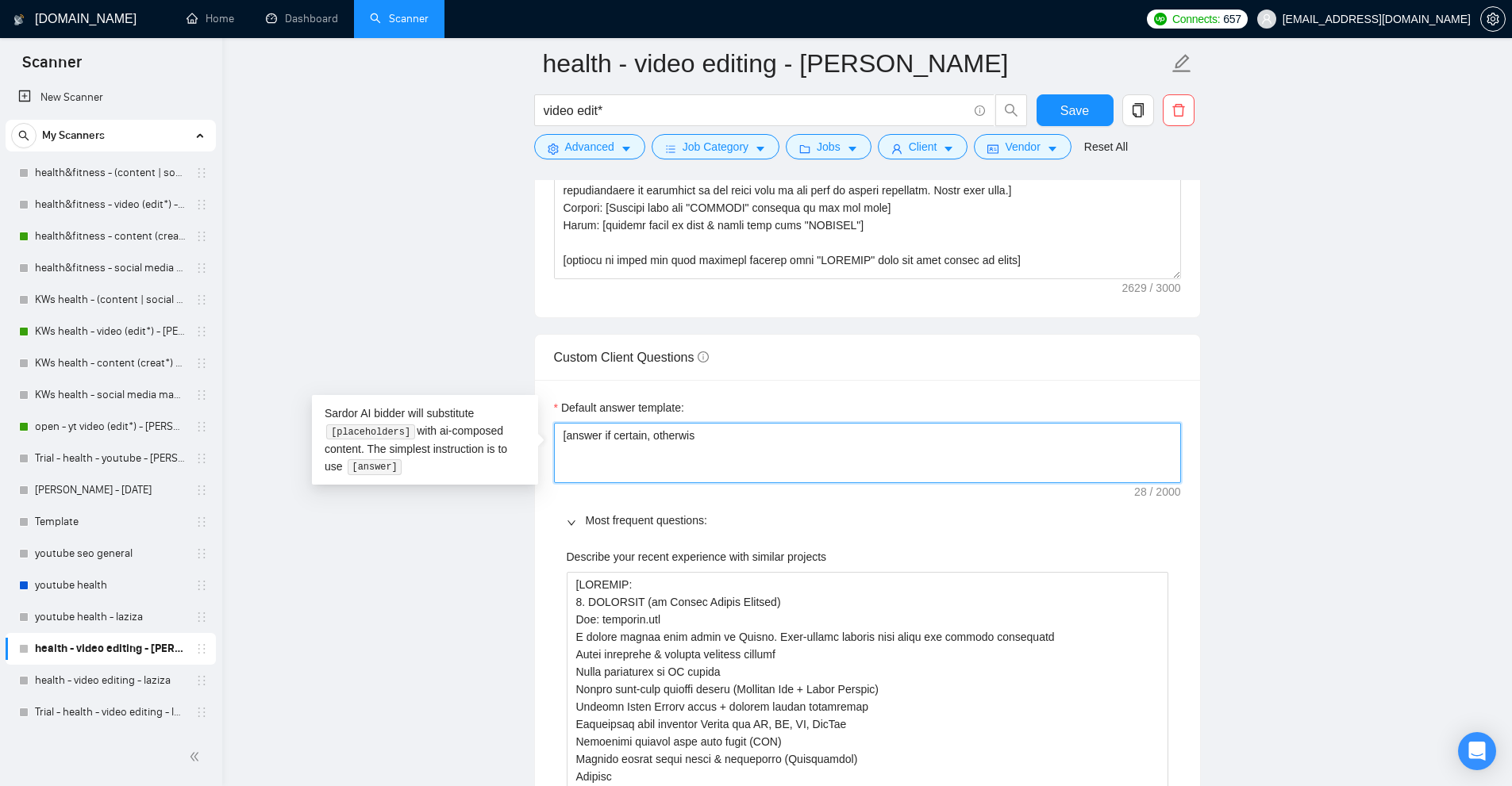
type textarea "[answer if certain, otherwise"
type textarea "[answer if certain, otherwise a"
type textarea "[answer if certain, otherwise as"
type textarea "[answer if certain, otherwise ask"
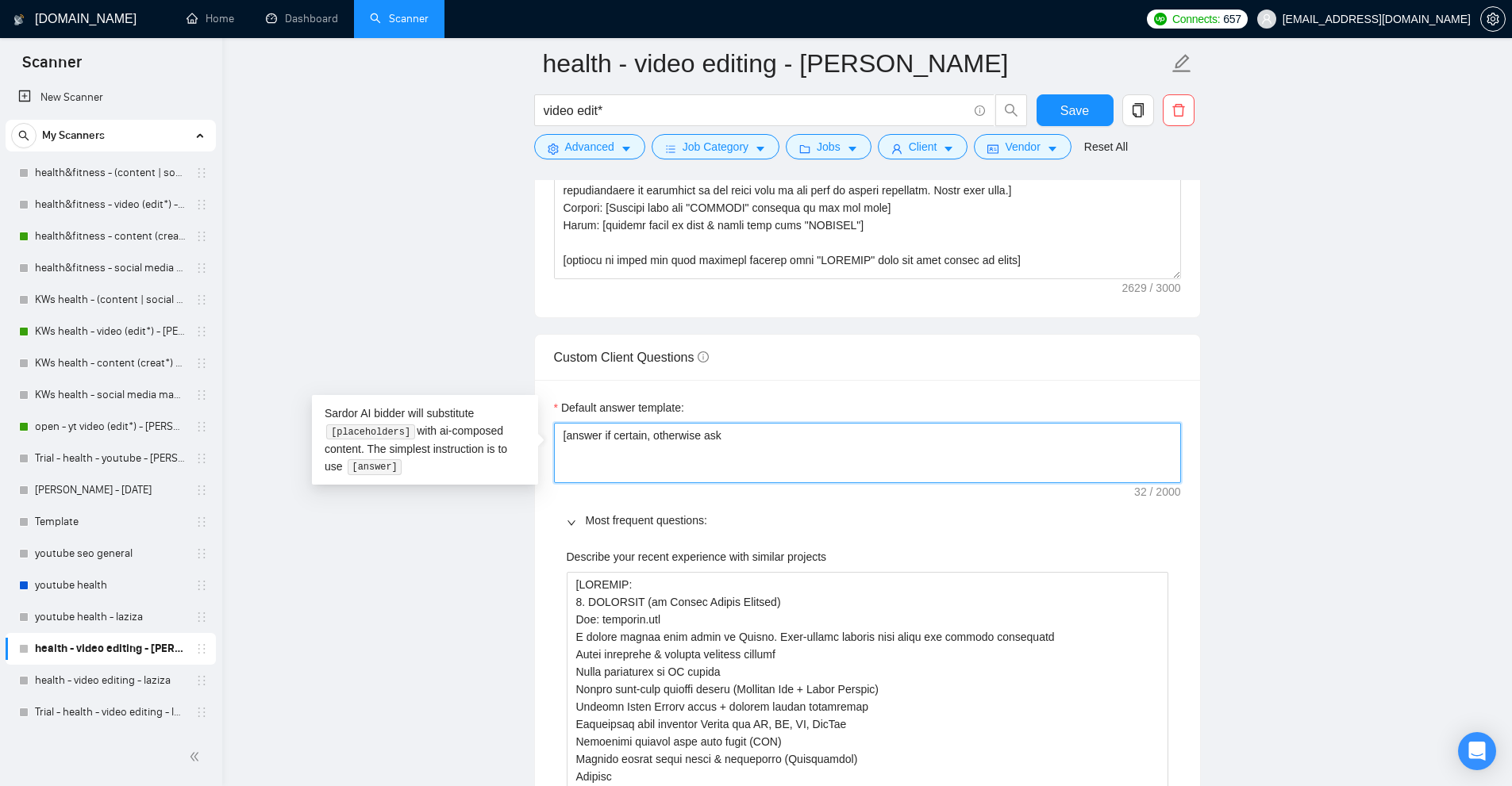
type textarea "[answer if certain, otherwise ask"
type textarea "[answer if certain, otherwise ask to"
type textarea "[answer if certain, otherwise ask to d"
type textarea "[answer if certain, otherwise ask to di"
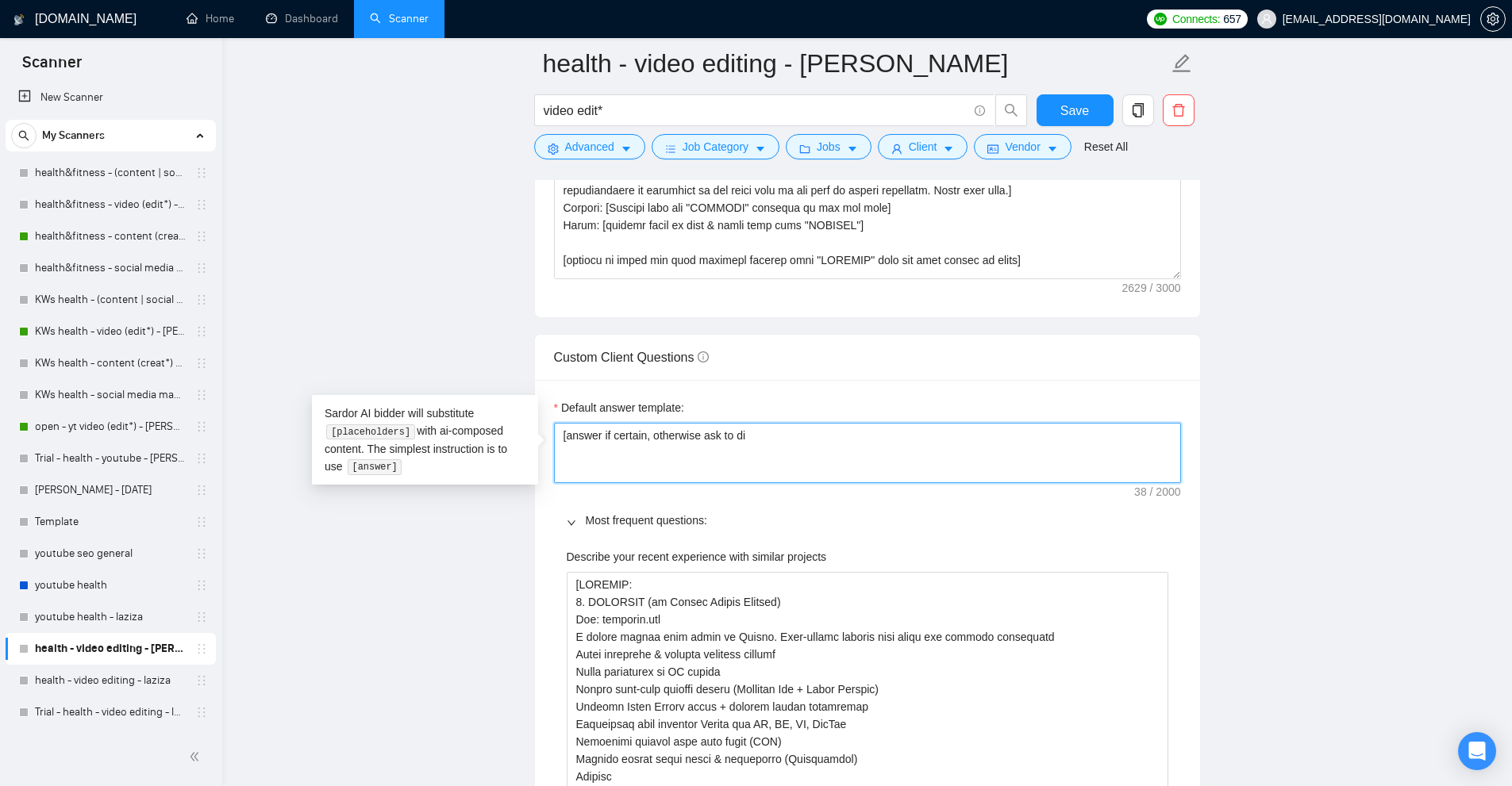
type textarea "[answer if certain, otherwise ask to dis"
type textarea "[answer if certain, otherwise ask to disc"
type textarea "[answer if certain, otherwise ask to discu"
type textarea "[answer if certain, otherwise ask to discus"
type textarea "[answer if certain, otherwise ask to discuss"
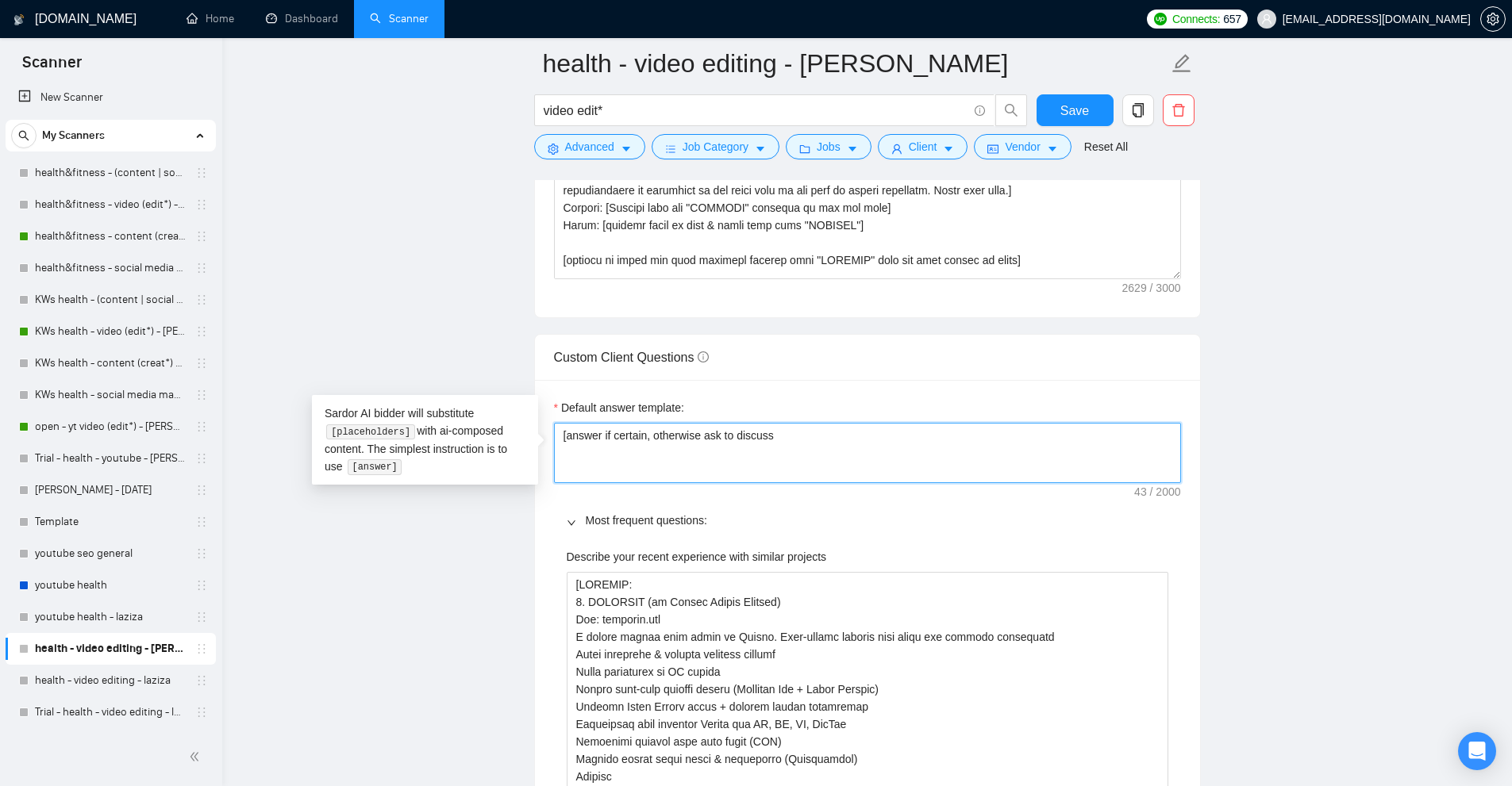
type textarea "[answer if certain, otherwise ask to discuss"
type textarea "[answer if certain, otherwise ask to discuss i"
type textarea "[answer if certain, otherwise ask to discuss in"
type textarea "[answer if certain, otherwise ask to discuss in d"
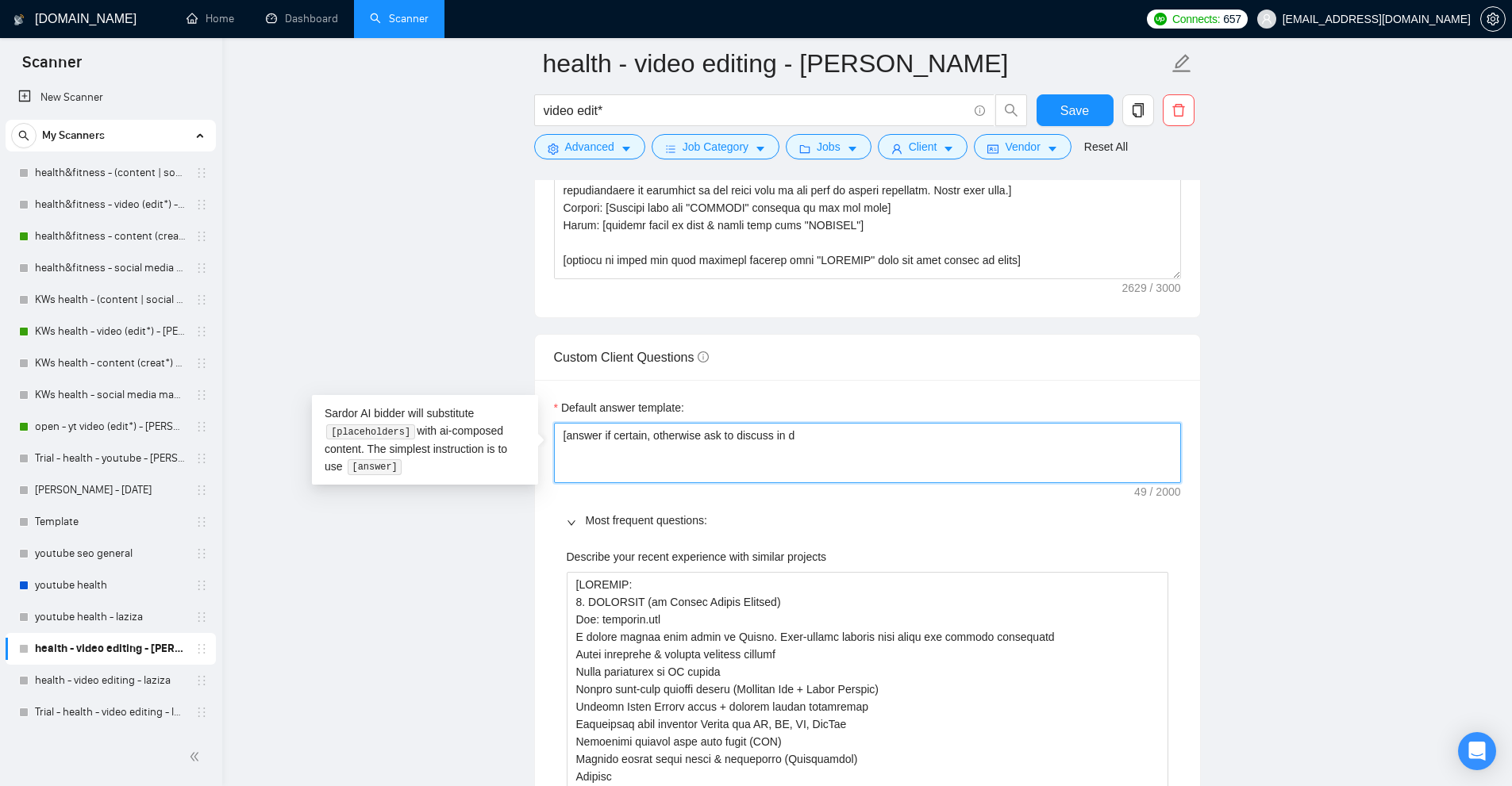
type textarea "[answer if certain, otherwise ask to discuss in"
type textarea "[answer if certain, otherwise ask to discuss in D"
type textarea "[answer if certain, otherwise ask to discuss in DM"
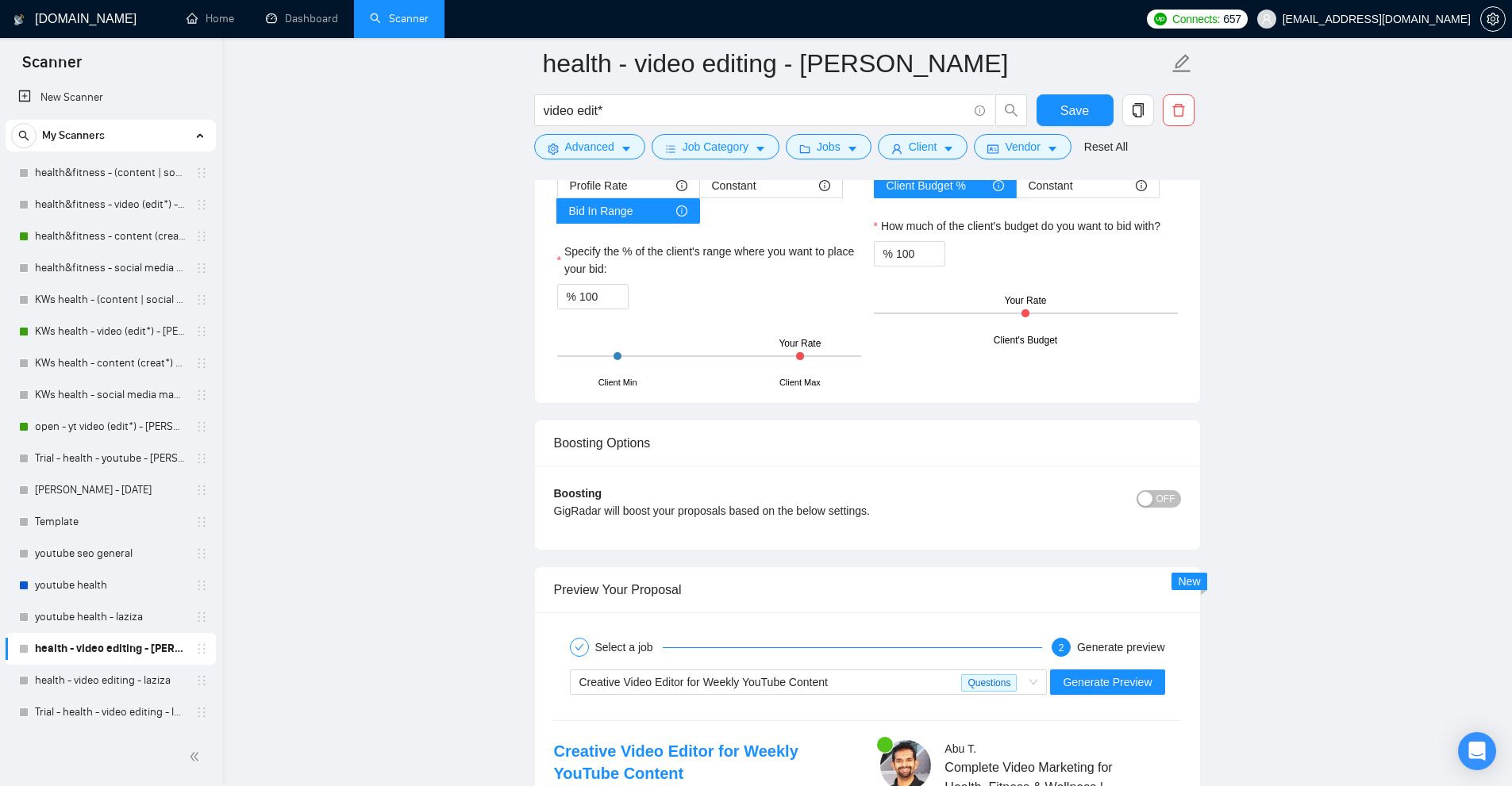
scroll to position [4296, 0]
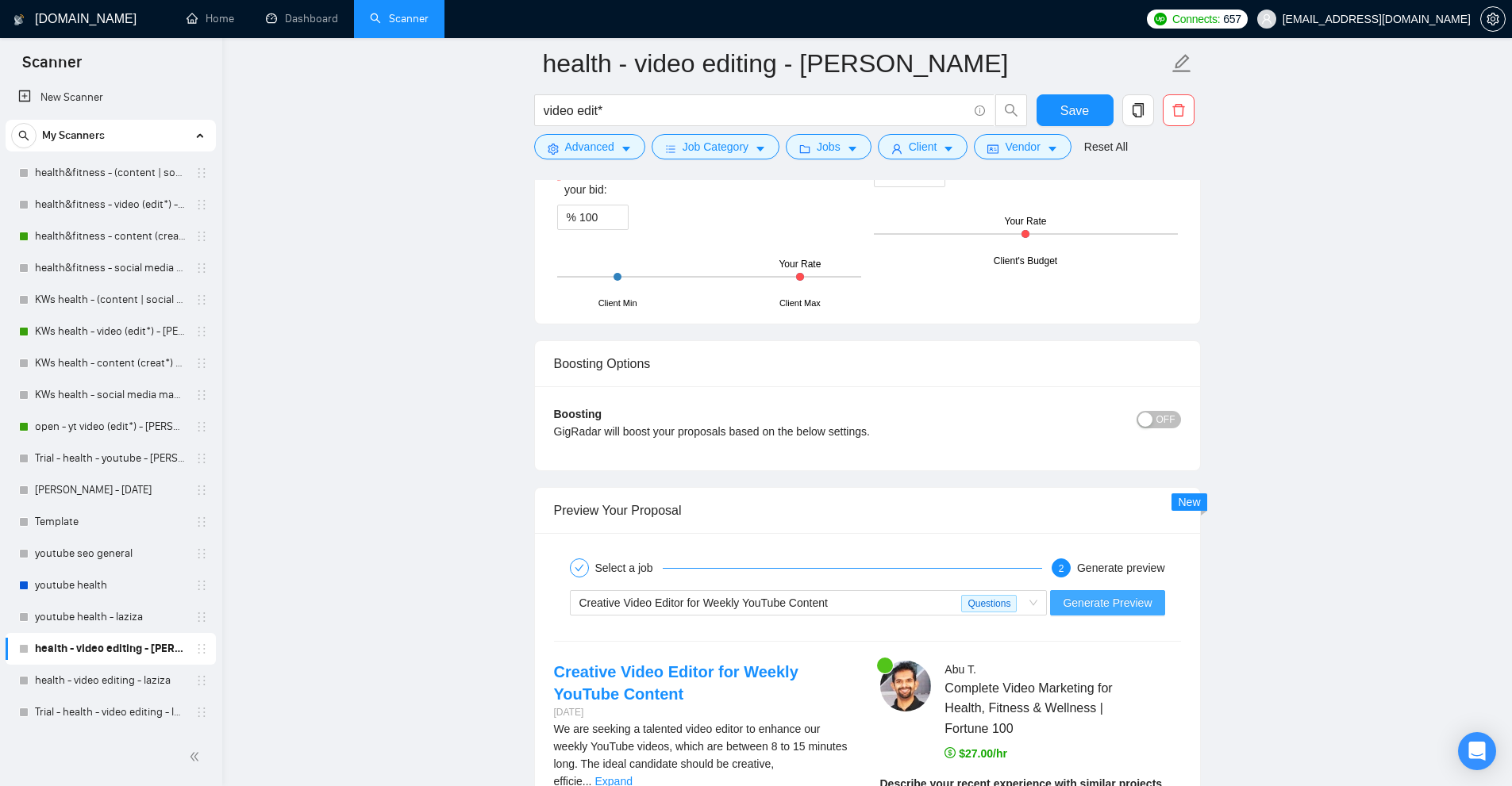
type textarea "[answer if certain, otherwise ask to discuss in DM]"
click at [1151, 598] on span "Generate Preview" at bounding box center [1107, 602] width 88 height 17
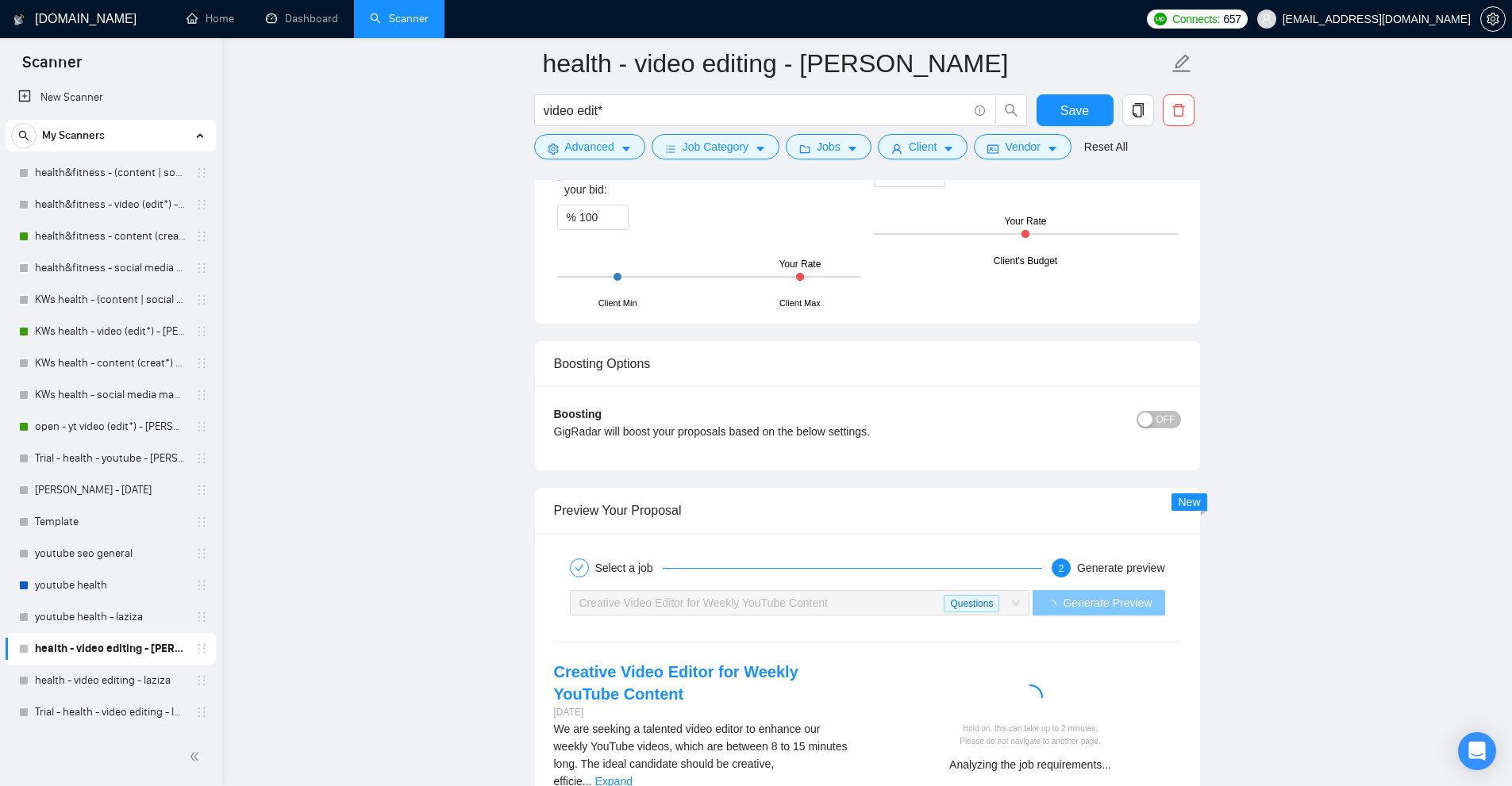
scroll to position [4773, 0]
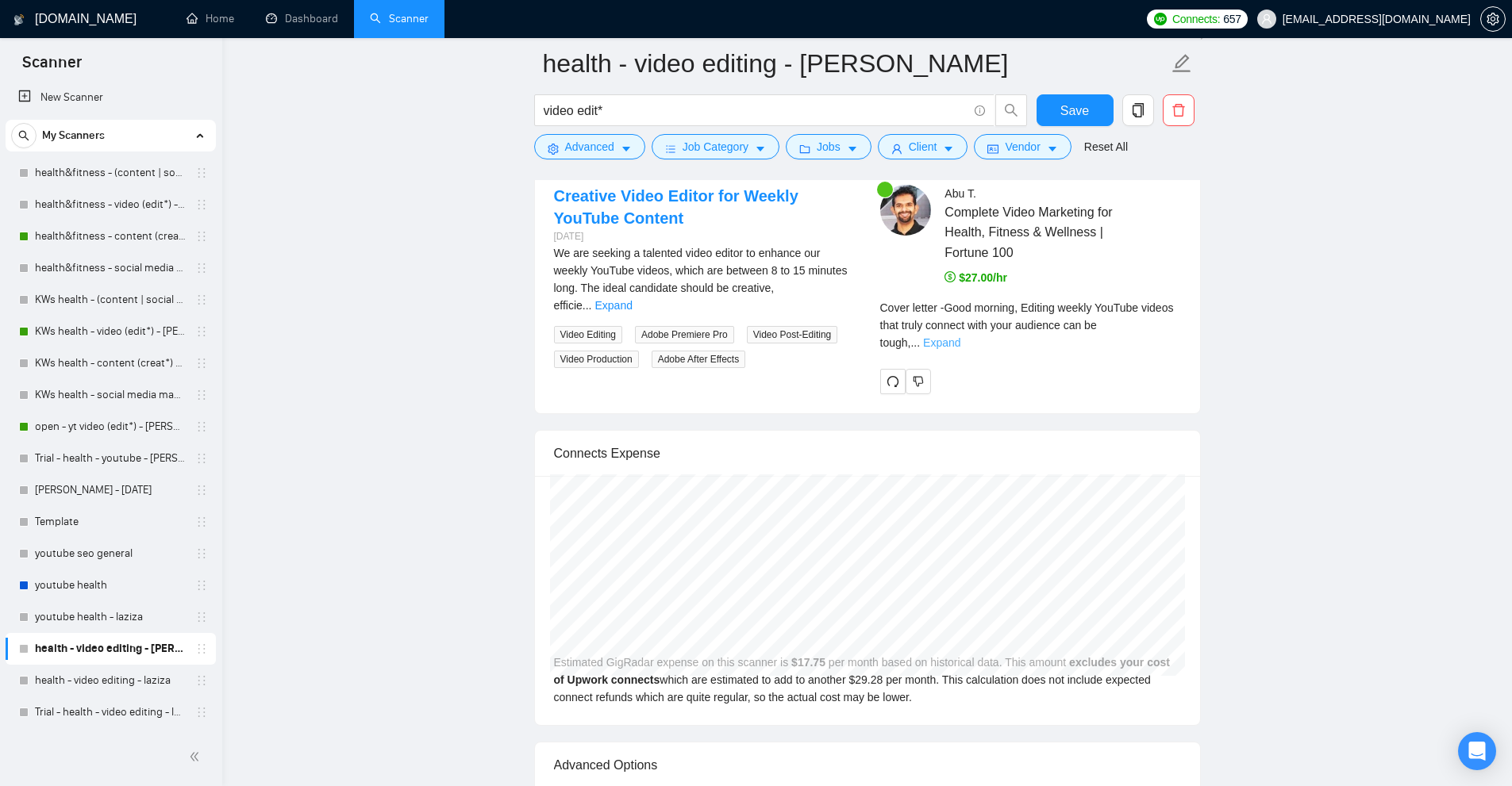
click at [960, 336] on link "Expand" at bounding box center [941, 342] width 37 height 12
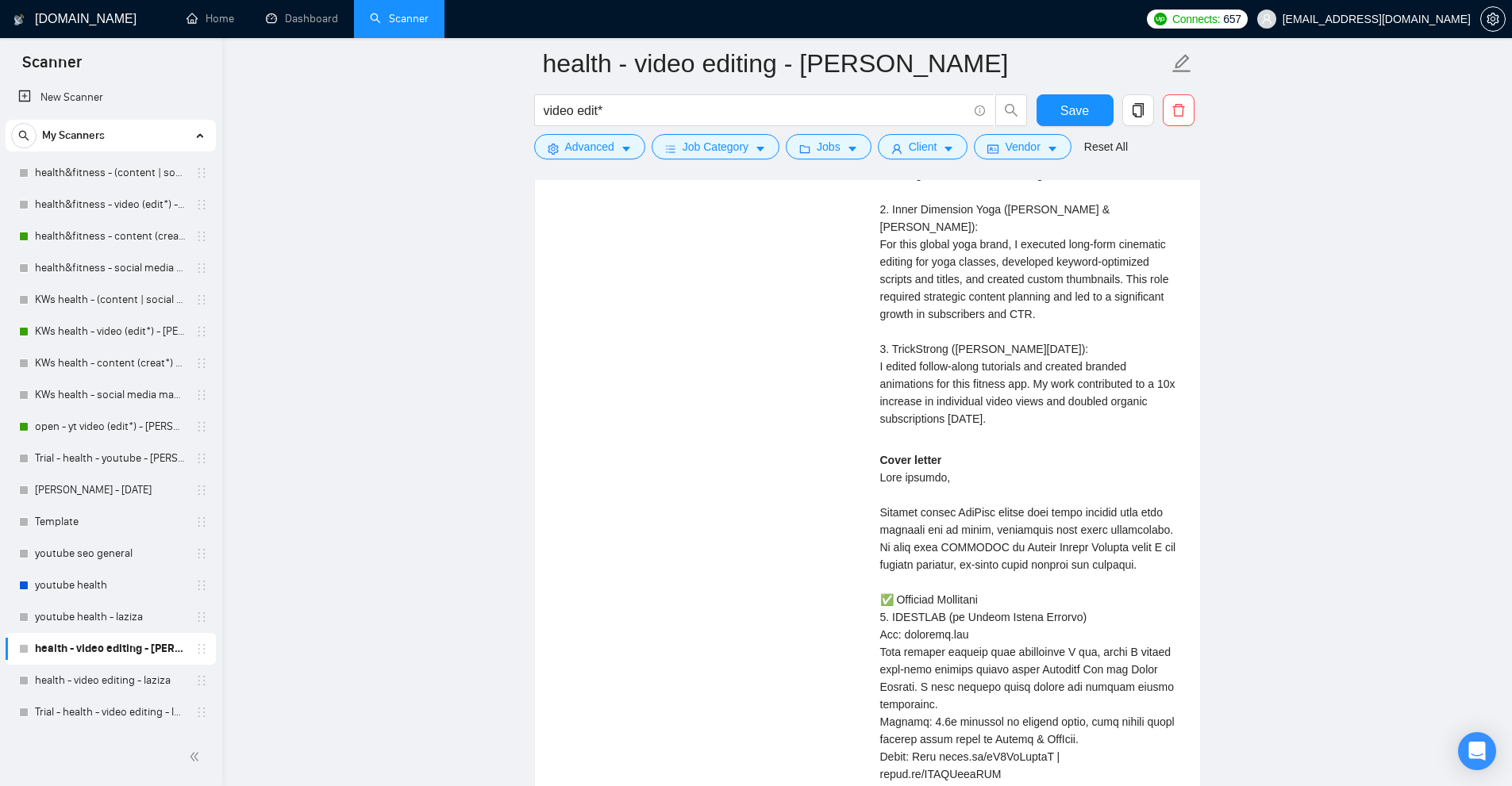
scroll to position [5170, 0]
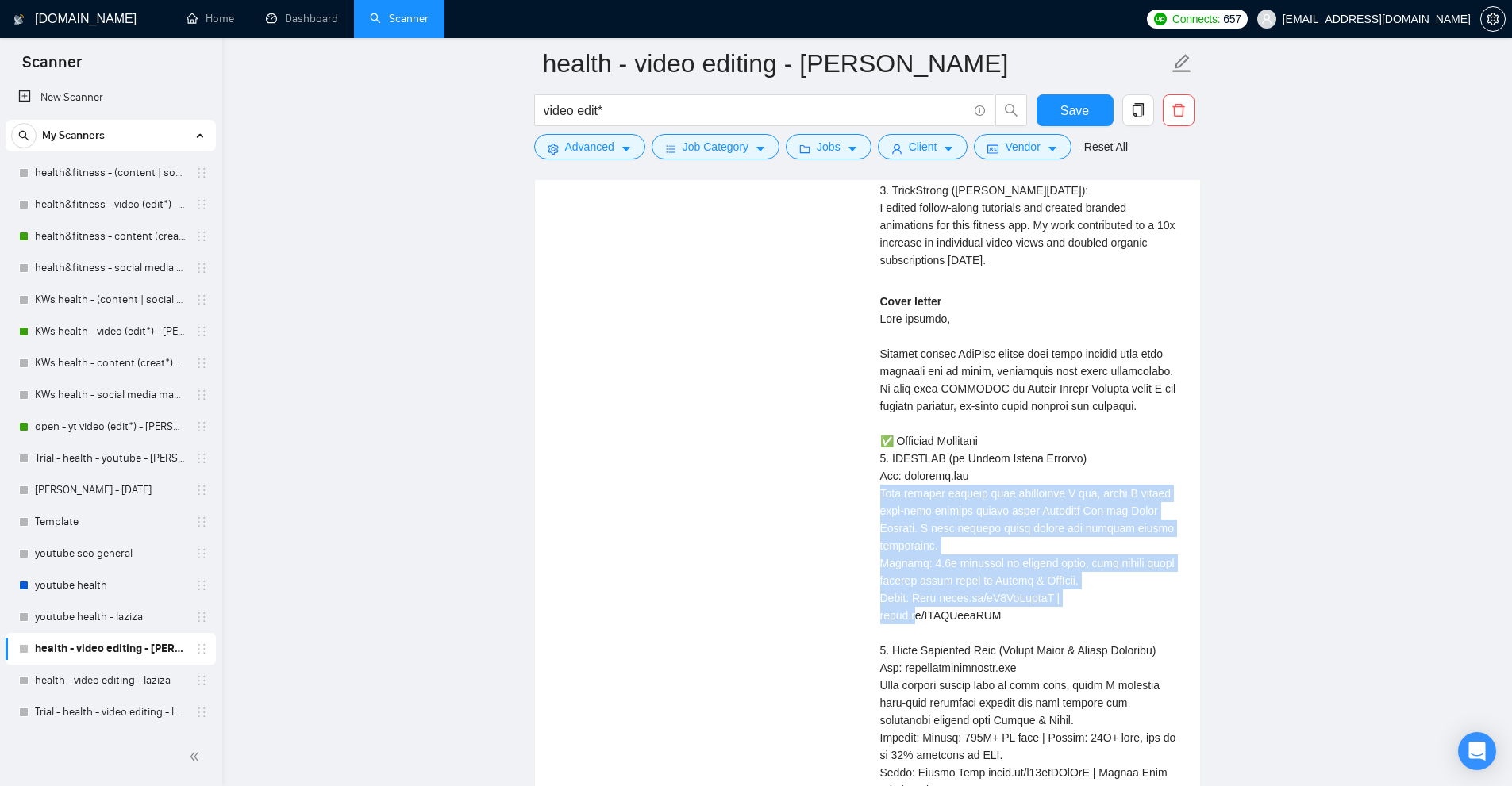
drag, startPoint x: 872, startPoint y: 469, endPoint x: 1103, endPoint y: 555, distance: 246.5
click at [1100, 554] on div "Abu T . Complete Video Marketing for Health, Fitness & Wellness | Fortune 100 $…" at bounding box center [1030, 411] width 326 height 1245
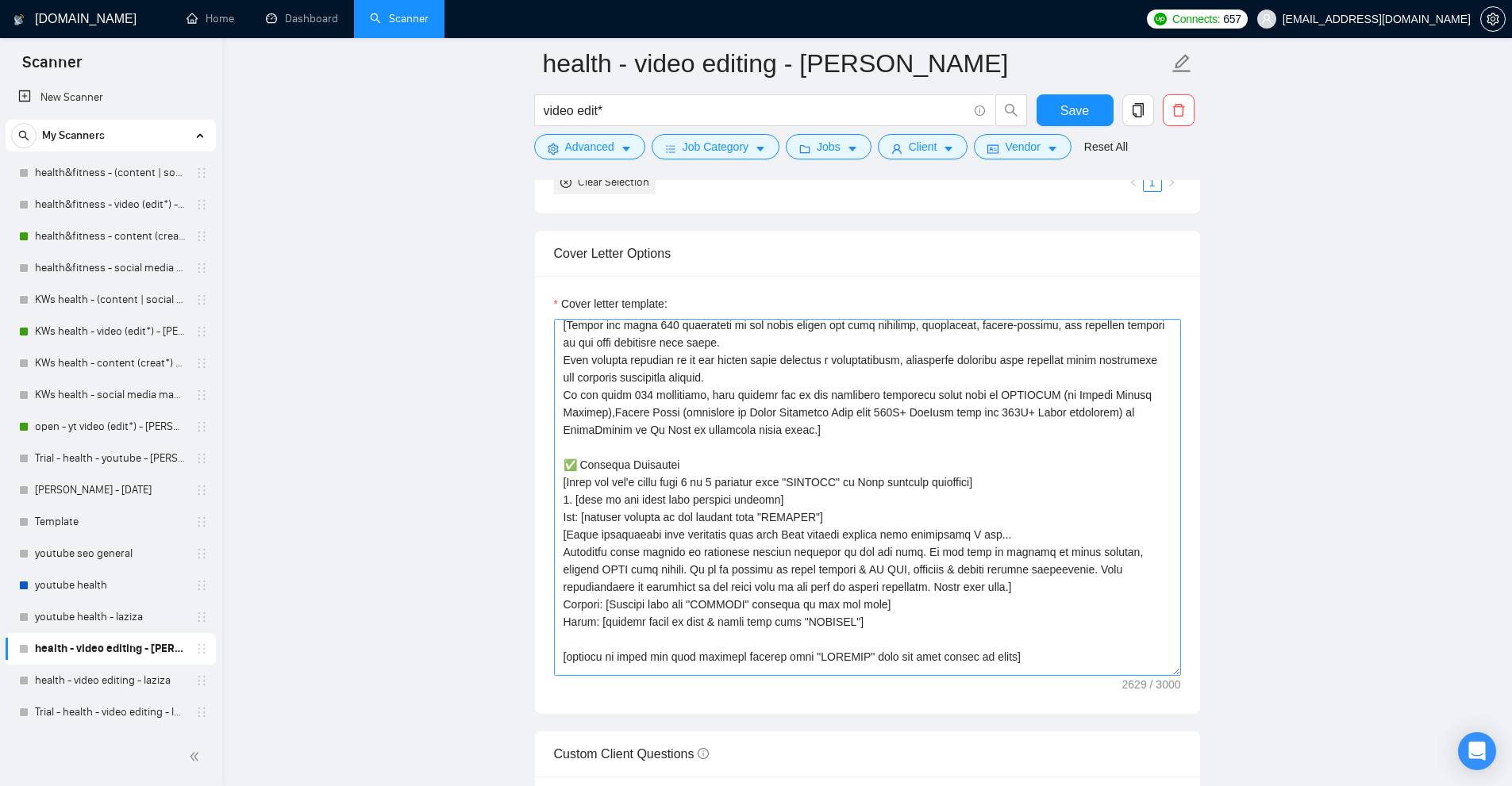
scroll to position [208, 0]
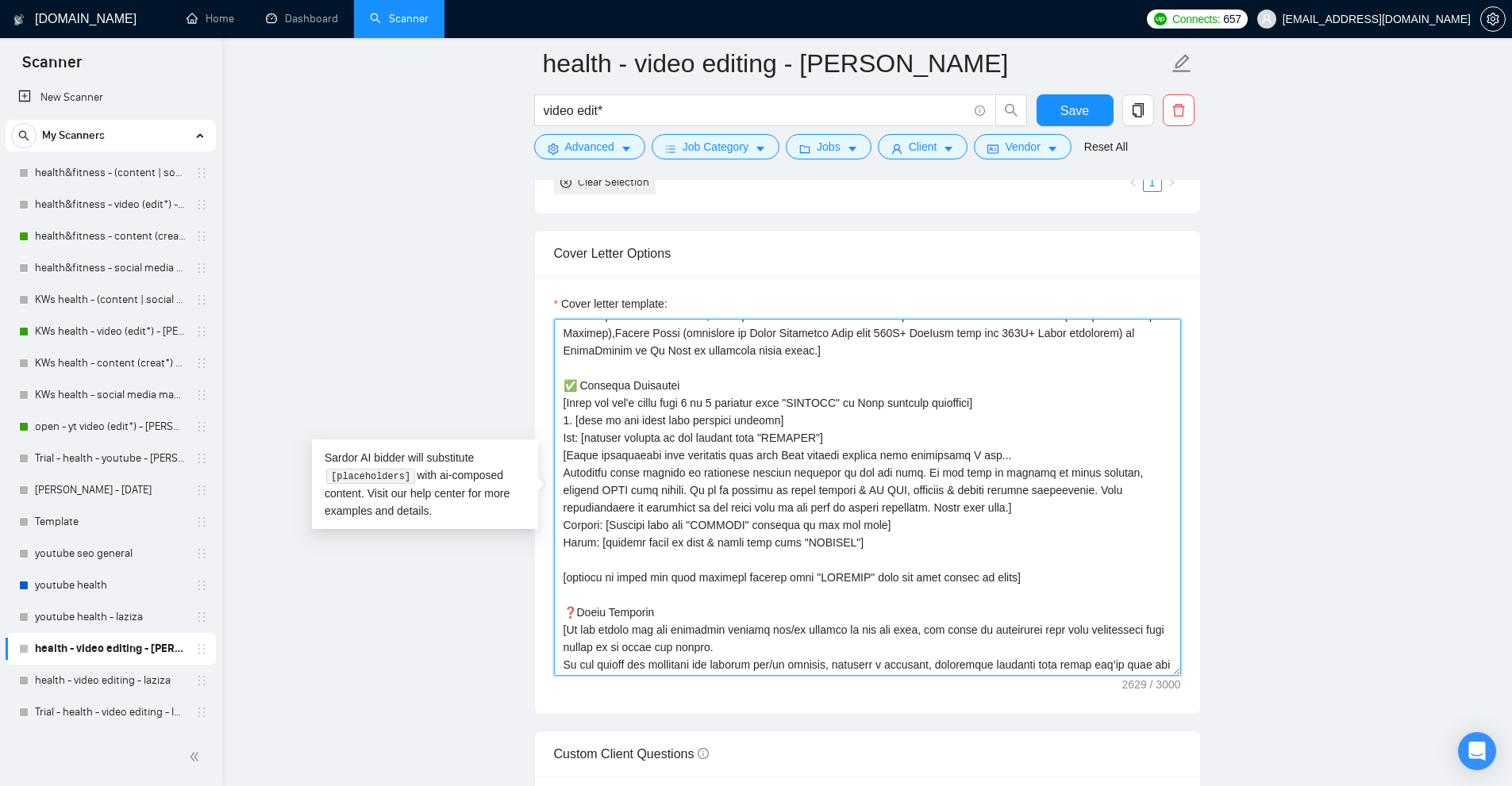
drag, startPoint x: 868, startPoint y: 538, endPoint x: 496, endPoint y: 385, distance: 402.2
click at [649, 395] on textarea "Cover letter template:" at bounding box center [867, 498] width 627 height 357
click at [612, 384] on textarea "Cover letter template:" at bounding box center [867, 498] width 627 height 357
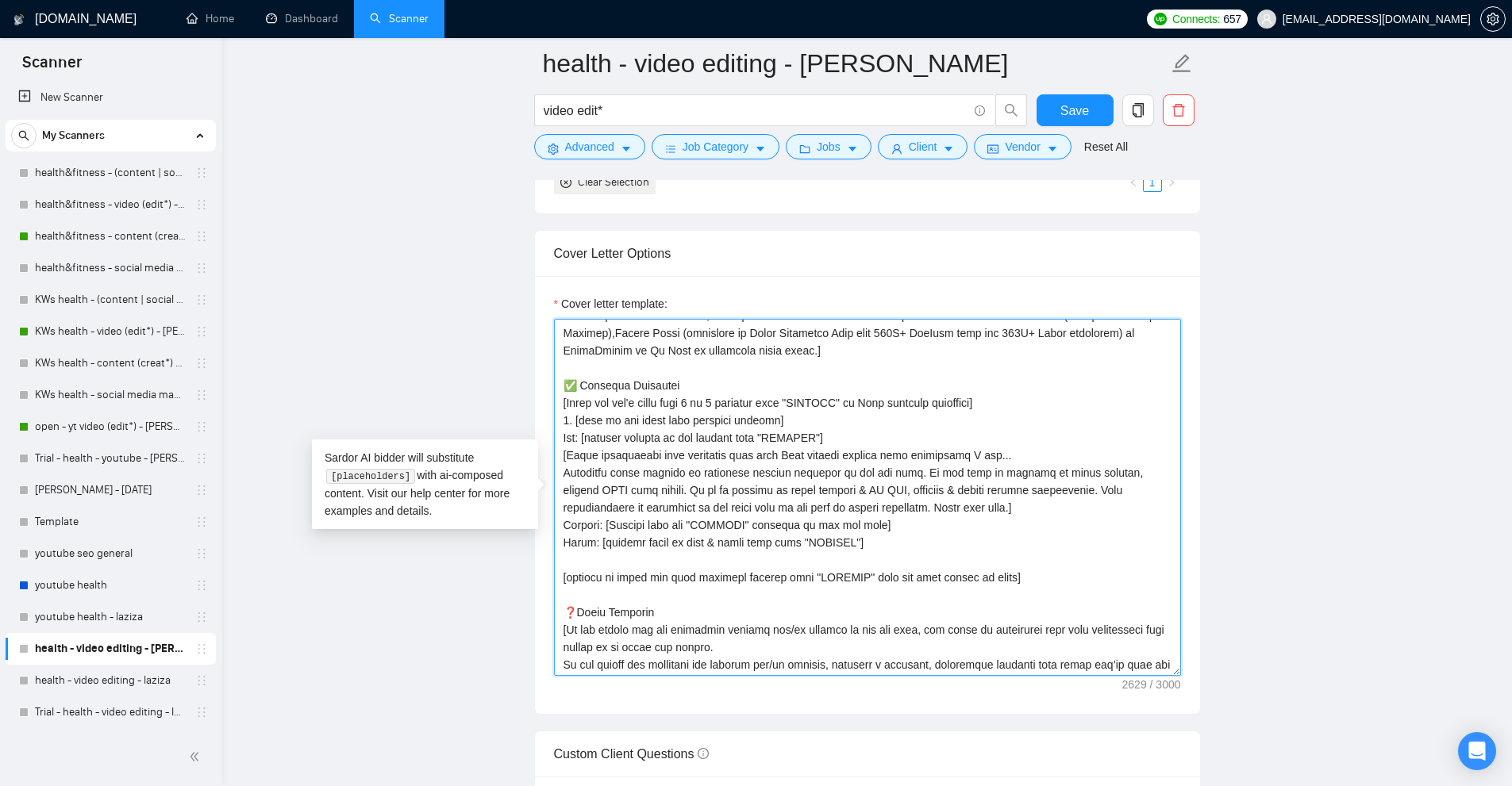
drag, startPoint x: 612, startPoint y: 384, endPoint x: 911, endPoint y: 542, distance: 338.2
click at [911, 542] on textarea "Cover letter template:" at bounding box center [867, 498] width 627 height 357
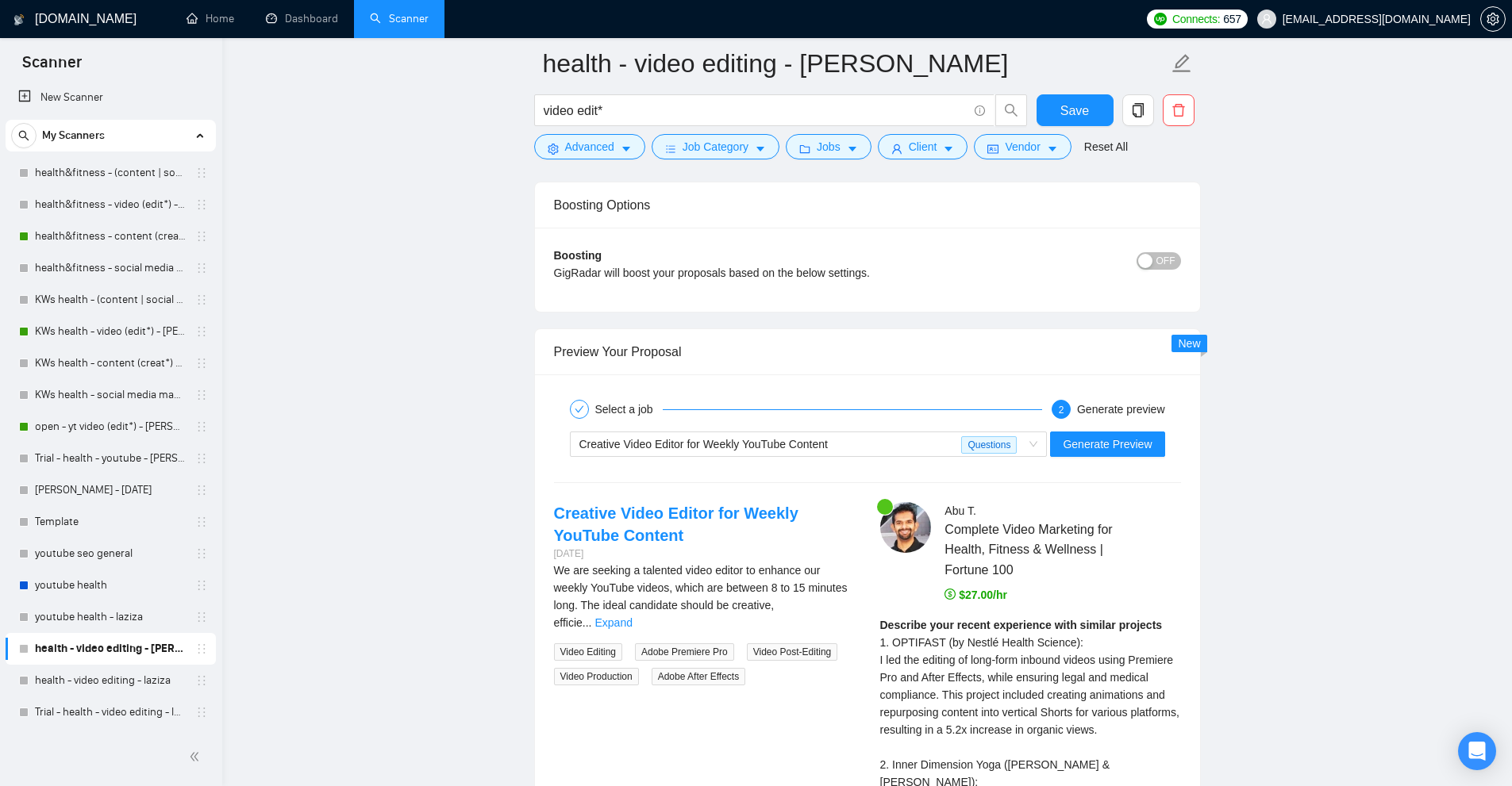
scroll to position [4851, 0]
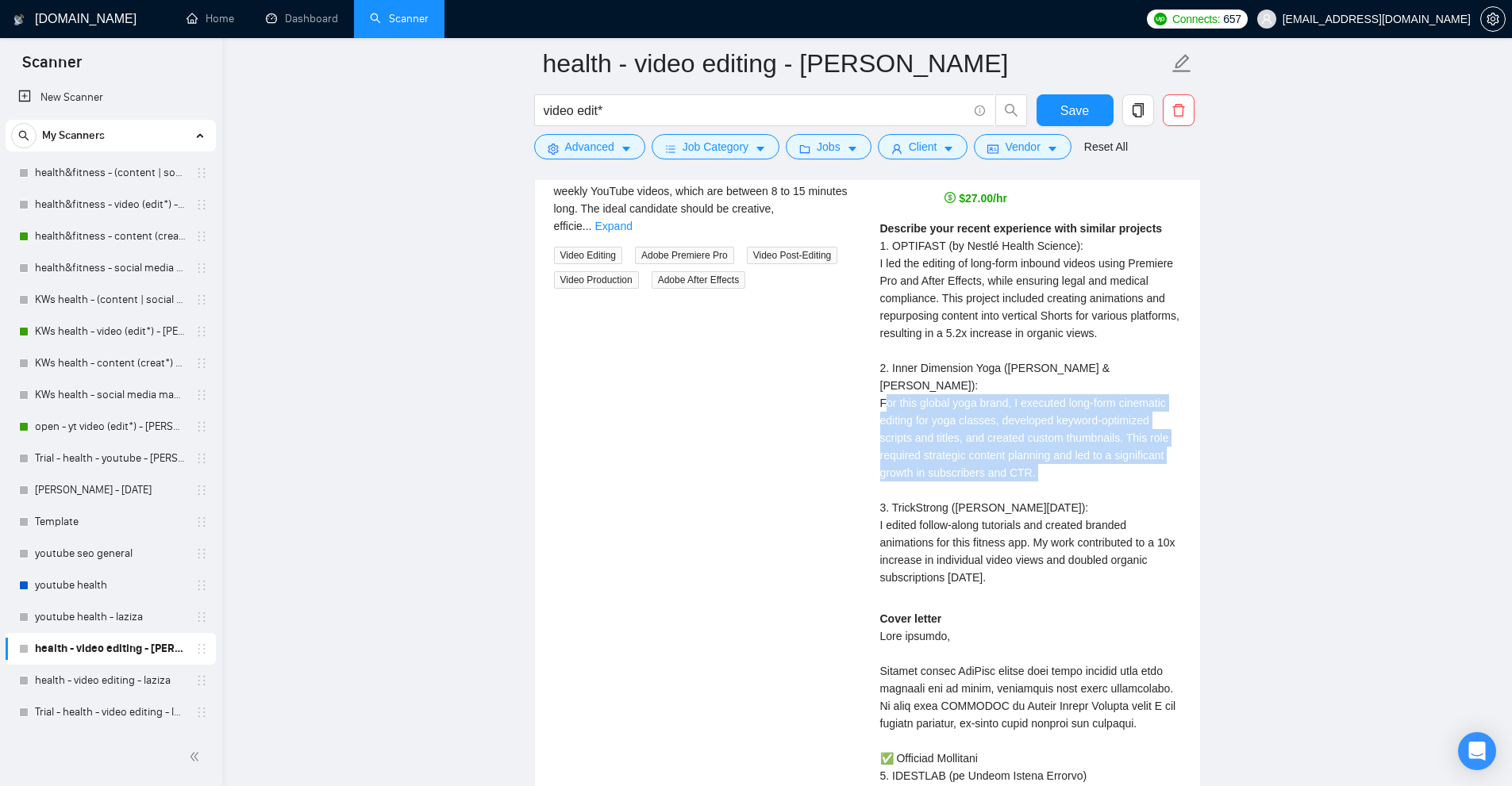
drag, startPoint x: 1063, startPoint y: 460, endPoint x: 808, endPoint y: 382, distance: 266.7
click at [808, 382] on div "Creative Video Editor for Weekly YouTube Content 8 days ago We are seeking a ta…" at bounding box center [867, 728] width 653 height 1245
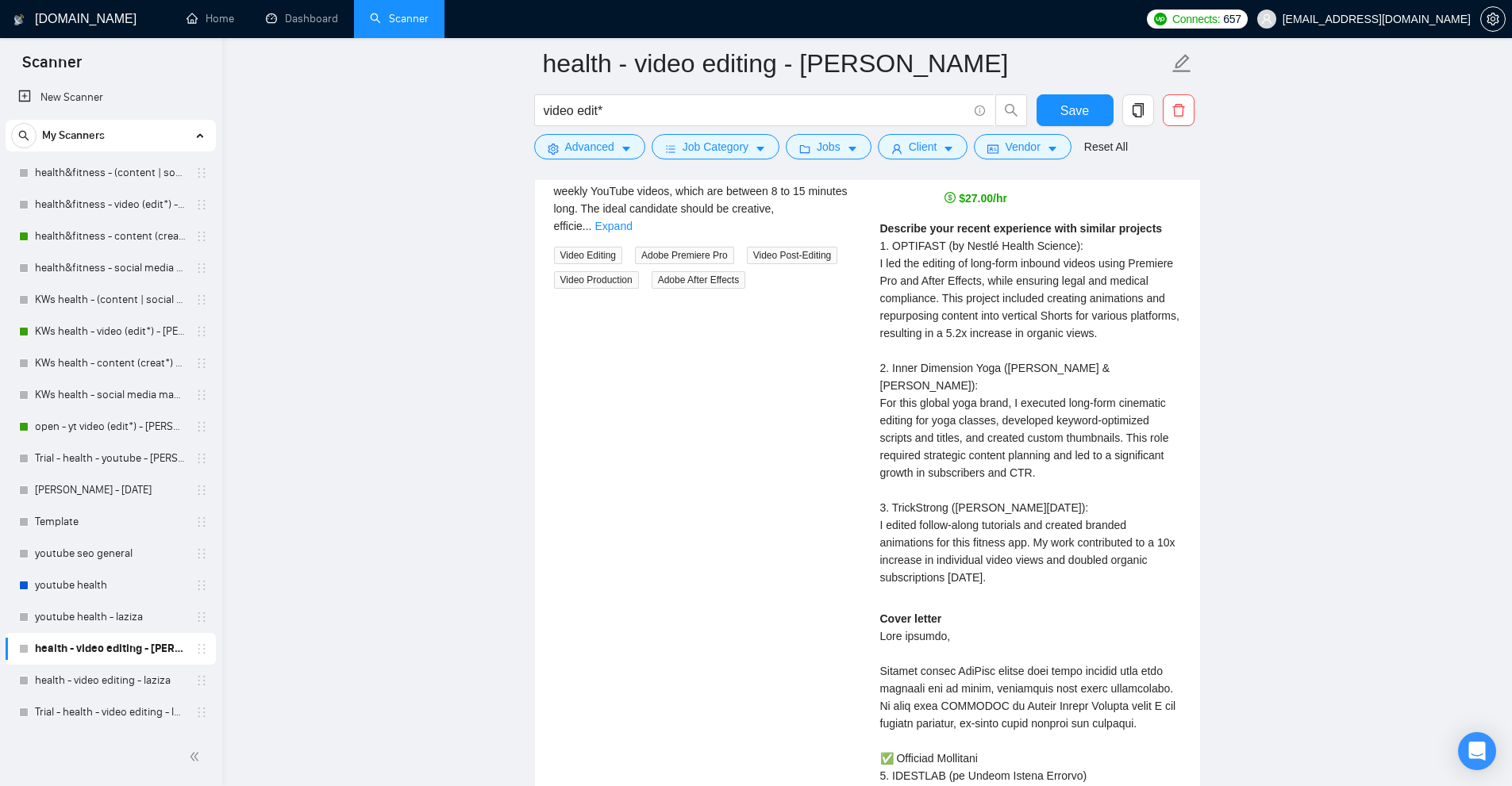
scroll to position [5248, 0]
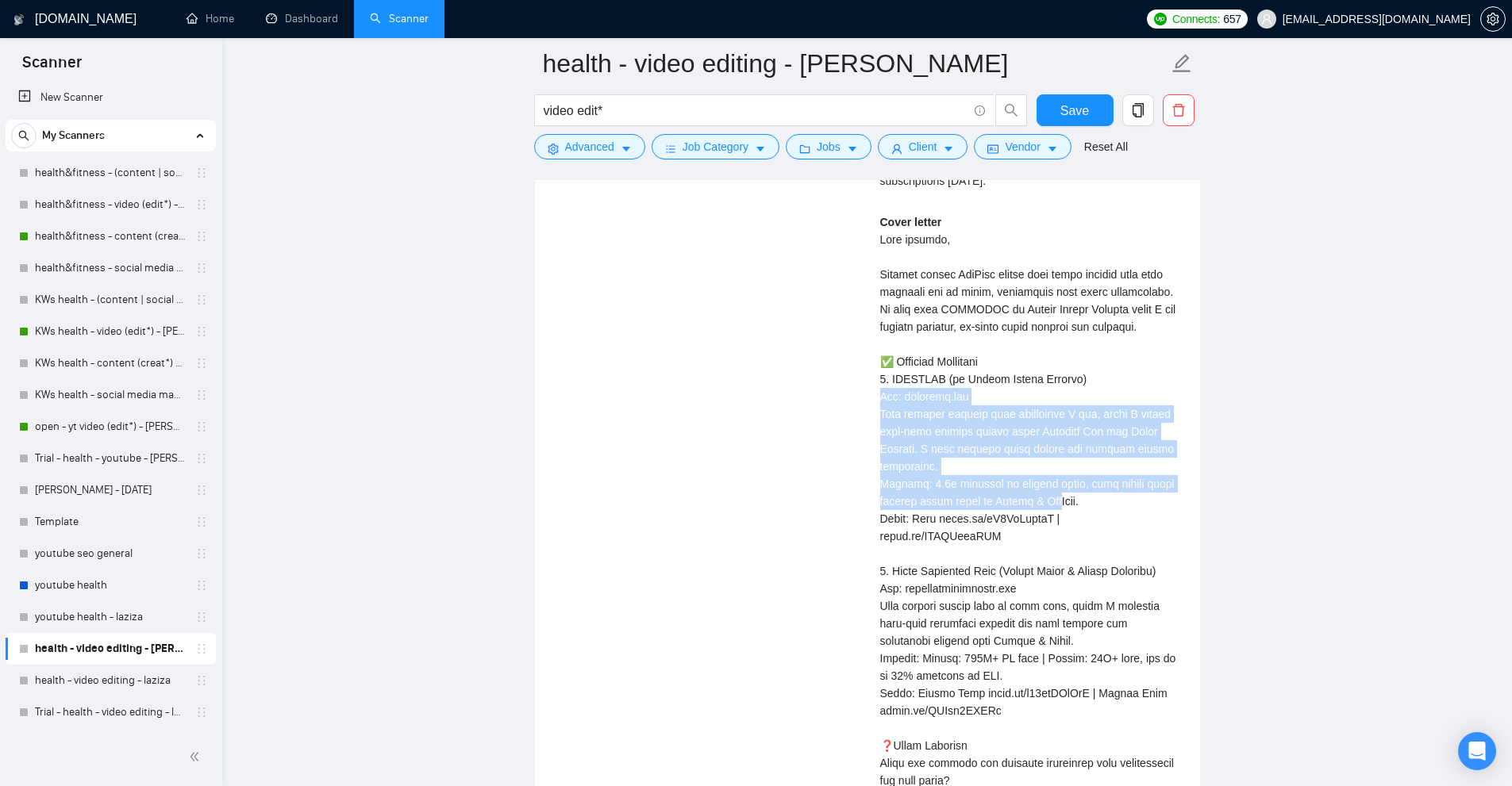
drag, startPoint x: 808, startPoint y: 382, endPoint x: 1077, endPoint y: 462, distance: 280.6
click at [1076, 462] on div "Creative Video Editor for Weekly YouTube Content 8 days ago We are seeking a ta…" at bounding box center [867, 332] width 653 height 1245
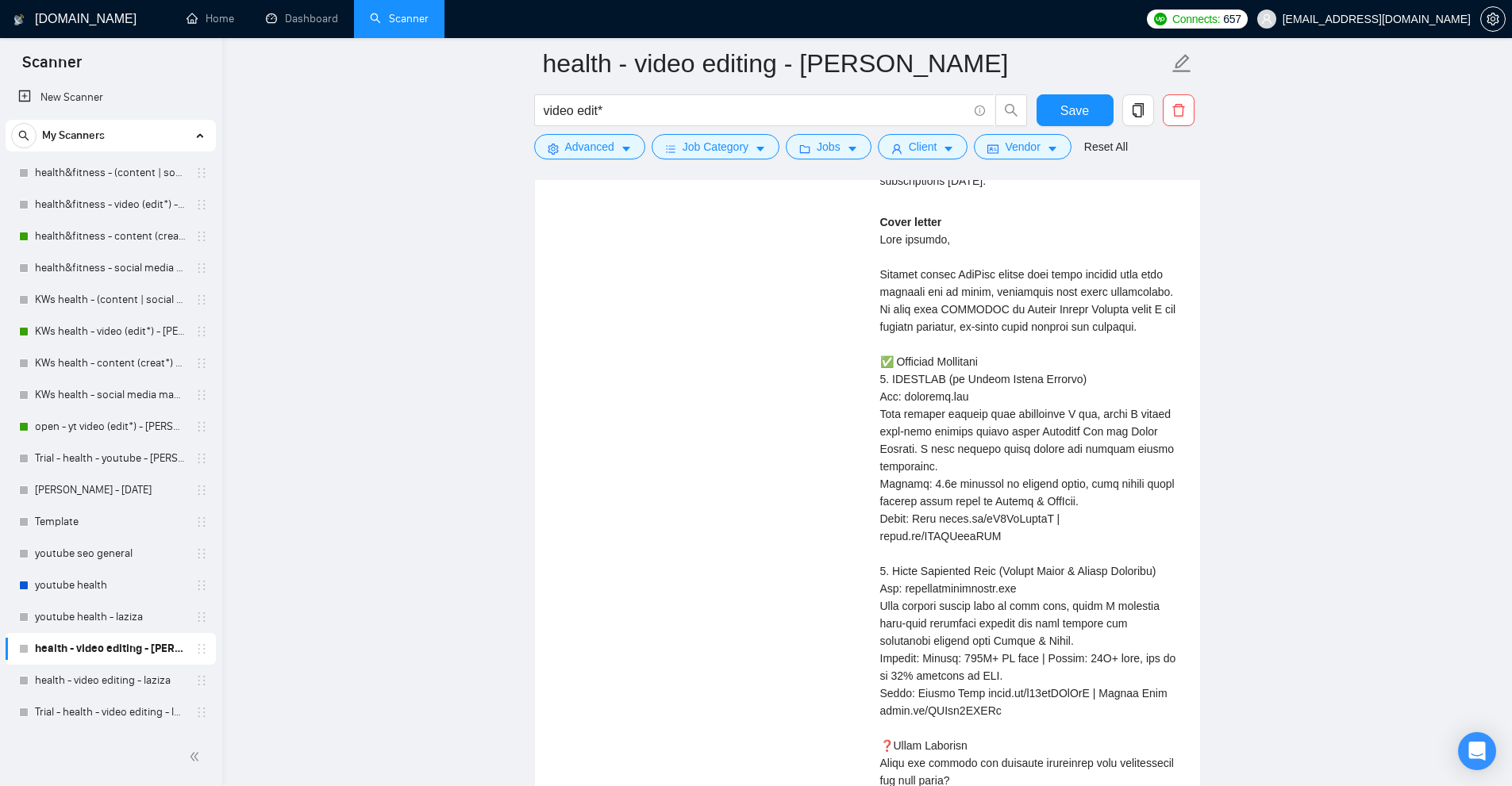
click at [1081, 462] on div "Cover letter" at bounding box center [1030, 562] width 301 height 699
drag, startPoint x: 1081, startPoint y: 462, endPoint x: 1062, endPoint y: 485, distance: 29.8
click at [1062, 485] on div "Cover letter" at bounding box center [1030, 562] width 301 height 699
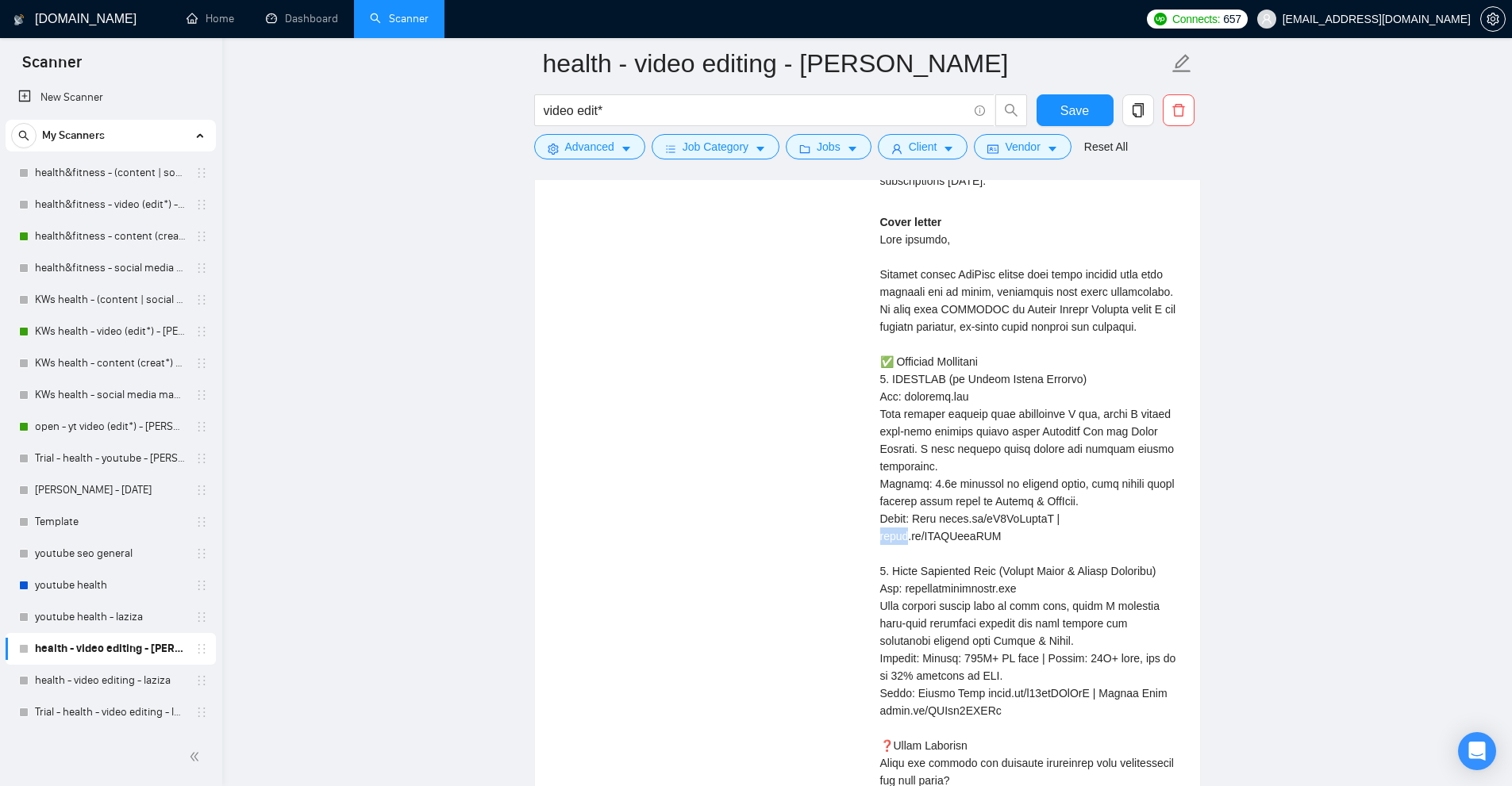
click at [1062, 485] on div "Cover letter" at bounding box center [1030, 562] width 301 height 699
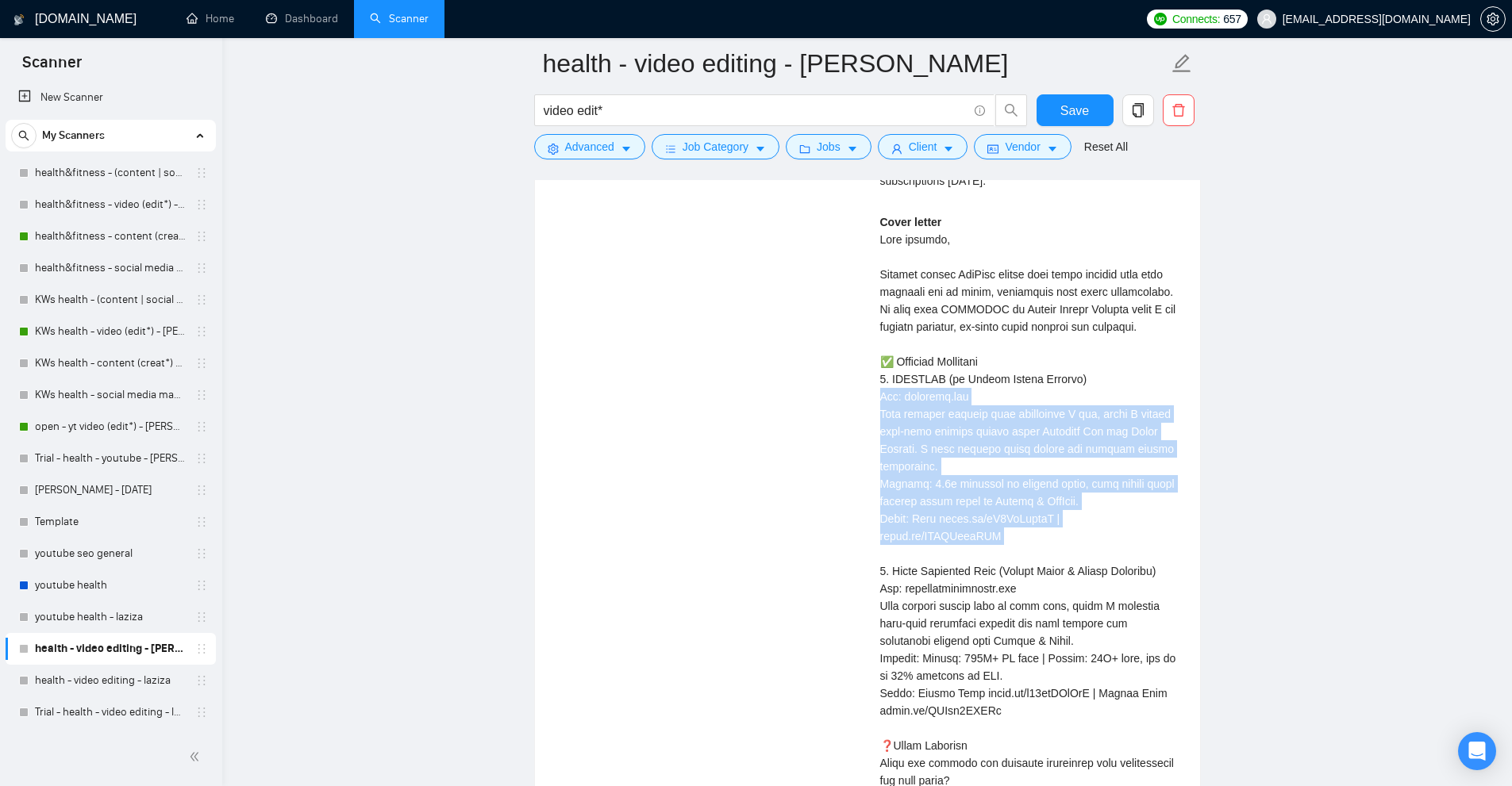
drag, startPoint x: 1062, startPoint y: 485, endPoint x: 1060, endPoint y: 381, distance: 104.0
click at [1060, 381] on div "Cover letter" at bounding box center [1030, 562] width 301 height 699
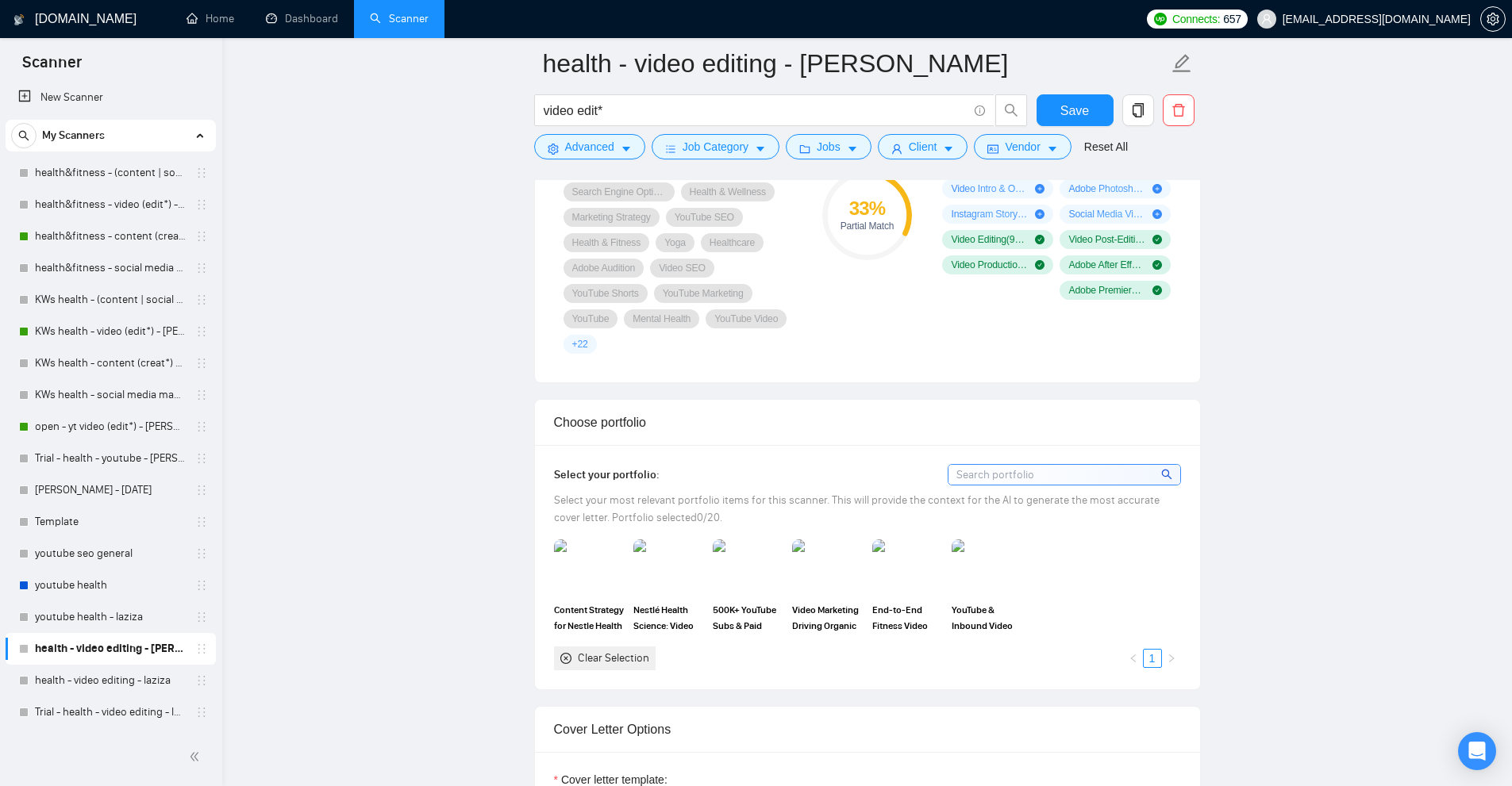
scroll to position [0, 0]
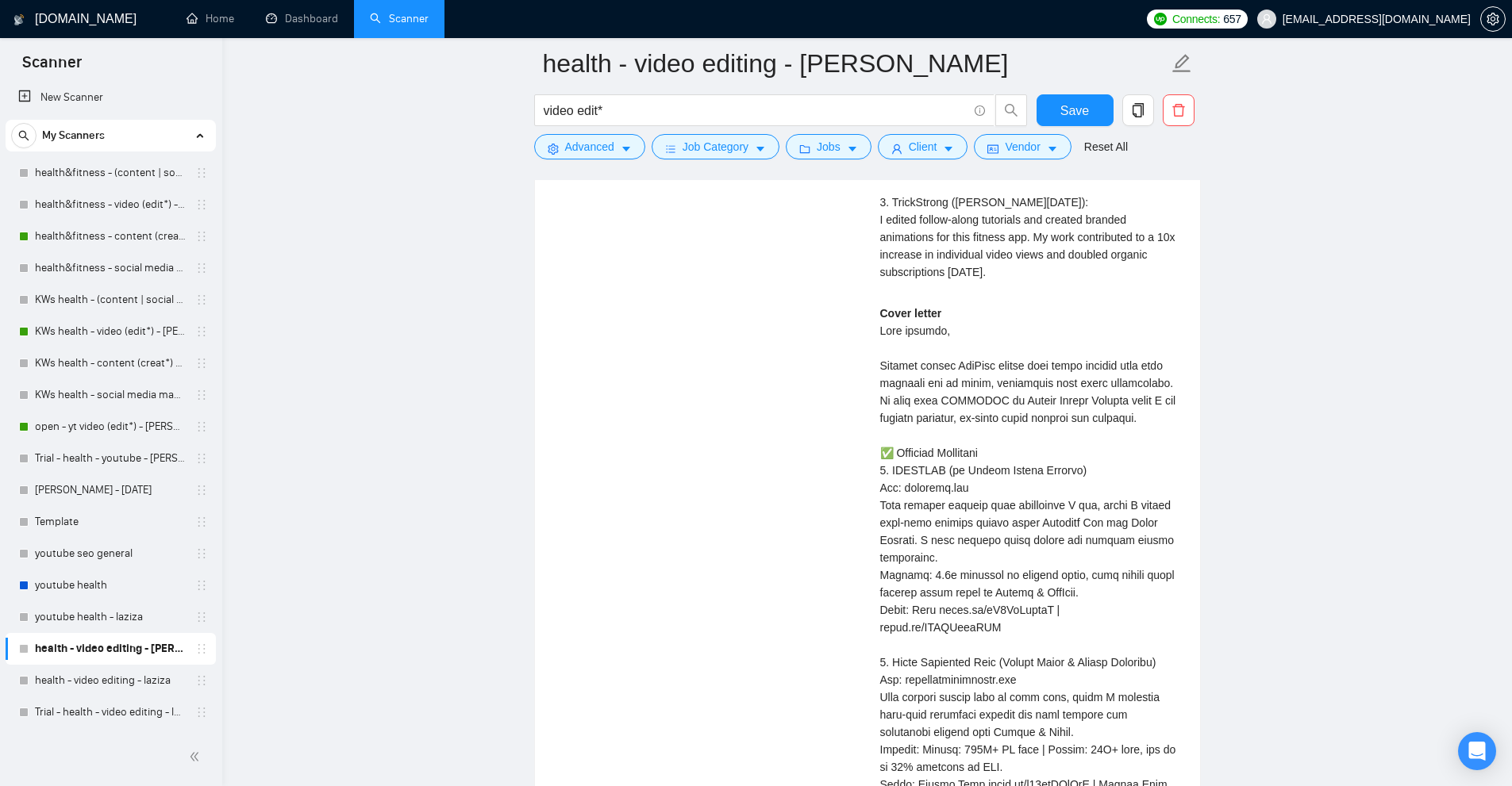
click at [1177, 316] on div "Cover letter" at bounding box center [1030, 653] width 301 height 699
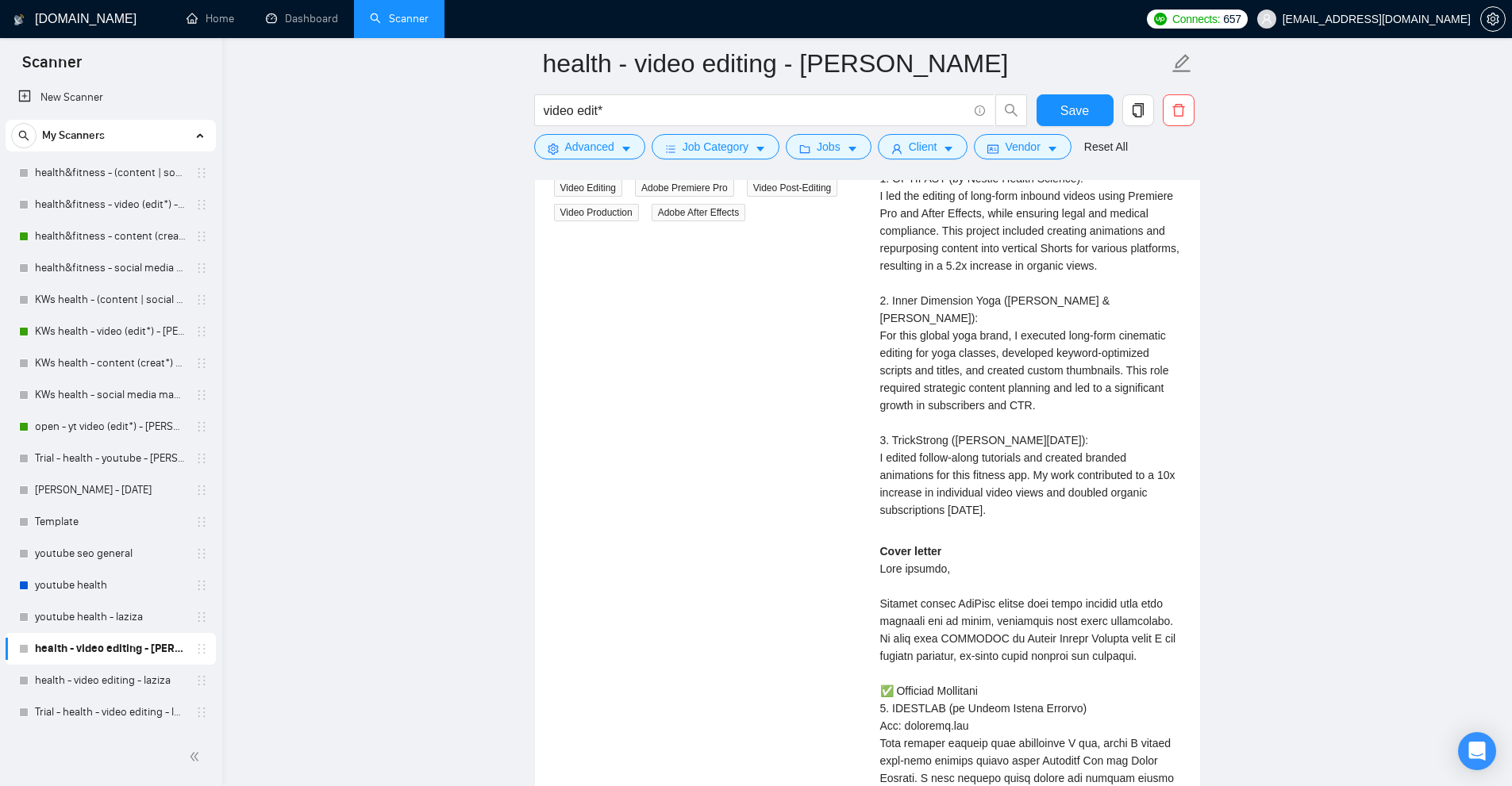
scroll to position [4523, 0]
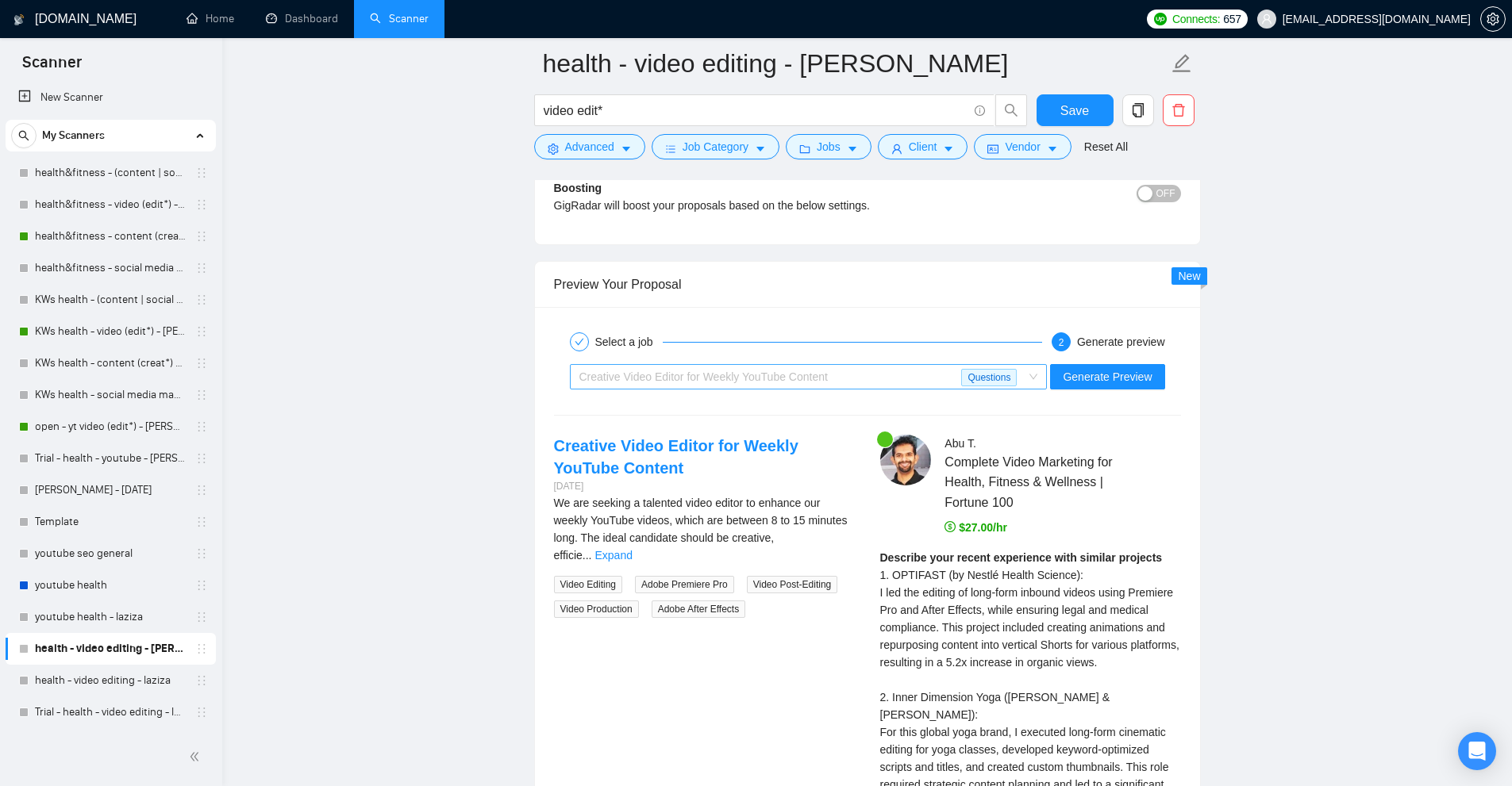
click at [808, 377] on span "Creative Video Editor for Weekly YouTube Content" at bounding box center [704, 377] width 248 height 12
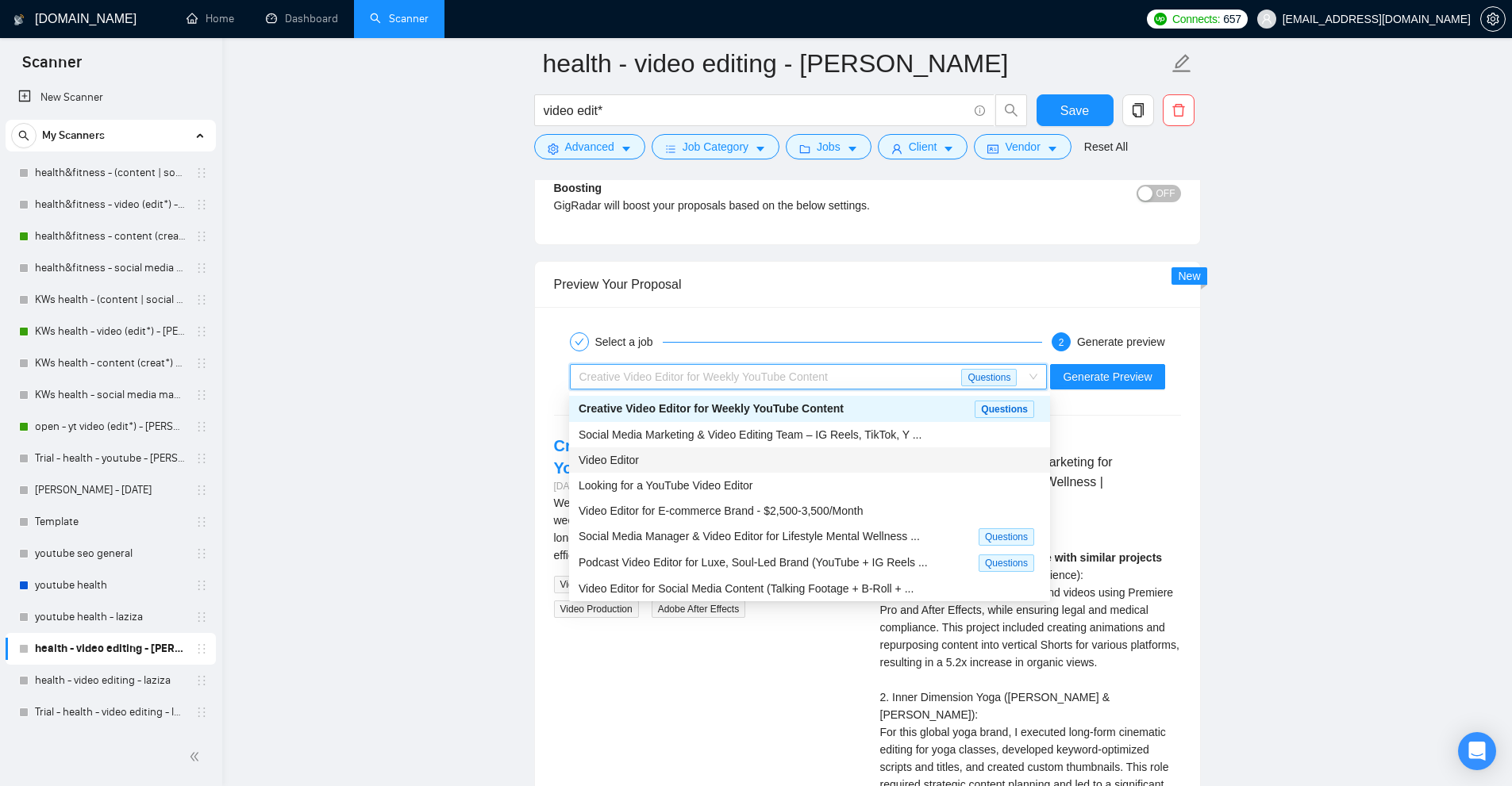
scroll to position [4602, 0]
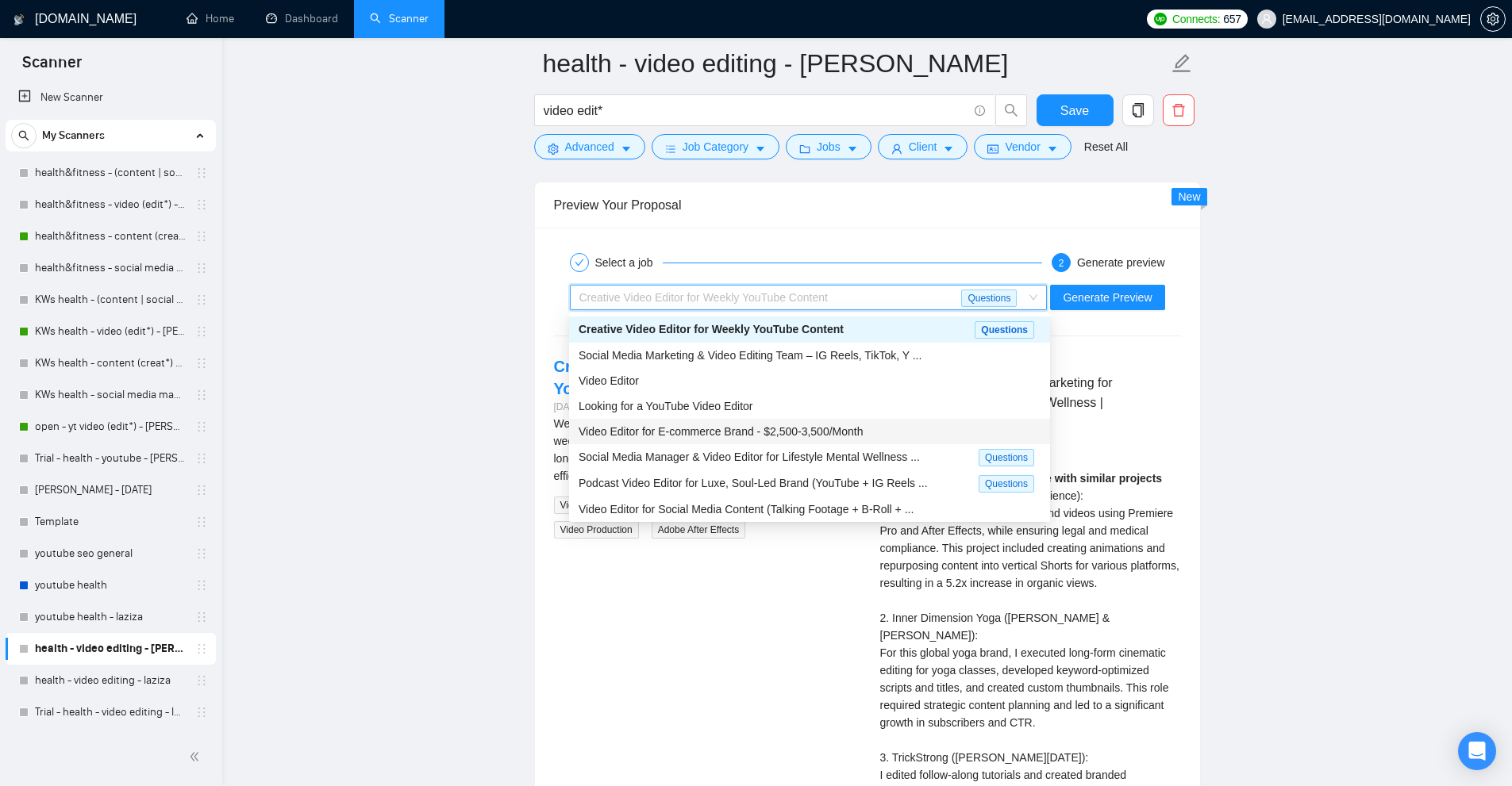
click at [813, 440] on div "Video Editor for E-commerce Brand - $2,500-3,500/Month" at bounding box center [809, 431] width 481 height 25
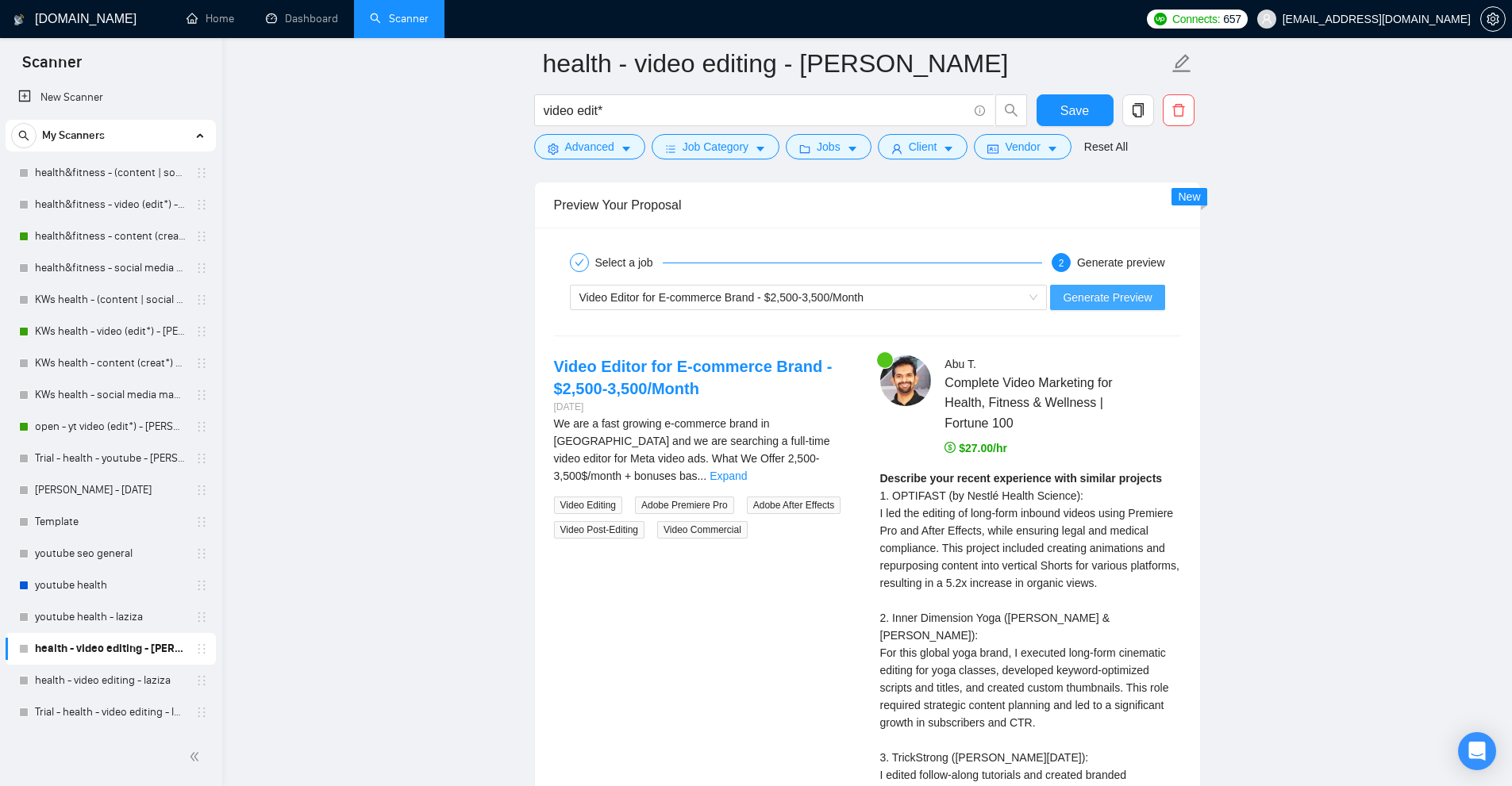
click at [1114, 293] on span "Generate Preview" at bounding box center [1107, 298] width 88 height 17
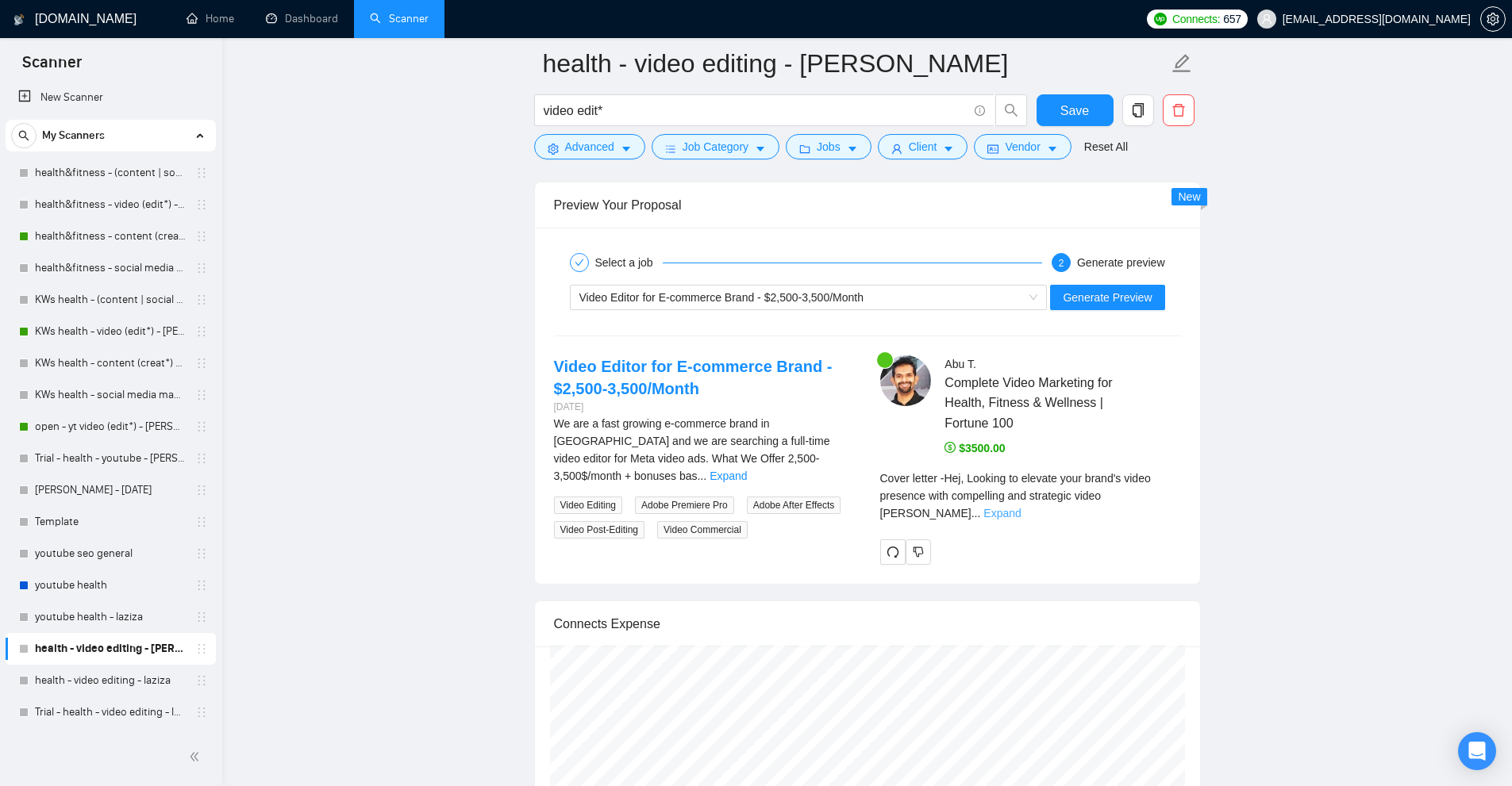
click at [1021, 507] on link "Expand" at bounding box center [1002, 513] width 37 height 12
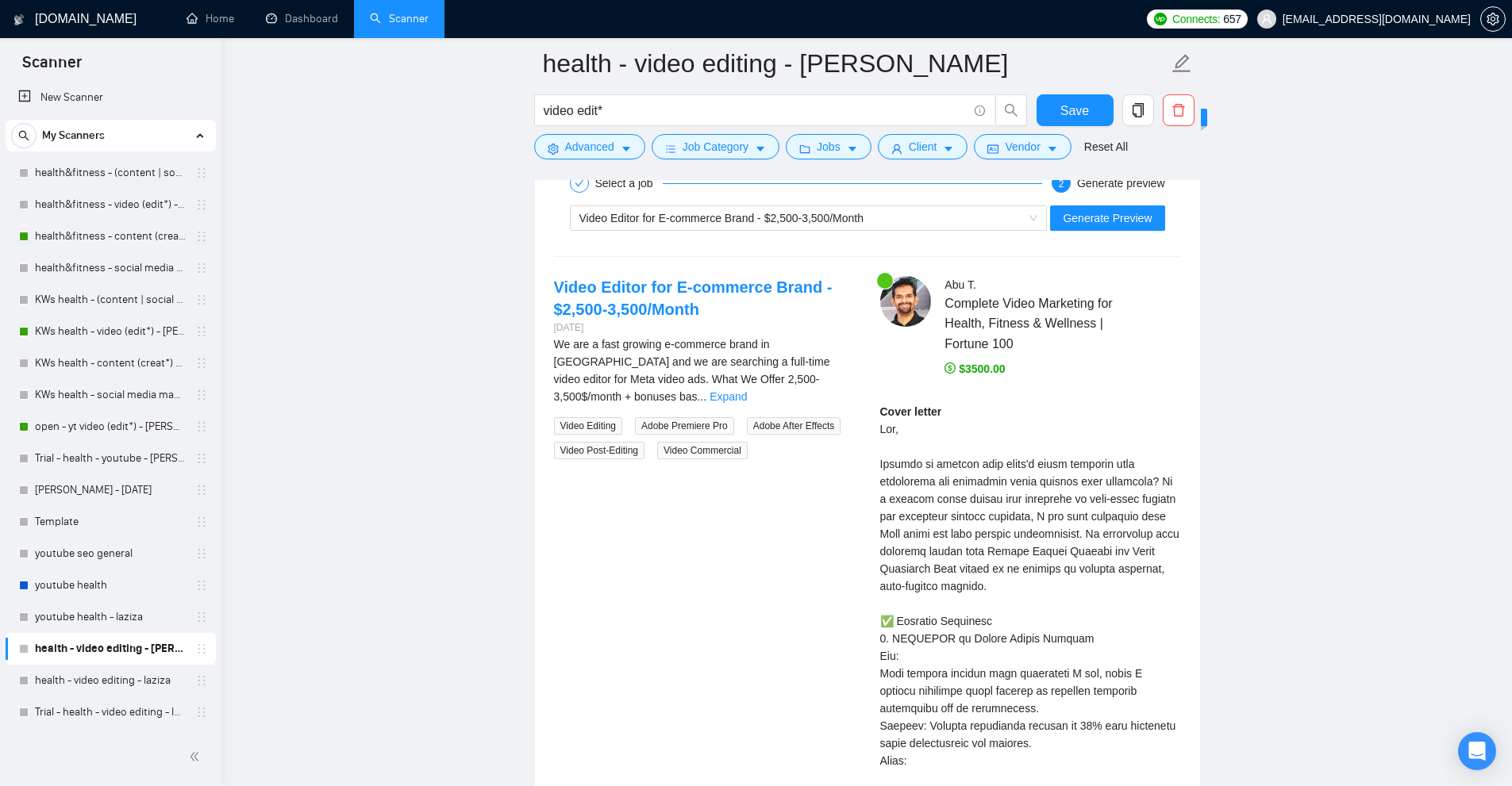
scroll to position [4840, 0]
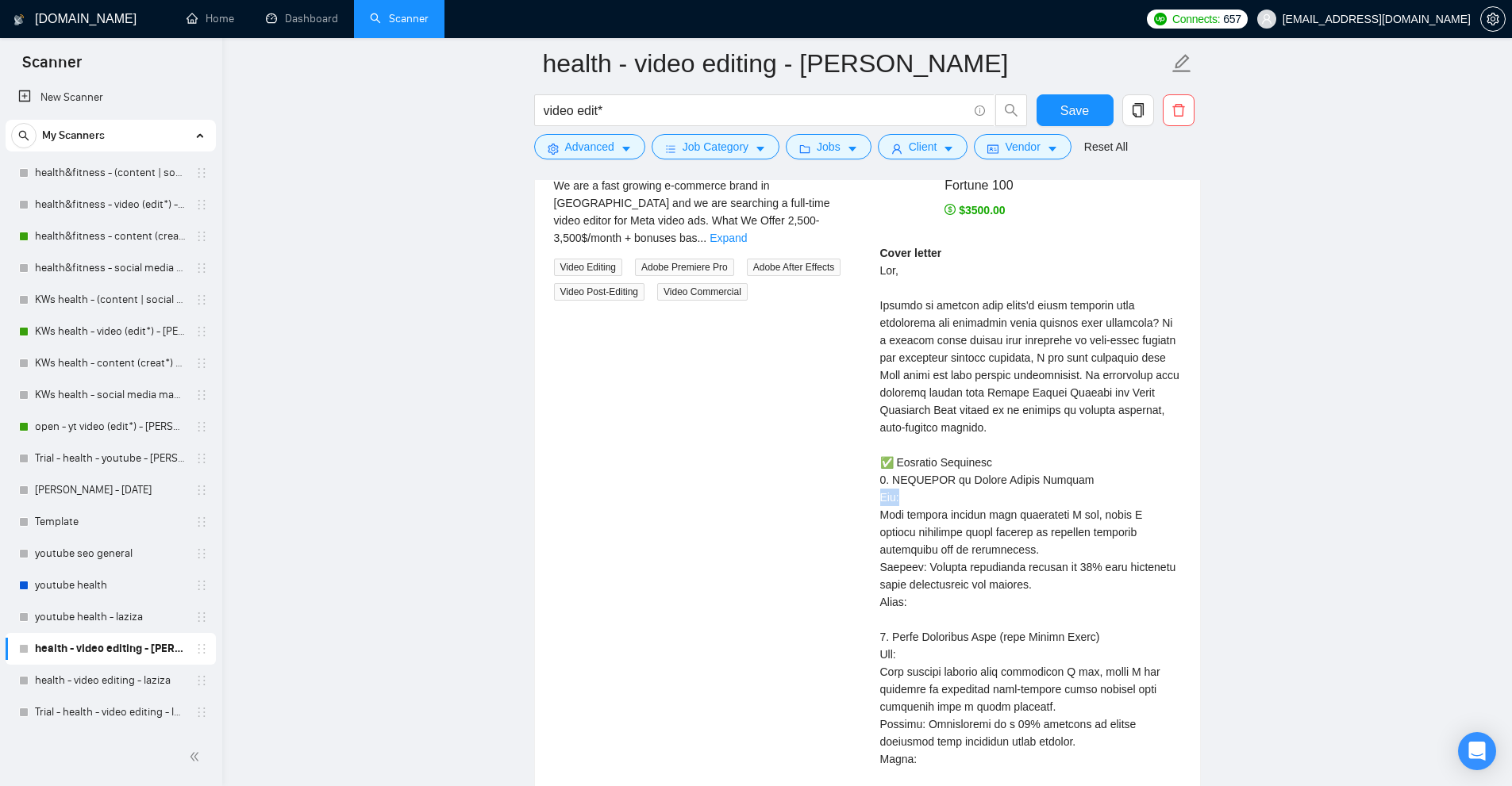
drag, startPoint x: 872, startPoint y: 498, endPoint x: 989, endPoint y: 497, distance: 117.0
click at [986, 497] on div "Abu T . Complete Video Marketing for Health, Fitness & Wellness | Fortune 100 $…" at bounding box center [1030, 568] width 326 height 902
click at [1114, 496] on div "Cover letter" at bounding box center [1030, 610] width 301 height 733
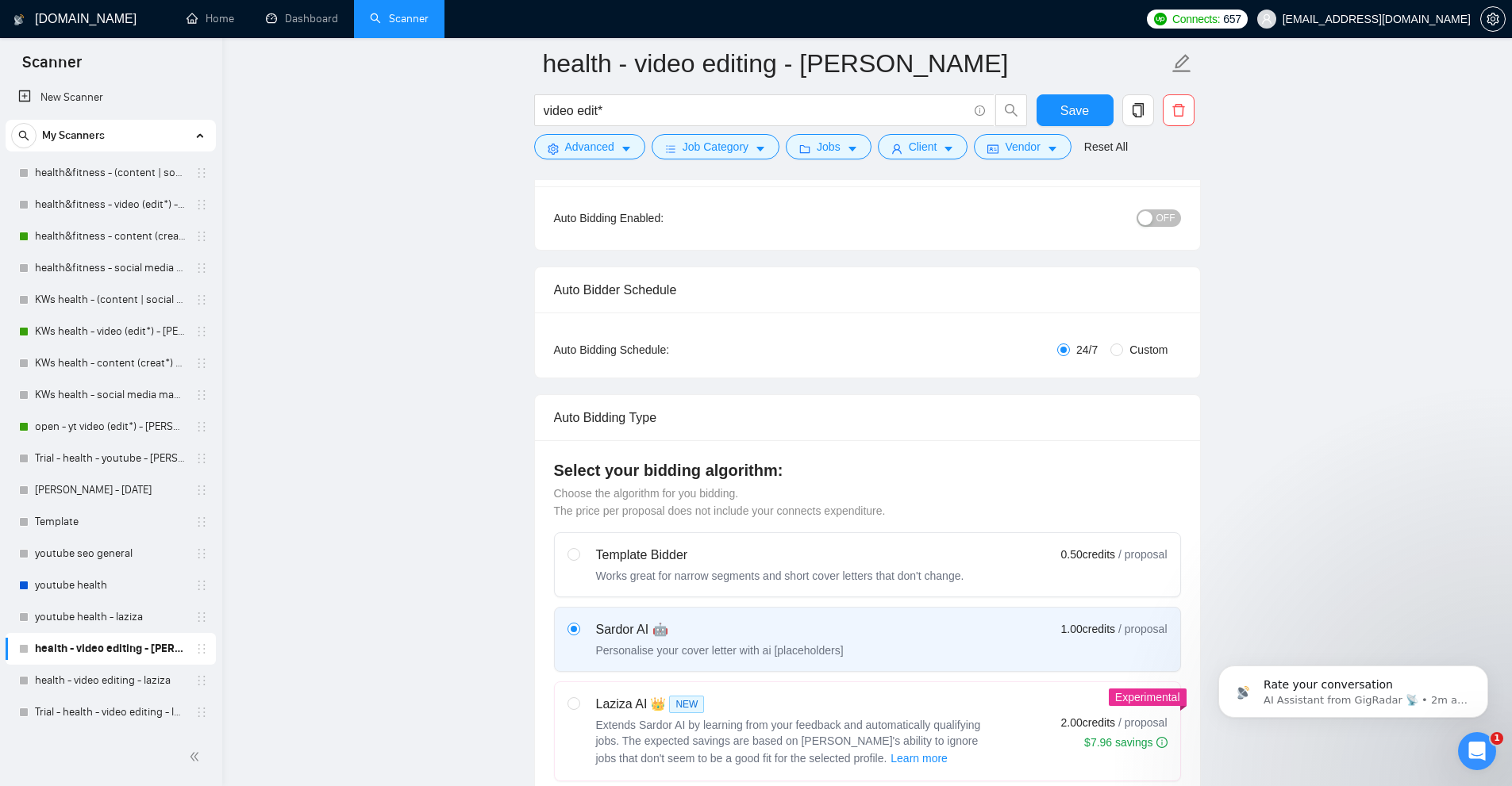
scroll to position [0, 0]
click at [1416, 675] on div "Rate your conversation AI Assistant from GigRadar 📡 • 6m ago" at bounding box center [1352, 692] width 270 height 52
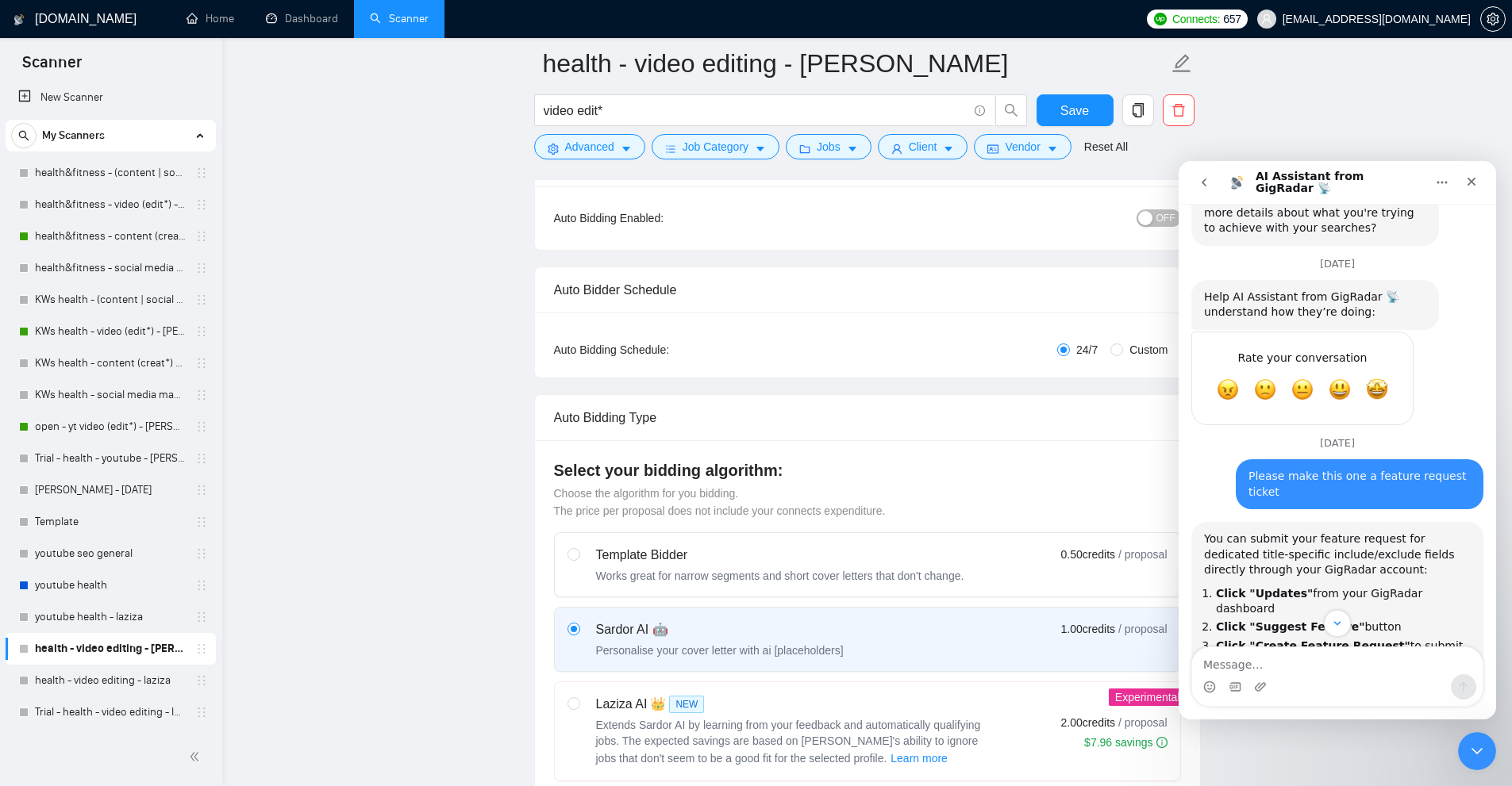
scroll to position [1359, 0]
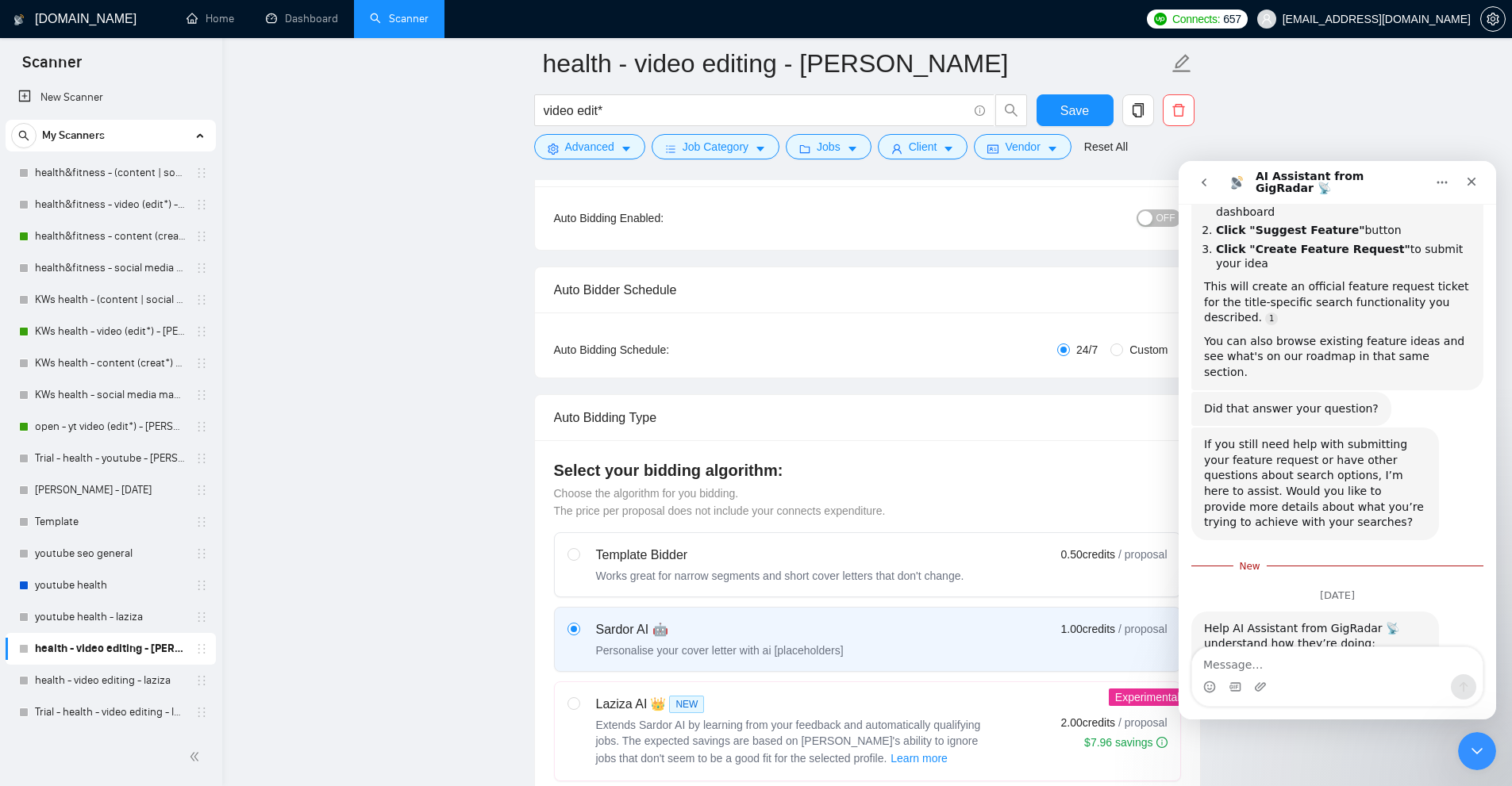
click at [1374, 707] on span "Amazing" at bounding box center [1377, 722] width 29 height 29
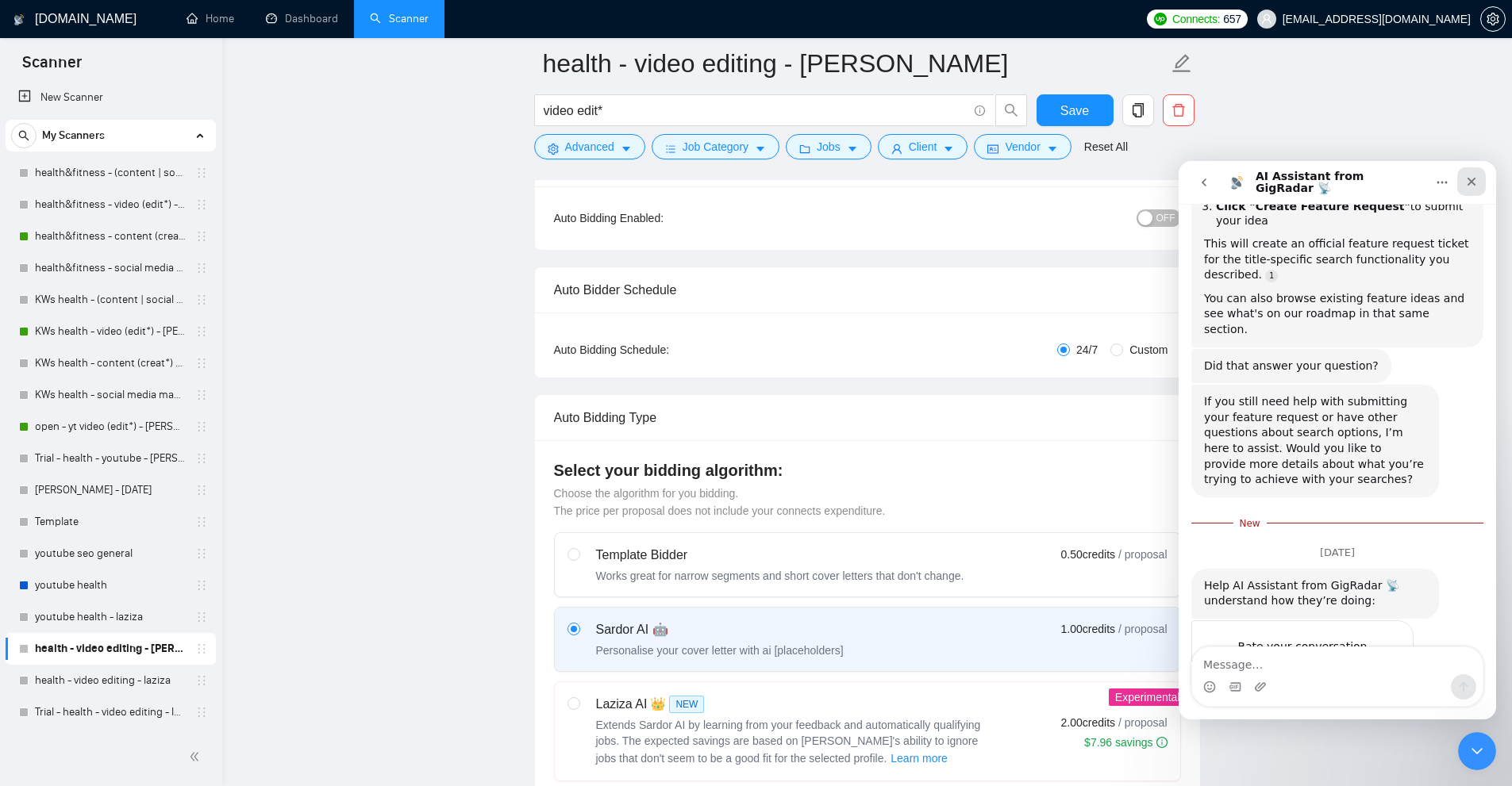
click at [1470, 193] on div "Close" at bounding box center [1472, 182] width 29 height 29
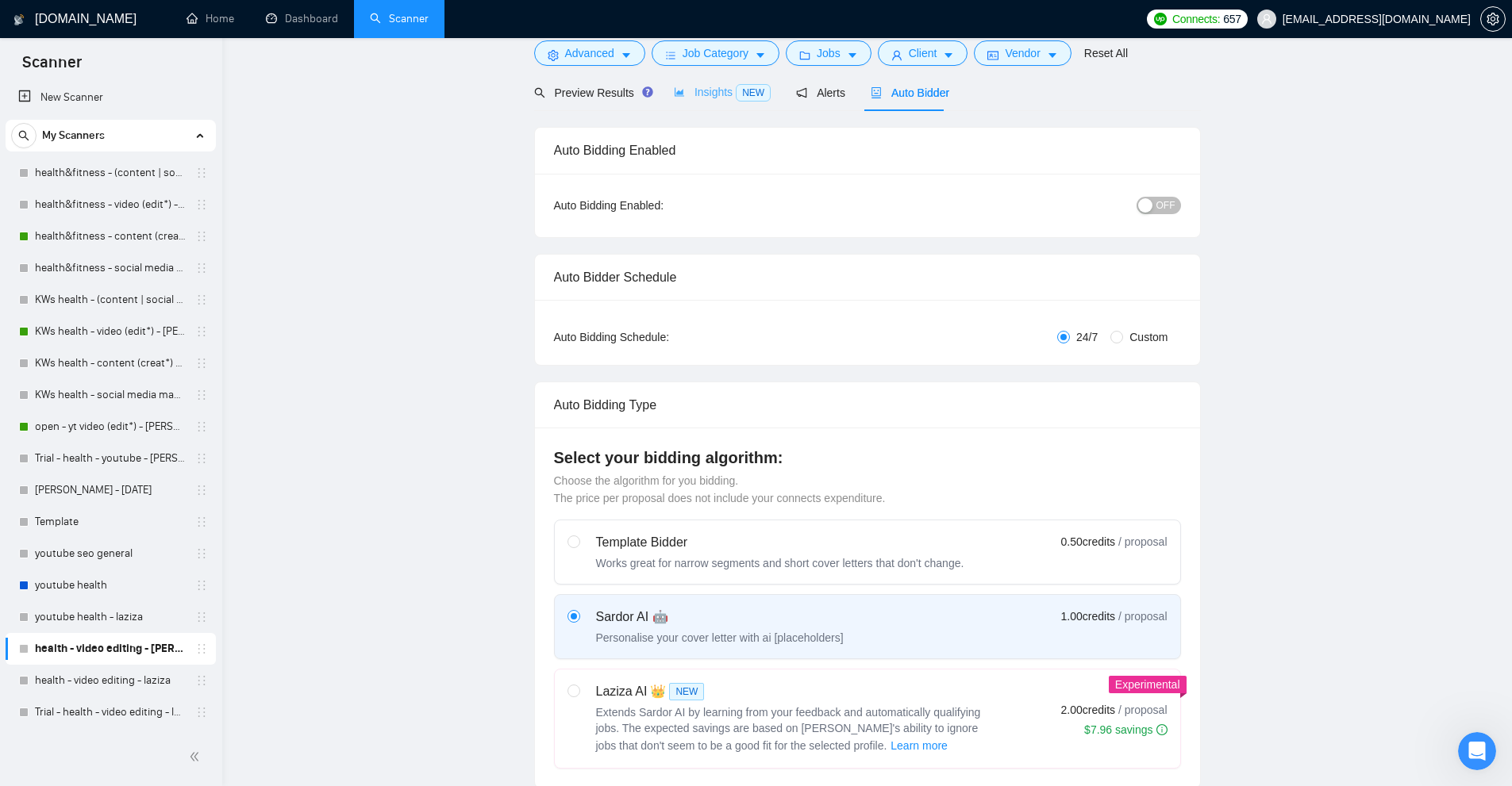
scroll to position [0, 0]
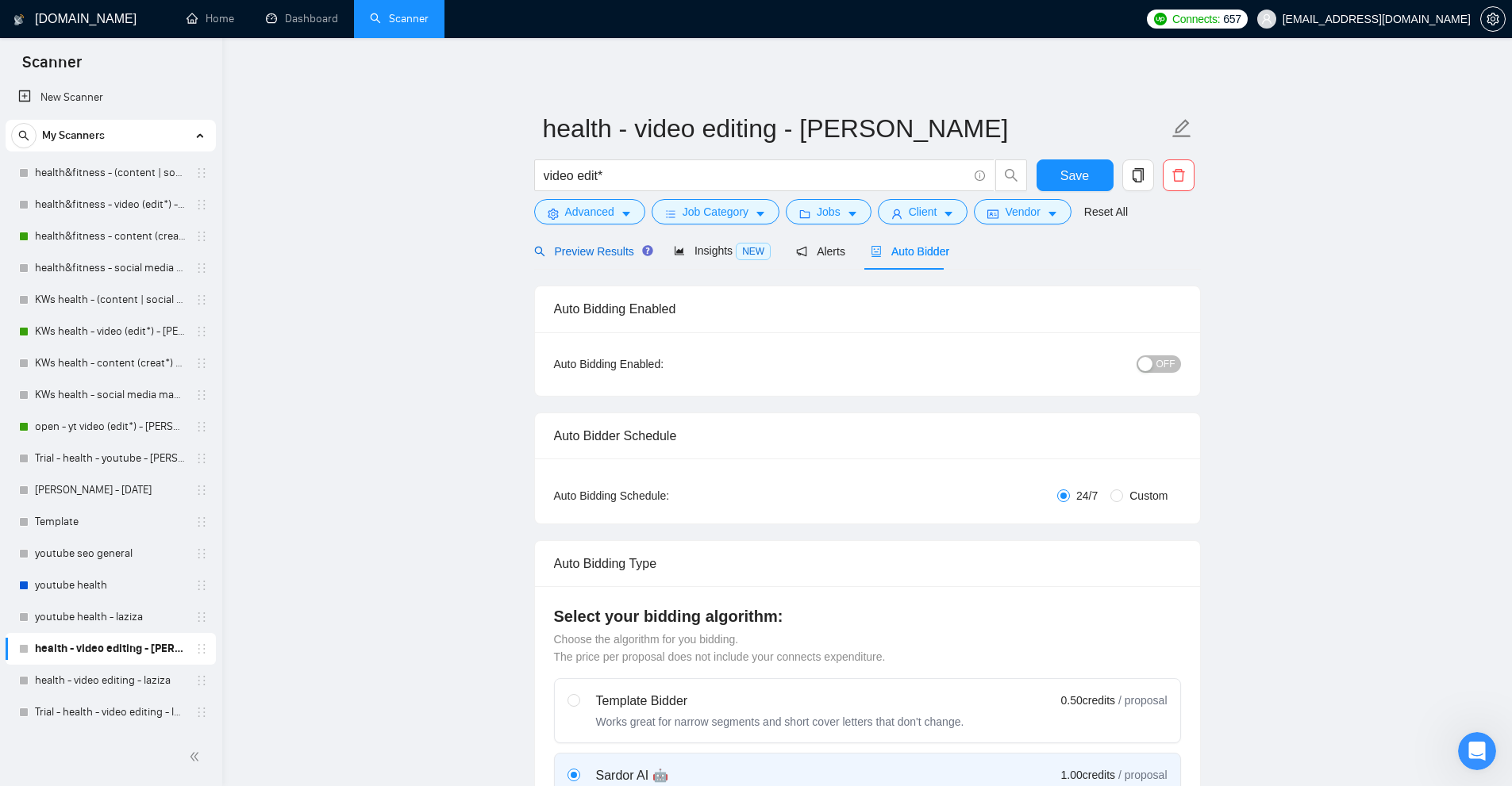
click at [599, 251] on span "Preview Results" at bounding box center [591, 251] width 114 height 12
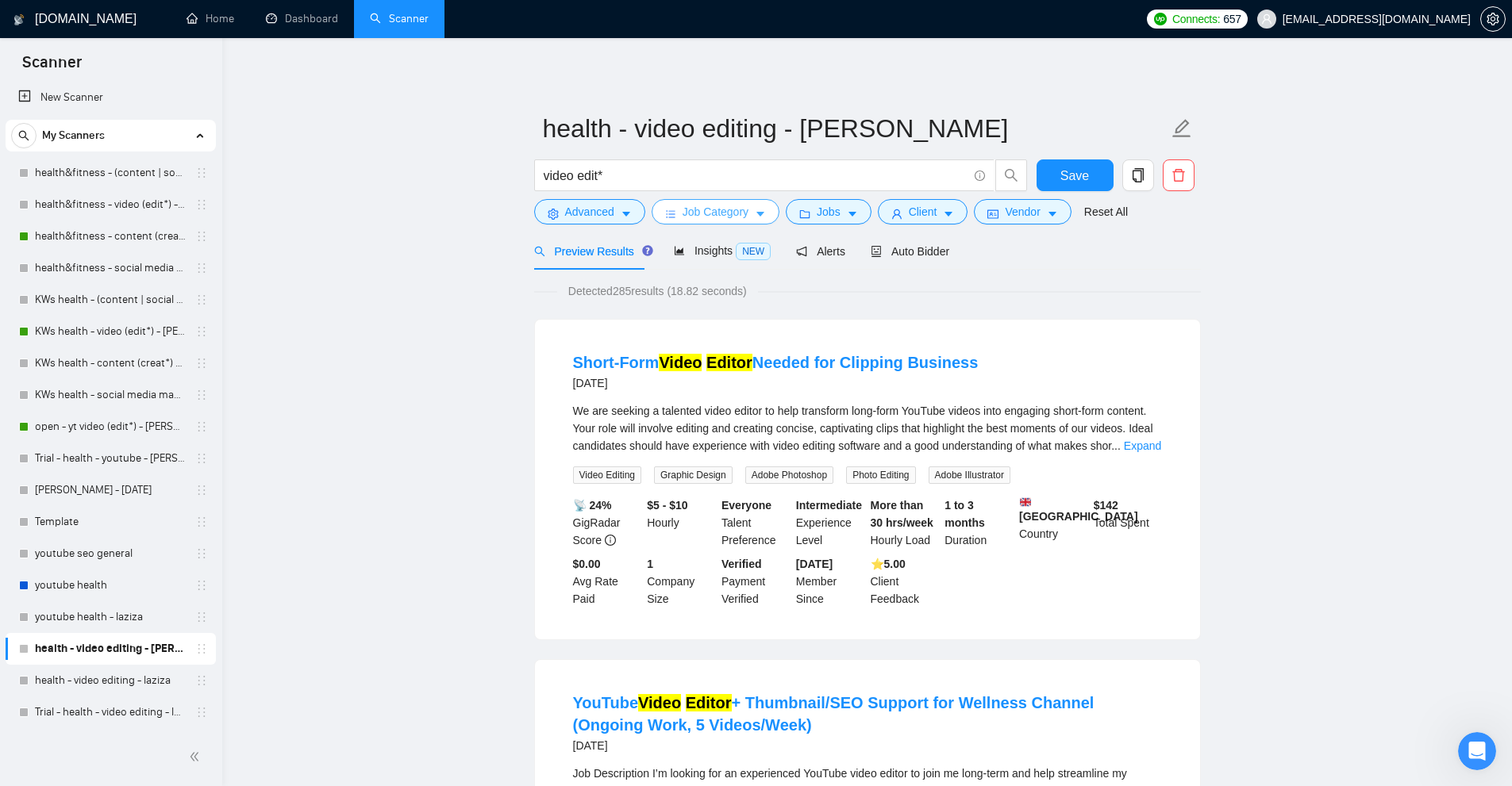
click at [726, 212] on span "Job Category" at bounding box center [715, 211] width 66 height 17
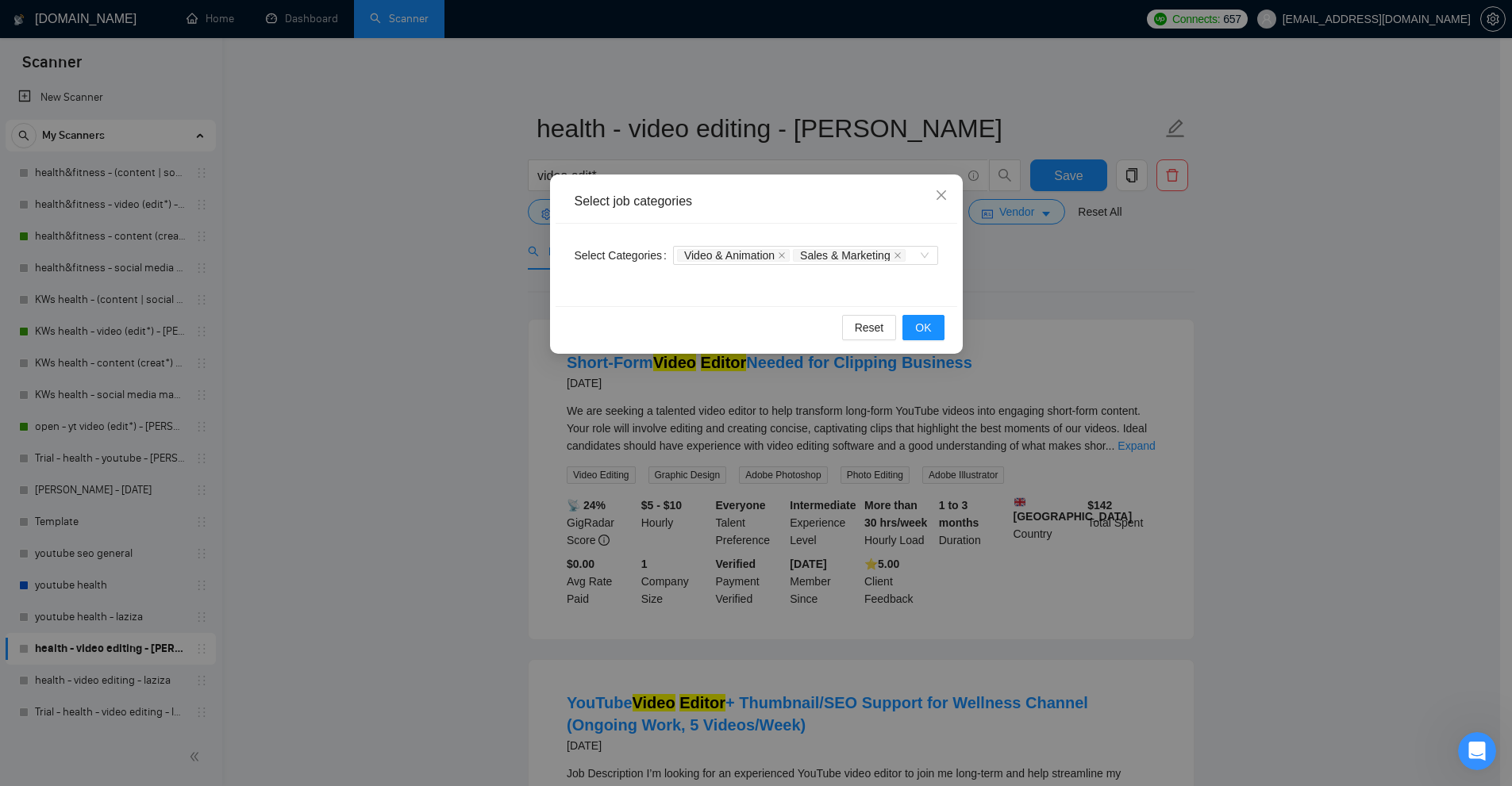
click at [771, 148] on div "Select job categories Select Categories Video & Animation Sales & Marketing Res…" at bounding box center [756, 393] width 1512 height 786
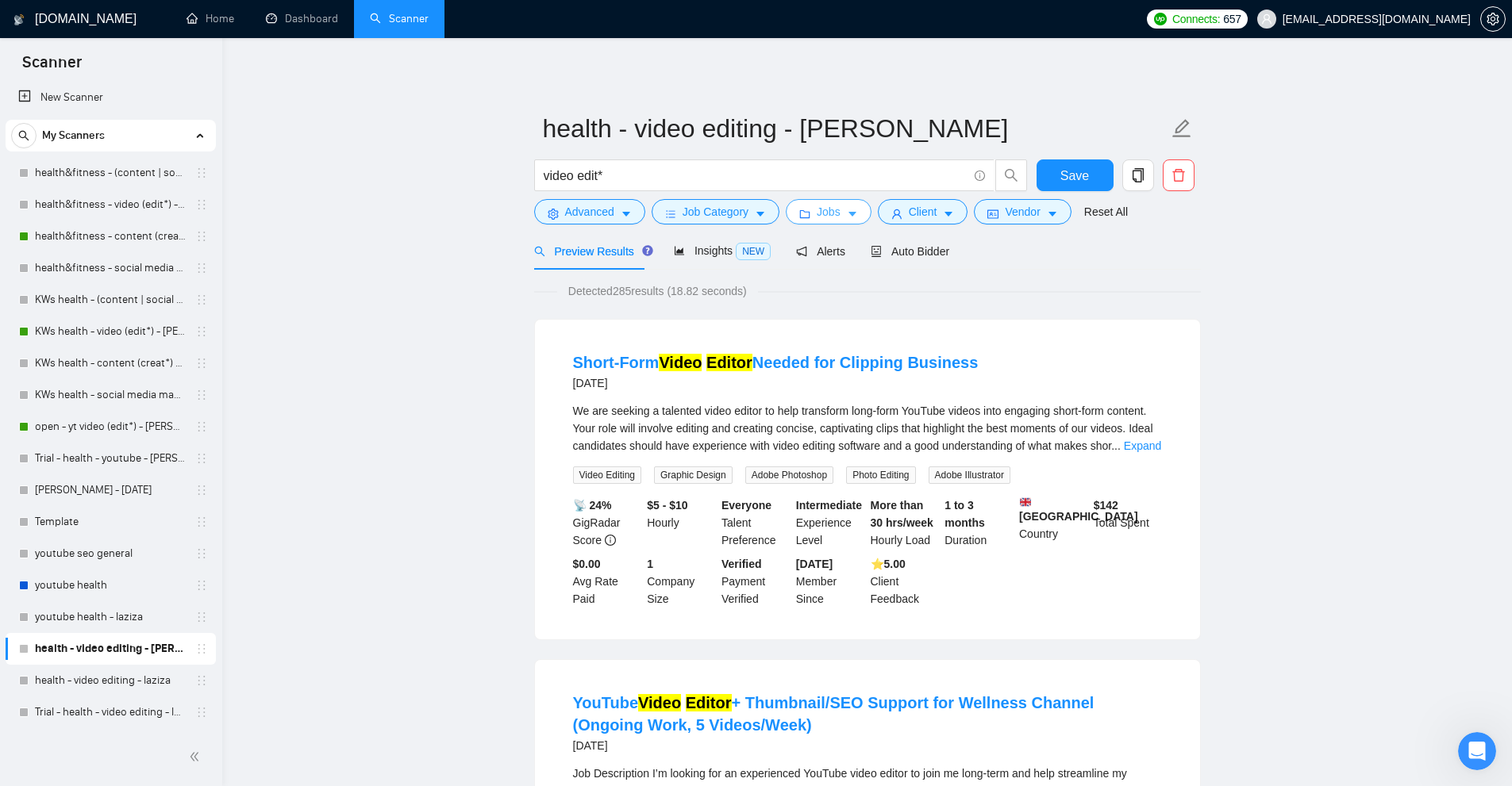
click at [828, 211] on span "Jobs" at bounding box center [829, 211] width 24 height 17
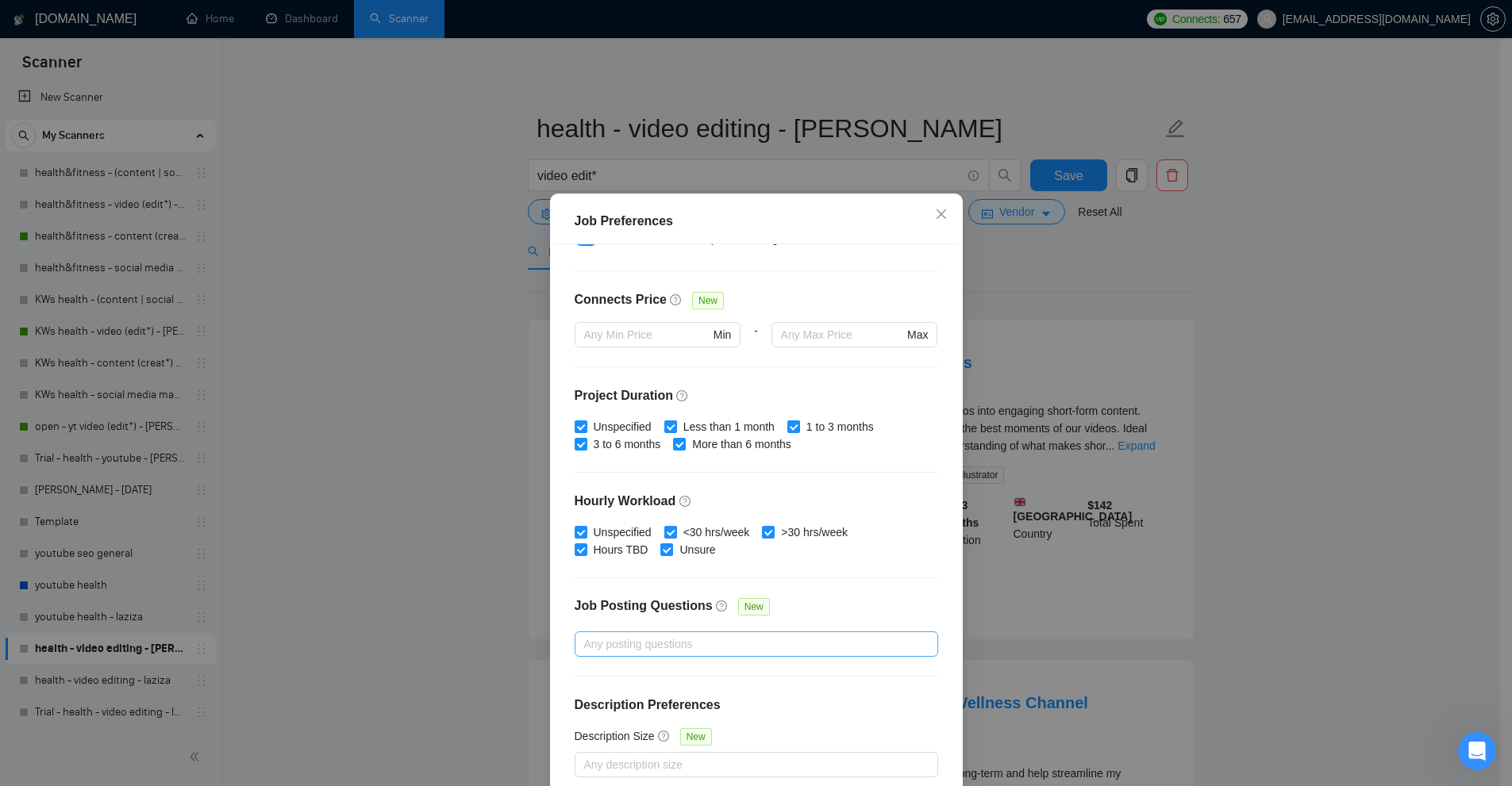
scroll to position [159, 0]
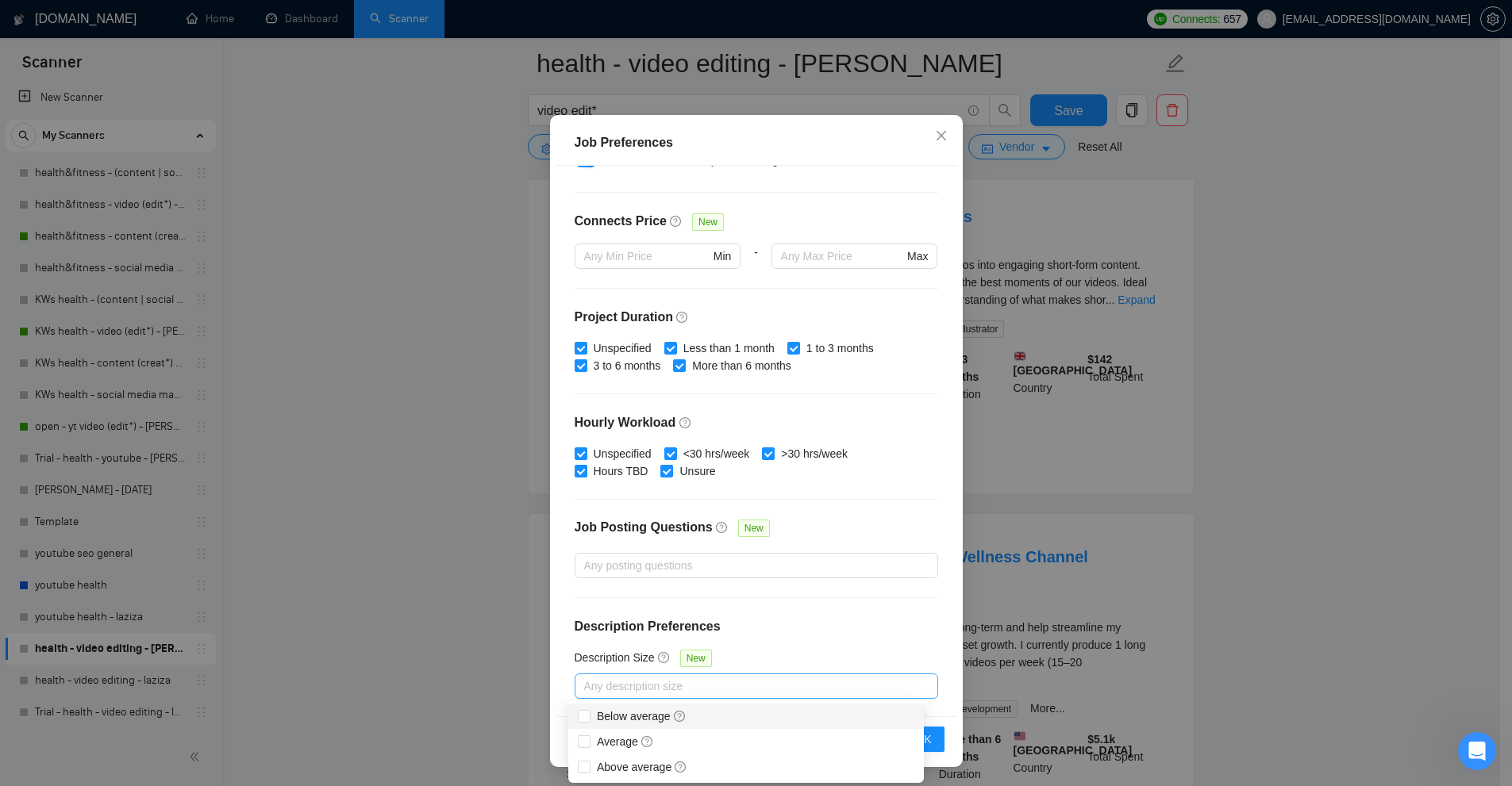
click at [652, 679] on div at bounding box center [748, 686] width 339 height 19
click at [642, 735] on span "question-circle" at bounding box center [647, 741] width 12 height 12
click at [589, 735] on input "Average" at bounding box center [583, 741] width 12 height 12
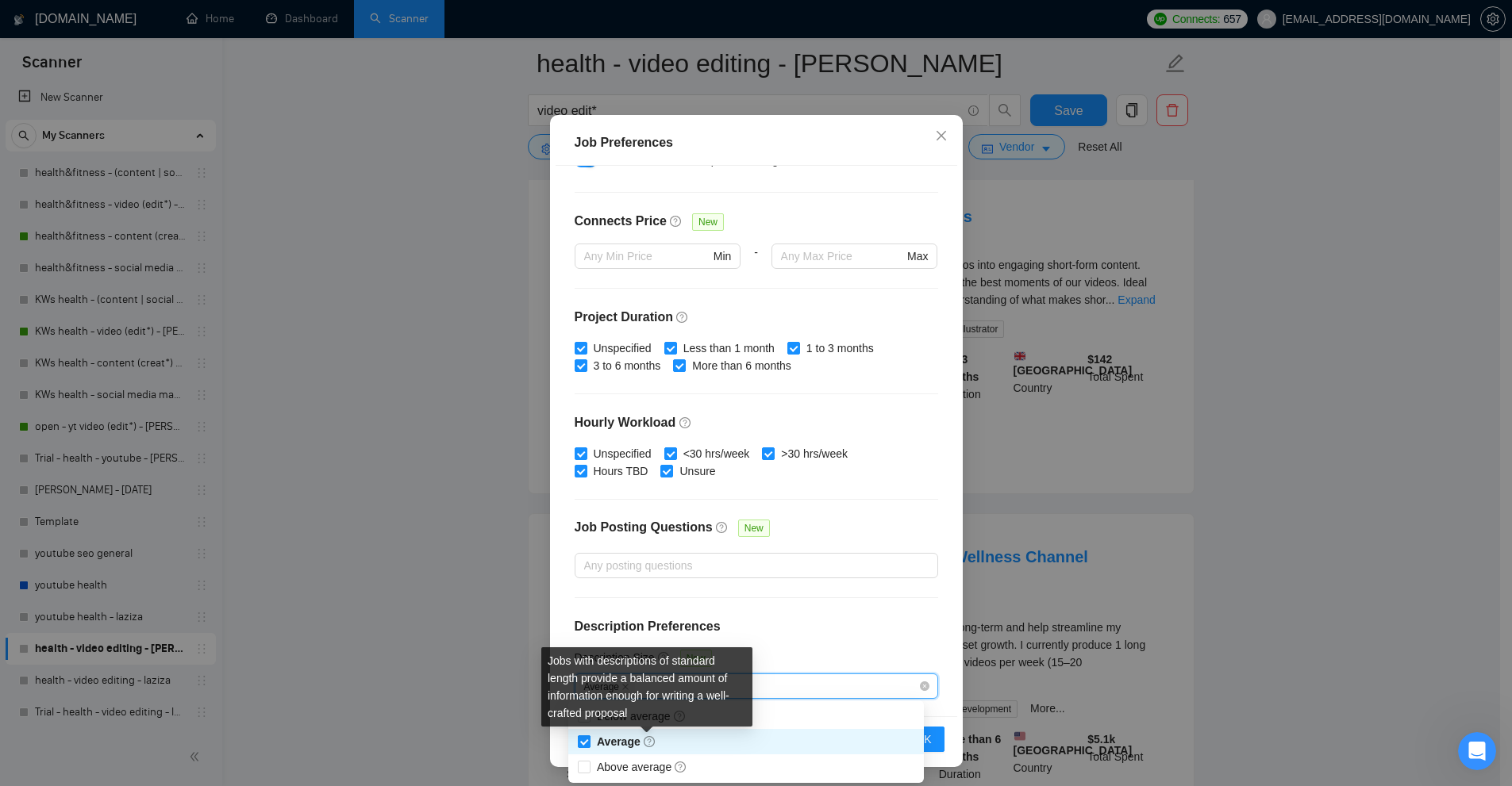
click at [616, 749] on span "Average" at bounding box center [626, 742] width 72 height 17
click at [589, 747] on input "Average" at bounding box center [583, 741] width 12 height 12
checkbox input "true"
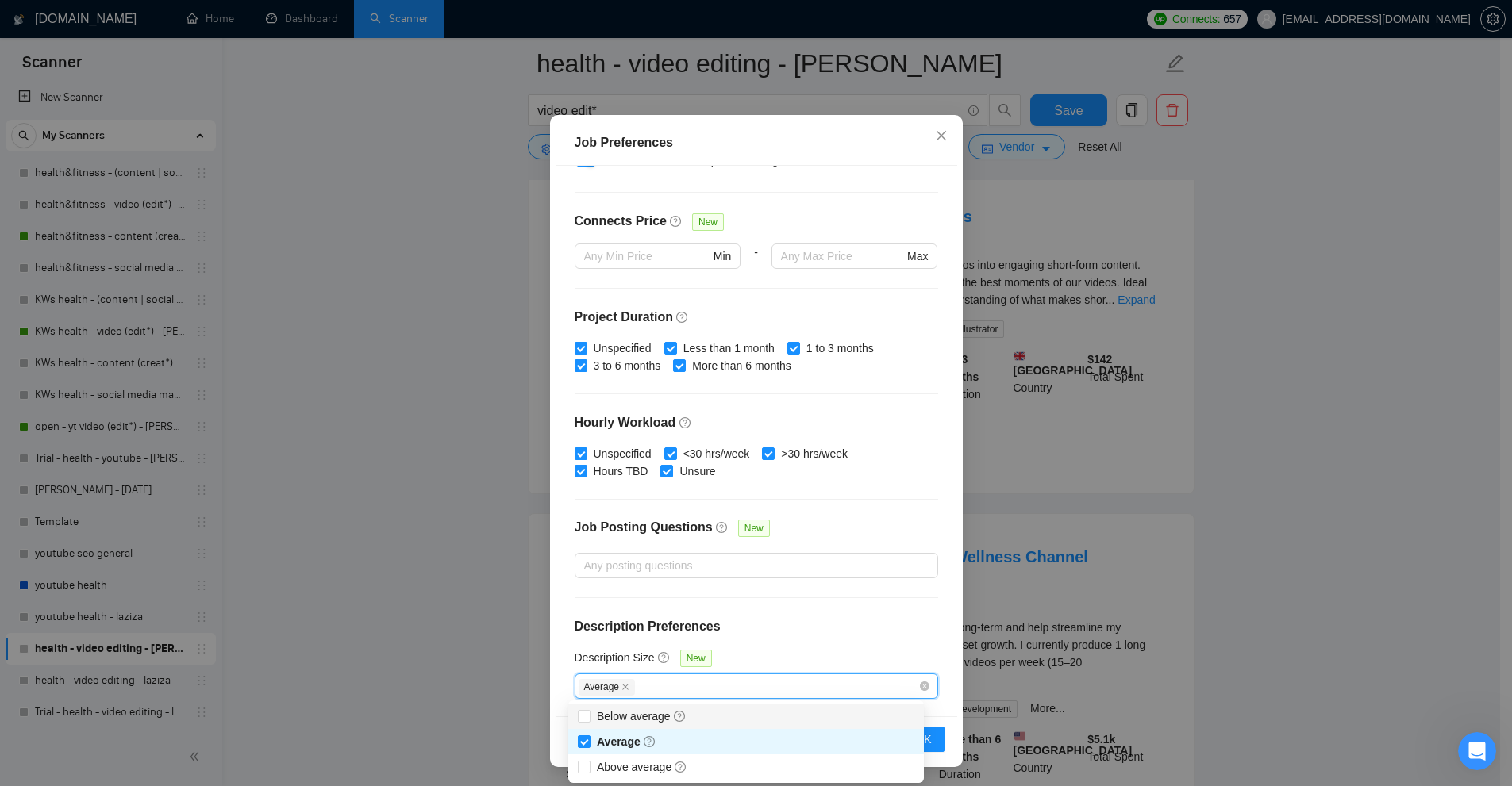
click at [697, 715] on div "Below average" at bounding box center [746, 717] width 336 height 17
checkbox input "true"
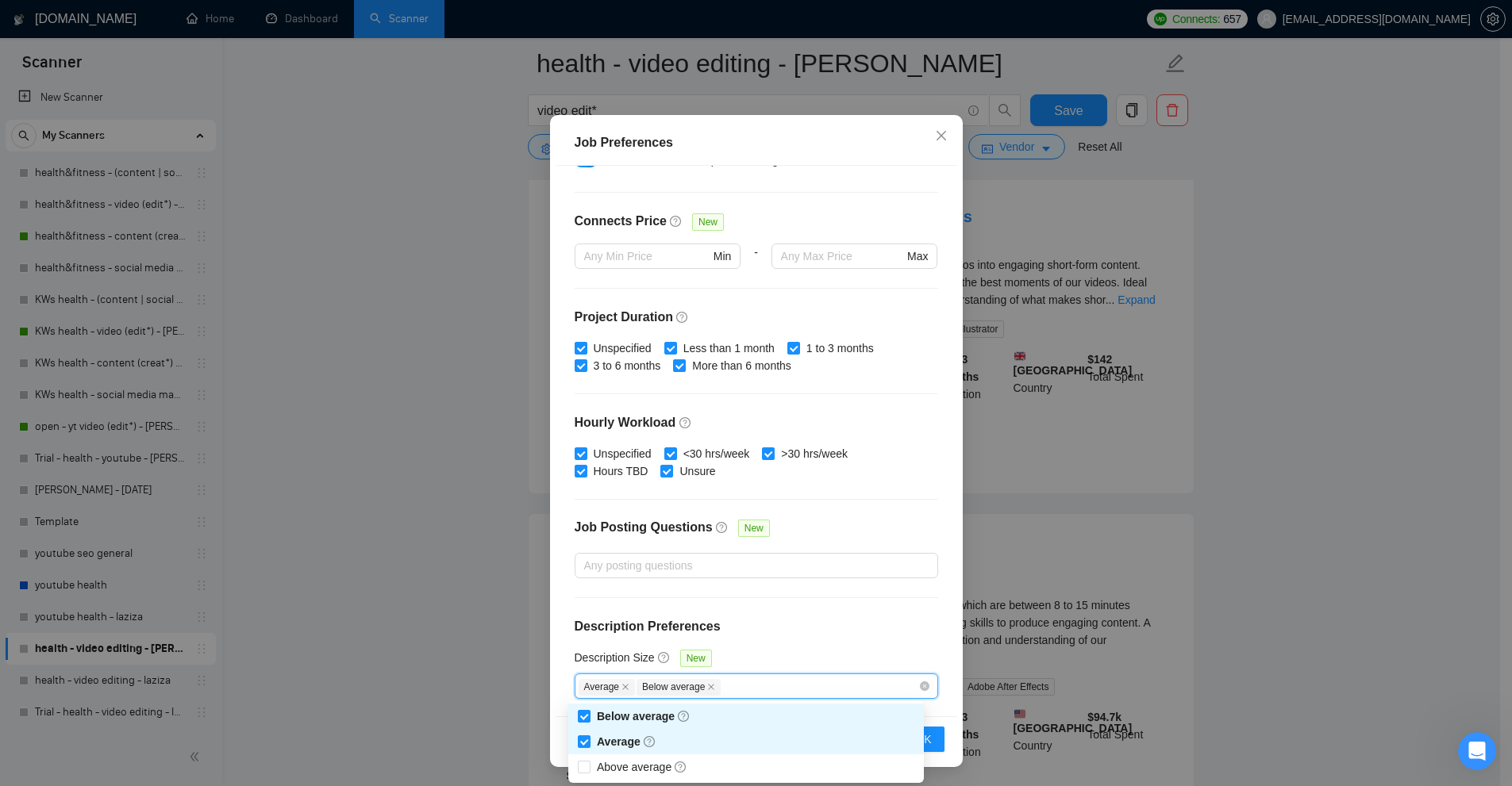
click at [677, 742] on div "Average" at bounding box center [746, 742] width 336 height 17
checkbox input "false"
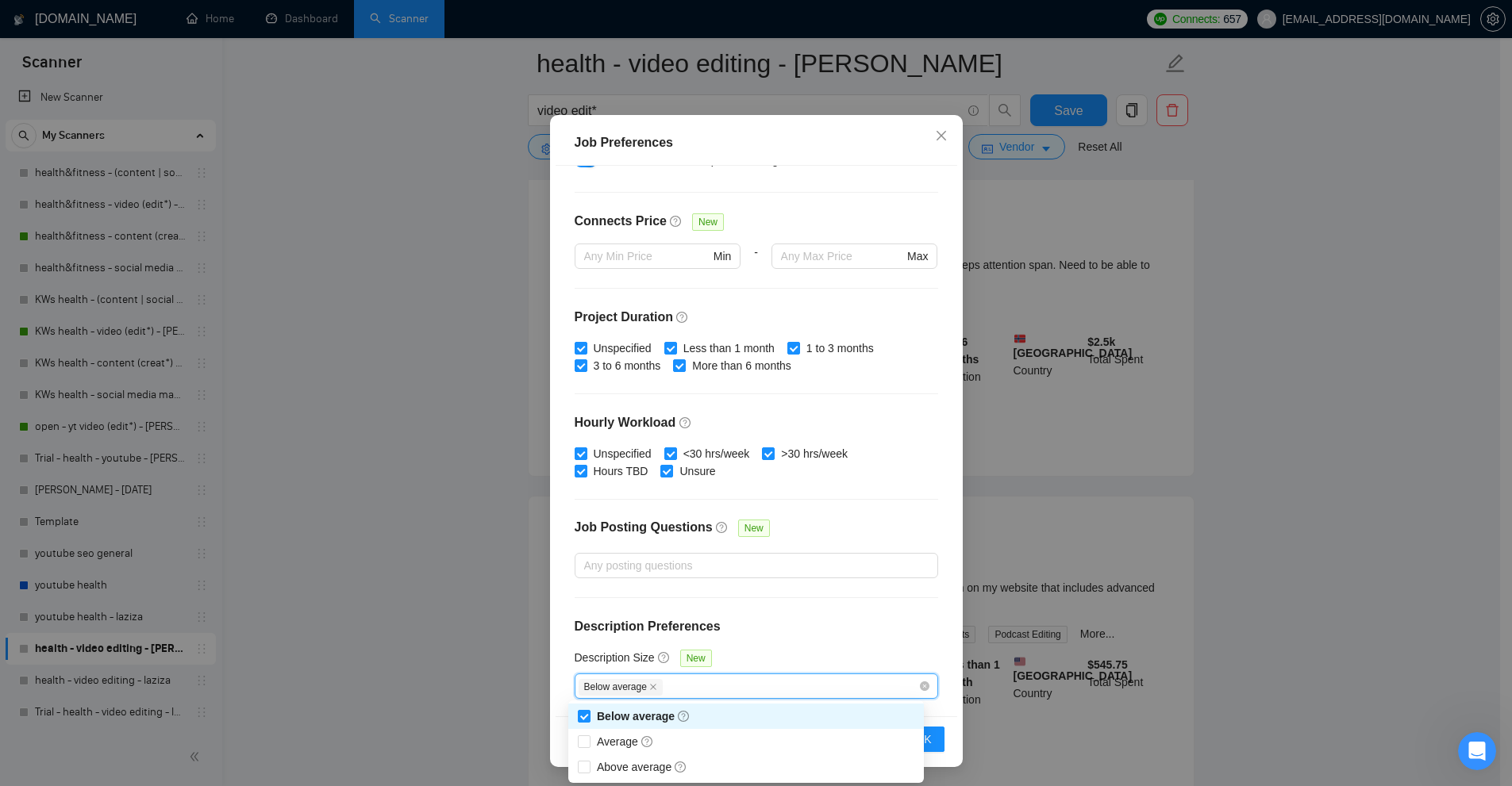
click at [827, 648] on div "Budget Project Type All Fixed Price Hourly Rate Fixed Price Budget $ 500 Min - …" at bounding box center [756, 441] width 402 height 551
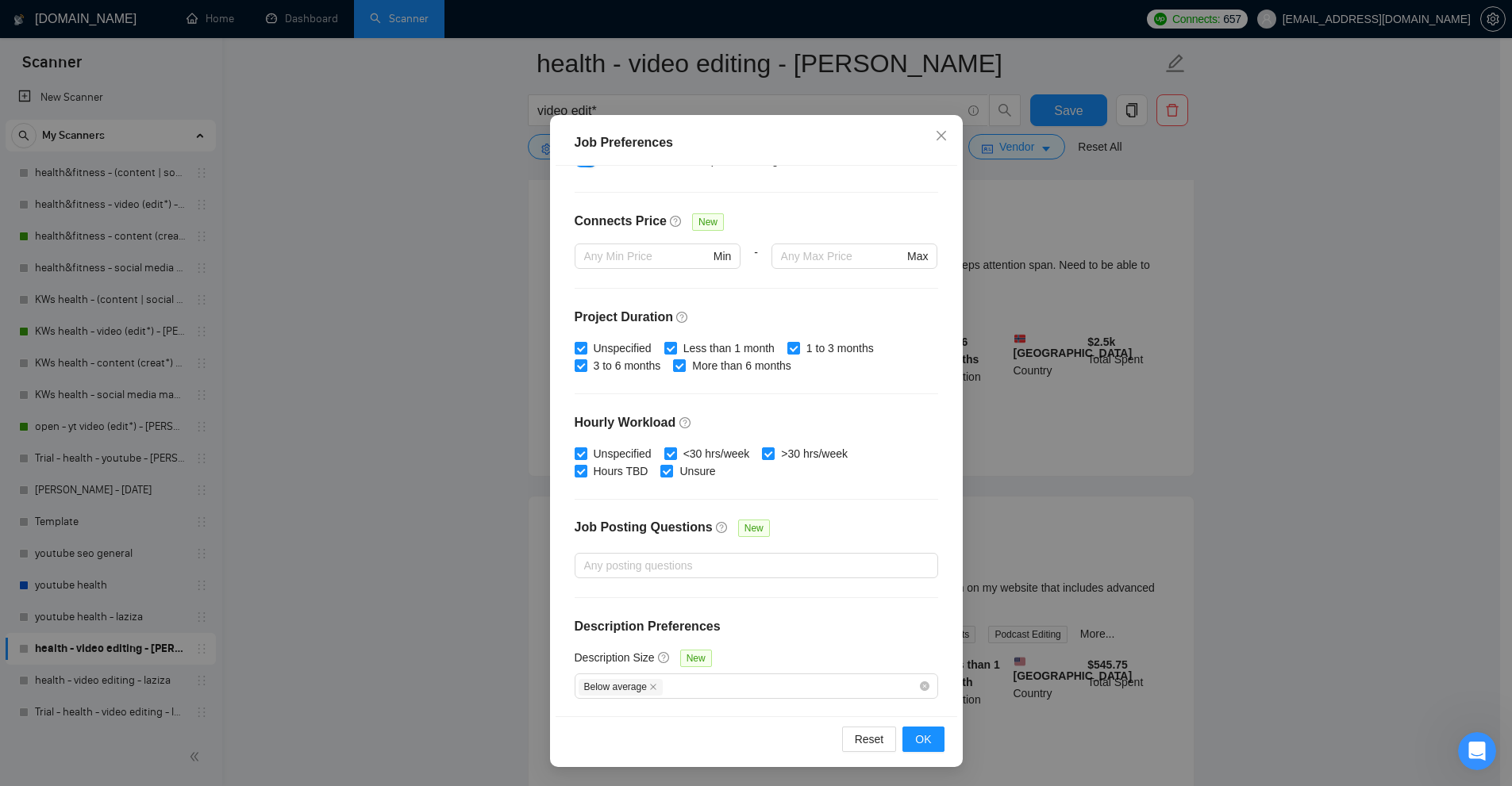
click at [1079, 511] on div "Job Preferences Budget Project Type All Fixed Price Hourly Rate Fixed Price Bud…" at bounding box center [756, 393] width 1512 height 786
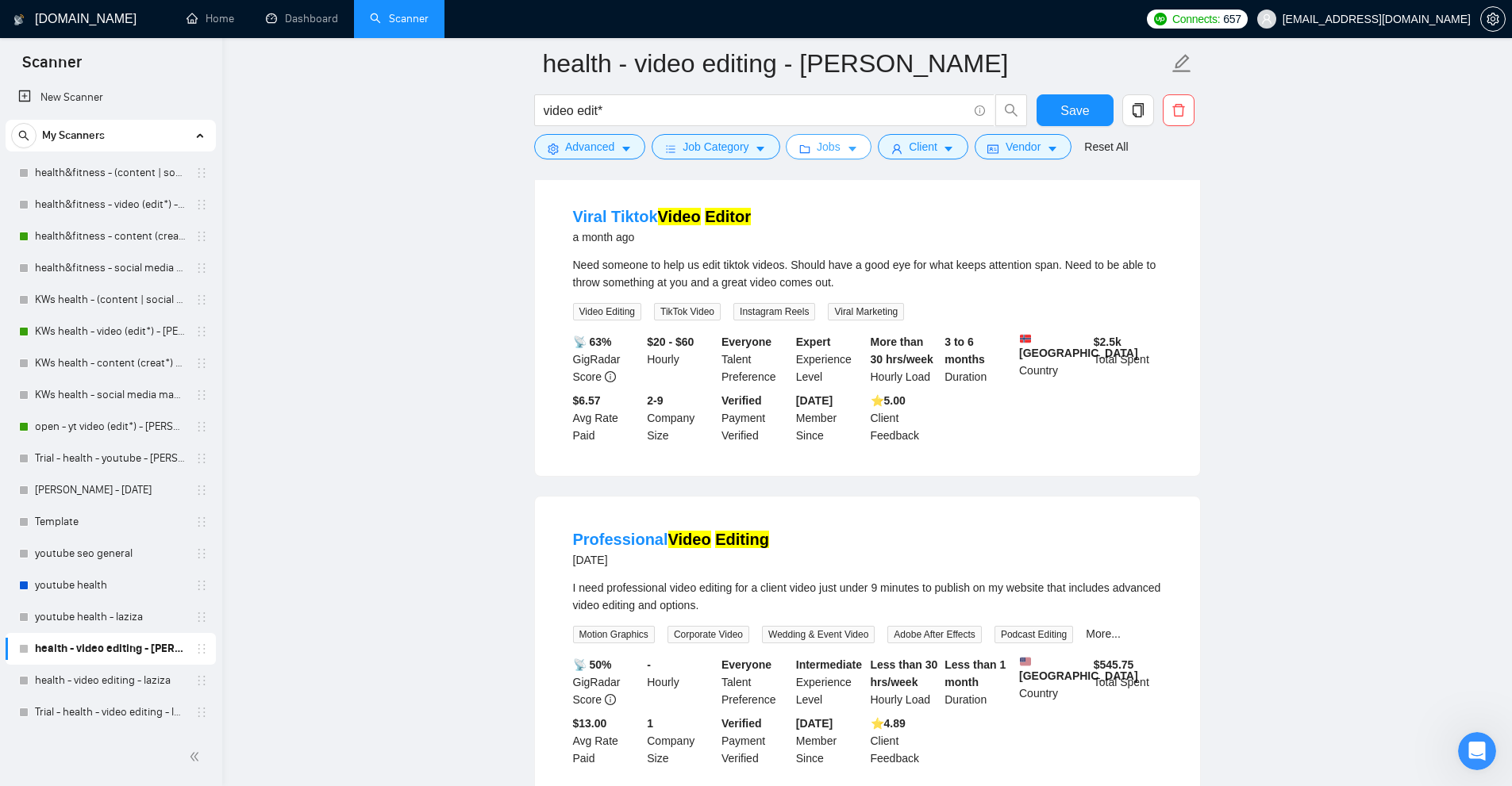
scroll to position [0, 0]
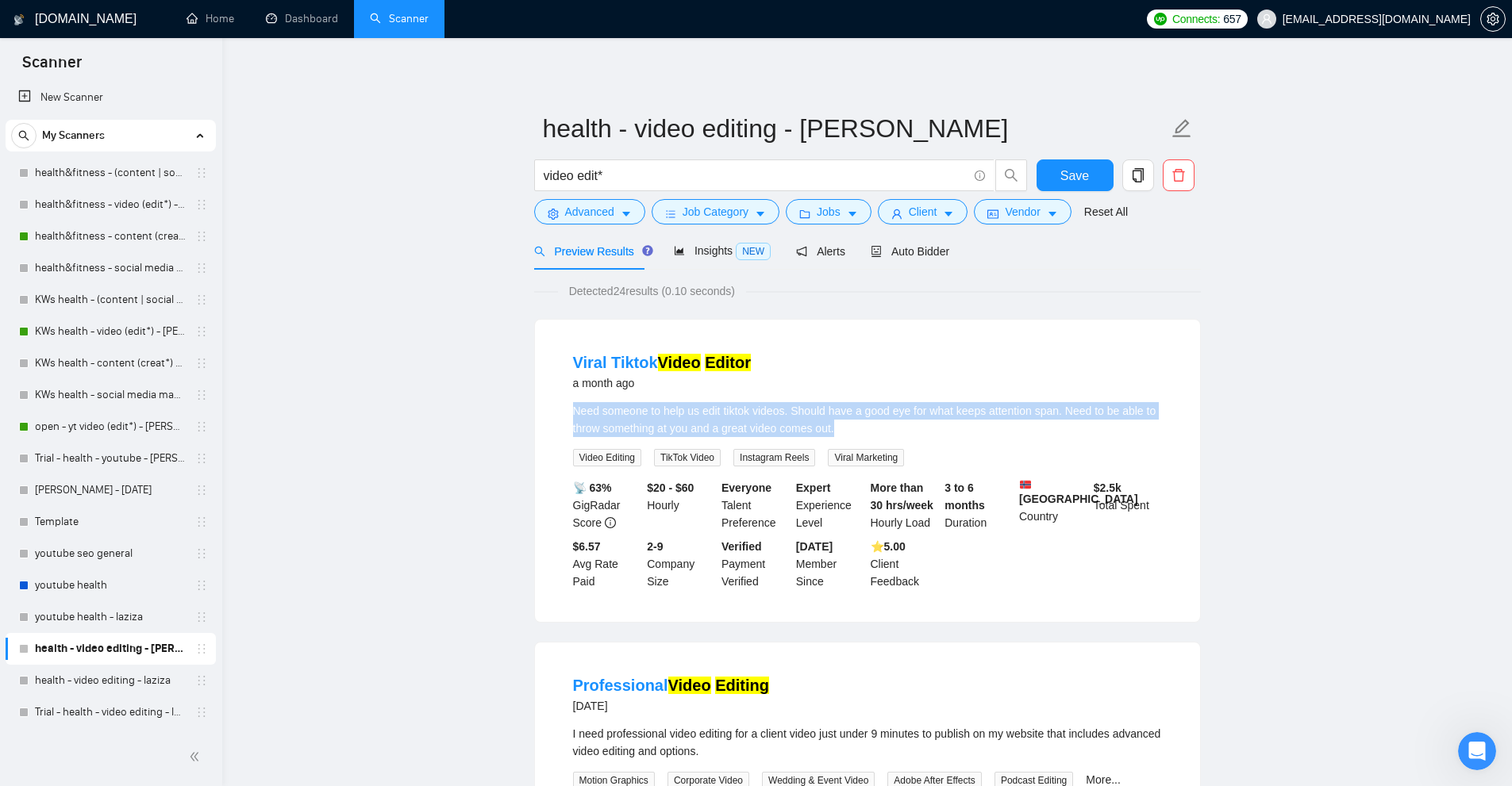
drag, startPoint x: 685, startPoint y: 418, endPoint x: 896, endPoint y: 431, distance: 211.4
click at [896, 431] on li "Viral Tiktok Video Editor a month ago Need someone to help us edit tiktok video…" at bounding box center [867, 471] width 627 height 264
click at [890, 426] on div "Need someone to help us edit tiktok videos. Should have a good eye for what kee…" at bounding box center [867, 420] width 589 height 35
drag, startPoint x: 576, startPoint y: 408, endPoint x: 854, endPoint y: 420, distance: 278.3
click at [854, 420] on div "Need someone to help us edit tiktok videos. Should have a good eye for what kee…" at bounding box center [867, 420] width 589 height 35
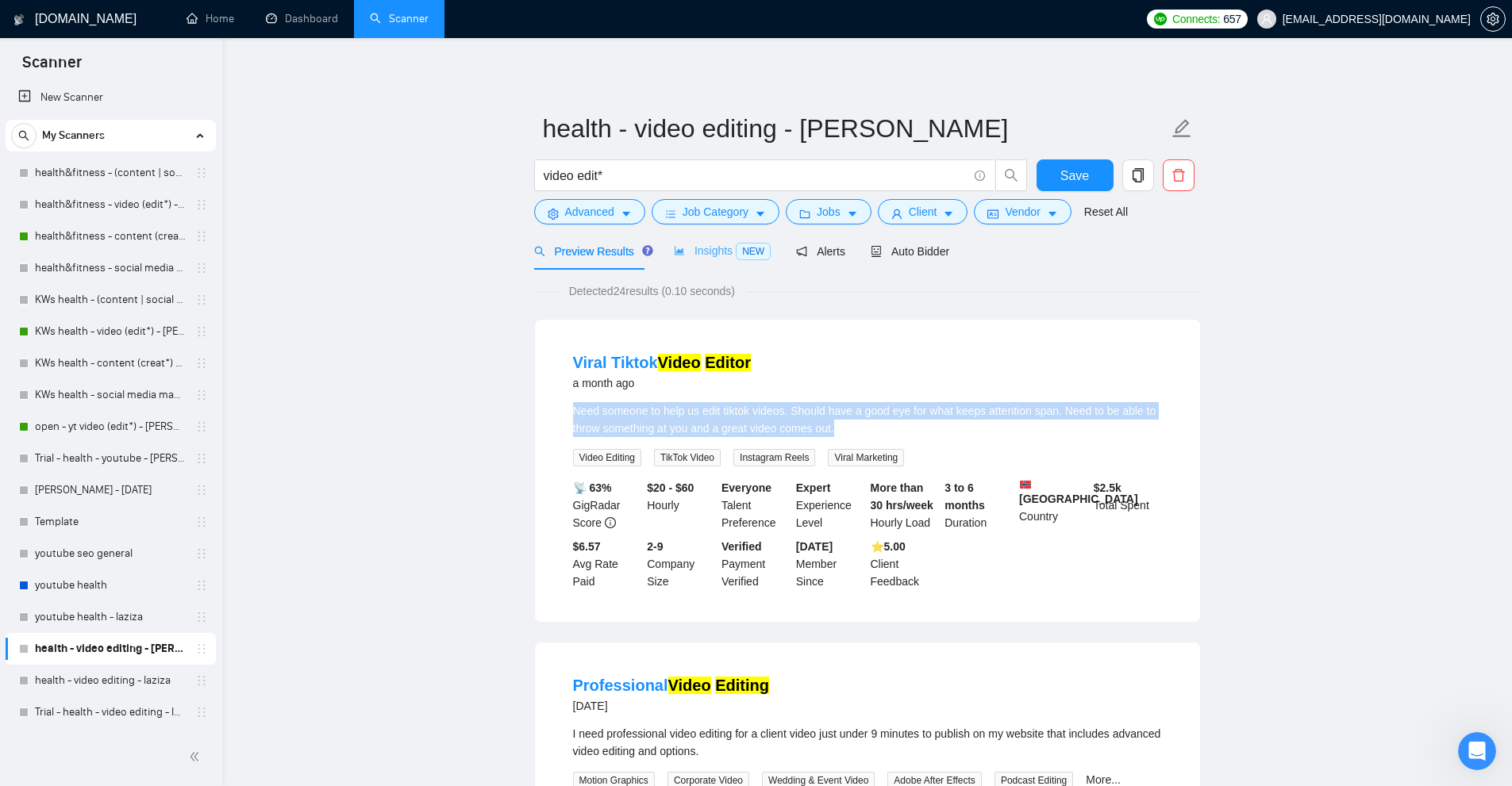
copy div "Need someone to help us edit tiktok videos. Should have a good eye for what kee…"
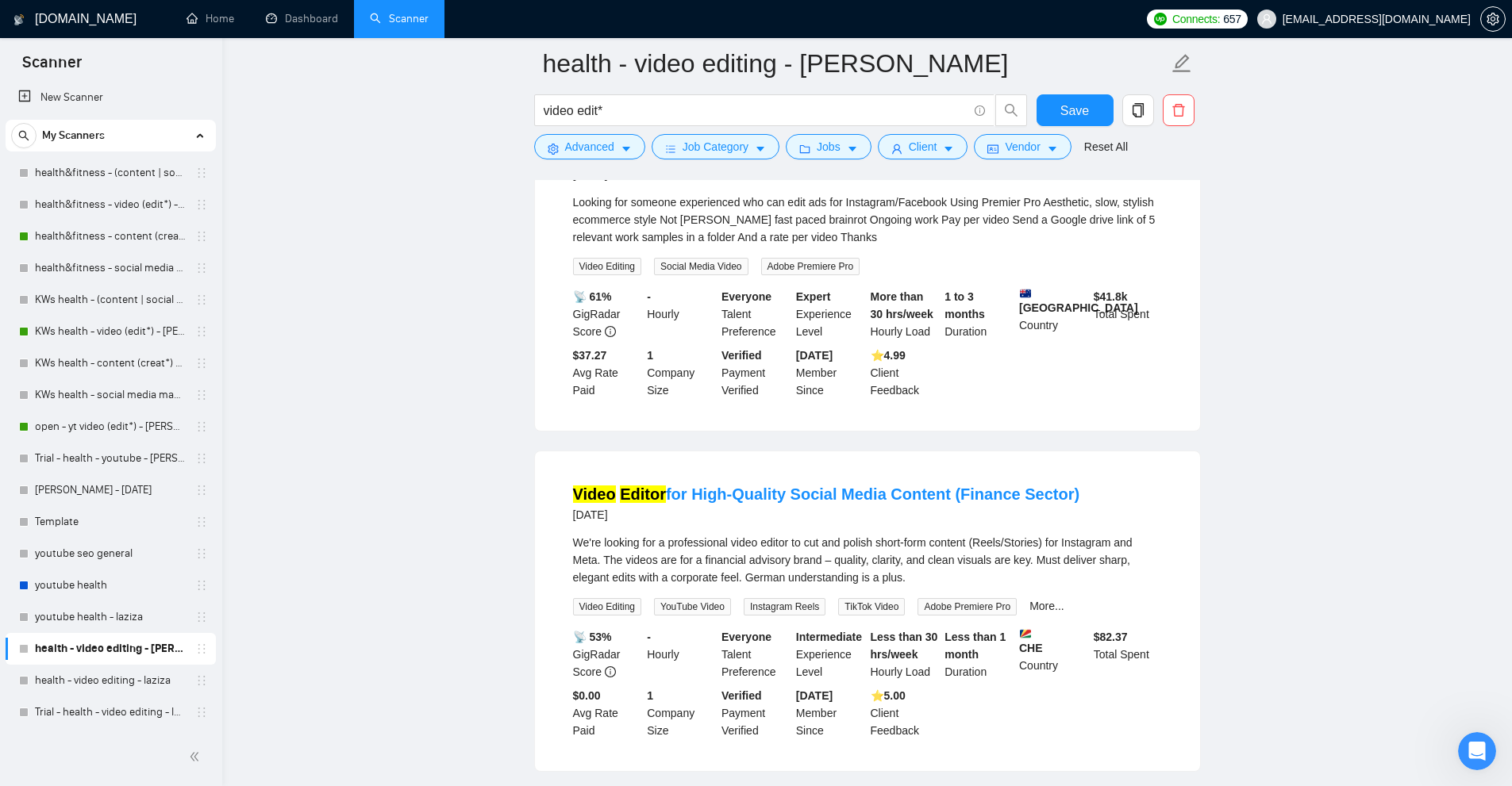
scroll to position [1111, 0]
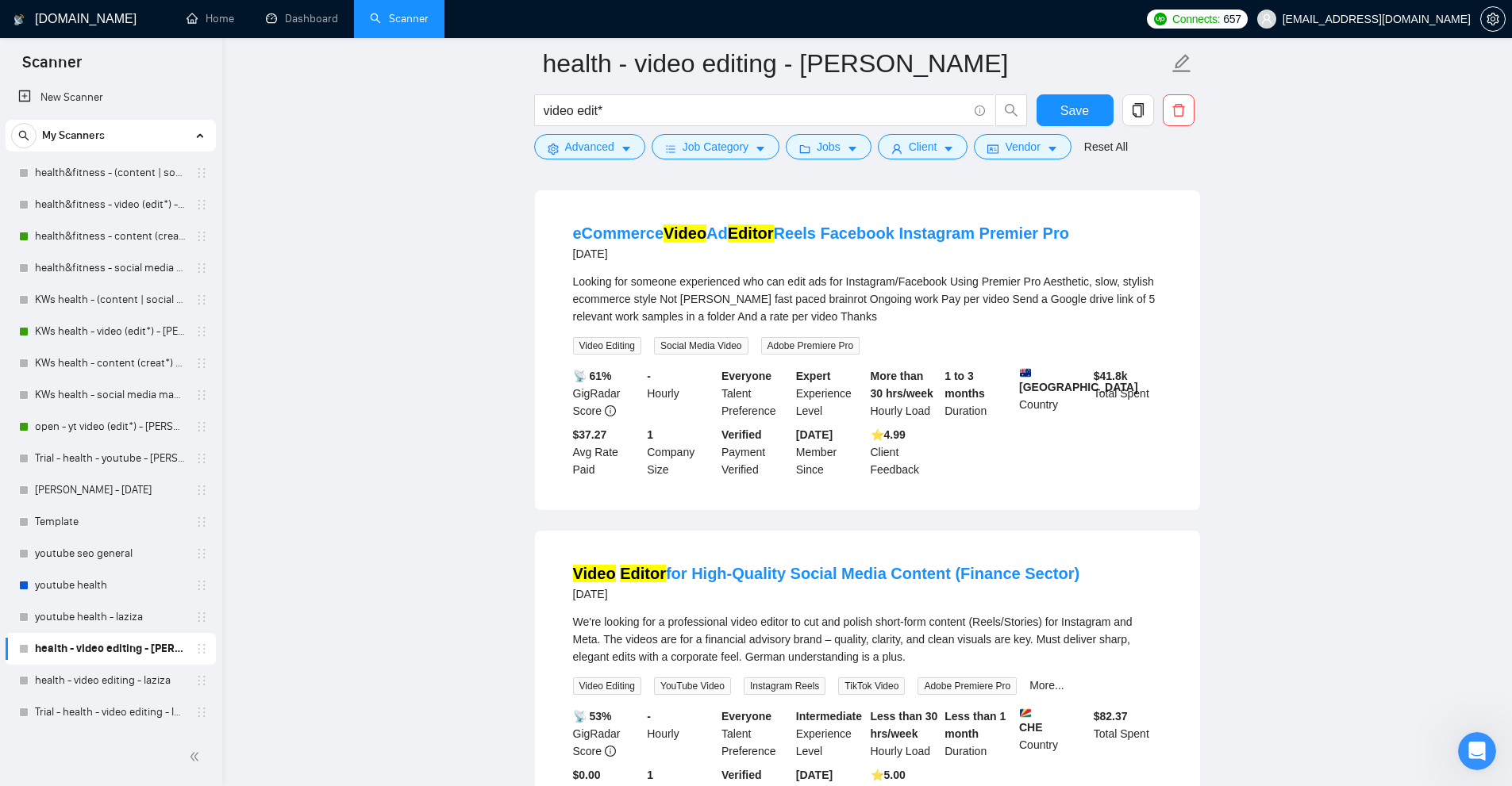
click at [800, 316] on div "Looking for someone experienced who can edit ads for Instagram/Facebook Using P…" at bounding box center [867, 299] width 589 height 52
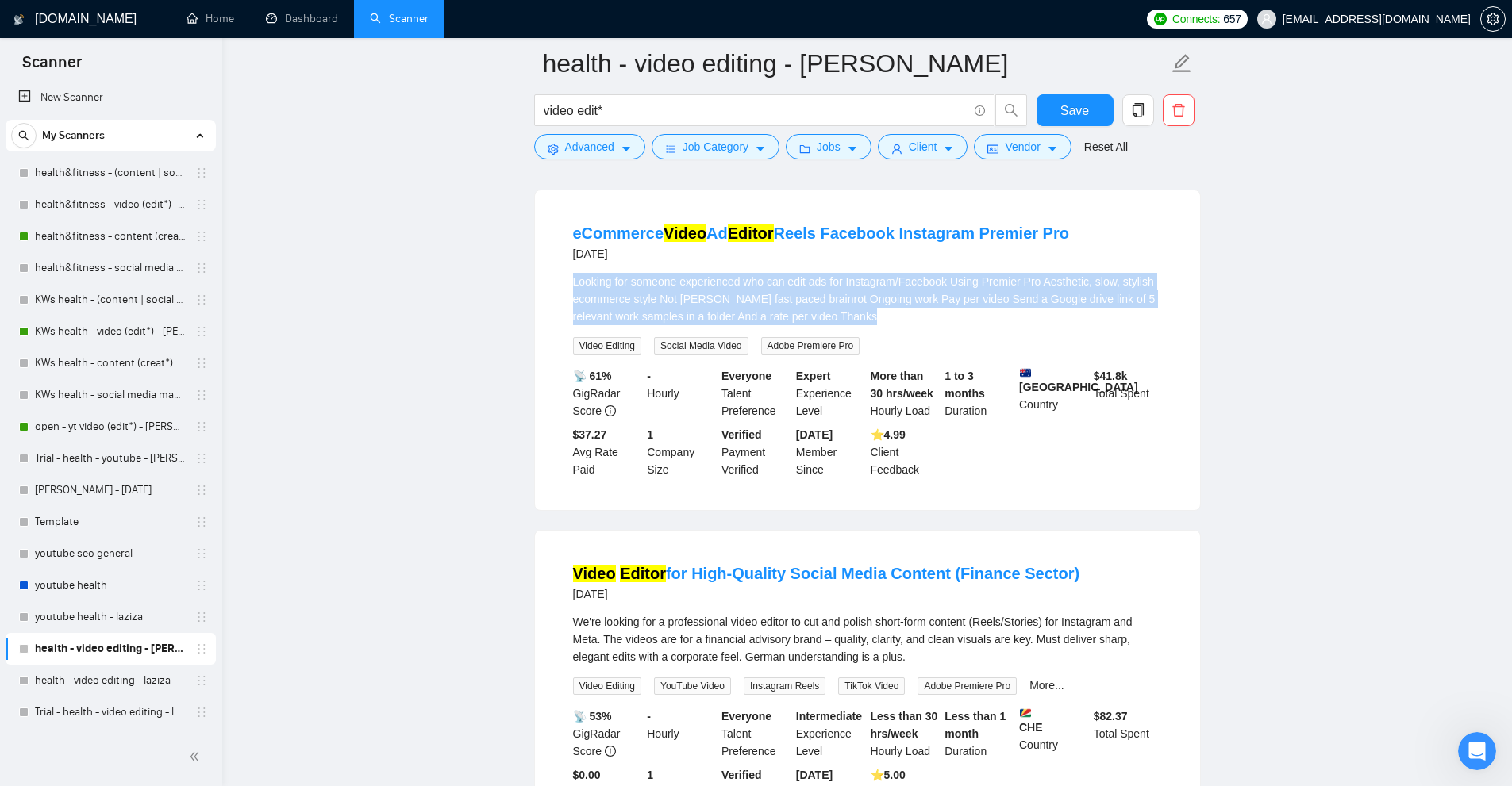
click at [800, 316] on div "Looking for someone experienced who can edit ads for Instagram/Facebook Using P…" at bounding box center [867, 299] width 589 height 52
copy div "Looking for someone experienced who can edit ads for Instagram/Facebook Using P…"
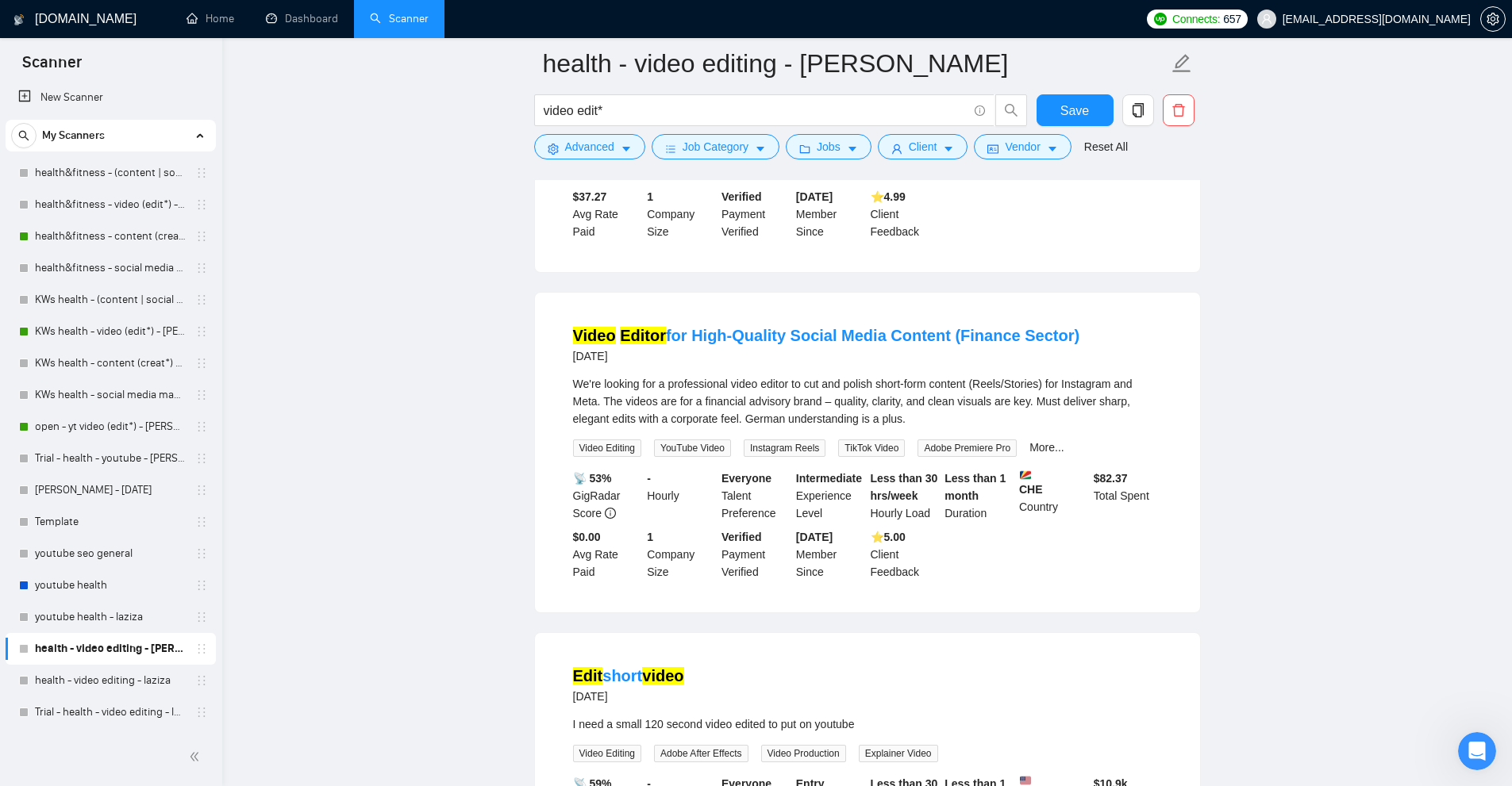
click at [823, 403] on div "We're looking for a professional video editor to cut and polish short-form cont…" at bounding box center [867, 402] width 589 height 52
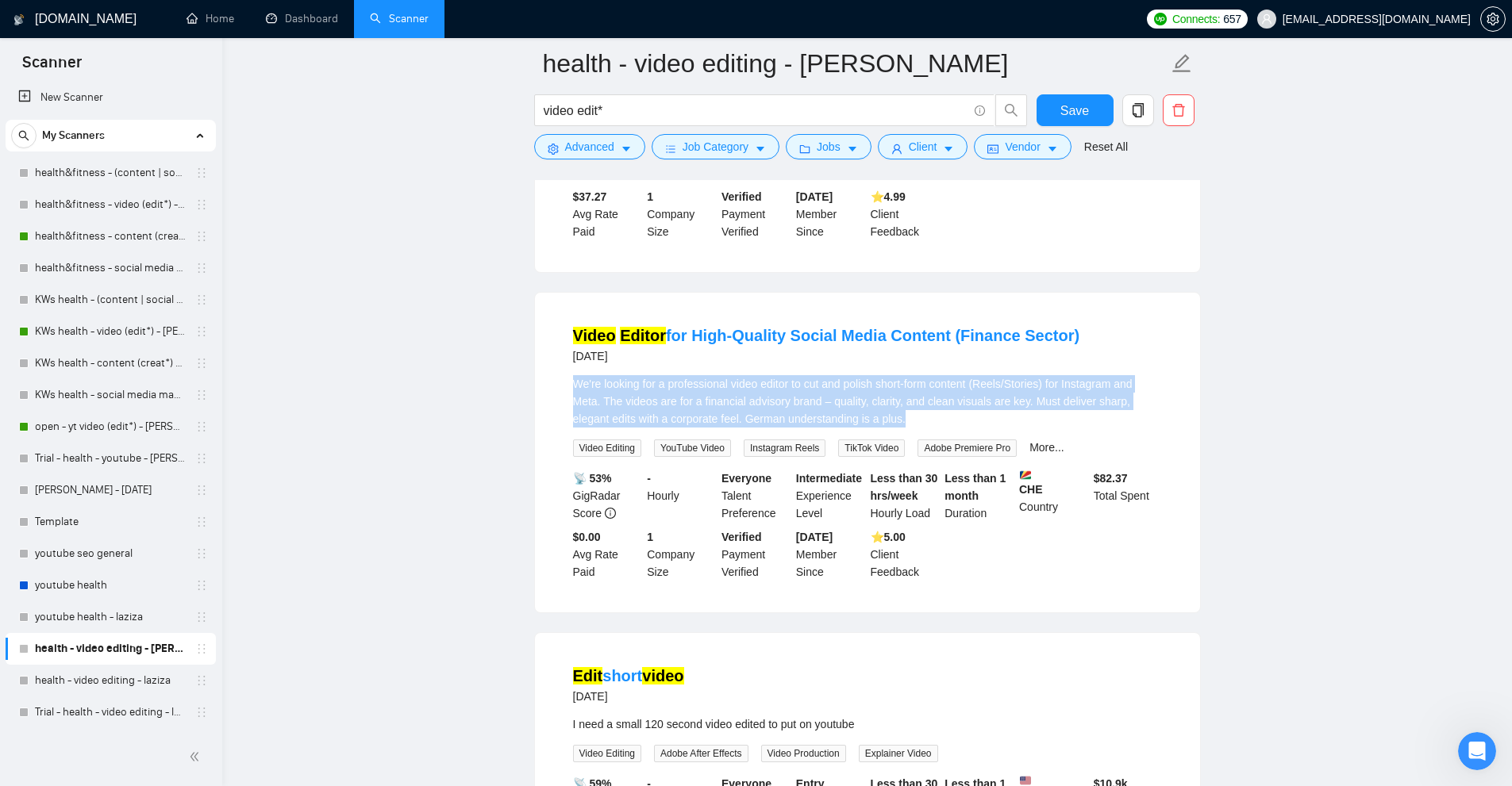
click at [823, 403] on div "We're looking for a professional video editor to cut and polish short-form cont…" at bounding box center [867, 402] width 589 height 52
copy div "We're looking for a professional video editor to cut and polish short-form cont…"
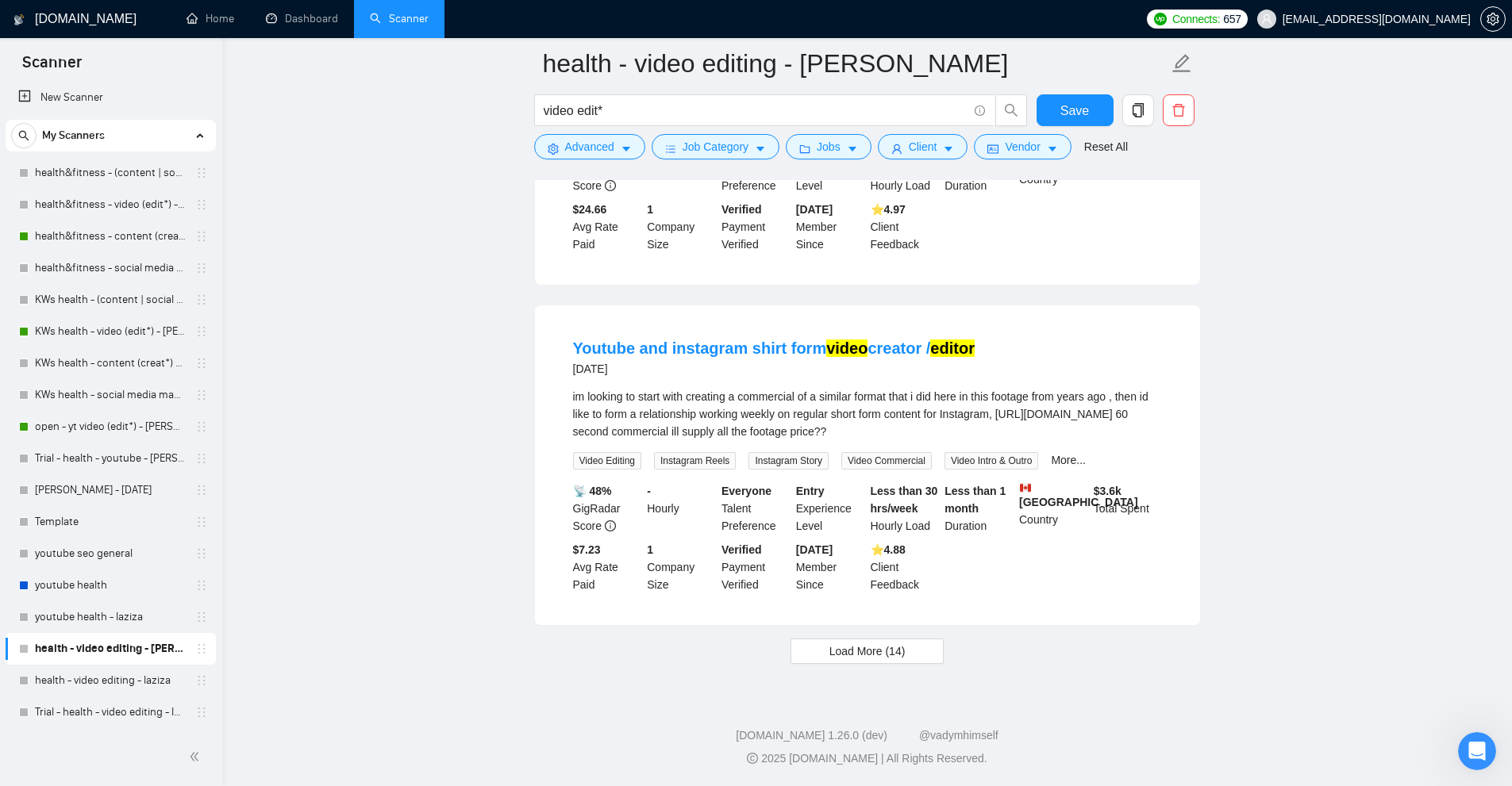
scroll to position [2980, 0]
click at [822, 403] on div "im looking to start with creating a commercial of a similar format that i did h…" at bounding box center [867, 414] width 589 height 52
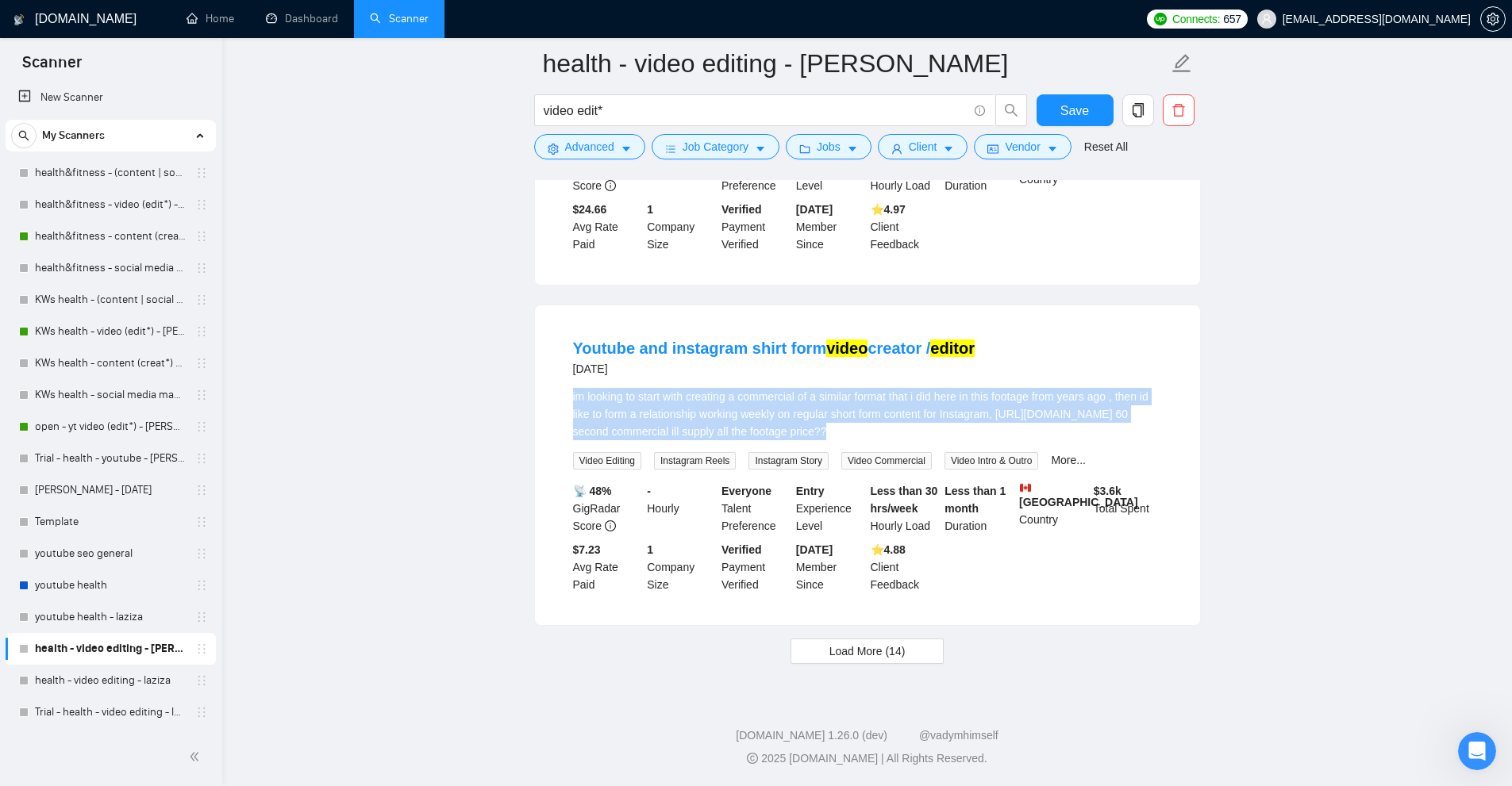
click at [822, 403] on div "im looking to start with creating a commercial of a similar format that i did h…" at bounding box center [867, 414] width 589 height 52
copy div "im looking to start with creating a commercial of a similar format that i did h…"
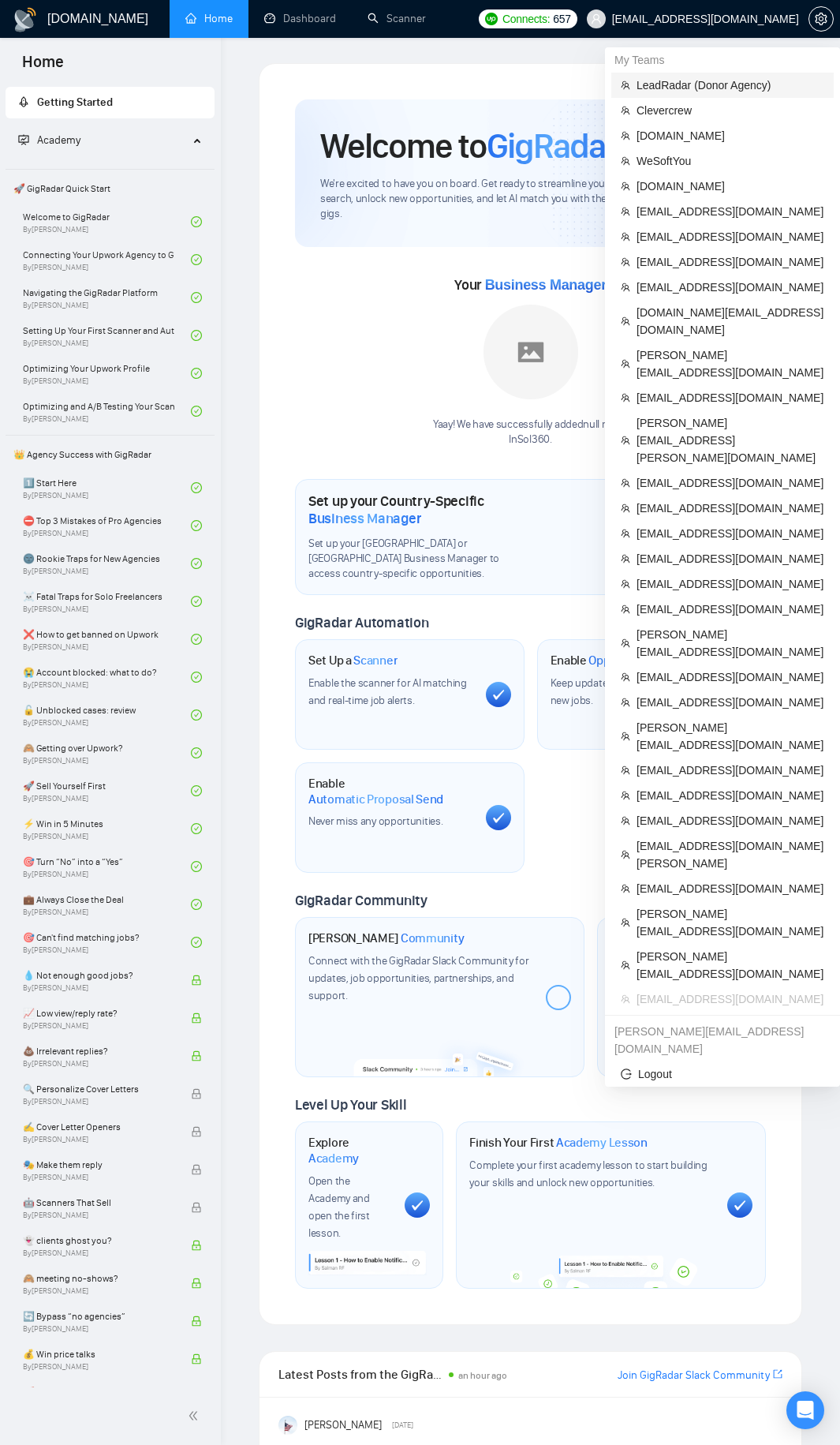
click at [698, 79] on span "LeadRadar (Donor Agency)" at bounding box center [730, 85] width 188 height 17
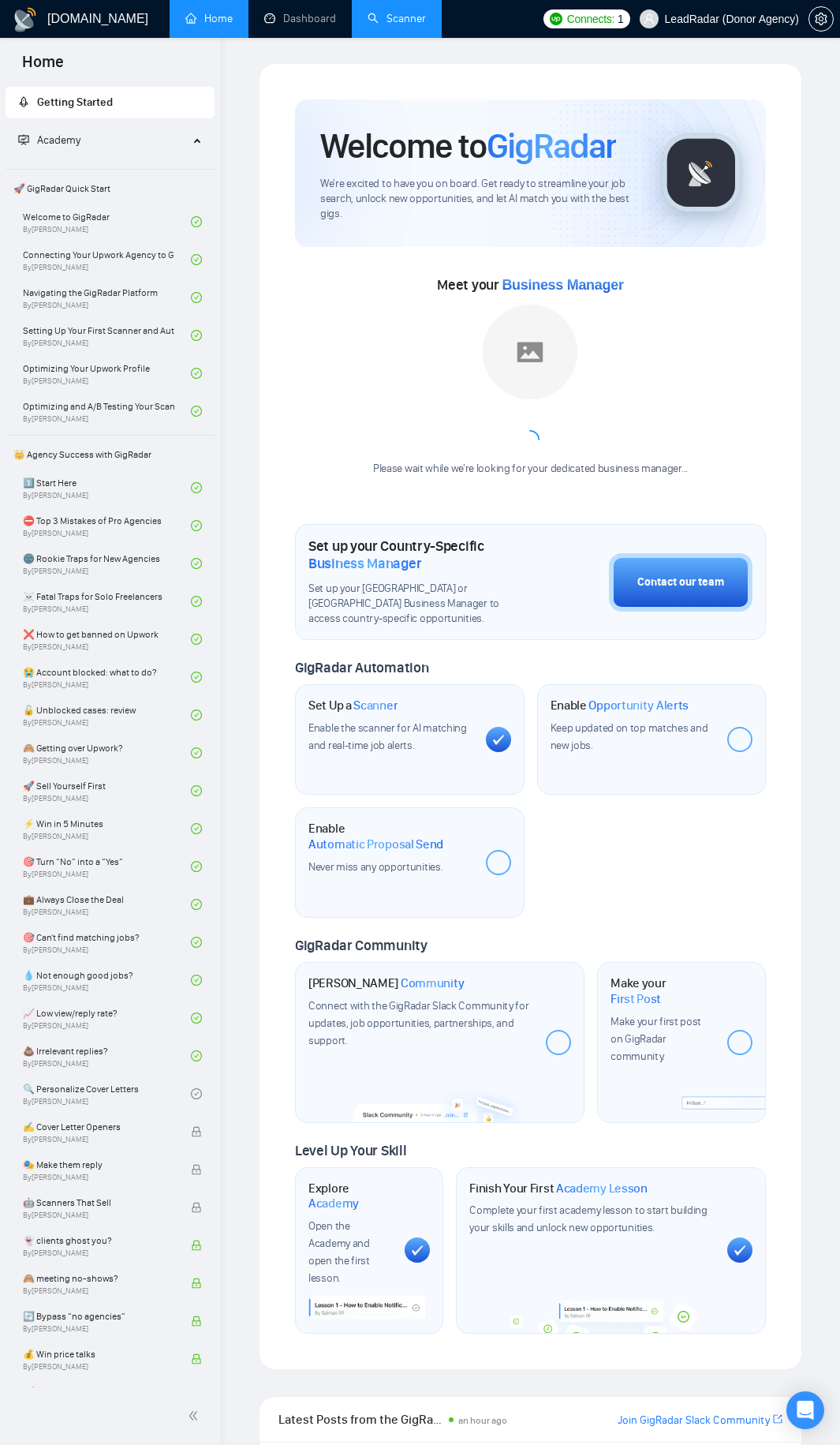
click at [387, 20] on link "Scanner" at bounding box center [397, 18] width 58 height 13
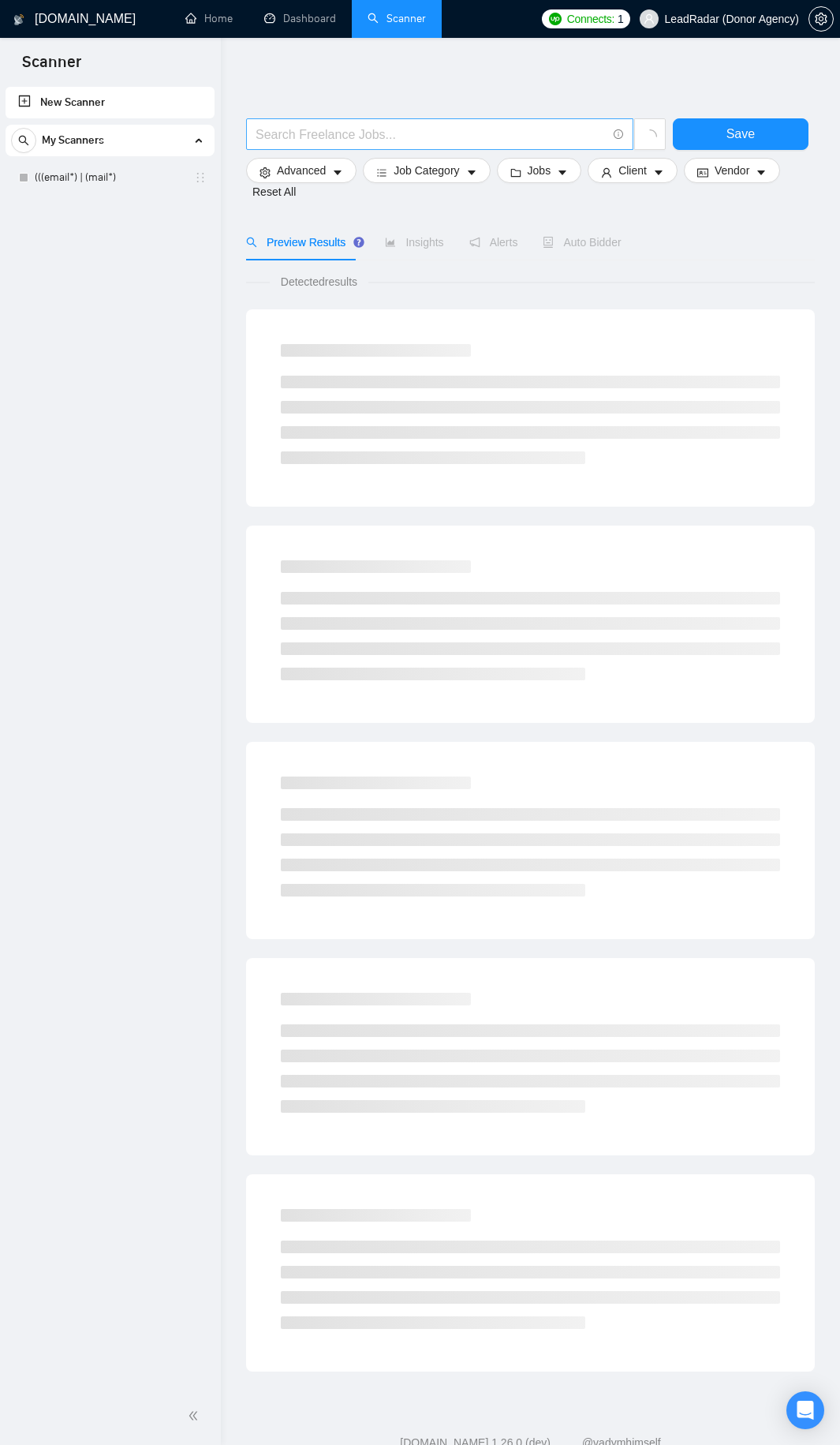
click at [294, 130] on input "text" at bounding box center [431, 134] width 351 height 20
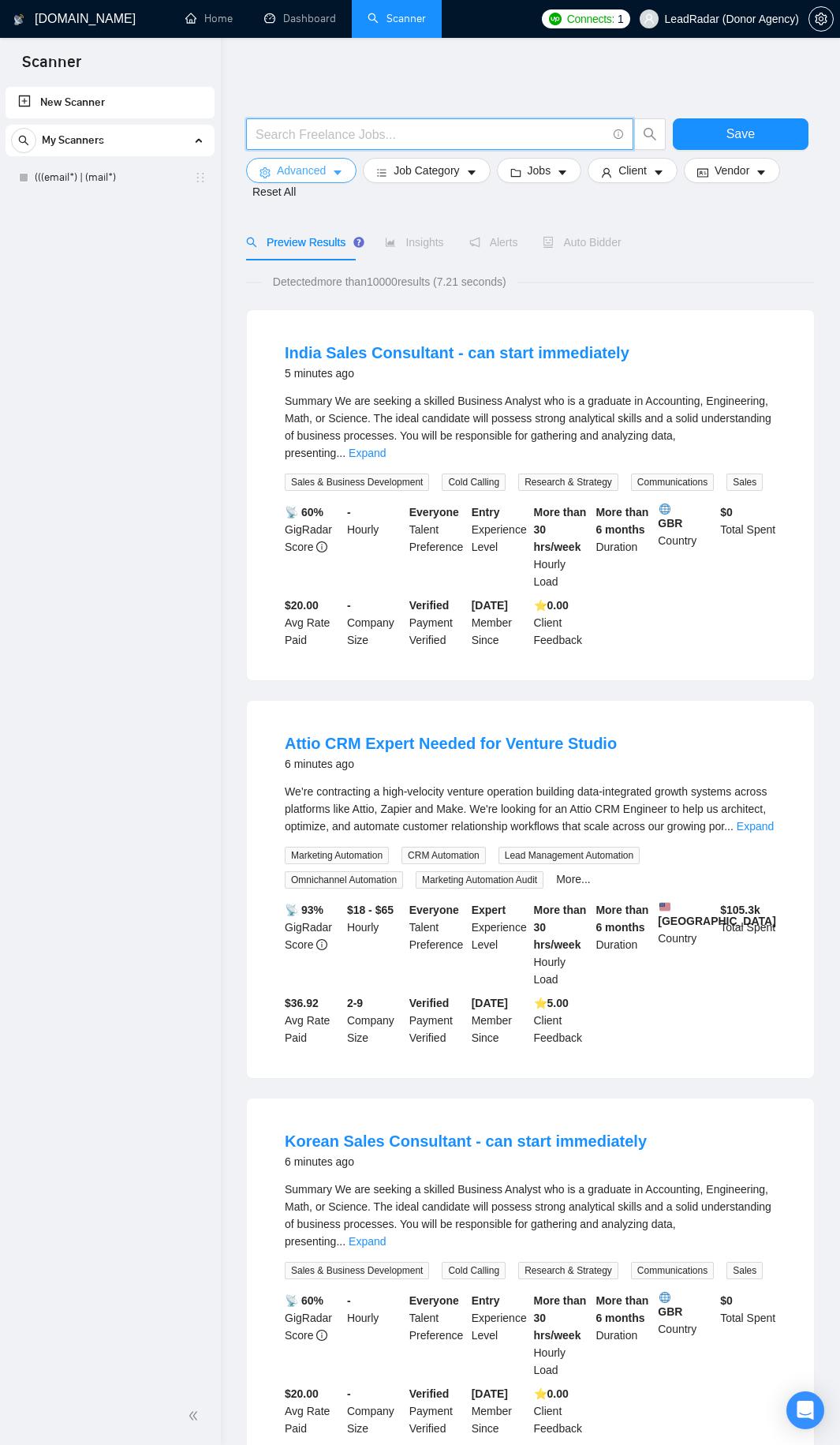
click at [343, 172] on button "Advanced" at bounding box center [302, 170] width 111 height 25
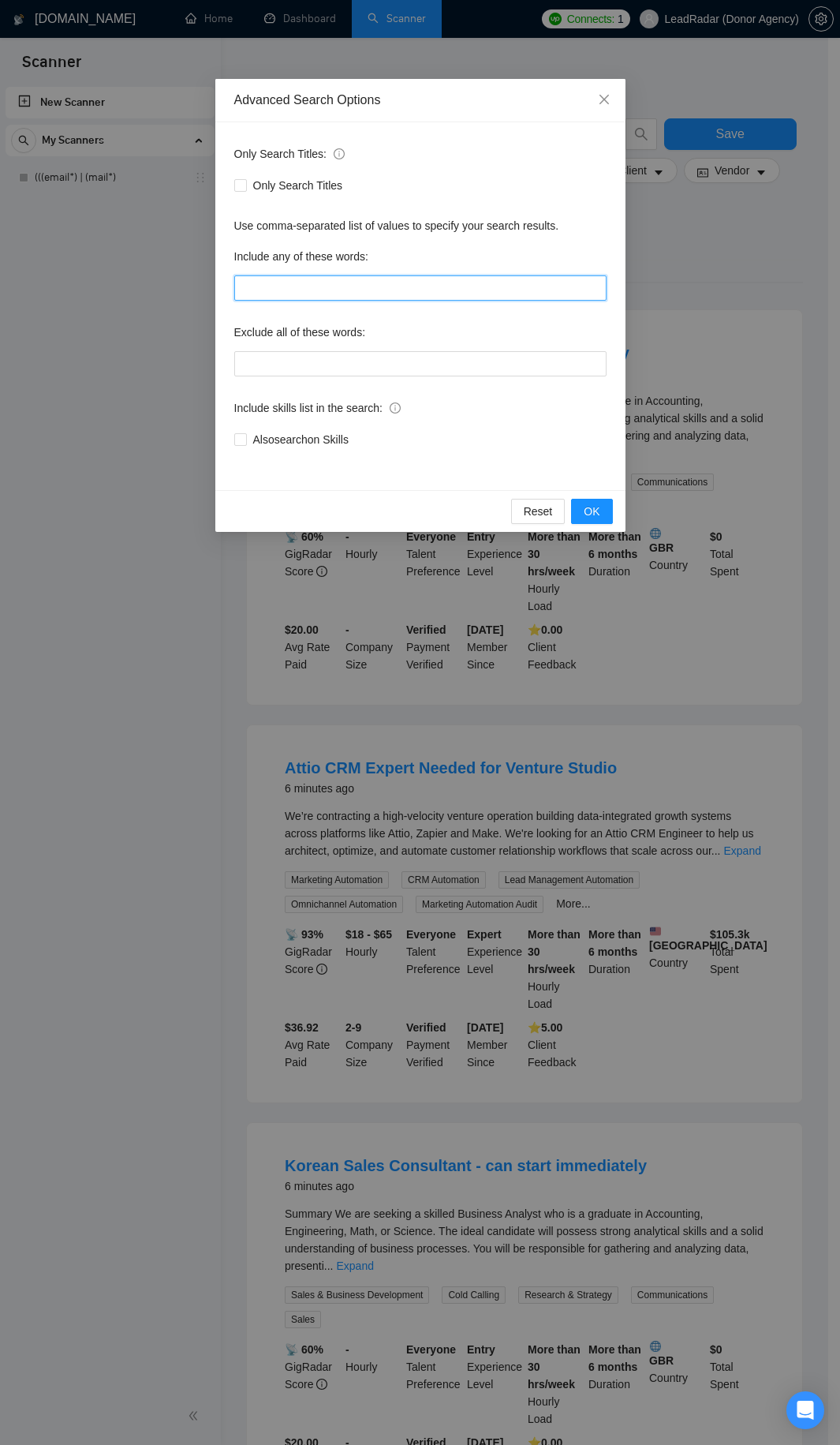
click at [299, 284] on input "text" at bounding box center [420, 288] width 373 height 25
paste input ""to apply", "please include", "please\, include", "if you are interested", "ple…"
click at [333, 286] on input ""to apply", "please include", "please\, include", "if you are interested", "ple…" at bounding box center [420, 288] width 373 height 25
paste input ""mandatory application requirements""
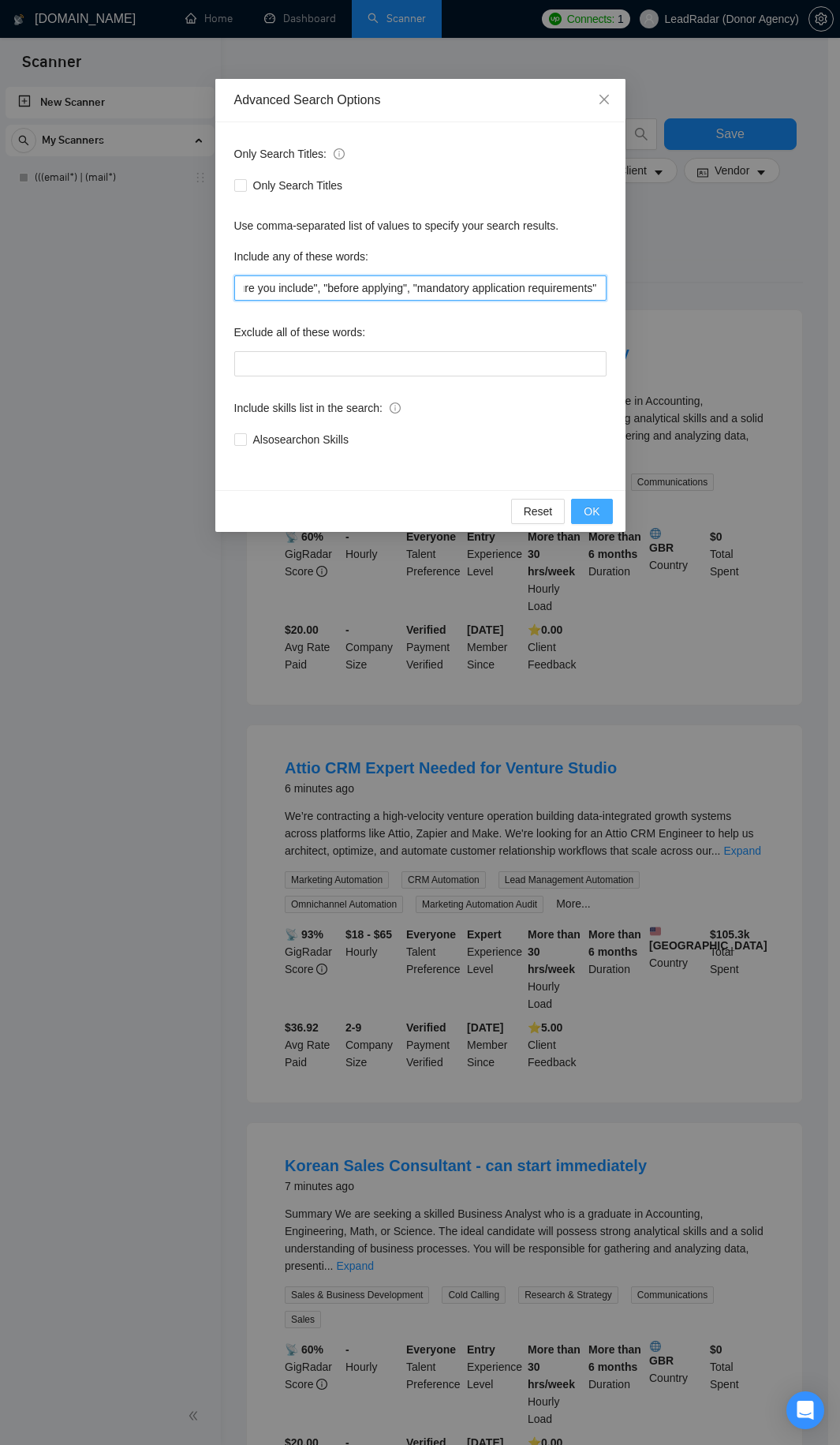
type input ""to apply", "please include", "please\, include", "if you are interested", "ple…"
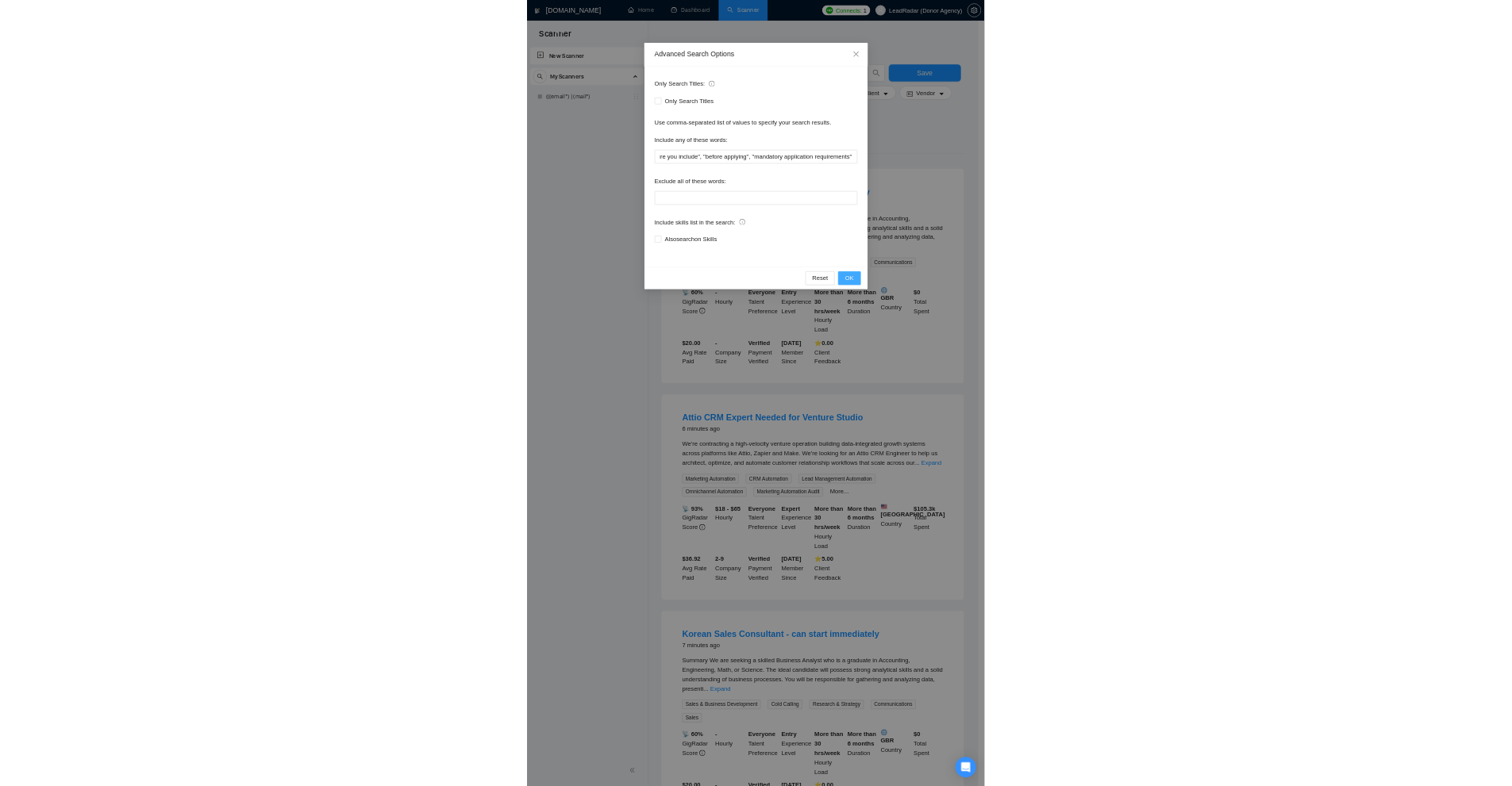
scroll to position [0, 0]
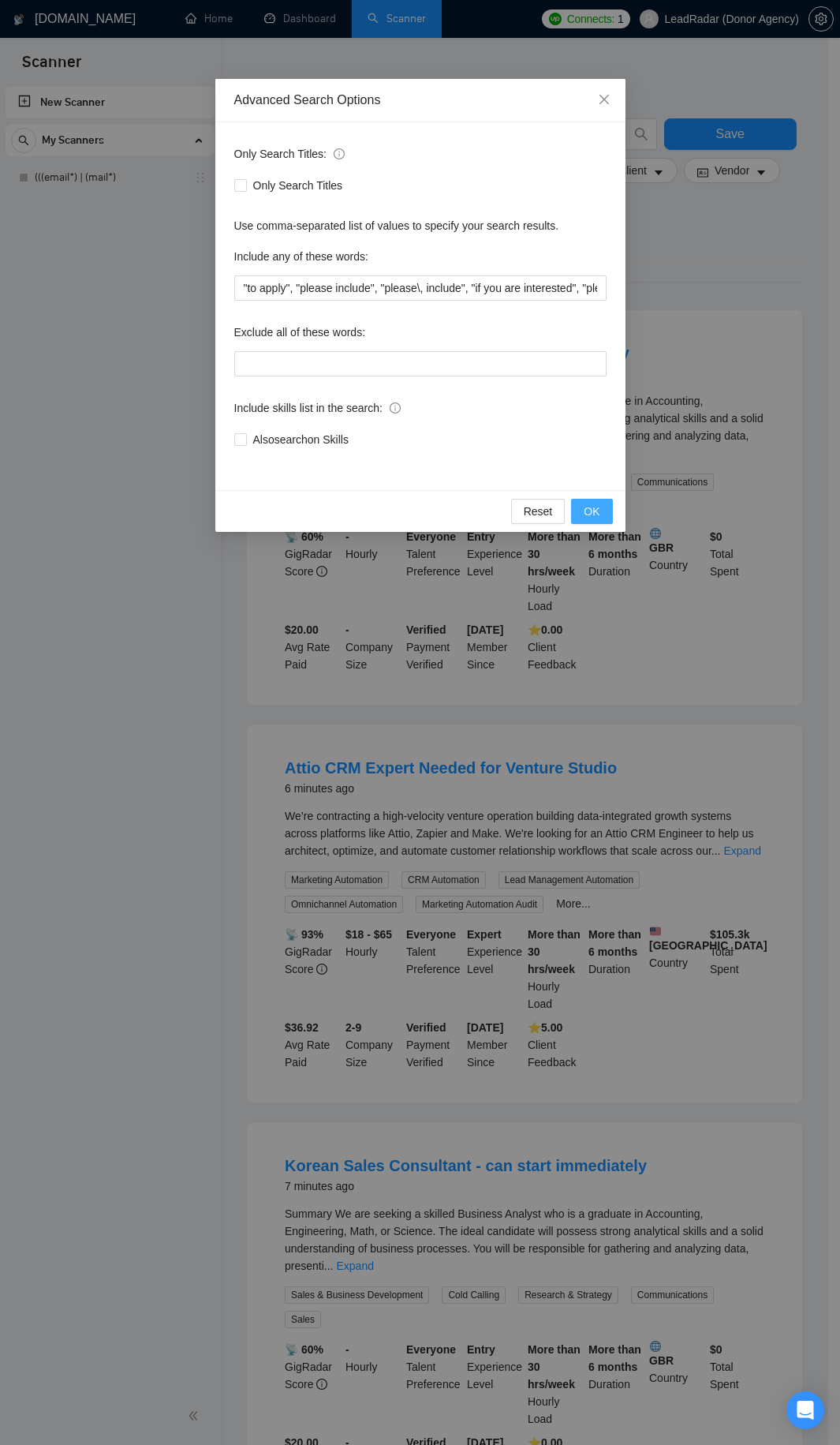
click at [595, 519] on span "OK" at bounding box center [592, 511] width 16 height 17
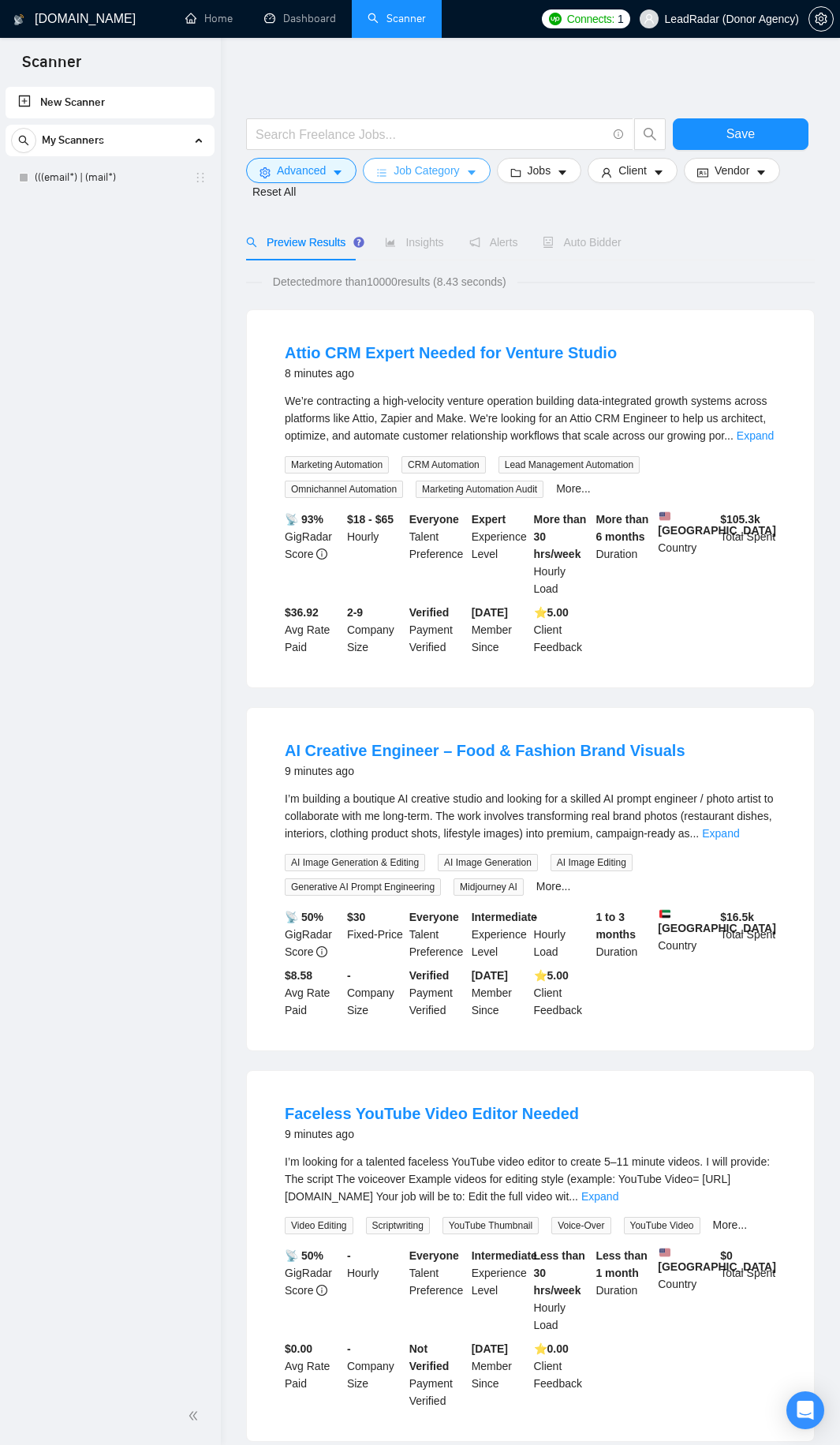
click at [428, 177] on span "Job Category" at bounding box center [426, 170] width 66 height 17
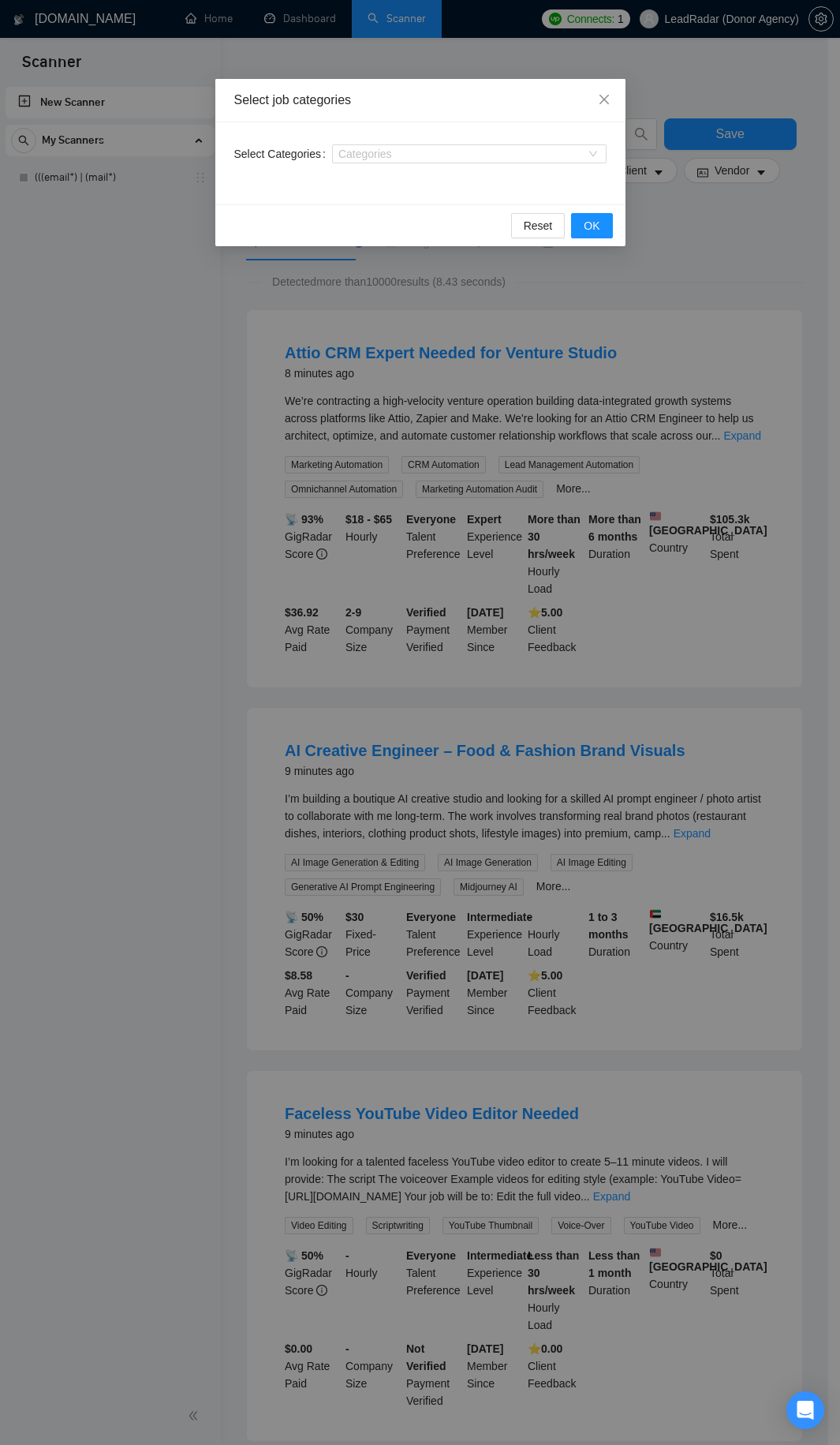
click at [465, 62] on div "Select job categories Select Categories Categories Reset OK" at bounding box center [420, 722] width 840 height 1445
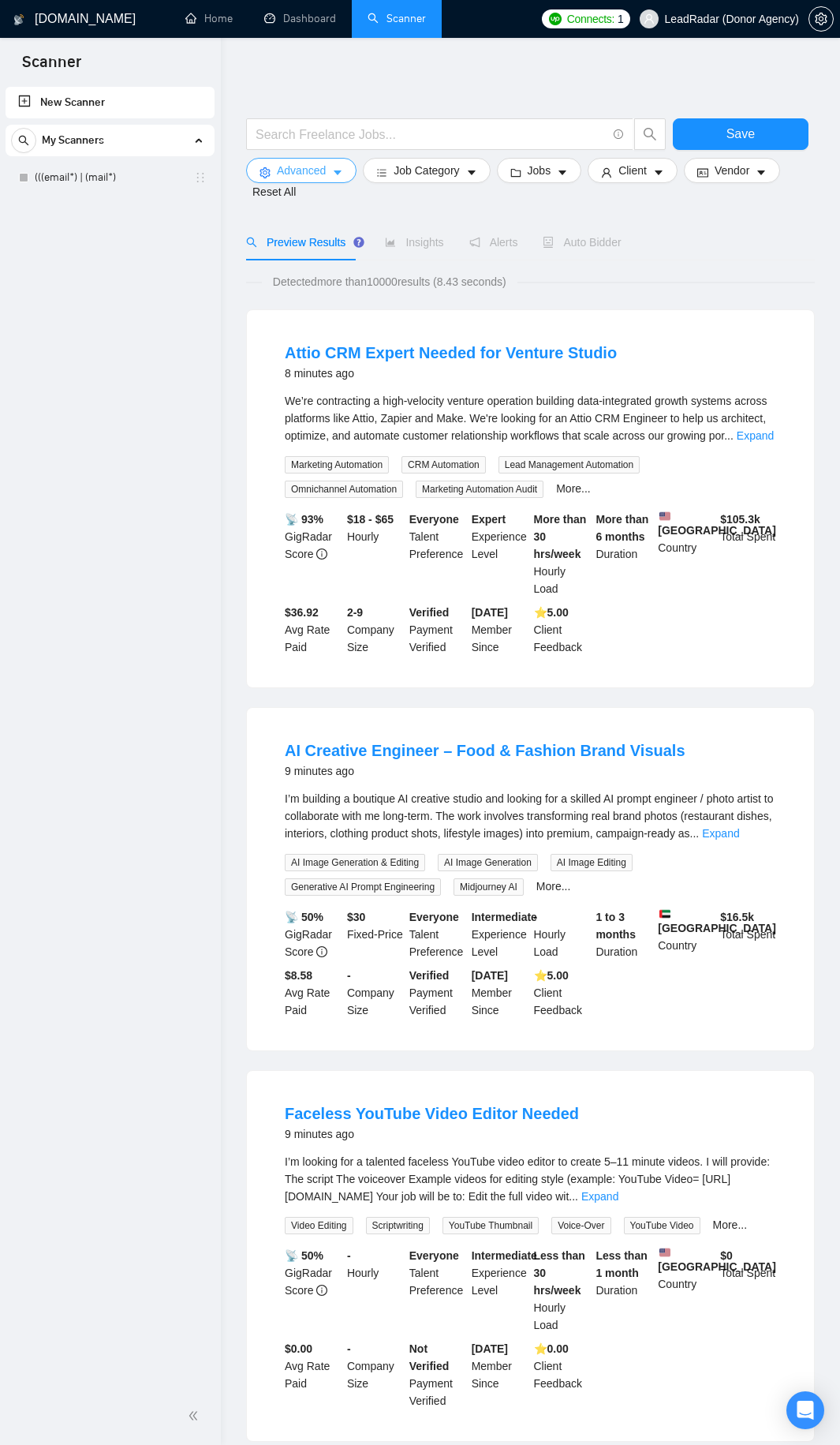
click at [333, 178] on icon "caret-down" at bounding box center [338, 173] width 11 height 11
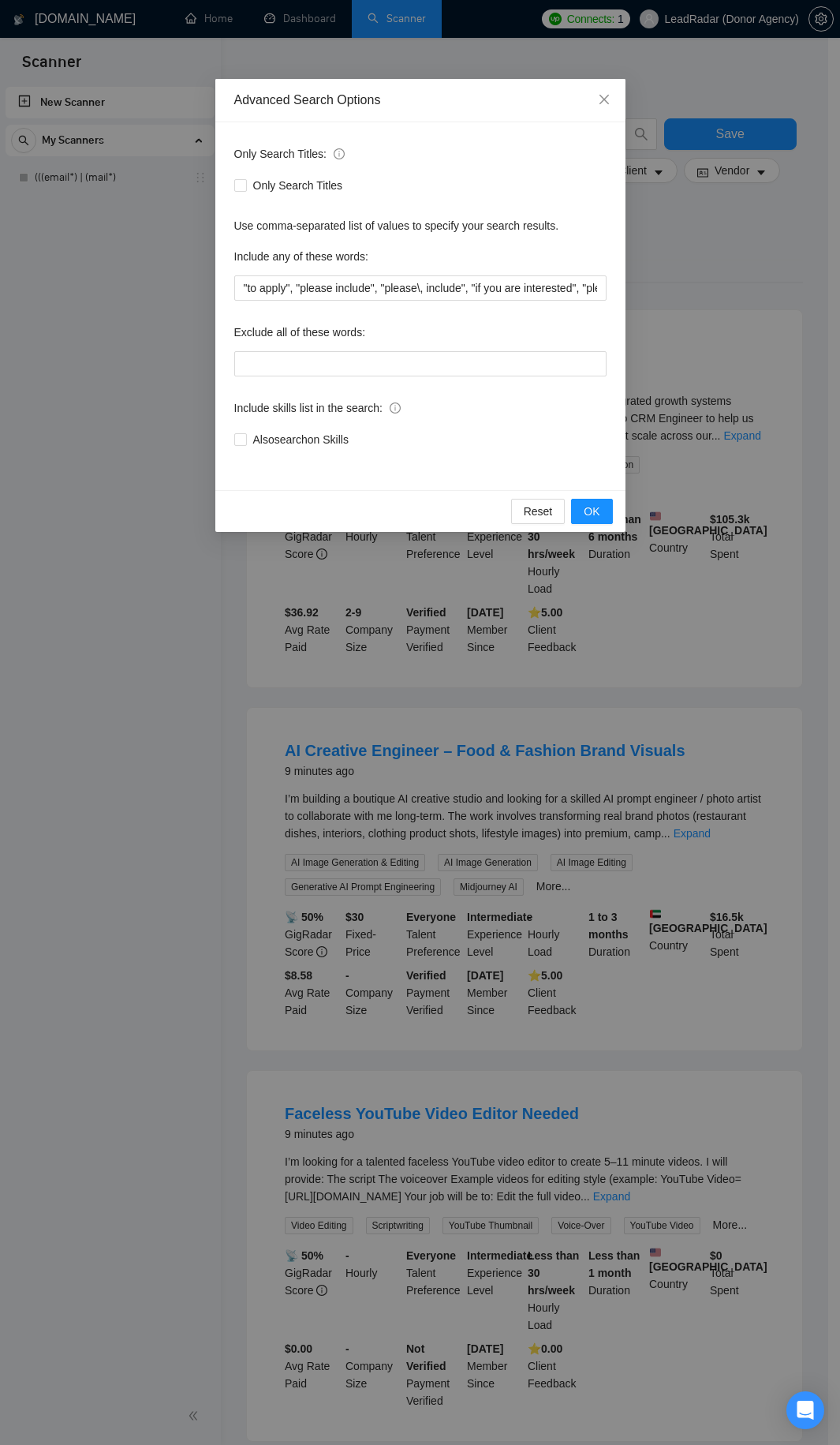
click at [432, 83] on div "Advanced Search Options" at bounding box center [420, 100] width 410 height 43
click at [461, 60] on div "Advanced Search Options Only Search Titles: Only Search Titles Use comma-separa…" at bounding box center [420, 722] width 840 height 1445
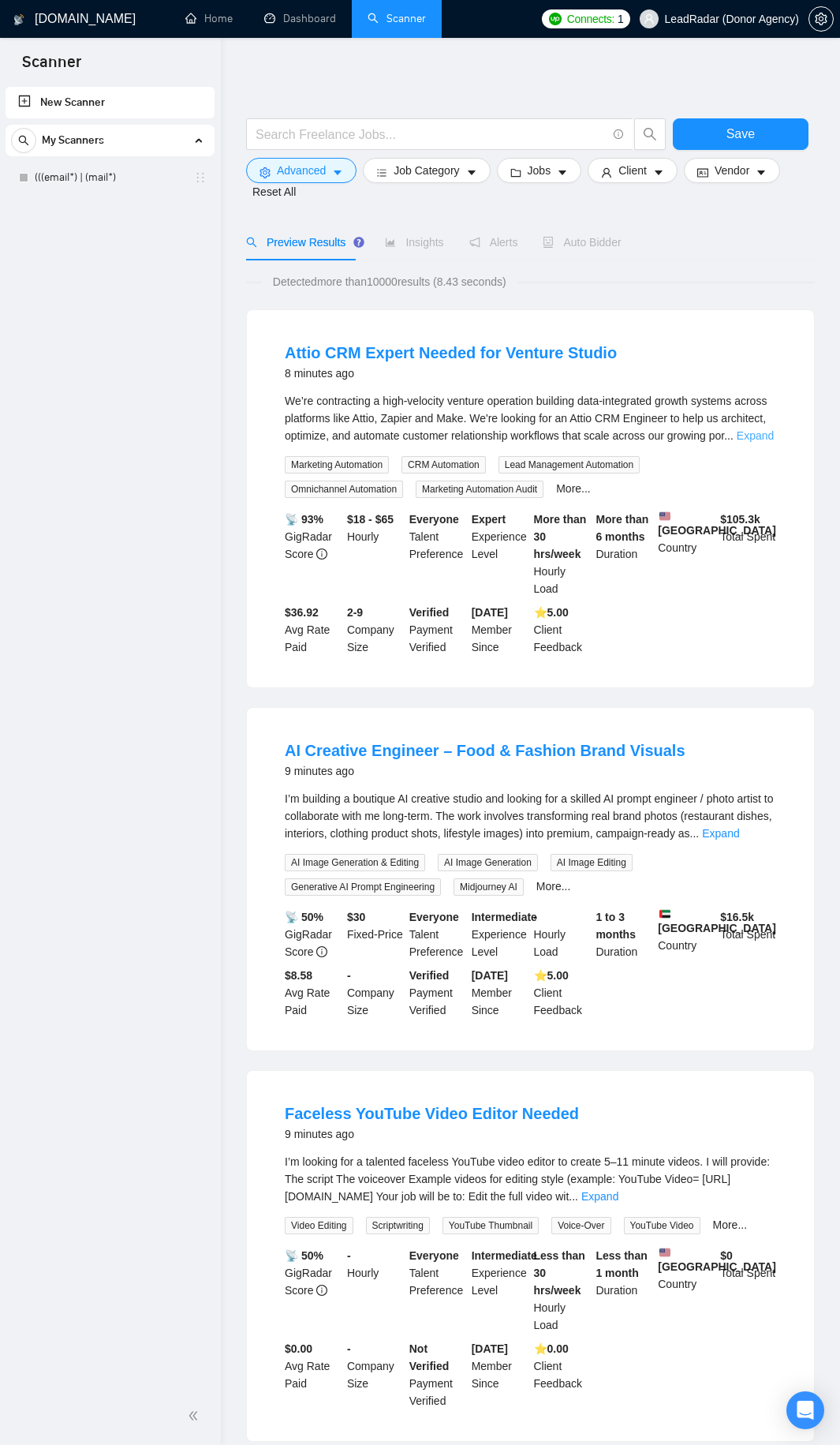
click at [745, 441] on link "Expand" at bounding box center [755, 435] width 37 height 12
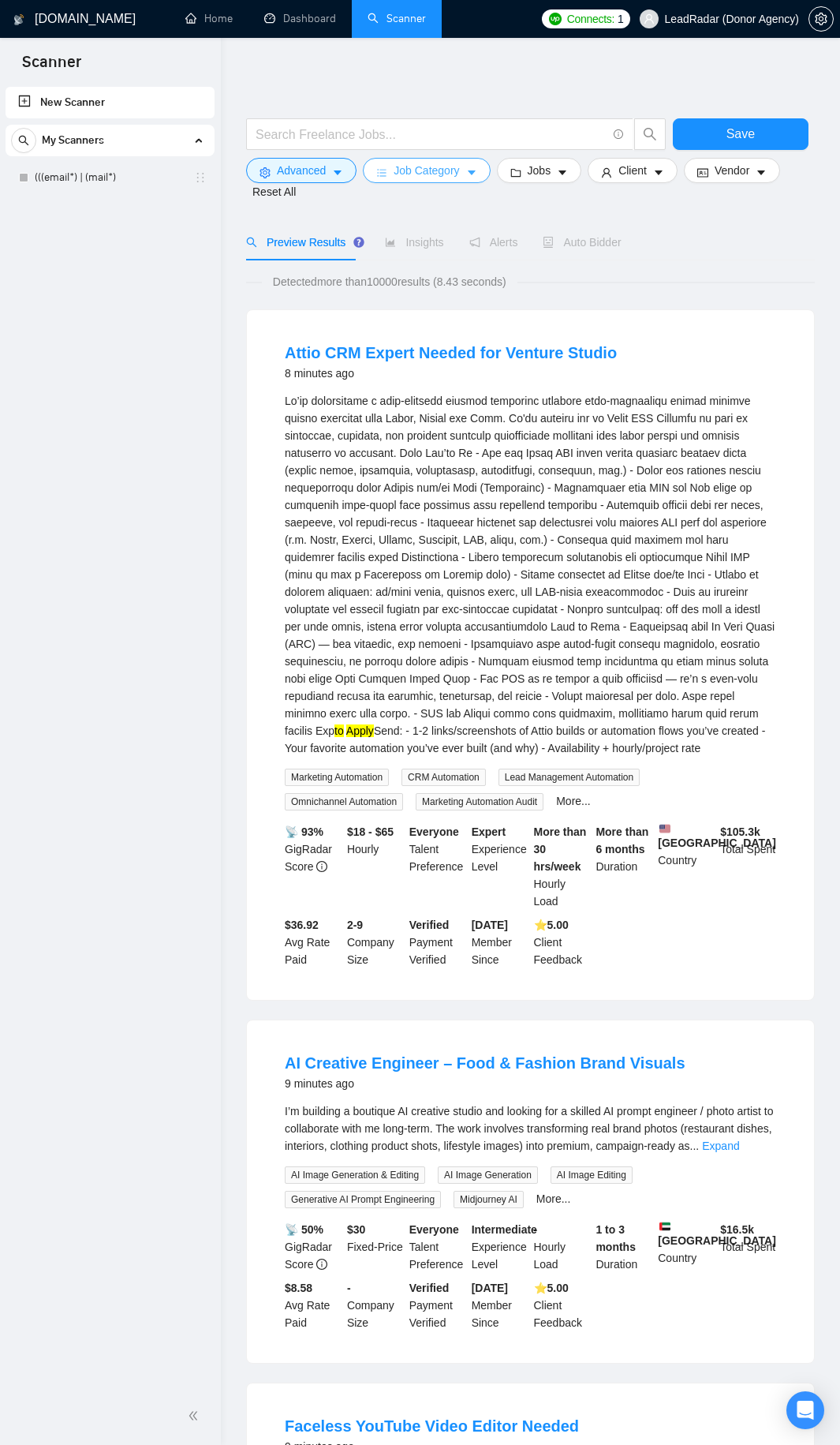
drag, startPoint x: 429, startPoint y: 170, endPoint x: 456, endPoint y: 198, distance: 38.9
click at [429, 170] on span "Job Category" at bounding box center [426, 170] width 66 height 17
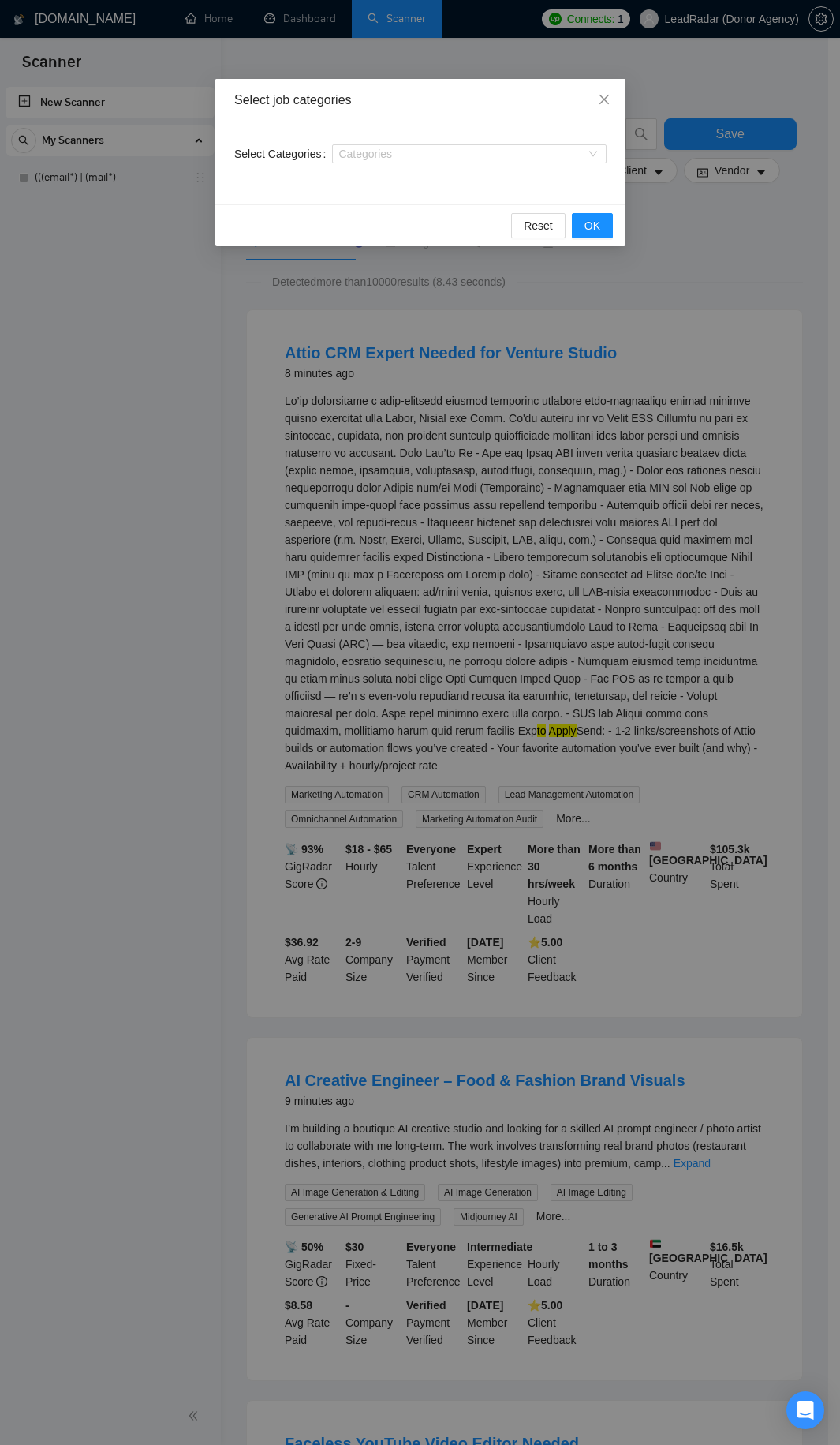
click at [655, 356] on div "Select job categories Select Categories Categories Reset OK" at bounding box center [420, 722] width 840 height 1445
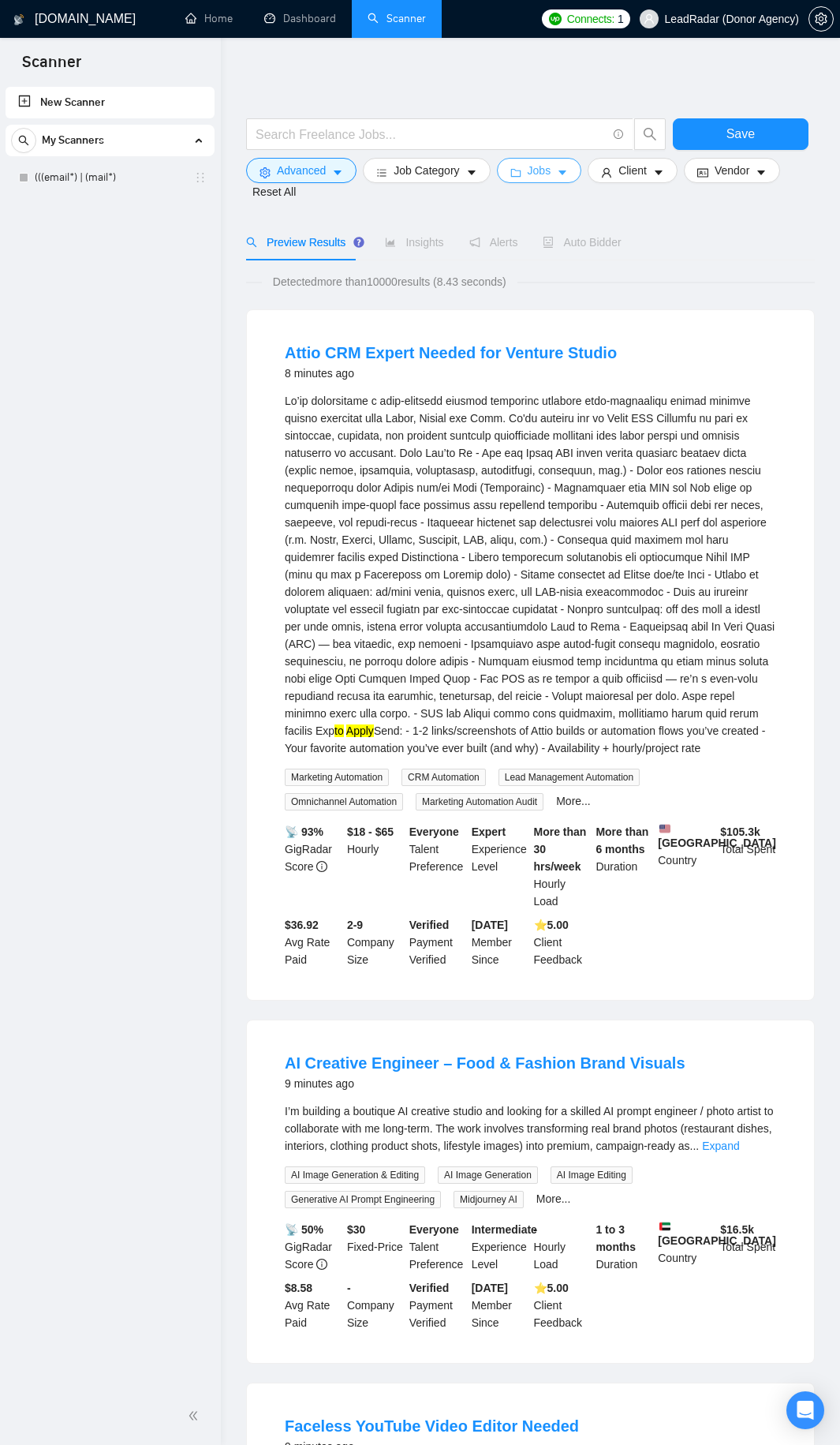
click at [503, 174] on button "Jobs" at bounding box center [539, 170] width 85 height 25
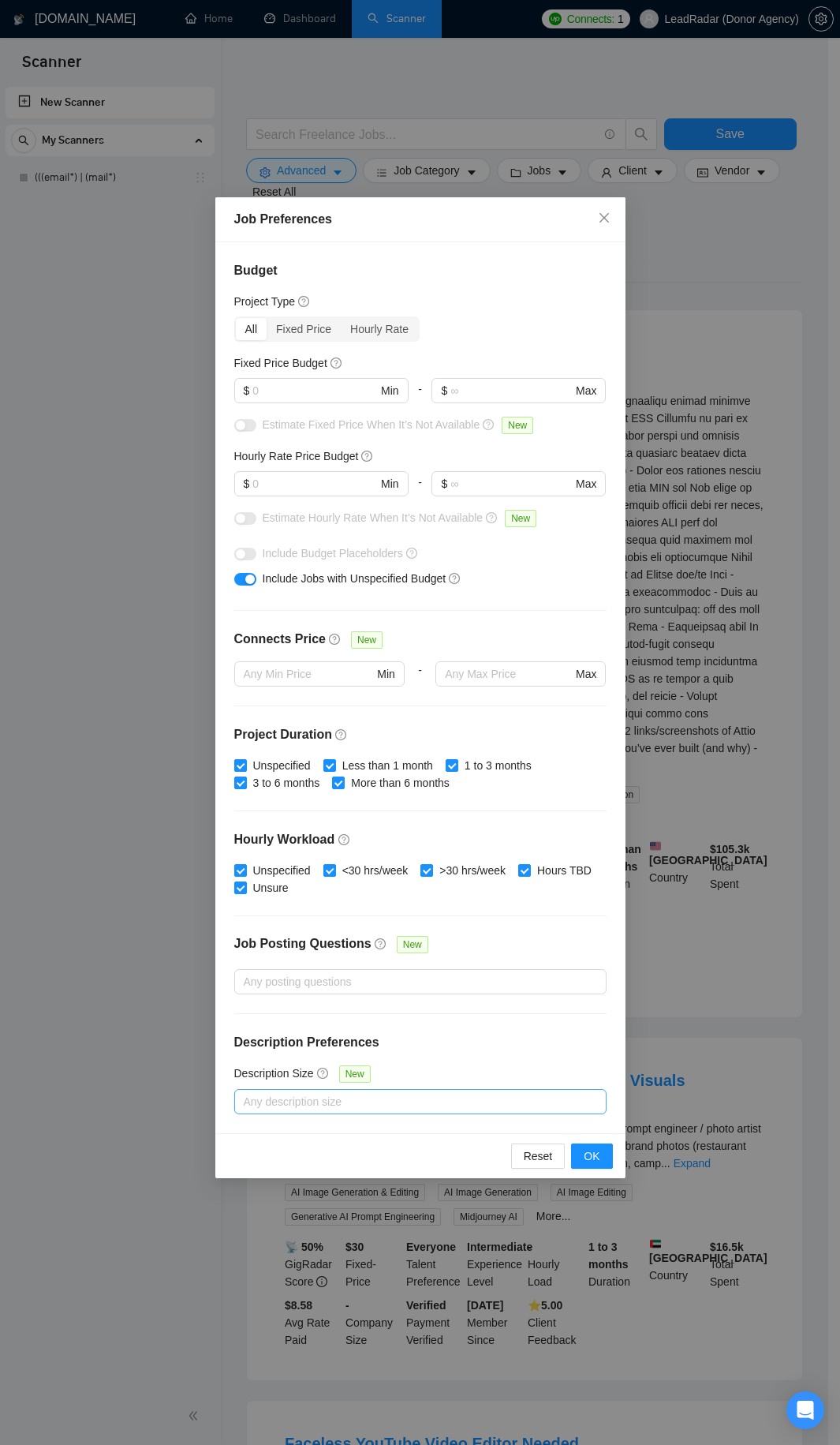
click at [319, 1089] on div "Any description size" at bounding box center [420, 1102] width 373 height 25
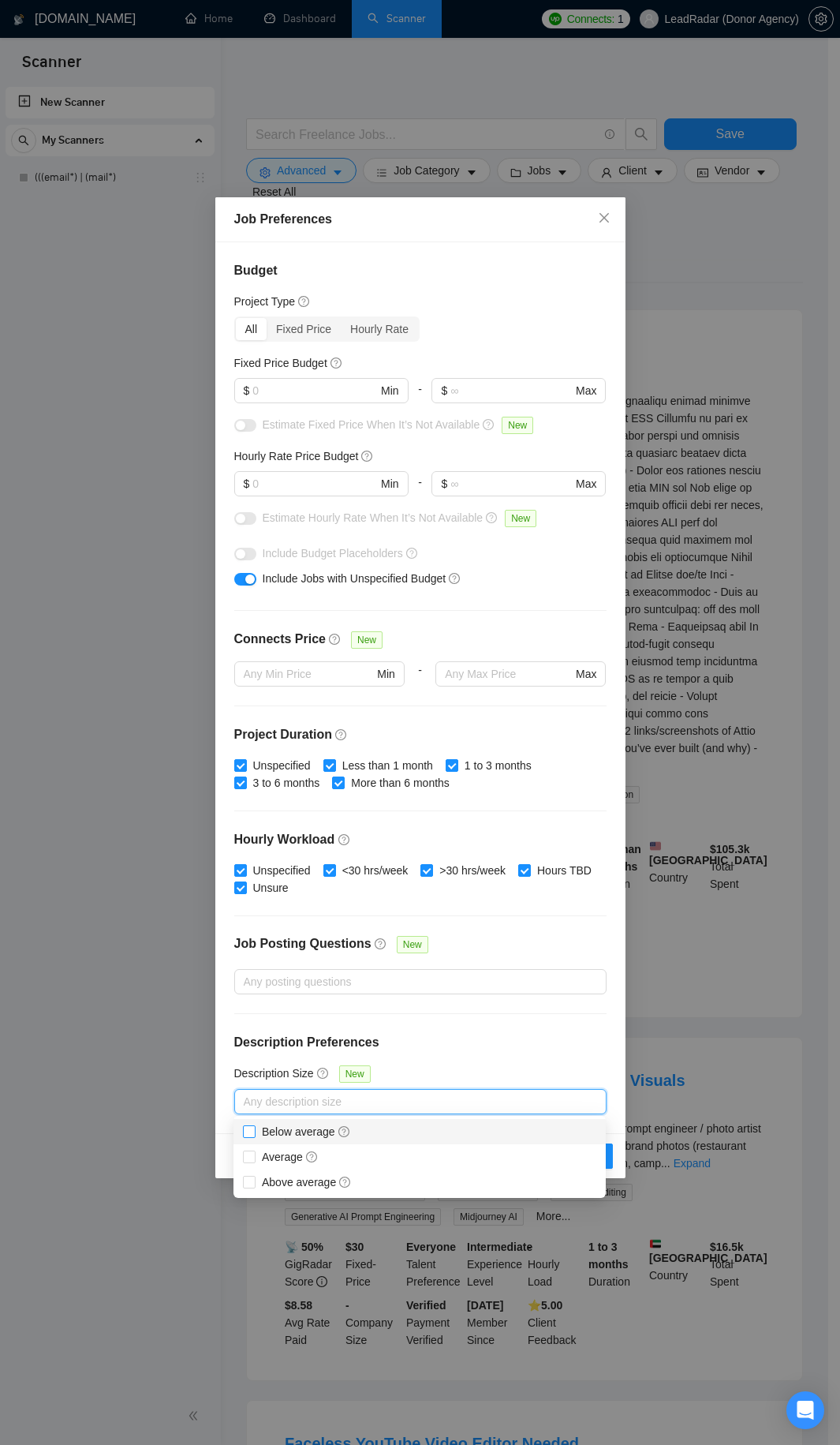
click at [297, 1132] on span "Below average" at bounding box center [306, 1131] width 89 height 12
click at [254, 1132] on input "Below average" at bounding box center [248, 1131] width 11 height 11
checkbox input "true"
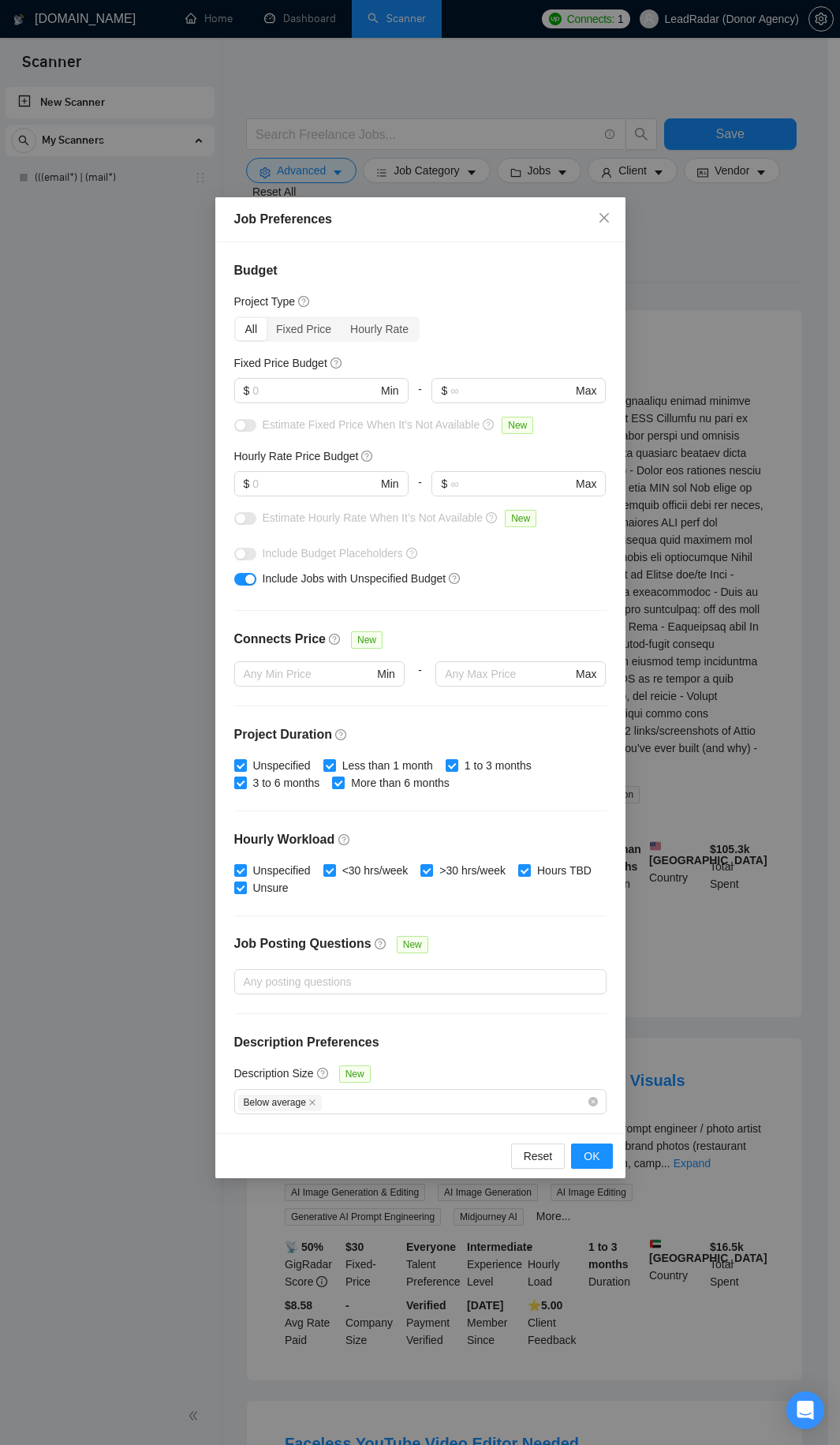
click at [536, 1065] on div "Description Size New" at bounding box center [420, 1077] width 373 height 25
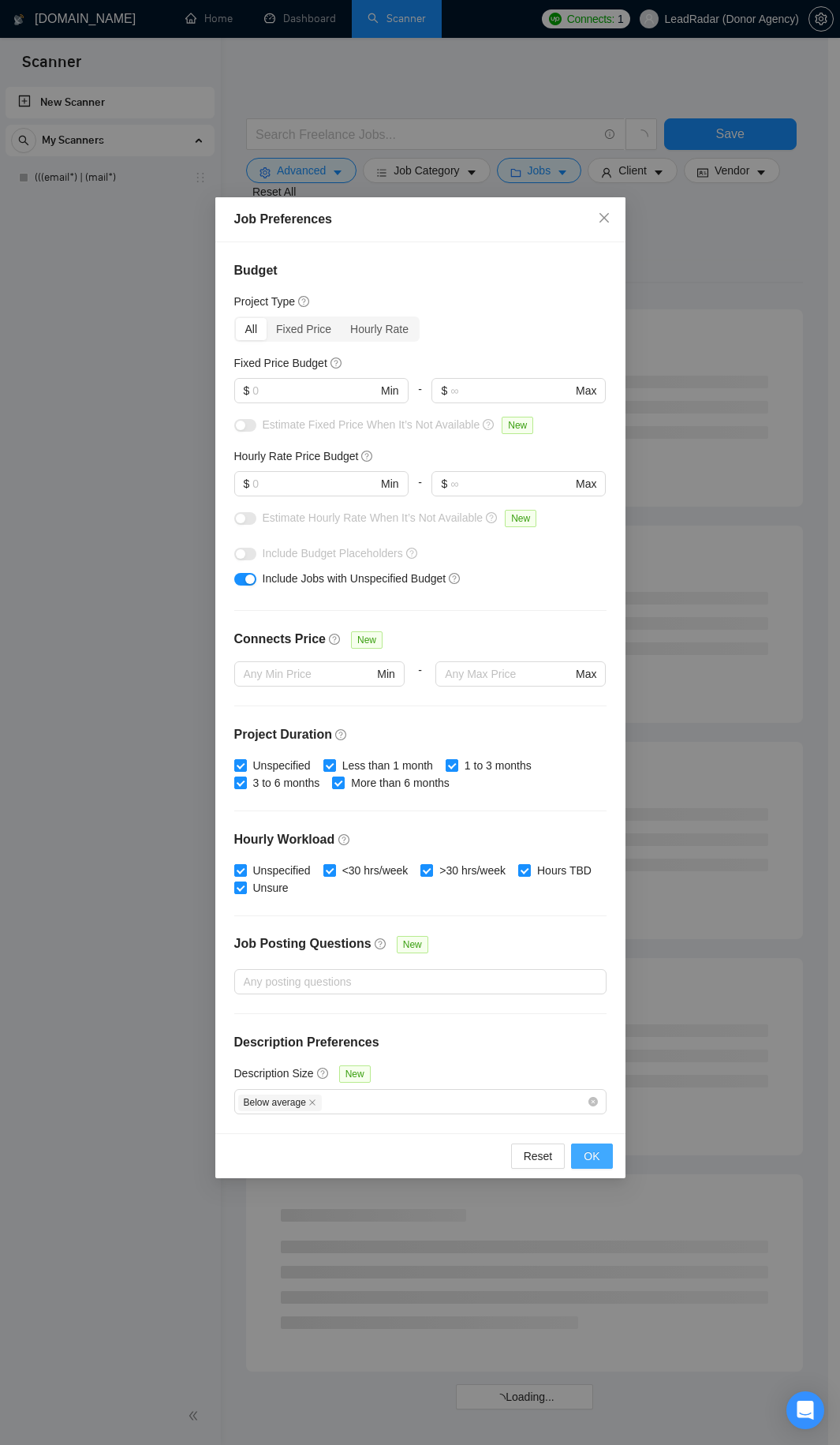
click at [591, 1152] on span "OK" at bounding box center [592, 1156] width 16 height 17
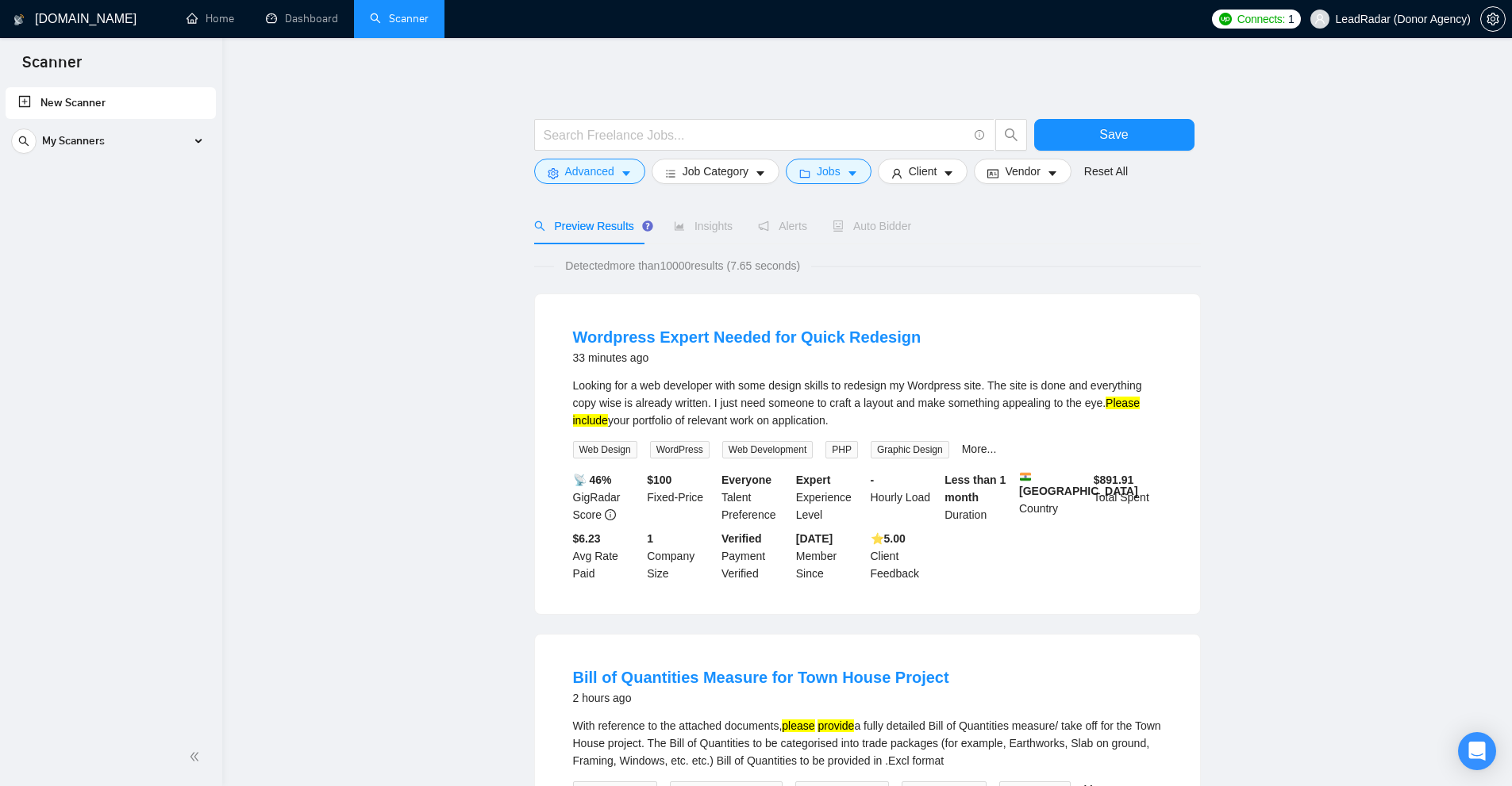
click at [856, 393] on div "Looking for a web developer with some design skills to redesign my Wordpress si…" at bounding box center [867, 403] width 589 height 52
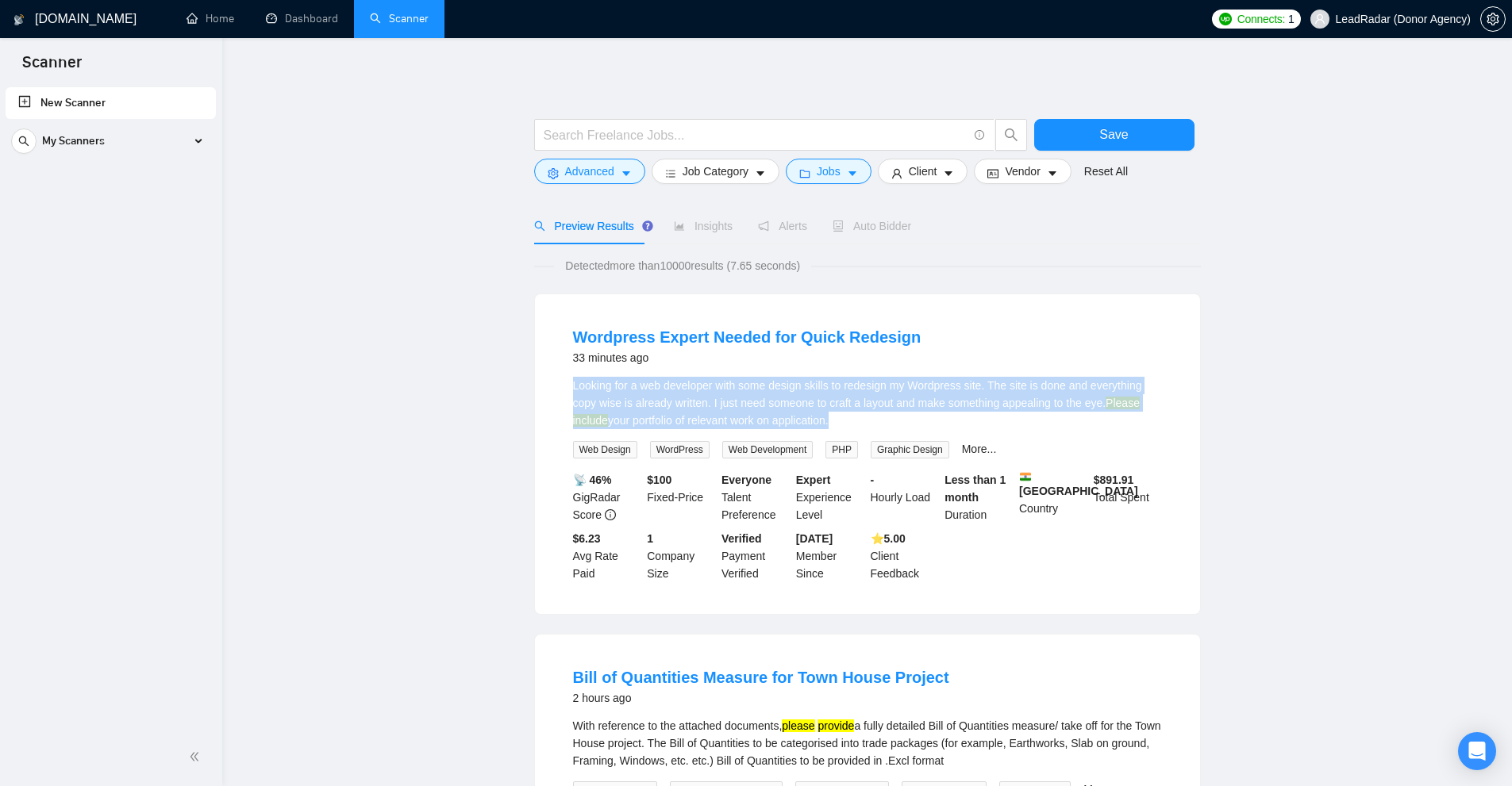
click at [856, 393] on div "Looking for a web developer with some design skills to redesign my Wordpress si…" at bounding box center [867, 403] width 589 height 52
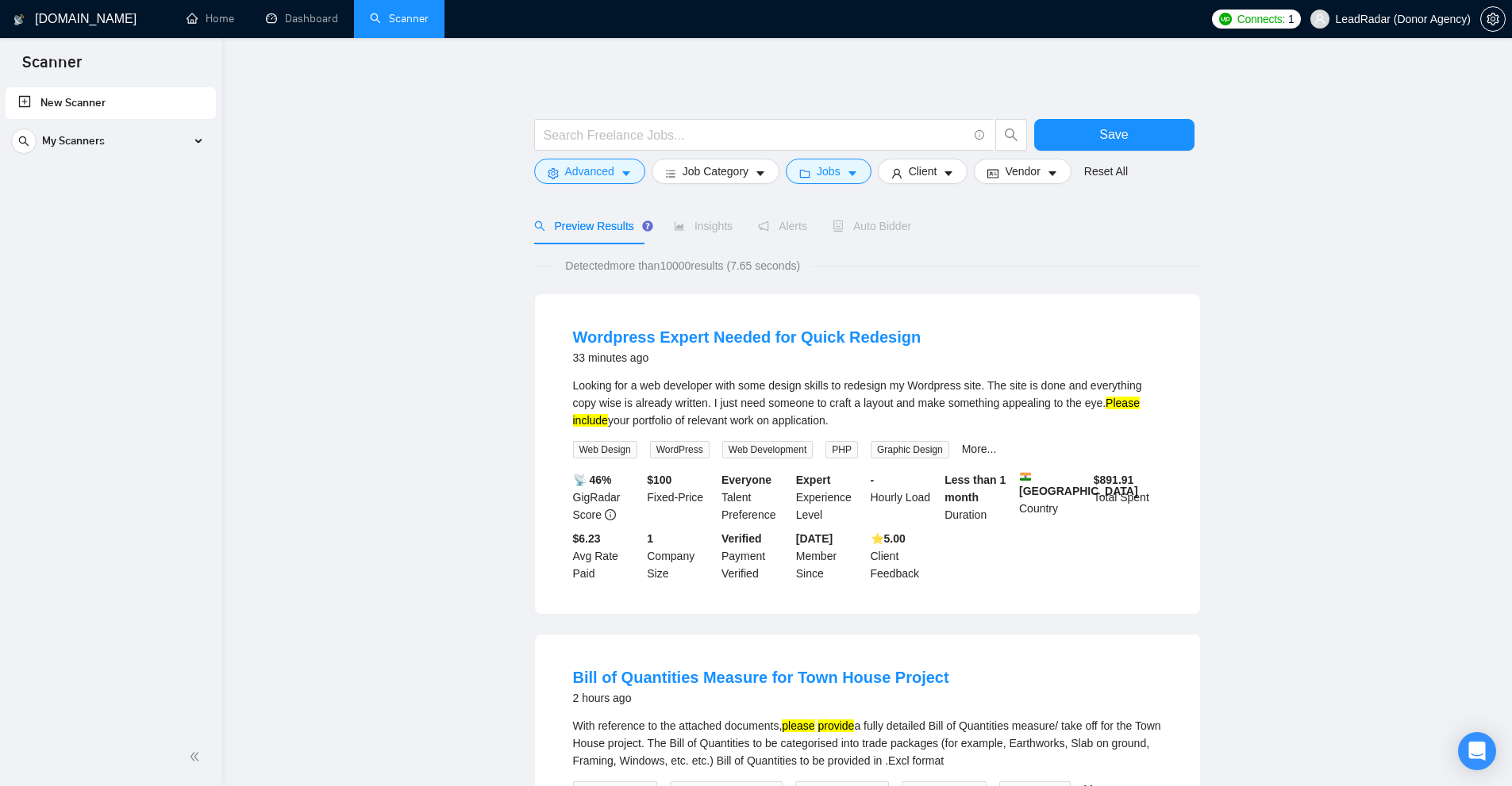
drag, startPoint x: 845, startPoint y: 420, endPoint x: 570, endPoint y: 381, distance: 277.8
click at [570, 381] on li "Wordpress Expert Needed for Quick Redesign 33 minutes ago Looking for a web dev…" at bounding box center [867, 454] width 627 height 282
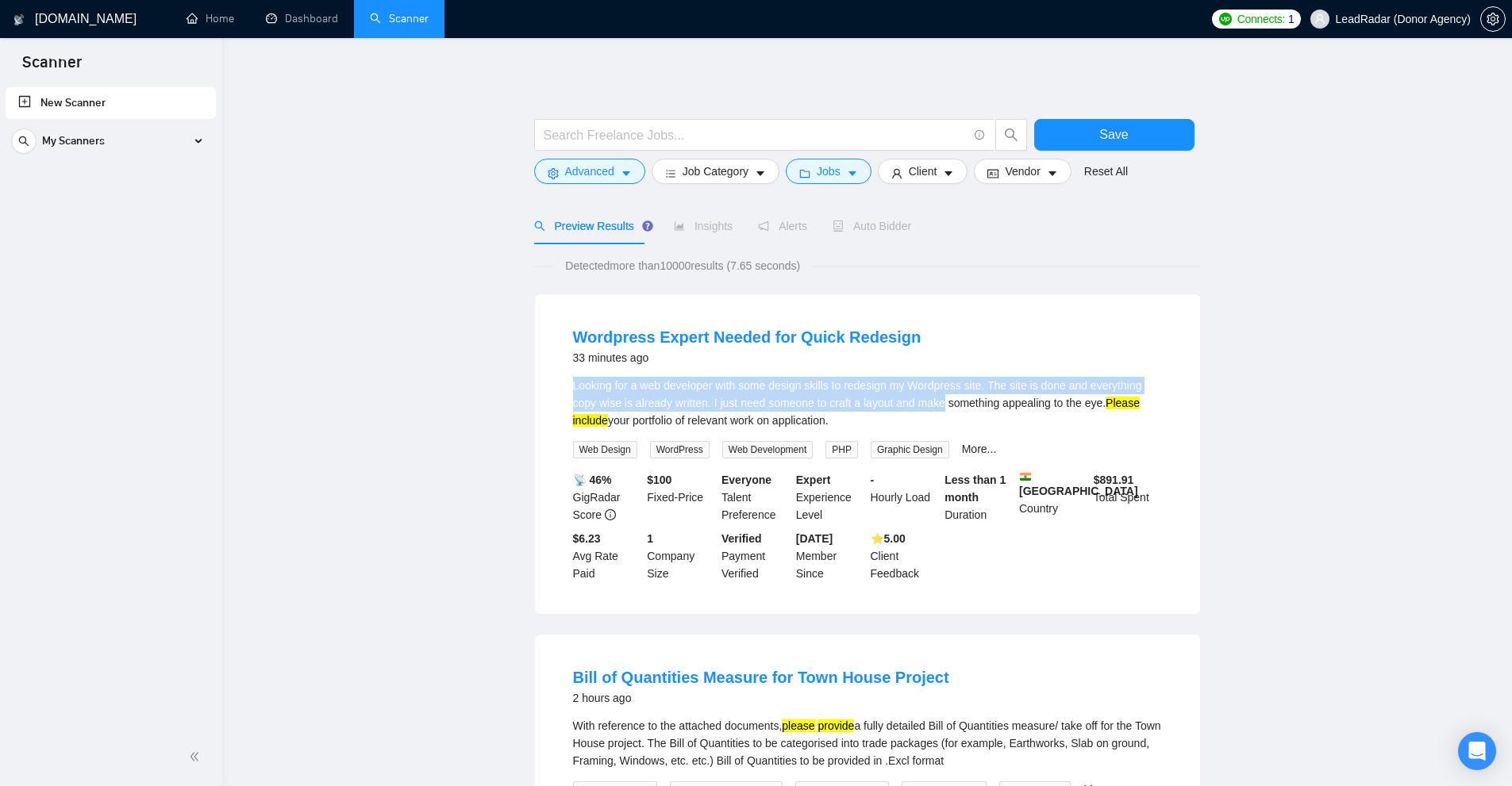
drag, startPoint x: 570, startPoint y: 381, endPoint x: 931, endPoint y: 410, distance: 362.2
click at [856, 403] on li "Wordpress Expert Needed for Quick Redesign 33 minutes ago Looking for a web dev…" at bounding box center [867, 454] width 627 height 282
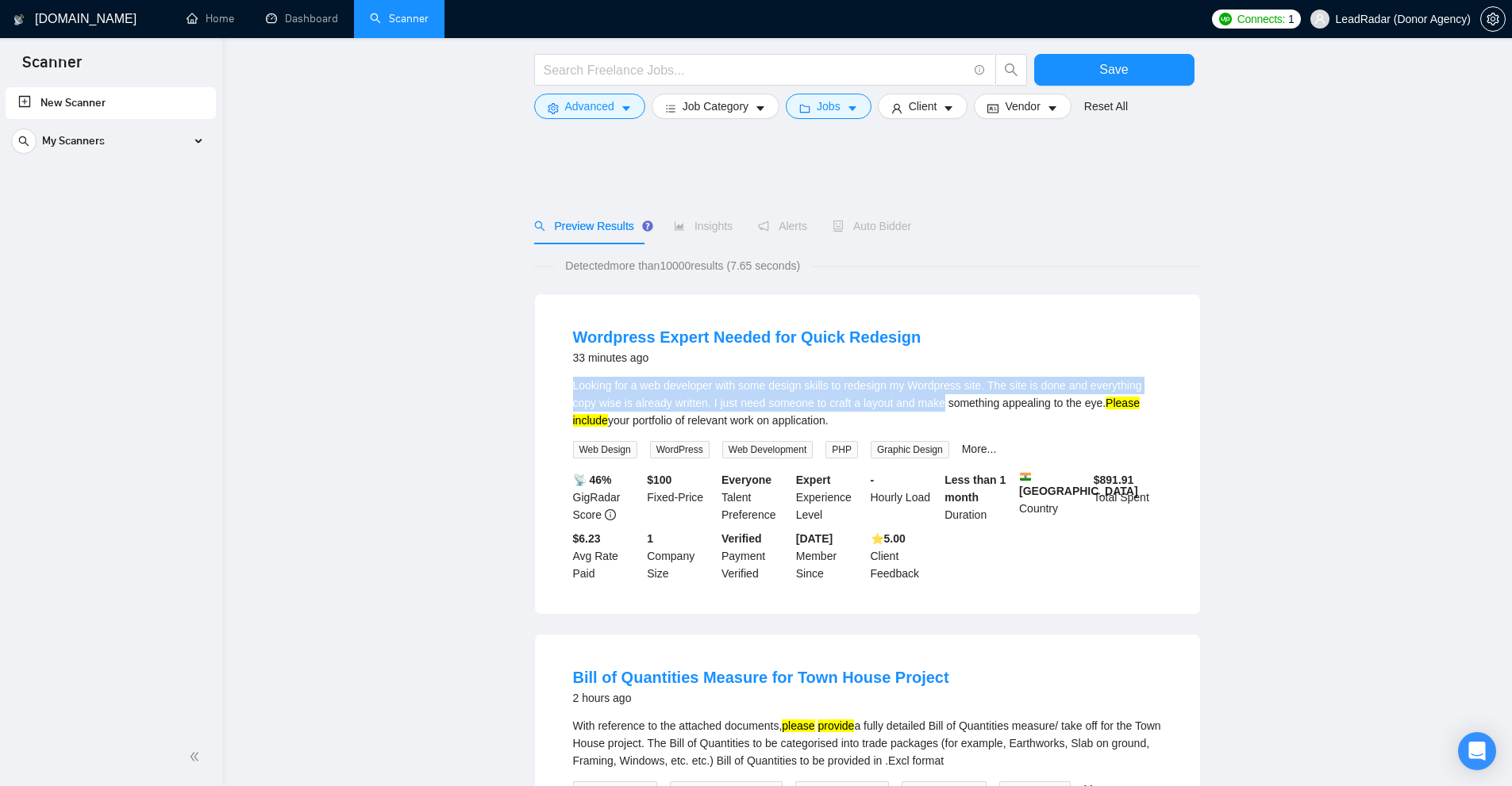
scroll to position [397, 0]
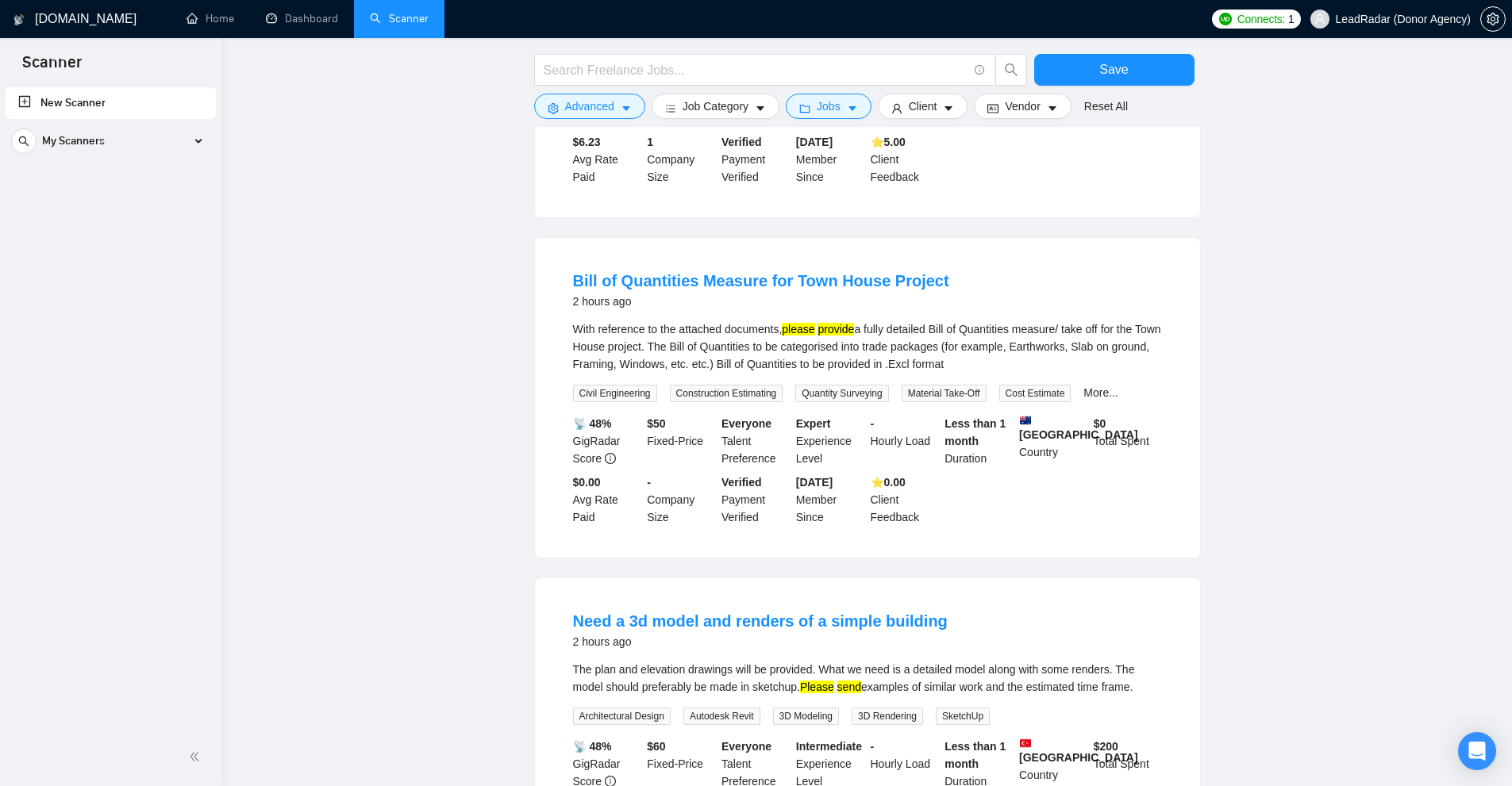
drag, startPoint x: 993, startPoint y: 363, endPoint x: 565, endPoint y: 333, distance: 429.1
click at [565, 333] on li "Bill of Quantities Measure for Town House Project 2 hours ago With reference to…" at bounding box center [867, 398] width 627 height 282
click at [567, 331] on li "Bill of Quantities Measure for Town House Project 2 hours ago With reference to…" at bounding box center [867, 398] width 627 height 282
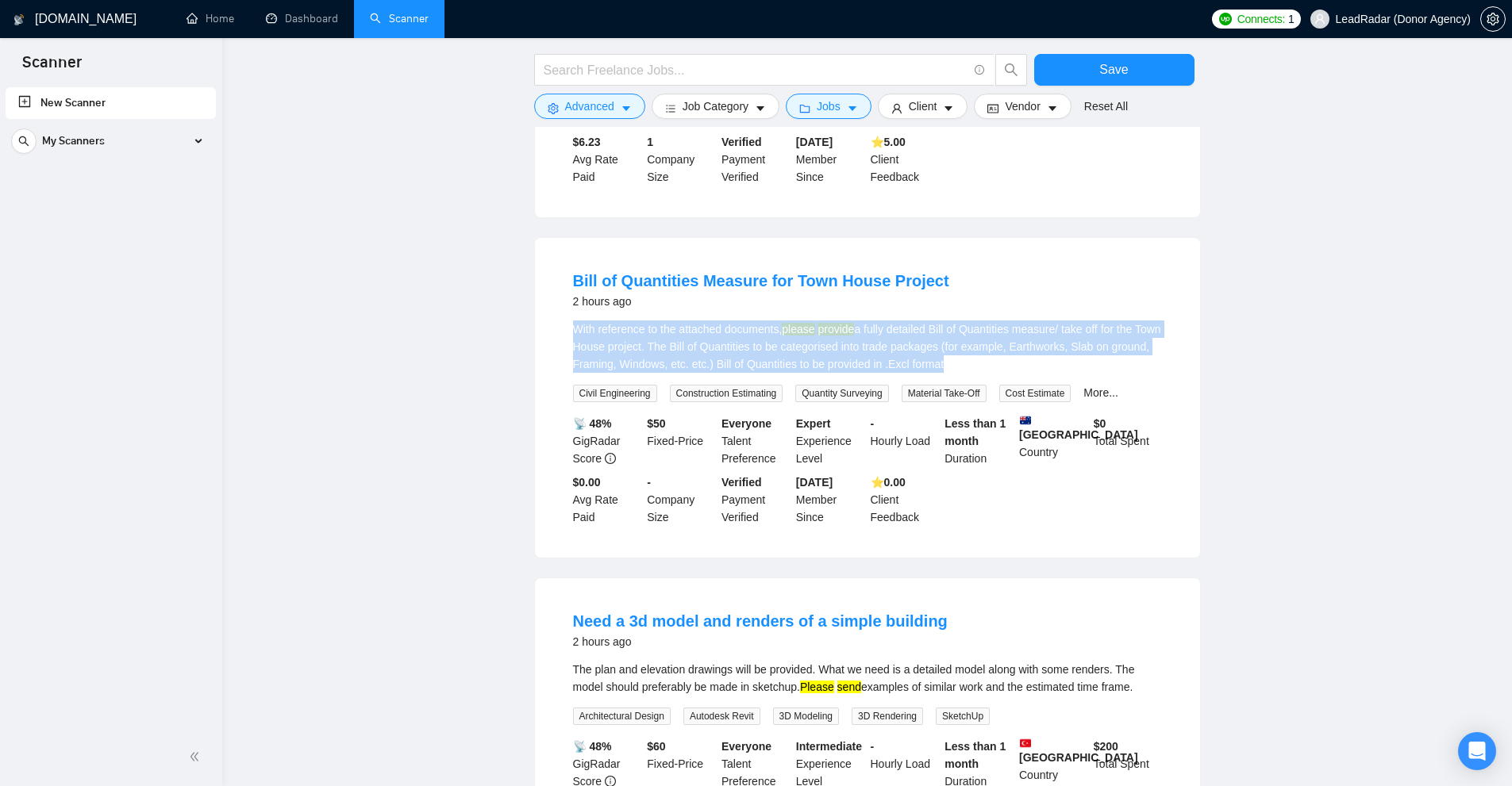
drag, startPoint x: 567, startPoint y: 331, endPoint x: 1037, endPoint y: 362, distance: 471.0
click at [856, 362] on li "Bill of Quantities Measure for Town House Project 2 hours ago With reference to…" at bounding box center [867, 398] width 627 height 282
click at [856, 362] on div "With reference to the attached documents, please provide a fully detailed Bill …" at bounding box center [867, 347] width 589 height 52
drag, startPoint x: 1037, startPoint y: 362, endPoint x: 899, endPoint y: 362, distance: 138.0
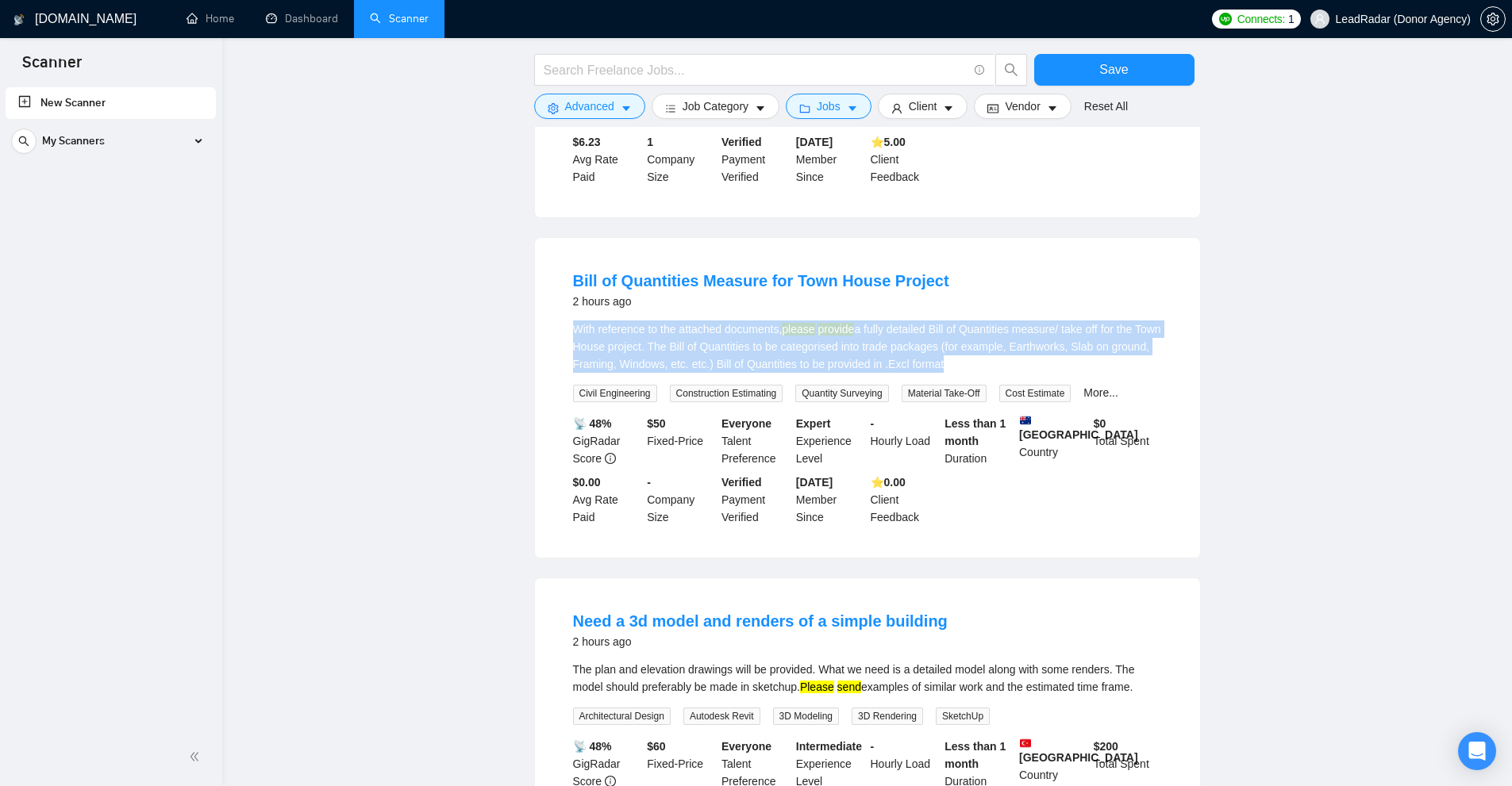
click at [856, 362] on div "With reference to the attached documents, please provide a fully detailed Bill …" at bounding box center [867, 347] width 589 height 52
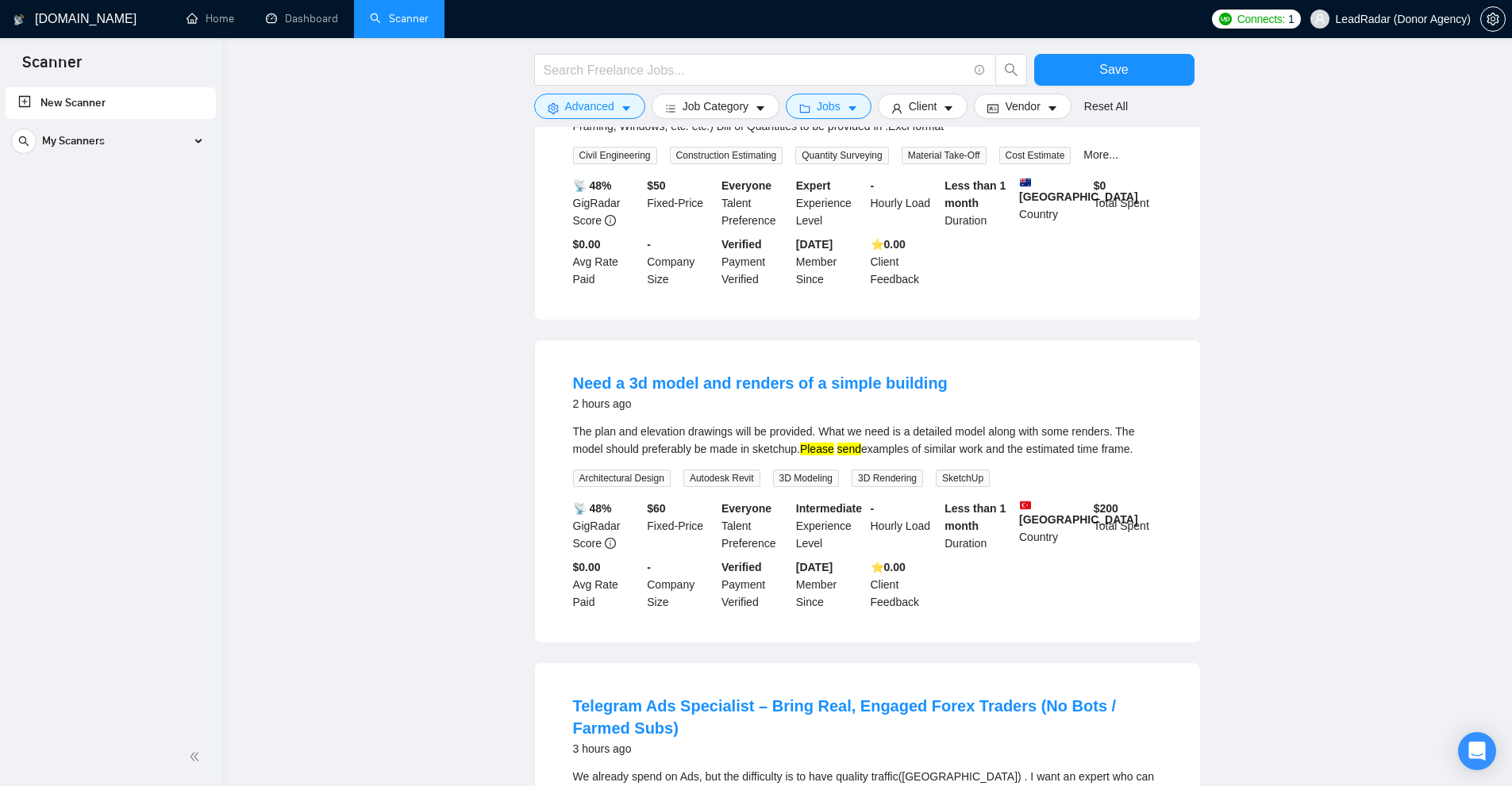
click at [856, 428] on div "The plan and elevation drawings will be provided. What we need is a detailed mo…" at bounding box center [867, 440] width 589 height 35
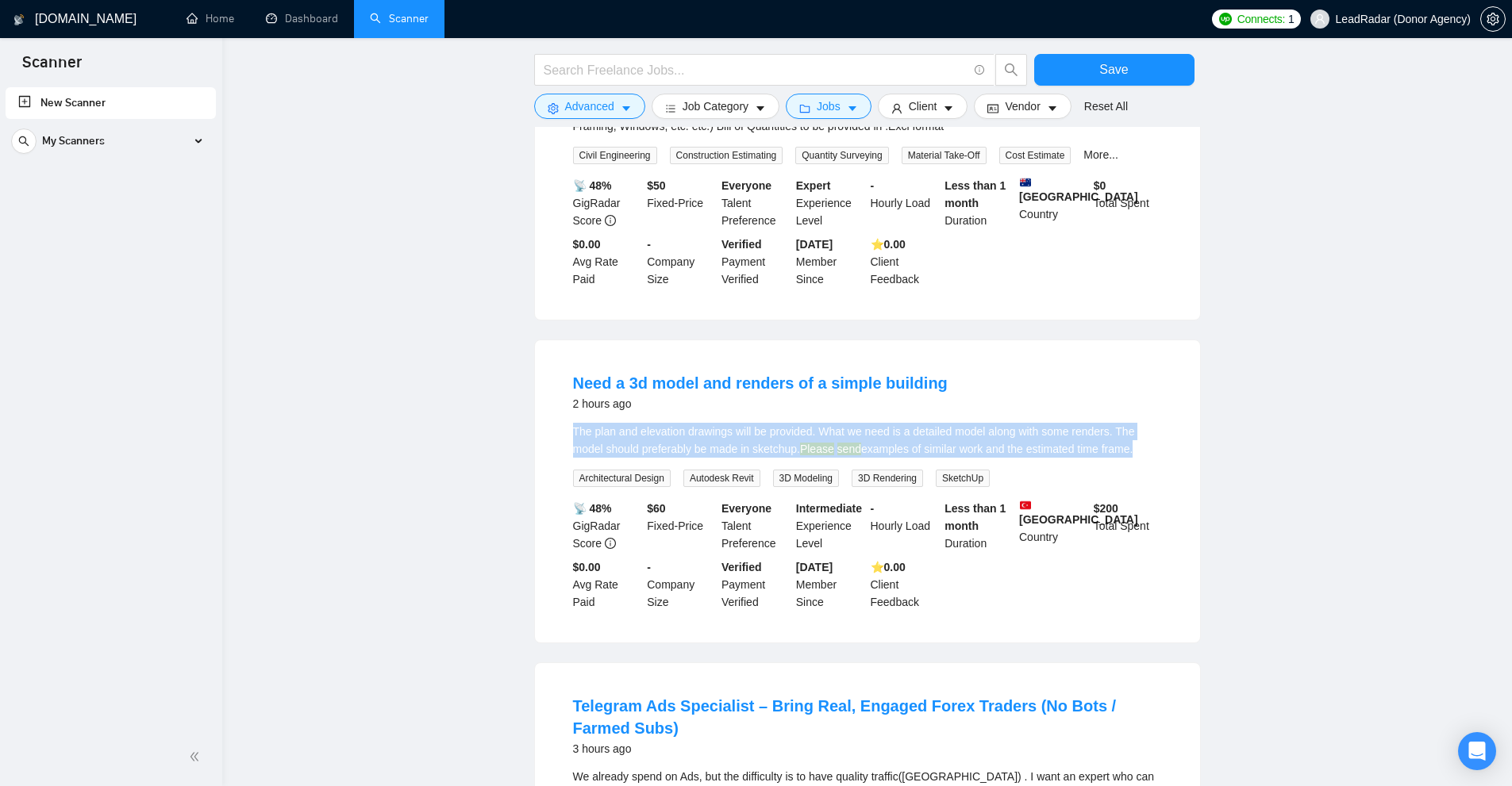
drag, startPoint x: 871, startPoint y: 428, endPoint x: 1033, endPoint y: 431, distance: 162.0
click at [856, 431] on div "The plan and elevation drawings will be provided. What we need is a detailed mo…" at bounding box center [867, 440] width 589 height 35
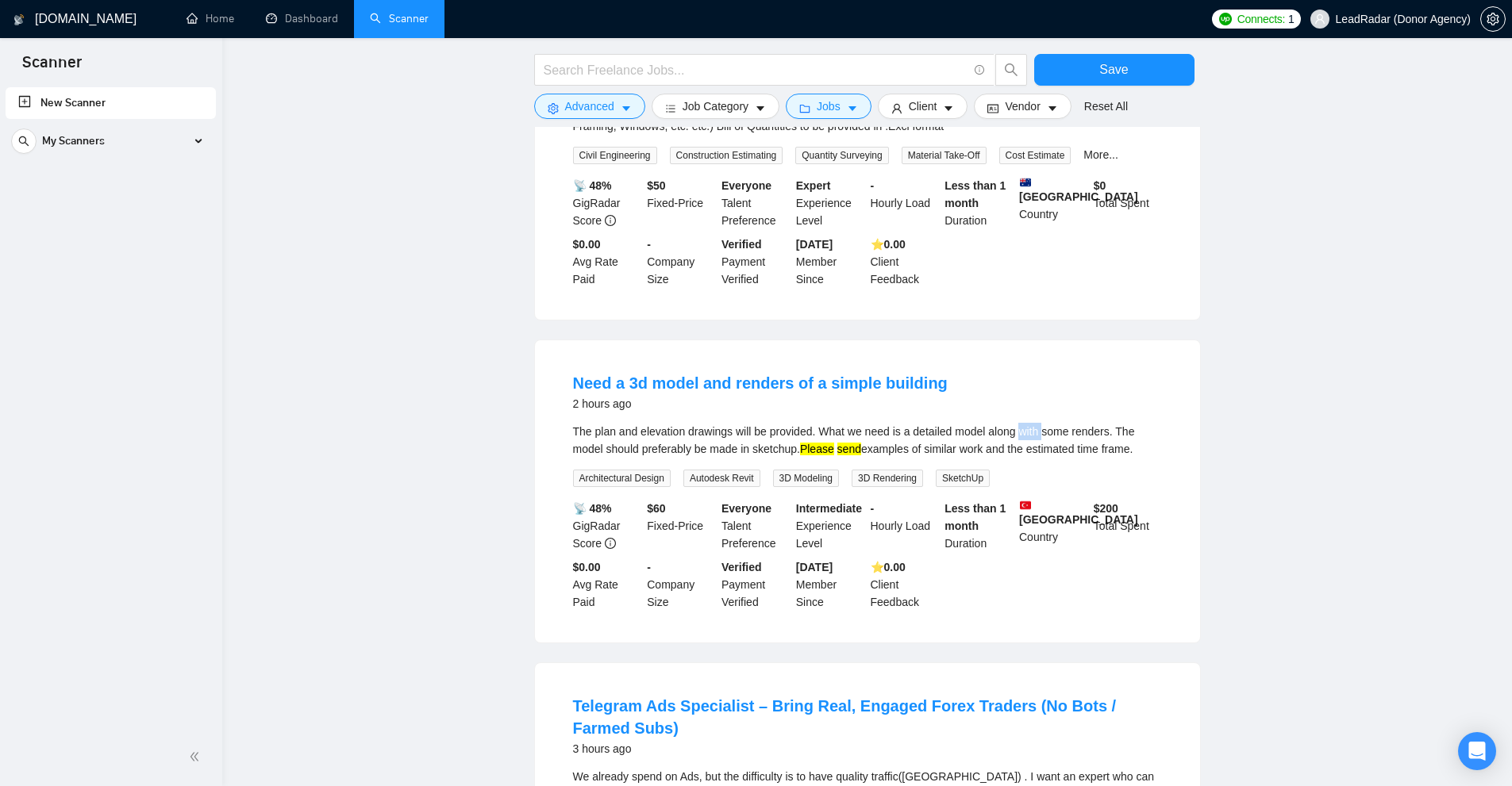
click at [856, 431] on div "The plan and elevation drawings will be provided. What we need is a detailed mo…" at bounding box center [867, 440] width 589 height 35
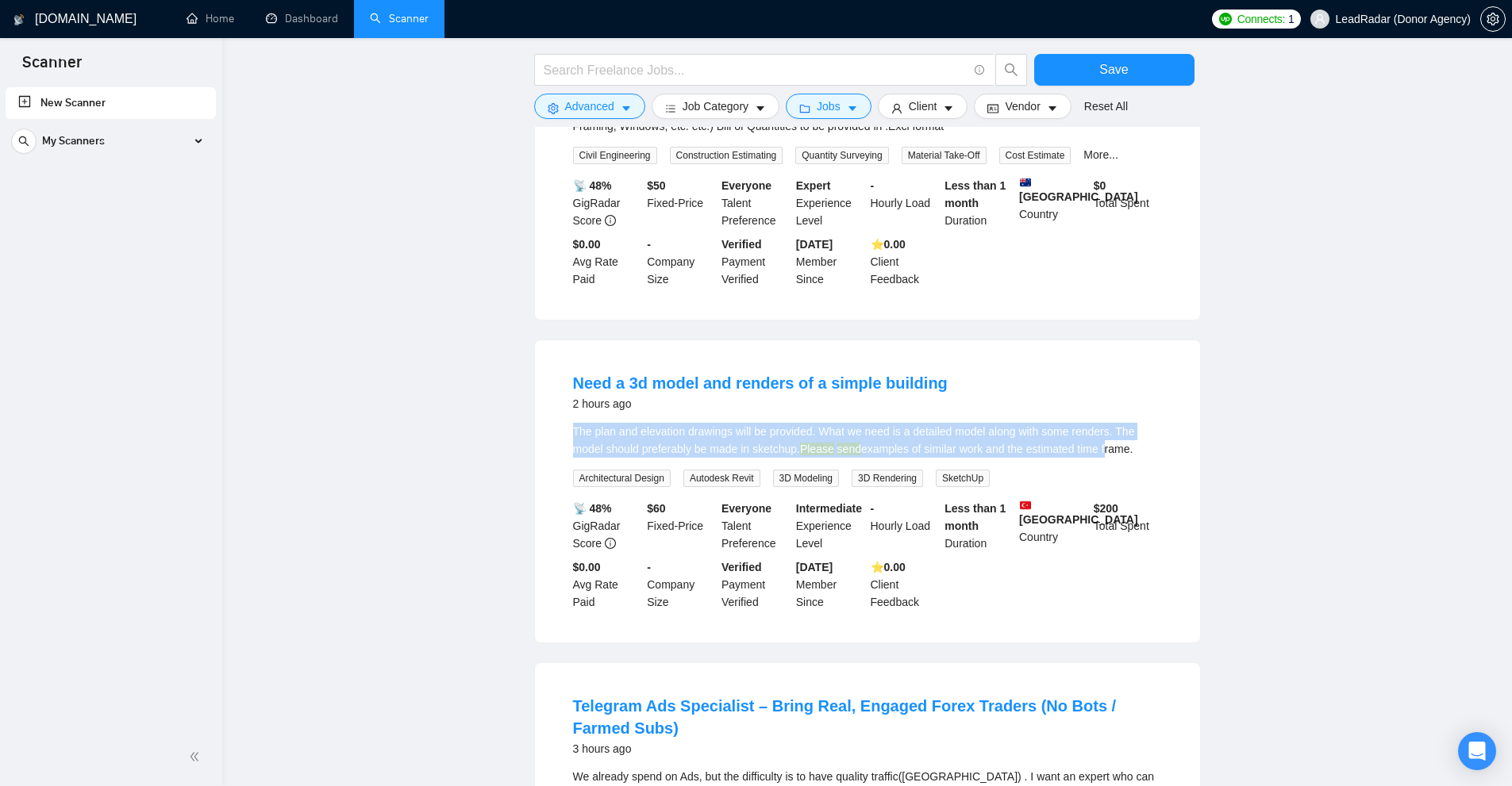
drag, startPoint x: 558, startPoint y: 426, endPoint x: 1103, endPoint y: 444, distance: 545.3
click at [856, 444] on div "Need a 3d model and renders of a simple building 2 hours ago The plan and eleva…" at bounding box center [868, 491] width 665 height 303
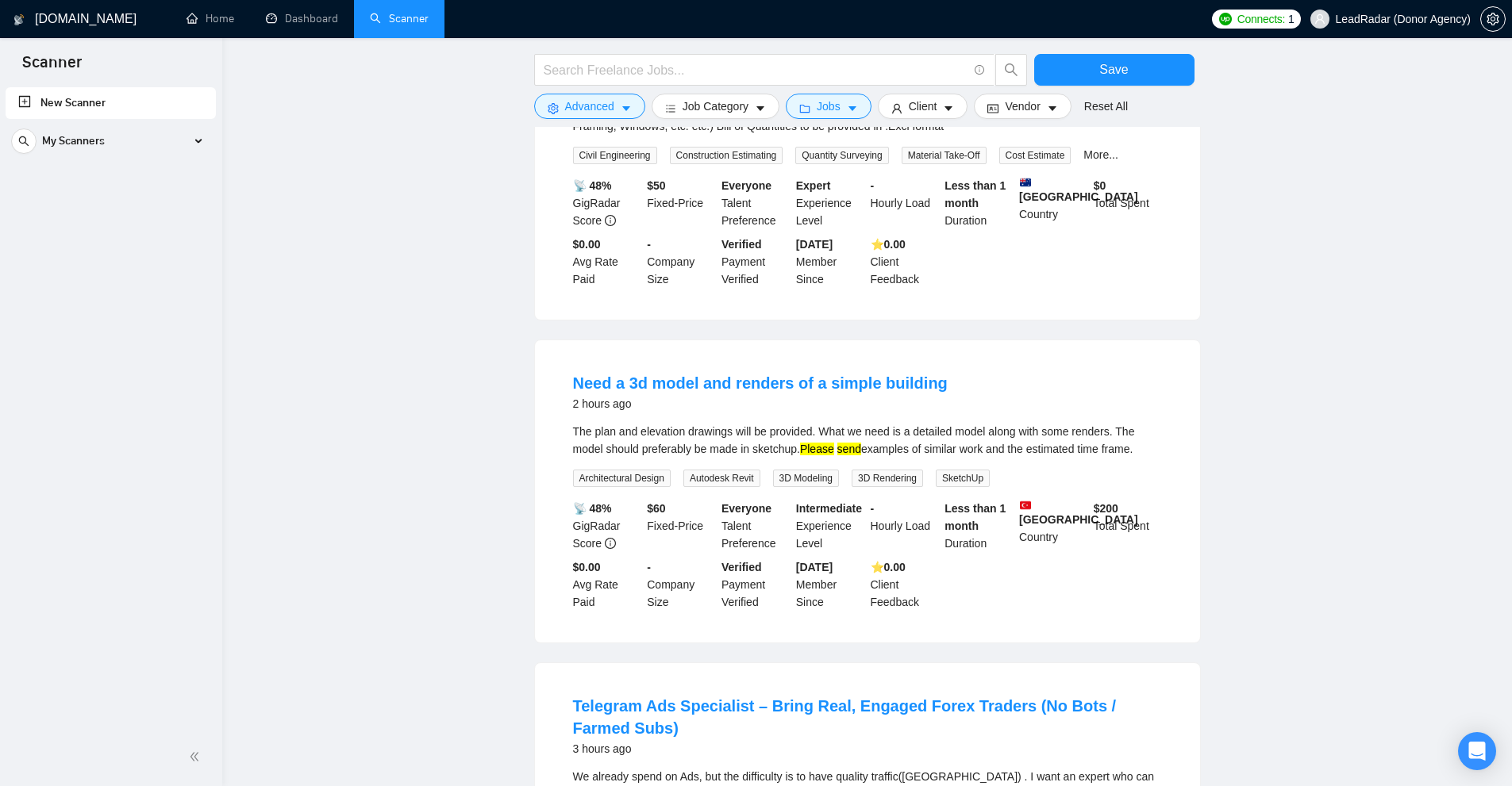
click at [603, 123] on form "Save Advanced Job Category Jobs Client Vendor Reset All" at bounding box center [868, 83] width 667 height 88
click at [609, 108] on span "Advanced" at bounding box center [589, 107] width 49 height 17
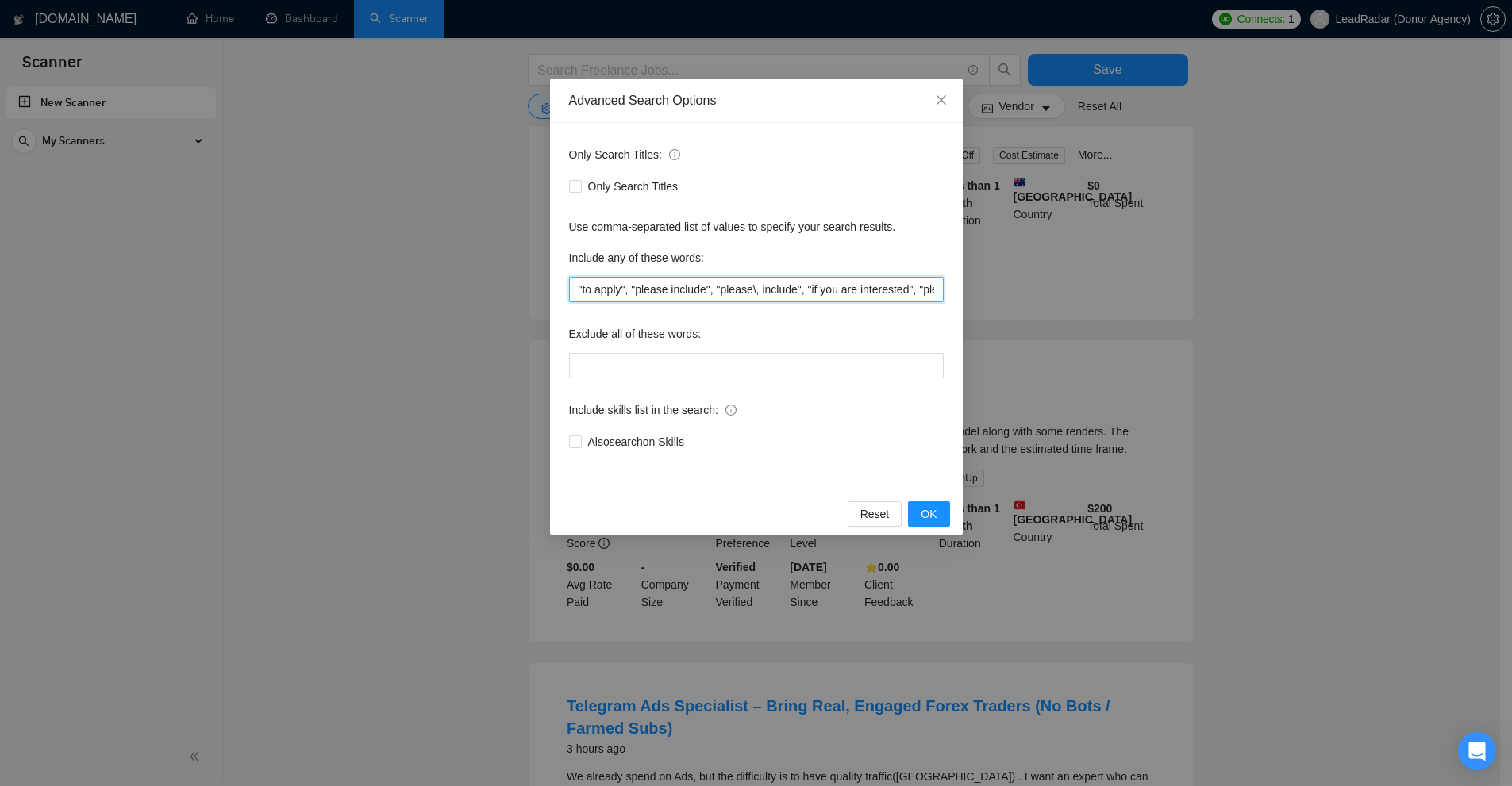
click at [856, 307] on div "Advanced Search Options Only Search Titles: Only Search Titles Use comma-separa…" at bounding box center [756, 393] width 1512 height 786
click at [856, 294] on div "Advanced Search Options Only Search Titles: Only Search Titles Use comma-separa…" at bounding box center [756, 393] width 1512 height 786
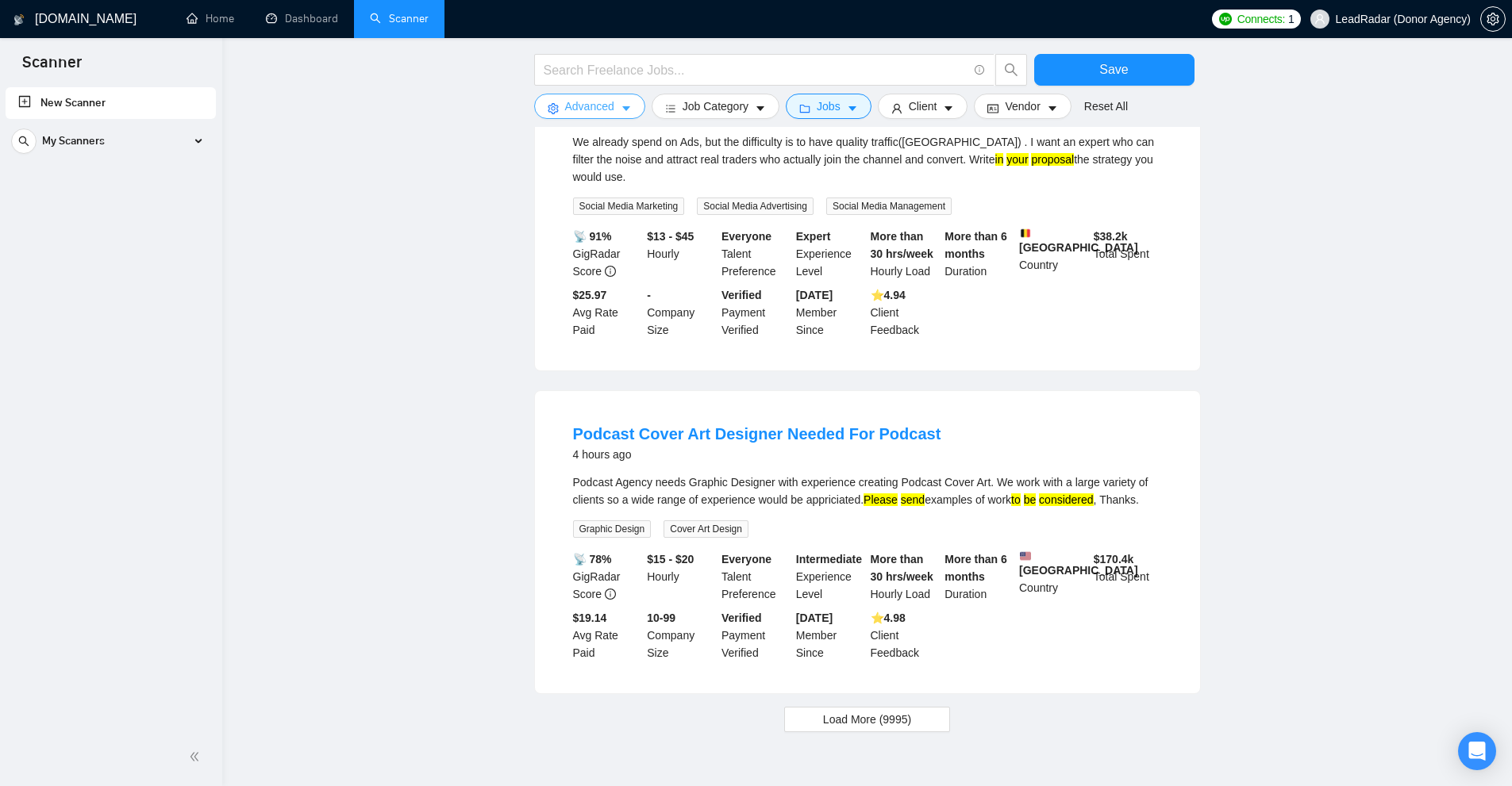
scroll to position [952, 0]
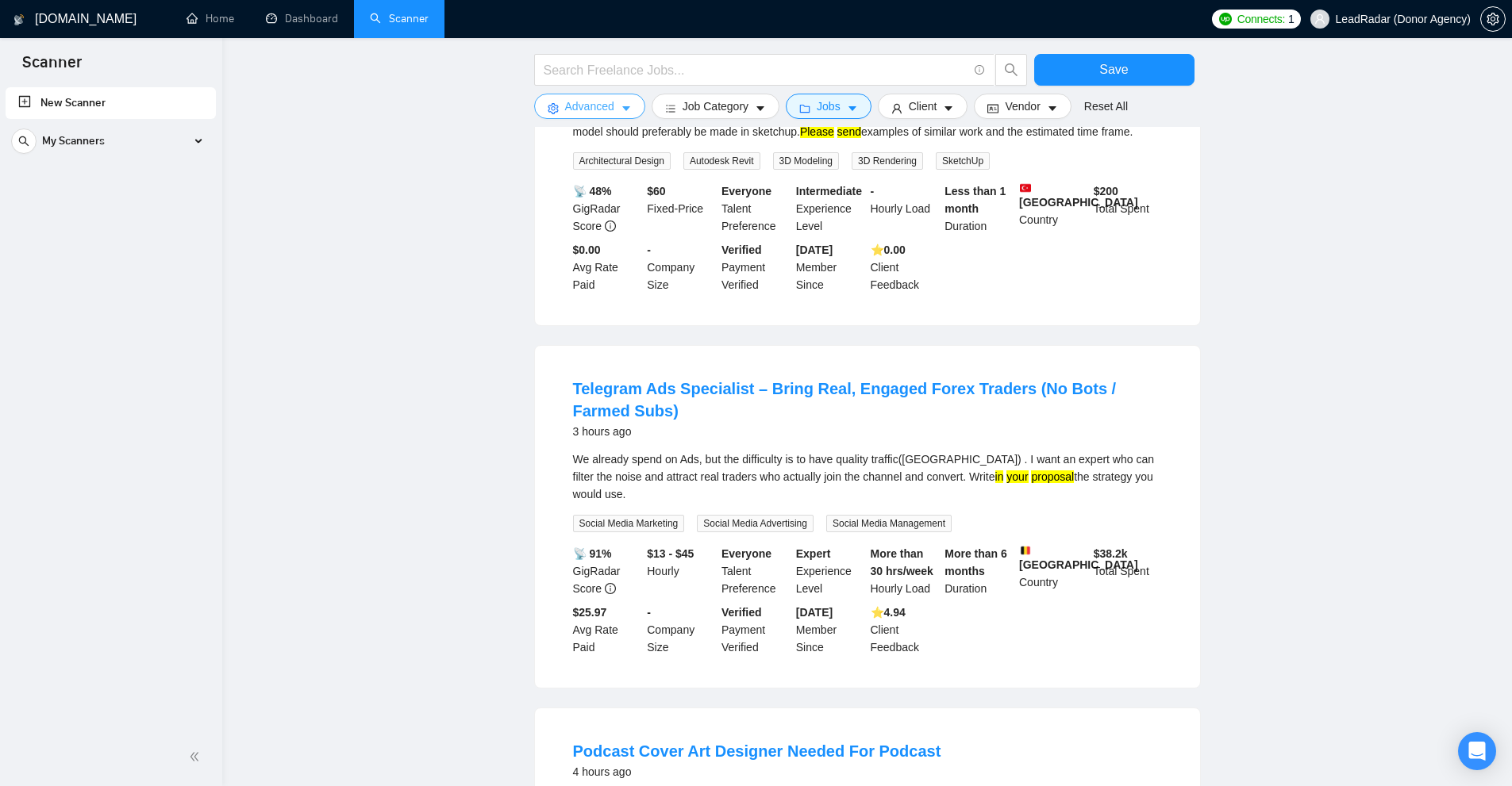
click at [549, 116] on button "Advanced" at bounding box center [590, 106] width 112 height 25
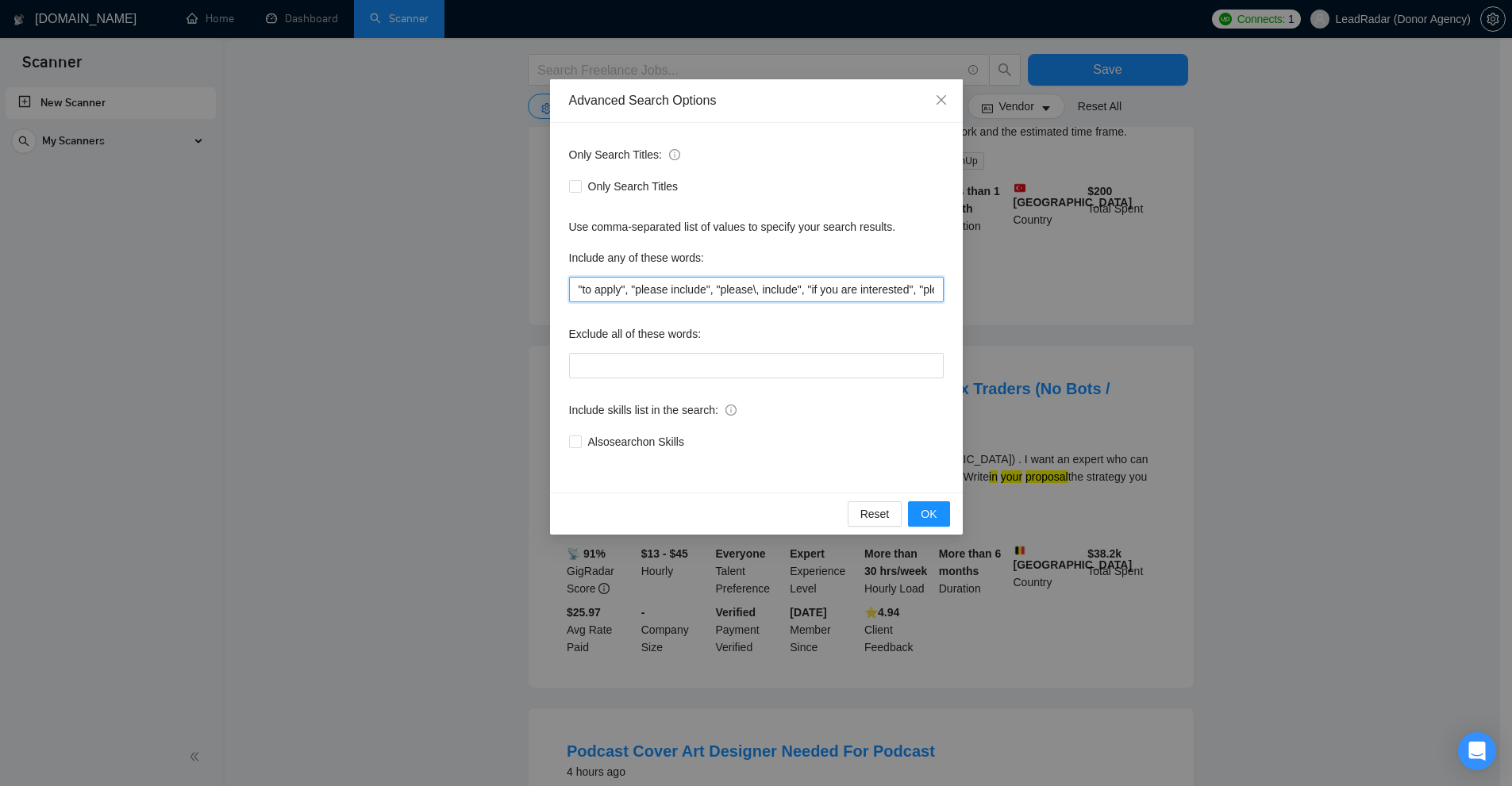
click at [715, 284] on input ""to apply", "please include", "please\, include", "if you are interested", "ple…" at bounding box center [756, 289] width 375 height 25
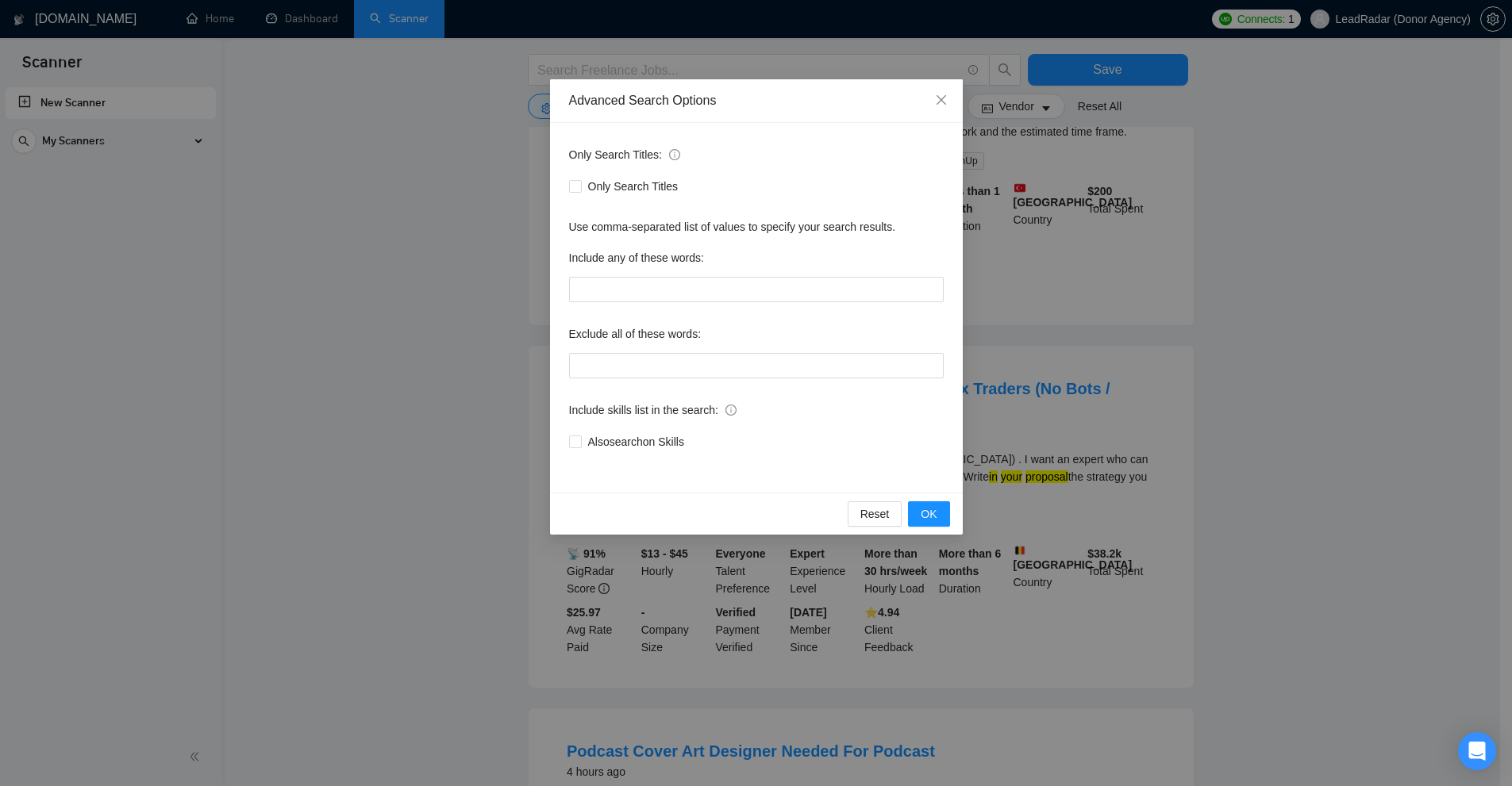
click at [856, 362] on div "Advanced Search Options Only Search Titles: Only Search Titles Use comma-separa…" at bounding box center [756, 393] width 1512 height 786
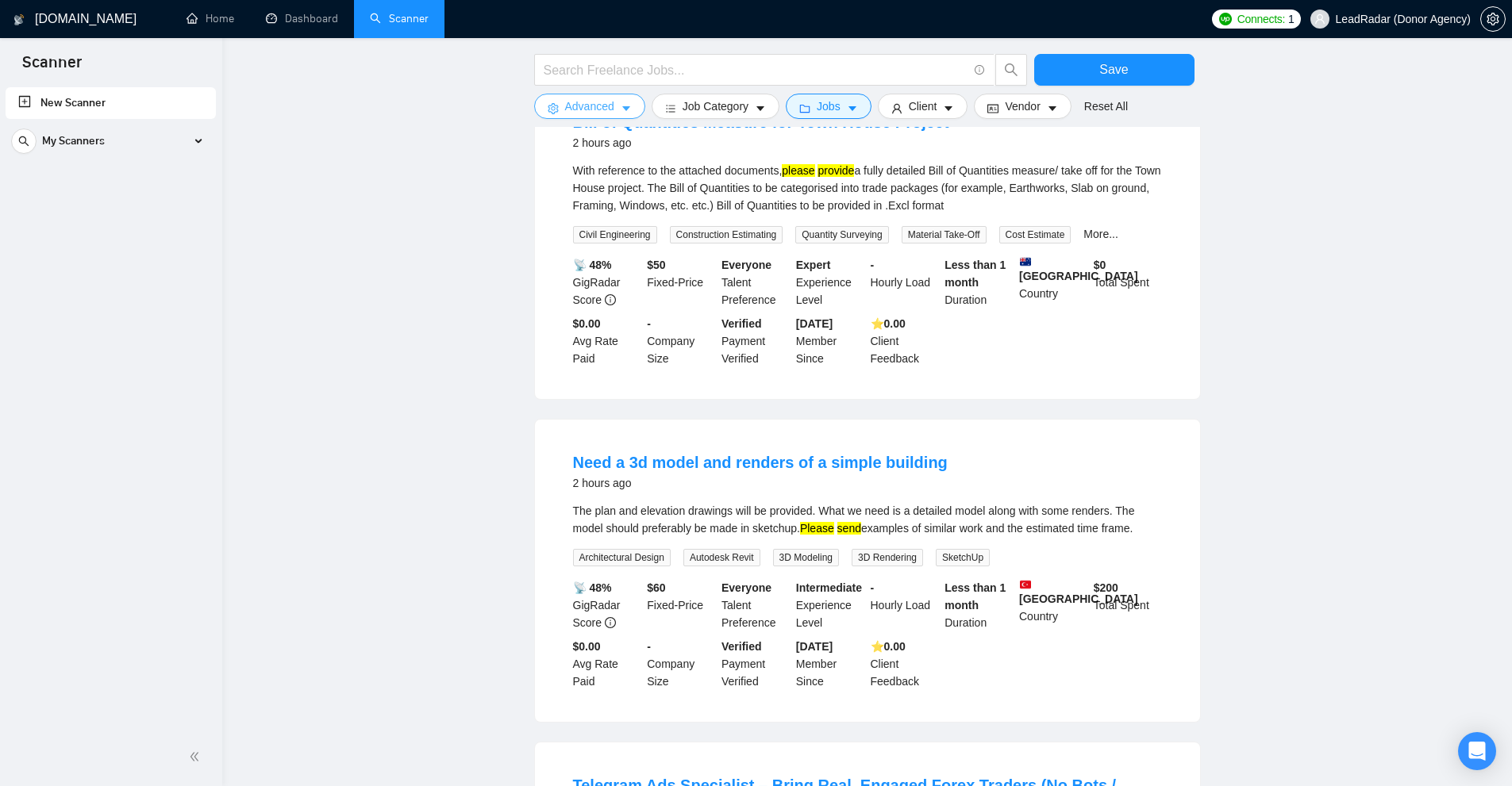
scroll to position [0, 0]
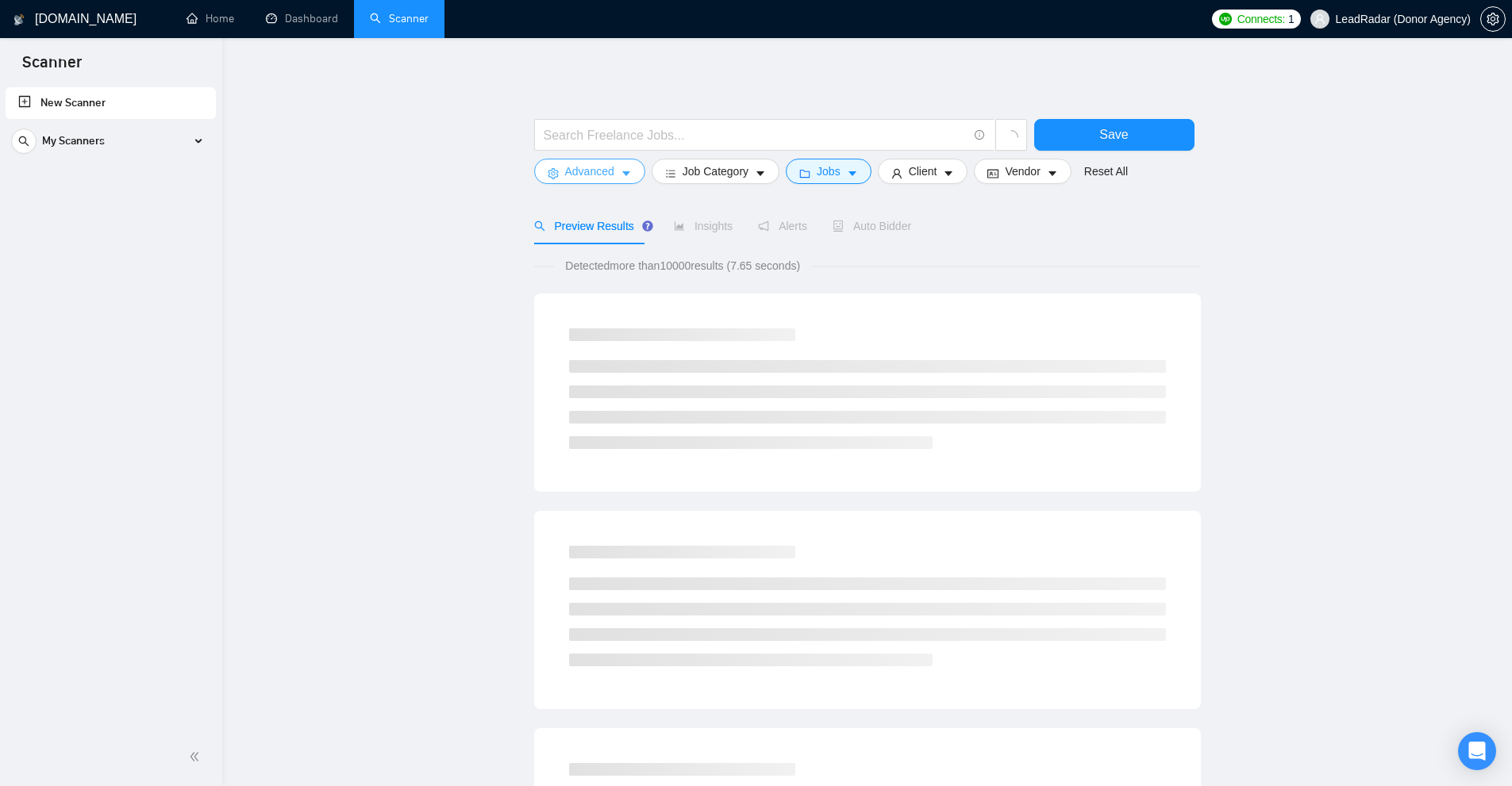
click at [621, 169] on icon "caret-down" at bounding box center [627, 174] width 12 height 12
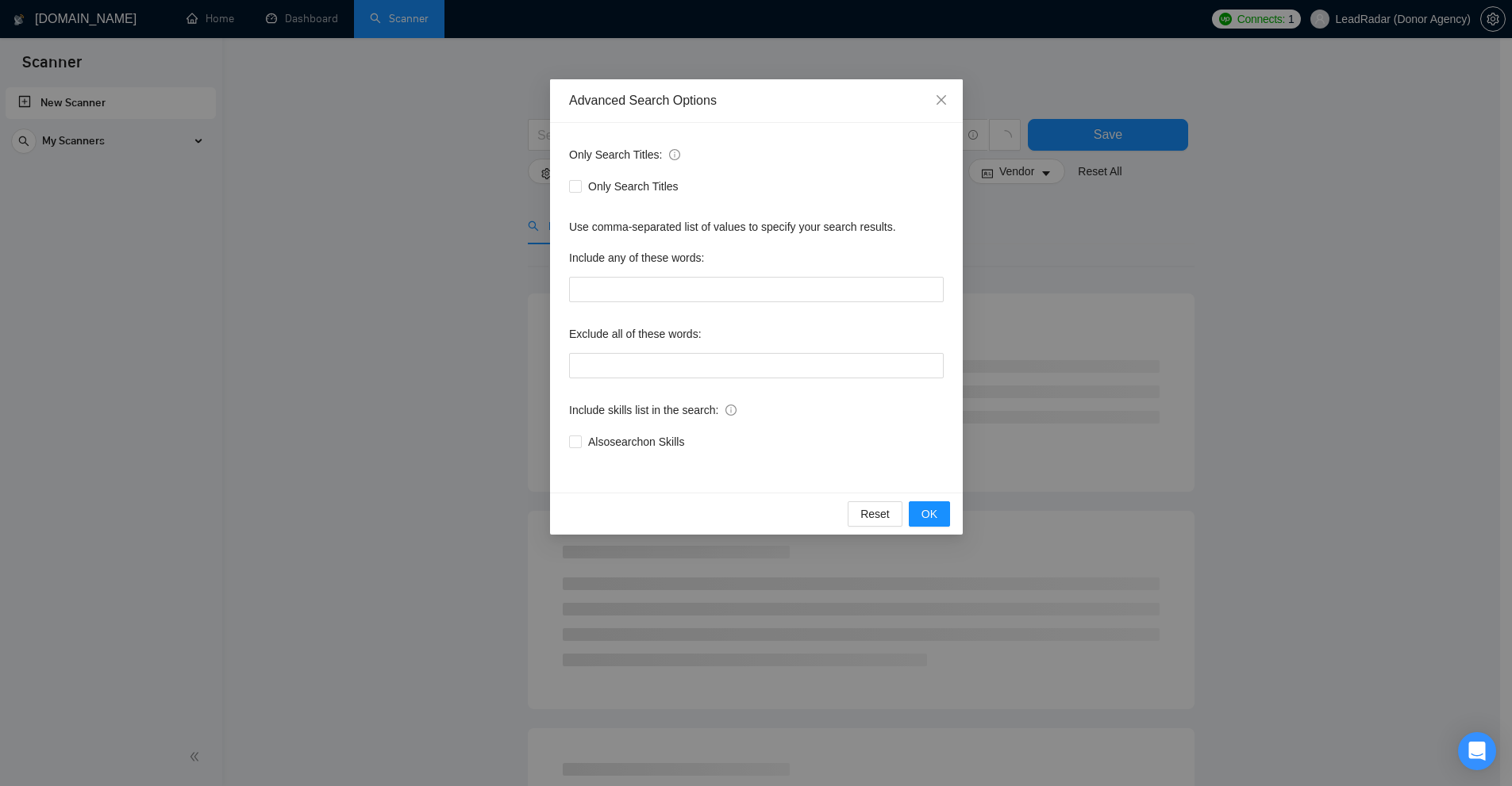
click at [856, 312] on div "Advanced Search Options Only Search Titles: Only Search Titles Use comma-separa…" at bounding box center [756, 393] width 1512 height 786
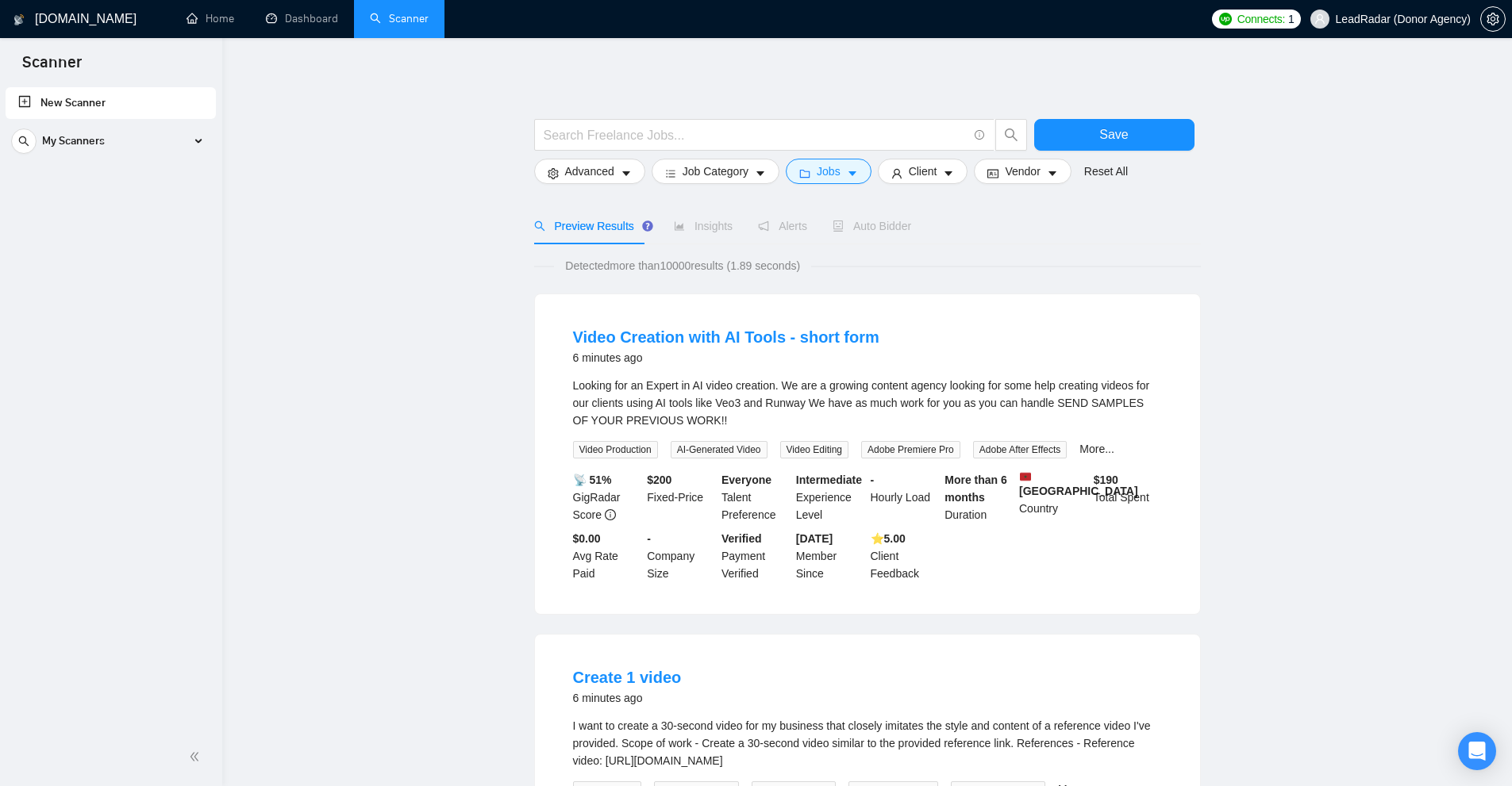
click at [817, 162] on span "Jobs" at bounding box center [829, 171] width 24 height 17
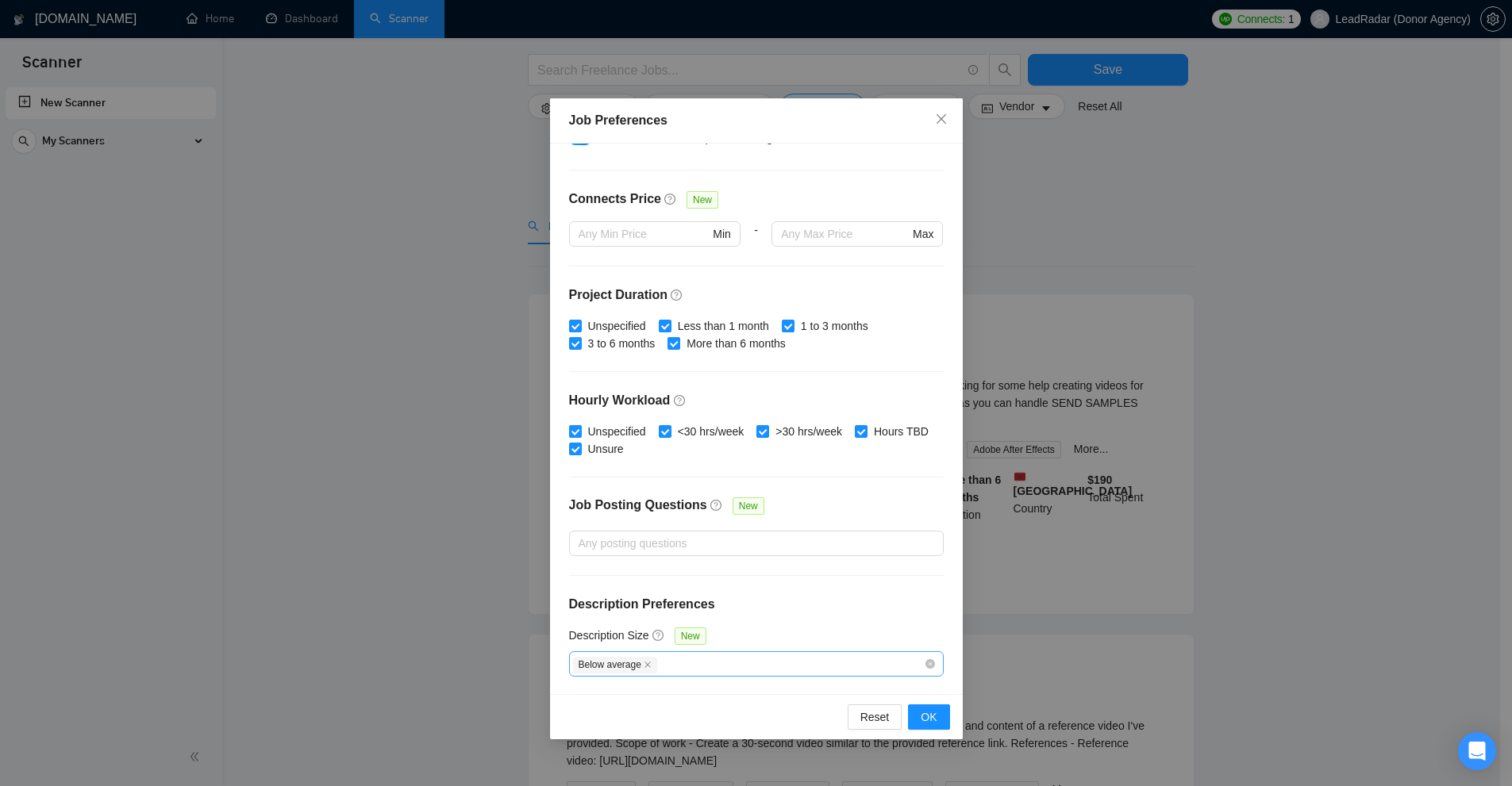
scroll to position [238, 0]
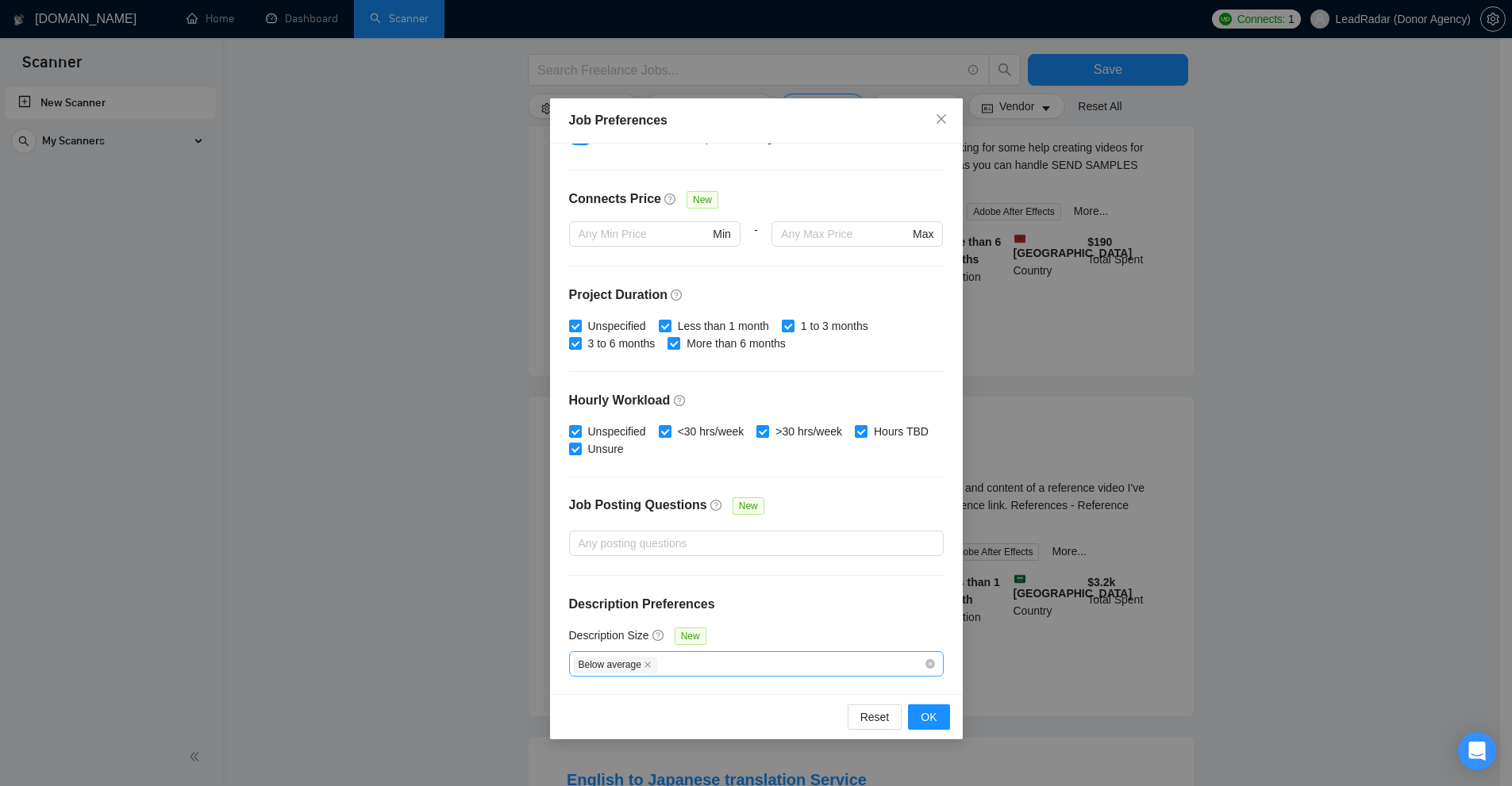
click at [675, 654] on div "Below average" at bounding box center [748, 664] width 351 height 19
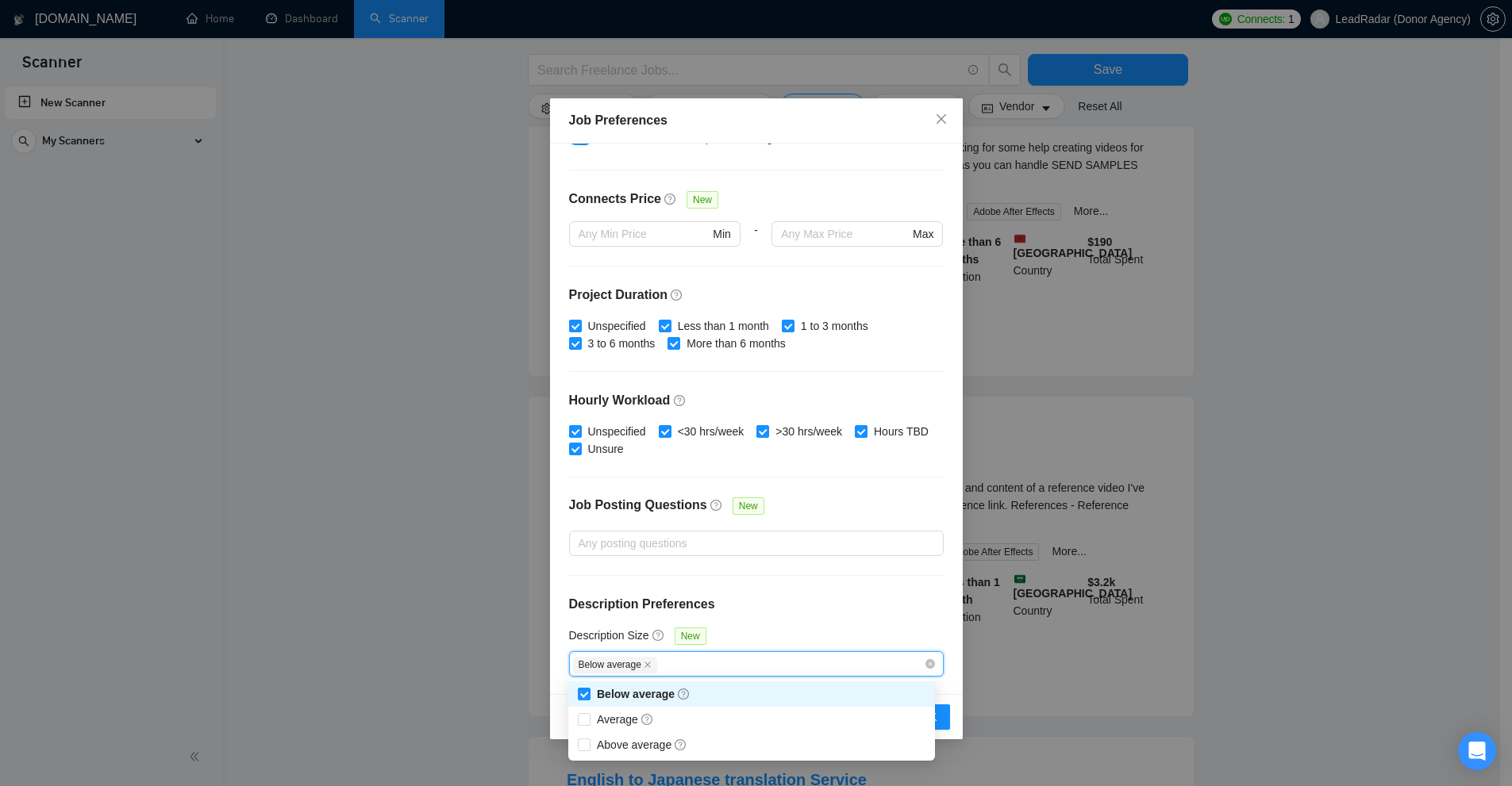
drag, startPoint x: 1404, startPoint y: 431, endPoint x: 1343, endPoint y: 390, distance: 73.5
click at [856, 431] on div "Job Preferences Budget Project Type All Fixed Price Hourly Rate Fixed Price Bud…" at bounding box center [756, 393] width 1512 height 786
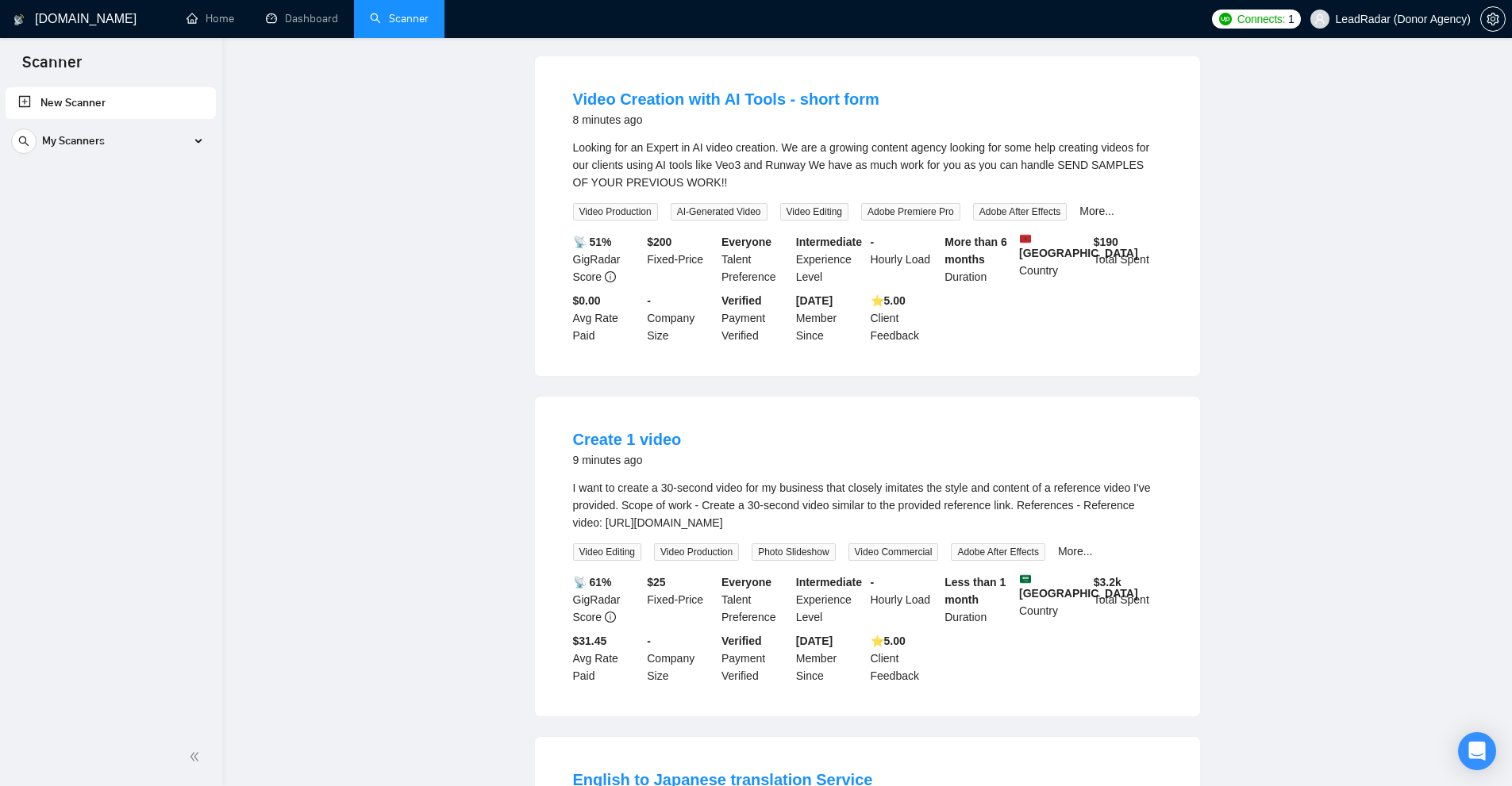
scroll to position [0, 0]
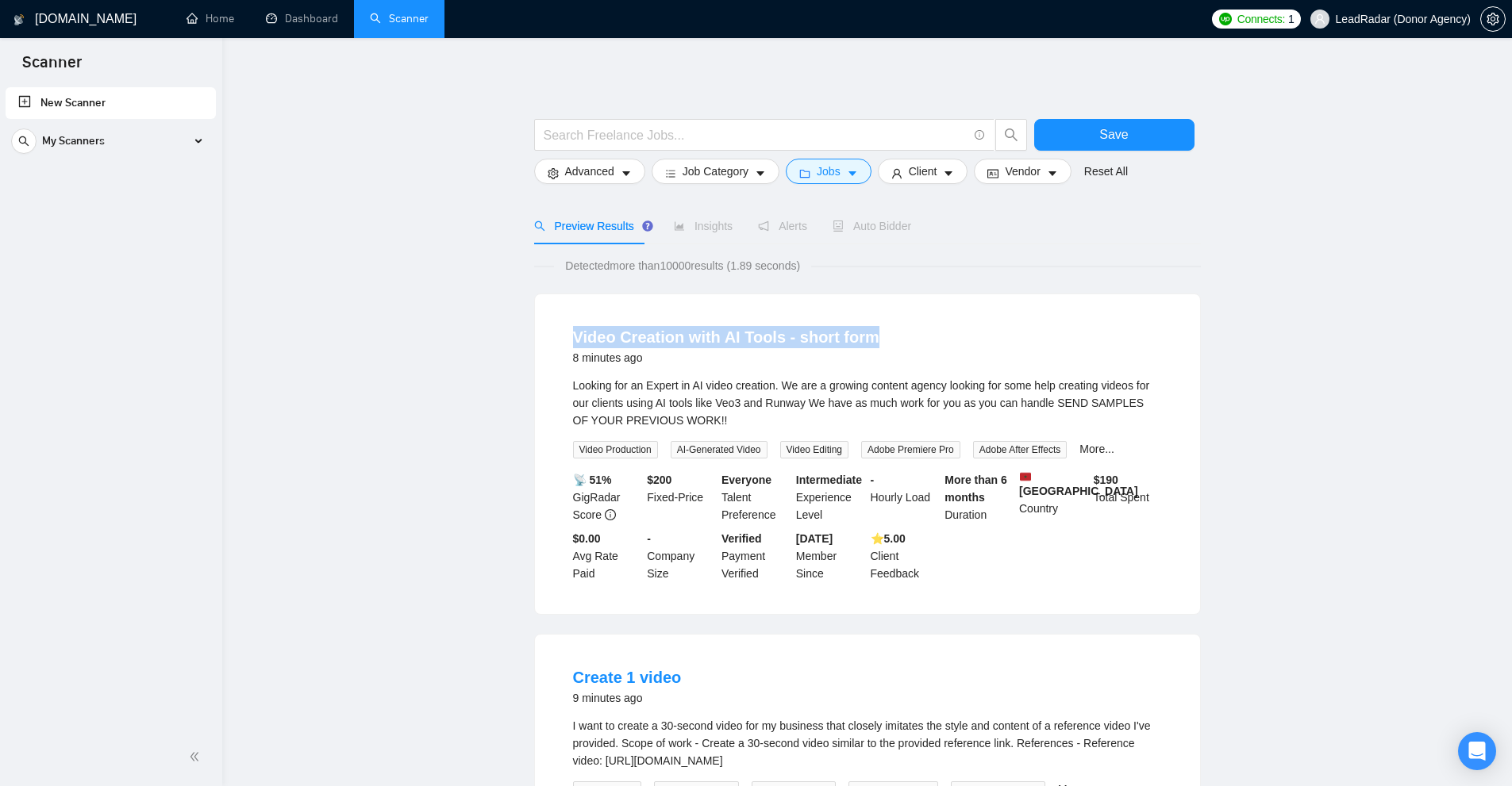
drag, startPoint x: 550, startPoint y: 324, endPoint x: 958, endPoint y: 348, distance: 408.7
click at [856, 324] on div "Video Creation with AI Tools - short form 8 minutes ago Looking for an Expert i…" at bounding box center [868, 454] width 665 height 320
click at [856, 357] on div "Video Creation with AI Tools - short form 8 minutes ago" at bounding box center [867, 346] width 589 height 41
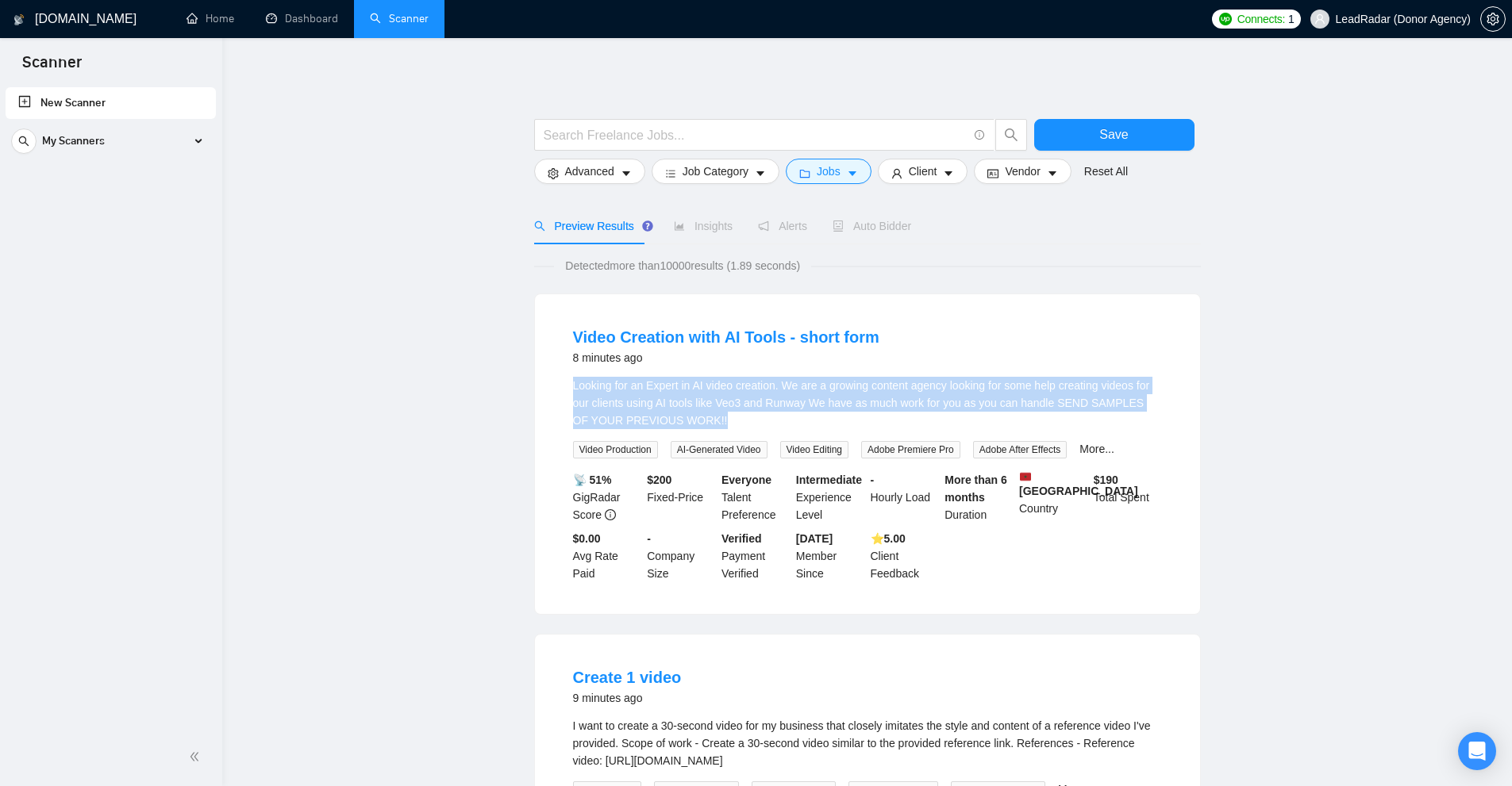
drag, startPoint x: 541, startPoint y: 386, endPoint x: 794, endPoint y: 429, distance: 256.6
click at [794, 429] on div "Video Creation with AI Tools - short form 8 minutes ago Looking for an Expert i…" at bounding box center [868, 454] width 665 height 320
click at [794, 429] on div "Looking for an Expert in AI video creation. We are a growing content agency loo…" at bounding box center [867, 403] width 589 height 52
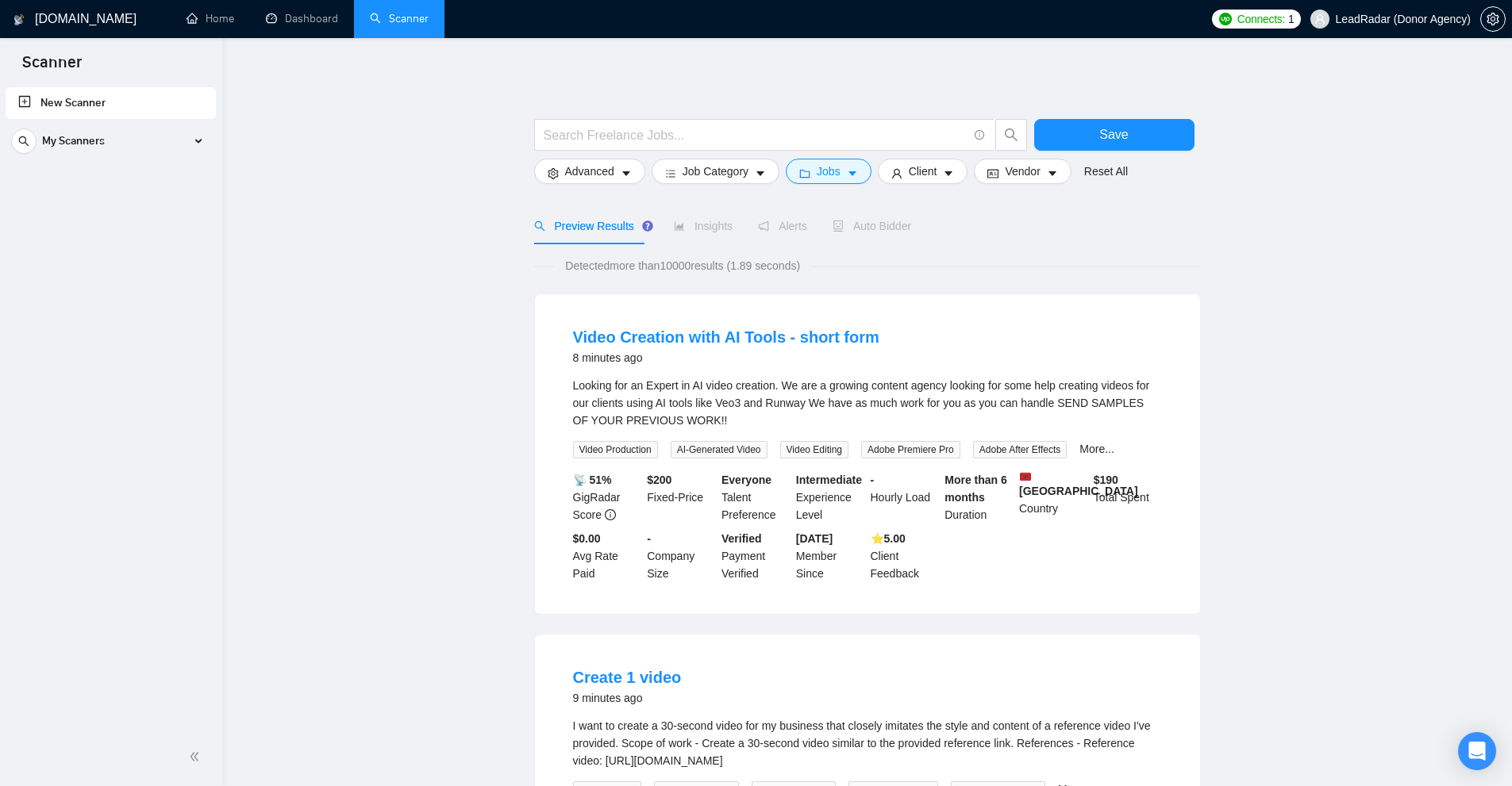
click at [794, 429] on div "Looking for an Expert in AI video creation. We are a growing content agency loo…" at bounding box center [867, 403] width 589 height 52
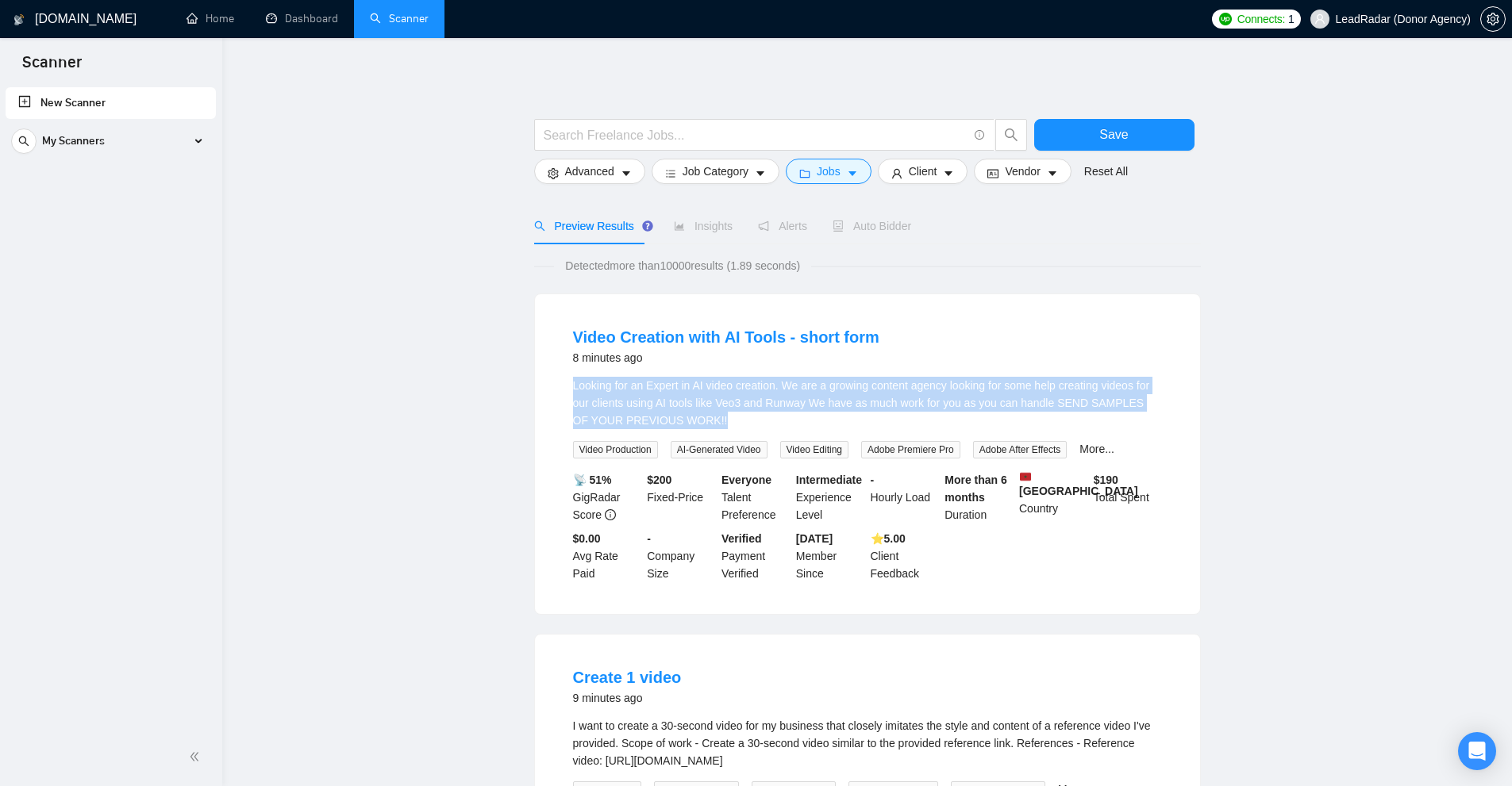
click at [794, 429] on div "Looking for an Expert in AI video creation. We are a growing content agency loo…" at bounding box center [867, 403] width 589 height 52
click at [856, 409] on div "Looking for an Expert in AI video creation. We are a growing content agency loo…" at bounding box center [867, 403] width 589 height 52
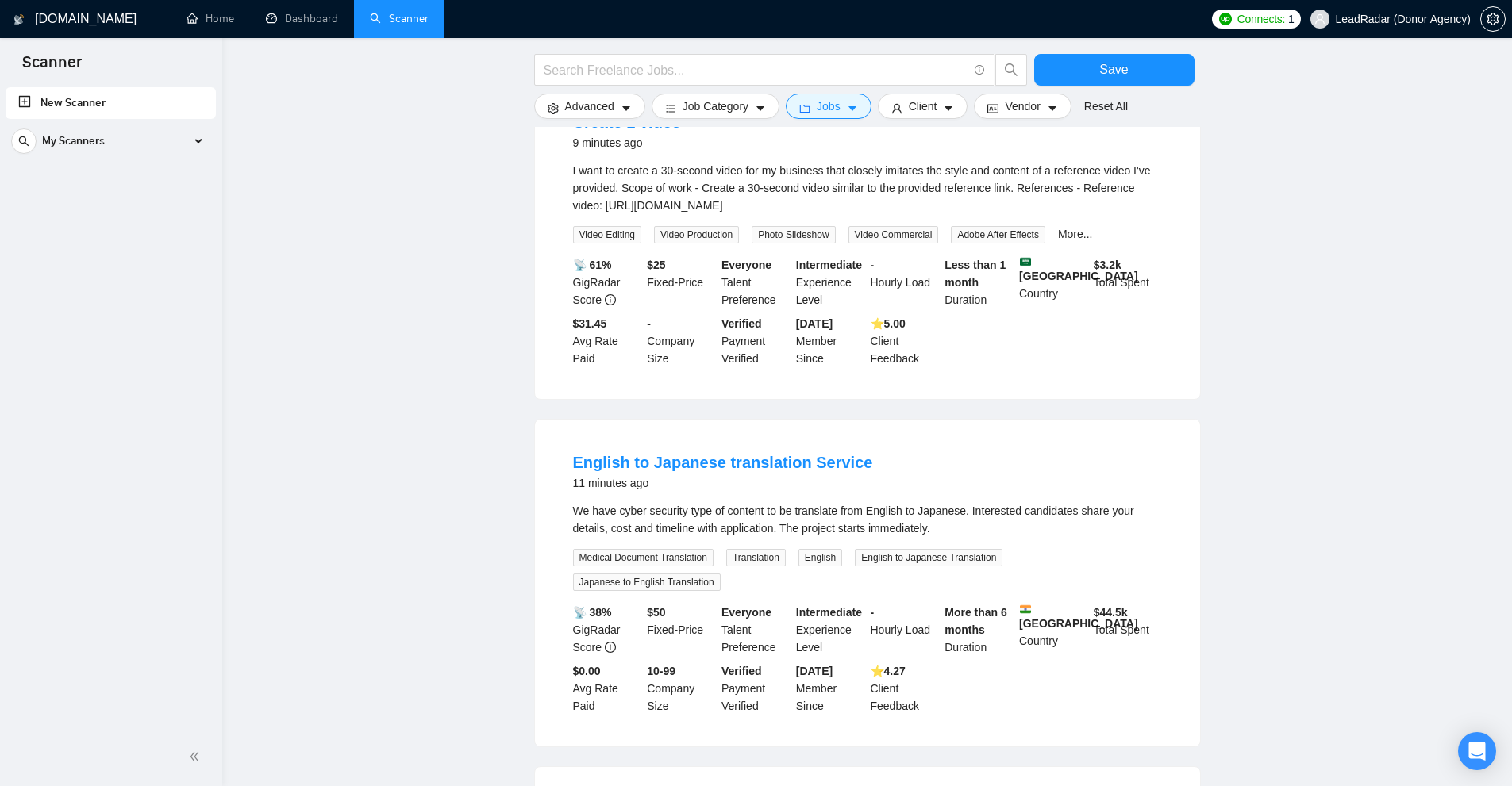
scroll to position [397, 0]
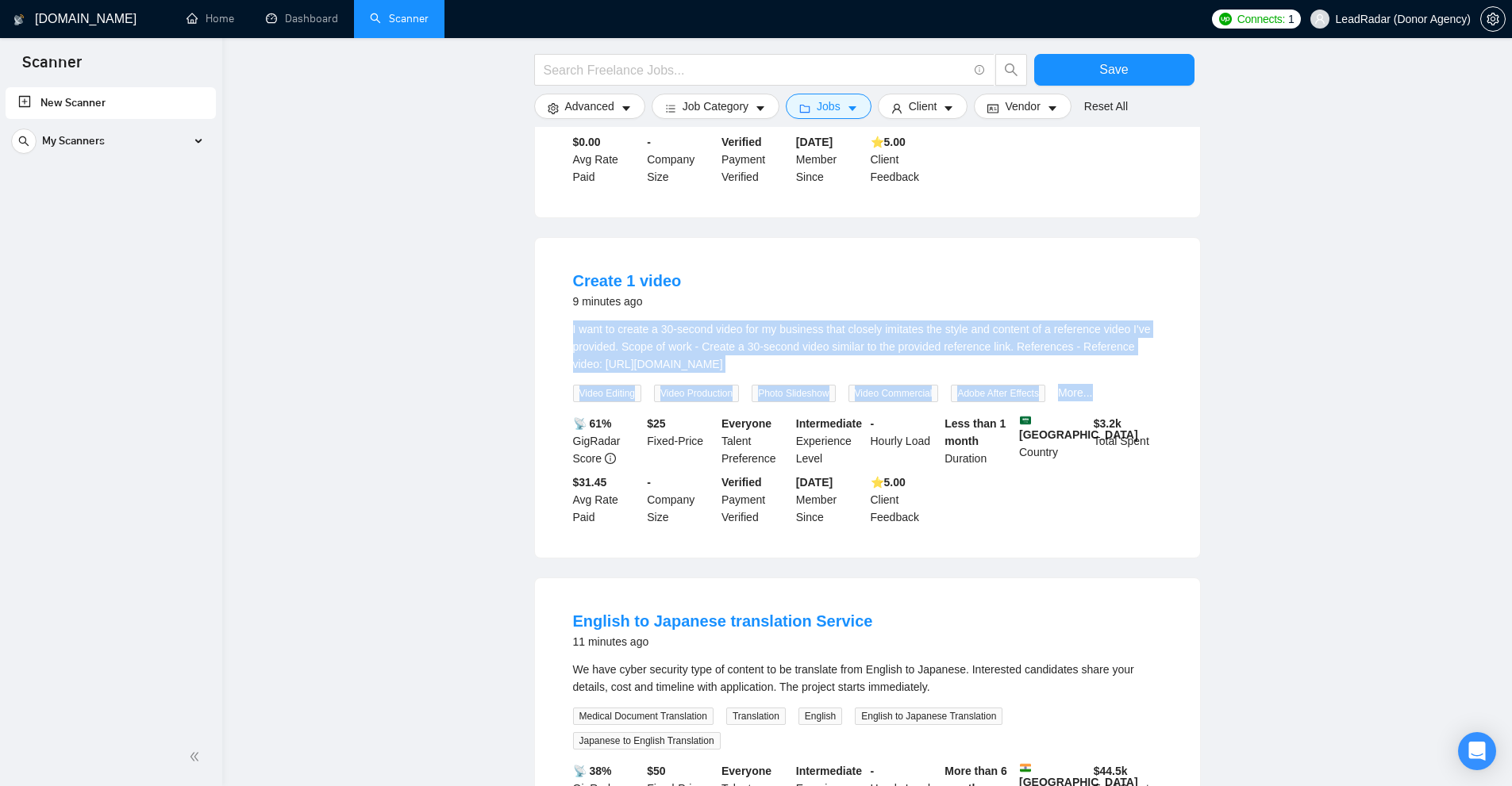
drag, startPoint x: 561, startPoint y: 332, endPoint x: 1208, endPoint y: 376, distance: 648.5
click at [856, 376] on main "Save Advanced Job Category Jobs Client Vendor Reset All Preview Results Insight…" at bounding box center [867, 619] width 1239 height 1905
click at [856, 356] on div "I want to create a 30-second video for my business that closely imitates the st…" at bounding box center [867, 347] width 589 height 52
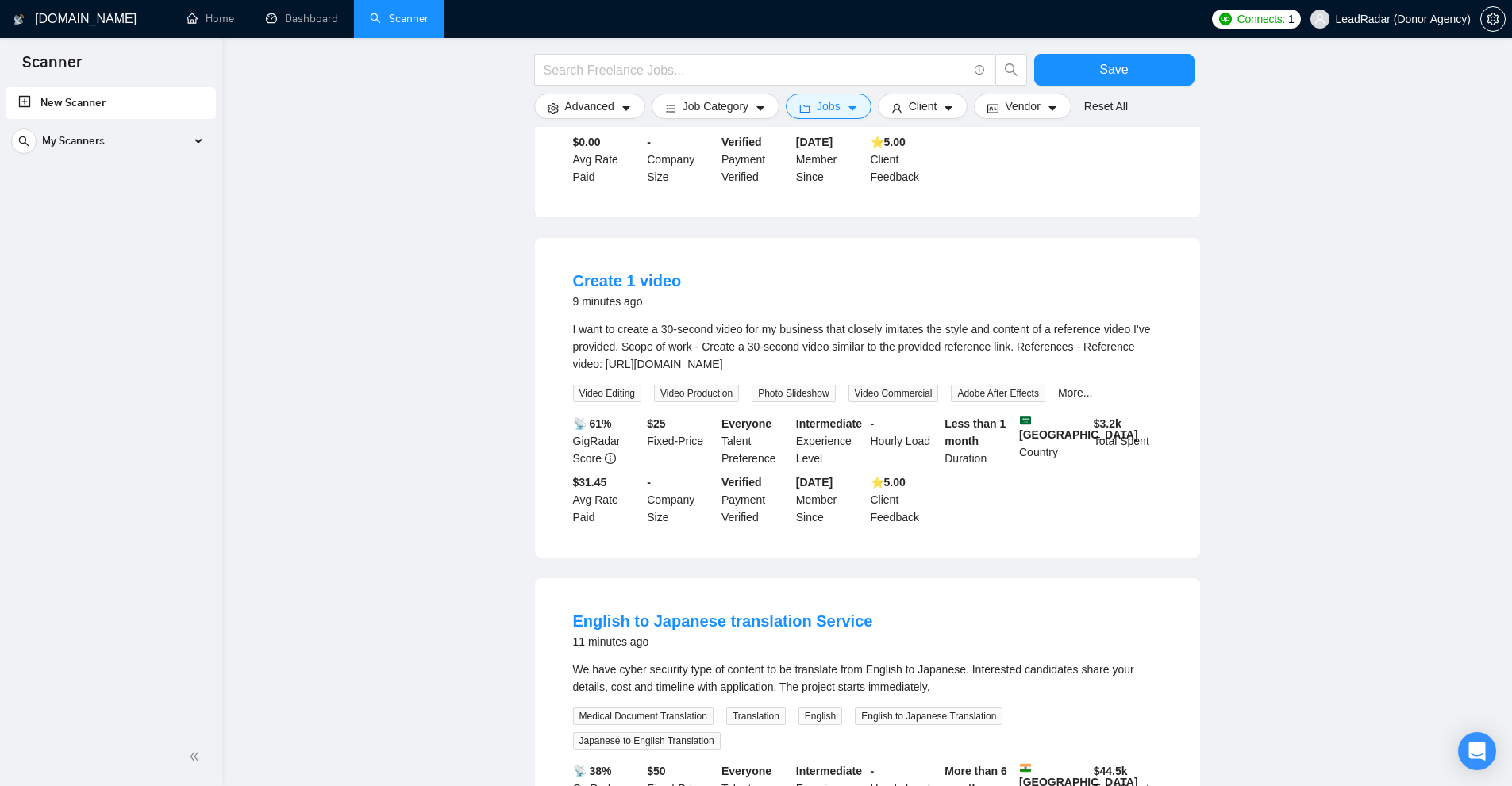
drag, startPoint x: 1084, startPoint y: 361, endPoint x: 599, endPoint y: 334, distance: 485.8
click at [599, 334] on div "I want to create a 30-second video for my business that closely imitates the st…" at bounding box center [867, 347] width 589 height 52
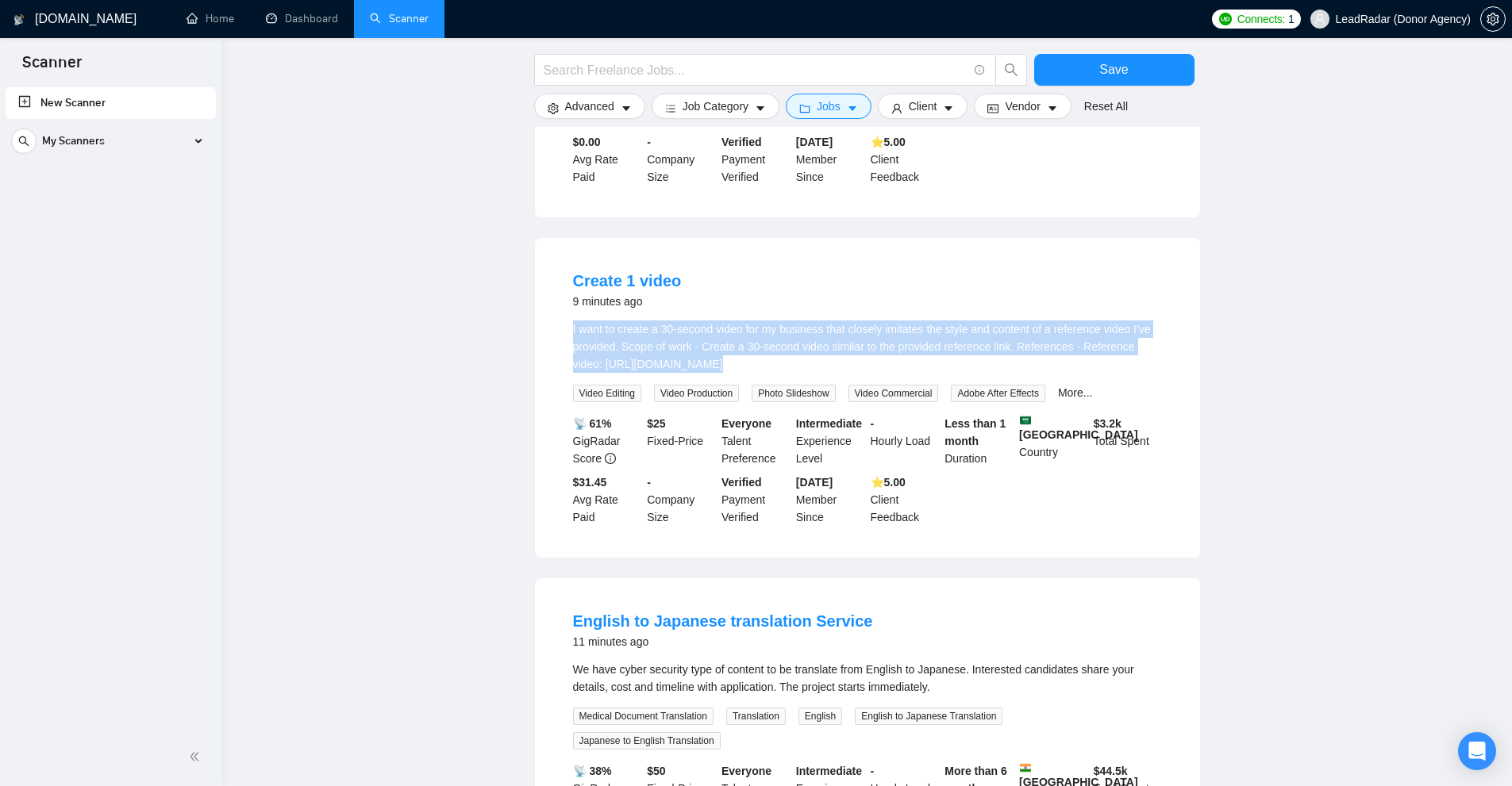
click at [599, 334] on div "I want to create a 30-second video for my business that closely imitates the st…" at bounding box center [867, 347] width 589 height 52
click at [856, 346] on div "I want to create a 30-second video for my business that closely imitates the st…" at bounding box center [867, 347] width 589 height 52
drag, startPoint x: 571, startPoint y: 327, endPoint x: 1080, endPoint y: 364, distance: 510.3
click at [856, 364] on li "Create 1 video 9 minutes ago I want to create a 30-second video for my business…" at bounding box center [867, 398] width 627 height 282
click at [856, 364] on div "I want to create a 30-second video for my business that closely imitates the st…" at bounding box center [867, 347] width 589 height 52
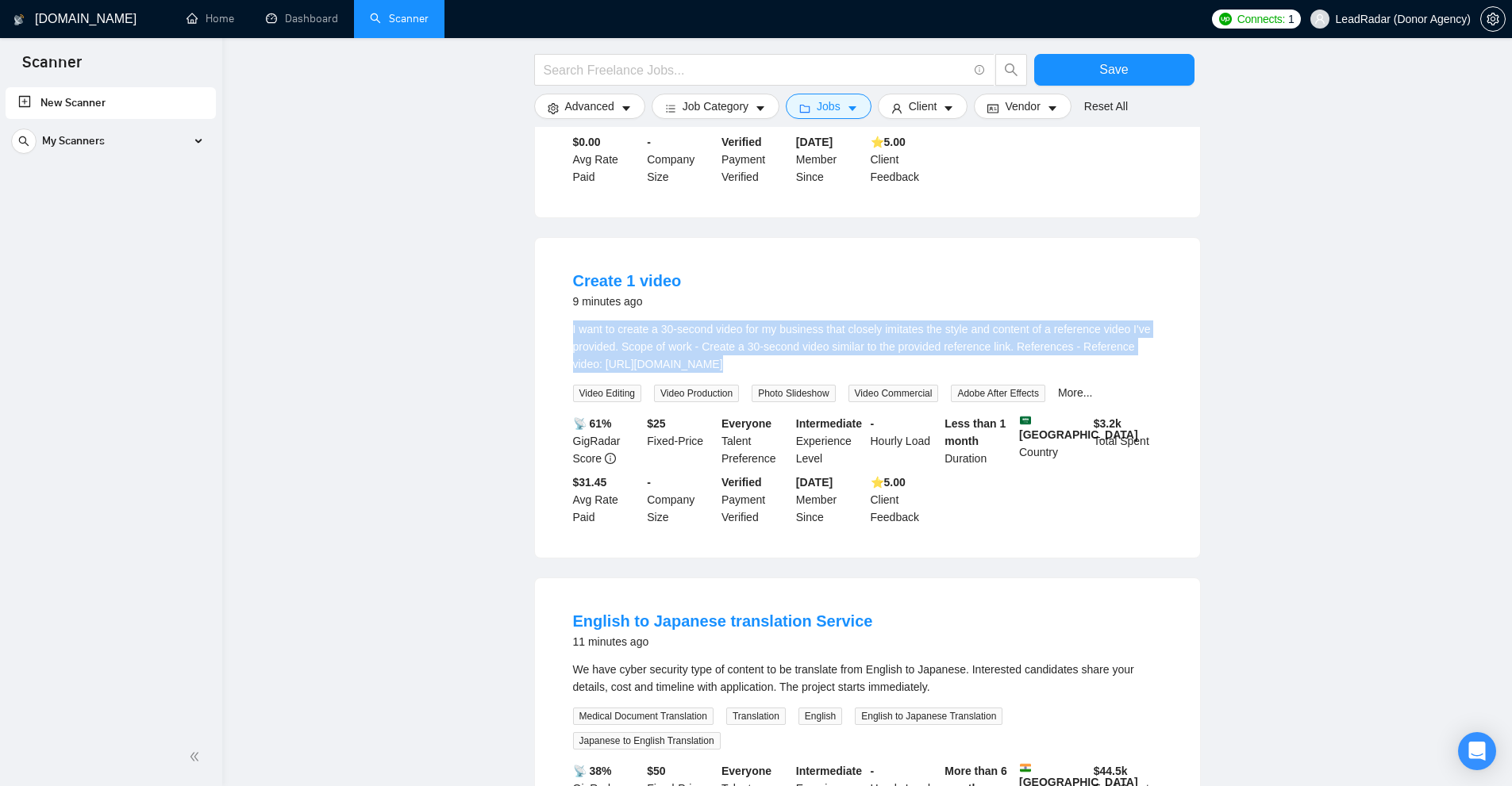
click at [856, 364] on div "I want to create a 30-second video for my business that closely imitates the st…" at bounding box center [867, 347] width 589 height 52
click at [626, 112] on icon "caret-down" at bounding box center [627, 109] width 12 height 12
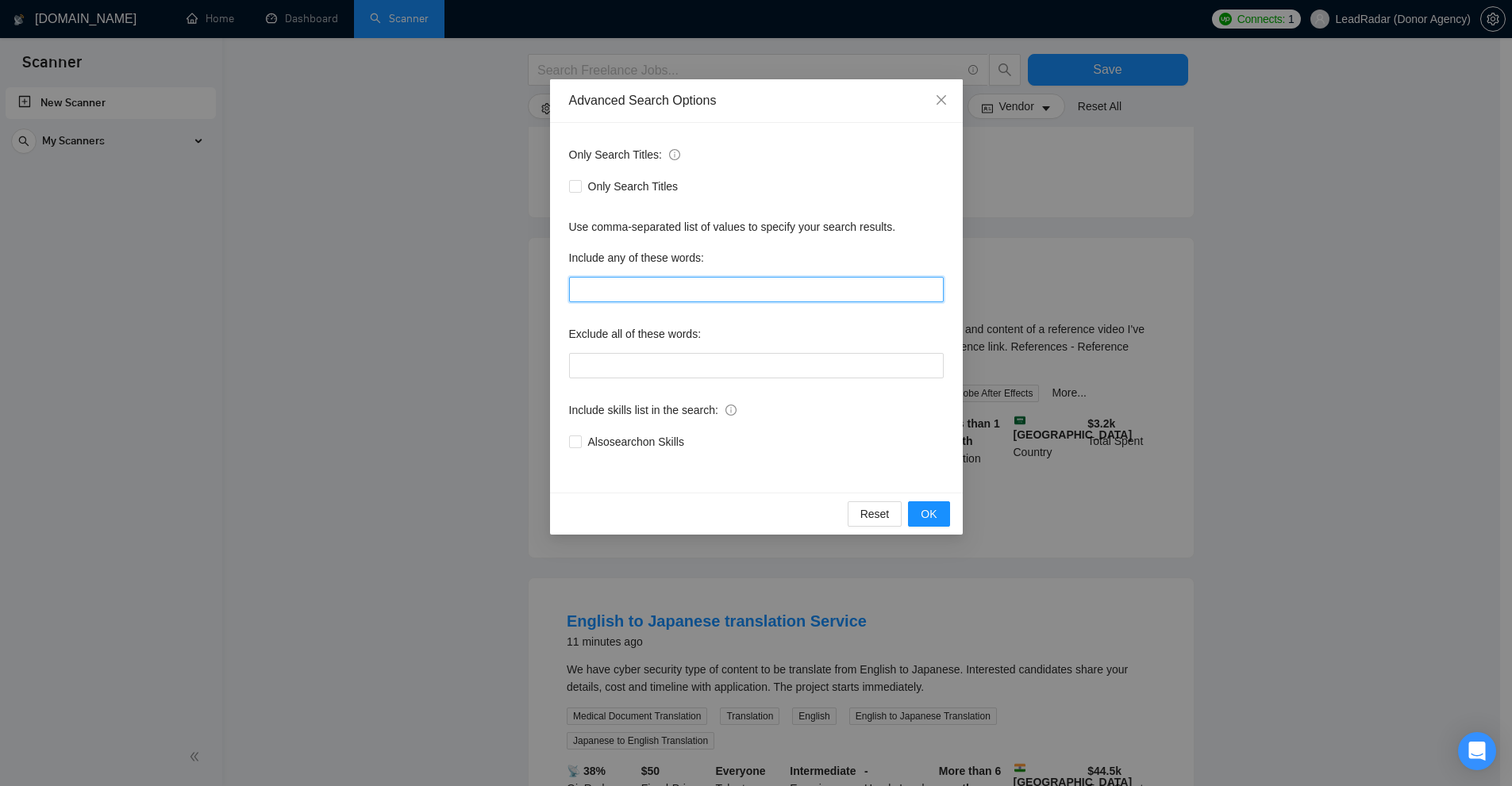
click at [667, 298] on input "text" at bounding box center [756, 289] width 375 height 25
paste input ""to apply", "please include", "please\, include", "if you are interested", "ple…"
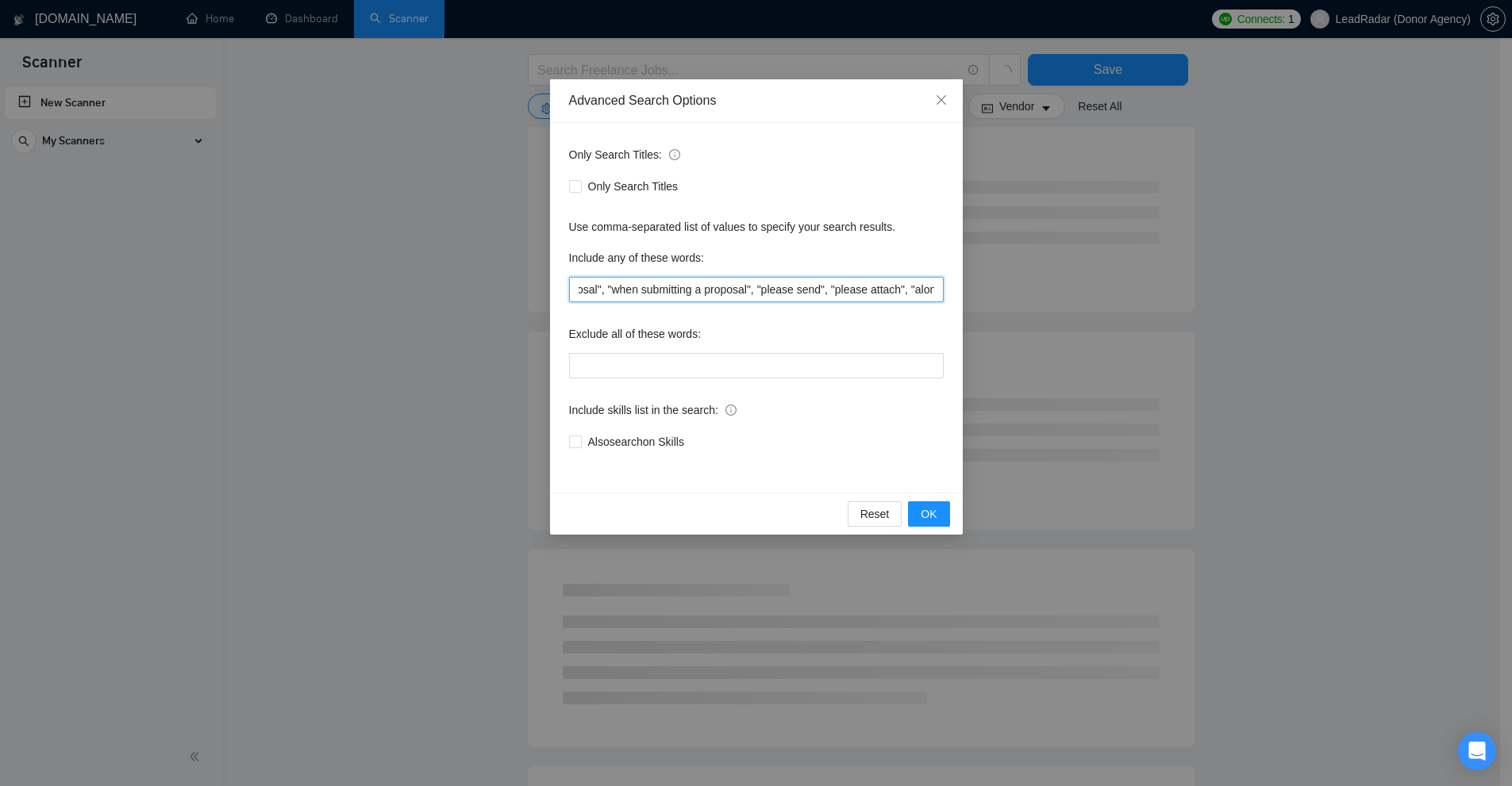
scroll to position [0, 1341]
type input ""to apply", "please include", "please\, include", "if you are interested", "ple…"
click at [856, 266] on div "Advanced Search Options Only Search Titles: Only Search Titles Use comma-separa…" at bounding box center [756, 393] width 1512 height 786
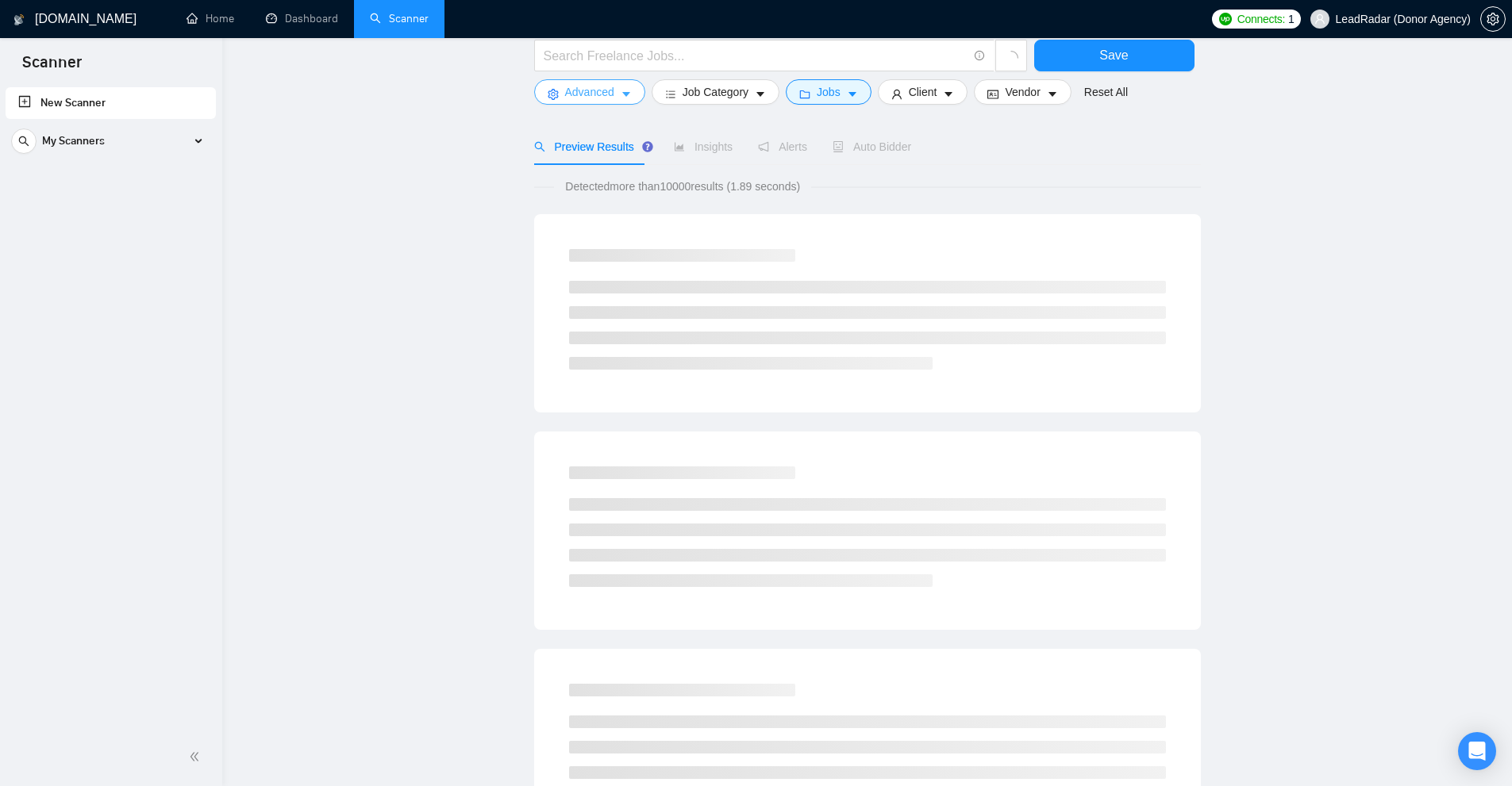
scroll to position [0, 0]
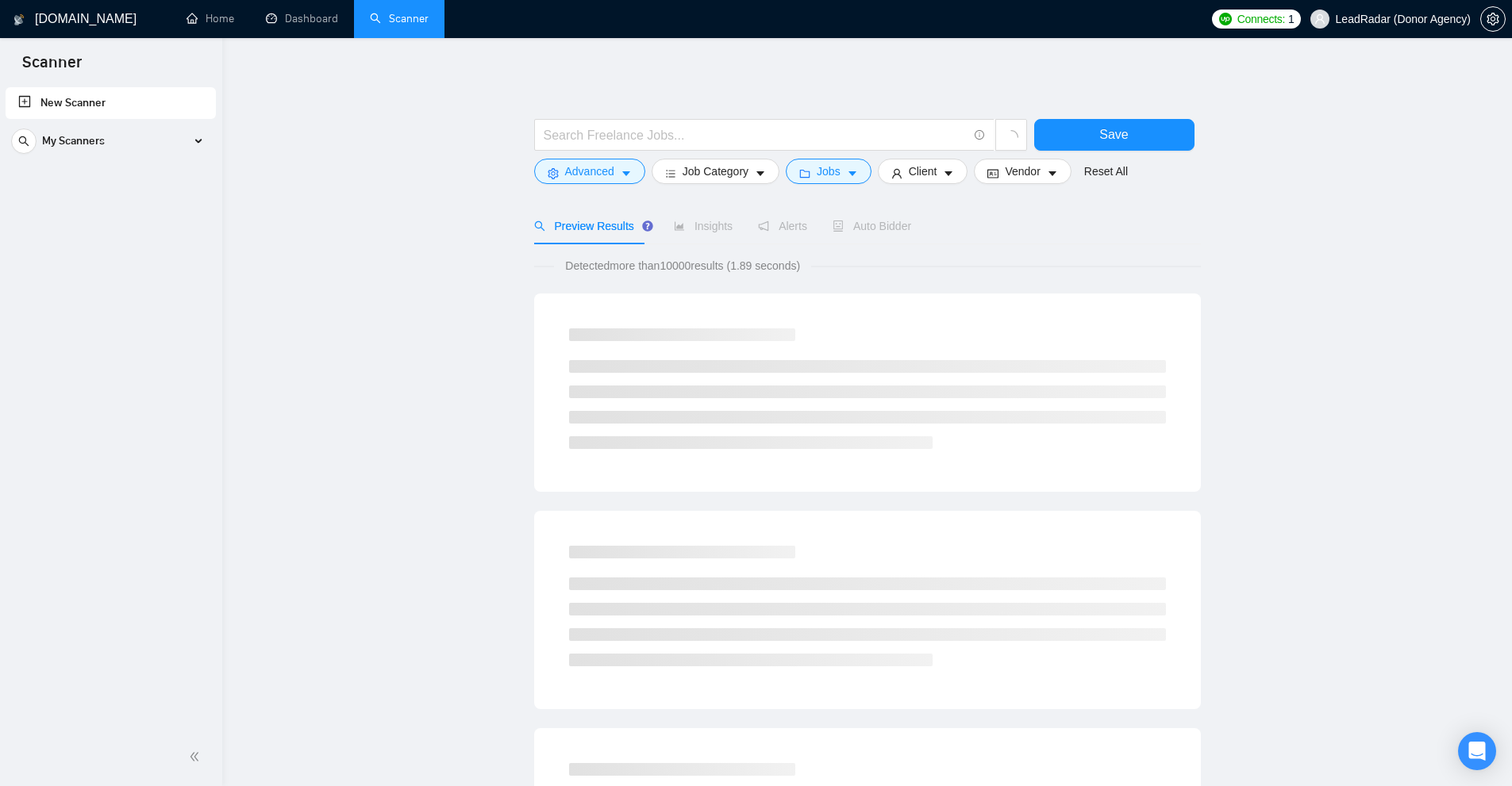
click at [838, 153] on div at bounding box center [781, 138] width 500 height 39
click at [847, 167] on span "caret-down" at bounding box center [853, 173] width 12 height 12
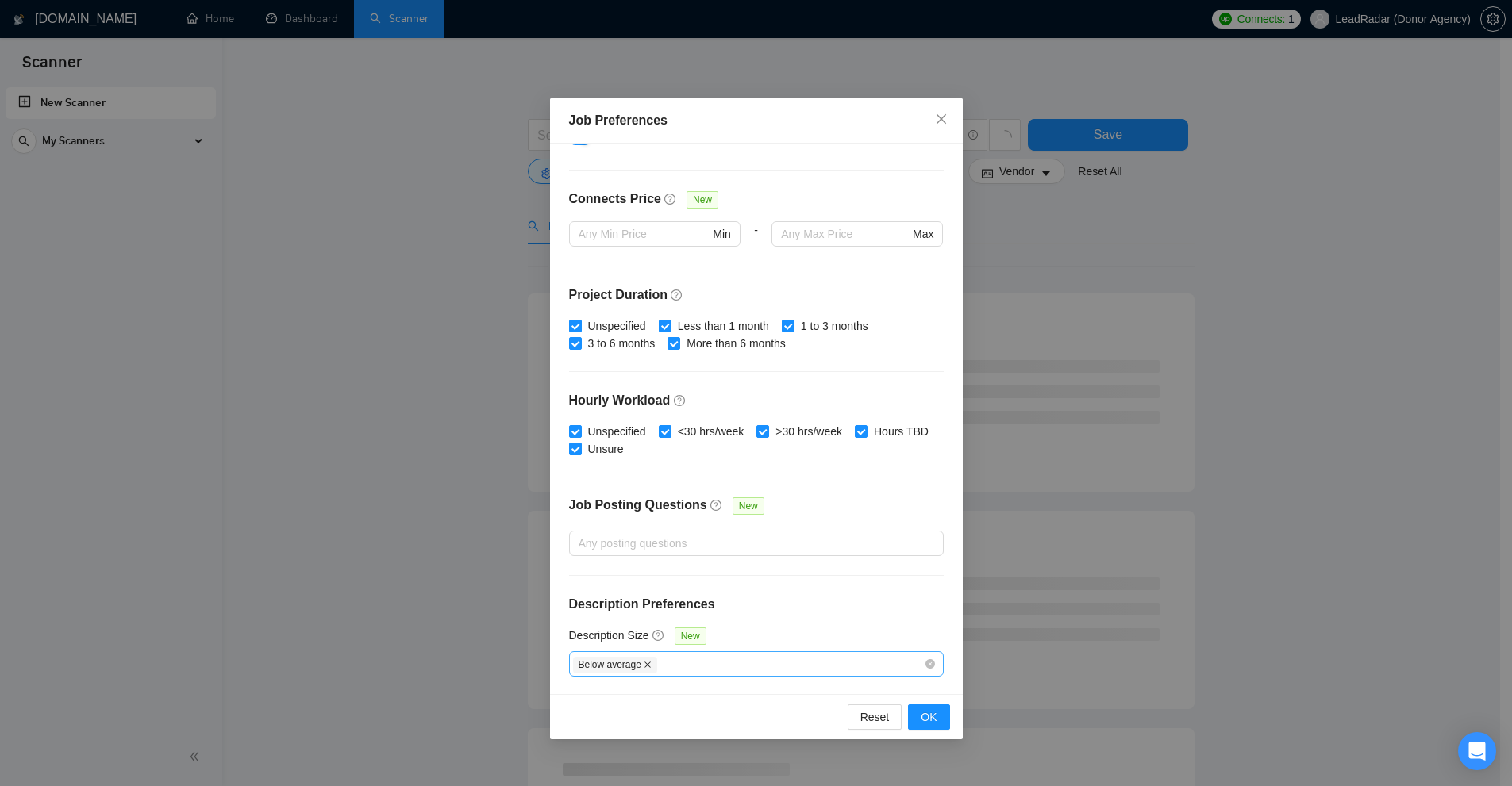
click at [647, 661] on span at bounding box center [648, 665] width 8 height 9
click at [856, 522] on div "Job Preferences Budget Project Type All Fixed Price Hourly Rate Fixed Price Bud…" at bounding box center [756, 393] width 1512 height 786
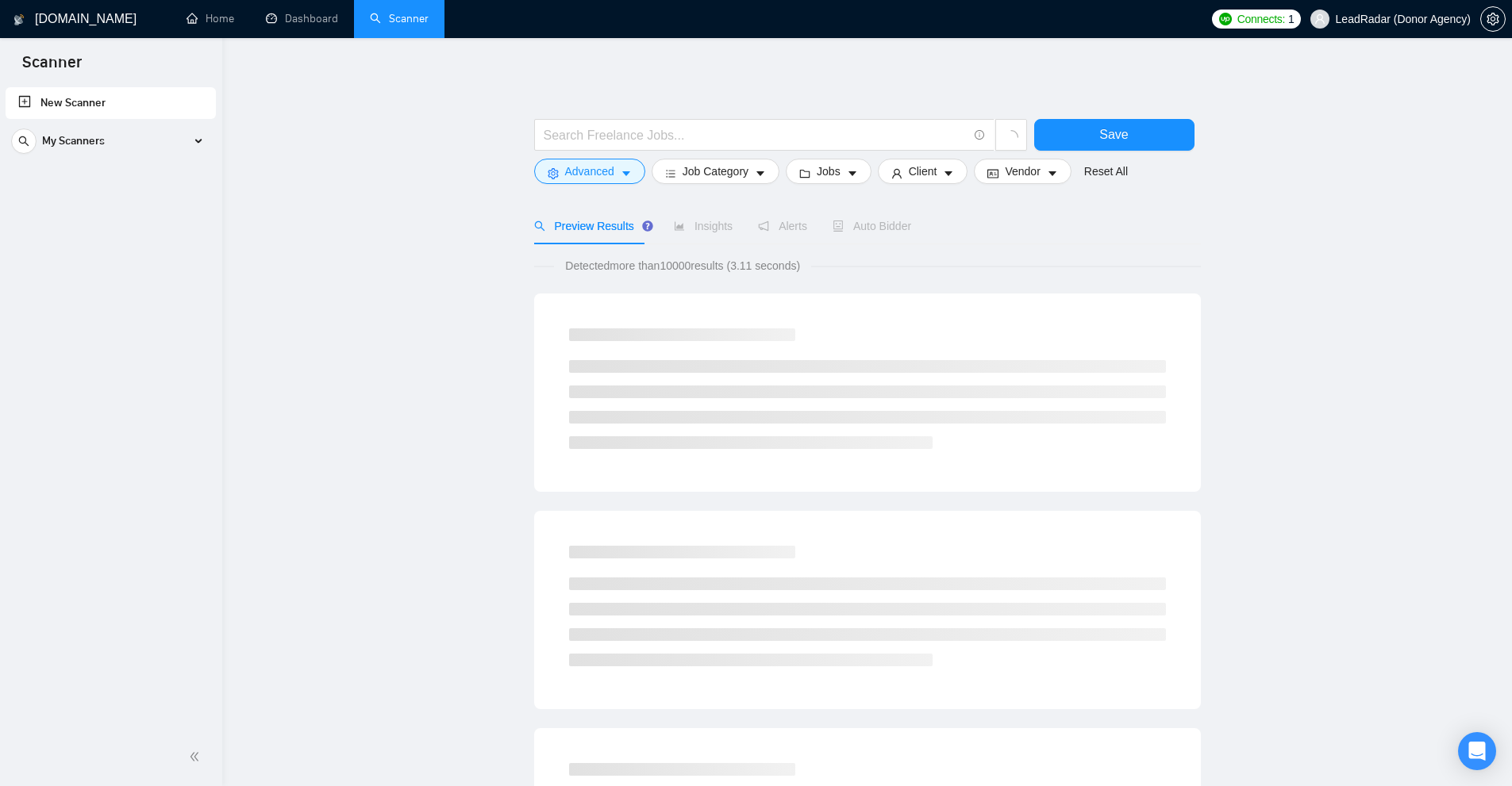
click at [856, 359] on main "Save Advanced Job Category Jobs Client Vendor Reset All Preview Results Insight…" at bounding box center [867, 731] width 1239 height 1337
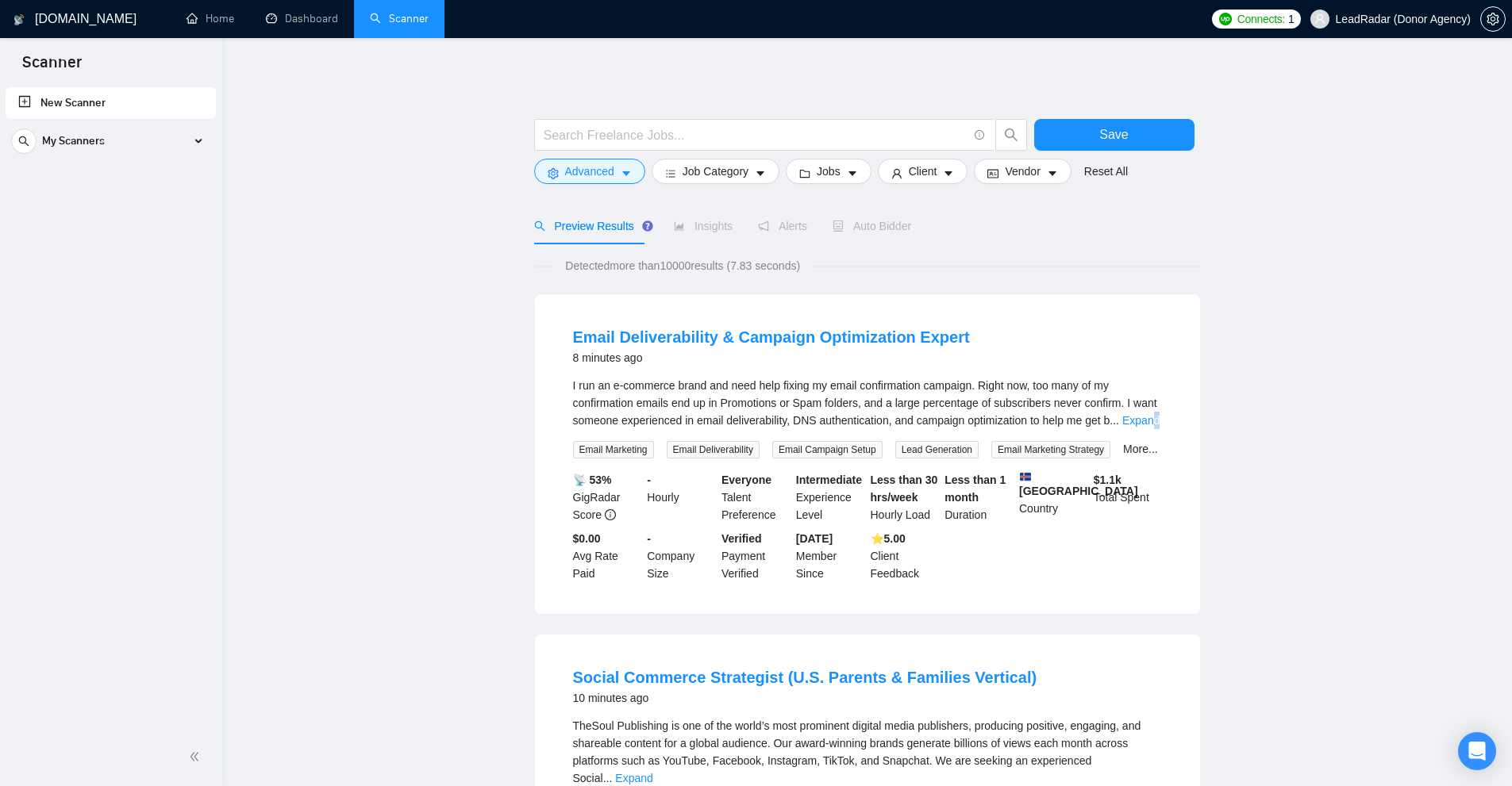
click at [856, 422] on link "Expand" at bounding box center [1141, 420] width 37 height 12
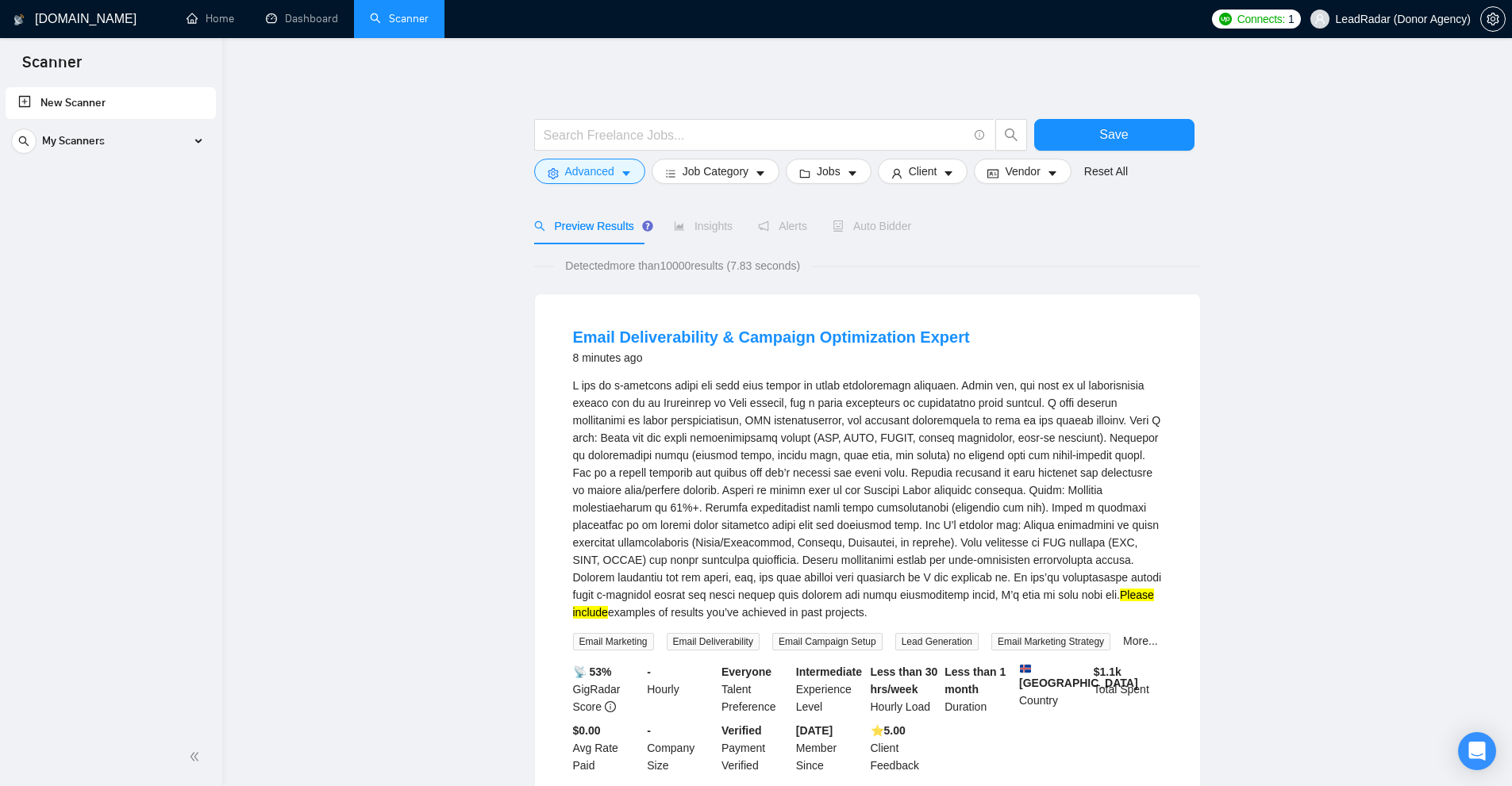
drag, startPoint x: 1028, startPoint y: 592, endPoint x: 813, endPoint y: 608, distance: 215.6
click at [813, 608] on div "Please include examples of results you’ve achieved in past projects." at bounding box center [867, 499] width 589 height 244
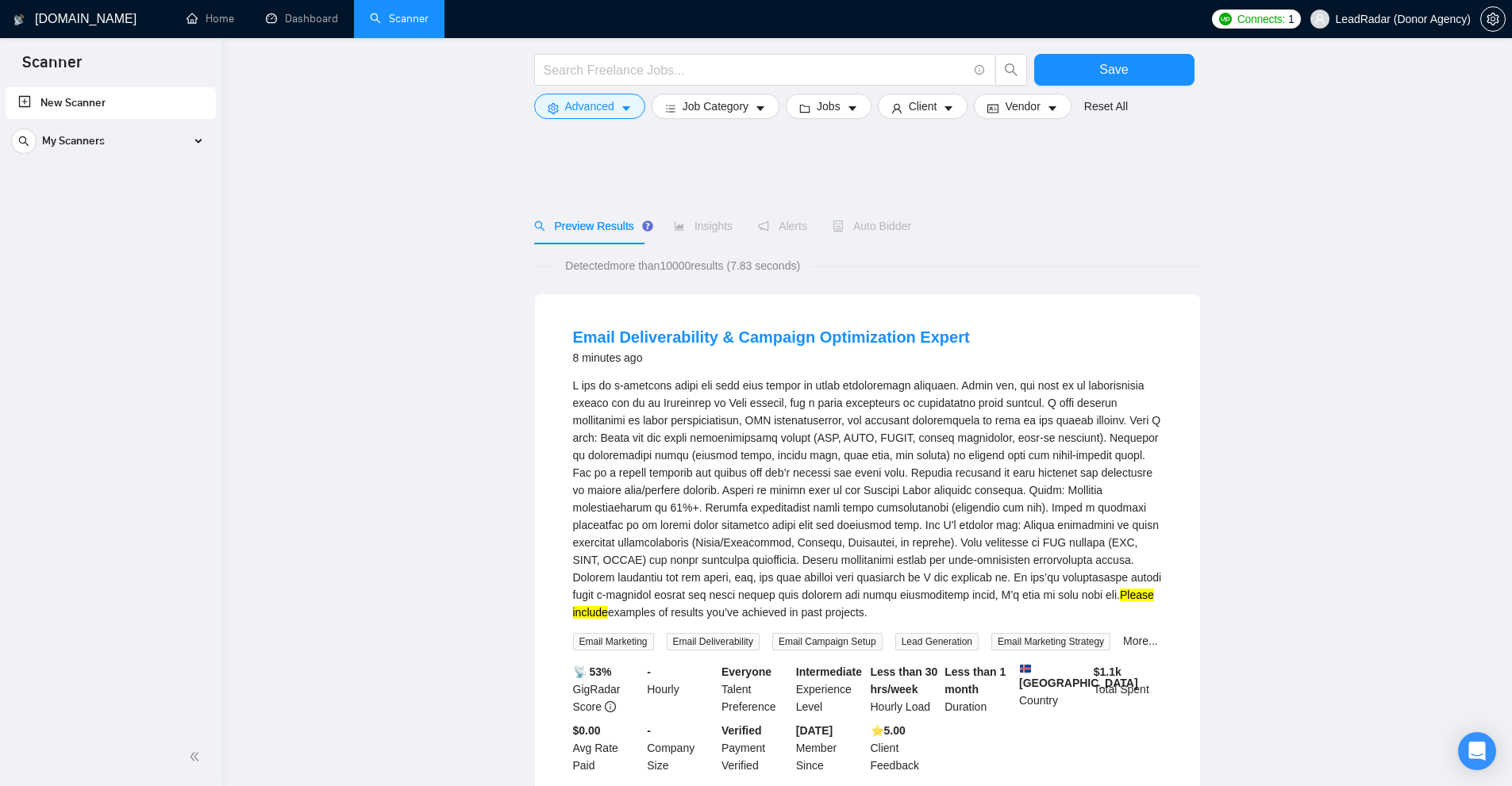
scroll to position [238, 0]
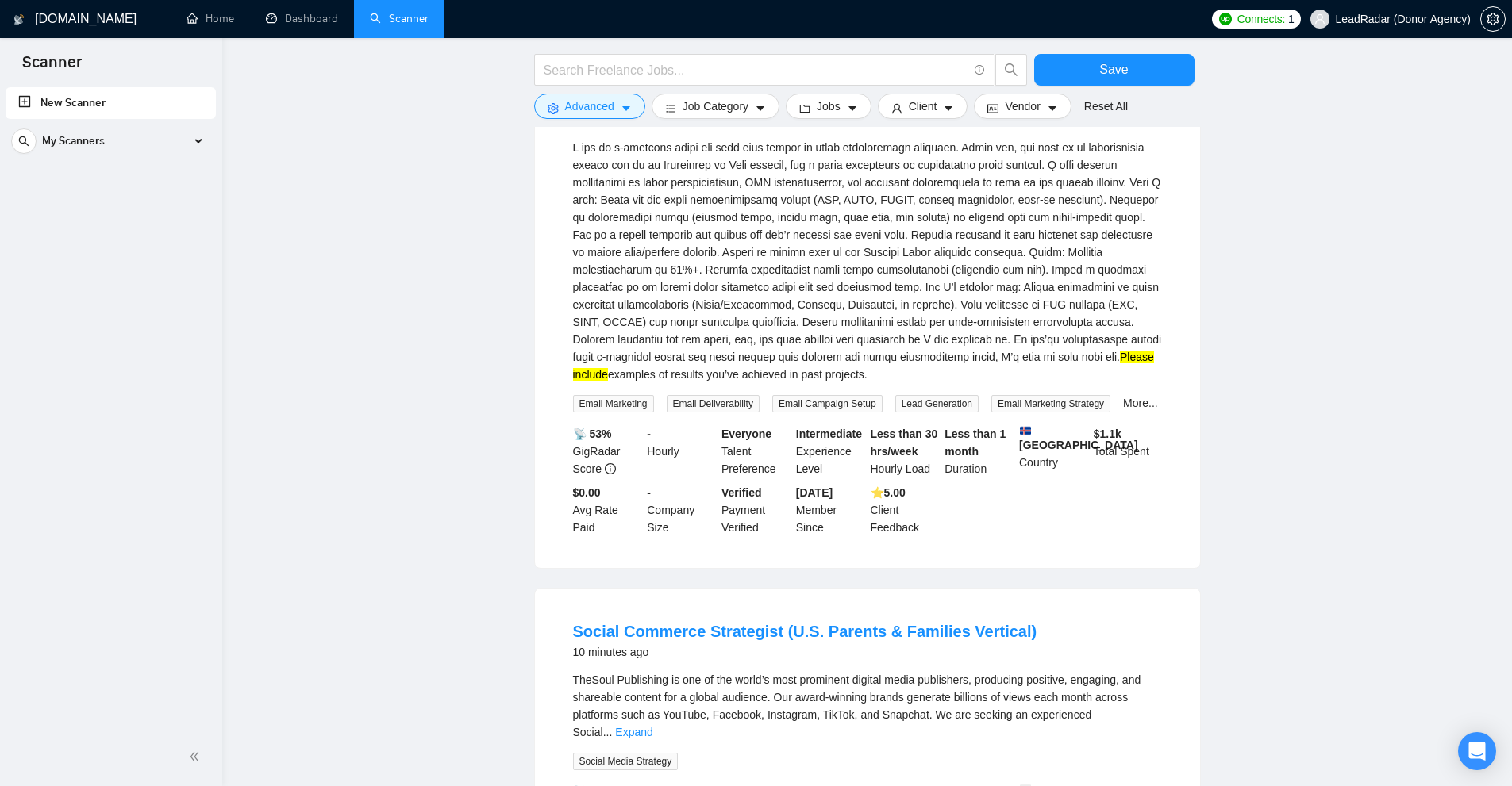
drag, startPoint x: 1066, startPoint y: 357, endPoint x: 1141, endPoint y: 378, distance: 77.9
click at [856, 378] on div "Please include examples of results you’ve achieved in past projects." at bounding box center [867, 261] width 589 height 244
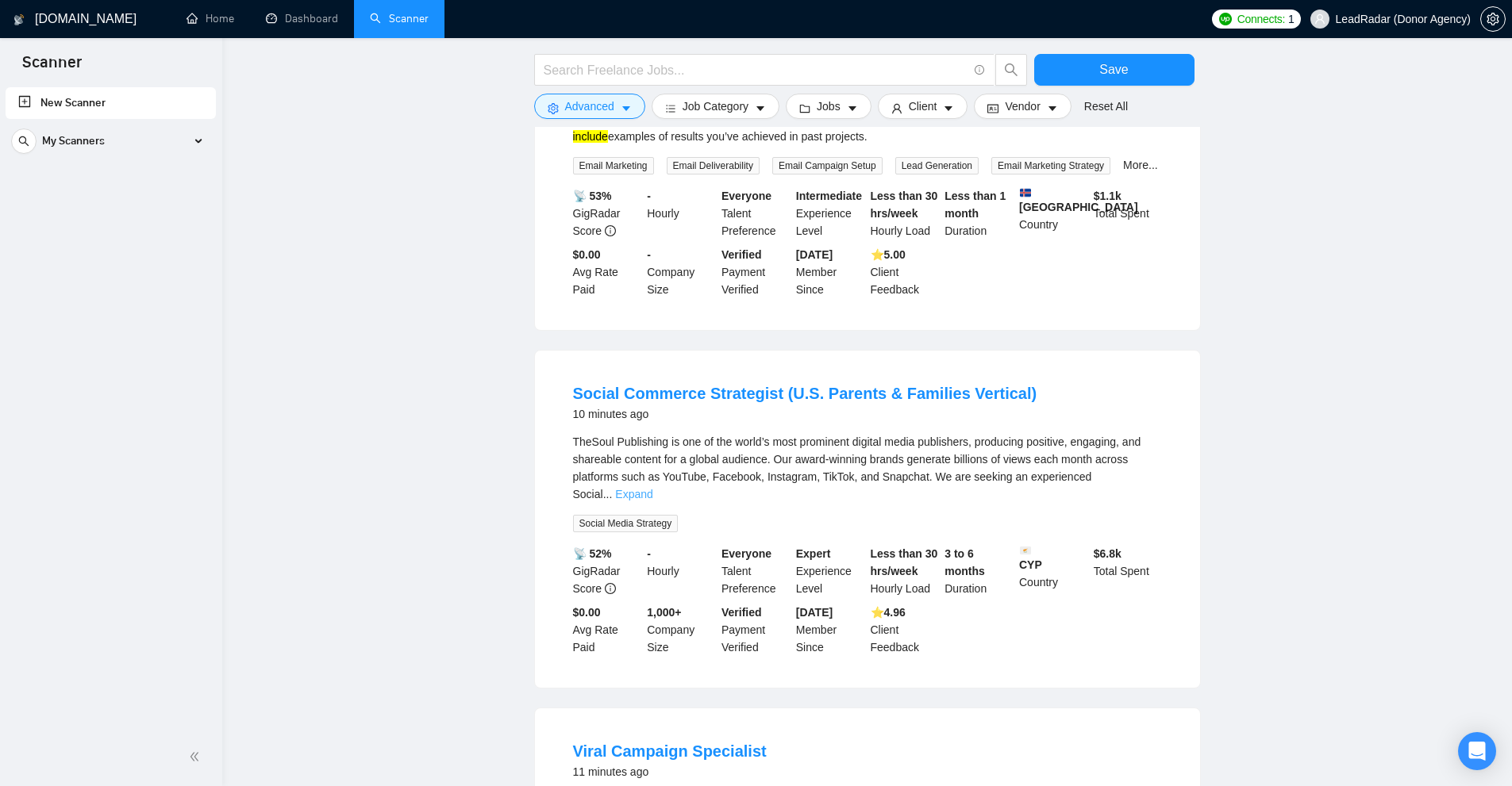
click at [653, 488] on link "Expand" at bounding box center [633, 494] width 37 height 12
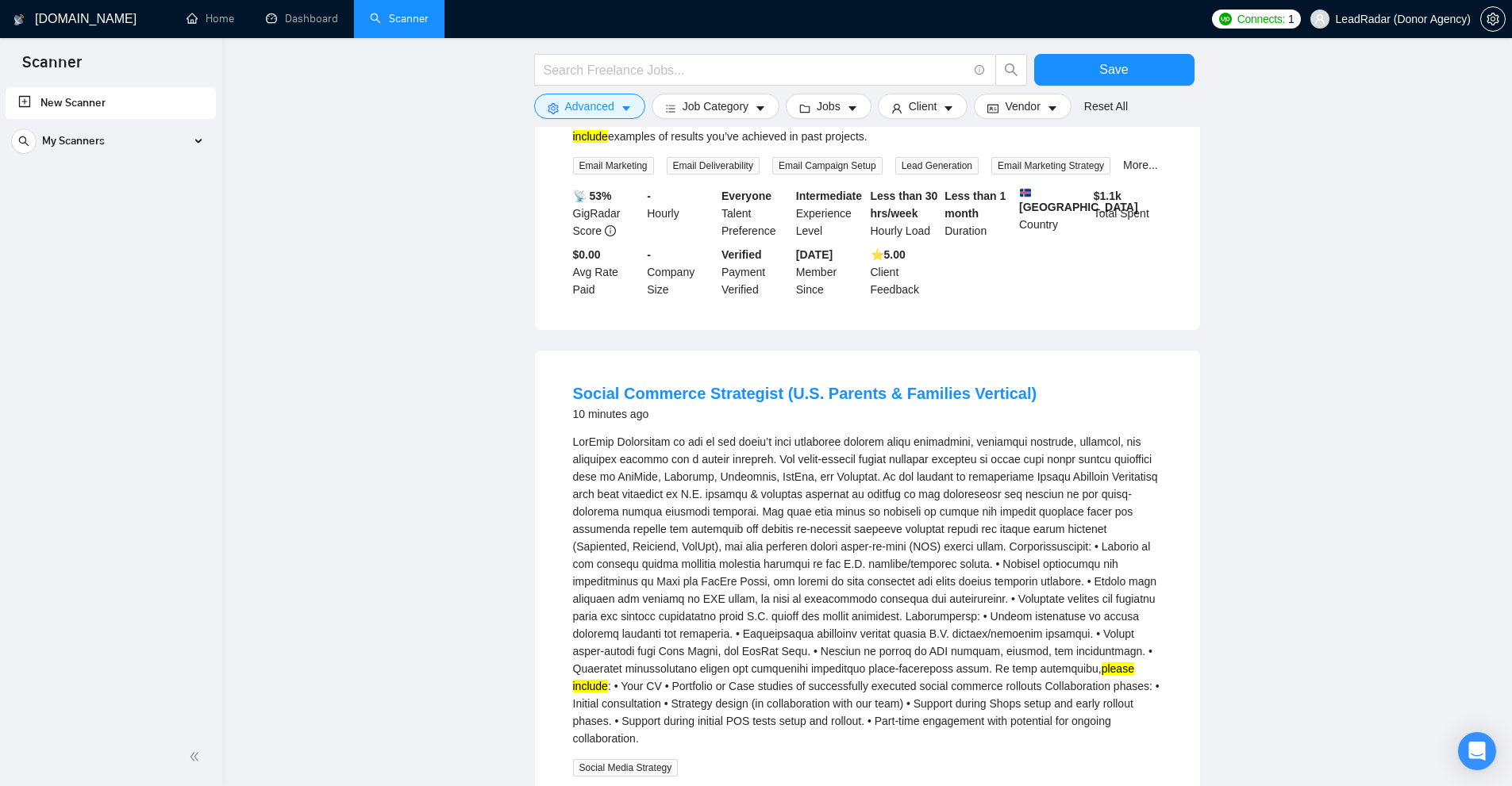
scroll to position [635, 0]
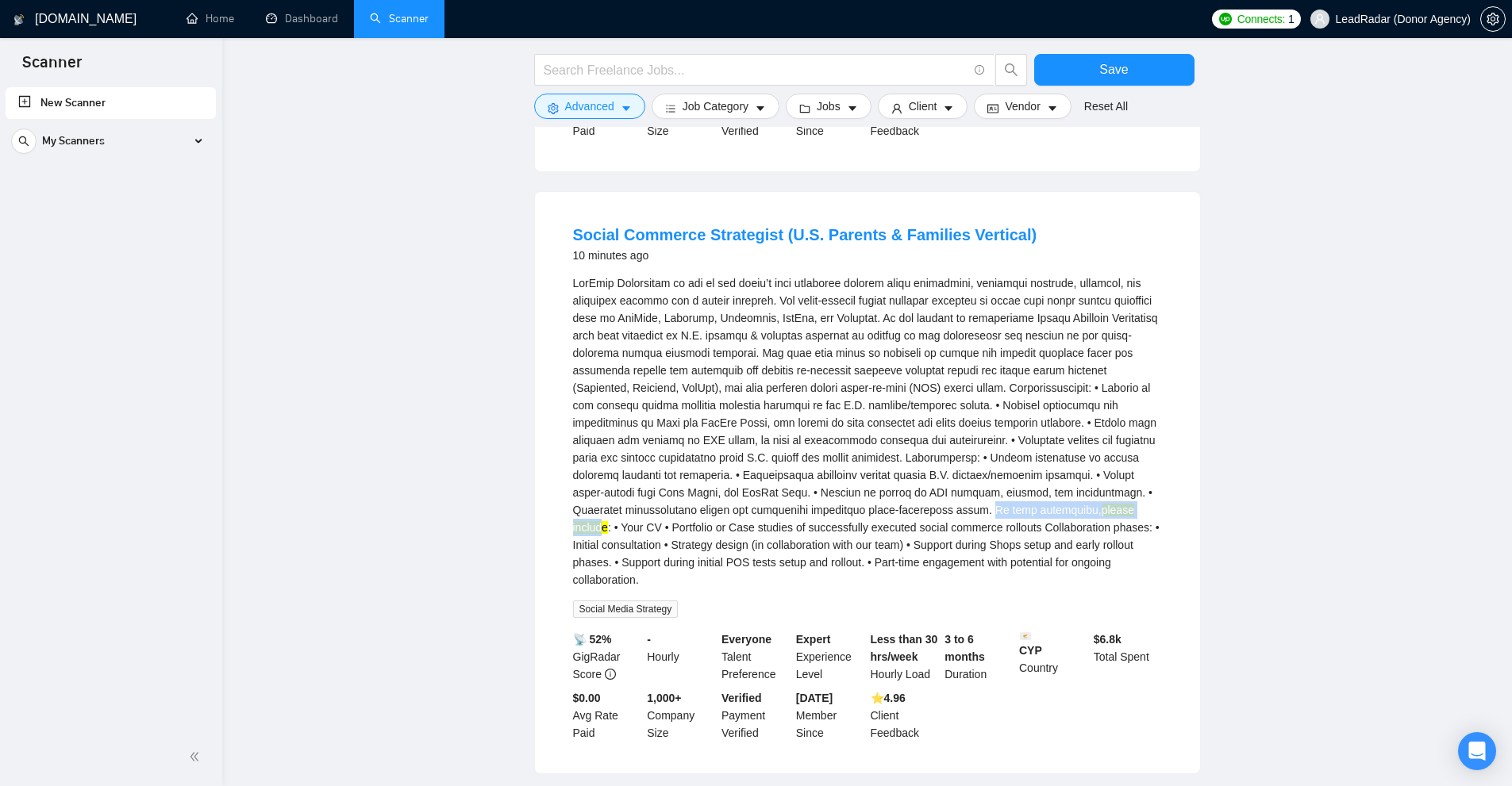
drag, startPoint x: 824, startPoint y: 511, endPoint x: 982, endPoint y: 504, distance: 158.2
click at [856, 504] on div "please include : • Your CV • Portfolio or Case studies of successfully executed…" at bounding box center [867, 431] width 589 height 314
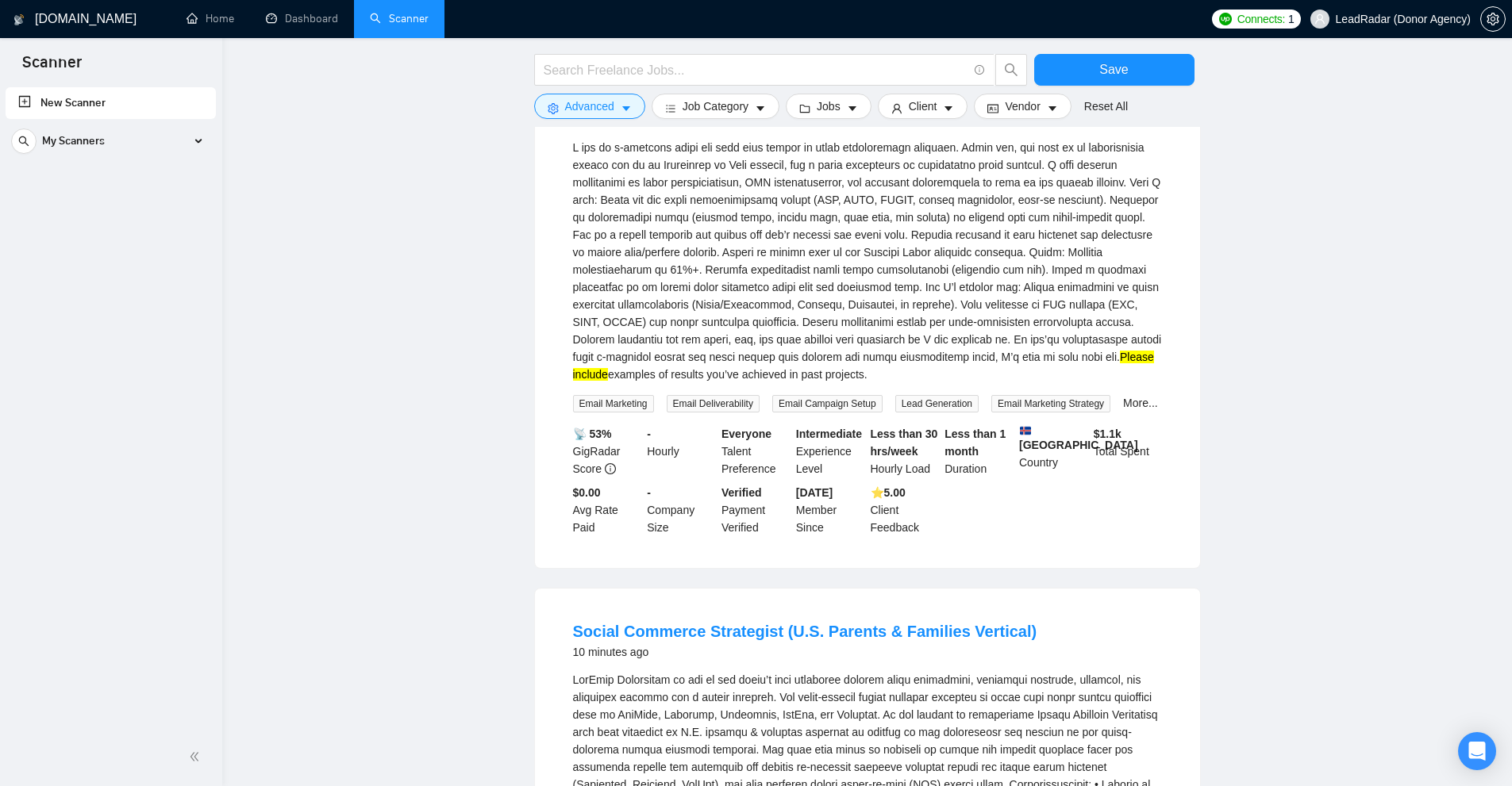
scroll to position [0, 0]
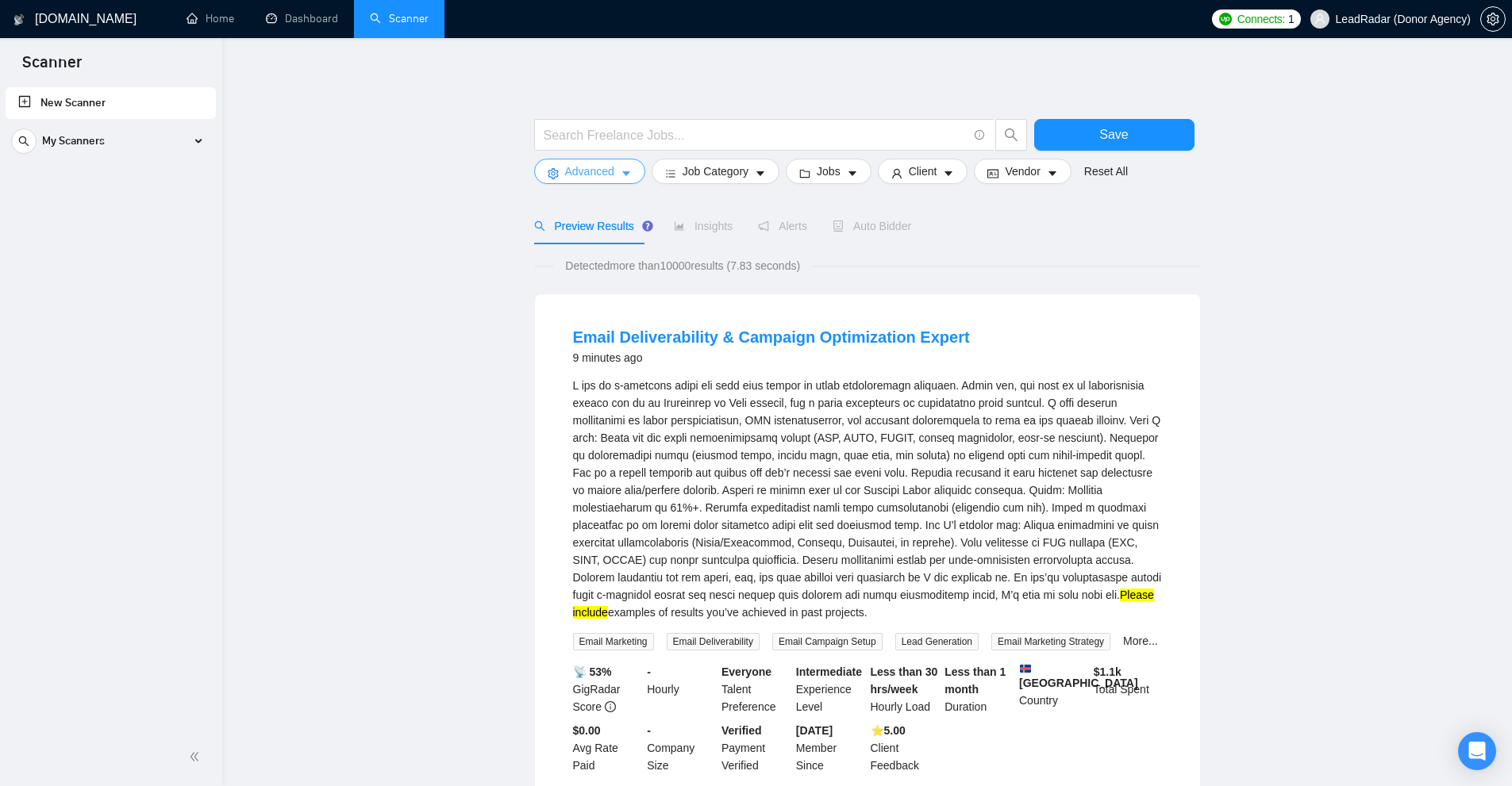
click at [584, 175] on span "Advanced" at bounding box center [589, 171] width 49 height 17
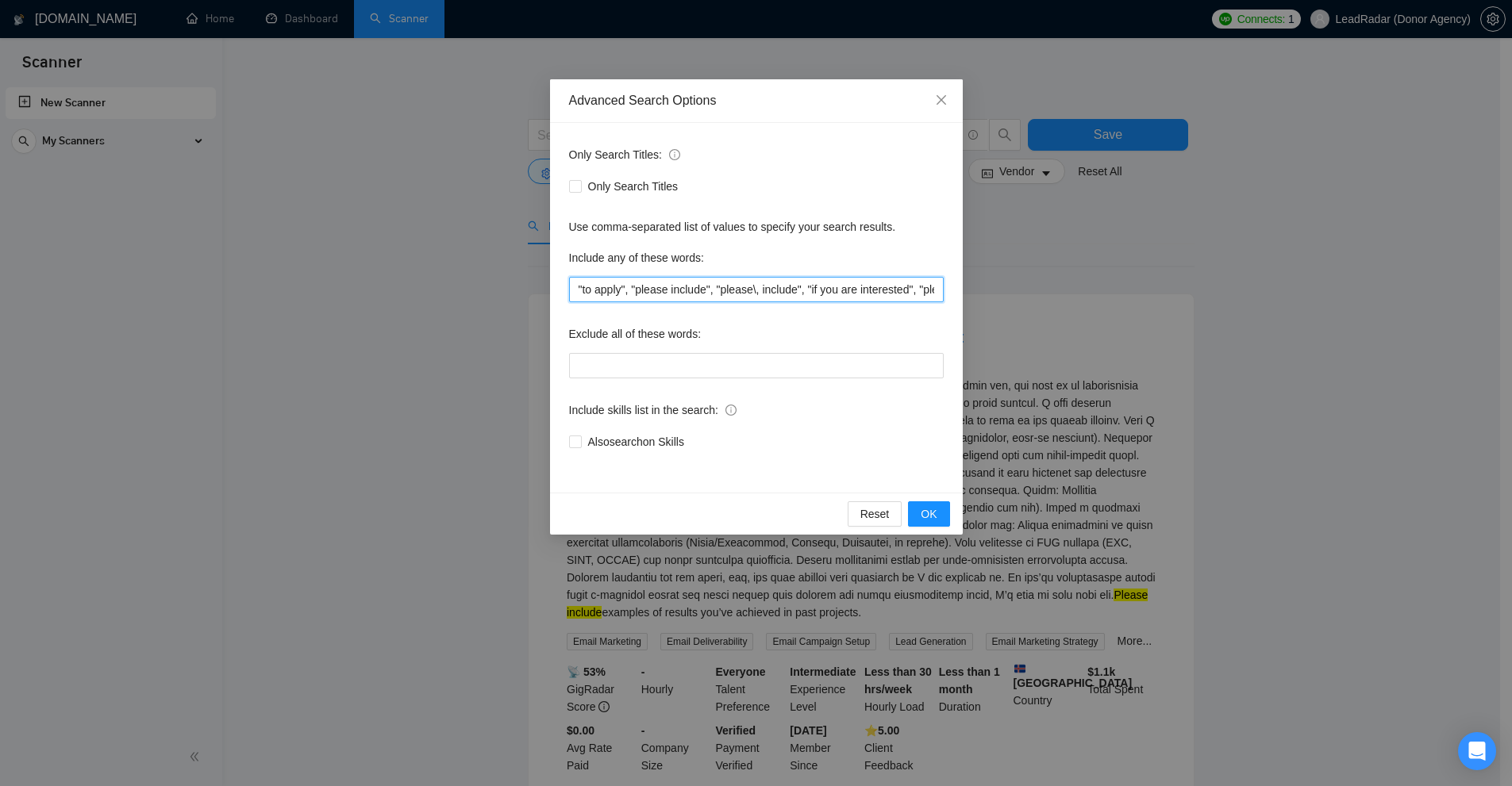
click at [795, 289] on input ""to apply", "please include", "please\, include", "if you are interested", "ple…" at bounding box center [756, 289] width 375 height 25
click at [856, 493] on div "Advanced Search Options Only Search Titles: Only Search Titles Use comma-separa…" at bounding box center [756, 393] width 1512 height 786
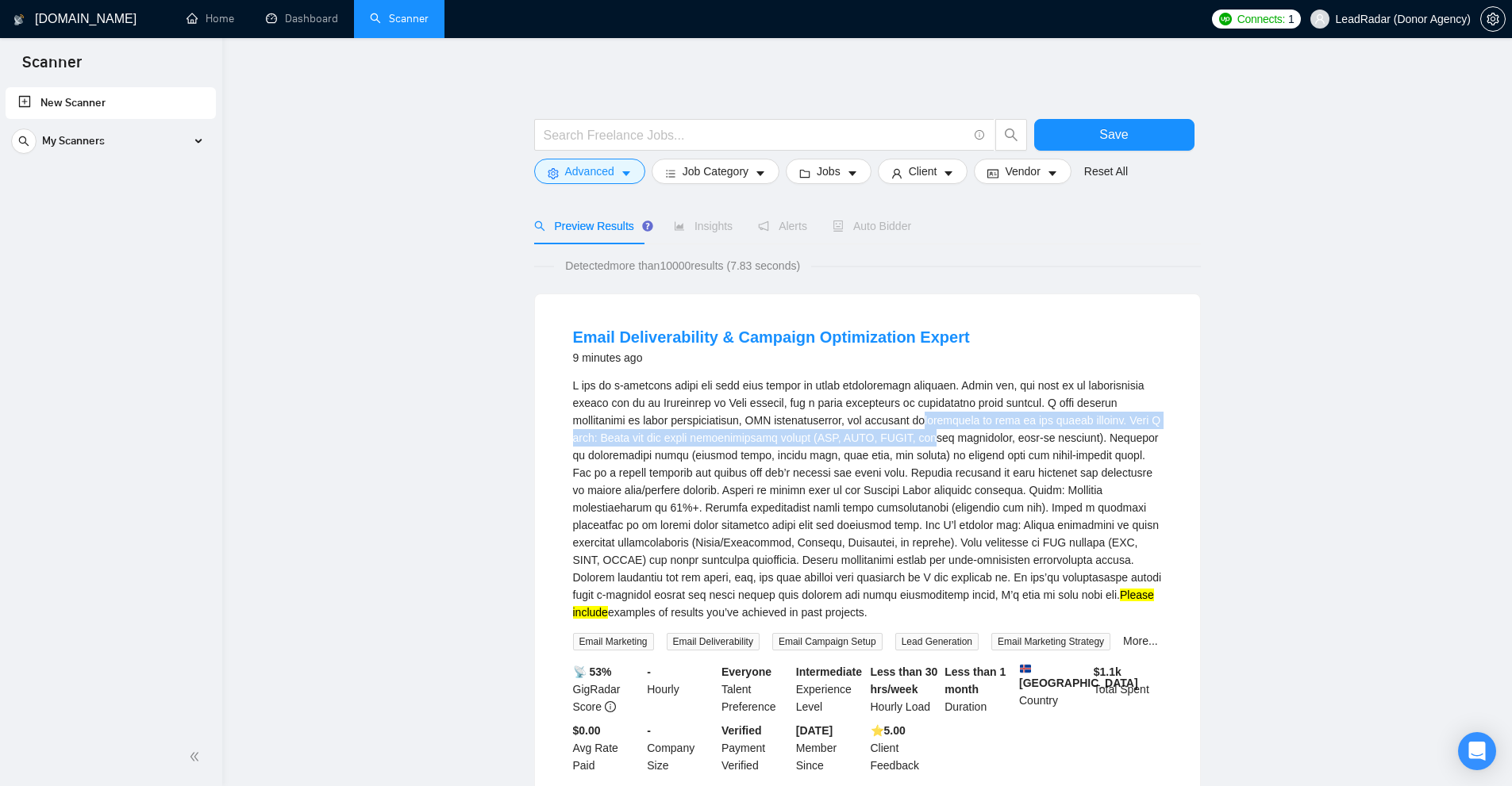
drag, startPoint x: 979, startPoint y: 429, endPoint x: 991, endPoint y: 435, distance: 13.4
click at [856, 435] on div "Please include examples of results you’ve achieved in past projects." at bounding box center [867, 499] width 589 height 244
click at [856, 573] on div "Please include examples of results you’ve achieved in past projects." at bounding box center [867, 499] width 589 height 244
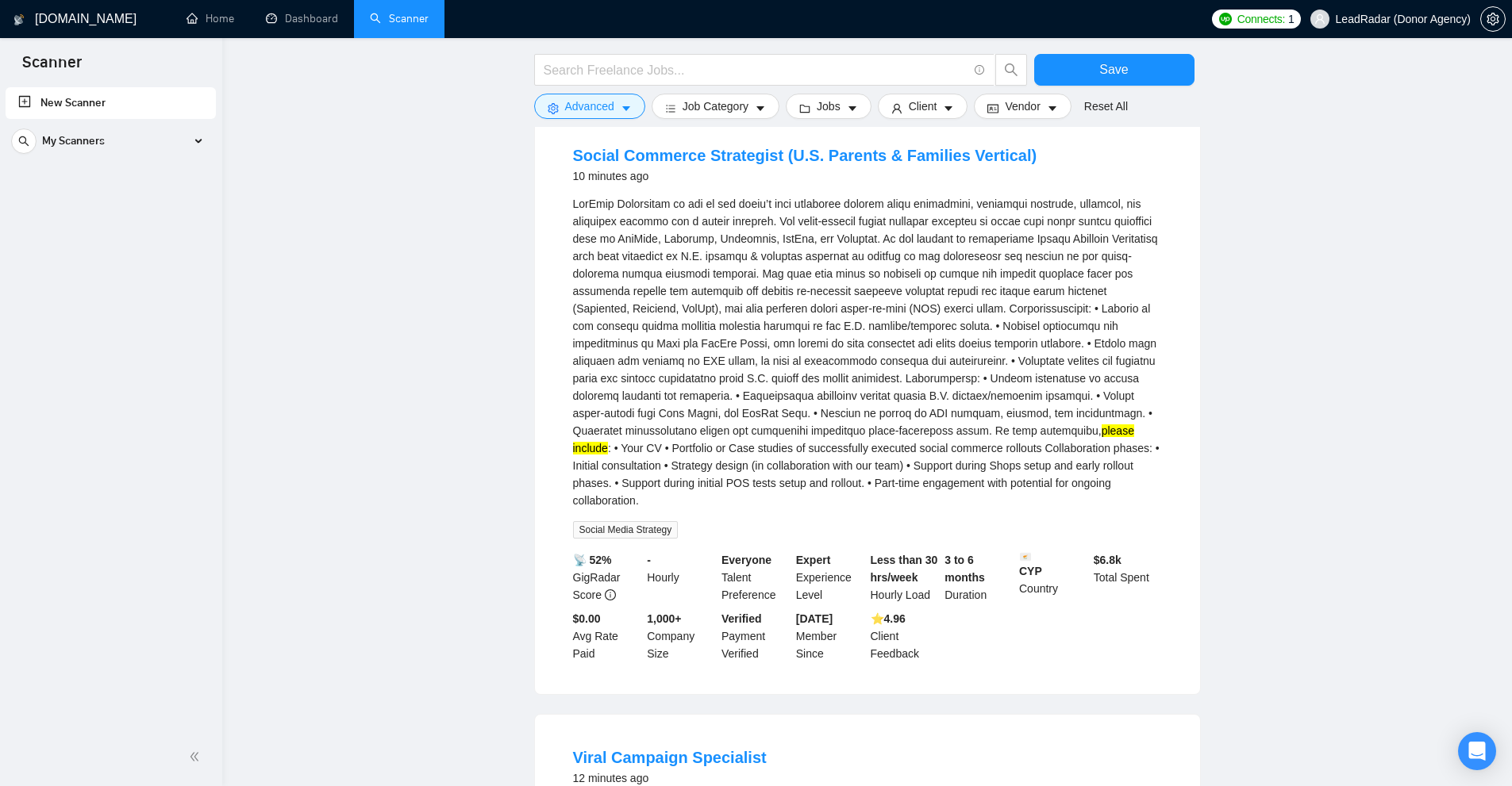
scroll to position [794, 0]
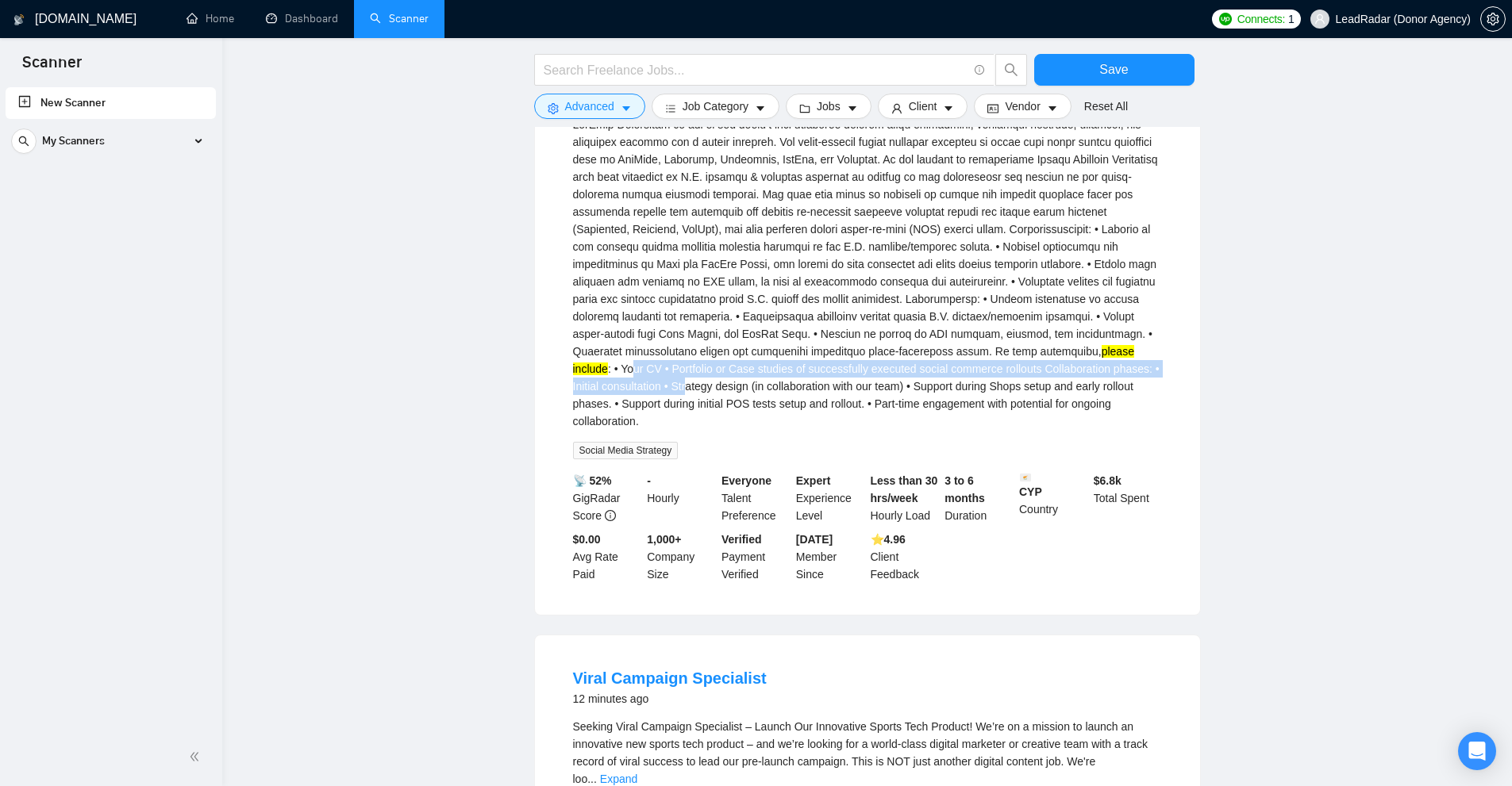
drag, startPoint x: 1009, startPoint y: 353, endPoint x: 1086, endPoint y: 370, distance: 78.9
click at [856, 370] on div "please include : • Your CV • Portfolio or Case studies of successfully executed…" at bounding box center [867, 273] width 589 height 314
drag, startPoint x: 1002, startPoint y: 354, endPoint x: 1060, endPoint y: 373, distance: 61.0
click at [856, 366] on div "please include : • Your CV • Portfolio or Case studies of successfully executed…" at bounding box center [867, 273] width 589 height 314
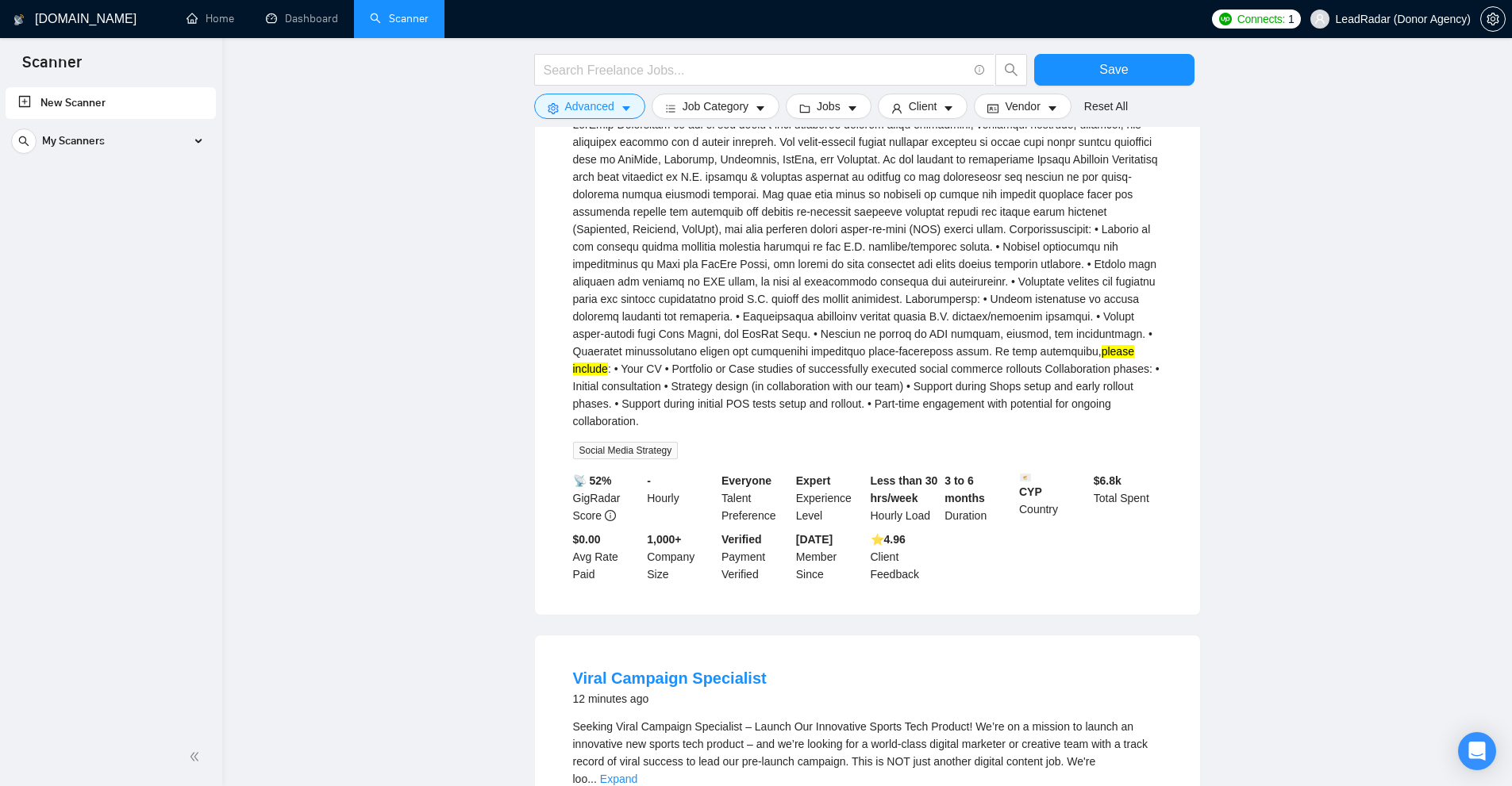
click at [856, 382] on div "please include : • Your CV • Portfolio or Case studies of successfully executed…" at bounding box center [867, 273] width 589 height 314
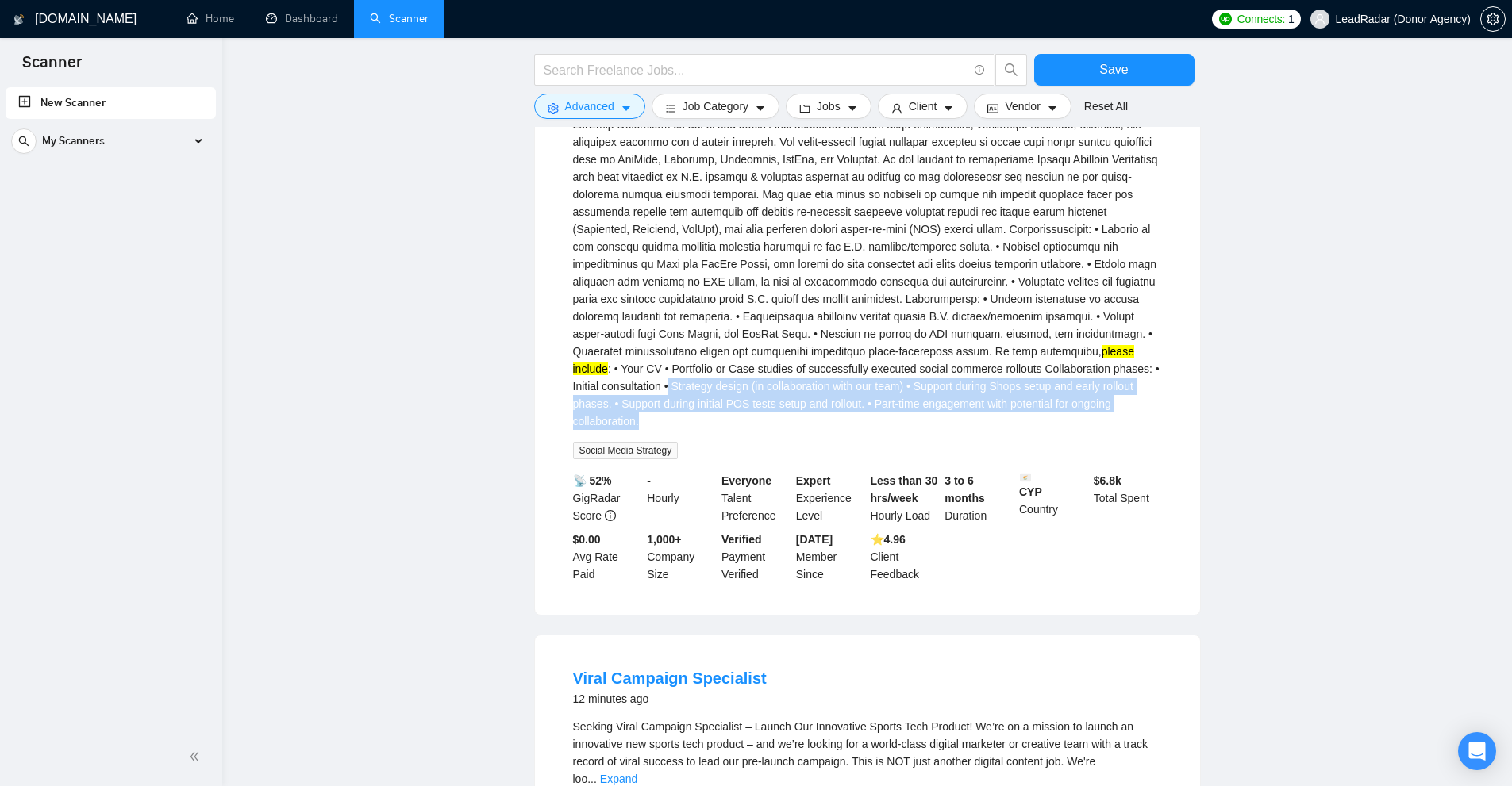
drag, startPoint x: 1070, startPoint y: 370, endPoint x: 1130, endPoint y: 395, distance: 65.0
click at [856, 401] on div "please include : • Your CV • Portfolio or Case studies of successfully executed…" at bounding box center [867, 273] width 589 height 314
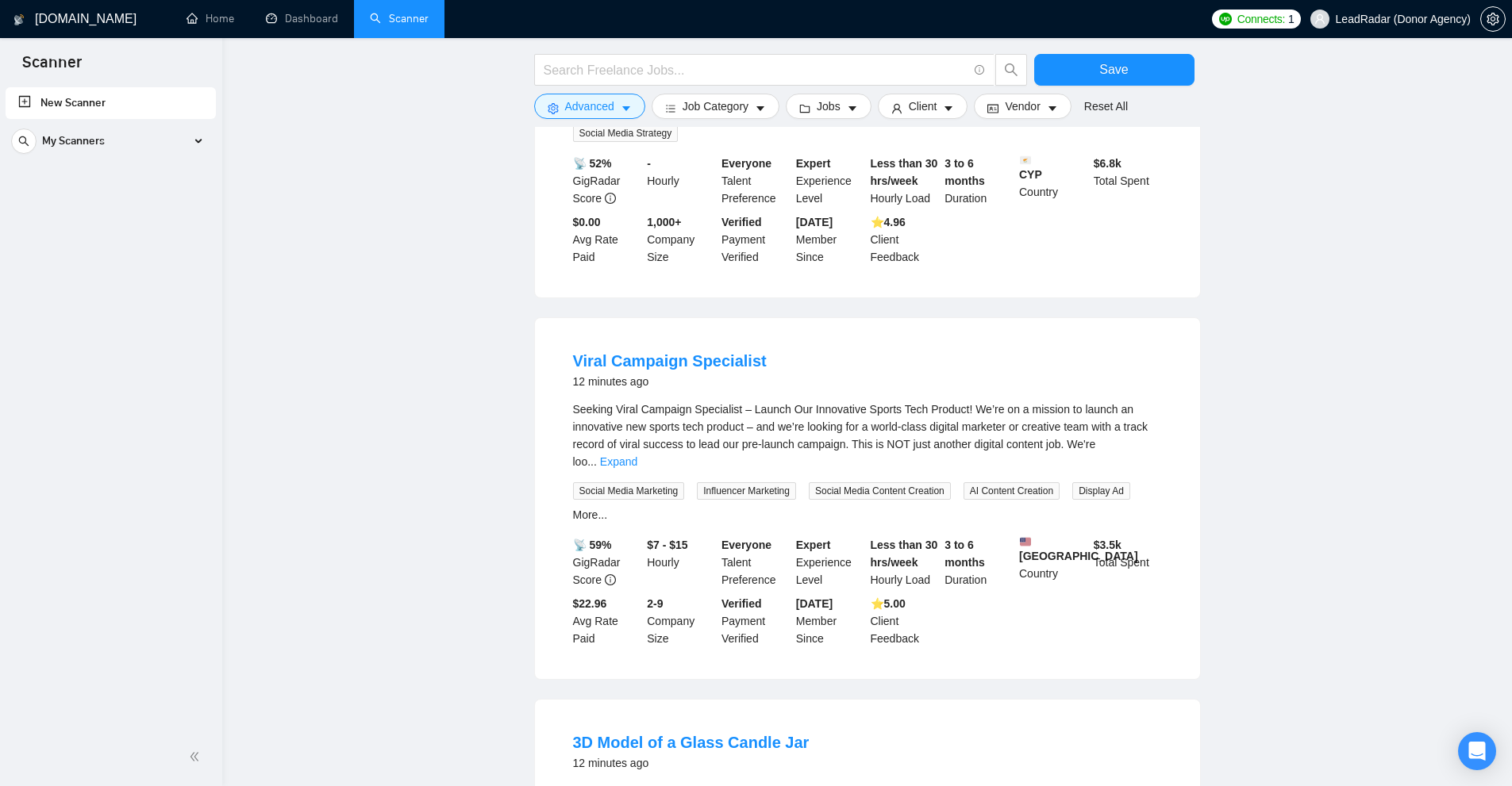
scroll to position [1191, 0]
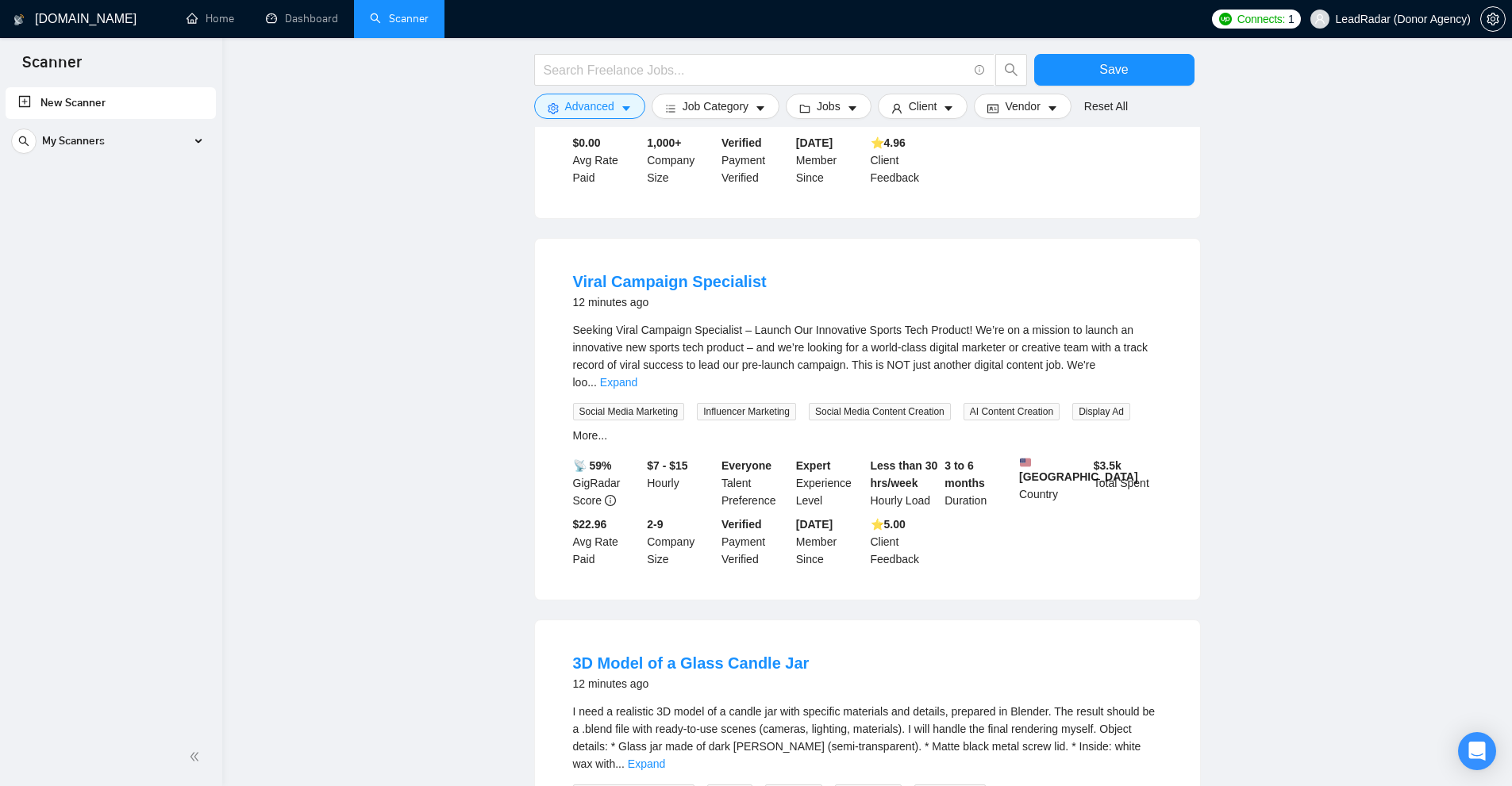
click at [856, 337] on div "Seeking Viral Campaign Specialist – Launch Our Innovative Sports Tech Product! …" at bounding box center [867, 356] width 589 height 70
drag, startPoint x: 1134, startPoint y: 342, endPoint x: 1119, endPoint y: 343, distance: 15.0
click at [637, 376] on link "Expand" at bounding box center [618, 381] width 37 height 12
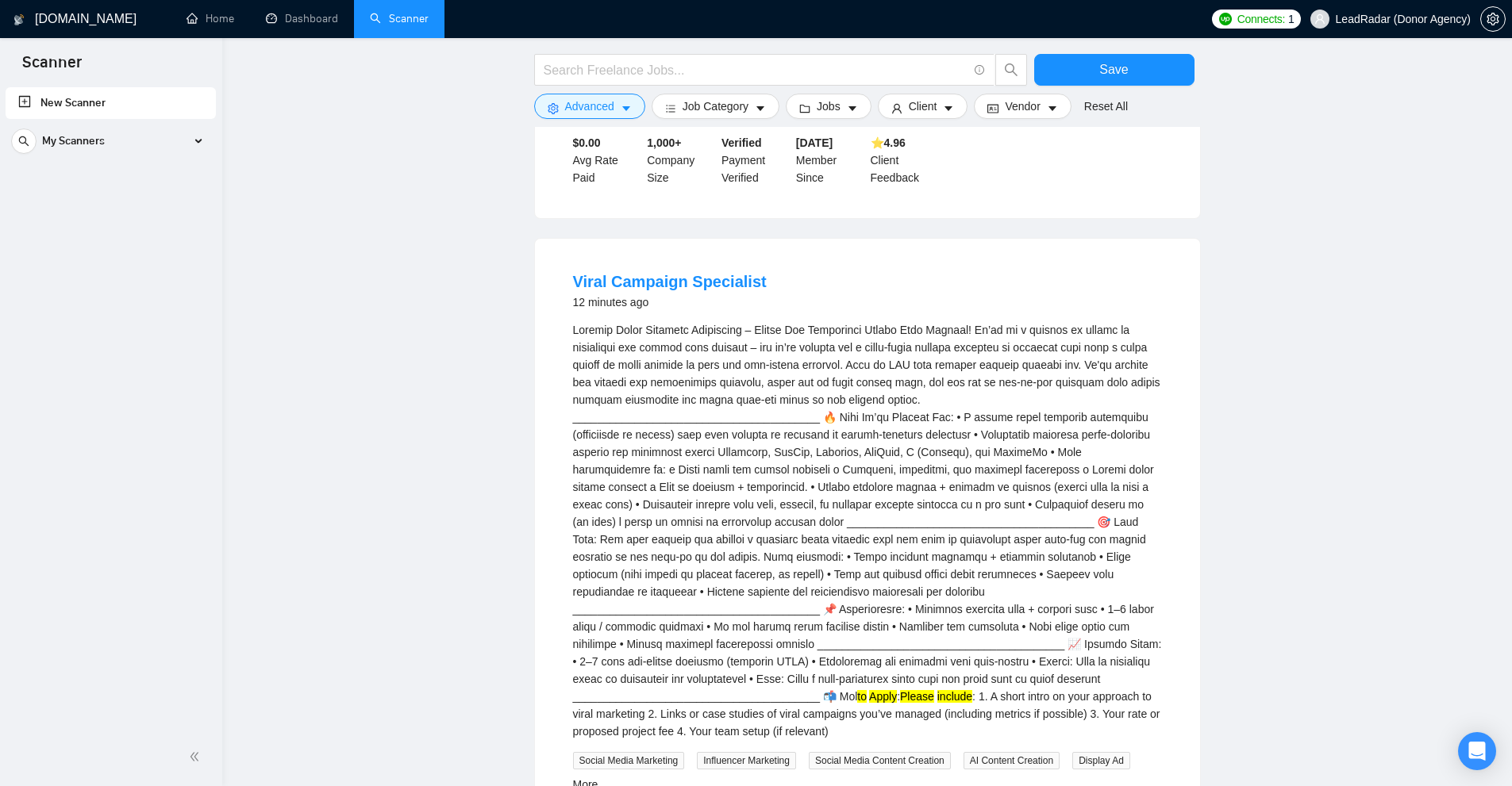
scroll to position [1349, 0]
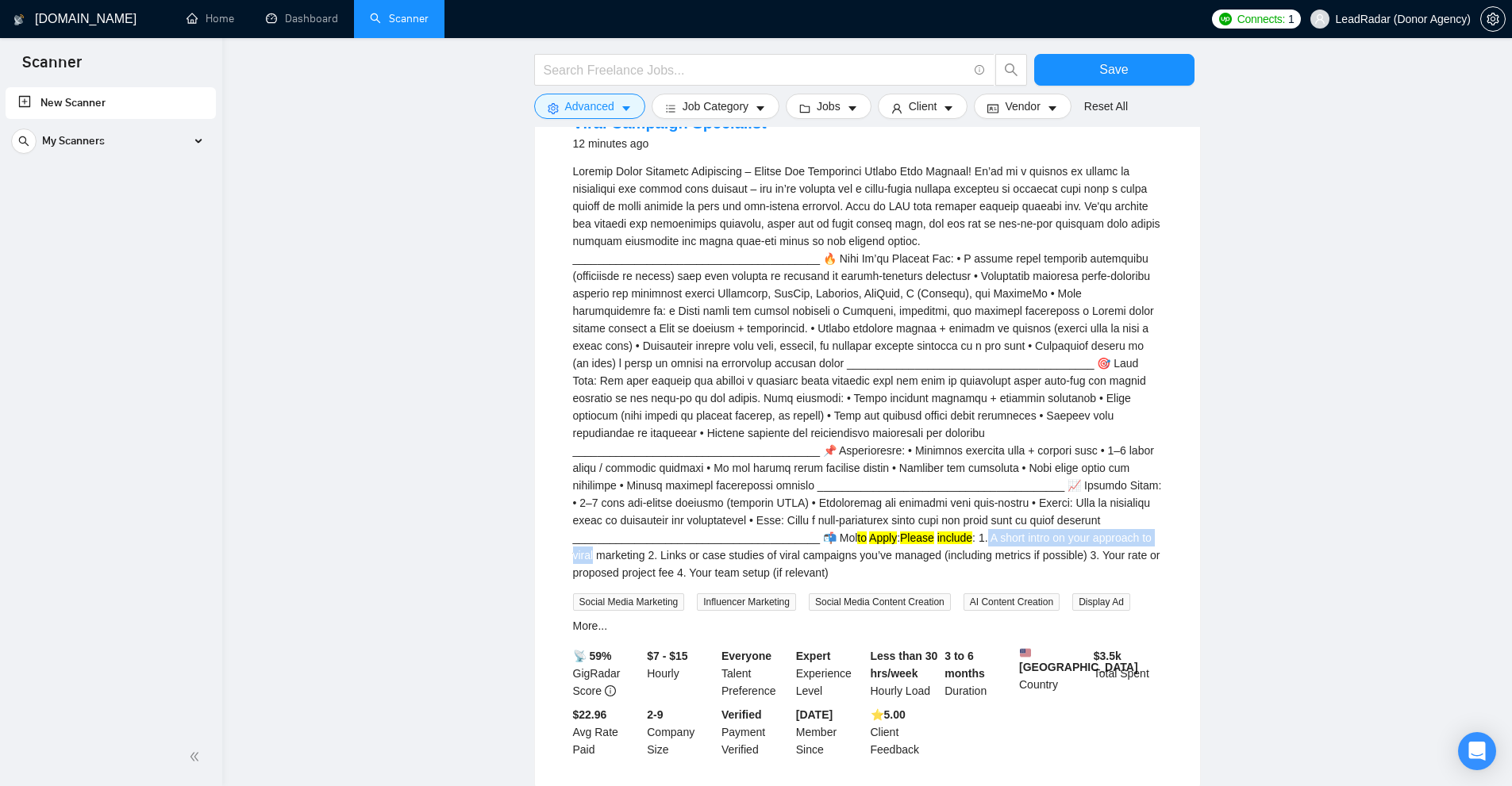
drag, startPoint x: 933, startPoint y: 501, endPoint x: 1132, endPoint y: 504, distance: 199.0
click at [856, 504] on div "to Apply : Please include : 1. A short intro on your approach to viral marketin…" at bounding box center [867, 372] width 589 height 419
drag, startPoint x: 631, startPoint y: 517, endPoint x: 994, endPoint y: 512, distance: 363.0
click at [856, 516] on div "to Apply : Please include : 1. A short intro on your approach to viral marketin…" at bounding box center [867, 372] width 589 height 419
drag, startPoint x: 1068, startPoint y: 513, endPoint x: 749, endPoint y: 528, distance: 319.4
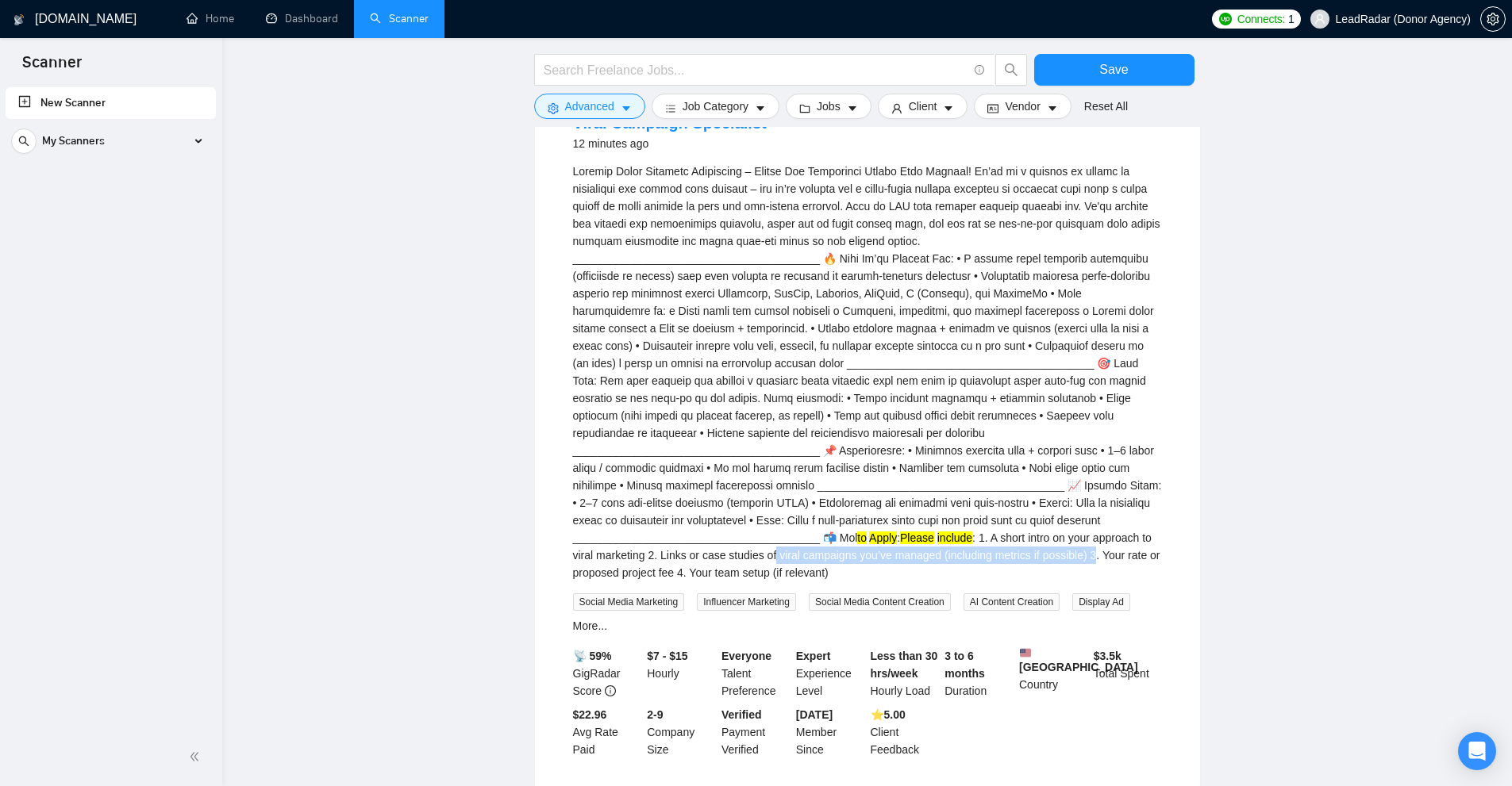
click at [749, 528] on div "to Apply : Please include : 1. A short intro on your approach to viral marketin…" at bounding box center [867, 372] width 589 height 419
click at [695, 535] on div "to Apply : Please include : 1. A short intro on your approach to viral marketin…" at bounding box center [867, 372] width 589 height 419
drag, startPoint x: 864, startPoint y: 544, endPoint x: 938, endPoint y: 539, distance: 74.2
click at [856, 539] on div "to Apply : Please include : 1. A short intro on your approach to viral marketin…" at bounding box center [867, 372] width 589 height 419
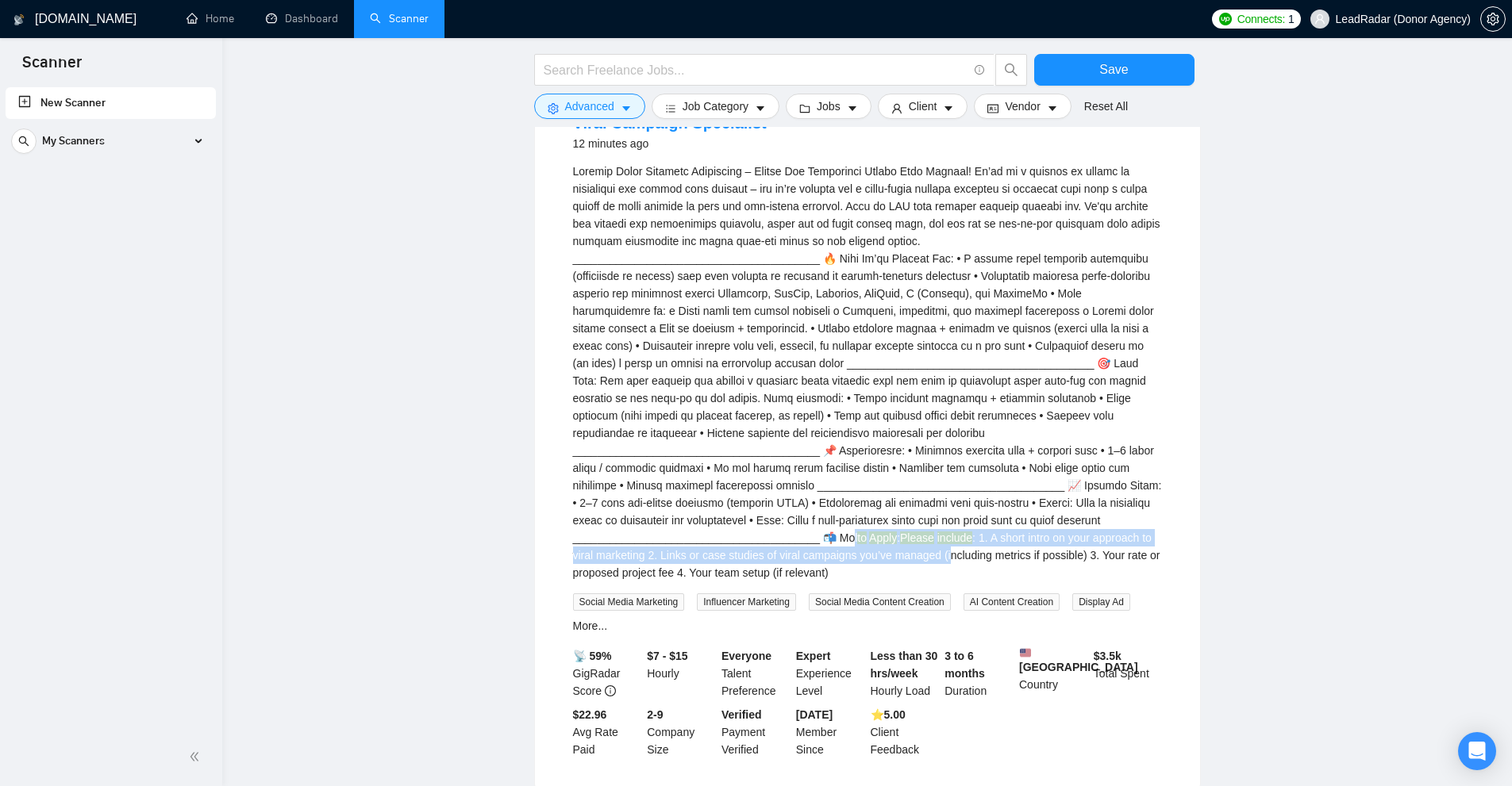
drag, startPoint x: 796, startPoint y: 502, endPoint x: 922, endPoint y: 511, distance: 126.3
click at [856, 511] on div "to Apply : Please include : 1. A short intro on your approach to viral marketin…" at bounding box center [867, 372] width 589 height 419
click at [203, 14] on link "Home" at bounding box center [211, 18] width 48 height 13
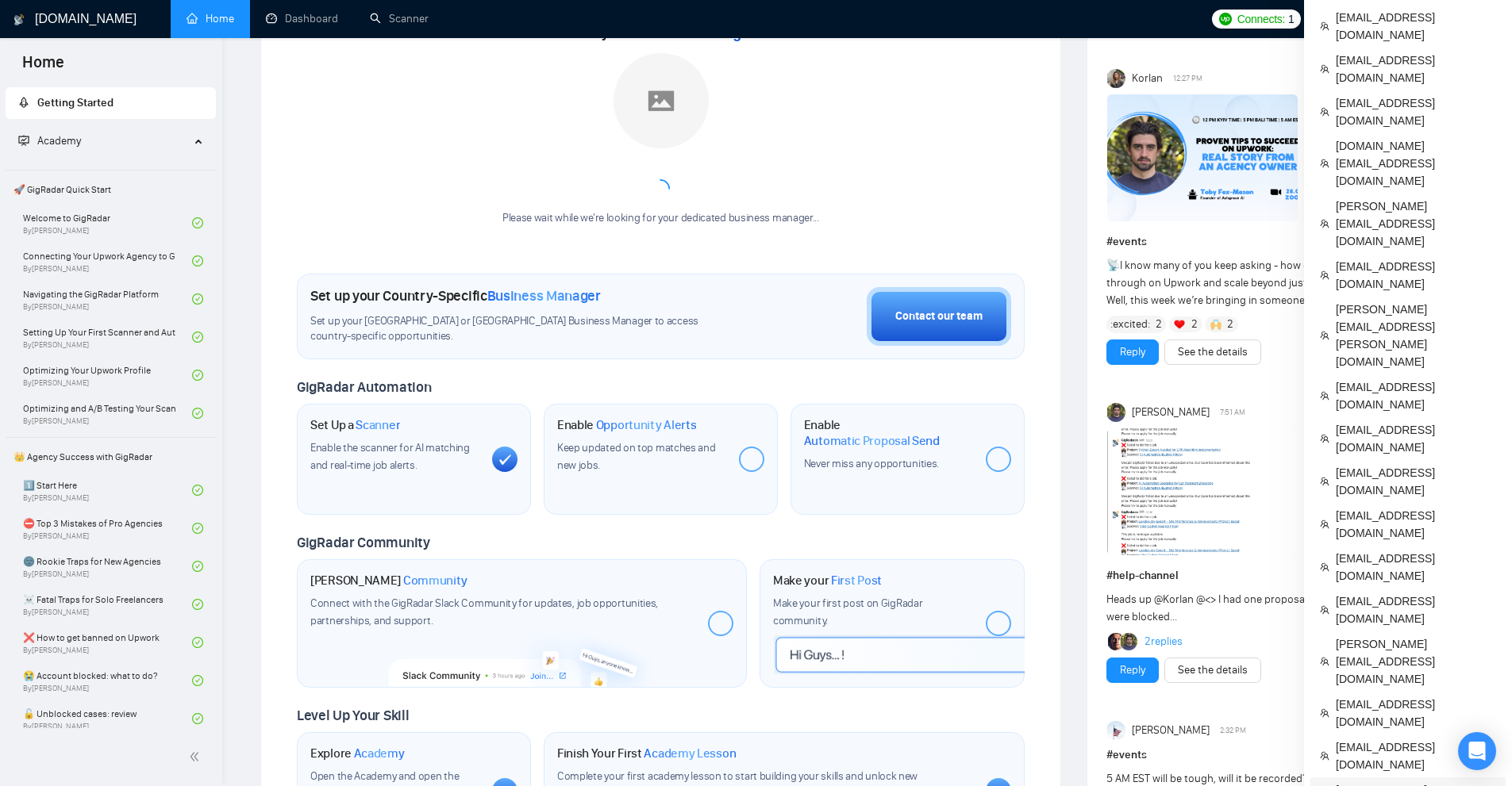
scroll to position [159, 0]
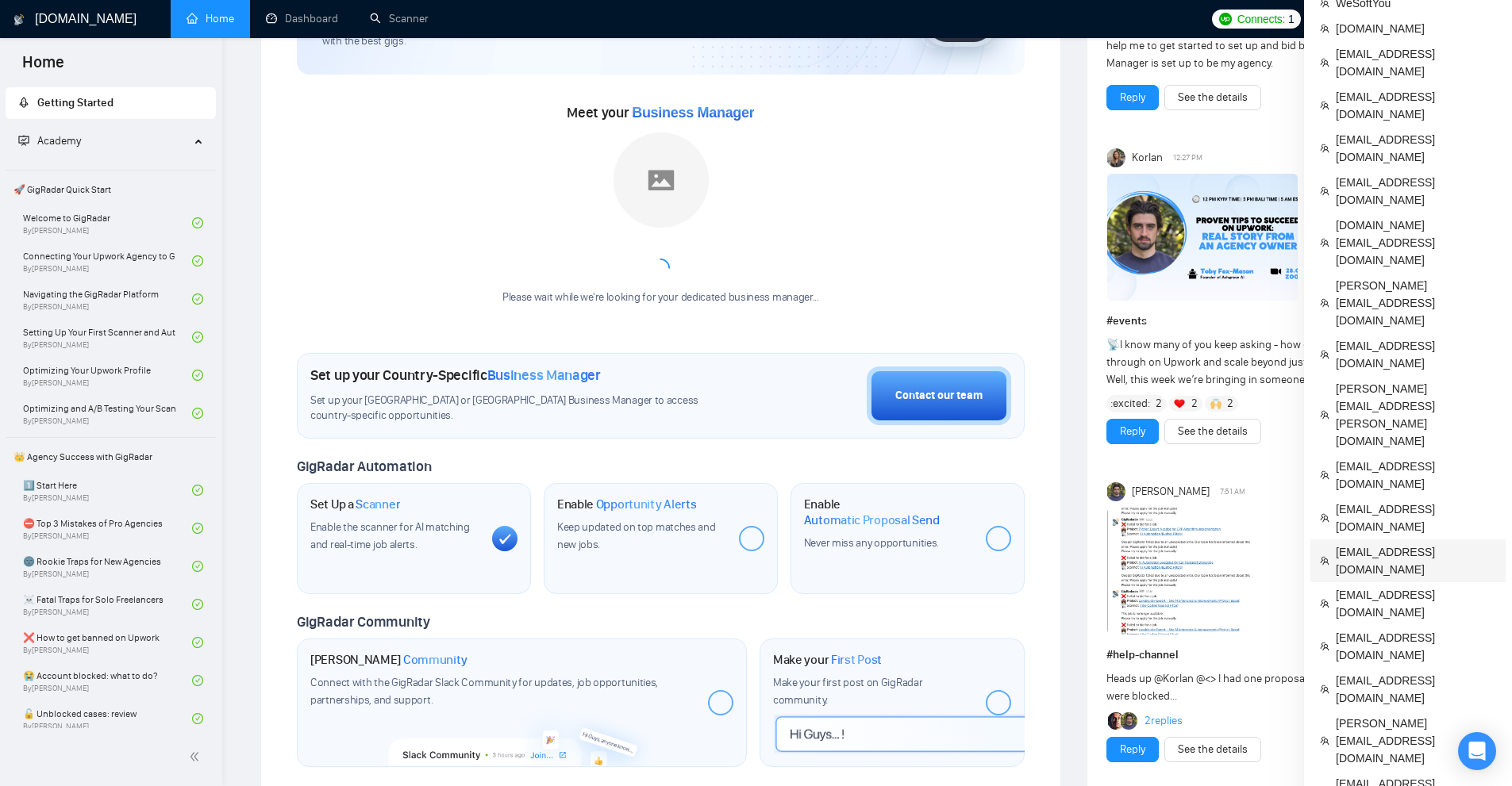
click at [856, 544] on span "[EMAIL_ADDRESS][DOMAIN_NAME]" at bounding box center [1416, 561] width 161 height 35
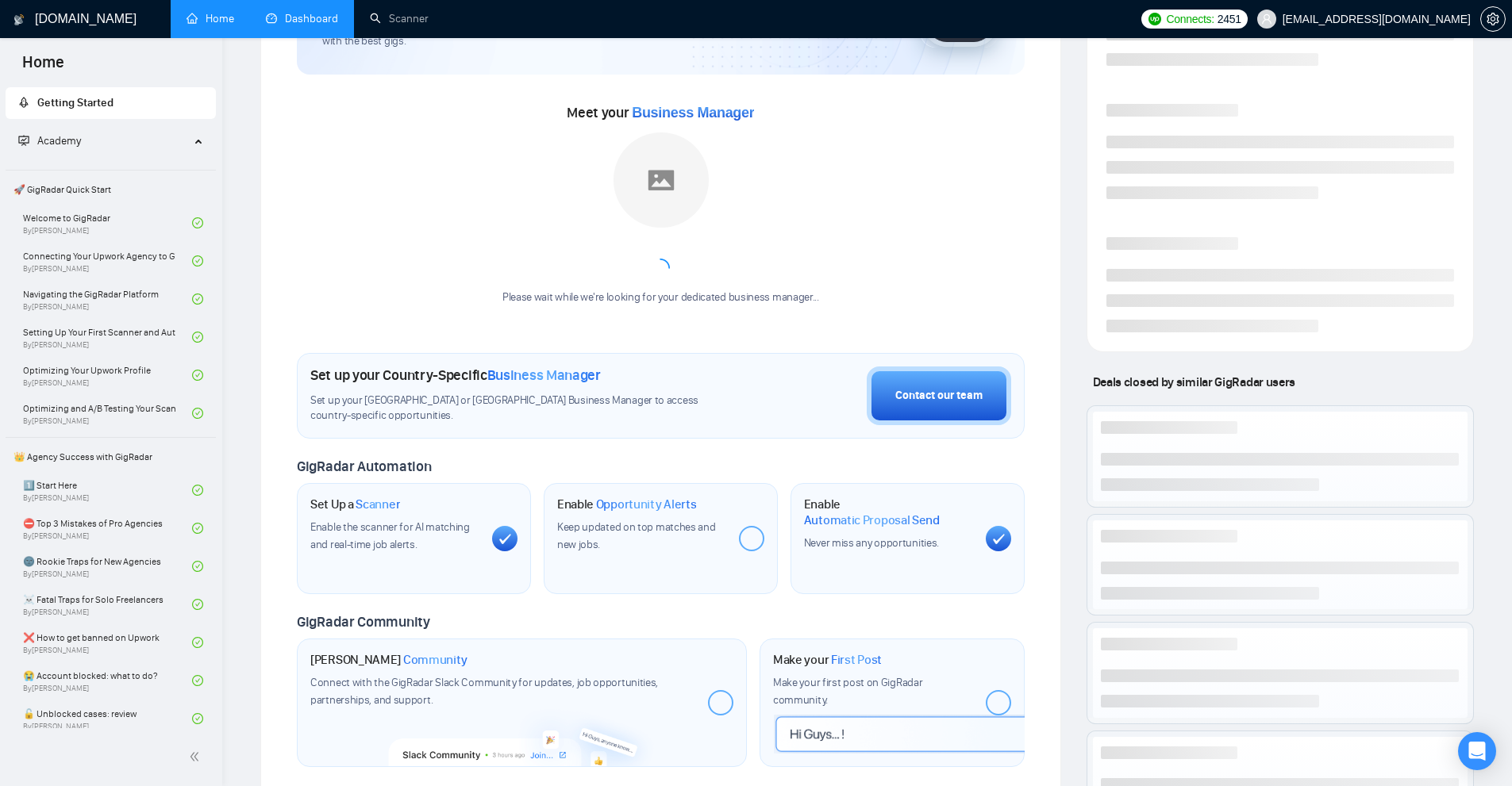
click at [303, 25] on link "Dashboard" at bounding box center [302, 18] width 72 height 13
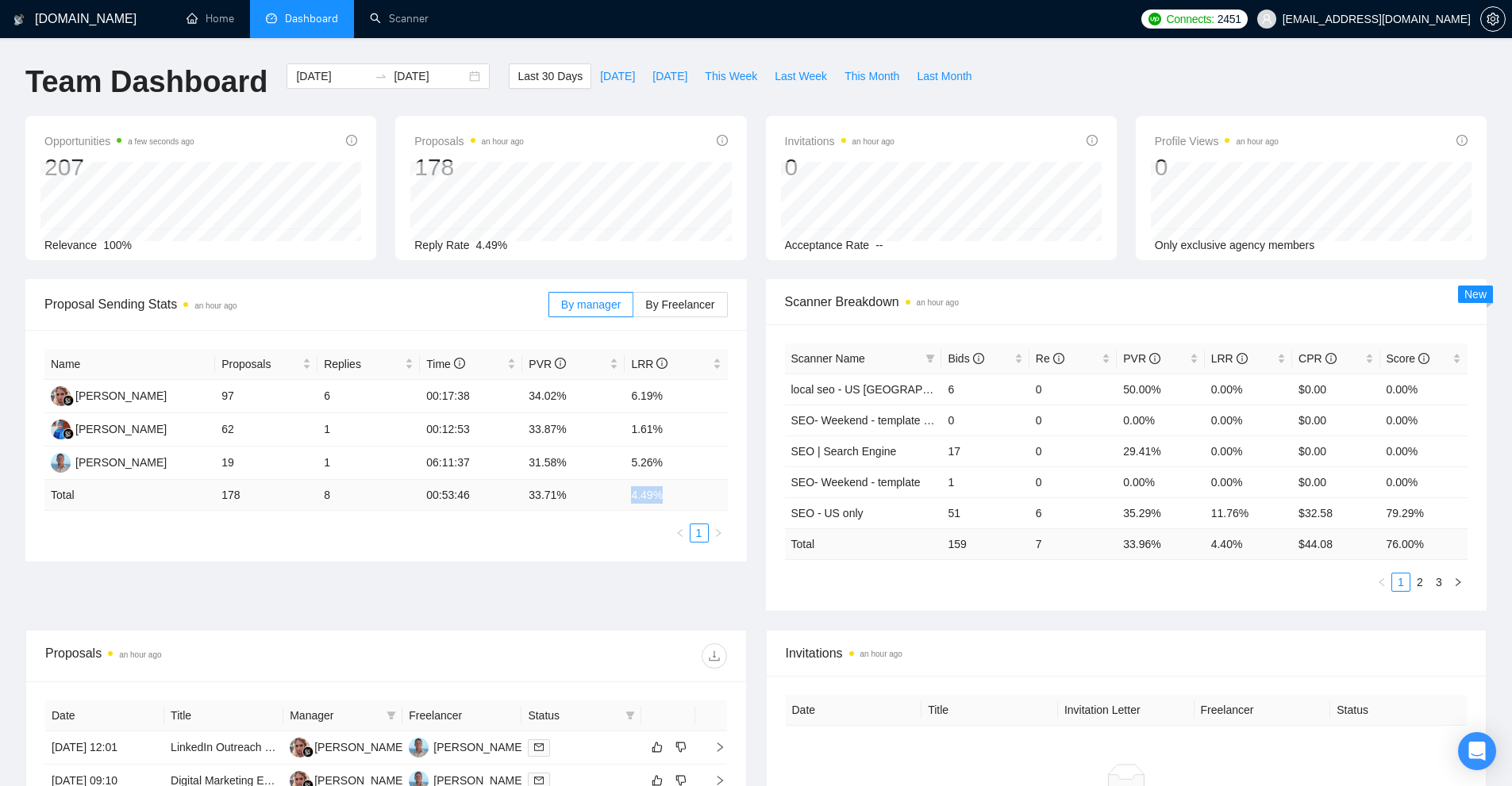
drag, startPoint x: 608, startPoint y: 501, endPoint x: 681, endPoint y: 499, distance: 73.0
click at [681, 499] on tr "Total 178 8 00:53:46 33.71 % 4.49 %" at bounding box center [385, 496] width 683 height 31
drag, startPoint x: 677, startPoint y: 475, endPoint x: 624, endPoint y: 479, distance: 53.2
click at [624, 479] on table "Name Proposals Replies Time PVR LRR Karina Galieva 97 6 00:17:38 34.02% 6.19% E…" at bounding box center [385, 430] width 683 height 161
click at [626, 465] on td "5.26%" at bounding box center [676, 463] width 103 height 34
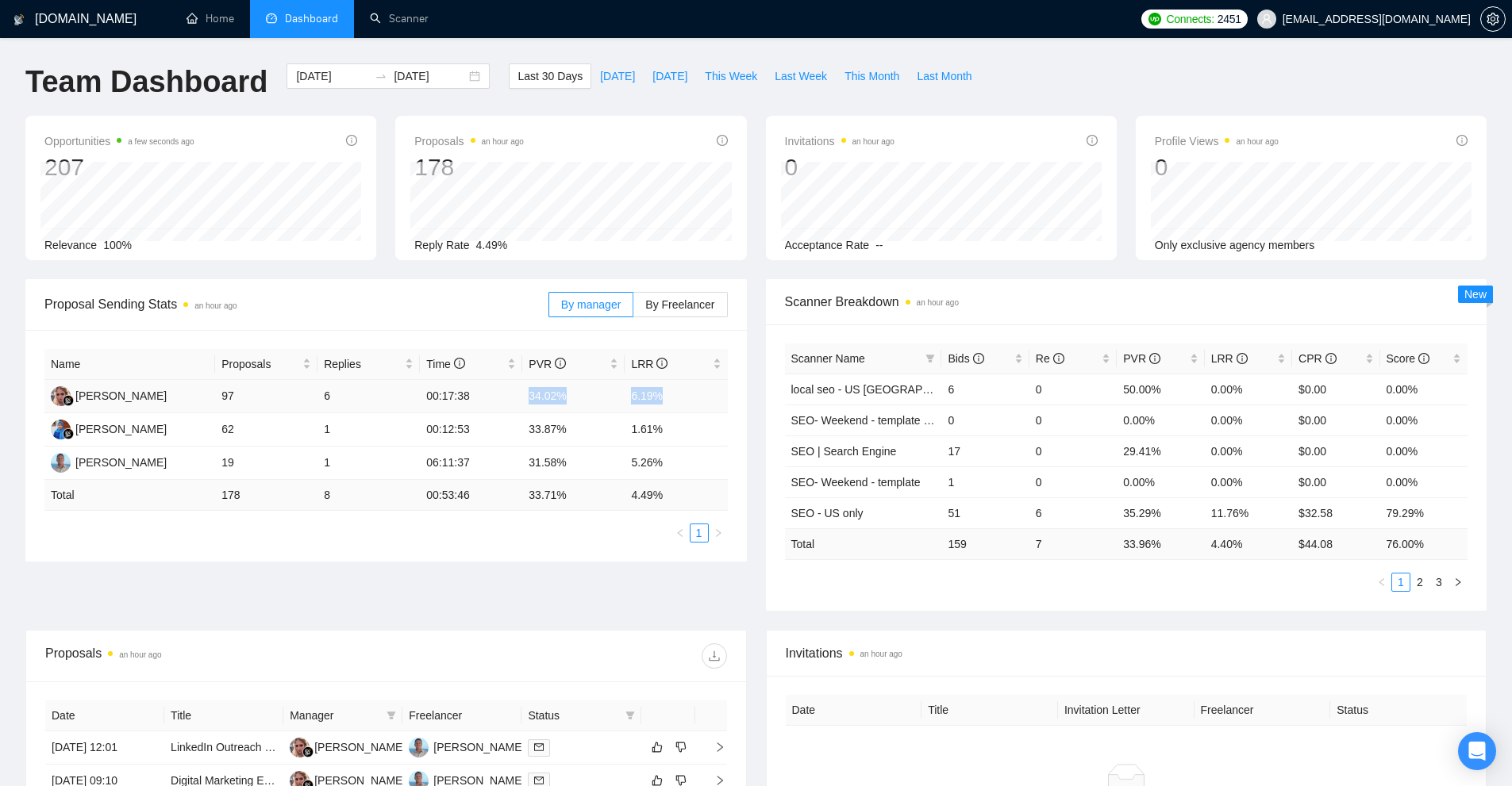
drag, startPoint x: 510, startPoint y: 401, endPoint x: 674, endPoint y: 396, distance: 164.1
click at [675, 396] on tr "[PERSON_NAME] 97 6 00:17:38 34.02% 6.19%" at bounding box center [385, 397] width 683 height 34
drag, startPoint x: 498, startPoint y: 431, endPoint x: 676, endPoint y: 426, distance: 178.1
click at [676, 426] on tr "Emah Nurmala 62 1 00:12:53 33.87% 1.61%" at bounding box center [385, 430] width 683 height 34
click at [676, 426] on td "1.61%" at bounding box center [676, 430] width 103 height 34
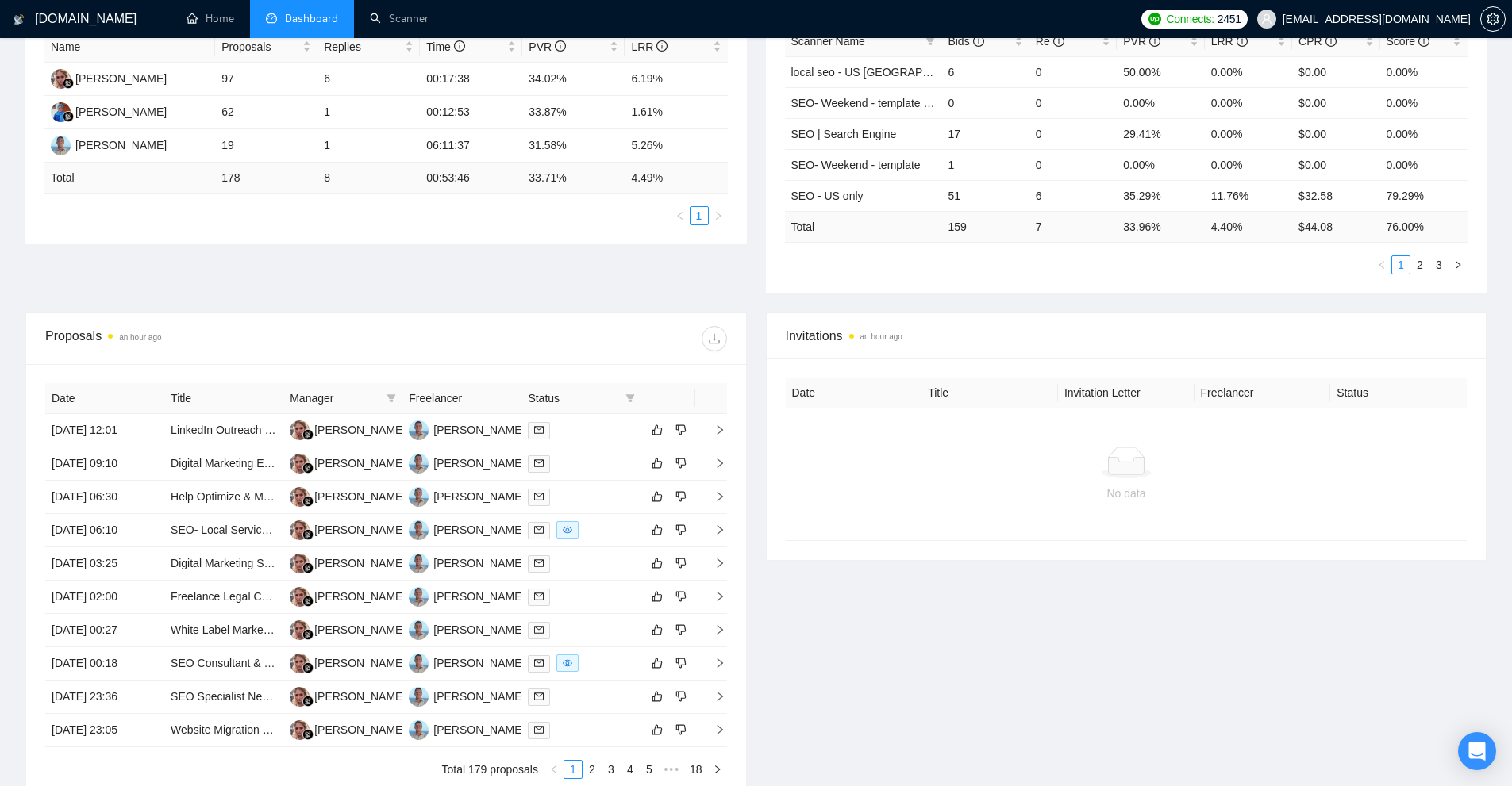
scroll to position [397, 0]
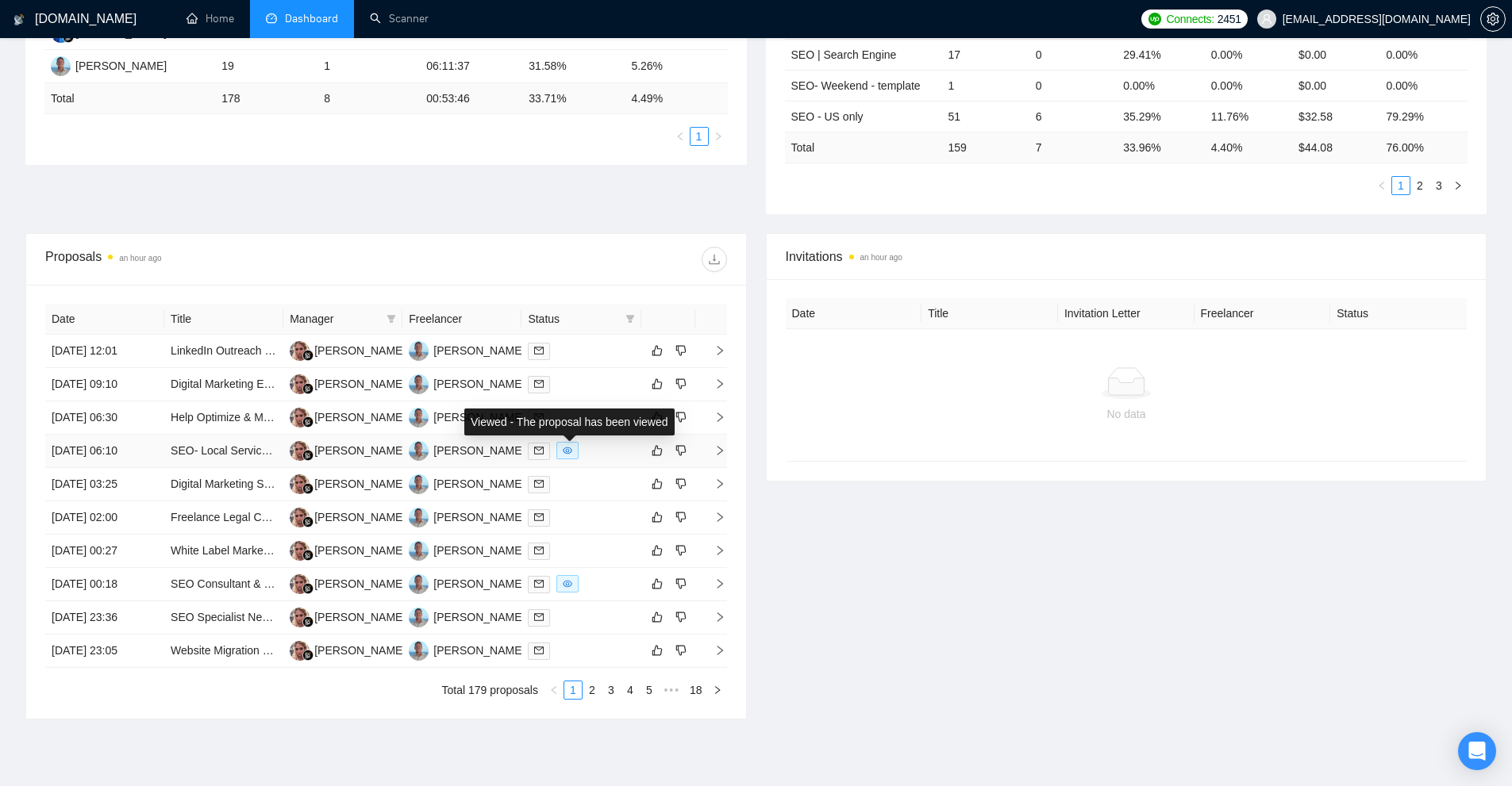
click at [592, 454] on div at bounding box center [581, 451] width 107 height 18
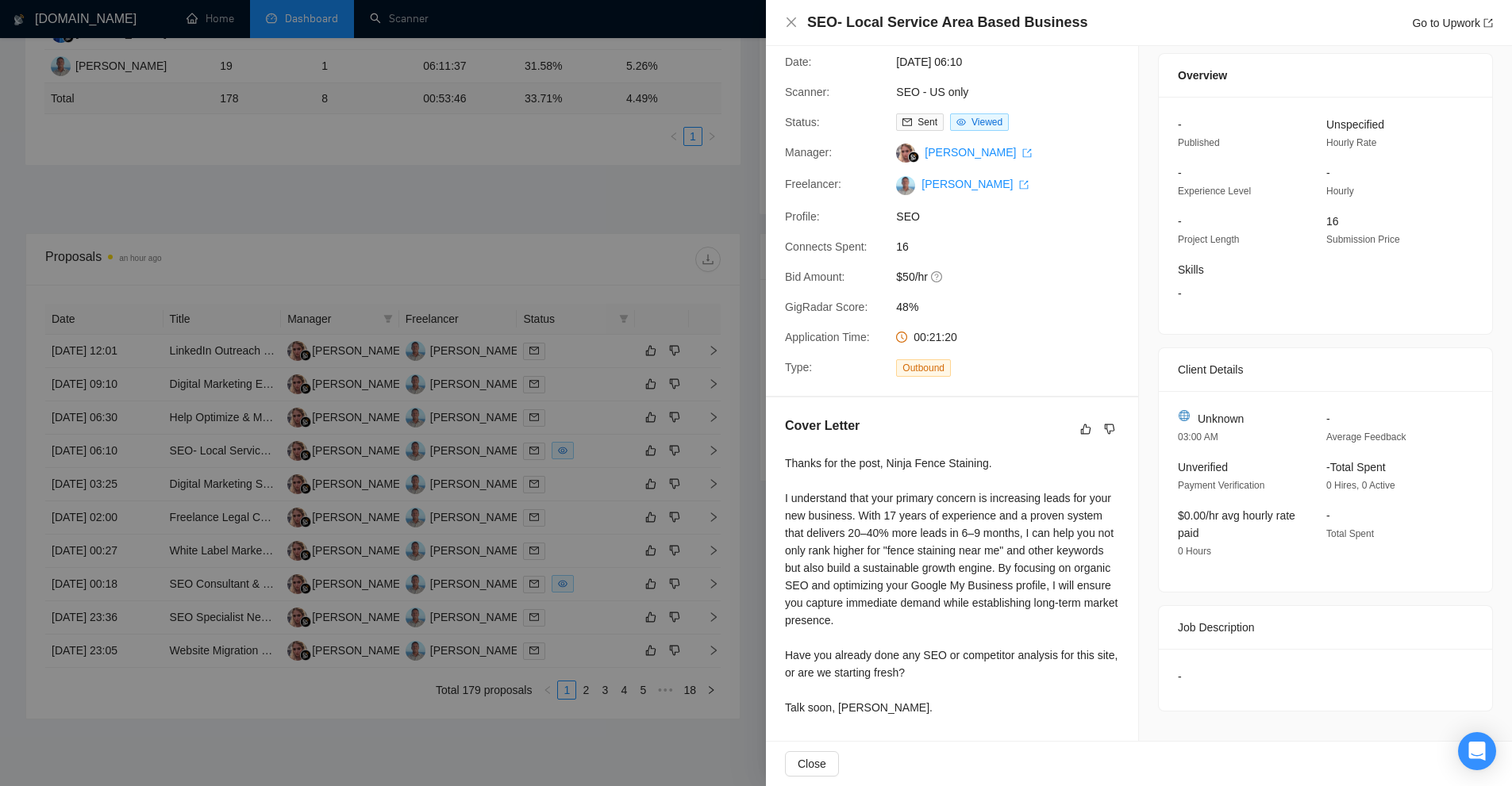
scroll to position [471, 0]
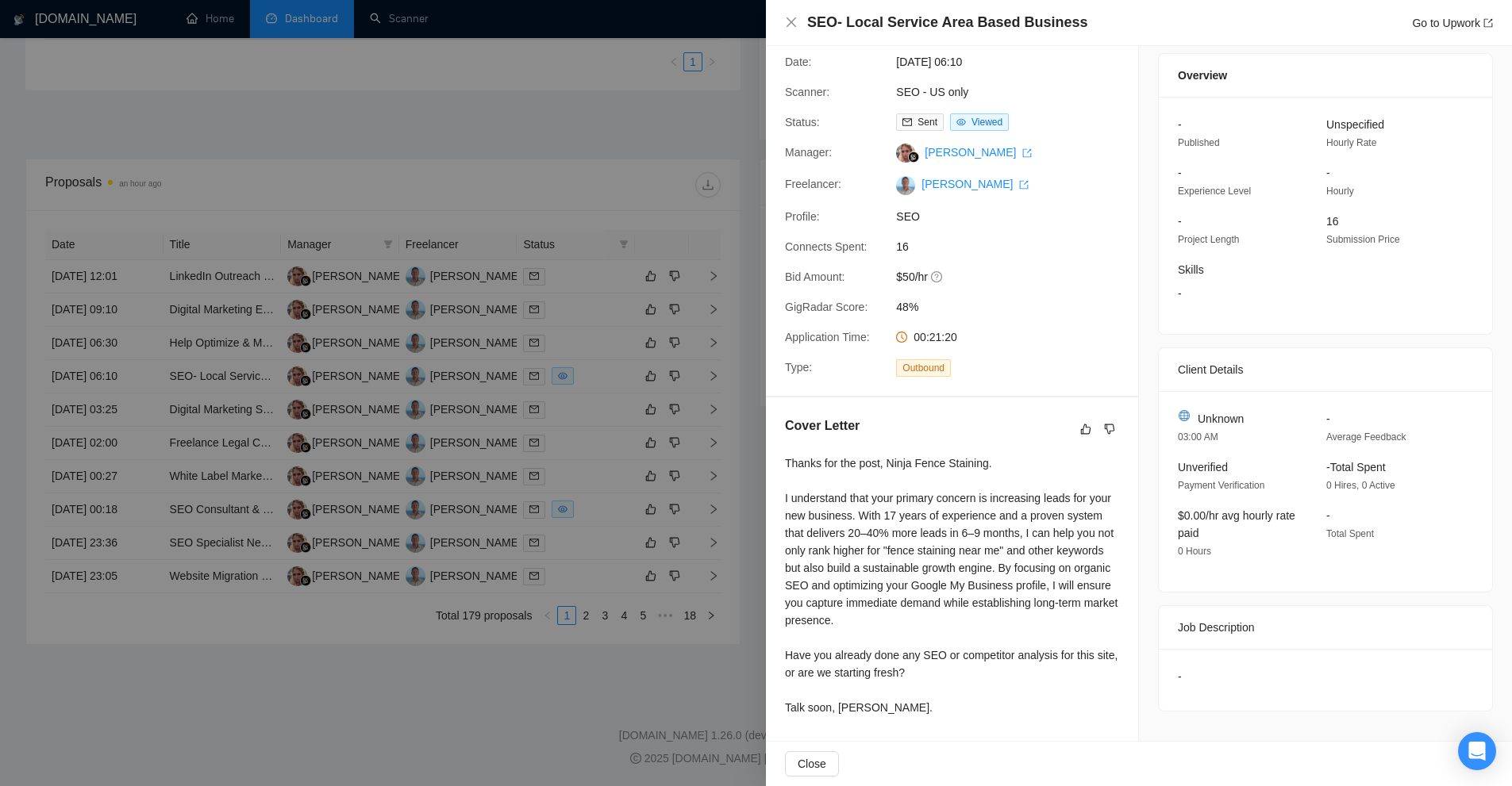
click at [614, 326] on div at bounding box center [756, 393] width 1512 height 786
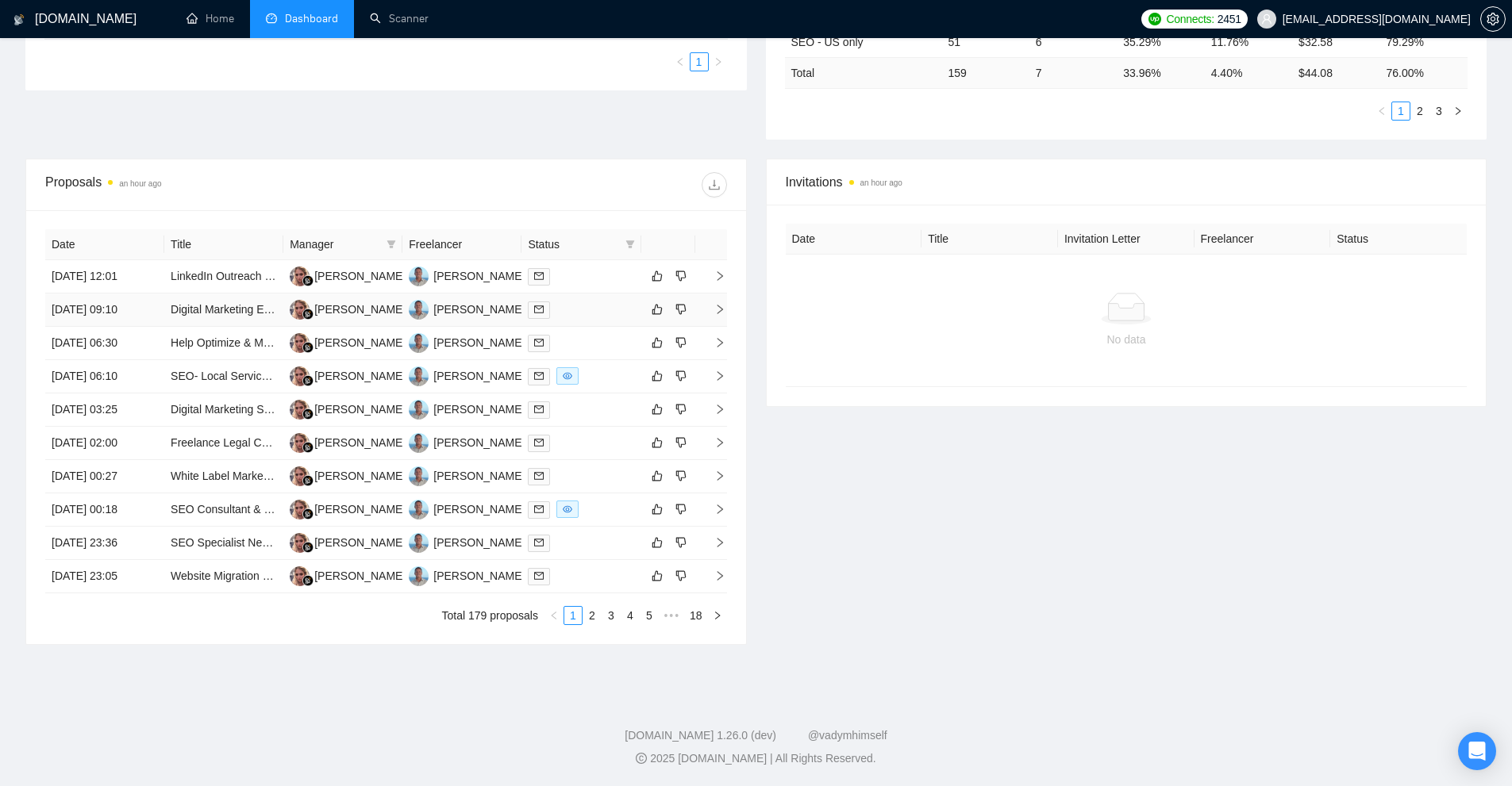
scroll to position [0, 0]
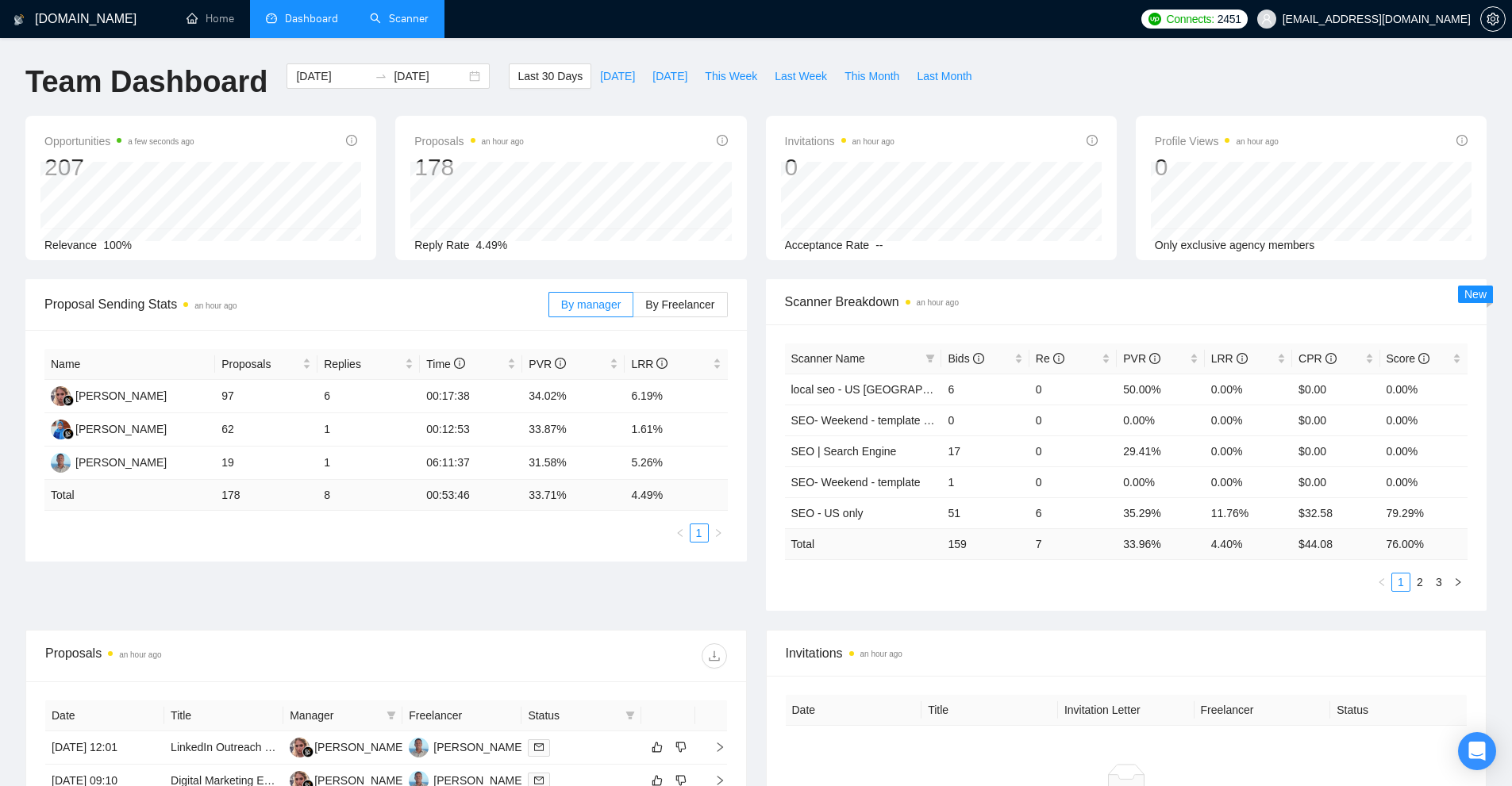
click at [394, 25] on link "Scanner" at bounding box center [399, 18] width 59 height 13
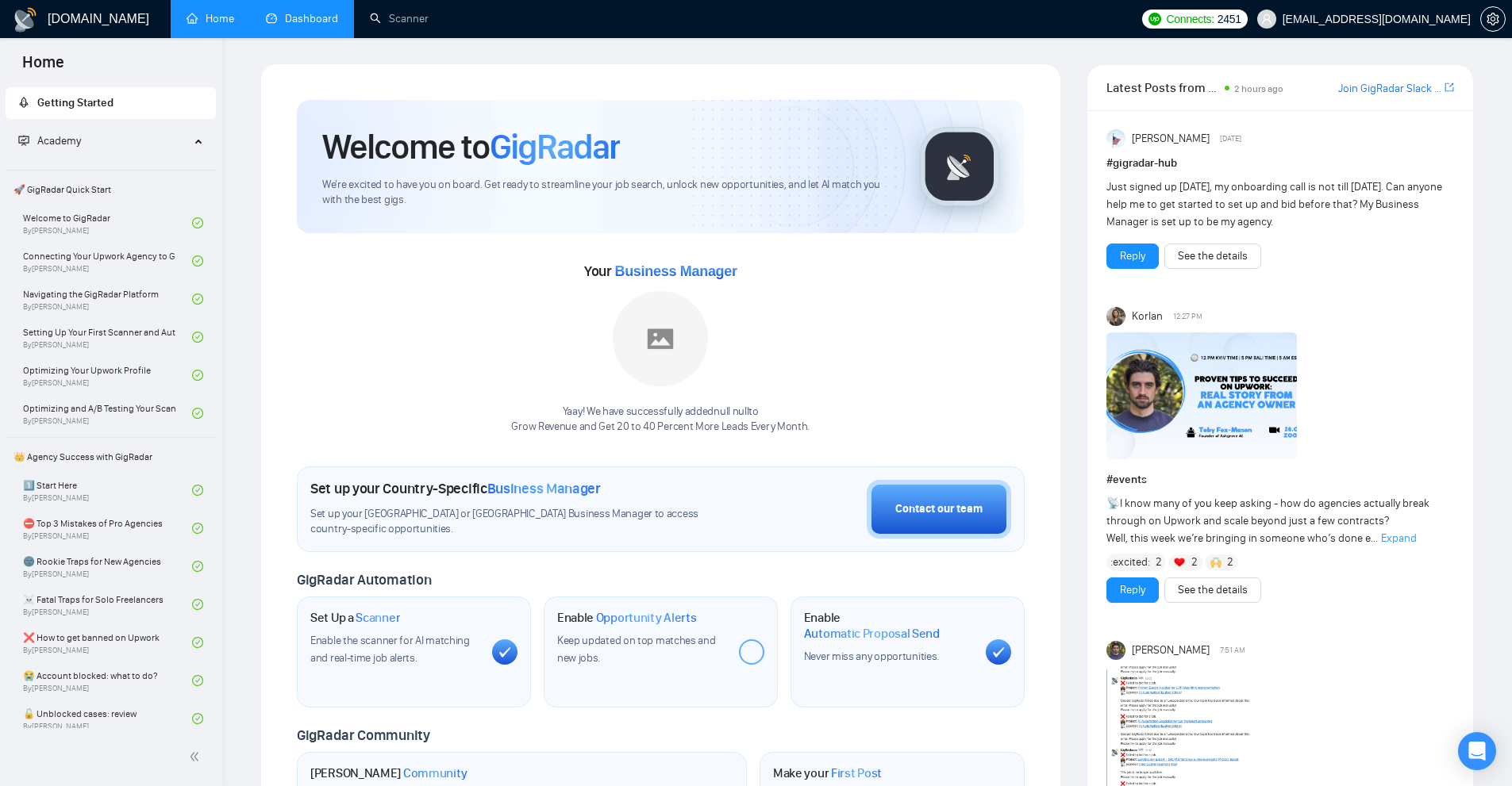
click at [337, 25] on link "Dashboard" at bounding box center [302, 18] width 72 height 13
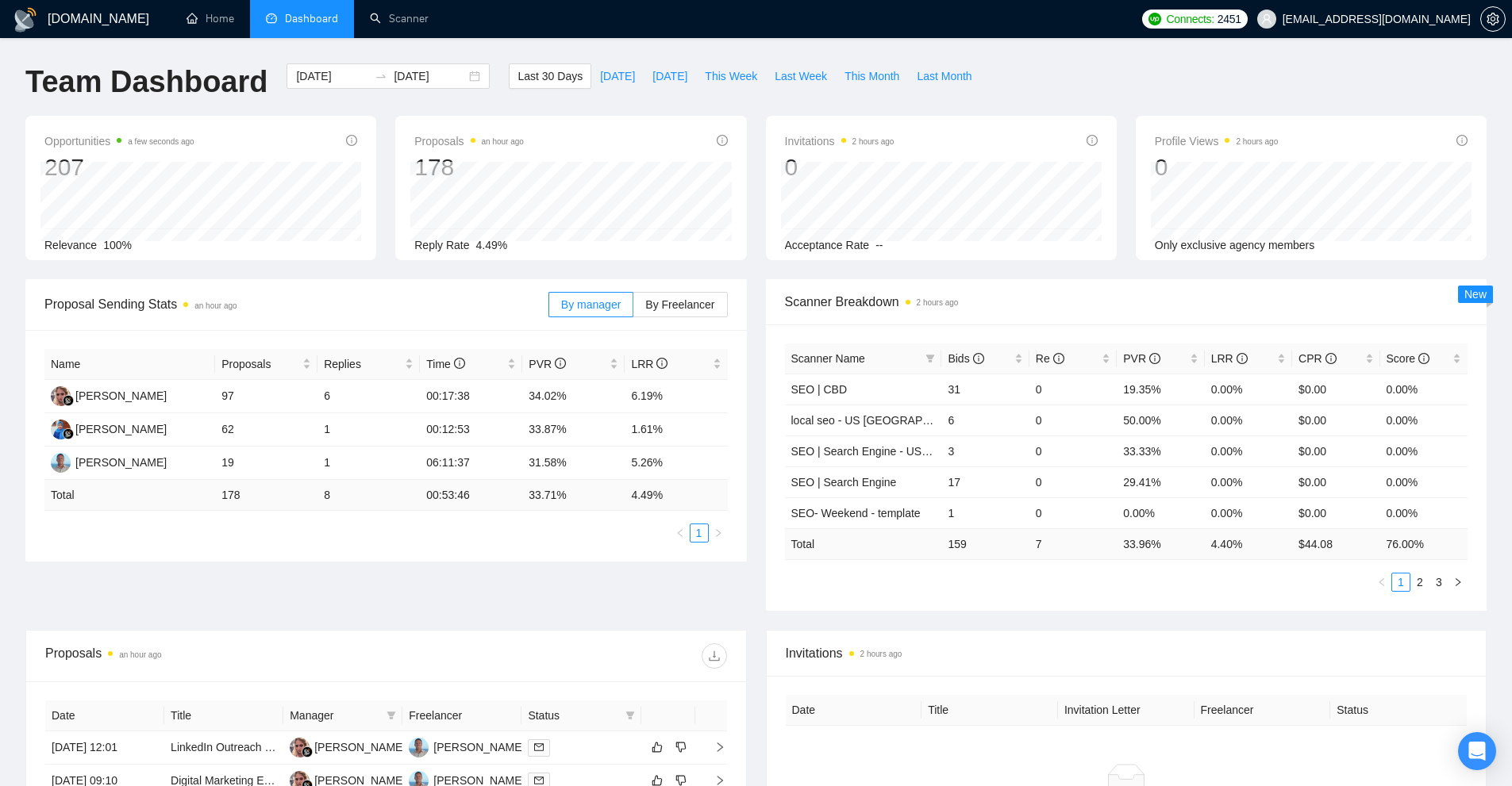
scroll to position [471, 0]
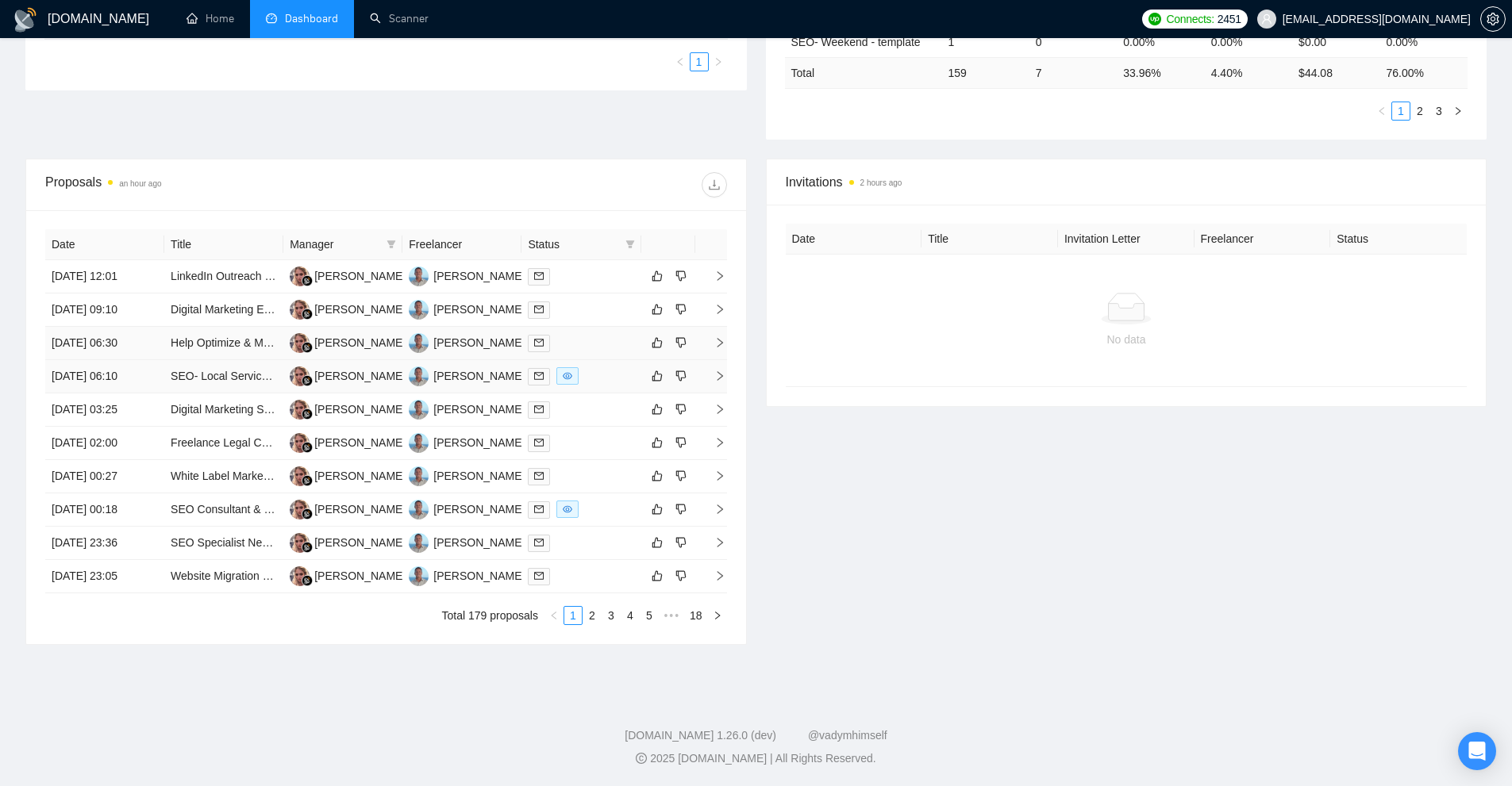
click at [591, 371] on div at bounding box center [581, 376] width 107 height 18
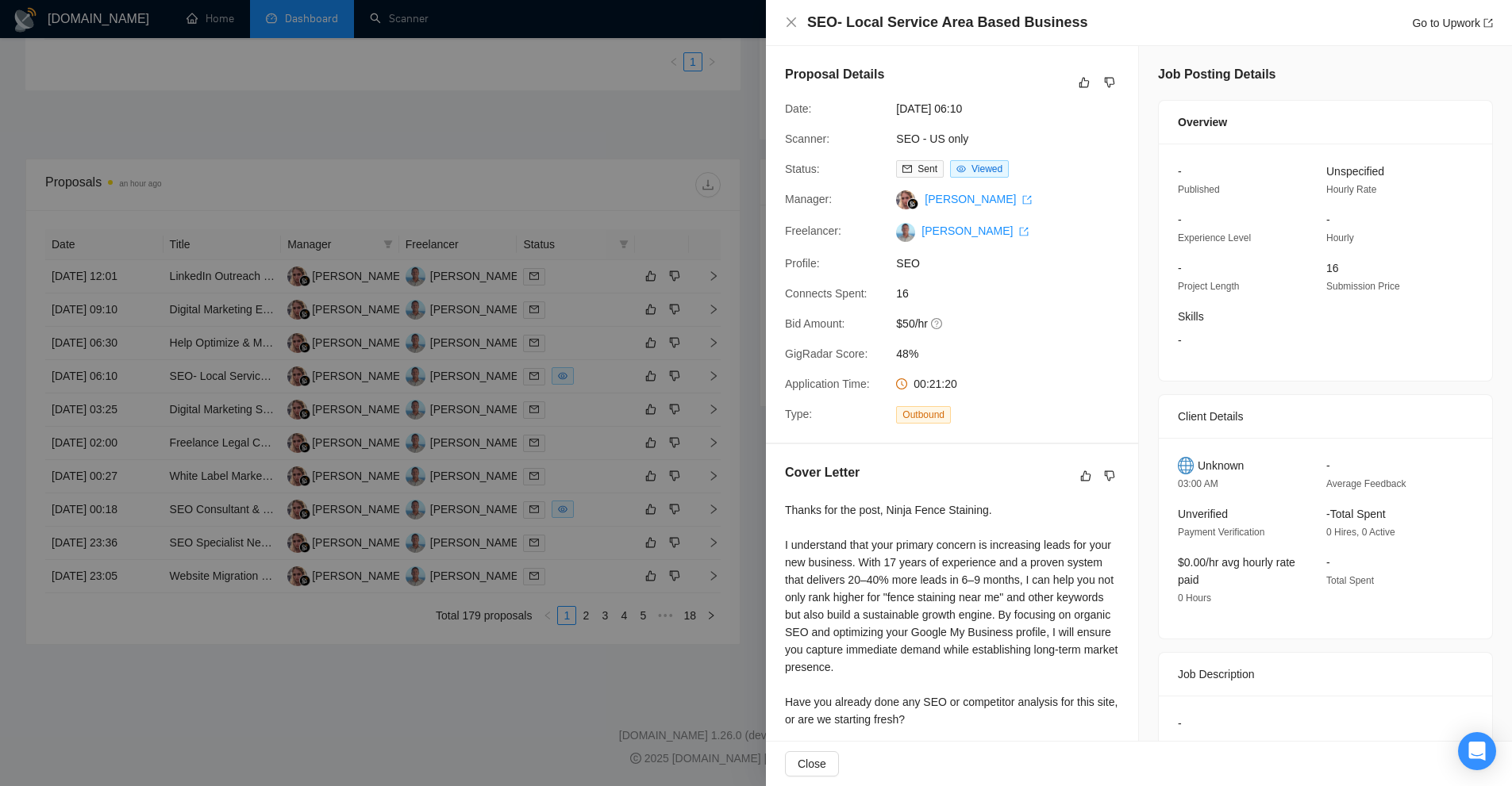
scroll to position [47, 0]
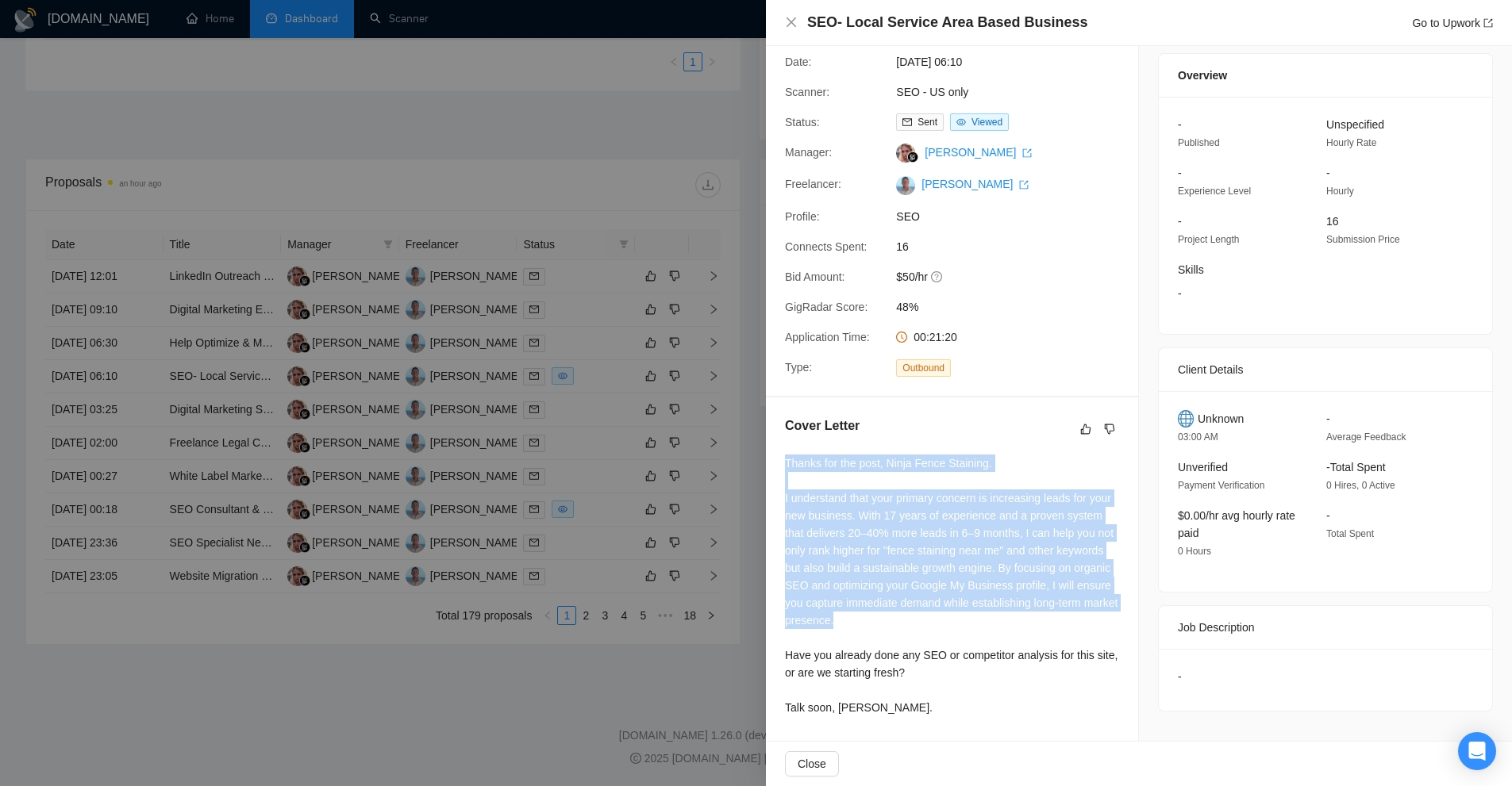
drag, startPoint x: 775, startPoint y: 460, endPoint x: 1092, endPoint y: 618, distance: 354.2
click at [1094, 617] on div "Cover Letter Thanks for the post, Ninja Fence Staining. I understand that your …" at bounding box center [952, 570] width 372 height 344
click at [1091, 618] on div "Thanks for the post, Ninja Fence Staining. I understand that your primary conce…" at bounding box center [953, 585] width 335 height 261
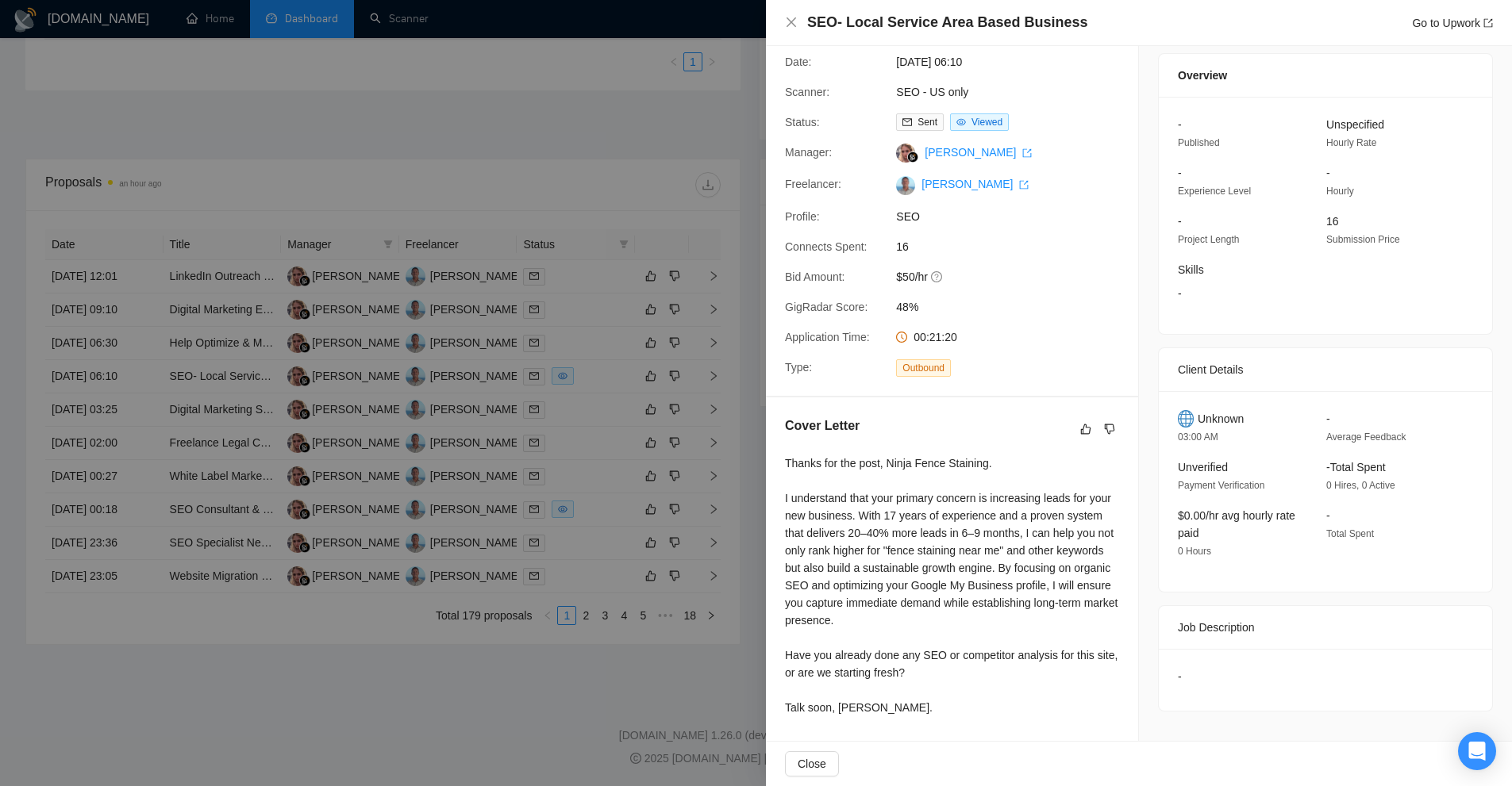
click at [876, 516] on div "Thanks for the post, Ninja Fence Staining. I understand that your primary conce…" at bounding box center [953, 585] width 335 height 261
click at [462, 309] on div at bounding box center [756, 393] width 1512 height 786
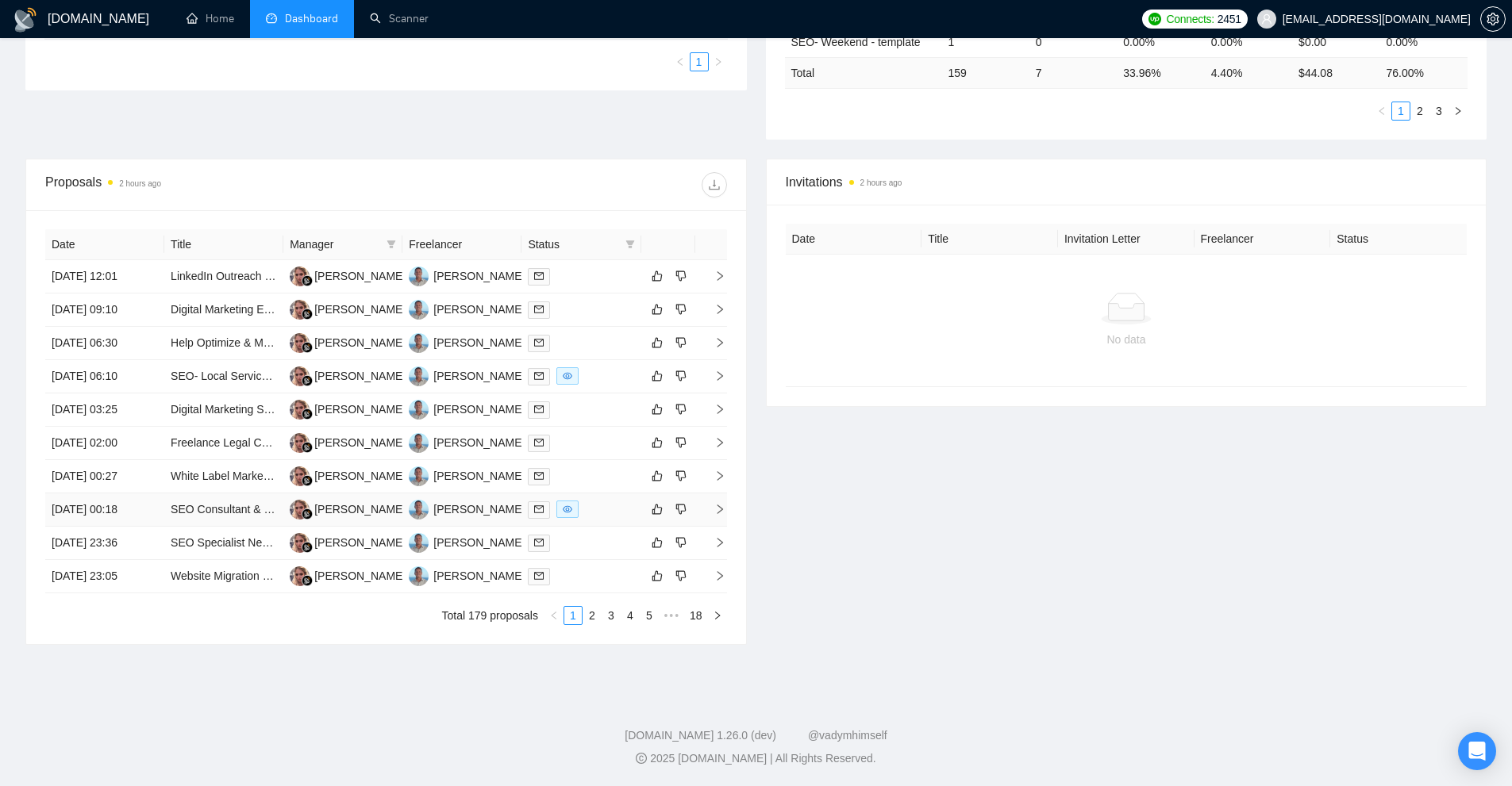
click at [597, 512] on div at bounding box center [581, 509] width 107 height 18
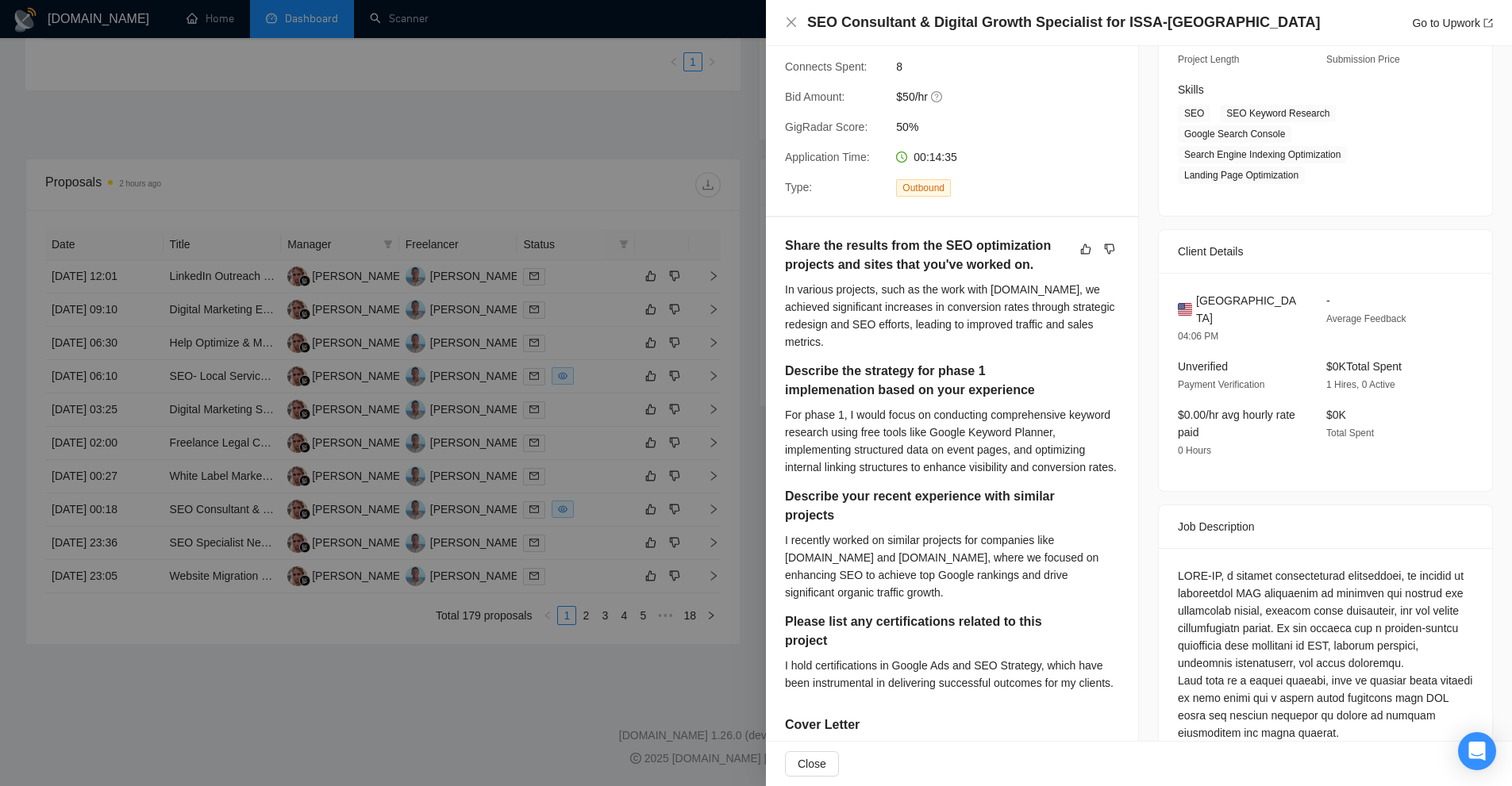
scroll to position [0, 0]
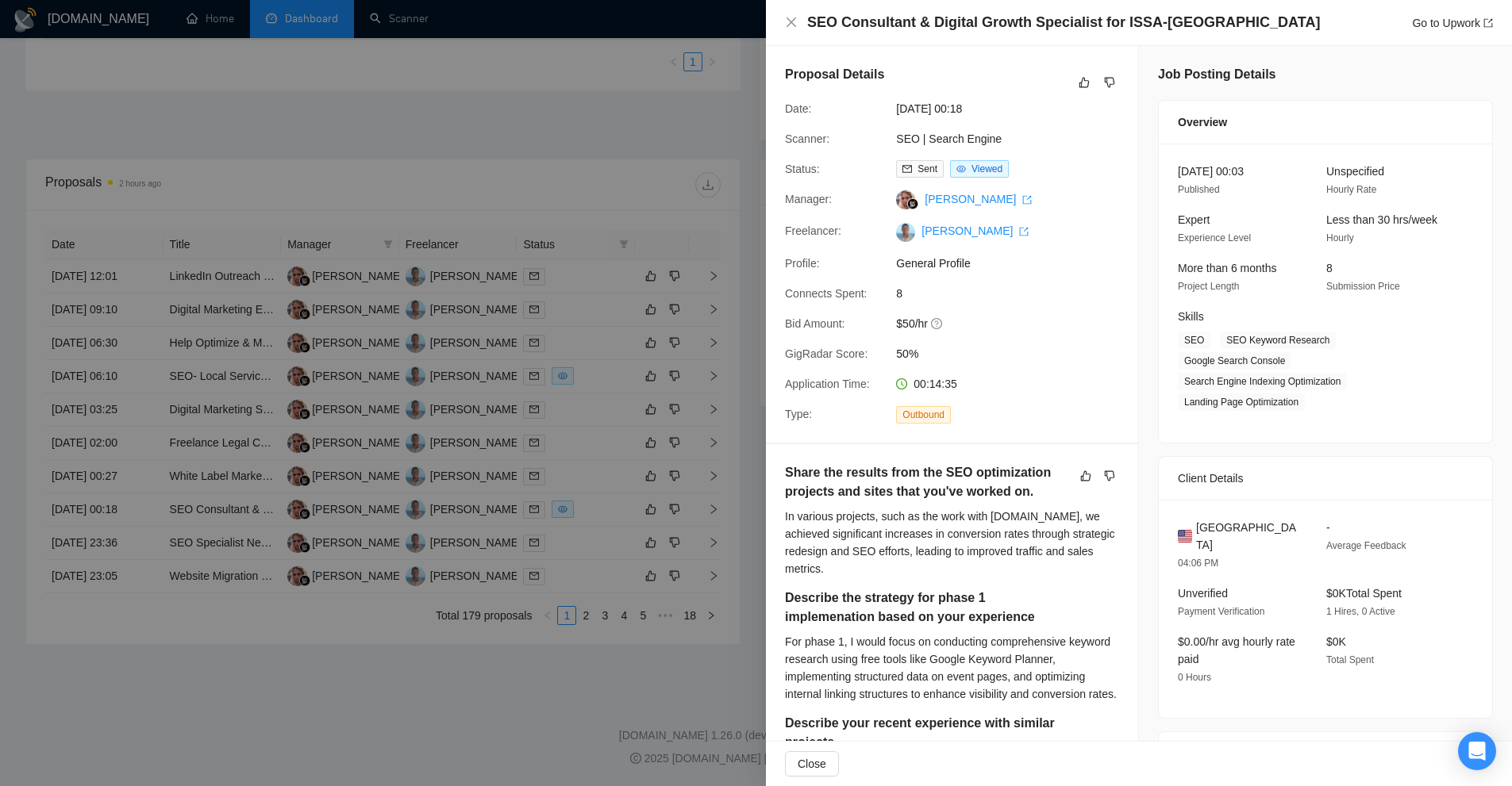
drag, startPoint x: 766, startPoint y: 517, endPoint x: 928, endPoint y: 577, distance: 172.8
click at [928, 577] on div "Share the results from the SEO optimization projects and sites that you've work…" at bounding box center [953, 526] width 335 height 125
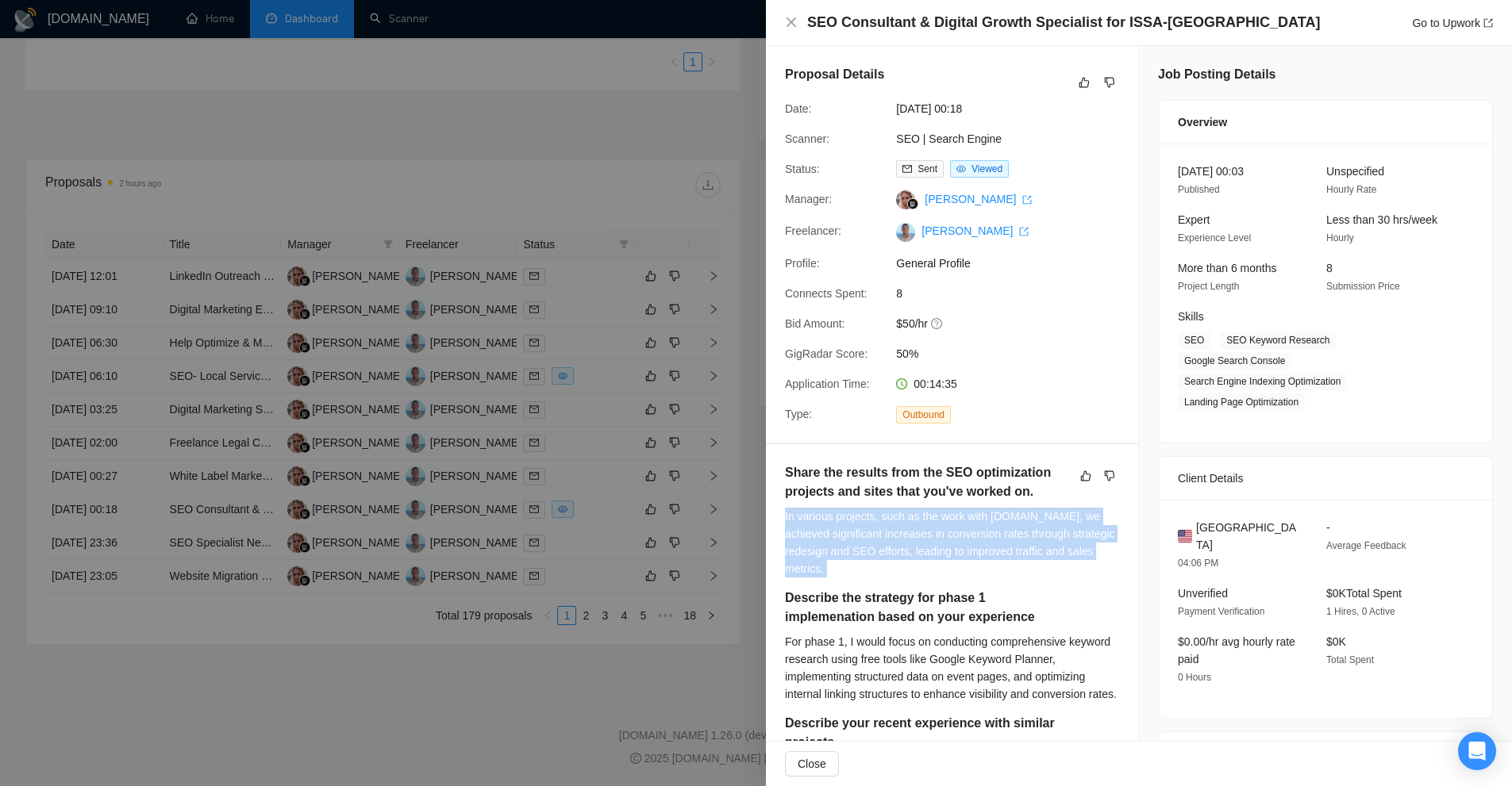
click at [928, 577] on div "Share the results from the SEO optimization projects and sites that you've work…" at bounding box center [953, 526] width 335 height 125
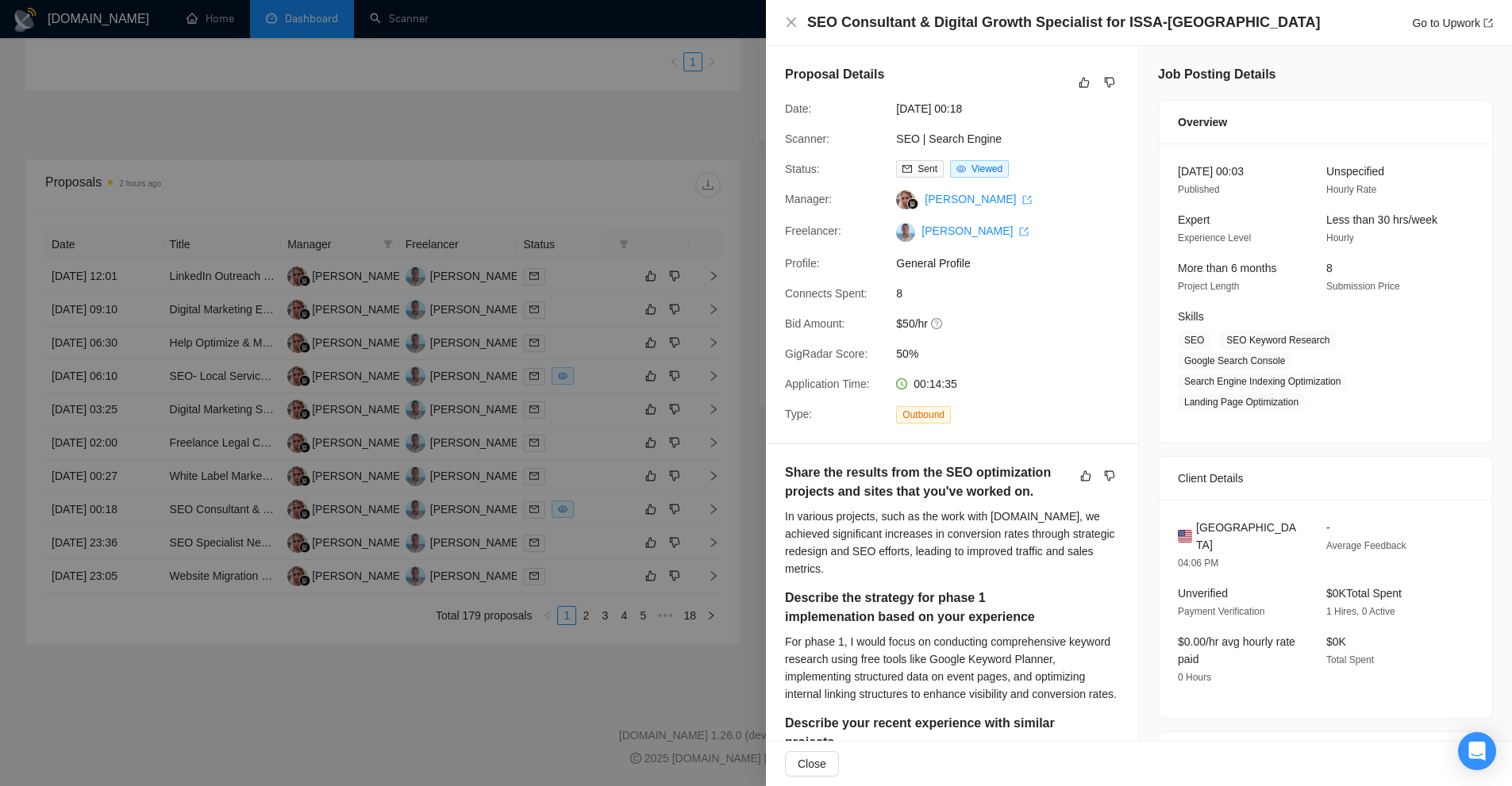
click at [928, 577] on div "Share the results from the SEO optimization projects and sites that you've work…" at bounding box center [953, 526] width 335 height 125
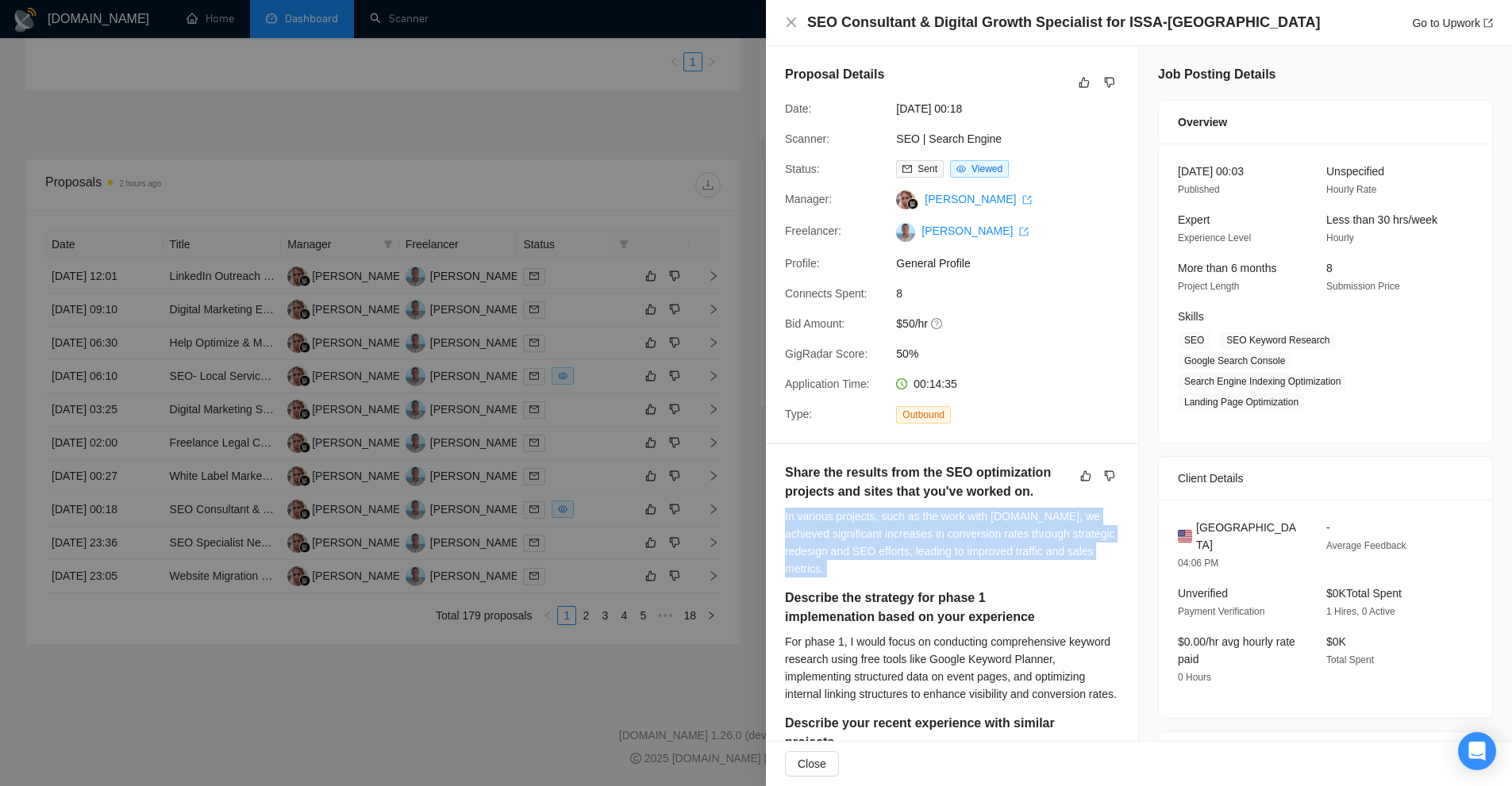
click at [928, 577] on div "Share the results from the SEO optimization projects and sites that you've work…" at bounding box center [953, 526] width 335 height 125
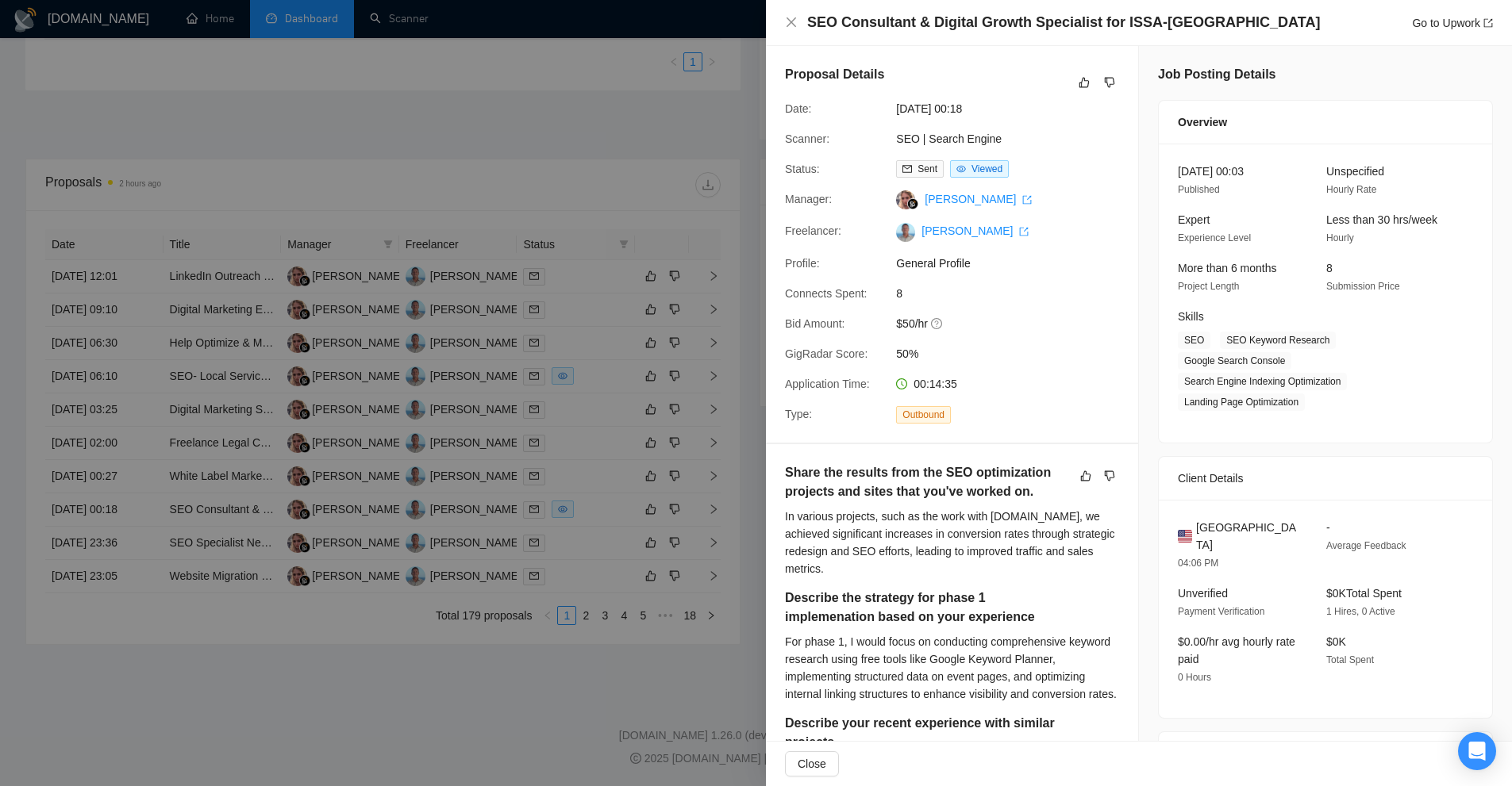
scroll to position [397, 0]
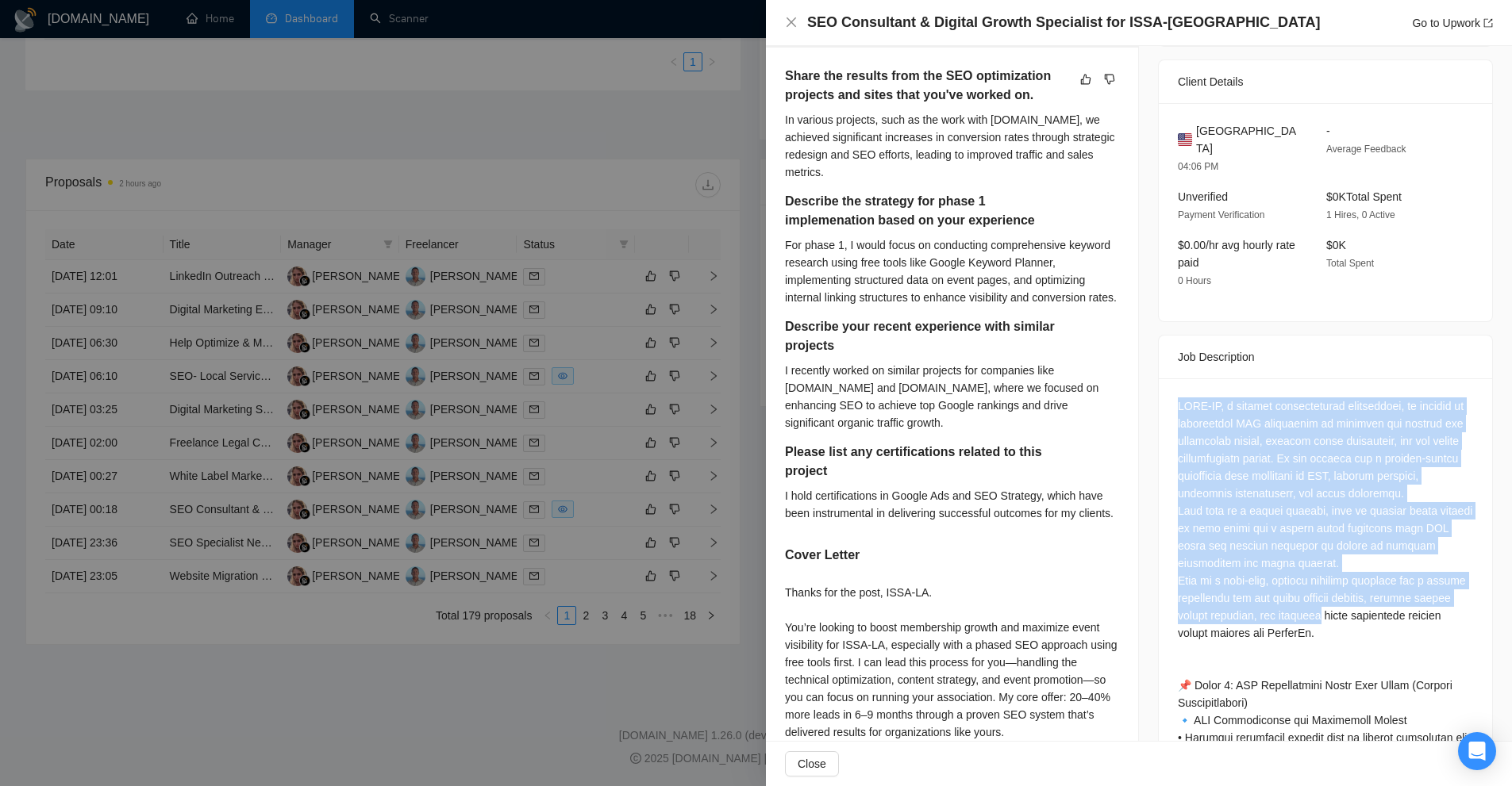
drag, startPoint x: 1154, startPoint y: 376, endPoint x: 1327, endPoint y: 603, distance: 285.4
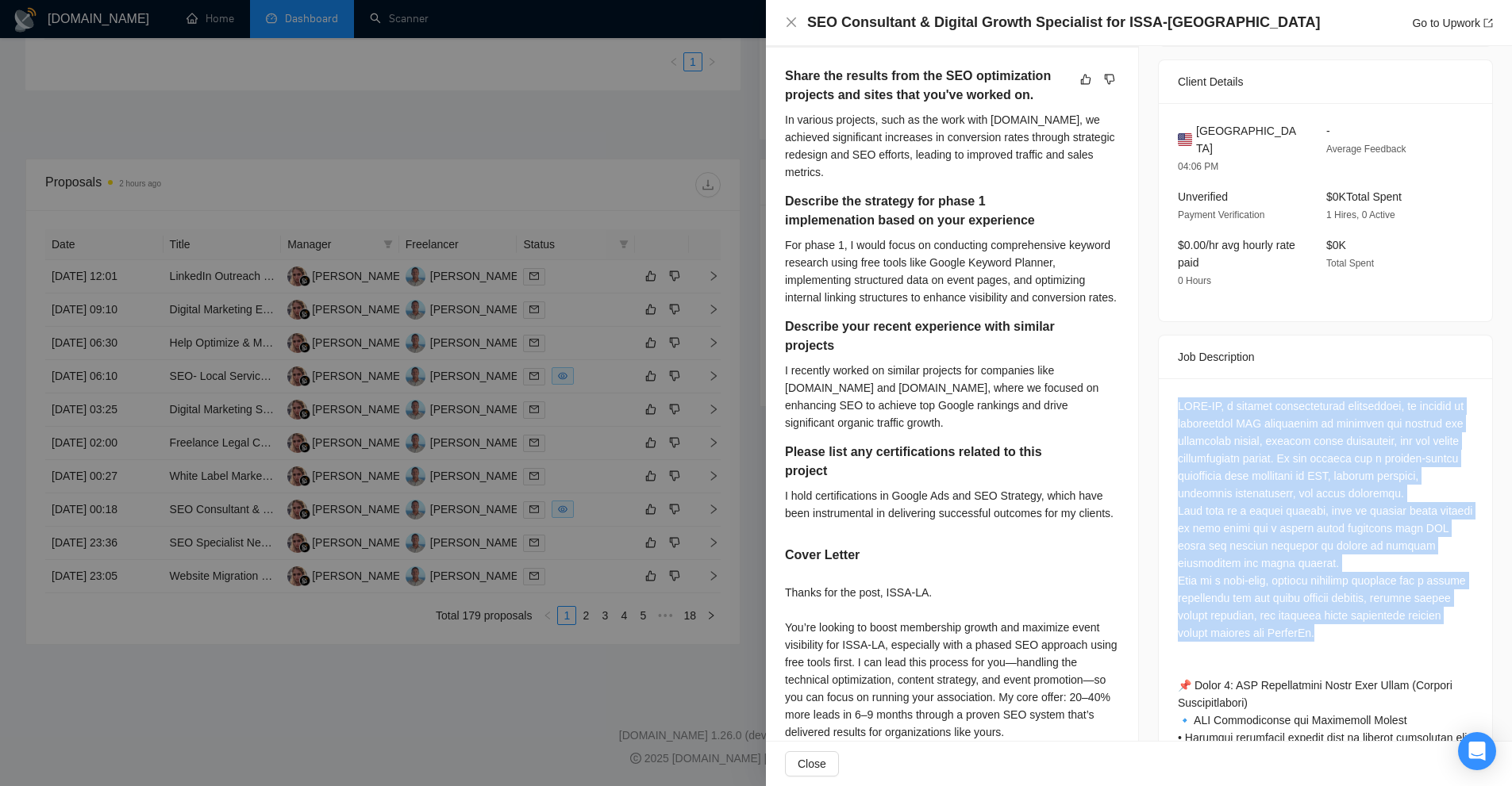
drag, startPoint x: 1346, startPoint y: 618, endPoint x: 1159, endPoint y: 366, distance: 313.8
drag, startPoint x: 1159, startPoint y: 366, endPoint x: 1318, endPoint y: 630, distance: 308.2
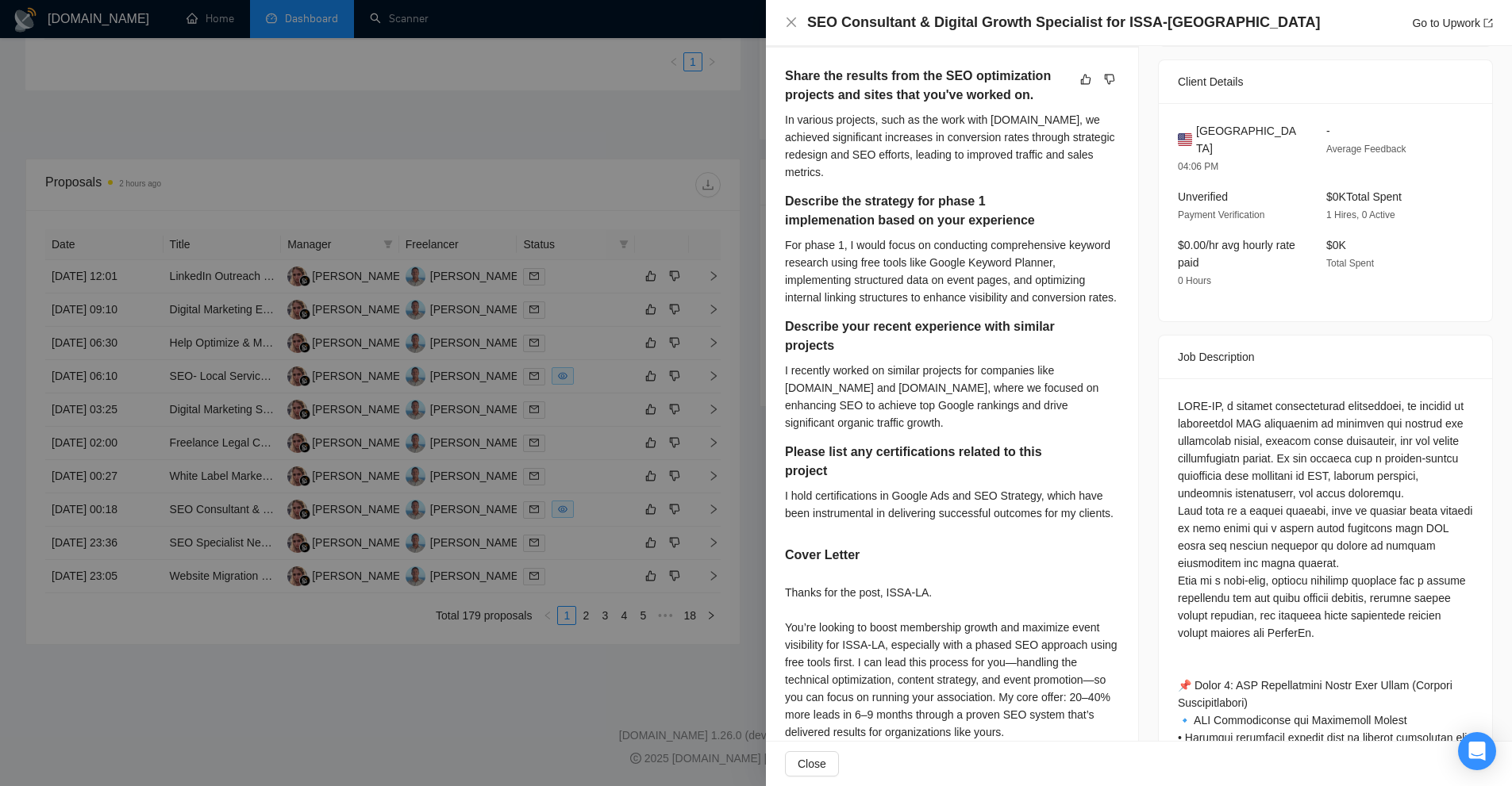
scroll to position [714, 0]
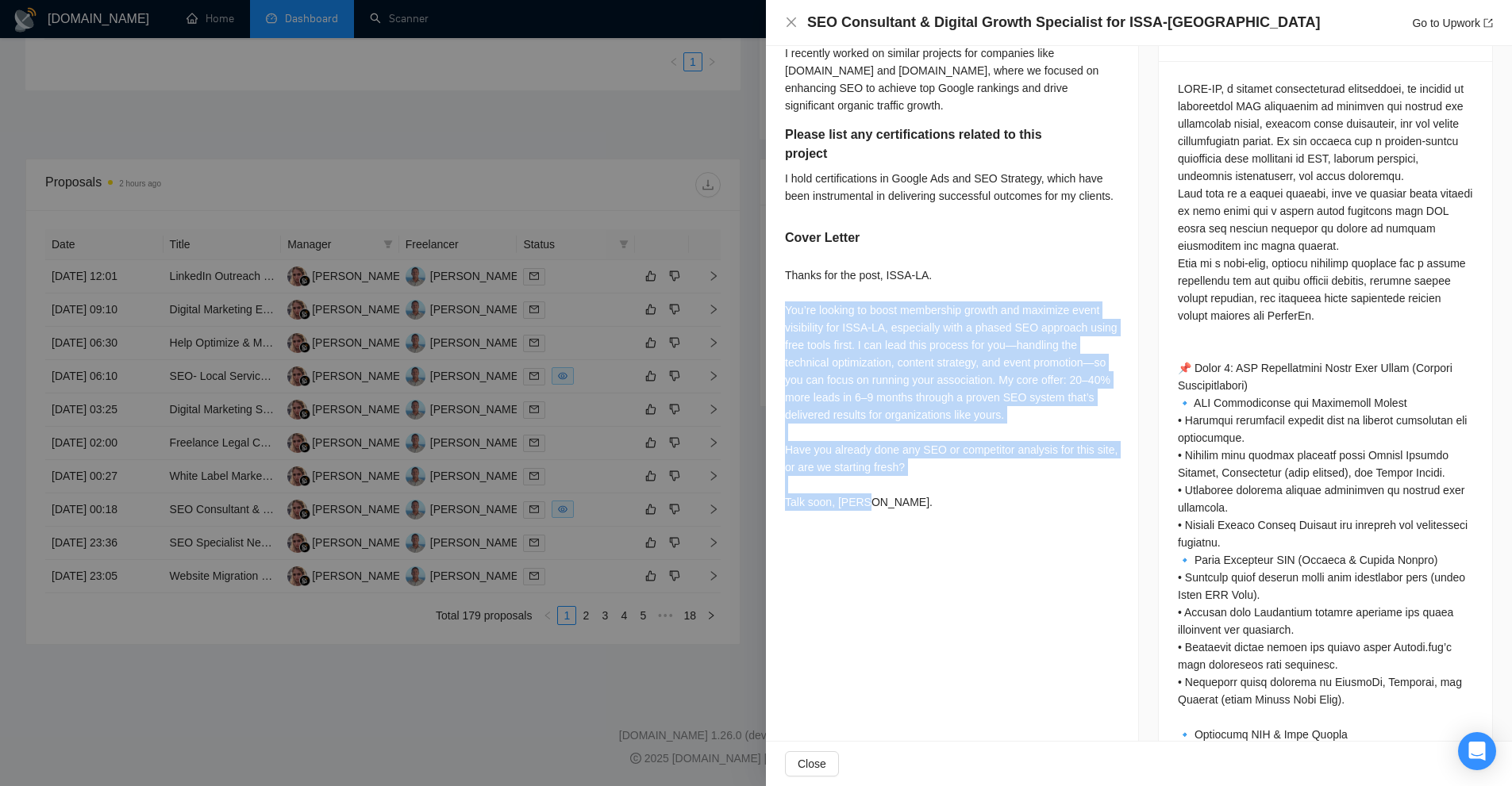
drag, startPoint x: 891, startPoint y: 511, endPoint x: 773, endPoint y: 328, distance: 217.7
click at [773, 328] on div "Share the results from the SEO optimization projects and sites that you've work…" at bounding box center [952, 133] width 372 height 806
drag, startPoint x: 773, startPoint y: 328, endPoint x: 1045, endPoint y: 443, distance: 295.3
click at [1045, 443] on div "Share the results from the SEO optimization projects and sites that you've work…" at bounding box center [952, 133] width 372 height 806
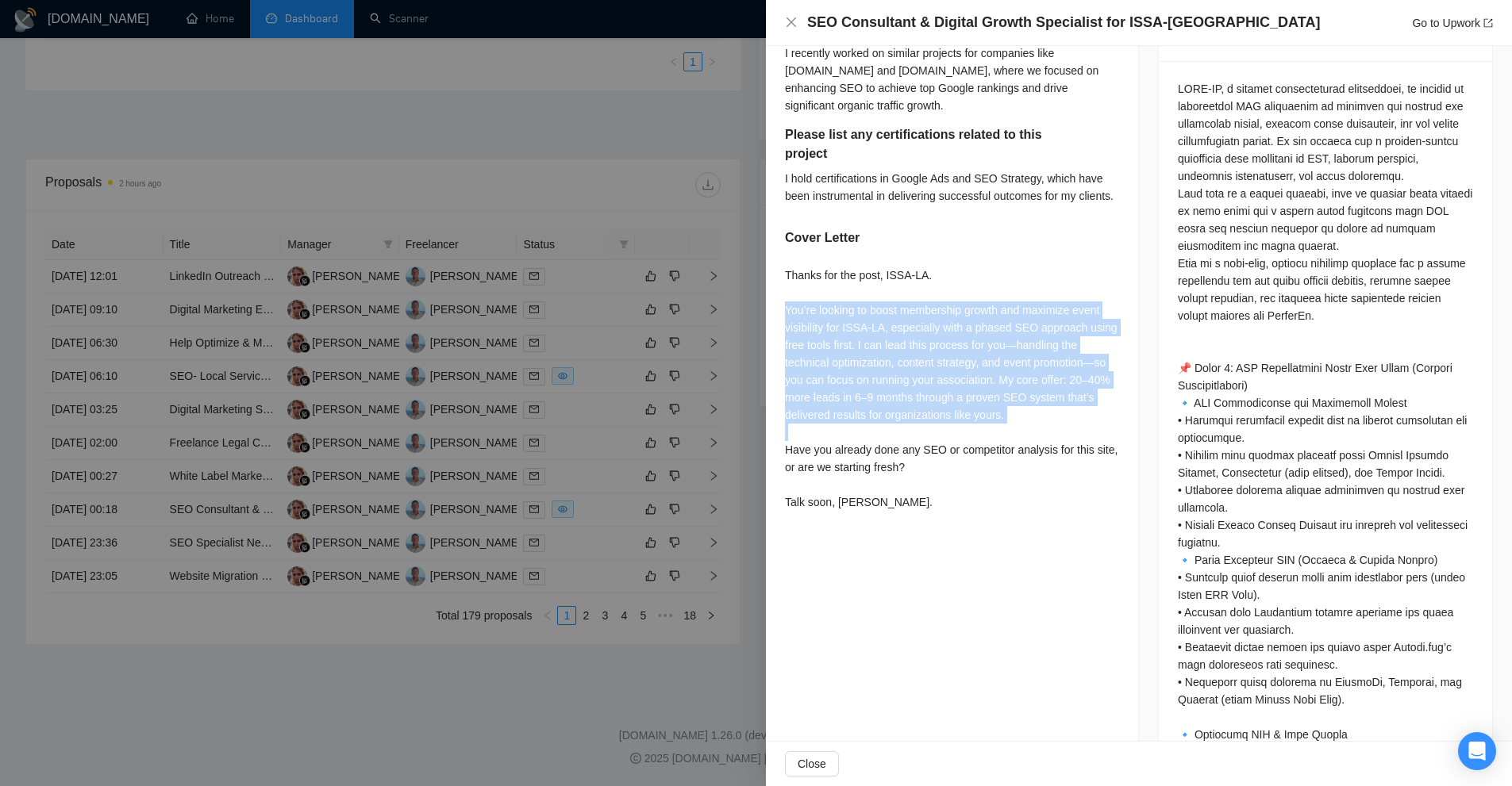
click at [1045, 443] on div "Thanks for the post, ISSA-LA. You’re looking to boost membership growth and max…" at bounding box center [953, 388] width 335 height 244
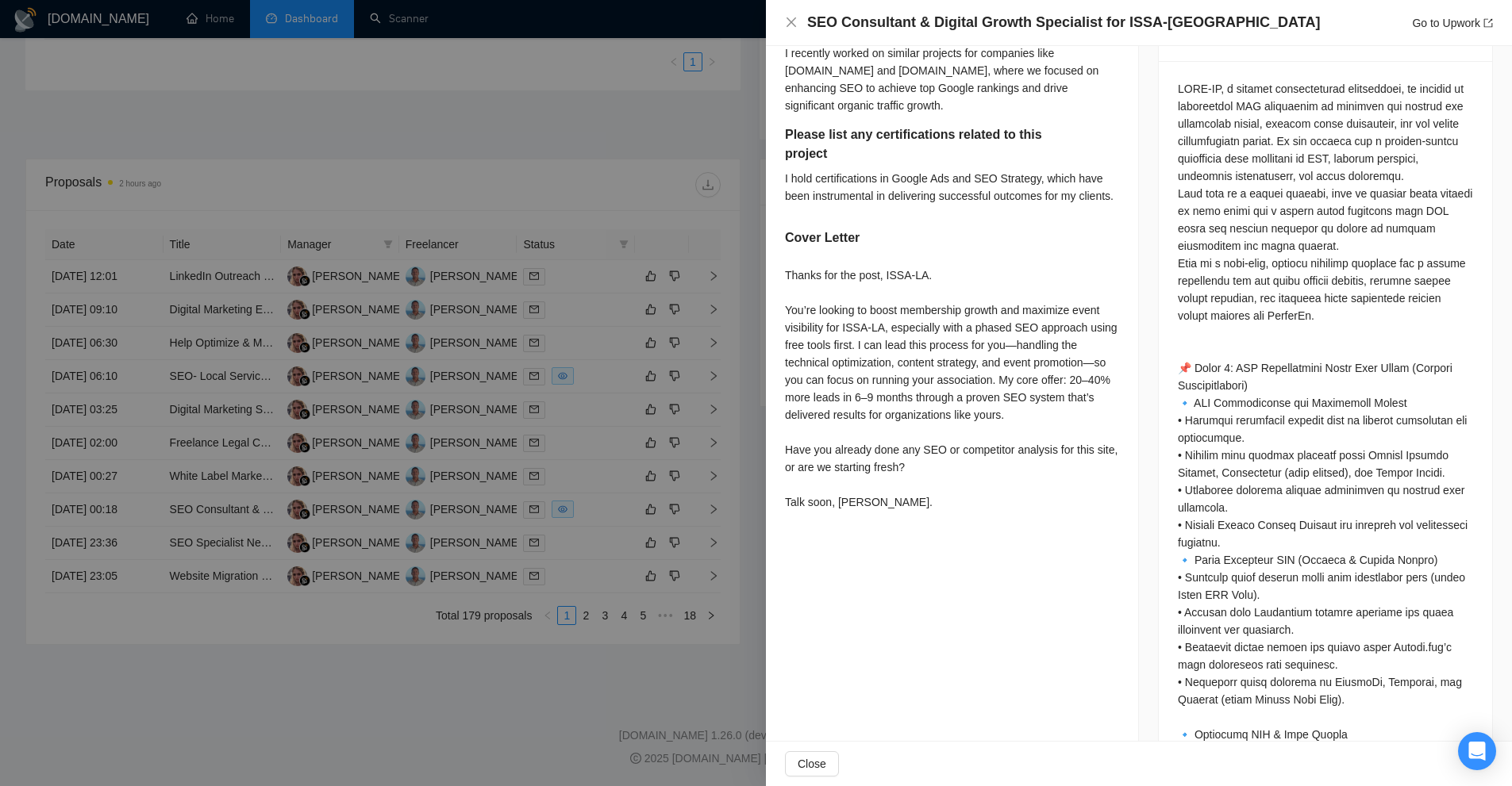
click at [654, 300] on div at bounding box center [756, 393] width 1512 height 786
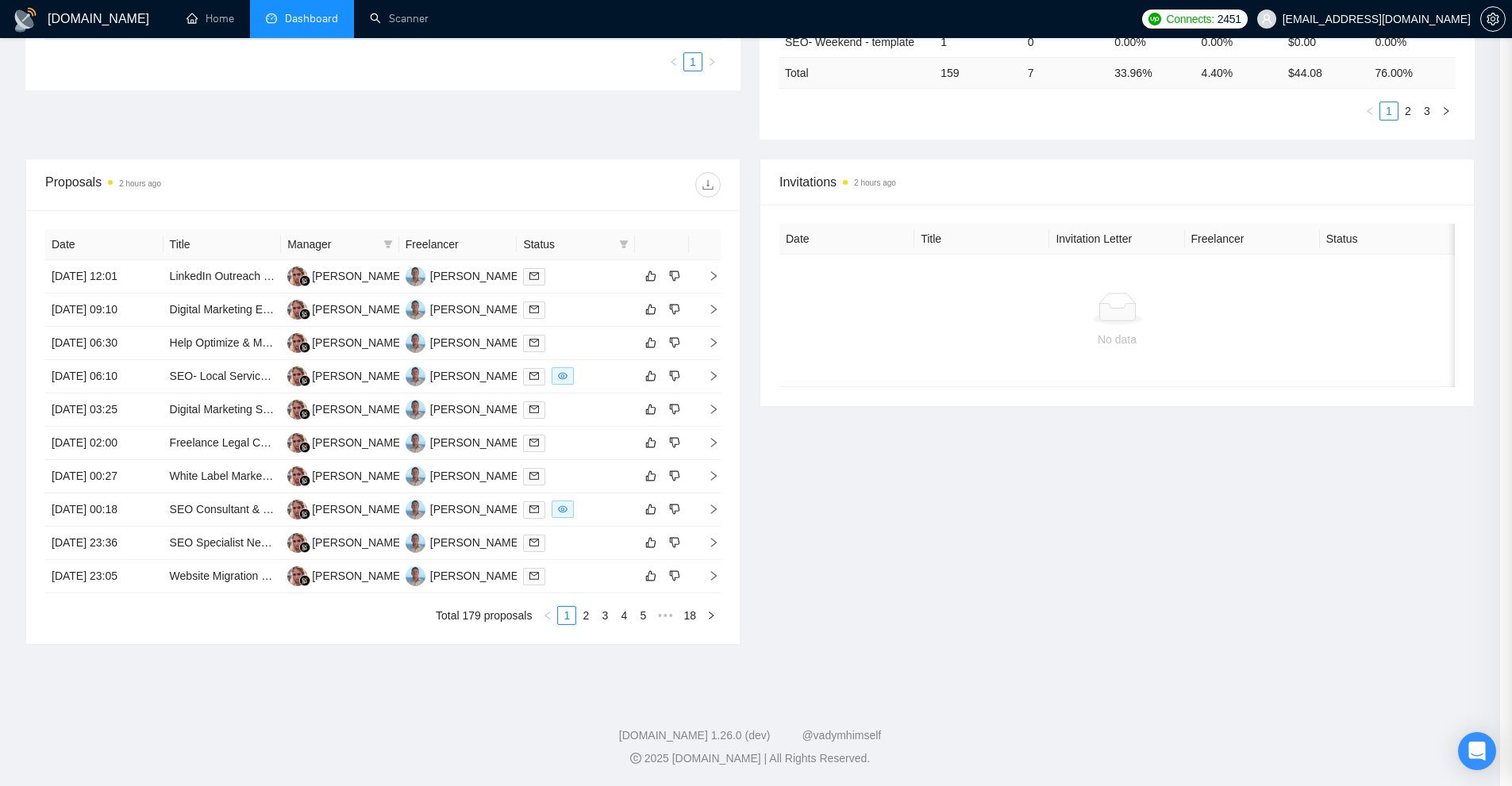
scroll to position [0, 0]
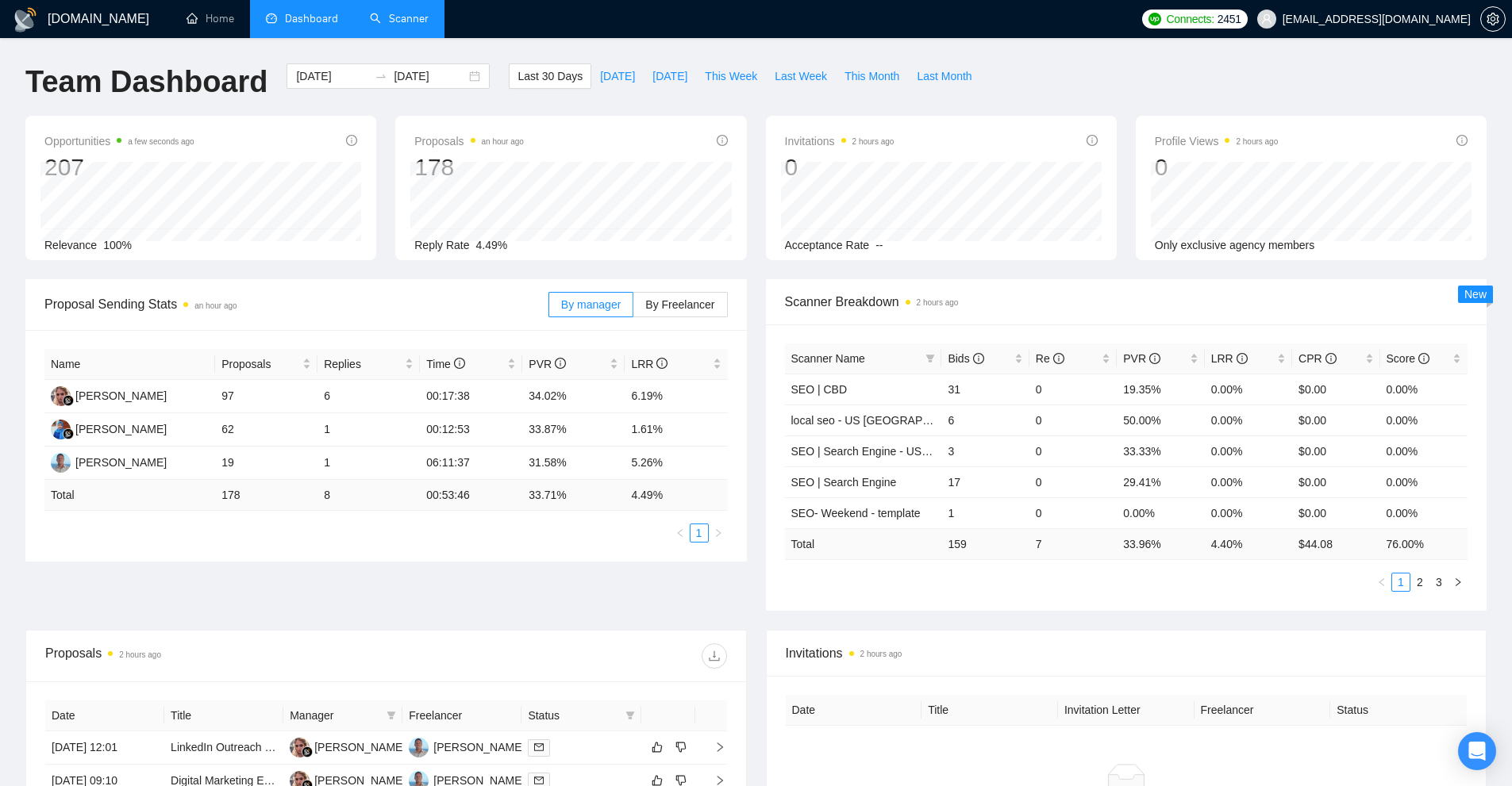
click at [394, 12] on link "Scanner" at bounding box center [399, 18] width 59 height 13
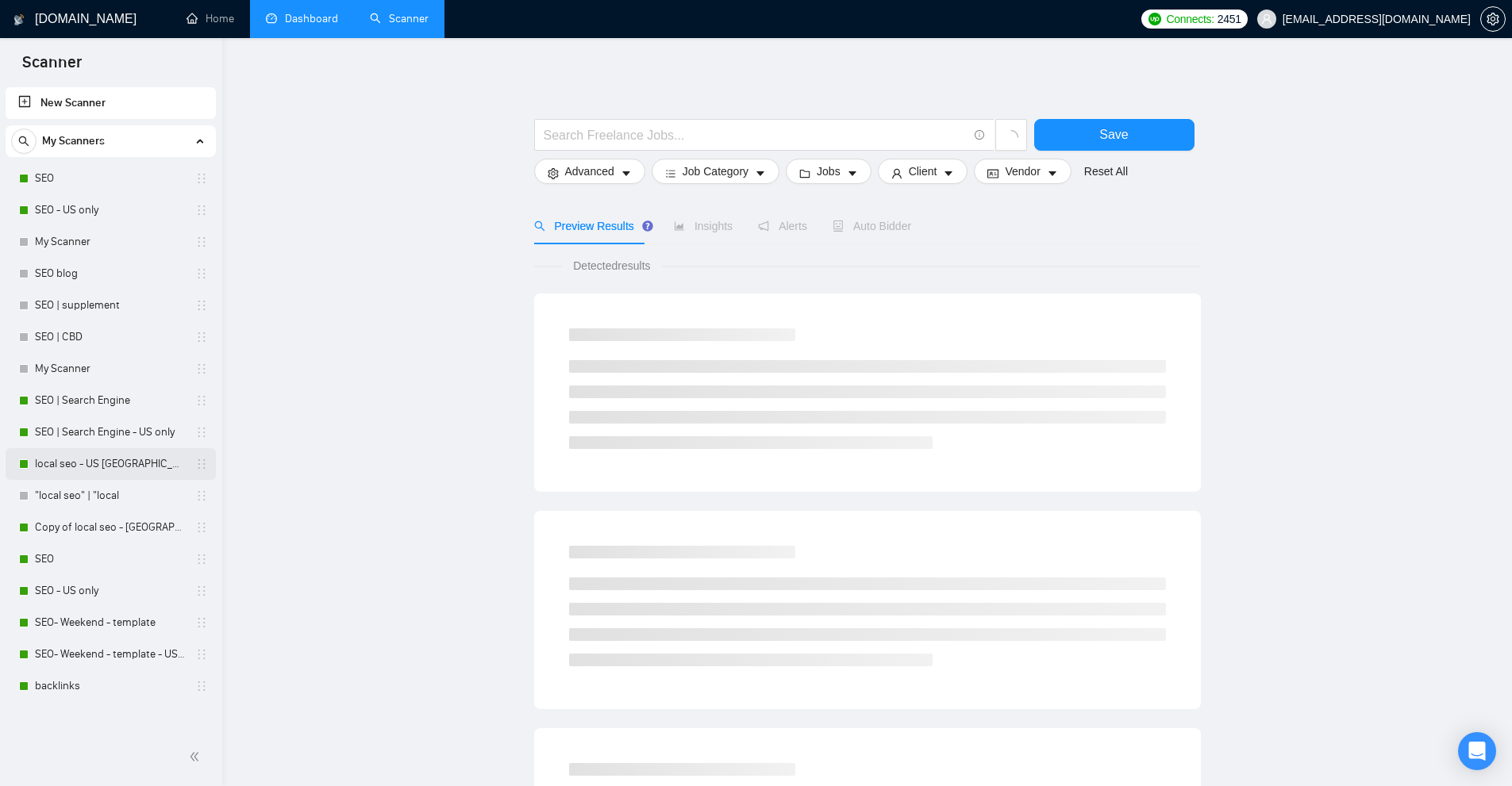
click at [134, 472] on link "local seo - US [GEOGRAPHIC_DATA]" at bounding box center [110, 464] width 151 height 32
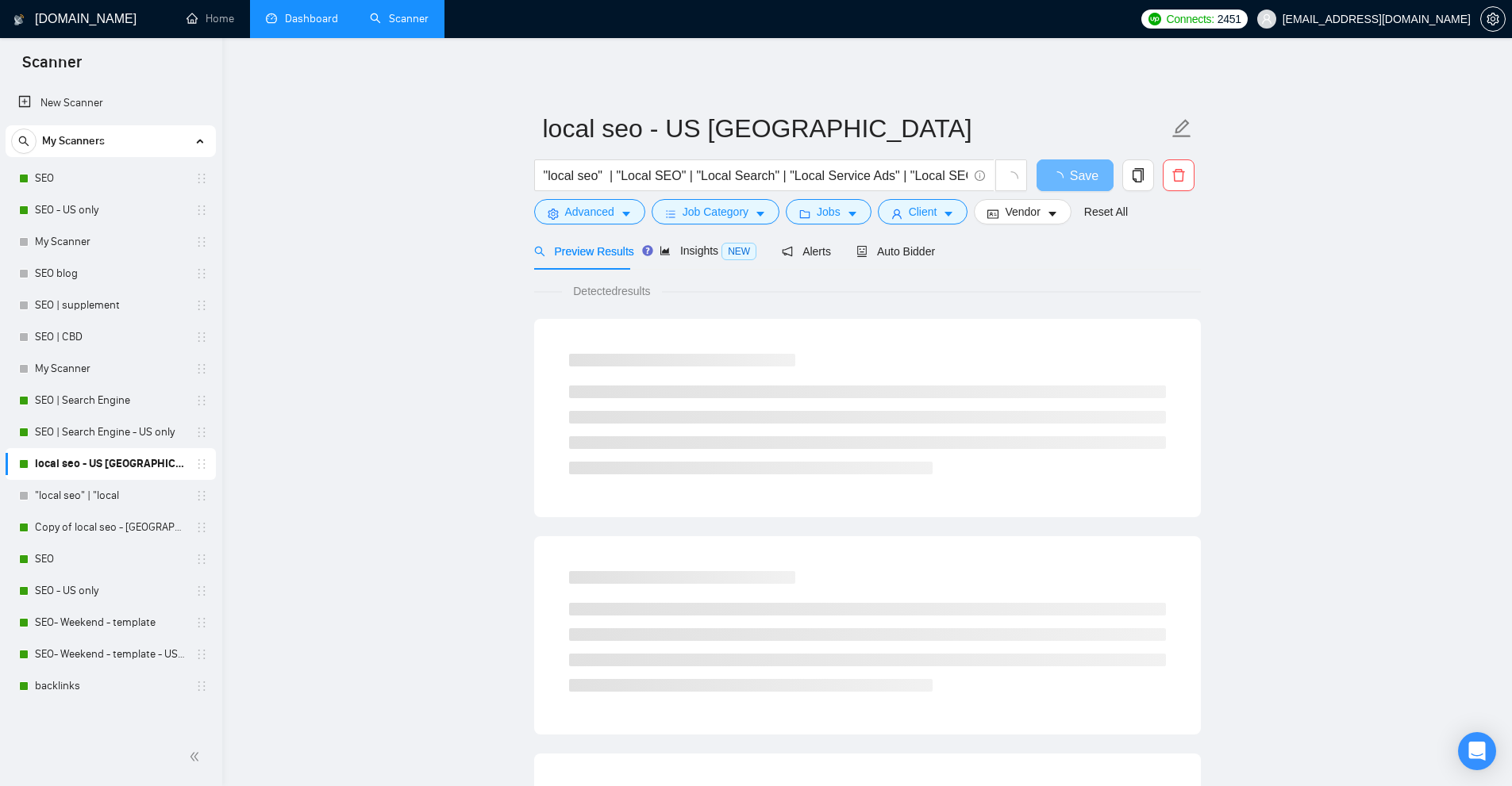
click at [304, 20] on link "Dashboard" at bounding box center [302, 18] width 72 height 13
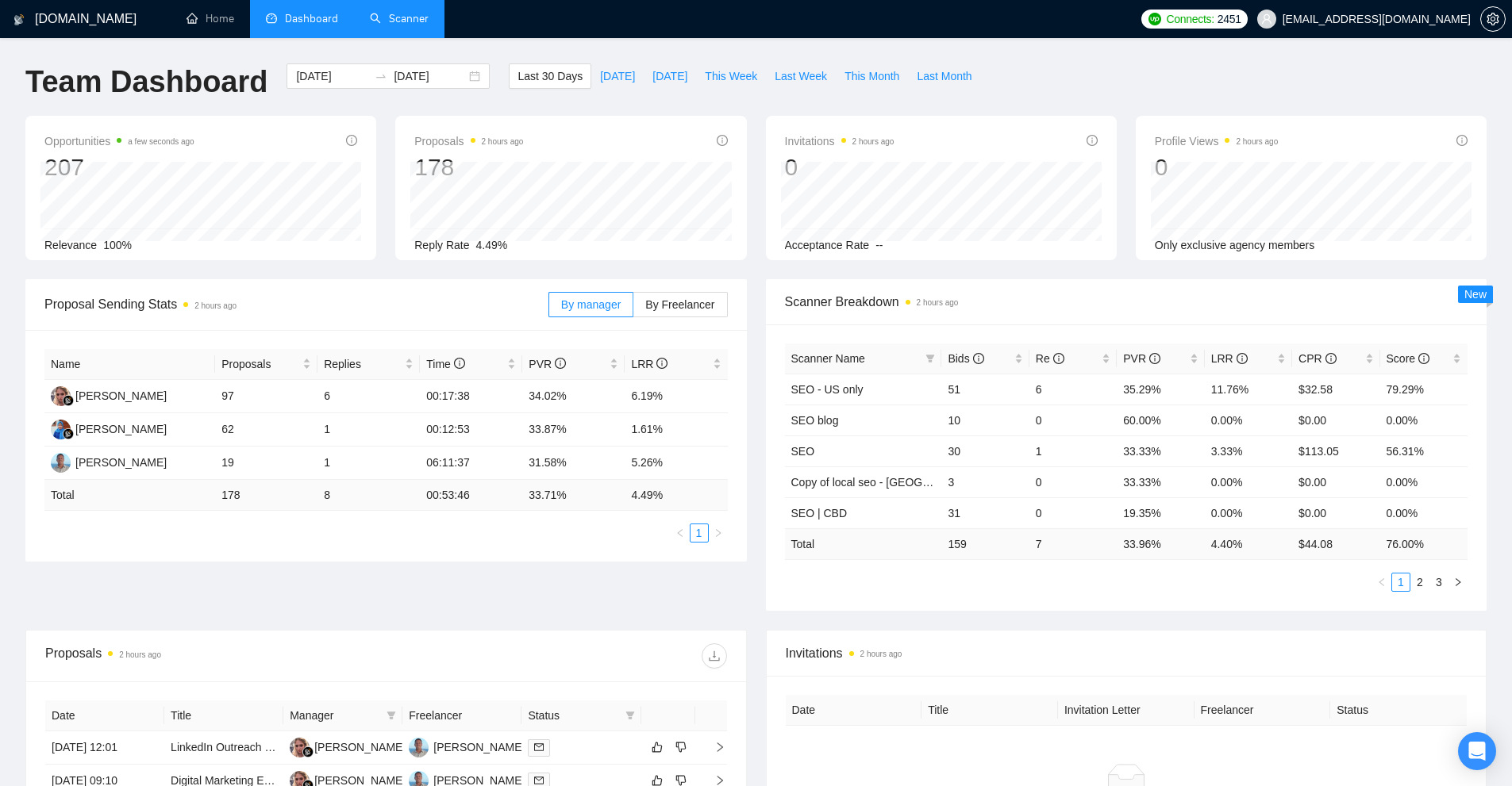
scroll to position [80, 0]
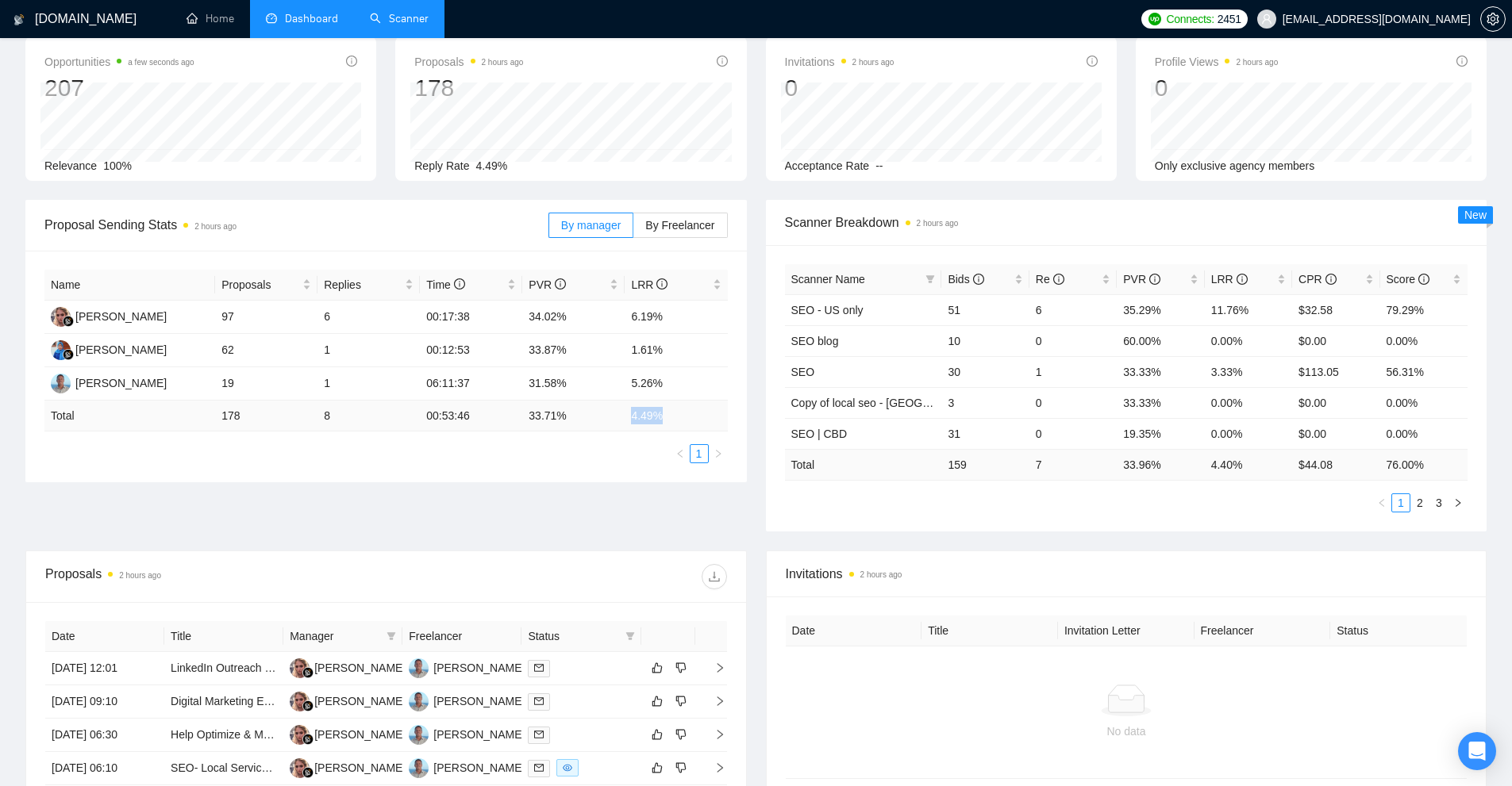
drag, startPoint x: 627, startPoint y: 413, endPoint x: 688, endPoint y: 413, distance: 61.0
click at [688, 413] on td "4.49 %" at bounding box center [676, 416] width 103 height 31
drag, startPoint x: 688, startPoint y: 413, endPoint x: 593, endPoint y: 420, distance: 95.3
click at [593, 420] on tr "Total 178 8 00:53:46 33.71 % 4.49 %" at bounding box center [385, 416] width 683 height 31
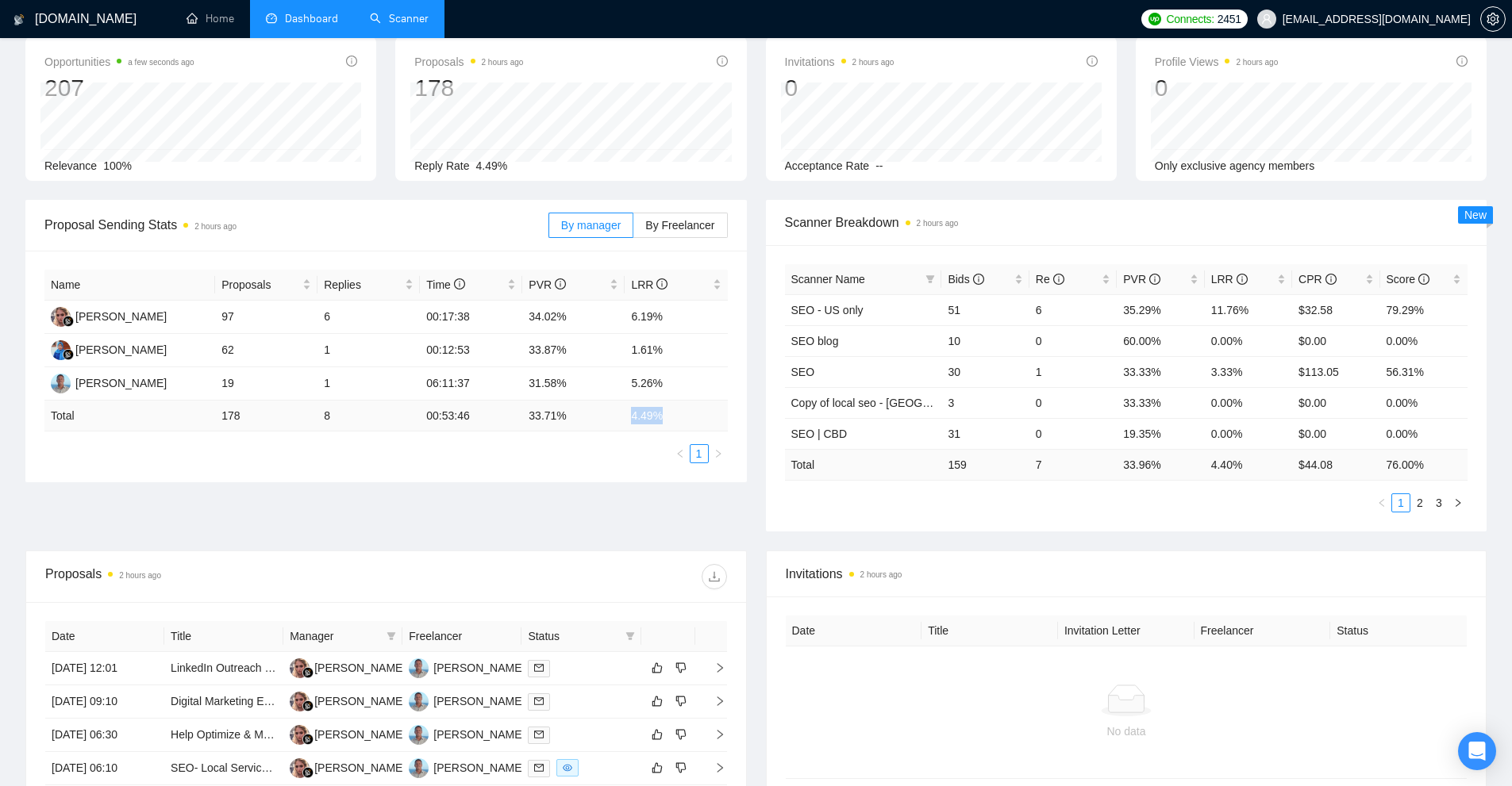
click at [593, 420] on td "33.71 %" at bounding box center [573, 416] width 103 height 31
drag, startPoint x: 522, startPoint y: 348, endPoint x: 695, endPoint y: 357, distance: 173.2
click at [695, 357] on tr "Emah Nurmala 62 1 00:12:53 33.87% 1.61%" at bounding box center [385, 351] width 683 height 34
drag, startPoint x: 537, startPoint y: 317, endPoint x: 674, endPoint y: 312, distance: 137.1
click at [674, 312] on tr "[PERSON_NAME] 97 6 00:17:38 34.02% 6.19%" at bounding box center [385, 317] width 683 height 34
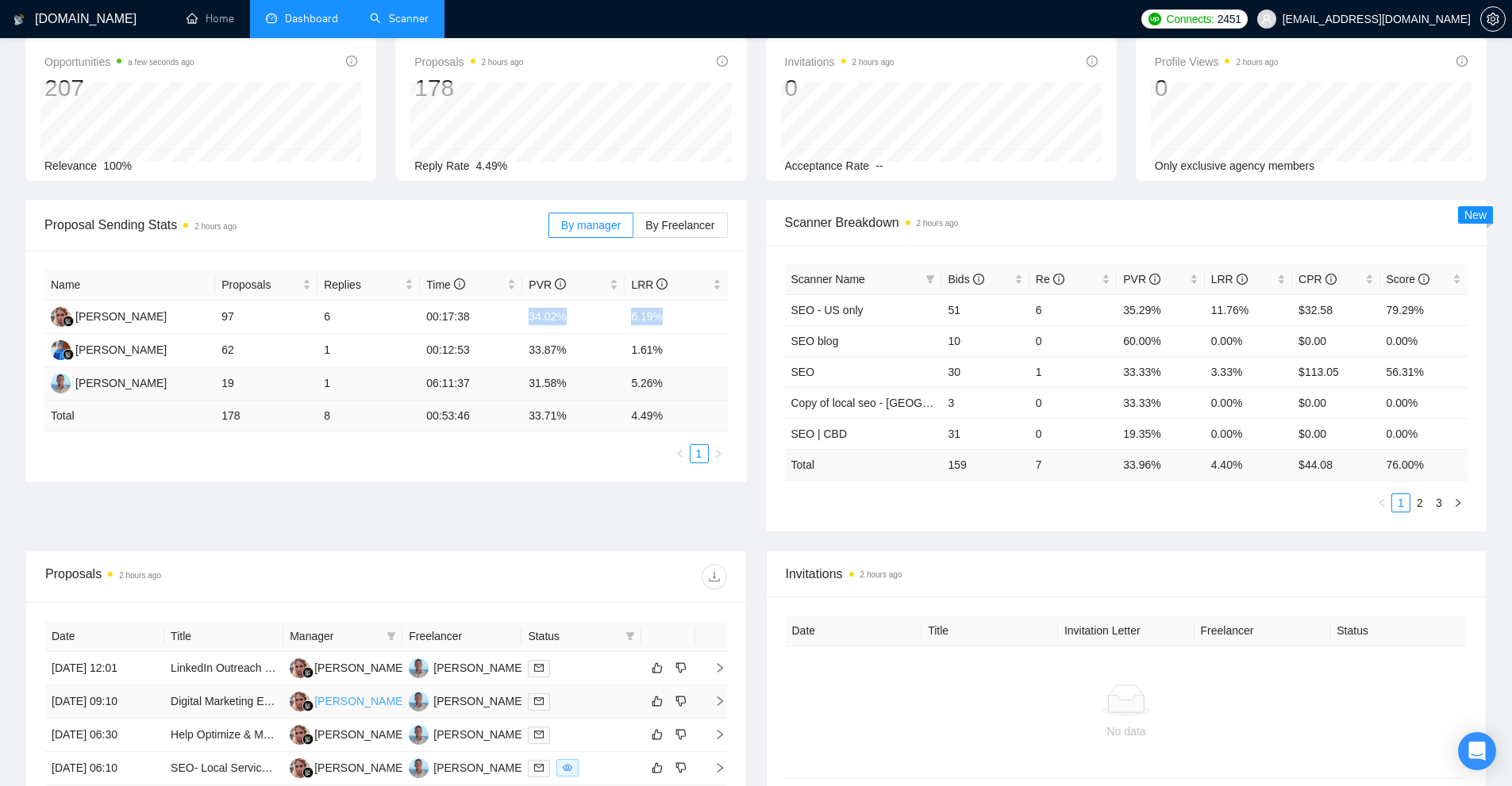
scroll to position [471, 0]
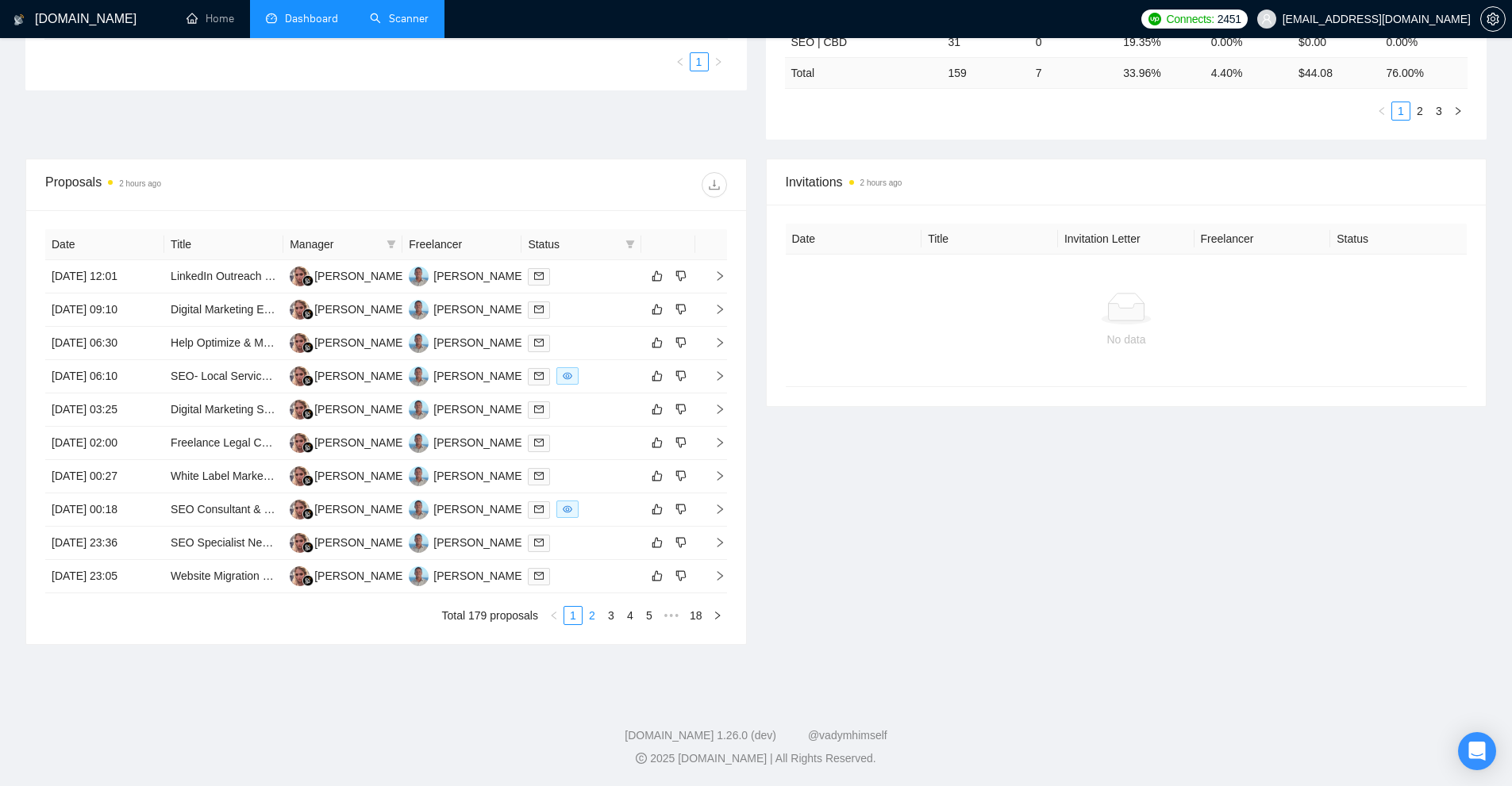
click at [585, 623] on link "2" at bounding box center [592, 616] width 17 height 17
click at [612, 615] on link "3" at bounding box center [611, 616] width 17 height 17
drag, startPoint x: 590, startPoint y: 616, endPoint x: 589, endPoint y: 664, distance: 48.0
click at [589, 664] on div "[DOMAIN_NAME] Home Dashboard Scanner Connects: 2451 [EMAIL_ADDRESS][DOMAIN_NAME…" at bounding box center [756, 158] width 1512 height 1258
click at [612, 338] on div at bounding box center [581, 343] width 107 height 18
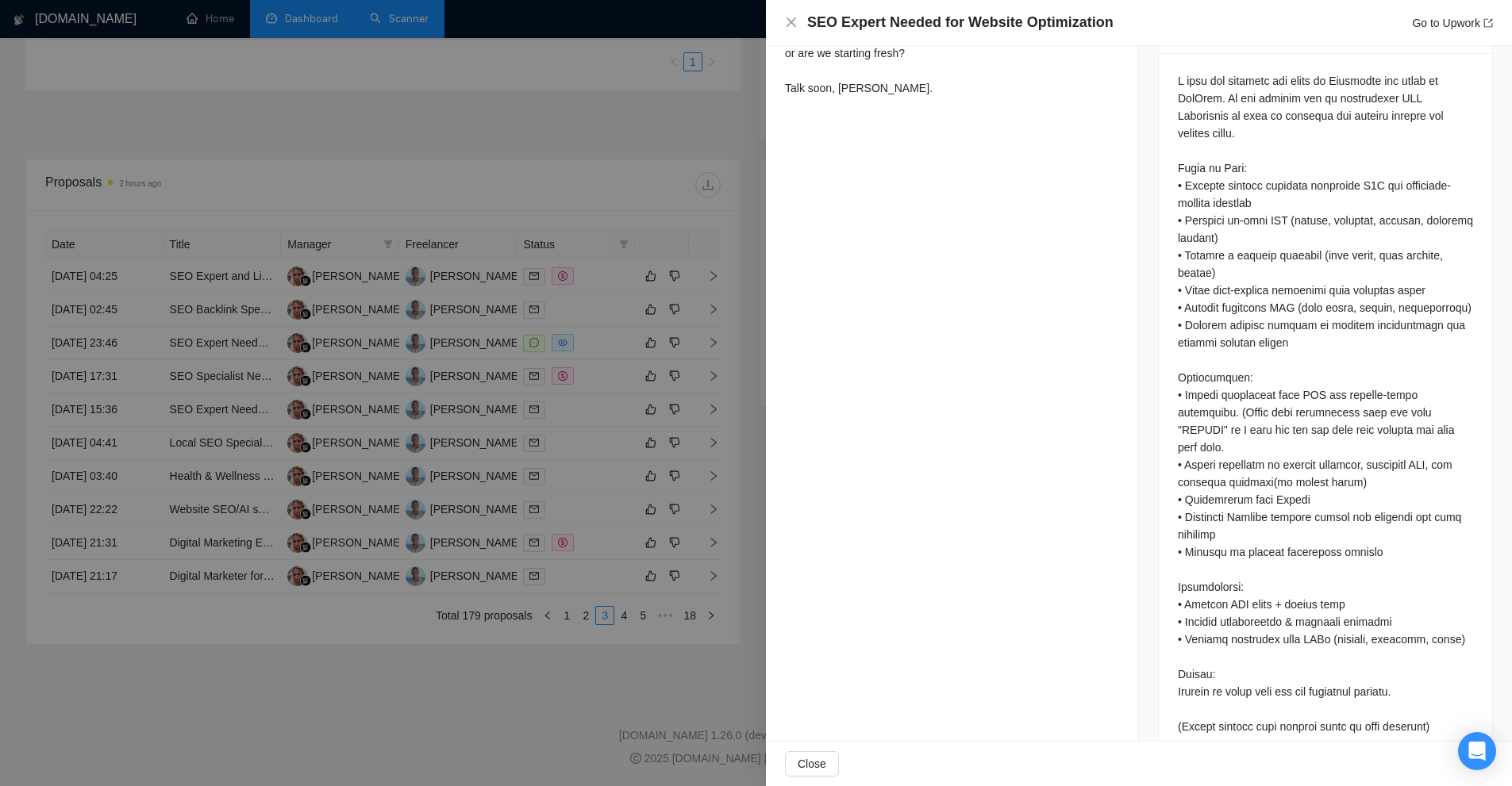
scroll to position [226, 0]
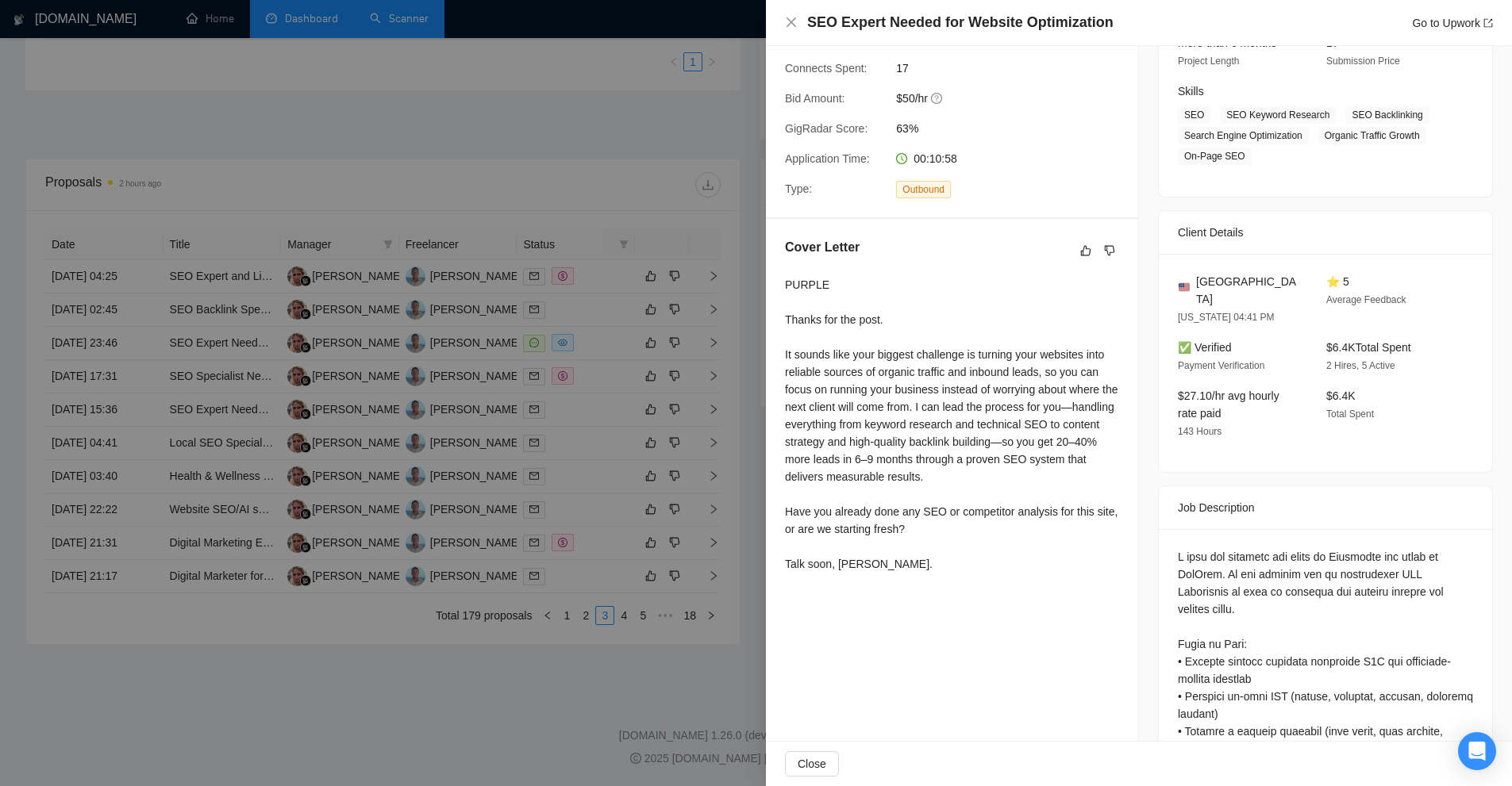
click at [665, 326] on div at bounding box center [756, 393] width 1512 height 786
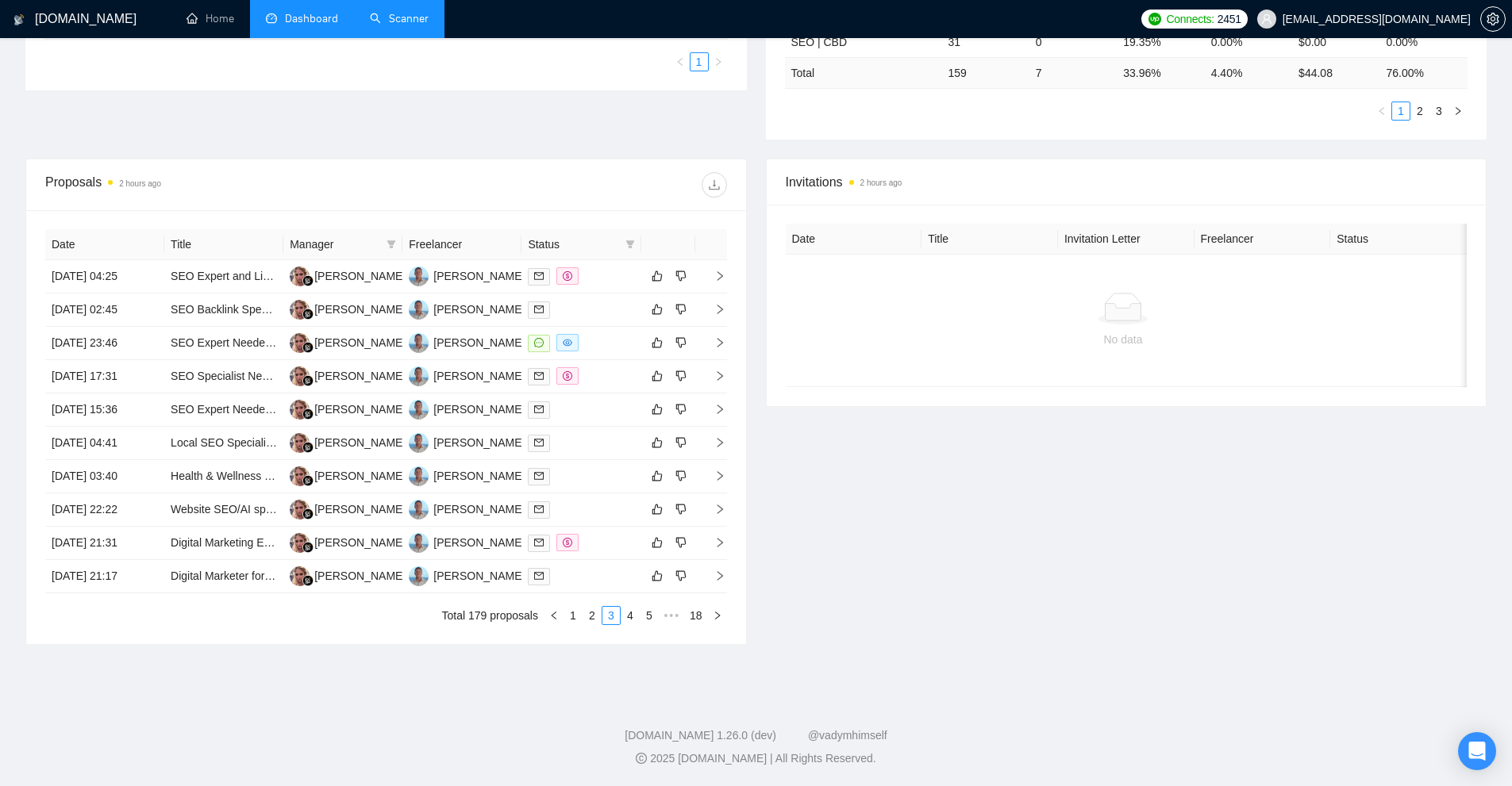
scroll to position [0, 0]
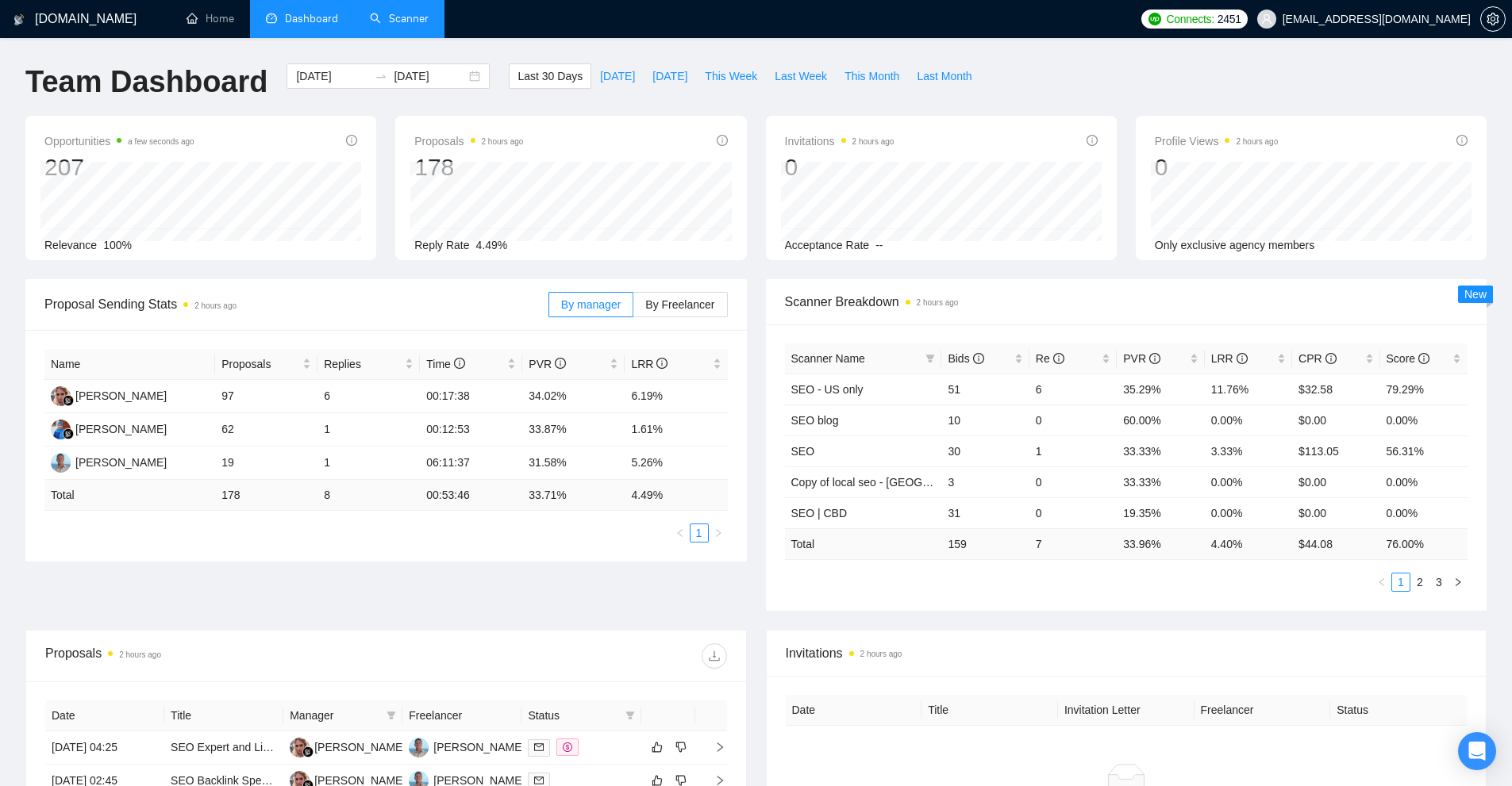
click at [403, 18] on link "Scanner" at bounding box center [399, 18] width 59 height 13
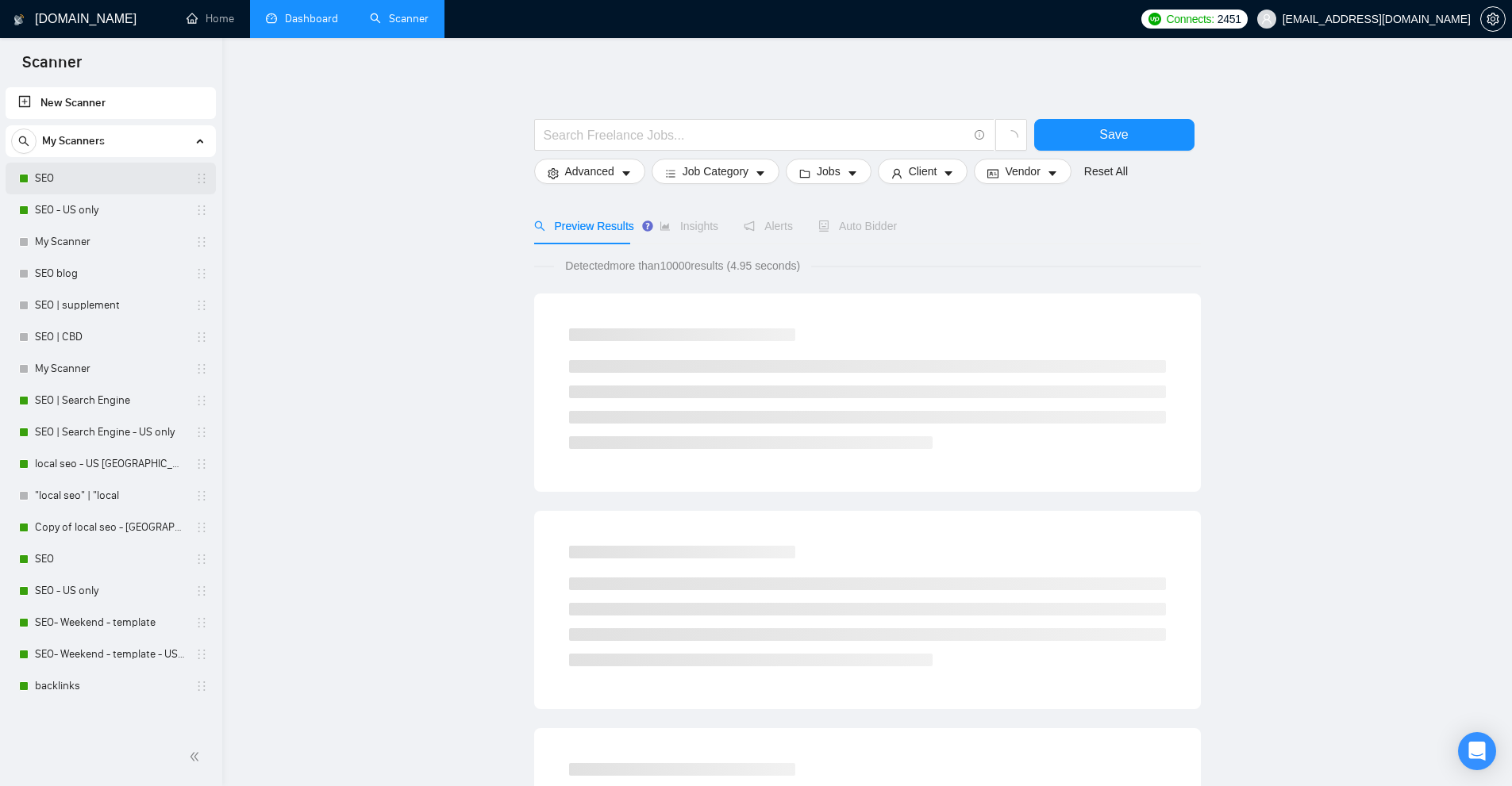
click at [103, 179] on link "SEO" at bounding box center [110, 178] width 151 height 32
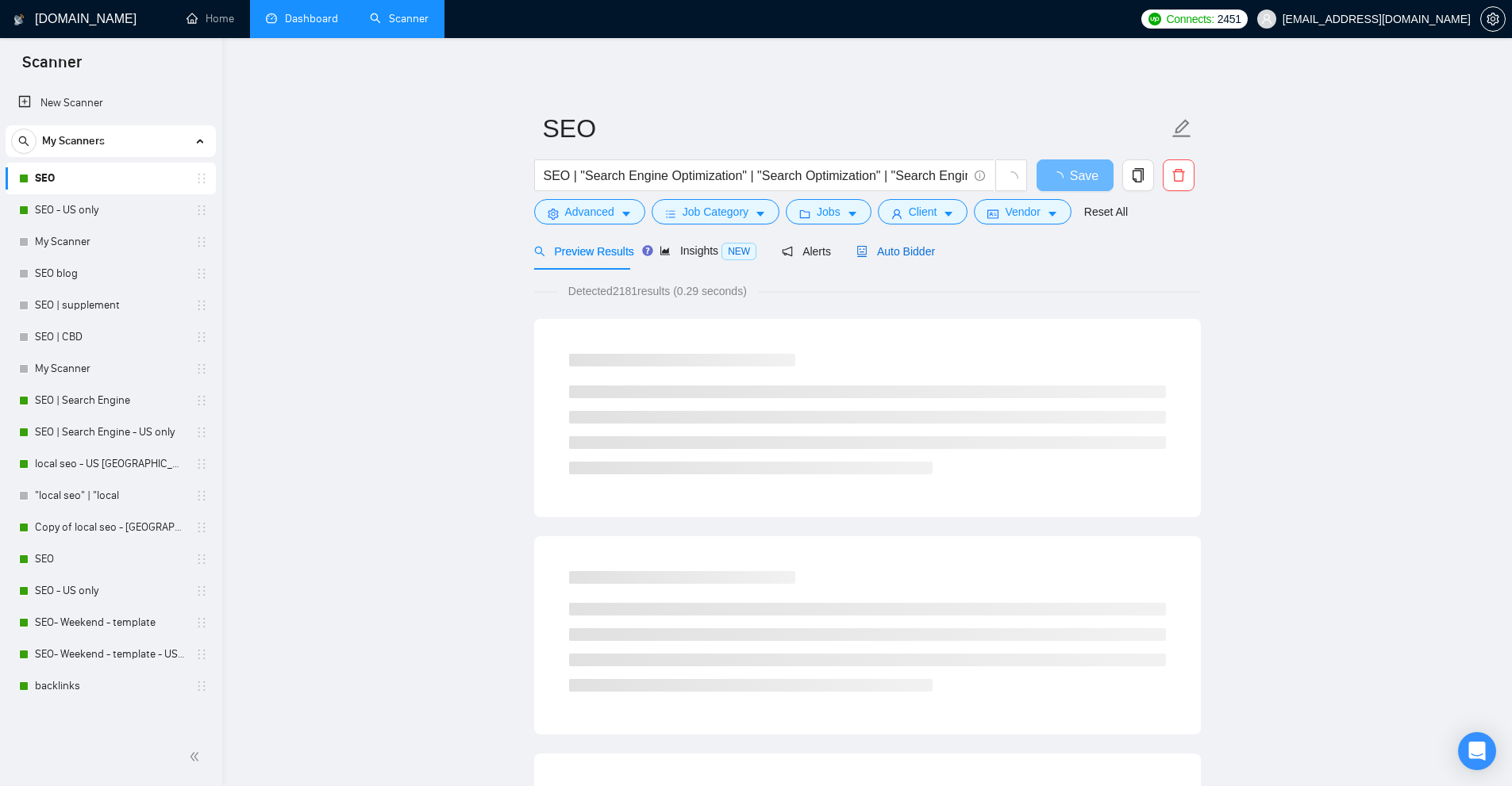
click at [871, 248] on span "Auto Bidder" at bounding box center [896, 251] width 79 height 12
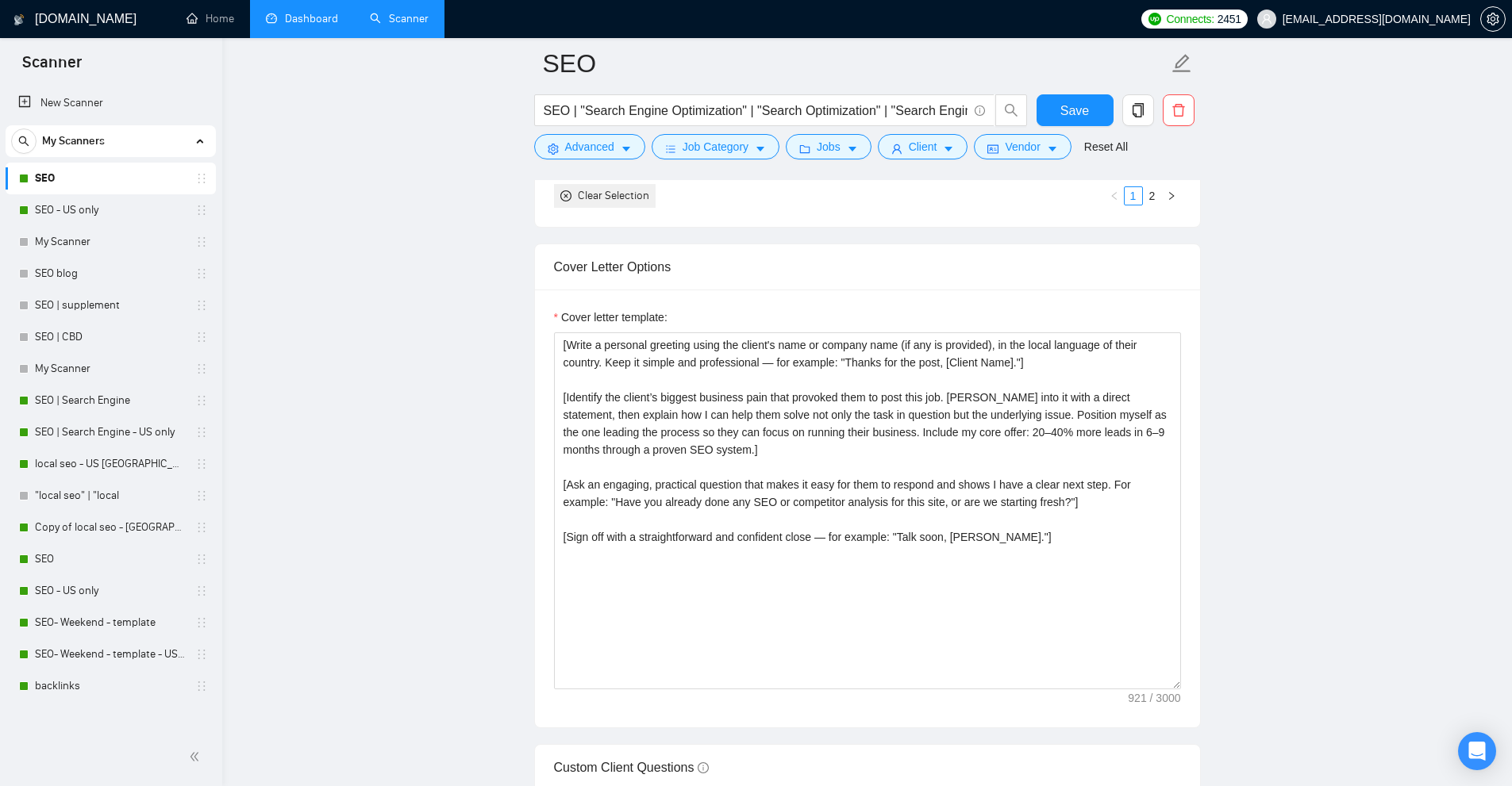
scroll to position [2142, 0]
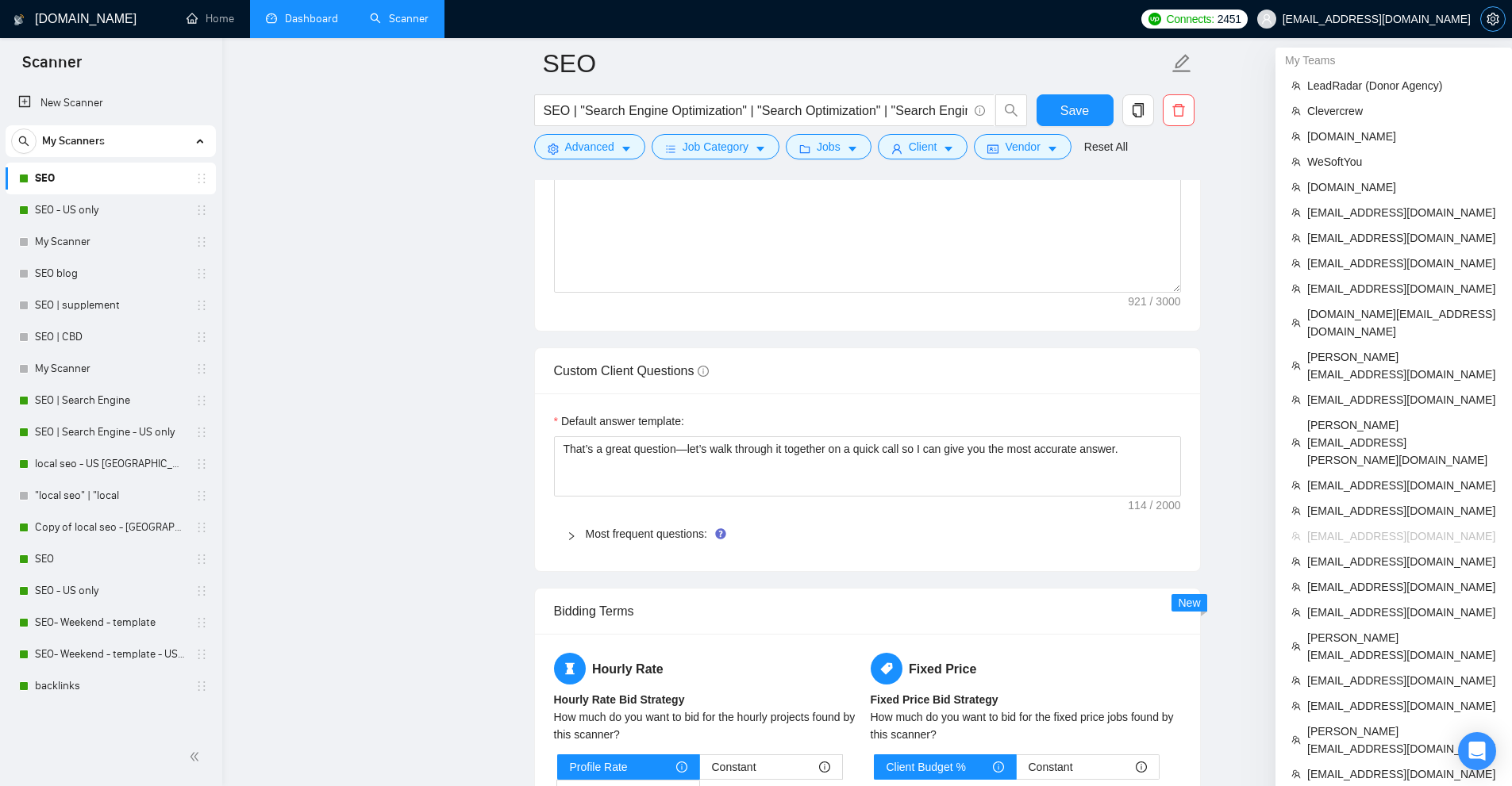
click at [1498, 12] on button "button" at bounding box center [1493, 19] width 25 height 25
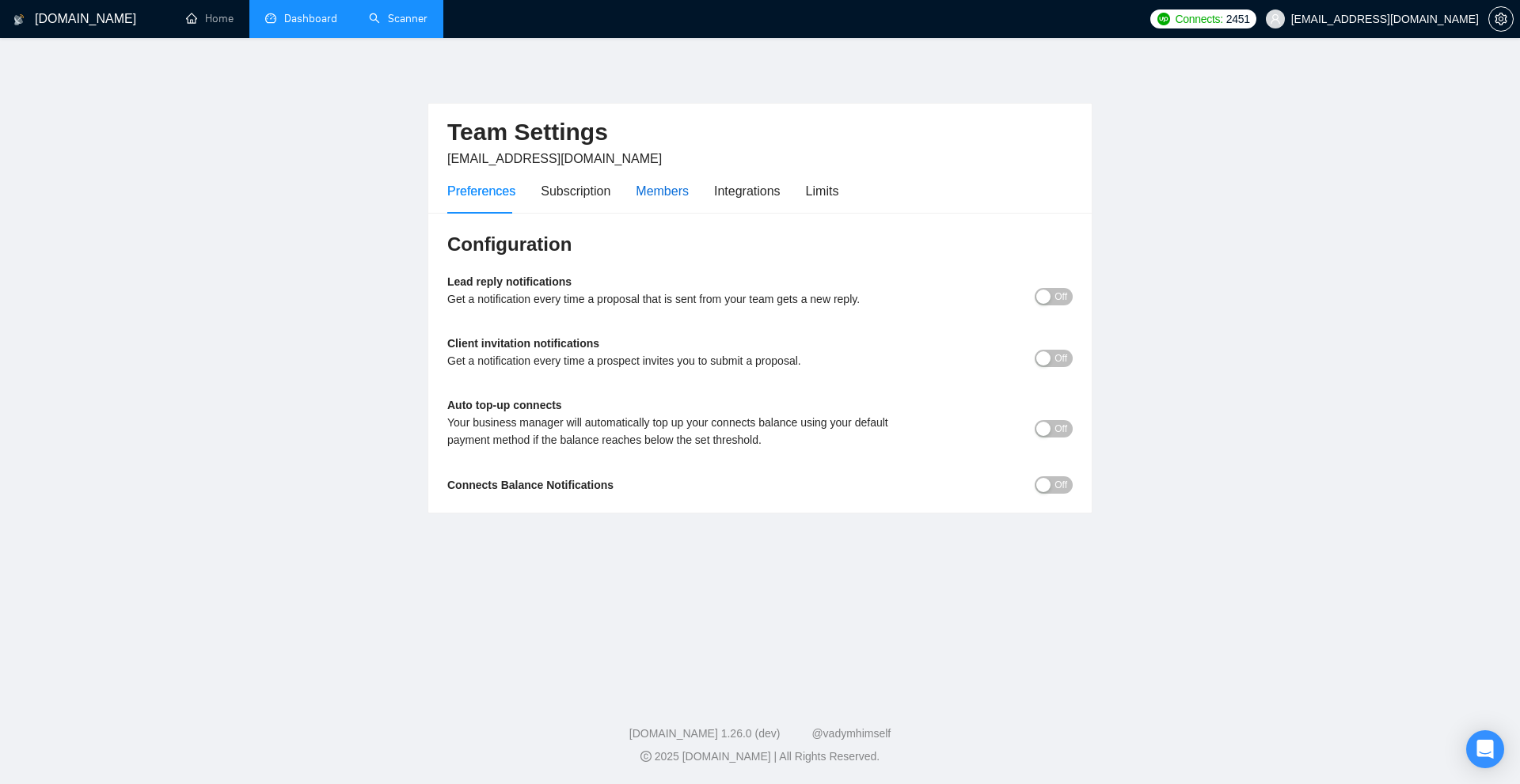
click at [657, 198] on div "Members" at bounding box center [662, 191] width 53 height 20
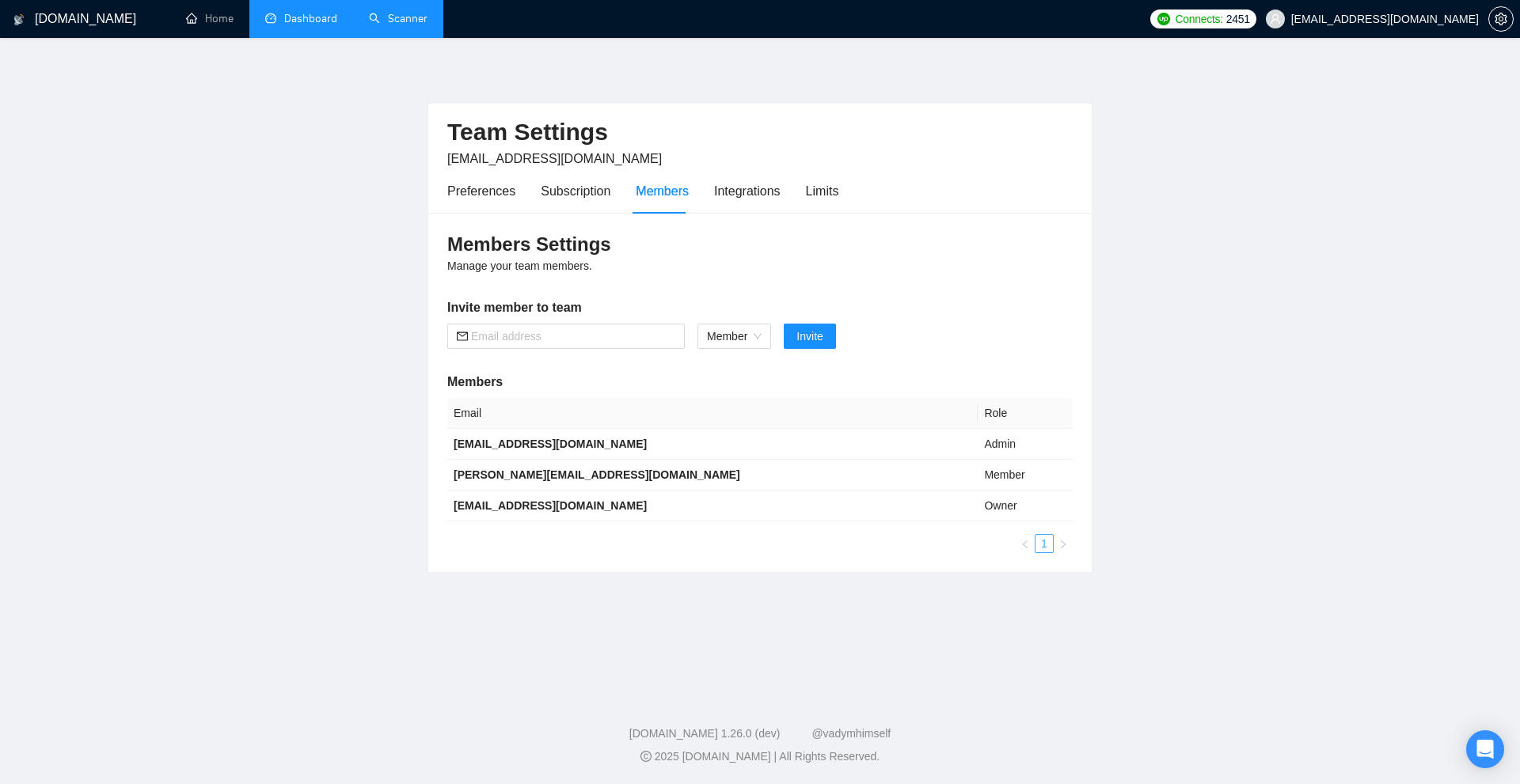
click at [1045, 543] on link "1" at bounding box center [1044, 543] width 17 height 17
click at [589, 195] on div "Subscription" at bounding box center [575, 191] width 70 height 20
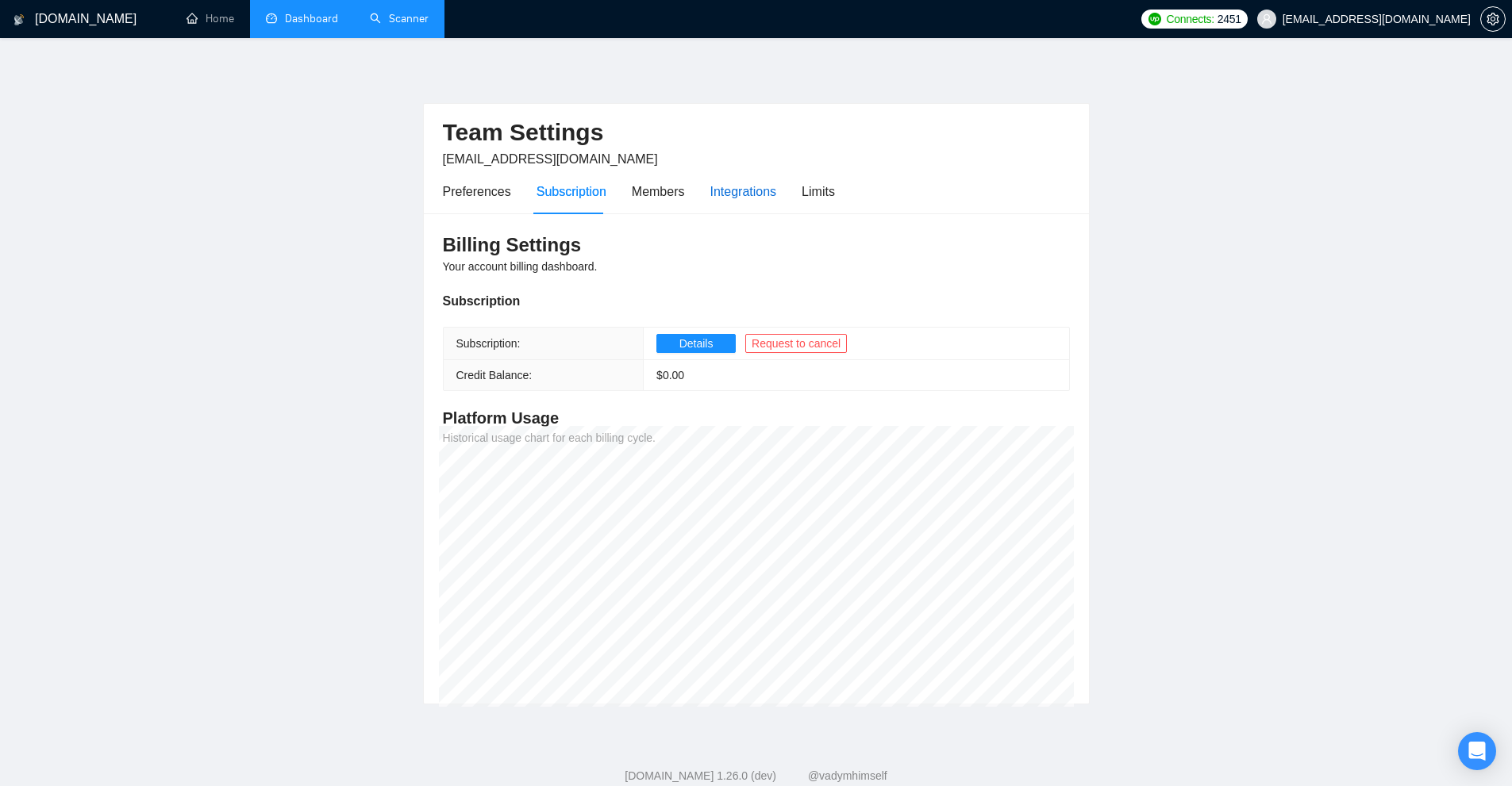
click at [751, 196] on div "Integrations" at bounding box center [743, 191] width 66 height 20
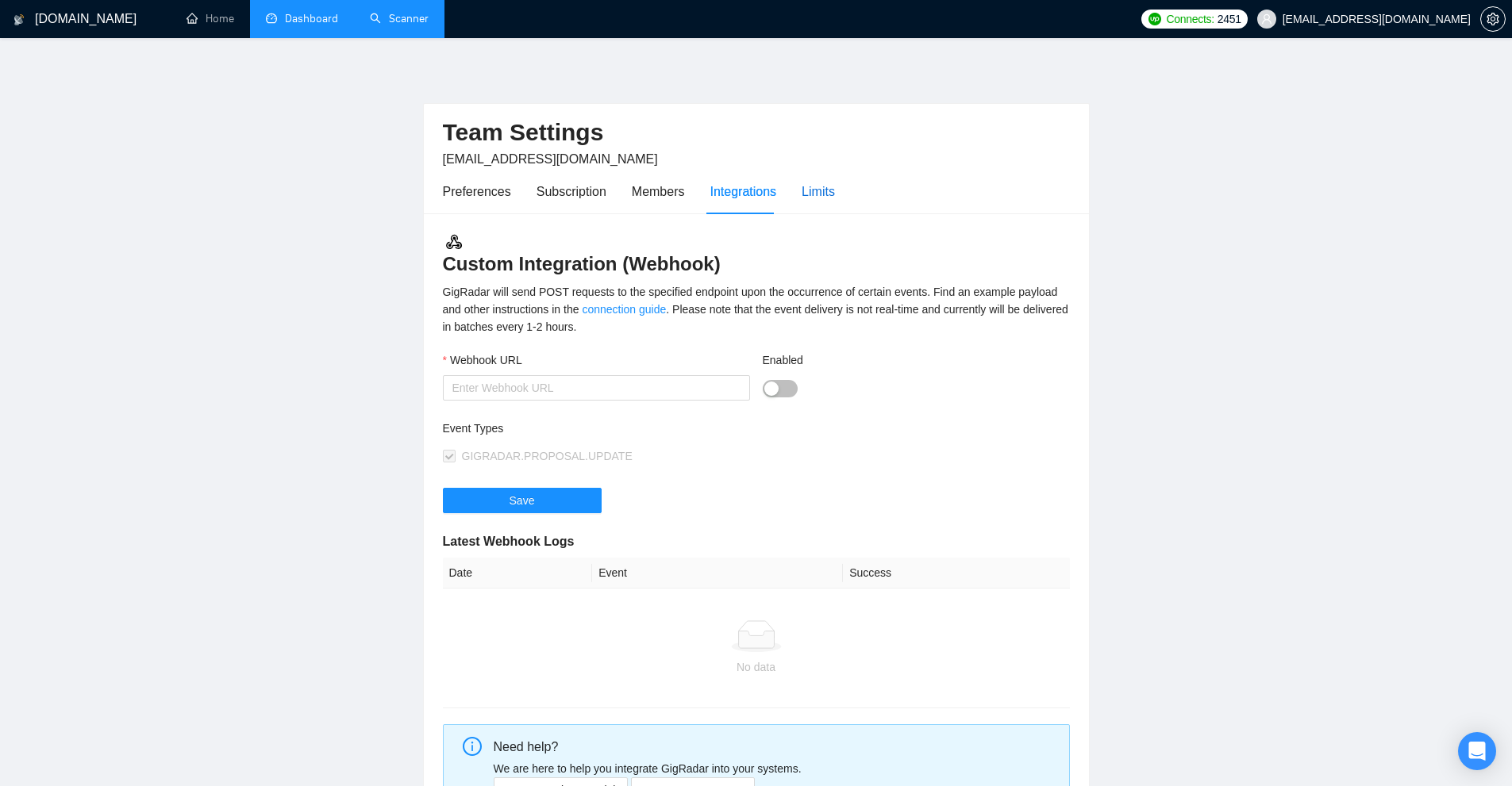
click at [821, 193] on div "Limits" at bounding box center [818, 191] width 34 height 20
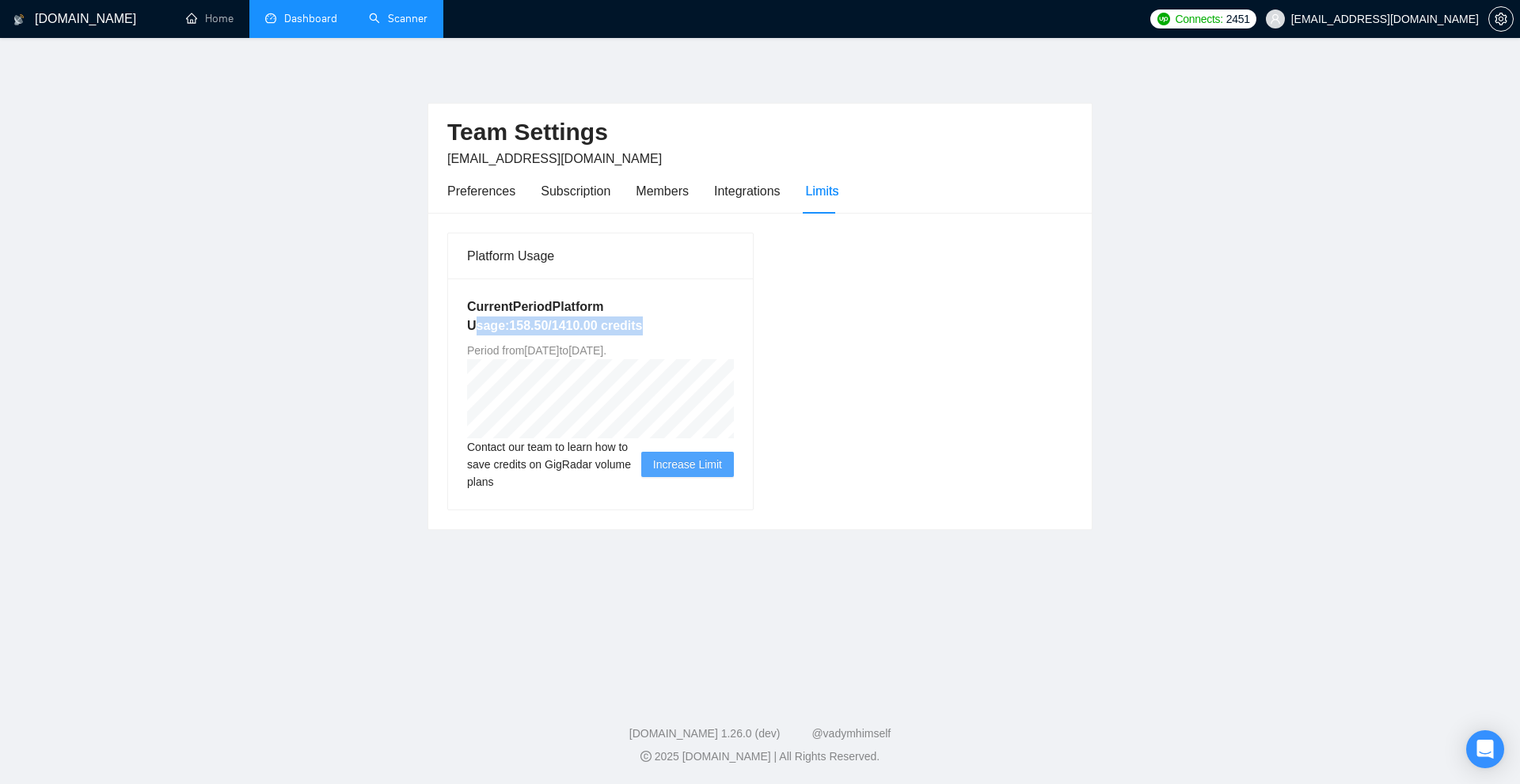
drag, startPoint x: 458, startPoint y: 327, endPoint x: 679, endPoint y: 324, distance: 221.0
click at [679, 324] on div "Current Period Platform Usage: 158.50 / 1410.00 credits Period from [DATE] to […" at bounding box center [600, 394] width 305 height 231
click at [679, 324] on h5 "Current Period Platform Usage: 158.50 / 1410.00 credits" at bounding box center [600, 316] width 267 height 38
drag, startPoint x: 679, startPoint y: 324, endPoint x: 503, endPoint y: 326, distance: 176.0
click at [503, 326] on h5 "Current Period Platform Usage: 158.50 / 1410.00 credits" at bounding box center [600, 316] width 267 height 38
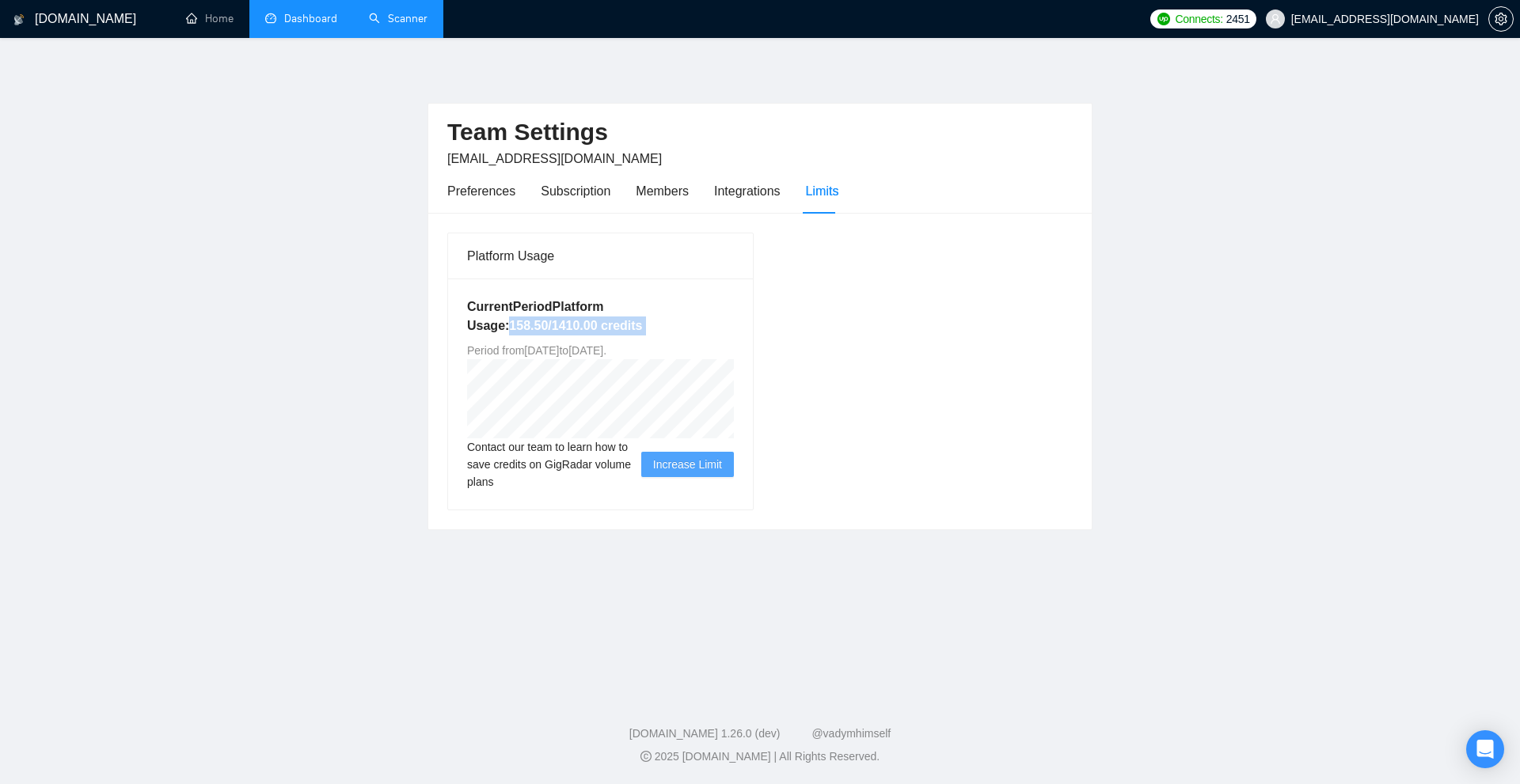
click at [504, 326] on h5 "Current Period Platform Usage: 158.50 / 1410.00 credits" at bounding box center [600, 316] width 267 height 38
drag, startPoint x: 504, startPoint y: 326, endPoint x: 583, endPoint y: 321, distance: 79.2
click at [583, 321] on h5 "Current Period Platform Usage: 158.50 / 1410.00 credits" at bounding box center [600, 316] width 267 height 38
click at [338, 20] on link "Dashboard" at bounding box center [301, 18] width 72 height 13
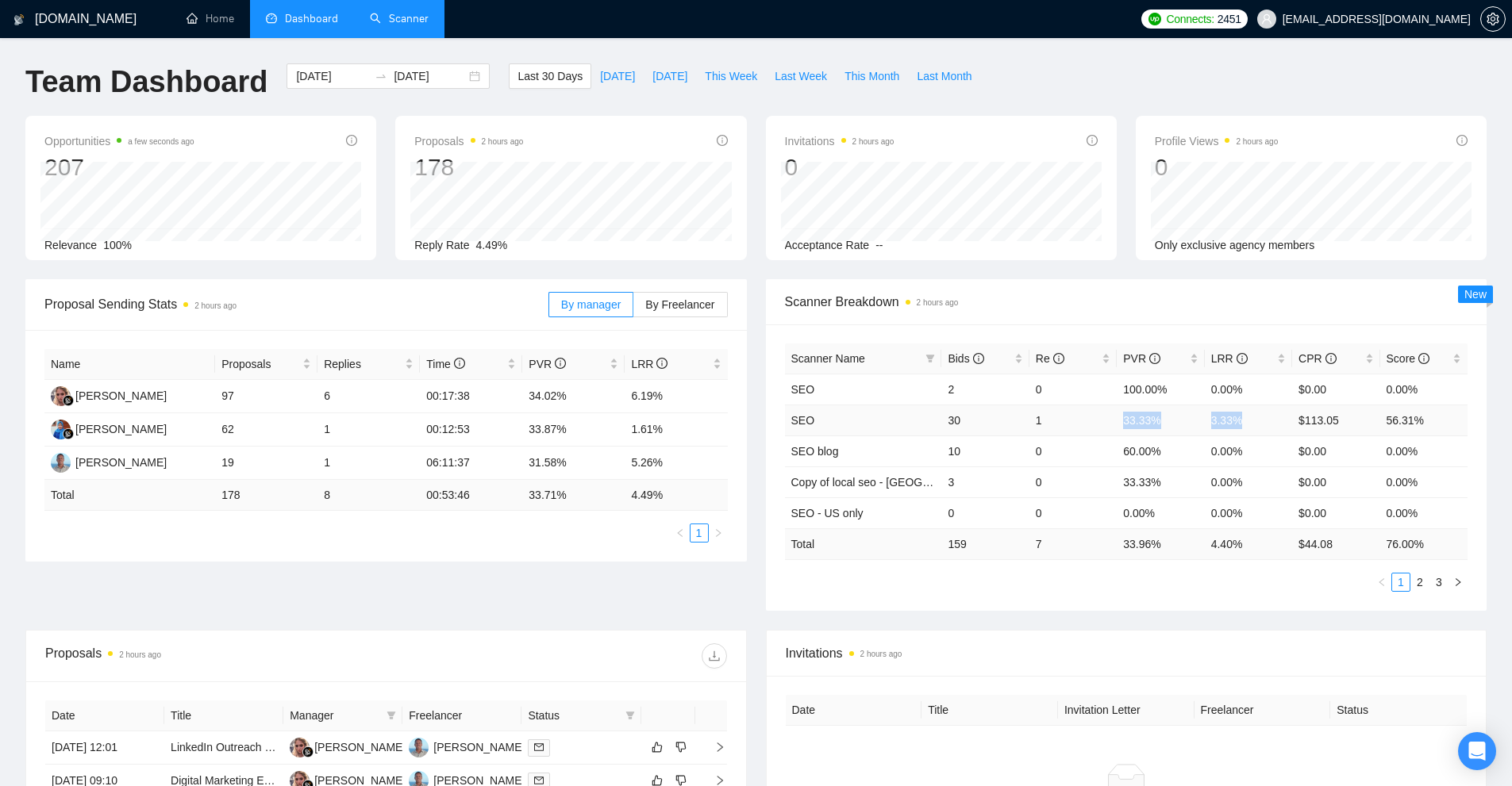
drag, startPoint x: 1122, startPoint y: 426, endPoint x: 1277, endPoint y: 421, distance: 155.1
click at [1277, 421] on tr "SEO 30 1 33.33% 3.33% $113.05 56.31%" at bounding box center [1127, 420] width 683 height 31
click at [1249, 417] on td "3.33%" at bounding box center [1248, 420] width 87 height 31
drag, startPoint x: 947, startPoint y: 421, endPoint x: 1007, endPoint y: 415, distance: 60.3
click at [995, 416] on td "30" at bounding box center [984, 420] width 87 height 31
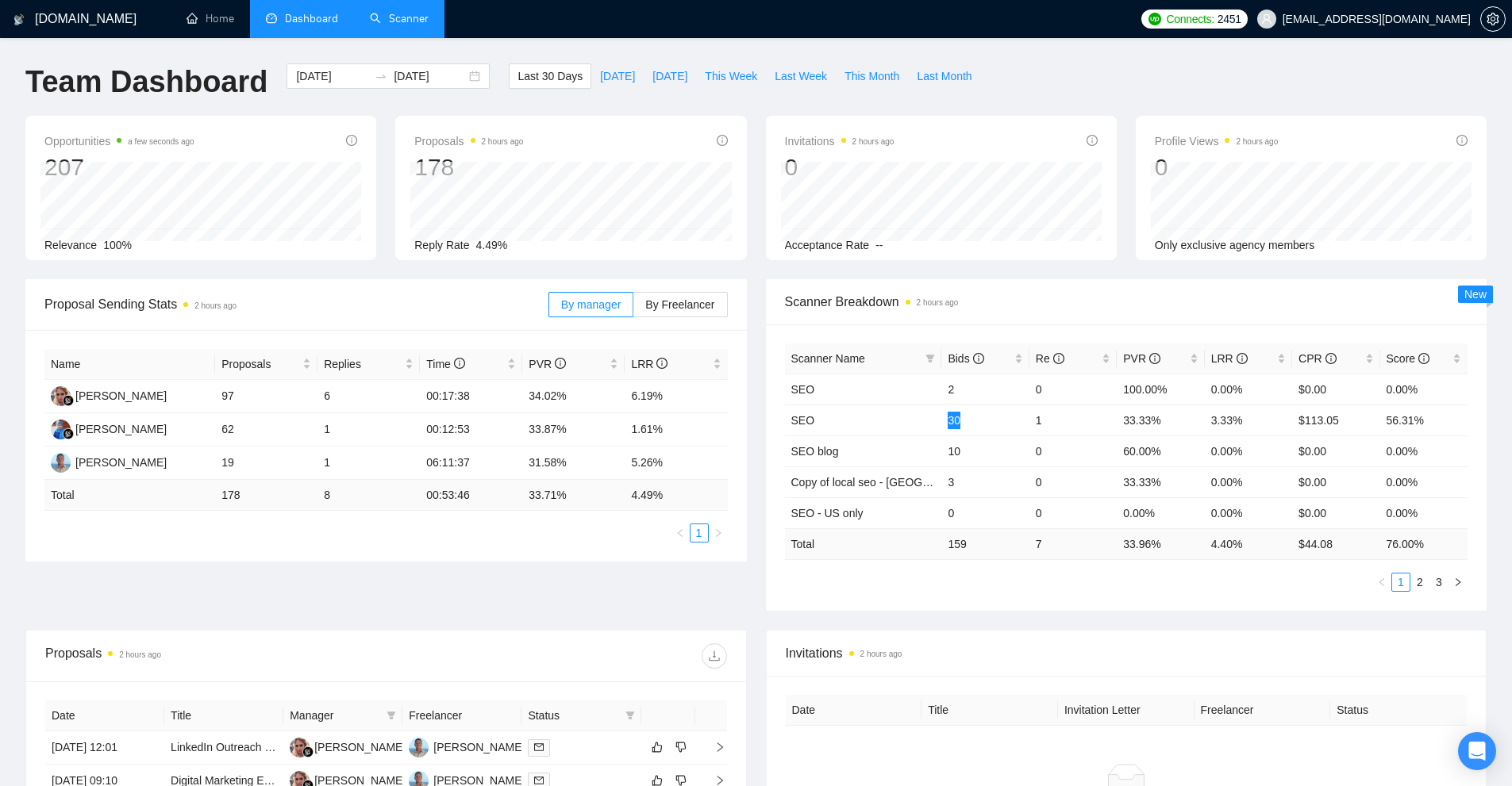
scroll to position [159, 0]
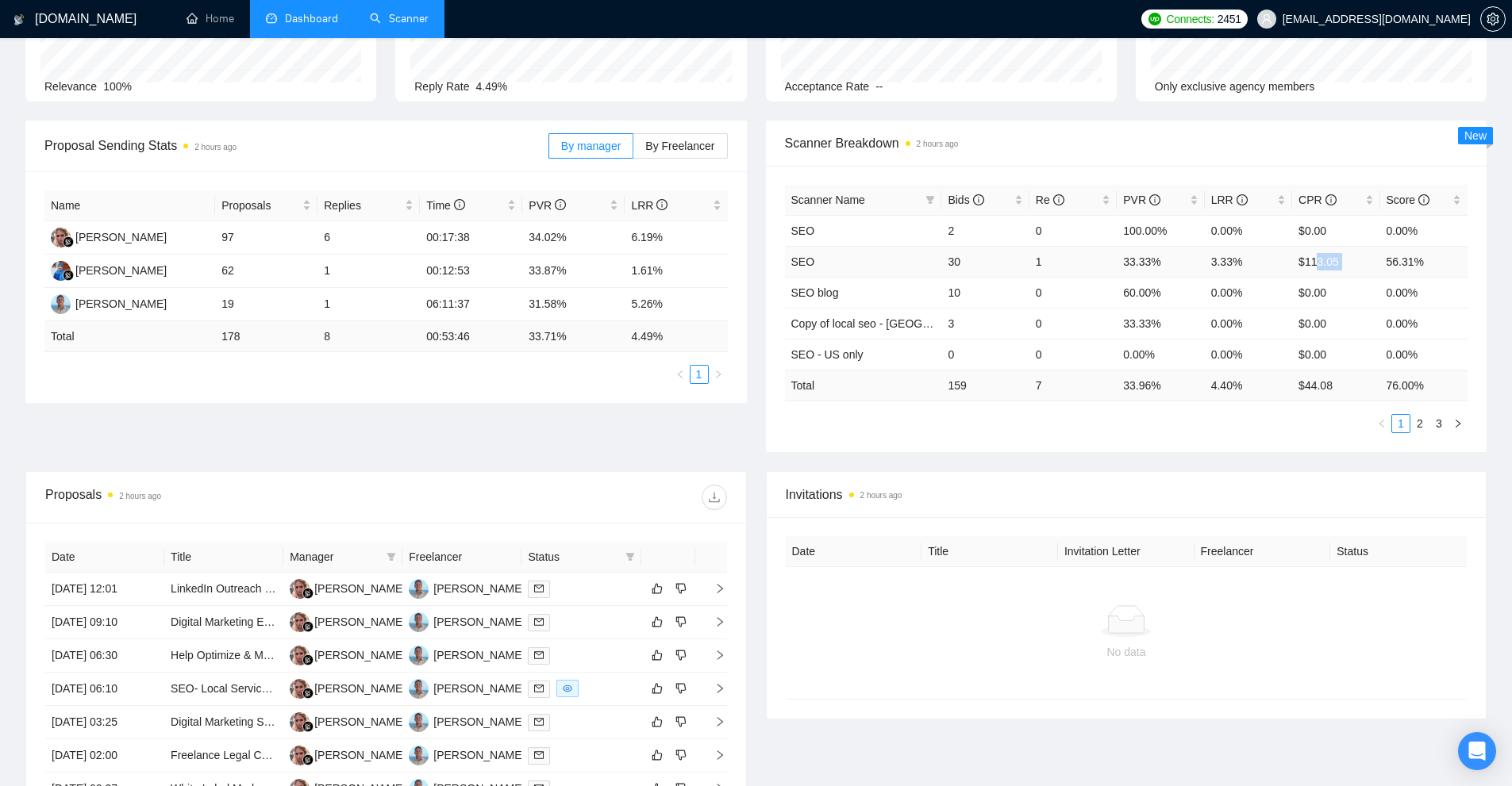
drag, startPoint x: 1317, startPoint y: 248, endPoint x: 1411, endPoint y: 258, distance: 94.5
click at [1409, 258] on tr "SEO 30 1 33.33% 3.33% $113.05 56.31%" at bounding box center [1127, 261] width 683 height 31
click at [1345, 263] on td "$113.05" at bounding box center [1335, 261] width 87 height 31
drag, startPoint x: 1159, startPoint y: 258, endPoint x: 1341, endPoint y: 256, distance: 182.0
click at [1321, 256] on tr "SEO 30 1 33.33% 3.33% $113.05 56.31%" at bounding box center [1127, 261] width 683 height 31
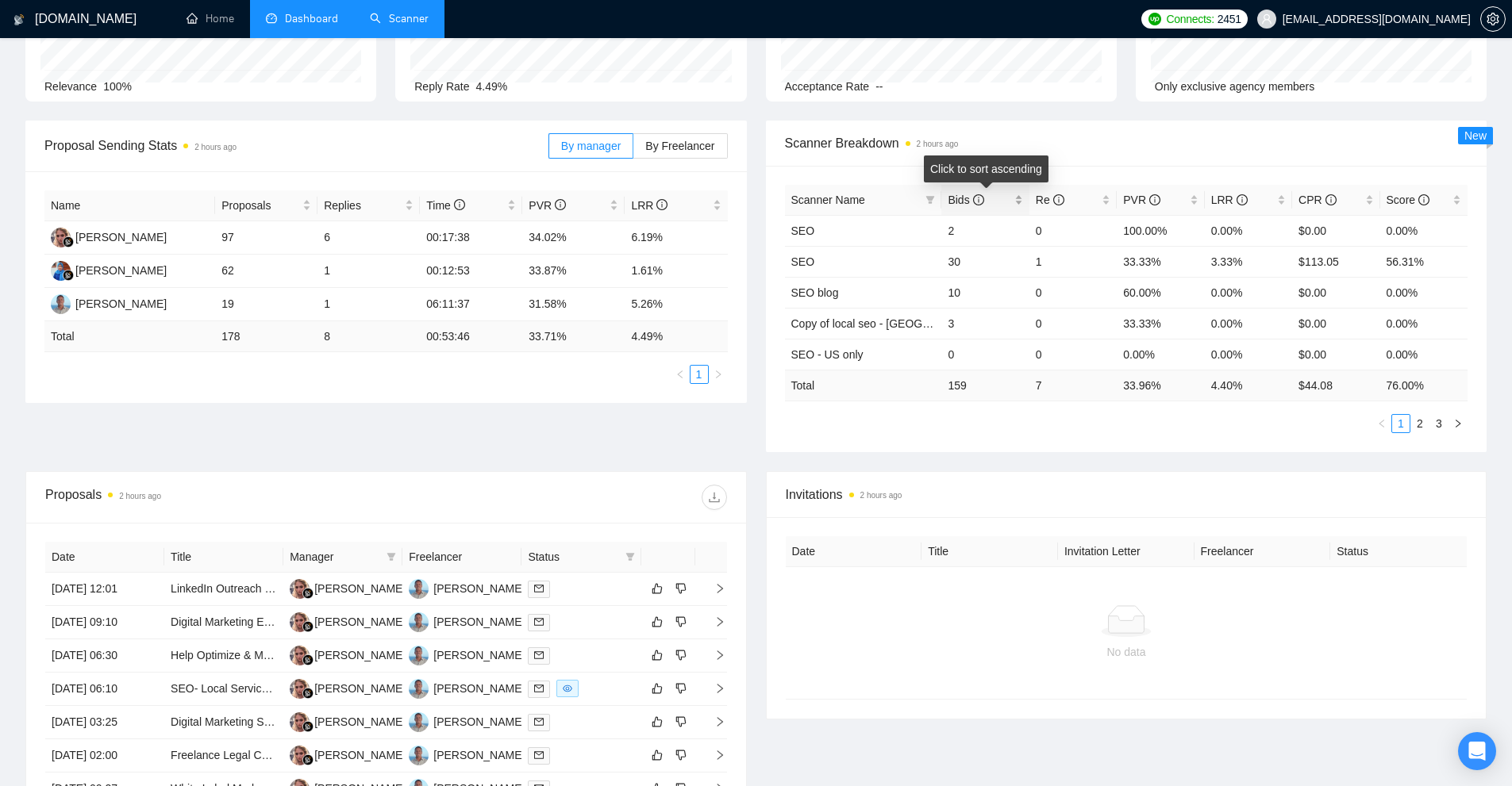
click at [988, 203] on span "Bids" at bounding box center [979, 200] width 62 height 17
click at [1004, 203] on span "Bids" at bounding box center [979, 200] width 62 height 17
drag, startPoint x: 908, startPoint y: 221, endPoint x: 1272, endPoint y: 224, distance: 364.0
click at [1272, 224] on tr "SEO - US only 51 6 35.29% 11.76% $32.58 79.29%" at bounding box center [1127, 231] width 683 height 31
click at [1272, 224] on td "11.76%" at bounding box center [1248, 231] width 87 height 31
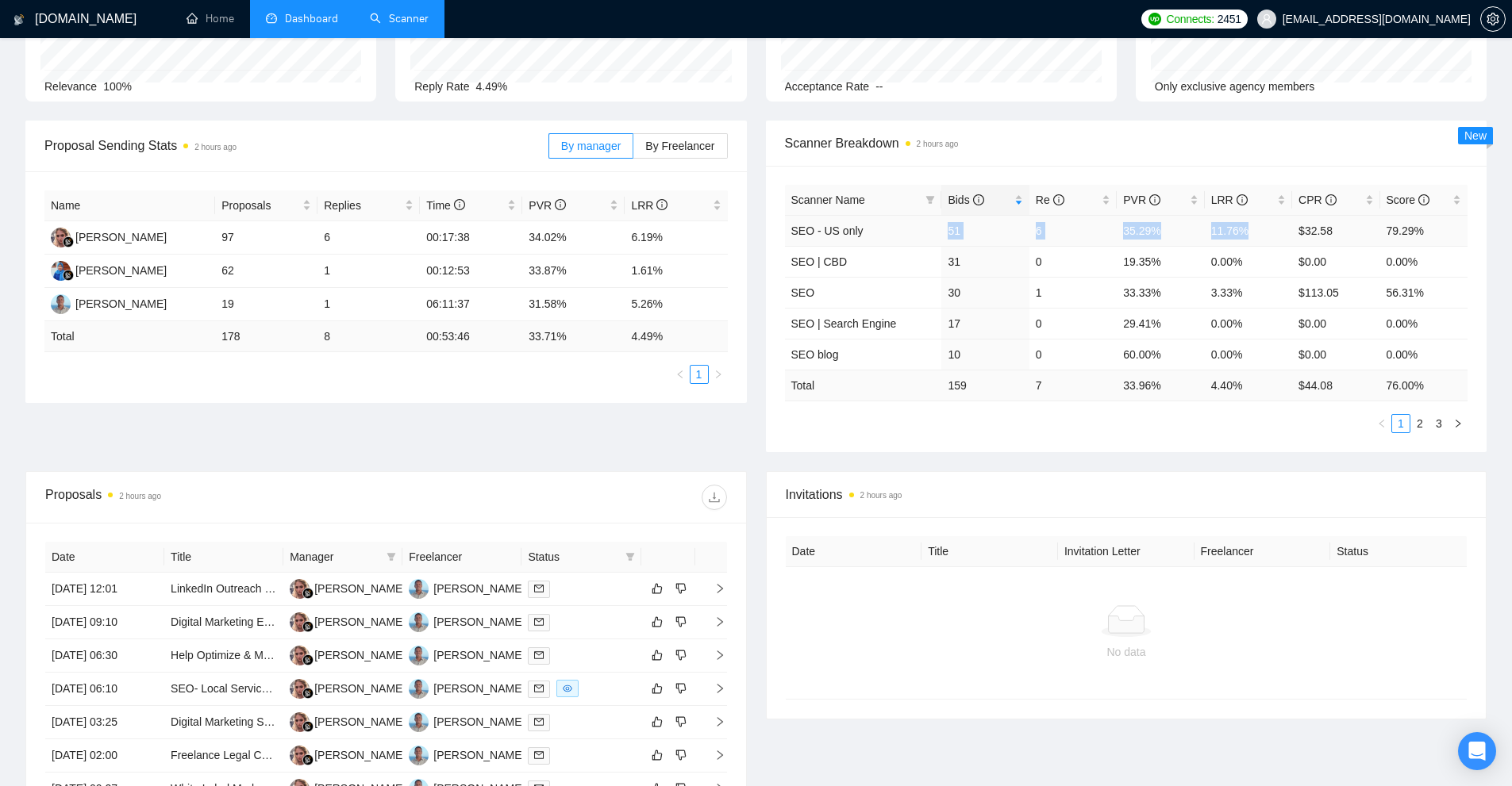
drag, startPoint x: 1261, startPoint y: 228, endPoint x: 841, endPoint y: 226, distance: 420.0
click at [868, 225] on tr "SEO - US only 51 6 35.29% 11.76% $32.58 79.29%" at bounding box center [1127, 231] width 683 height 31
click at [822, 258] on link "SEO | CBD" at bounding box center [819, 261] width 57 height 12
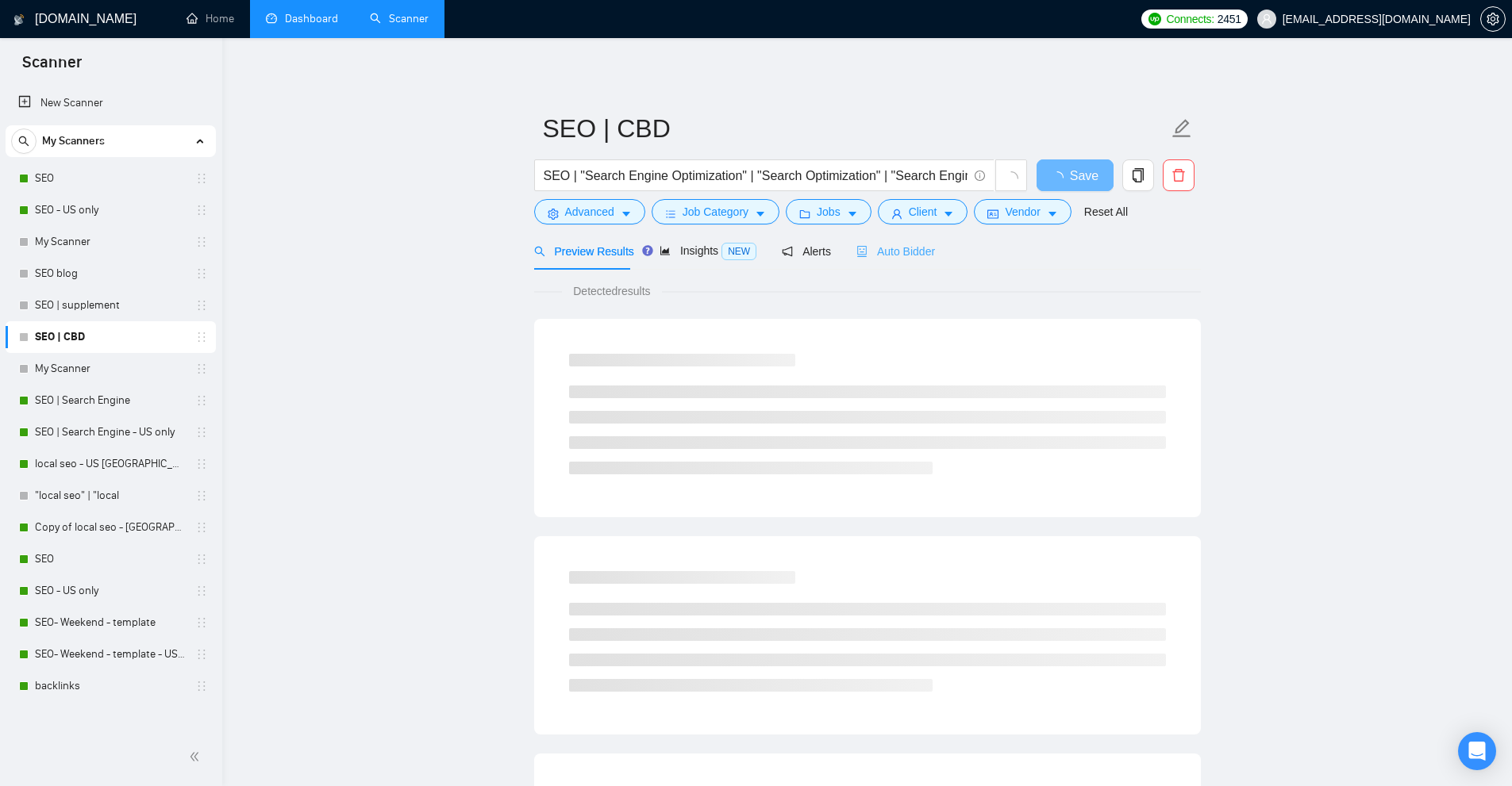
click at [876, 264] on div "Auto Bidder" at bounding box center [896, 251] width 79 height 37
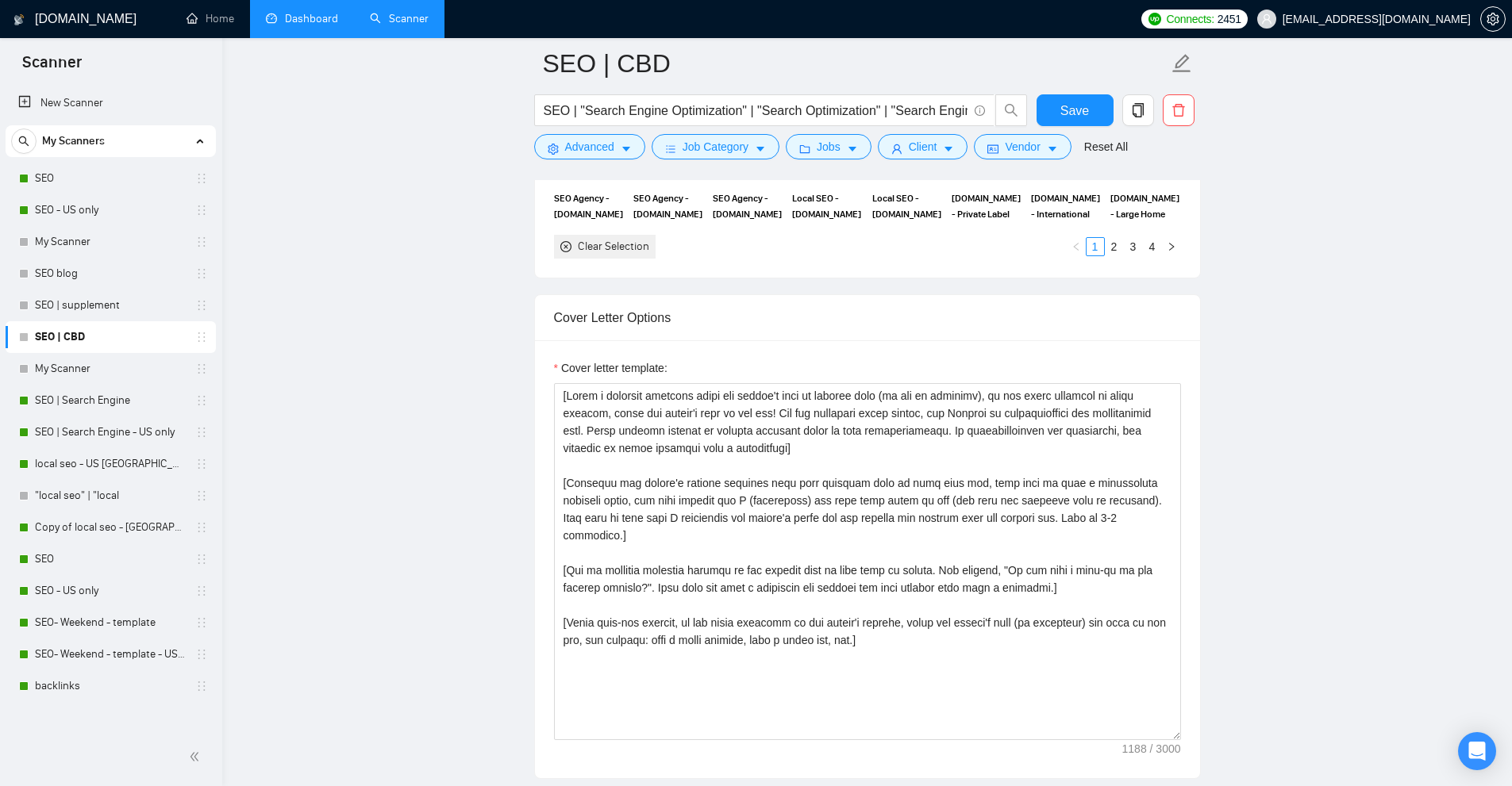
scroll to position [2063, 0]
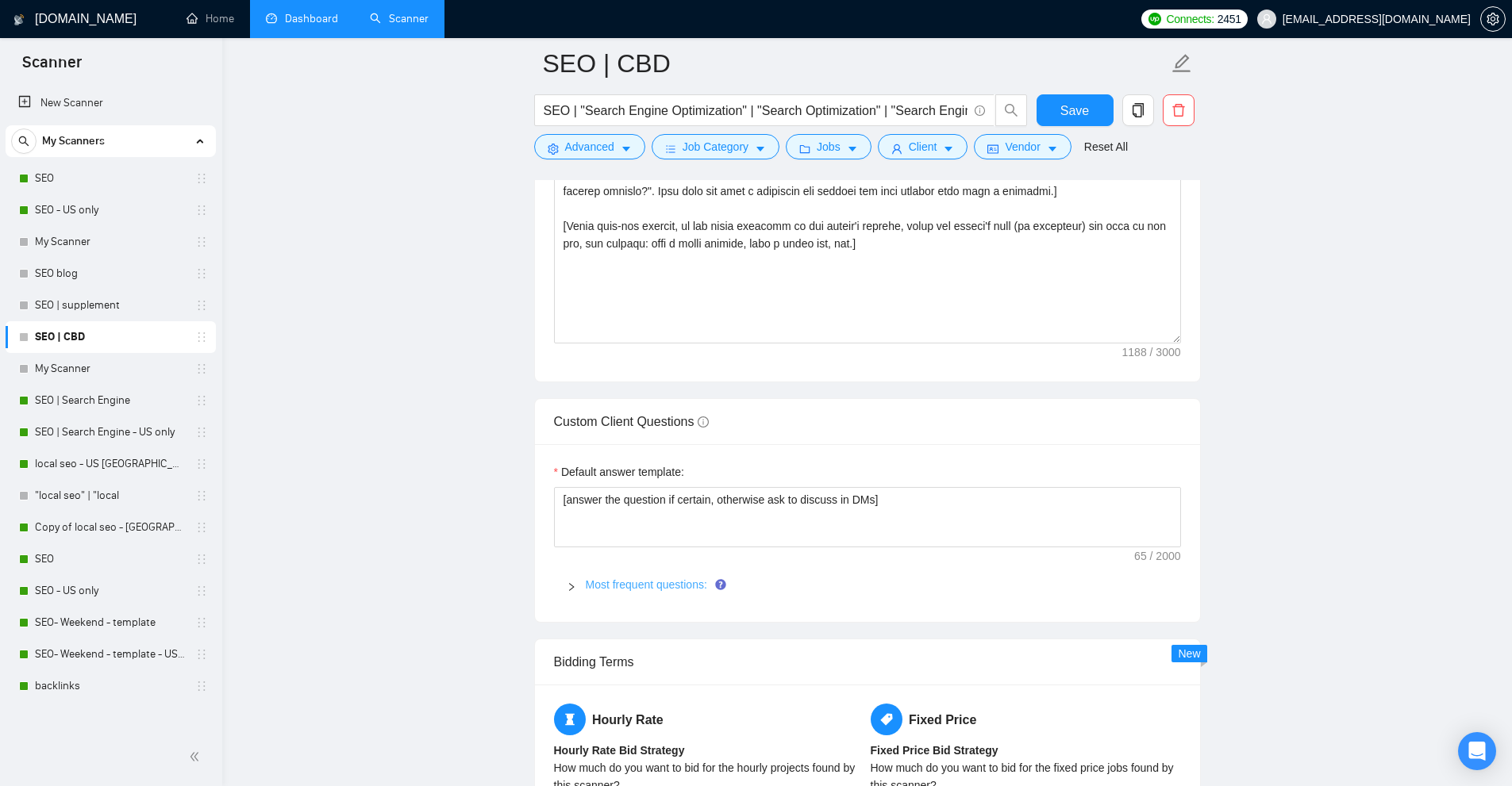
click at [654, 579] on link "Most frequent questions:" at bounding box center [646, 584] width 121 height 12
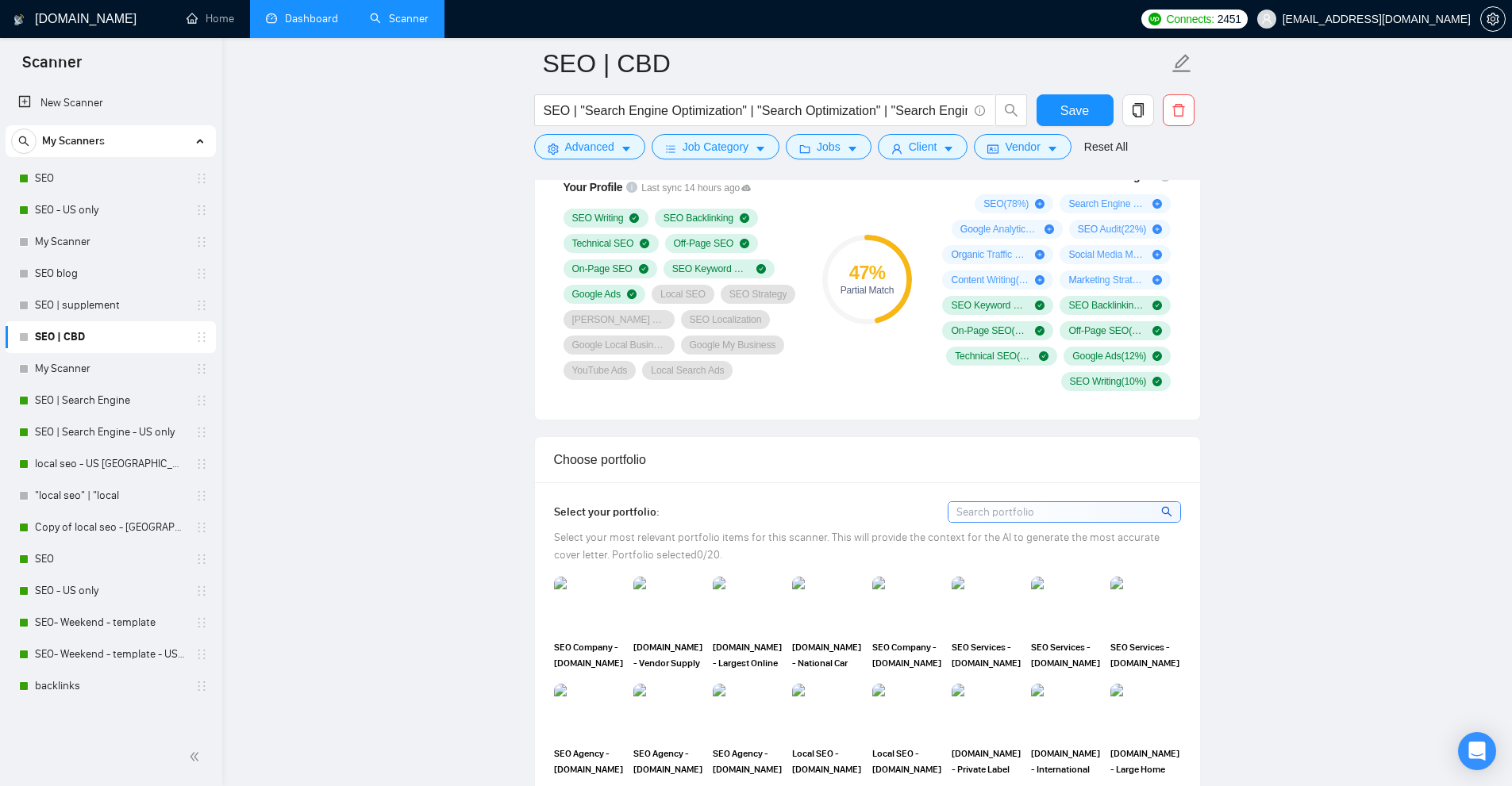
scroll to position [1269, 0]
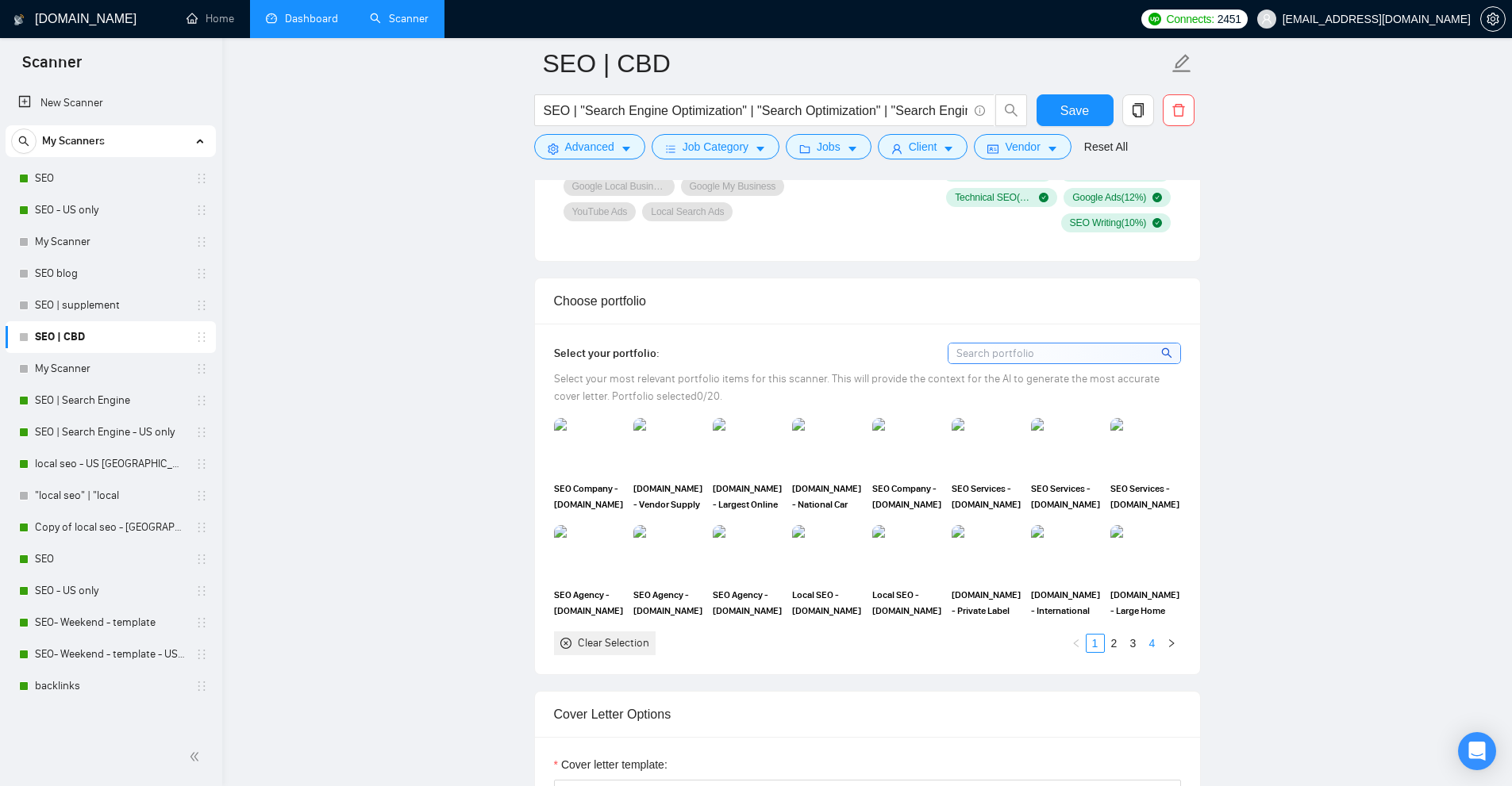
click at [1158, 642] on link "4" at bounding box center [1153, 644] width 17 height 17
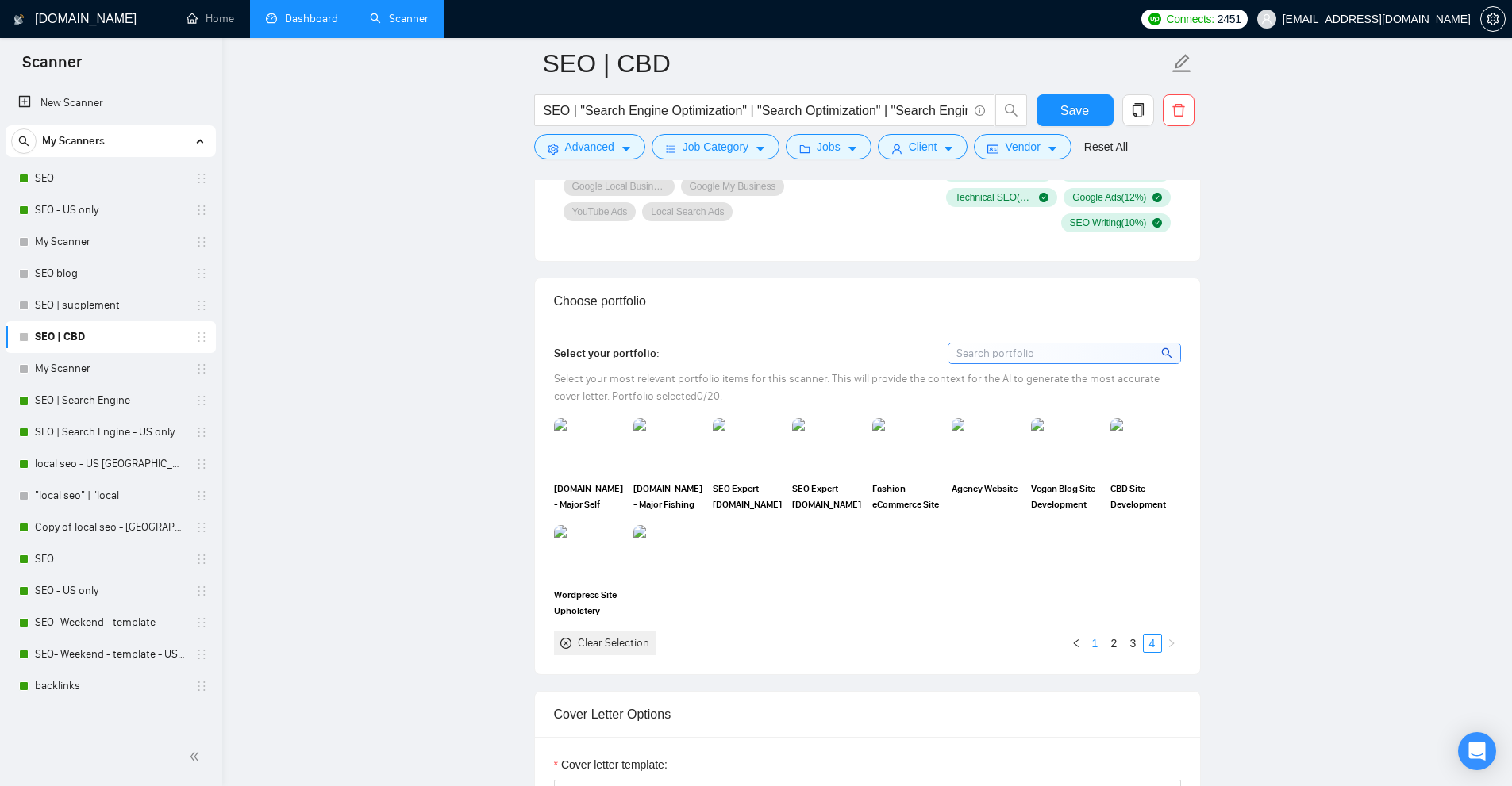
click at [1102, 645] on ul "1 2 3 4" at bounding box center [1124, 644] width 114 height 19
click at [1100, 645] on link "1" at bounding box center [1095, 644] width 17 height 17
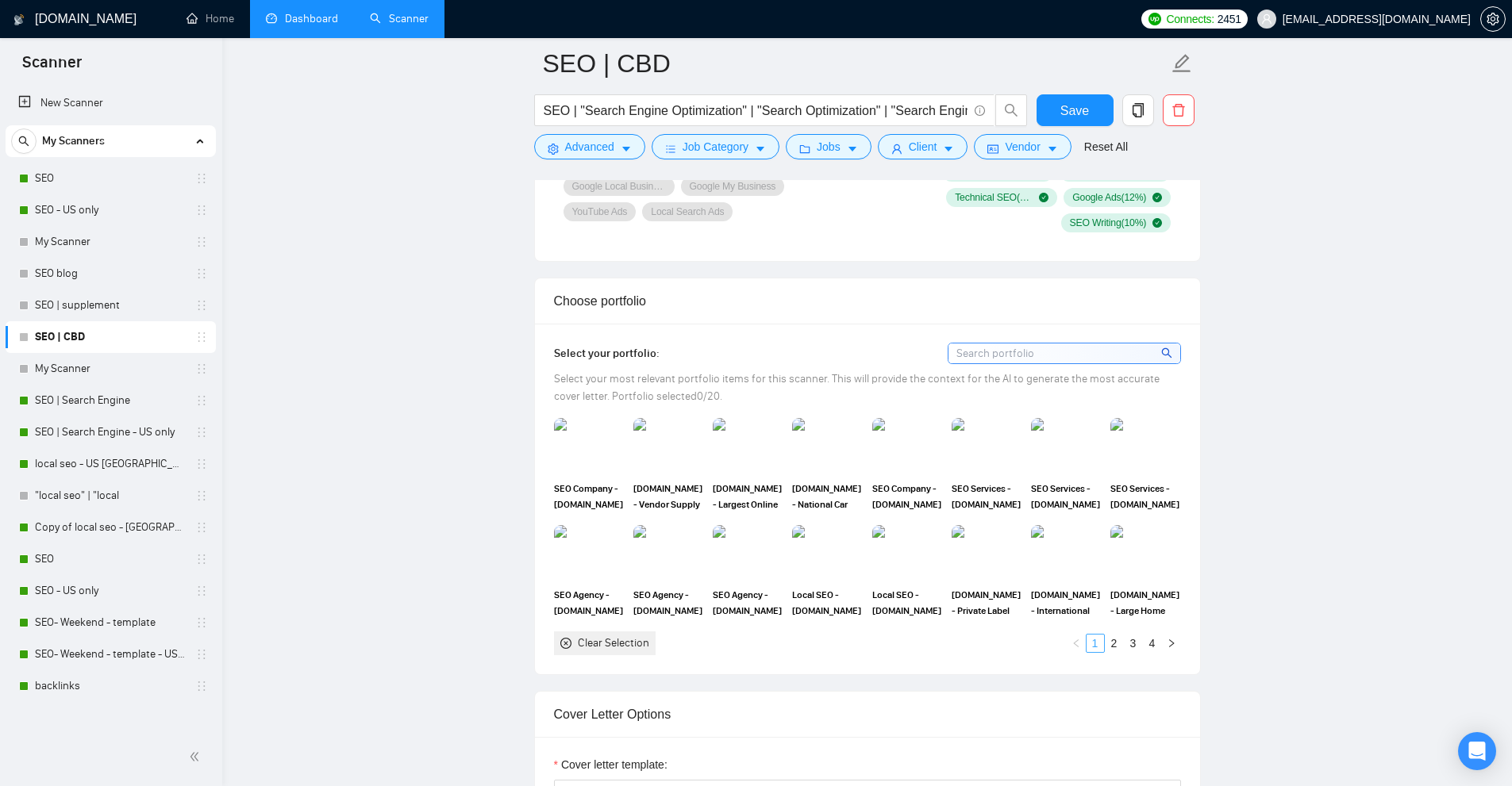
click at [1100, 645] on link "1" at bounding box center [1095, 644] width 17 height 17
click at [1118, 644] on link "2" at bounding box center [1114, 644] width 17 height 17
click at [1135, 642] on link "3" at bounding box center [1133, 644] width 17 height 17
click at [1151, 642] on link "4" at bounding box center [1153, 644] width 17 height 17
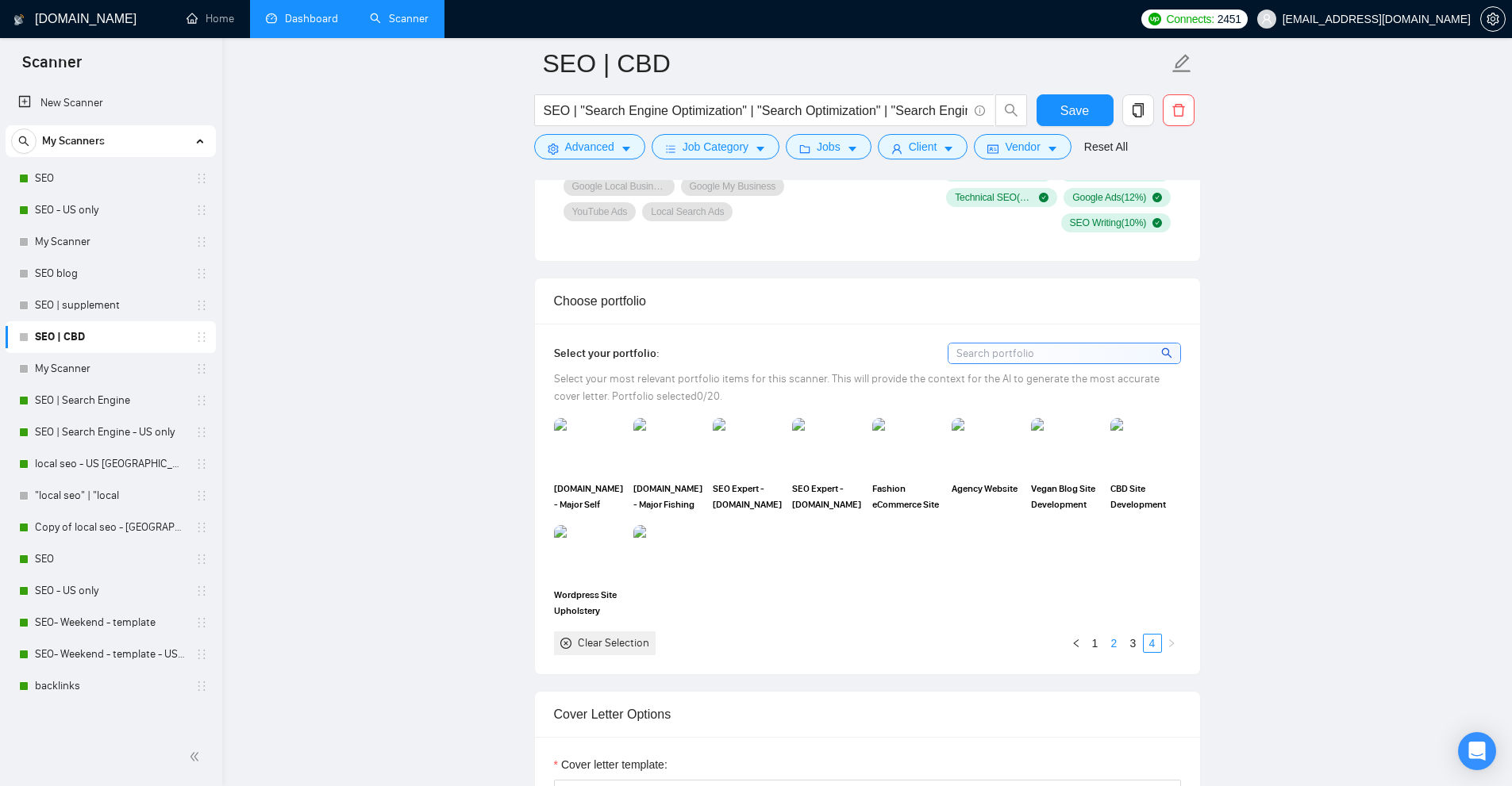
click at [1104, 649] on li "2" at bounding box center [1114, 644] width 19 height 19
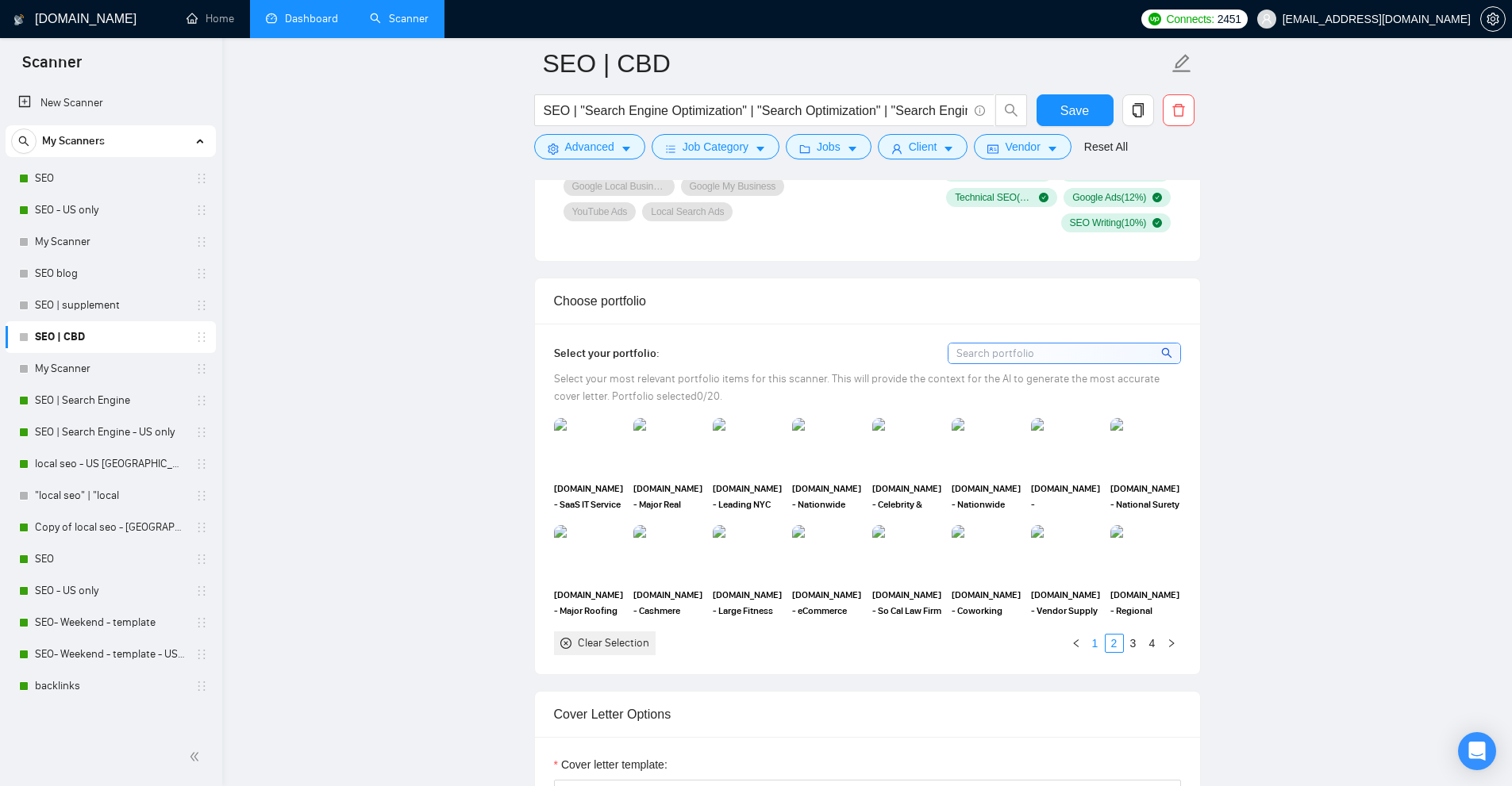
click at [1099, 650] on link "1" at bounding box center [1095, 644] width 17 height 17
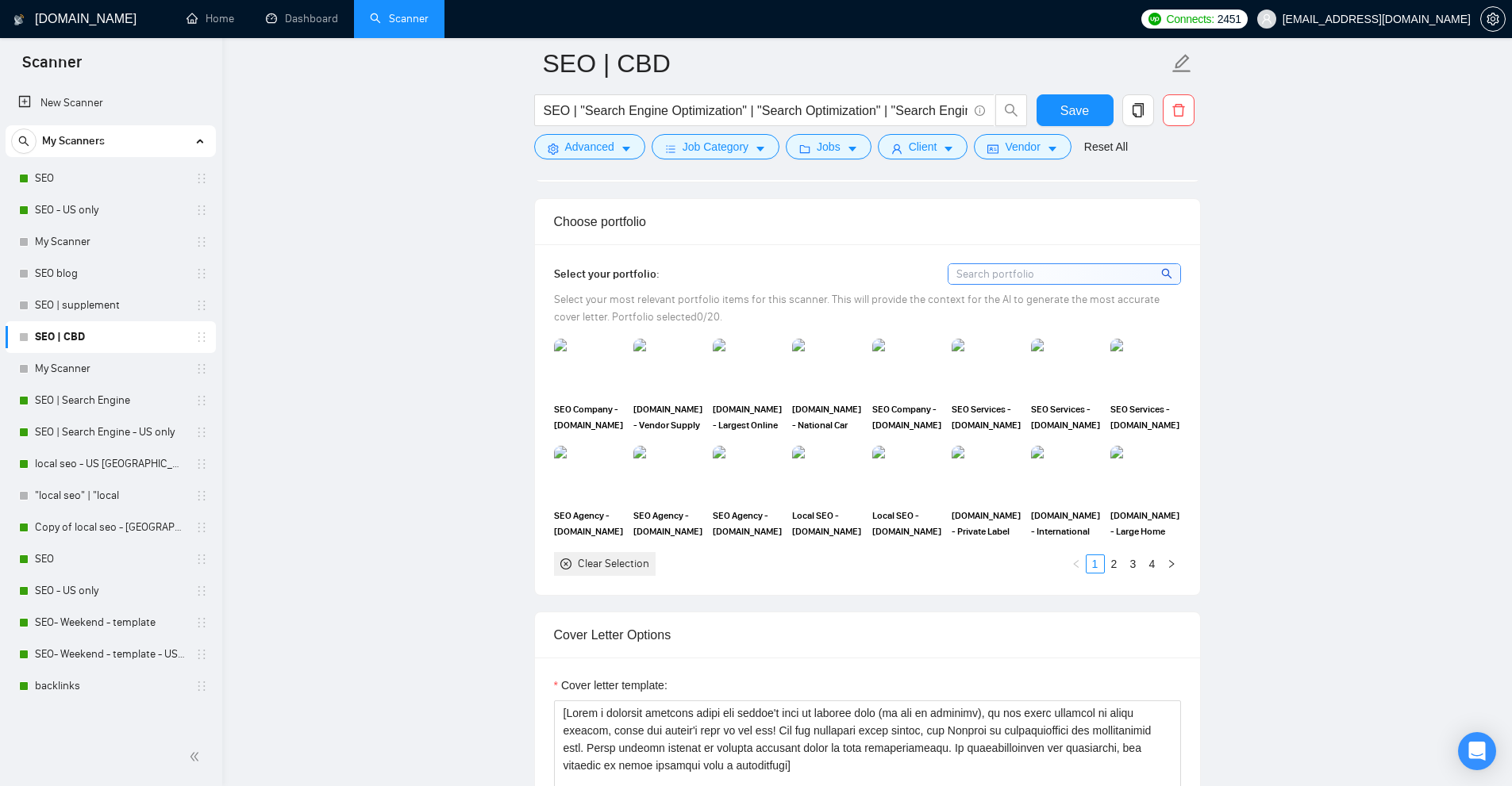
scroll to position [1428, 0]
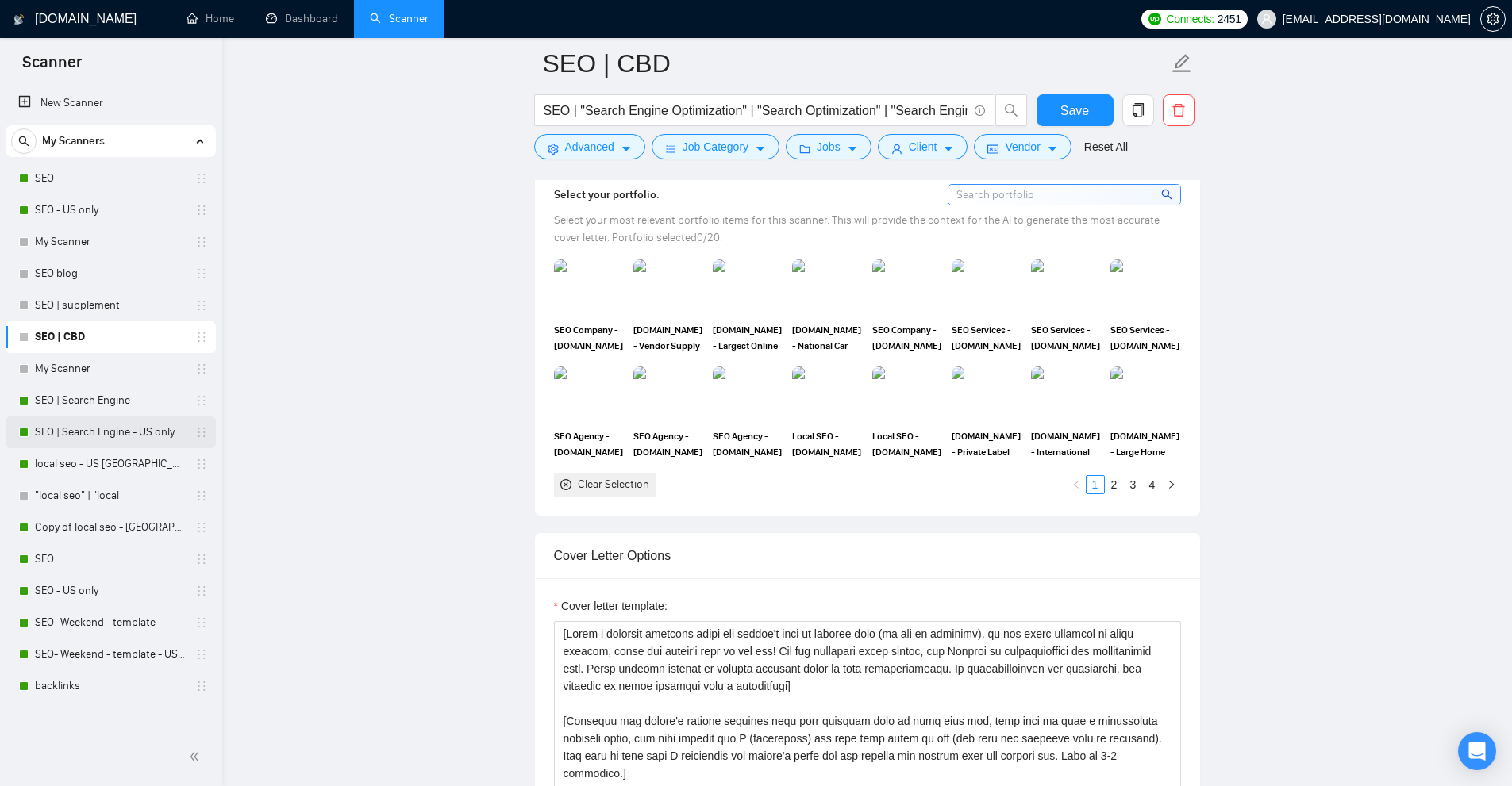
click at [155, 434] on link "SEO | Search Engine - US only" at bounding box center [110, 432] width 151 height 32
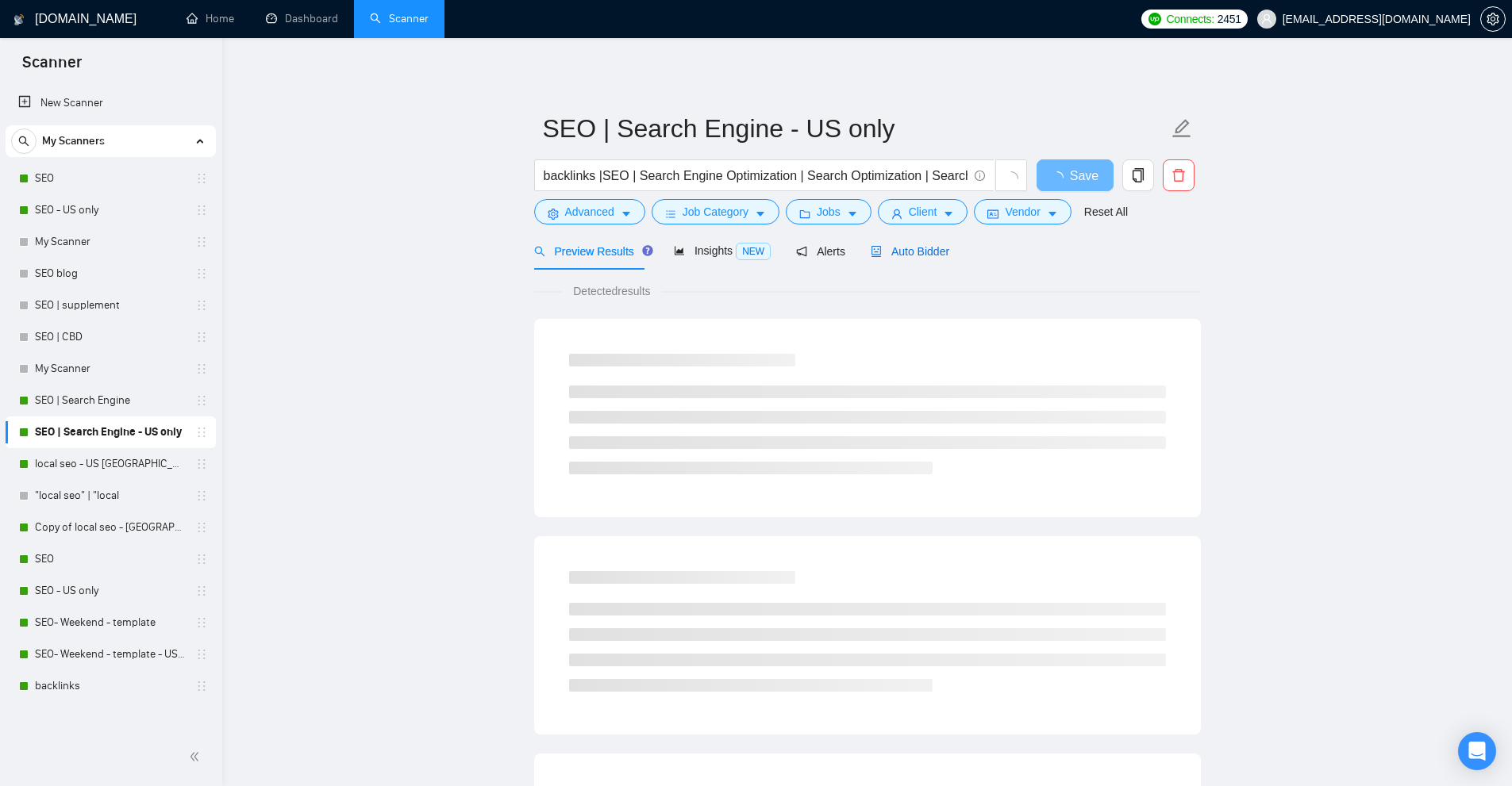
click at [896, 247] on span "Auto Bidder" at bounding box center [910, 251] width 79 height 12
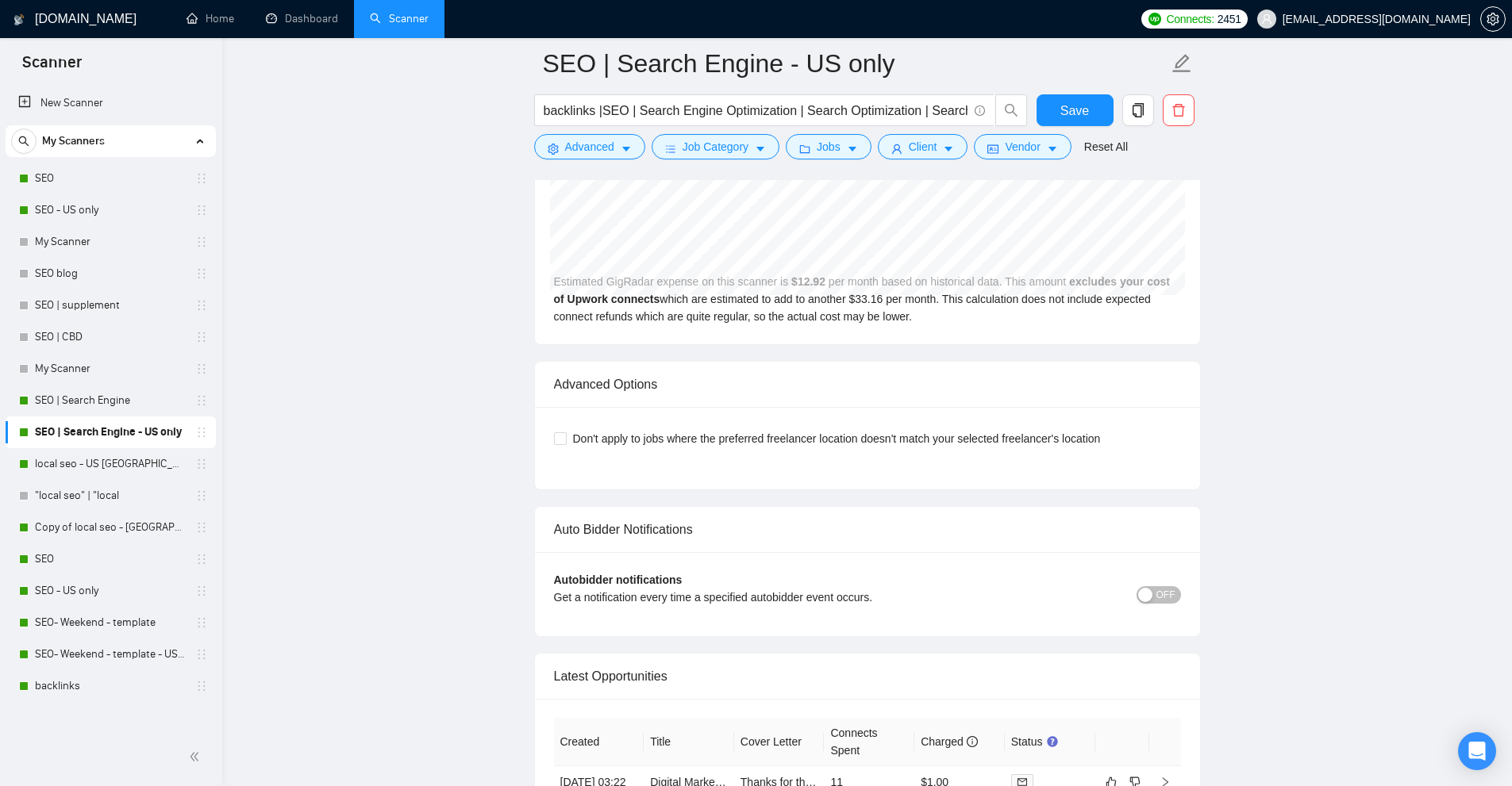
scroll to position [3855, 0]
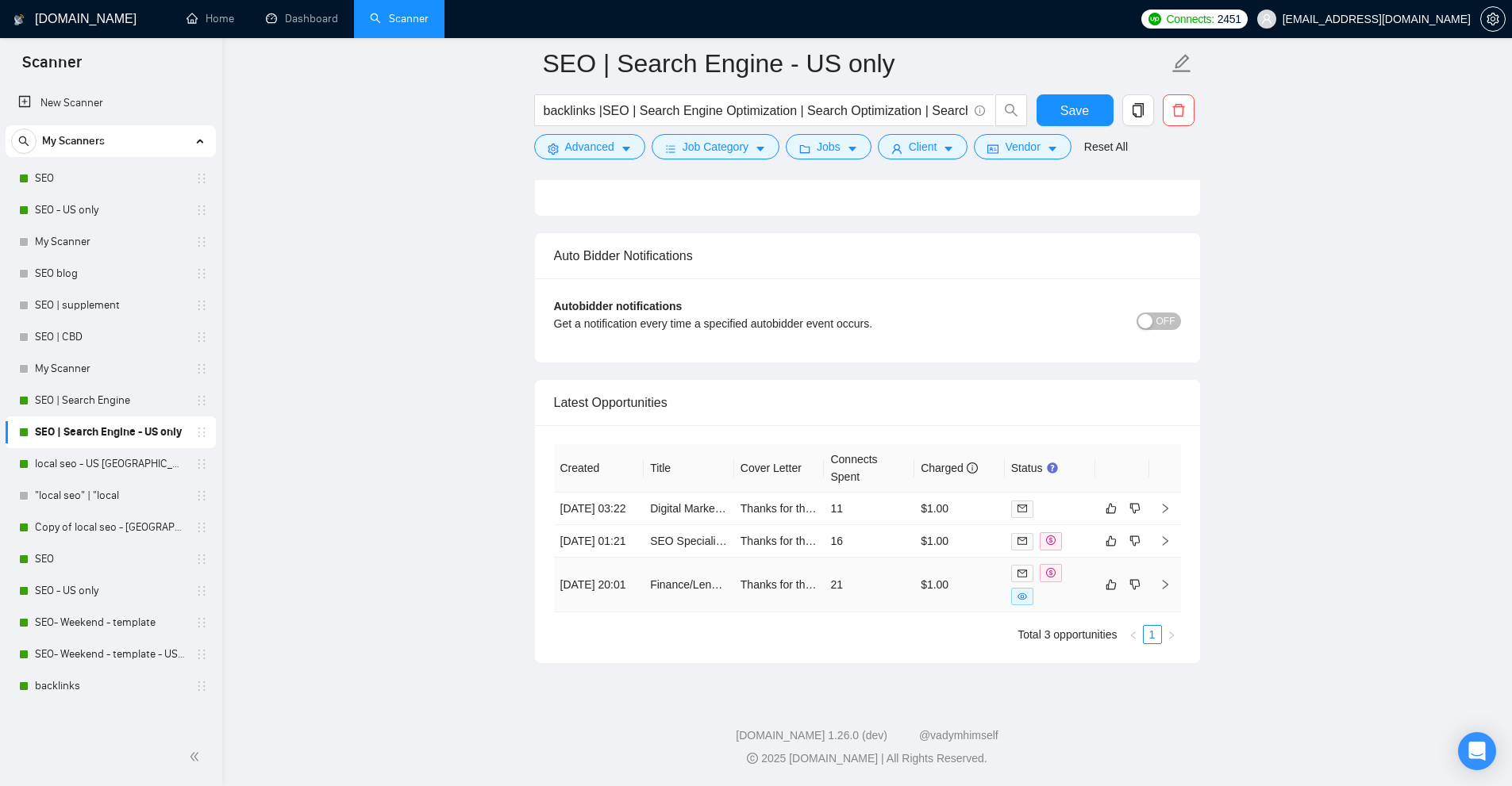
click at [960, 603] on td "$1.00" at bounding box center [959, 584] width 90 height 55
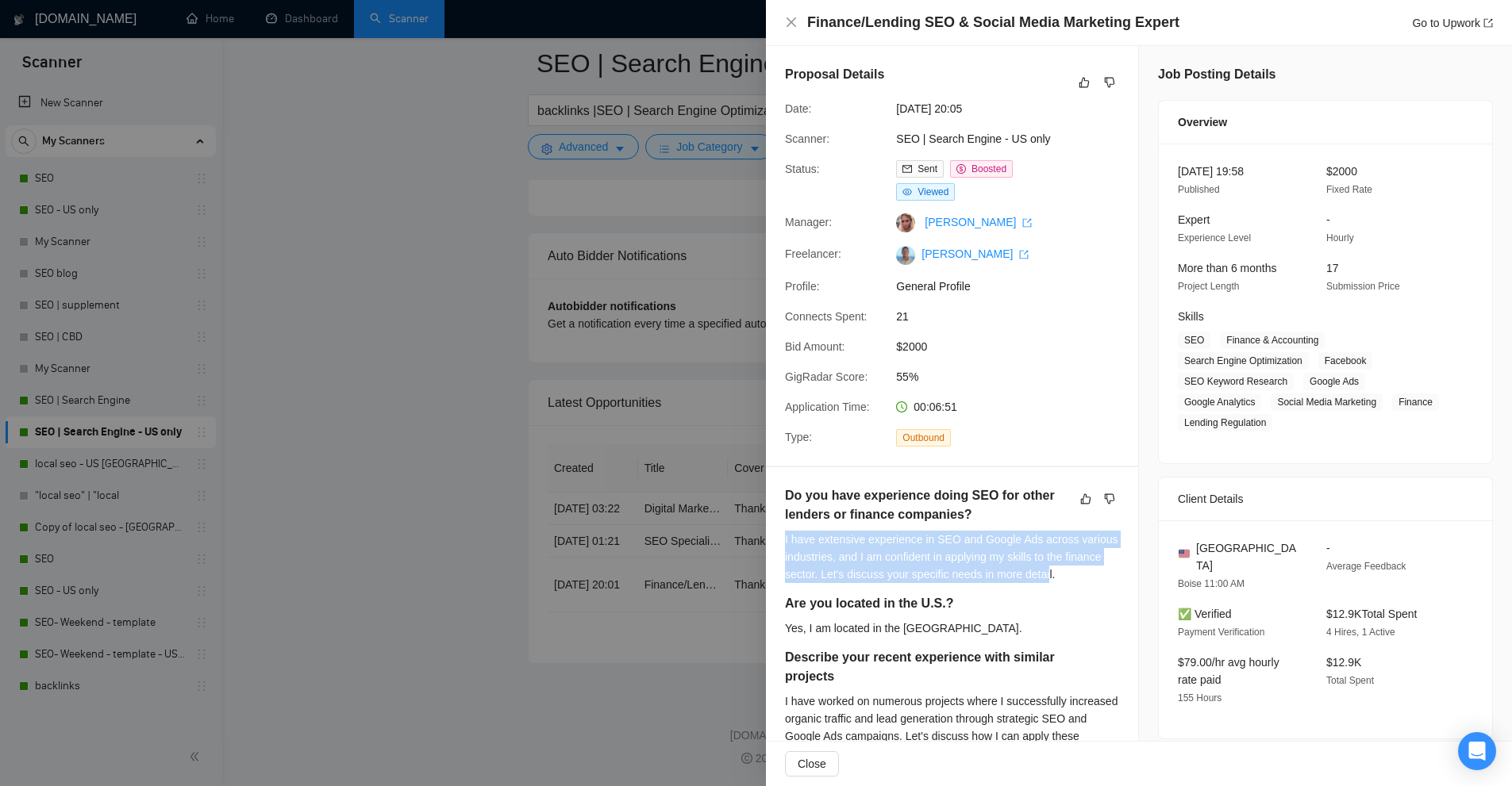
drag, startPoint x: 776, startPoint y: 535, endPoint x: 1056, endPoint y: 577, distance: 283.1
click at [1050, 577] on div "Do you have experience doing SEO for other lenders or finance companies? I have…" at bounding box center [952, 780] width 372 height 626
click at [1059, 577] on div "I have extensive experience in SEO and Google Ads across various industries, an…" at bounding box center [953, 556] width 335 height 52
drag, startPoint x: 1073, startPoint y: 577, endPoint x: 784, endPoint y: 546, distance: 290.7
click at [784, 546] on div "Do you have experience doing SEO for other lenders or finance companies? I have…" at bounding box center [952, 780] width 372 height 626
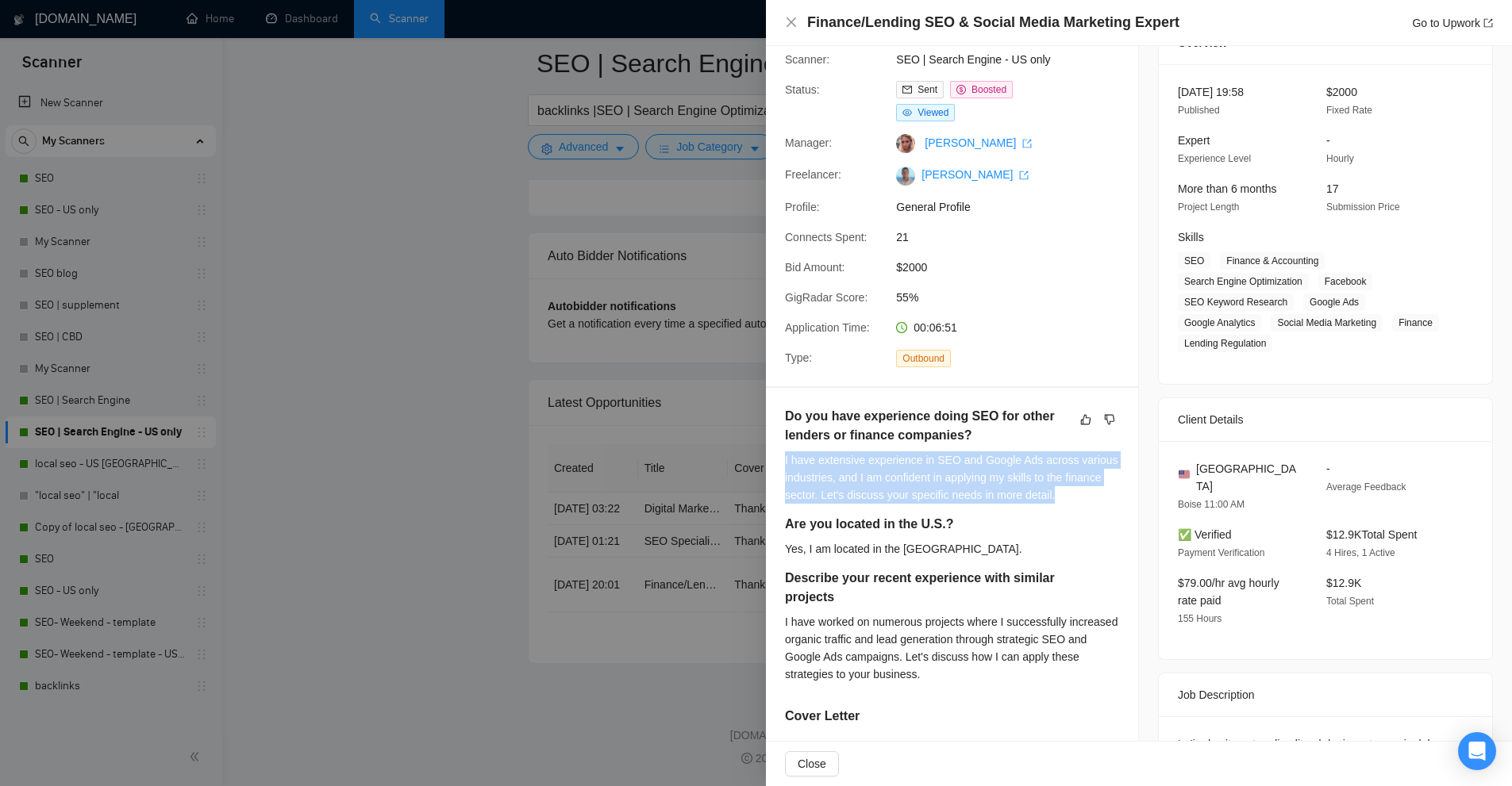
scroll to position [159, 0]
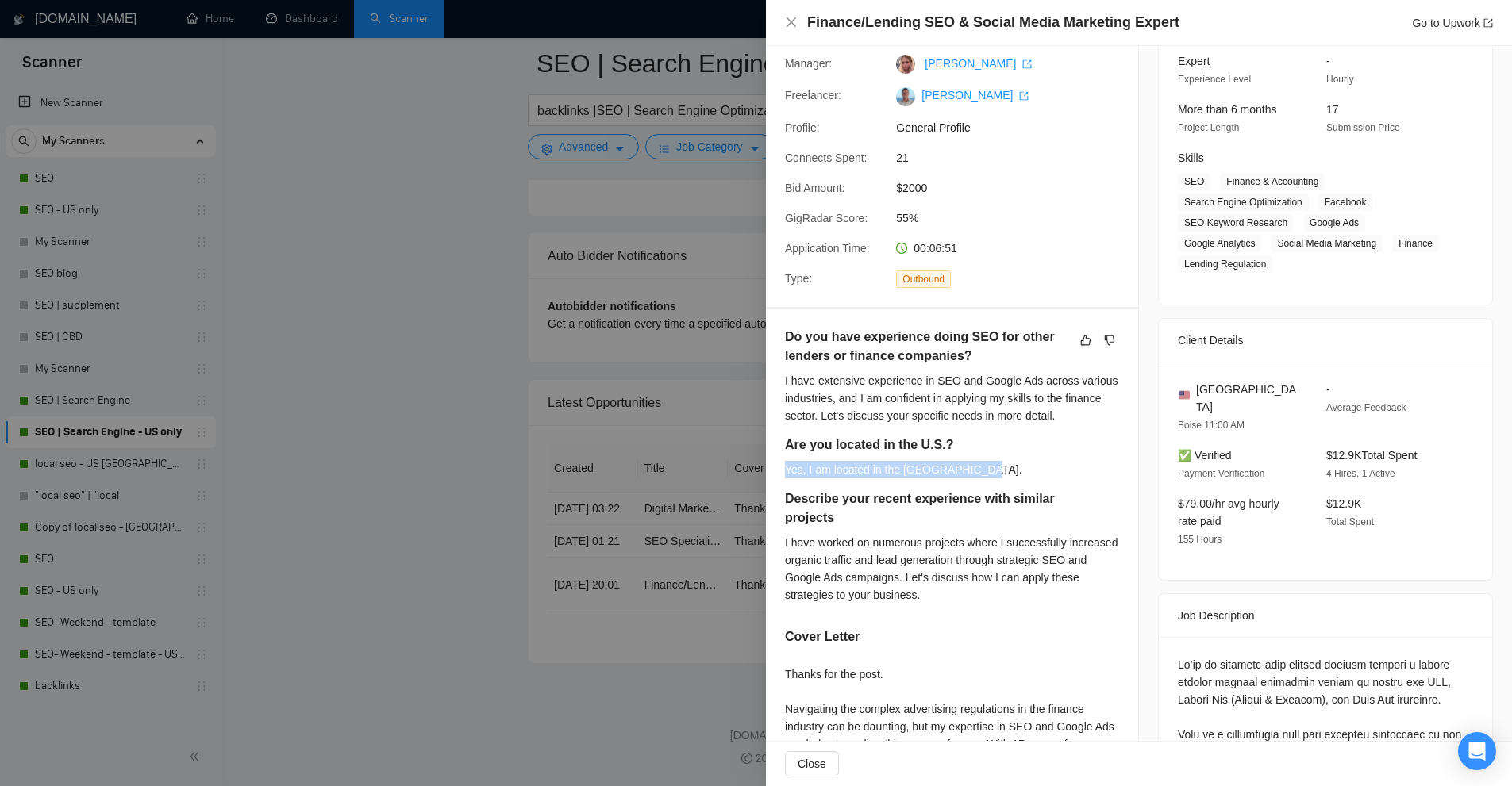
drag, startPoint x: 819, startPoint y: 494, endPoint x: 986, endPoint y: 492, distance: 167.0
click at [984, 492] on div "Do you have experience doing SEO for other lenders or finance companies? I have…" at bounding box center [952, 622] width 372 height 626
click at [986, 491] on div "Do you have experience doing SEO for other lenders or finance companies? I have…" at bounding box center [953, 471] width 335 height 287
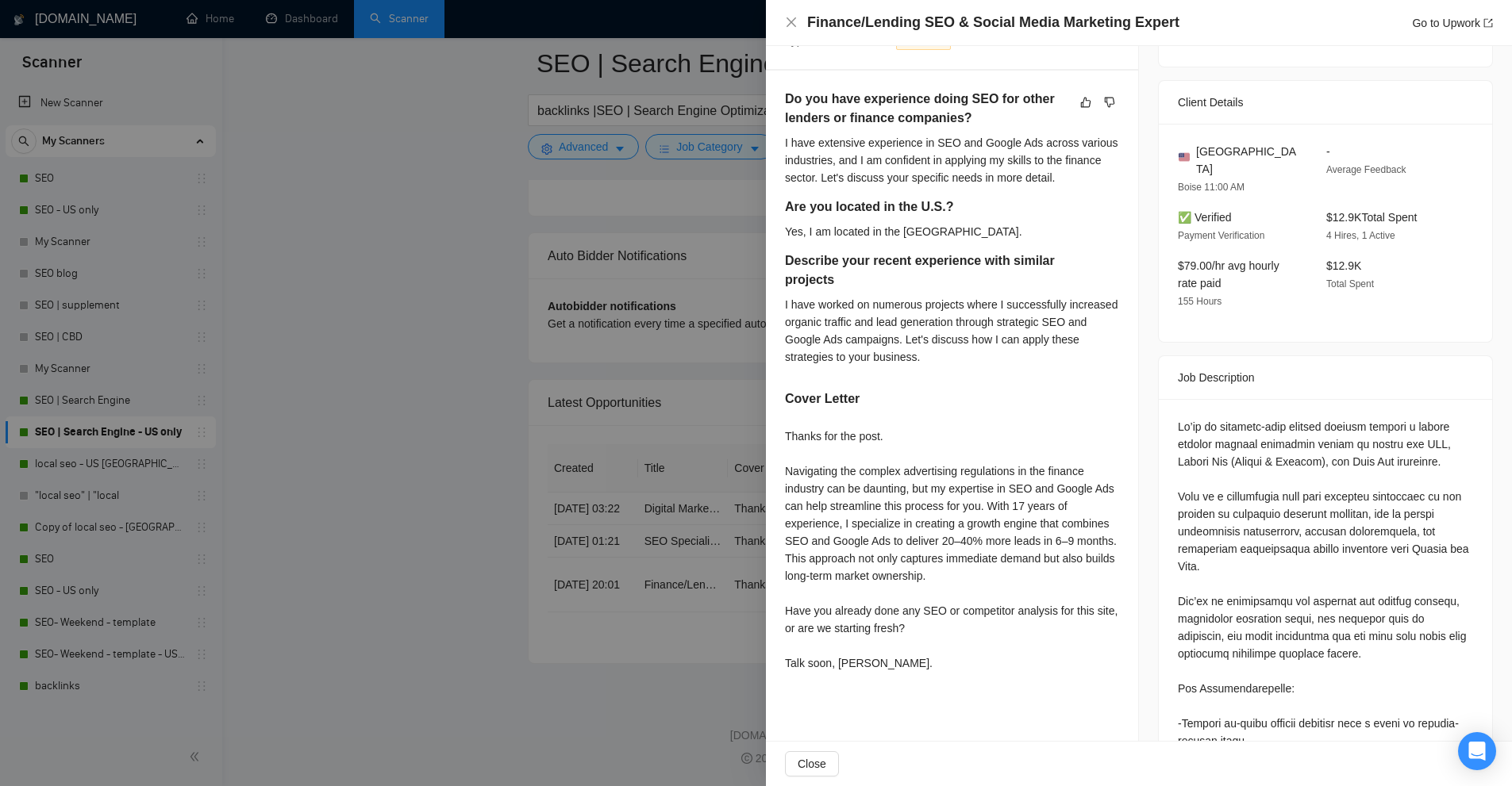
scroll to position [476, 0]
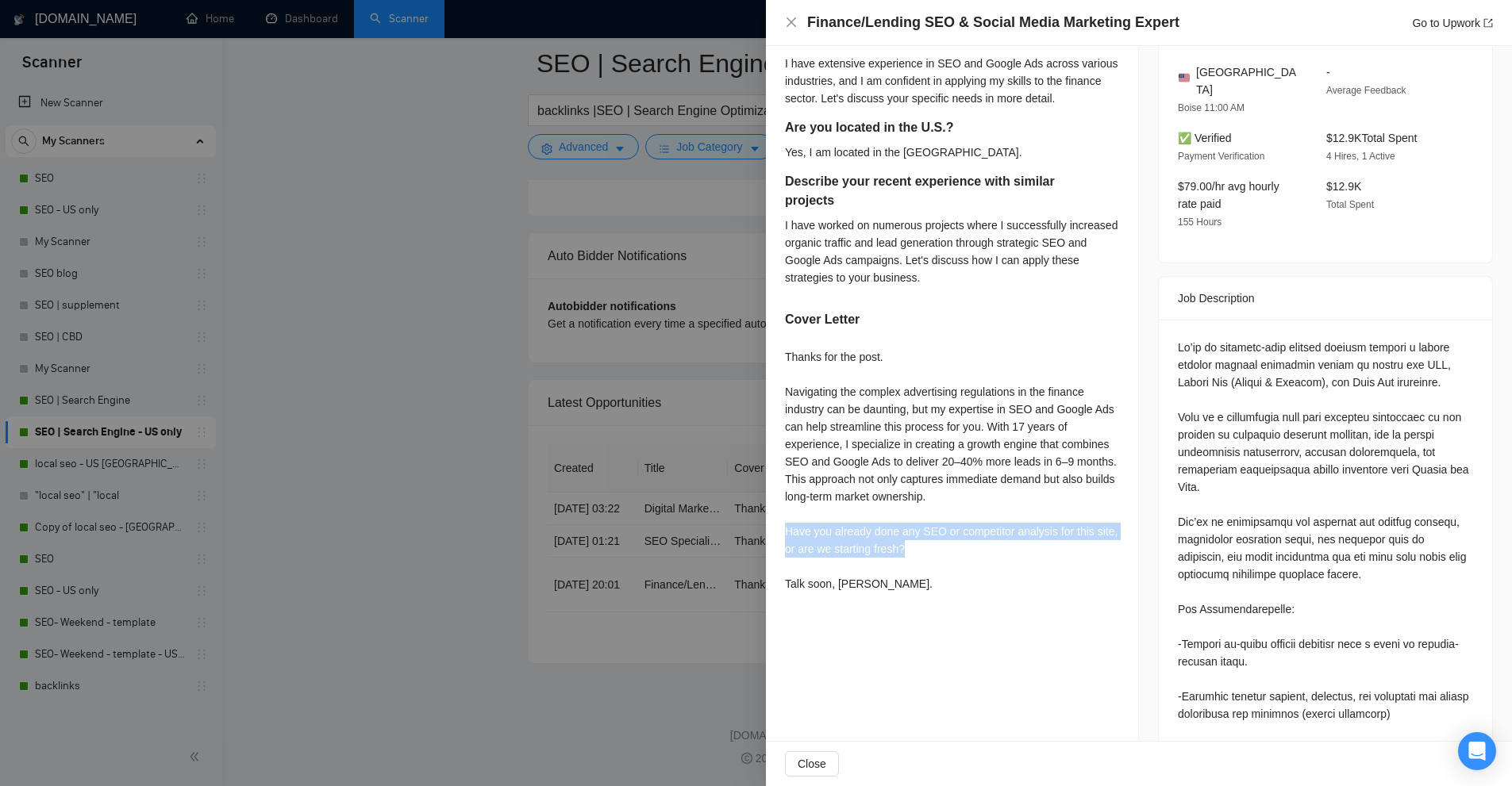
drag, startPoint x: 916, startPoint y: 570, endPoint x: 769, endPoint y: 551, distance: 148.2
click at [769, 551] on div "Do you have experience doing SEO for other lenders or finance companies? I have…" at bounding box center [952, 305] width 372 height 626
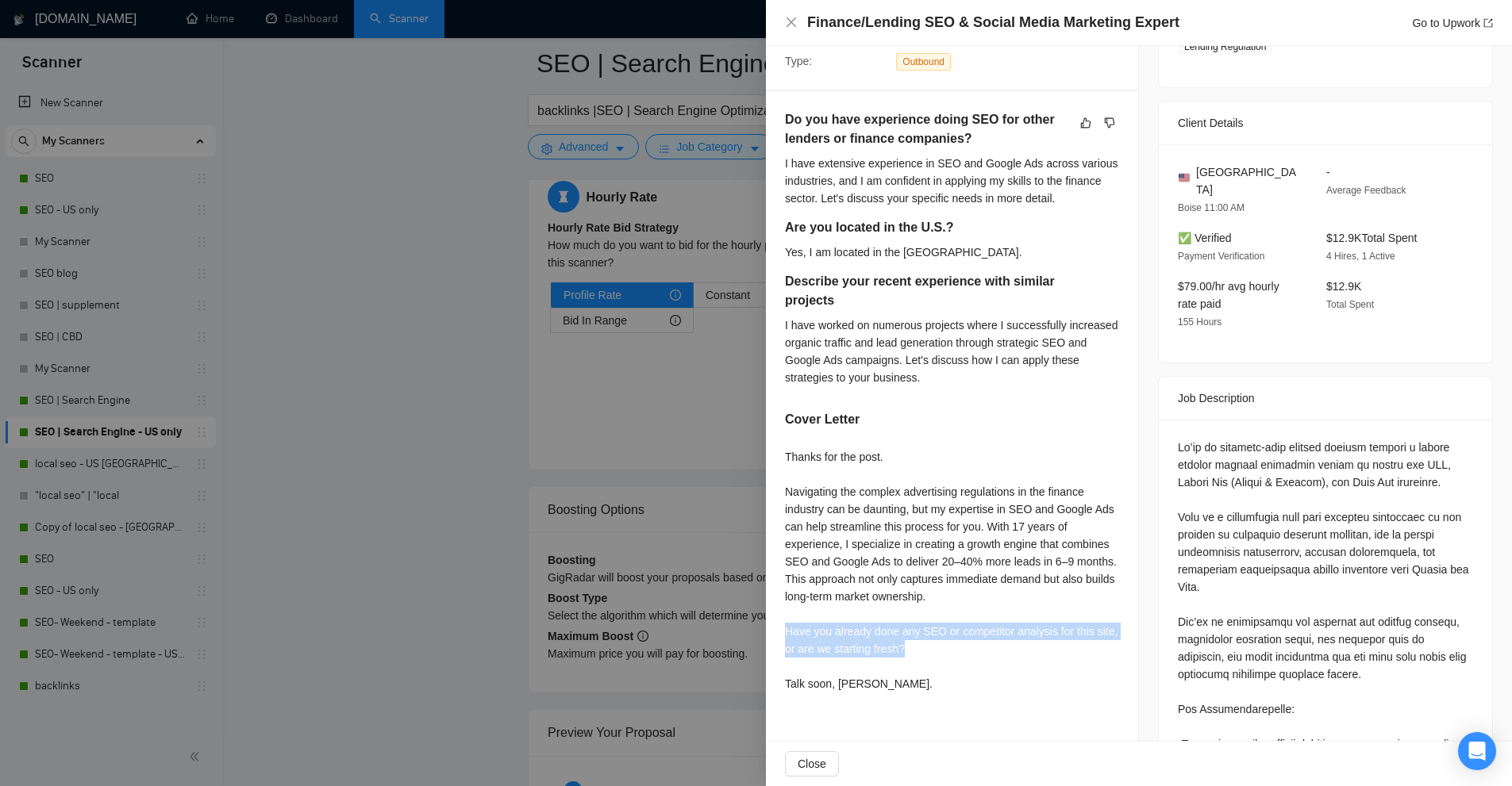
scroll to position [0, 0]
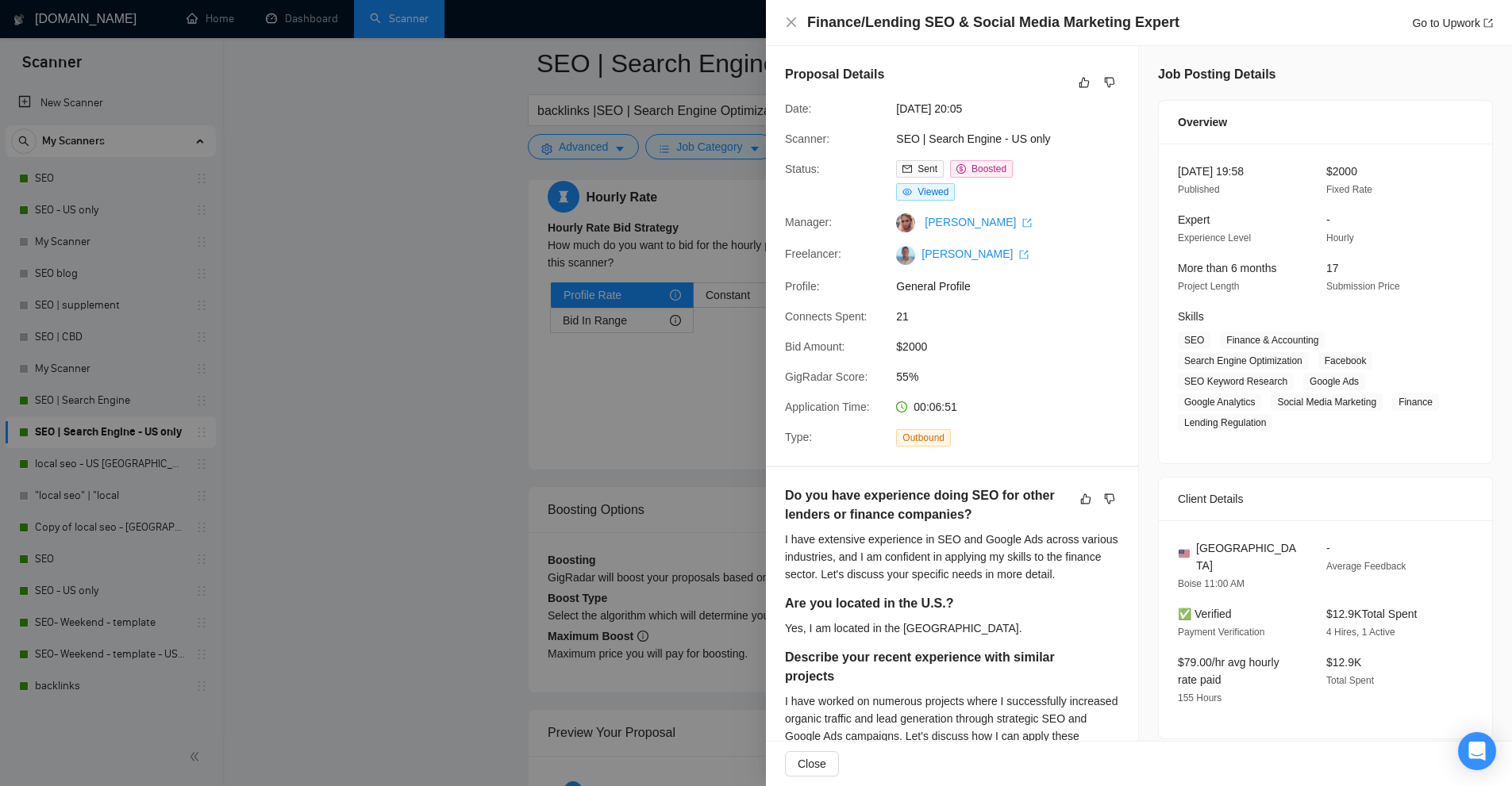
click at [684, 210] on div at bounding box center [756, 393] width 1512 height 786
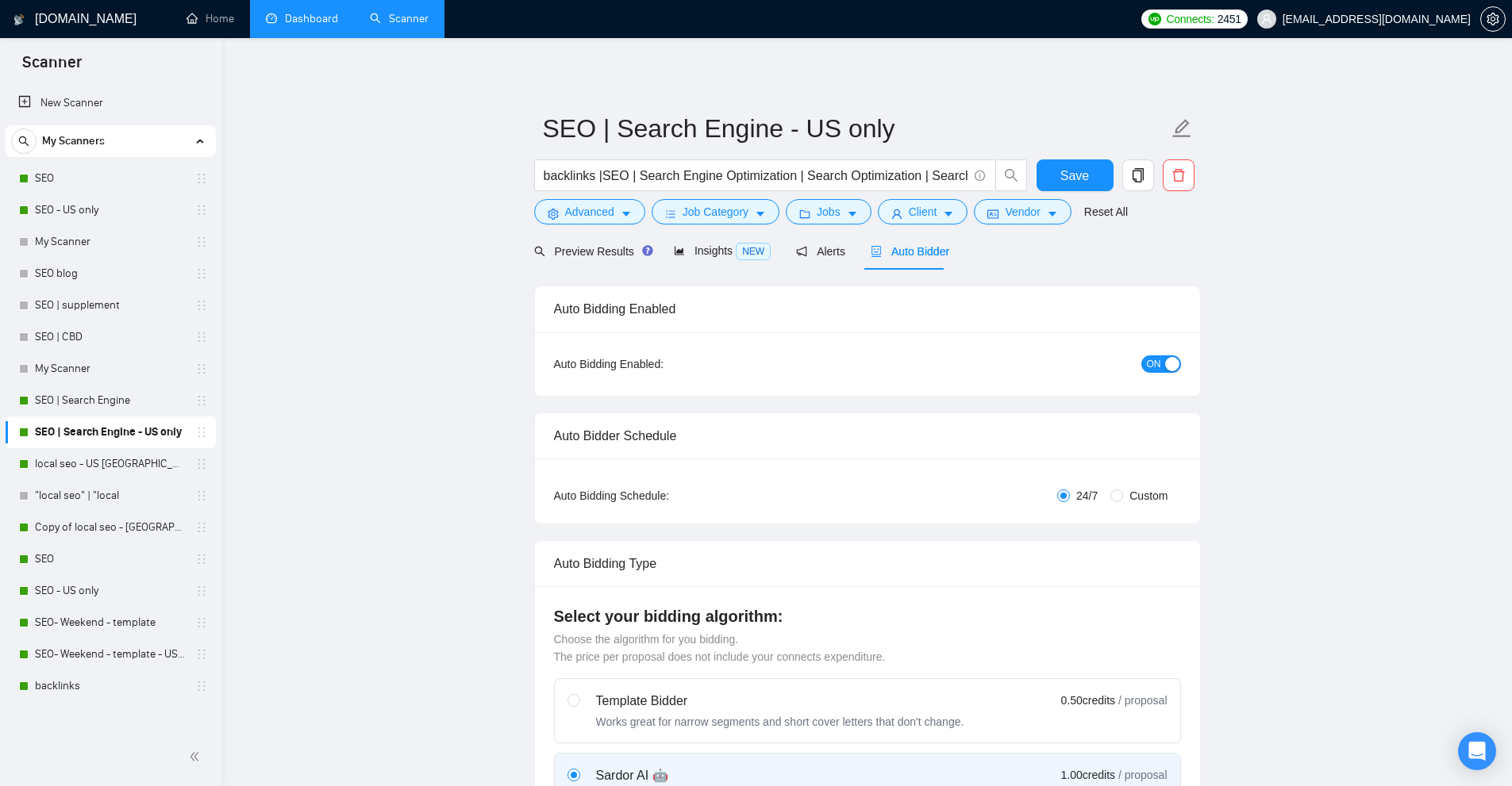
click at [308, 25] on link "Dashboard" at bounding box center [302, 18] width 72 height 13
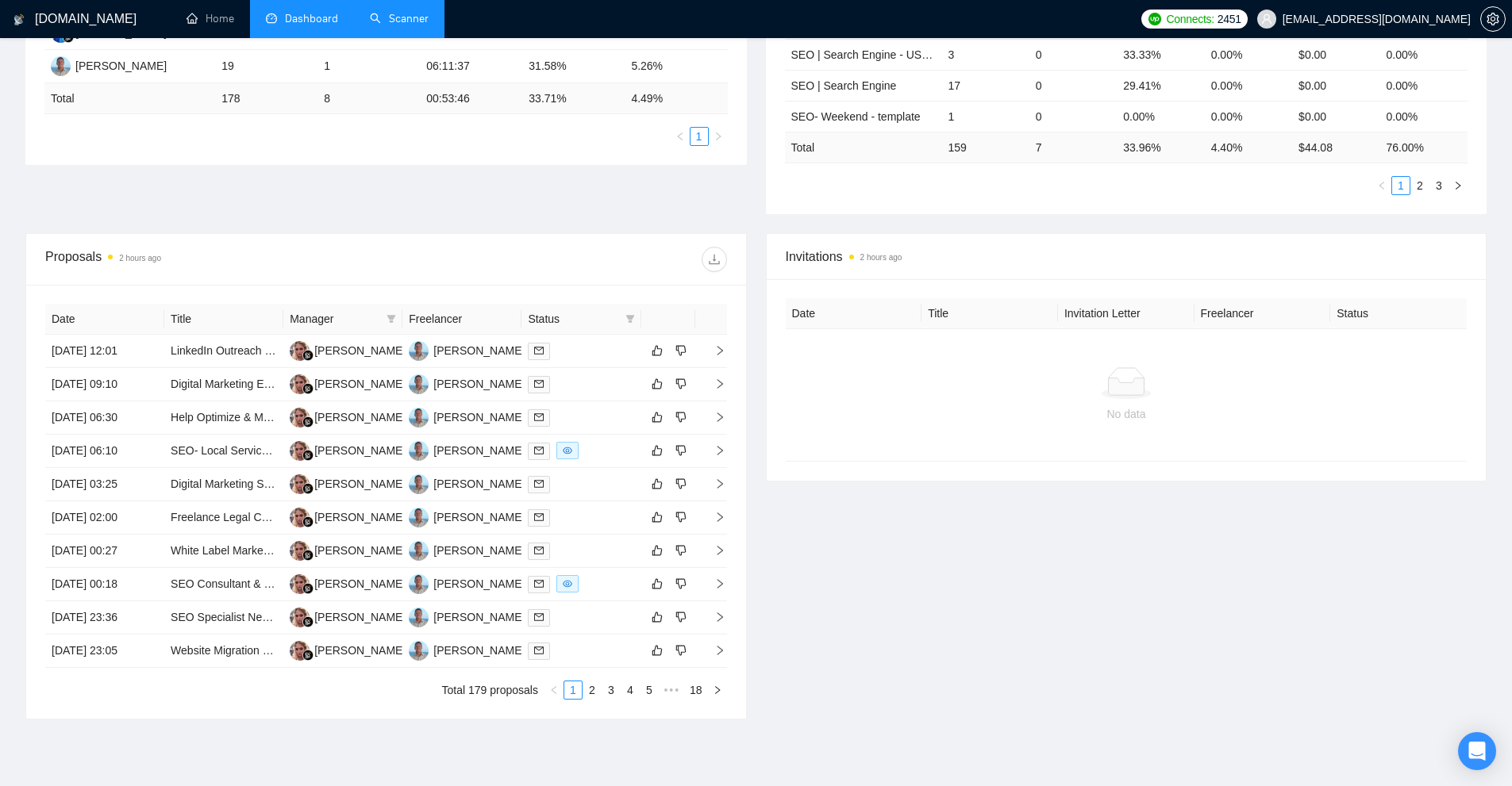
scroll to position [80, 0]
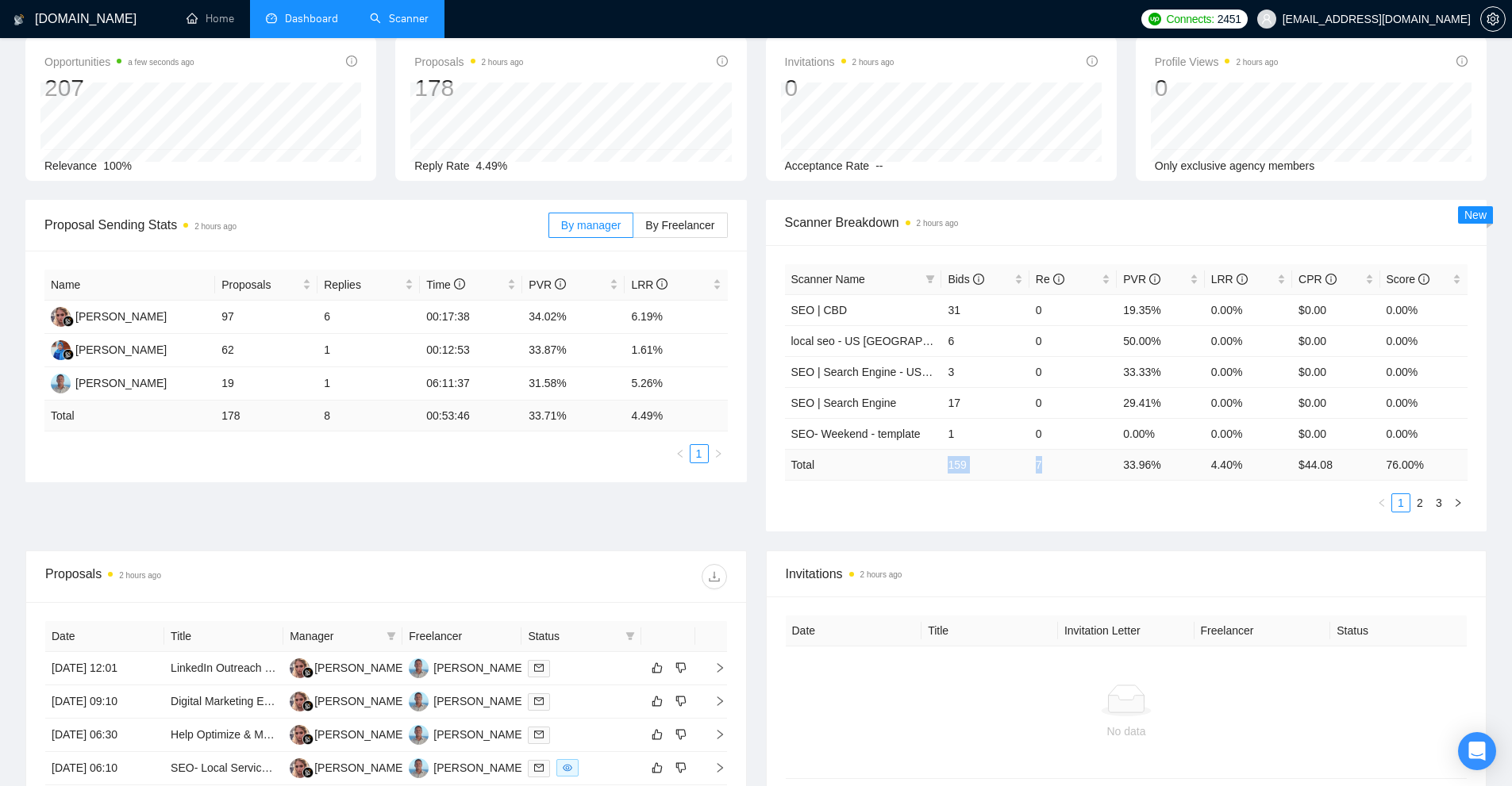
drag, startPoint x: 935, startPoint y: 475, endPoint x: 1069, endPoint y: 471, distance: 134.1
click at [1069, 471] on tr "Total 159 7 33.96 % 4.40 % $ 44.08 76.00 %" at bounding box center [1127, 464] width 683 height 31
click at [1069, 471] on td "7" at bounding box center [1073, 464] width 87 height 31
drag, startPoint x: 1073, startPoint y: 467, endPoint x: 939, endPoint y: 470, distance: 134.0
click at [939, 470] on tr "Total 159 7 33.96 % 4.40 % $ 44.08 76.00 %" at bounding box center [1127, 464] width 683 height 31
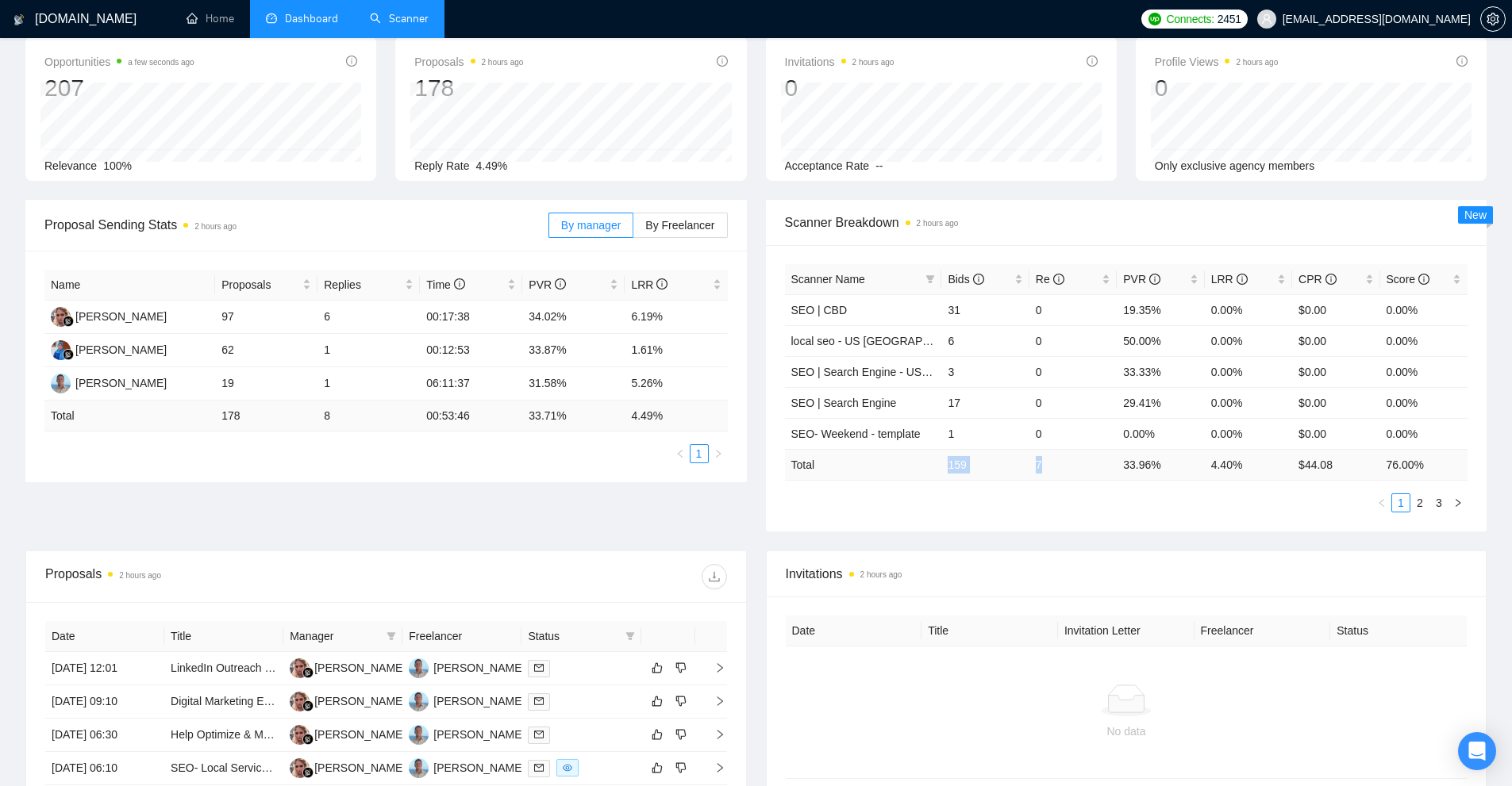
click at [939, 470] on td "Total" at bounding box center [863, 464] width 157 height 31
drag, startPoint x: 945, startPoint y: 466, endPoint x: 1056, endPoint y: 466, distance: 111.0
click at [1056, 466] on tr "Total 159 7 33.96 % 4.40 % $ 44.08 76.00 %" at bounding box center [1127, 464] width 683 height 31
click at [1056, 466] on td "7" at bounding box center [1073, 464] width 87 height 31
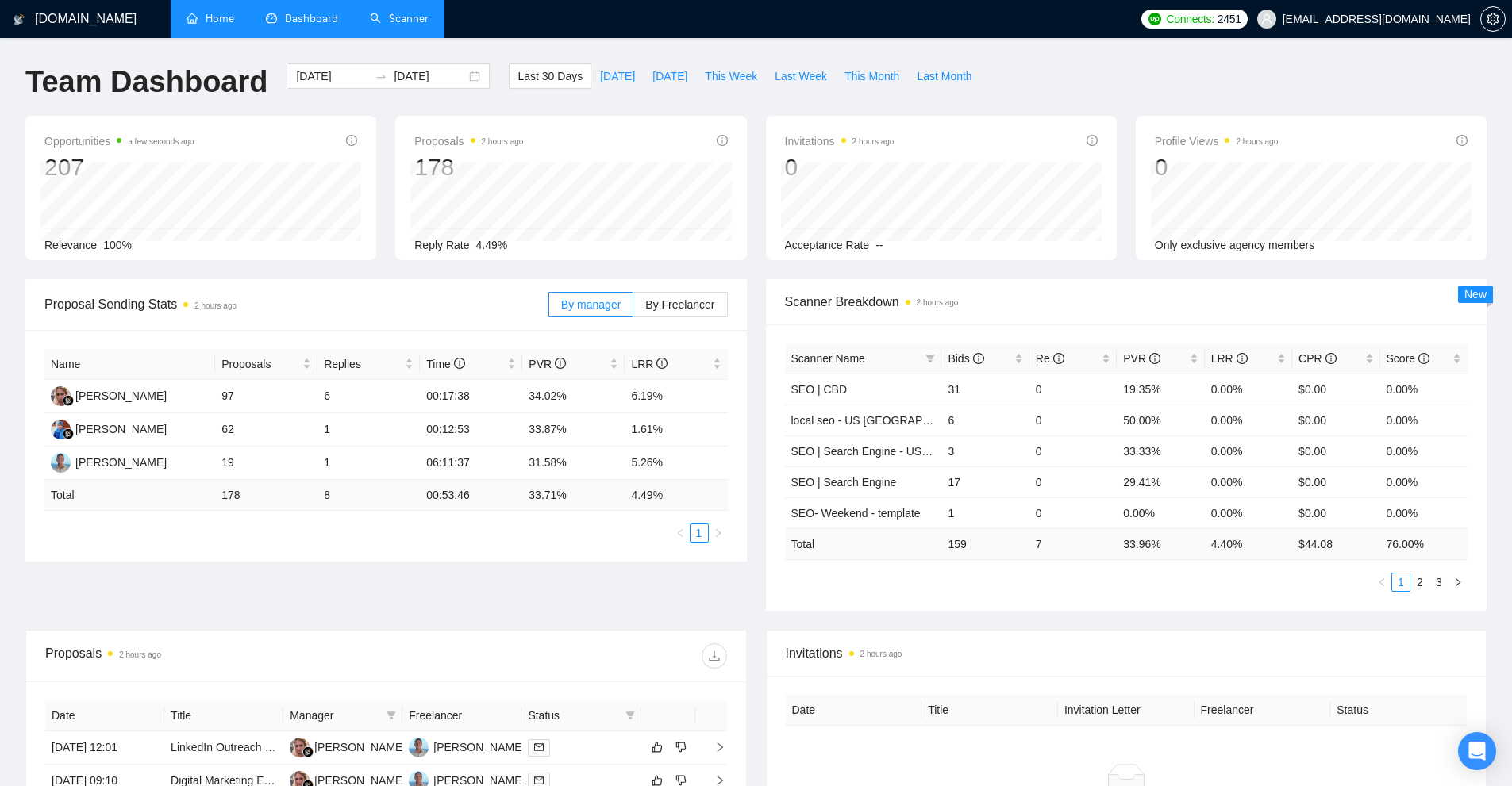
click at [234, 20] on link "Home" at bounding box center [211, 18] width 48 height 13
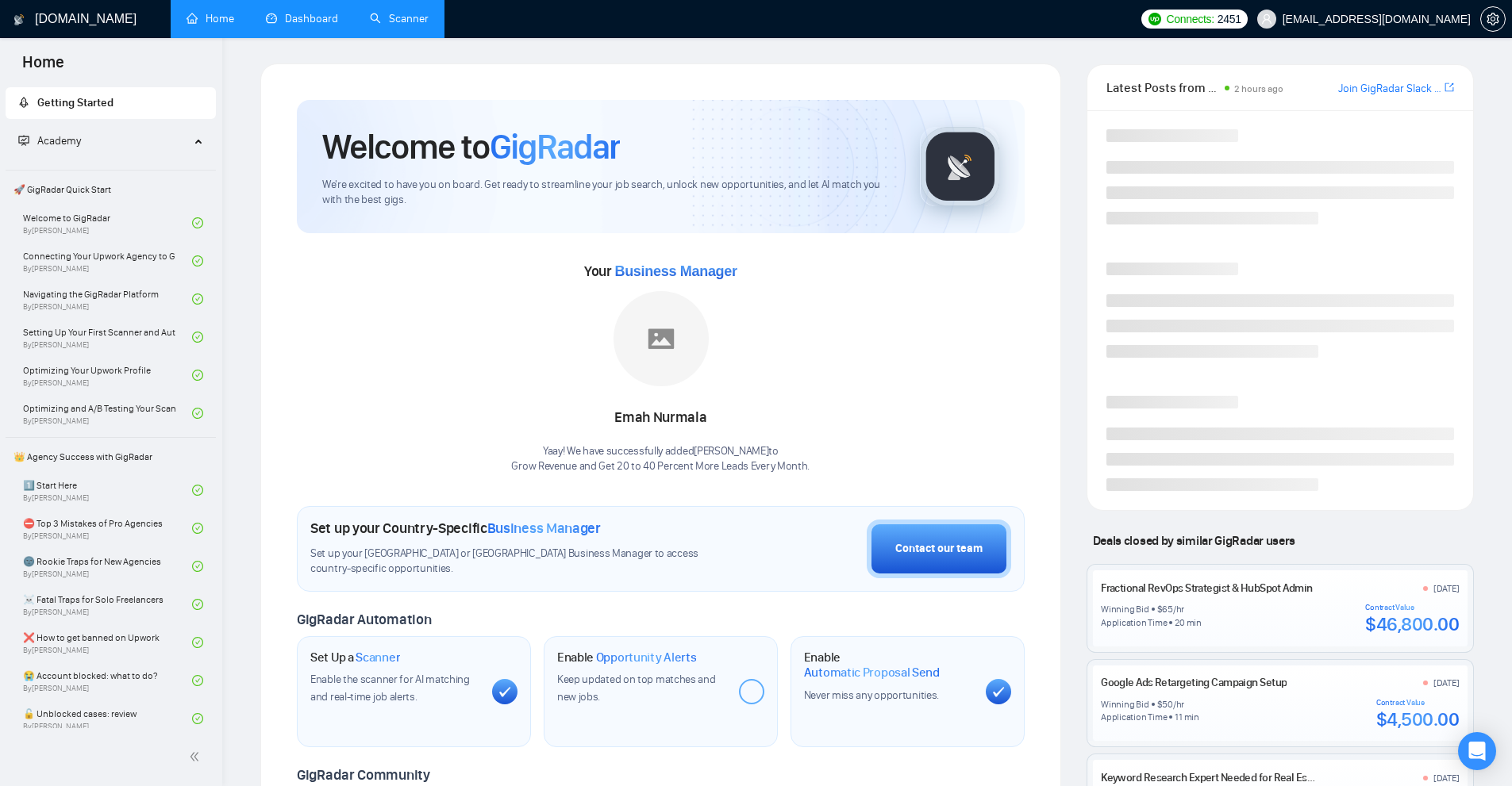
click at [176, 195] on span "🚀 GigRadar Quick Start" at bounding box center [111, 189] width 208 height 32
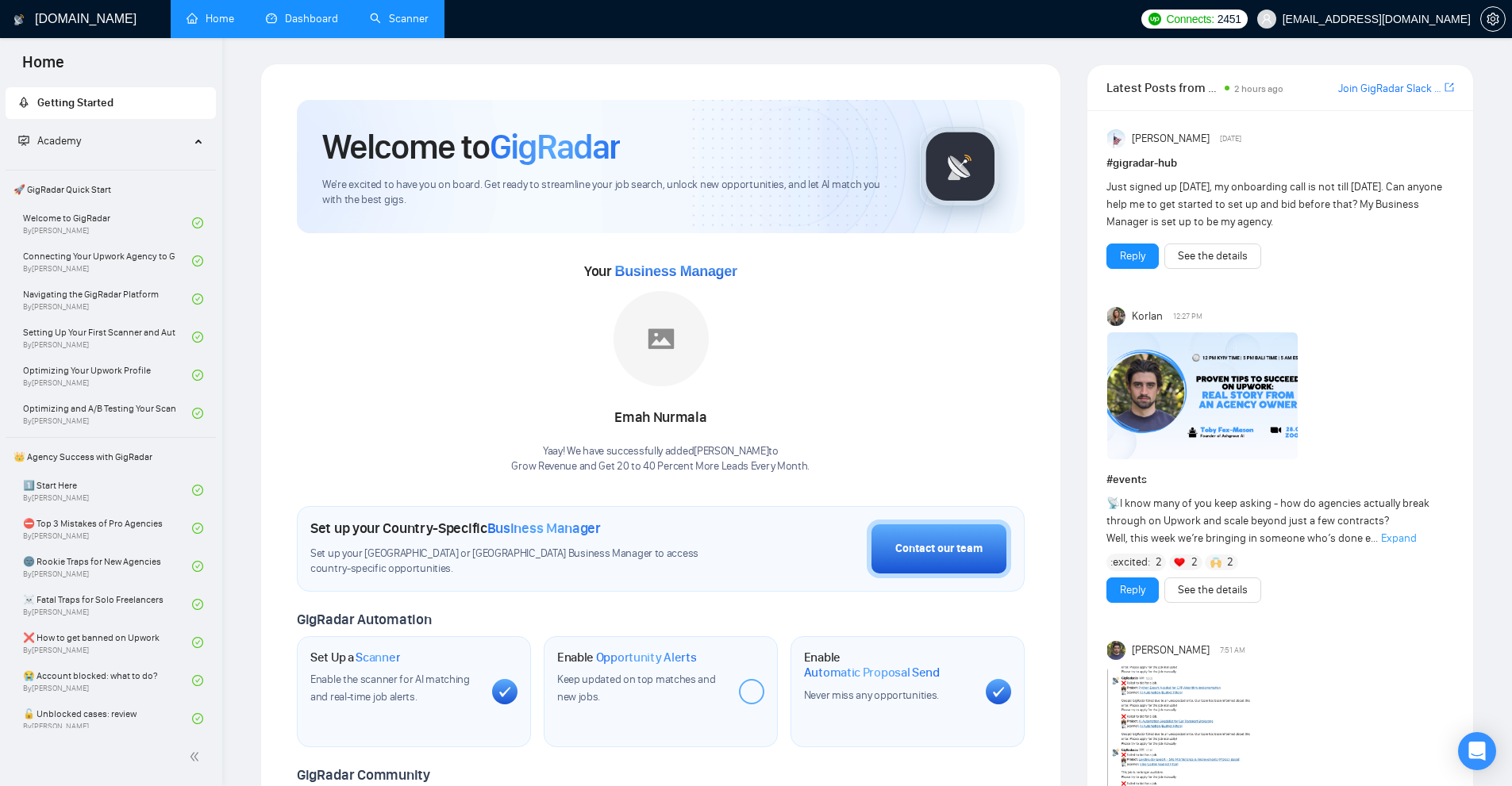
click at [314, 20] on link "Dashboard" at bounding box center [302, 18] width 72 height 13
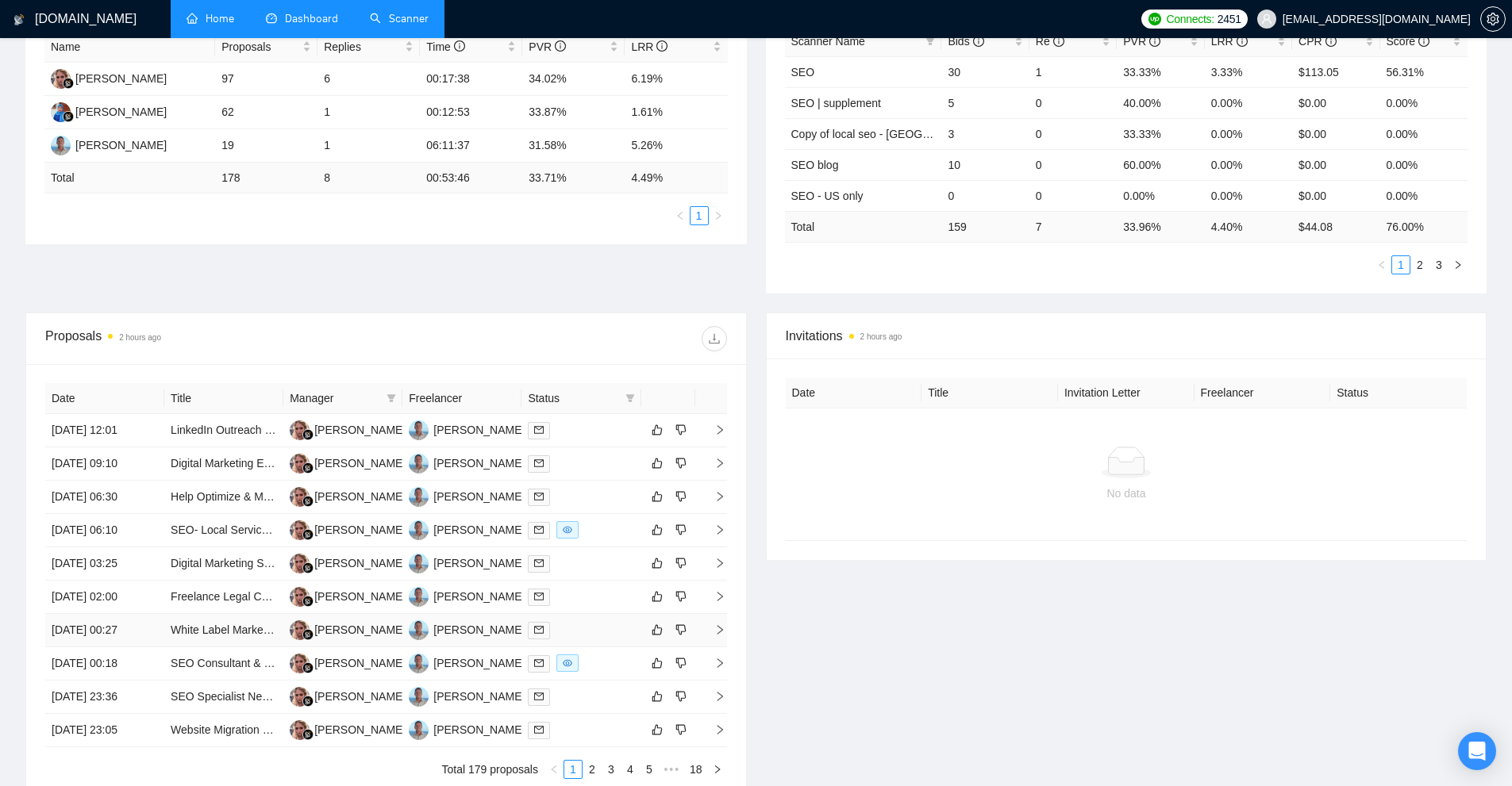
scroll to position [471, 0]
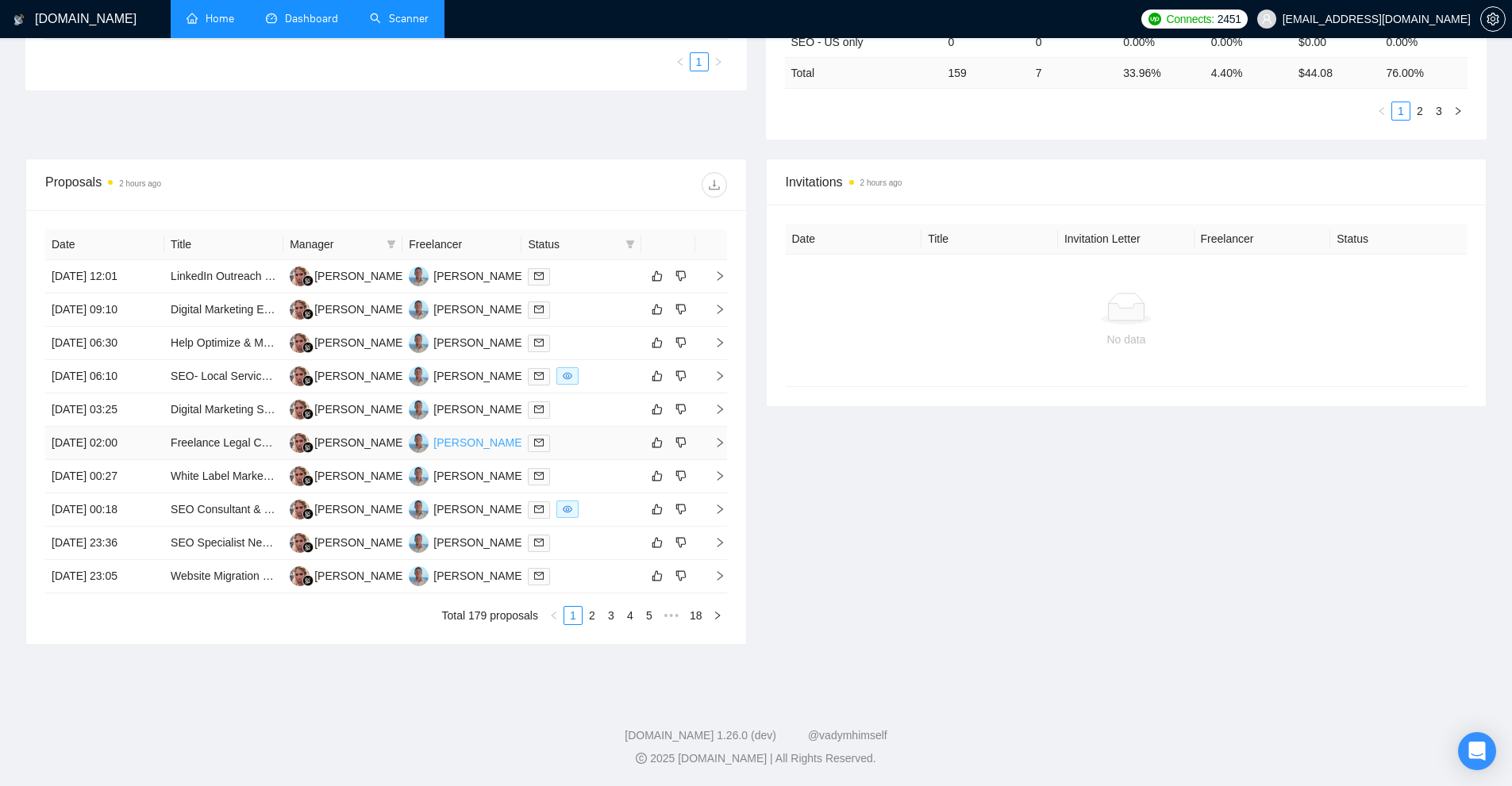
click at [476, 446] on div "[PERSON_NAME]" at bounding box center [479, 443] width 91 height 17
